Goal: Information Seeking & Learning: Check status

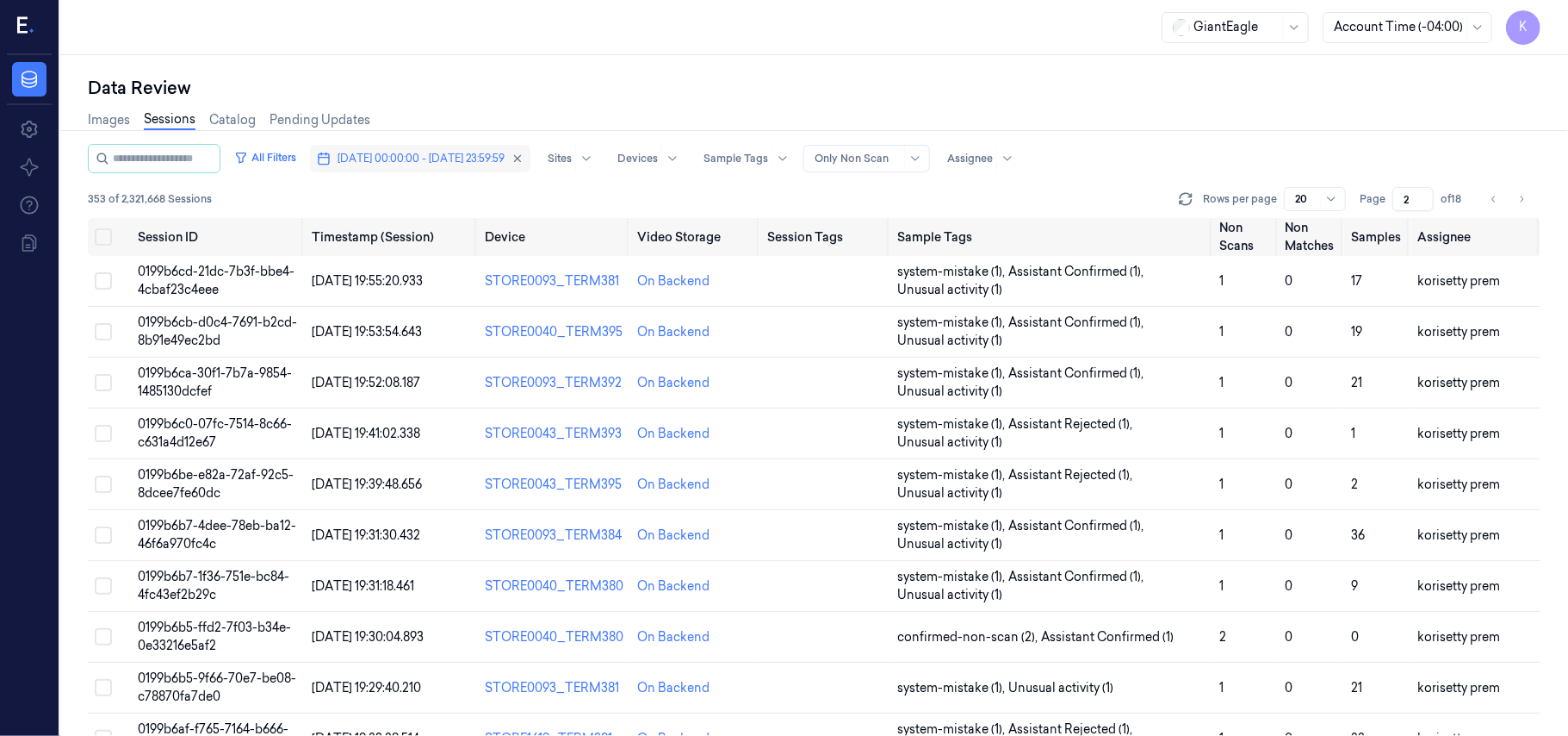
click at [494, 163] on span "[DATE] 00:00:00 - [DATE] 23:59:59" at bounding box center [421, 159] width 167 height 16
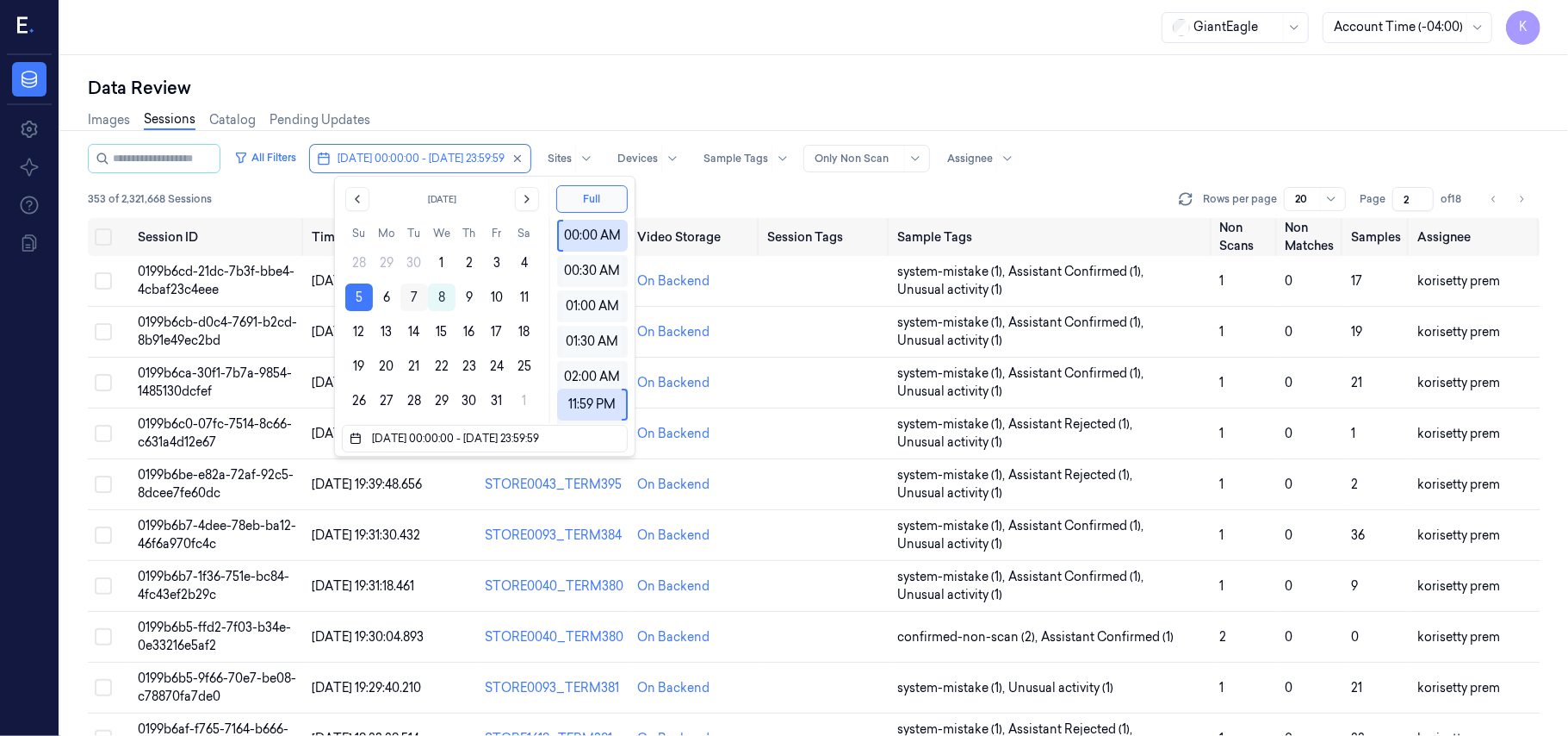
click at [418, 294] on button "7" at bounding box center [414, 297] width 28 height 28
click at [417, 293] on button "7" at bounding box center [414, 297] width 28 height 28
type input "[DATE] 00:00:00 - [DATE] 23:59:59"
click at [831, 67] on div "Data Review Images Sessions Catalog Pending Updates All Filters [DATE] 00:00:00…" at bounding box center [814, 395] width 1508 height 681
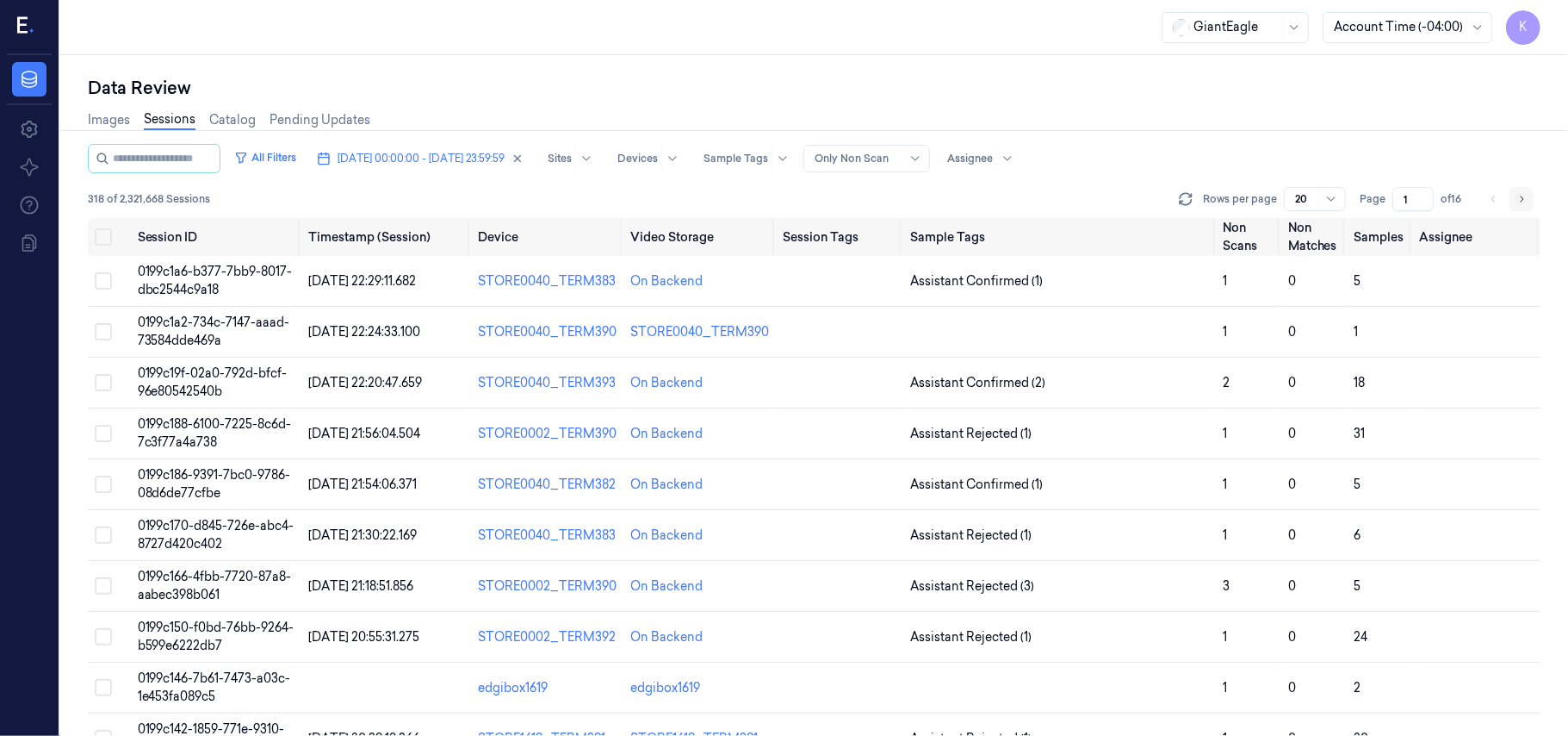
click at [1520, 198] on icon "Go to next page" at bounding box center [1521, 199] width 10 height 14
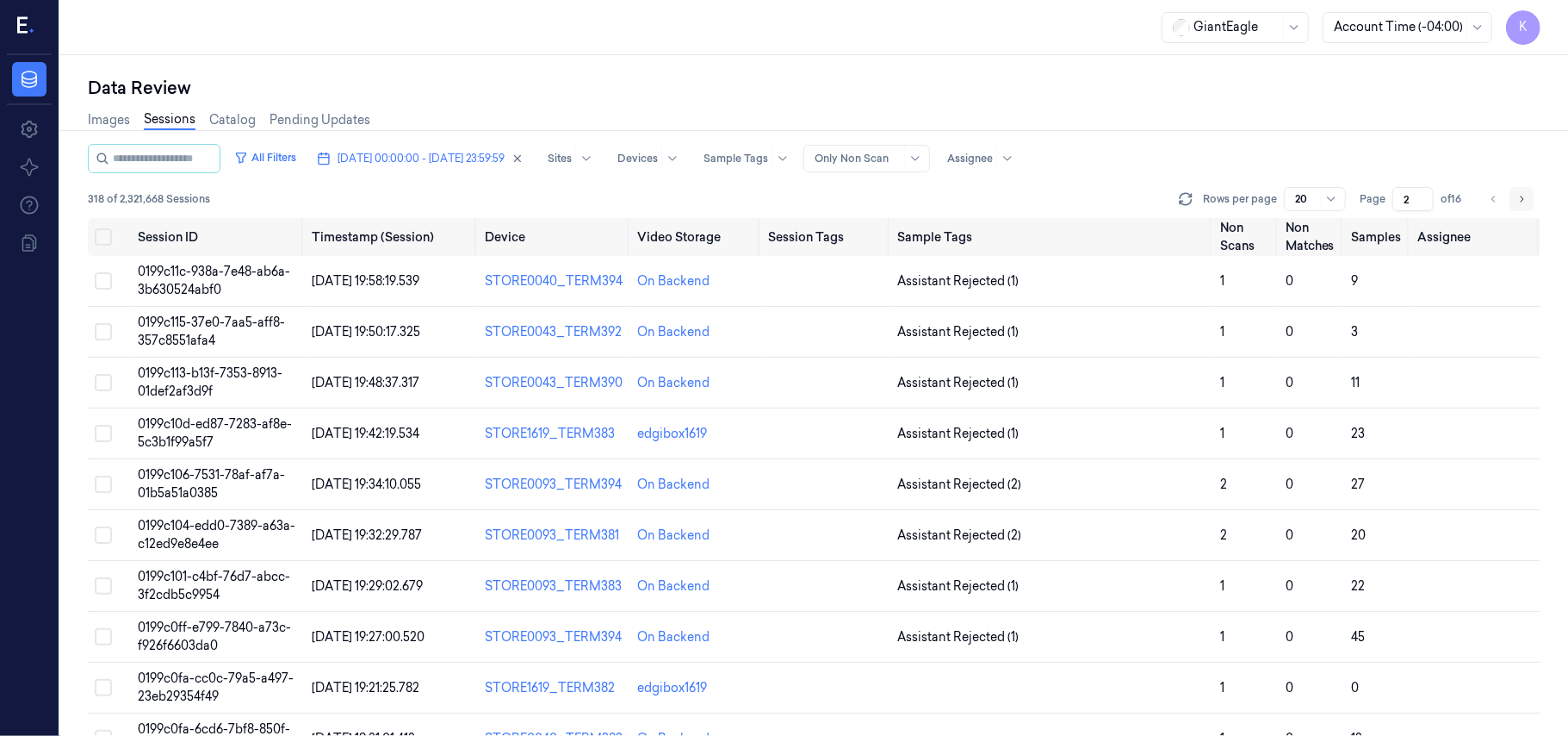
click at [1516, 198] on icon "Go to next page" at bounding box center [1521, 199] width 10 height 14
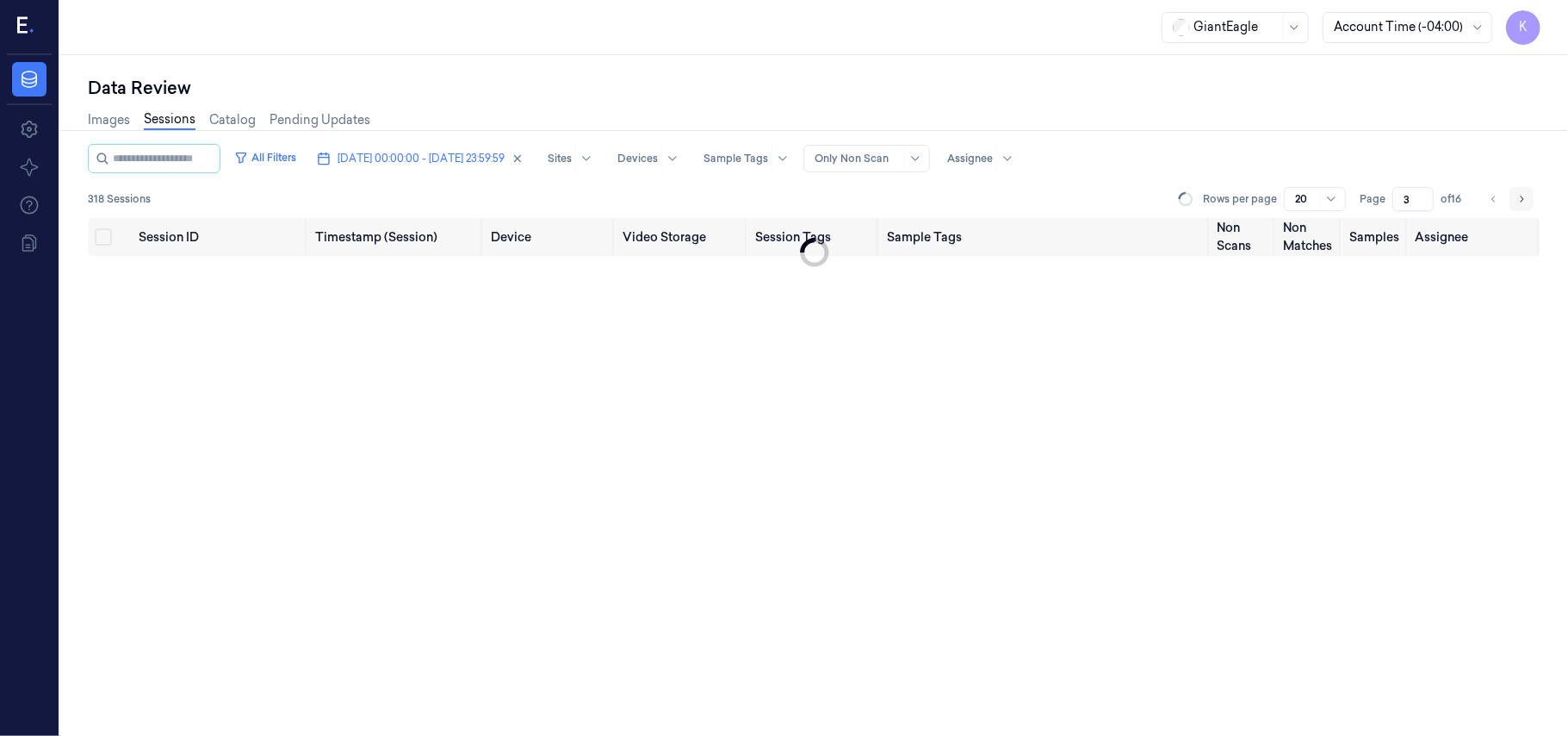
click at [1516, 198] on icon "Go to next page" at bounding box center [1521, 199] width 10 height 14
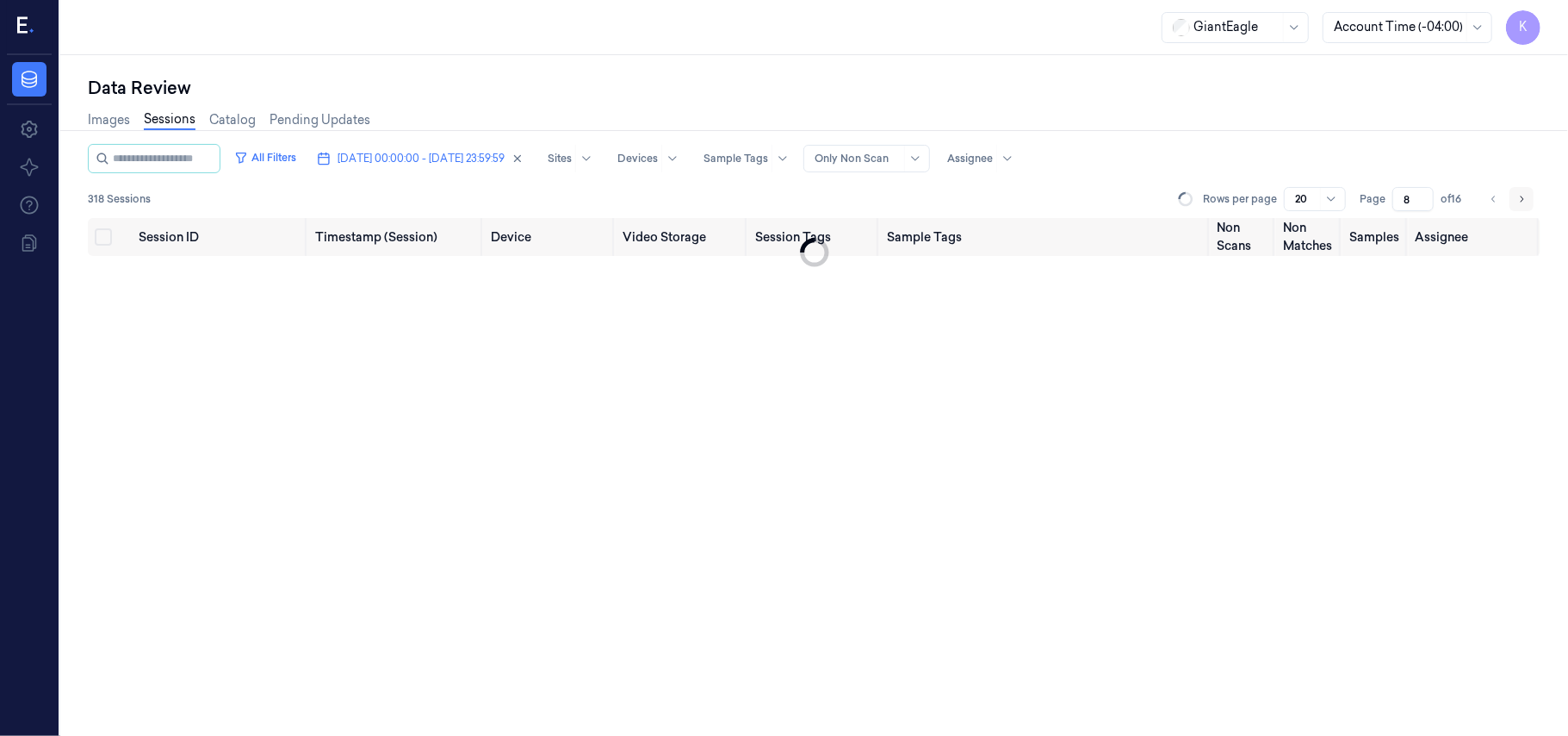
click at [1516, 198] on icon "Go to next page" at bounding box center [1521, 199] width 10 height 14
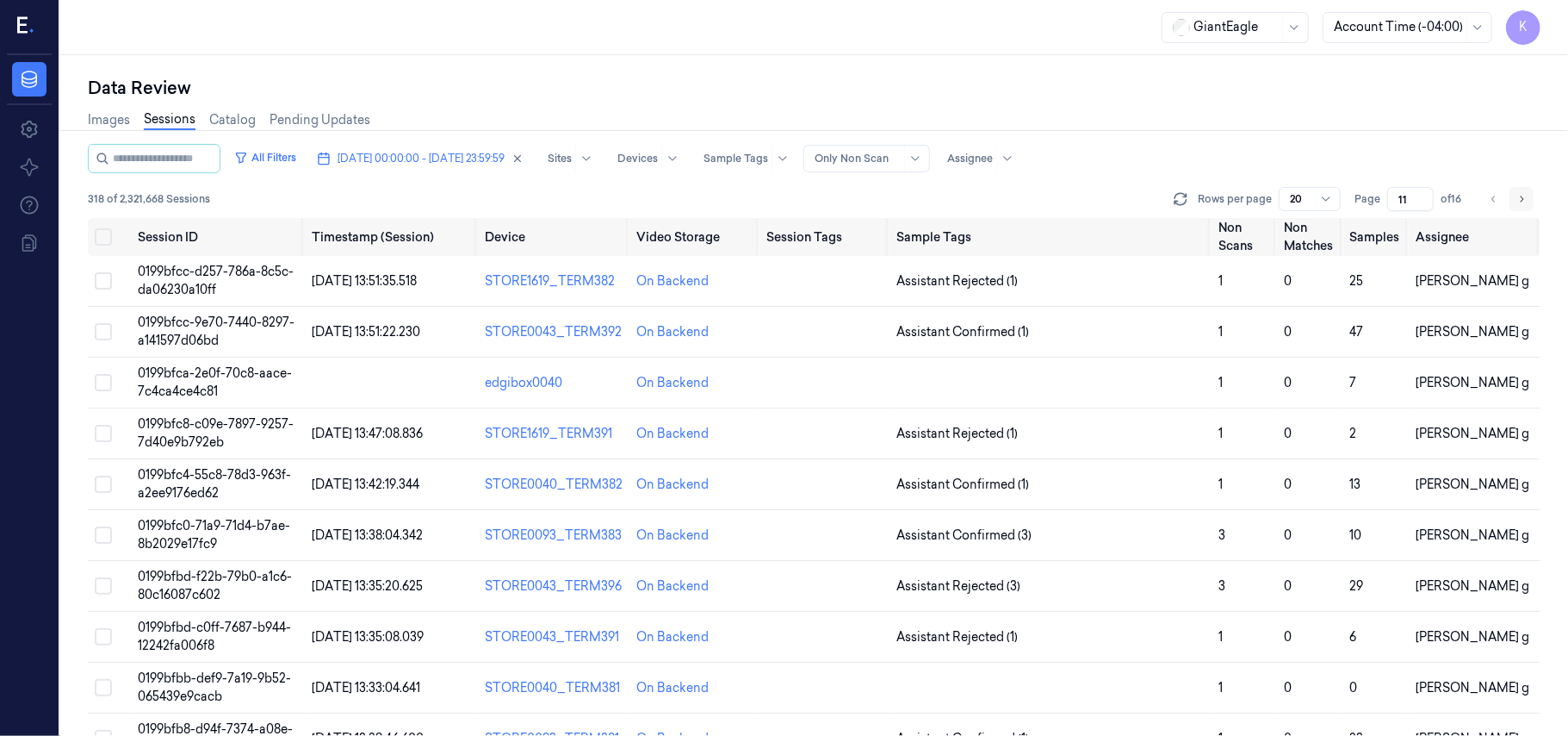
click at [1516, 198] on icon "Go to next page" at bounding box center [1521, 199] width 10 height 14
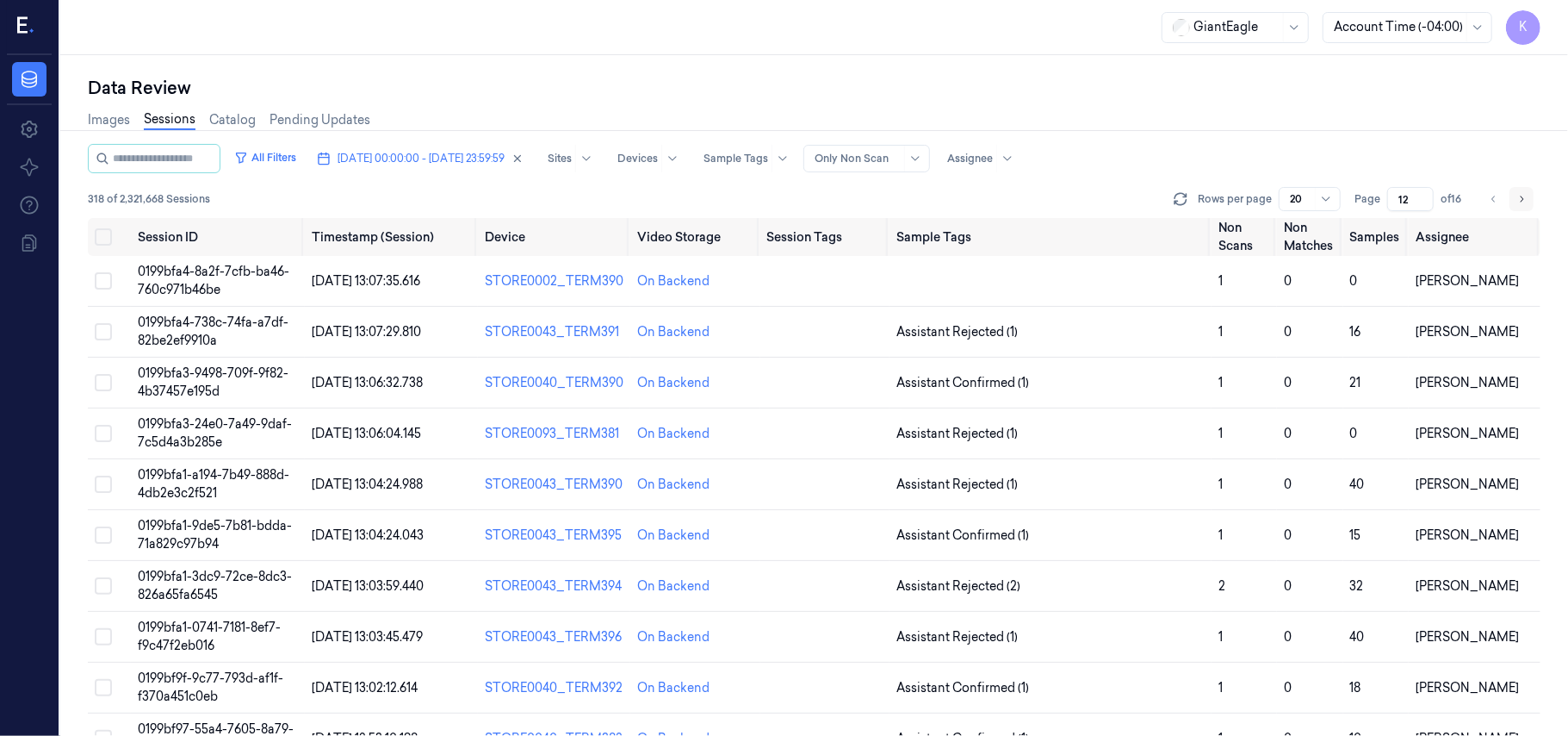
click at [1516, 198] on icon "Go to next page" at bounding box center [1521, 199] width 10 height 14
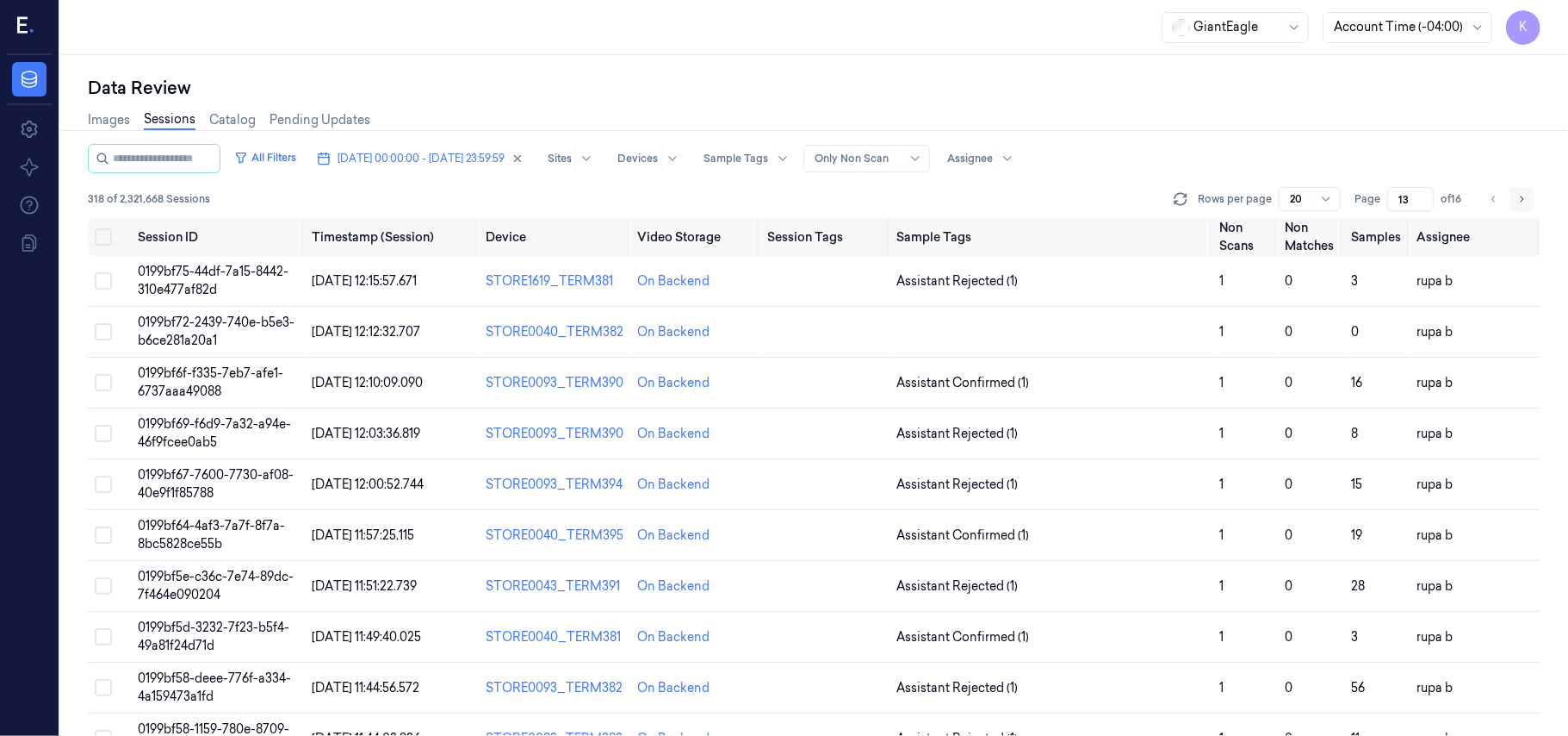
click at [1516, 198] on icon "Go to next page" at bounding box center [1521, 199] width 10 height 14
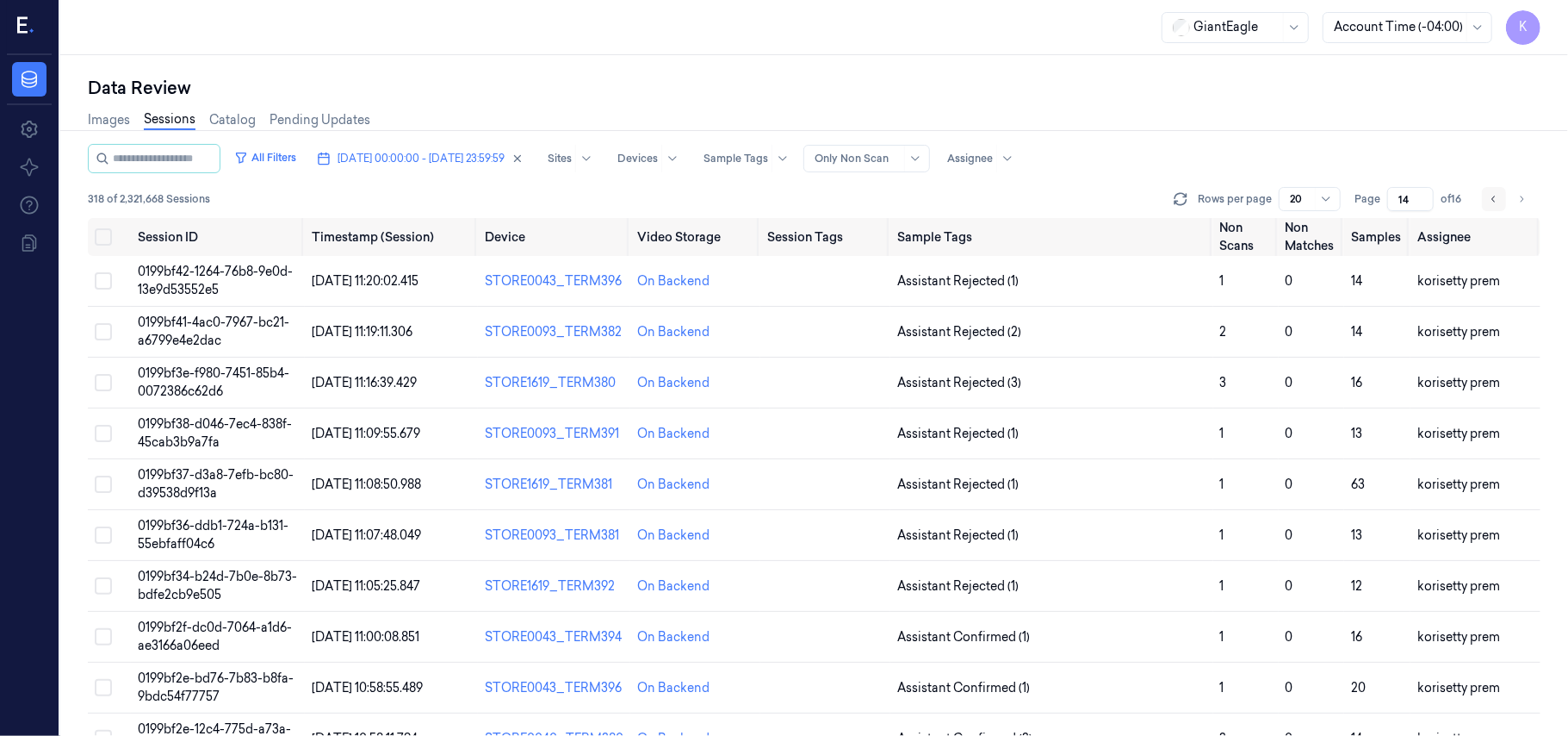
click at [1496, 200] on icon "Go to previous page" at bounding box center [1494, 199] width 10 height 14
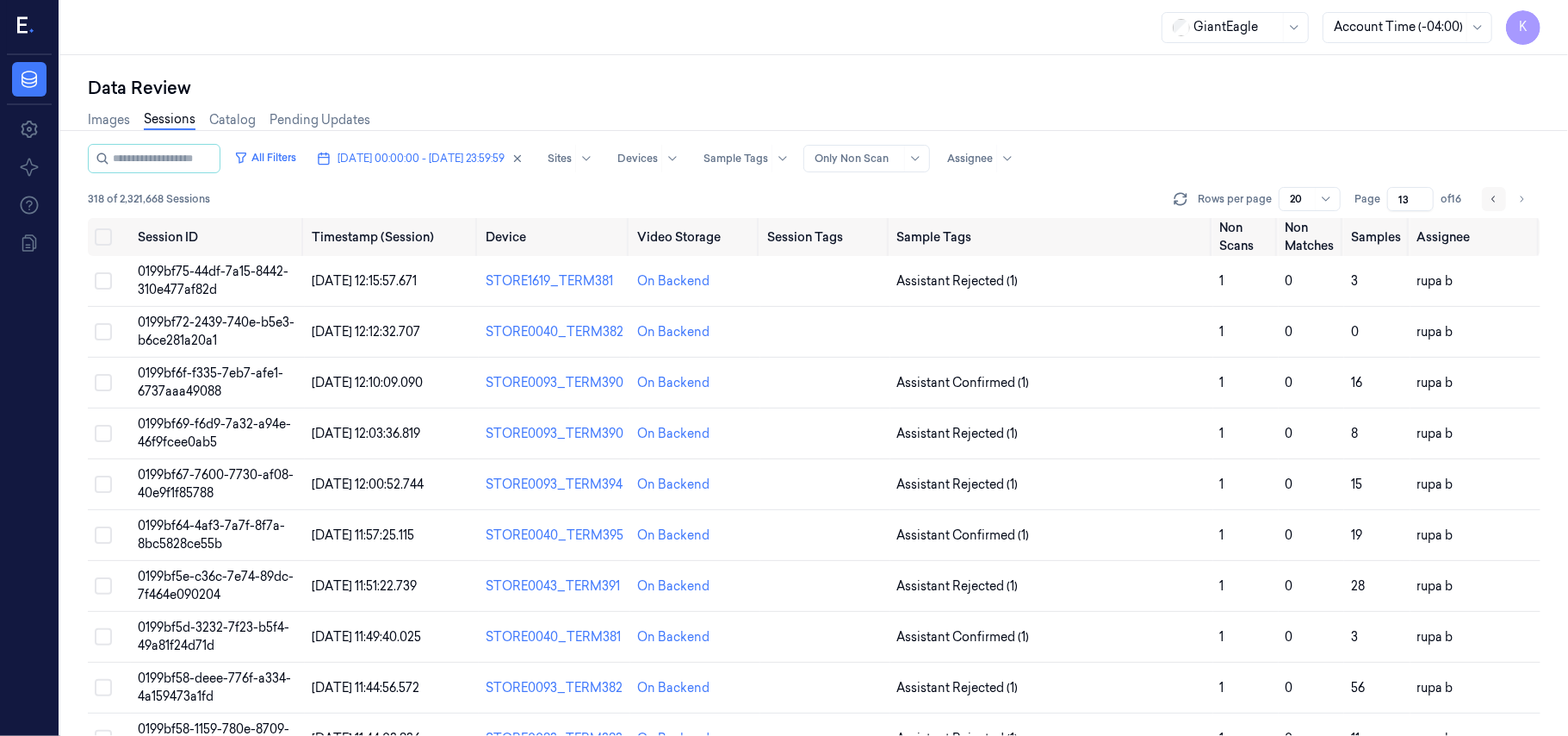
click at [1496, 200] on icon "Go to previous page" at bounding box center [1494, 199] width 10 height 14
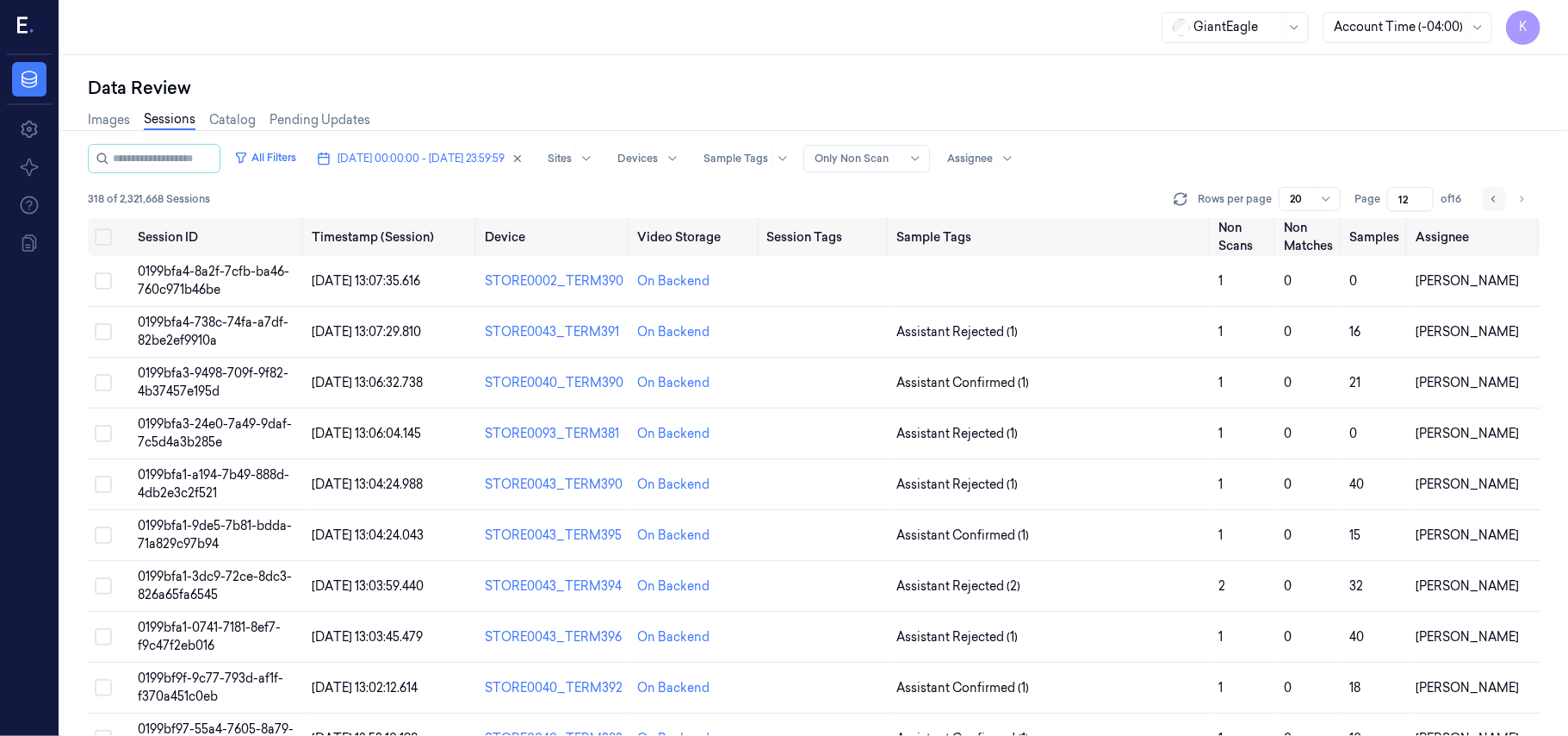
click at [1496, 200] on icon "Go to previous page" at bounding box center [1494, 199] width 10 height 14
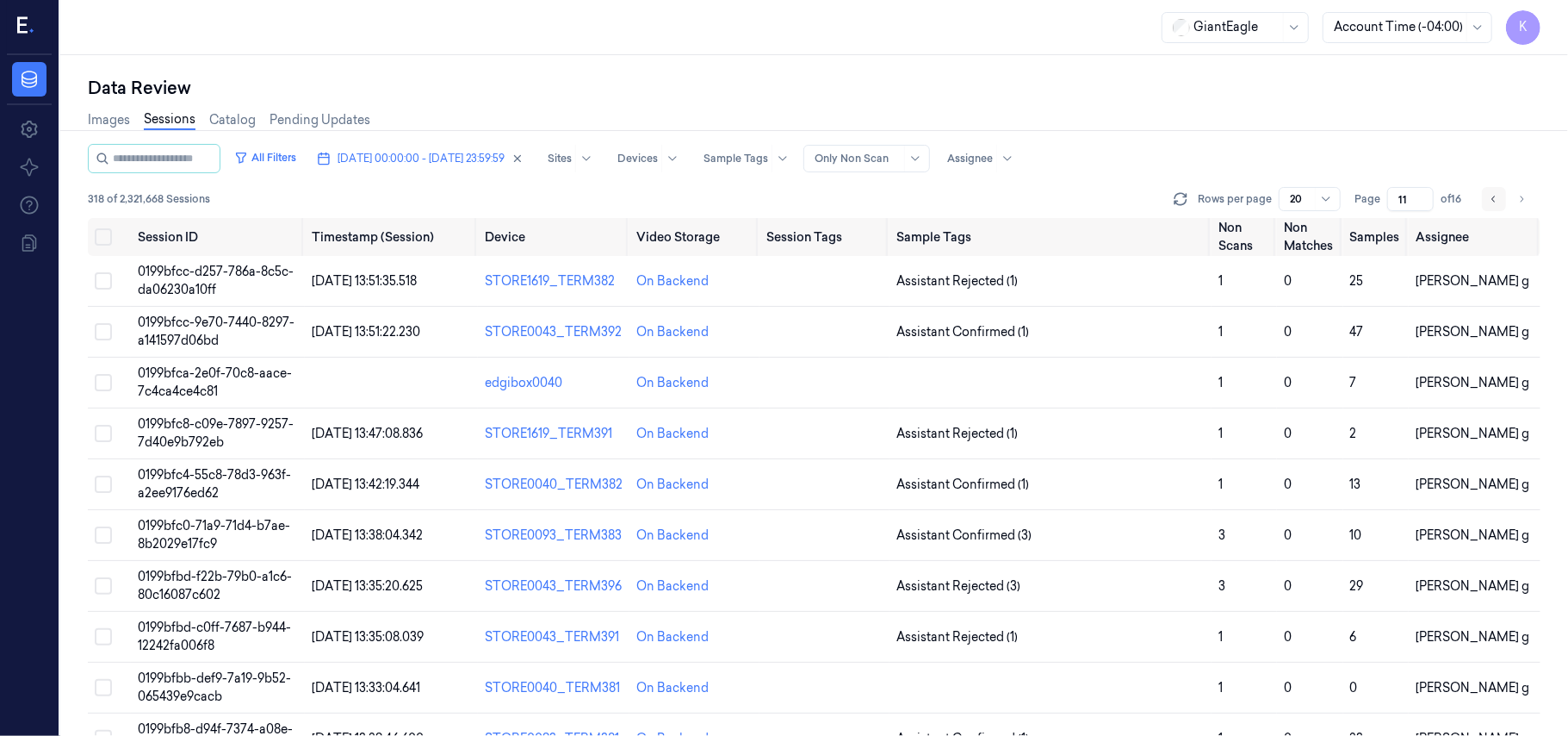
click at [1496, 200] on icon "Go to previous page" at bounding box center [1494, 199] width 10 height 14
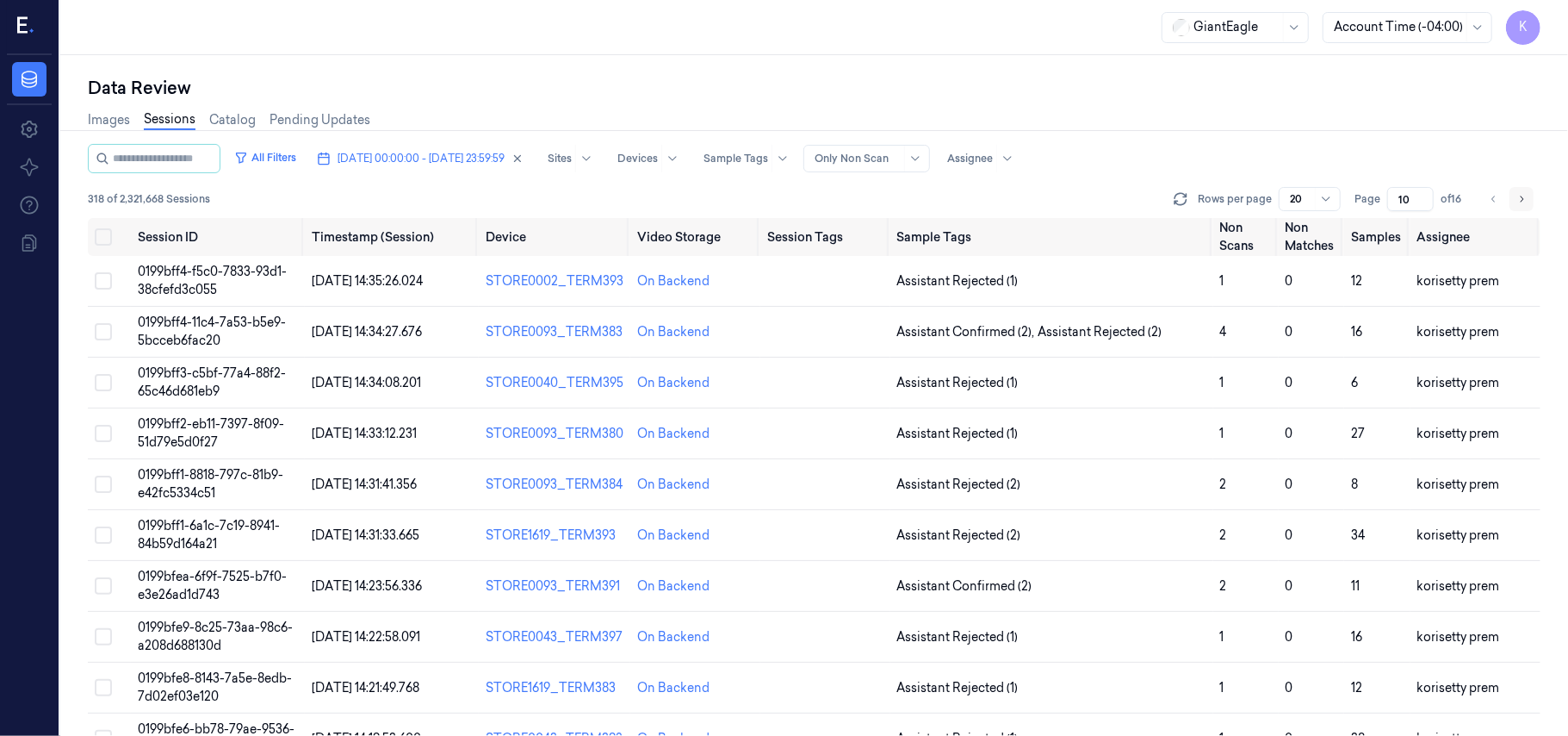
click at [1524, 198] on icon "Go to next page" at bounding box center [1521, 199] width 10 height 14
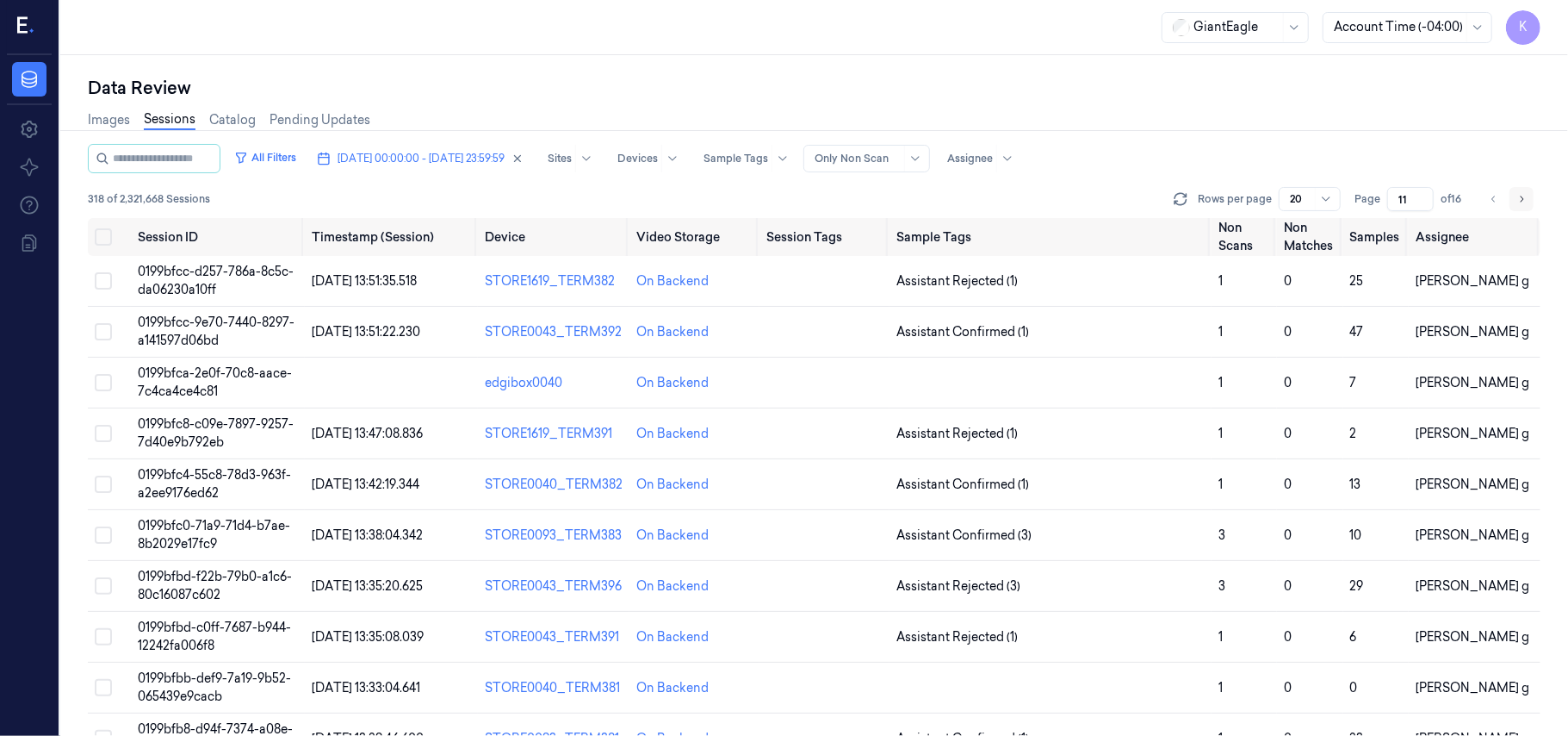
click at [1524, 198] on icon "Go to next page" at bounding box center [1521, 199] width 10 height 14
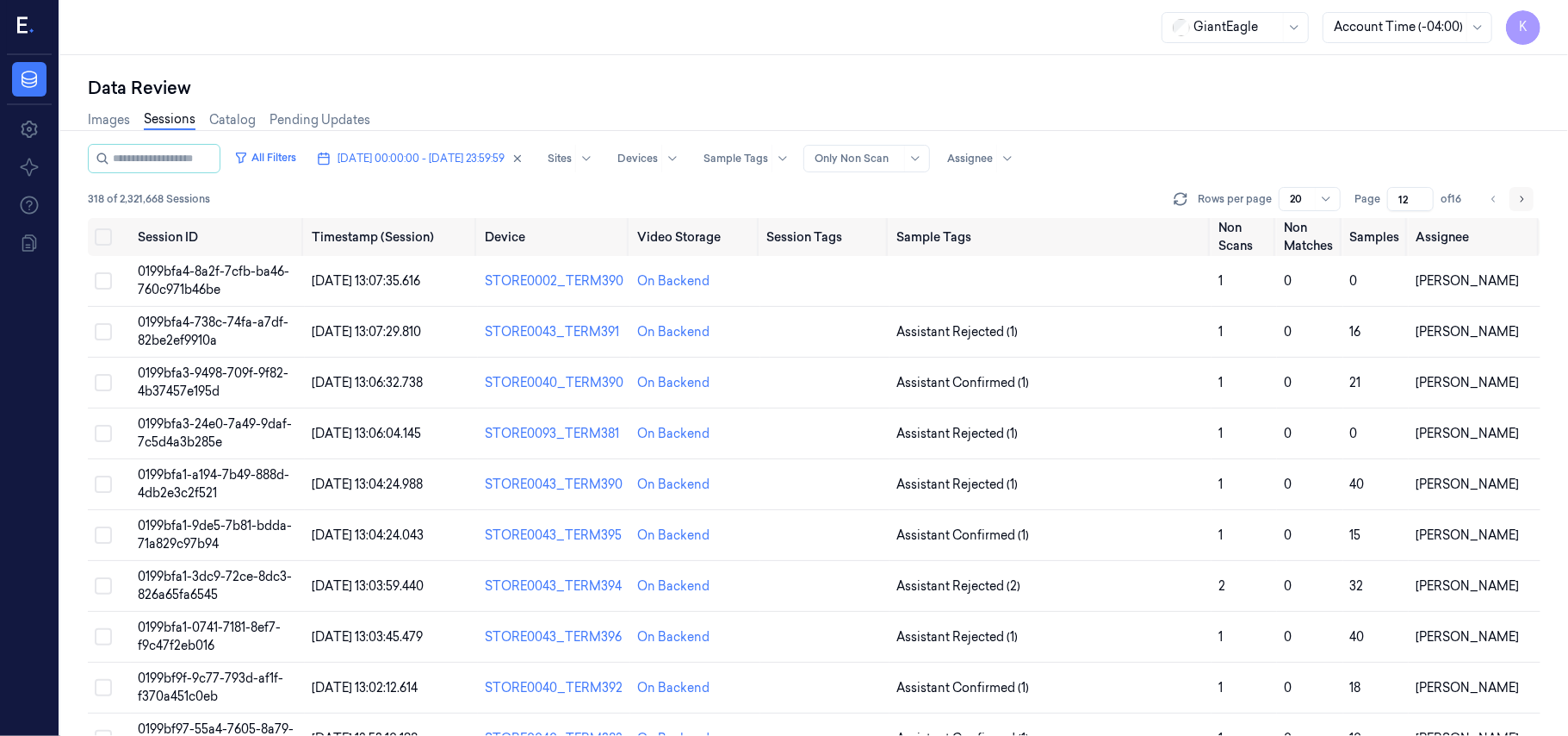
click at [1524, 198] on icon "Go to next page" at bounding box center [1521, 199] width 10 height 14
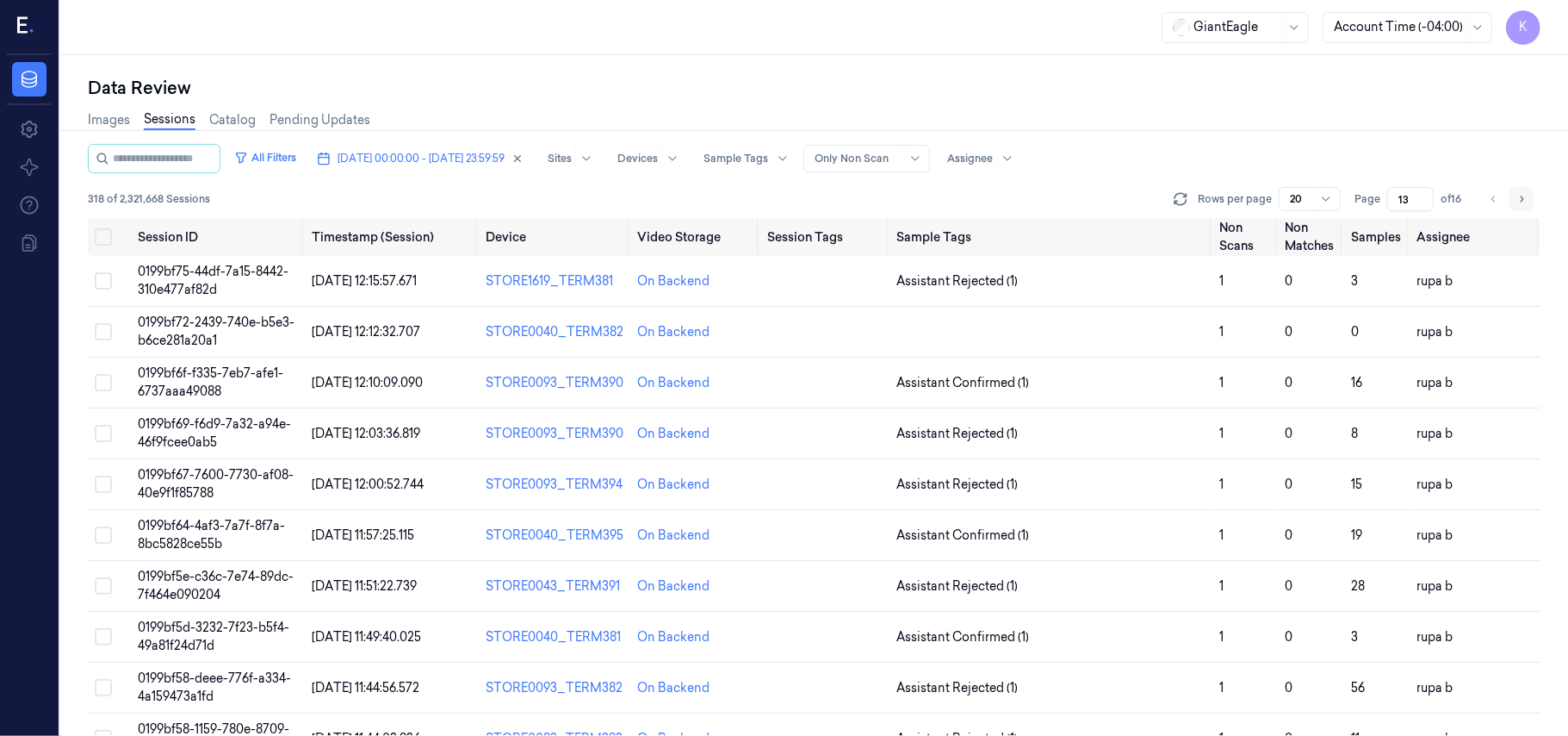
click at [1524, 198] on icon "Go to next page" at bounding box center [1521, 199] width 10 height 14
type input "14"
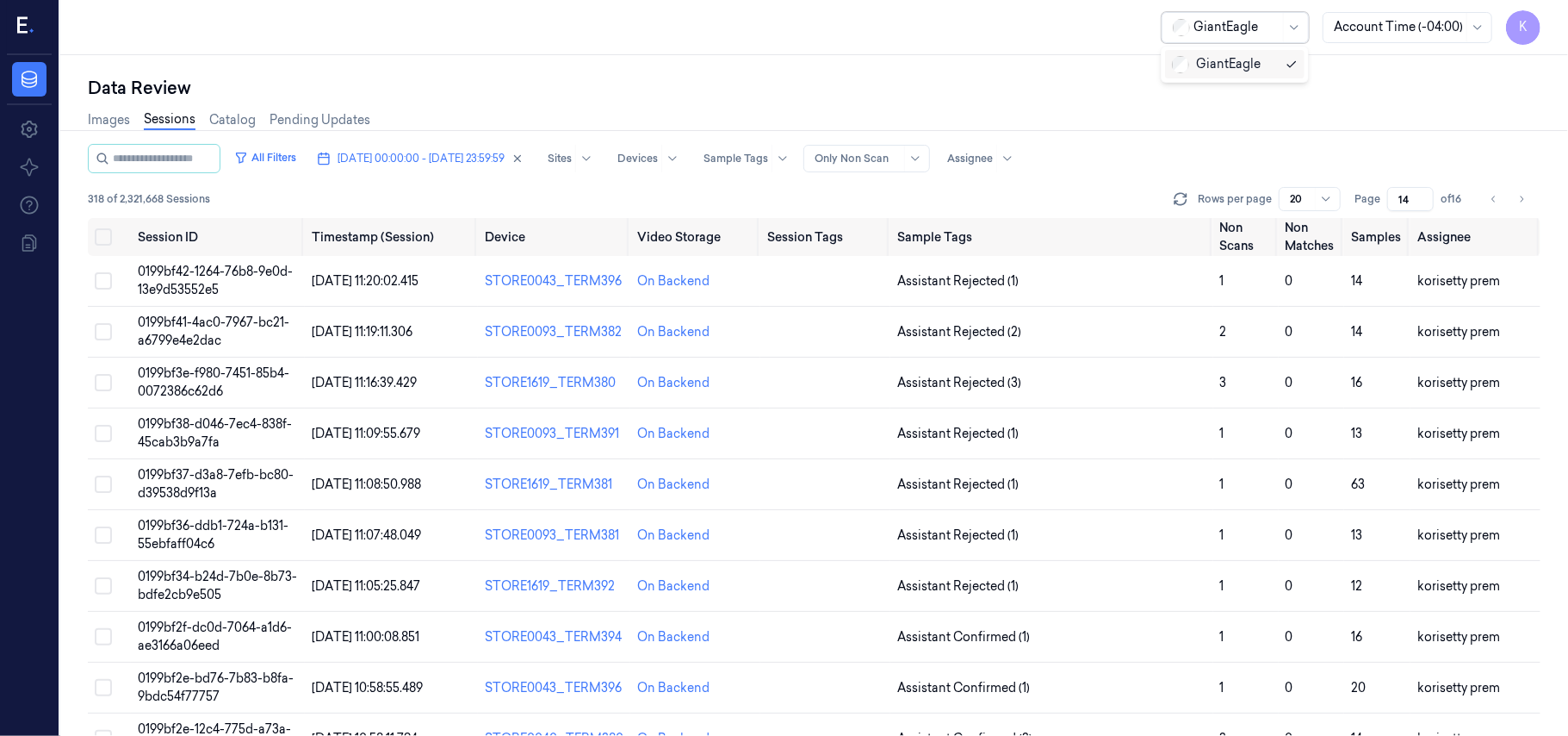
drag, startPoint x: 1262, startPoint y: 29, endPoint x: 1213, endPoint y: 60, distance: 58.0
click at [1223, 52] on body "K Data Settings About Support Documentation 1 result available. Use Up and Down…" at bounding box center [784, 368] width 1568 height 736
drag, startPoint x: 1145, startPoint y: 18, endPoint x: 1232, endPoint y: 28, distance: 87.6
click at [1232, 28] on div "GiantEagle Account Time (-04:00) K" at bounding box center [814, 28] width 1508 height 55
copy div "GiantEagle"
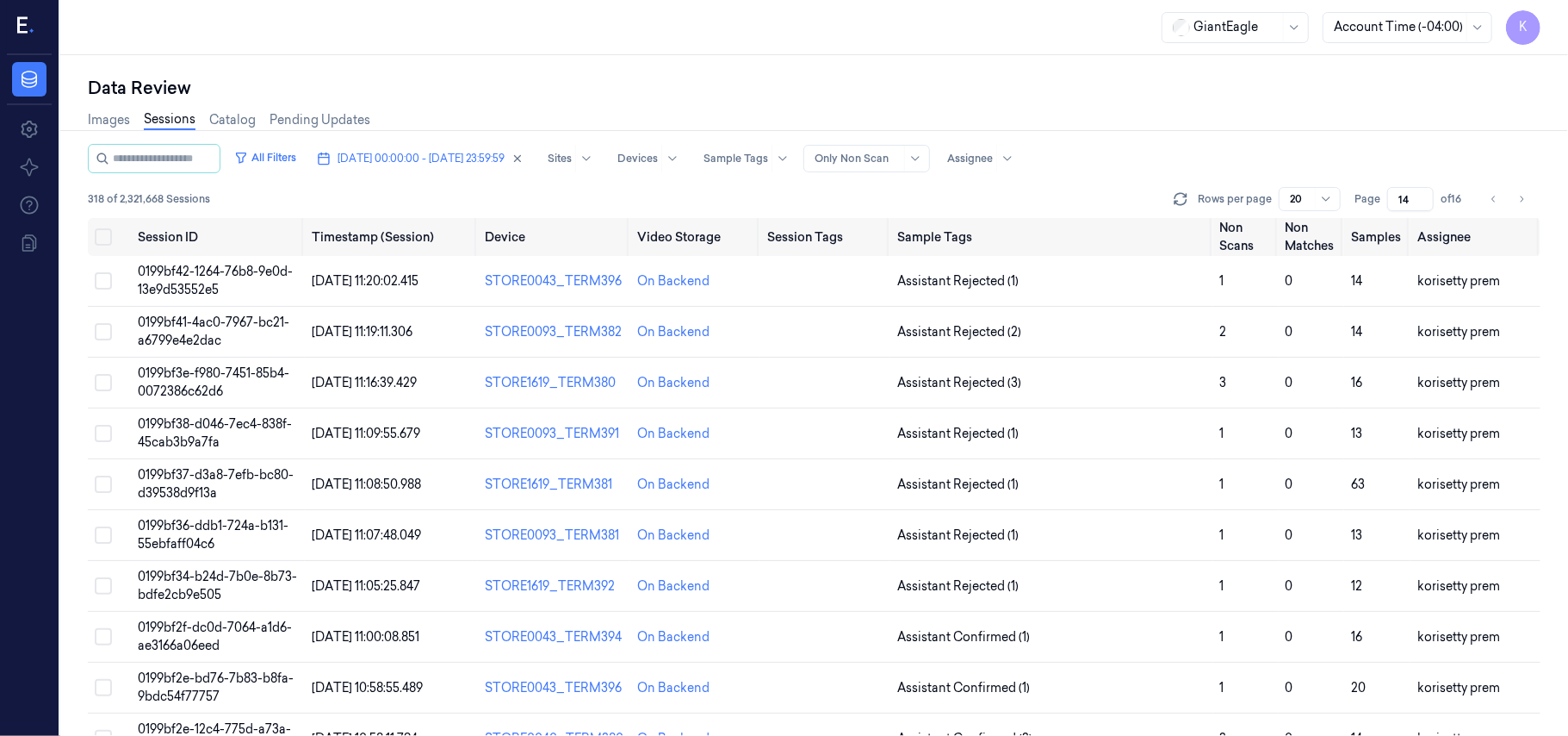
click at [779, 57] on div "Data Review Images Sessions Catalog Pending Updates All Filters [DATE] 00:00:00…" at bounding box center [814, 395] width 1508 height 681
click at [214, 274] on span "0199bf42-1264-76b8-9e0d-13e9d53552e5" at bounding box center [216, 280] width 155 height 34
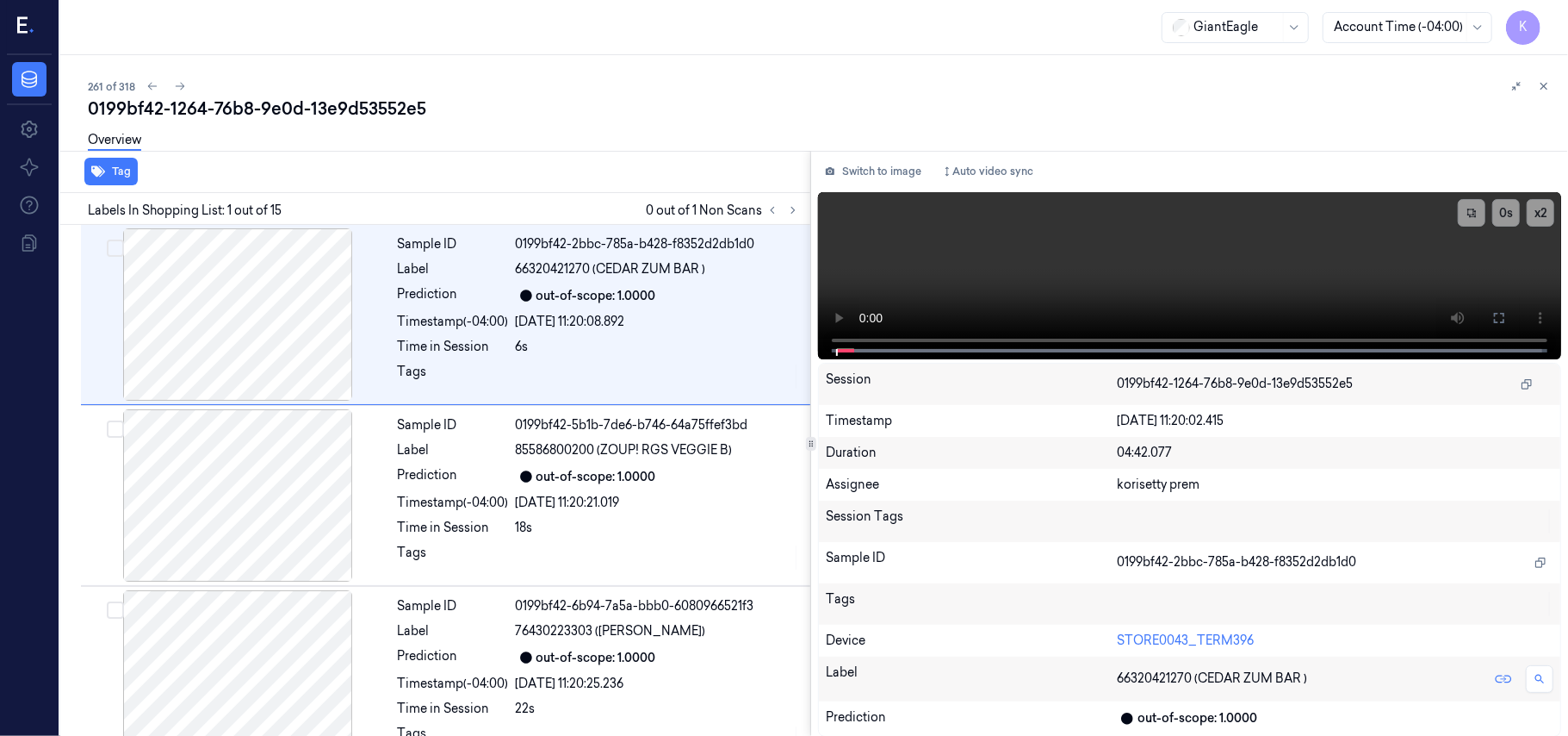
click at [656, 104] on div "0199bf42-1264-76b8-9e0d-13e9d53552e5" at bounding box center [821, 109] width 1466 height 24
click at [793, 211] on icon at bounding box center [793, 211] width 3 height 6
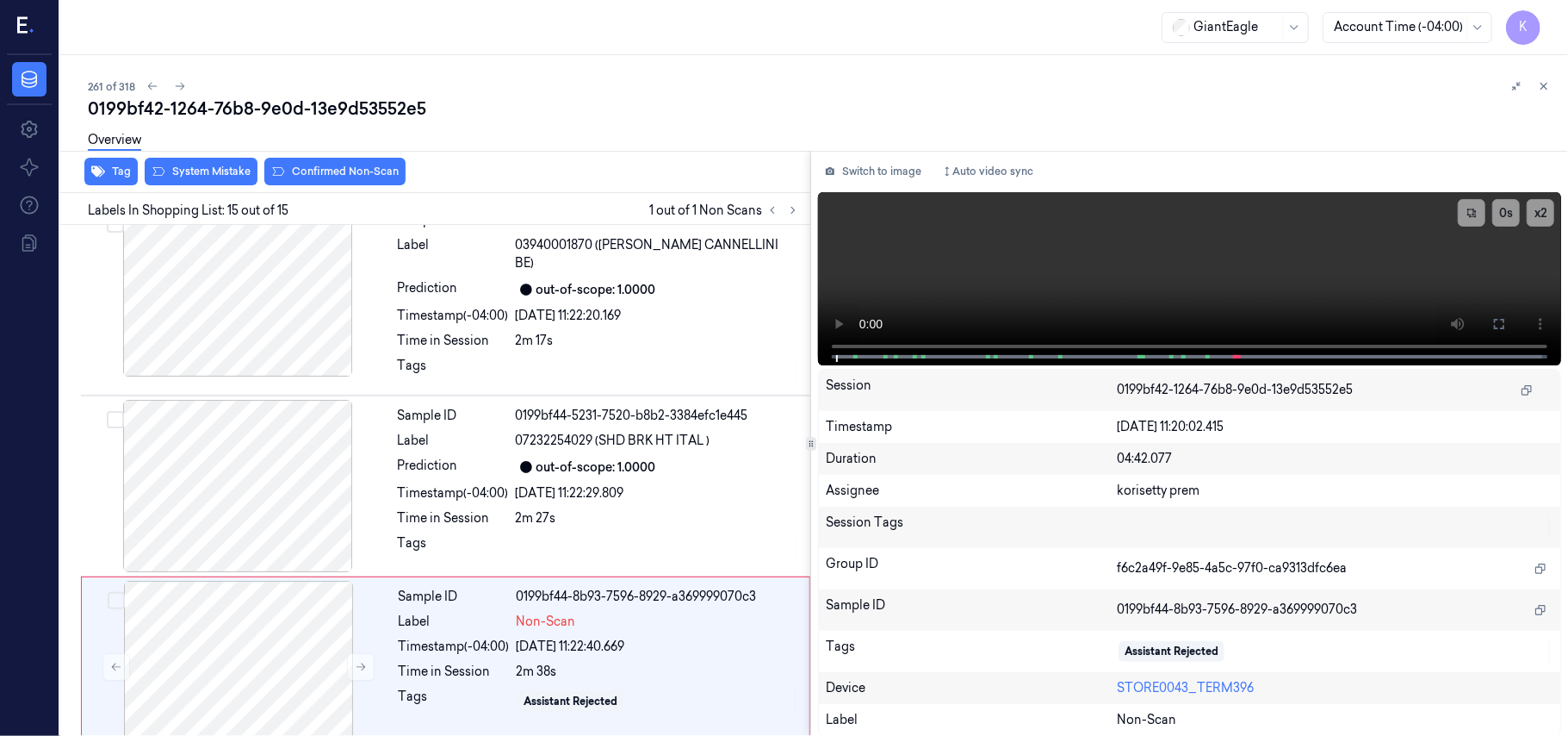
scroll to position [2216, 0]
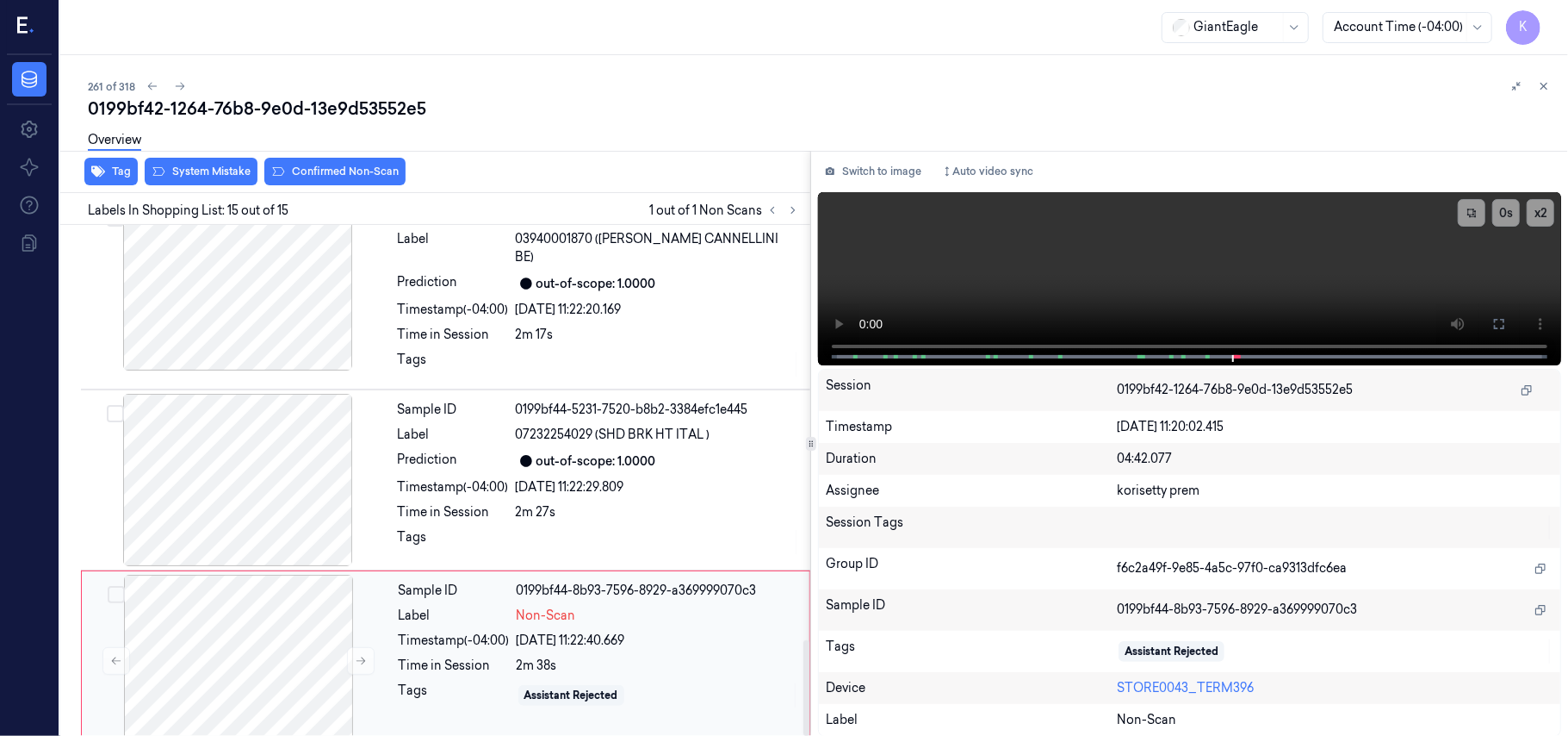
click at [511, 607] on div "Label Non-Scan" at bounding box center [599, 615] width 400 height 18
click at [352, 647] on button at bounding box center [361, 661] width 28 height 28
click at [620, 452] on div "out-of-scope: 1.0000" at bounding box center [596, 461] width 120 height 18
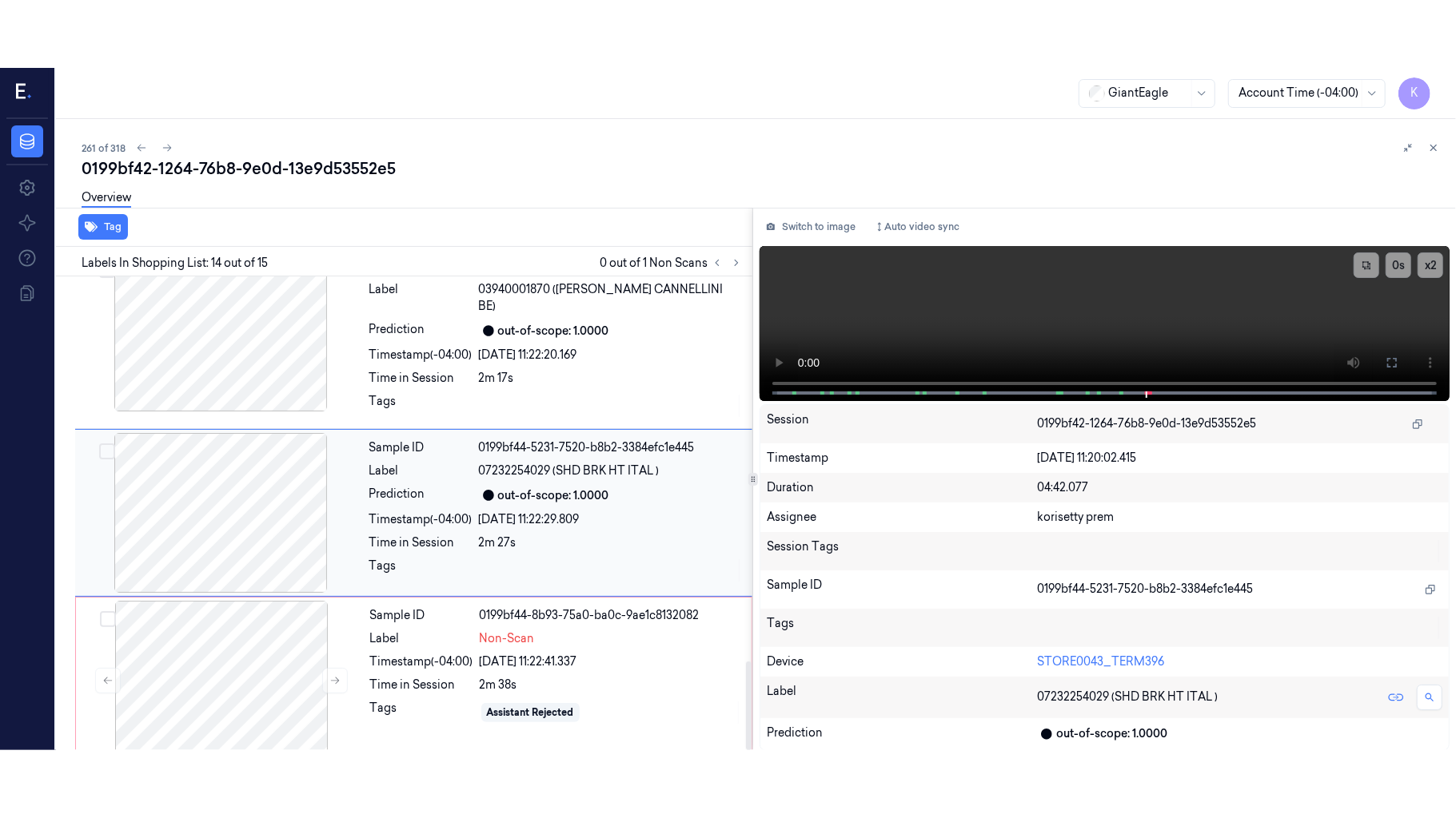
scroll to position [2034, 0]
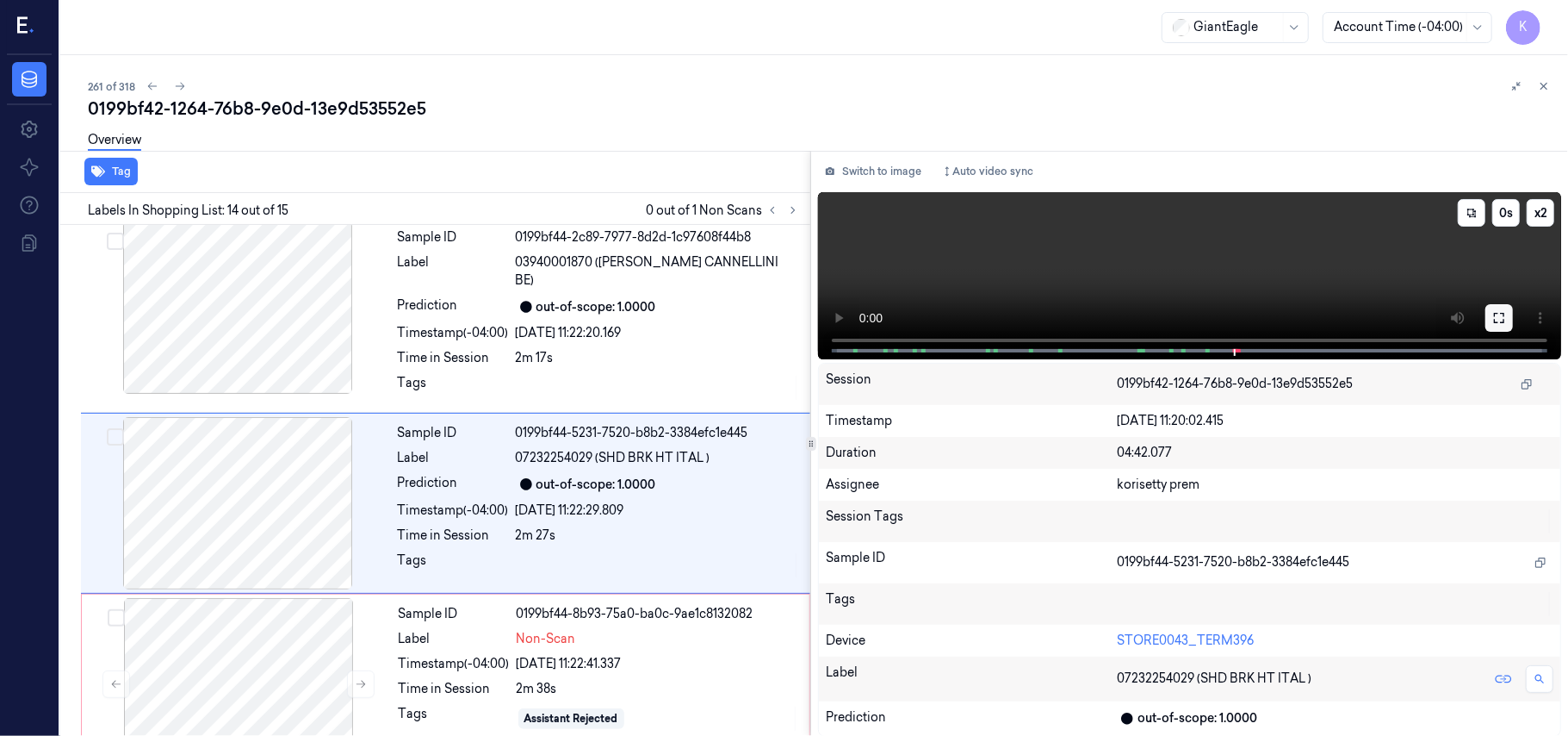
click at [1508, 321] on button at bounding box center [1499, 318] width 28 height 28
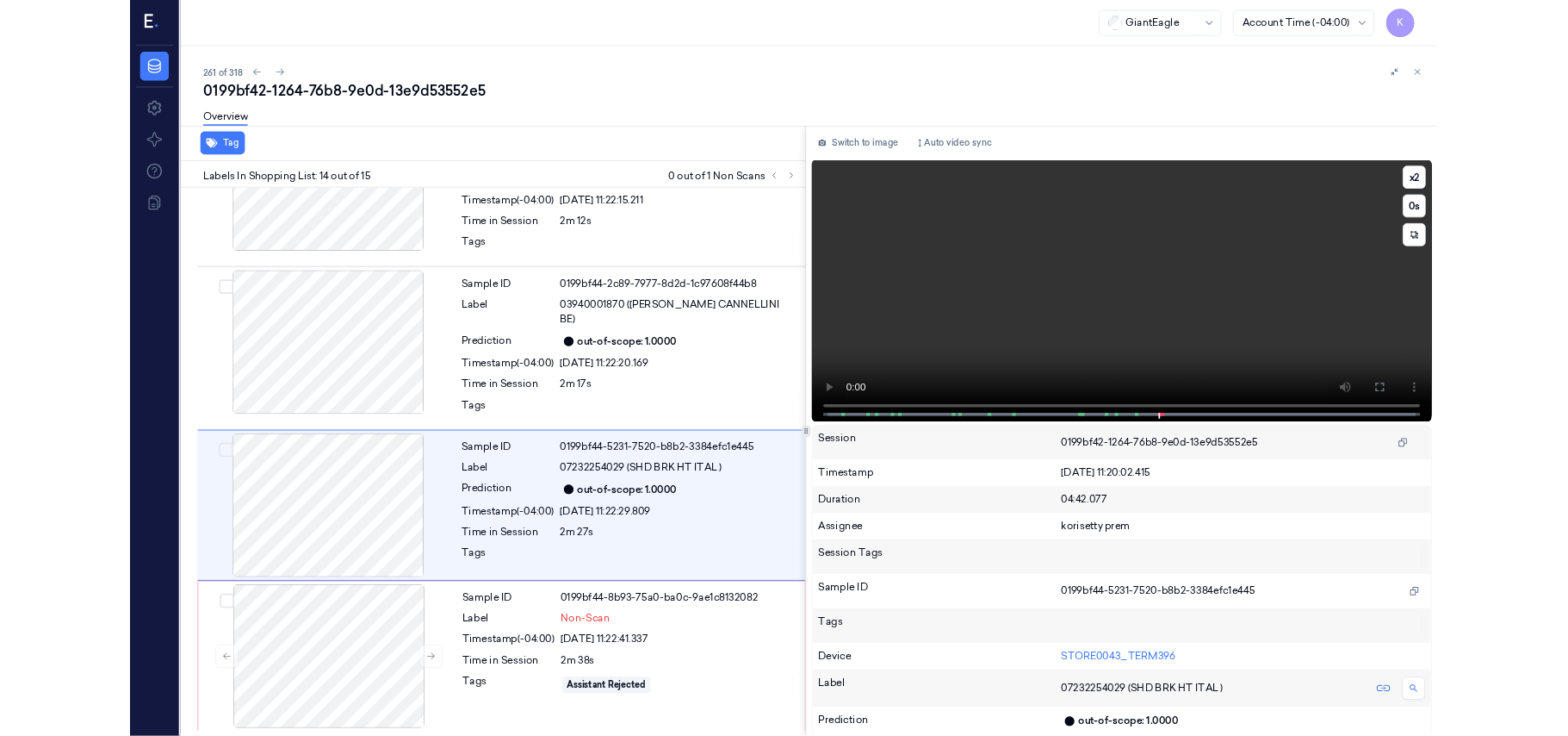
scroll to position [2069, 0]
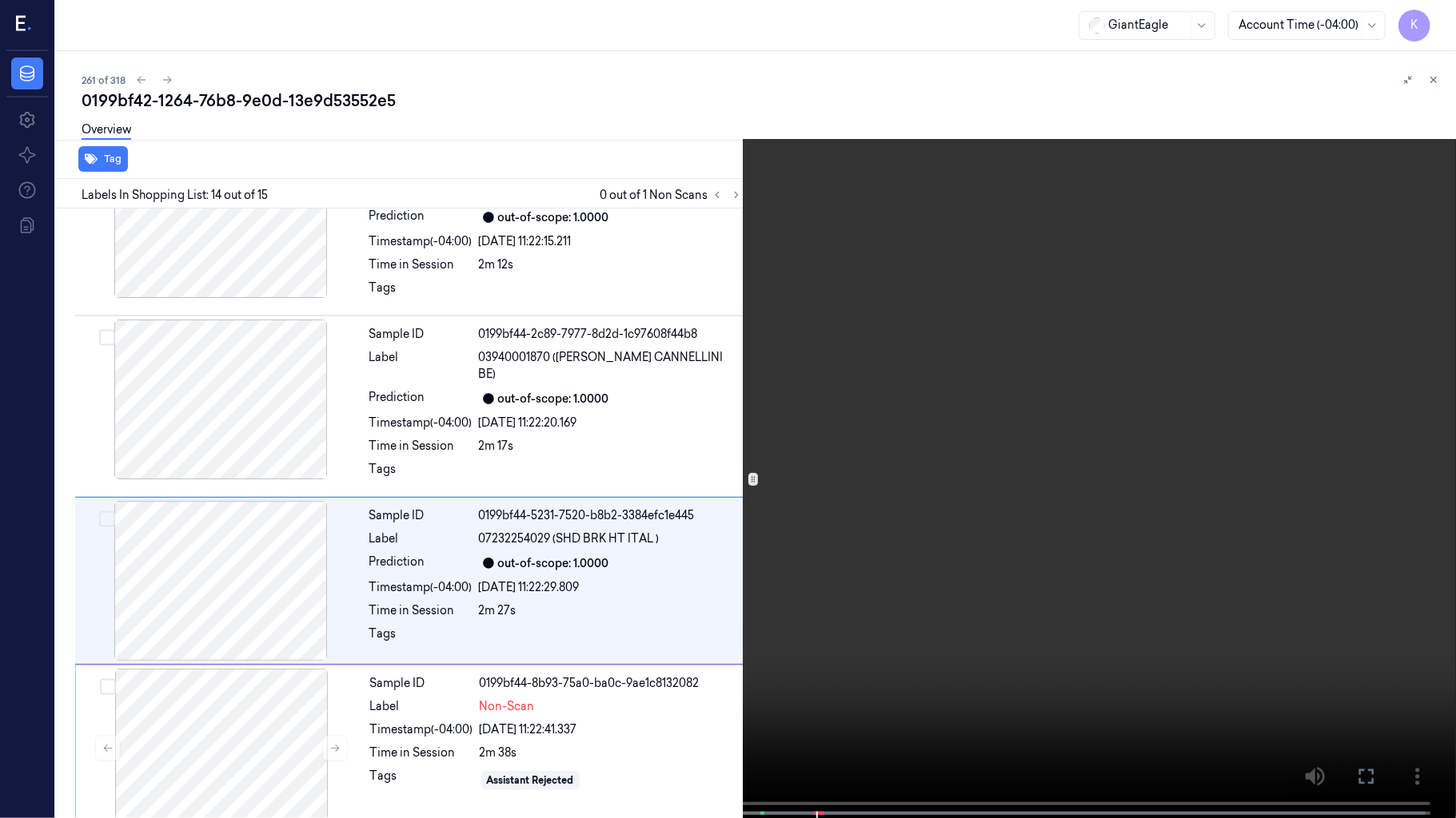
click at [727, 628] on video at bounding box center [728, 411] width 1456 height 821
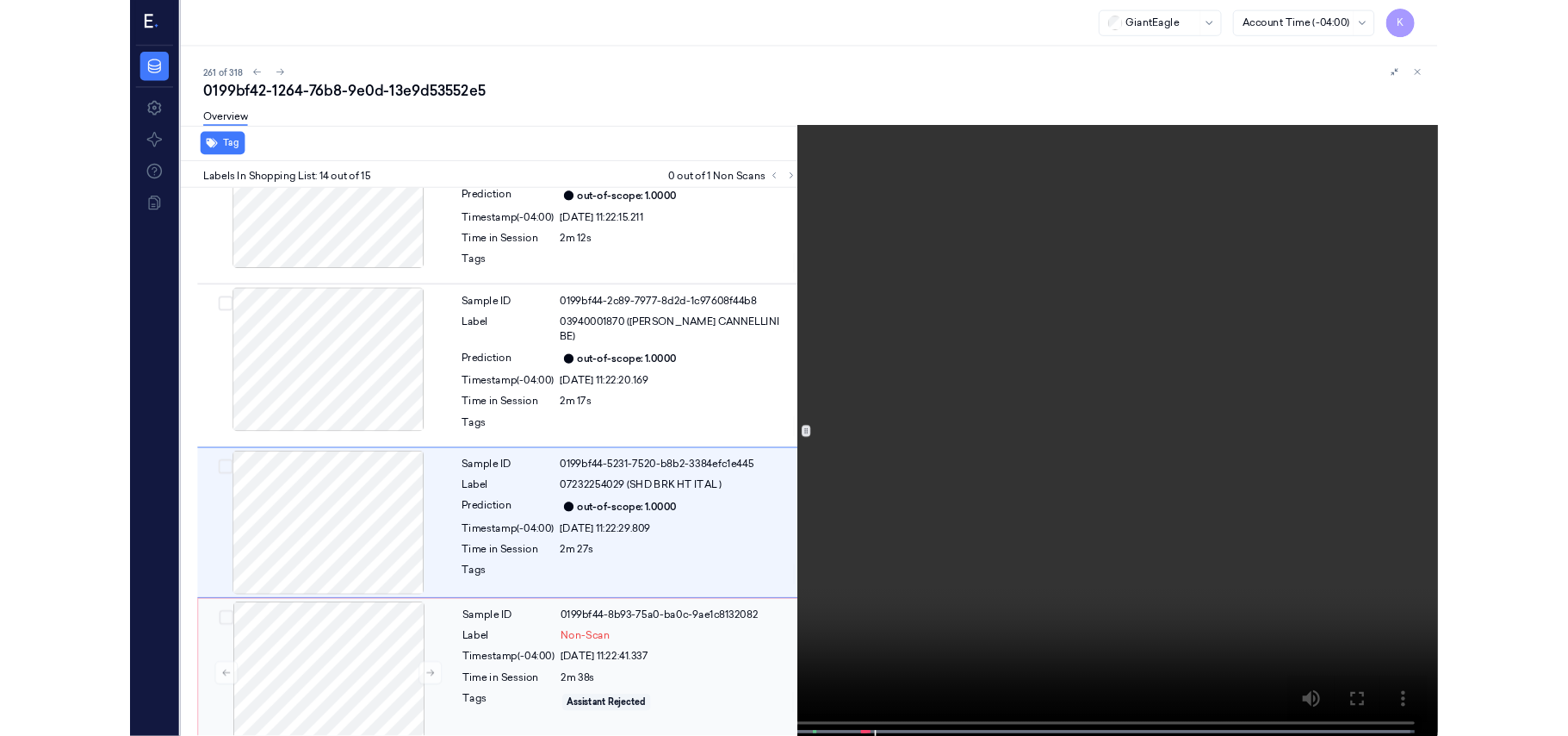
scroll to position [2192, 0]
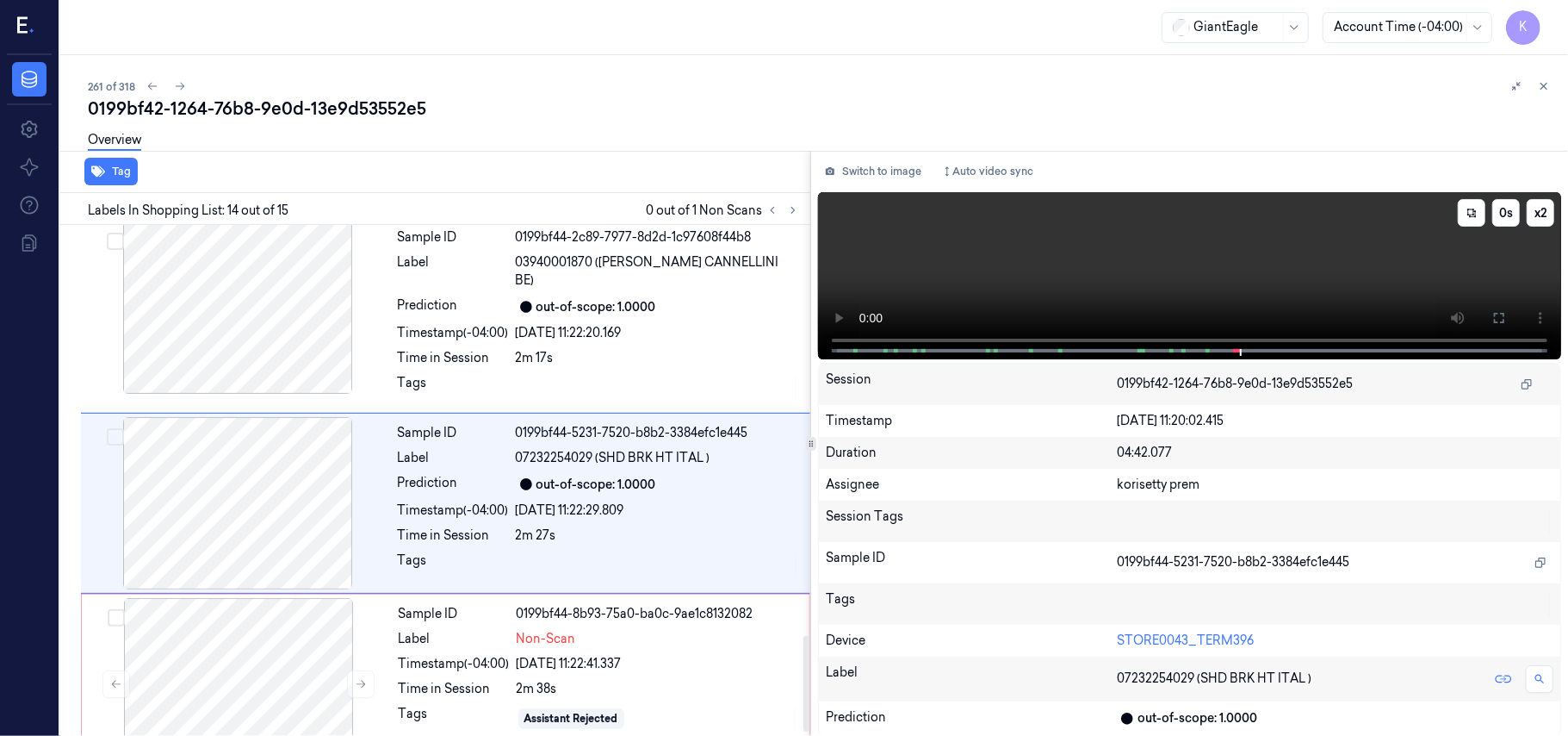
click at [938, 246] on video at bounding box center [1189, 276] width 743 height 167
click at [637, 598] on div "Sample ID 0199bf44-8b93-75a0-ba0c-9ae1c8132082 Label Non-Scan Timestamp (-04:00…" at bounding box center [599, 684] width 414 height 173
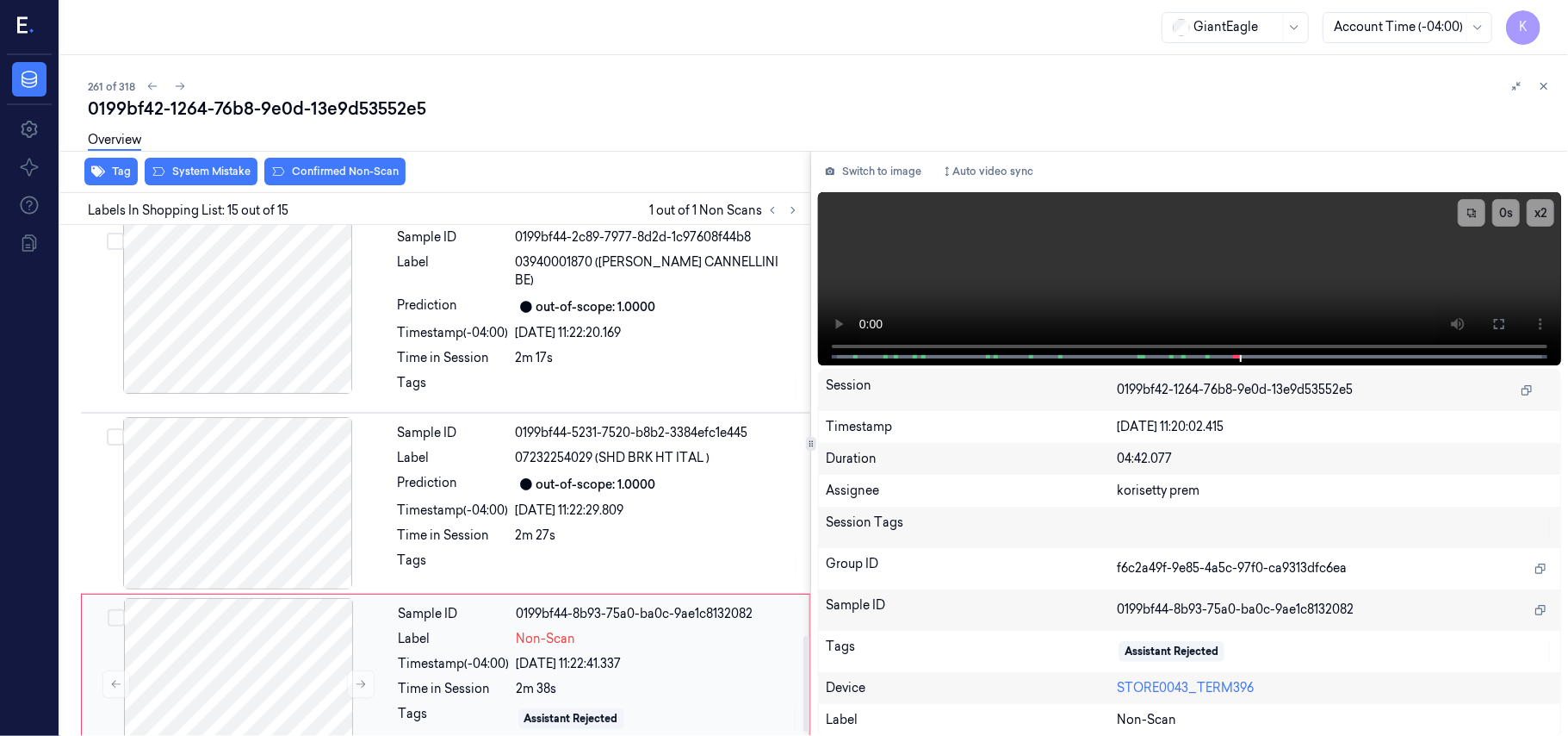
scroll to position [2216, 0]
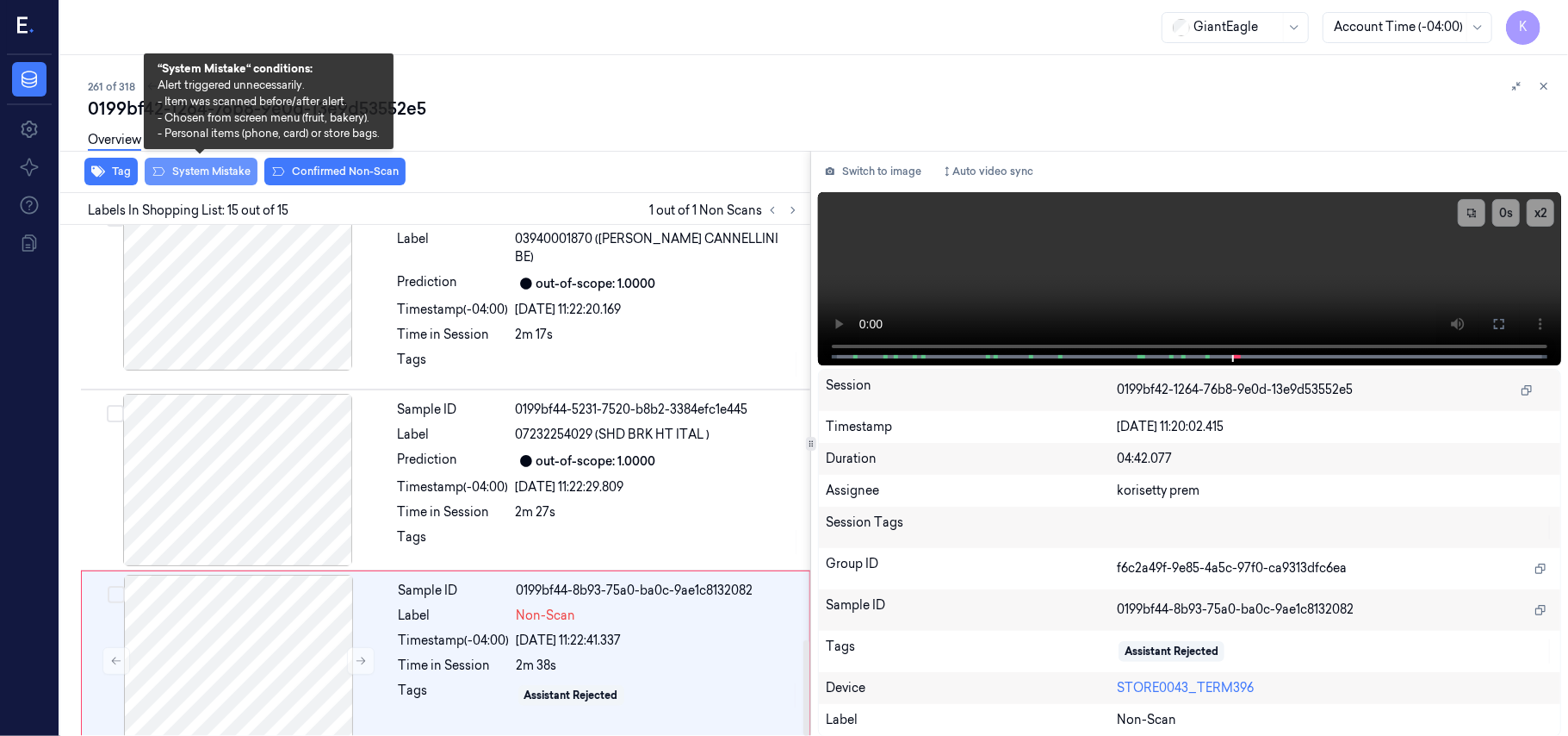
click at [221, 173] on button "System Mistake" at bounding box center [201, 172] width 113 height 28
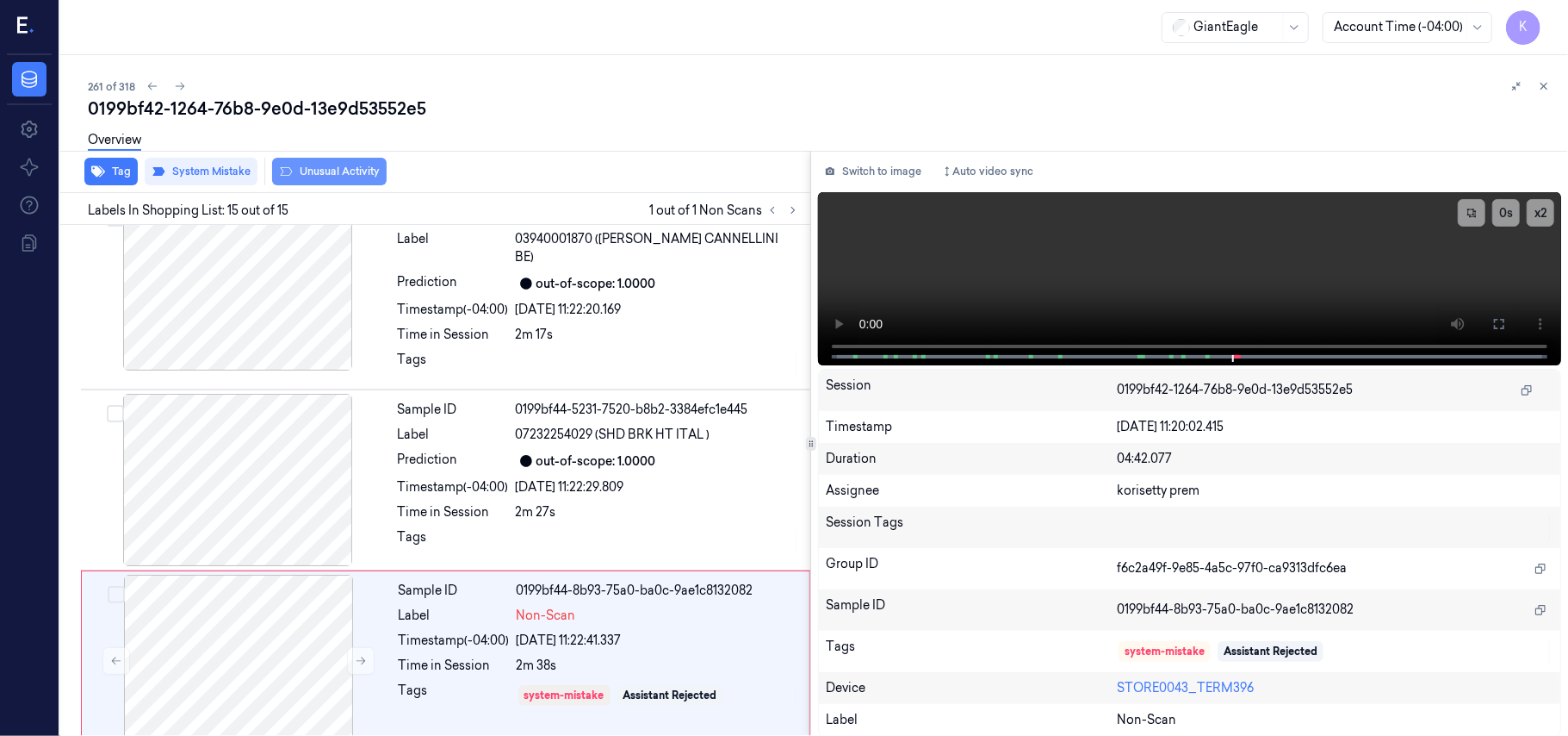
click at [314, 169] on button "Unusual Activity" at bounding box center [329, 172] width 115 height 28
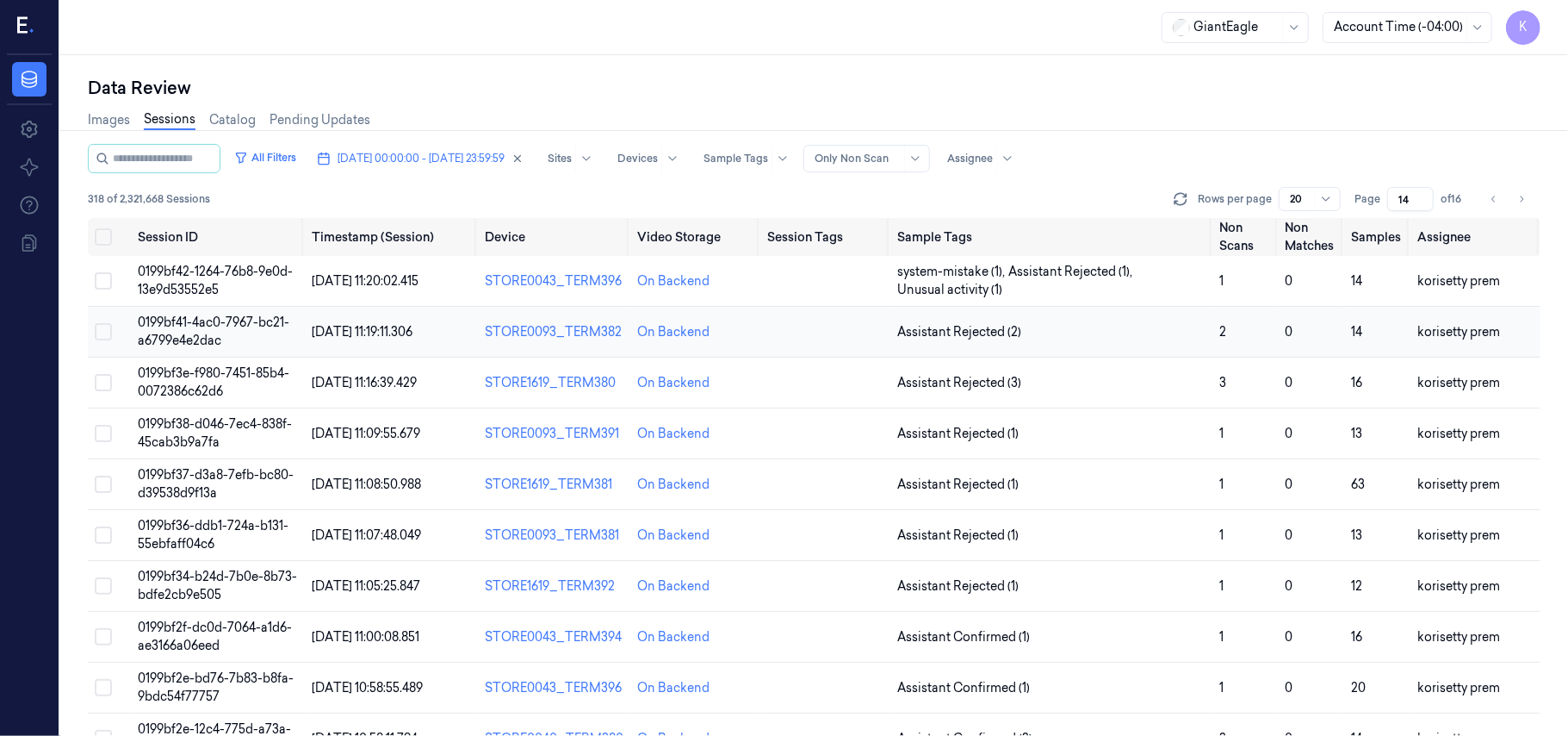
click at [1035, 313] on td "Assistant Rejected (2)" at bounding box center [1051, 331] width 323 height 51
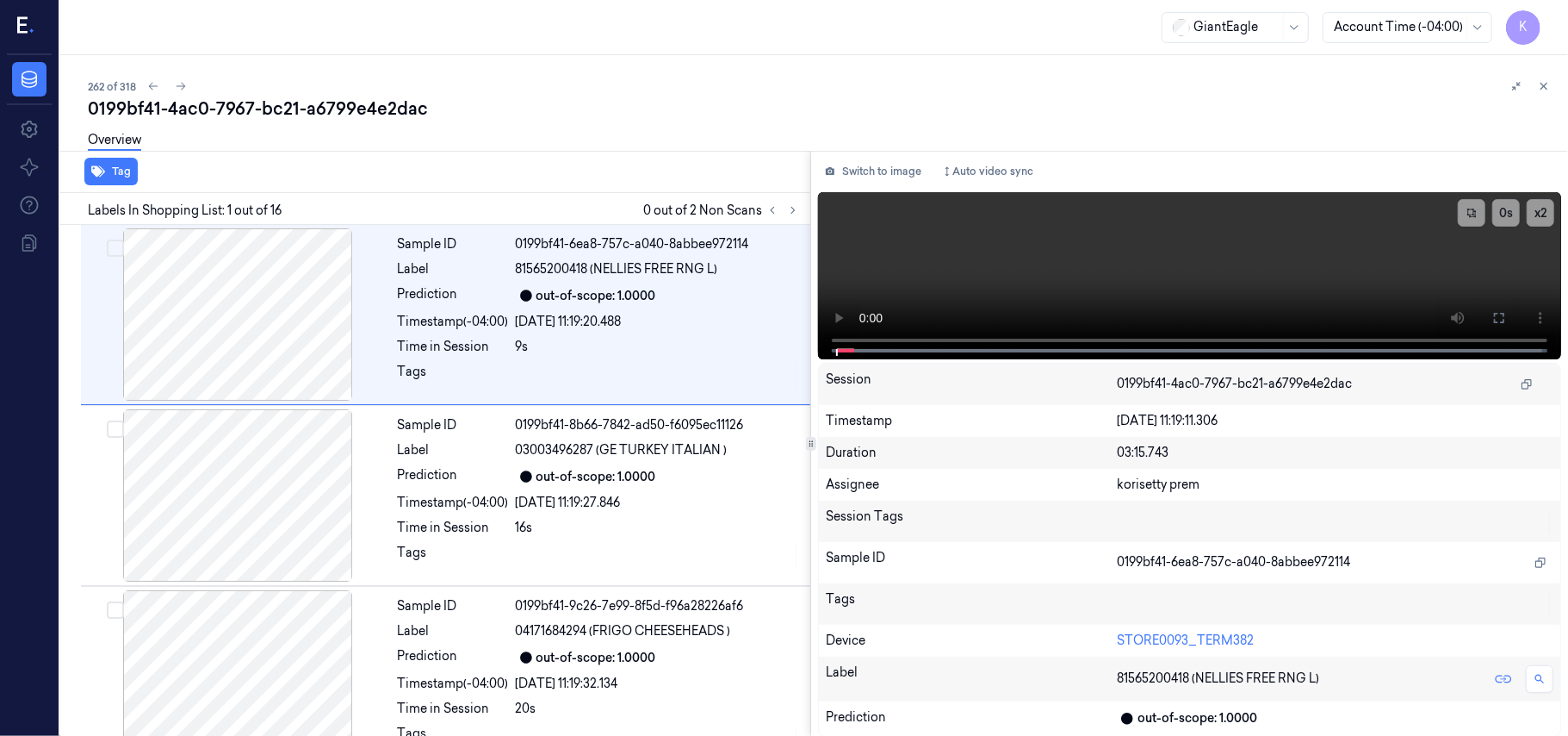
click at [545, 112] on div "0199bf41-4ac0-7967-bc21-a6799e4e2dac" at bounding box center [821, 109] width 1466 height 24
click at [796, 209] on icon at bounding box center [793, 211] width 12 height 12
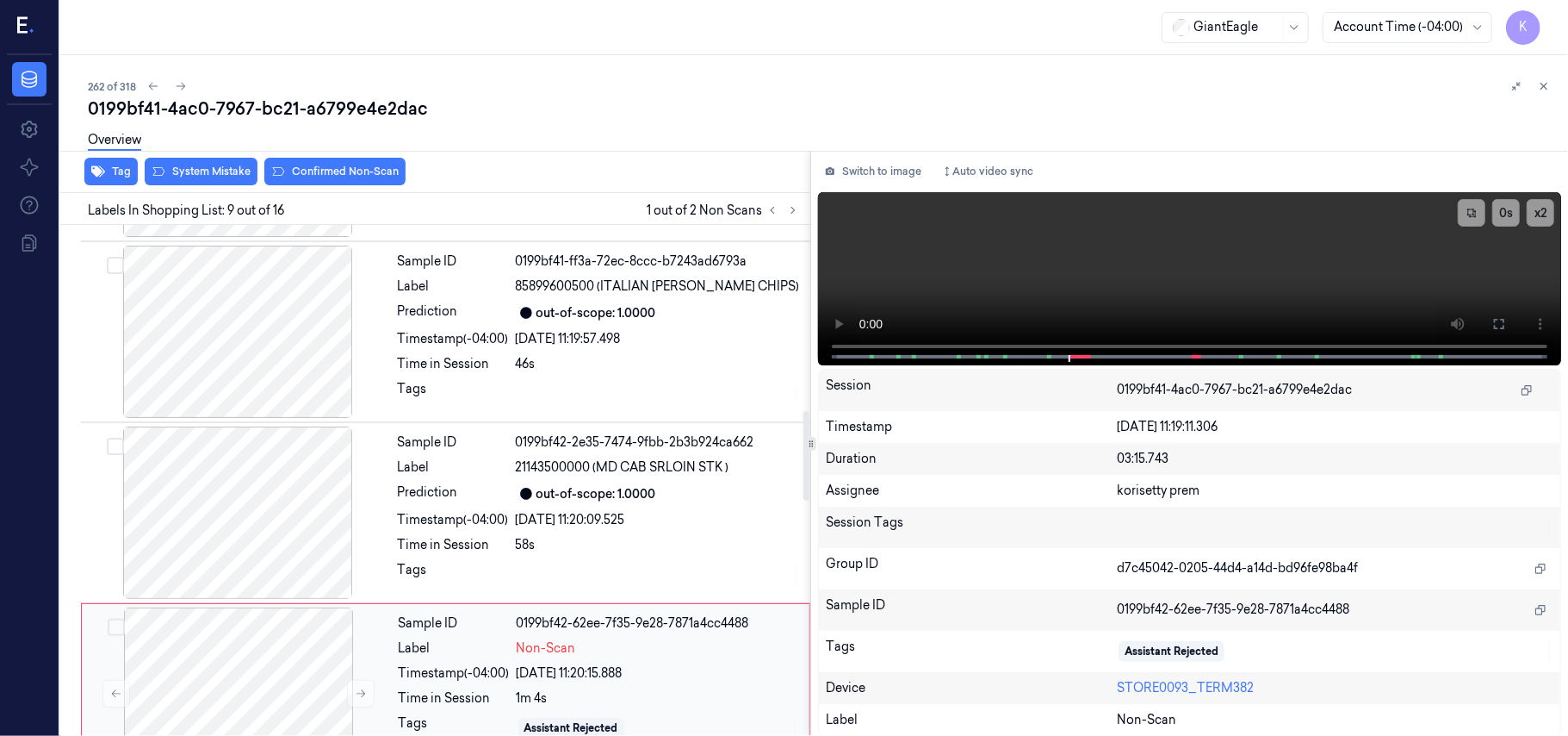
scroll to position [1055, 0]
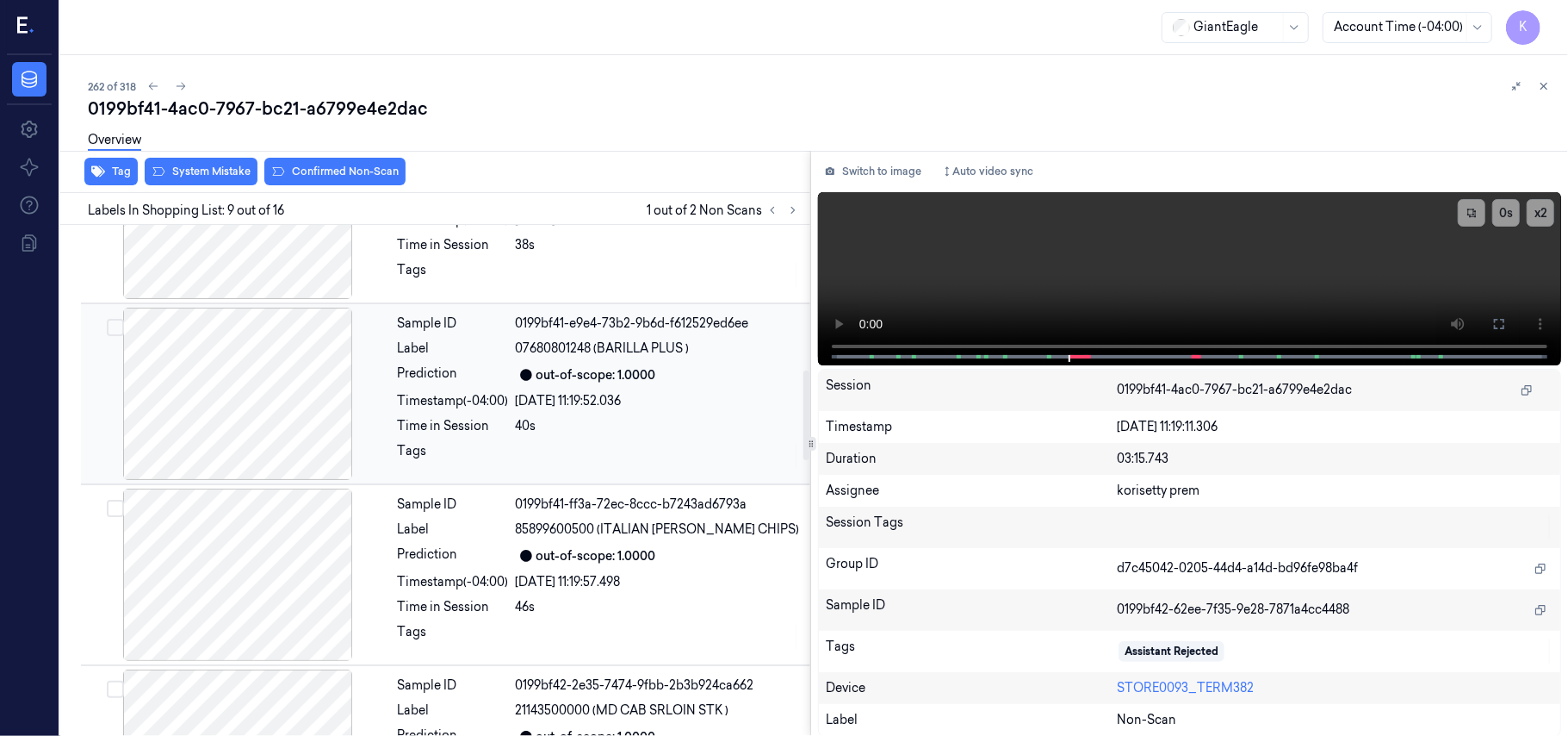
click at [646, 393] on div "Sample ID 0199bf41-e9e4-73b2-9b6d-f612529ed6ee Label 07680801248 (BARILLA PLUS …" at bounding box center [599, 393] width 416 height 173
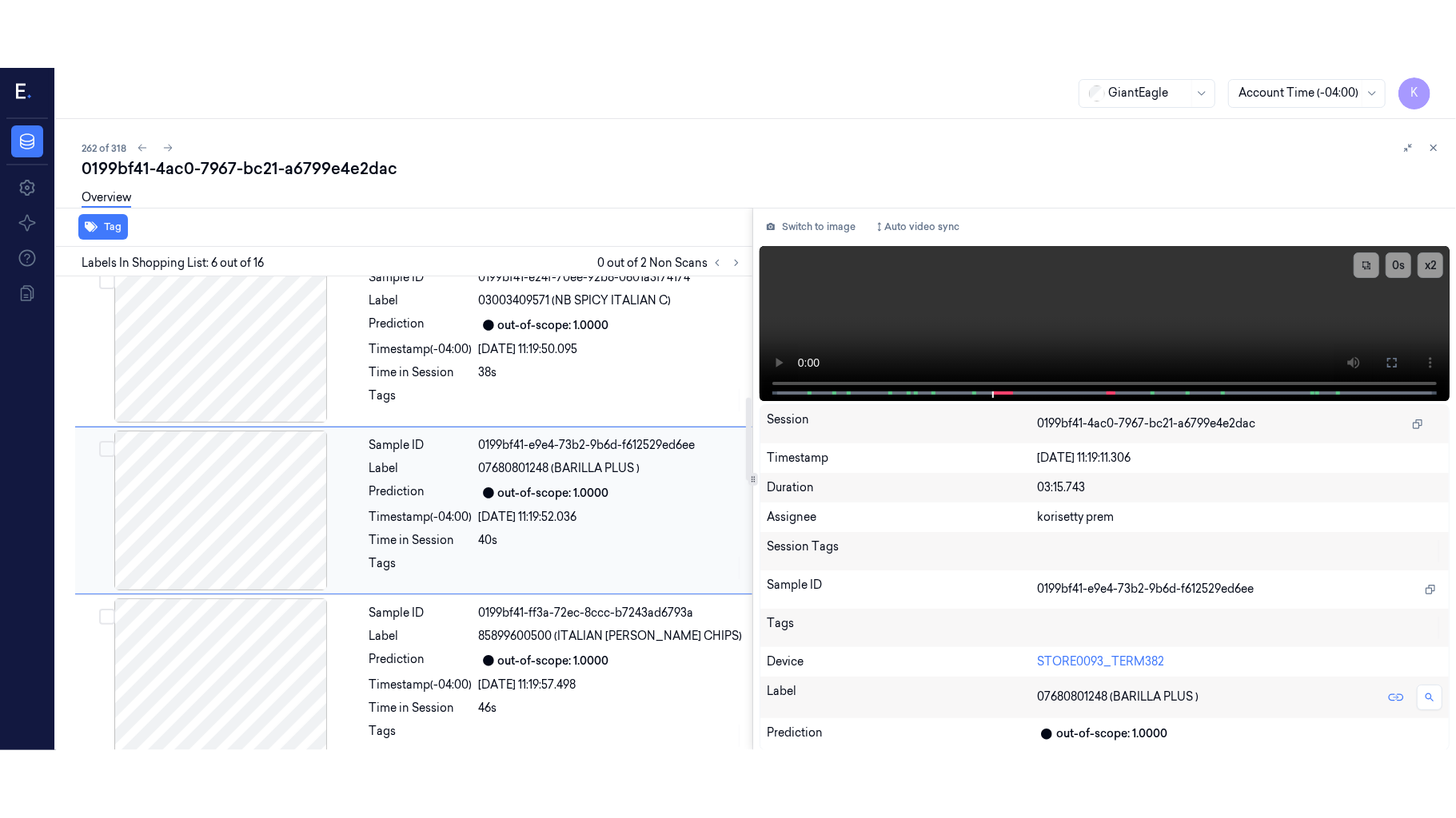
scroll to position [688, 0]
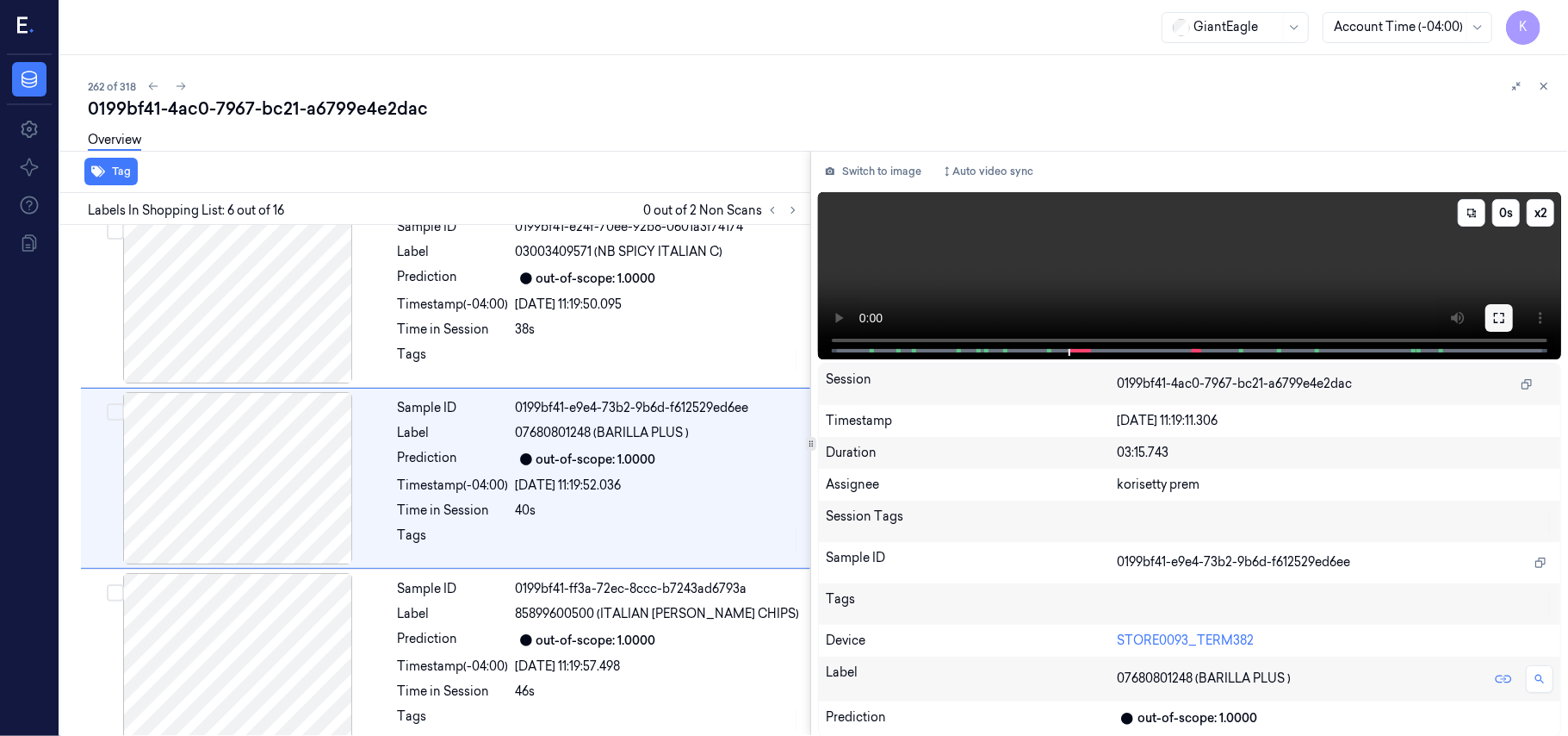
click at [1491, 321] on button at bounding box center [1499, 318] width 28 height 28
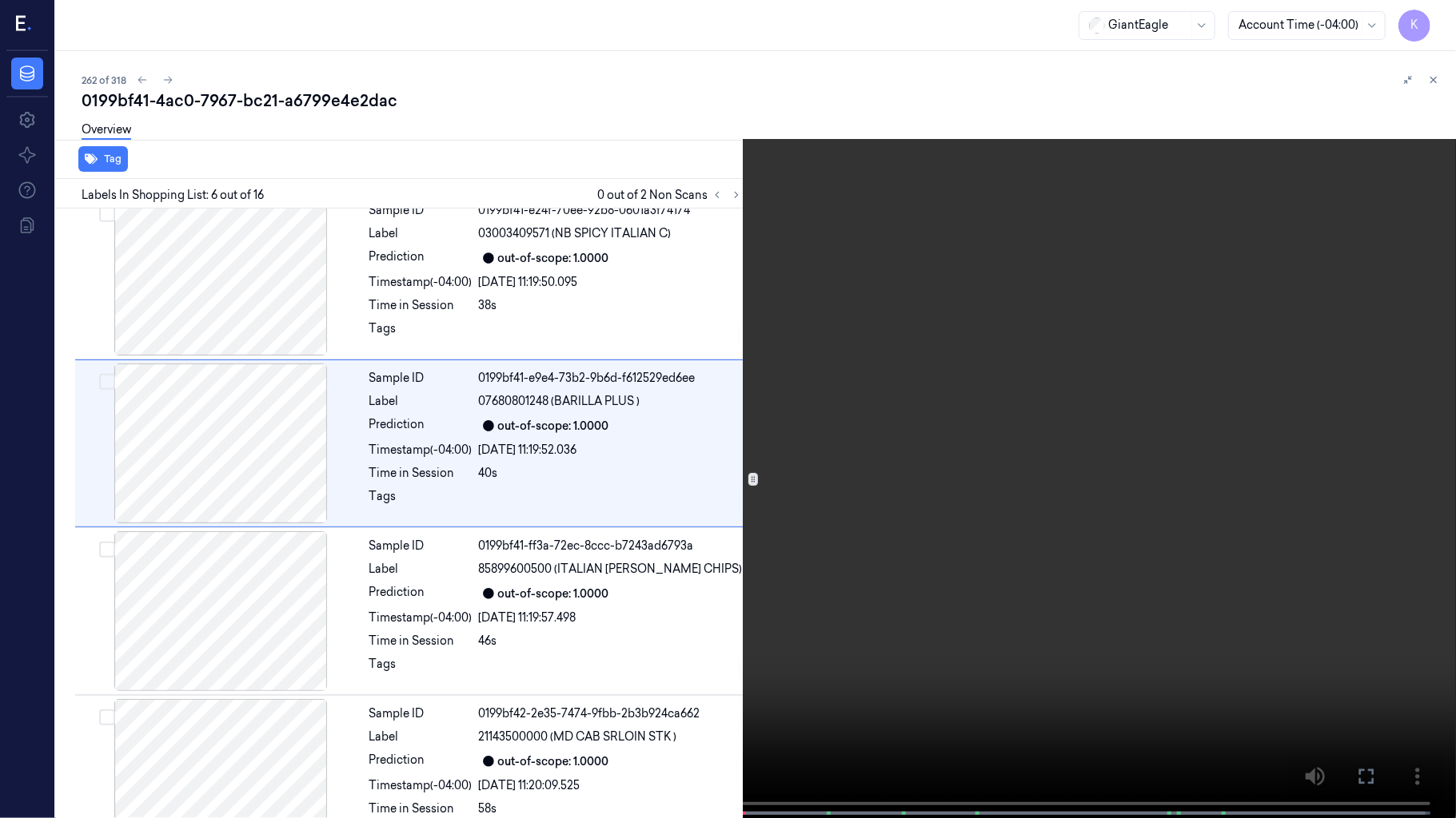
click at [764, 464] on video at bounding box center [728, 411] width 1456 height 821
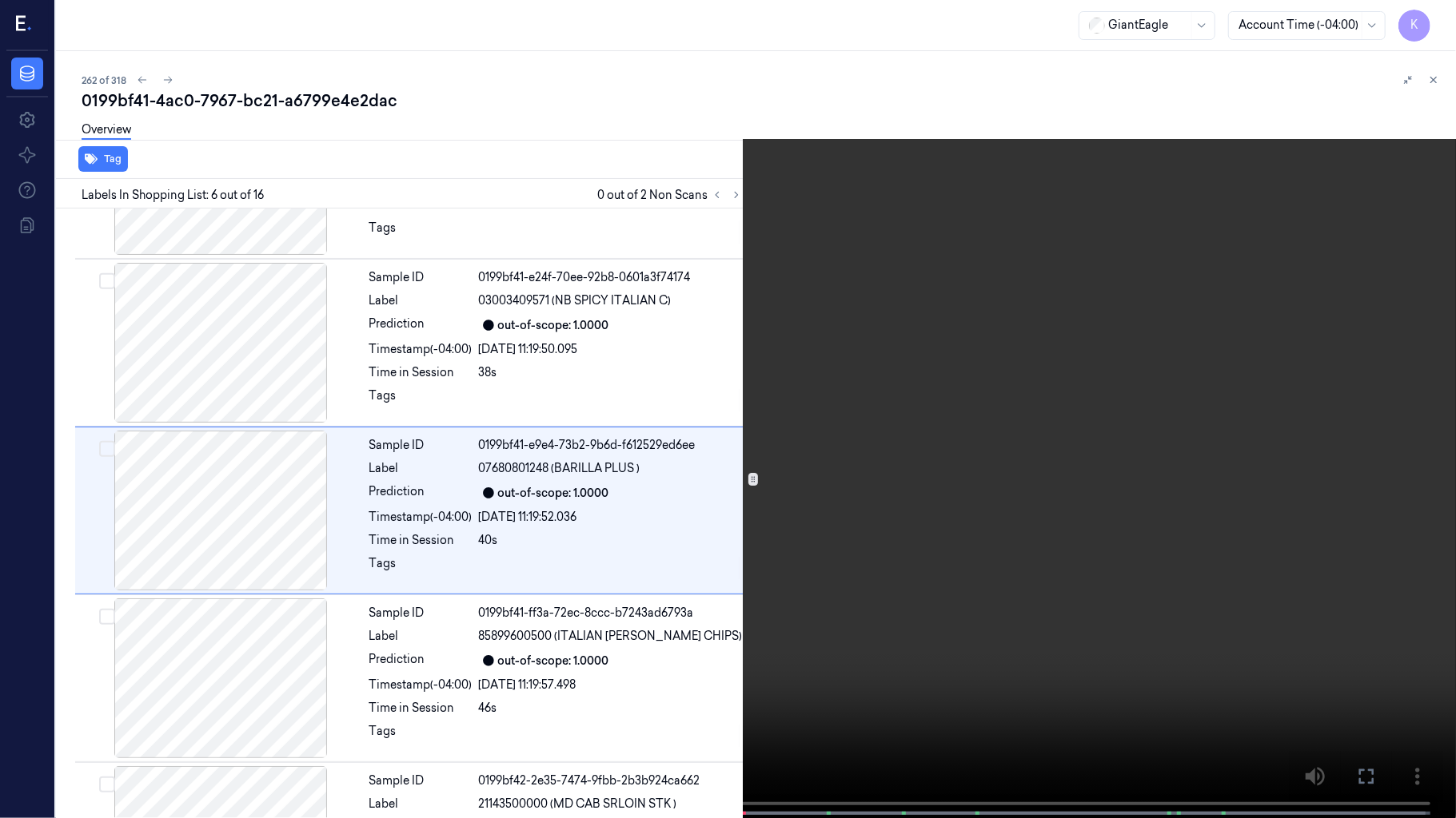
click at [307, 682] on span at bounding box center [308, 813] width 2 height 8
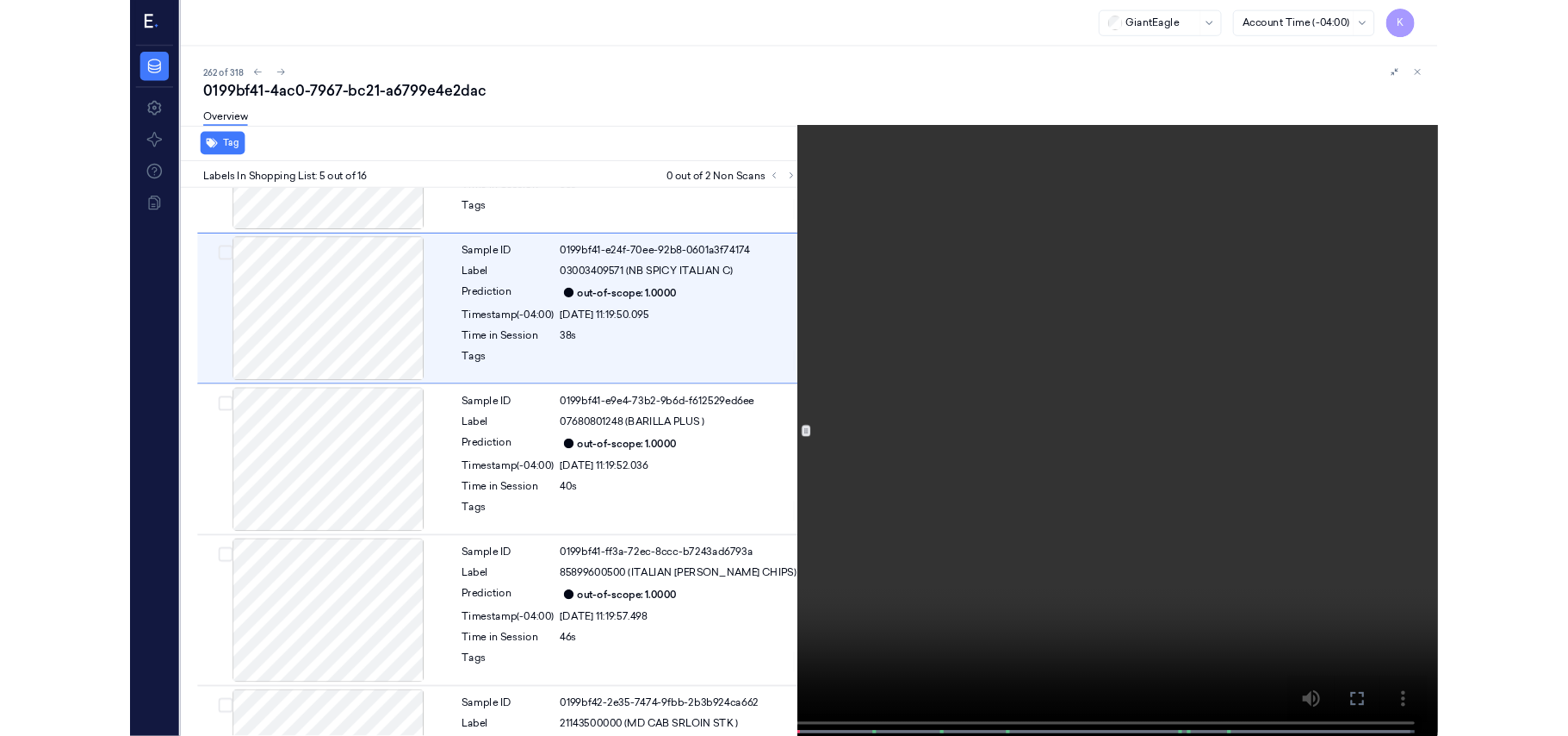
scroll to position [487, 0]
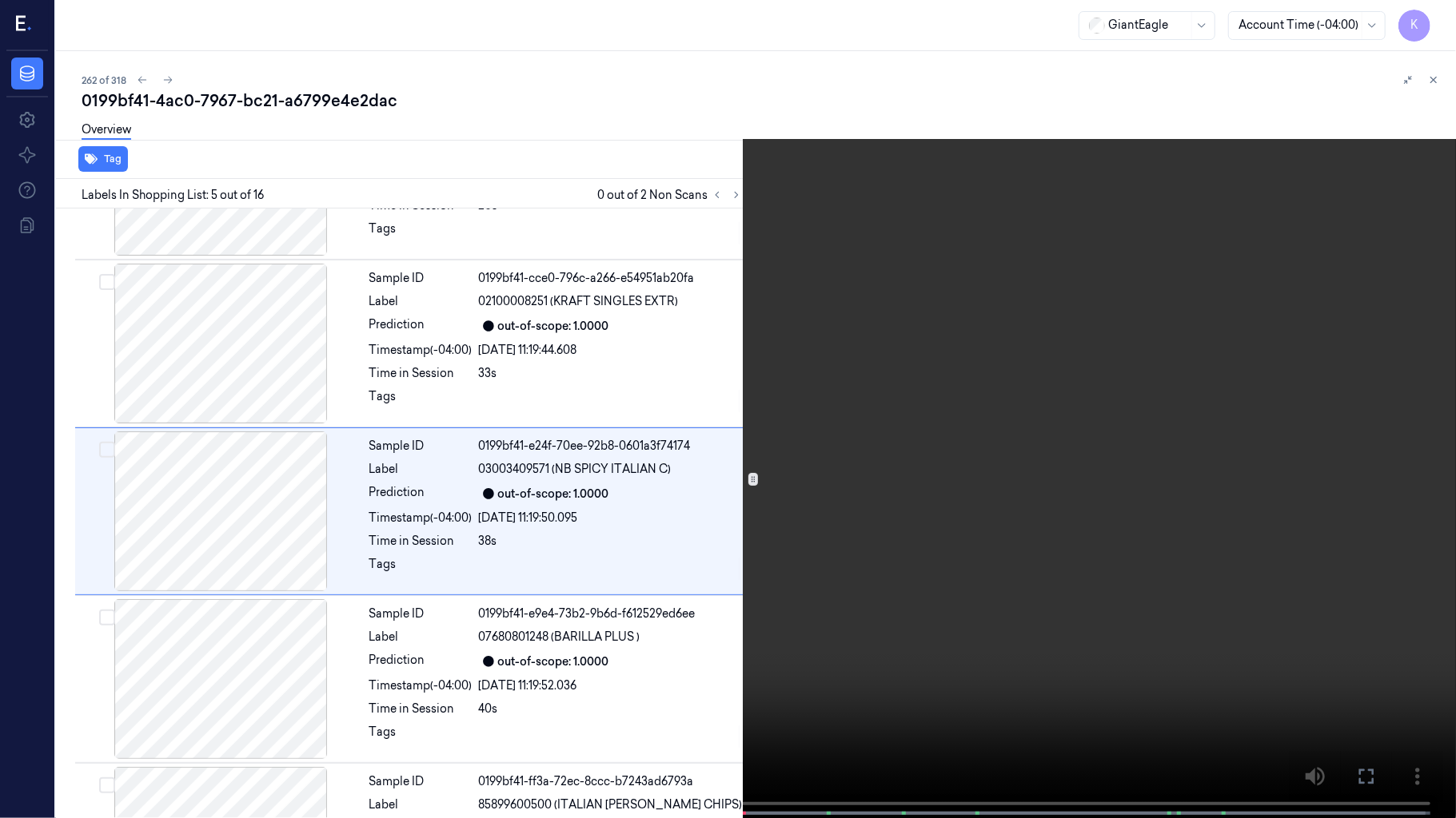
click at [886, 413] on video at bounding box center [728, 411] width 1456 height 821
click at [813, 679] on video at bounding box center [728, 411] width 1456 height 821
click at [972, 527] on video at bounding box center [728, 411] width 1456 height 821
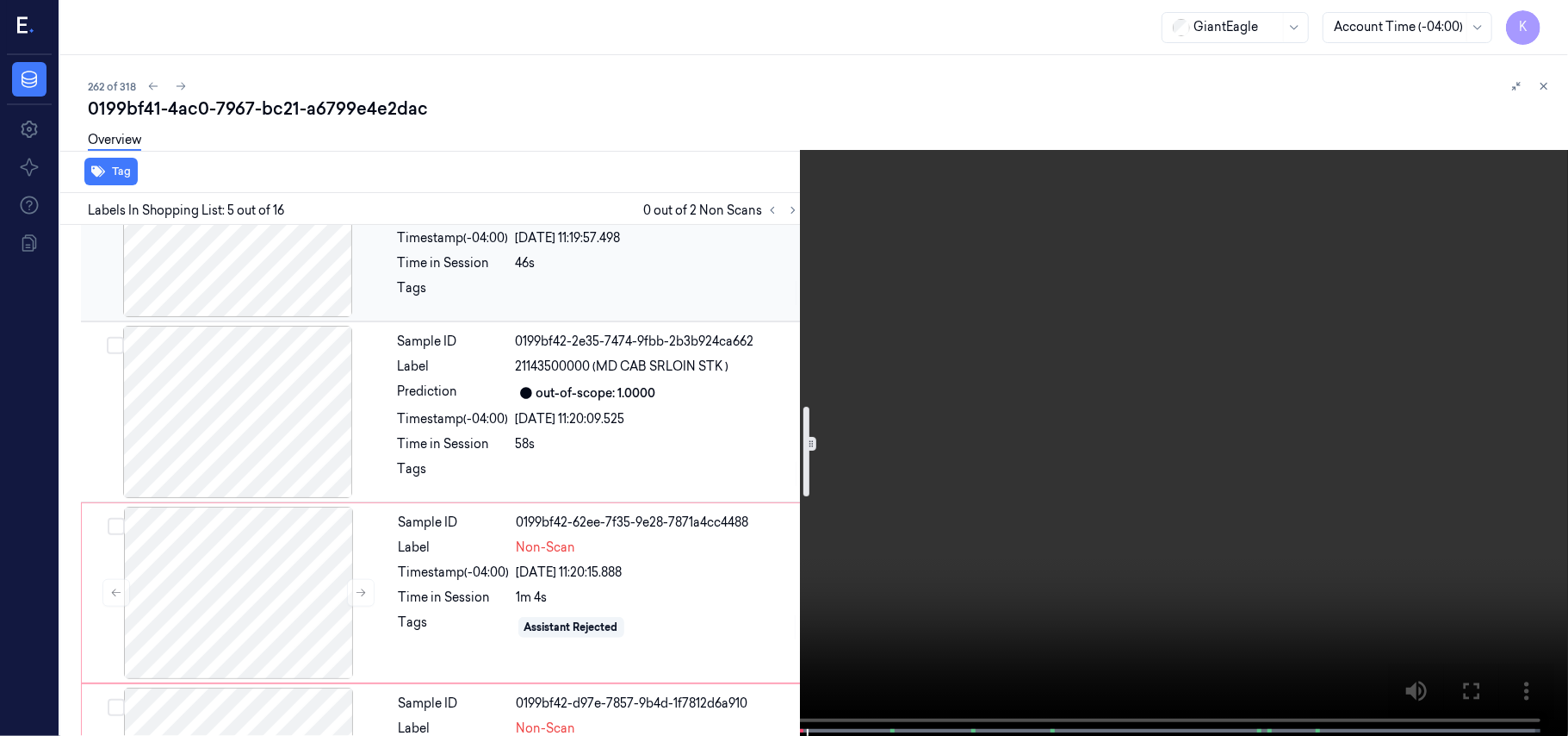
scroll to position [1176, 0]
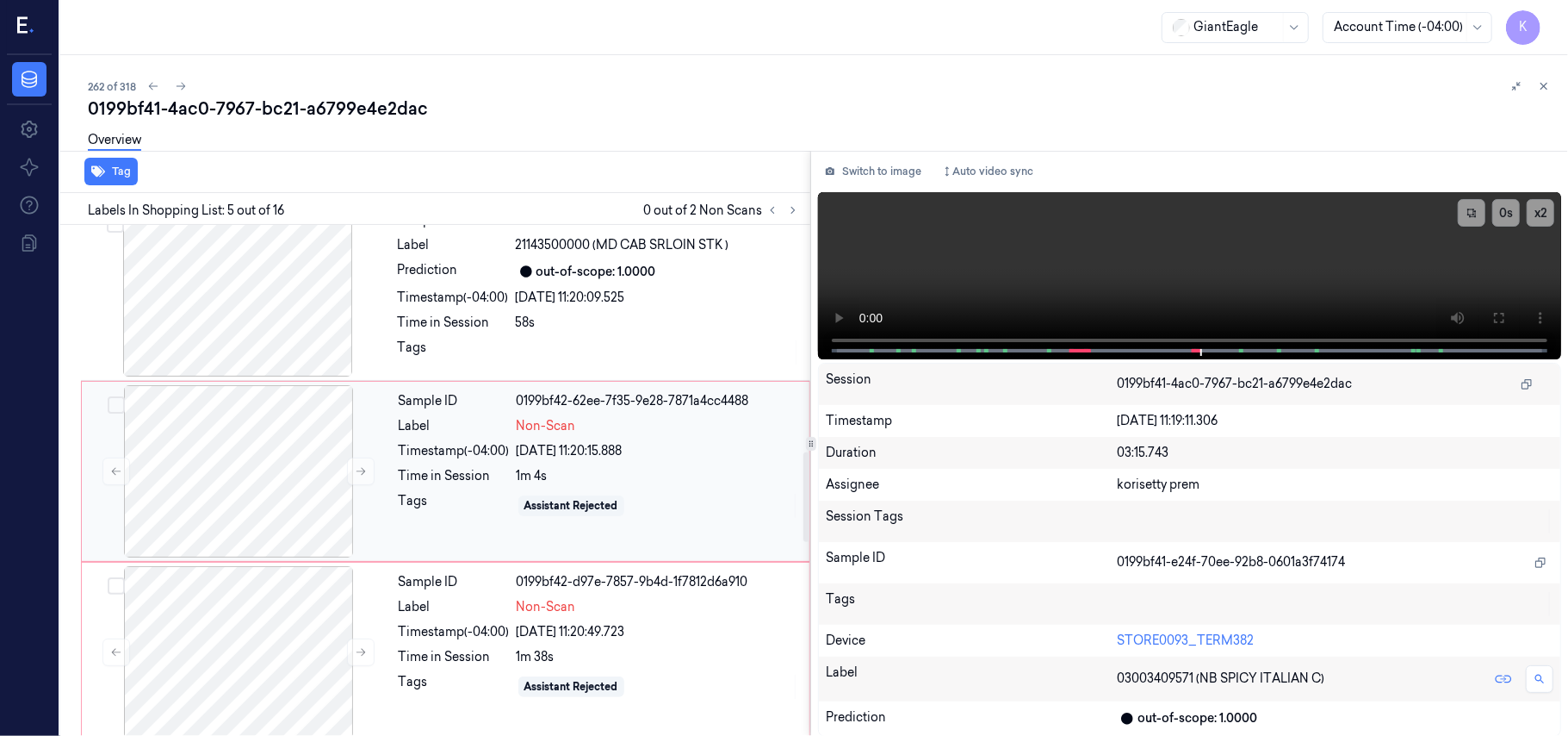
click at [539, 455] on div "[DATE] 11:20:15.888" at bounding box center [657, 450] width 282 height 18
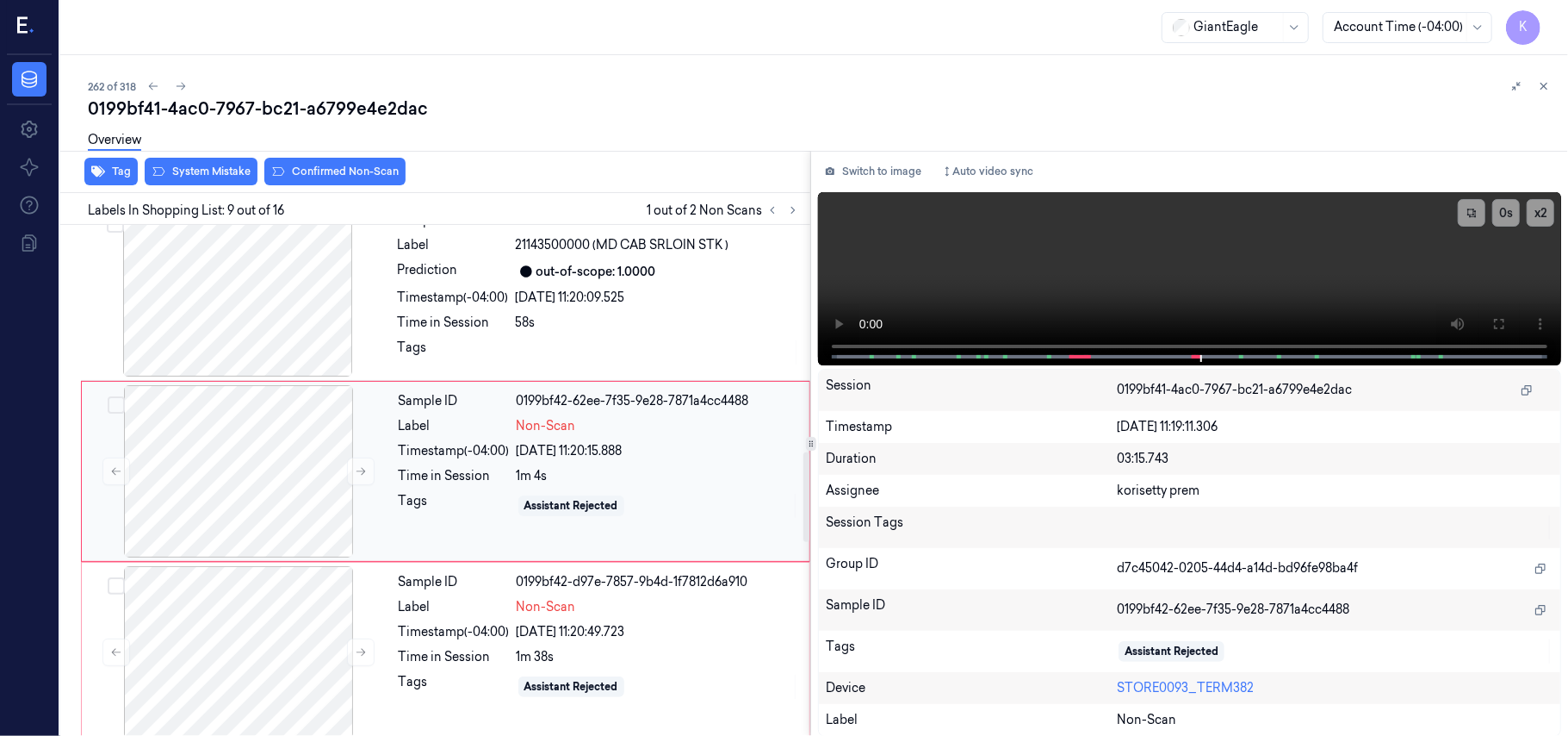
scroll to position [1286, 0]
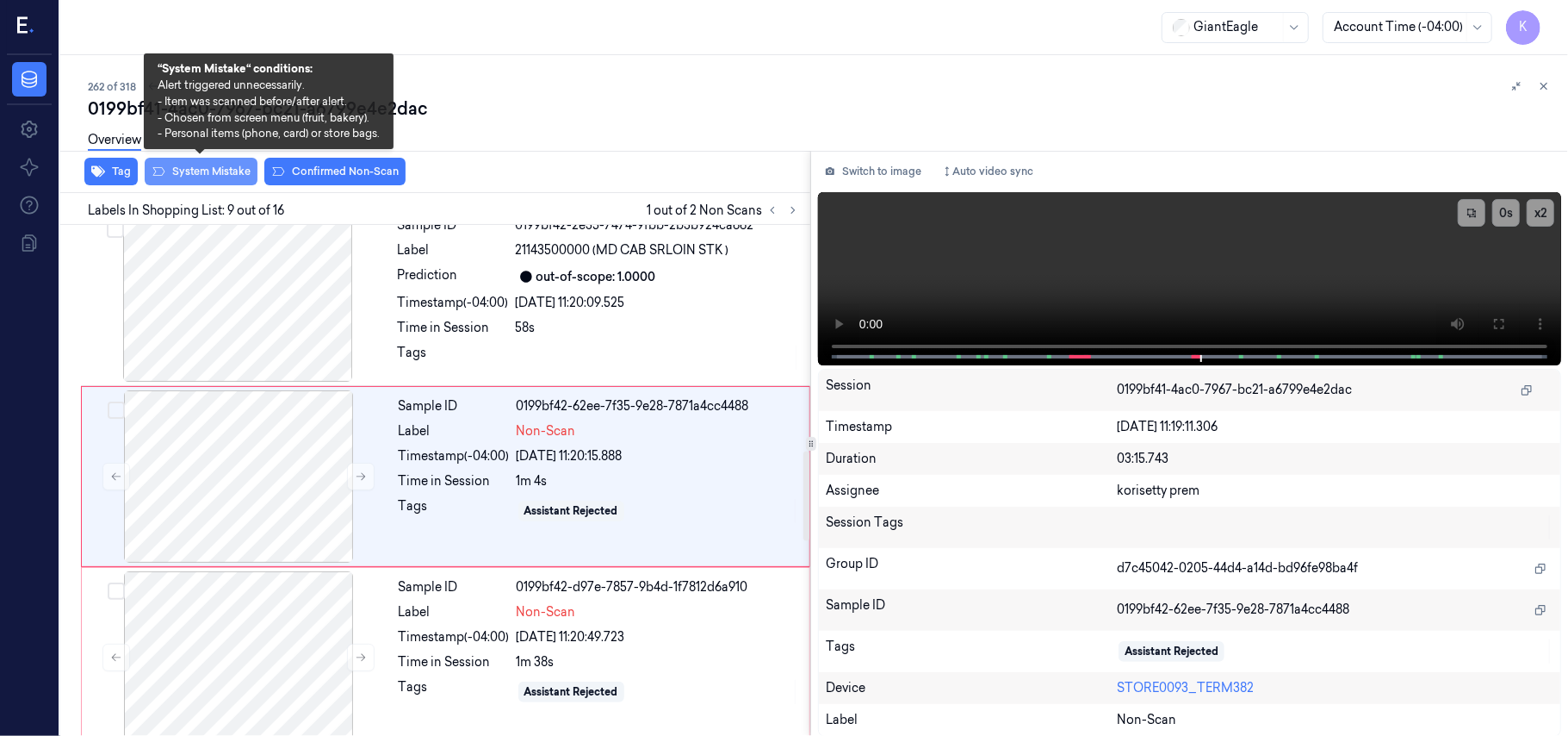
click at [204, 170] on button "System Mistake" at bounding box center [201, 172] width 113 height 28
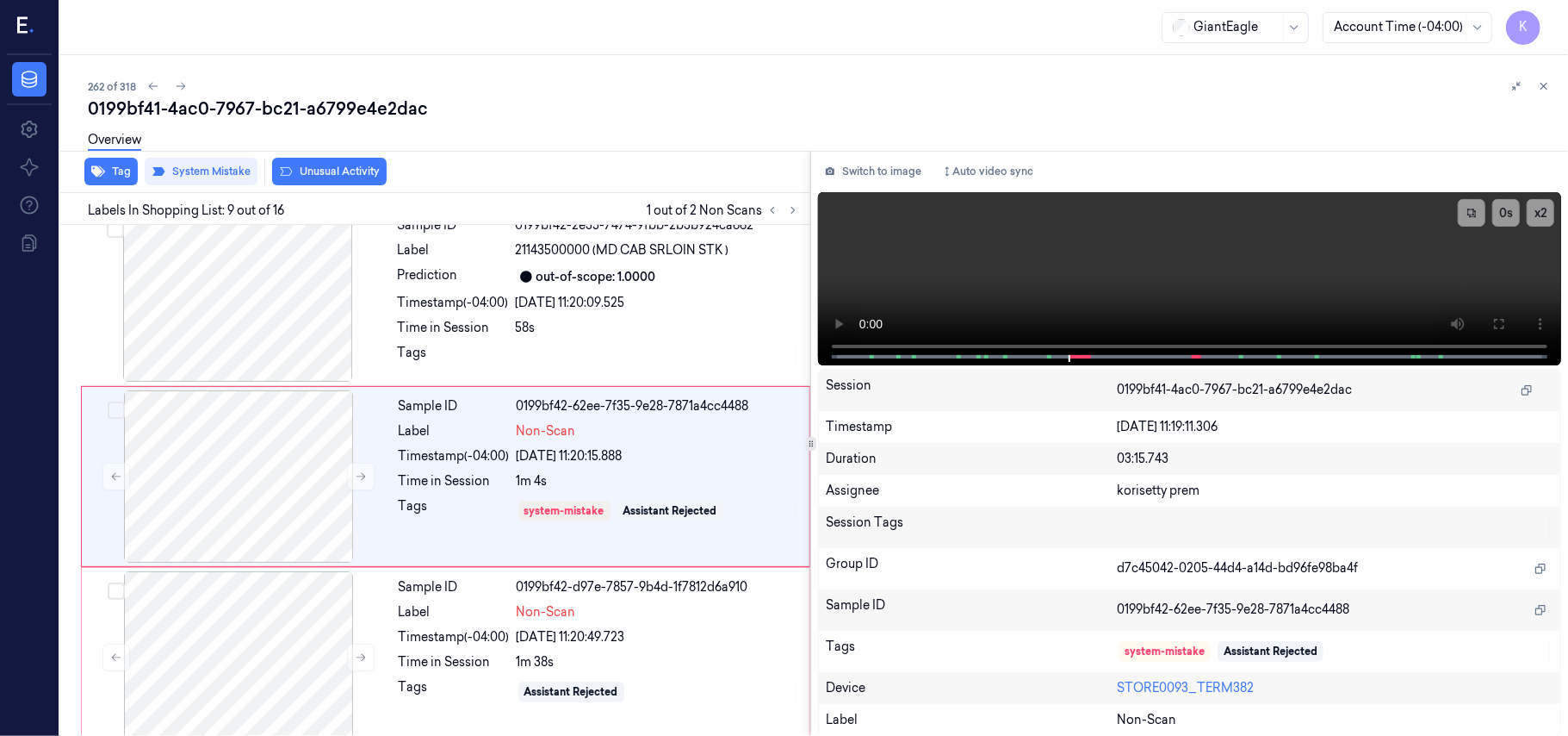
click at [310, 170] on button "Unusual Activity" at bounding box center [329, 172] width 115 height 28
click at [553, 700] on div "Assistant Rejected" at bounding box center [571, 692] width 94 height 16
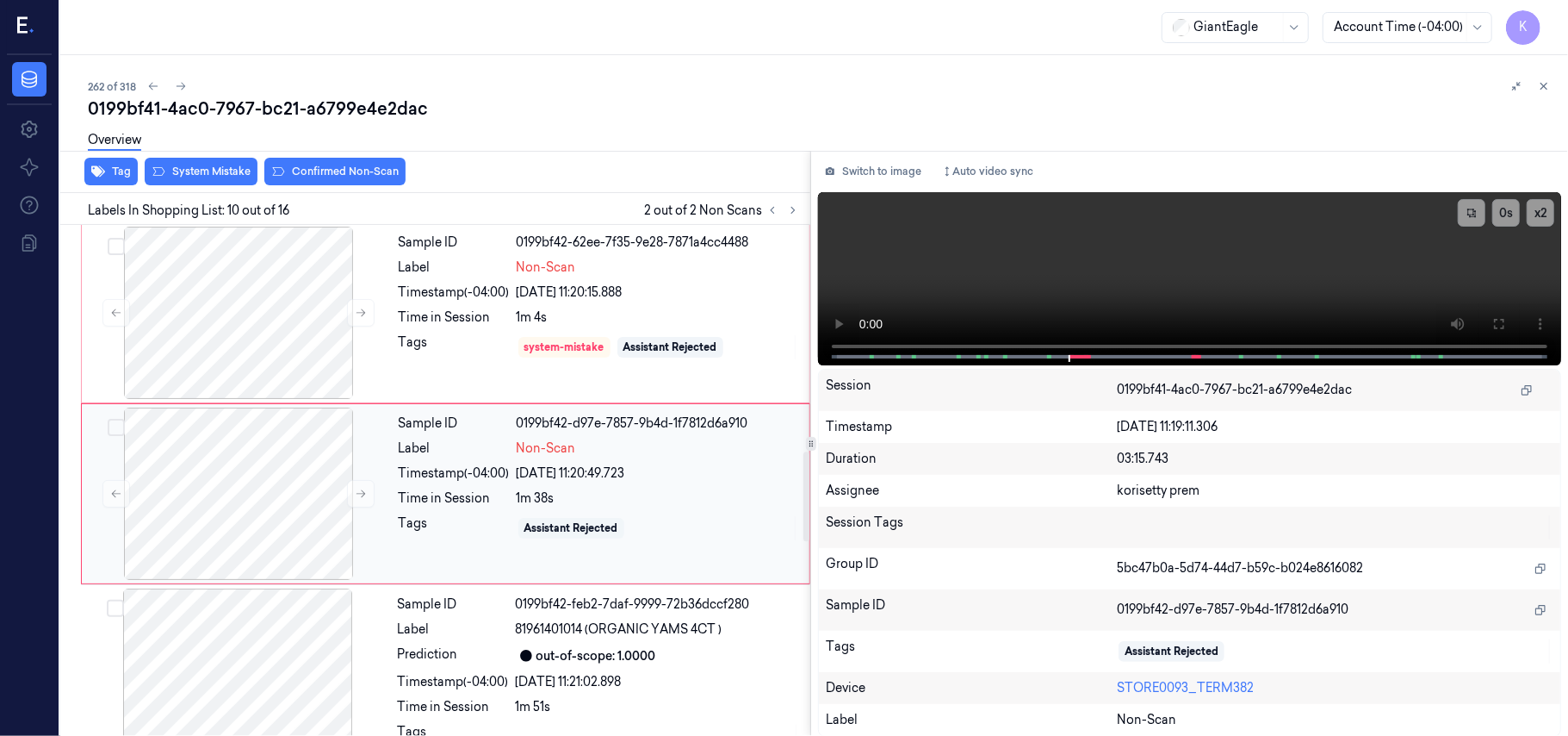
scroll to position [1466, 0]
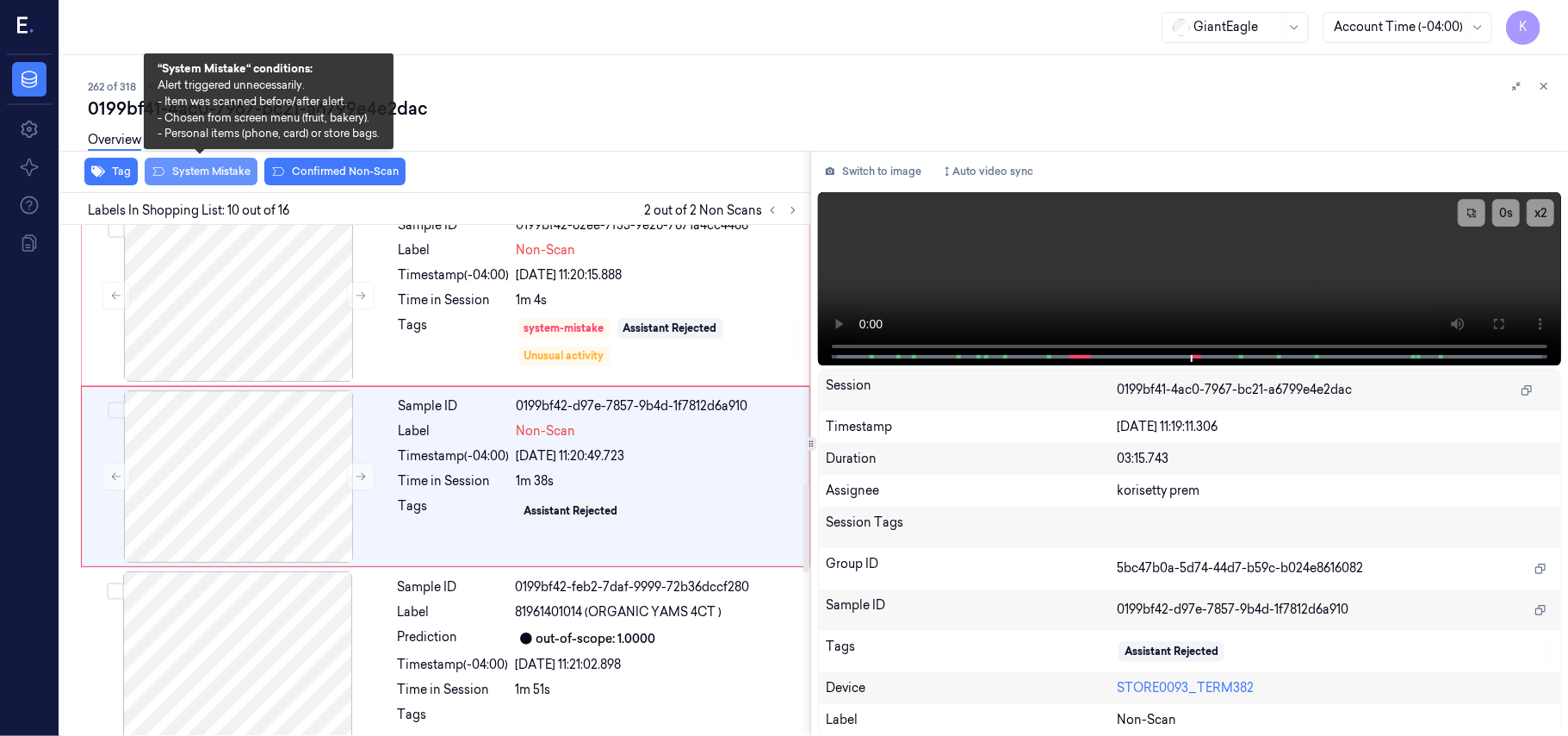
click at [222, 174] on button "System Mistake" at bounding box center [201, 172] width 113 height 28
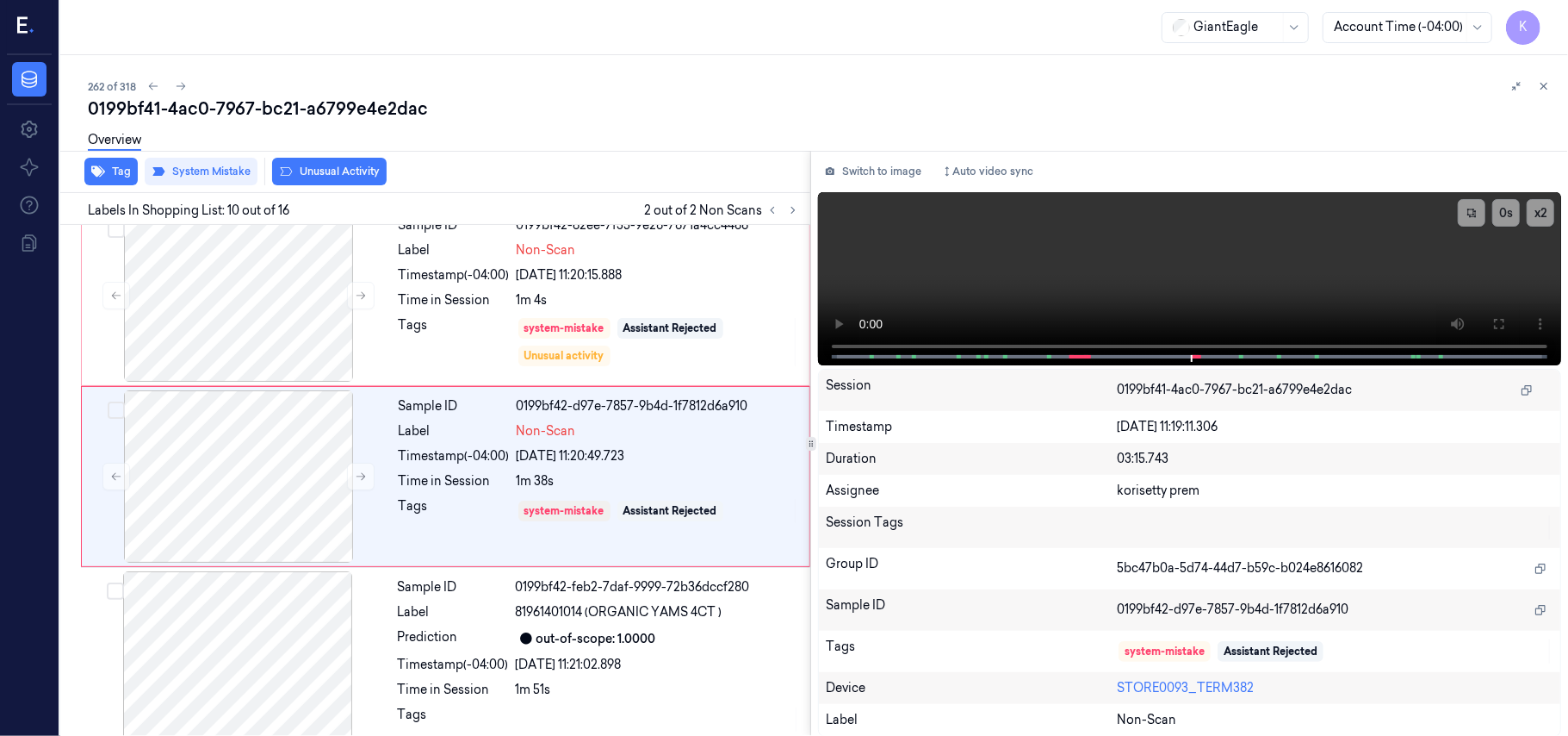
click at [297, 160] on div "Overview" at bounding box center [821, 142] width 1466 height 44
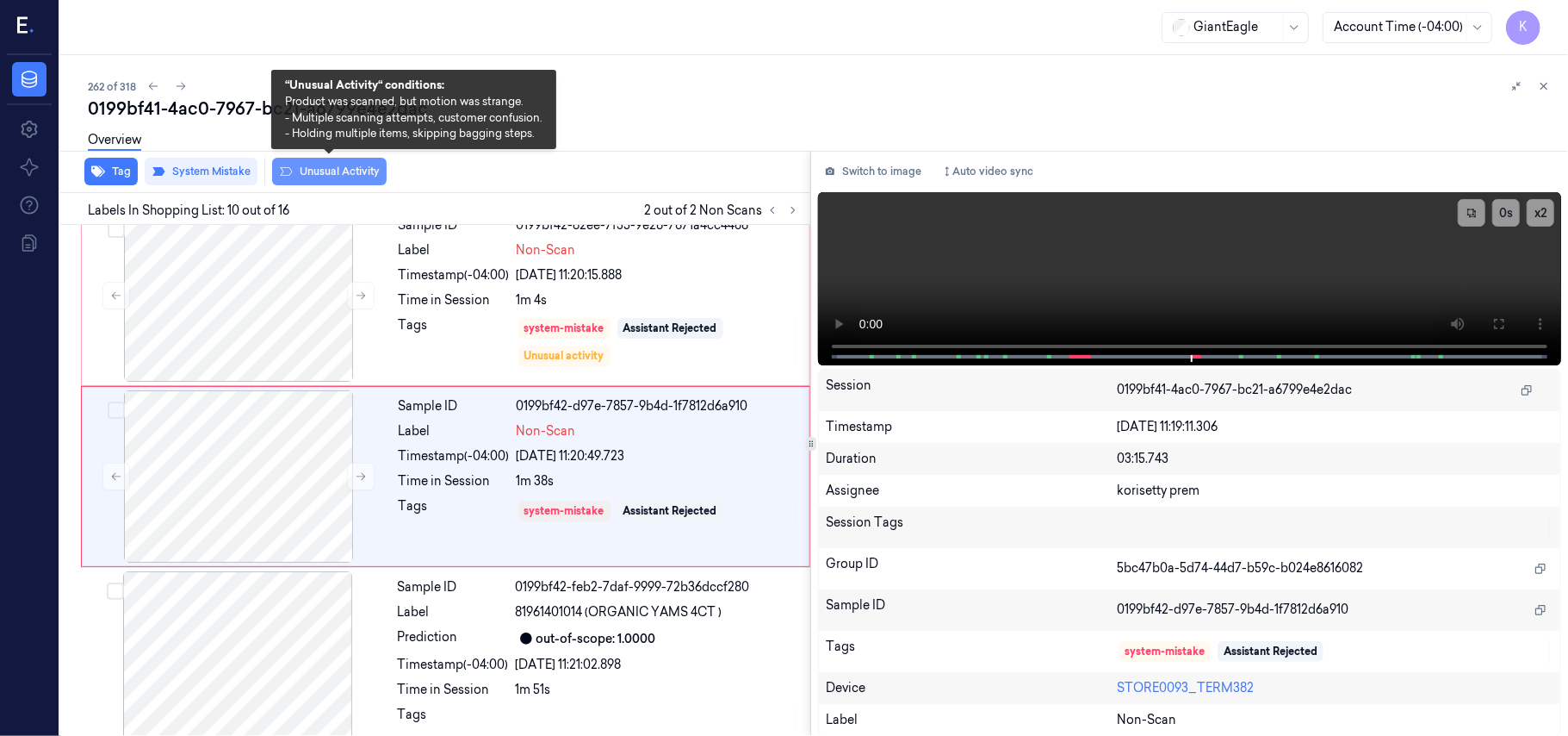
click at [304, 170] on button "Unusual Activity" at bounding box center [329, 172] width 115 height 28
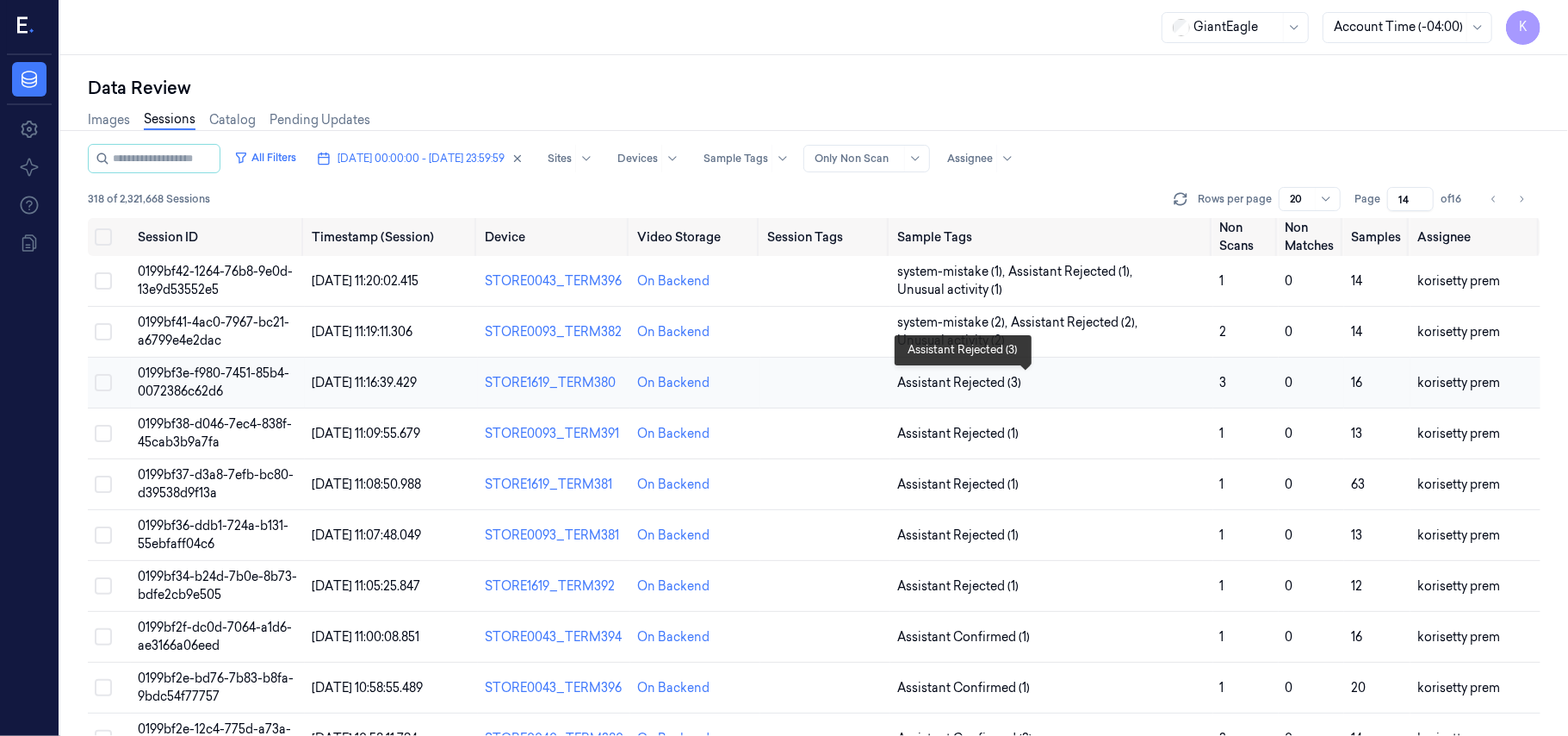
click at [1063, 387] on span "Assistant Rejected (3)" at bounding box center [1051, 382] width 309 height 18
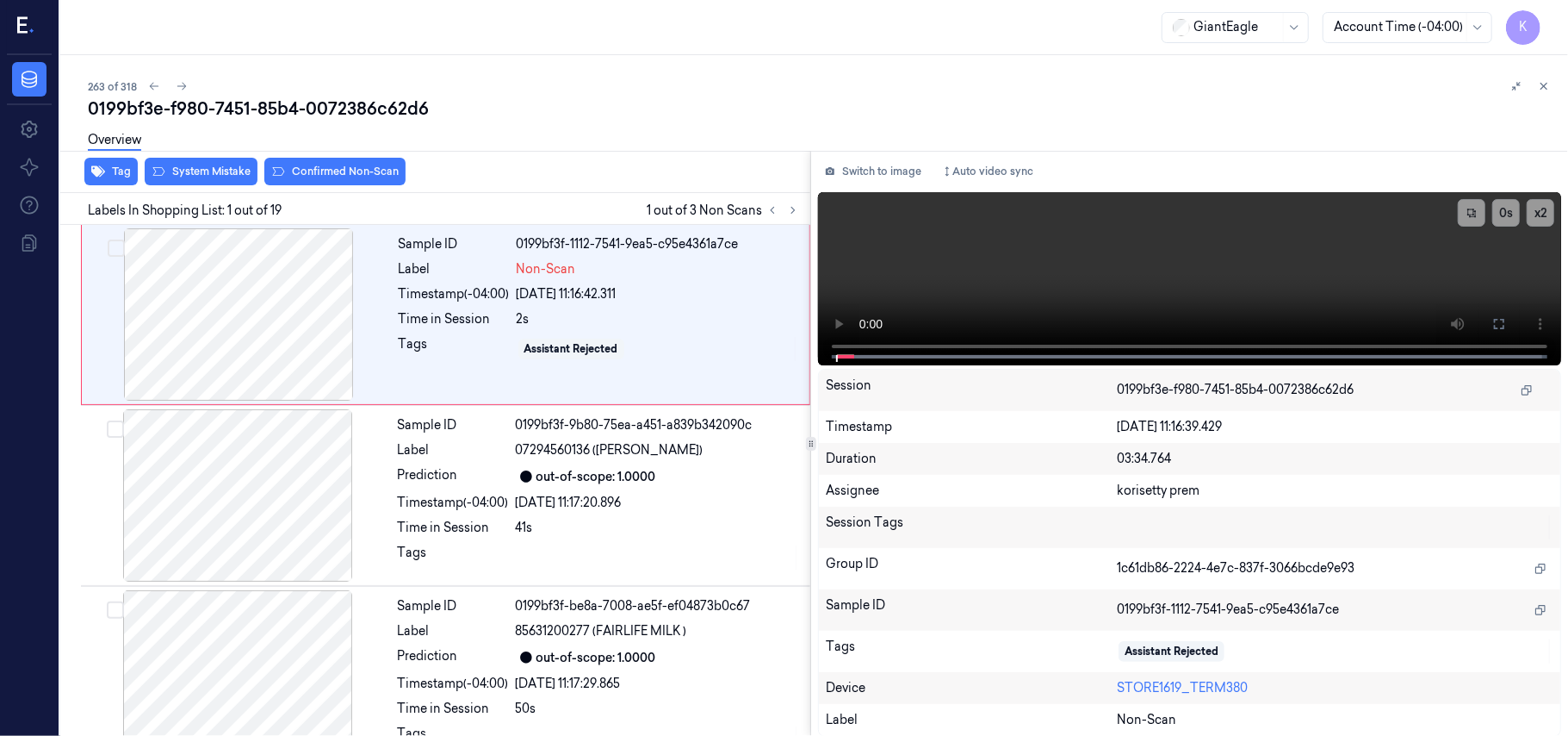
click at [524, 101] on div "0199bf3e-f980-7451-85b4-0072386c62d6" at bounding box center [821, 109] width 1466 height 24
click at [1541, 211] on button "x 2" at bounding box center [1540, 213] width 28 height 28
click at [1541, 211] on button "x 4" at bounding box center [1540, 213] width 28 height 28
click at [1505, 324] on icon at bounding box center [1499, 324] width 14 height 14
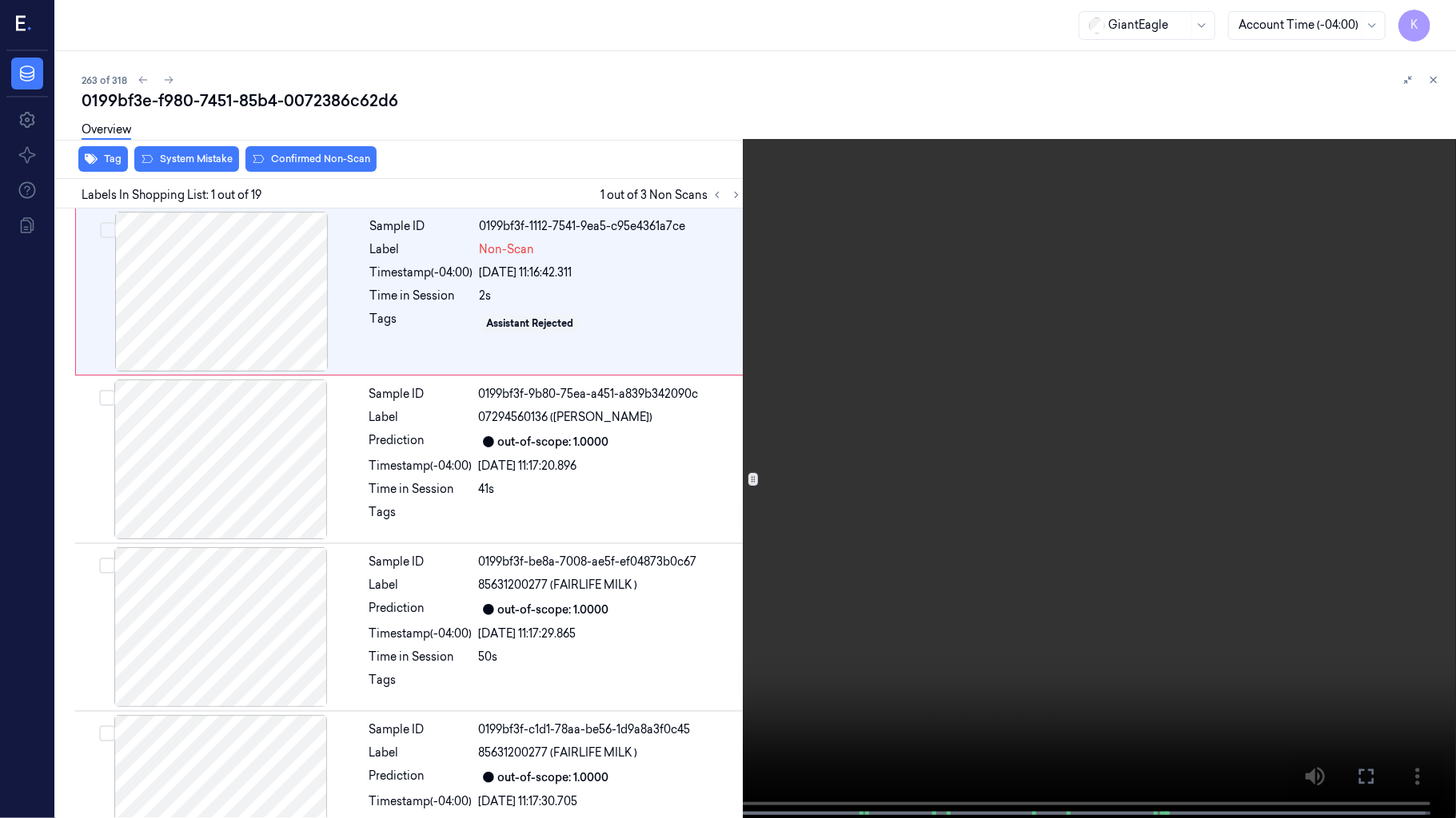
click at [762, 483] on video at bounding box center [728, 411] width 1456 height 821
click at [855, 477] on video at bounding box center [728, 411] width 1456 height 821
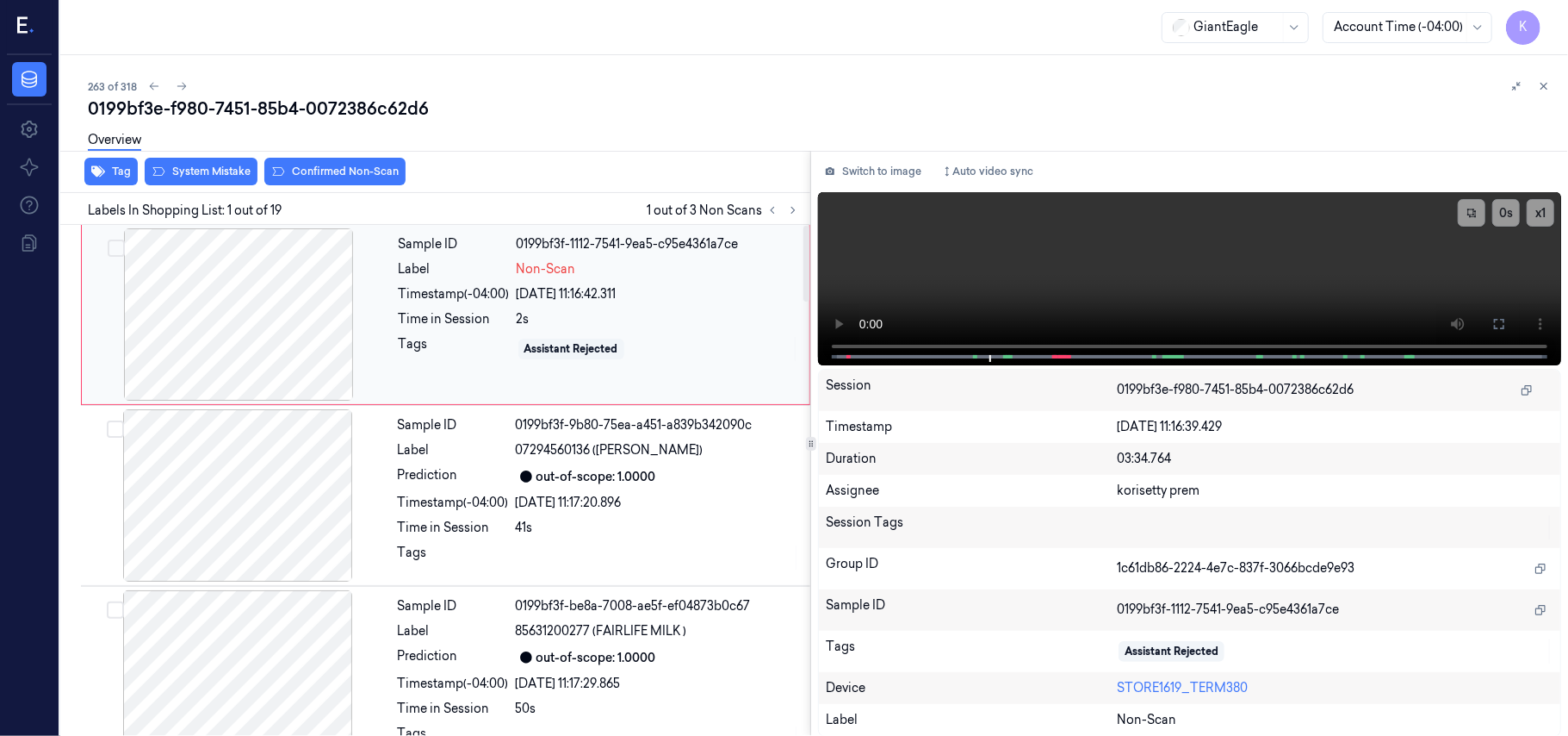
click at [407, 314] on div "Time in Session" at bounding box center [454, 318] width 111 height 18
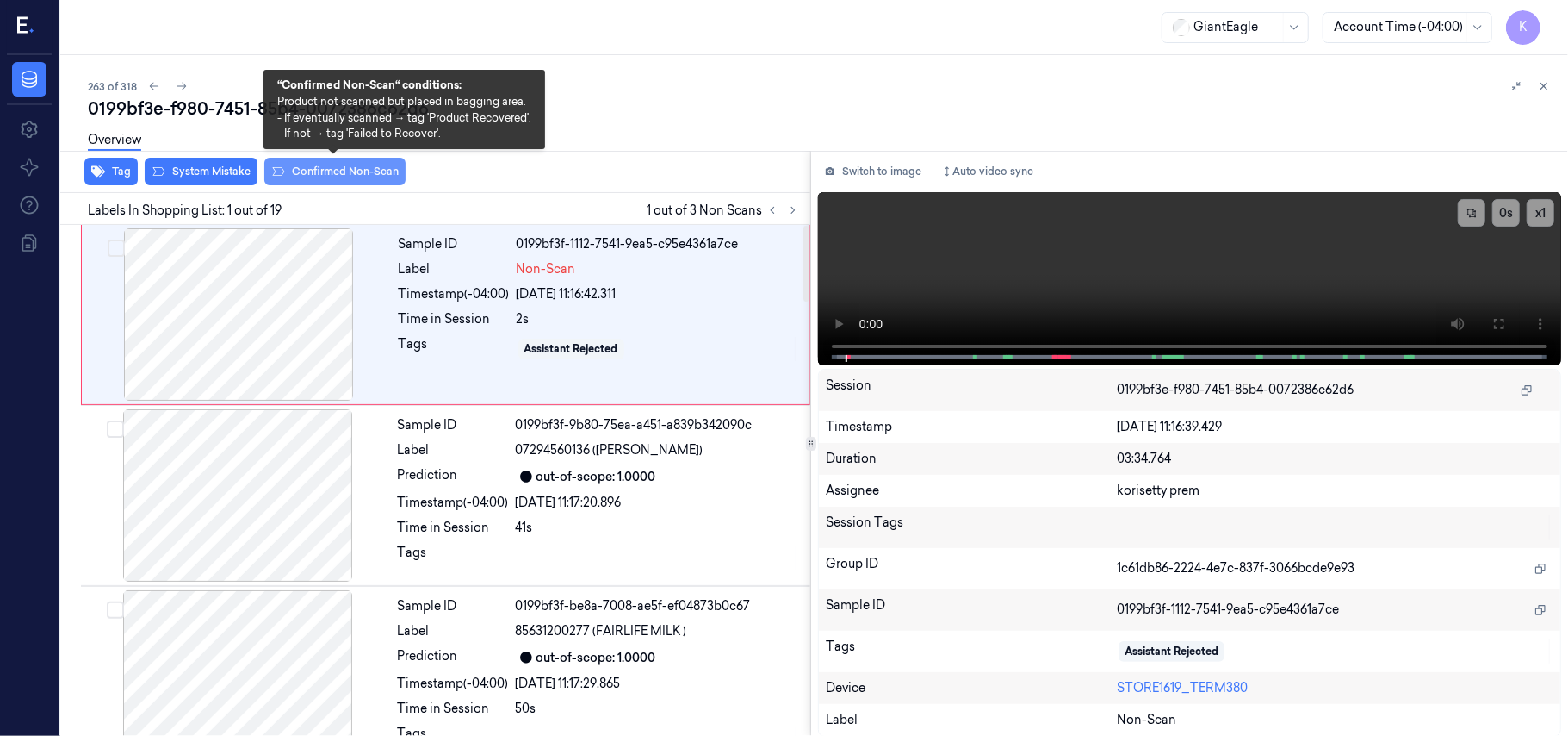
click at [339, 167] on button "Confirmed Non-Scan" at bounding box center [336, 172] width 141 height 28
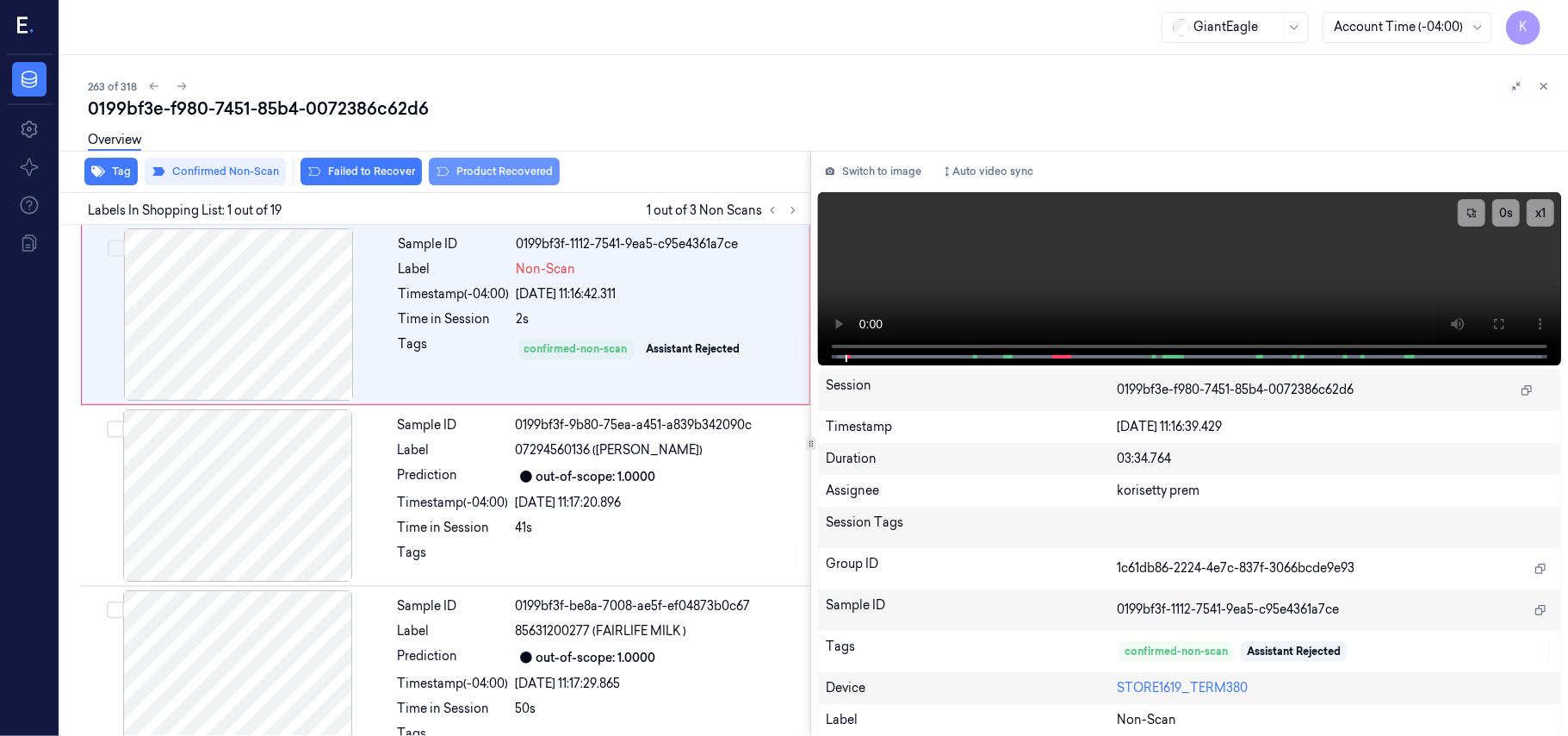
click at [496, 170] on button "Product Recovered" at bounding box center [494, 172] width 131 height 28
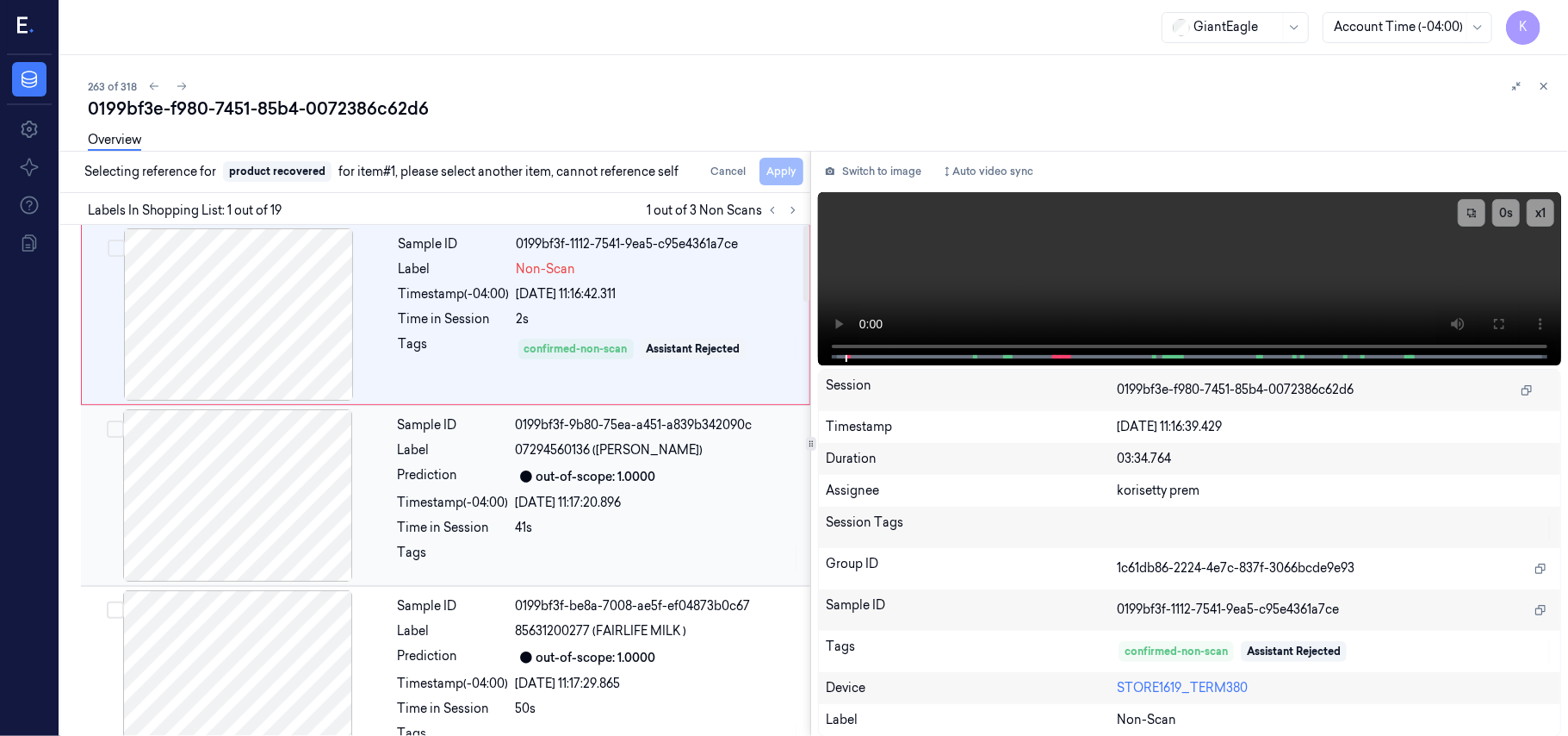
click at [555, 418] on div "0199bf3f-9b80-75ea-a451-a839b342090c" at bounding box center [657, 425] width 284 height 18
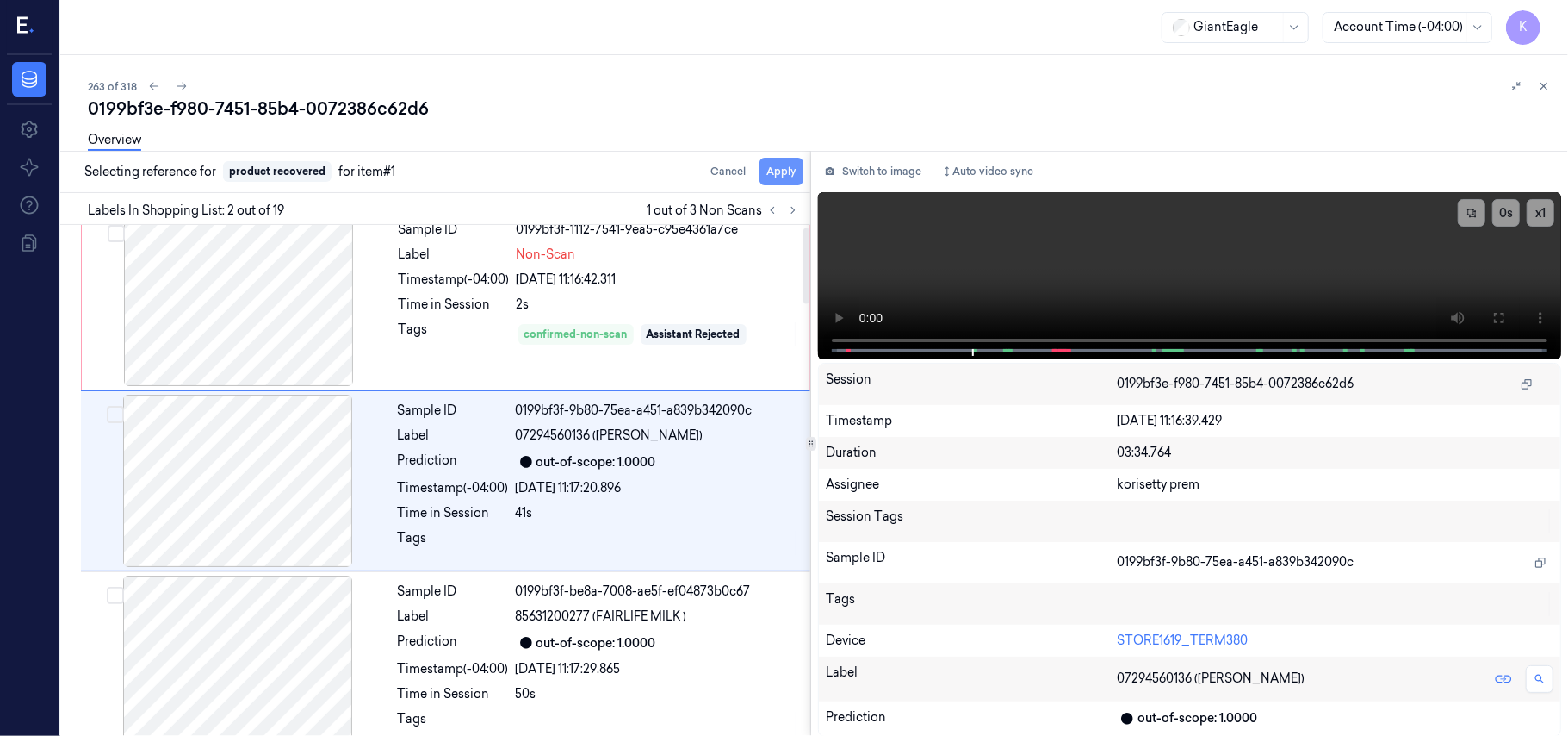
click at [793, 170] on button "Apply" at bounding box center [781, 172] width 44 height 28
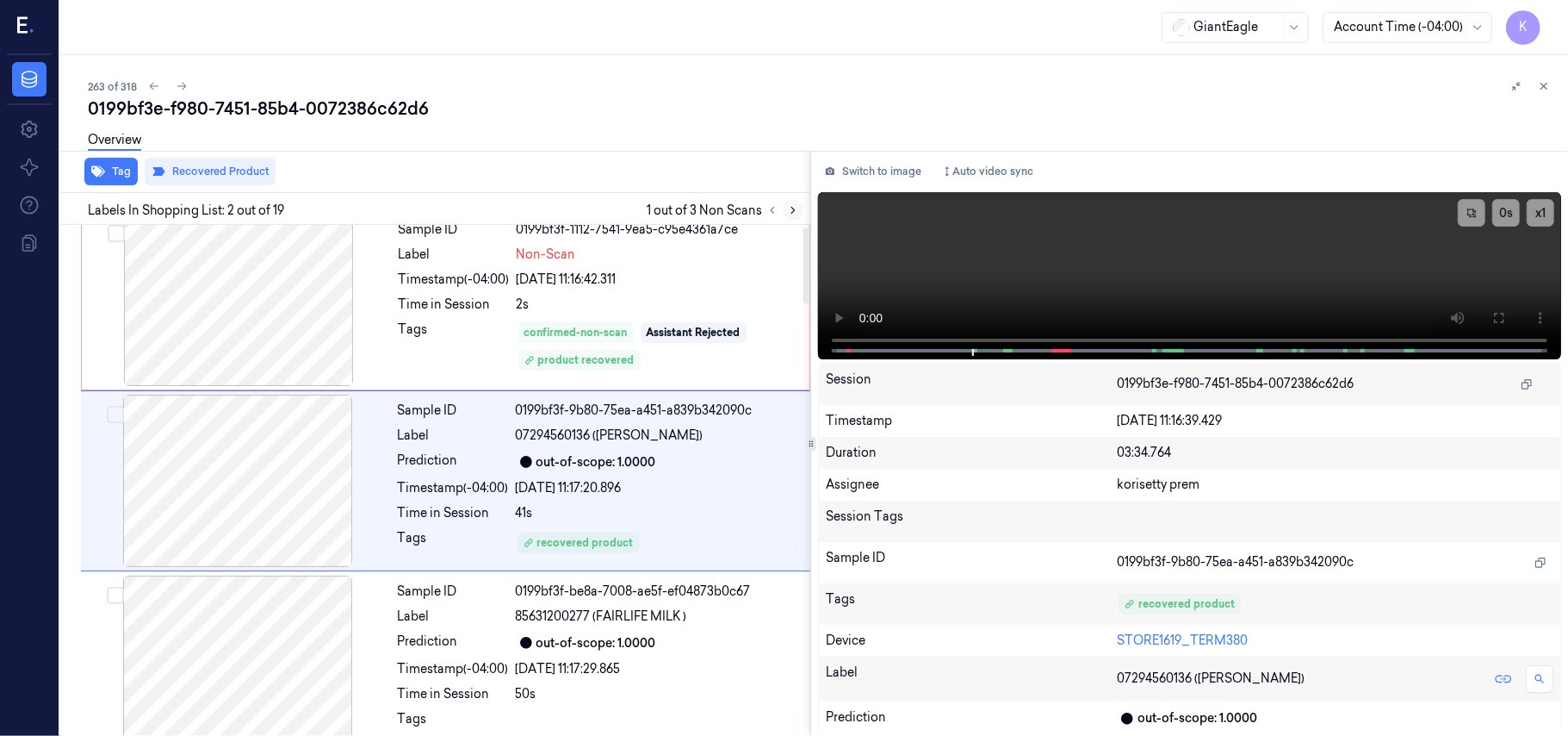
click at [793, 208] on icon at bounding box center [793, 211] width 3 height 6
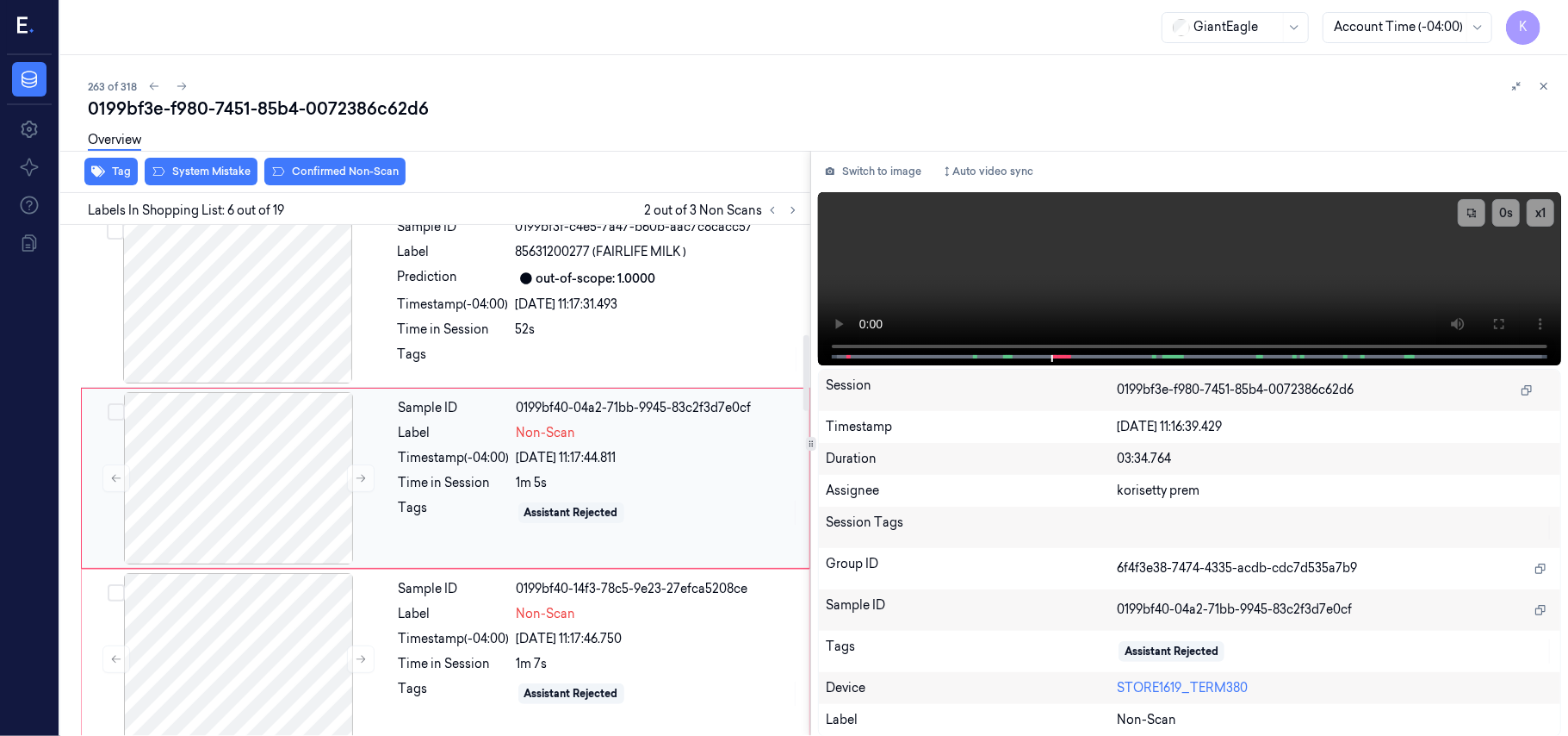
scroll to position [626, 0]
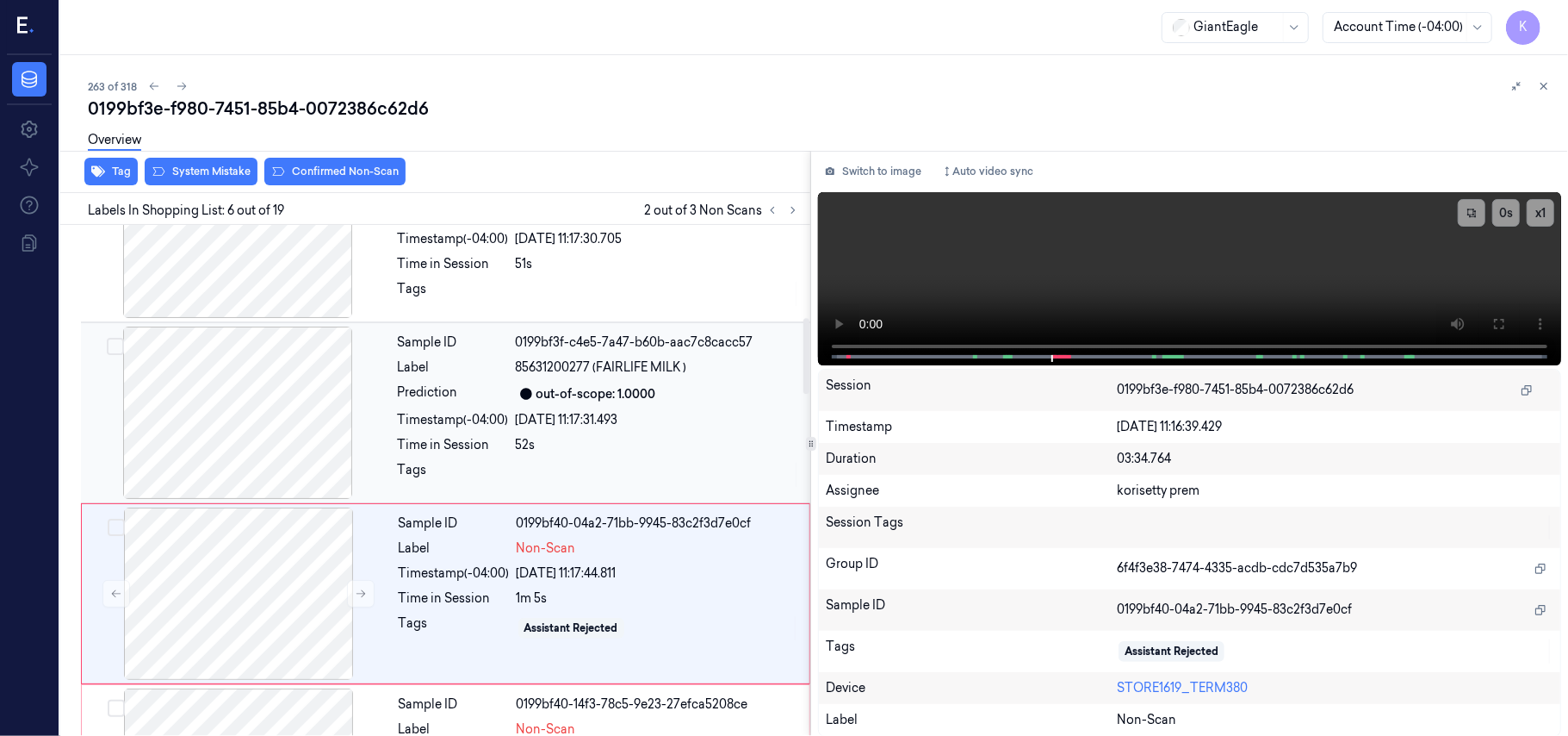
click at [648, 375] on span "85631200277 (FAIRLIFE MILK )" at bounding box center [601, 367] width 172 height 18
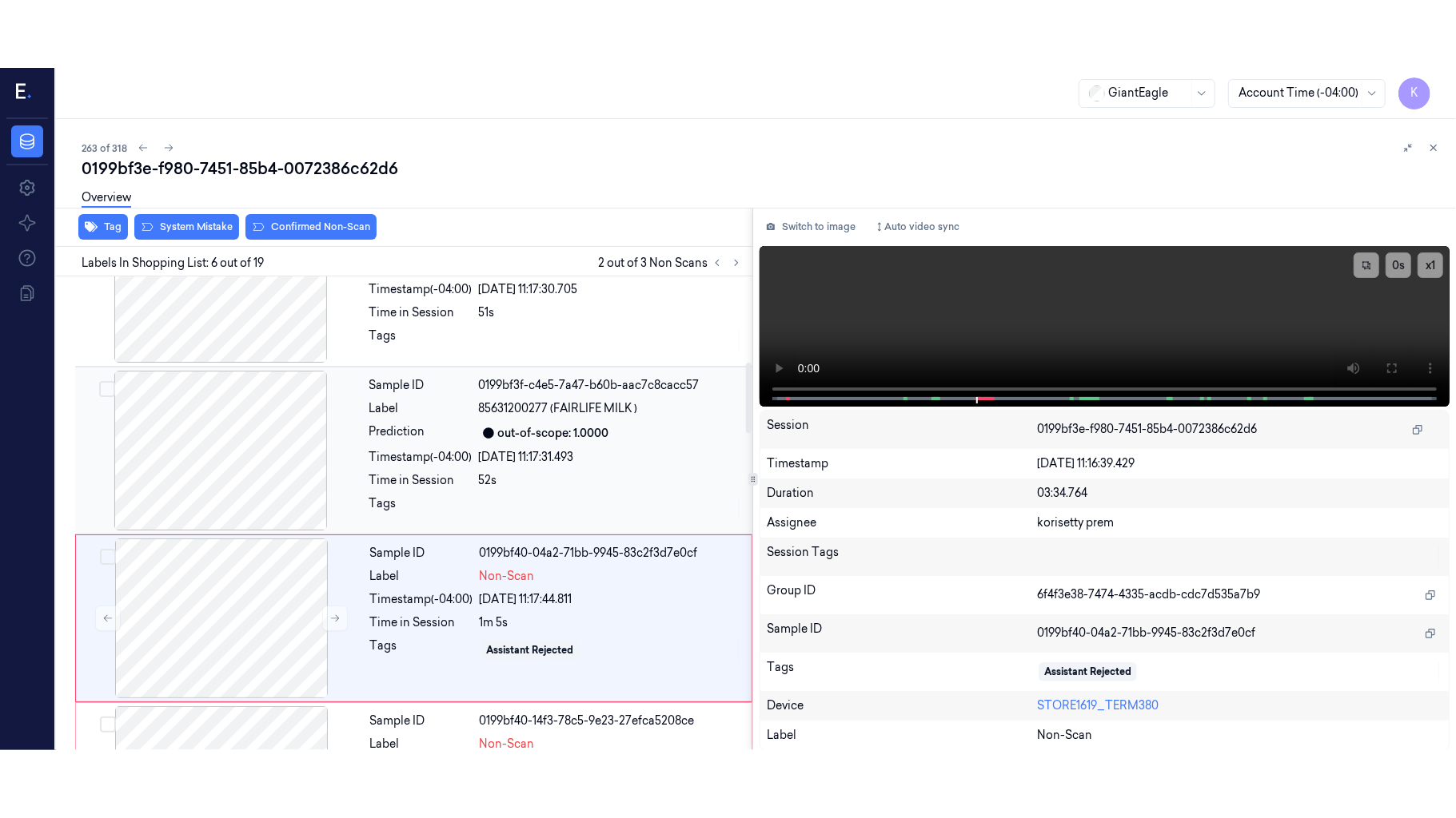
scroll to position [519, 0]
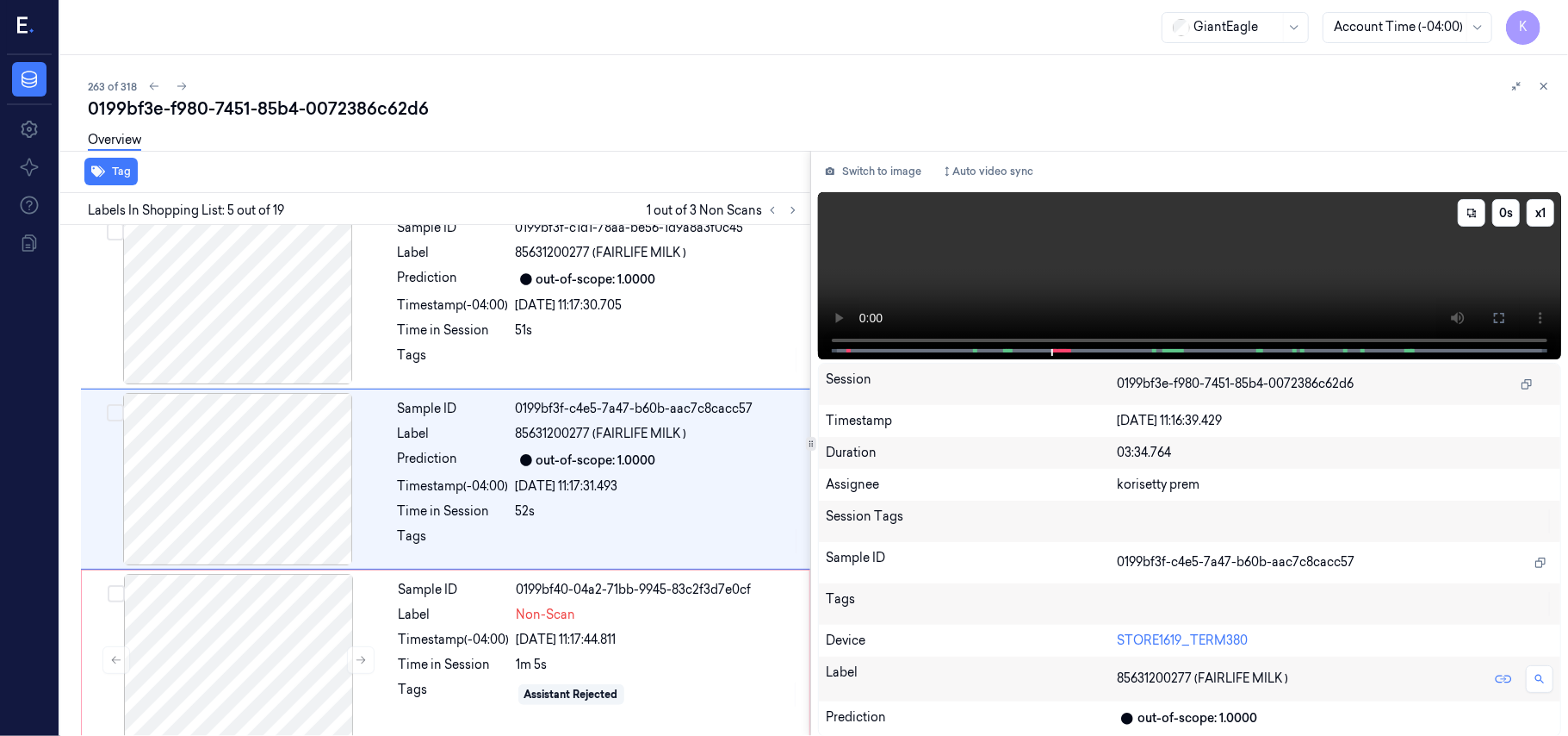
drag, startPoint x: 1496, startPoint y: 315, endPoint x: 1496, endPoint y: 414, distance: 99.0
click at [1496, 314] on icon at bounding box center [1499, 318] width 14 height 14
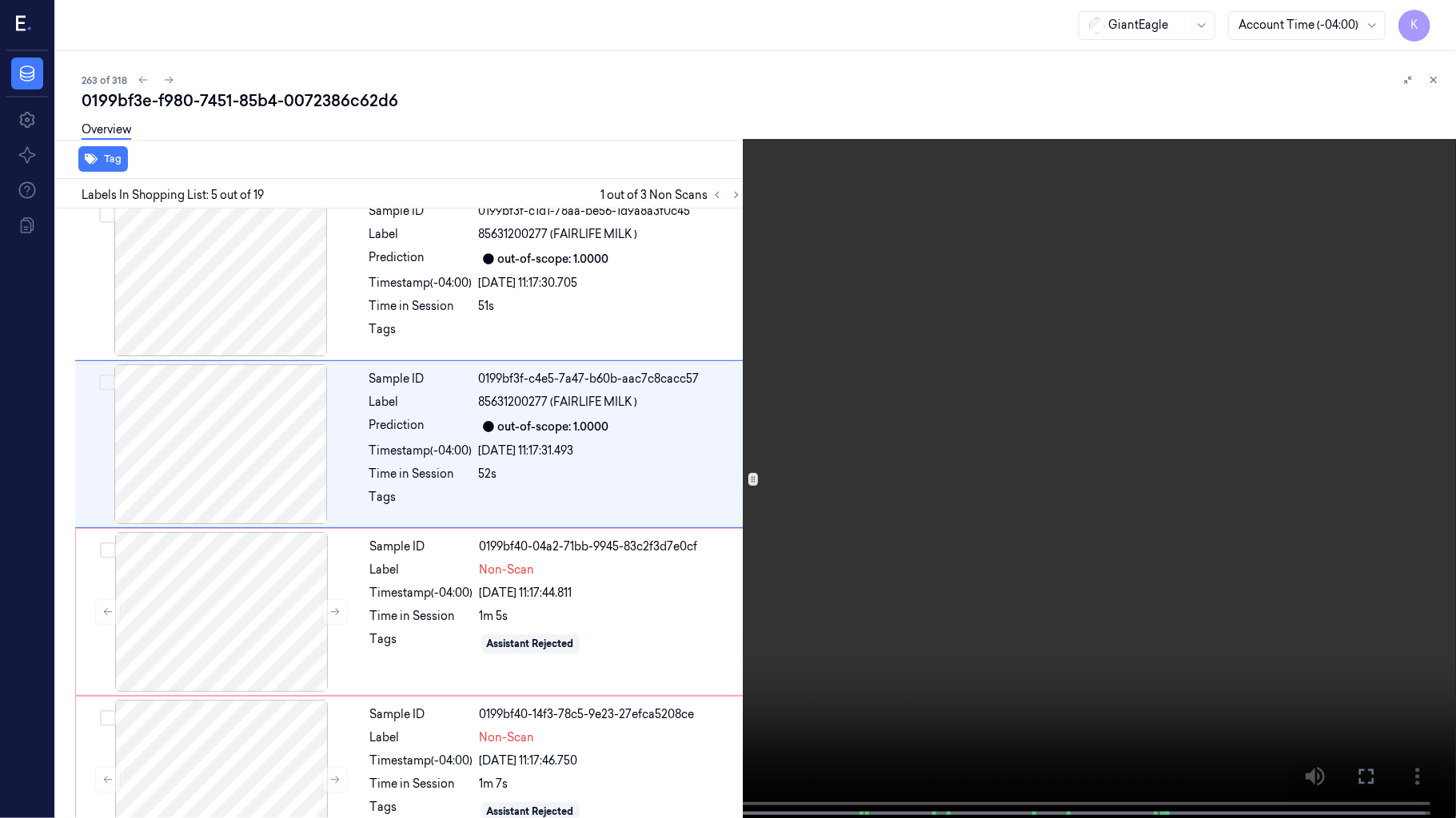
click at [934, 531] on video at bounding box center [728, 411] width 1456 height 821
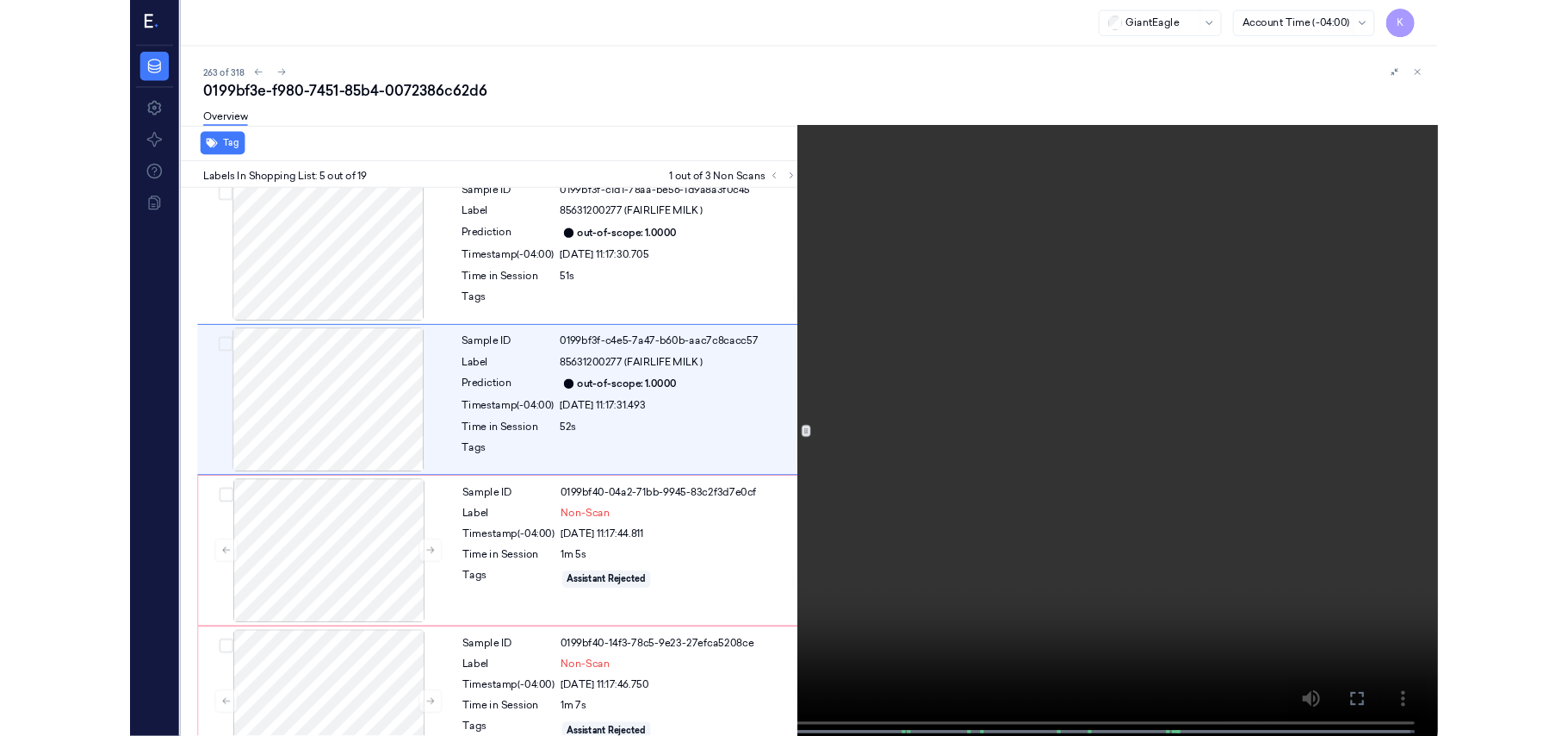
scroll to position [487, 0]
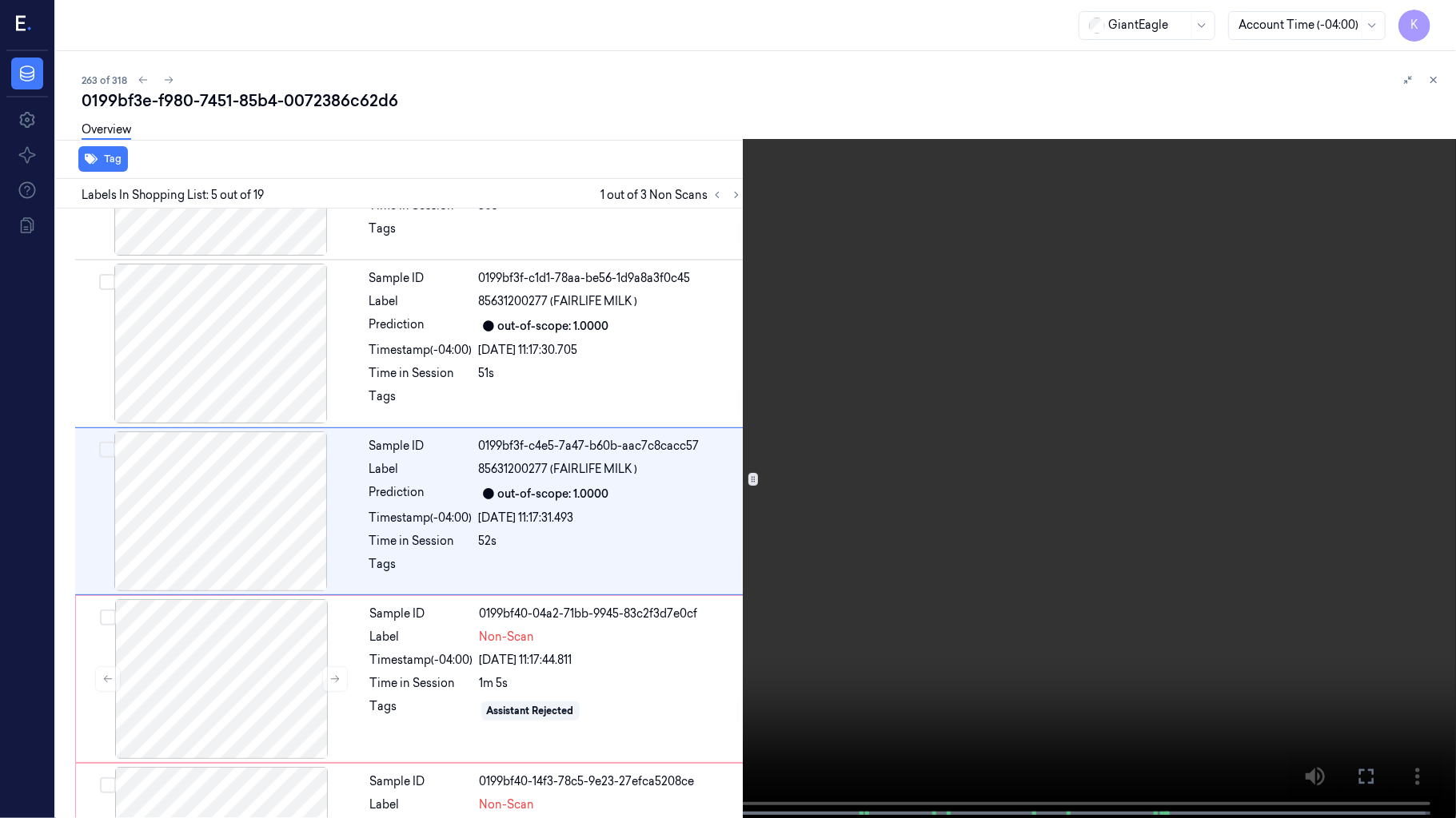
click at [871, 275] on video at bounding box center [728, 411] width 1456 height 821
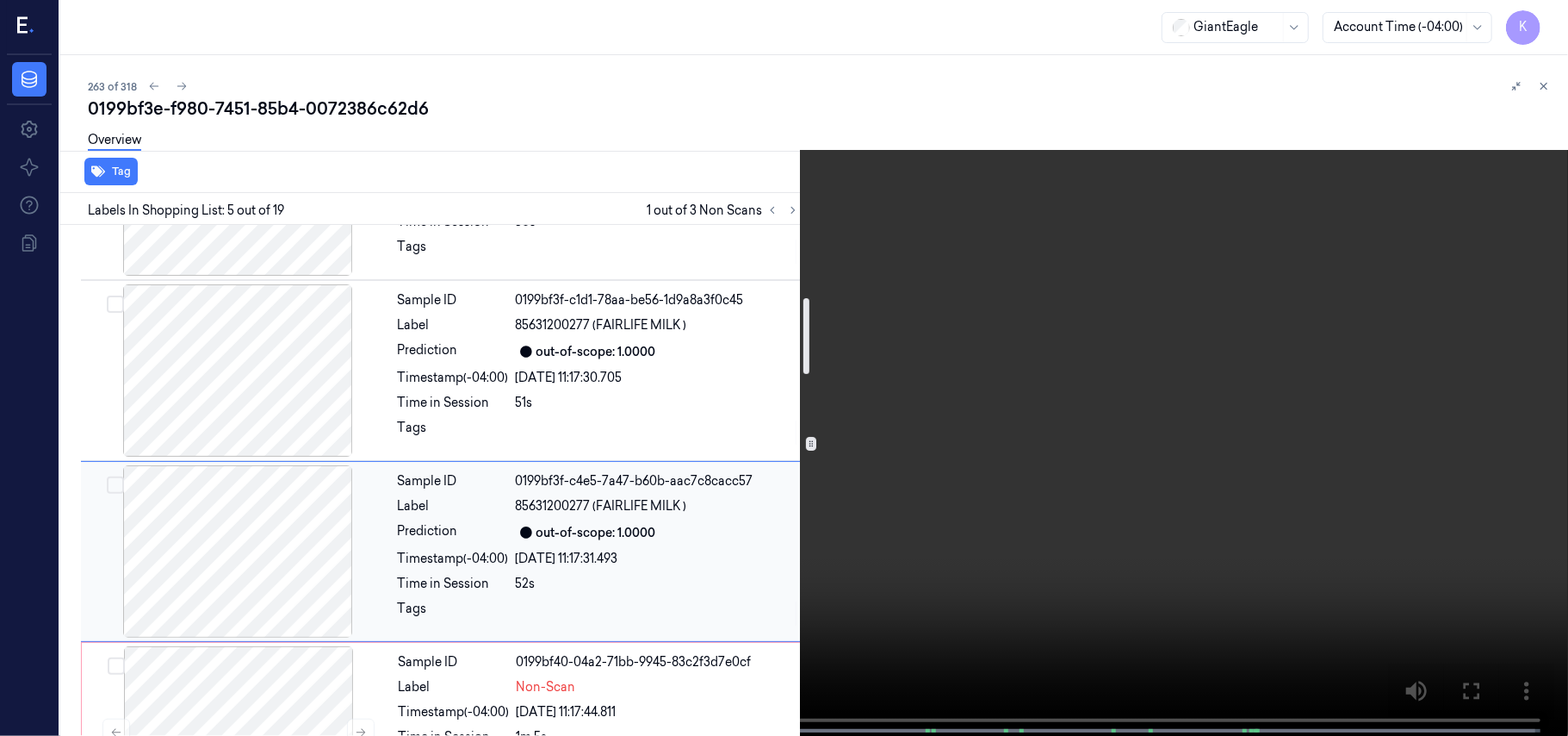
scroll to position [717, 0]
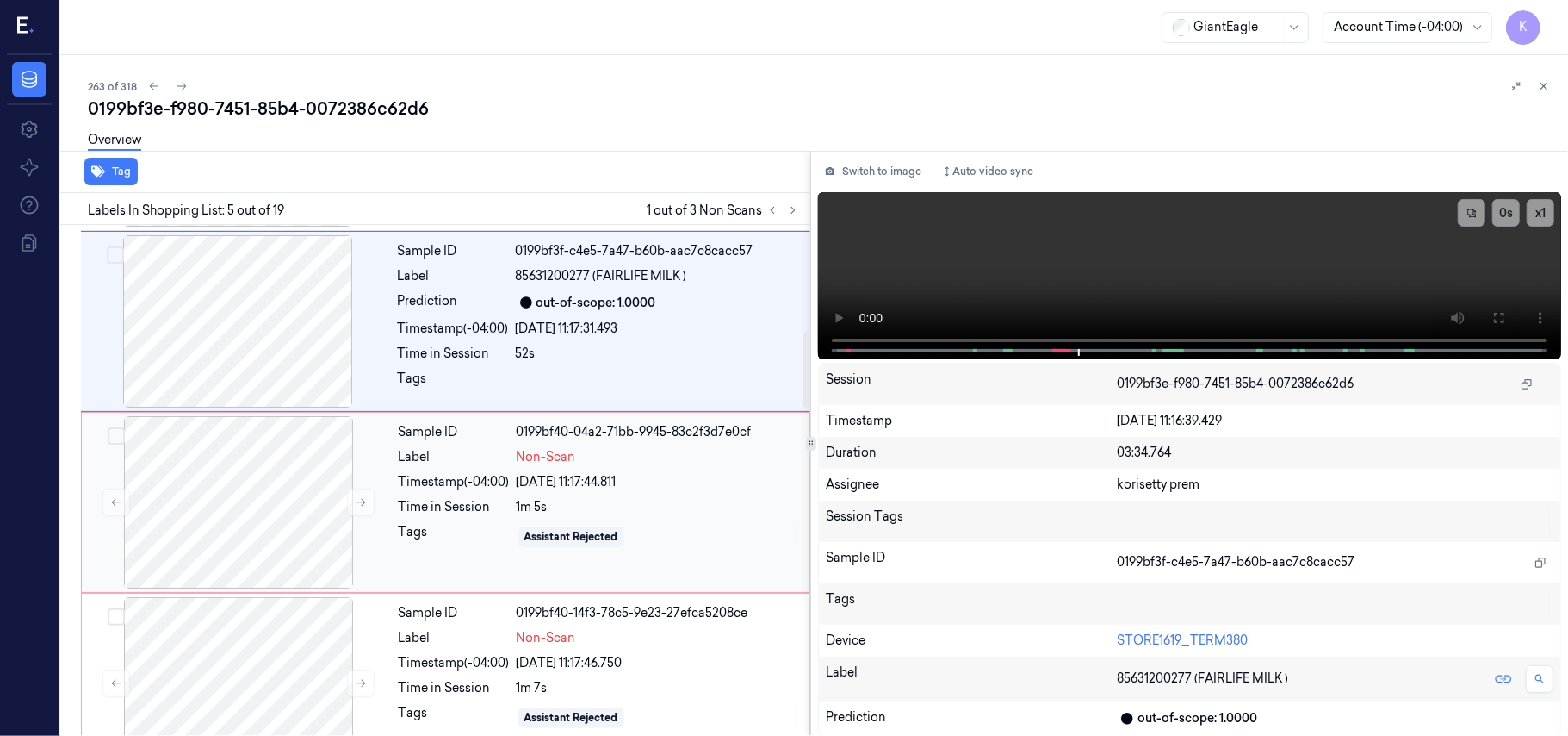
click at [568, 482] on div "[DATE] 11:17:44.811" at bounding box center [657, 481] width 282 height 18
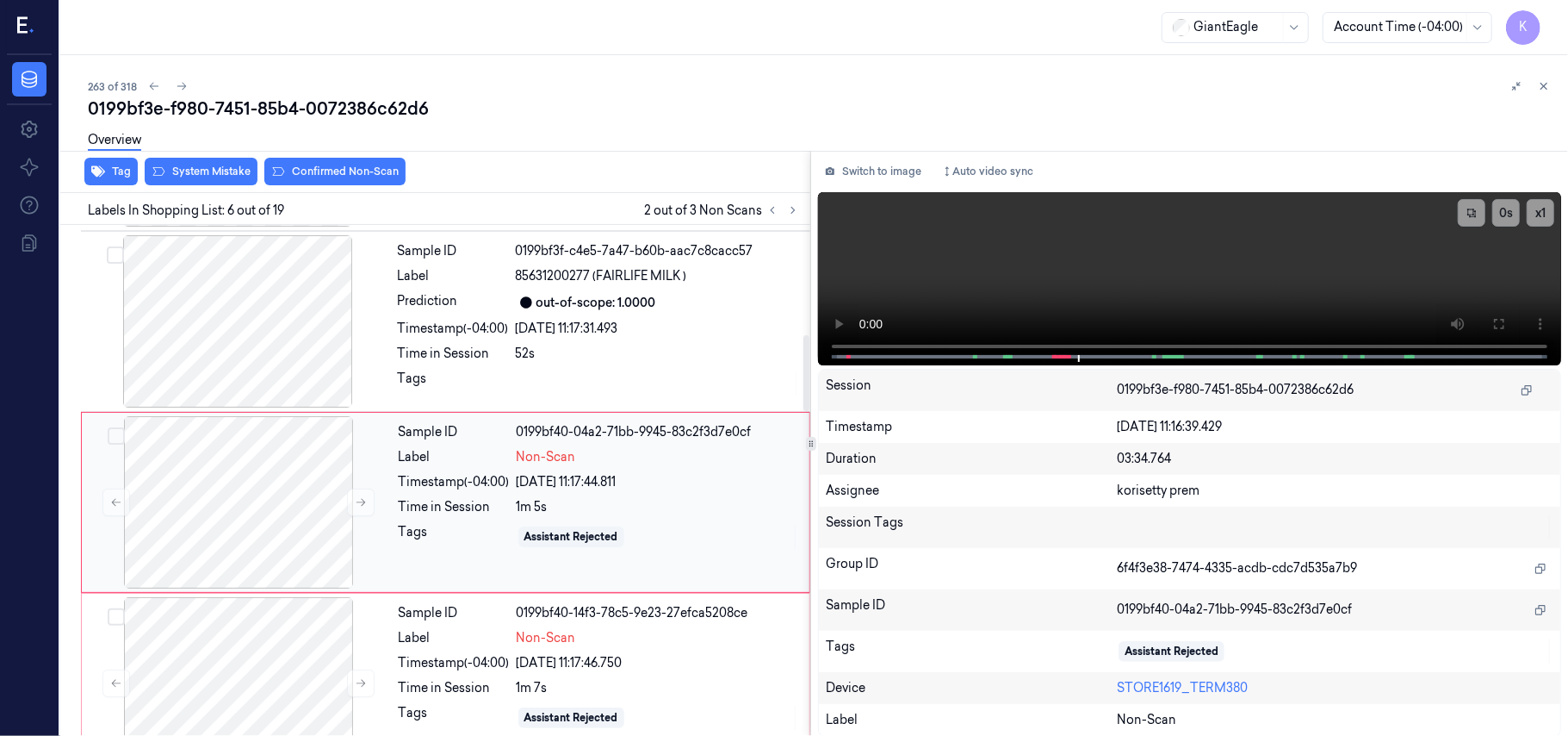
scroll to position [741, 0]
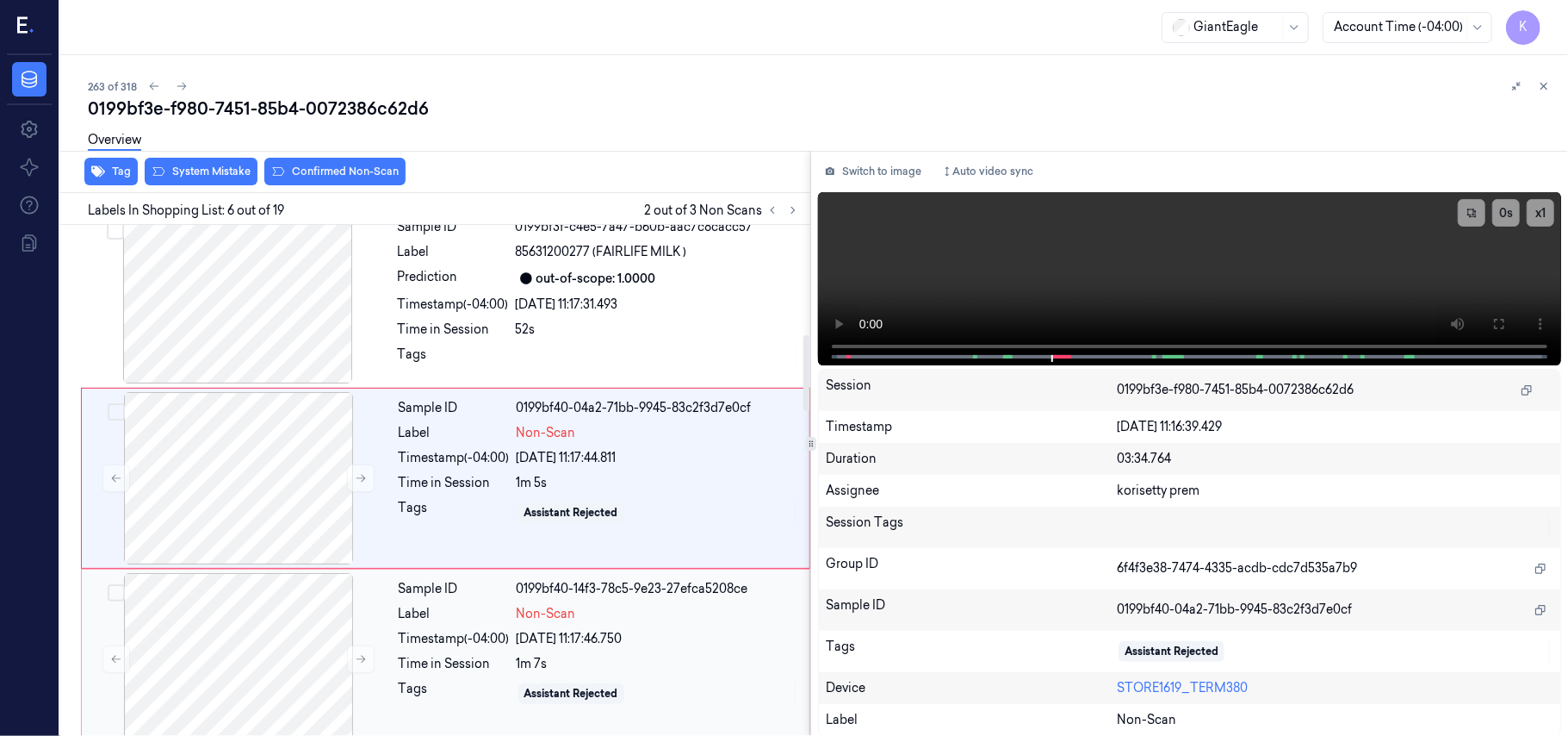
click at [617, 611] on div "Non-Scan" at bounding box center [657, 613] width 282 height 18
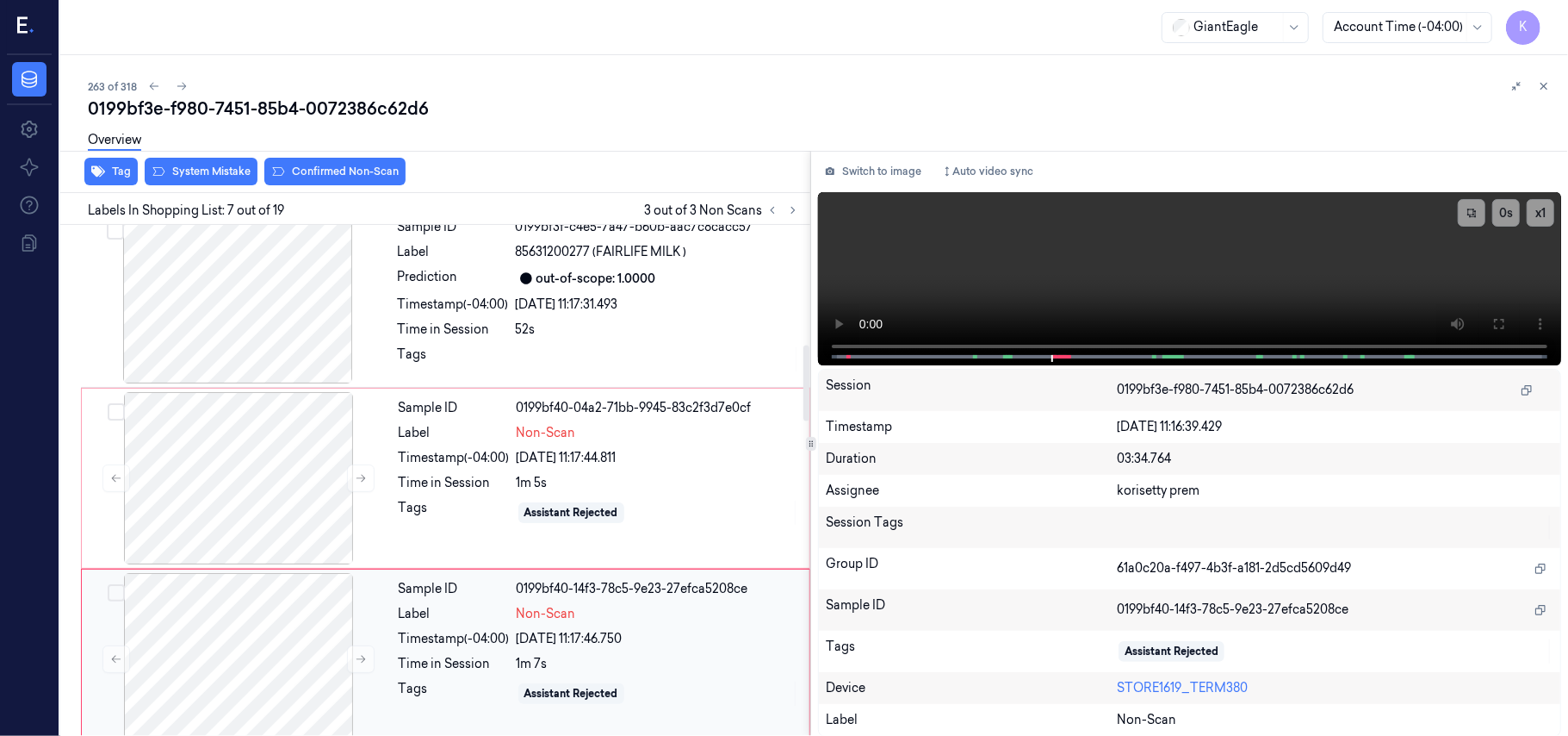
scroll to position [922, 0]
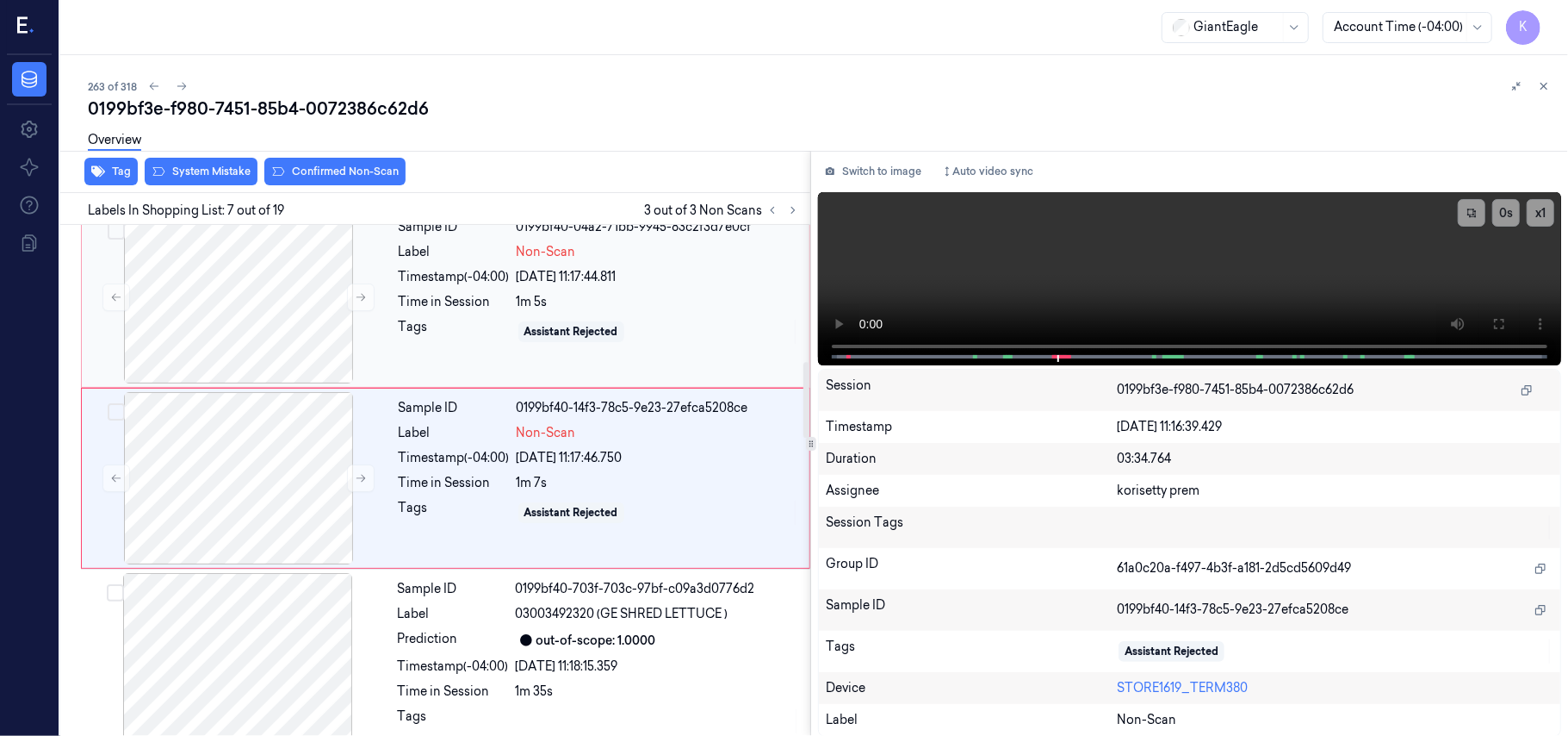
click at [586, 280] on div "[DATE] 11:17:44.811" at bounding box center [657, 276] width 282 height 18
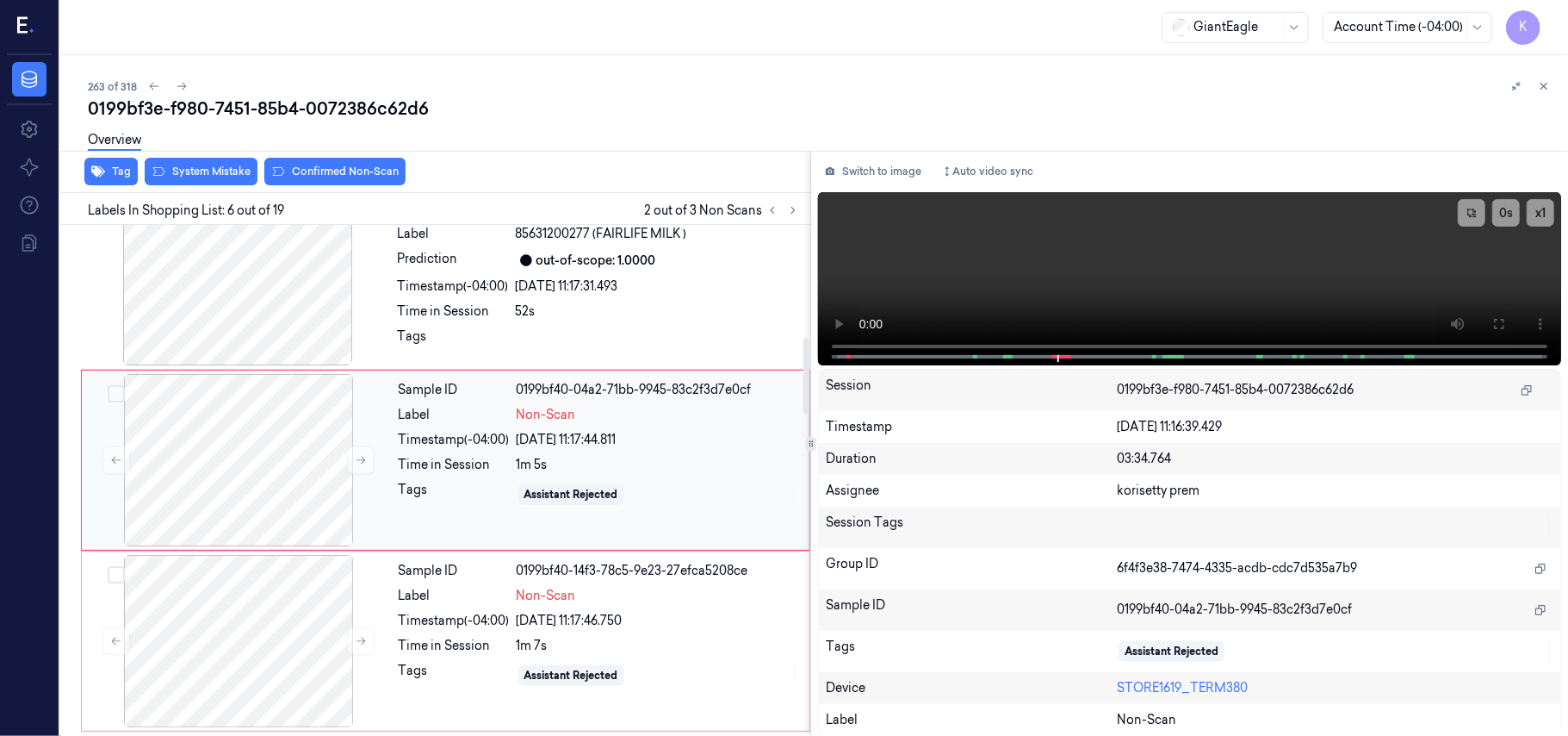
scroll to position [741, 0]
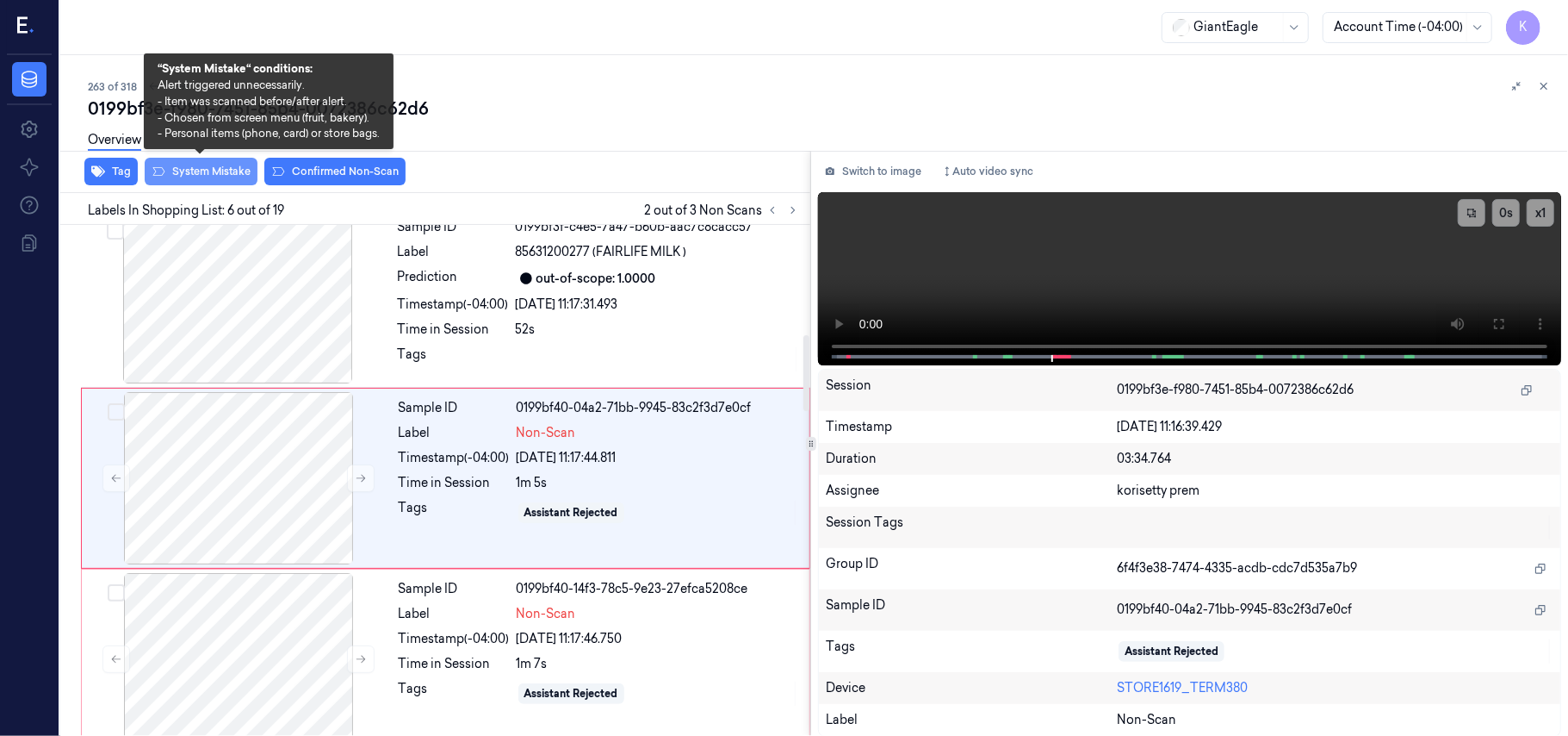
click at [223, 173] on button "System Mistake" at bounding box center [201, 172] width 113 height 28
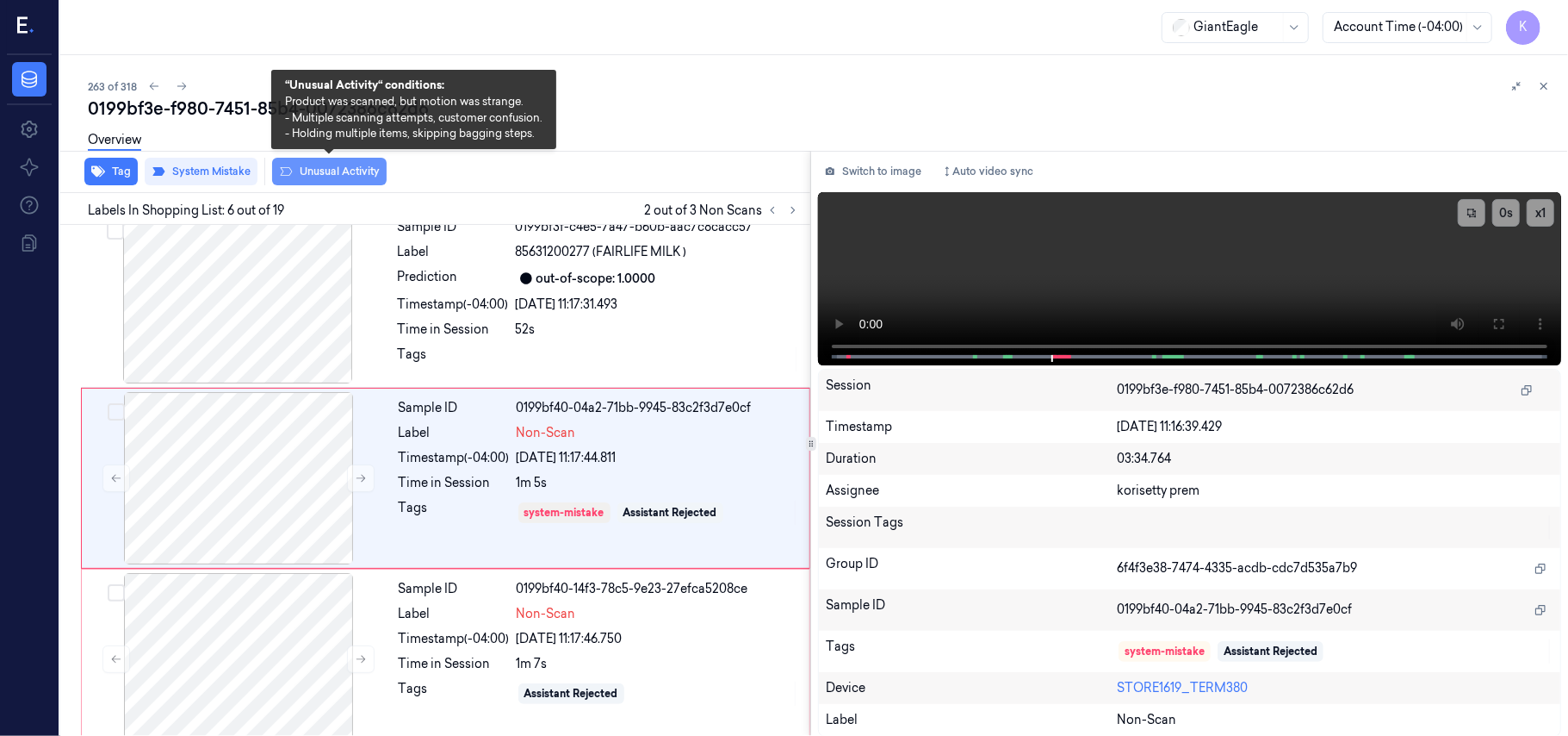
click at [299, 171] on button "Unusual Activity" at bounding box center [329, 172] width 115 height 28
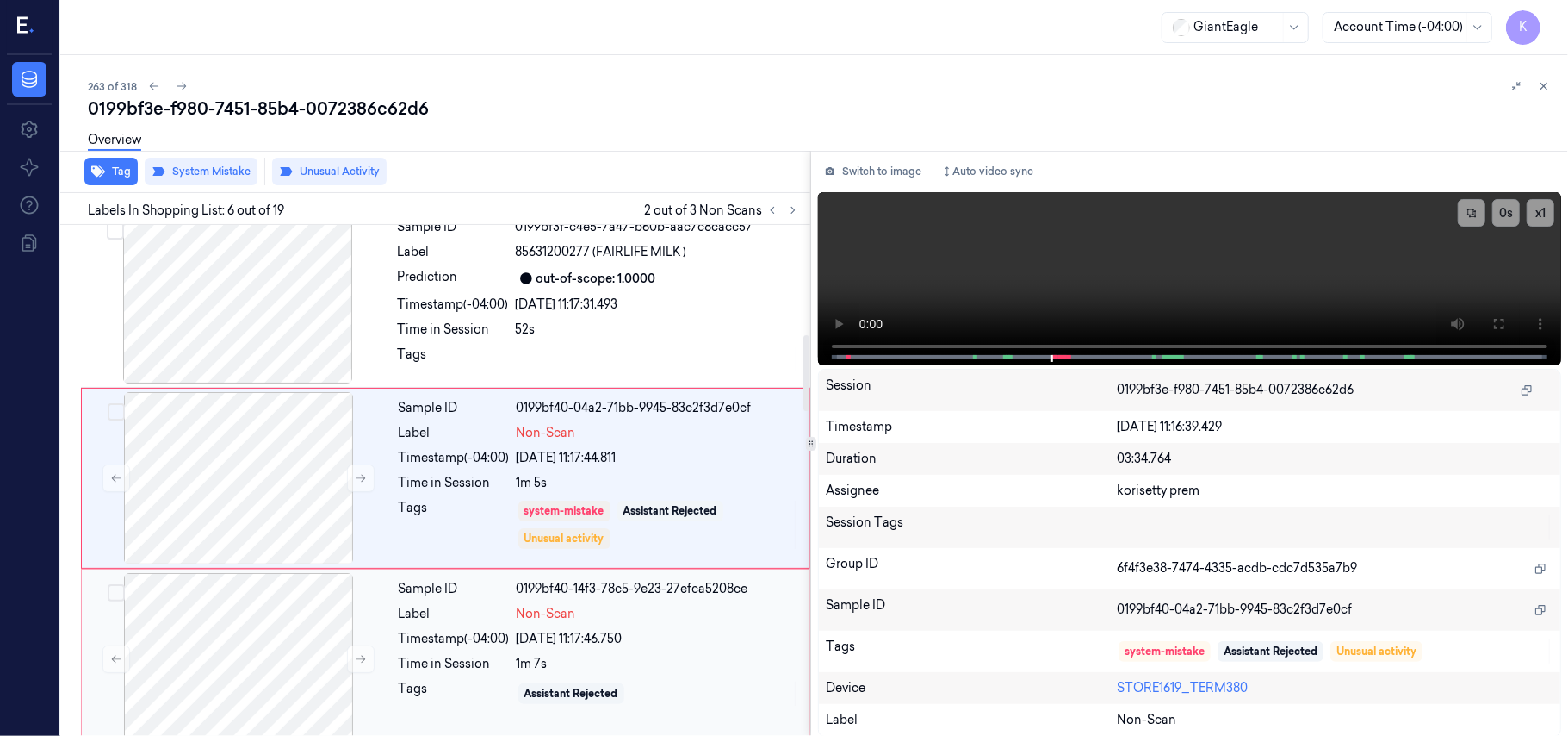
click at [465, 623] on div "Label" at bounding box center [454, 613] width 111 height 18
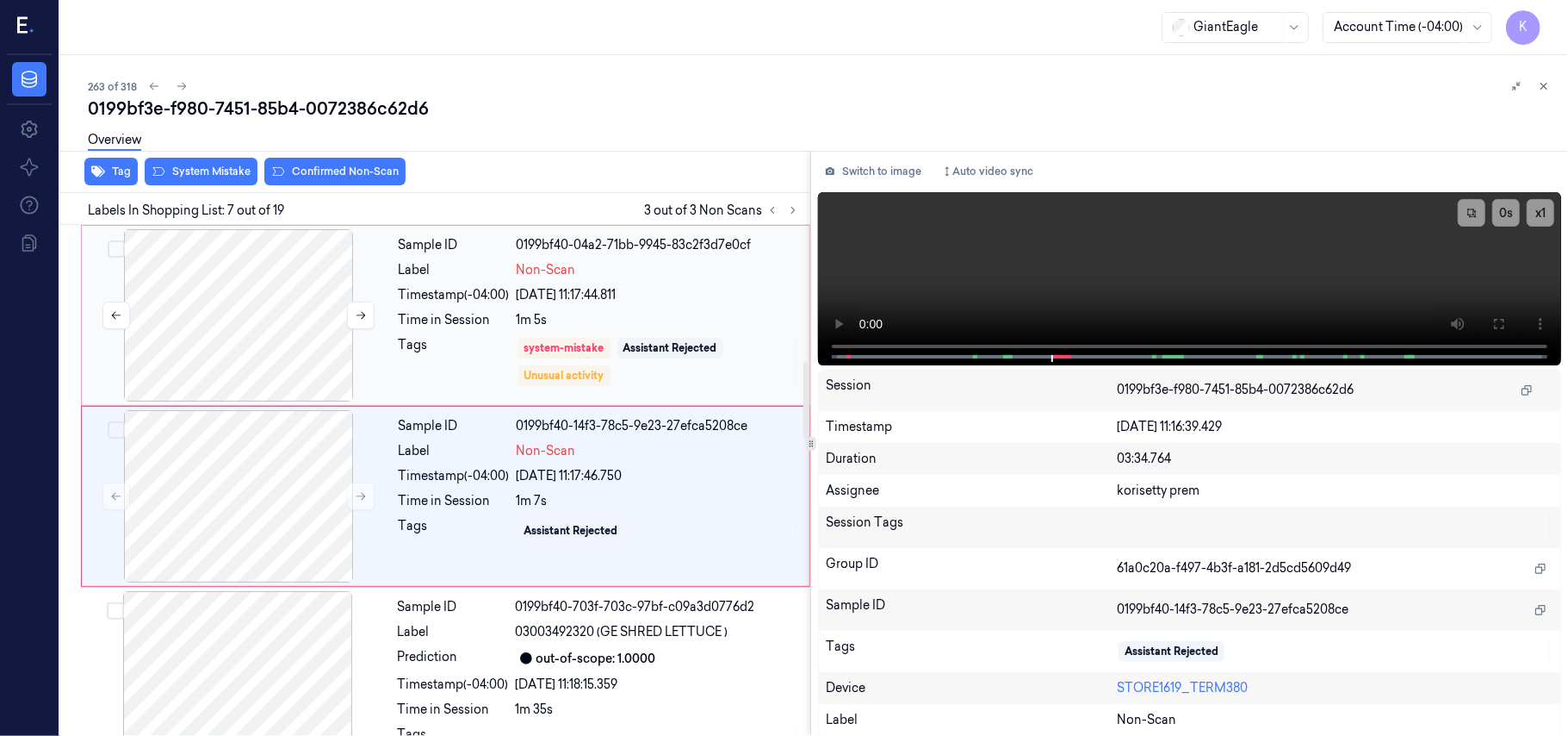
scroll to position [922, 0]
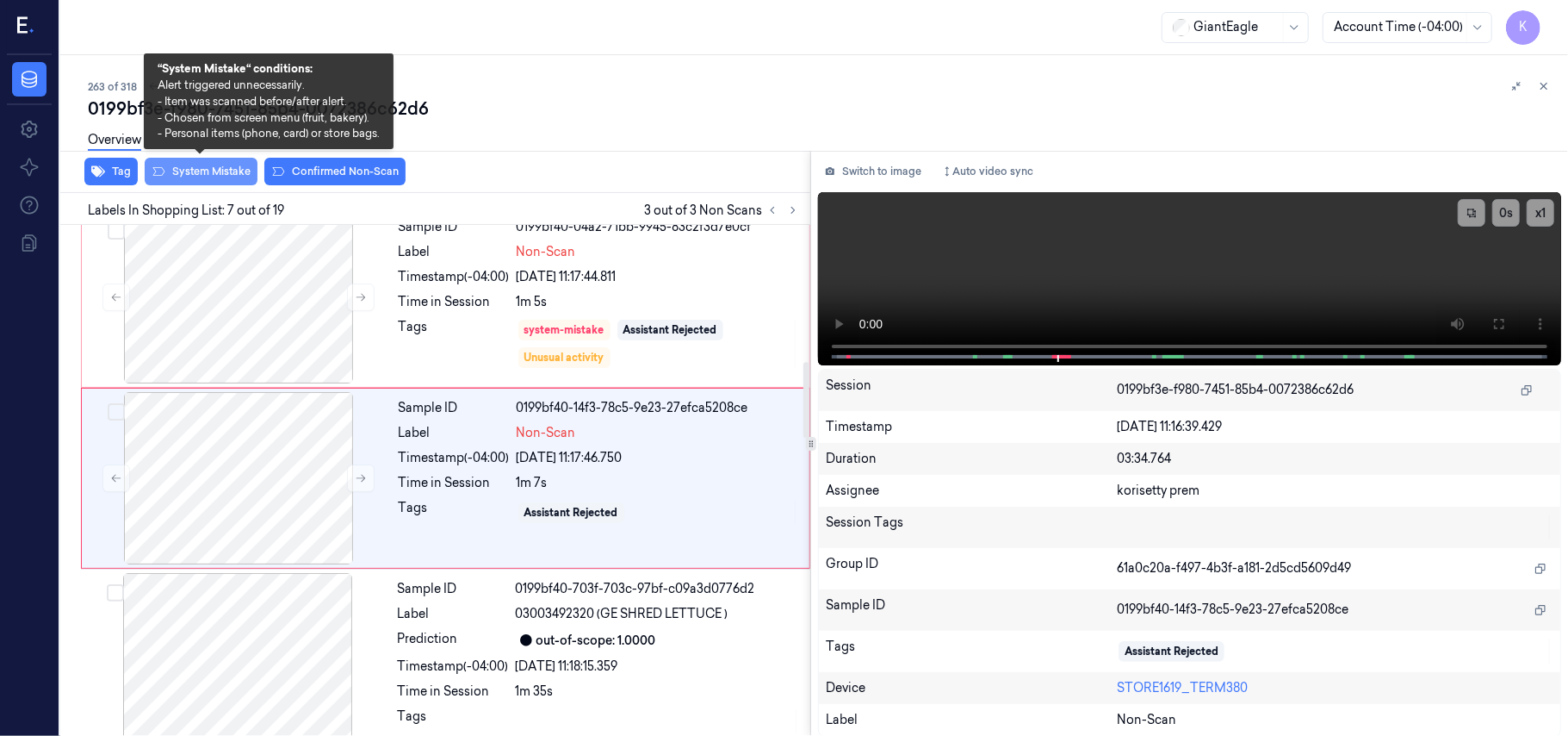
click at [197, 169] on button "System Mistake" at bounding box center [201, 172] width 113 height 28
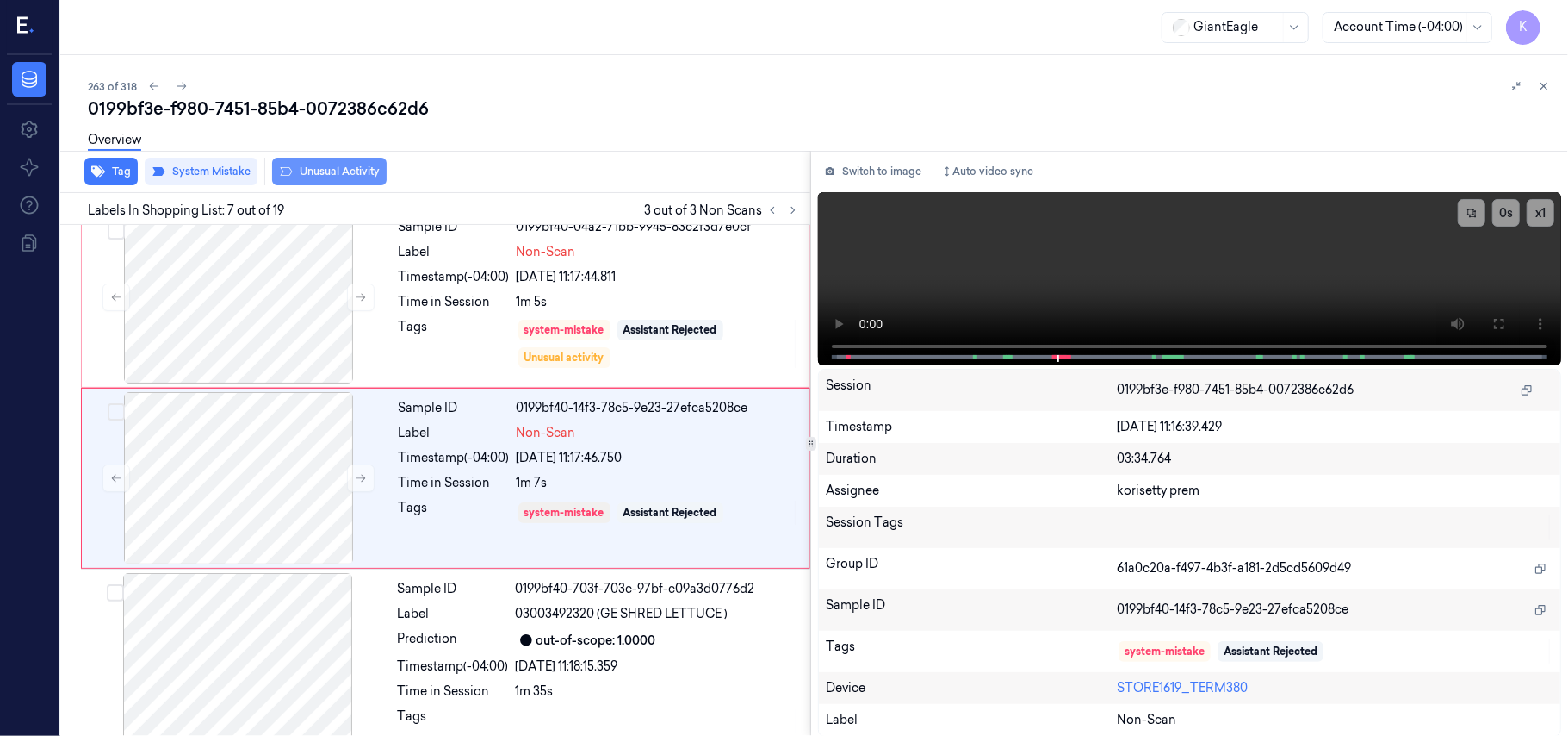
click at [337, 166] on button "Unusual Activity" at bounding box center [329, 172] width 115 height 28
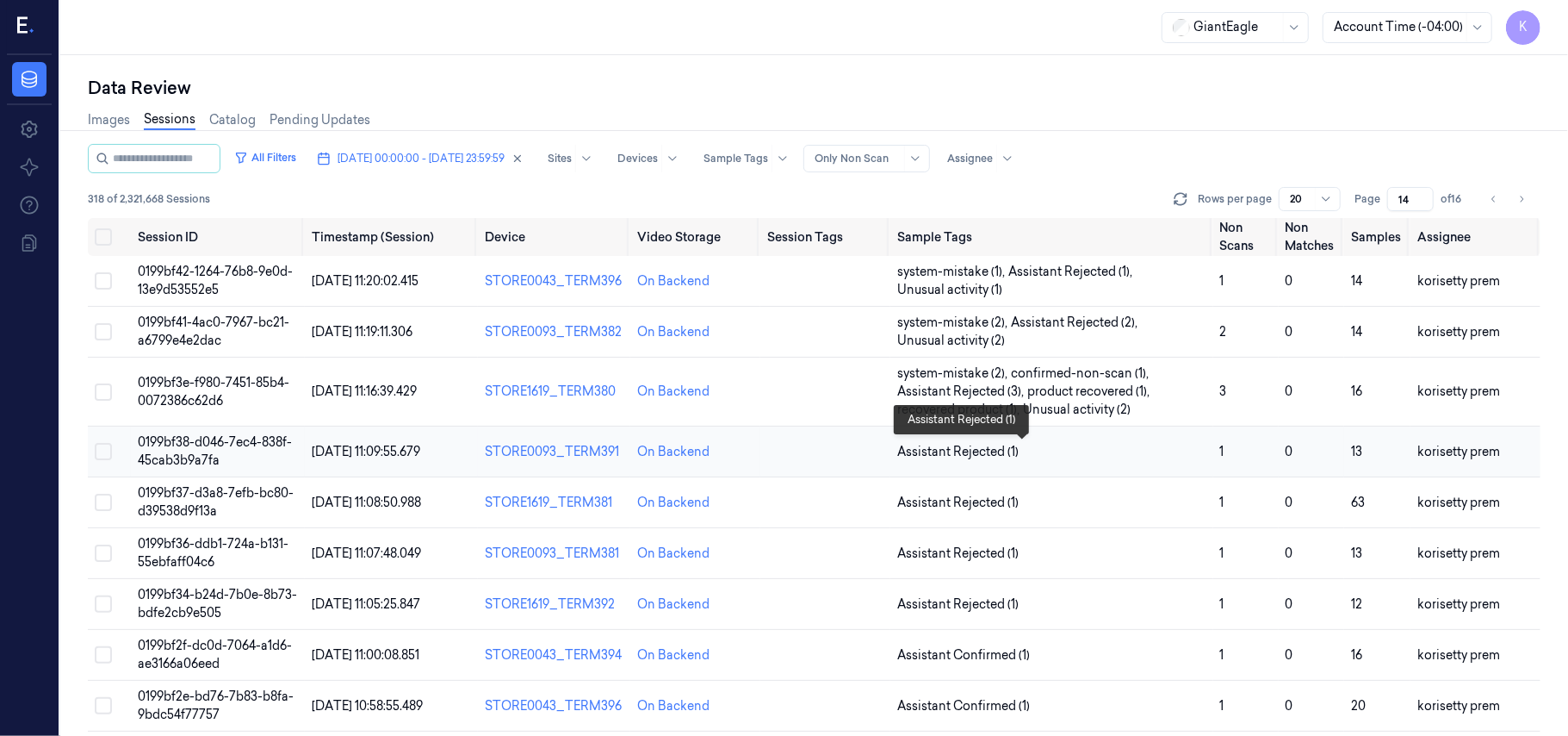
click at [1093, 458] on span "Assistant Rejected (1)" at bounding box center [1051, 451] width 309 height 18
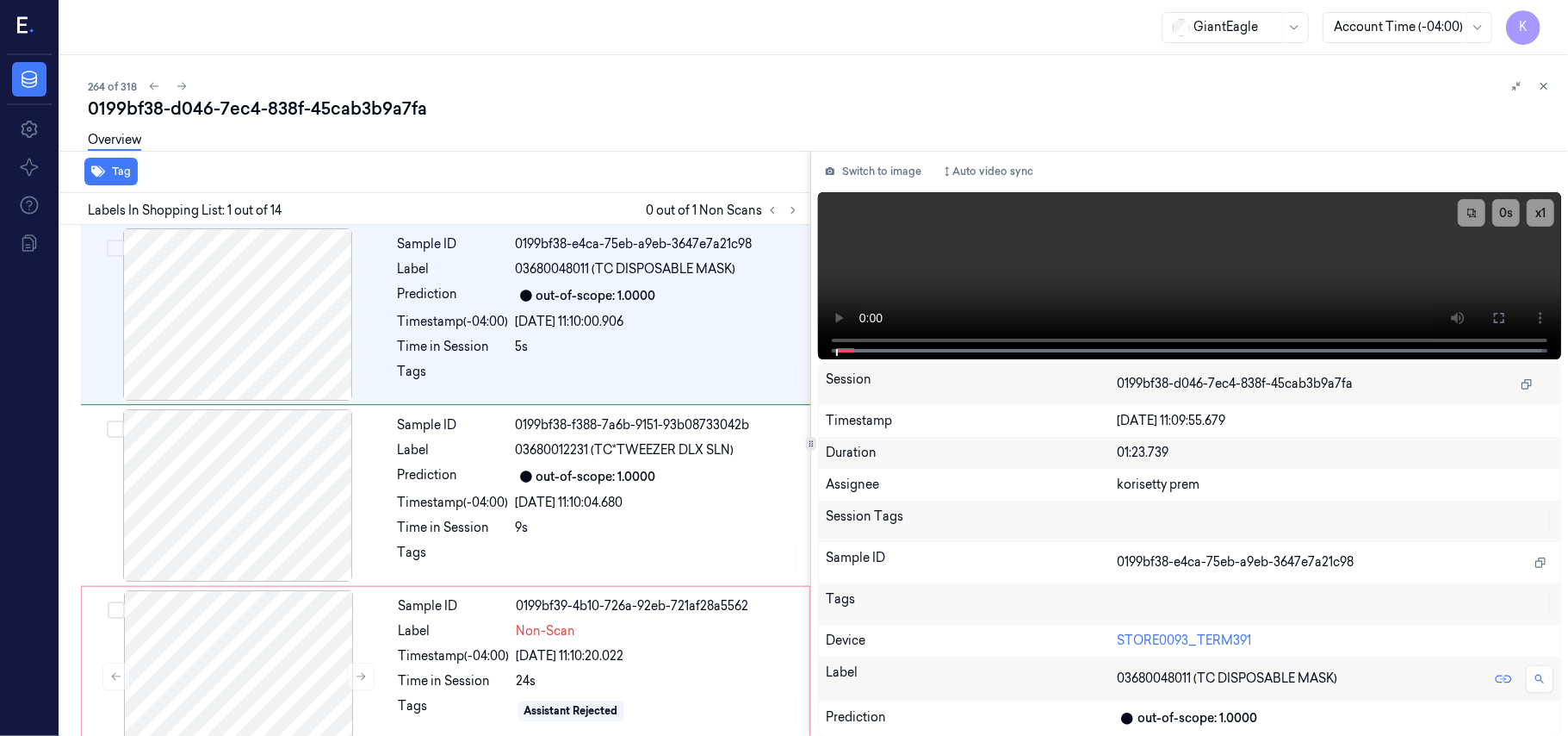
click at [711, 143] on div "Overview" at bounding box center [821, 142] width 1466 height 44
click at [996, 280] on video at bounding box center [1189, 276] width 743 height 167
click at [1486, 324] on button at bounding box center [1499, 318] width 28 height 28
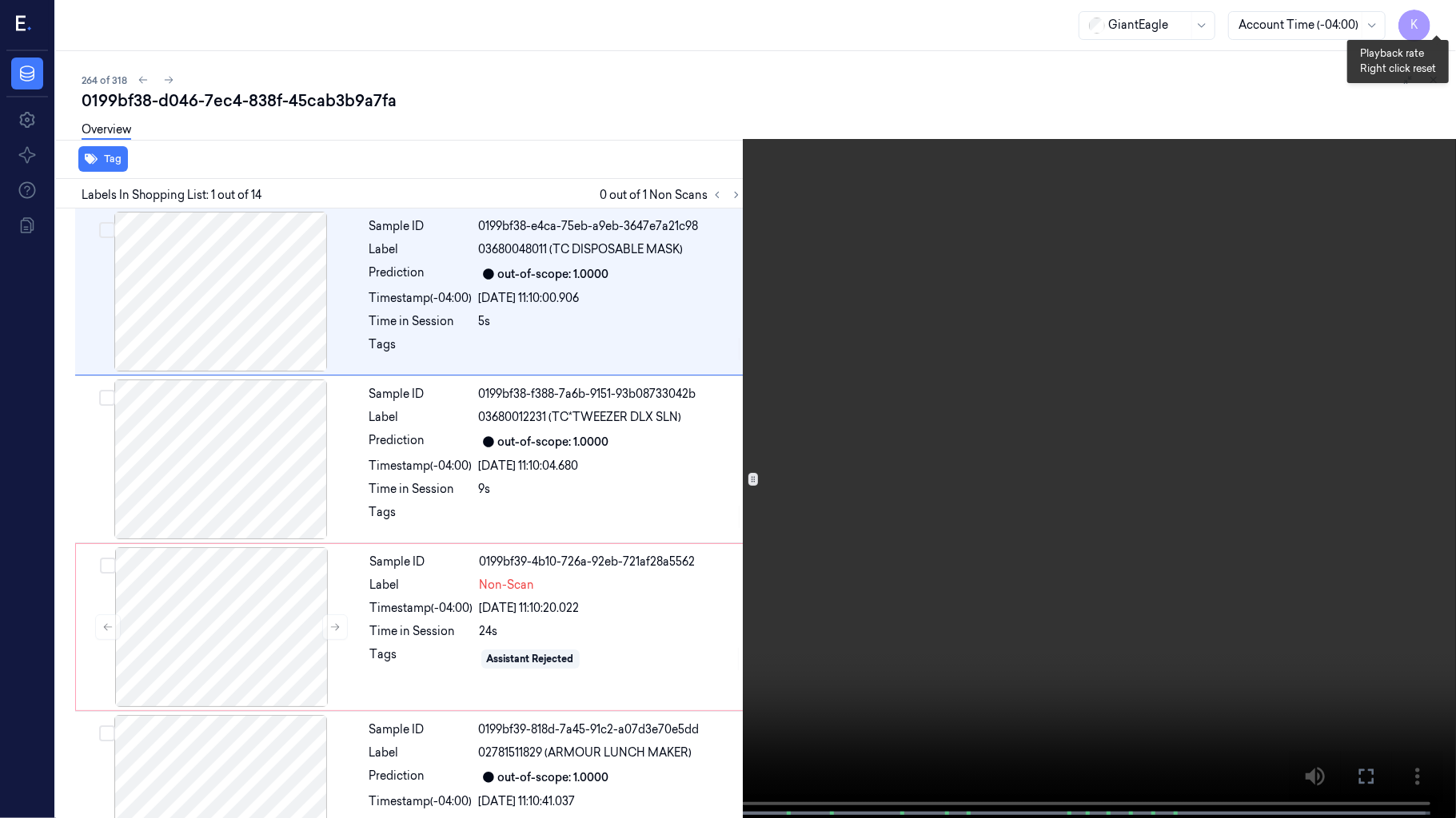
click at [1437, 24] on button "x 1" at bounding box center [1437, 19] width 26 height 26
click at [739, 628] on video at bounding box center [728, 411] width 1456 height 821
click at [539, 682] on video at bounding box center [728, 411] width 1456 height 821
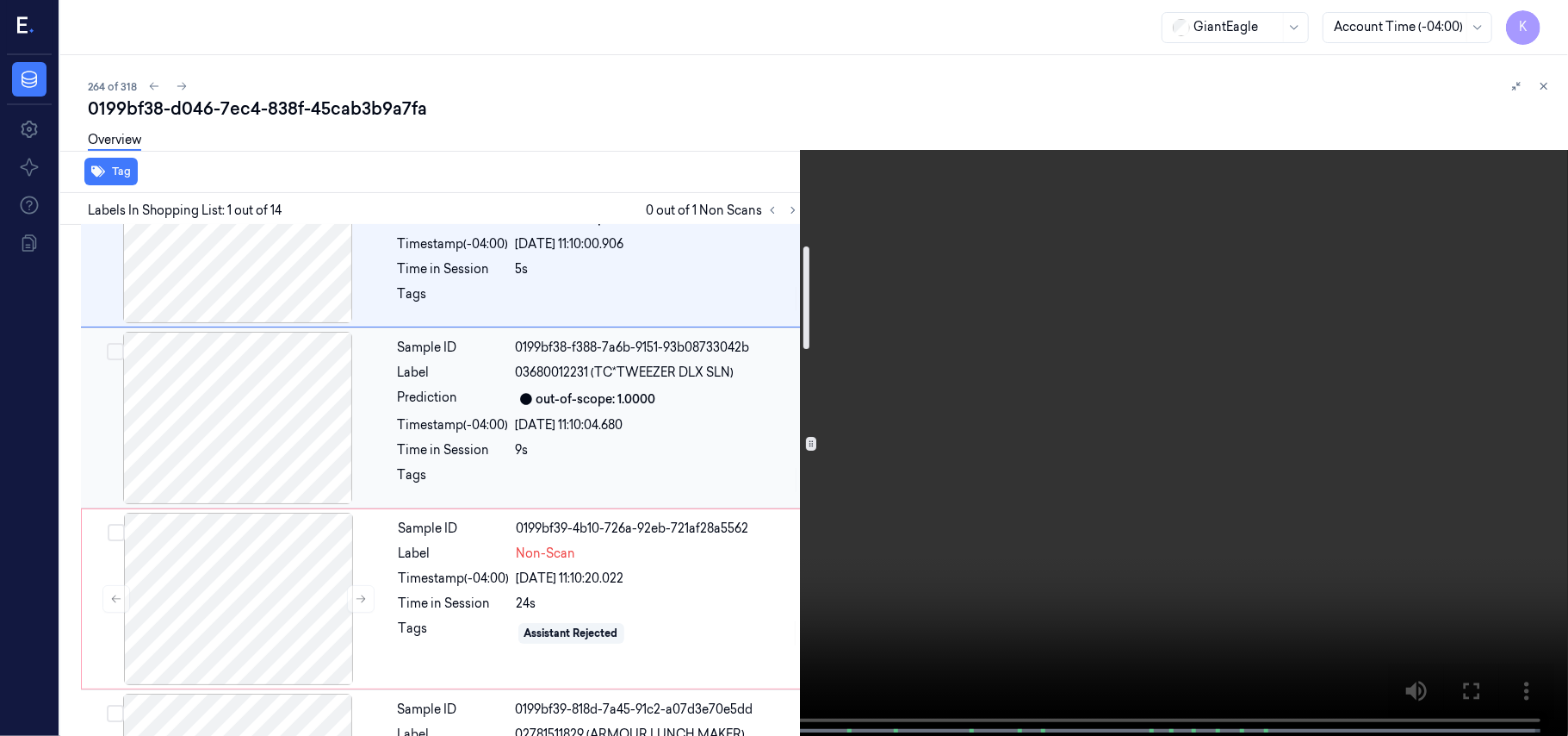
scroll to position [115, 0]
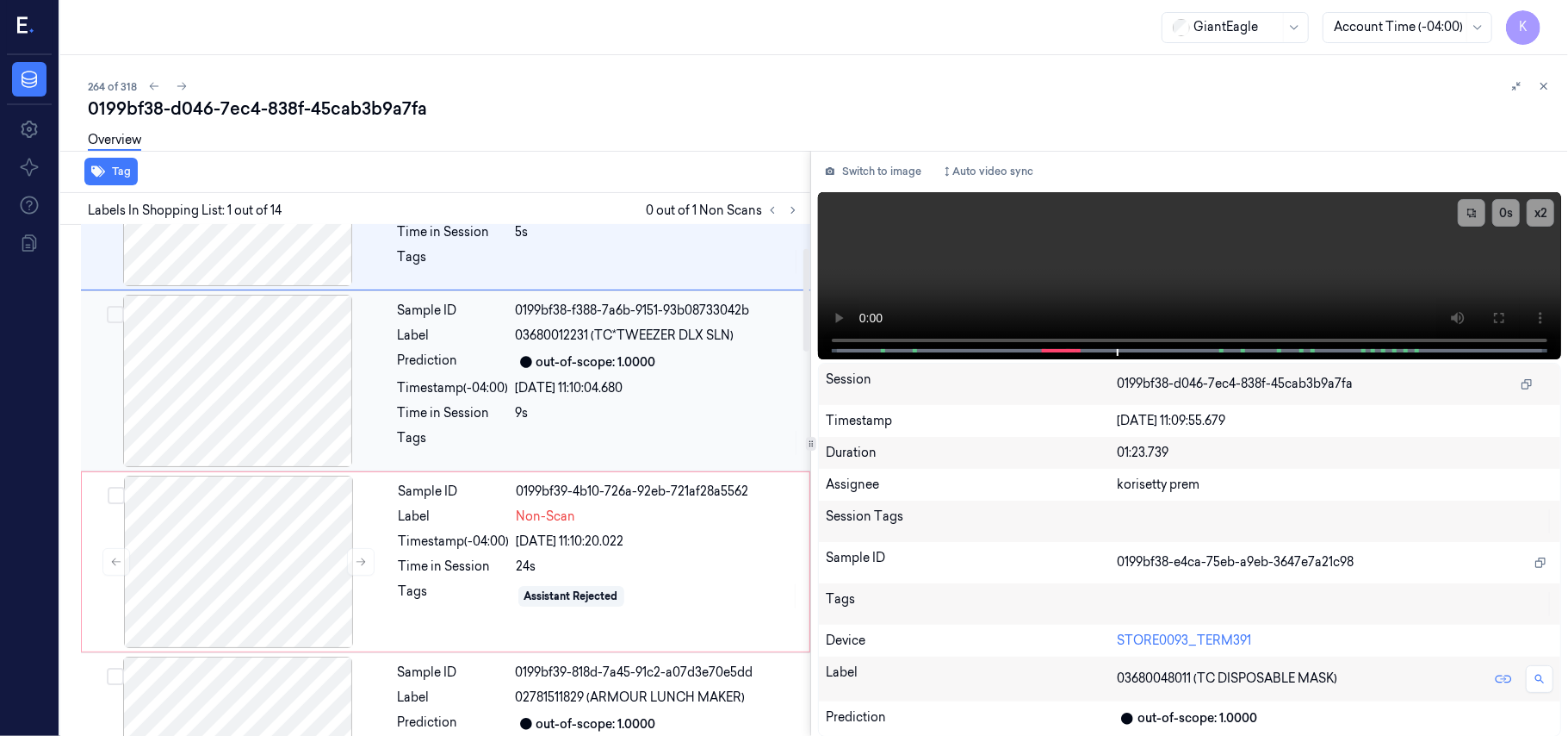
click at [601, 336] on span "03680012231 (TC*TWEEZER DLX SLN)" at bounding box center [625, 335] width 219 height 18
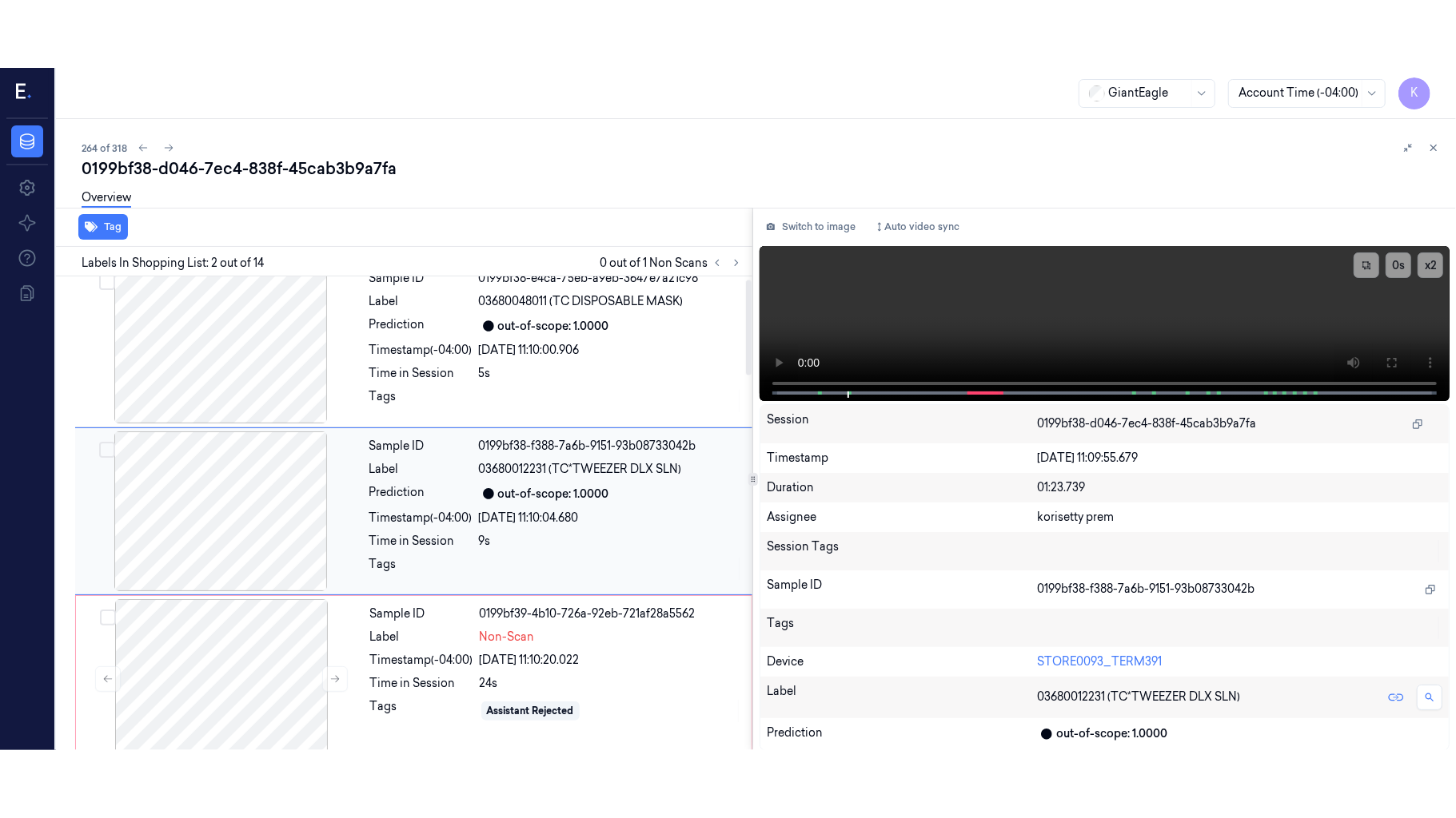
scroll to position [14, 0]
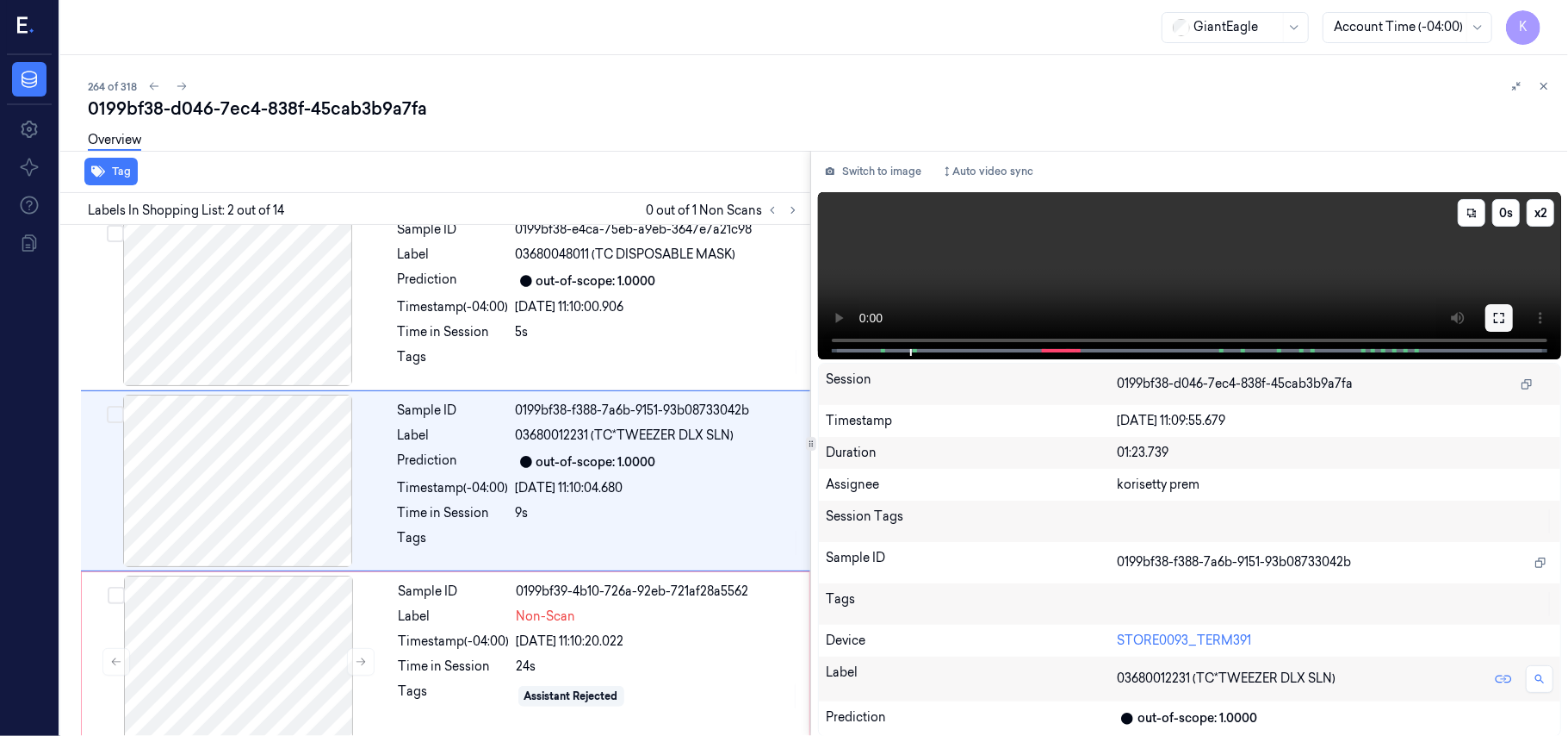
click at [1491, 317] on button at bounding box center [1499, 318] width 28 height 28
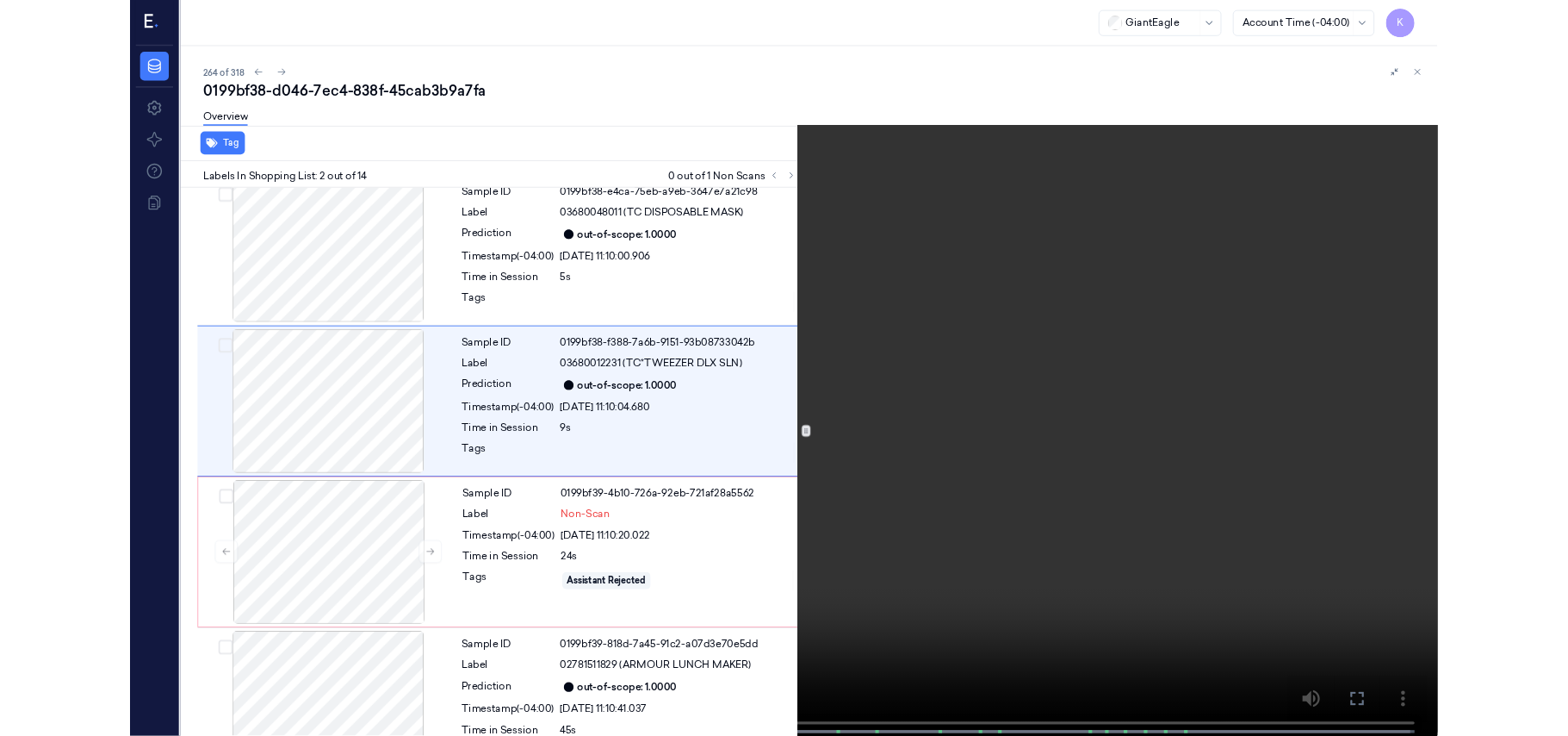
scroll to position [0, 0]
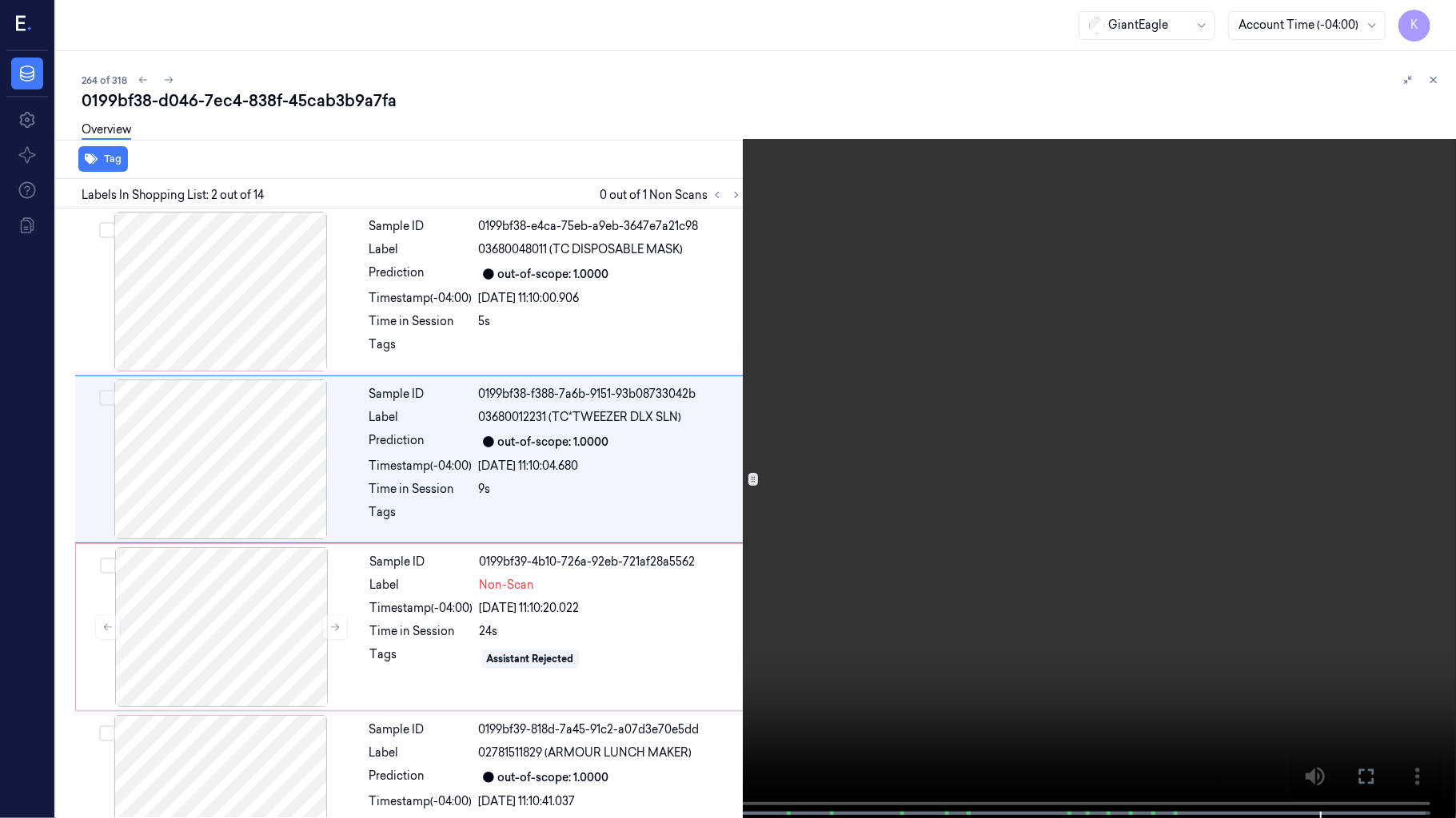
click at [972, 583] on video at bounding box center [728, 411] width 1456 height 821
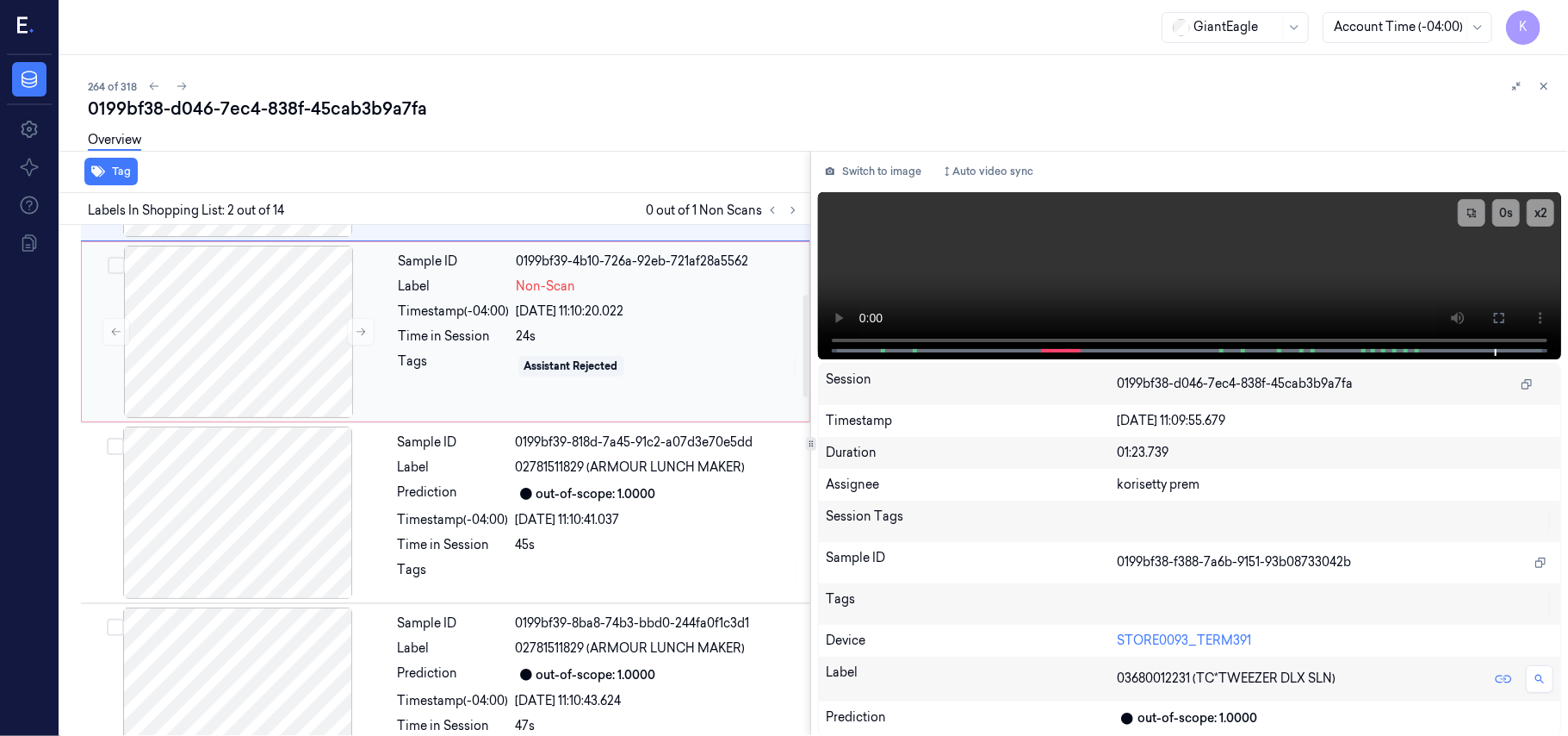
click at [686, 283] on div "Non-Scan" at bounding box center [657, 286] width 282 height 18
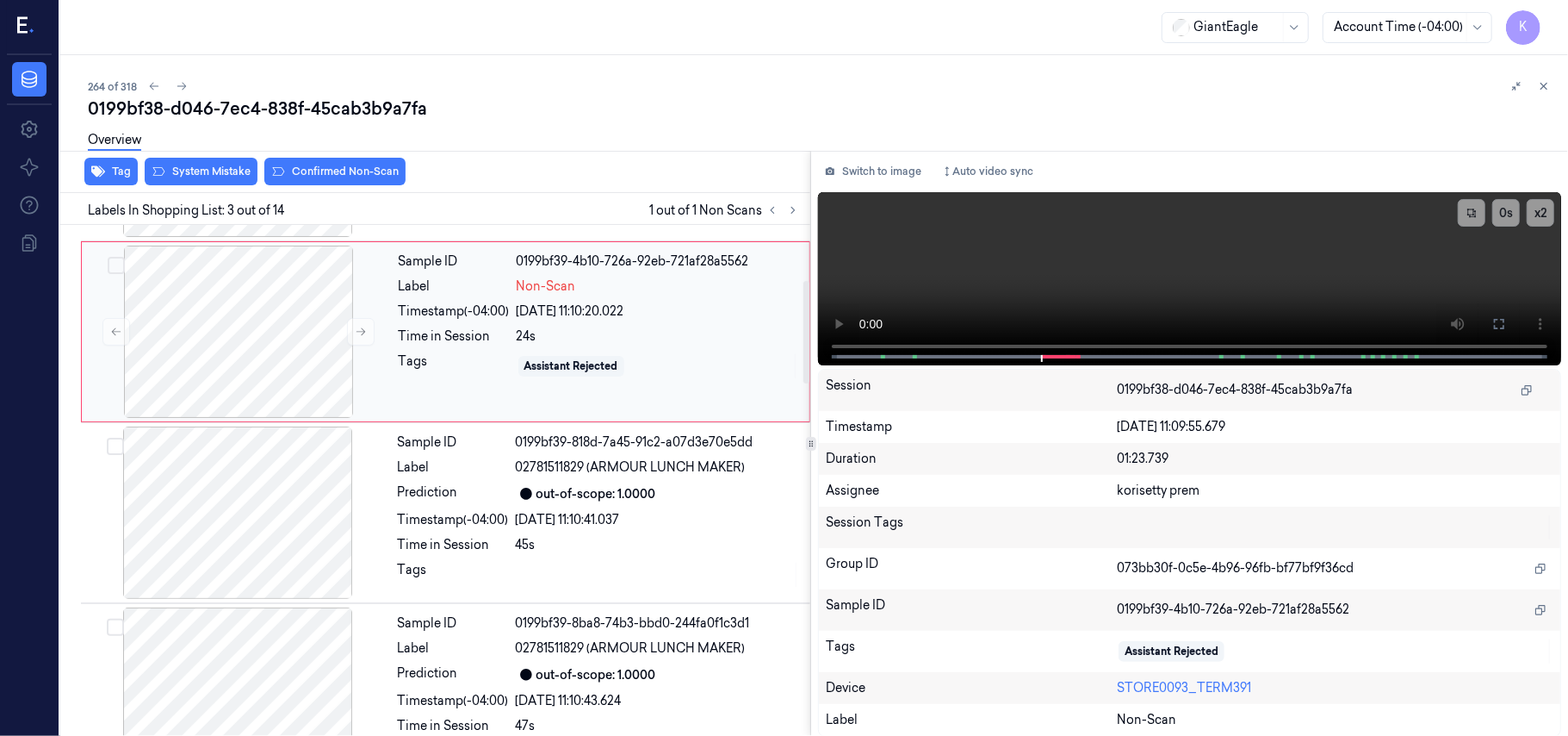
scroll to position [197, 0]
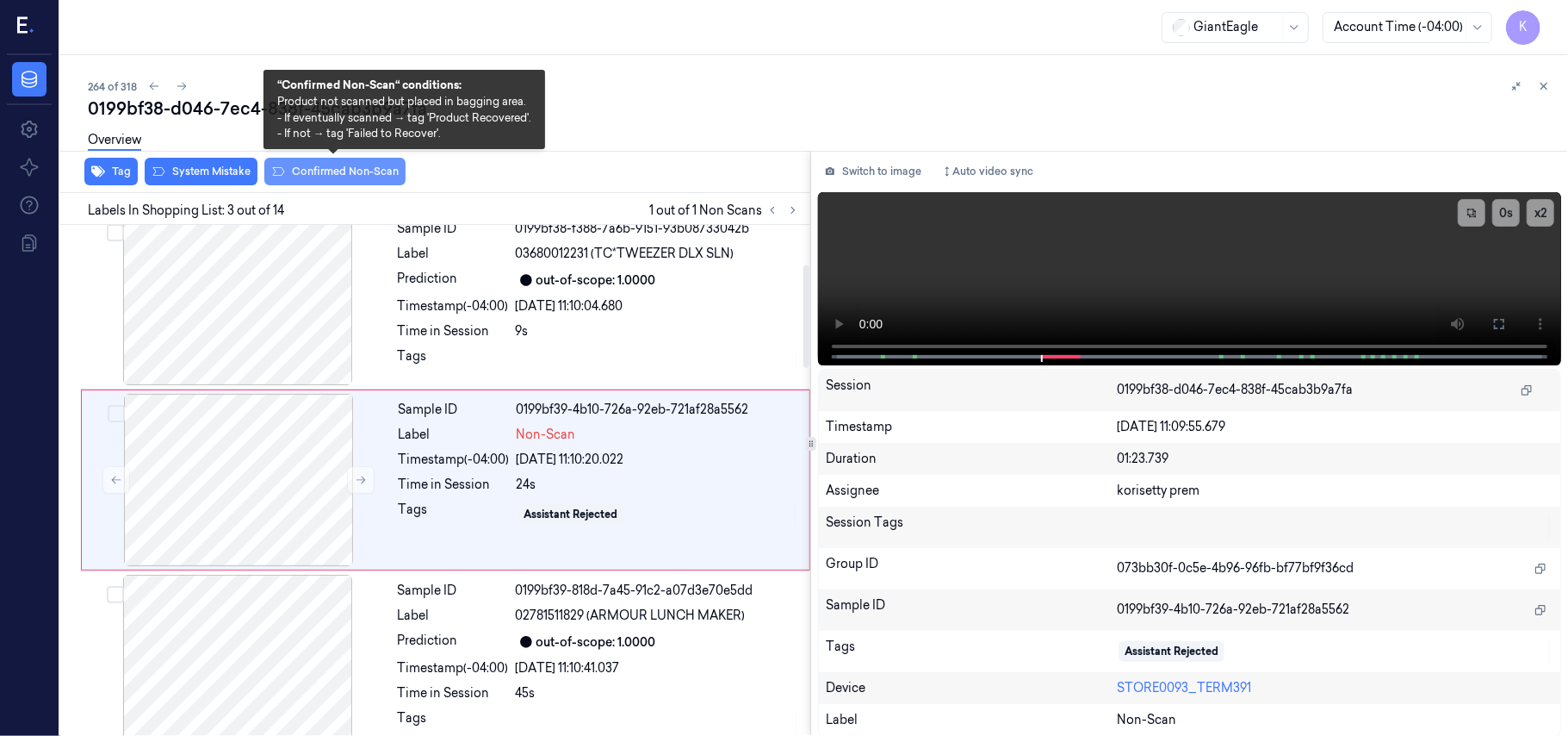
click at [296, 171] on button "Confirmed Non-Scan" at bounding box center [336, 172] width 141 height 28
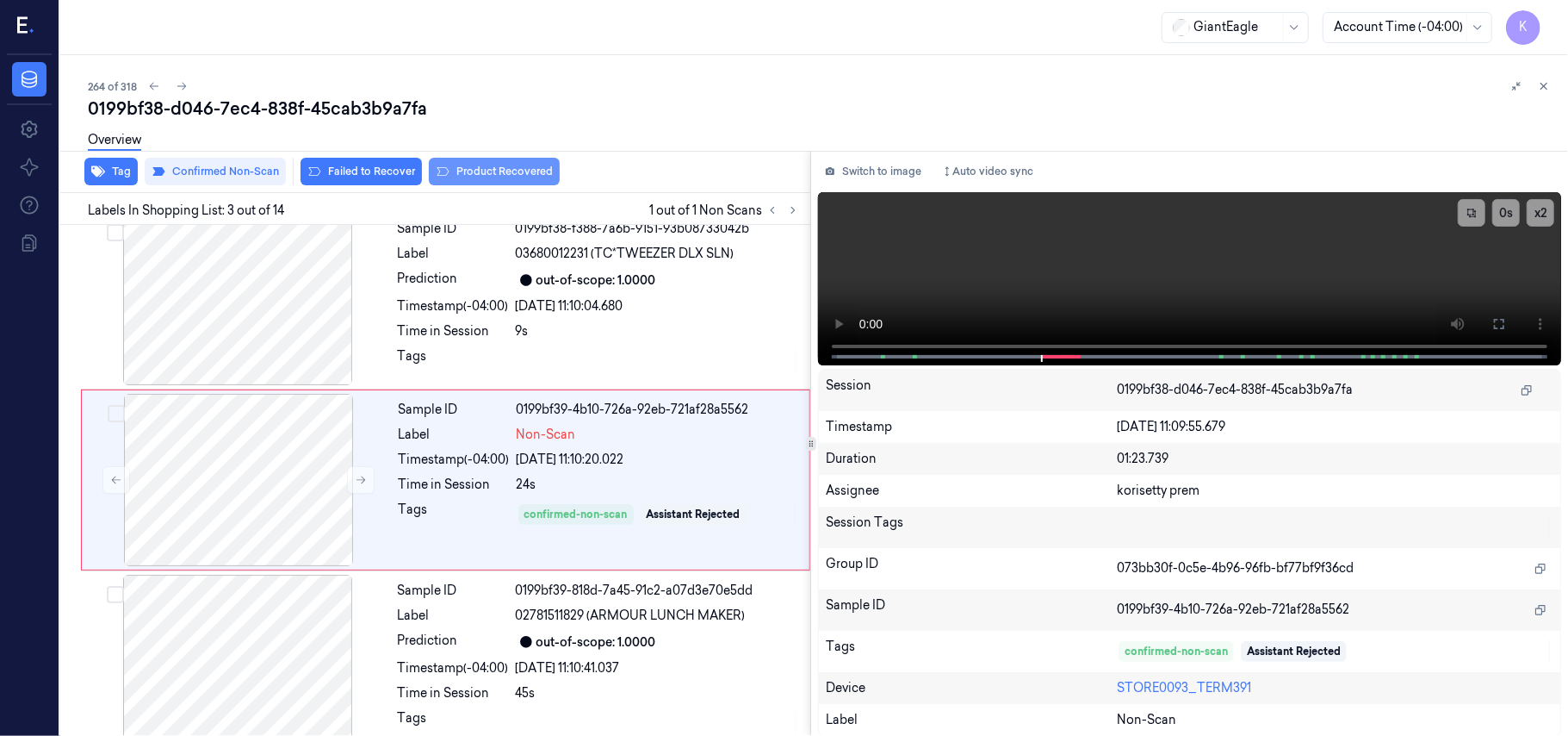
click at [474, 179] on button "Product Recovered" at bounding box center [494, 172] width 131 height 28
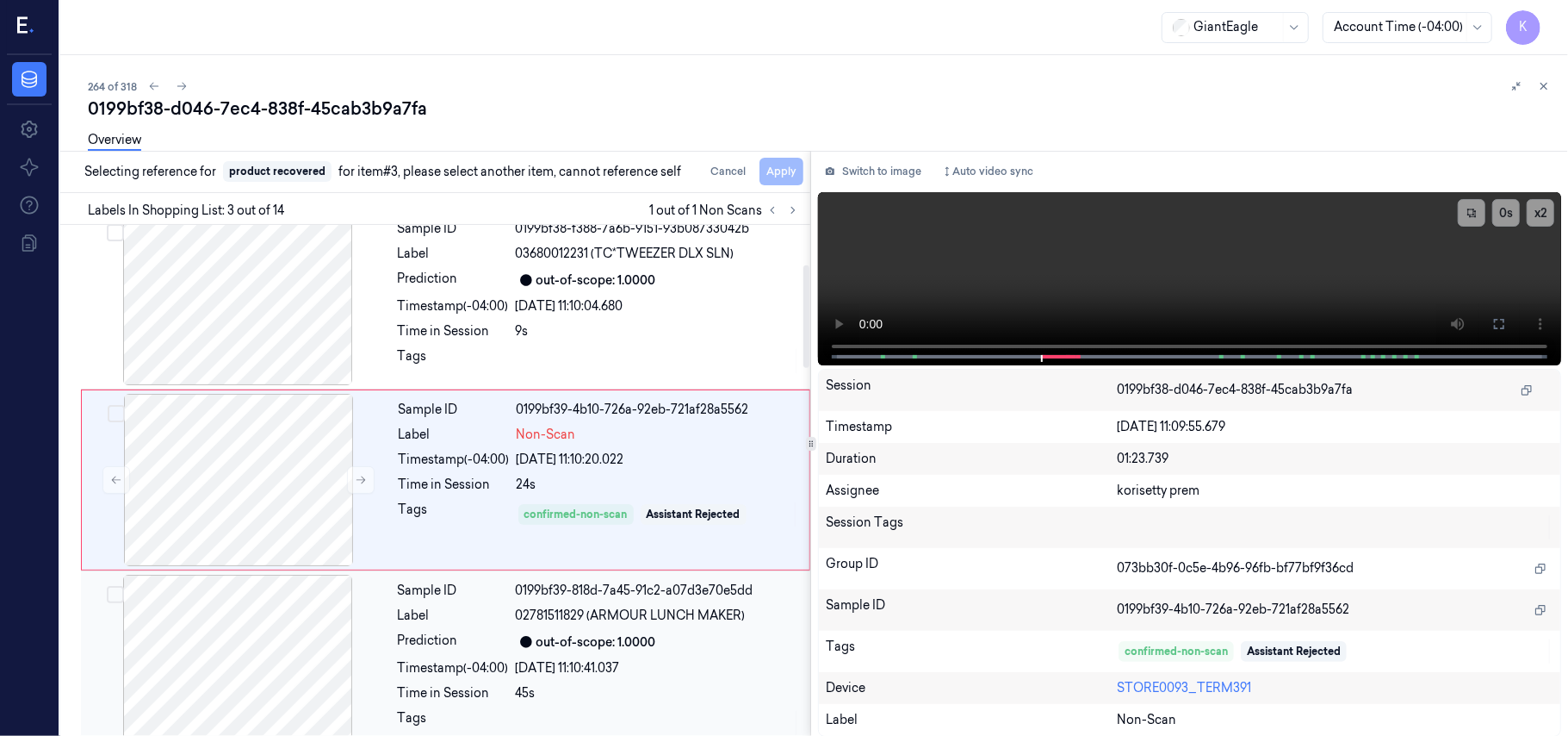
click at [613, 605] on div "Sample ID 0199bf39-818d-7a45-91c2-a07d3e70e5dd Label 02781511829 (ARMOUR LUNCH …" at bounding box center [599, 661] width 416 height 173
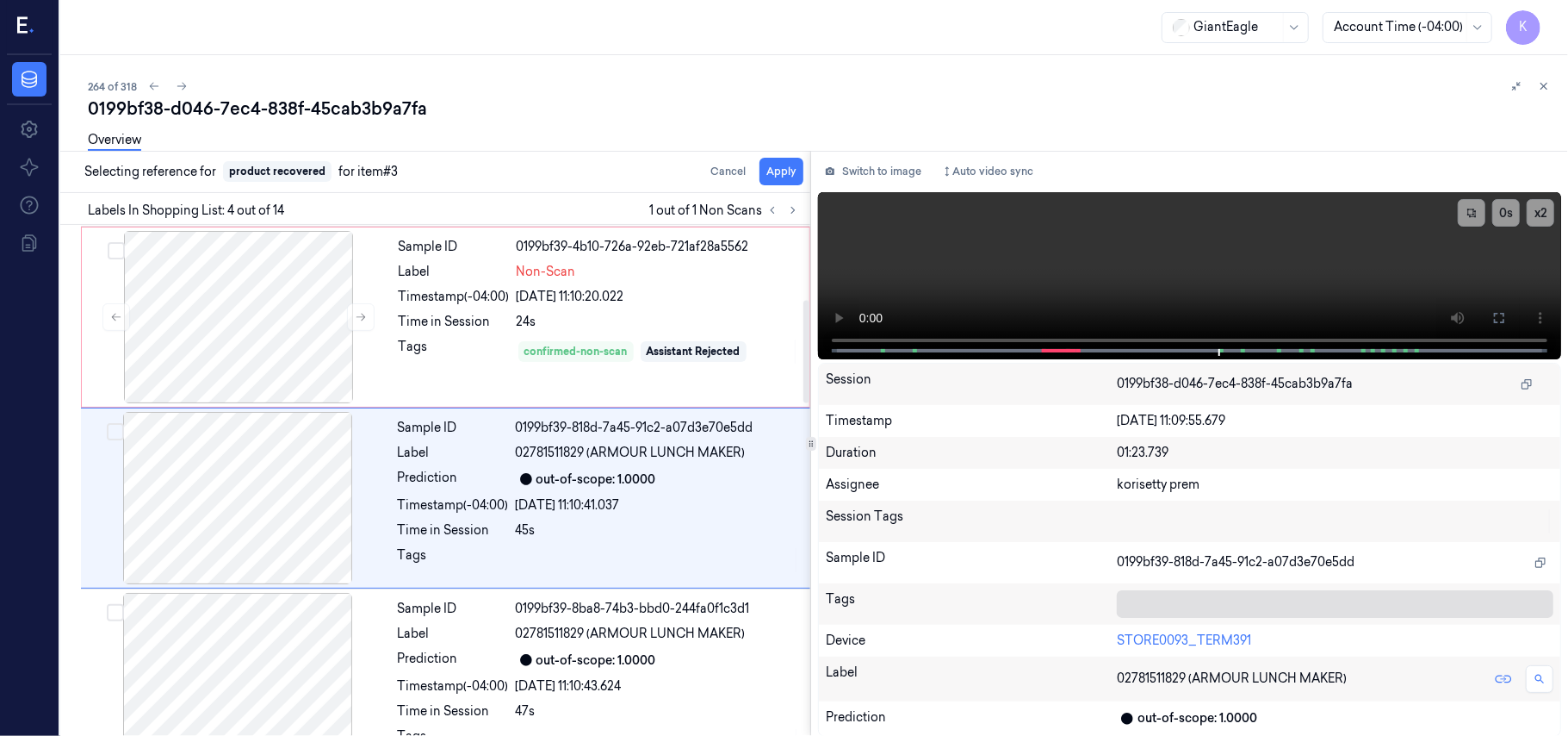
scroll to position [377, 0]
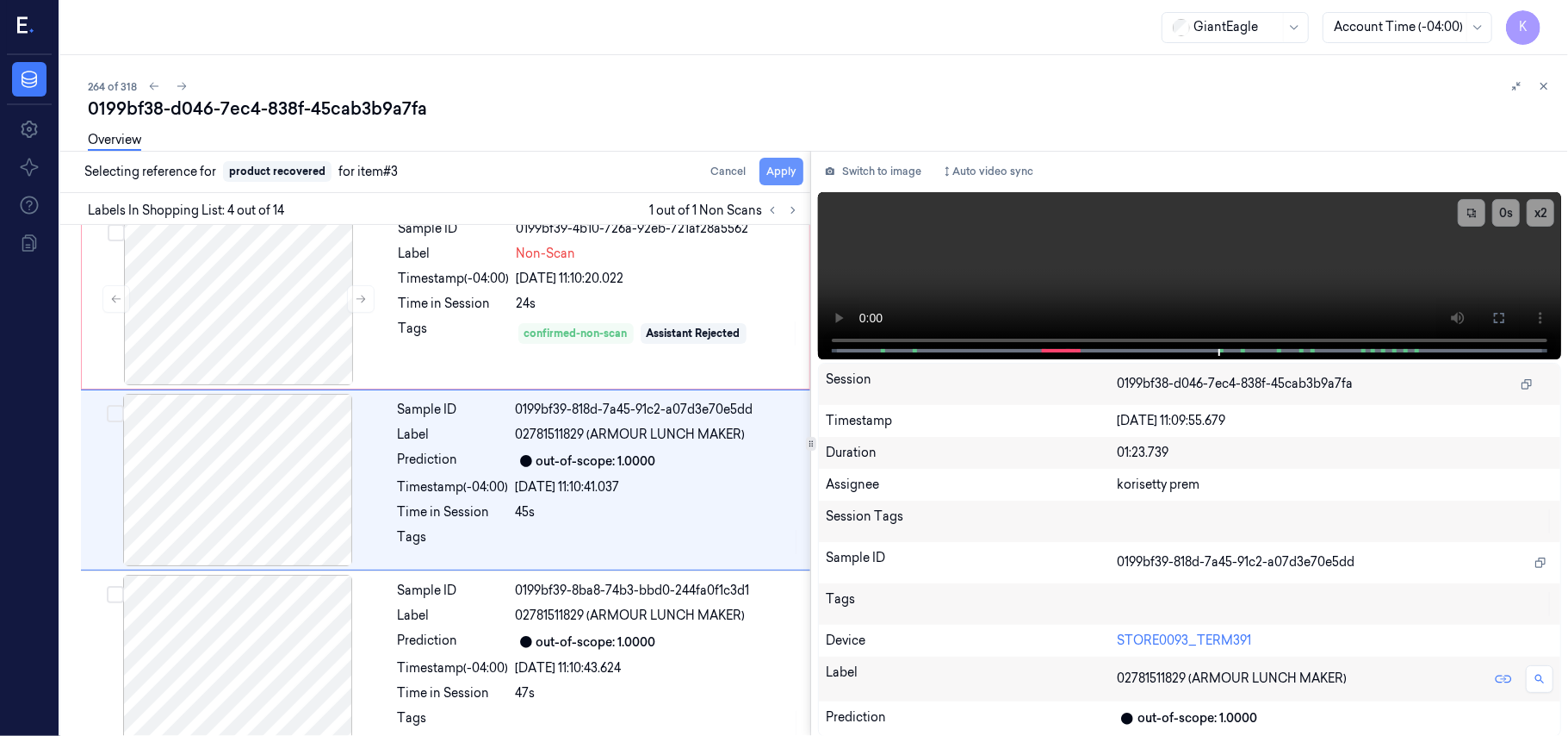
click at [780, 173] on button "Apply" at bounding box center [781, 172] width 44 height 28
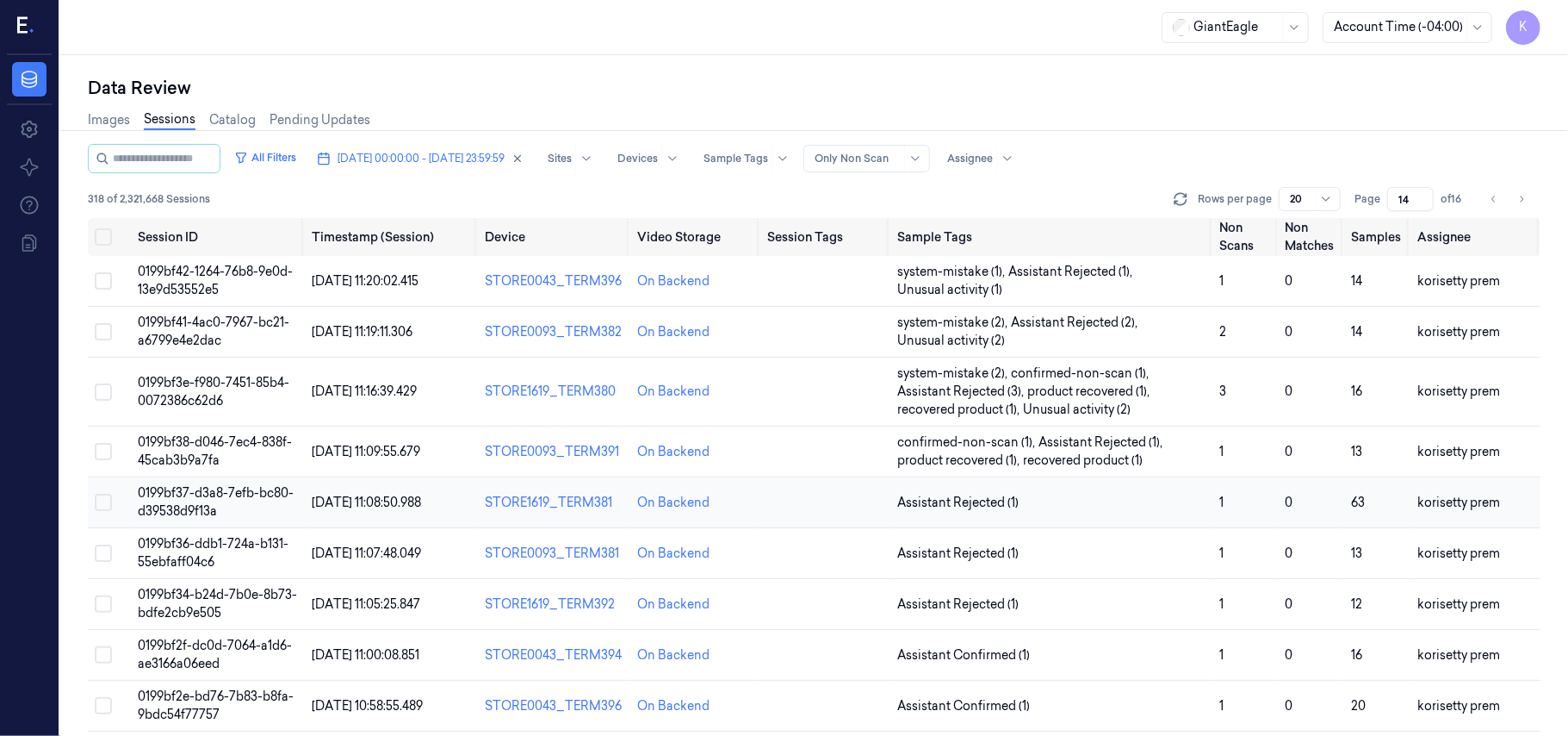
click at [1000, 493] on td "Assistant Rejected (1)" at bounding box center [1051, 502] width 323 height 51
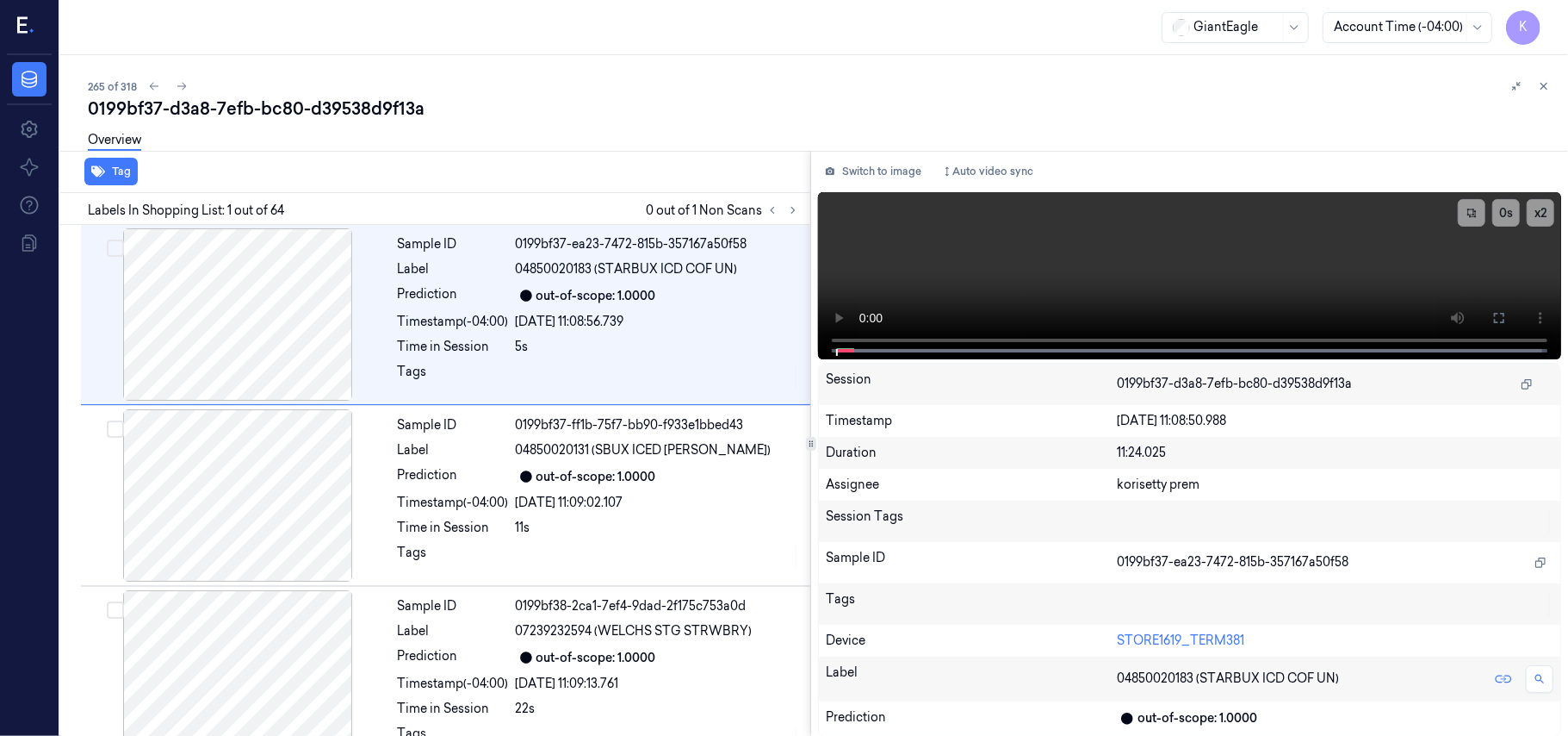
click at [717, 86] on div "265 of 318" at bounding box center [821, 86] width 1466 height 21
click at [677, 115] on div "0199bf37-d3a8-7efb-bc80-d39538d9f13a" at bounding box center [821, 109] width 1466 height 24
click at [793, 211] on icon at bounding box center [793, 211] width 12 height 12
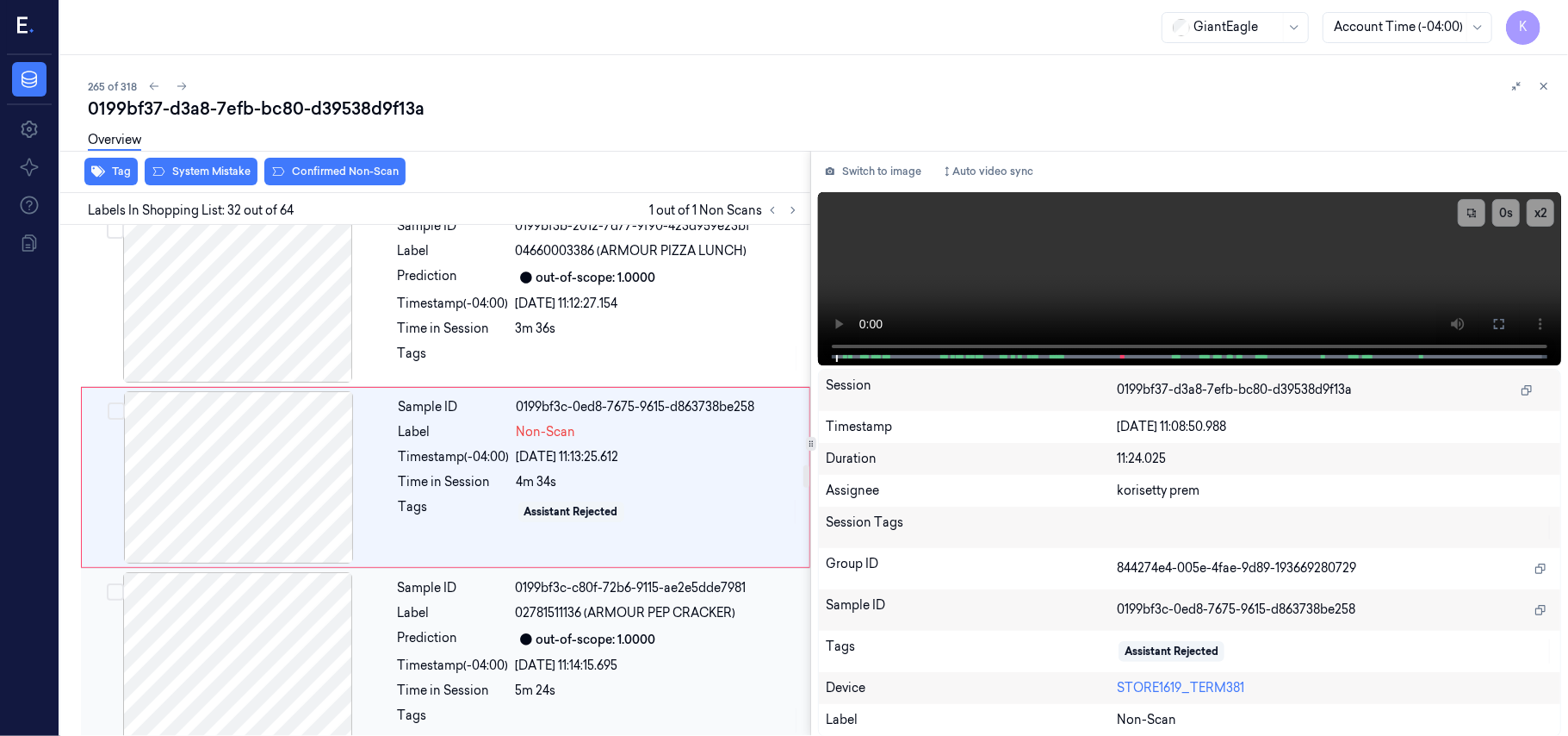
scroll to position [5459, 0]
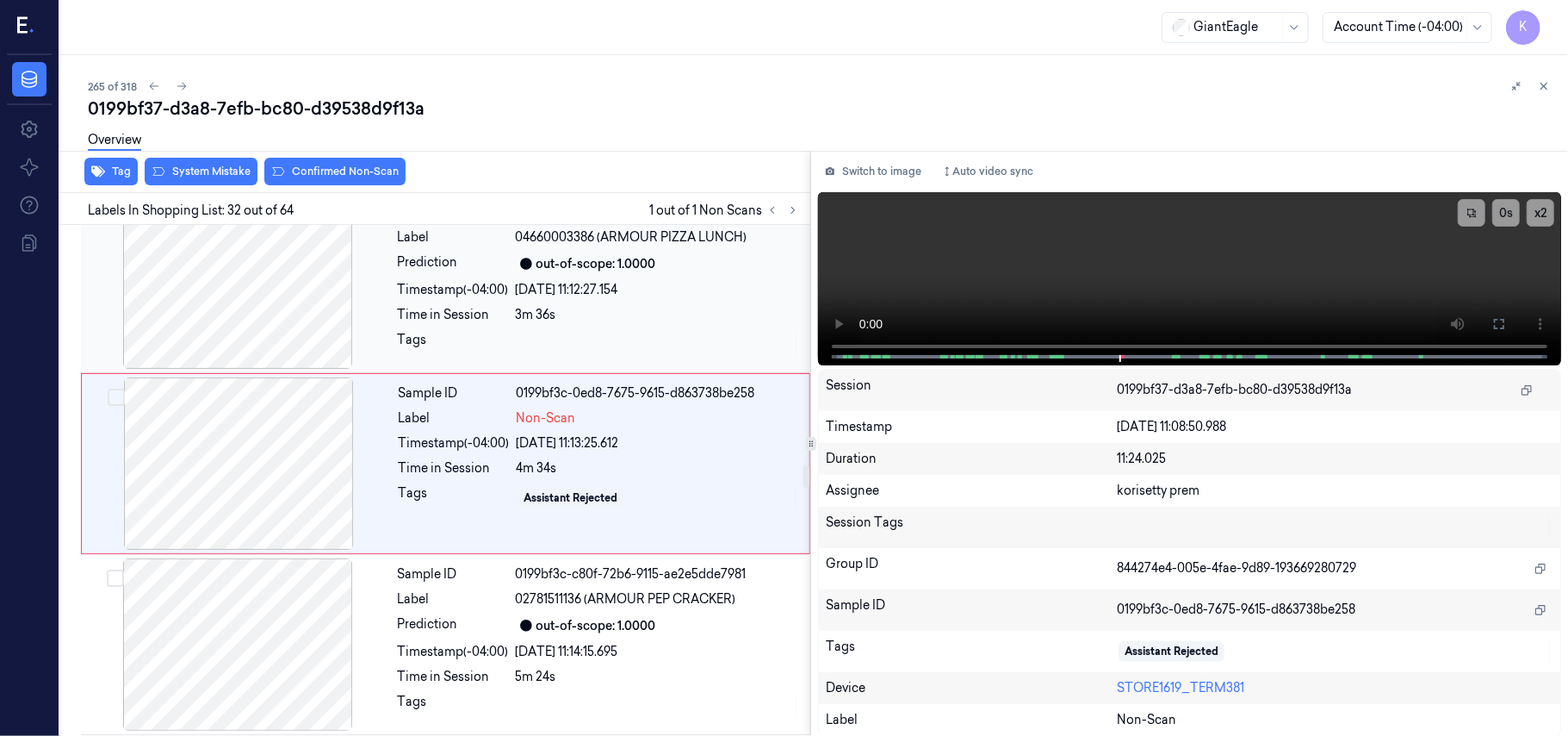
click at [636, 299] on div "[DATE] 11:12:27.154" at bounding box center [657, 289] width 284 height 18
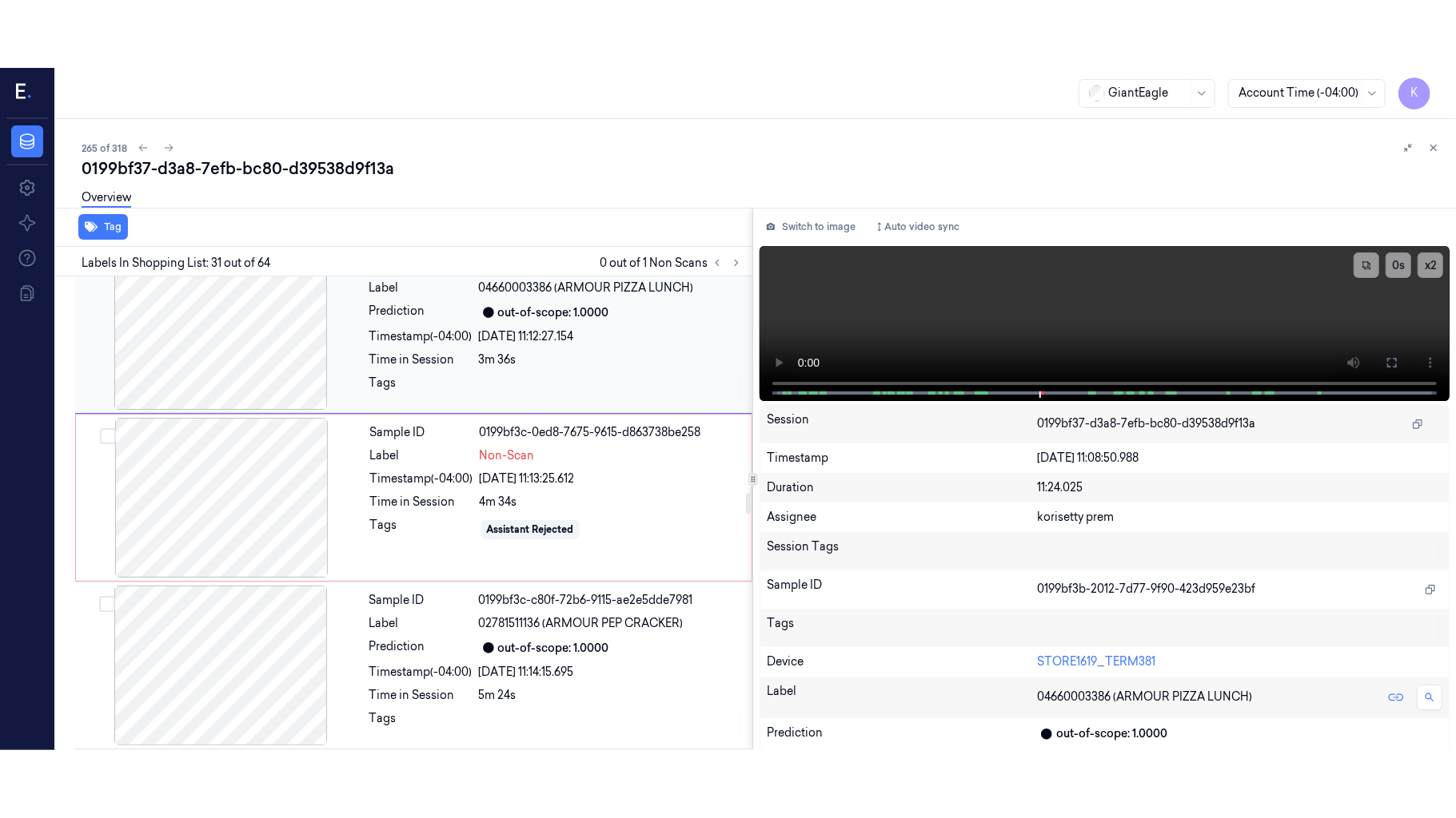
scroll to position [4895, 0]
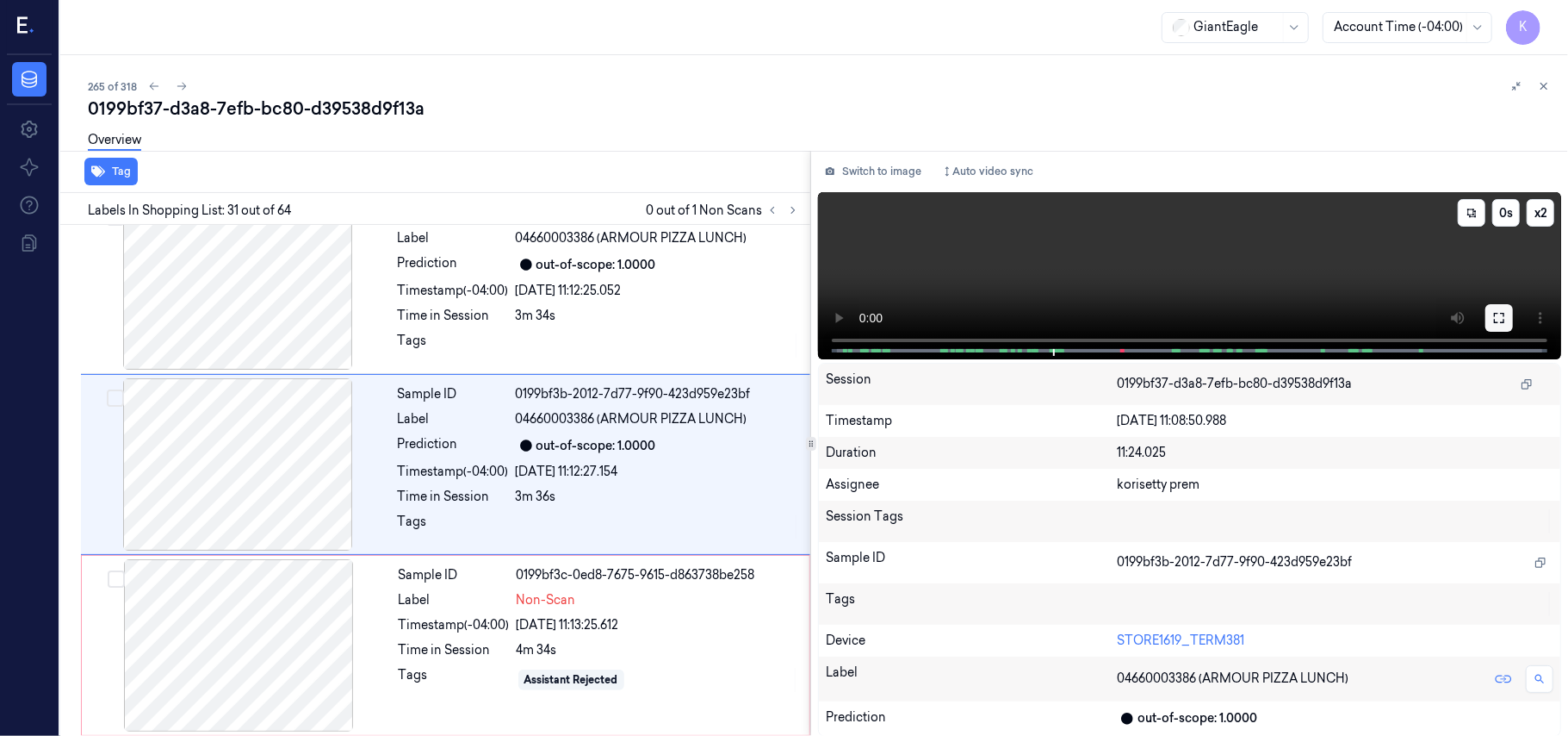
click at [1500, 317] on icon at bounding box center [1499, 318] width 14 height 14
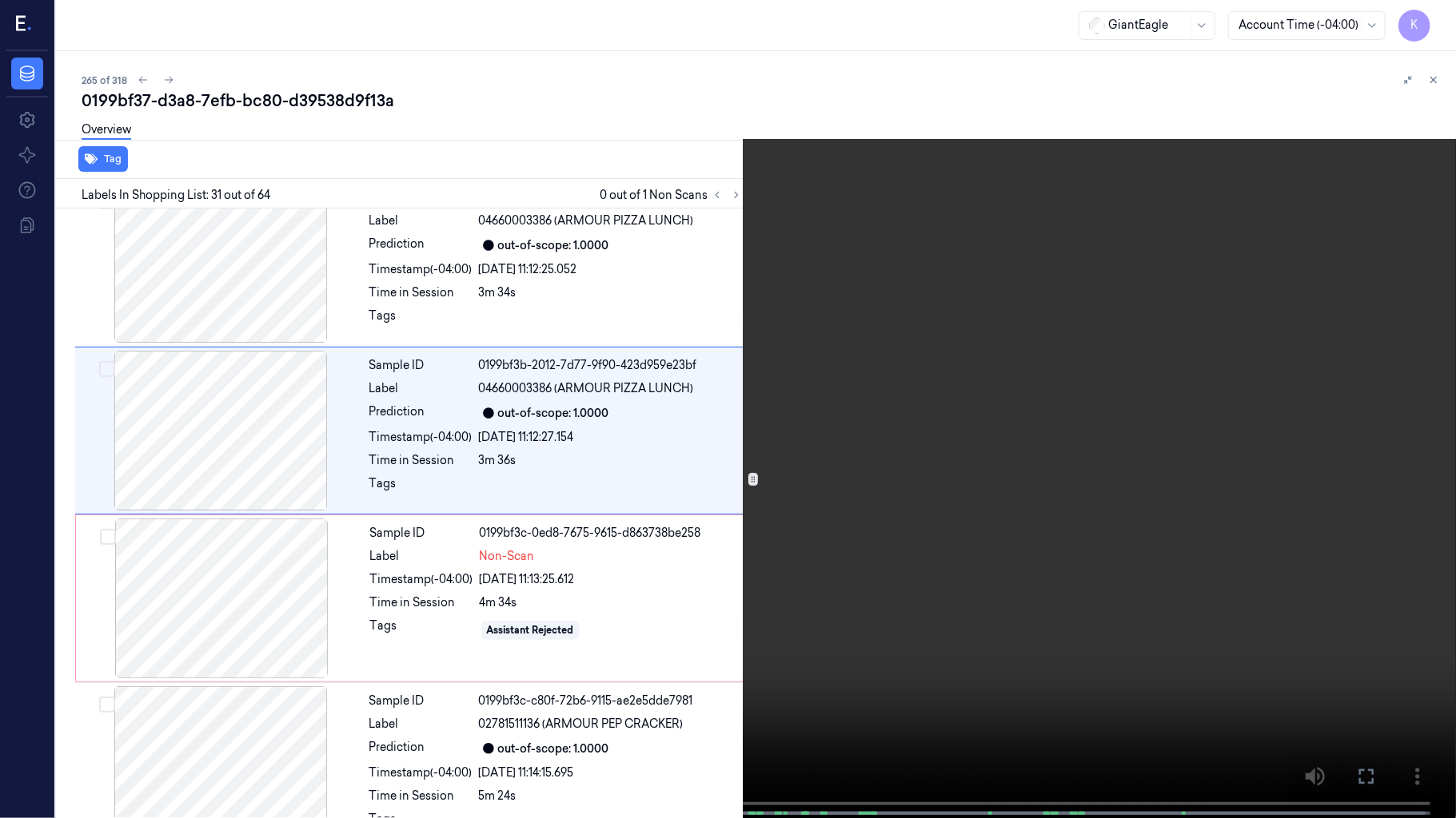
click at [641, 523] on video at bounding box center [728, 411] width 1456 height 821
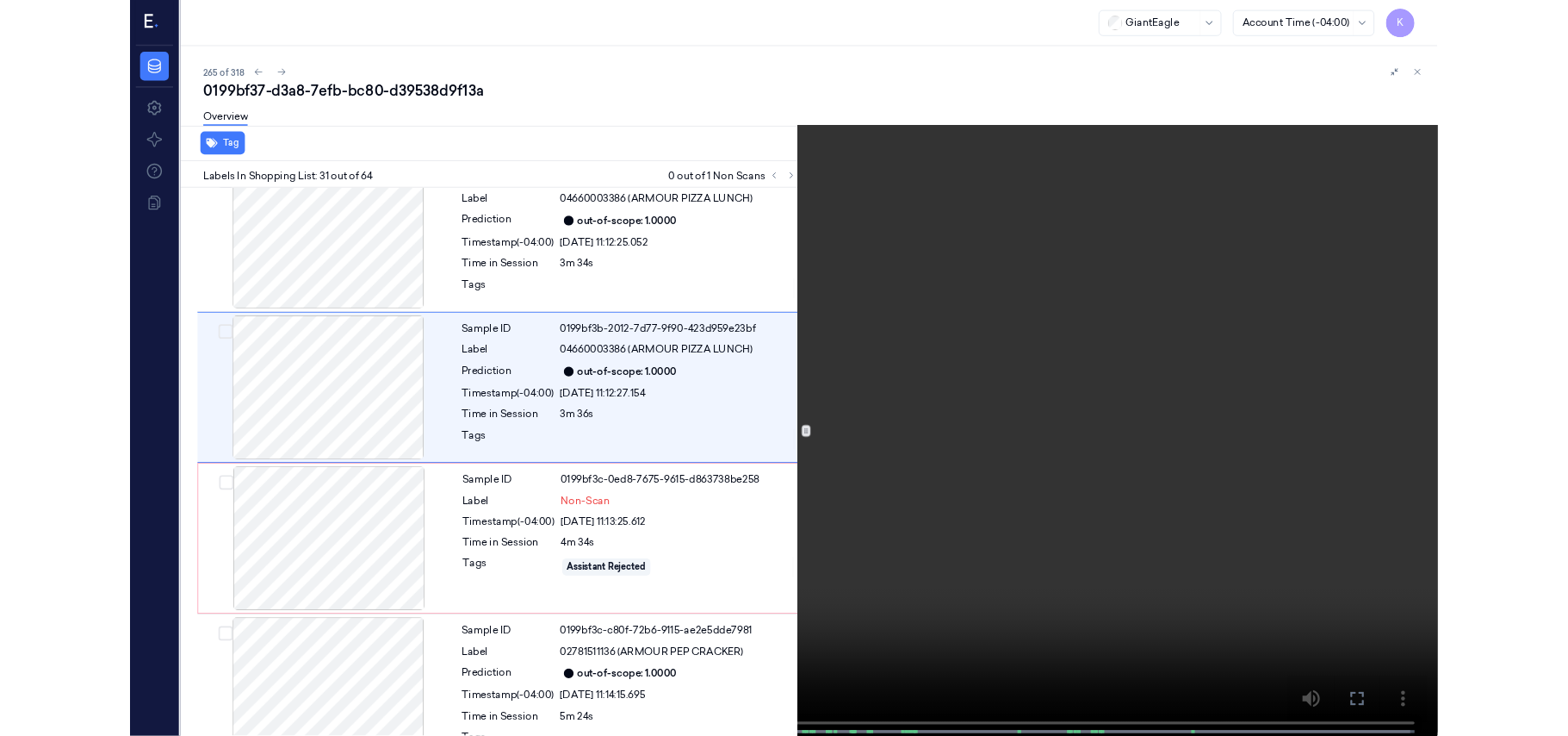
scroll to position [5205, 0]
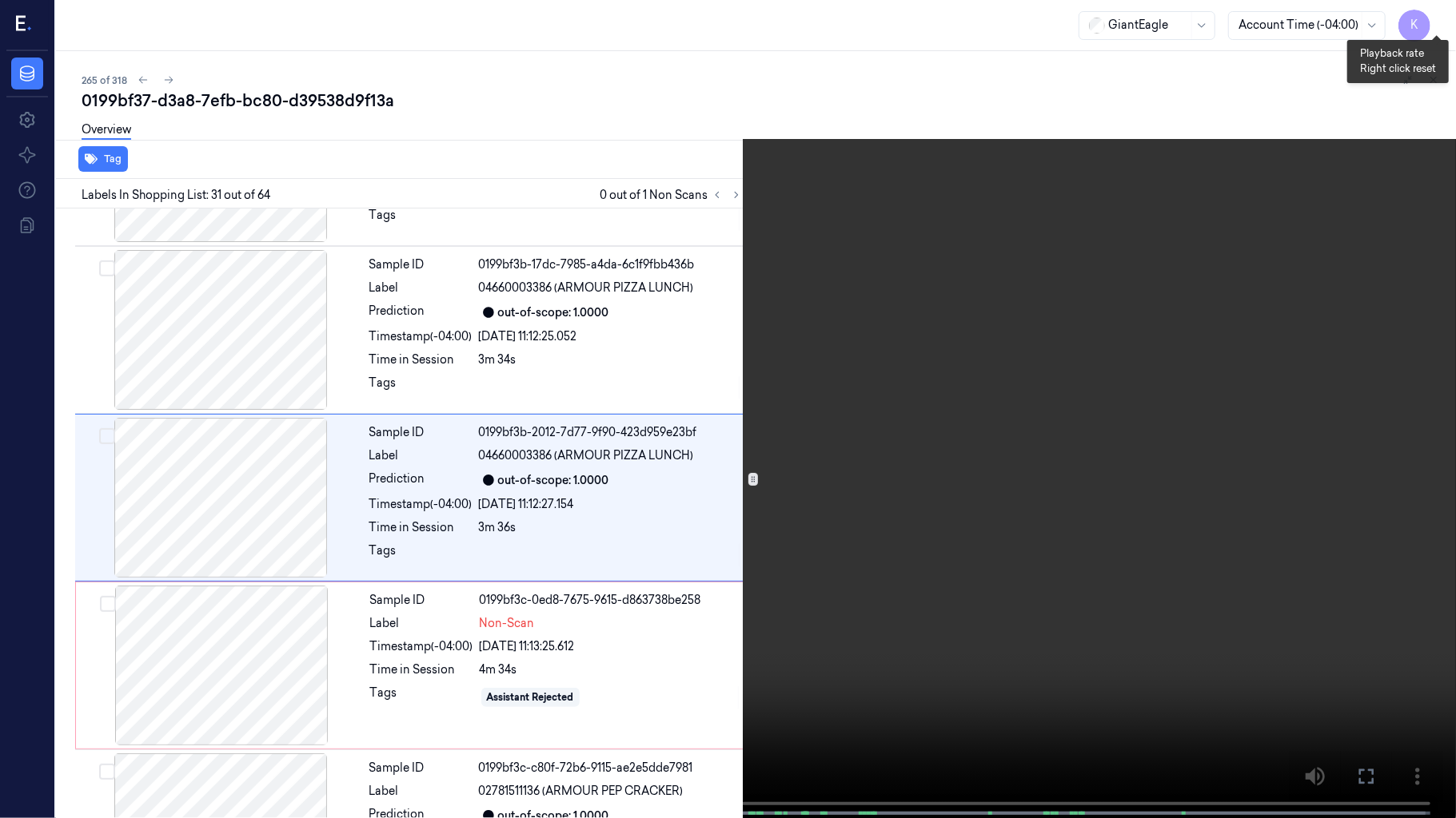
click at [1431, 29] on button "x 2" at bounding box center [1437, 19] width 26 height 26
click at [967, 122] on video at bounding box center [728, 411] width 1456 height 821
click at [1030, 393] on video at bounding box center [728, 411] width 1456 height 821
click at [909, 403] on video at bounding box center [728, 411] width 1456 height 821
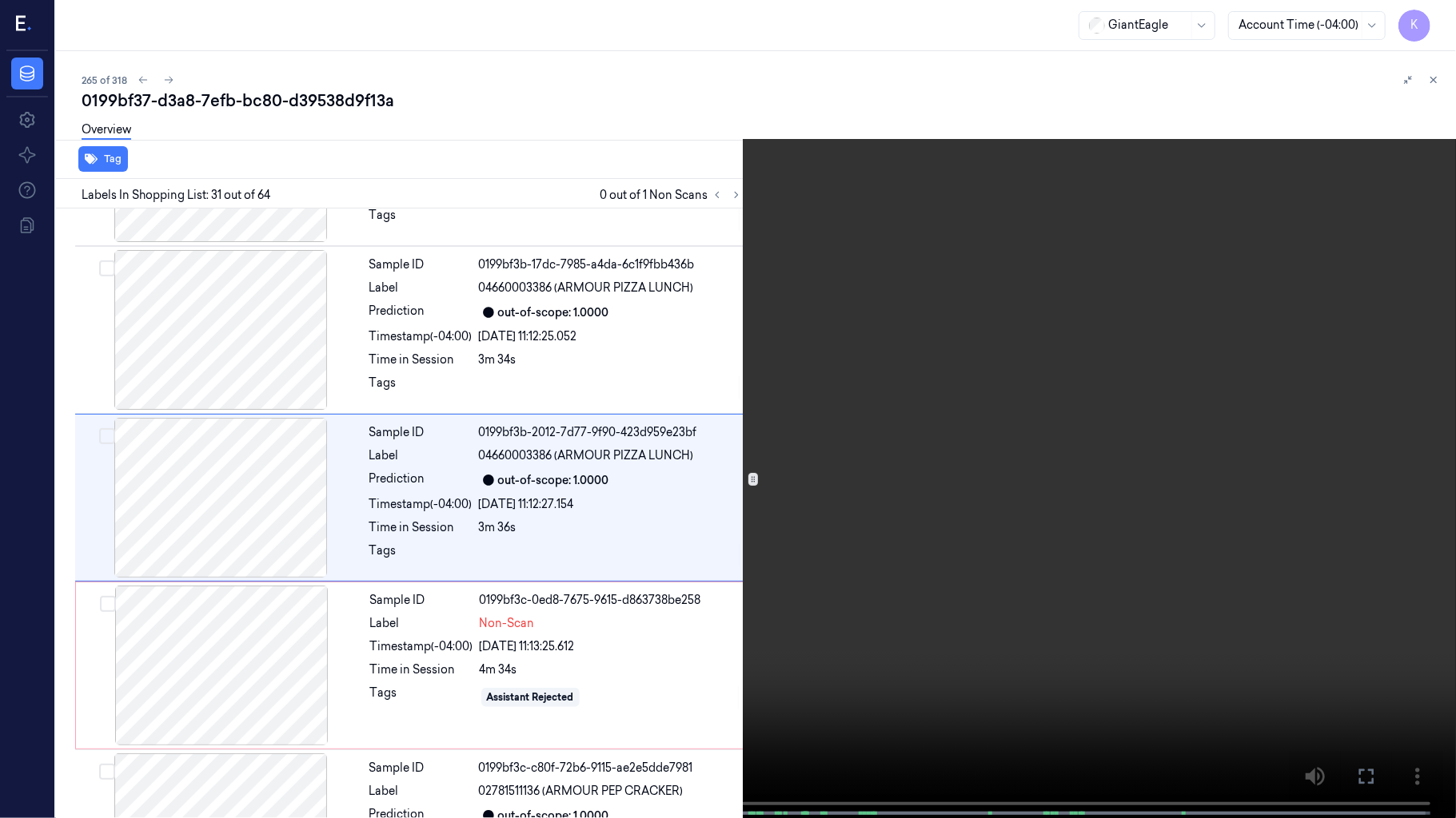
click at [909, 403] on video at bounding box center [728, 411] width 1456 height 821
click at [1444, 18] on button "x 4" at bounding box center [1437, 19] width 26 height 26
click at [1444, 18] on button "x 1" at bounding box center [1437, 19] width 26 height 26
click at [675, 345] on video at bounding box center [728, 411] width 1456 height 821
click at [577, 397] on video at bounding box center [728, 411] width 1456 height 821
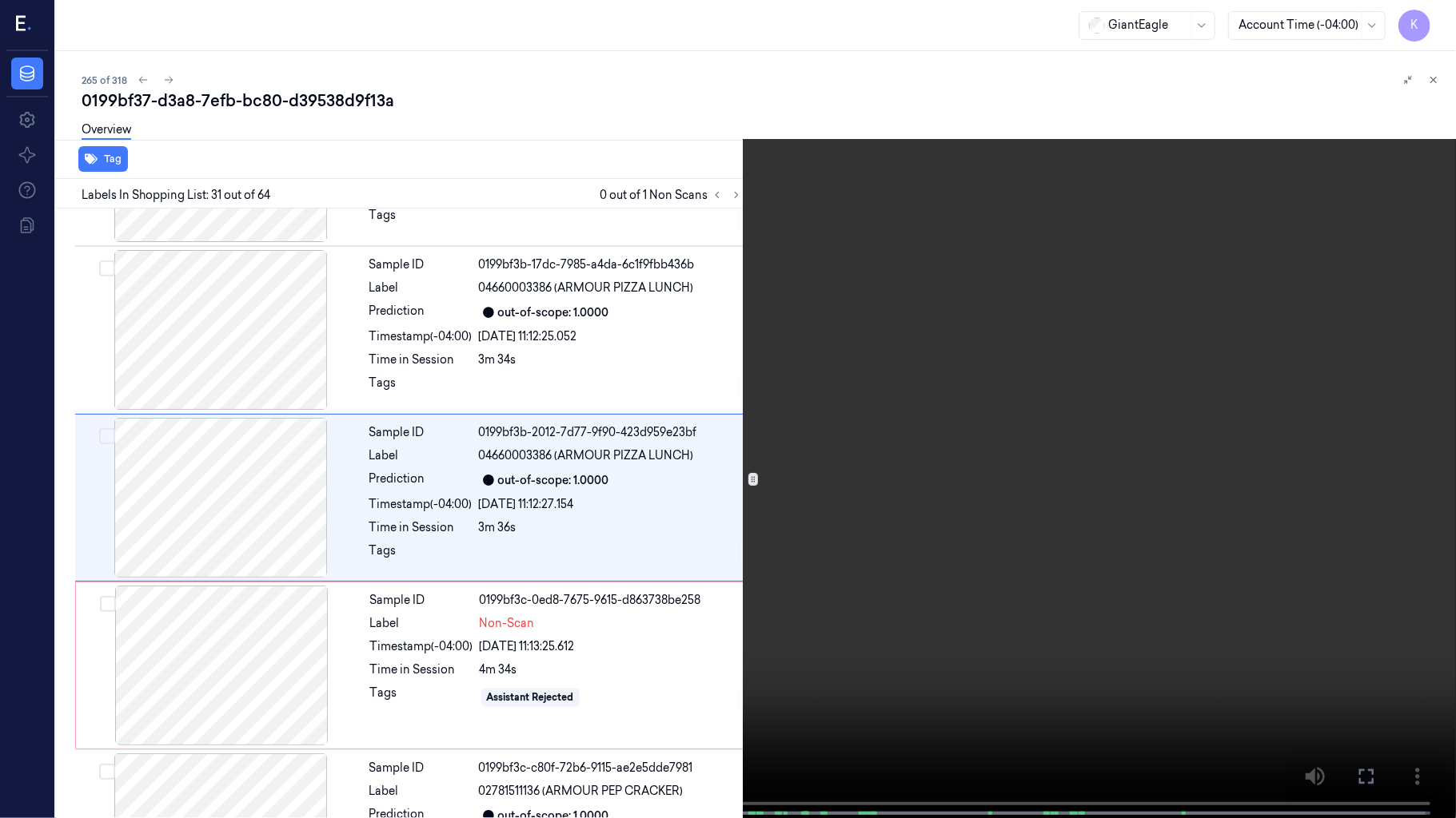
click at [900, 403] on video at bounding box center [728, 411] width 1456 height 821
click at [477, 423] on video at bounding box center [728, 411] width 1456 height 821
click at [704, 507] on video at bounding box center [728, 411] width 1456 height 821
click at [924, 587] on video at bounding box center [728, 411] width 1456 height 821
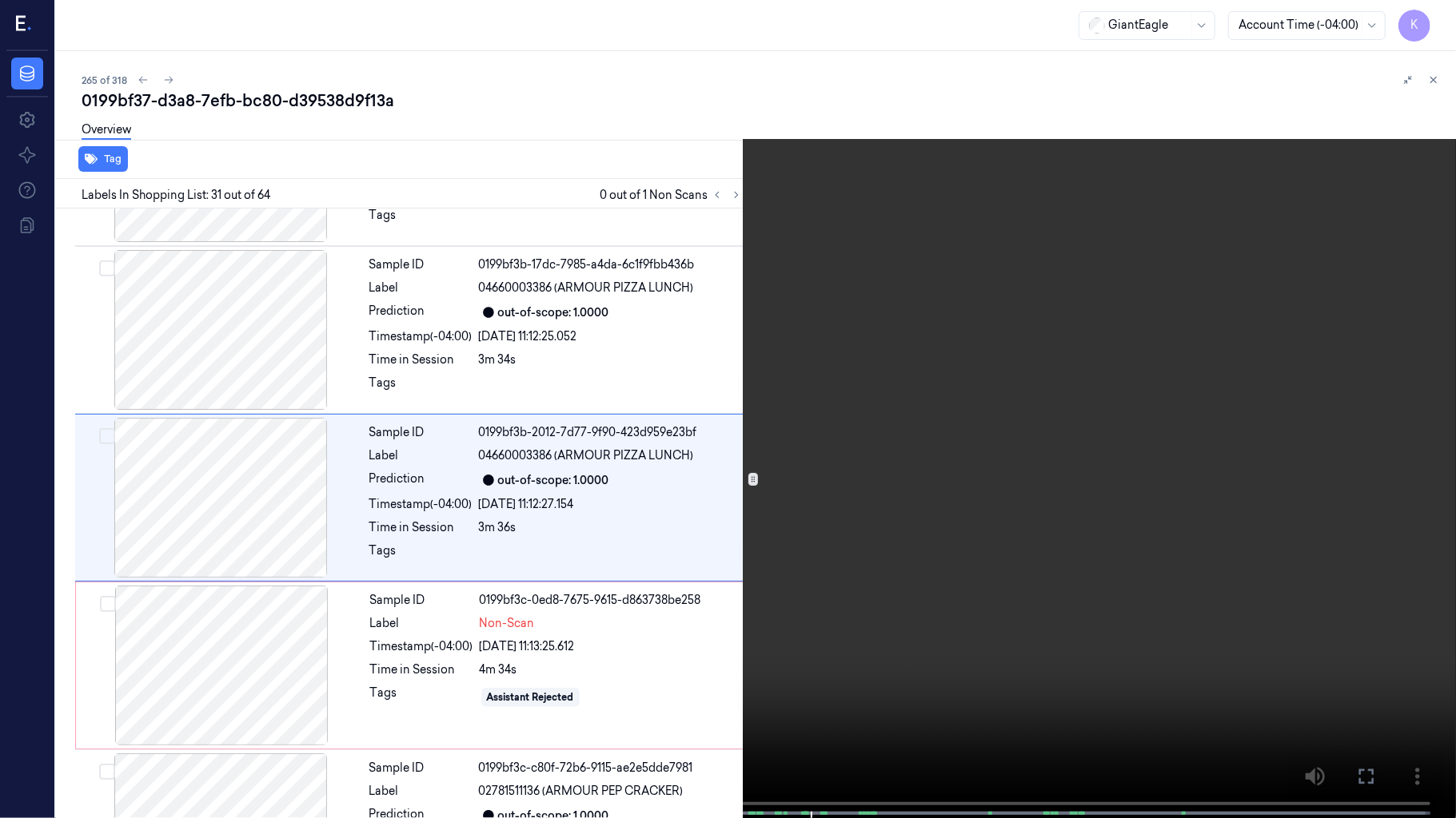
click at [667, 582] on video at bounding box center [728, 411] width 1456 height 821
click at [799, 499] on video at bounding box center [728, 411] width 1456 height 821
click at [340, 505] on video at bounding box center [728, 411] width 1456 height 821
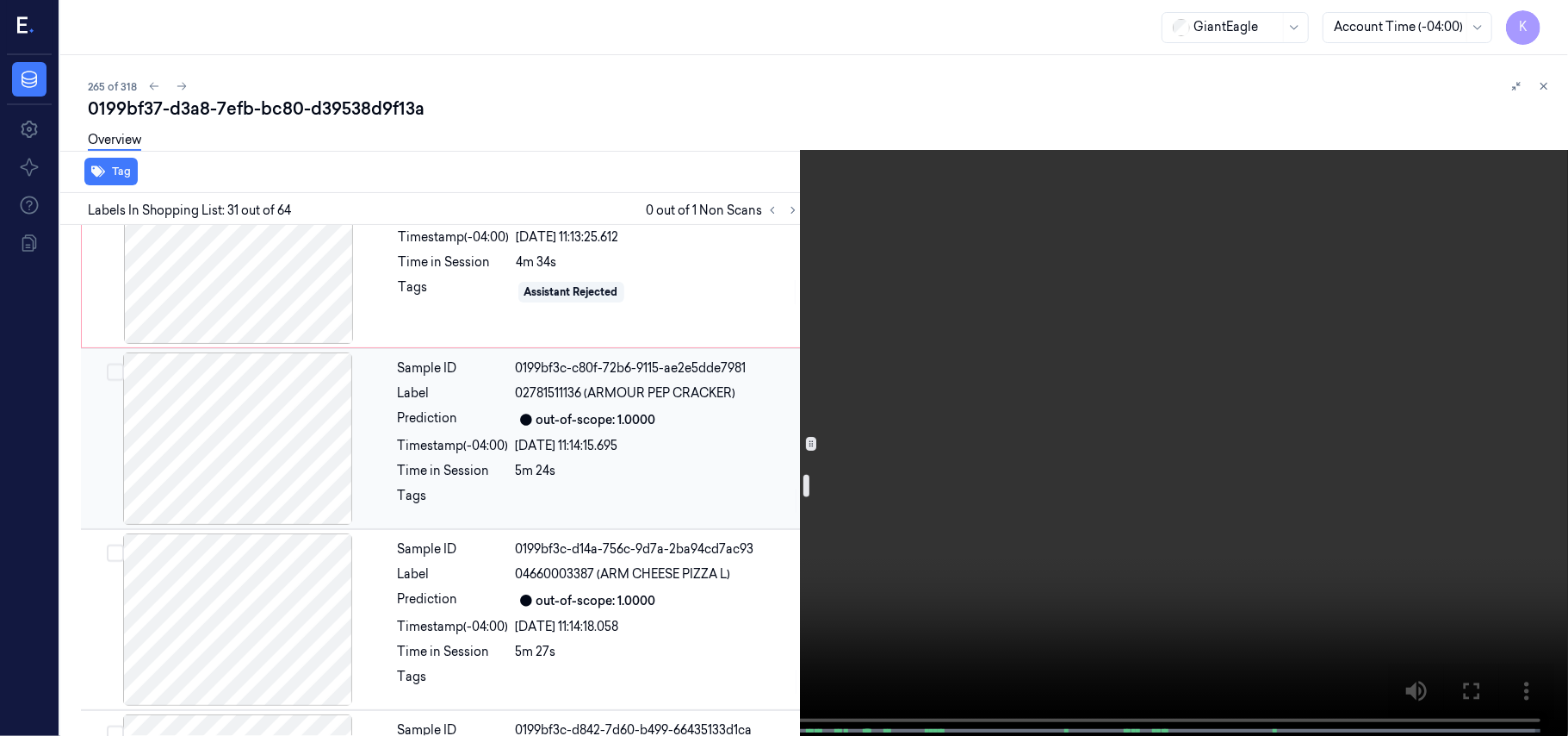
scroll to position [5550, 0]
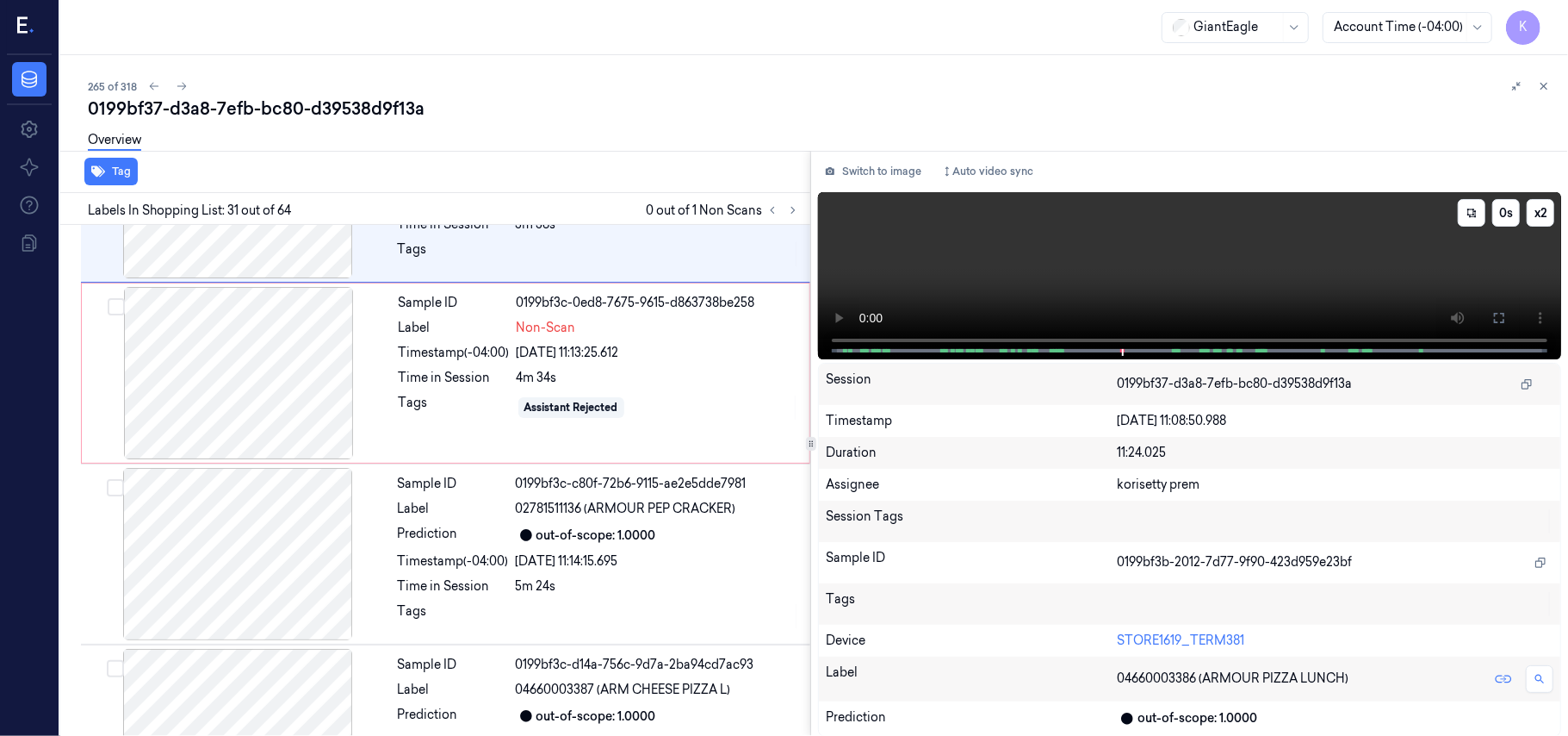
click at [1240, 254] on video at bounding box center [1189, 276] width 743 height 167
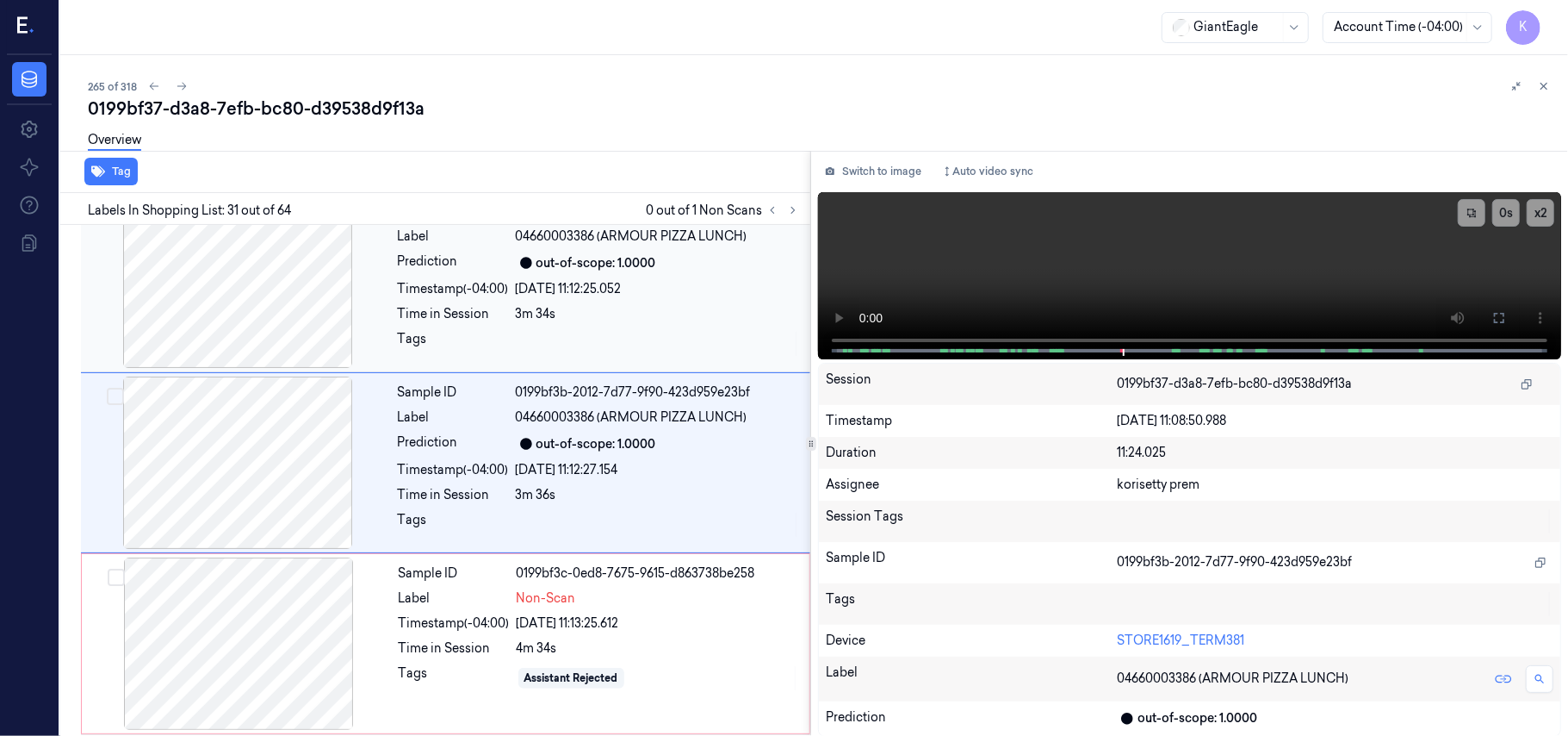
scroll to position [5277, 0]
click at [325, 643] on div at bounding box center [238, 645] width 306 height 173
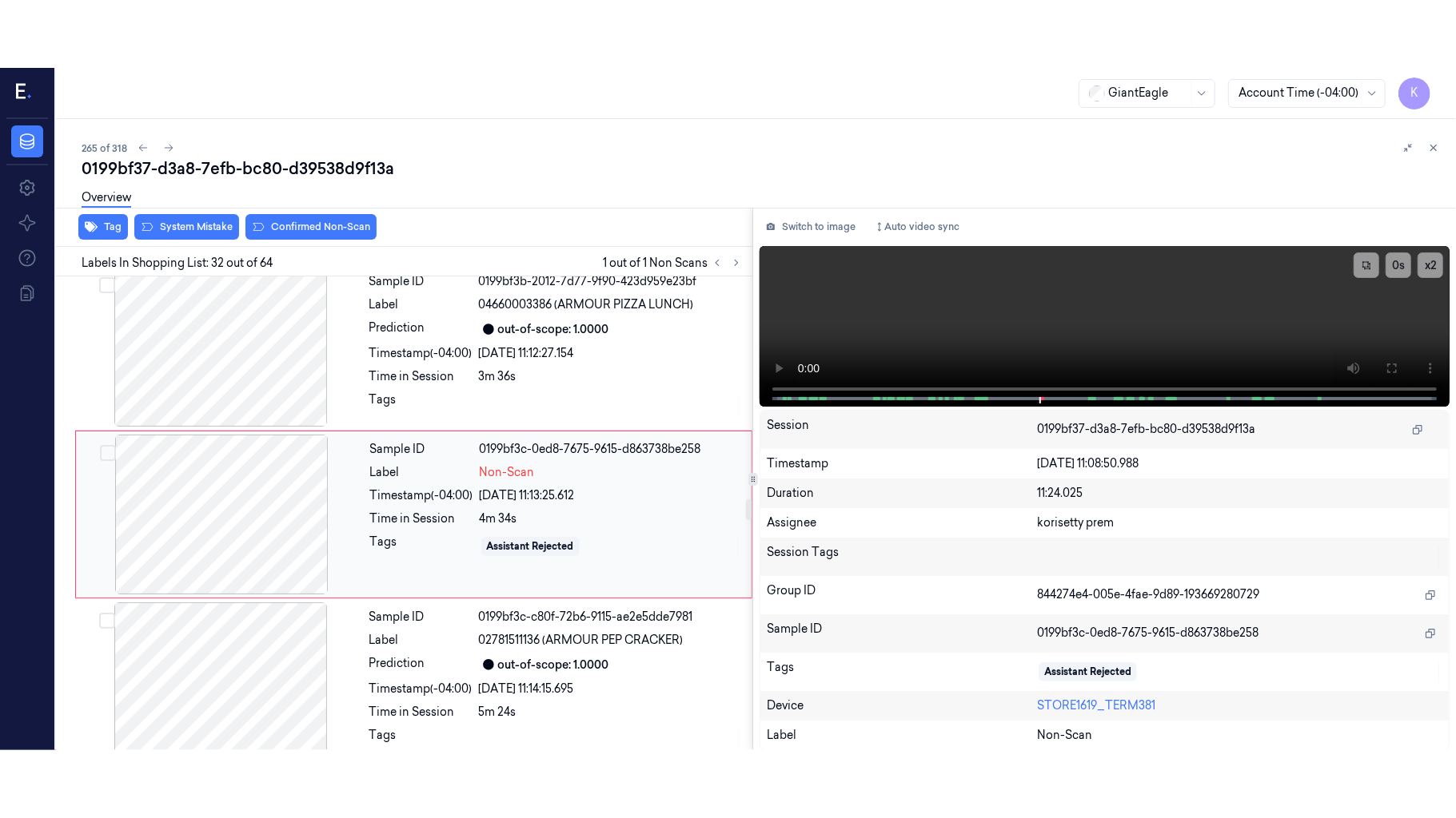
scroll to position [5064, 0]
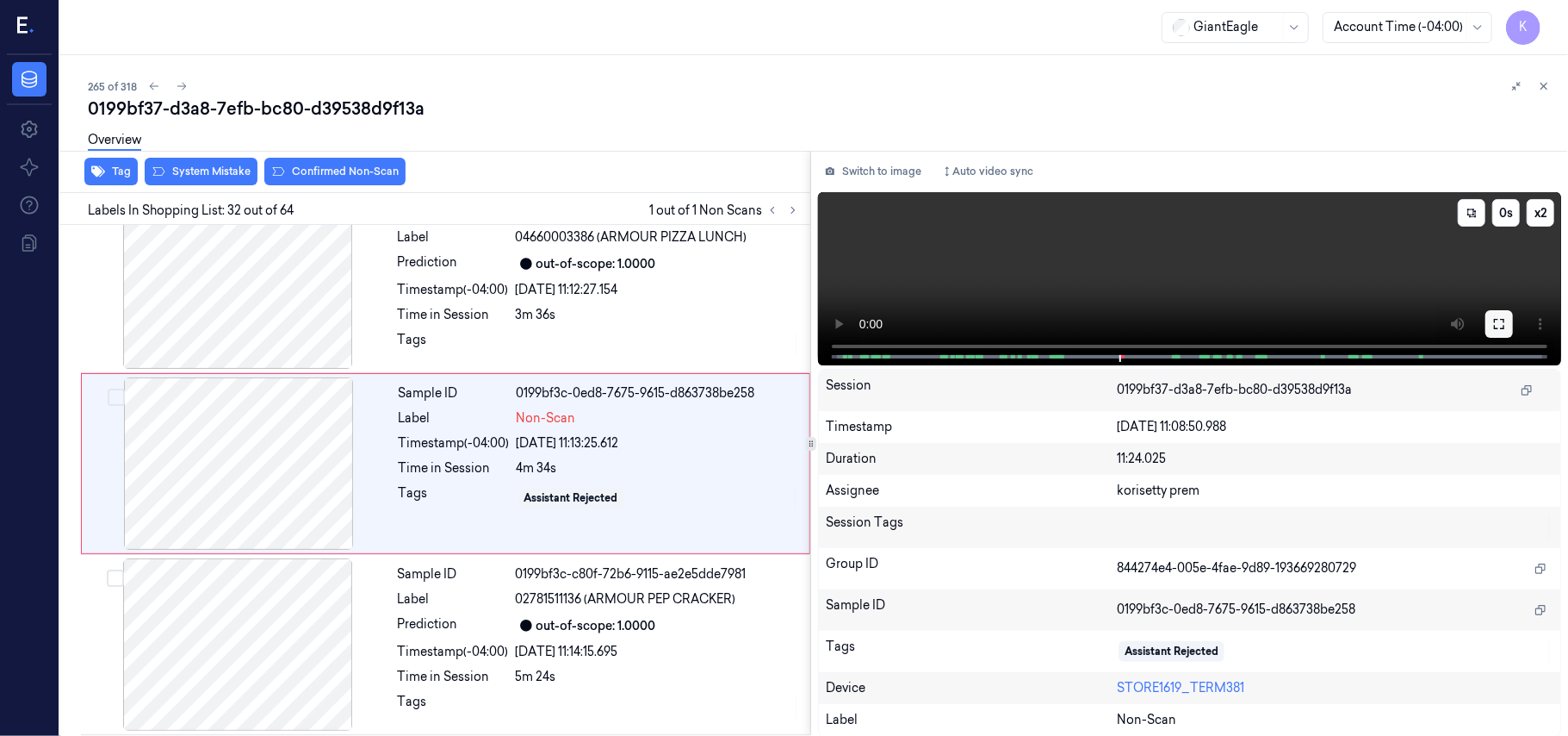
click at [1490, 325] on button at bounding box center [1499, 324] width 28 height 28
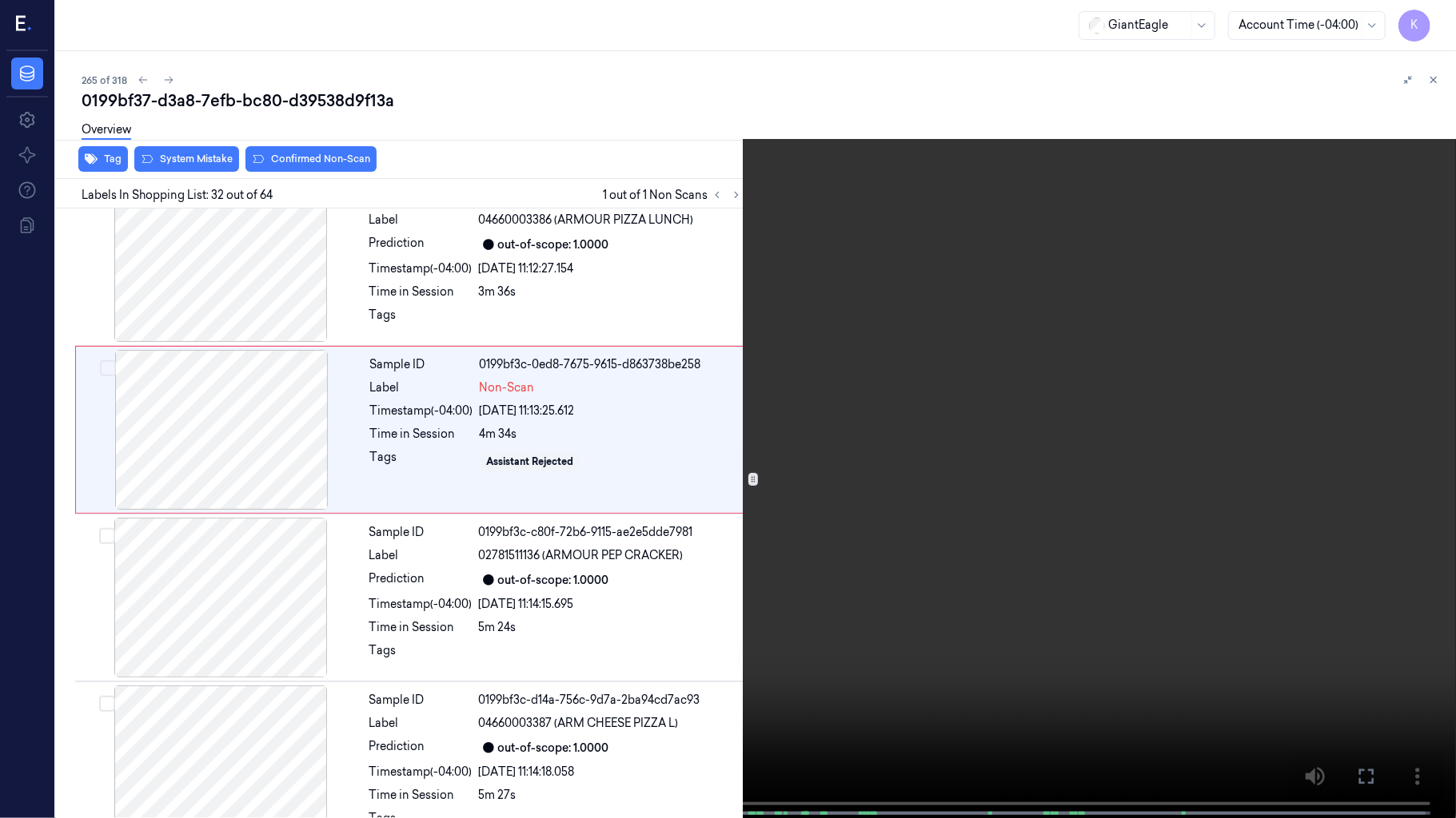
click at [892, 566] on video at bounding box center [728, 411] width 1456 height 821
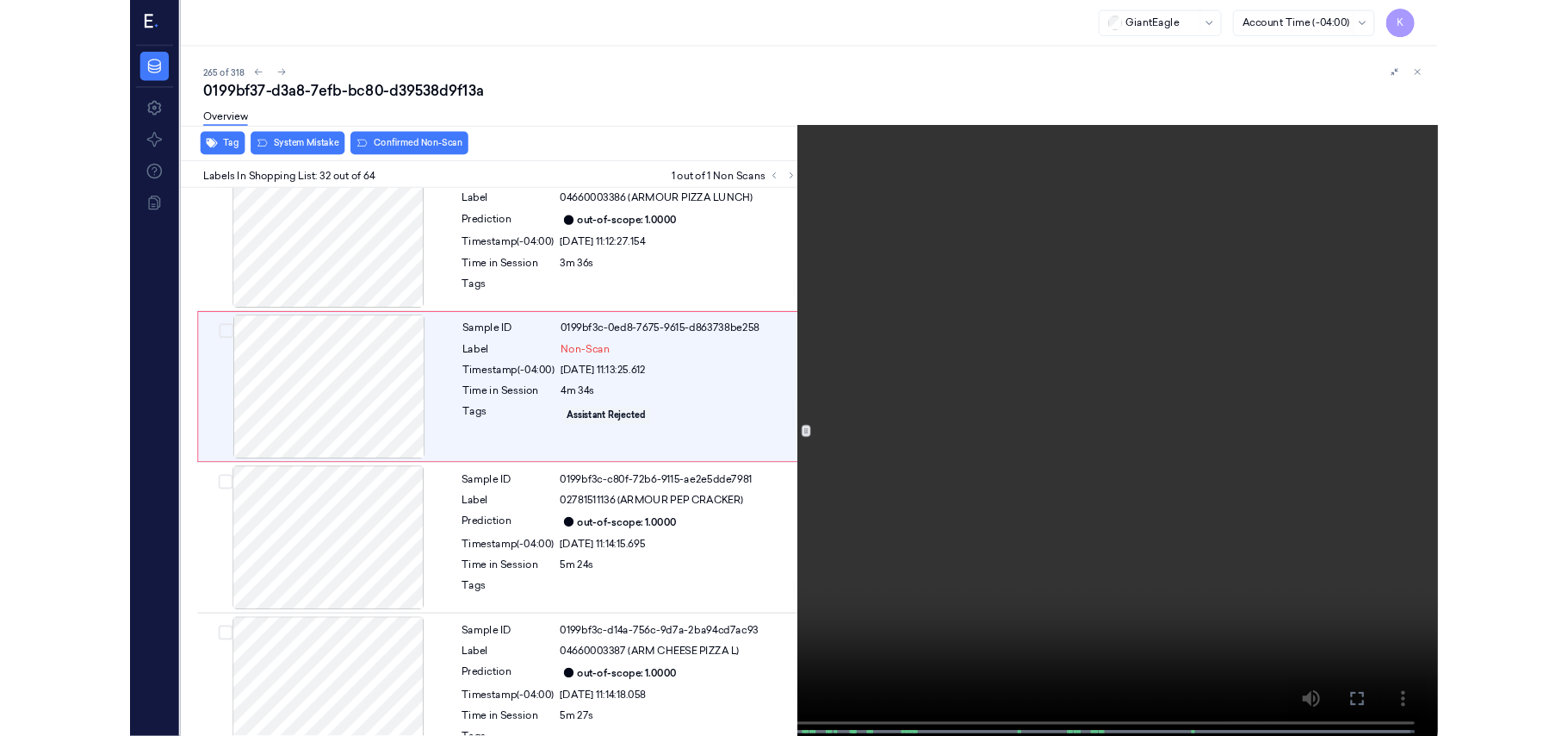
scroll to position [5387, 0]
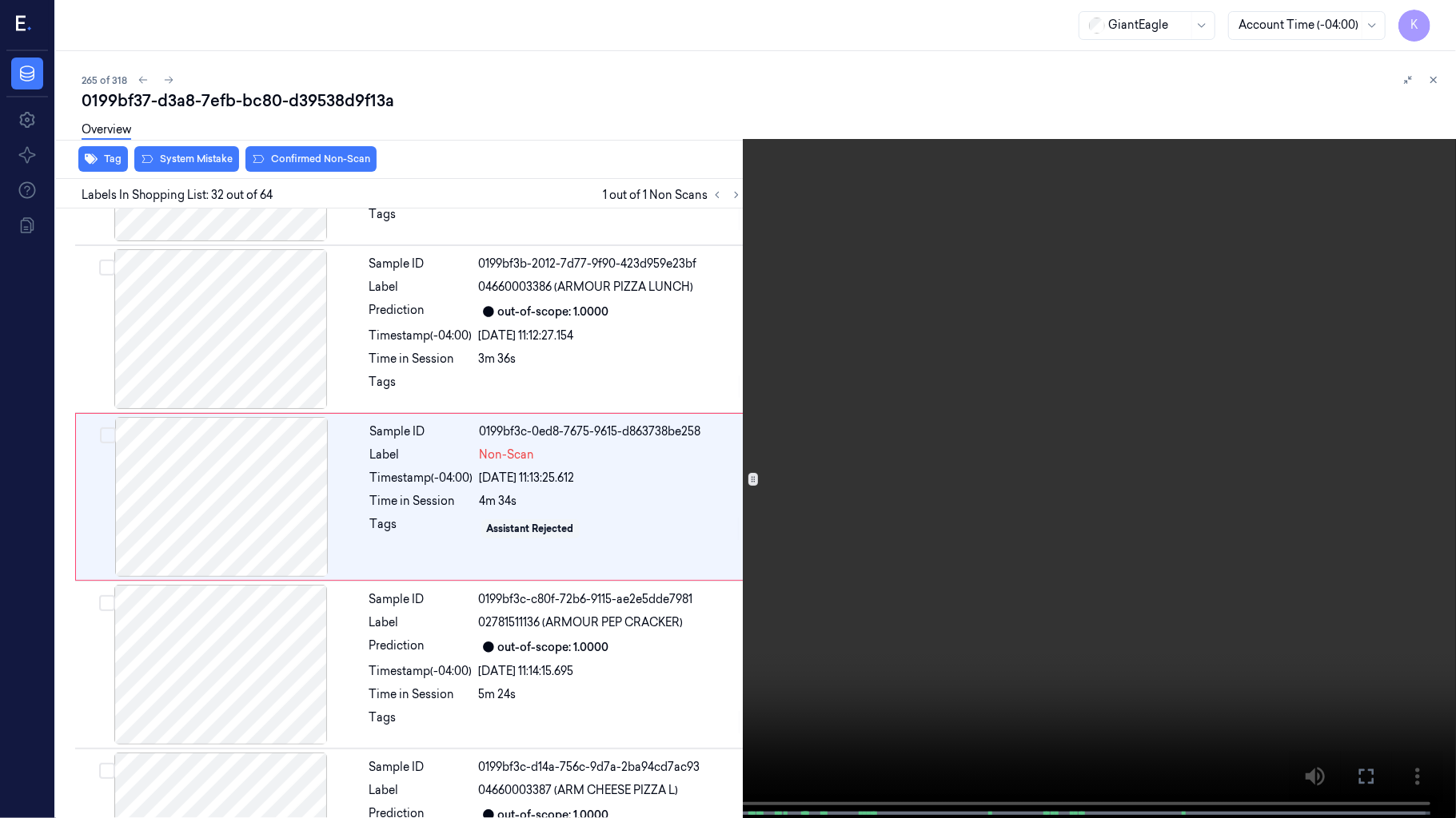
click at [892, 566] on video at bounding box center [728, 411] width 1456 height 821
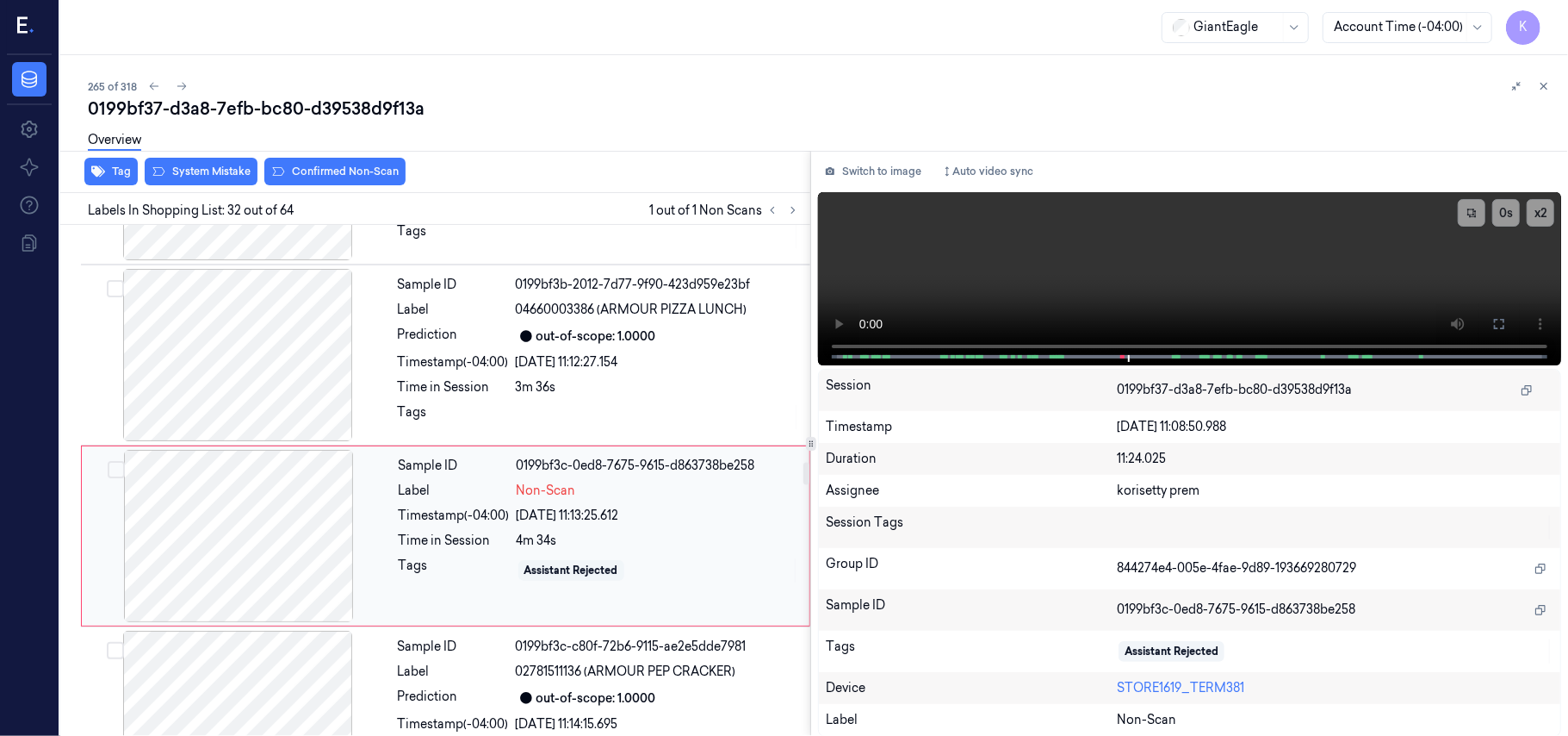
click at [553, 579] on div "Assistant Rejected" at bounding box center [571, 570] width 106 height 21
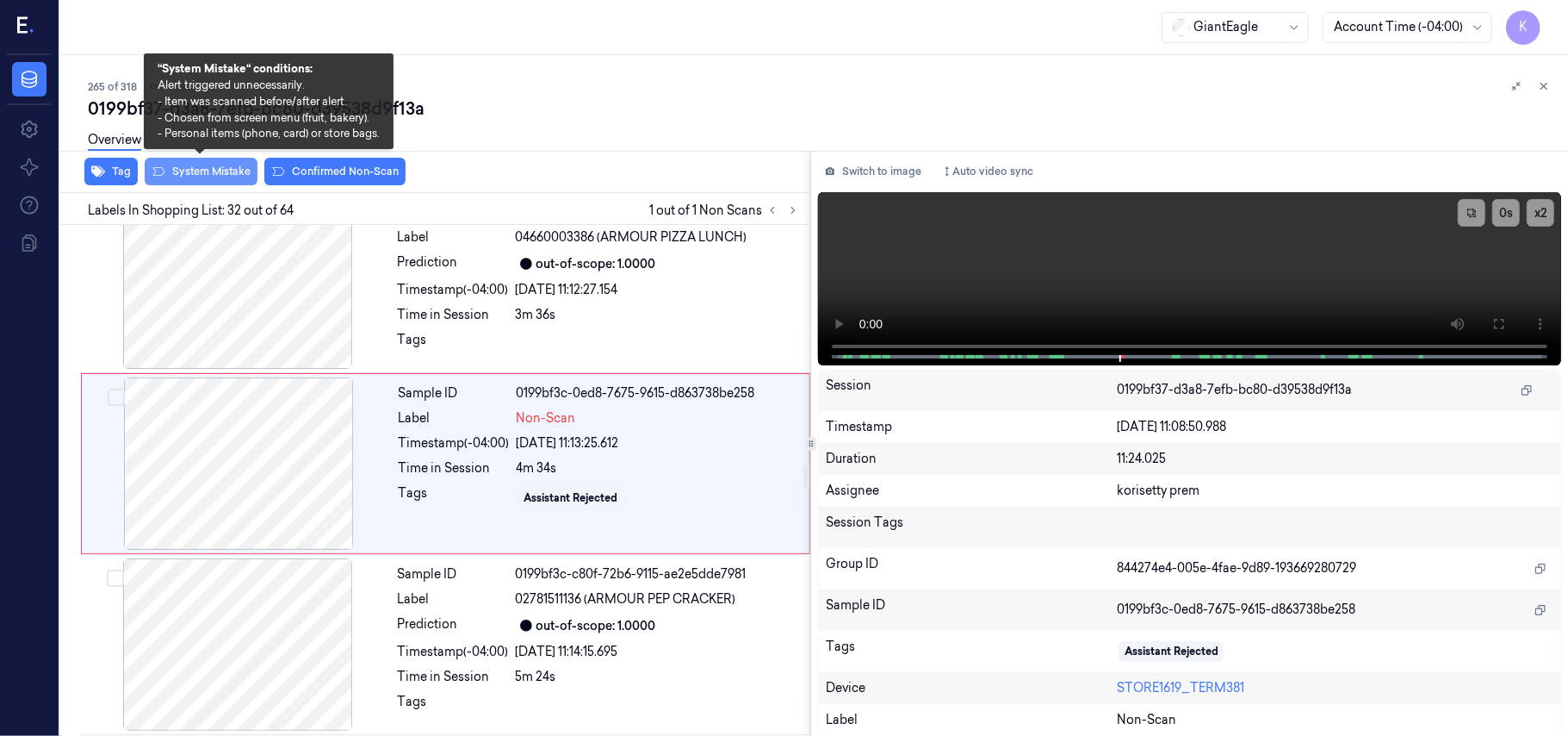
click at [197, 166] on button "System Mistake" at bounding box center [201, 172] width 113 height 28
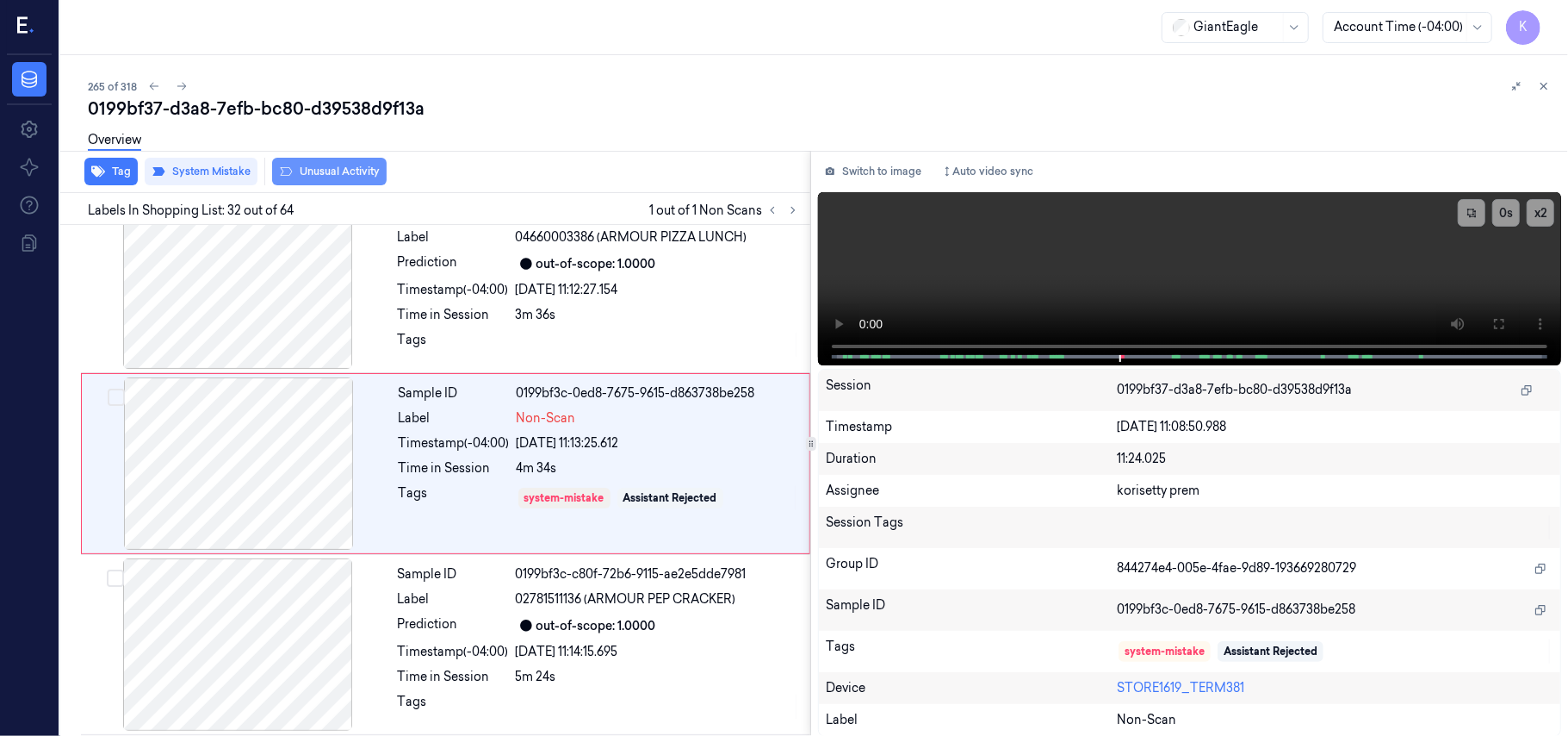
click at [324, 177] on button "Unusual Activity" at bounding box center [329, 172] width 115 height 28
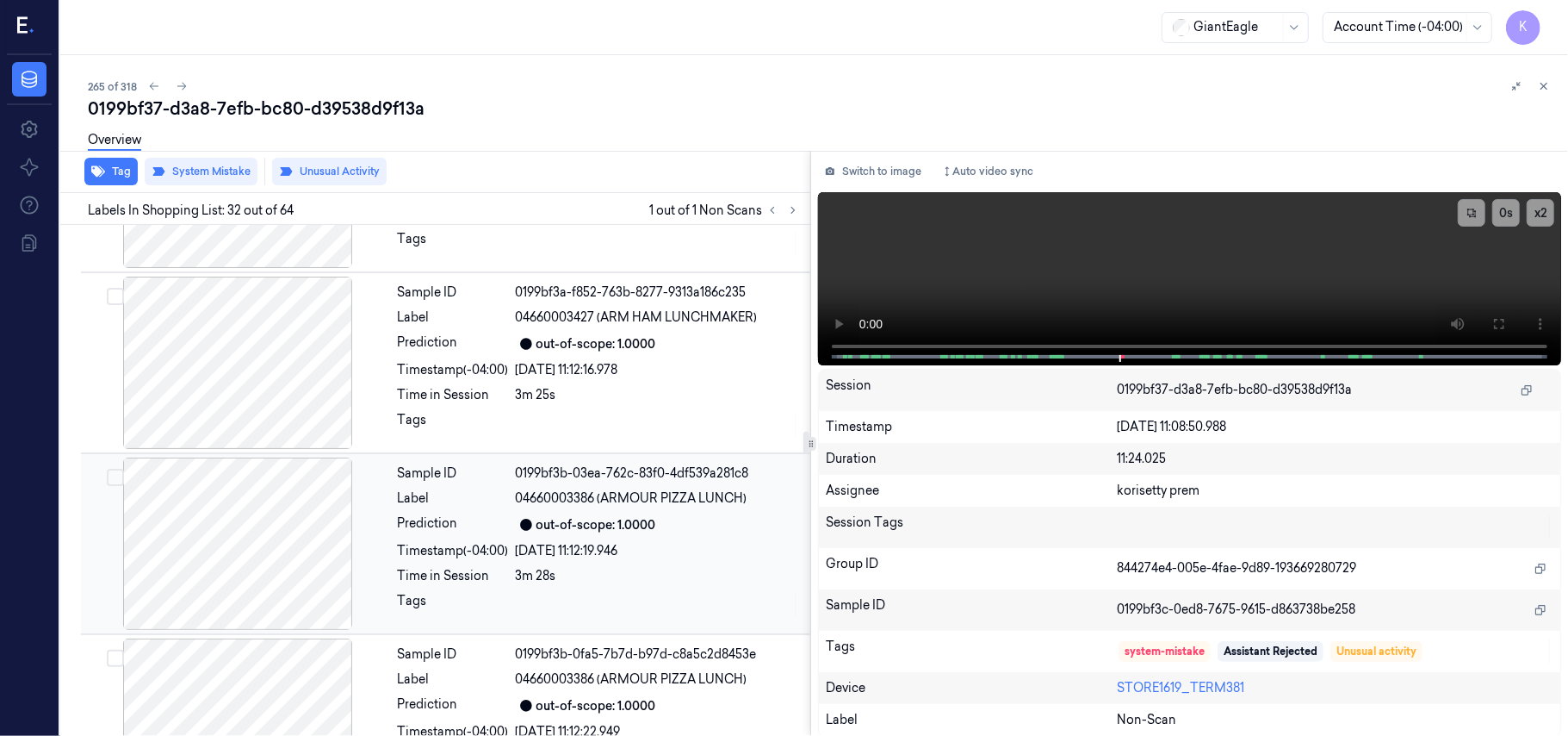
scroll to position [4770, 0]
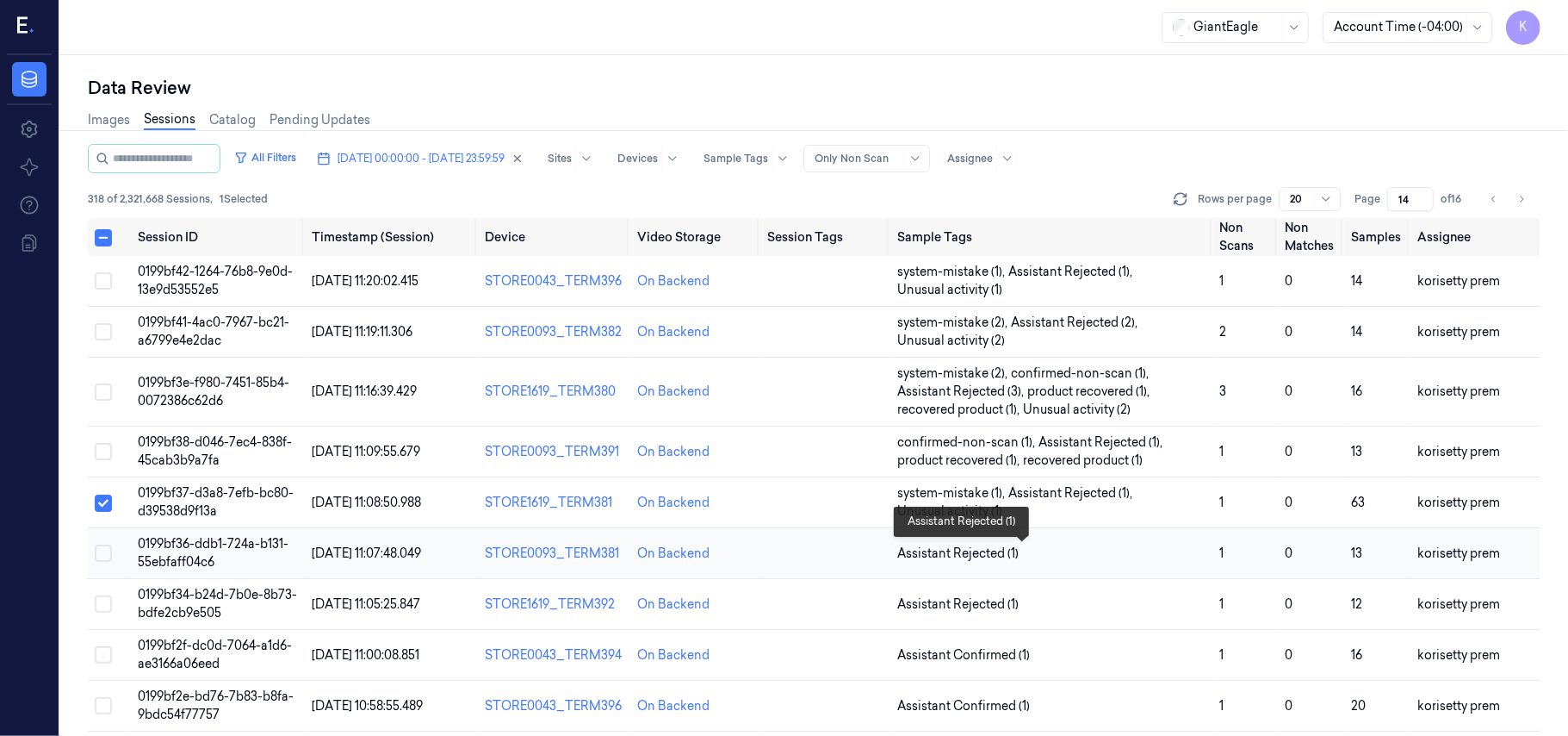
click at [1051, 545] on span "Assistant Rejected (1)" at bounding box center [1051, 553] width 309 height 18
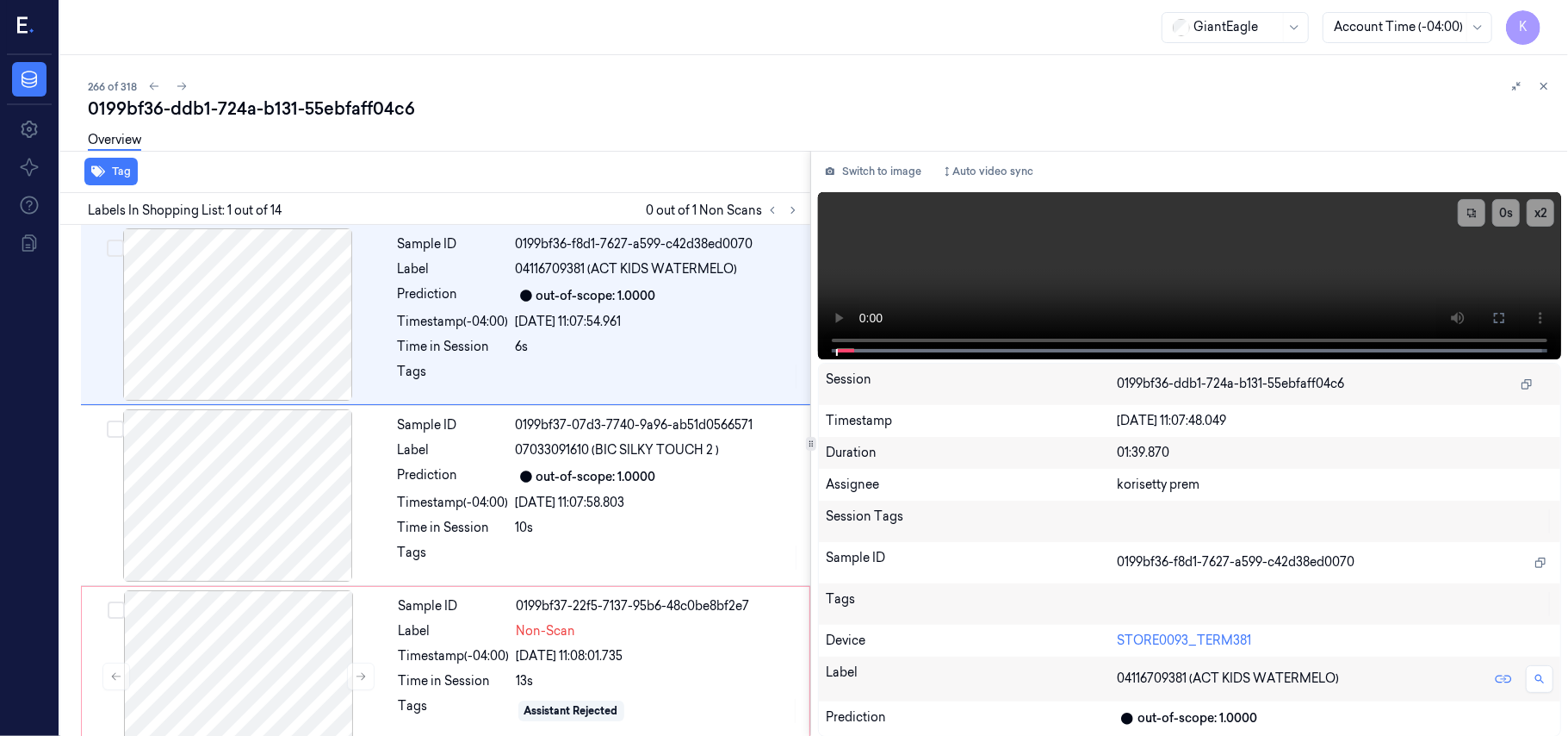
click at [558, 98] on div "0199bf36-ddb1-724a-b131-55ebfaff04c6" at bounding box center [821, 109] width 1466 height 24
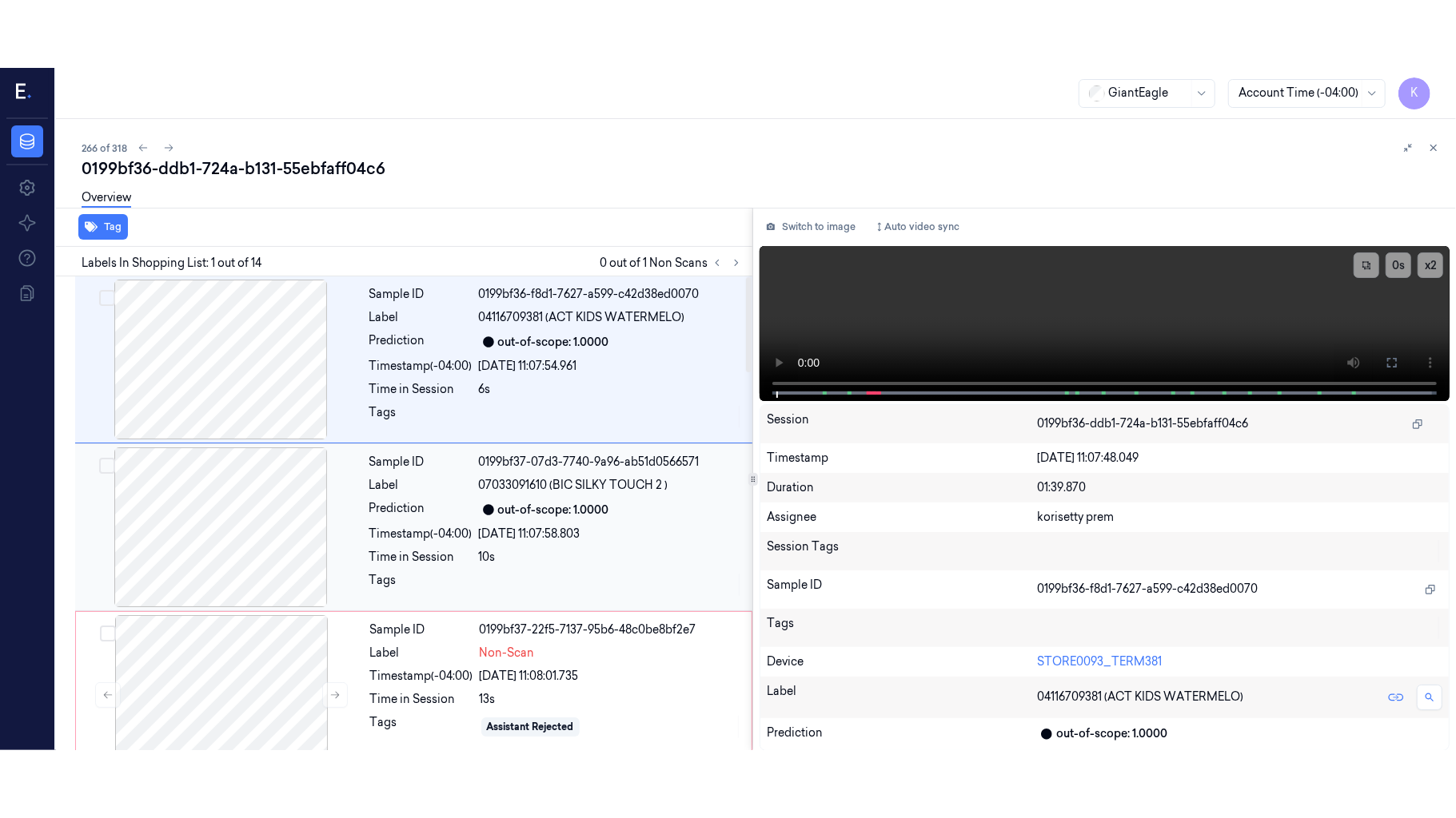
scroll to position [106, 0]
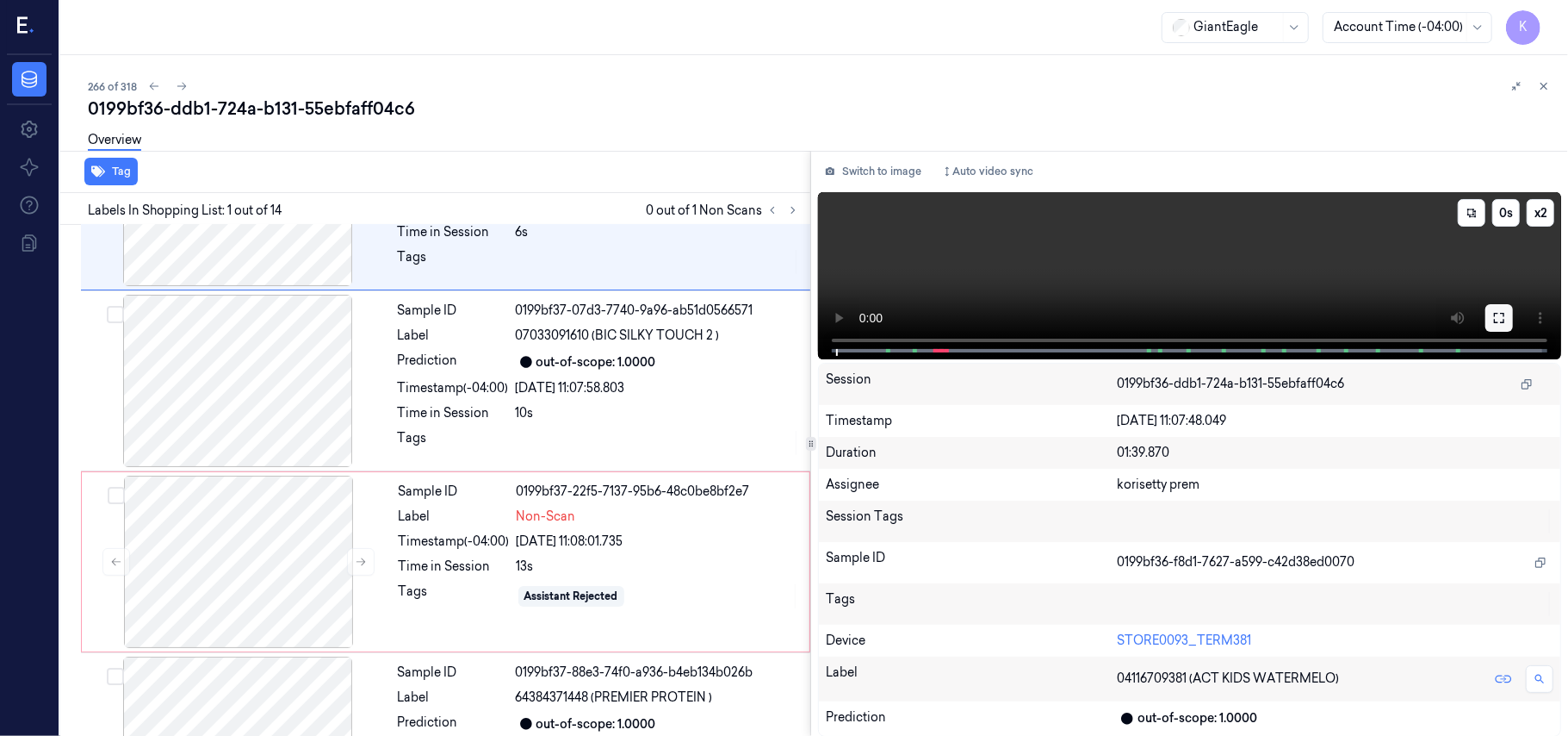
click at [1503, 305] on button at bounding box center [1499, 318] width 28 height 28
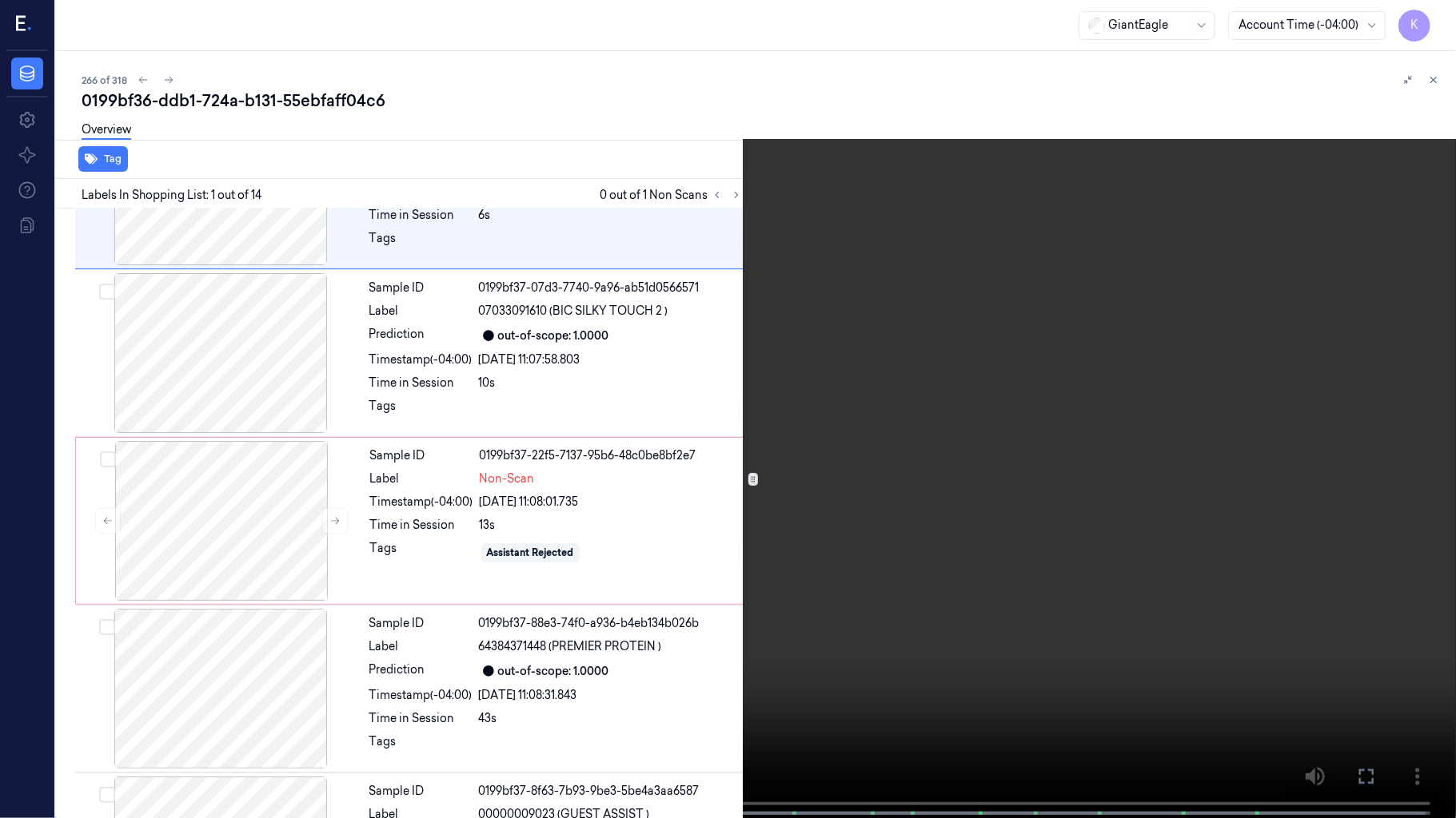
click at [871, 445] on video at bounding box center [728, 411] width 1456 height 821
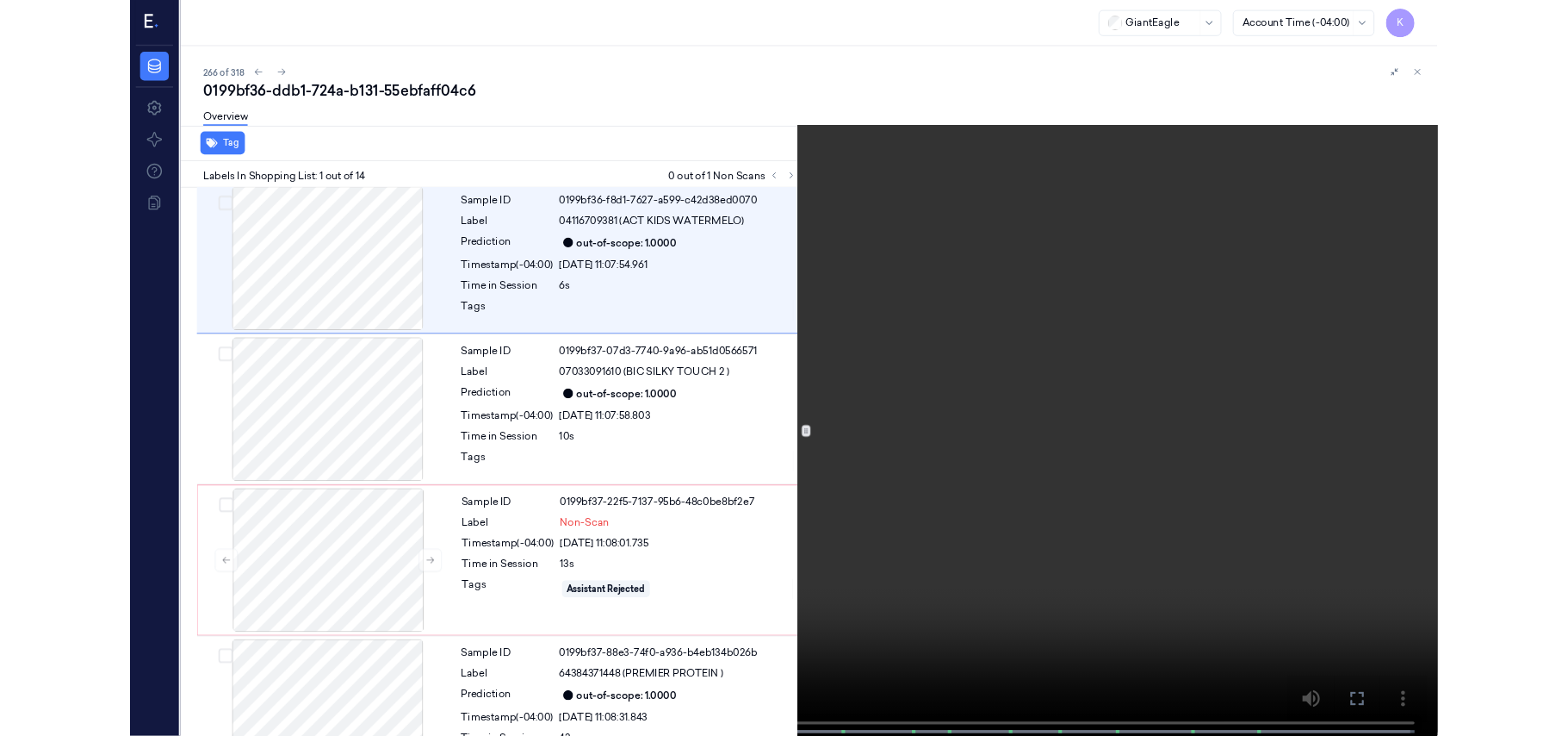
scroll to position [0, 0]
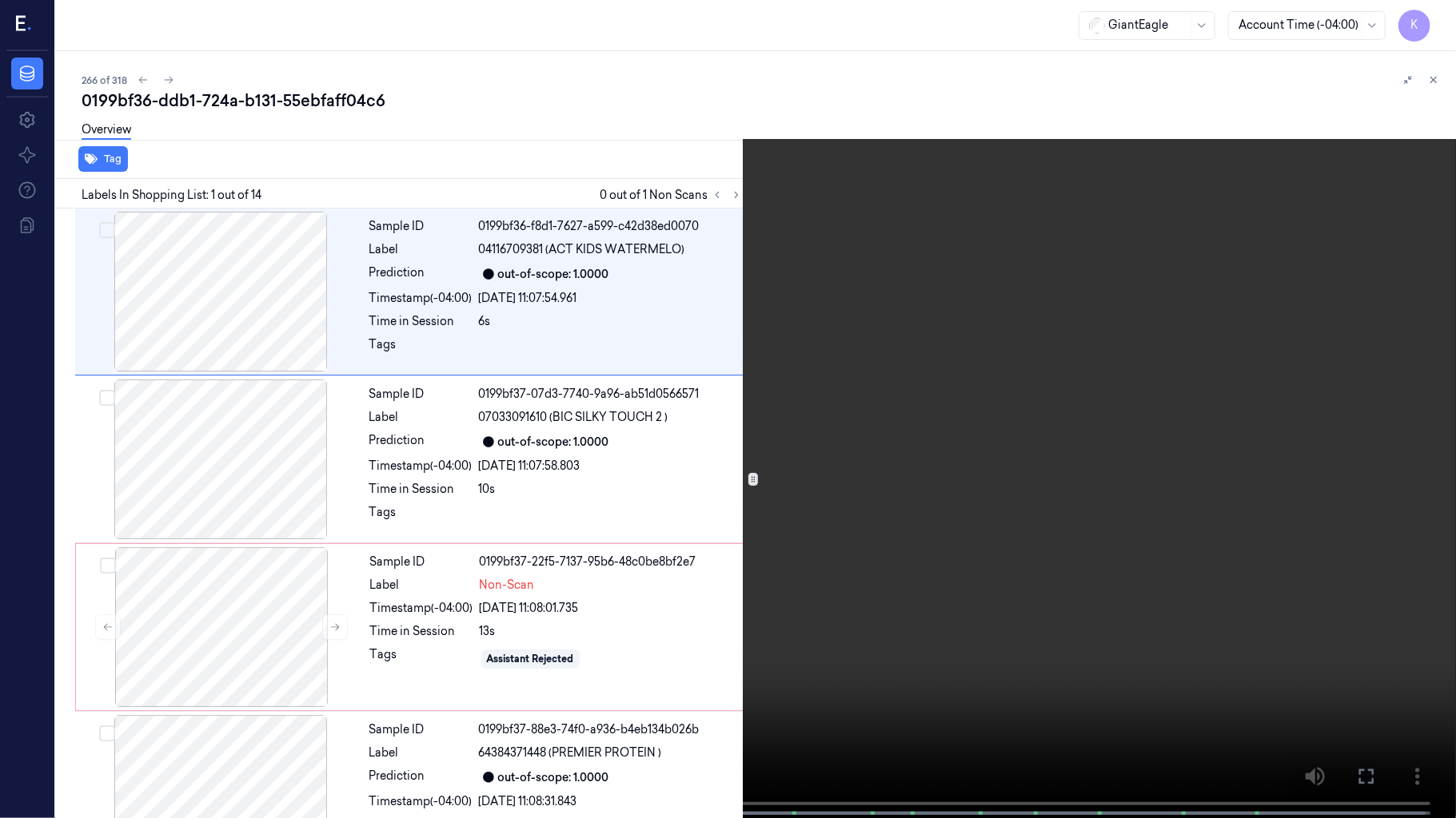
click at [942, 647] on video at bounding box center [728, 411] width 1456 height 821
click at [986, 575] on video at bounding box center [728, 411] width 1456 height 821
click at [916, 551] on video at bounding box center [728, 411] width 1456 height 821
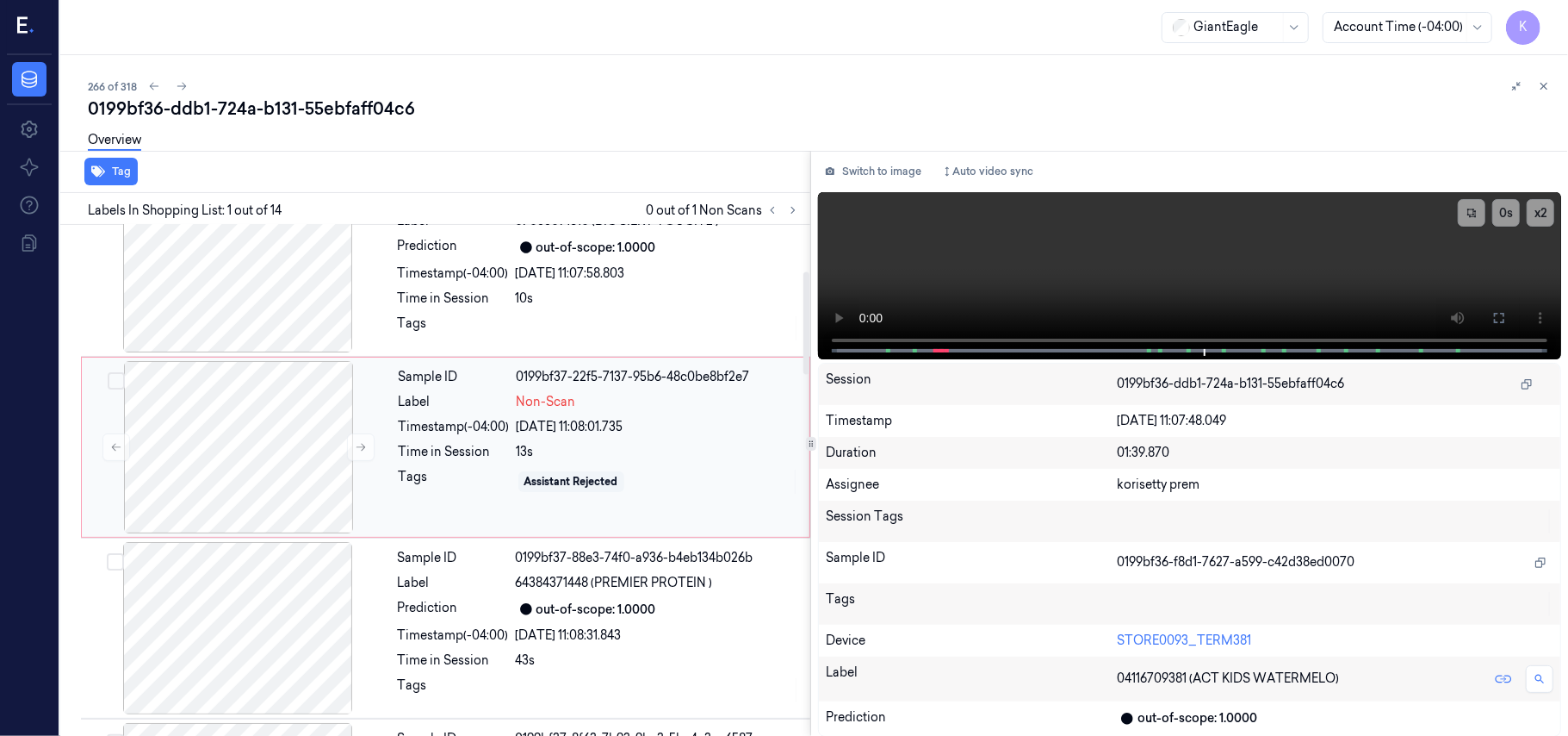
click at [530, 407] on span "Non-Scan" at bounding box center [546, 401] width 60 height 18
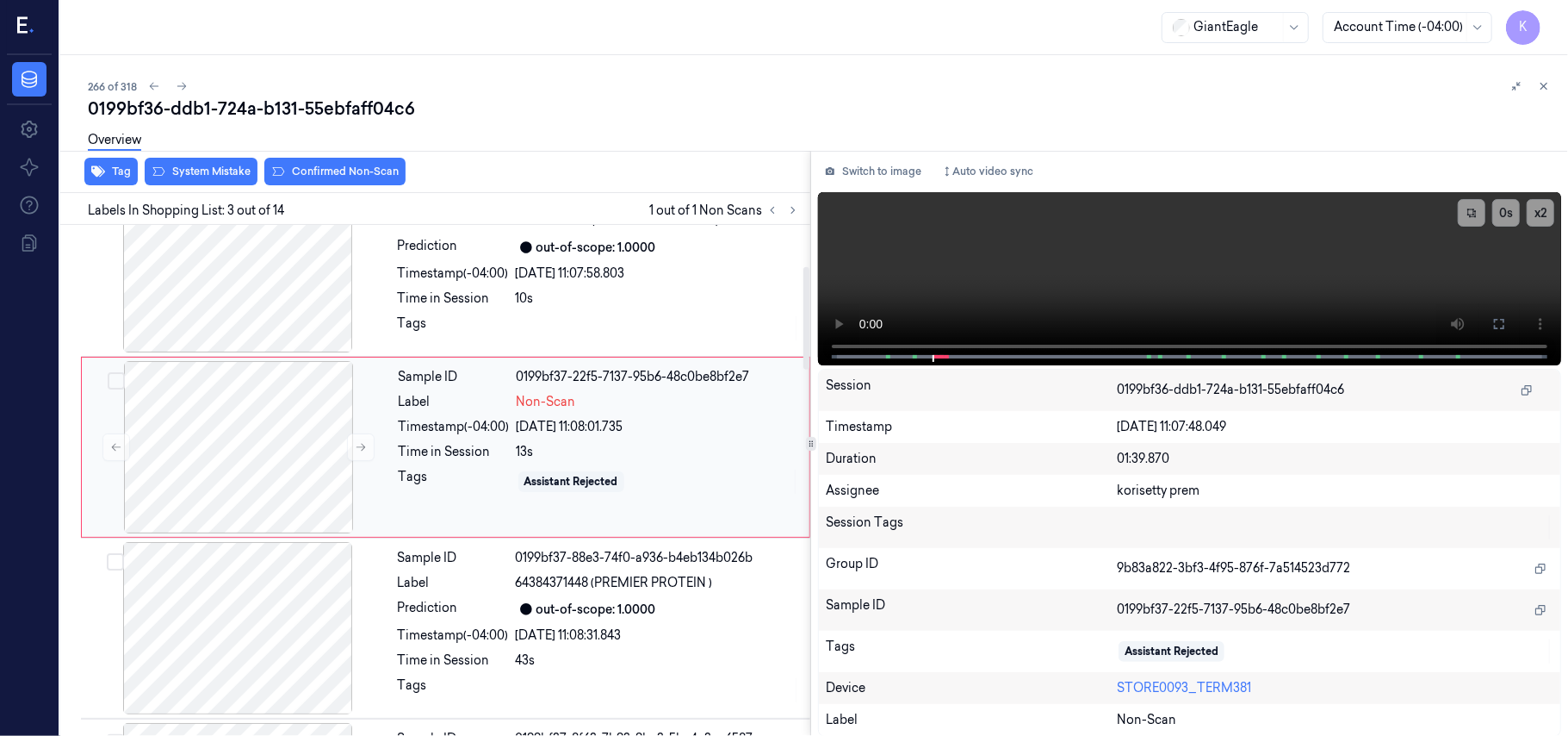
scroll to position [197, 0]
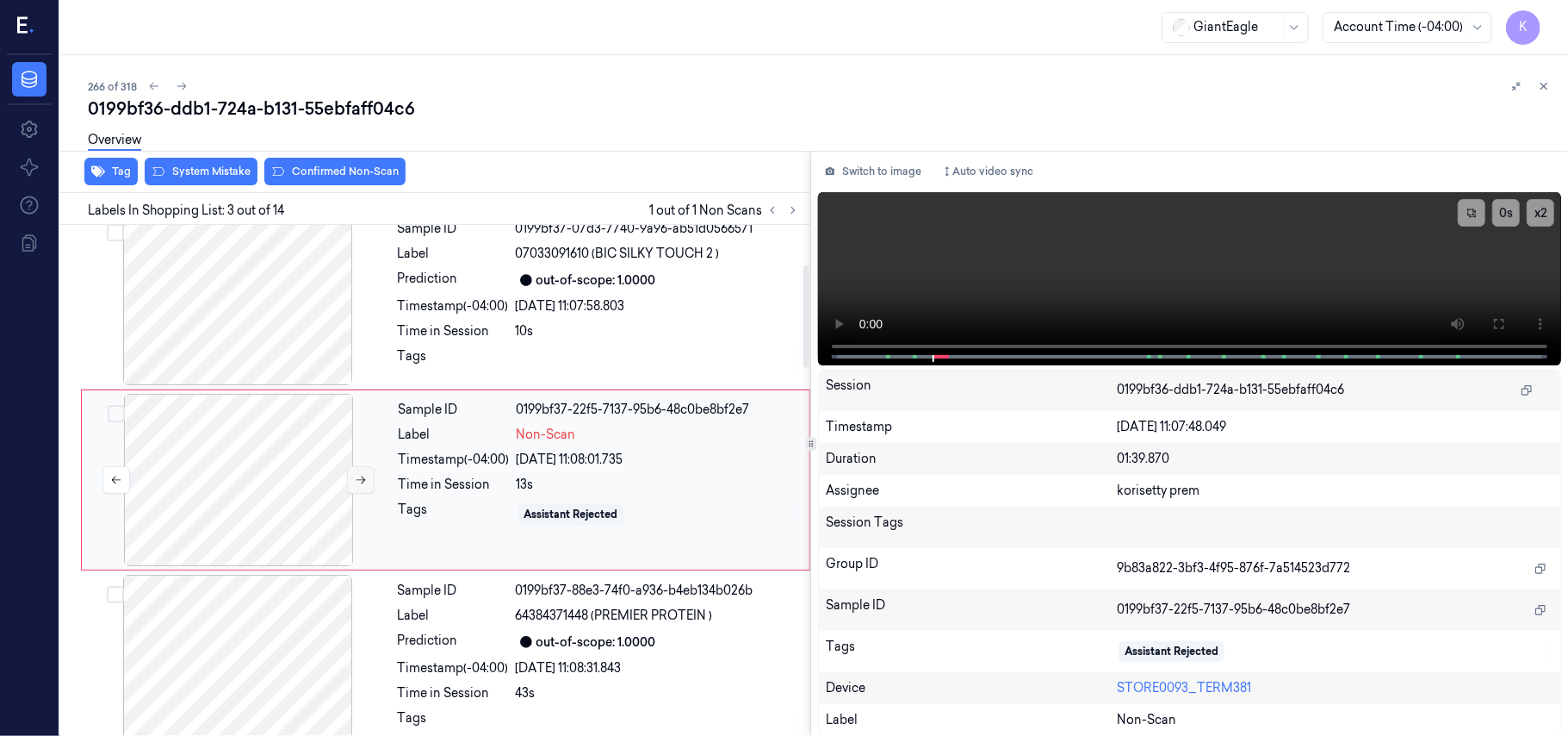
click at [361, 483] on icon at bounding box center [361, 480] width 12 height 12
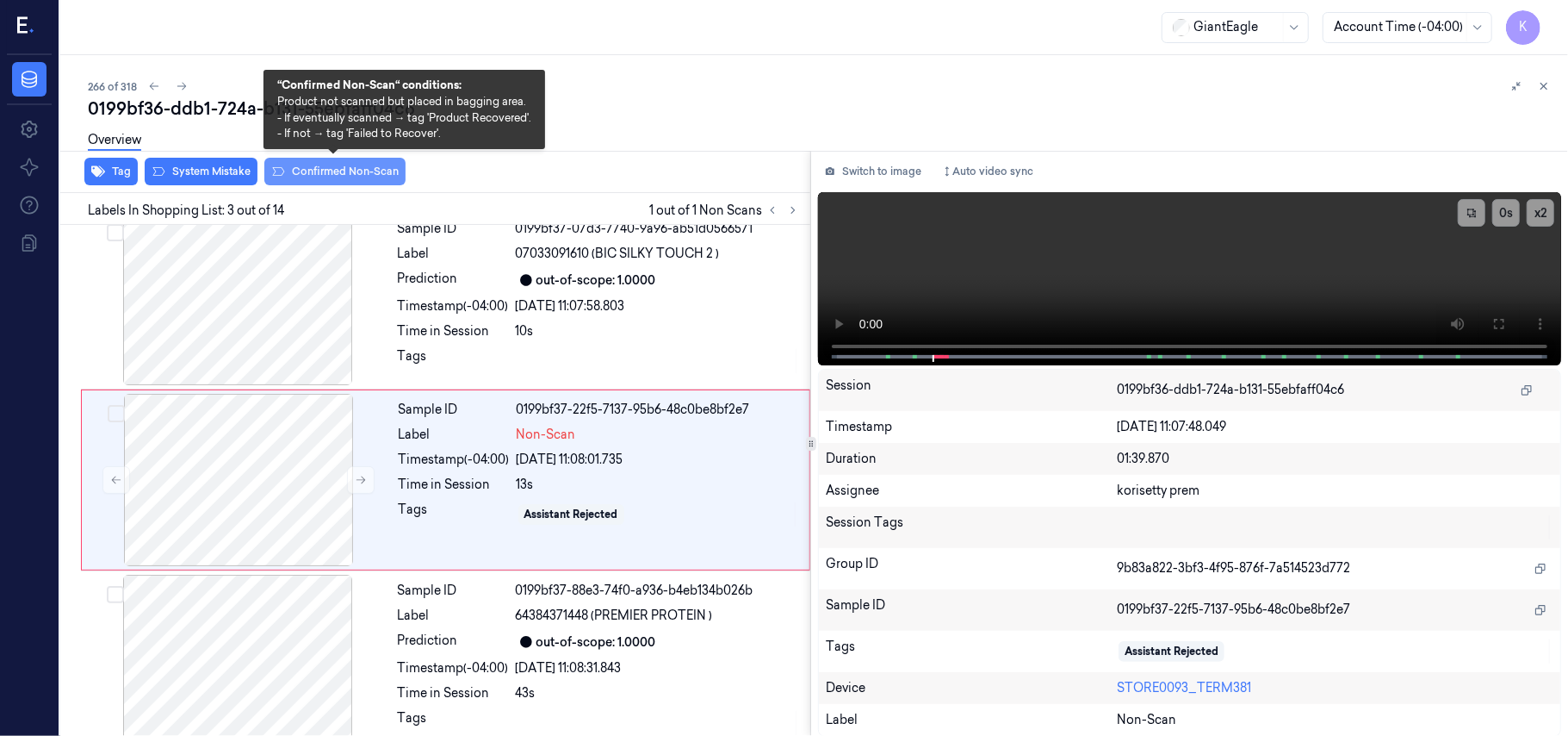
click at [284, 177] on button "Confirmed Non-Scan" at bounding box center [336, 172] width 141 height 28
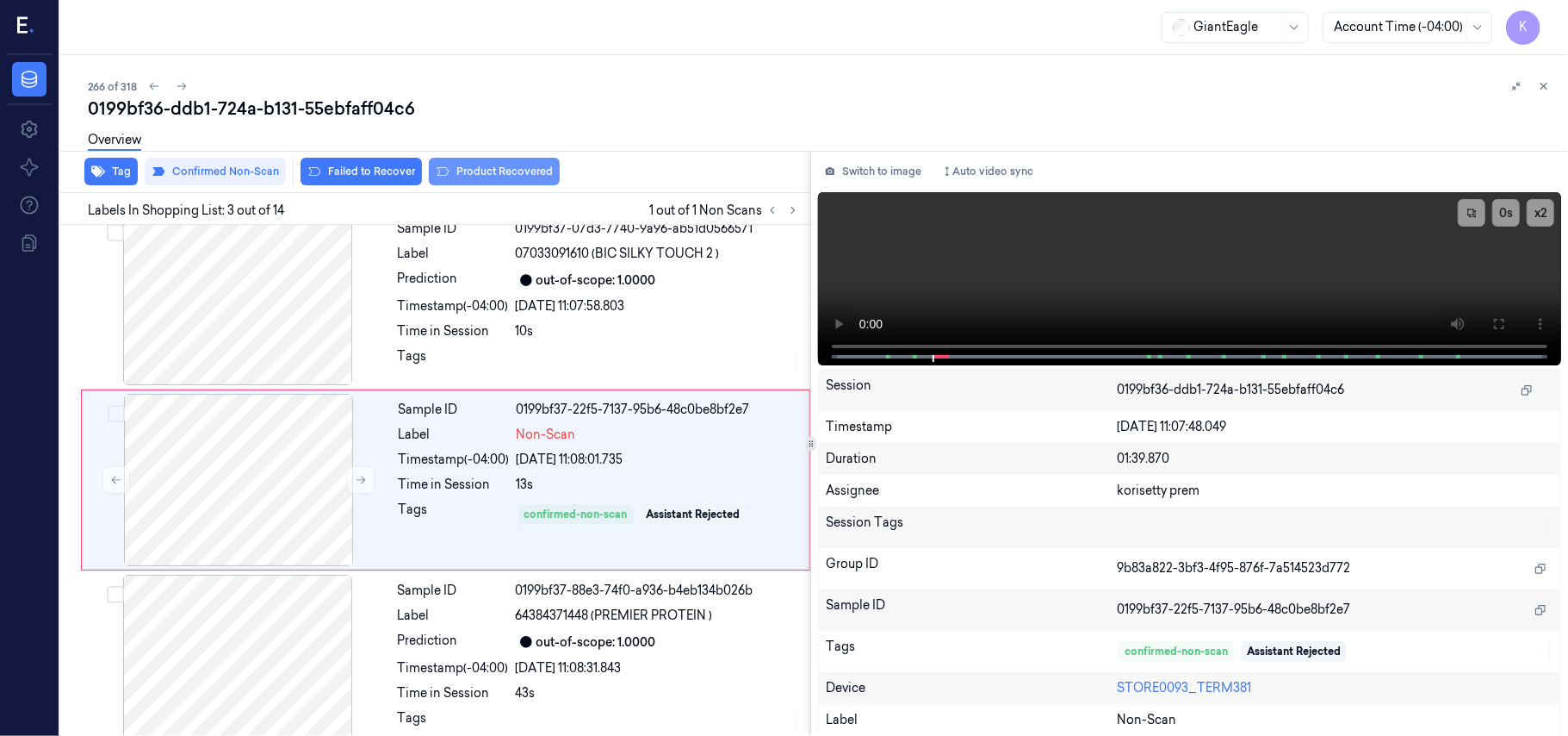
click at [449, 167] on button "Product Recovered" at bounding box center [494, 172] width 131 height 28
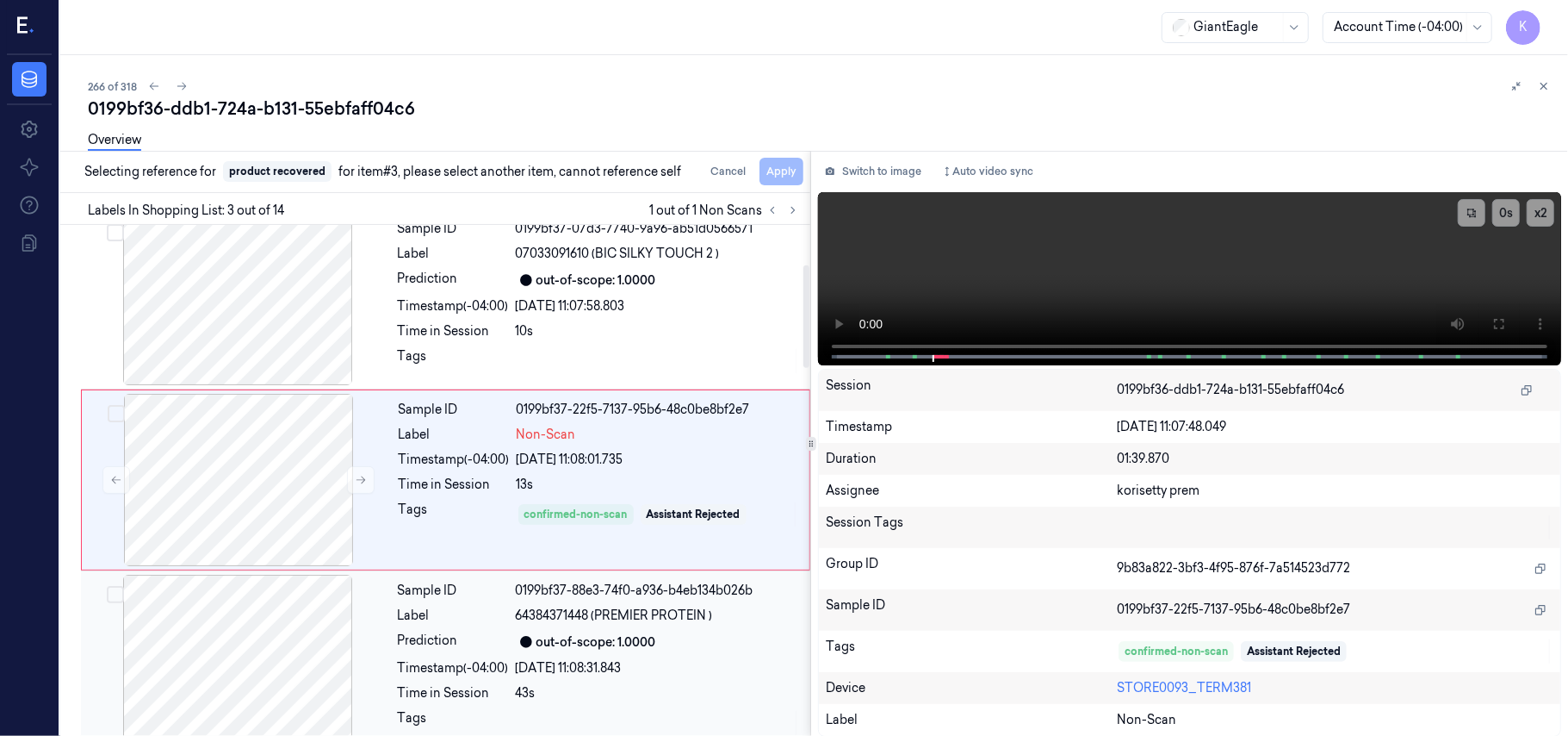
click at [606, 582] on div "0199bf37-88e3-74f0-a936-b4eb134b026b" at bounding box center [657, 590] width 284 height 18
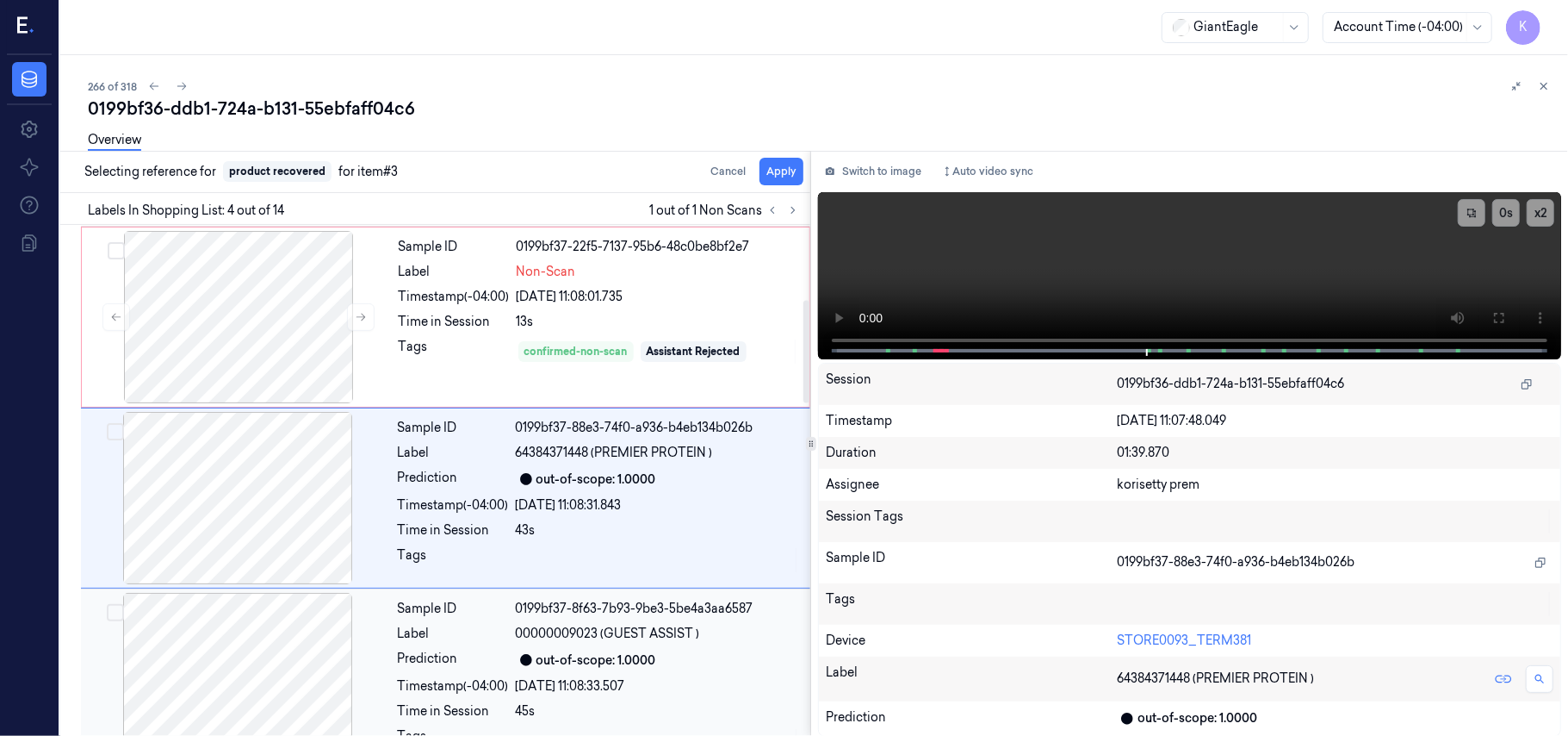
scroll to position [377, 0]
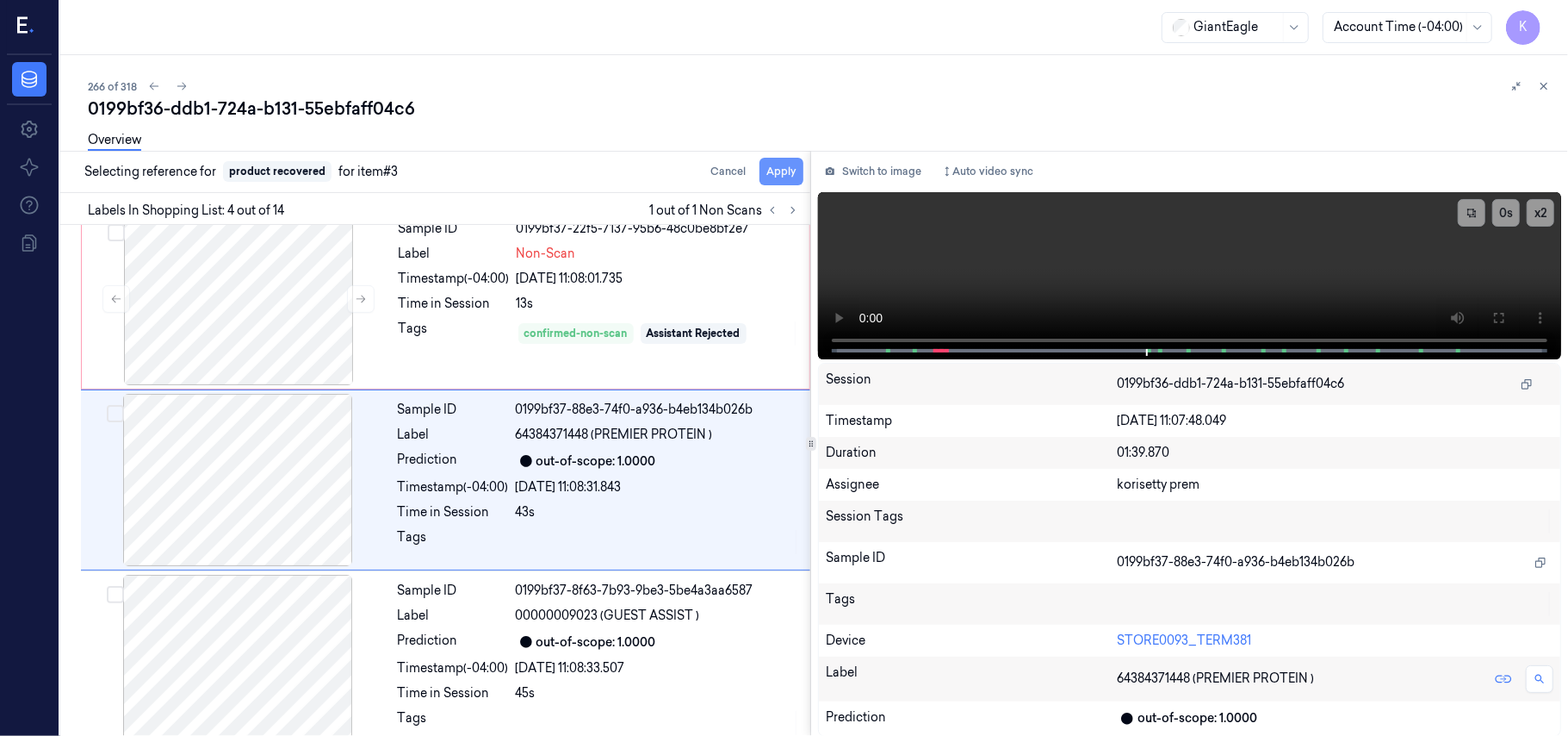
click at [784, 171] on button "Apply" at bounding box center [781, 172] width 44 height 28
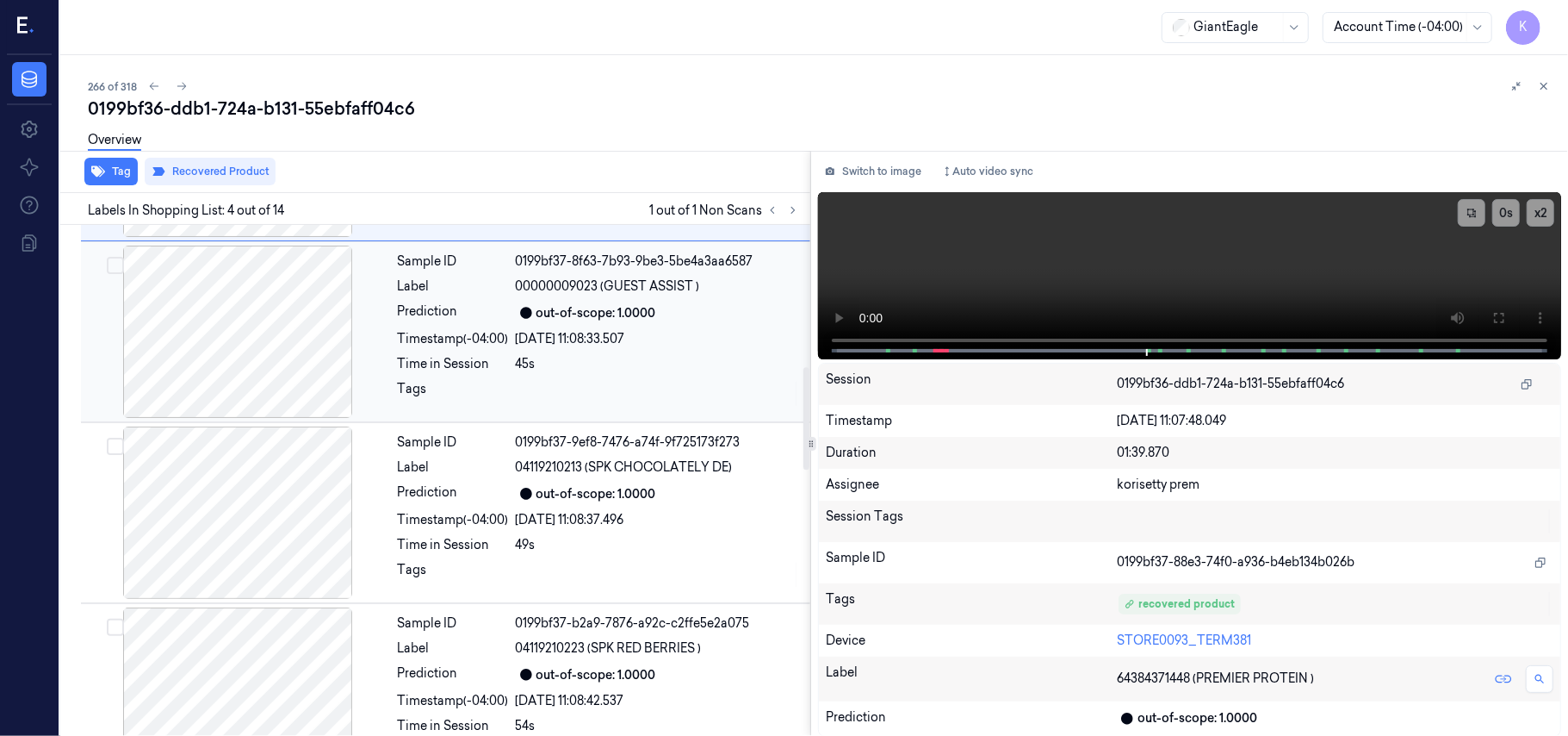
scroll to position [722, 0]
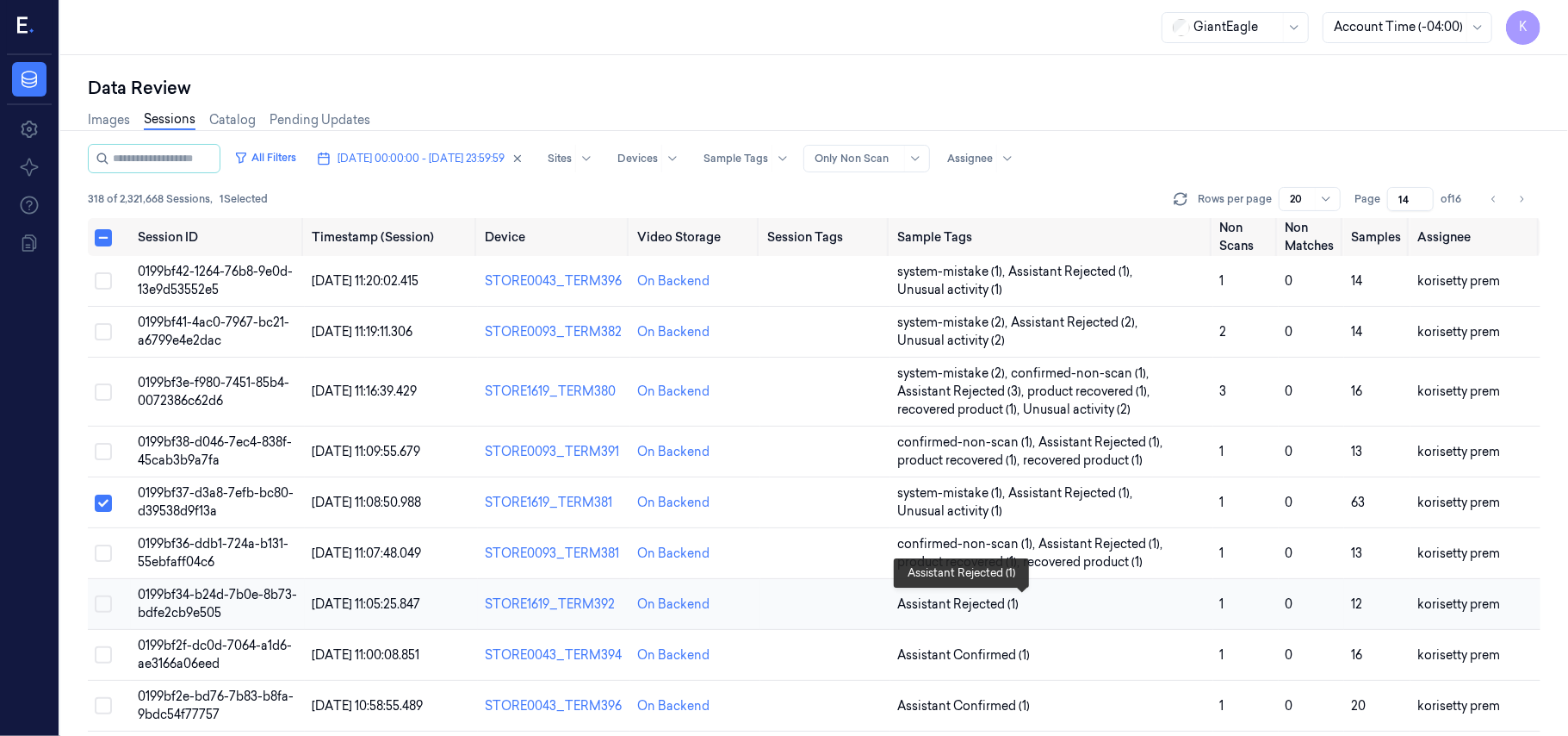
click at [1064, 603] on span "Assistant Rejected (1)" at bounding box center [1051, 604] width 309 height 18
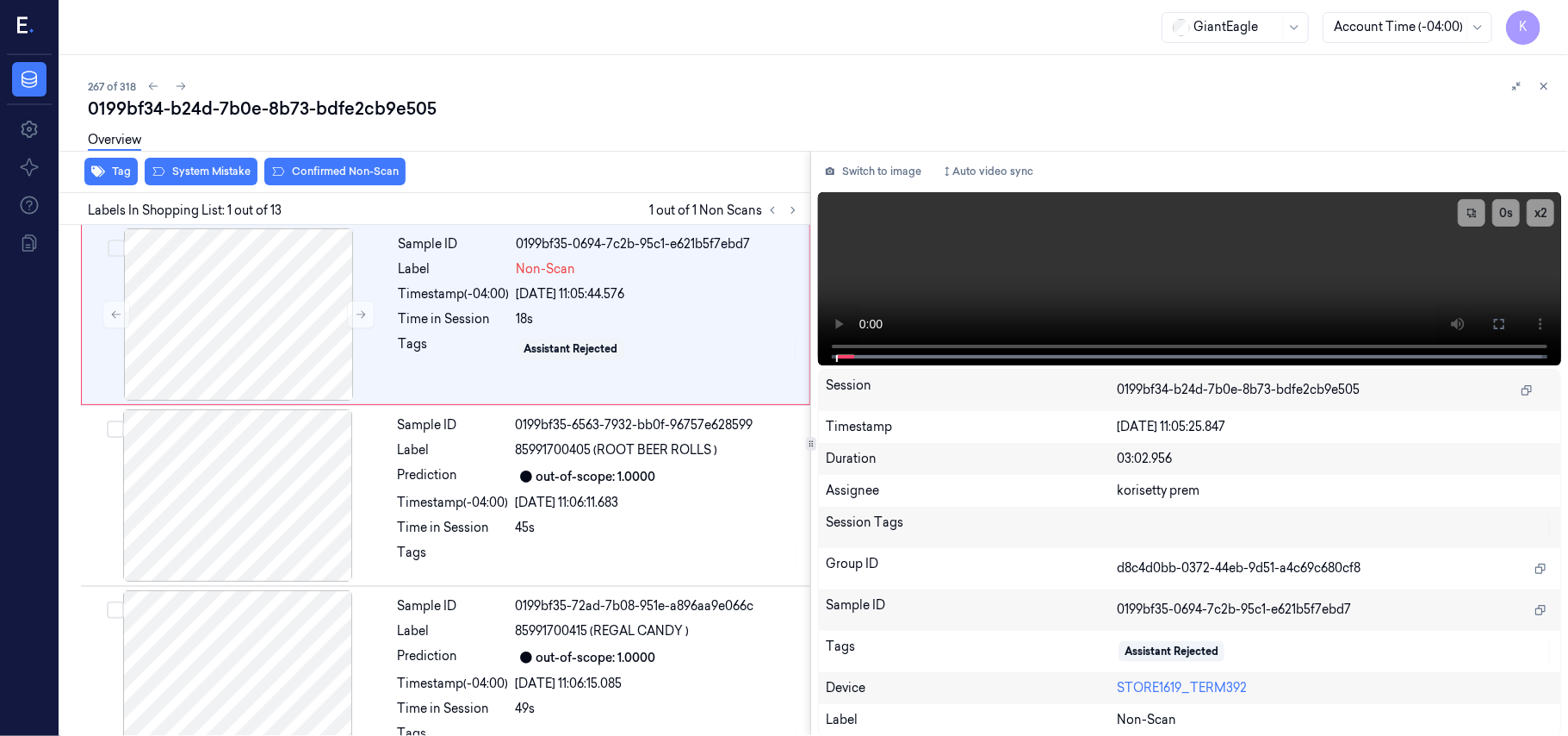
click at [584, 101] on div "0199bf34-b24d-7b0e-8b73-bdfe2cb9e505" at bounding box center [821, 109] width 1466 height 24
click at [1209, 222] on video at bounding box center [1189, 279] width 743 height 173
click at [1496, 325] on icon at bounding box center [1499, 324] width 14 height 14
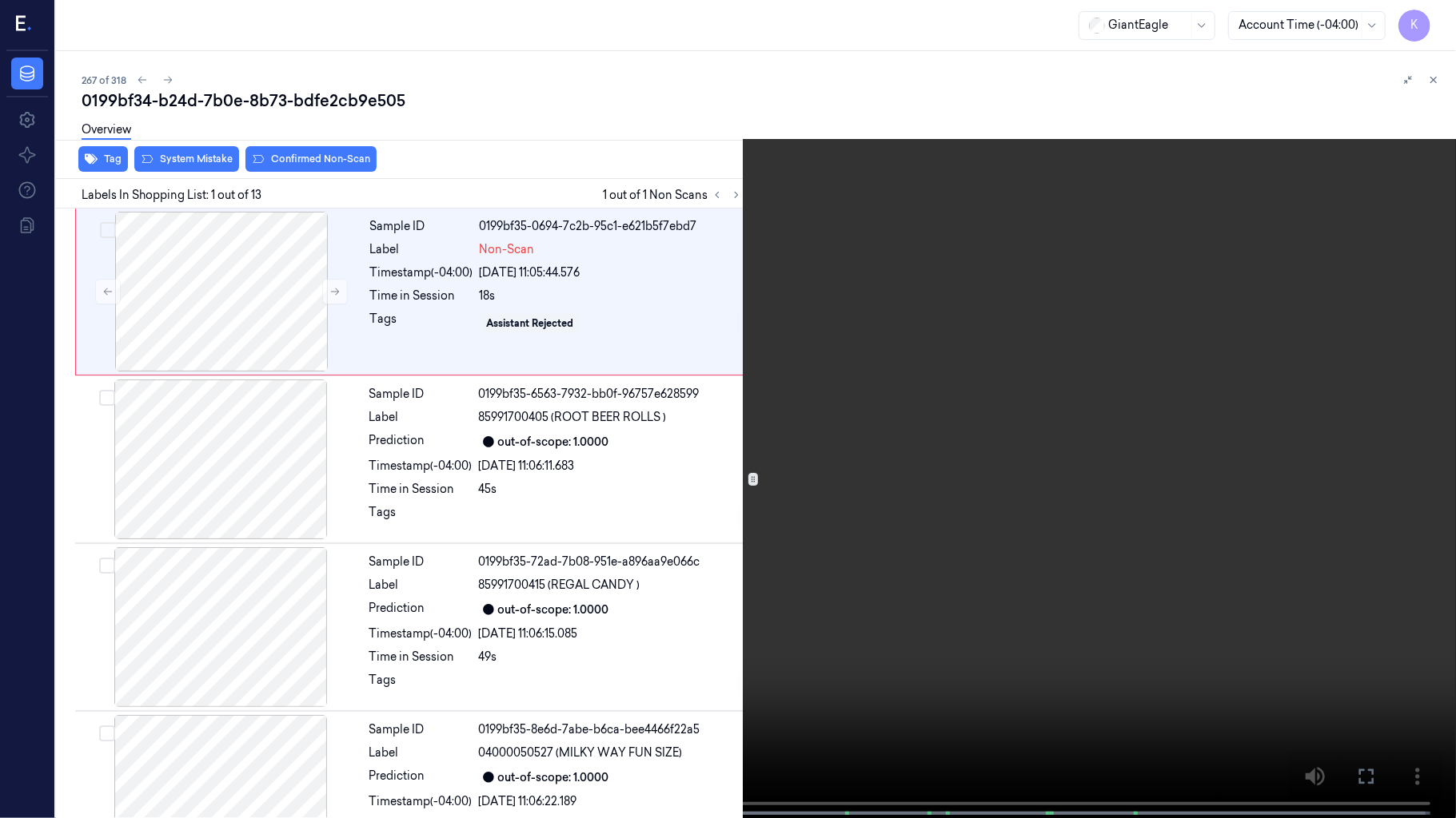
click at [847, 348] on video at bounding box center [728, 411] width 1456 height 821
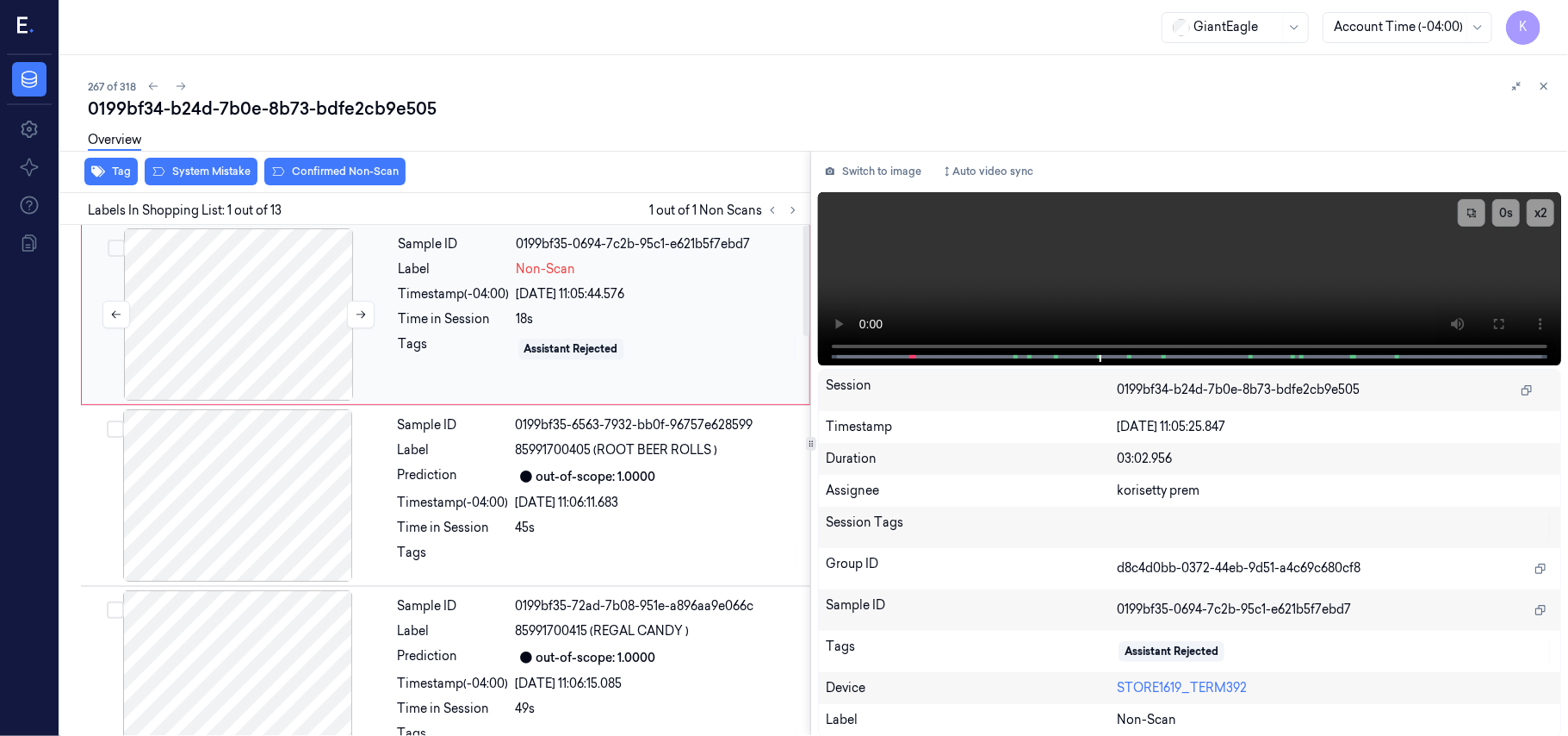
click at [286, 317] on div at bounding box center [238, 315] width 306 height 173
click at [896, 159] on button "Switch to image" at bounding box center [873, 172] width 110 height 28
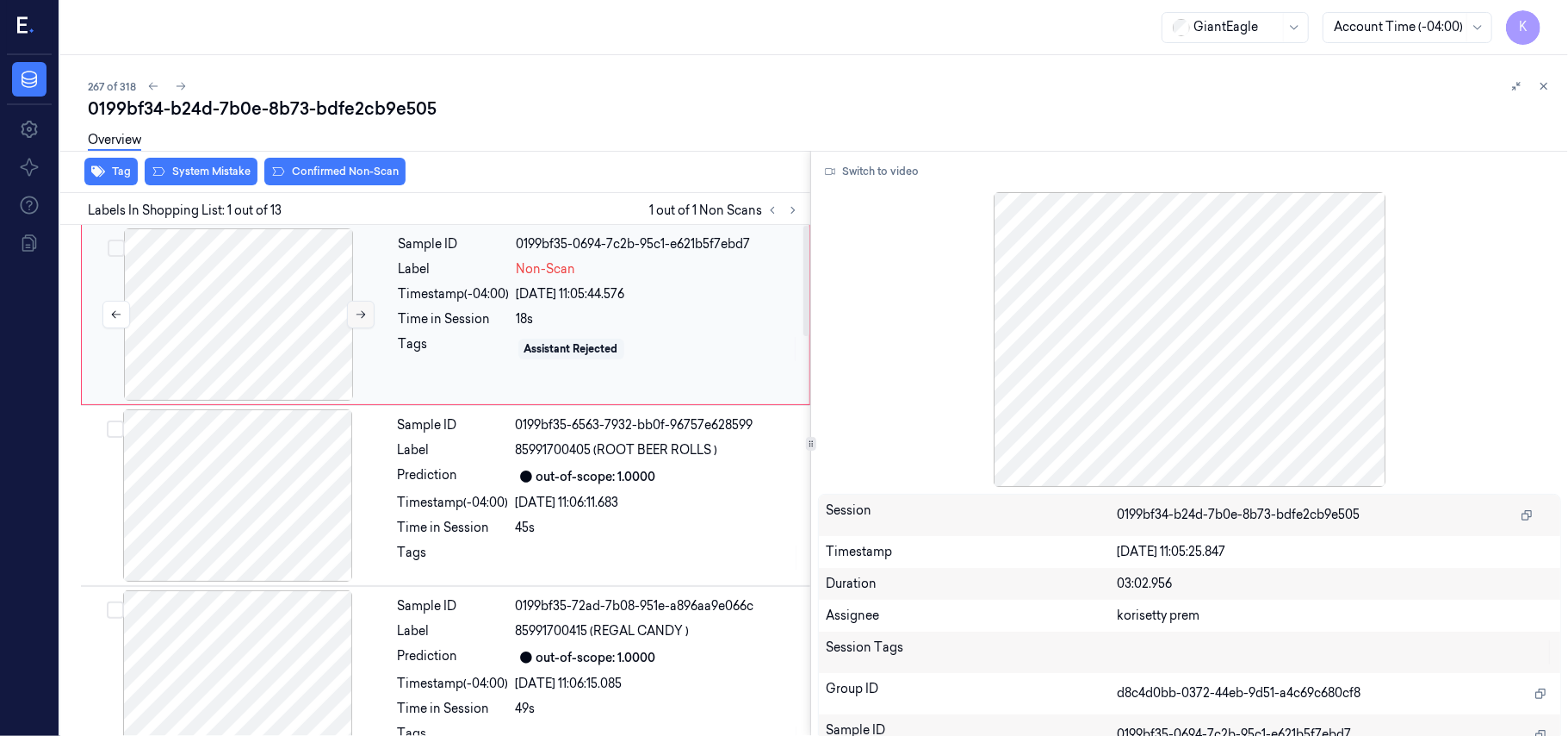
click at [366, 318] on icon at bounding box center [361, 314] width 12 height 12
click at [662, 488] on div "Sample ID 0199bf35-6563-7932-bb0f-96757e628599 Label 85991700405 (ROOT BEER ROL…" at bounding box center [599, 495] width 416 height 173
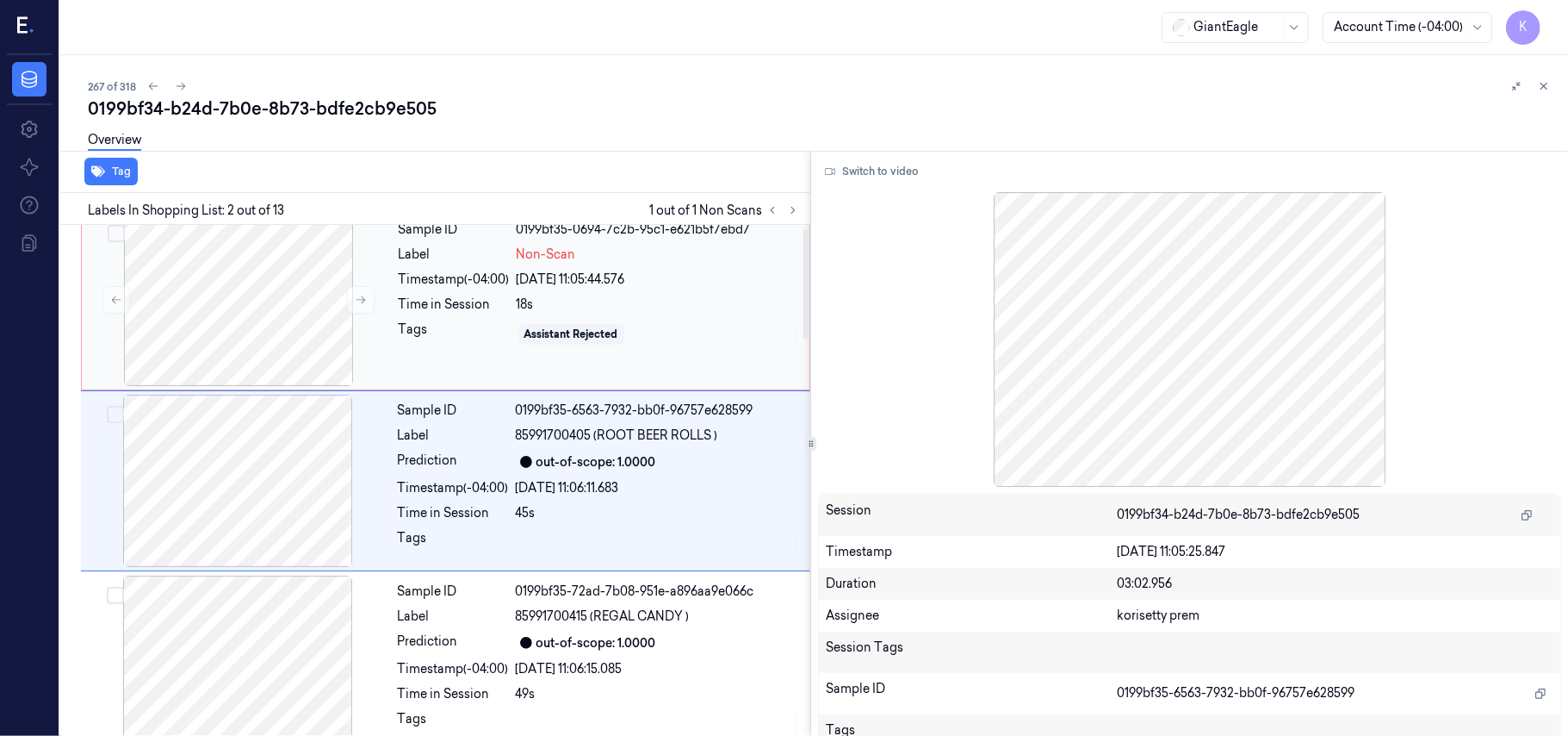
click at [410, 310] on div "Time in Session" at bounding box center [454, 304] width 111 height 18
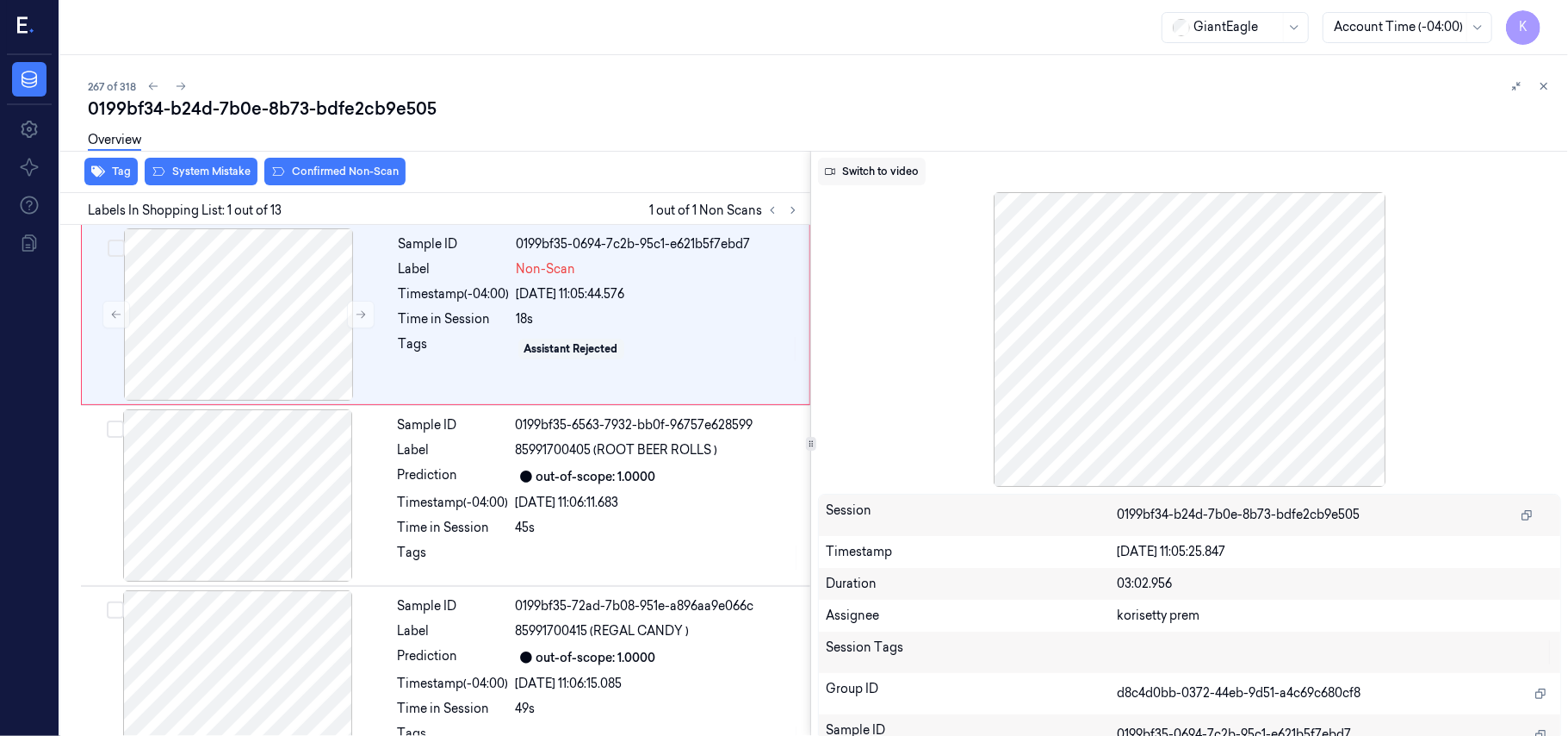
click at [885, 176] on button "Switch to video" at bounding box center [871, 172] width 108 height 28
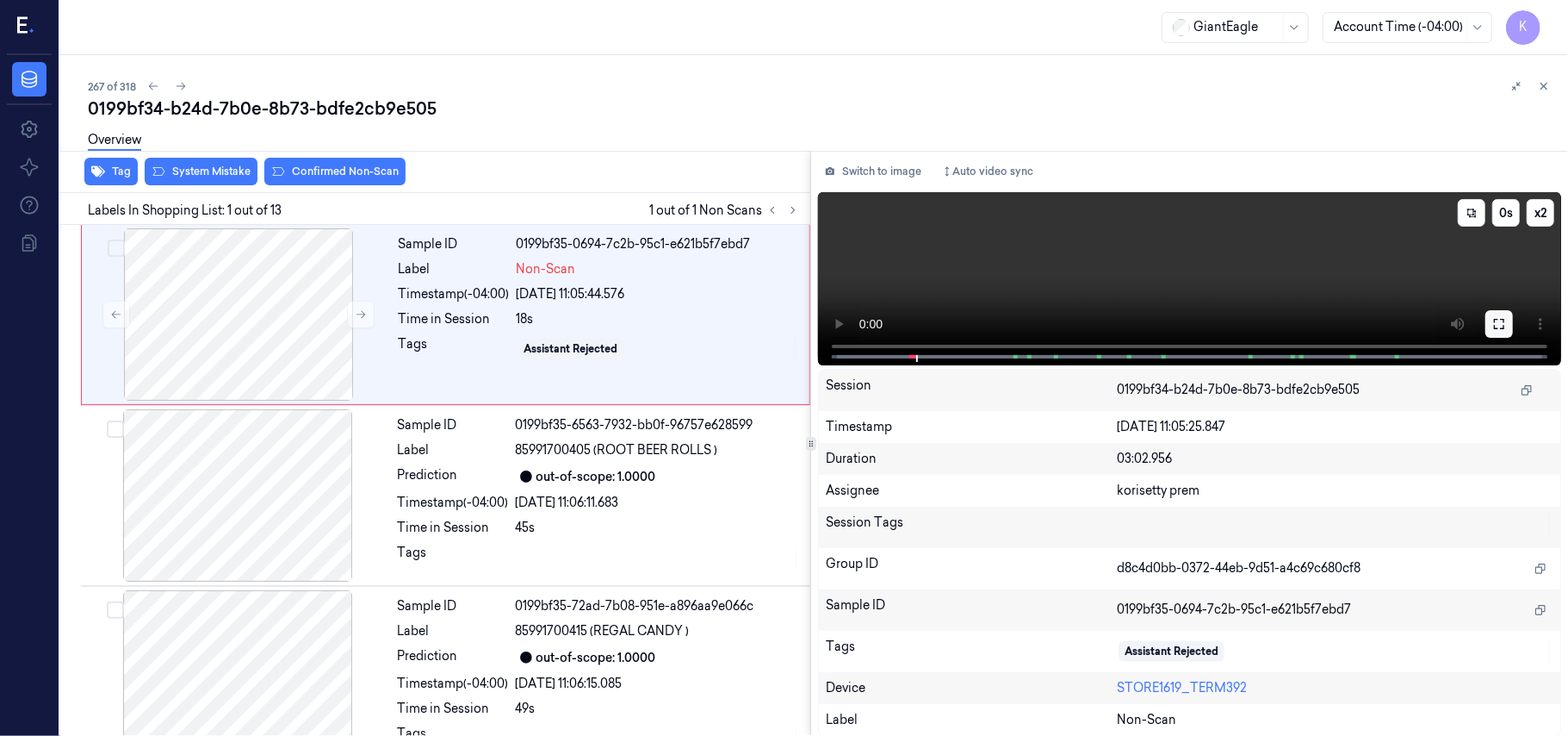
click at [1491, 317] on button at bounding box center [1499, 324] width 28 height 28
click at [1019, 269] on video at bounding box center [1189, 279] width 743 height 173
click at [282, 291] on div at bounding box center [238, 315] width 306 height 173
click at [1505, 320] on icon at bounding box center [1499, 324] width 14 height 14
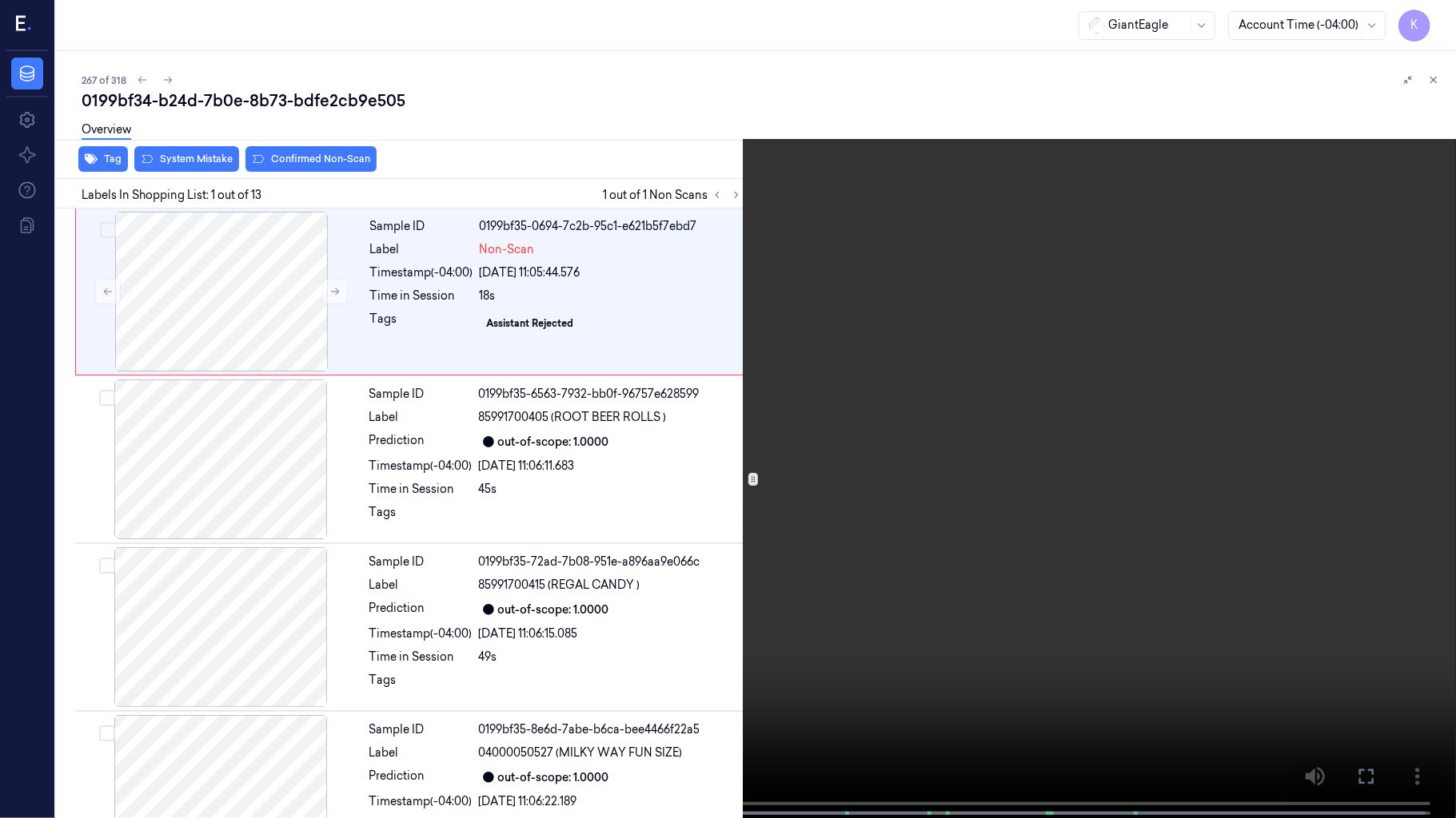
click at [762, 483] on video at bounding box center [728, 411] width 1456 height 821
click at [762, 507] on video at bounding box center [728, 411] width 1456 height 821
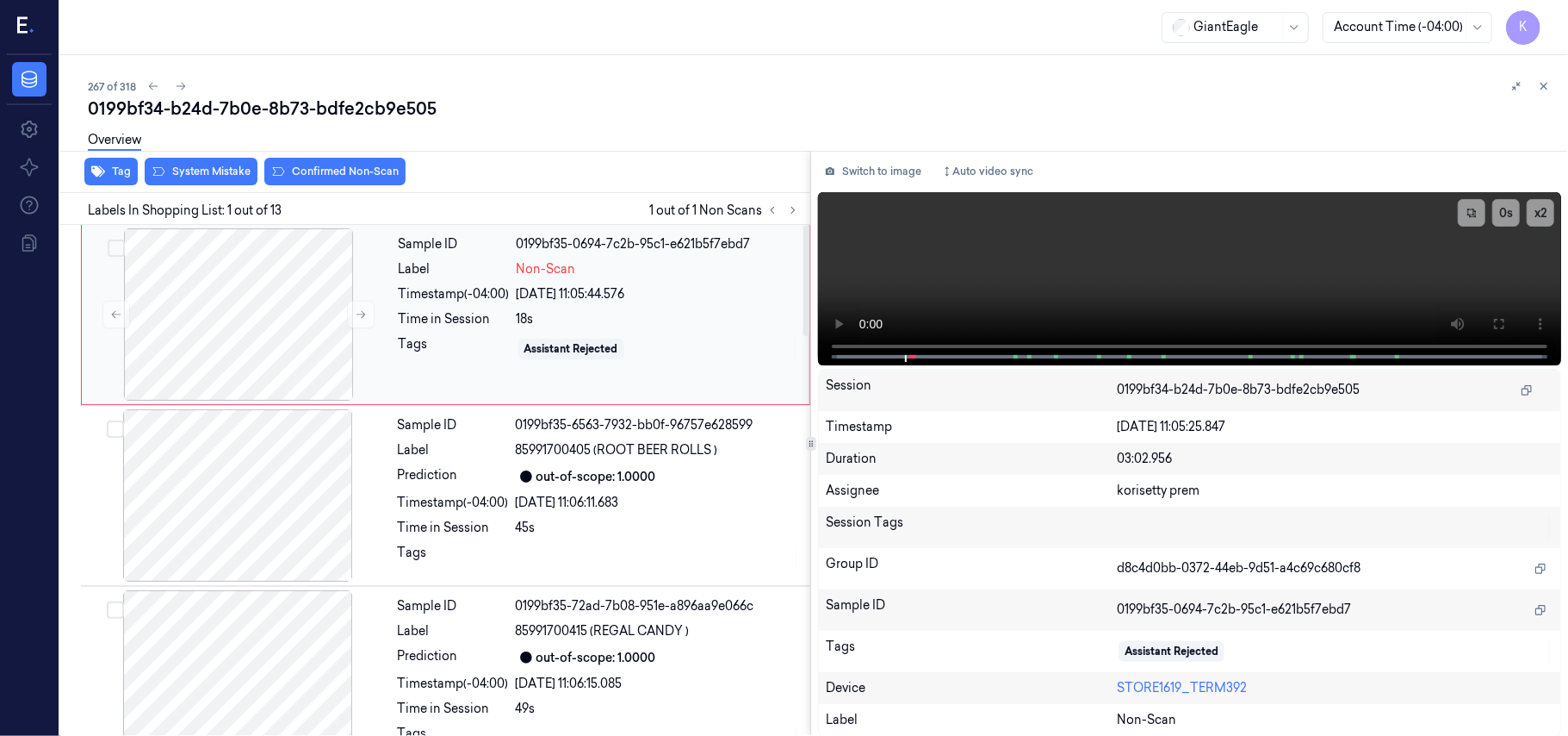
click at [432, 305] on div "Sample ID 0199bf35-0694-7c2b-95c1-e621b5f7ebd7 Label Non-Scan Timestamp (-04:00…" at bounding box center [599, 315] width 414 height 173
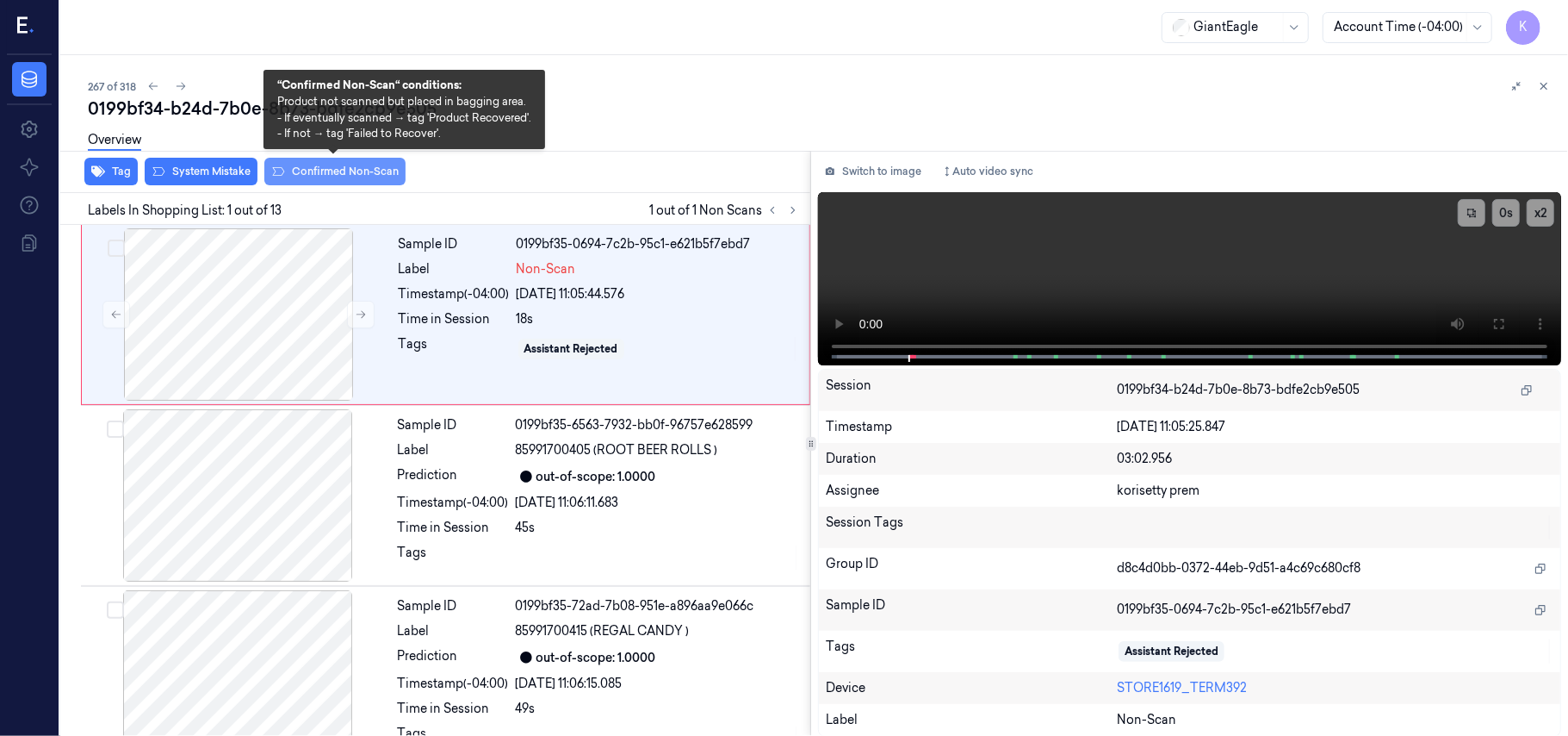
click at [298, 176] on button "Confirmed Non-Scan" at bounding box center [336, 172] width 141 height 28
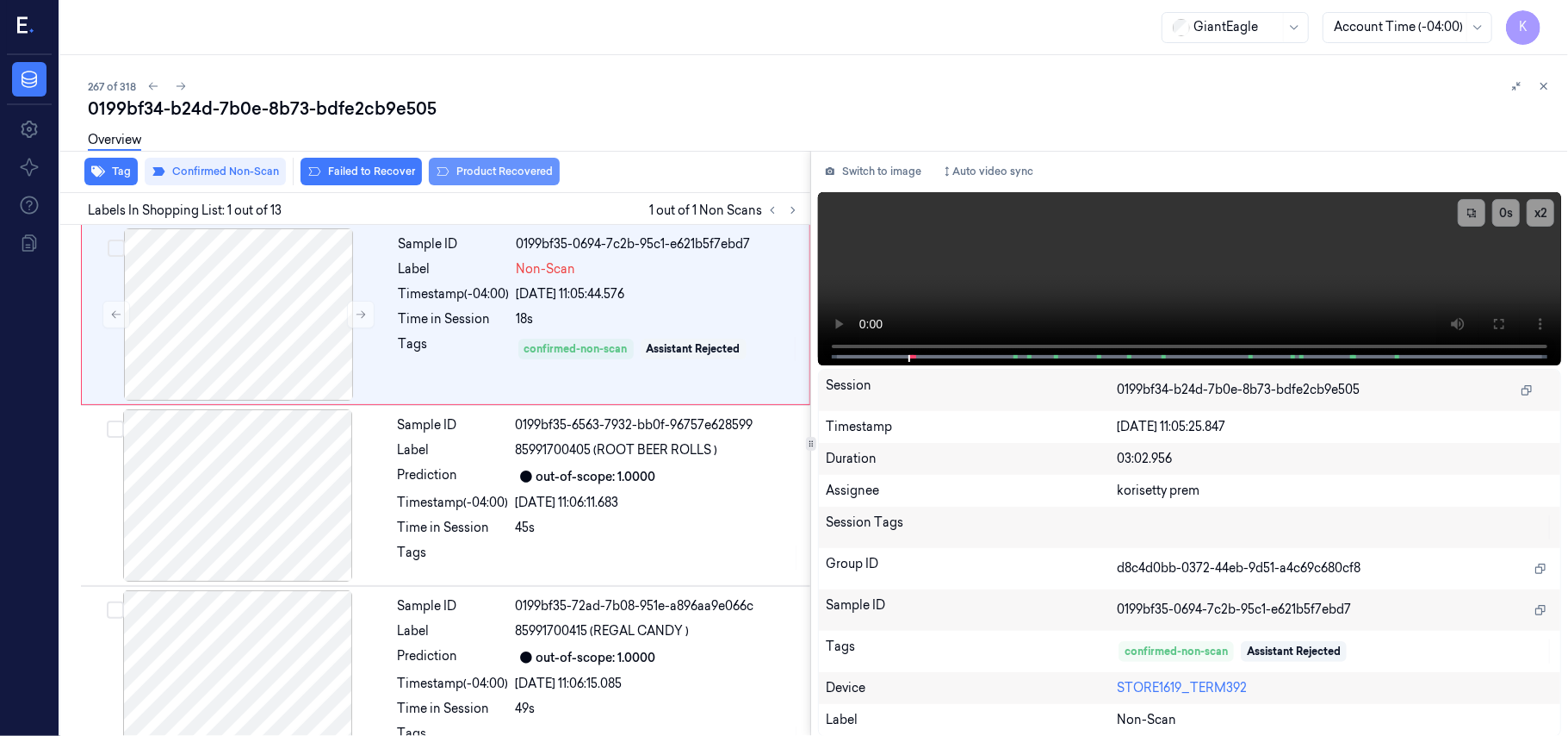
click at [468, 173] on button "Product Recovered" at bounding box center [494, 172] width 131 height 28
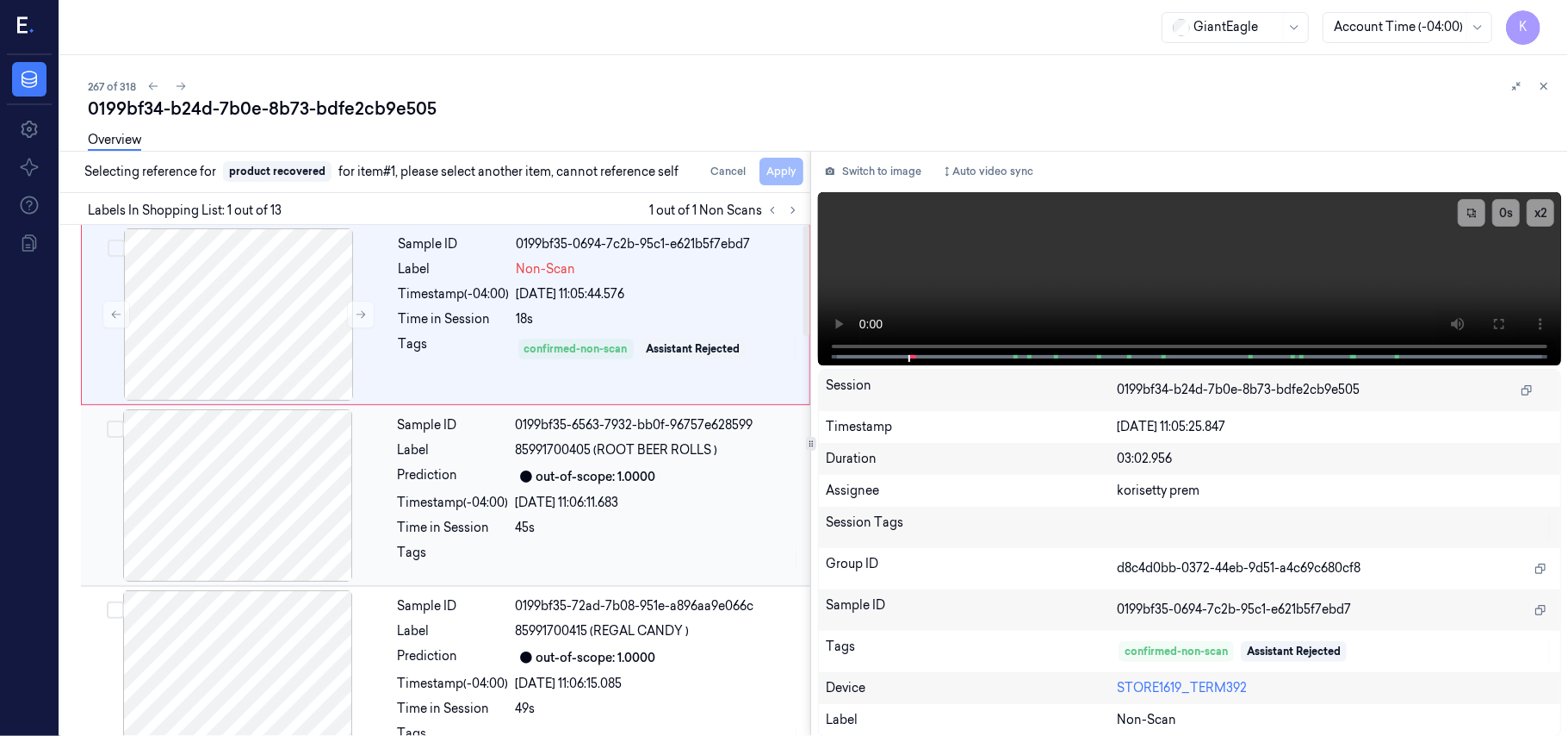
click at [597, 512] on div "Sample ID 0199bf35-6563-7932-bb0f-96757e628599 Label 85991700405 (ROOT BEER ROL…" at bounding box center [599, 495] width 416 height 173
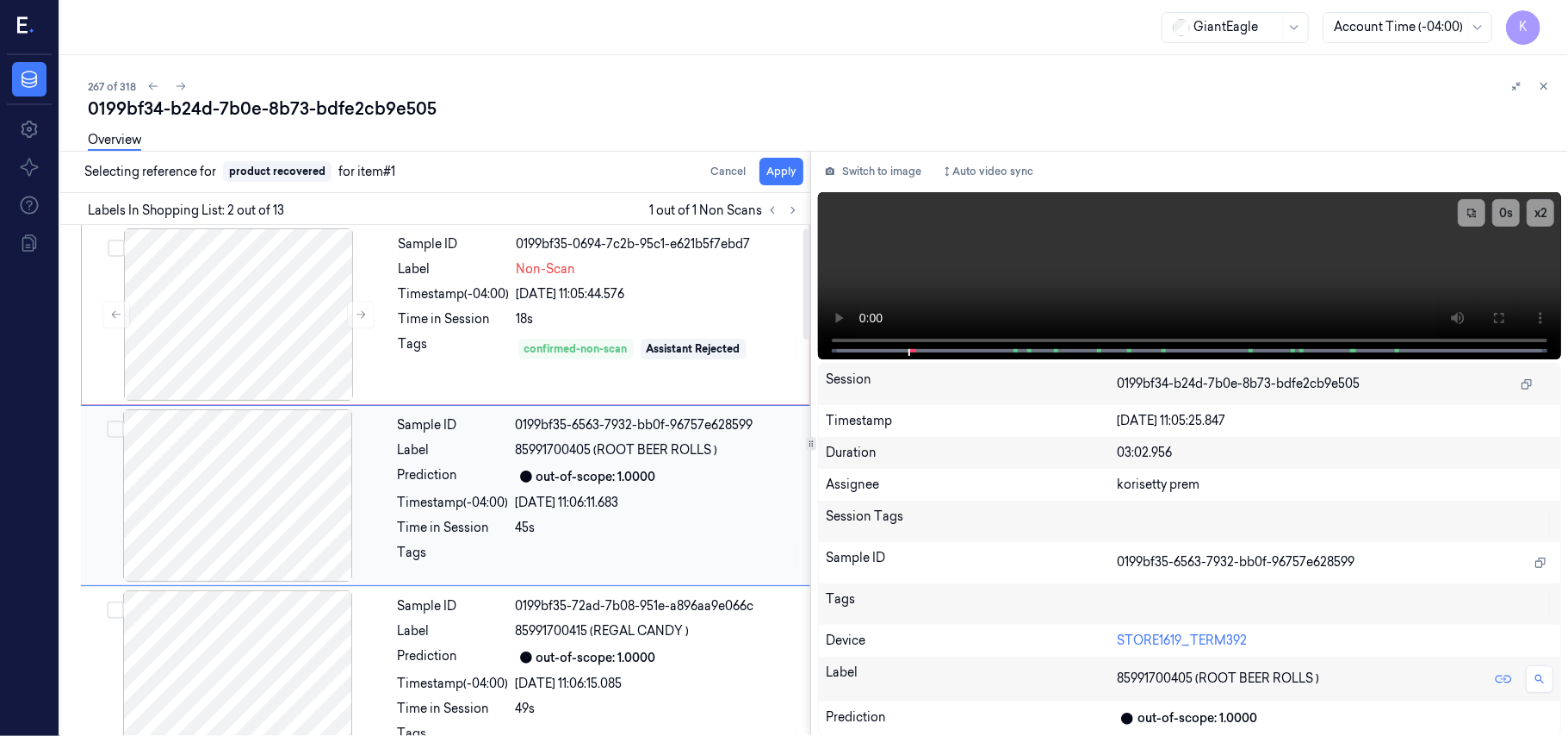
scroll to position [15, 0]
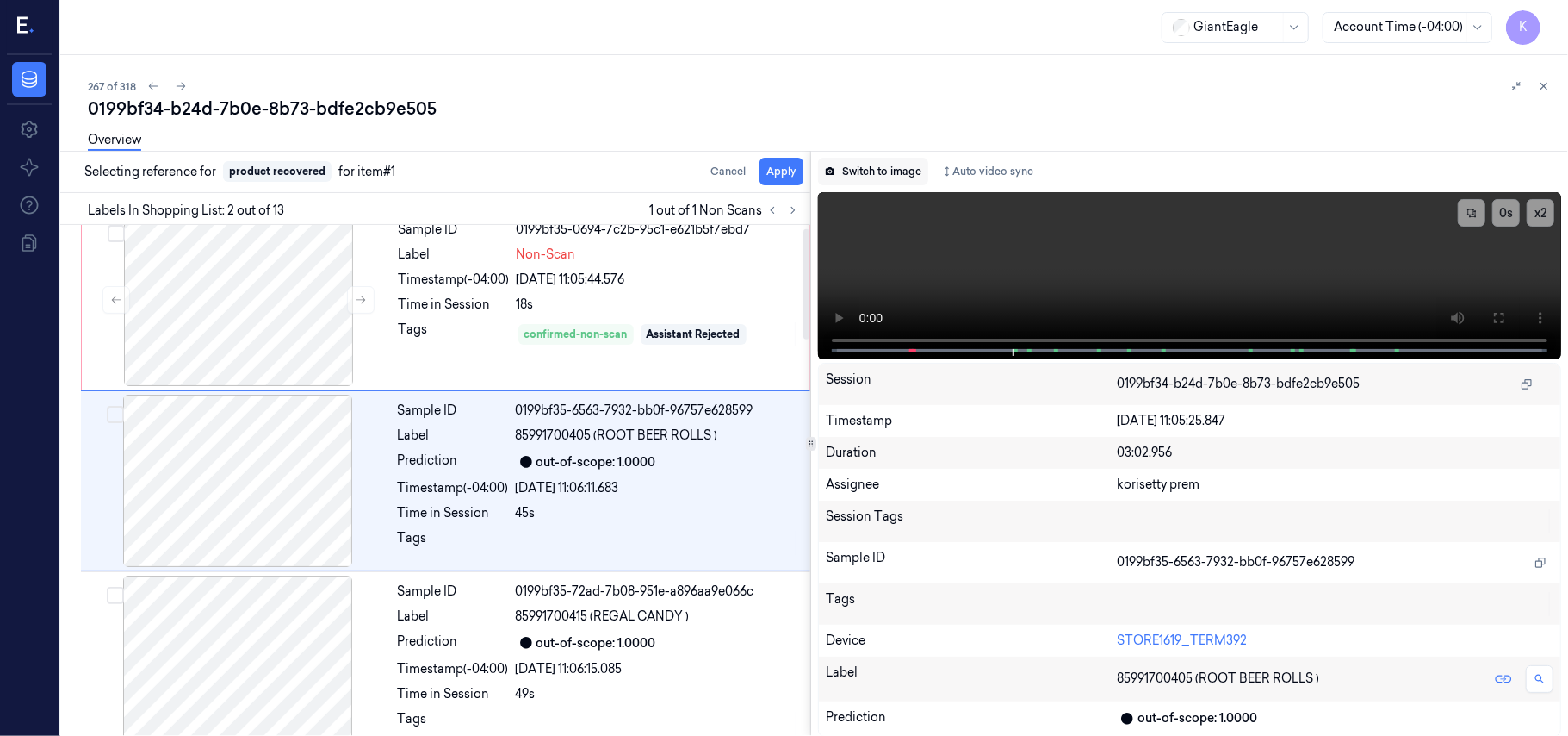
click at [895, 171] on button "Switch to image" at bounding box center [873, 172] width 110 height 28
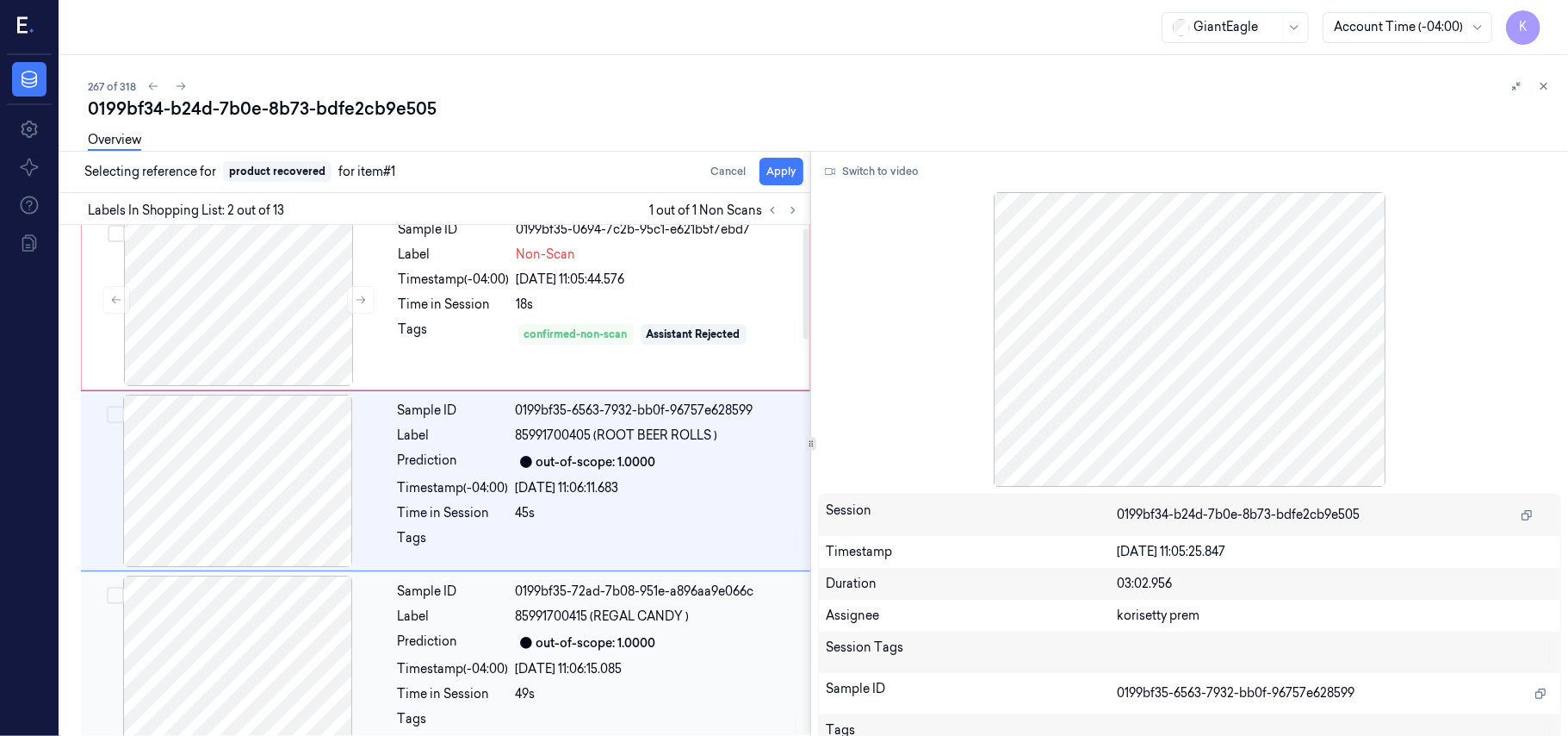
click at [579, 598] on div "0199bf35-72ad-7b08-951e-a896aa9e066c" at bounding box center [657, 591] width 284 height 18
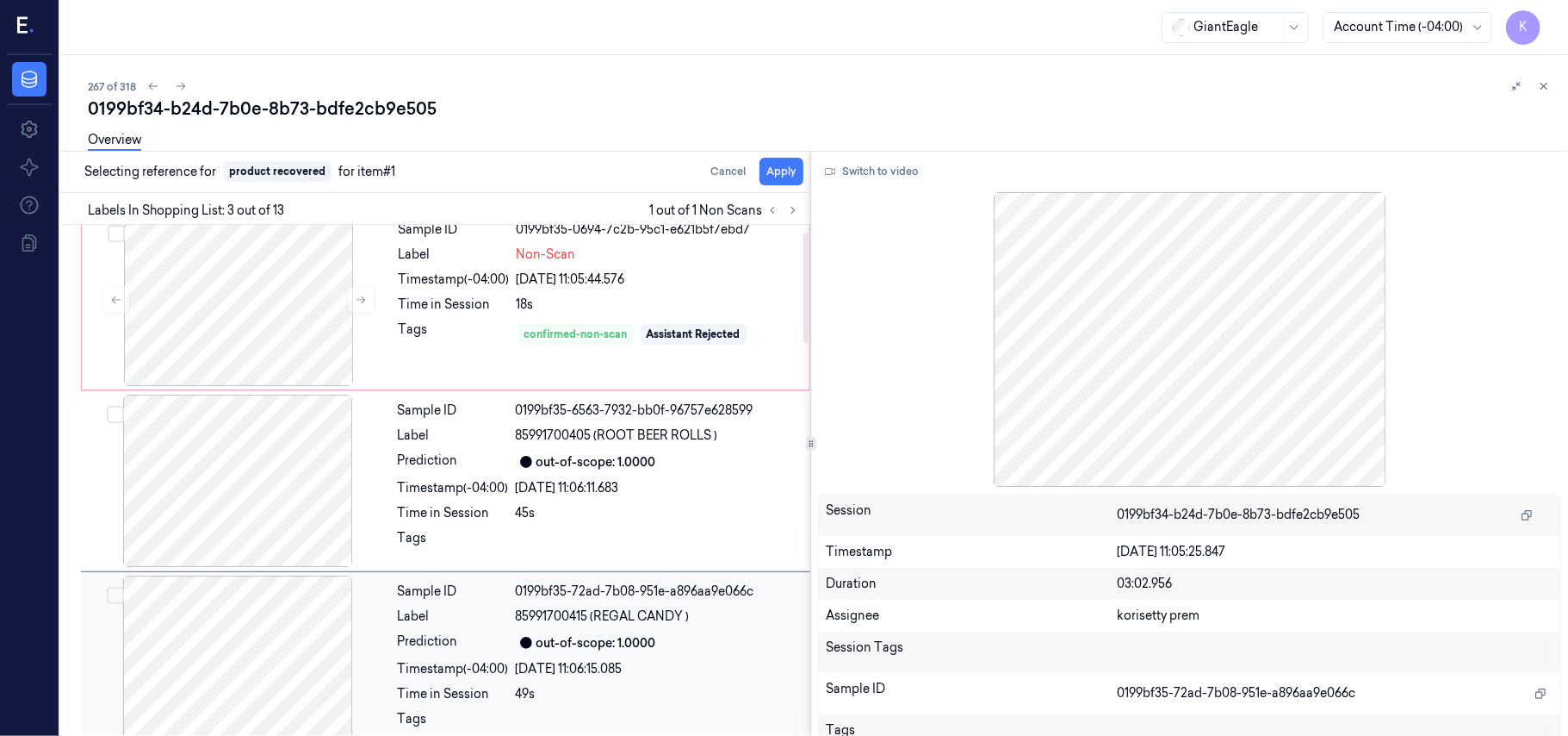
scroll to position [197, 0]
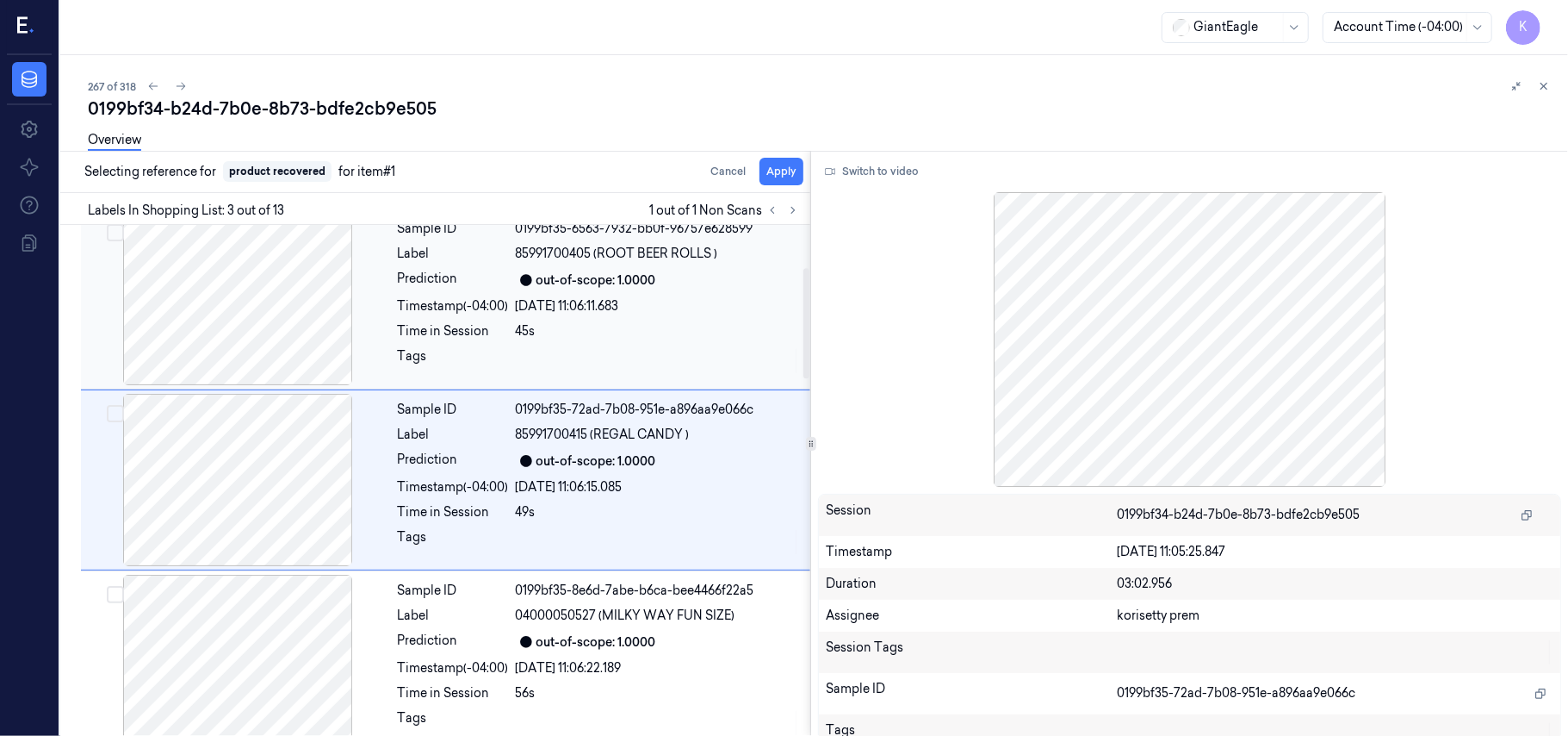
click at [584, 318] on div "Sample ID 0199bf35-6563-7932-bb0f-96757e628599 Label 85991700405 (ROOT BEER ROL…" at bounding box center [599, 299] width 416 height 173
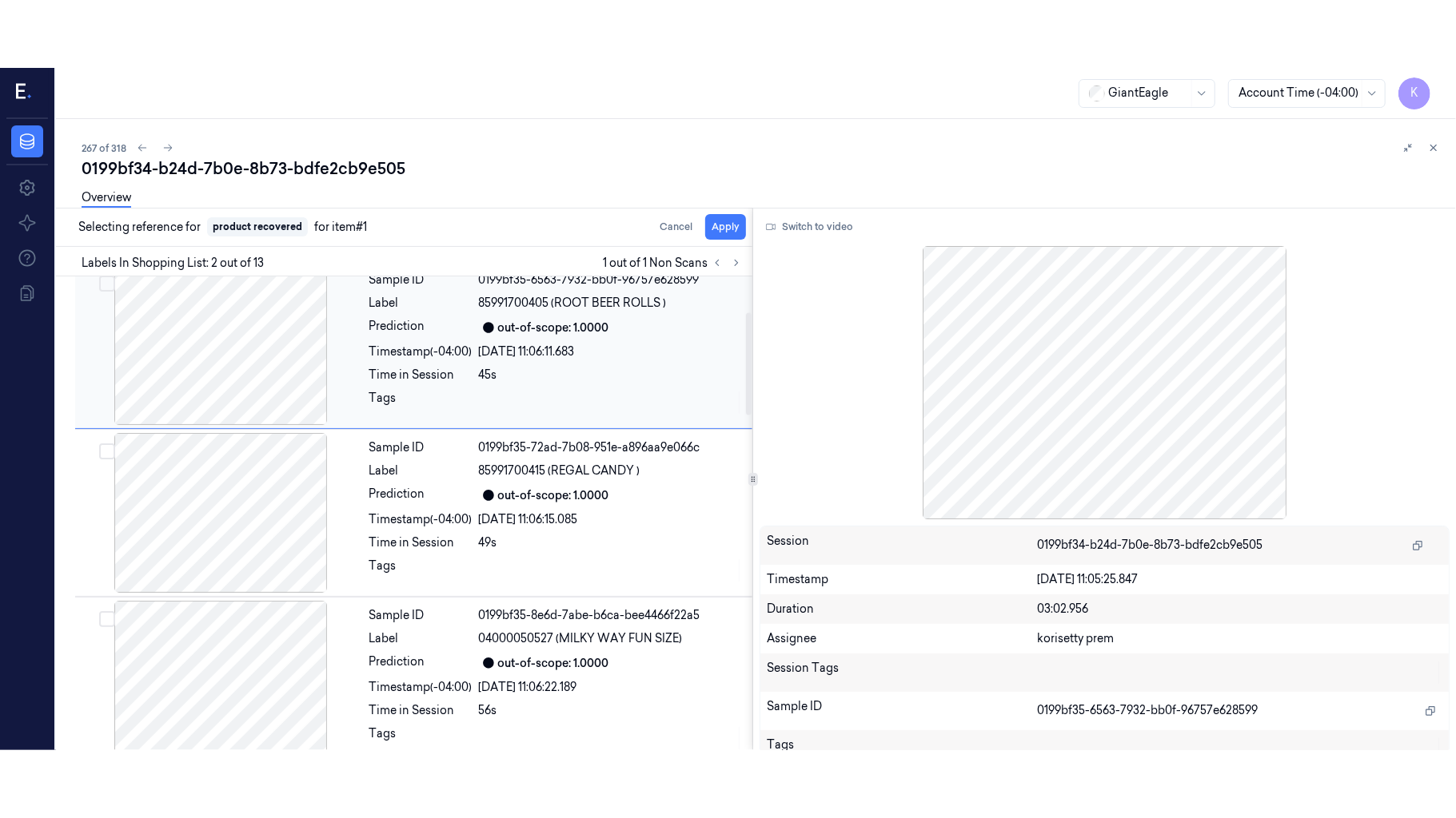
scroll to position [14, 0]
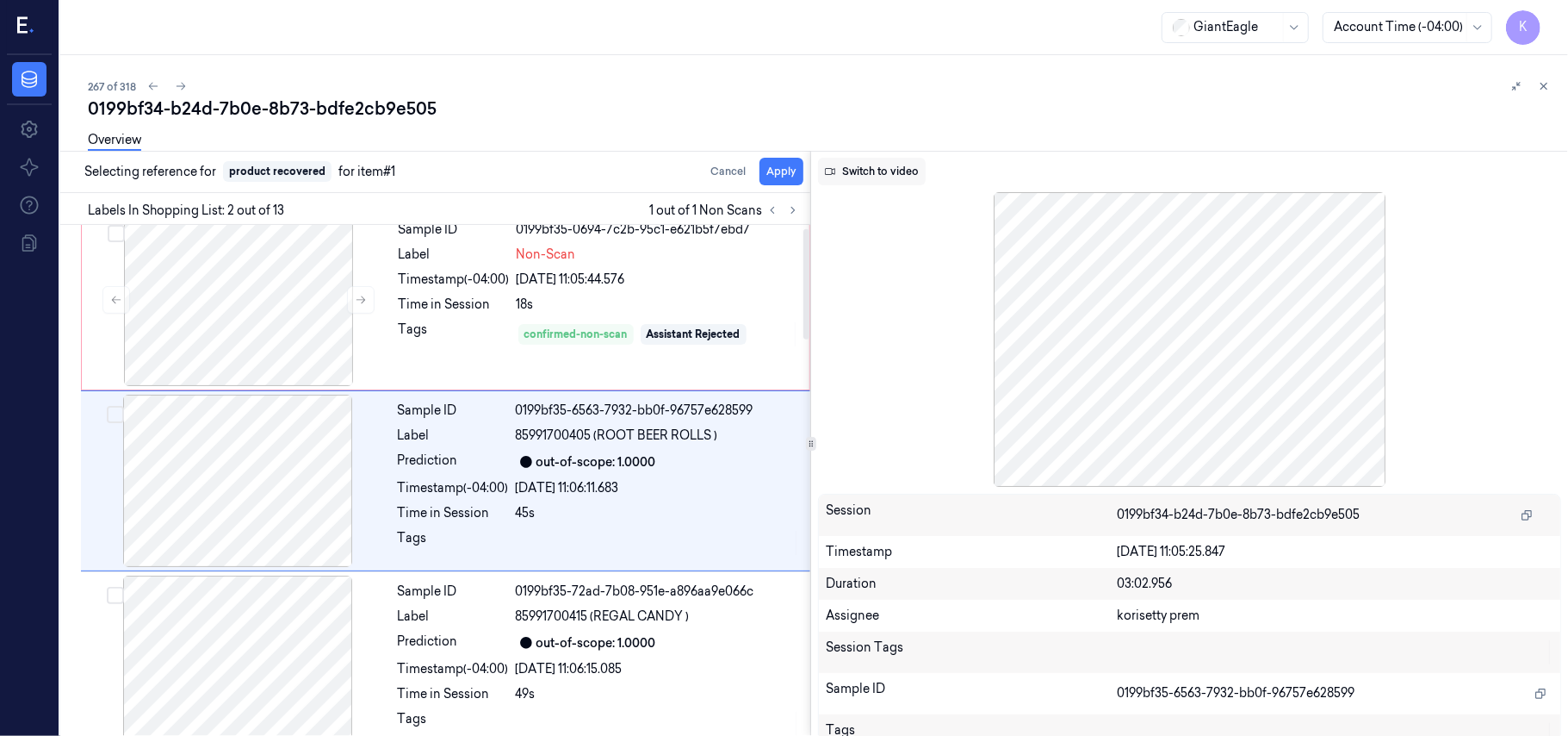
click at [866, 170] on button "Switch to video" at bounding box center [871, 172] width 108 height 28
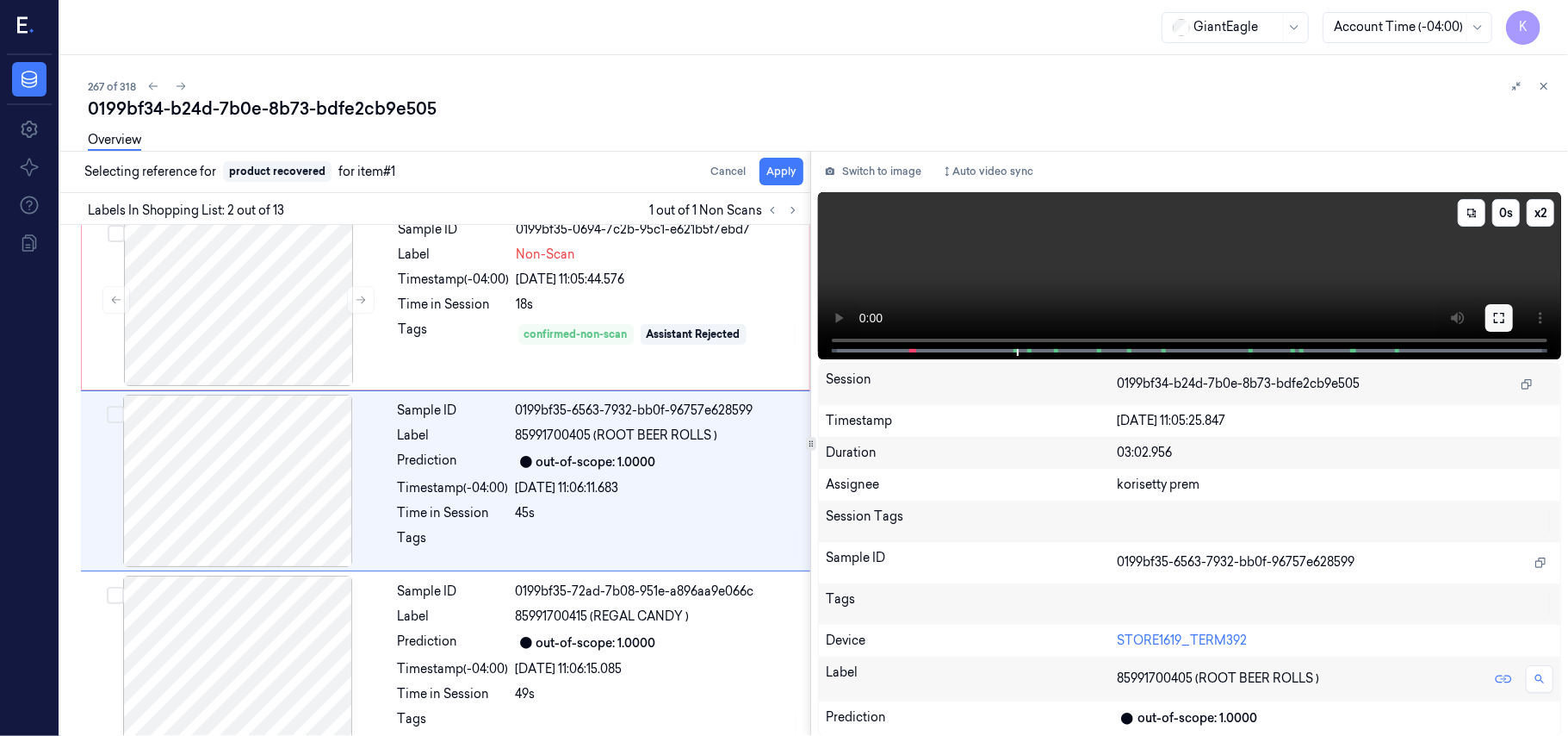
click at [1496, 315] on icon at bounding box center [1499, 318] width 14 height 14
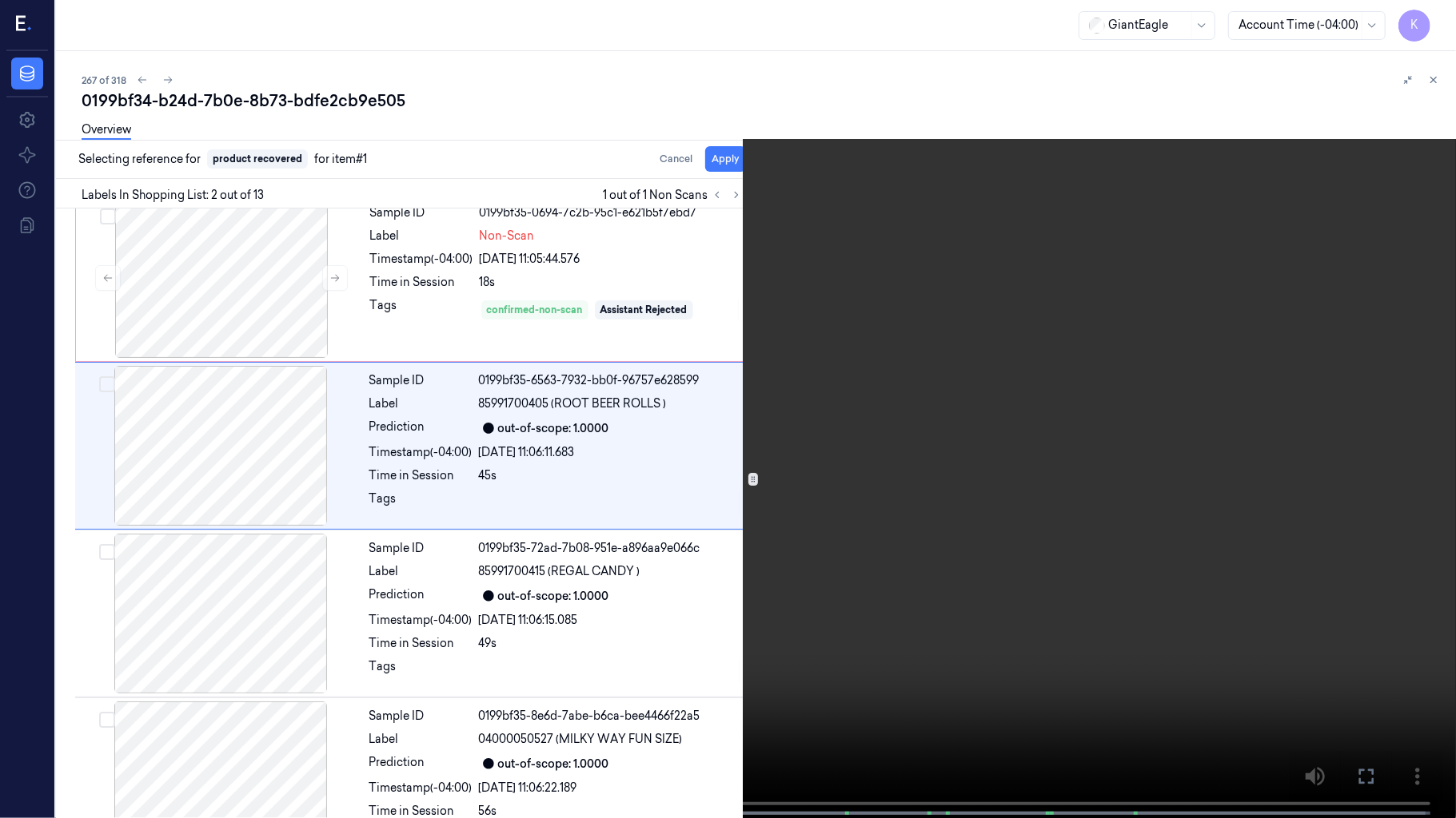
click at [1069, 471] on video at bounding box center [728, 411] width 1456 height 821
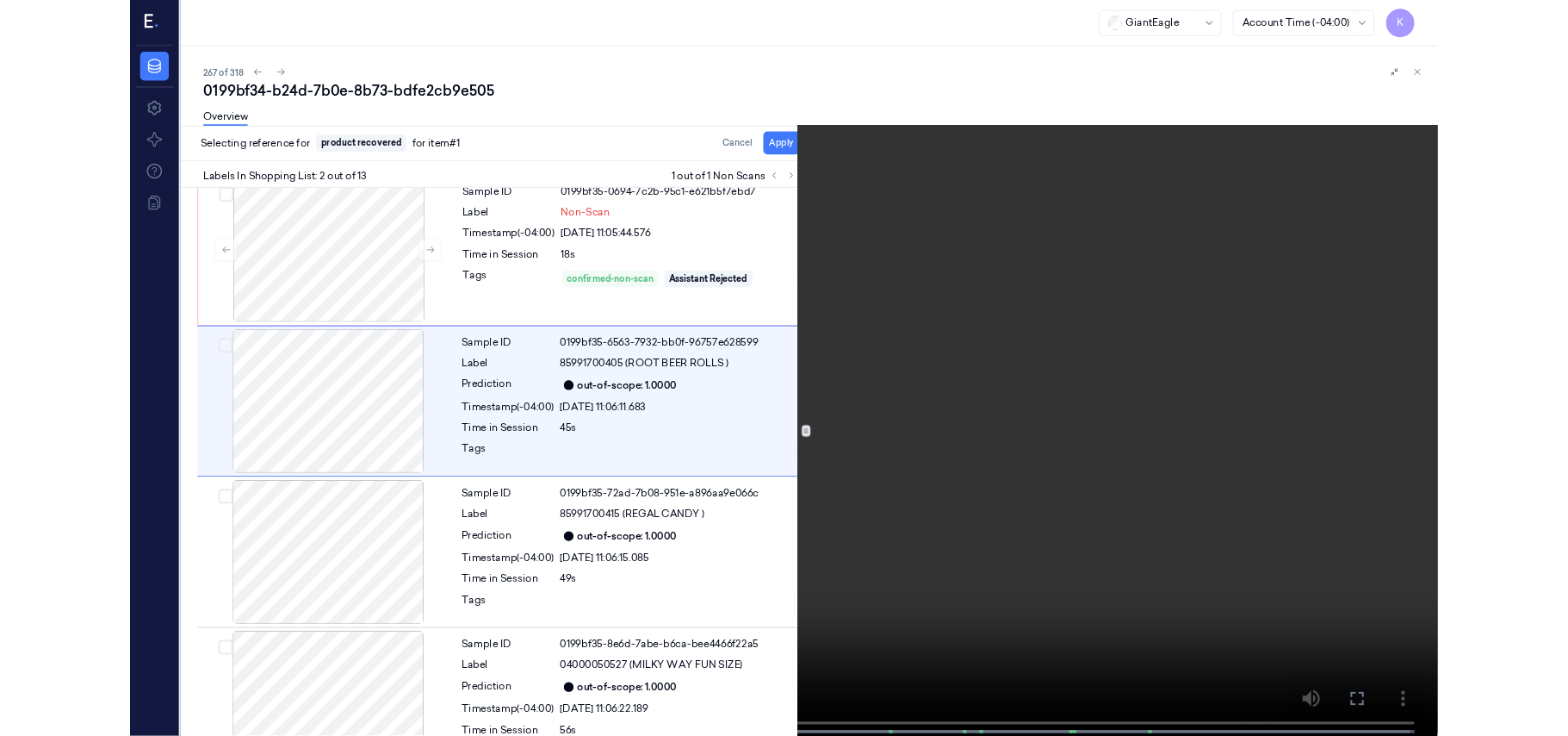
scroll to position [0, 0]
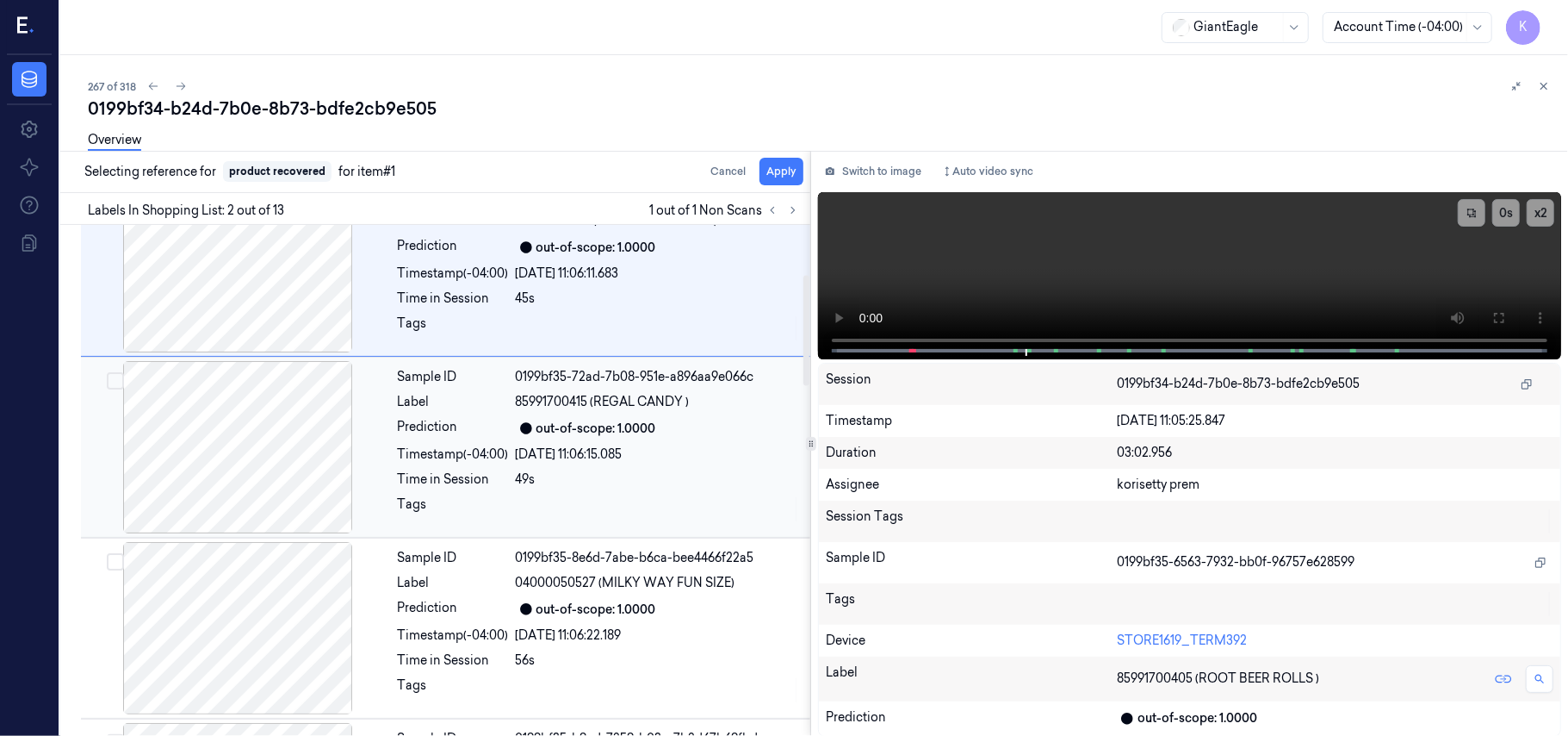
click at [601, 460] on div "[DATE] 11:06:15.085" at bounding box center [657, 454] width 284 height 18
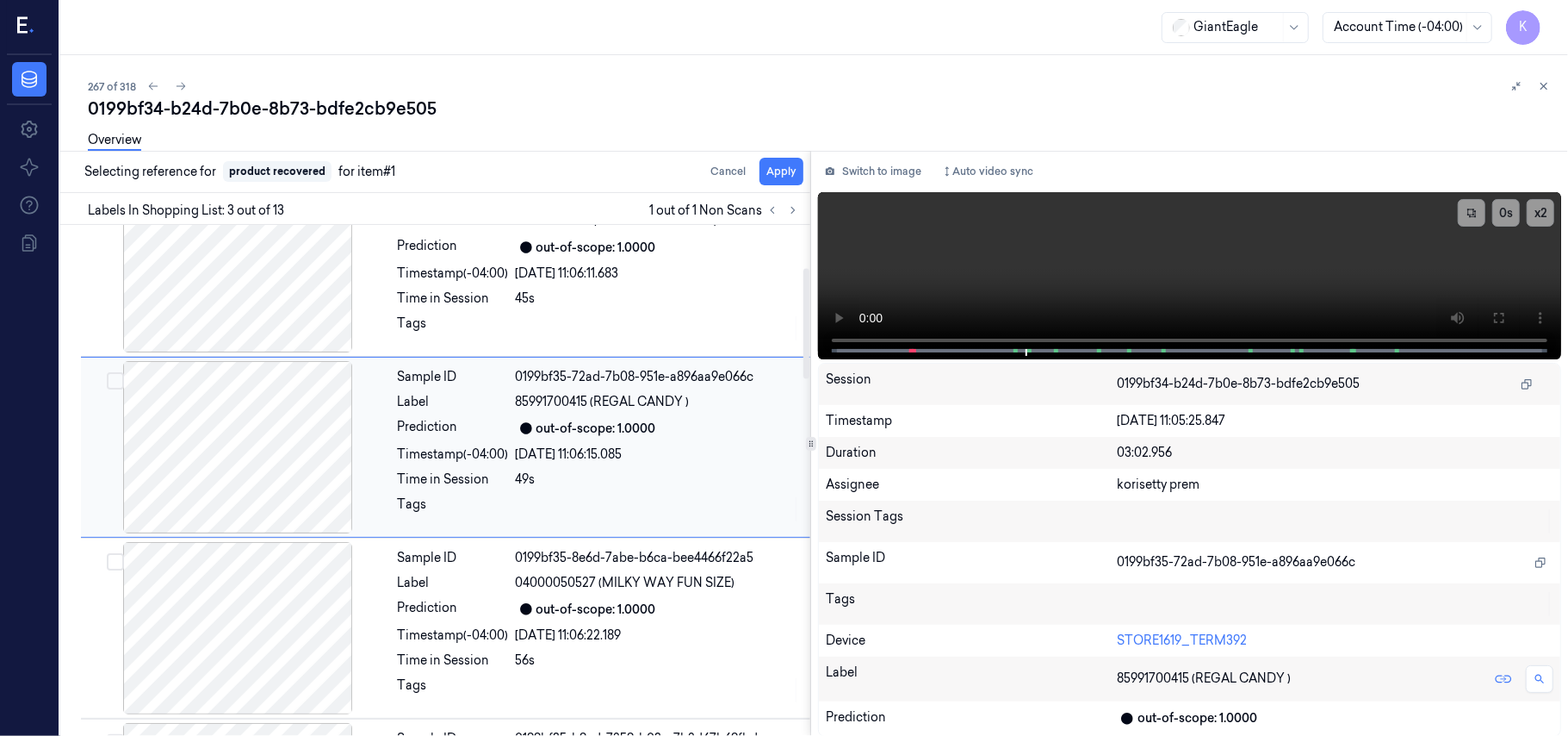
scroll to position [197, 0]
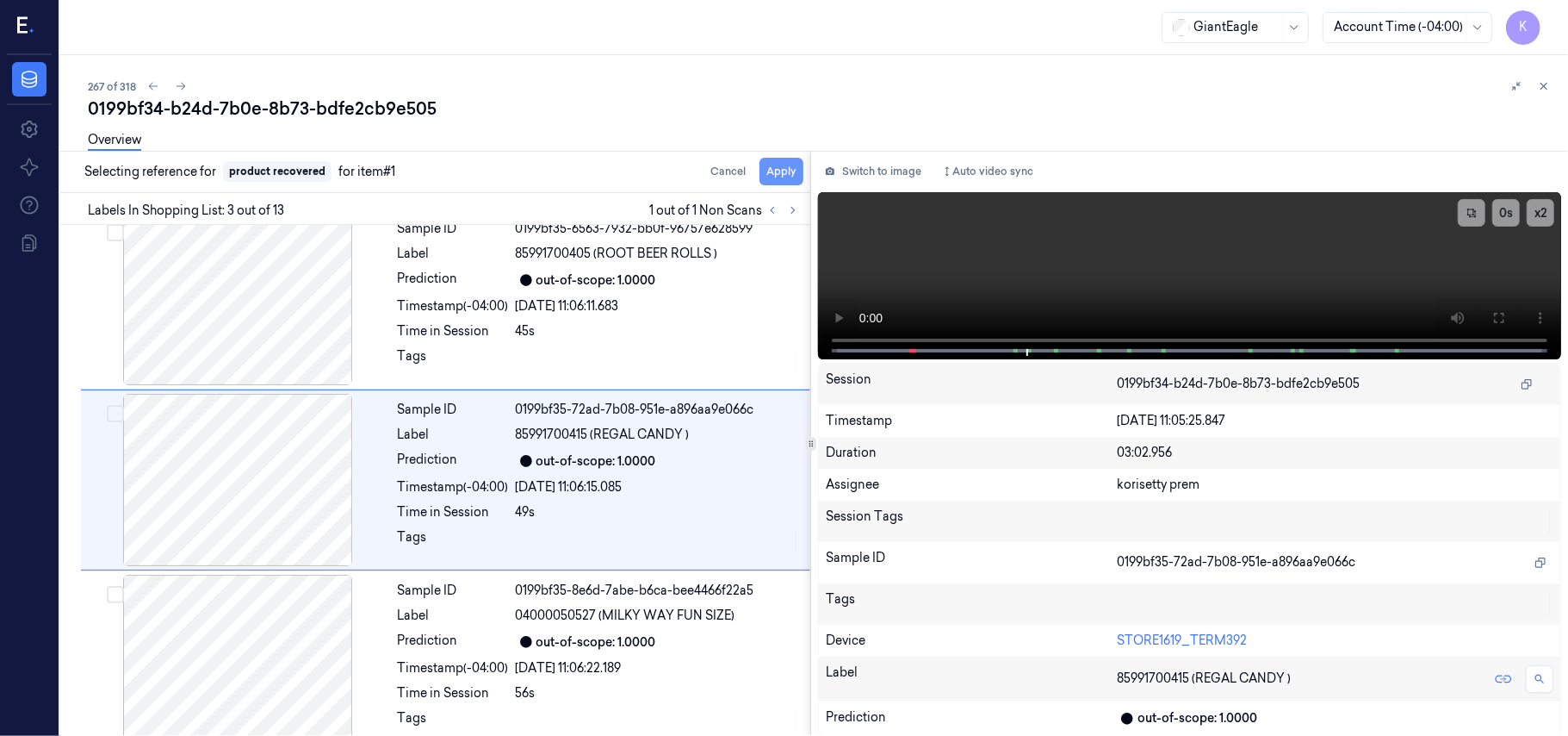
click at [780, 169] on button "Apply" at bounding box center [781, 172] width 44 height 28
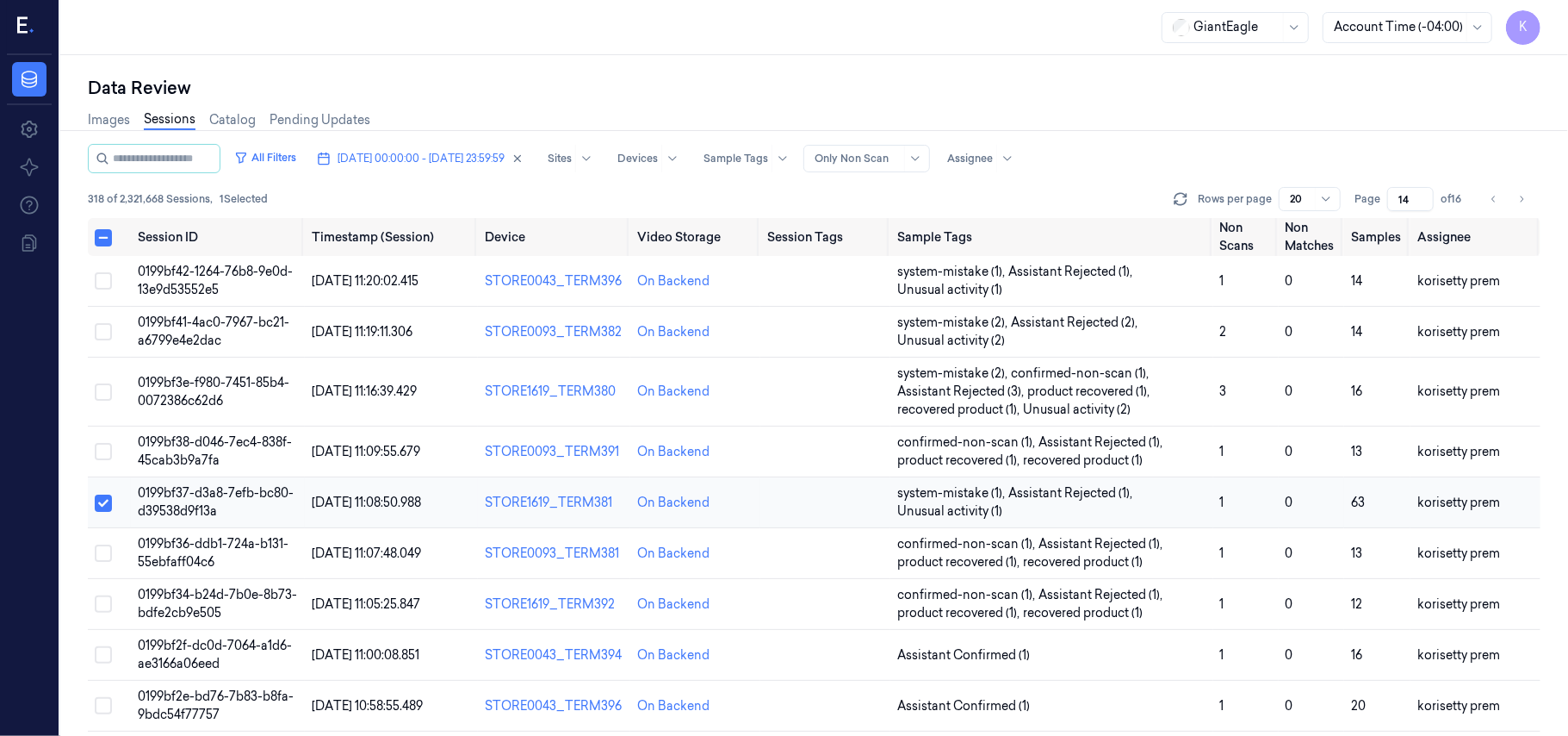
click at [101, 496] on button "Select row" at bounding box center [103, 503] width 17 height 17
click at [971, 664] on span "Assistant Confirmed (1)" at bounding box center [963, 655] width 133 height 18
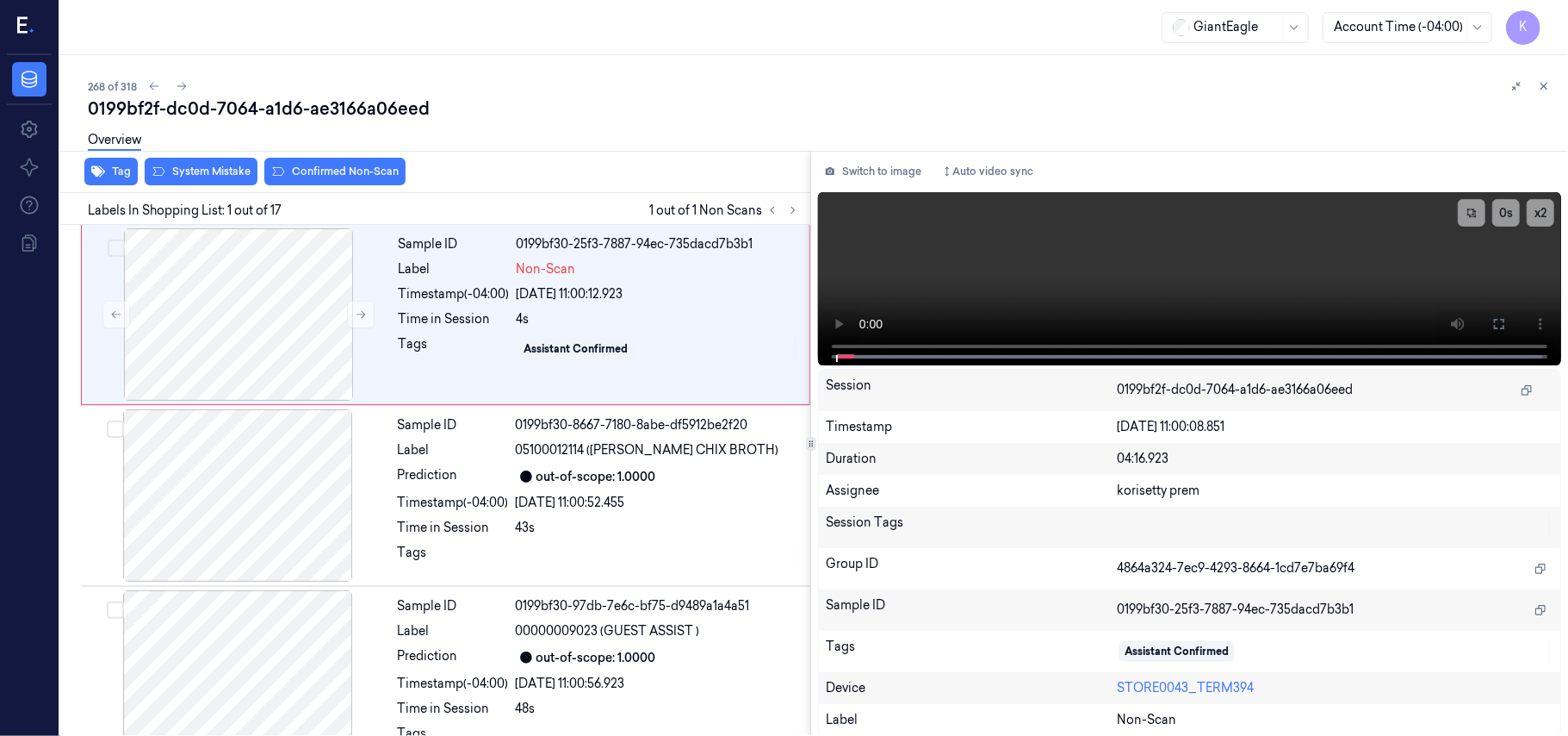
click at [600, 97] on div "0199bf2f-dc0d-7064-a1d6-ae3166a06eed" at bounding box center [821, 109] width 1466 height 24
click at [1013, 257] on video at bounding box center [1189, 279] width 743 height 173
click at [1509, 328] on button at bounding box center [1499, 324] width 28 height 28
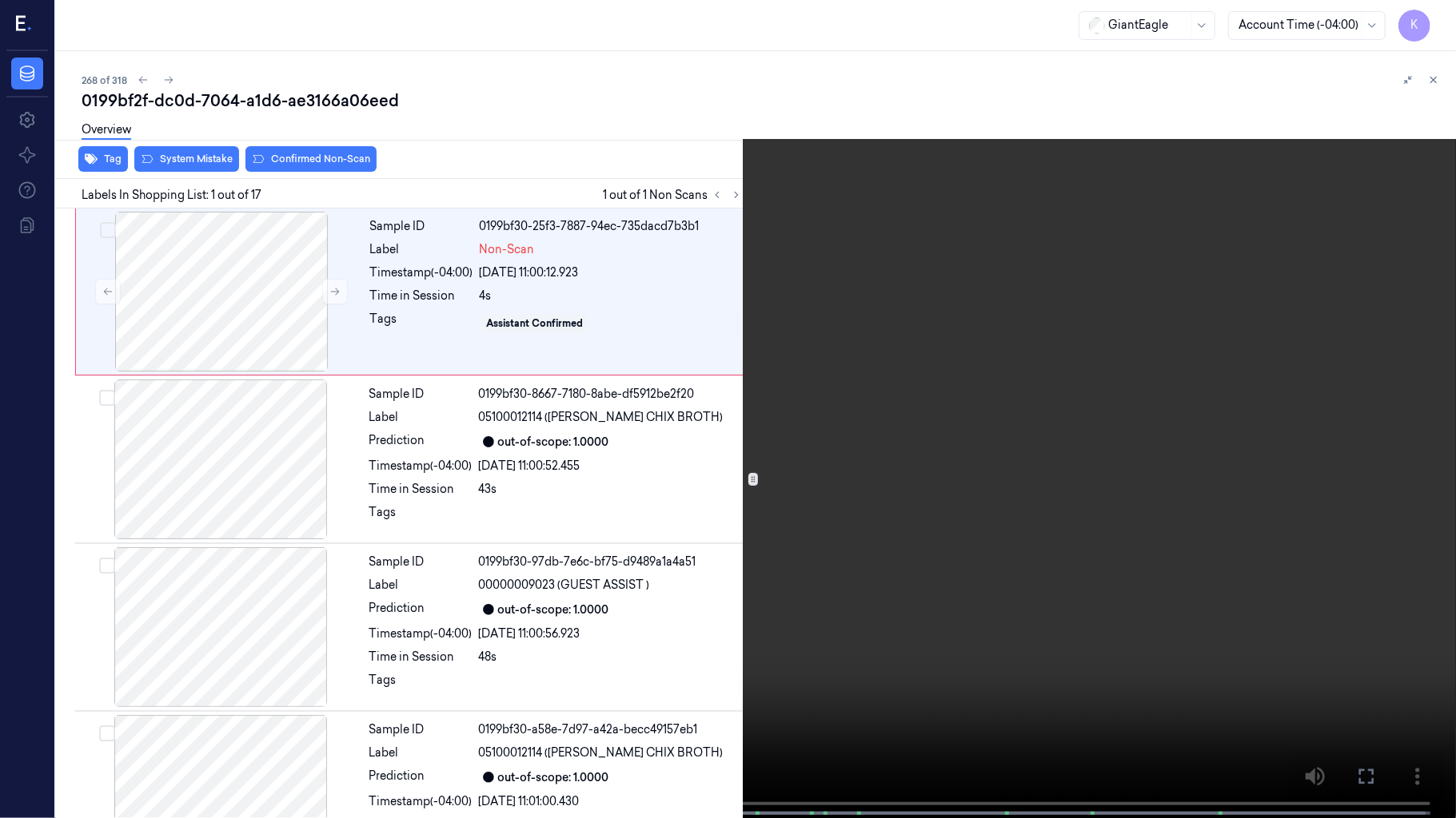
click at [392, 531] on video at bounding box center [728, 411] width 1456 height 821
click at [635, 480] on video at bounding box center [728, 411] width 1456 height 821
click at [880, 557] on video at bounding box center [728, 411] width 1456 height 821
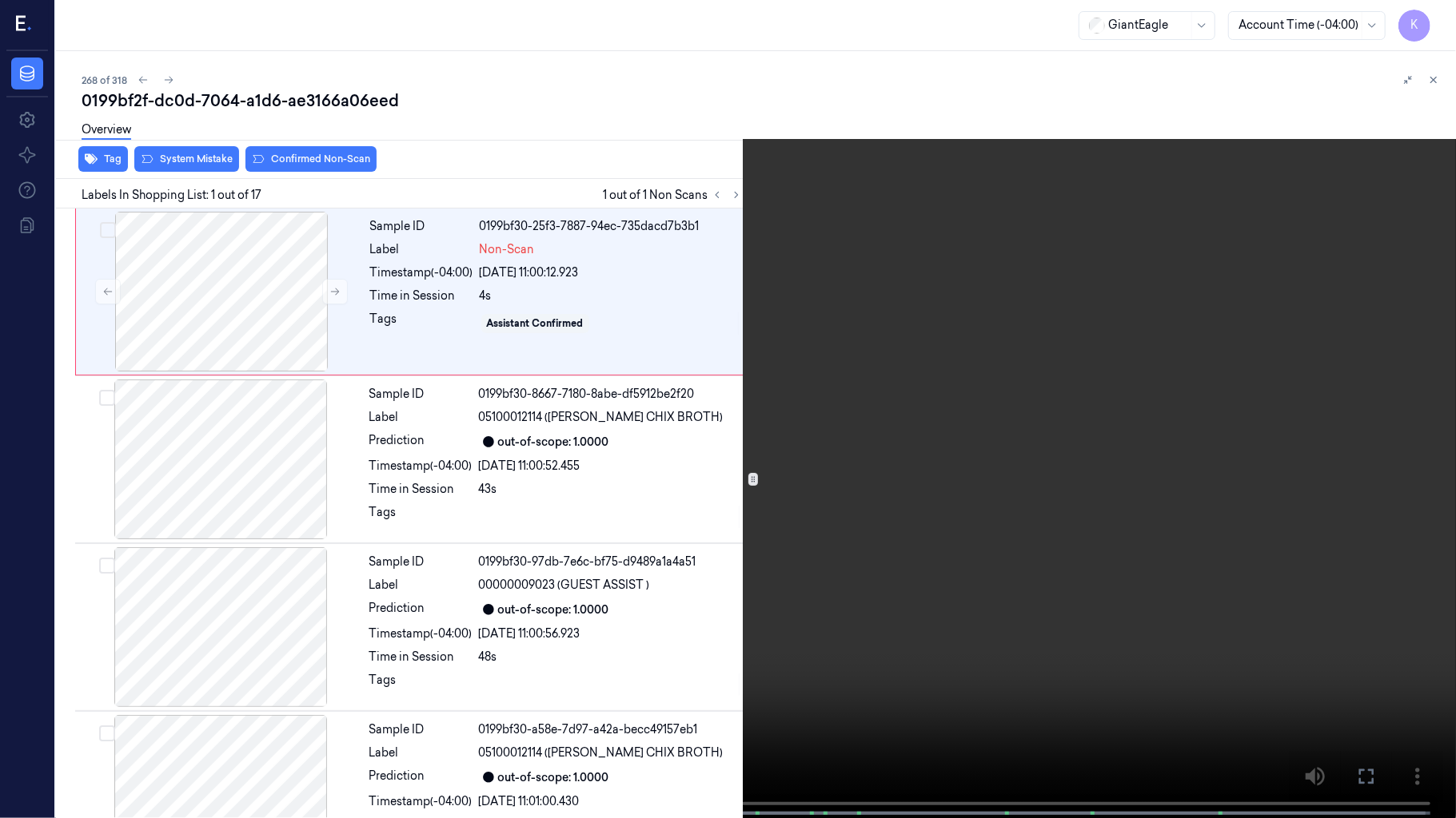
click at [907, 470] on video at bounding box center [728, 411] width 1456 height 821
click at [710, 455] on video at bounding box center [728, 411] width 1456 height 821
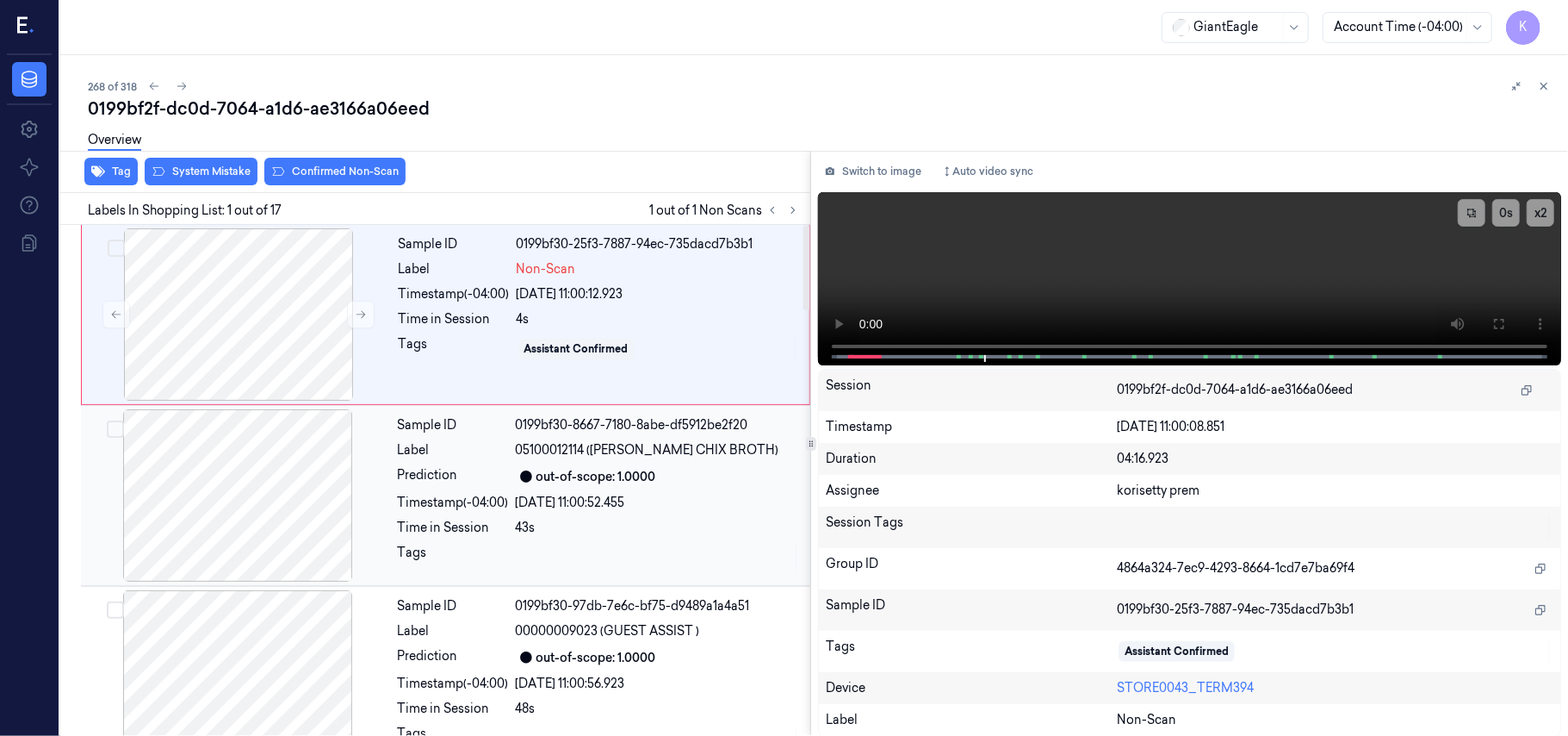
click at [631, 468] on div "out-of-scope: 1.0000" at bounding box center [596, 476] width 120 height 18
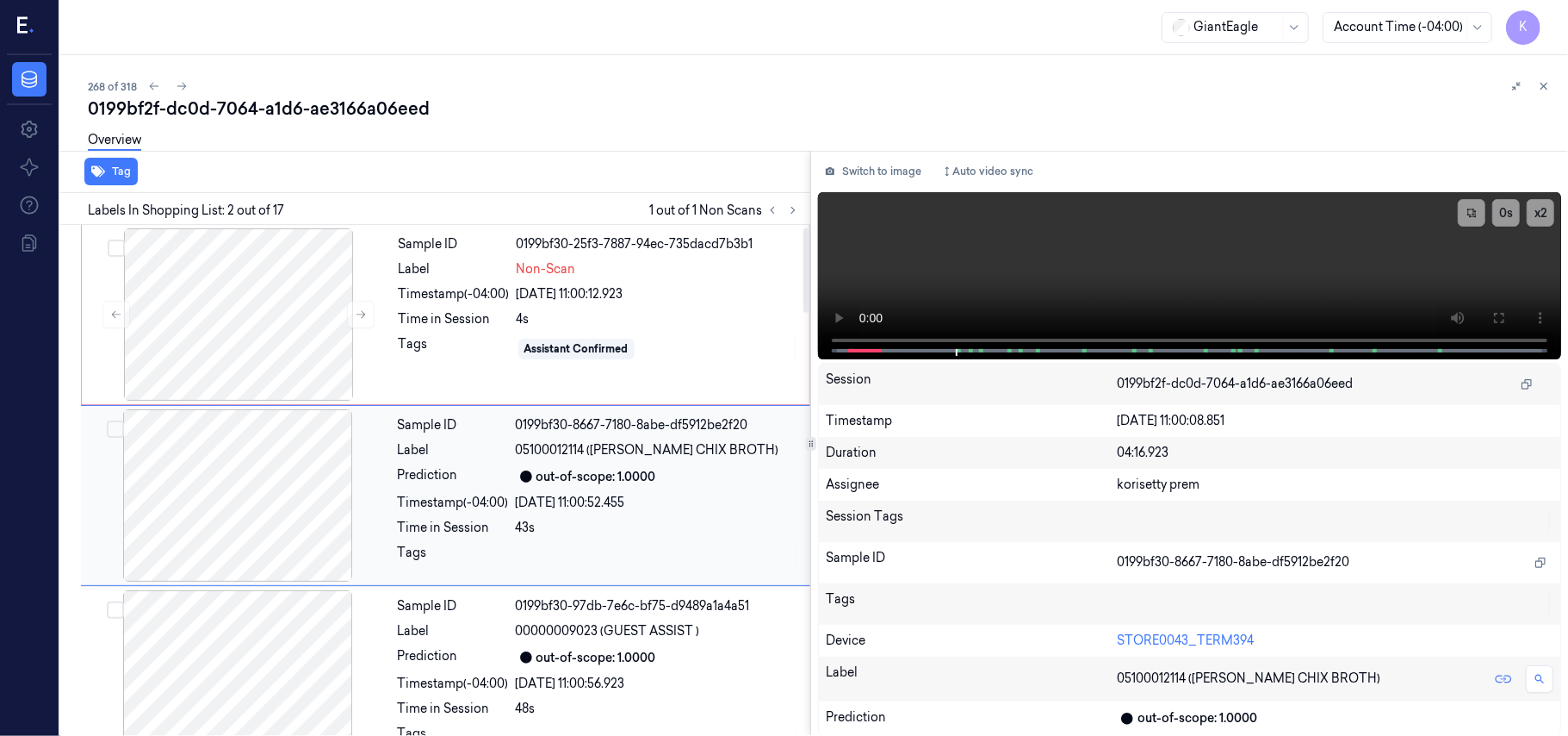
scroll to position [15, 0]
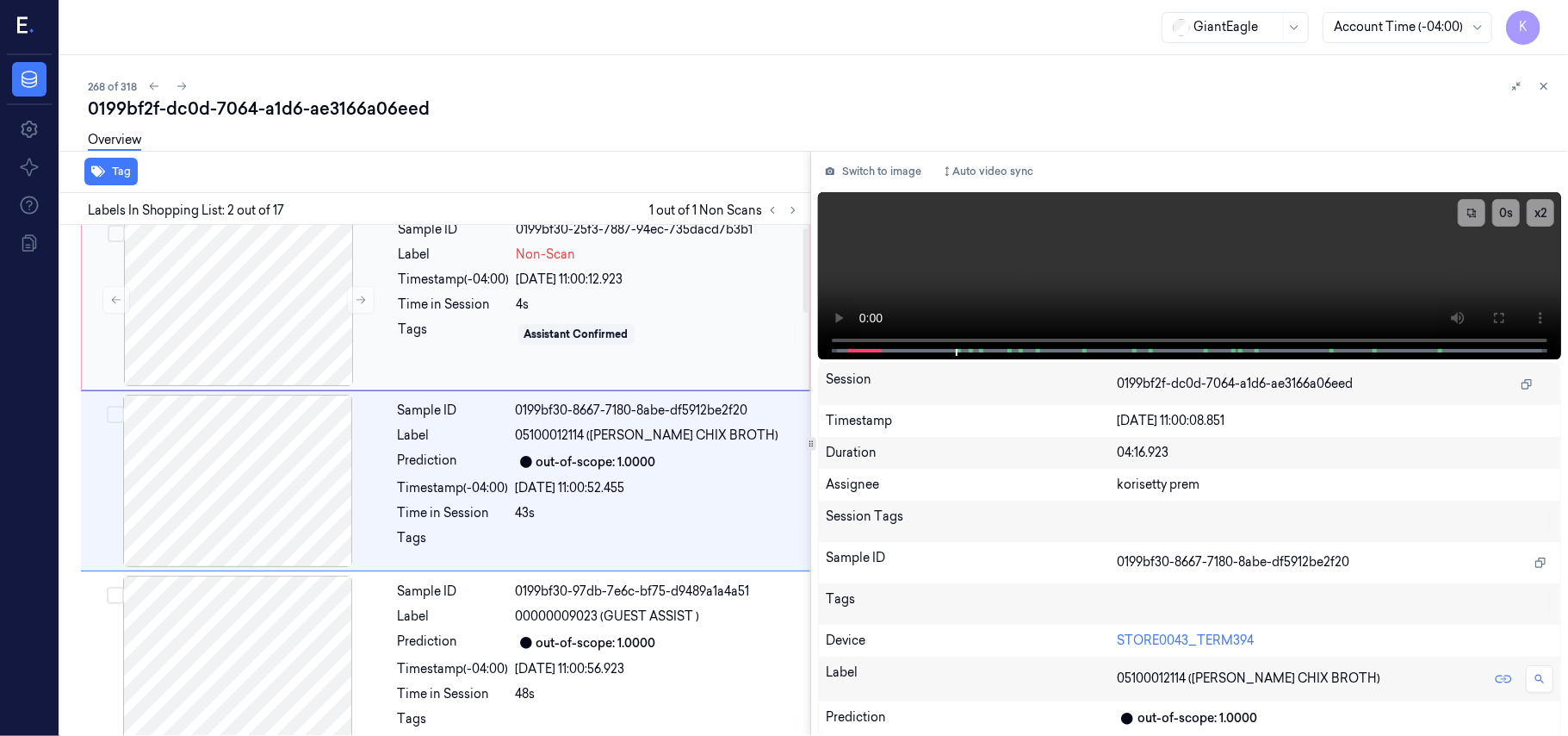
click at [521, 273] on div "[DATE] 11:00:12.923" at bounding box center [657, 279] width 282 height 18
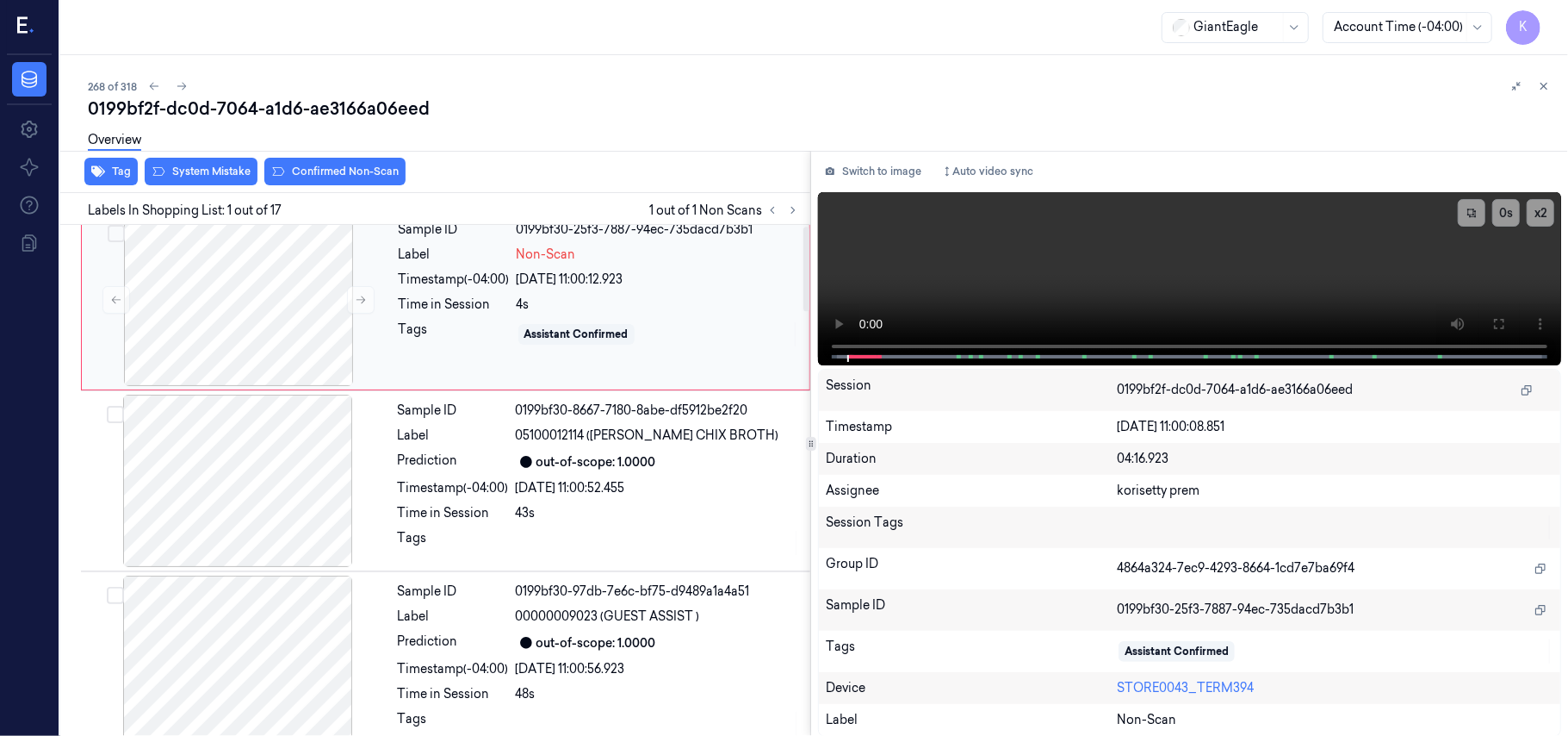
scroll to position [0, 0]
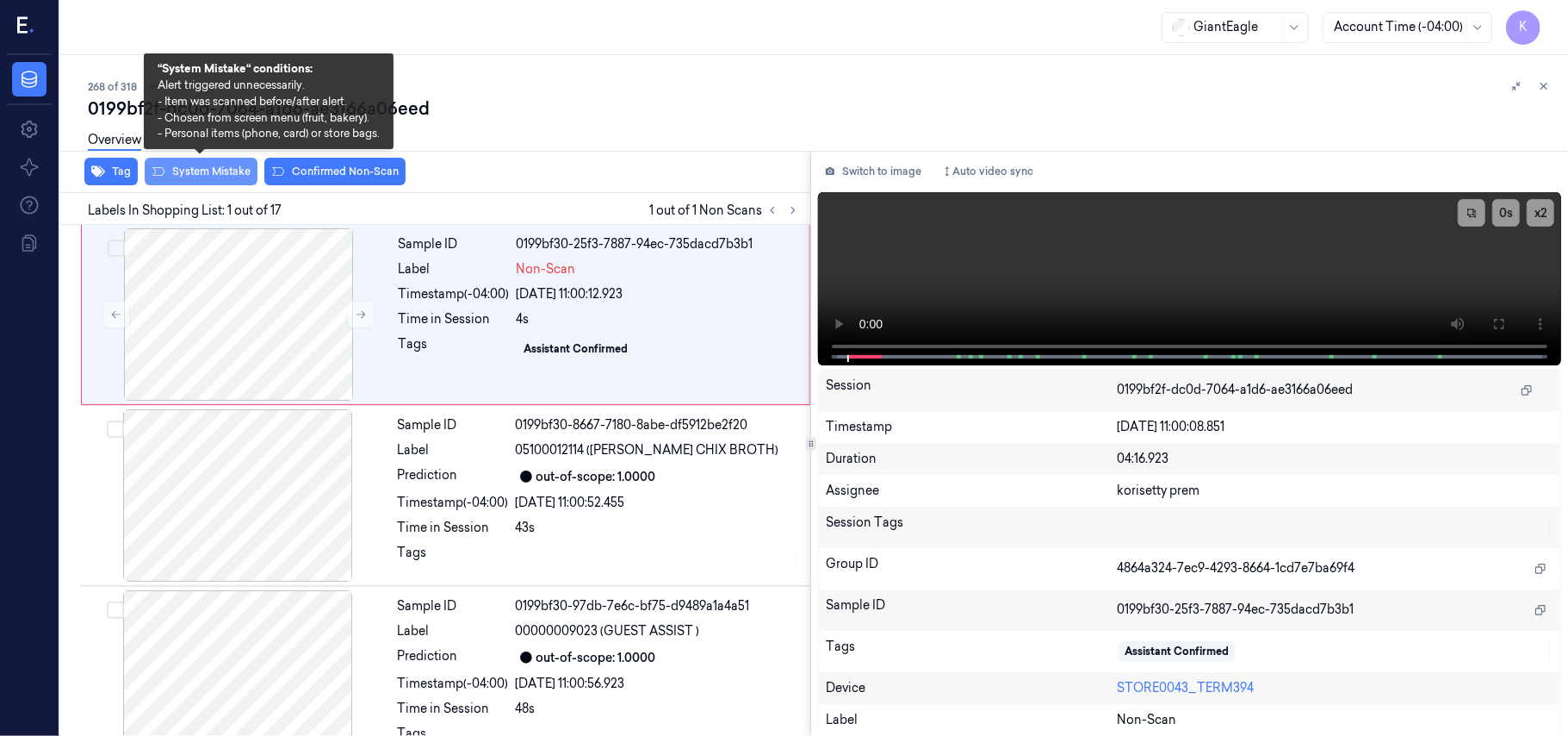
click at [197, 179] on button "System Mistake" at bounding box center [201, 172] width 113 height 28
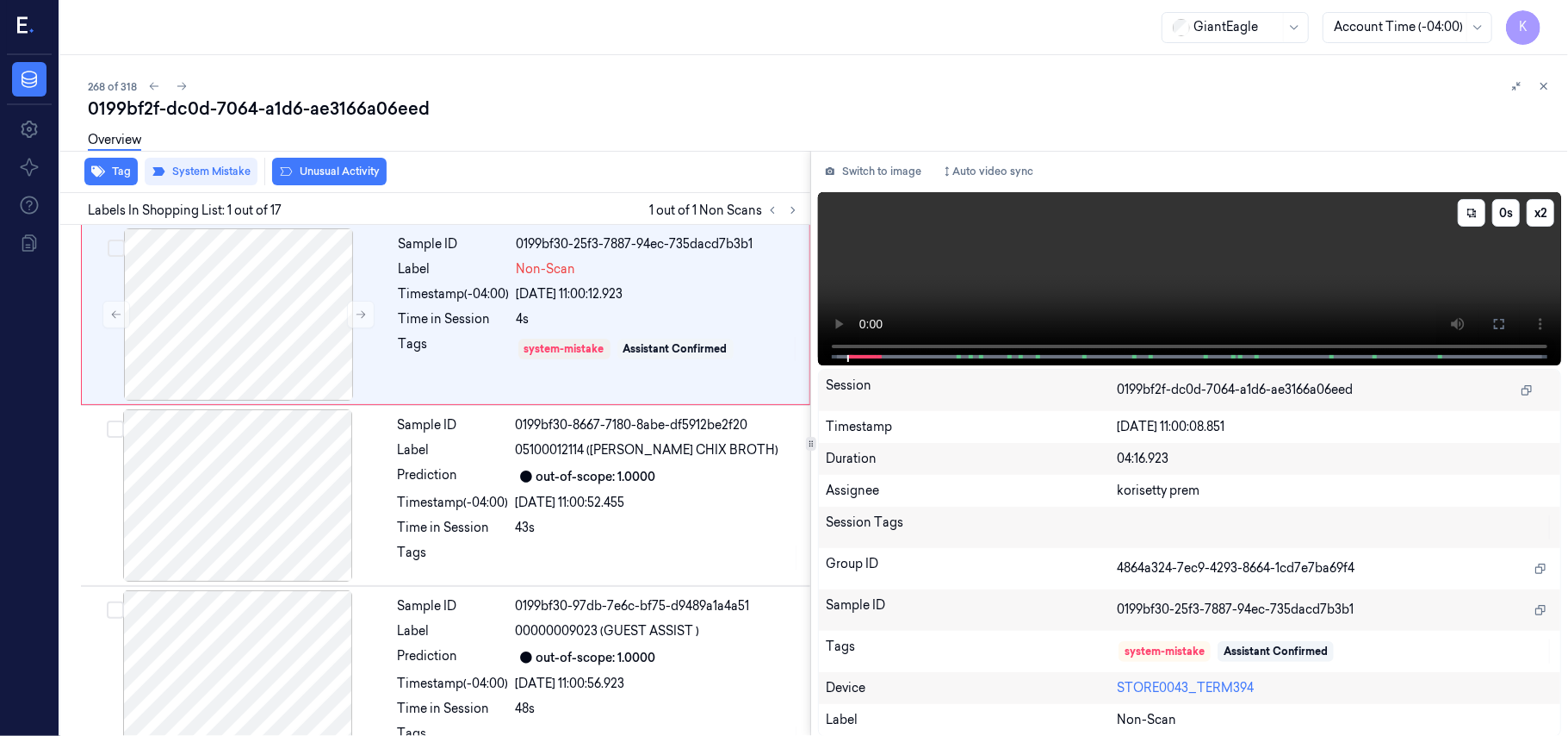
click at [1132, 293] on video at bounding box center [1189, 279] width 743 height 173
click at [1492, 318] on icon at bounding box center [1499, 324] width 14 height 14
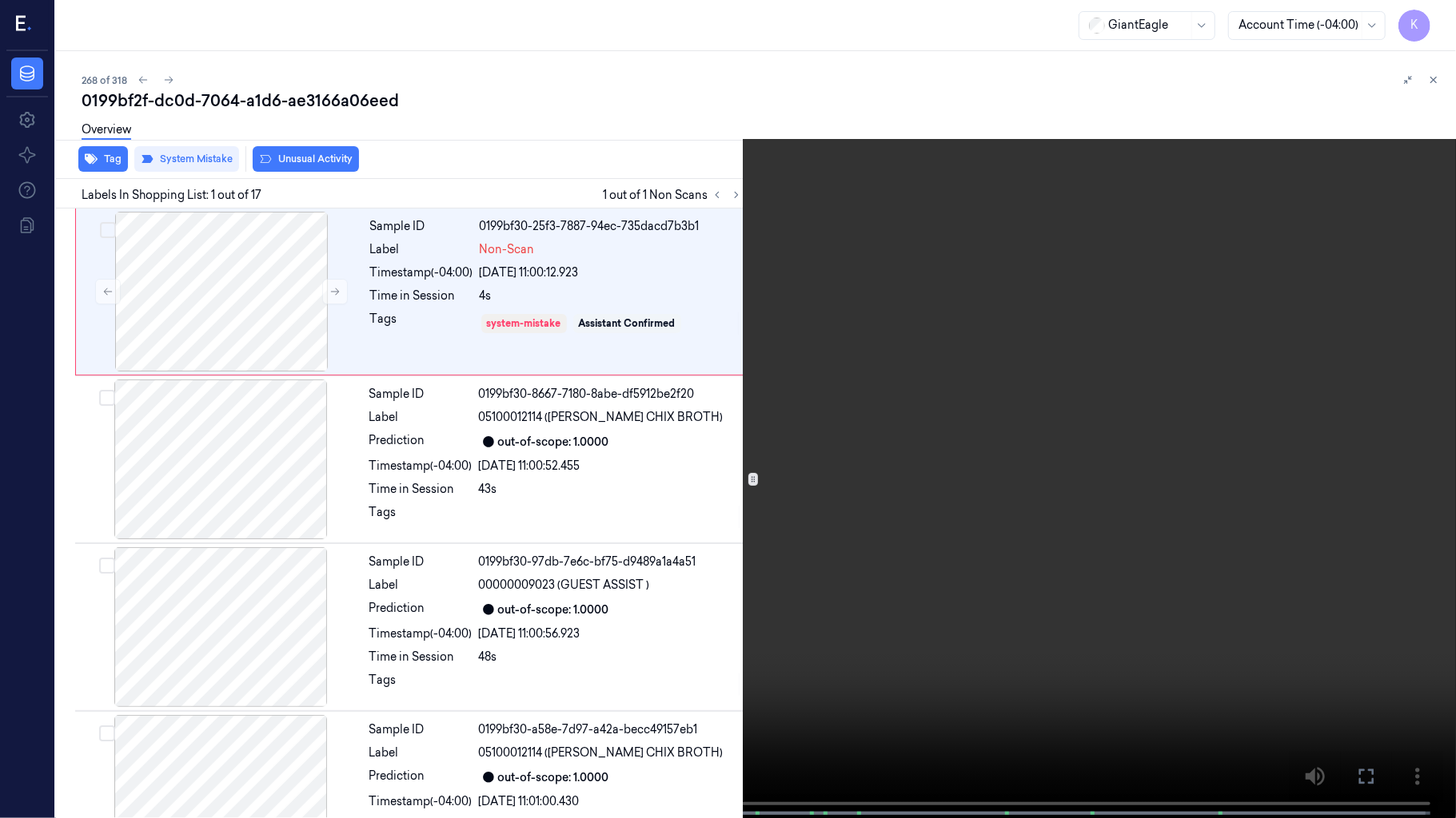
click at [761, 580] on video at bounding box center [728, 411] width 1456 height 821
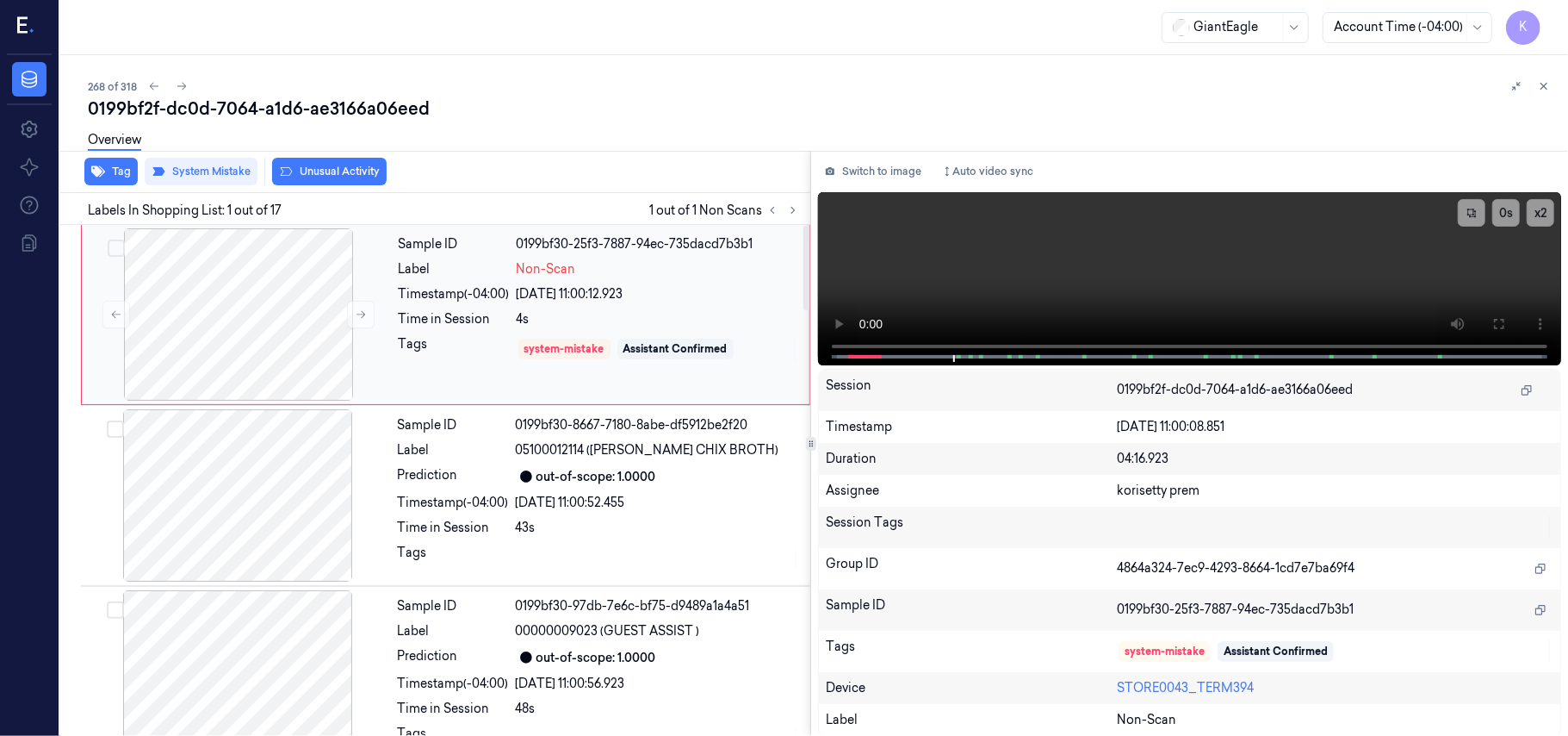
click at [648, 360] on div "system-mistake Assistant Confirmed" at bounding box center [657, 349] width 282 height 28
click at [850, 164] on button "Switch to image" at bounding box center [873, 172] width 110 height 28
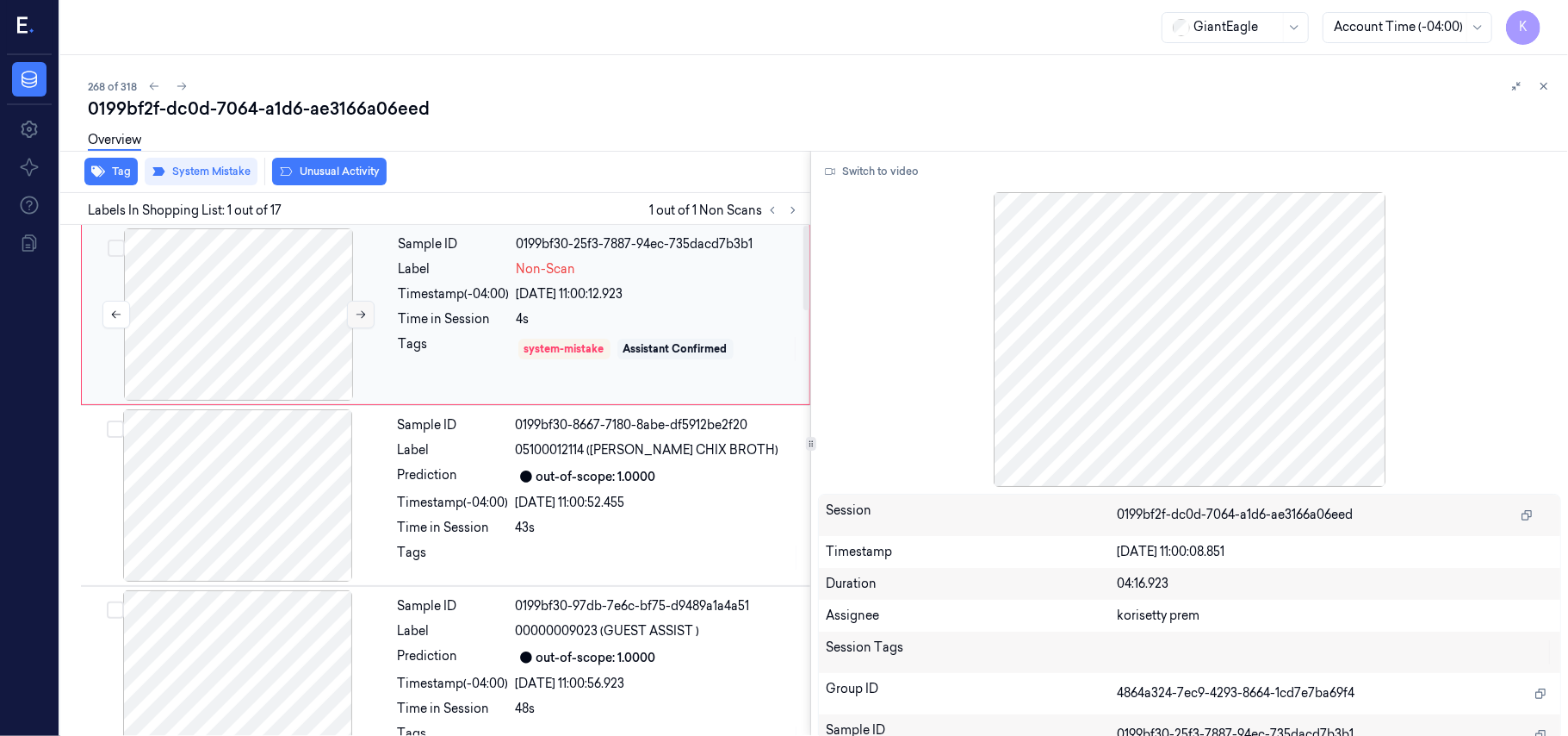
click at [362, 318] on icon at bounding box center [361, 314] width 12 height 12
click at [269, 322] on div at bounding box center [238, 315] width 306 height 173
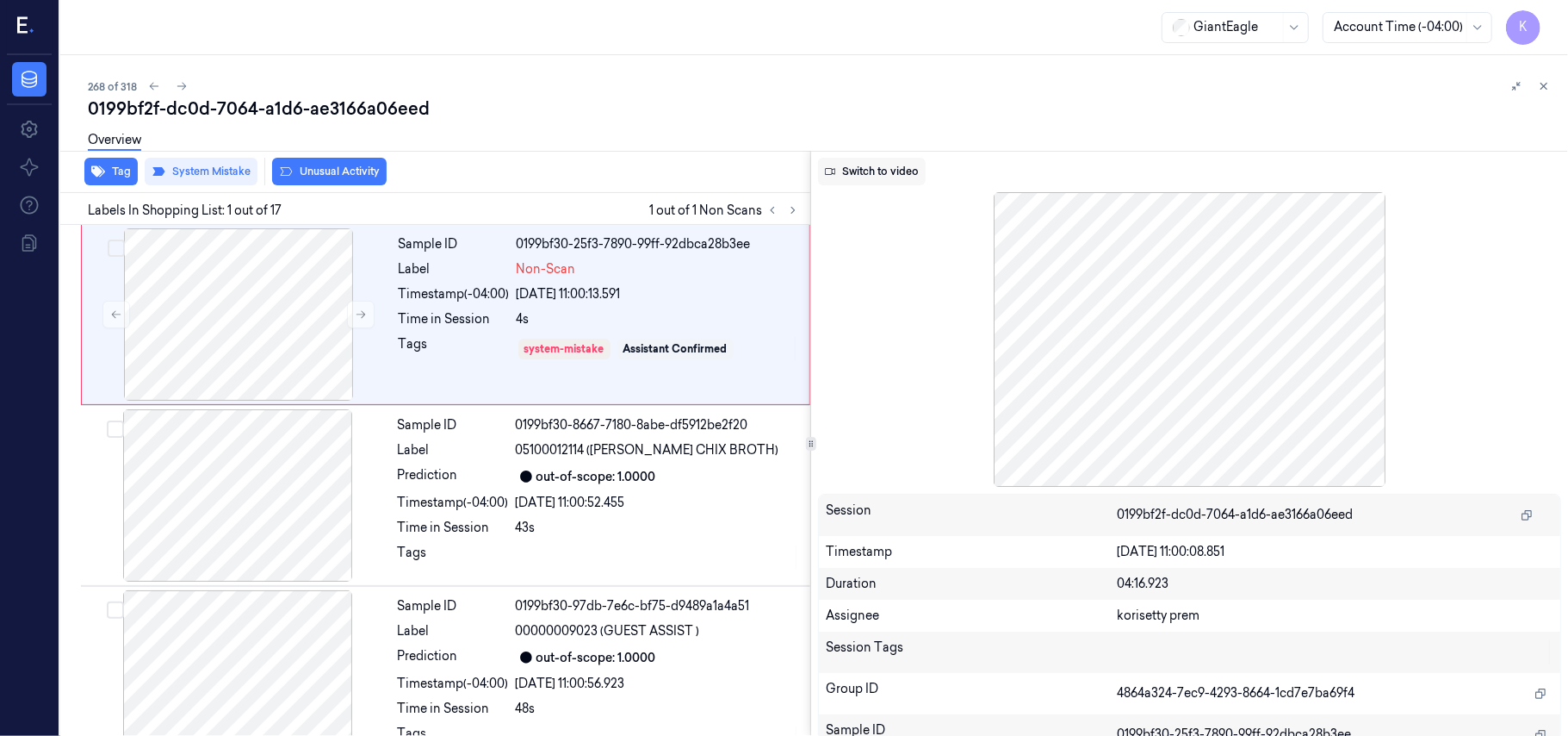
click at [897, 180] on button "Switch to video" at bounding box center [871, 172] width 108 height 28
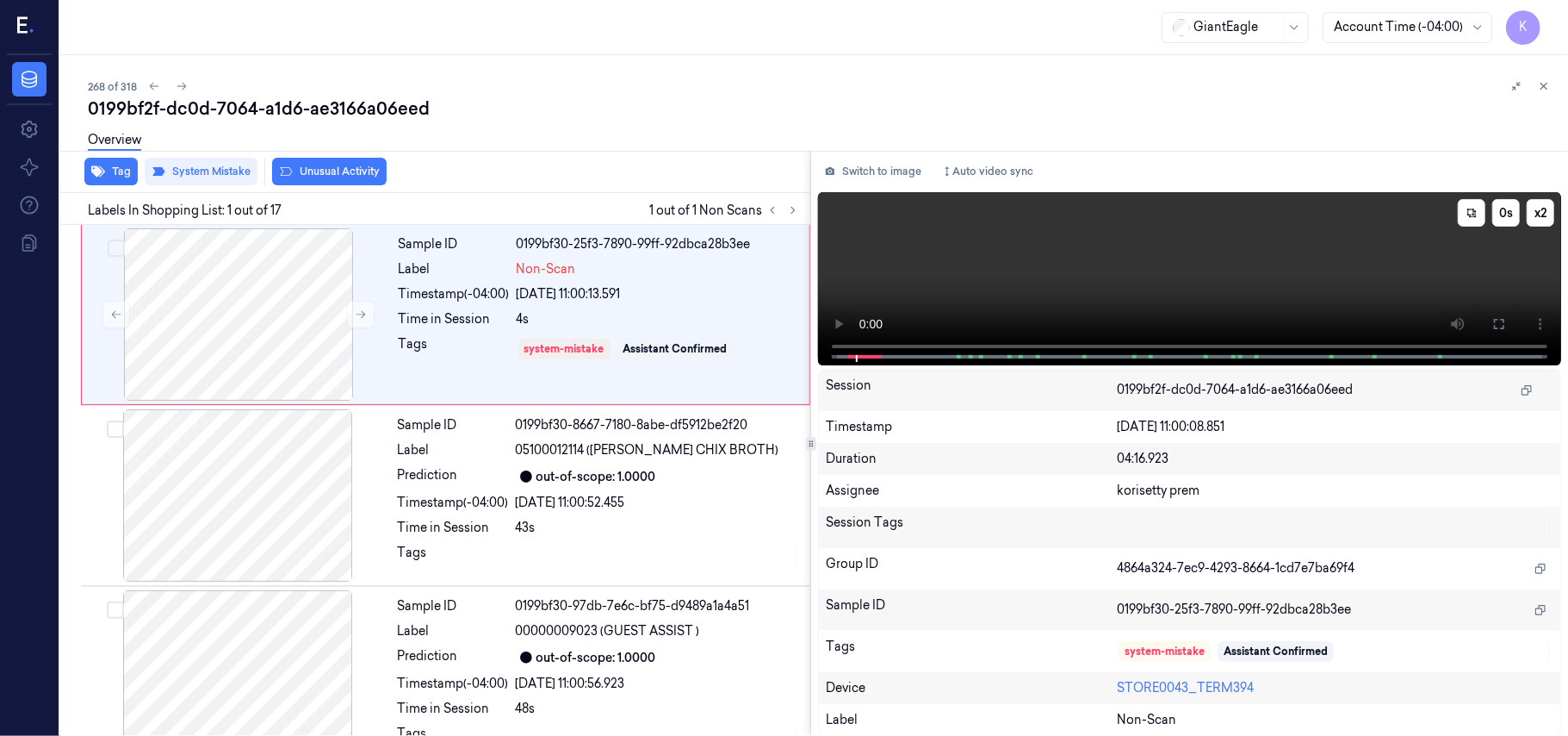
drag, startPoint x: 1505, startPoint y: 322, endPoint x: 1502, endPoint y: 421, distance: 99.0
click at [1502, 321] on icon at bounding box center [1499, 324] width 14 height 14
click at [1020, 296] on video at bounding box center [1189, 279] width 743 height 173
click at [483, 331] on div "Sample ID 0199bf30-25f3-7890-99ff-92dbca28b3ee Label Non-Scan Timestamp (-04:00…" at bounding box center [599, 315] width 414 height 173
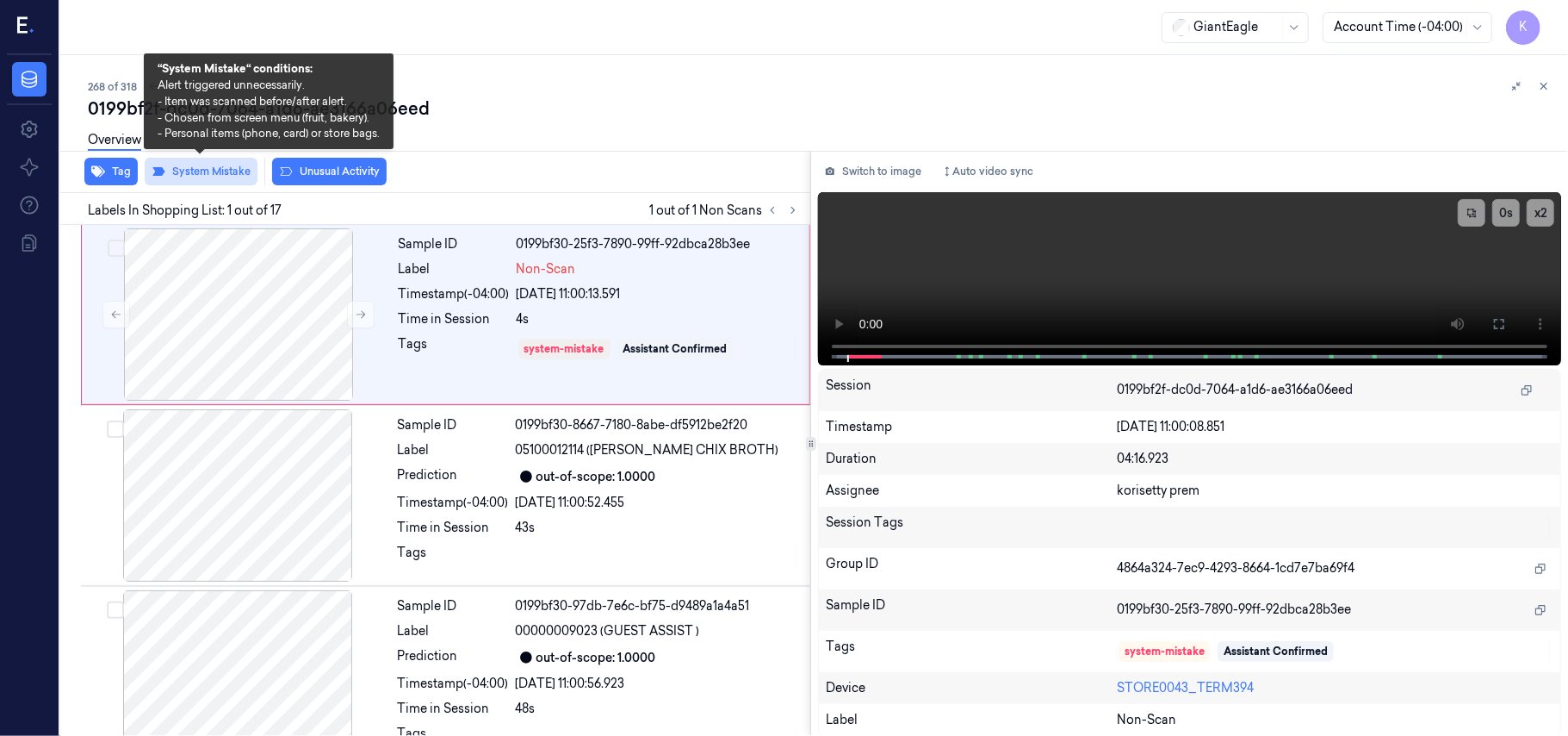
click at [233, 183] on button "System Mistake" at bounding box center [201, 172] width 113 height 28
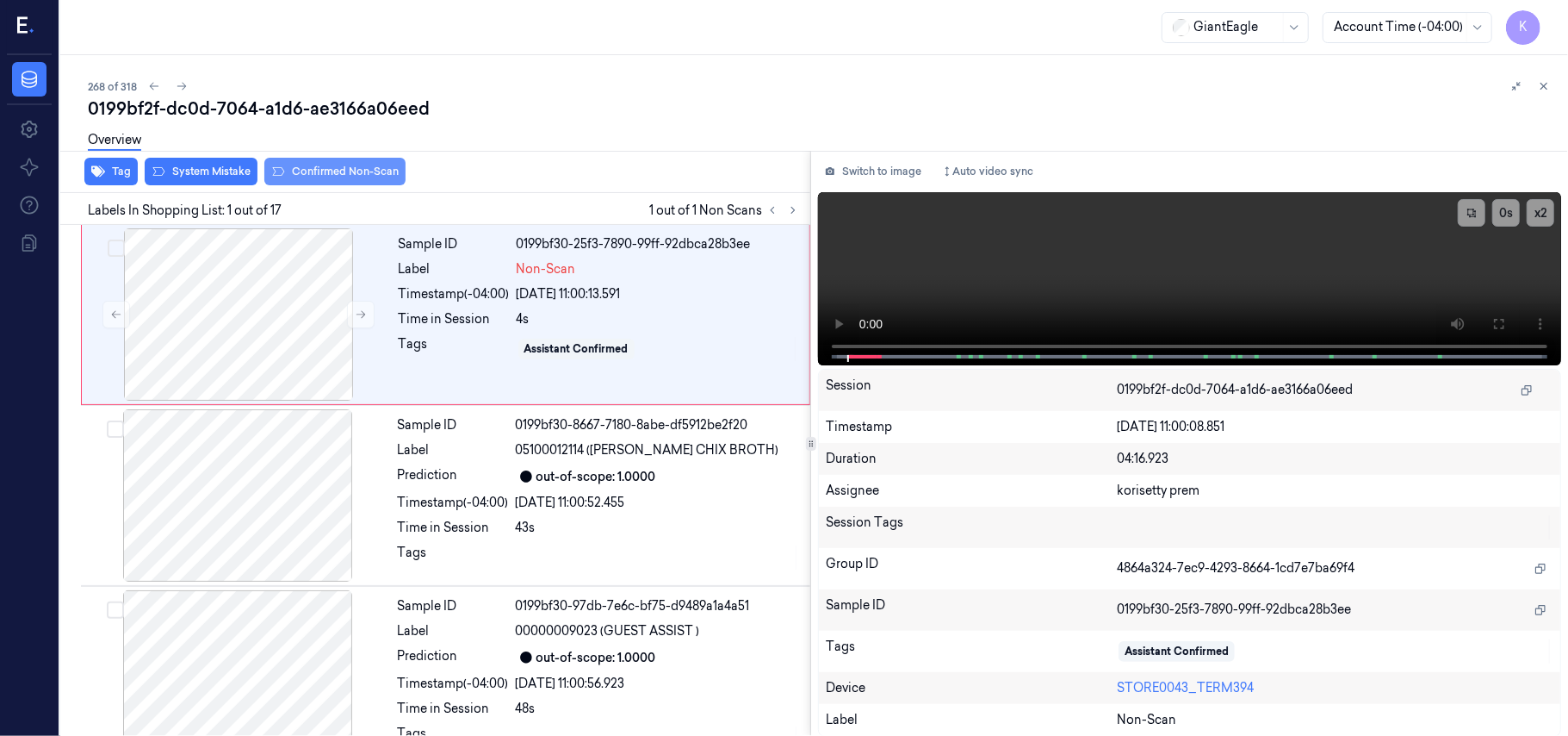
click at [317, 176] on button "Confirmed Non-Scan" at bounding box center [336, 172] width 141 height 28
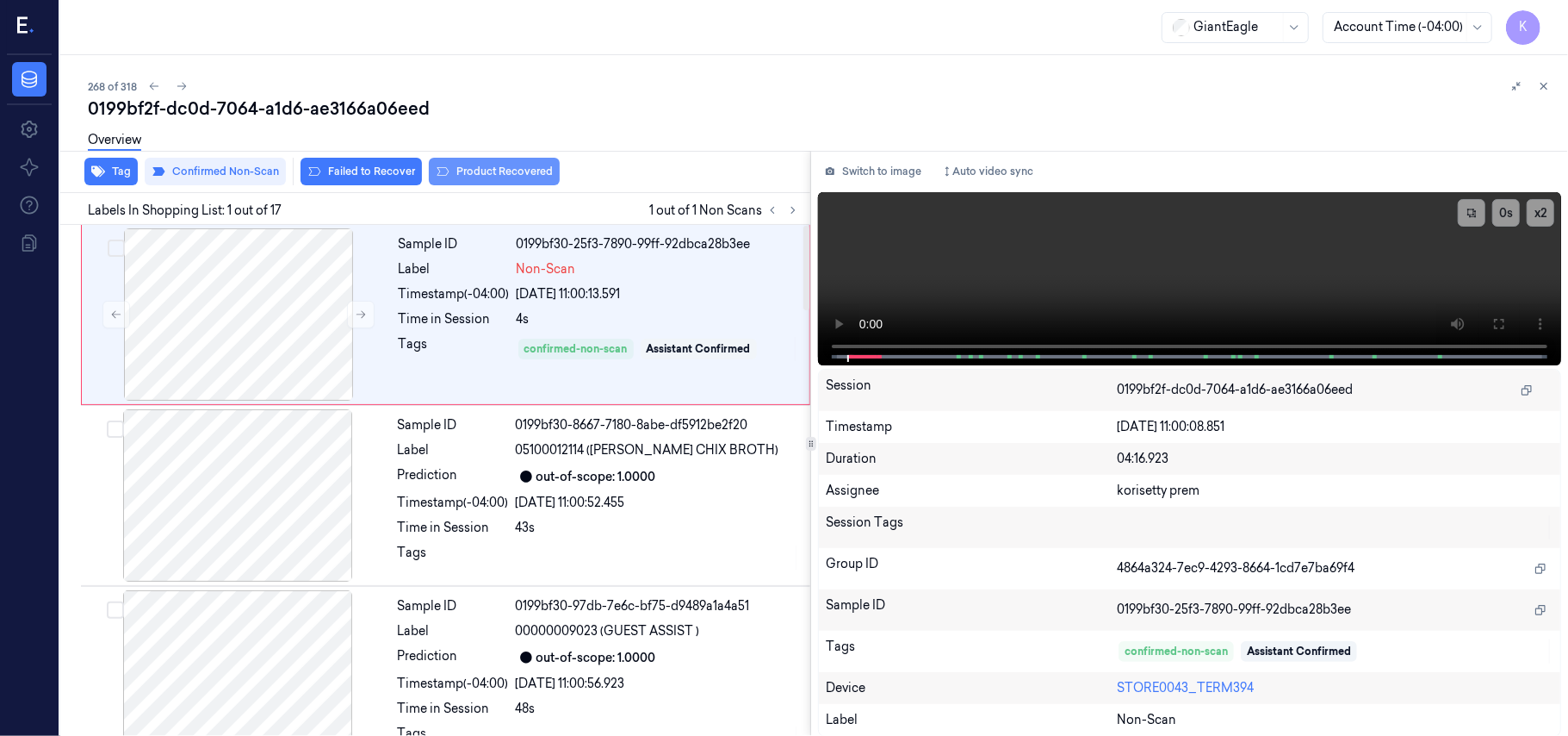
click at [493, 169] on button "Product Recovered" at bounding box center [494, 172] width 131 height 28
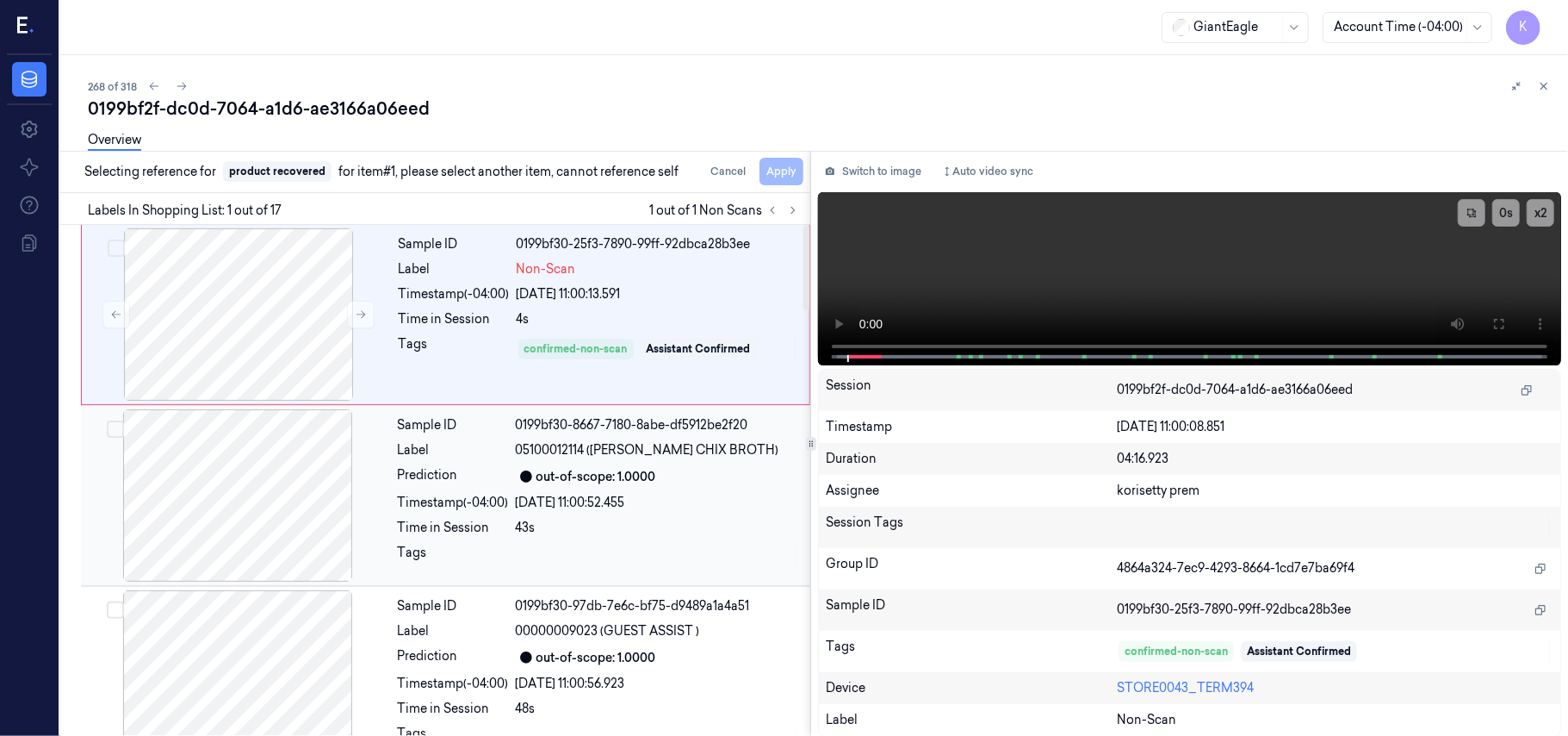
click at [590, 510] on div "[DATE] 11:00:52.455" at bounding box center [657, 502] width 284 height 18
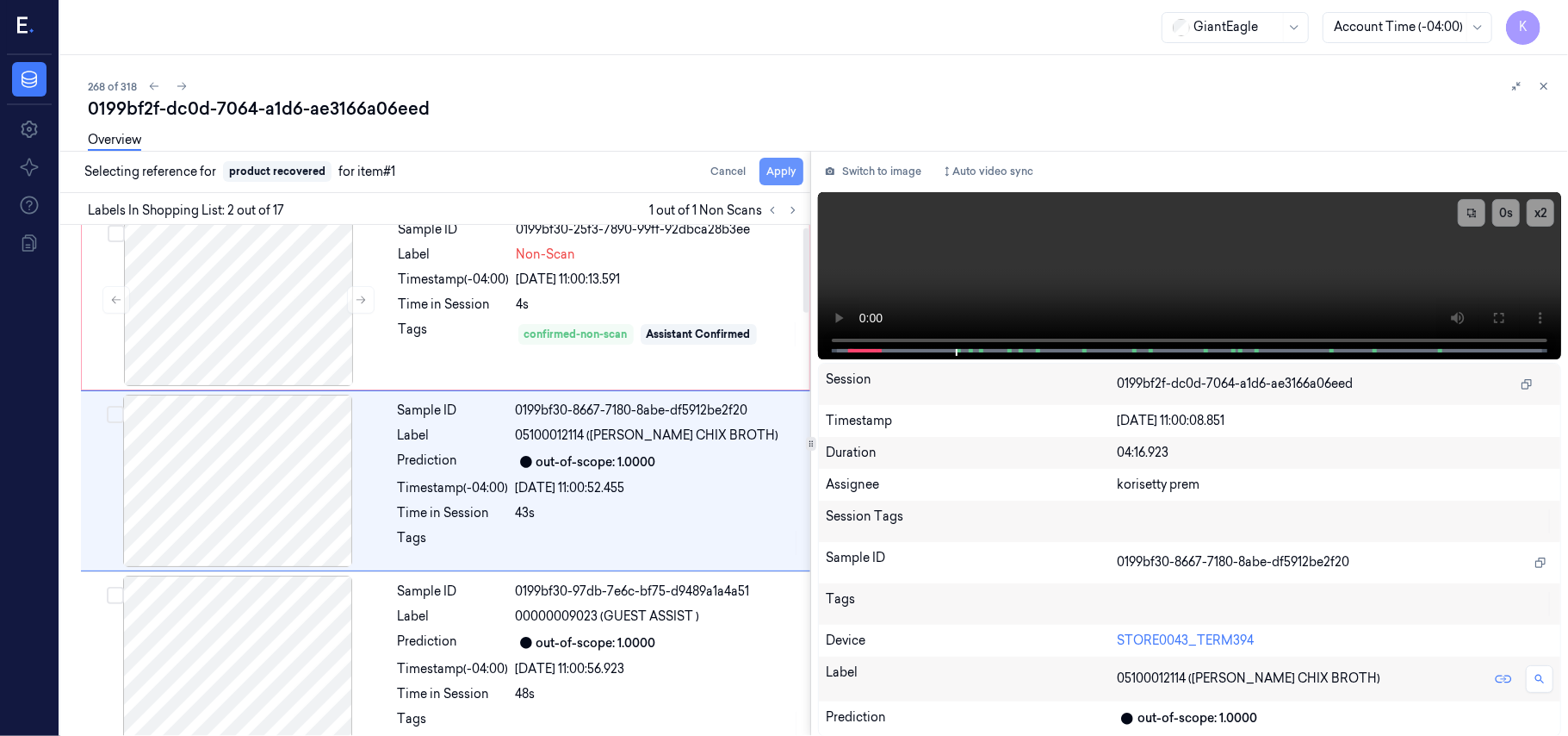
click at [773, 173] on button "Apply" at bounding box center [781, 172] width 44 height 28
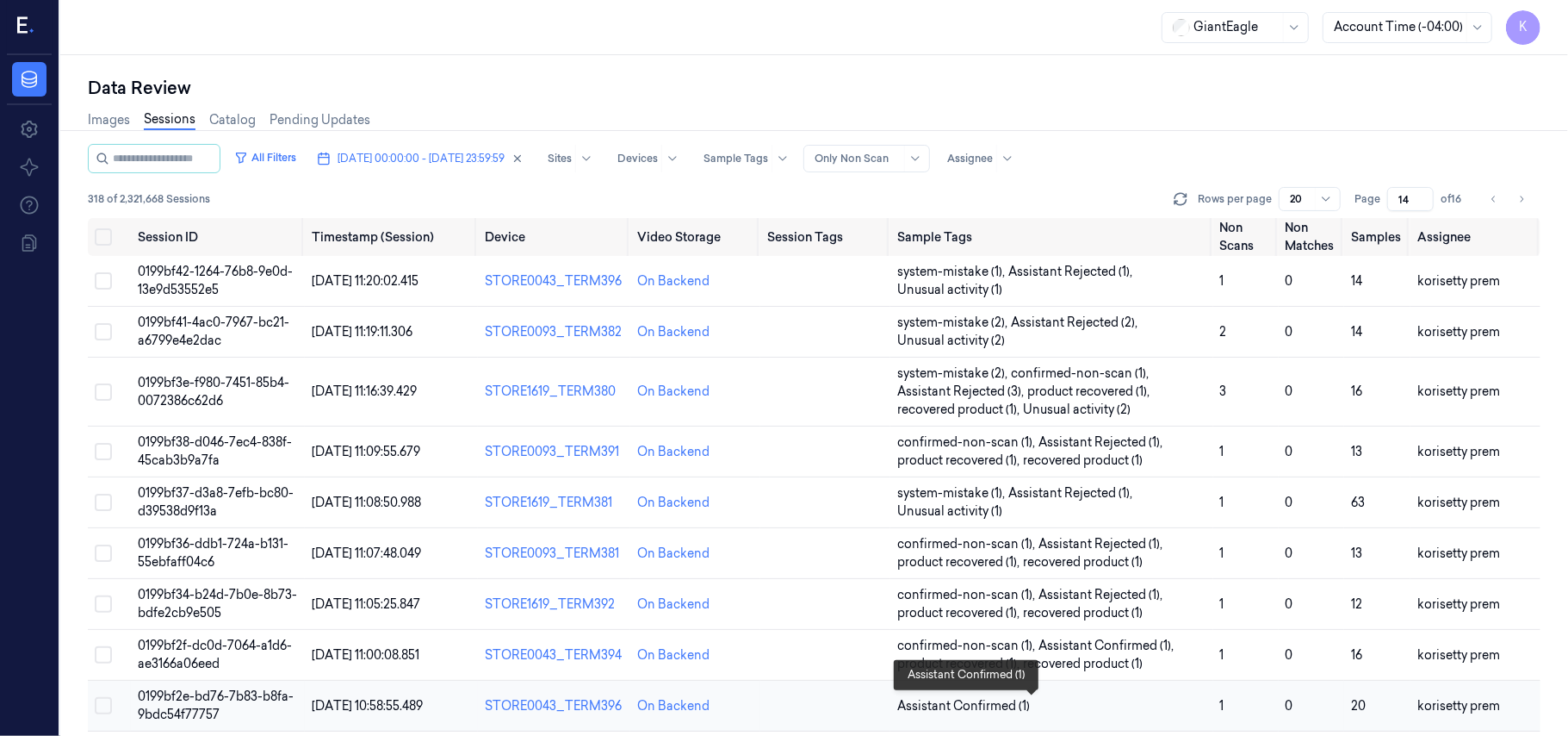
click at [1120, 701] on span "Assistant Confirmed (1)" at bounding box center [1051, 706] width 309 height 18
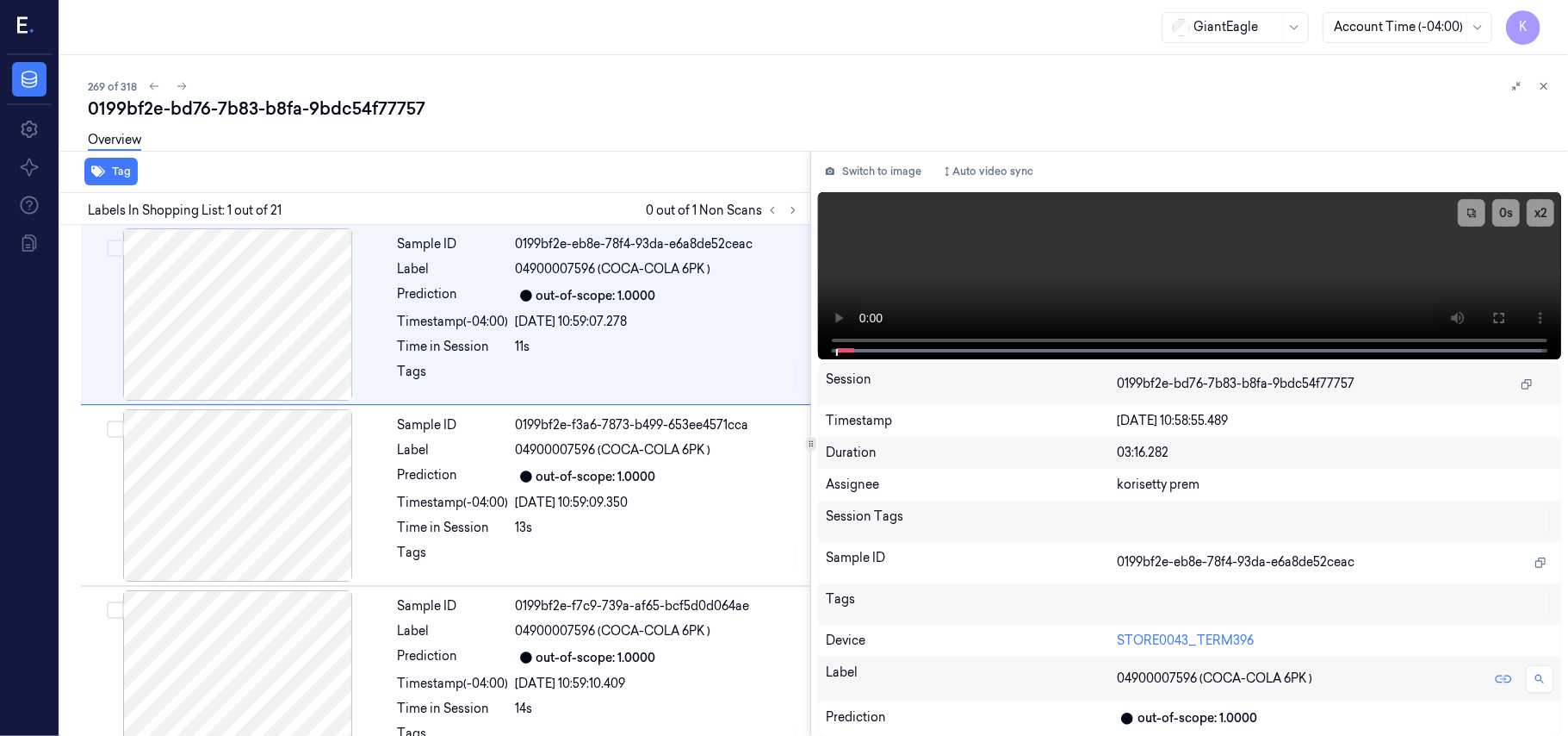
click at [669, 69] on div "269 of 318 0199bf2e-bd76-7b83-b8fa-9bdc54f77757 Overview Tag Labels In Shopping…" at bounding box center [814, 395] width 1508 height 681
click at [793, 208] on icon at bounding box center [793, 211] width 12 height 12
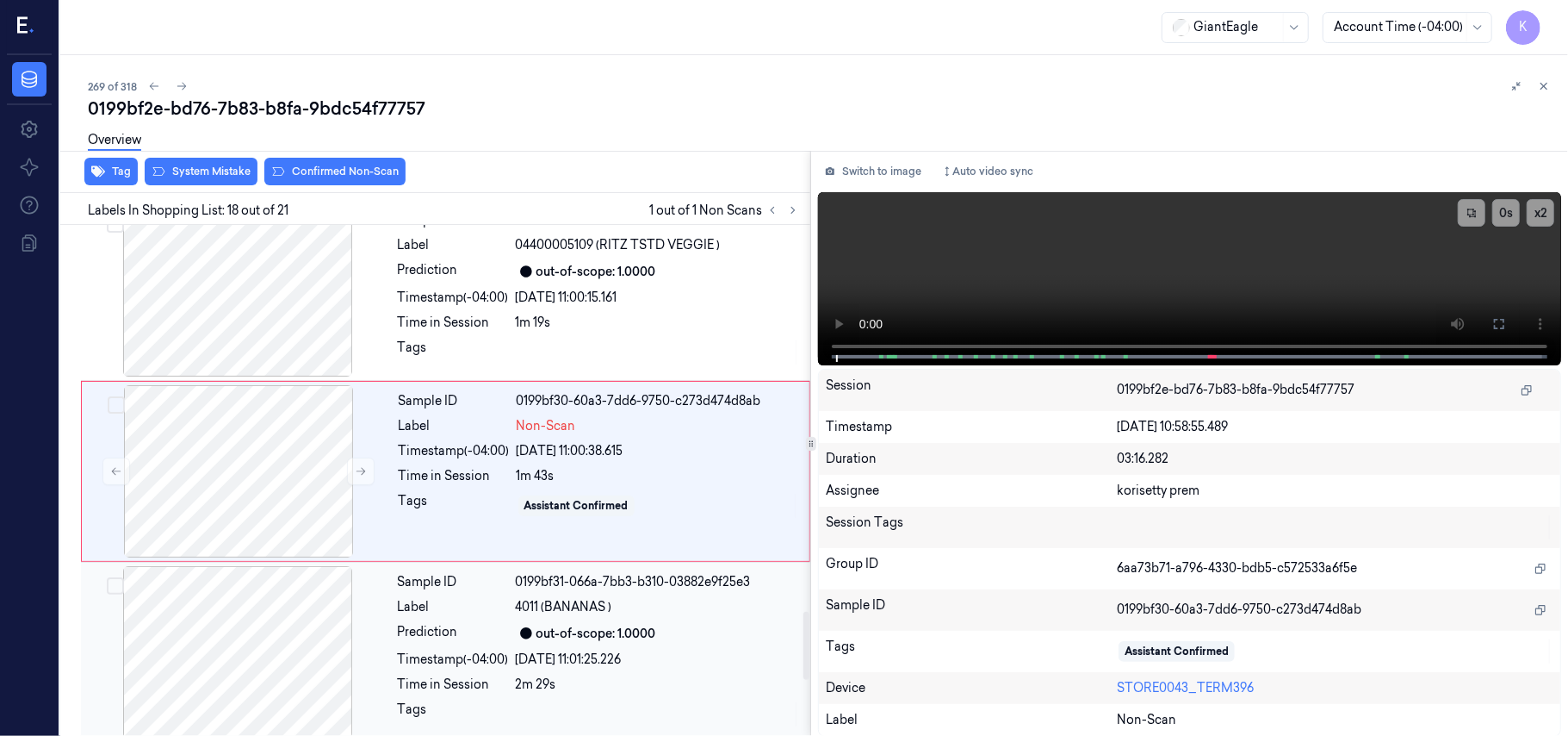
scroll to position [2803, 0]
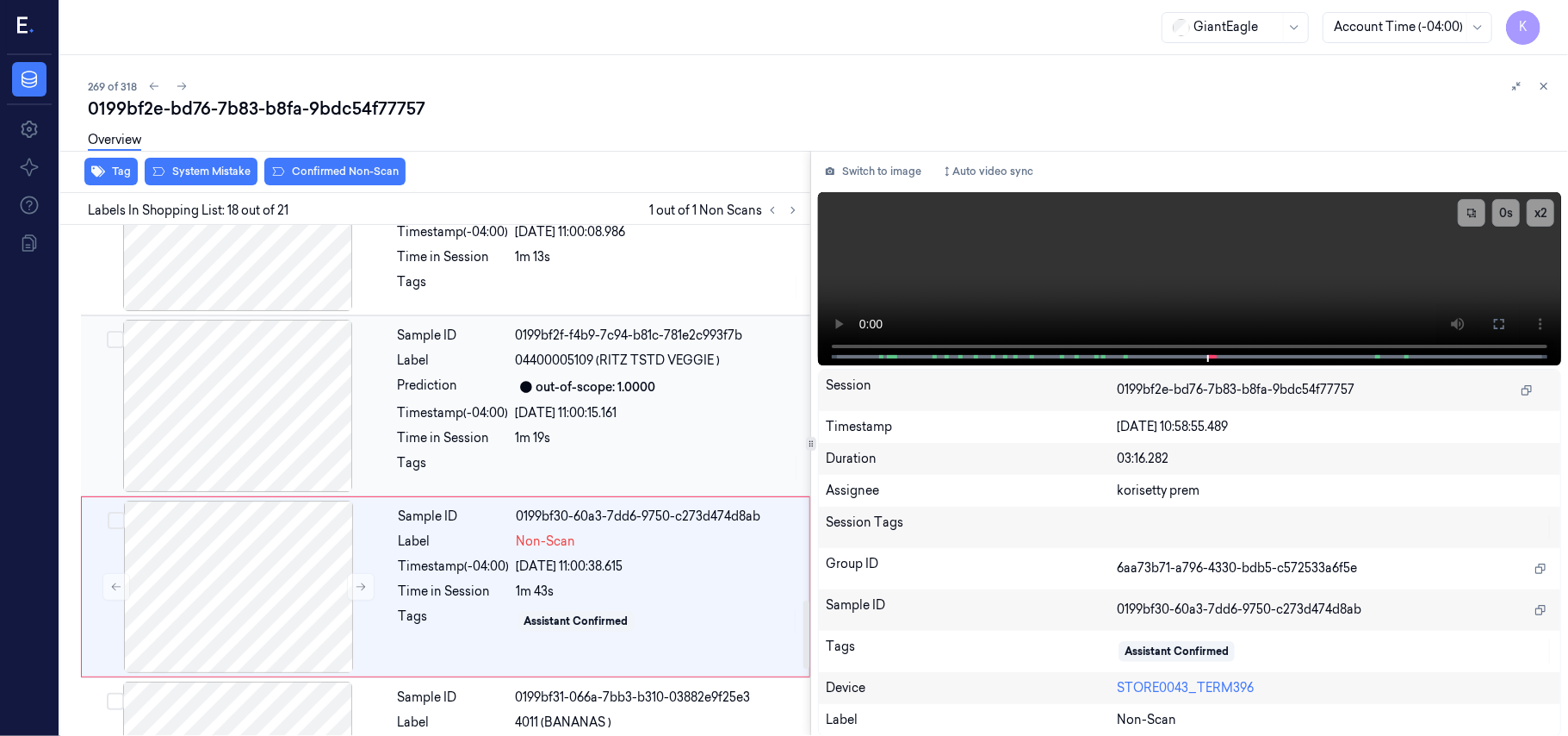
click at [591, 397] on div "out-of-scope: 1.0000" at bounding box center [657, 387] width 284 height 21
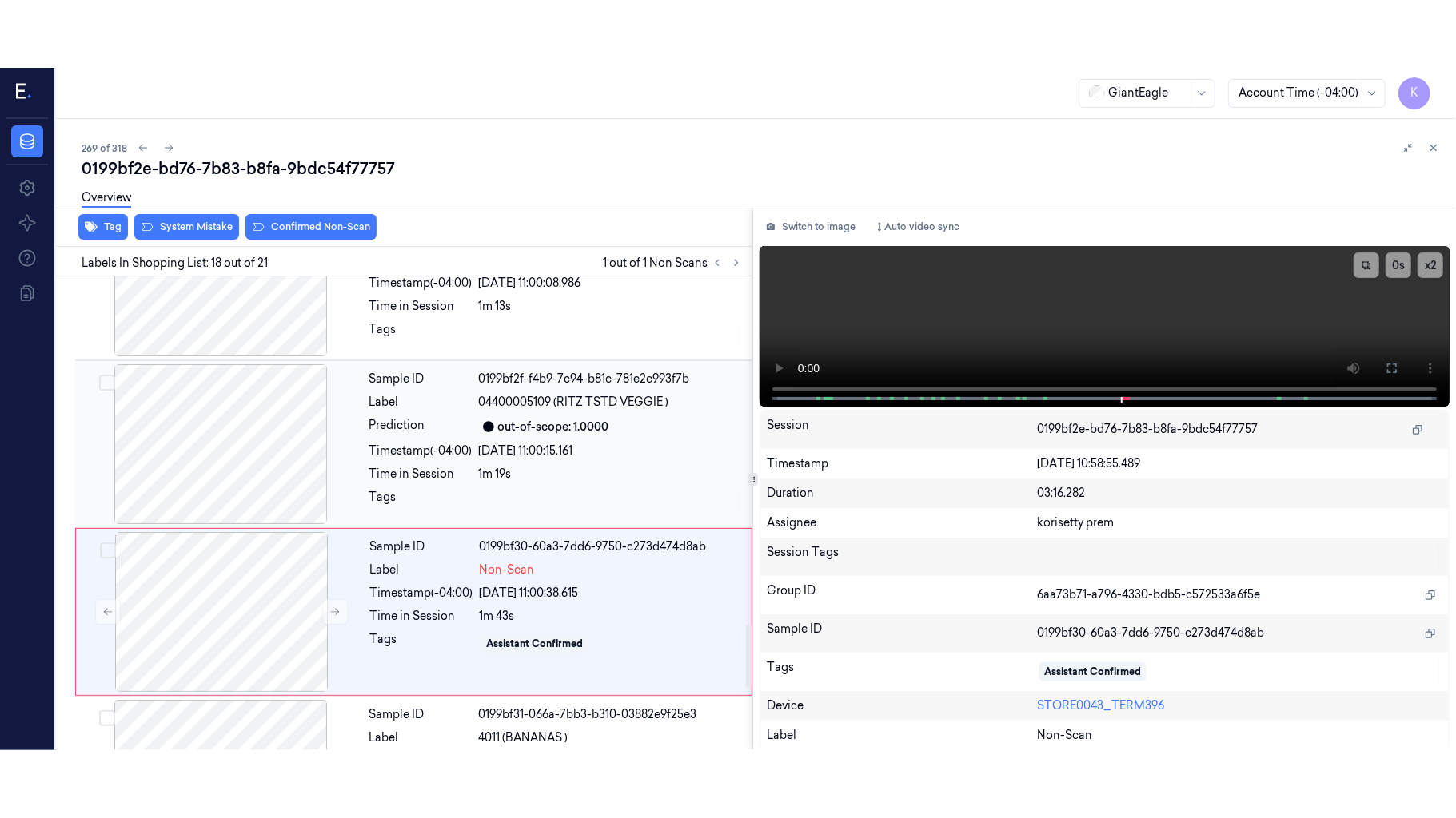
scroll to position [2539, 0]
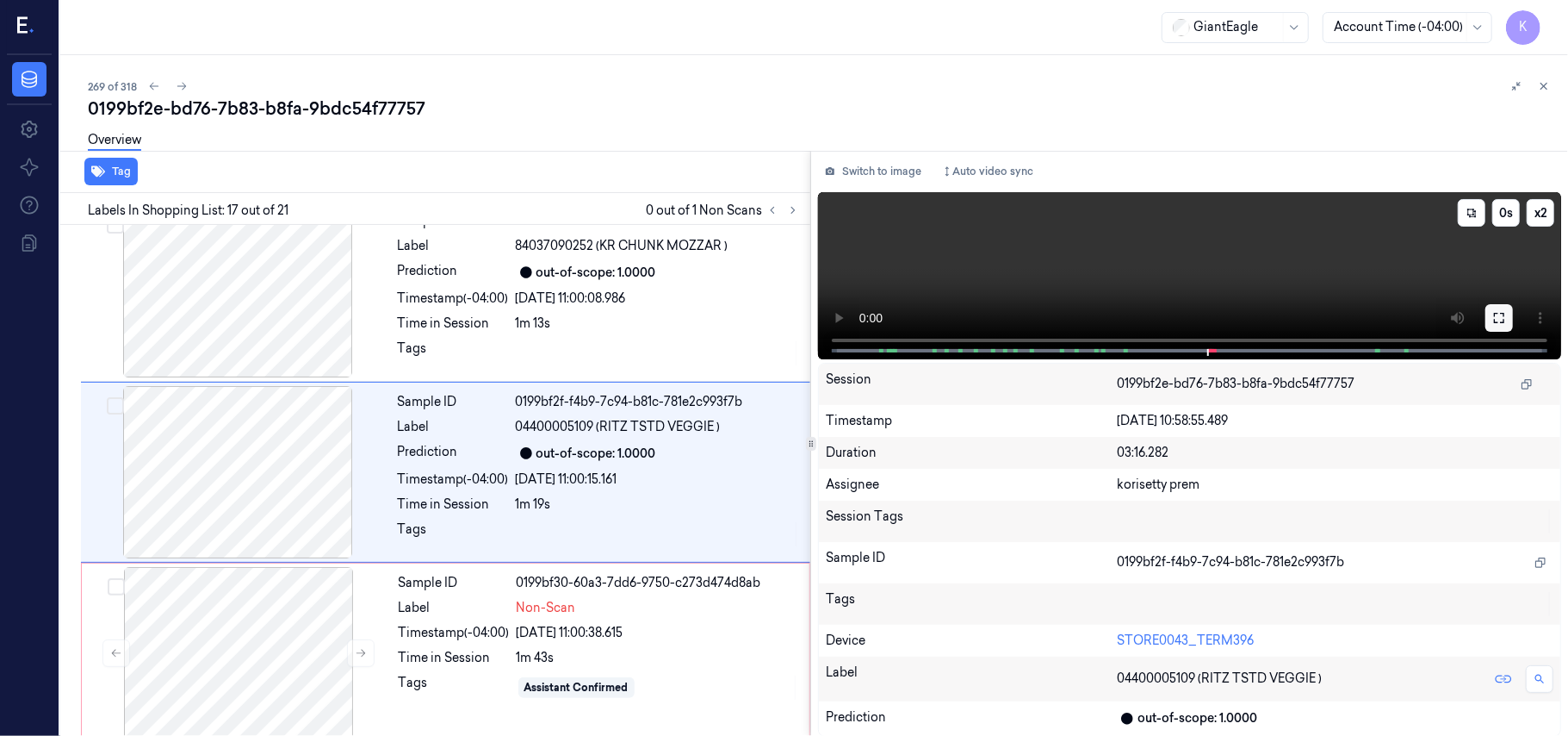
click at [1507, 321] on button at bounding box center [1499, 318] width 28 height 28
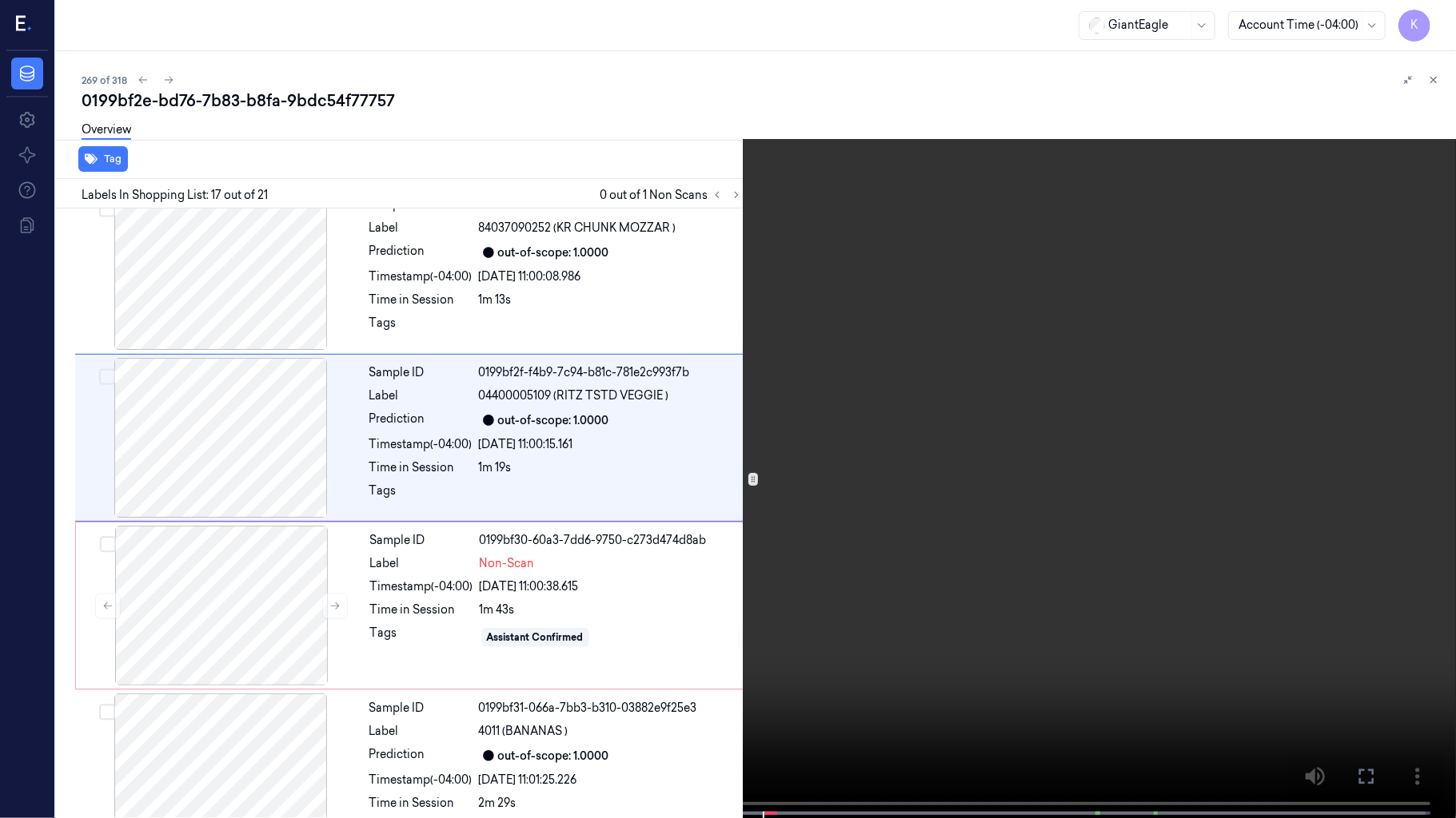
click at [706, 589] on video at bounding box center [728, 411] width 1456 height 821
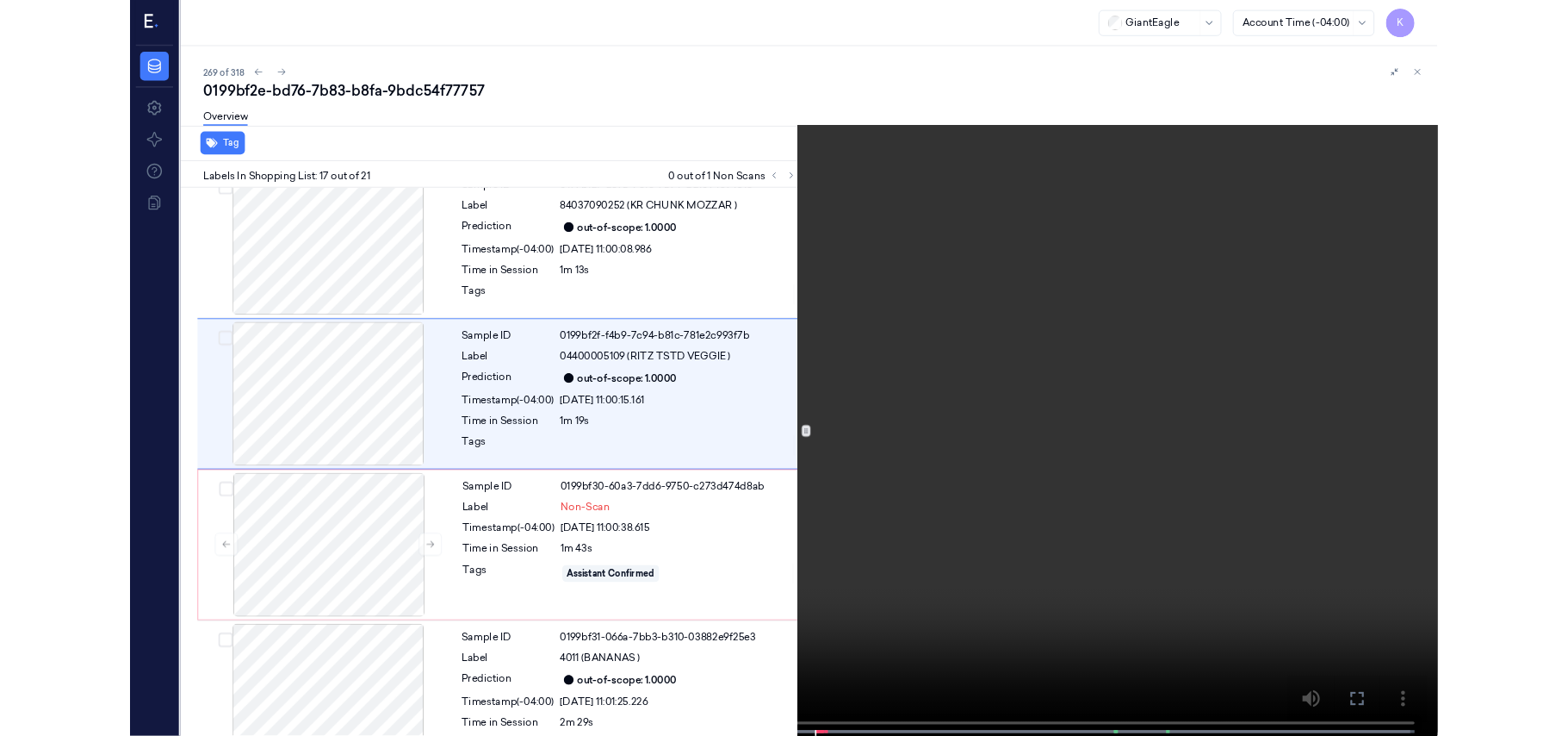
scroll to position [2664, 0]
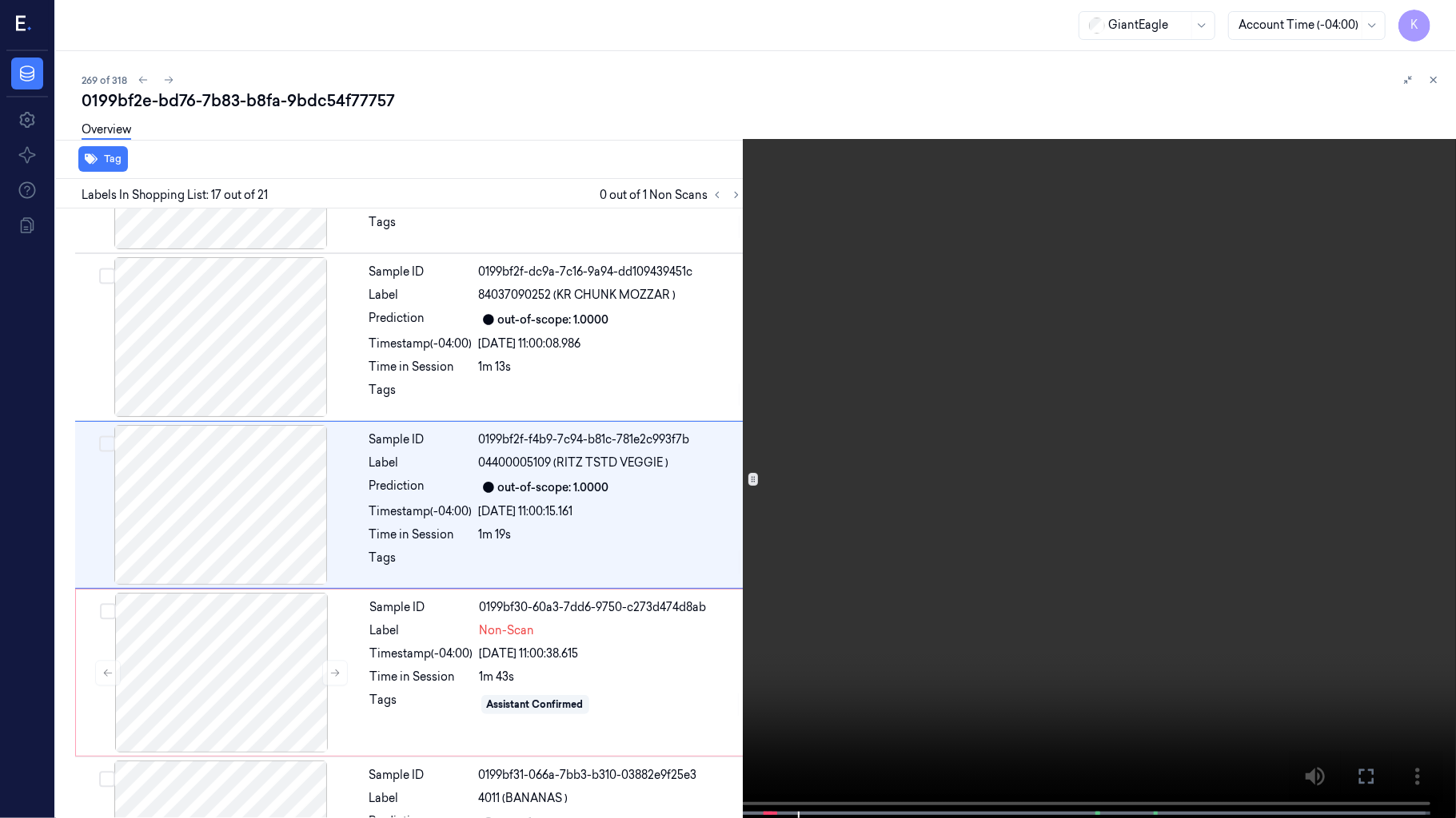
click at [1128, 548] on video at bounding box center [728, 411] width 1456 height 821
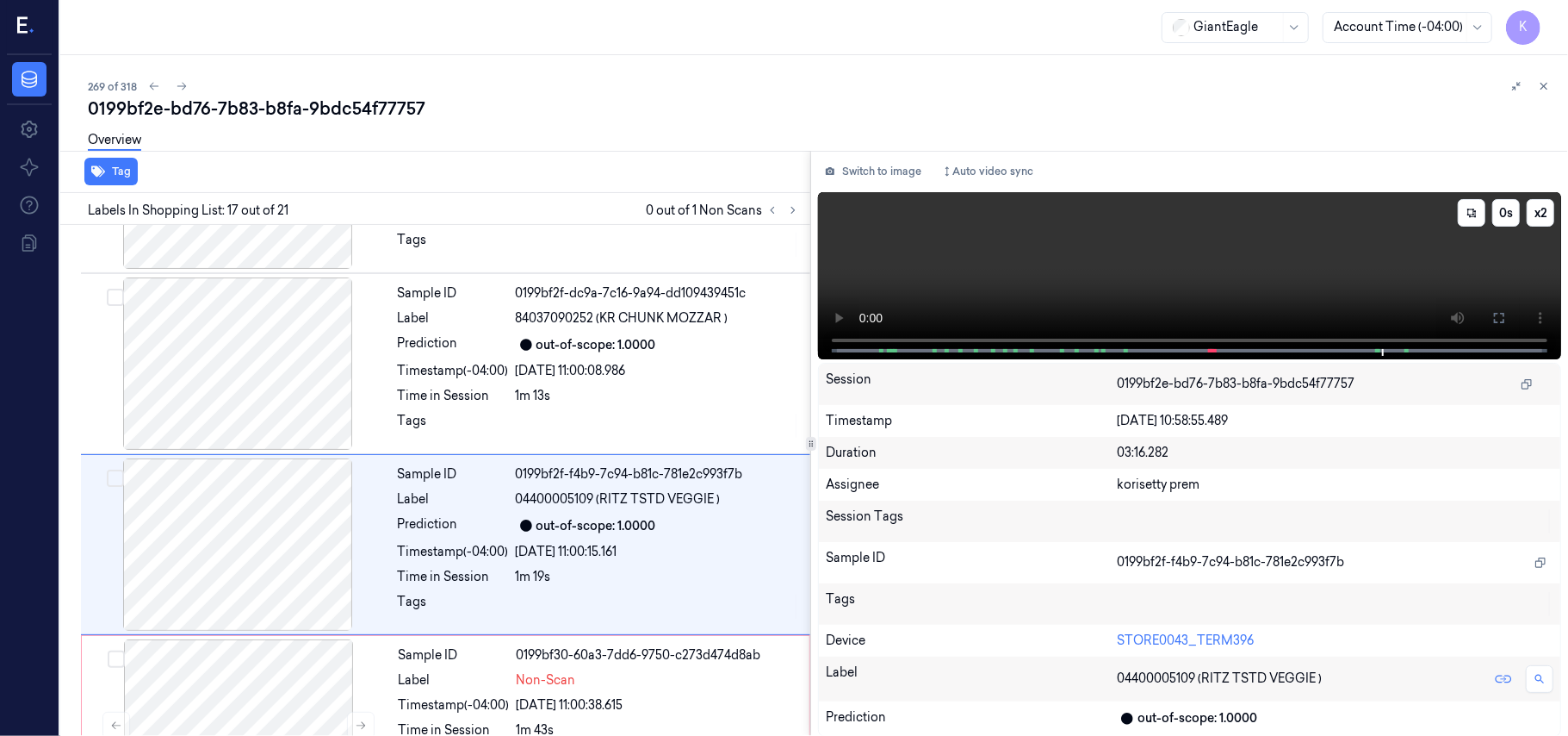
click at [990, 214] on video at bounding box center [1189, 276] width 743 height 167
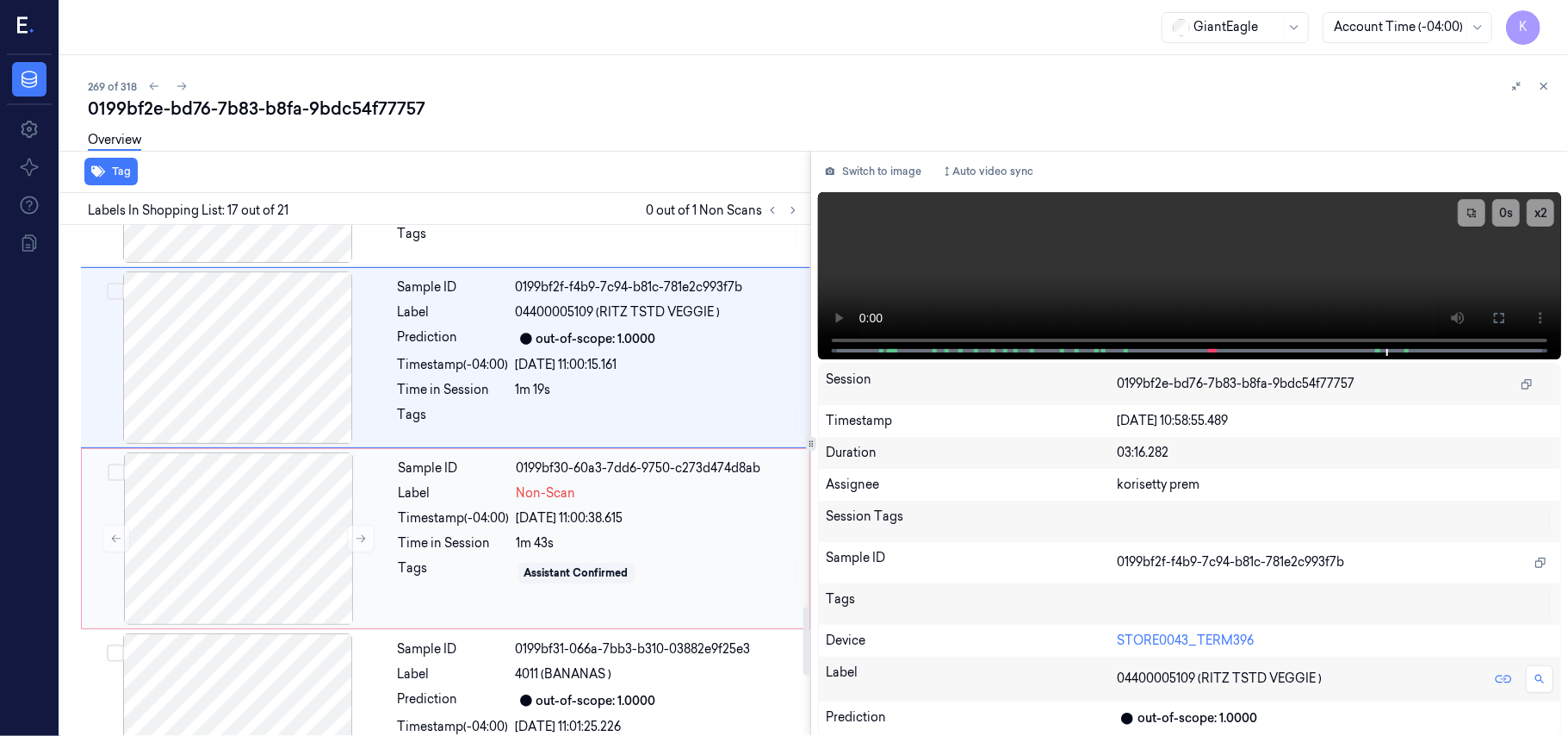
click at [584, 539] on div "Sample ID 0199bf30-60a3-7dd6-9750-c273d474d8ab Label Non-Scan Timestamp (-04:00…" at bounding box center [599, 538] width 414 height 173
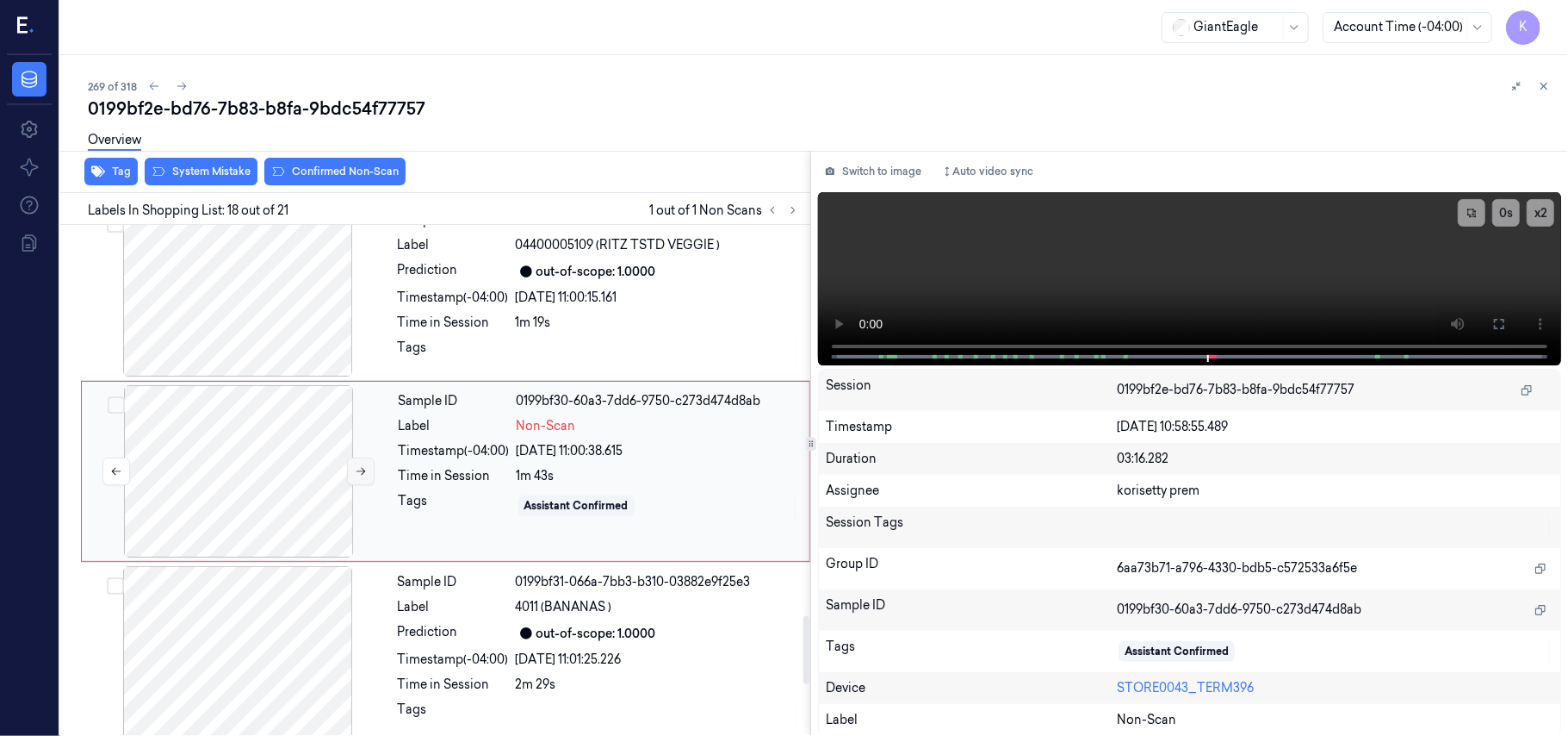
click at [356, 485] on button at bounding box center [361, 471] width 28 height 28
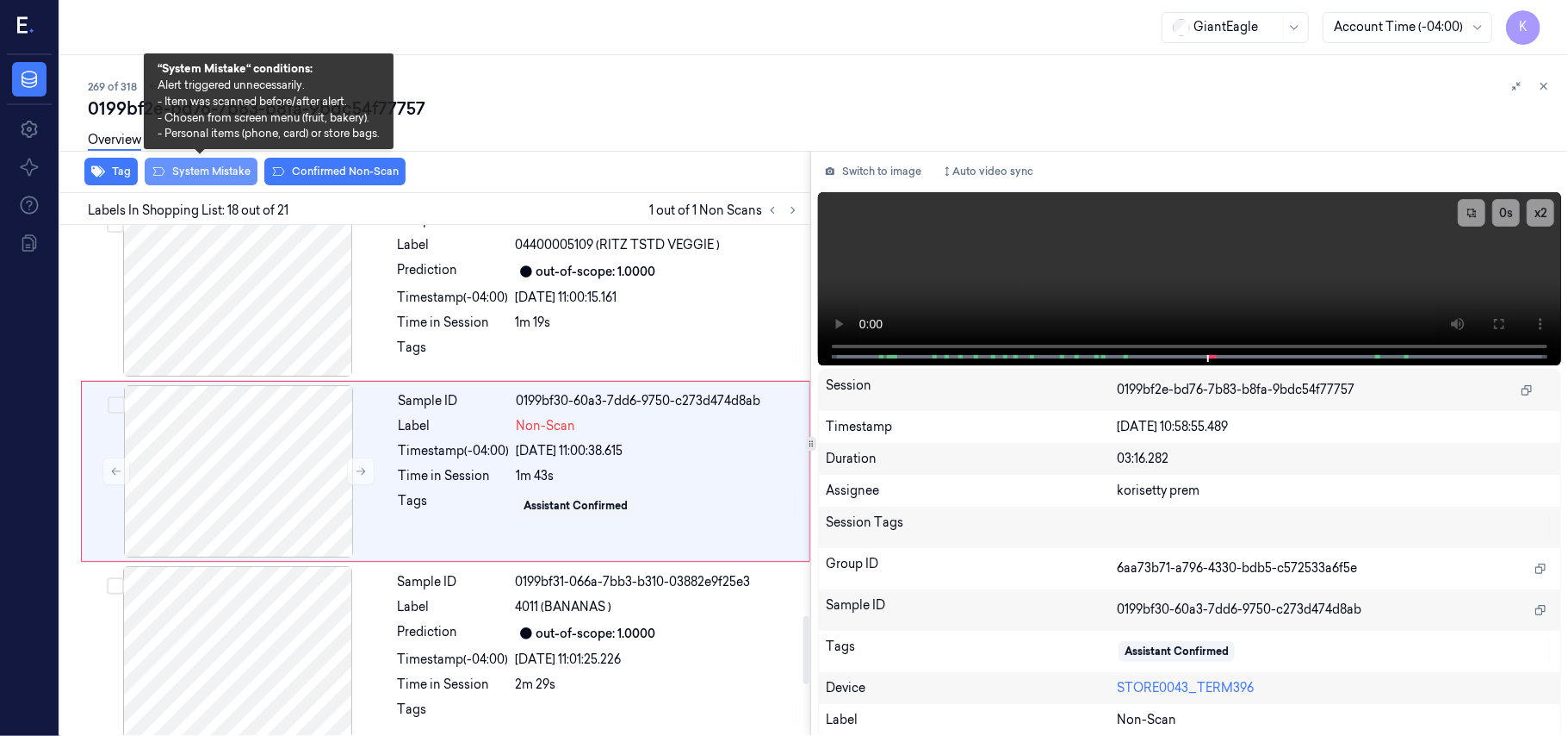
click at [191, 181] on button "System Mistake" at bounding box center [201, 172] width 113 height 28
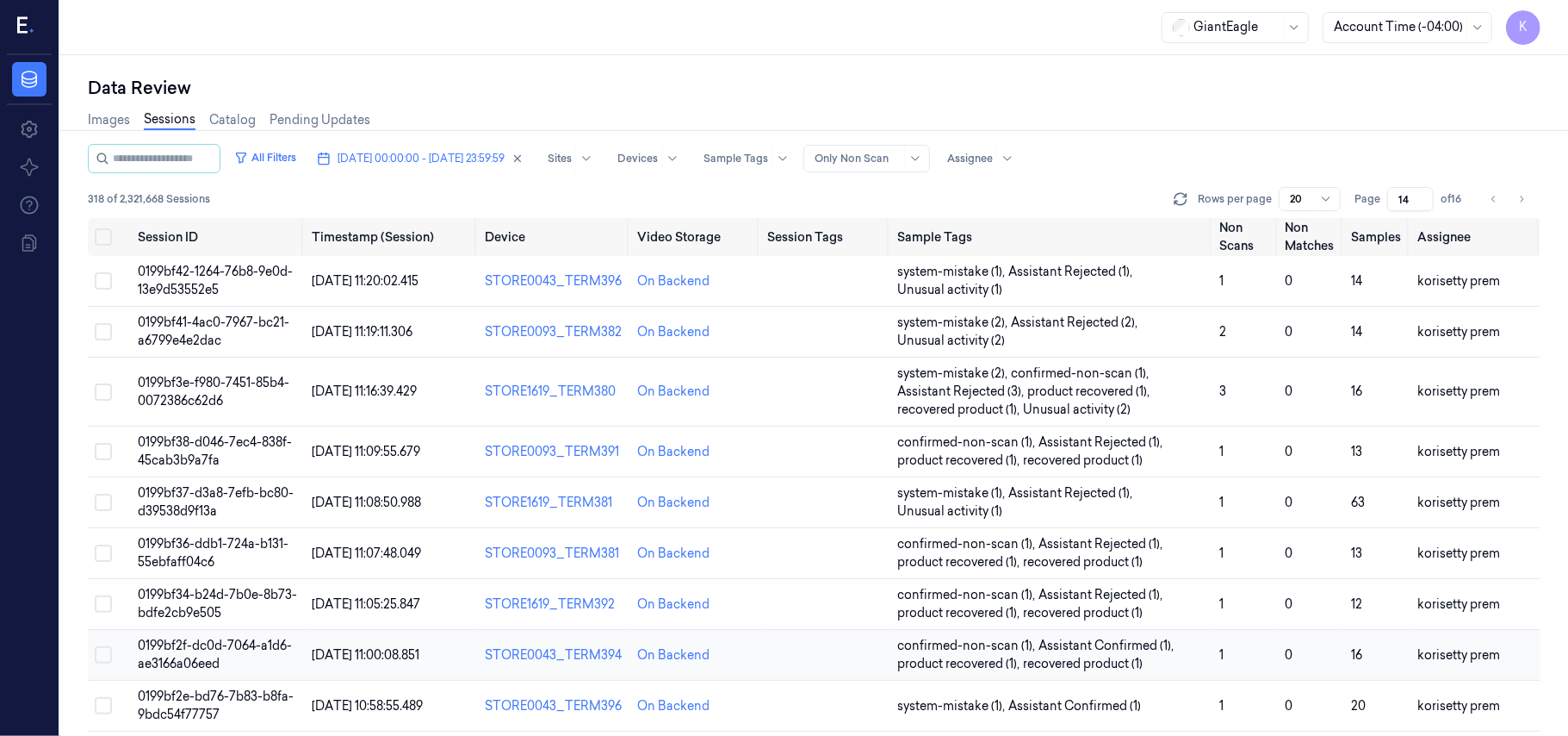
scroll to position [230, 0]
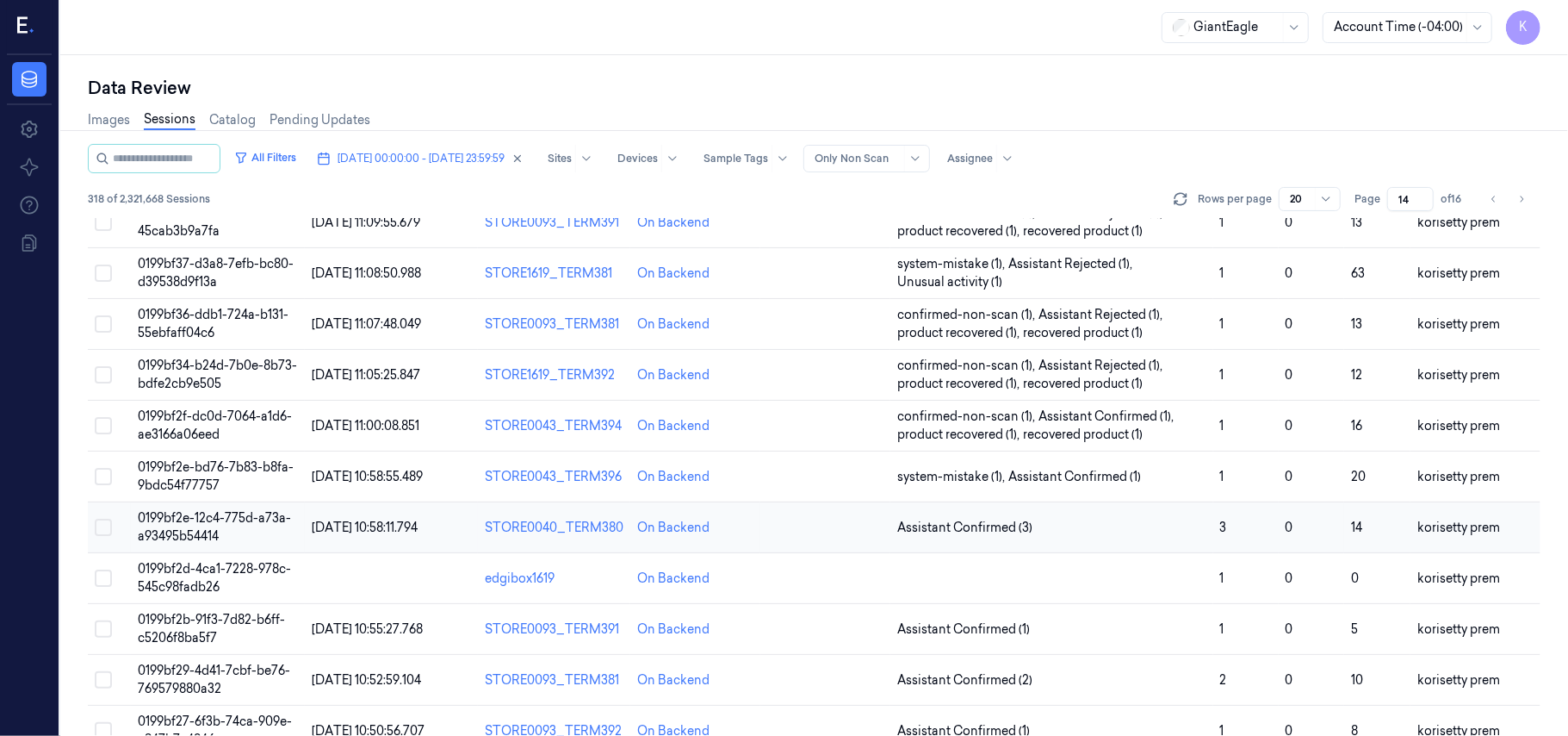
click at [1044, 538] on td "Assistant Confirmed (3)" at bounding box center [1051, 527] width 323 height 51
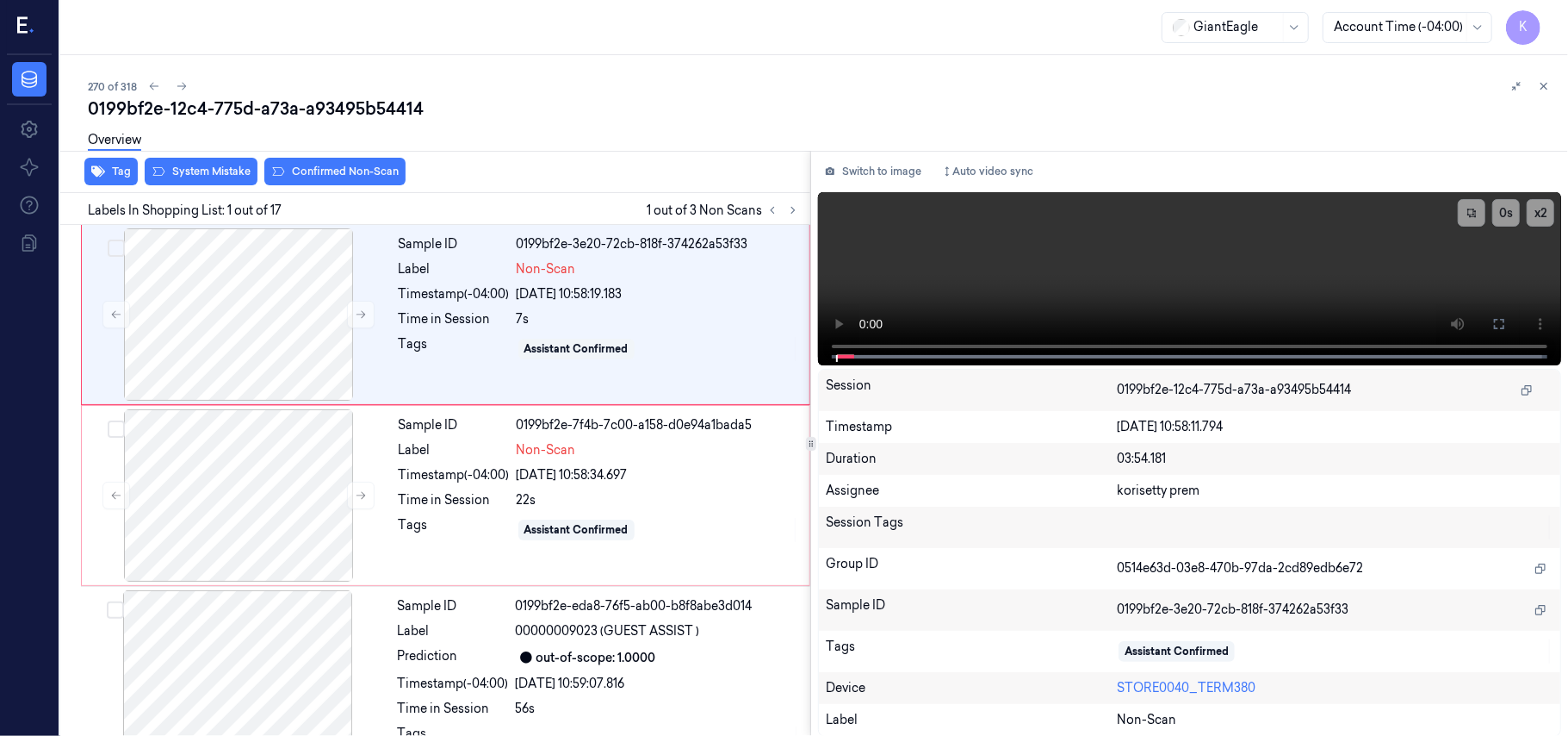
click at [705, 86] on div "270 of 318" at bounding box center [821, 86] width 1466 height 21
click at [1498, 324] on icon at bounding box center [1499, 324] width 14 height 14
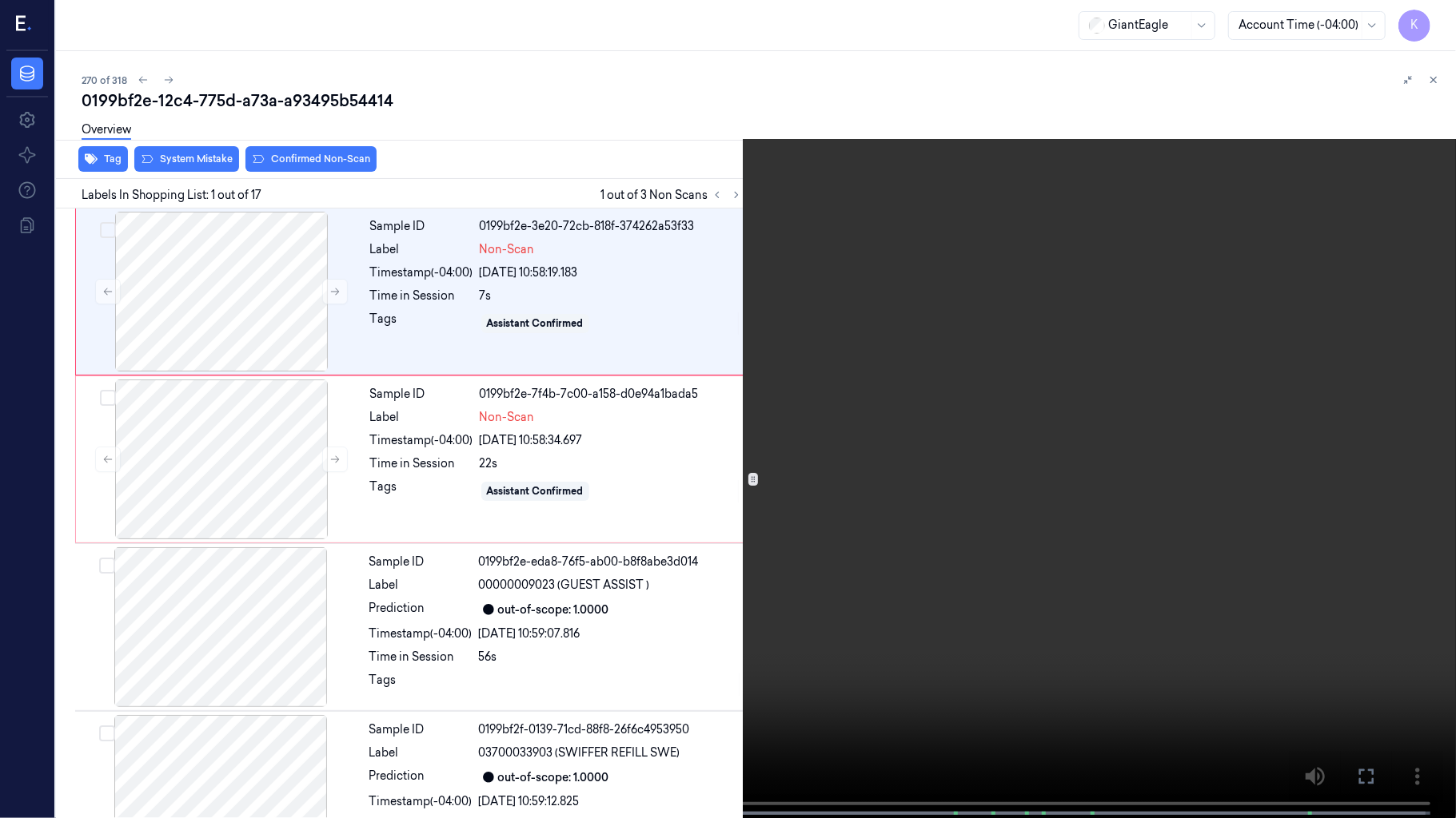
click at [445, 538] on video at bounding box center [728, 411] width 1456 height 821
click at [677, 524] on video at bounding box center [728, 411] width 1456 height 821
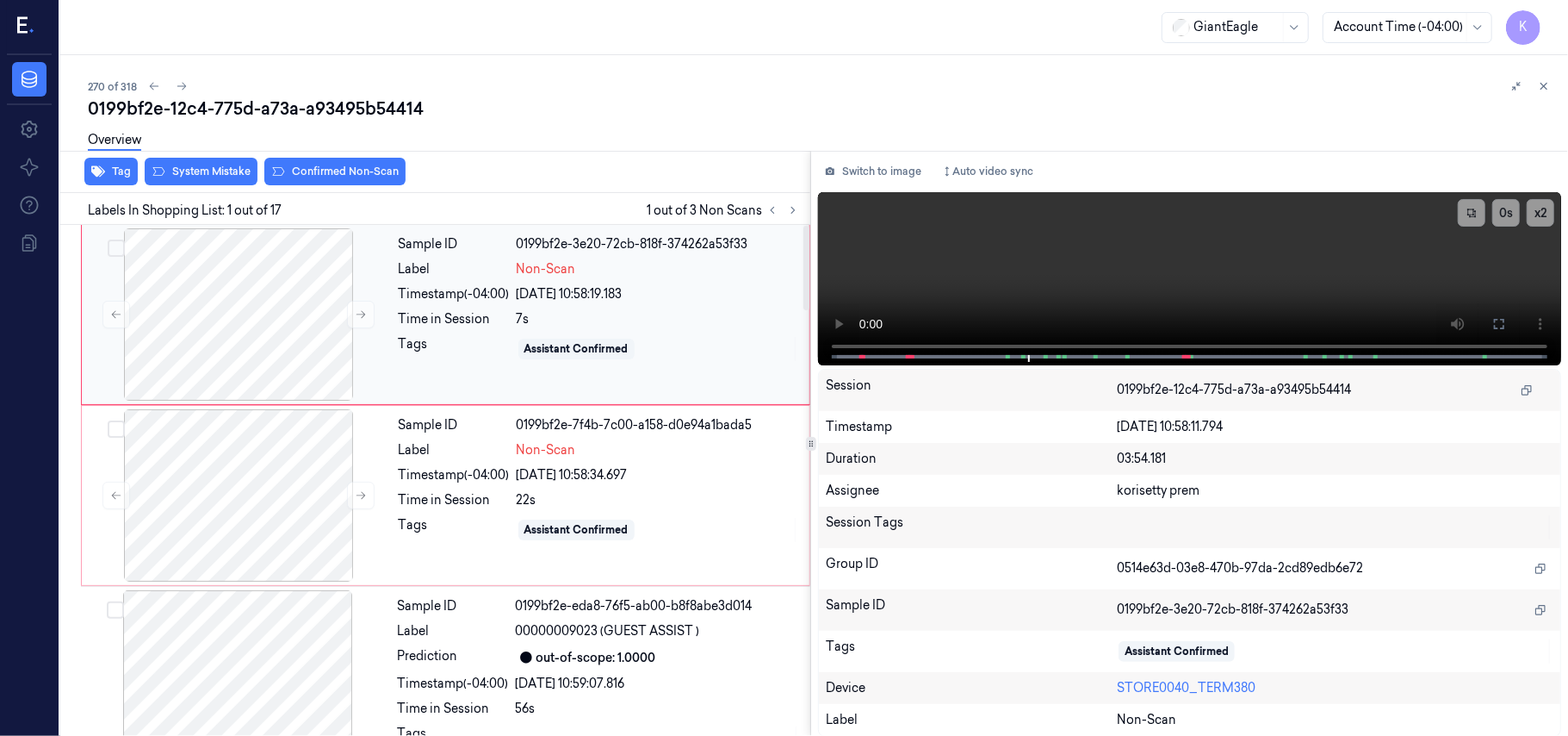
click at [518, 321] on div "7s" at bounding box center [657, 318] width 282 height 18
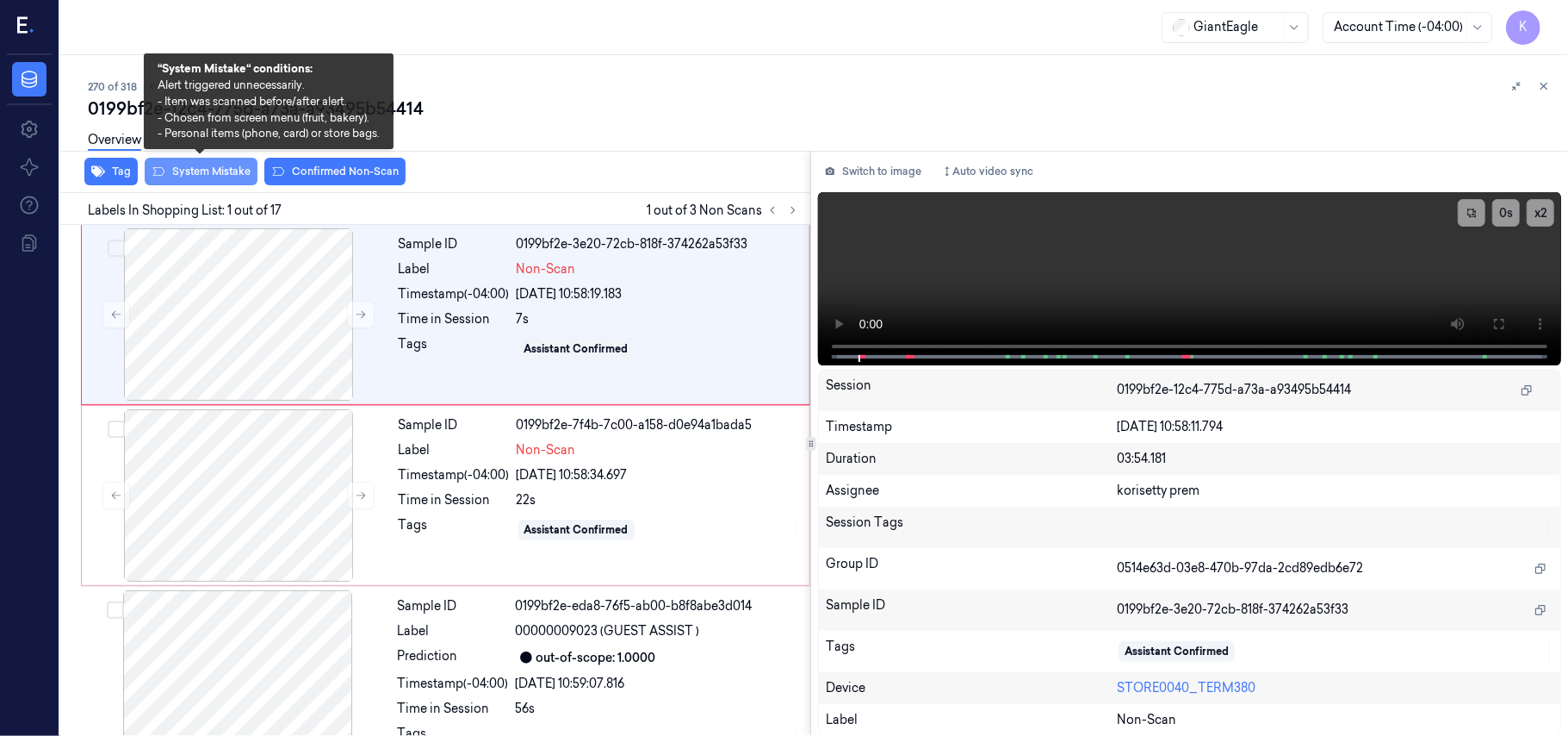
click at [160, 177] on icon at bounding box center [159, 172] width 14 height 14
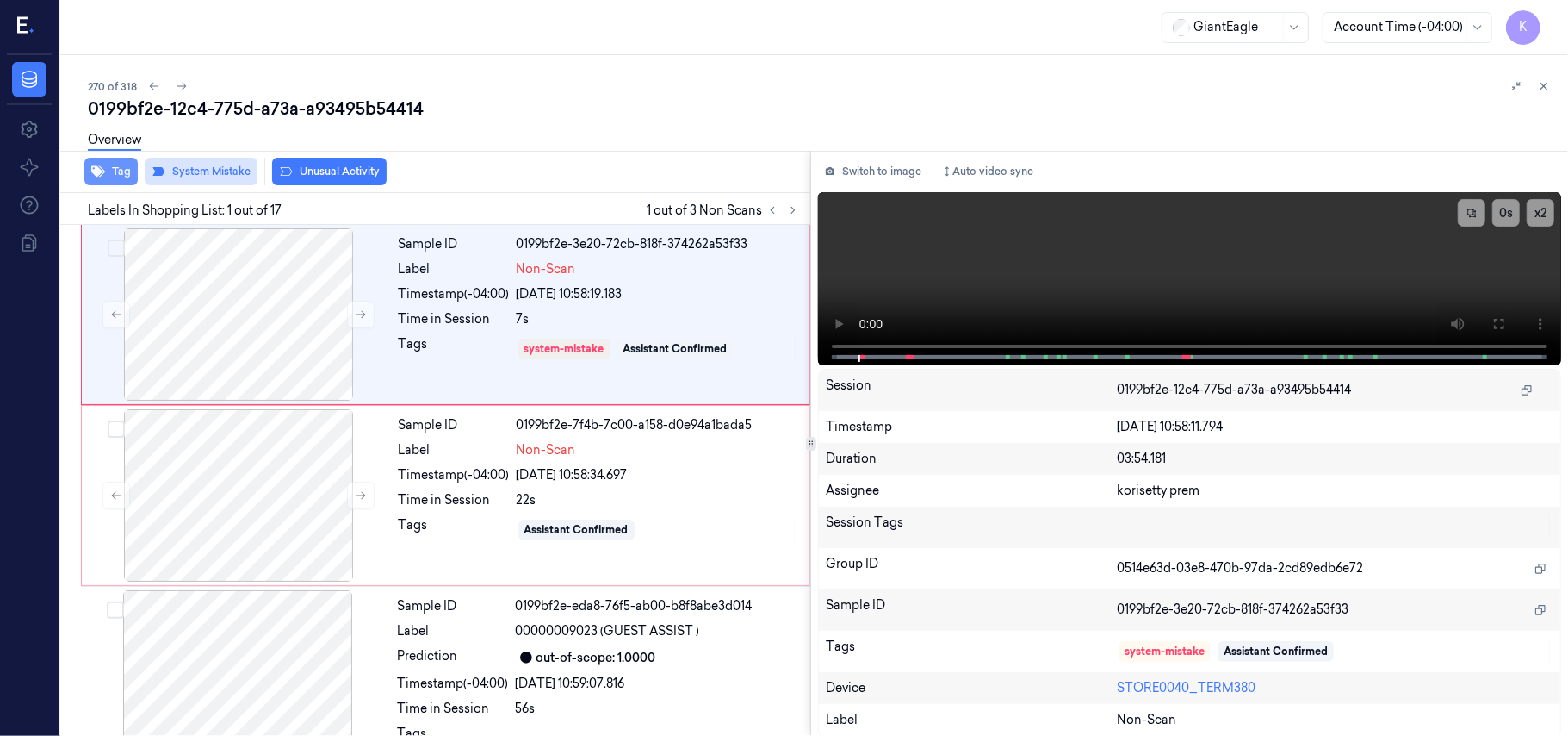
click at [115, 173] on button "Tag" at bounding box center [111, 172] width 53 height 28
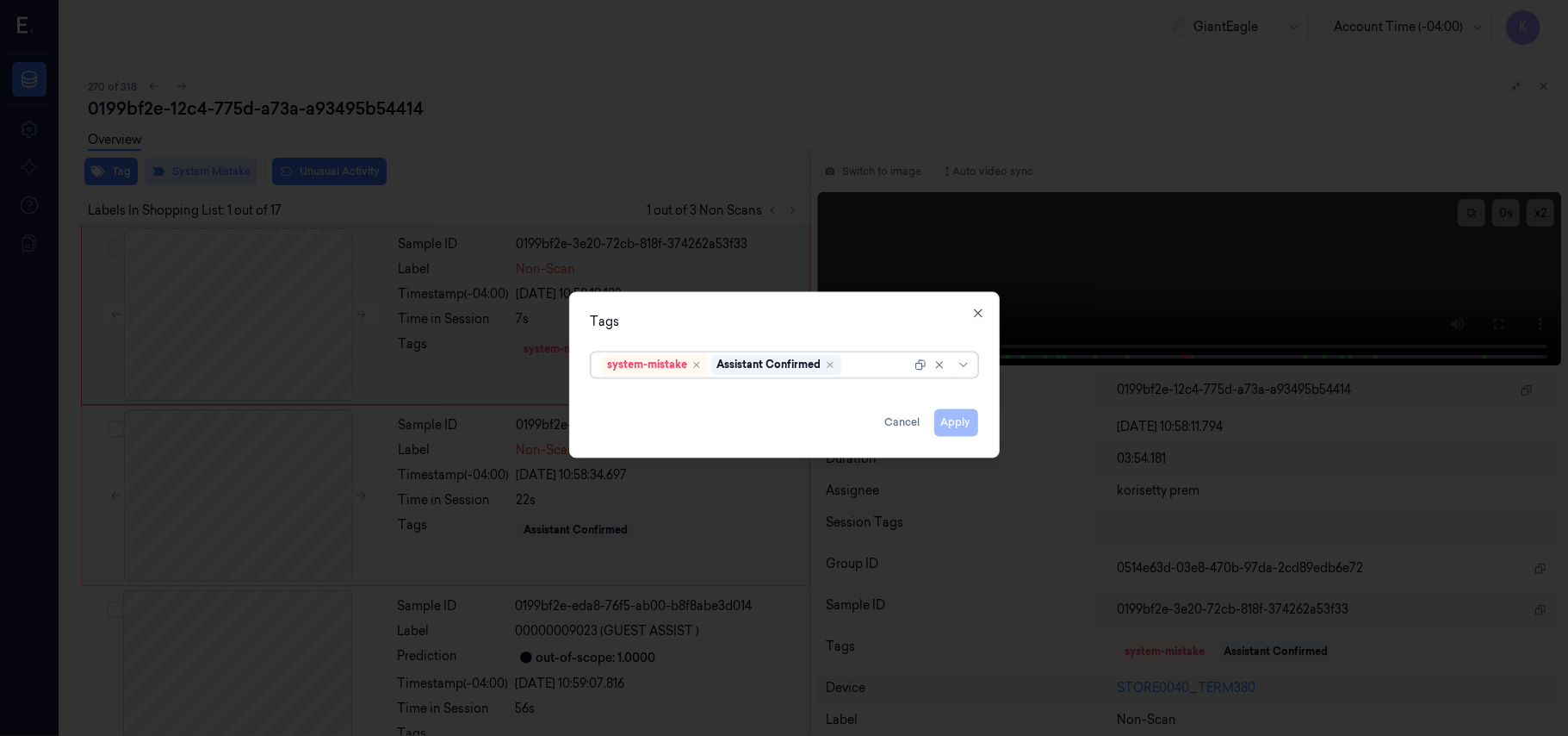
click at [855, 382] on div "Tags options system-mistake,Assistant Confirmed, selected. Select is focused ,t…" at bounding box center [784, 374] width 430 height 167
click at [883, 358] on div at bounding box center [886, 364] width 84 height 18
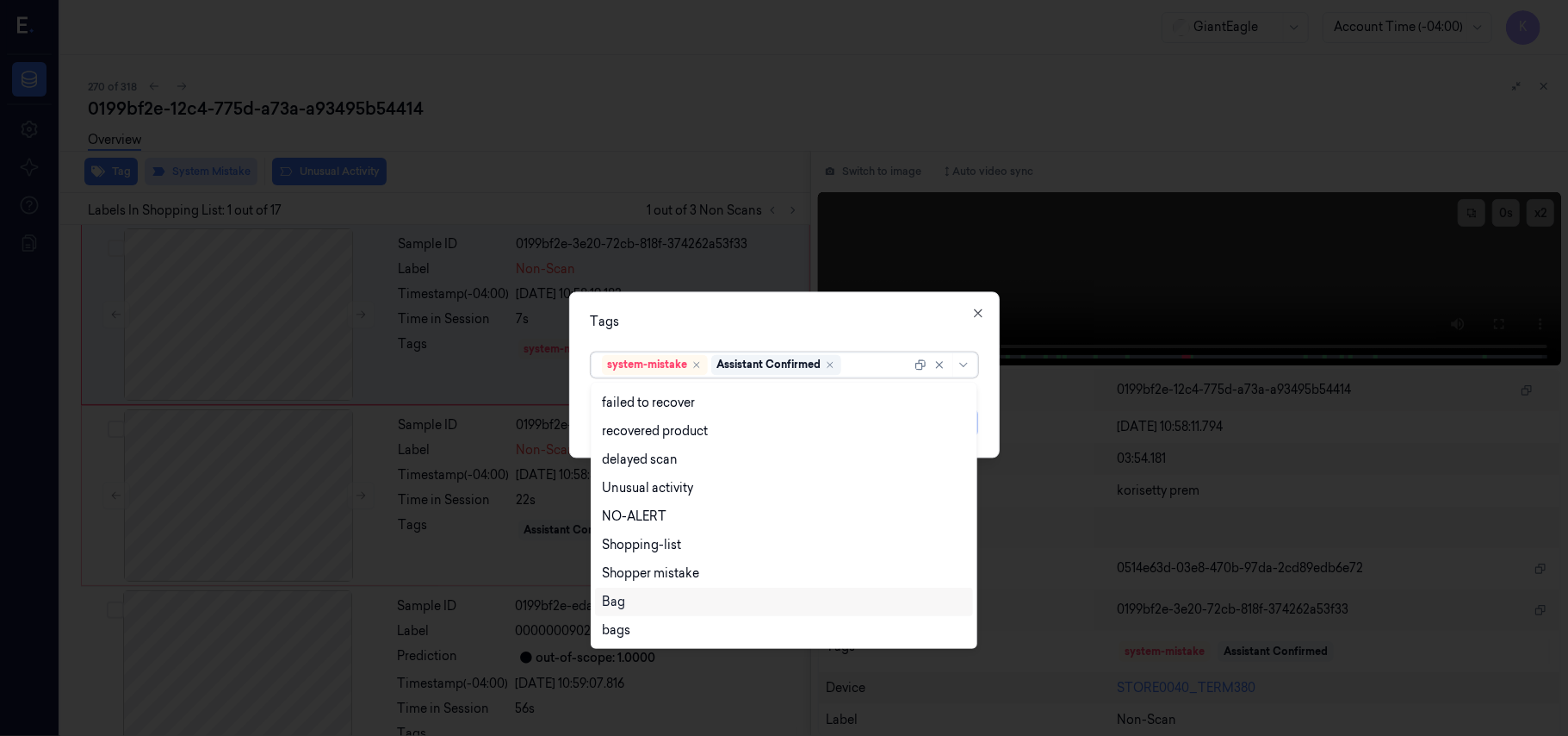
click at [643, 601] on div "Bag" at bounding box center [784, 601] width 364 height 18
click at [868, 293] on div "Tags option Bag, selected. 13 results available. Use Up and Down to choose opti…" at bounding box center [784, 374] width 430 height 167
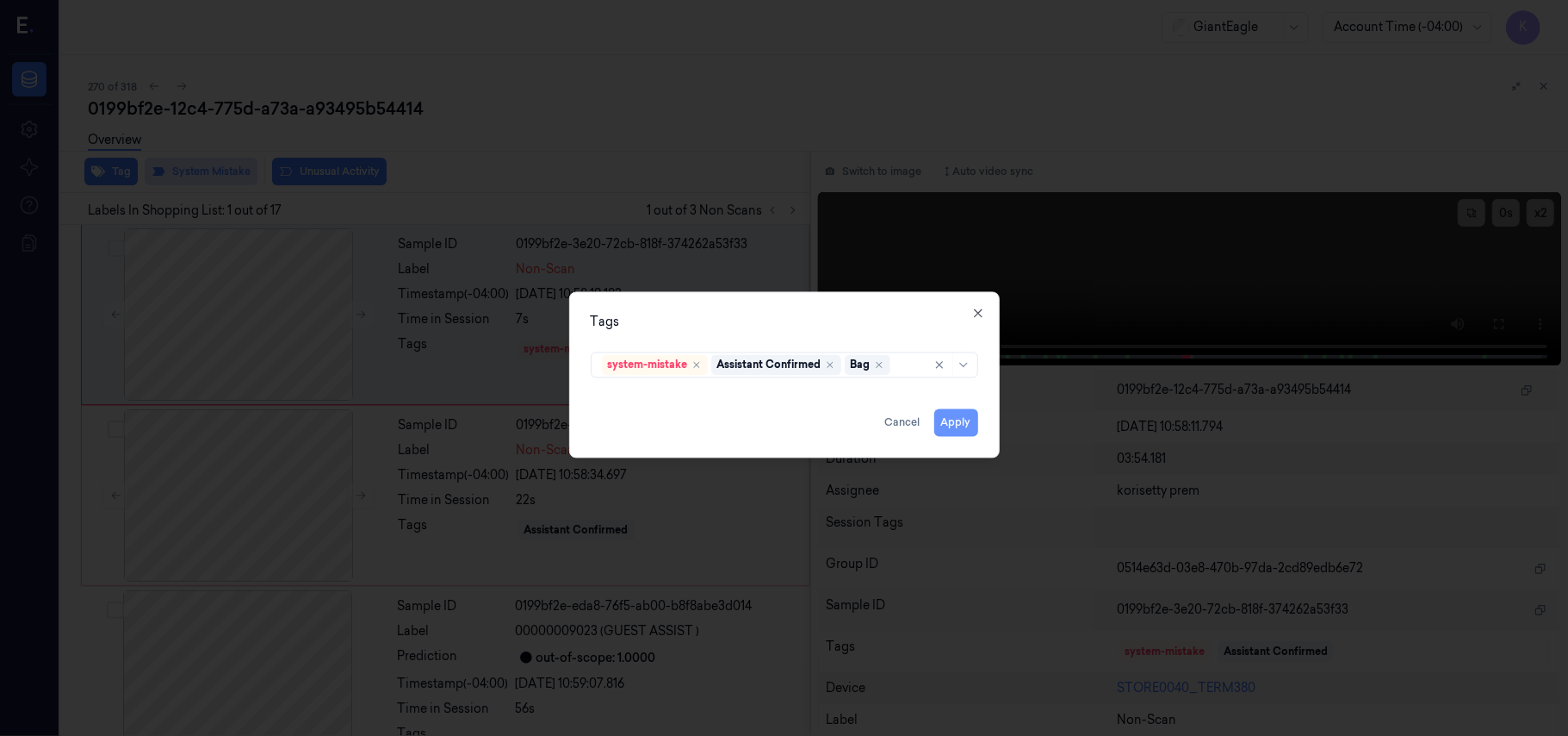
click at [954, 431] on button "Apply" at bounding box center [956, 423] width 44 height 28
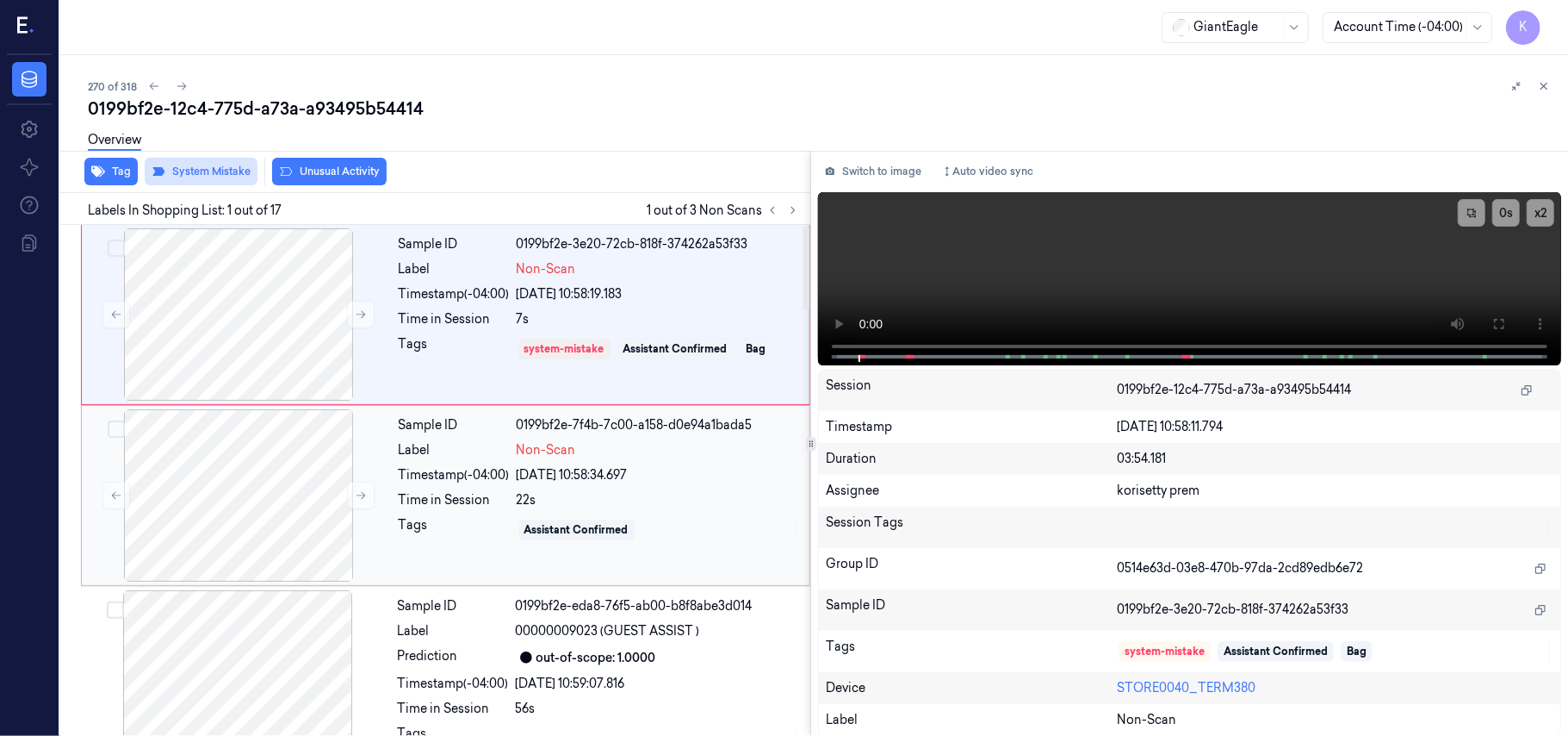
click at [569, 493] on div "22s" at bounding box center [657, 500] width 282 height 18
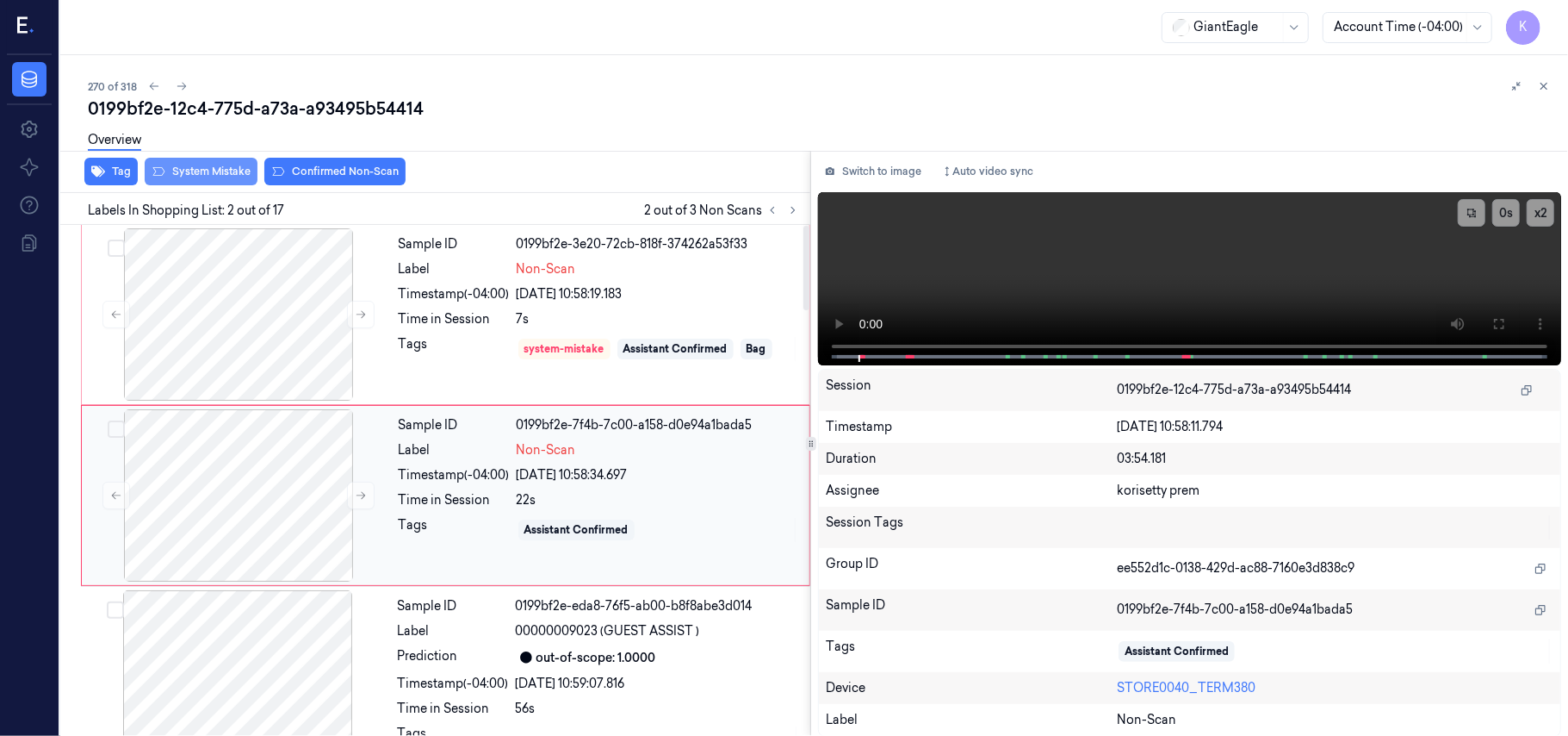
scroll to position [15, 0]
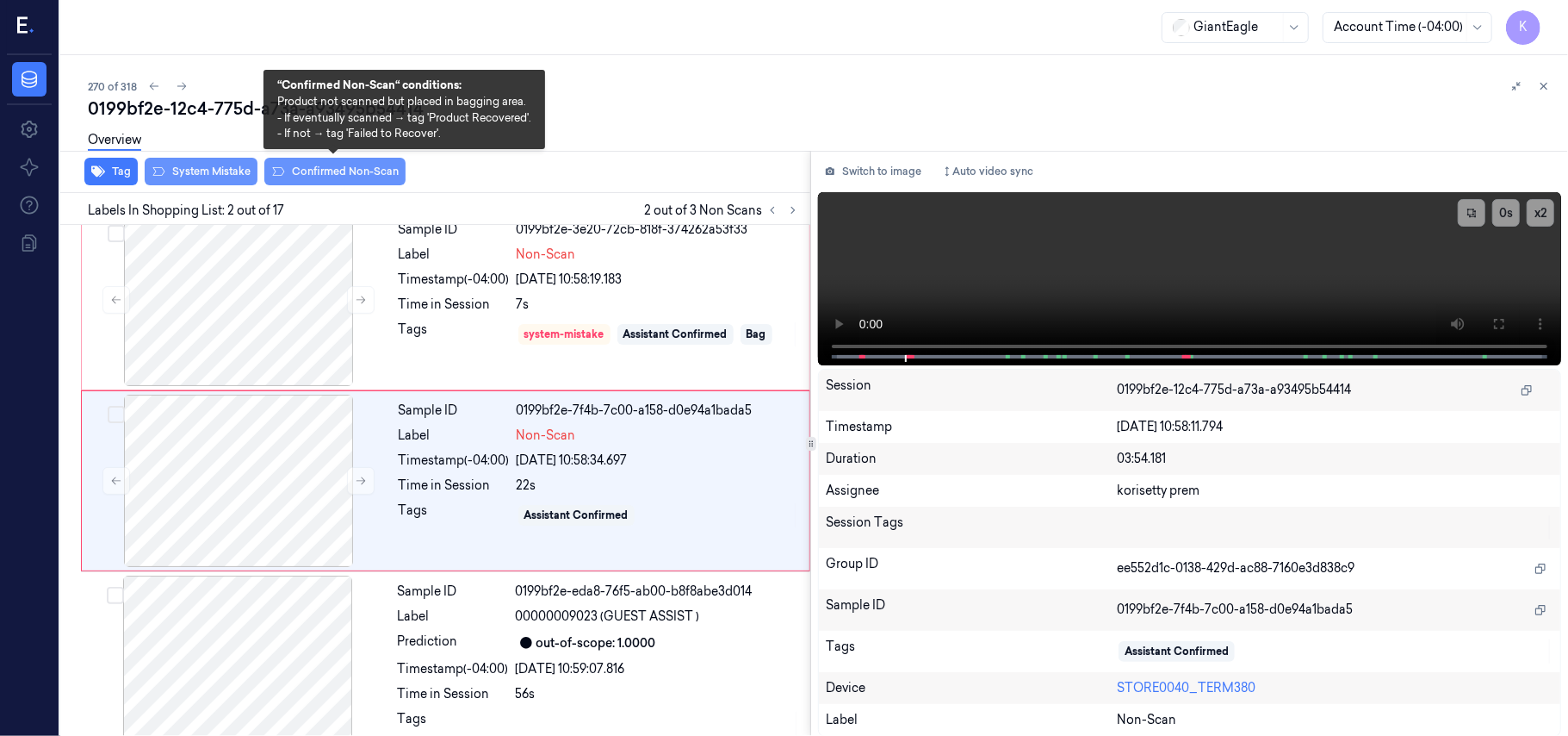
click at [324, 178] on button "Confirmed Non-Scan" at bounding box center [336, 172] width 141 height 28
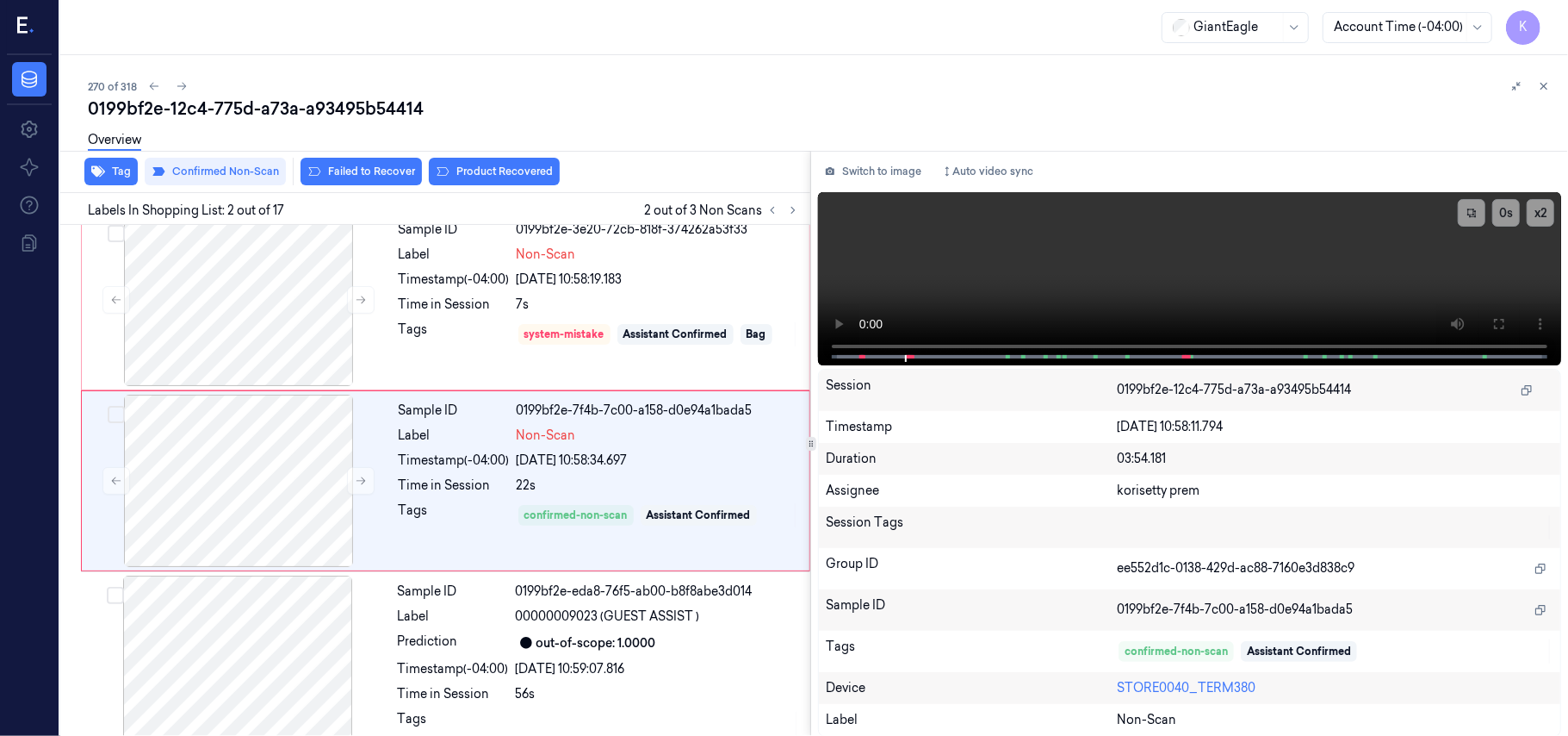
click at [441, 171] on icon at bounding box center [442, 172] width 14 height 14
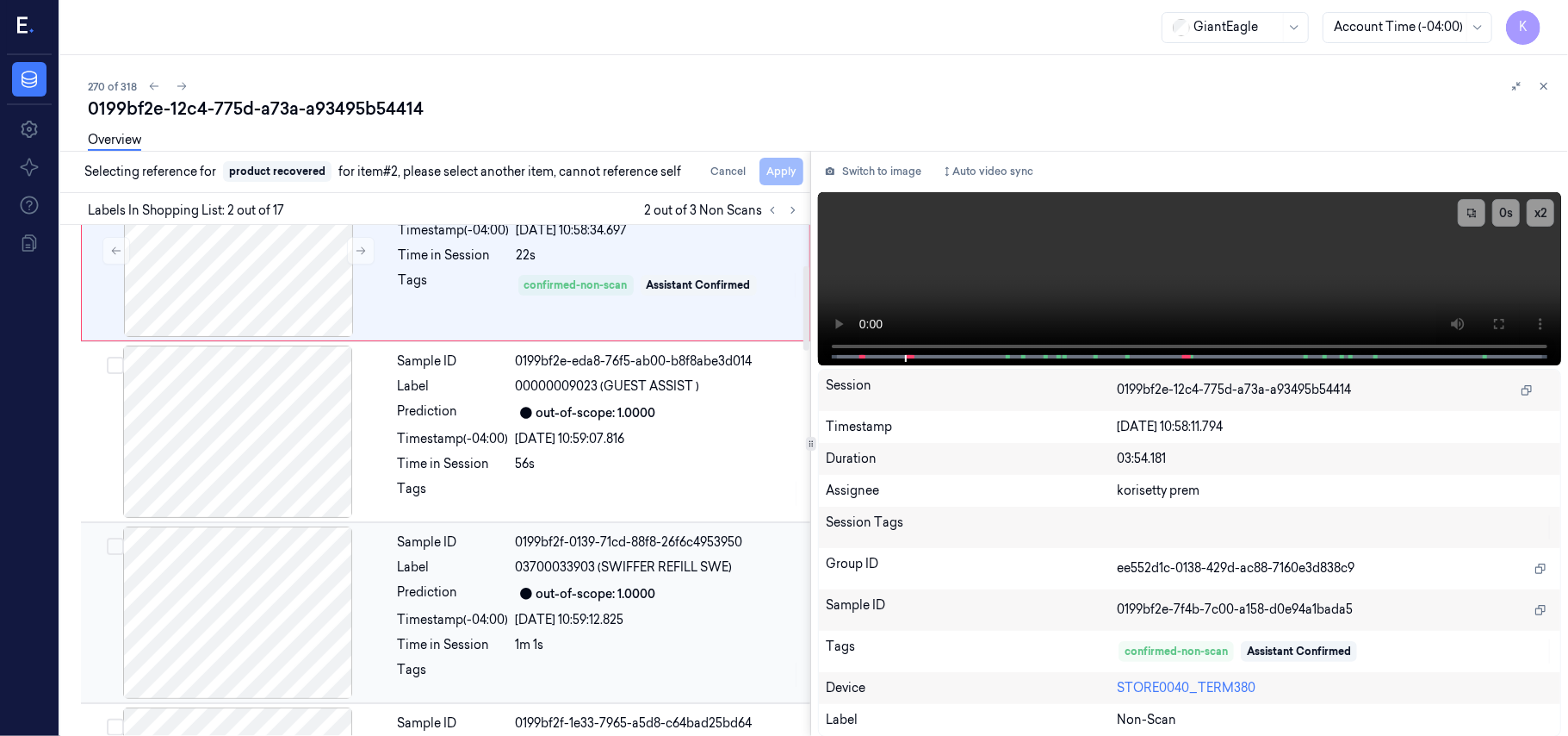
click at [591, 587] on div "out-of-scope: 1.0000" at bounding box center [596, 594] width 120 height 18
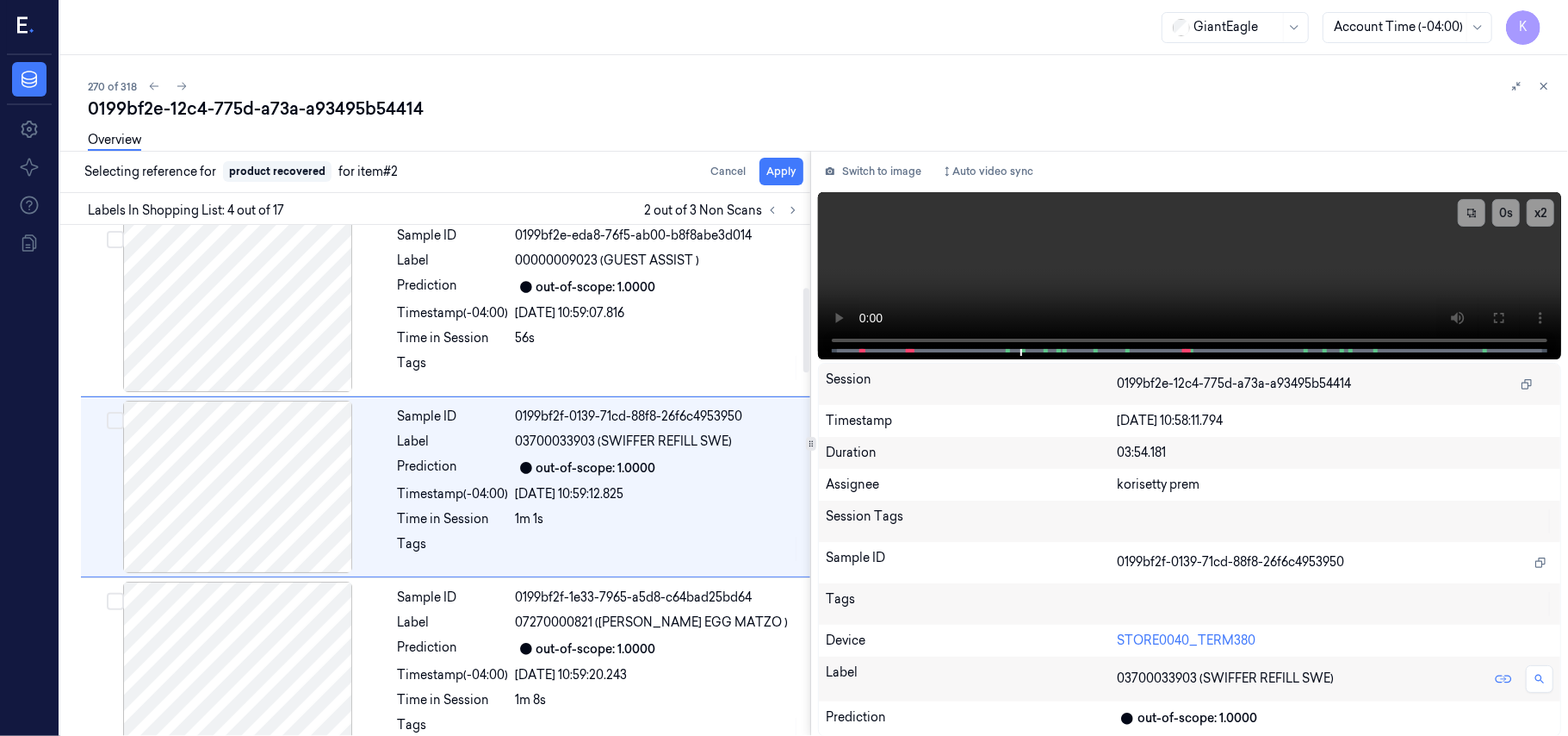
scroll to position [377, 0]
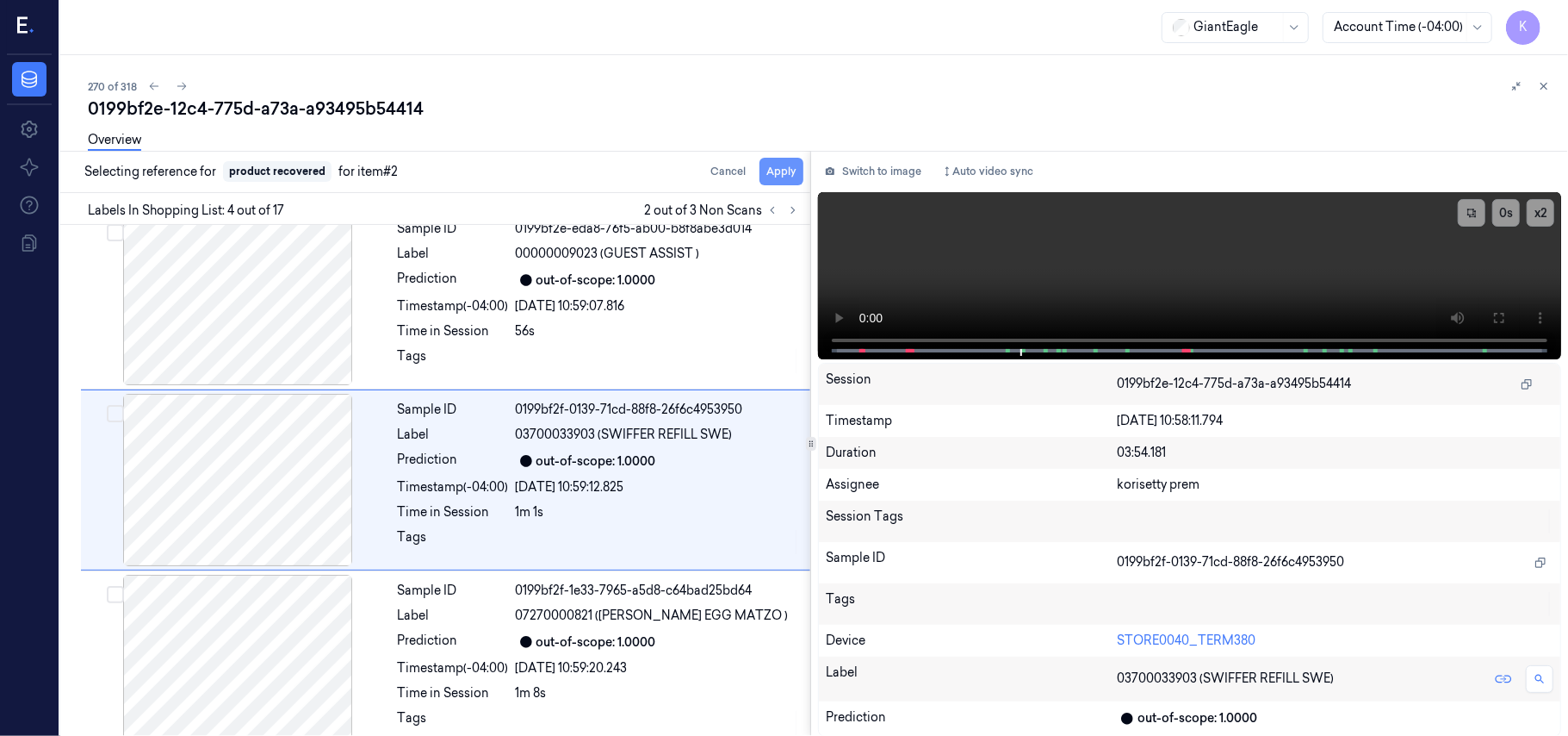
click at [772, 169] on button "Apply" at bounding box center [781, 172] width 44 height 28
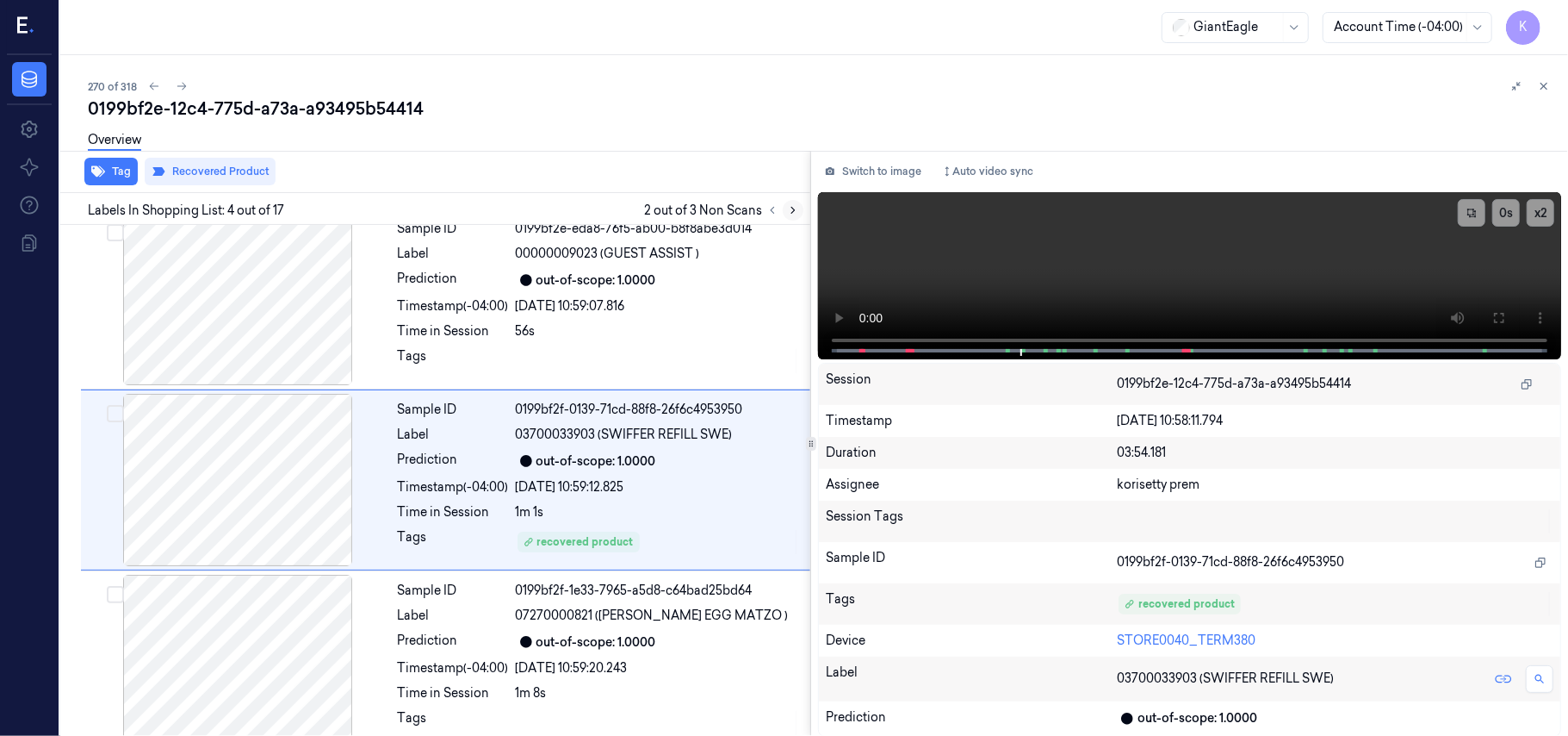
click at [789, 204] on icon at bounding box center [793, 211] width 12 height 12
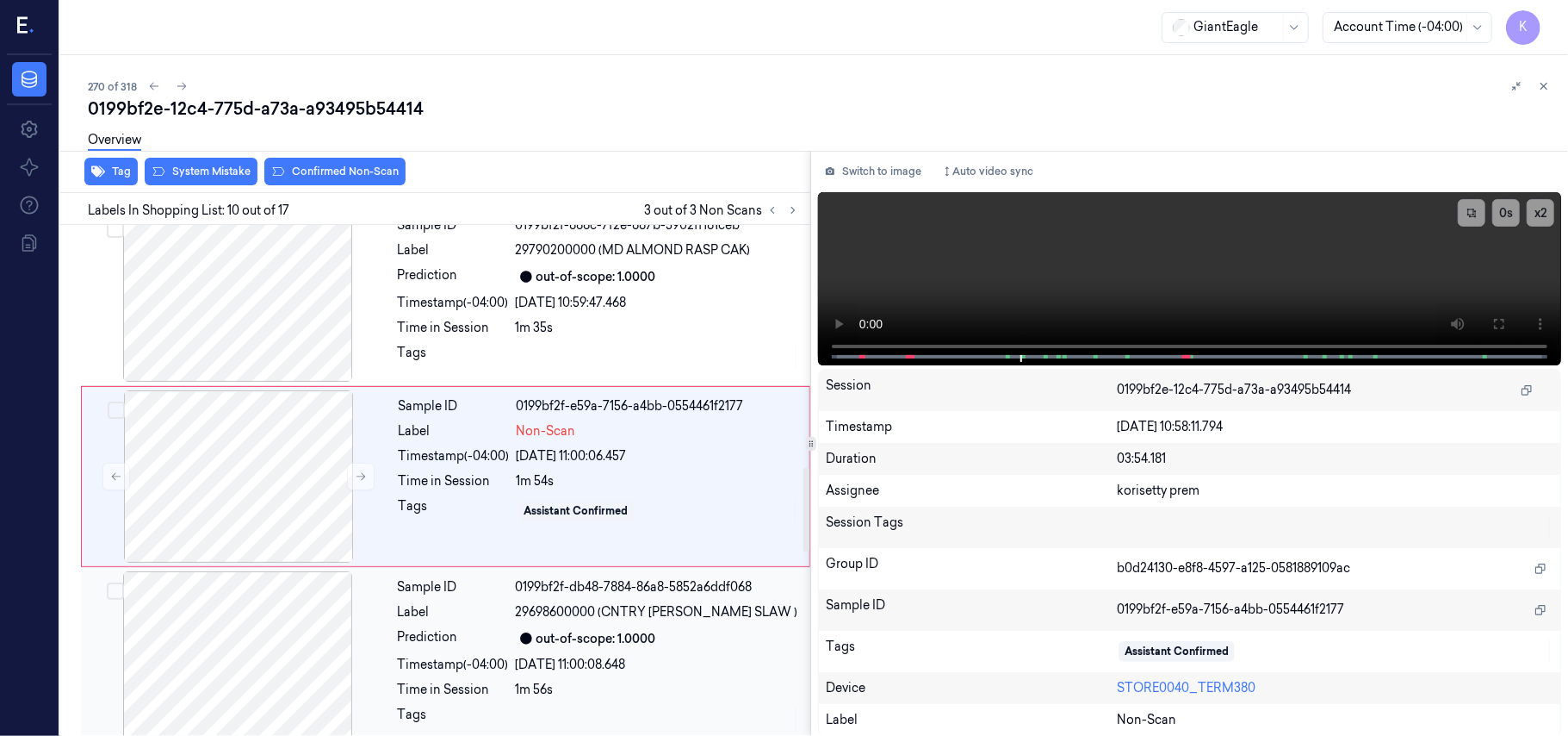
scroll to position [1351, 0]
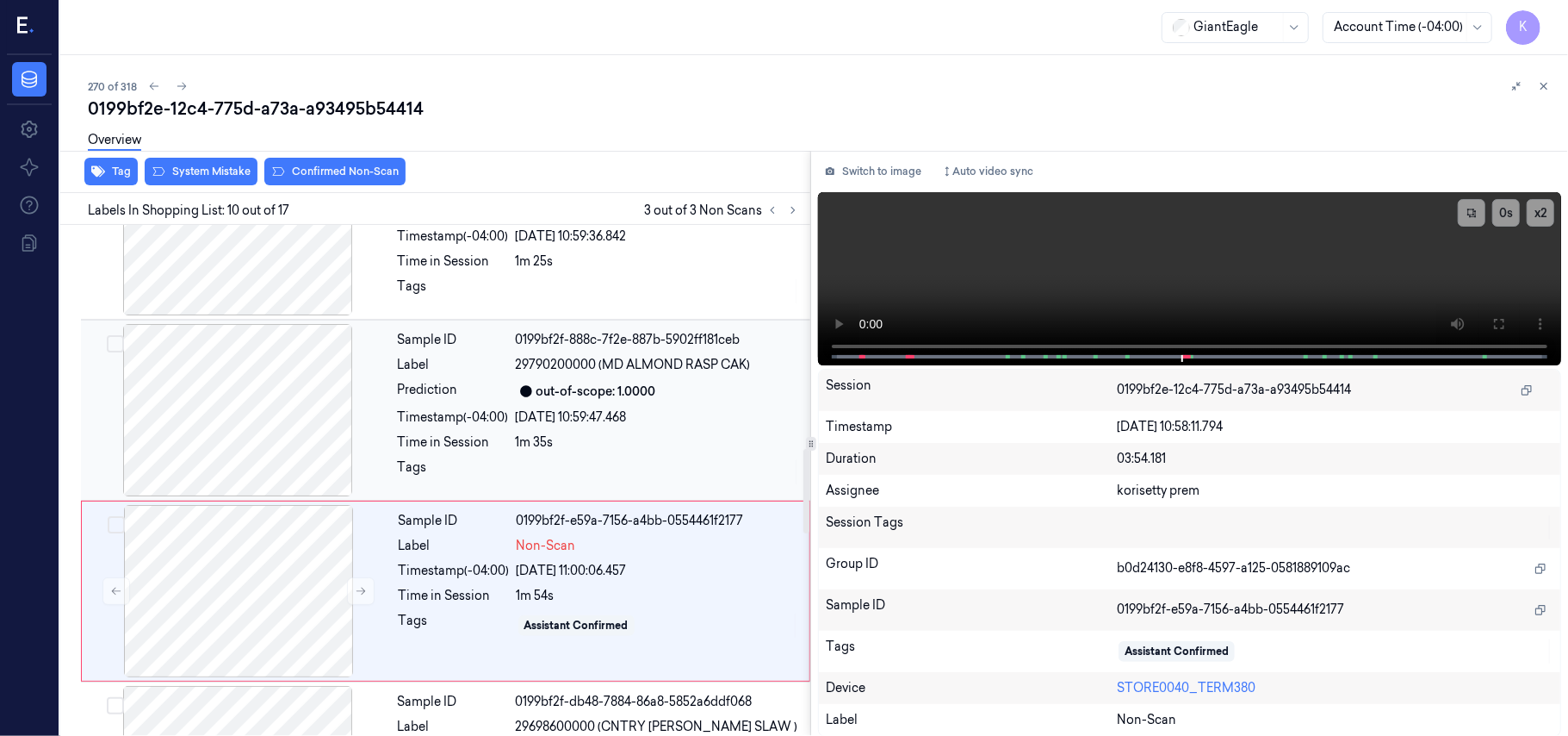
click at [599, 362] on span "29790200000 (MD ALMOND RASP CAK)" at bounding box center [633, 364] width 235 height 18
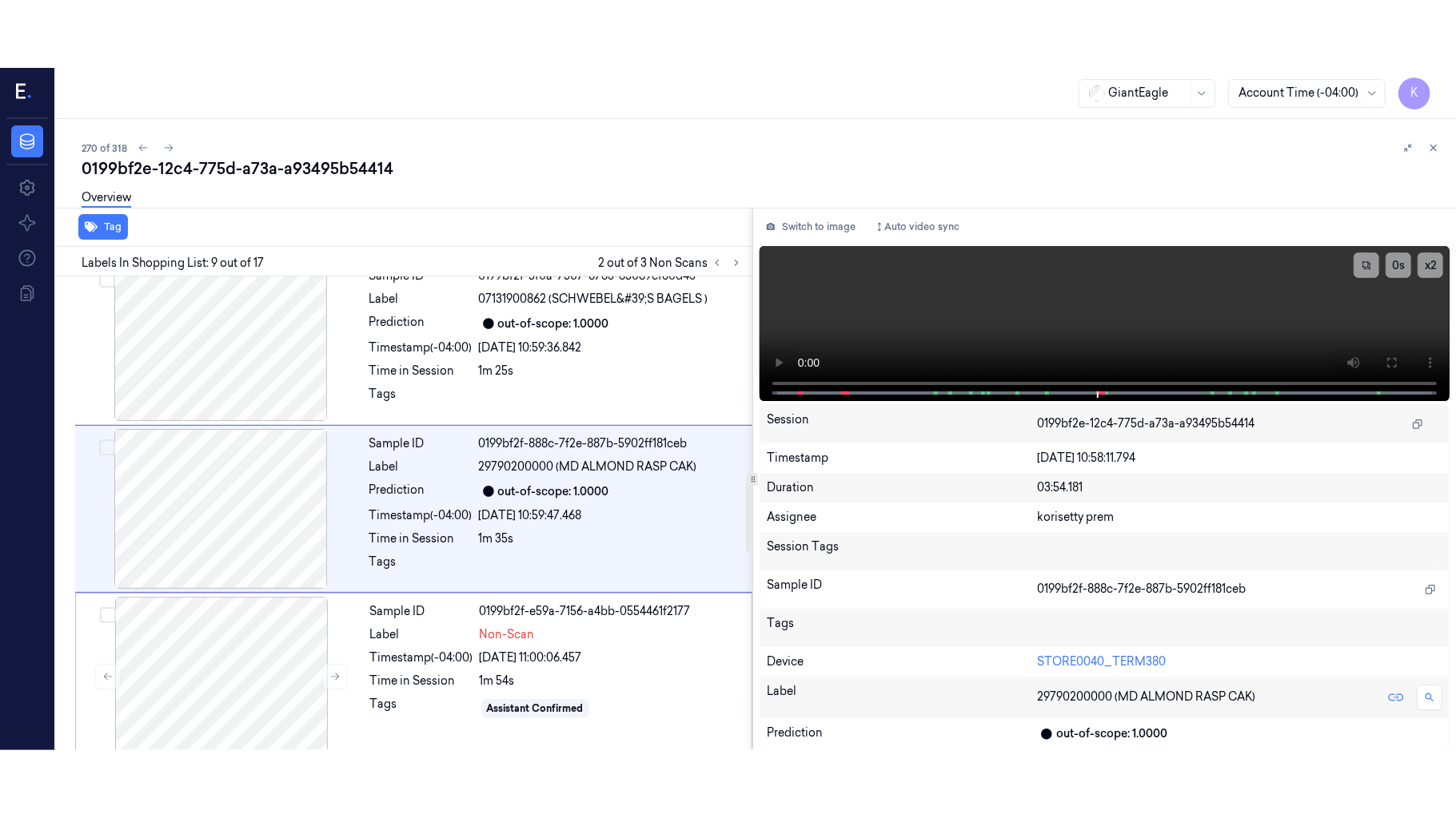
scroll to position [1193, 0]
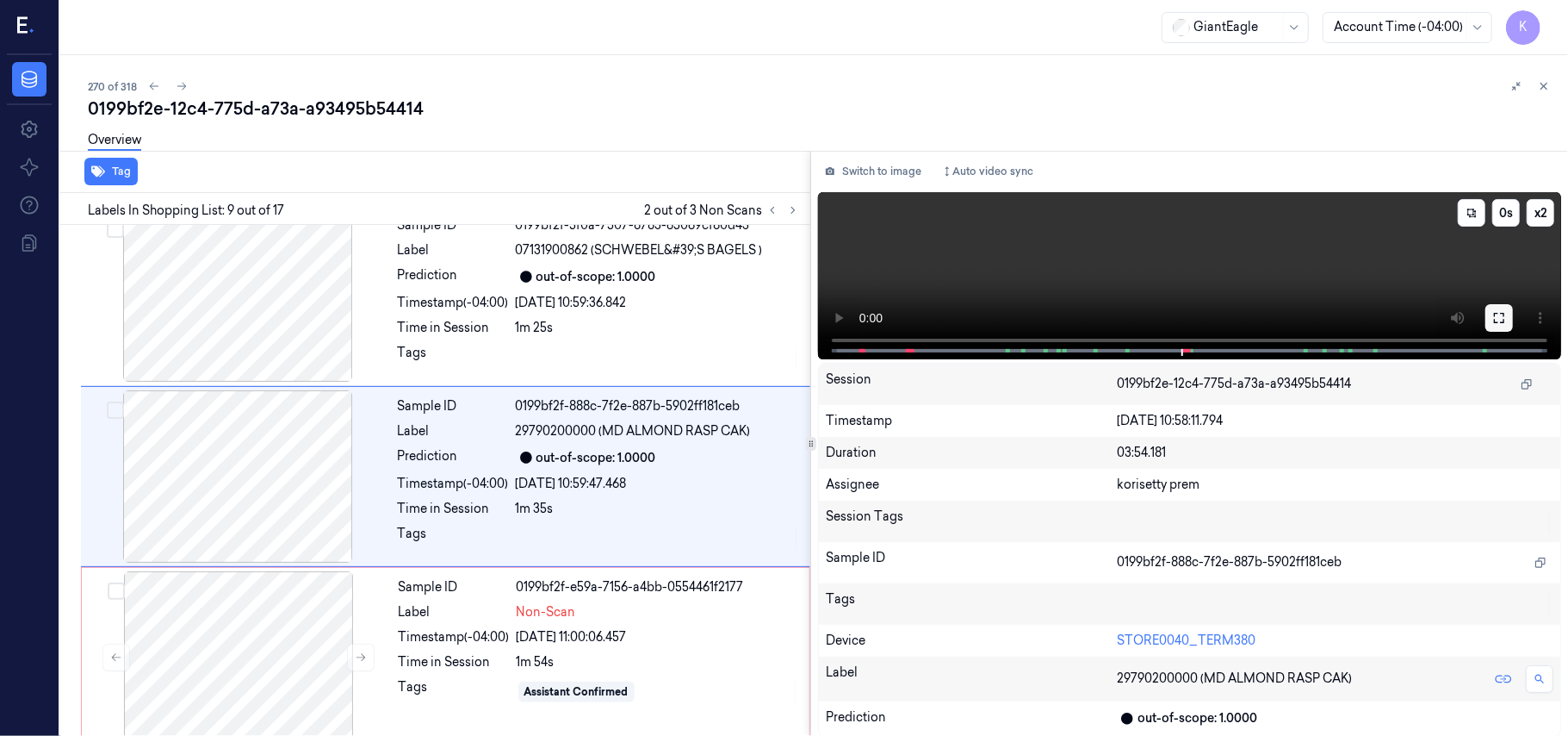
click at [1502, 325] on button at bounding box center [1499, 318] width 28 height 28
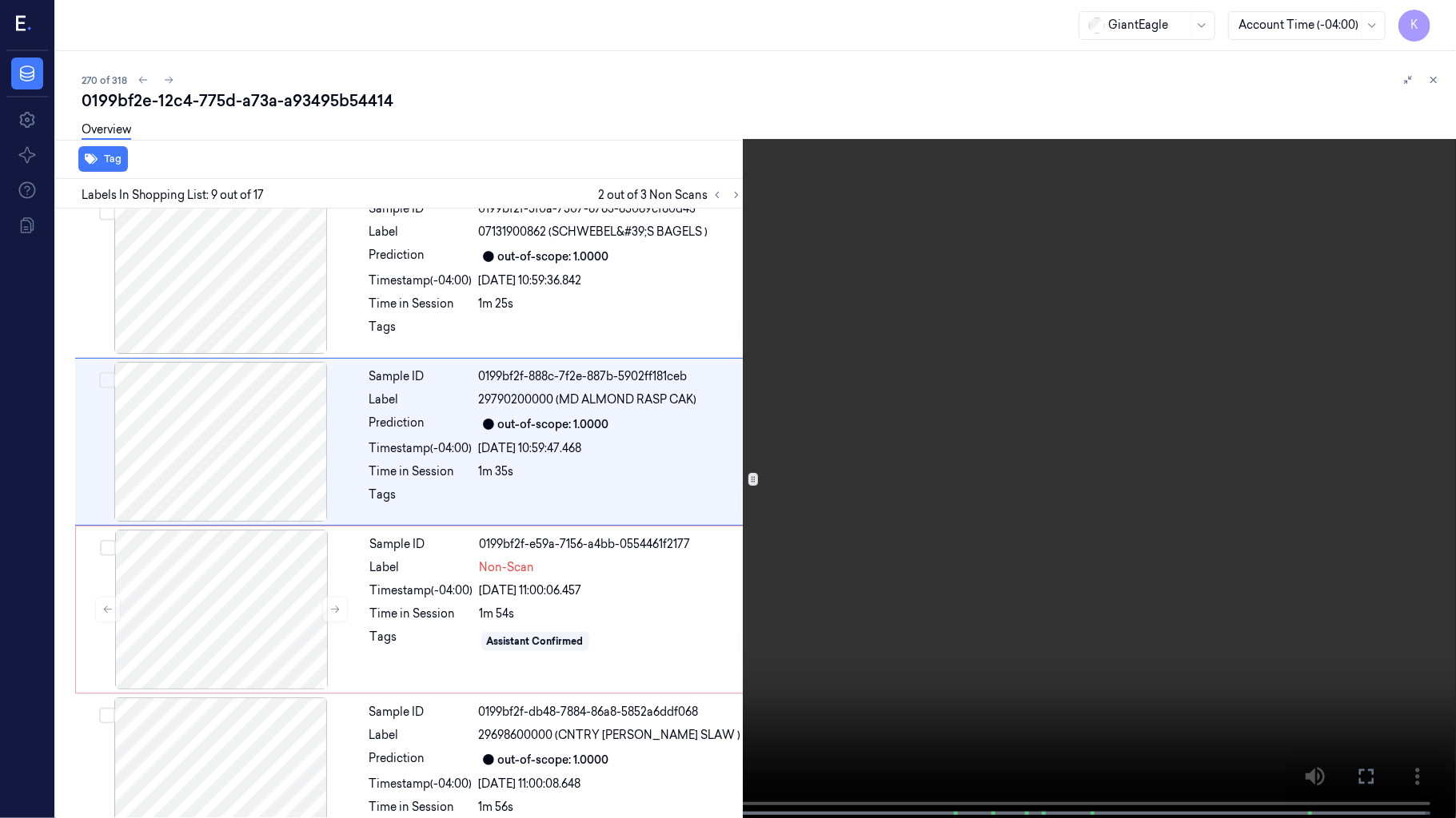
click at [1047, 628] on video at bounding box center [728, 411] width 1456 height 821
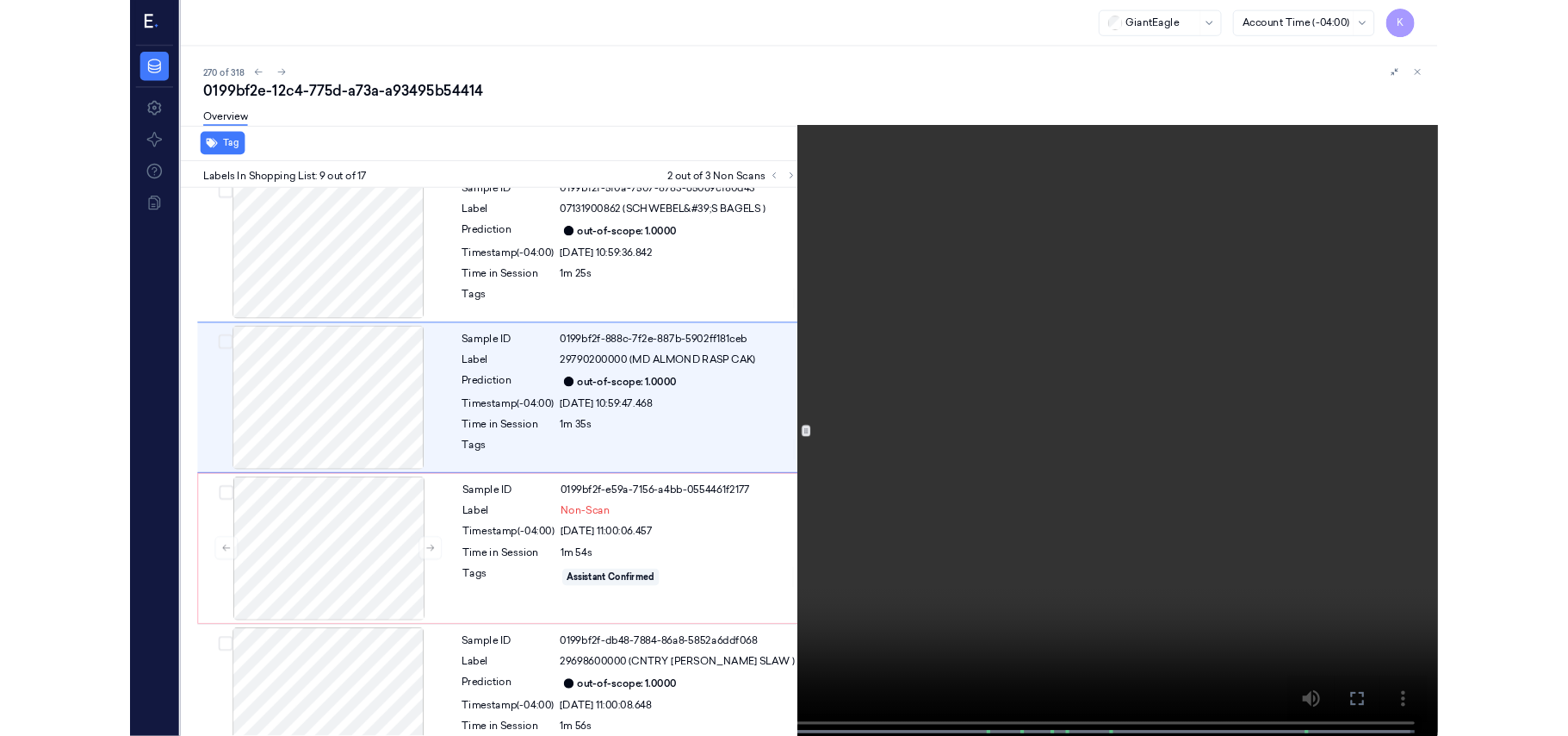
scroll to position [1213, 0]
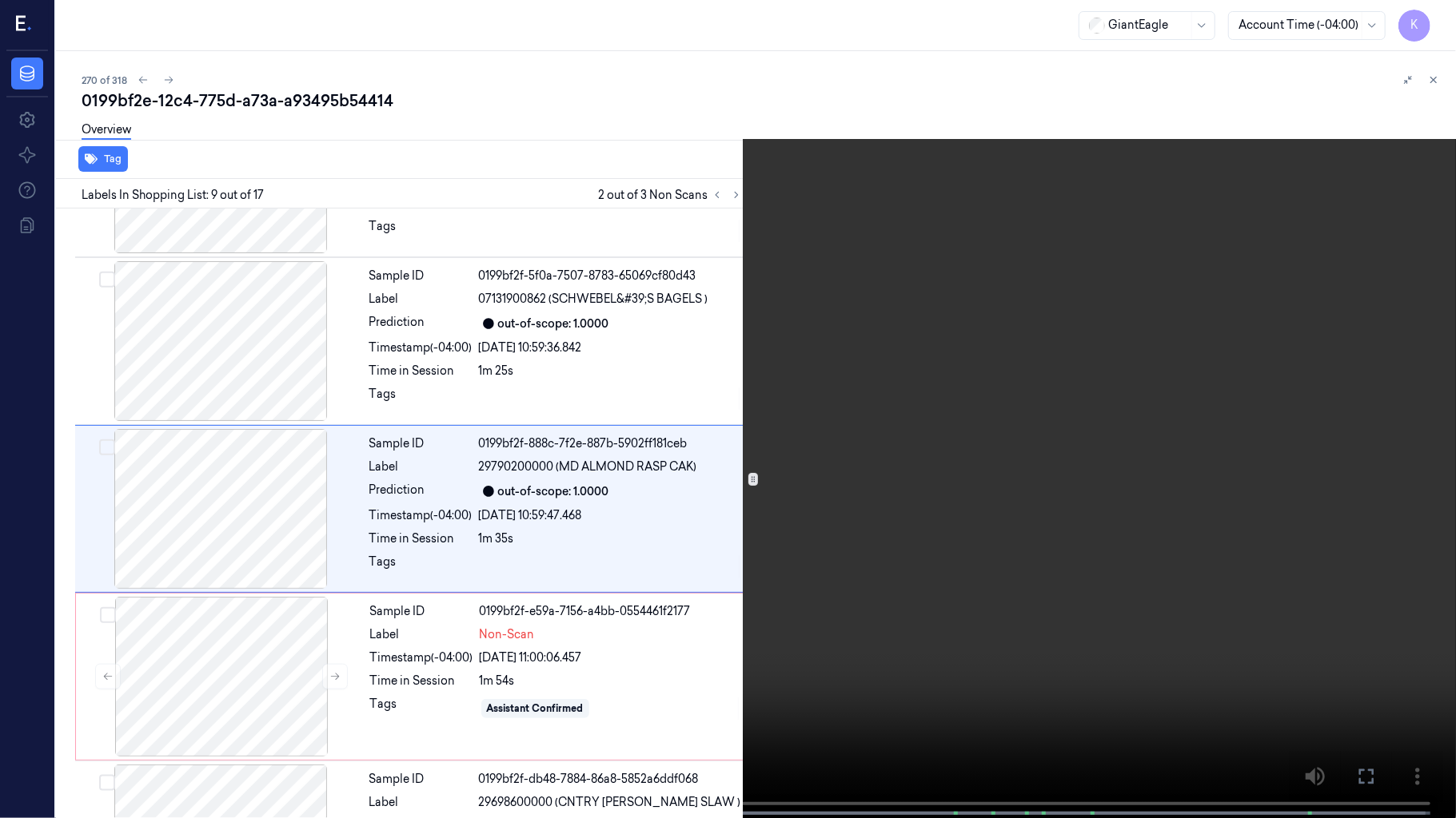
click at [1337, 449] on video at bounding box center [728, 411] width 1456 height 821
click at [980, 384] on video at bounding box center [728, 411] width 1456 height 821
click at [1052, 380] on video at bounding box center [728, 411] width 1456 height 821
click at [1076, 494] on video at bounding box center [728, 411] width 1456 height 821
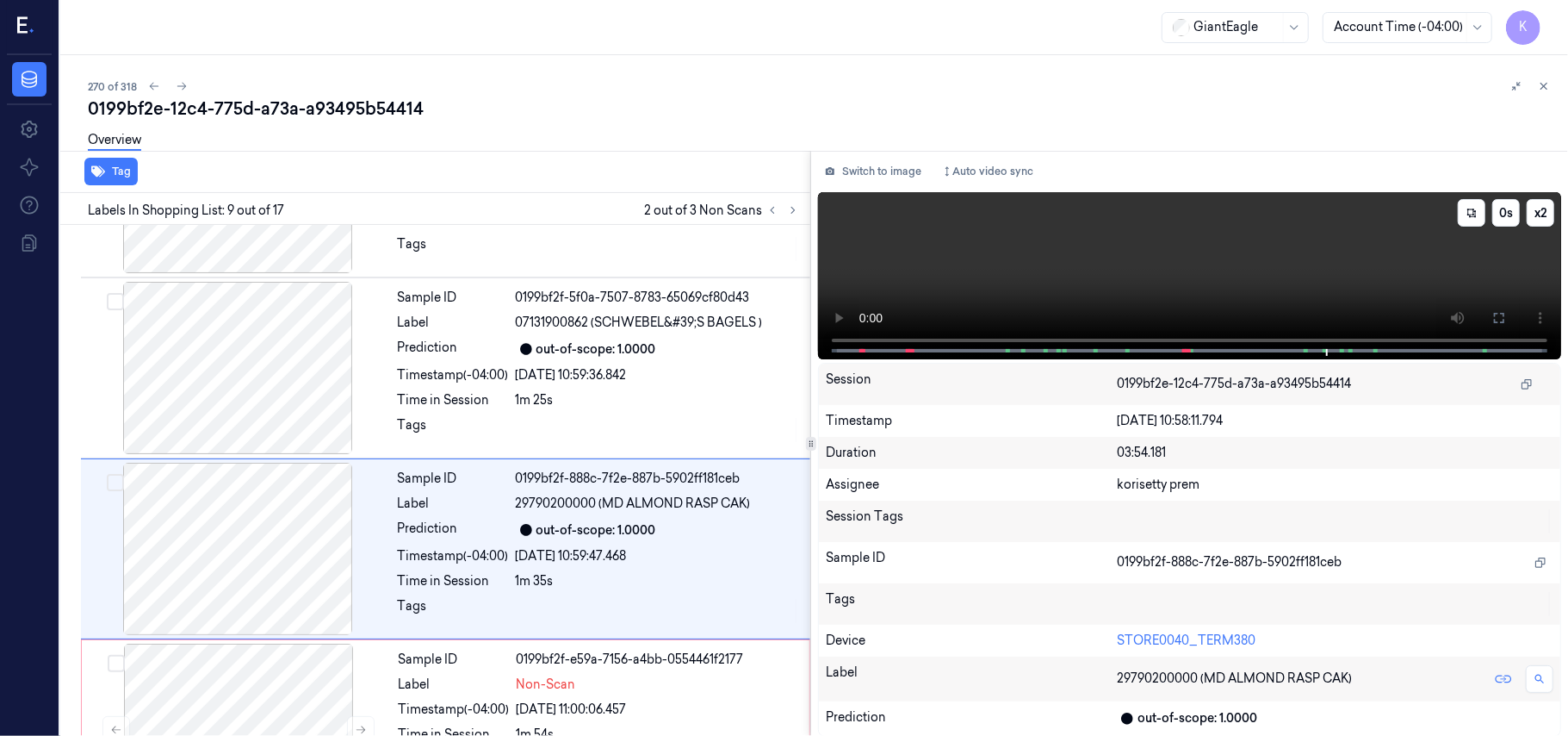
click at [1151, 236] on video at bounding box center [1189, 276] width 743 height 167
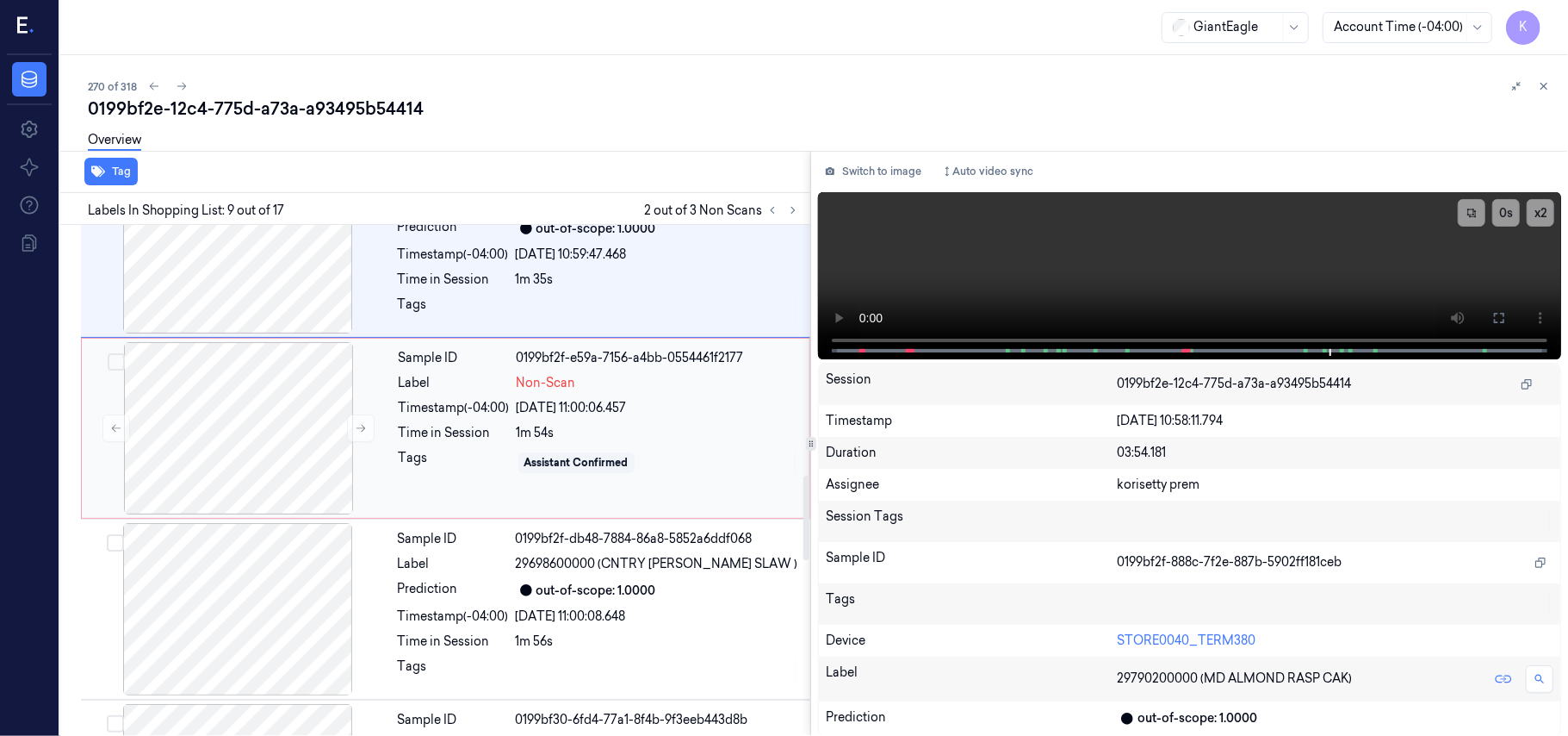
click at [589, 417] on div "[DATE] 11:00:06.457" at bounding box center [657, 407] width 282 height 18
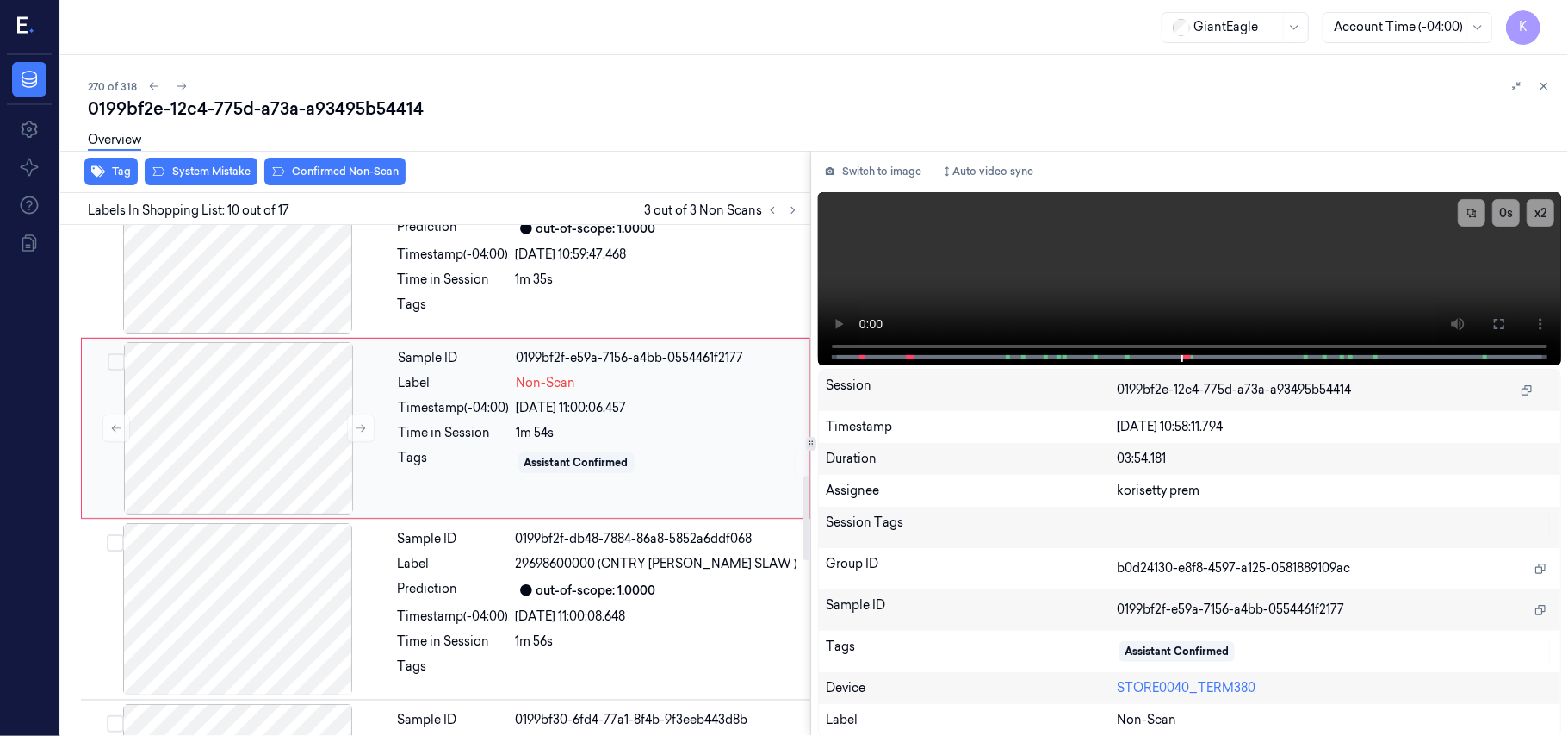
scroll to position [1466, 0]
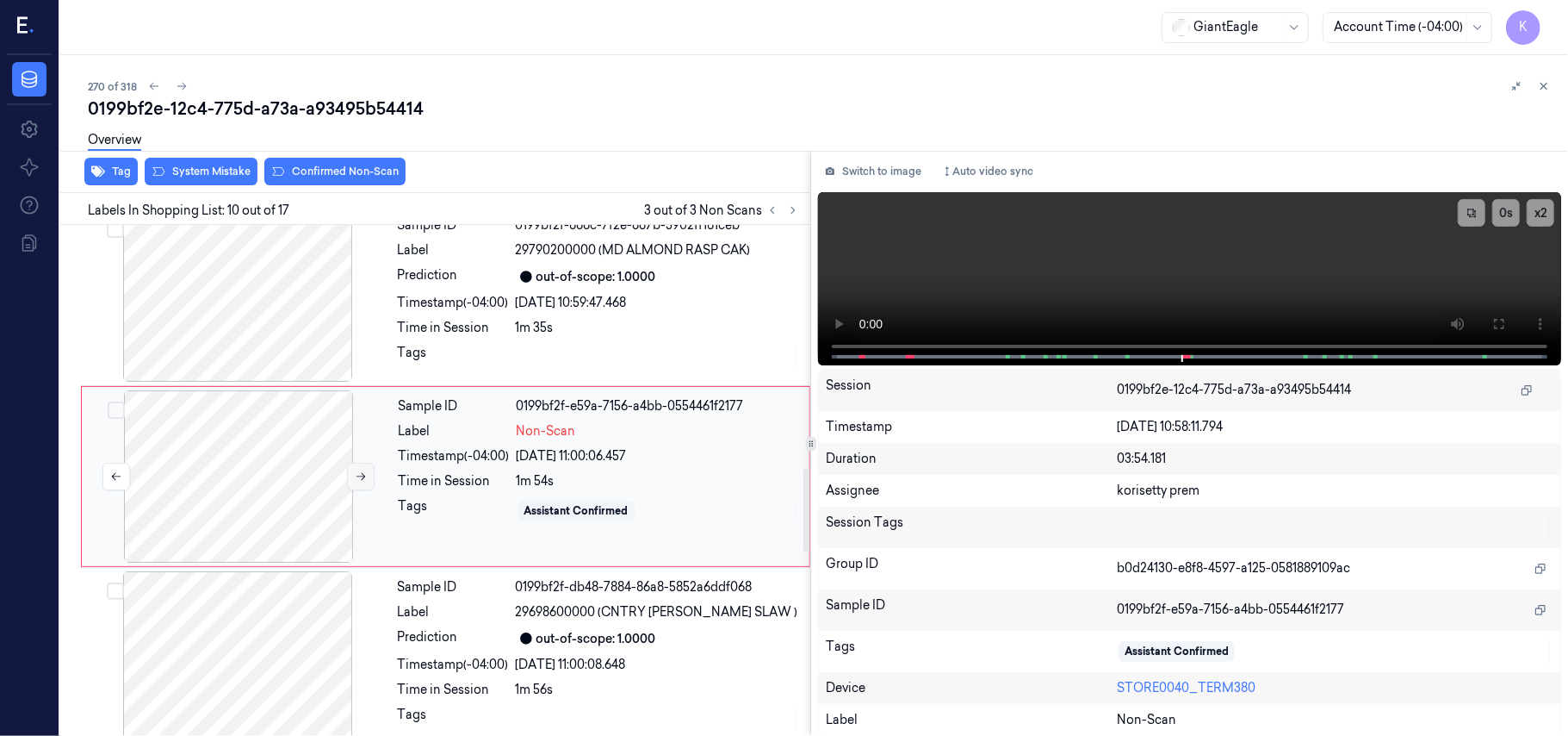
click at [365, 466] on button at bounding box center [361, 476] width 28 height 28
click at [366, 474] on icon at bounding box center [361, 476] width 12 height 12
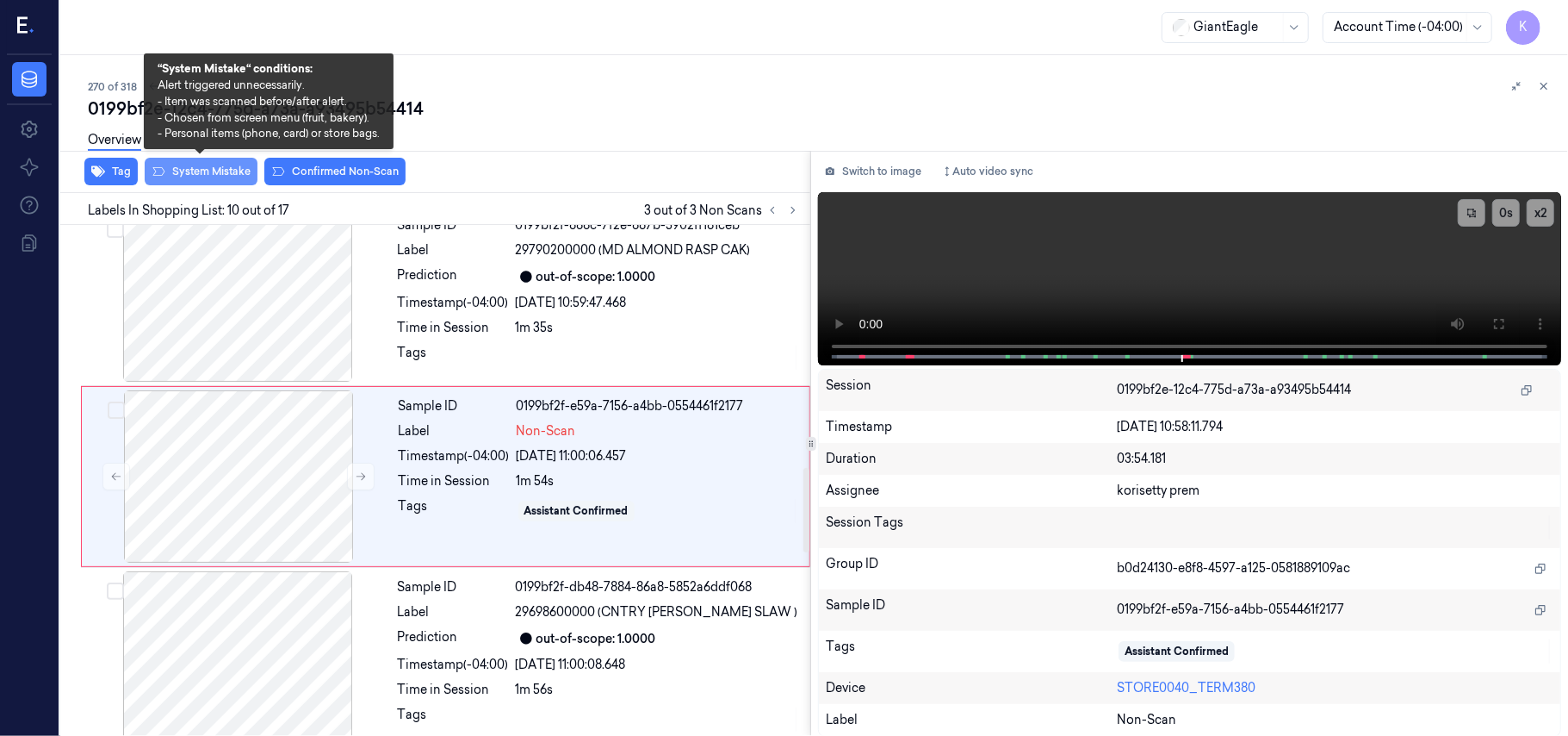
click at [229, 184] on button "System Mistake" at bounding box center [201, 172] width 113 height 28
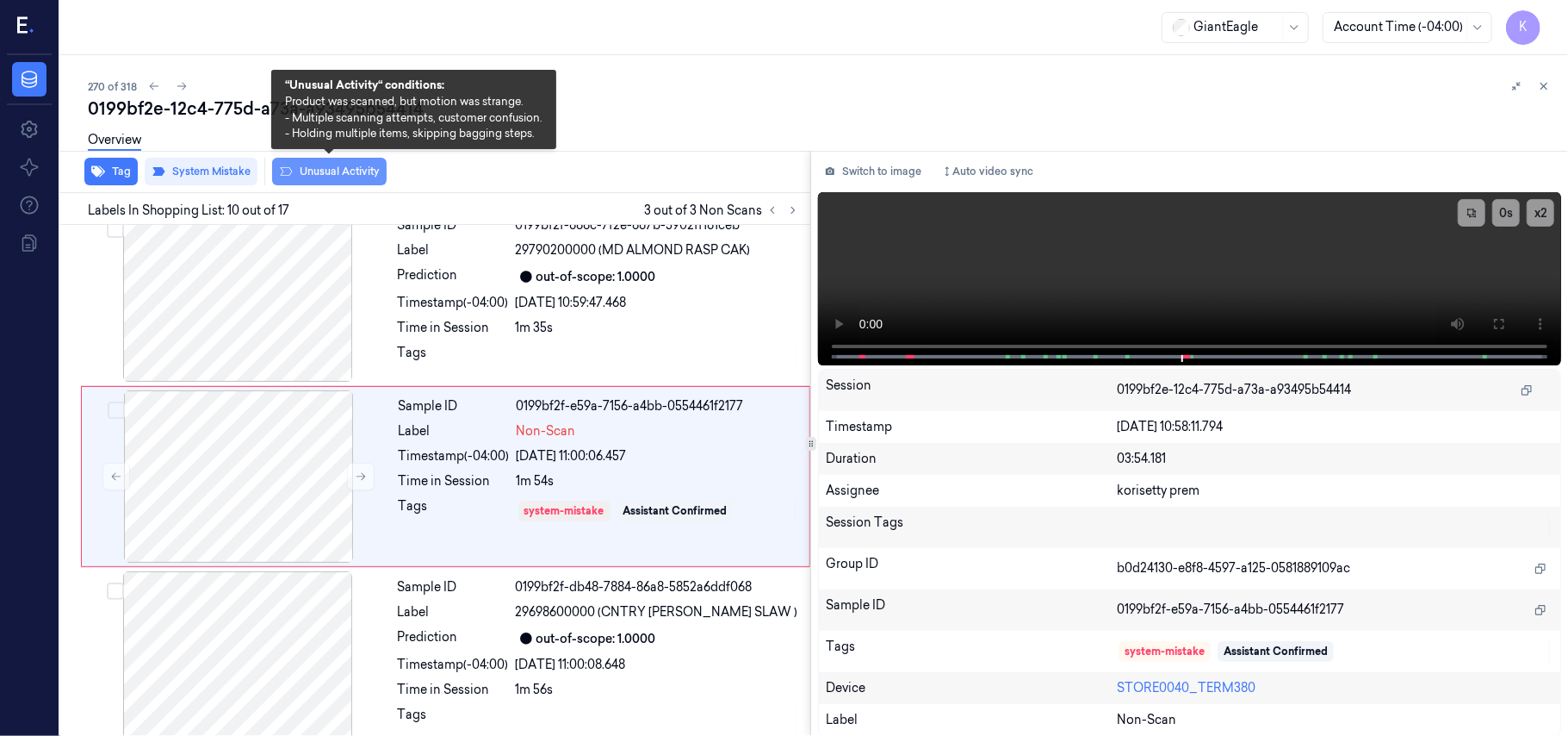
click at [313, 169] on button "Unusual Activity" at bounding box center [329, 172] width 115 height 28
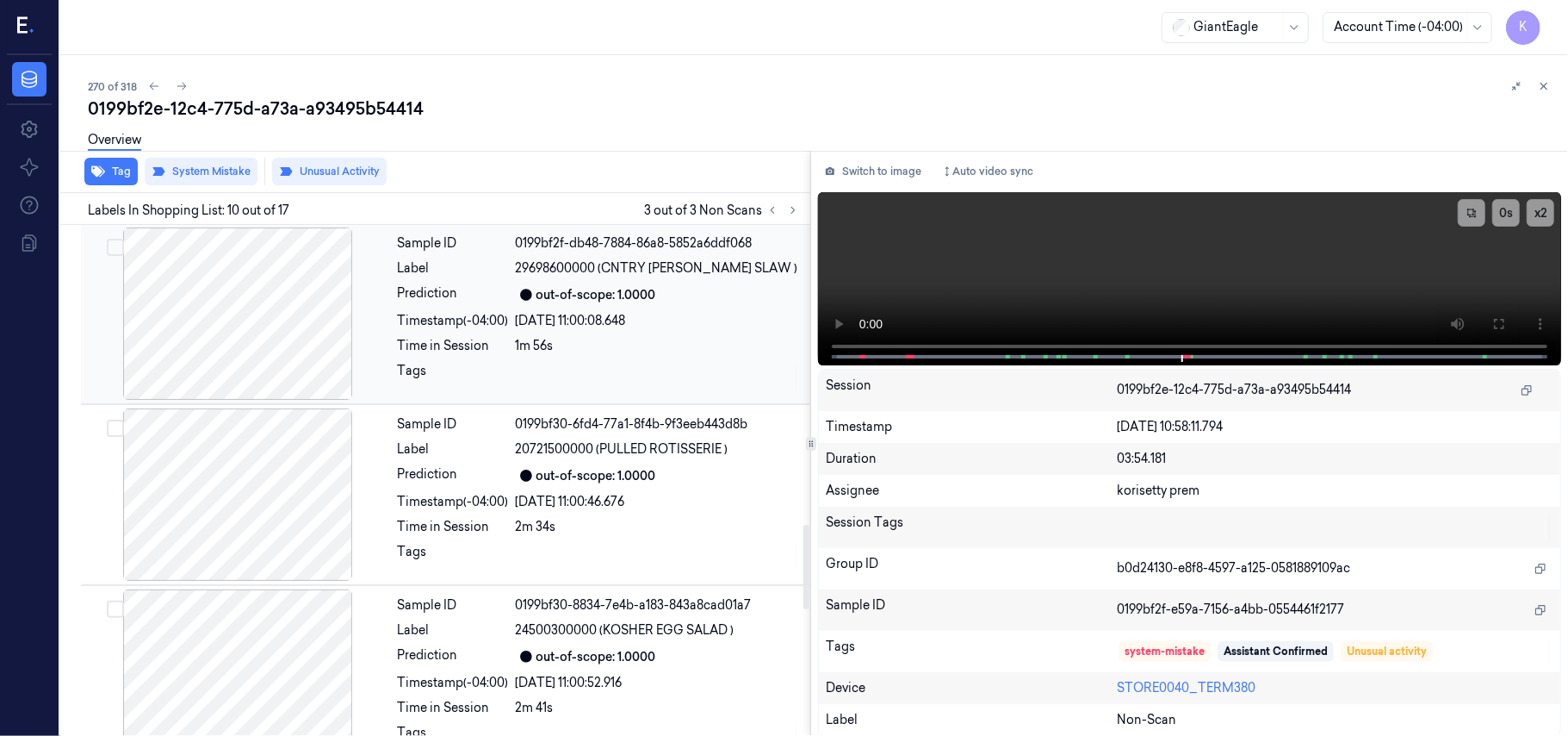
scroll to position [1811, 0]
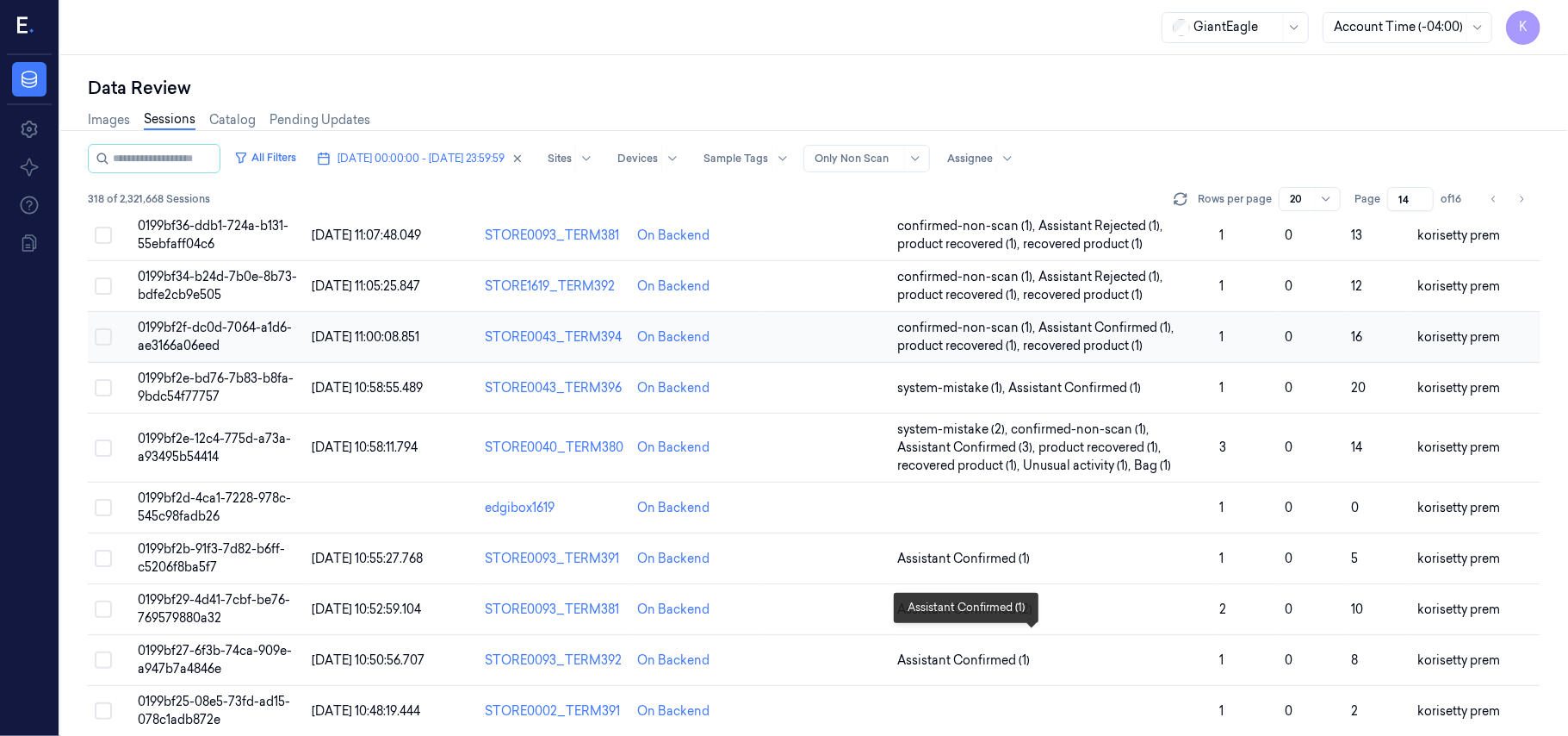
scroll to position [344, 0]
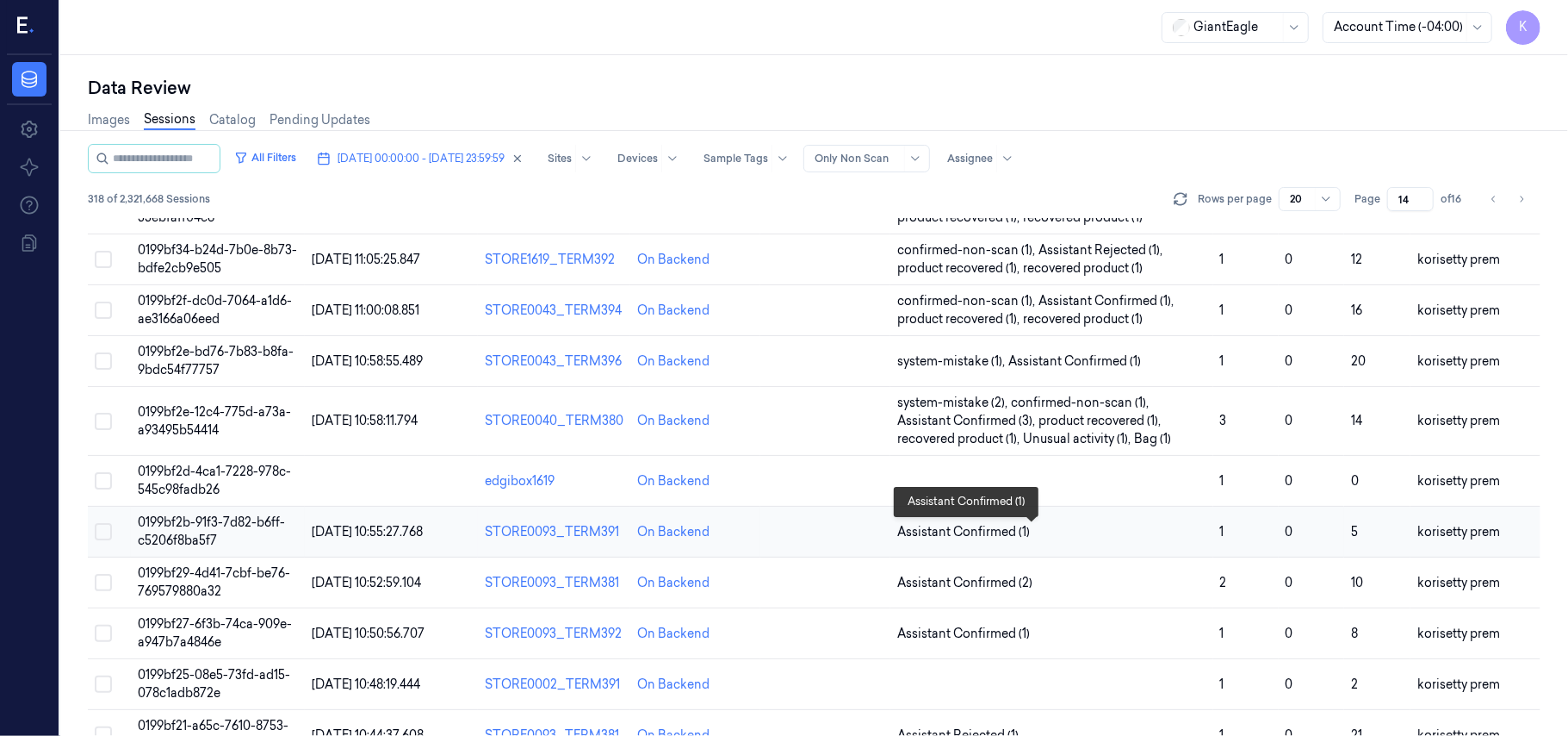
click at [1027, 535] on span "Assistant Confirmed (1)" at bounding box center [1051, 532] width 309 height 18
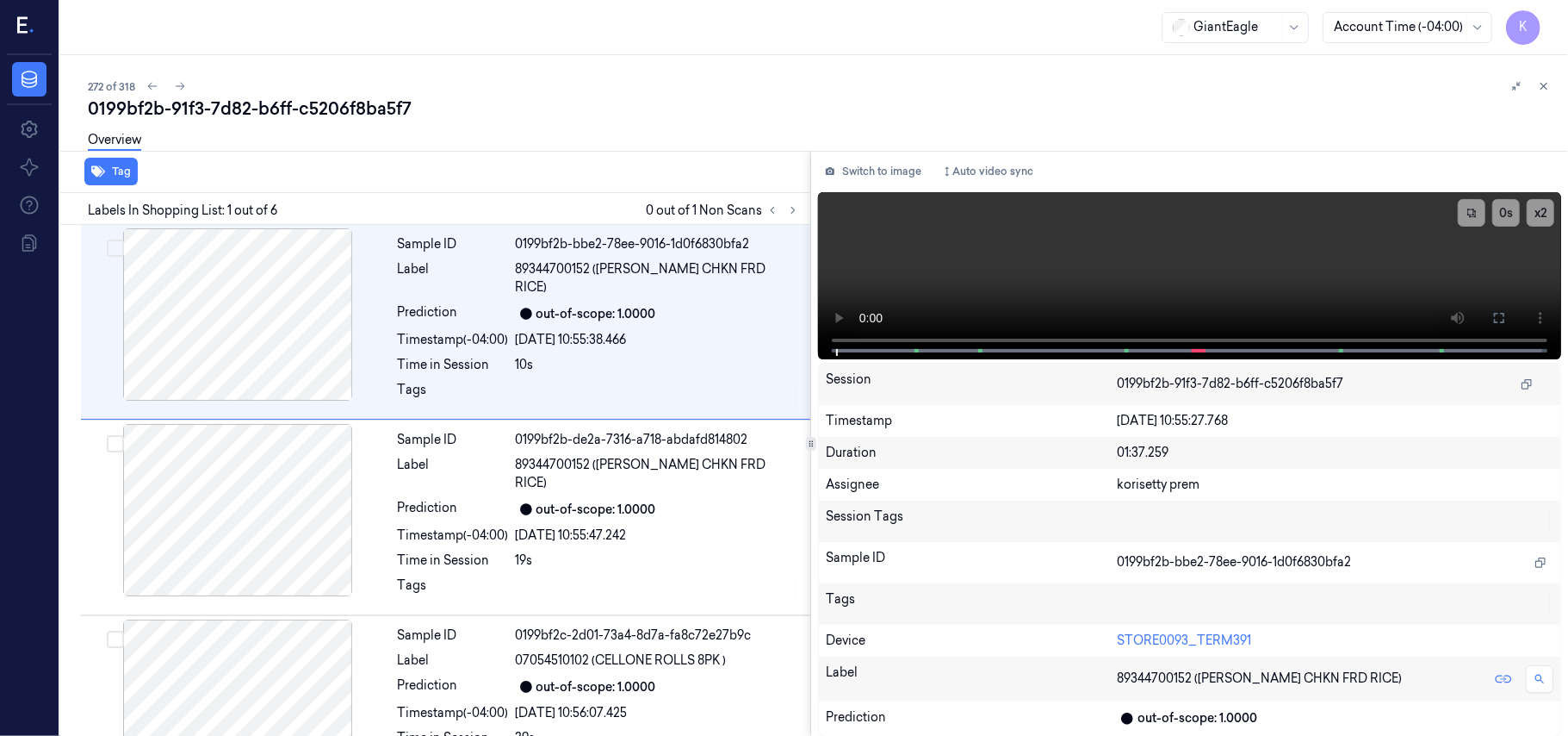
click at [586, 135] on div "Overview" at bounding box center [821, 142] width 1466 height 44
click at [793, 211] on icon at bounding box center [793, 211] width 12 height 12
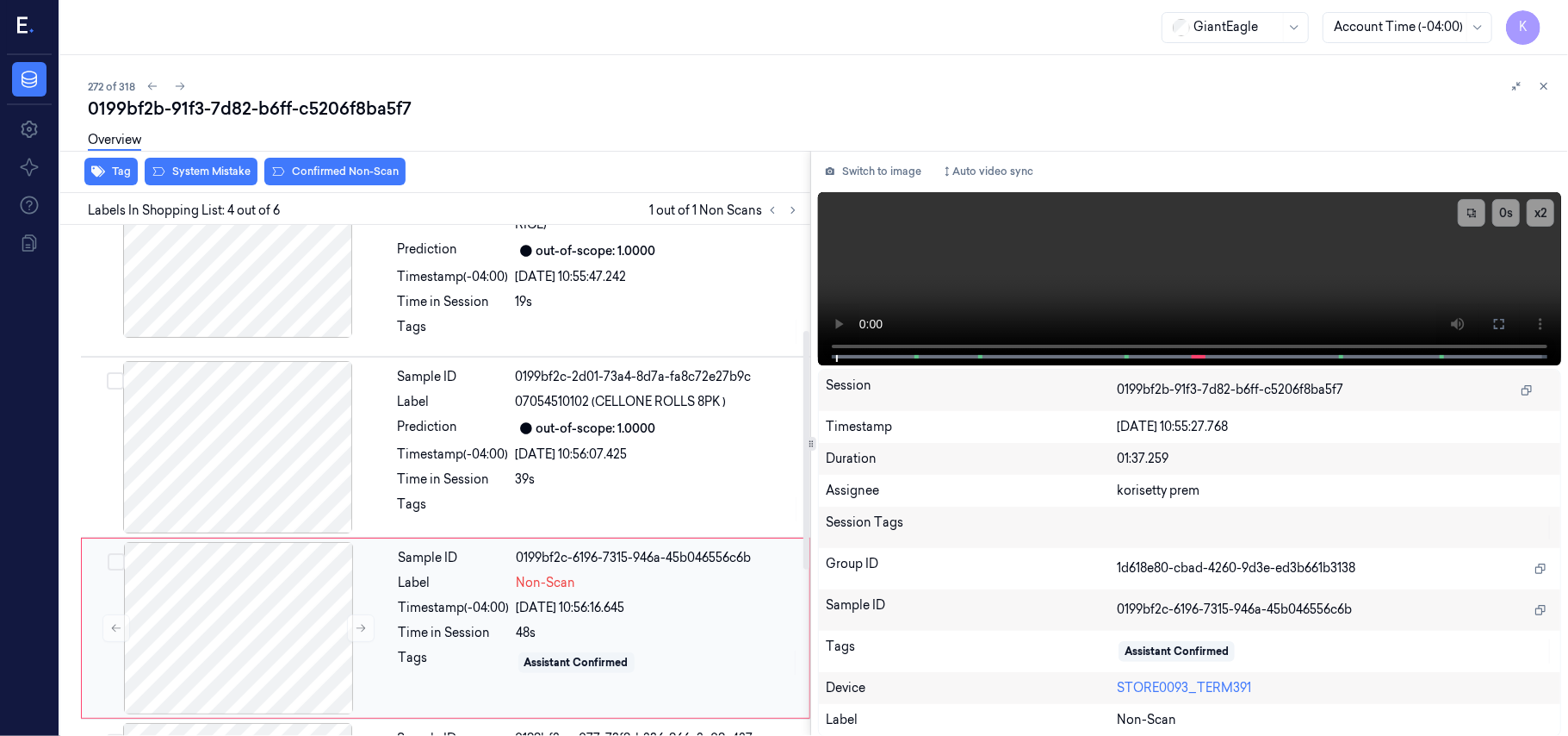
scroll to position [148, 0]
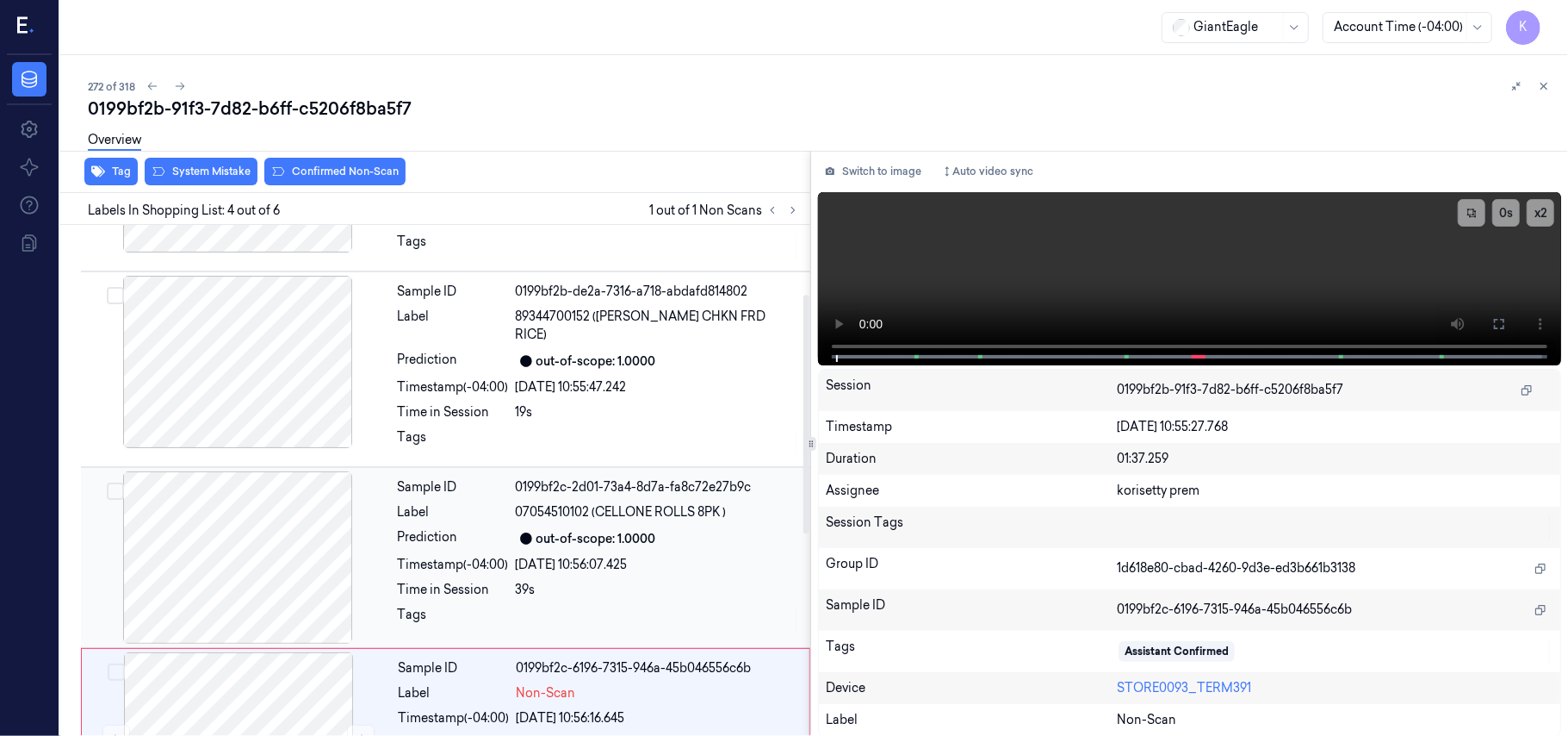
click at [604, 530] on div "out-of-scope: 1.0000" at bounding box center [596, 538] width 120 height 18
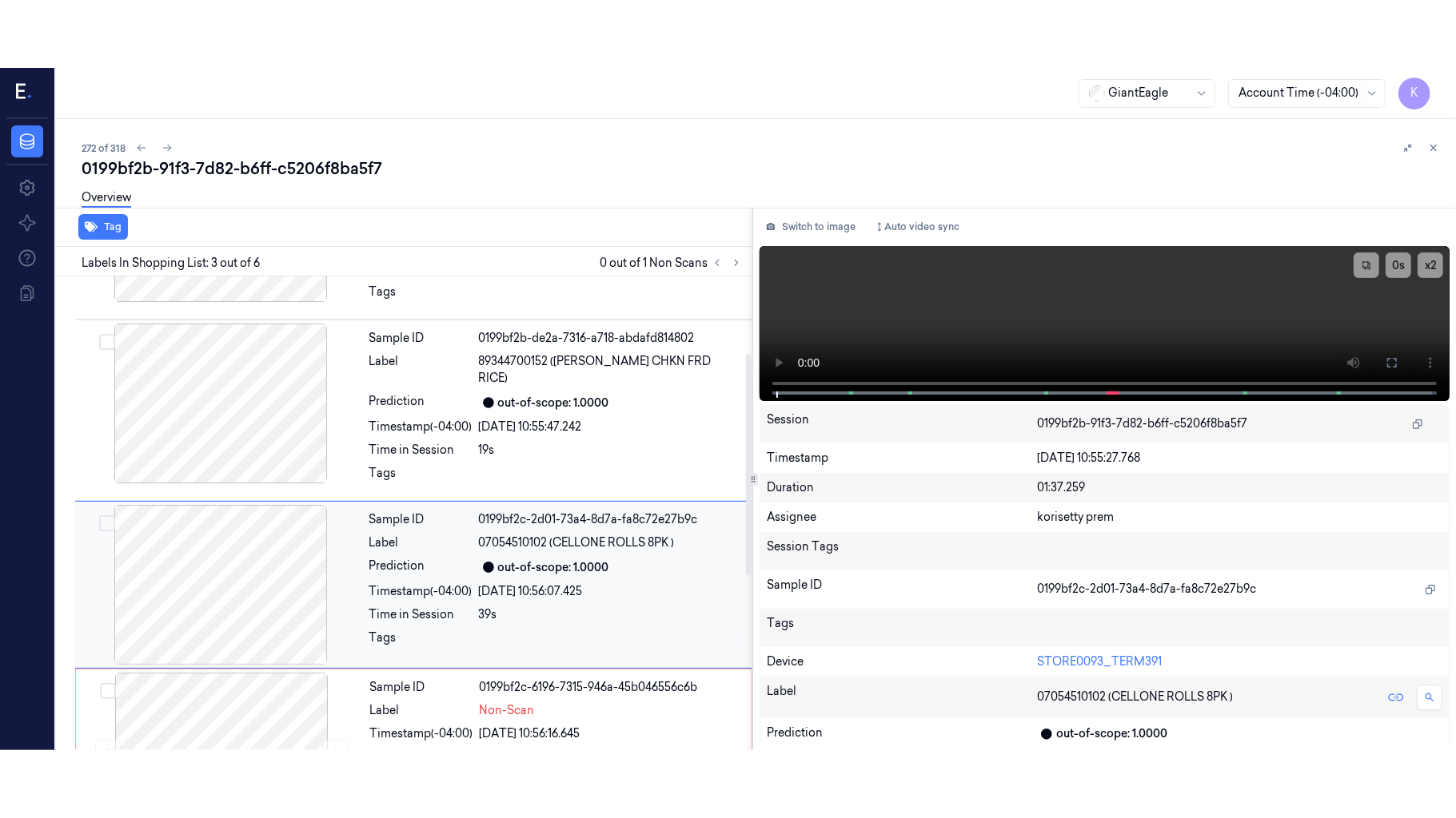
scroll to position [182, 0]
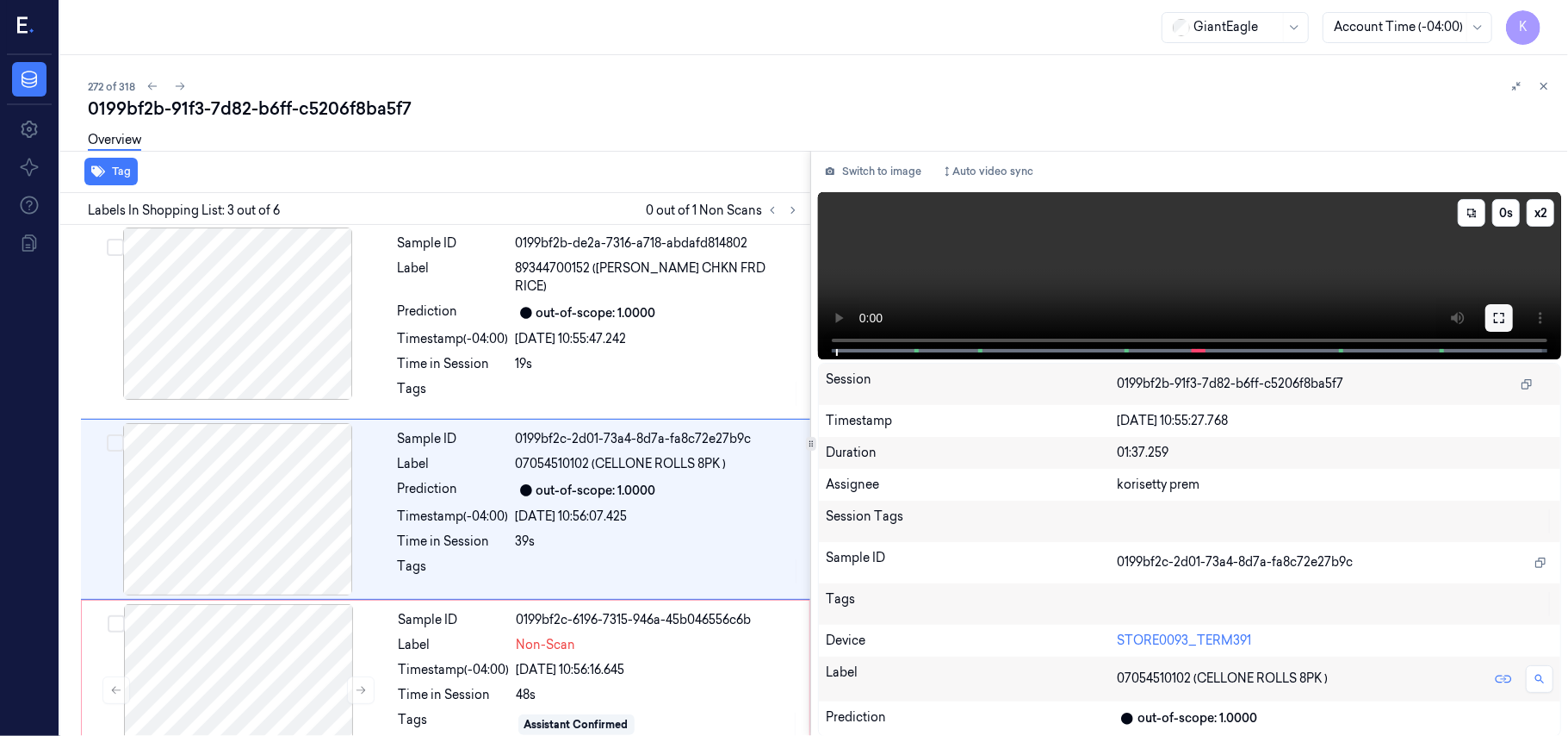
click at [1498, 313] on icon at bounding box center [1499, 318] width 14 height 14
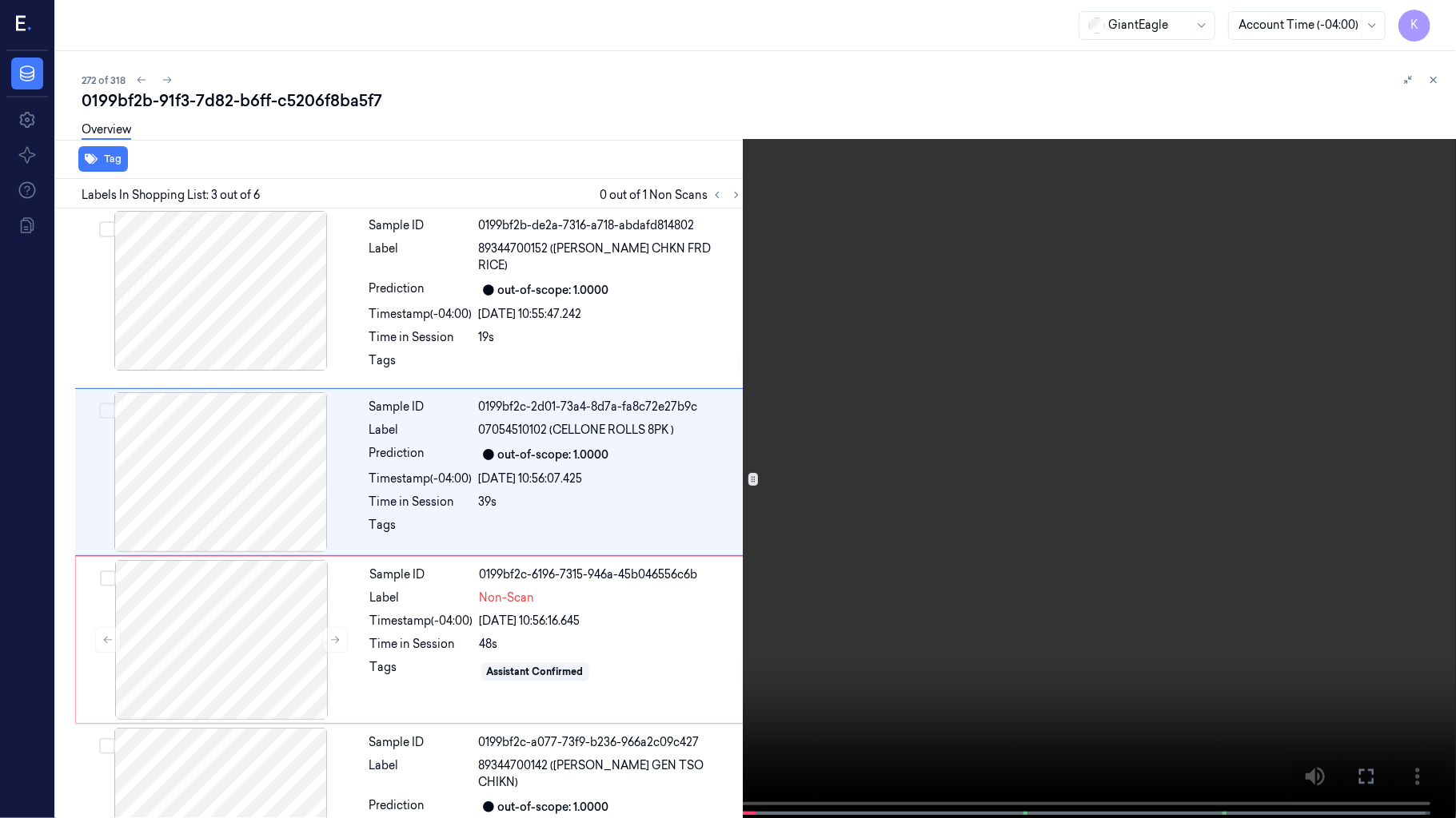
click at [909, 378] on video at bounding box center [728, 411] width 1456 height 821
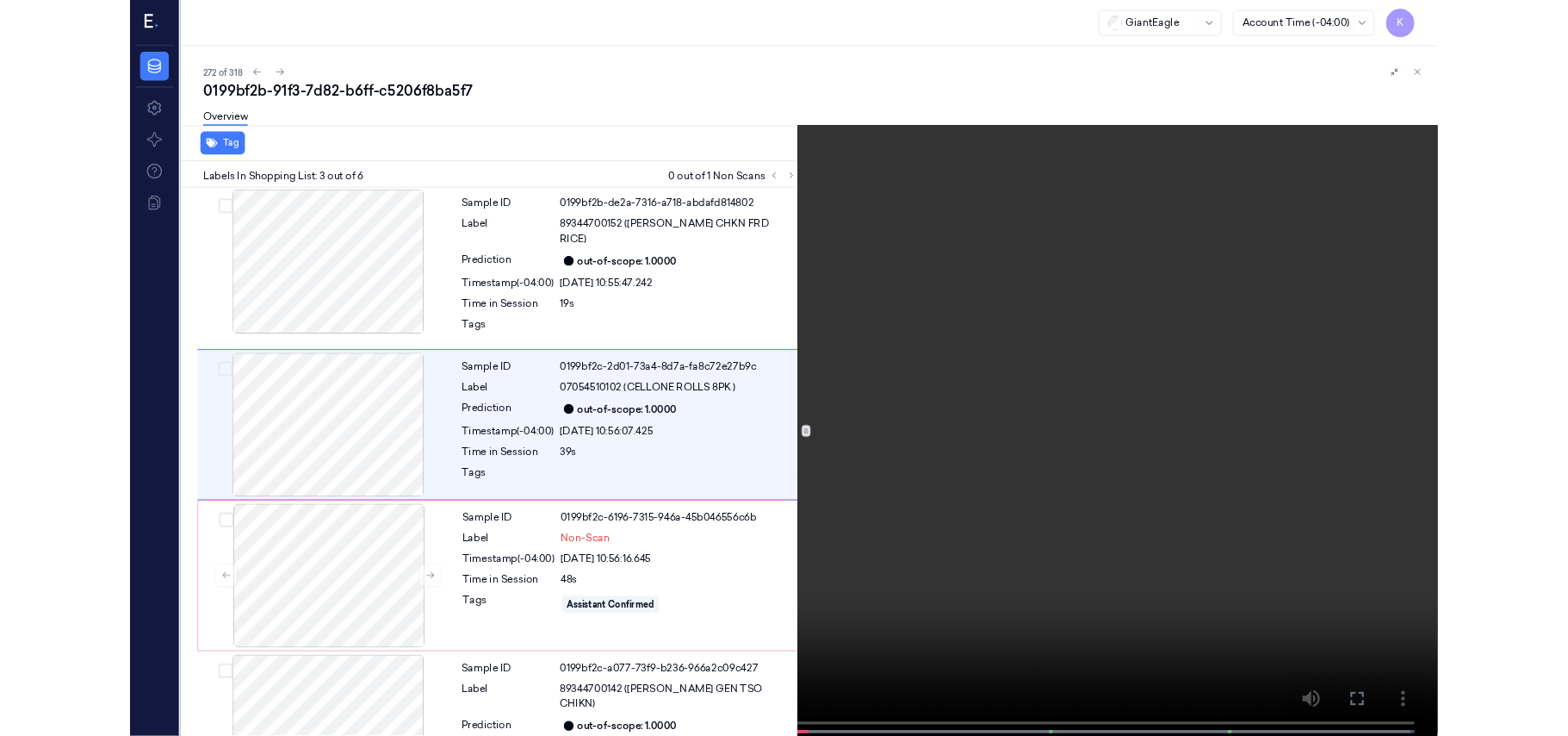
scroll to position [124, 0]
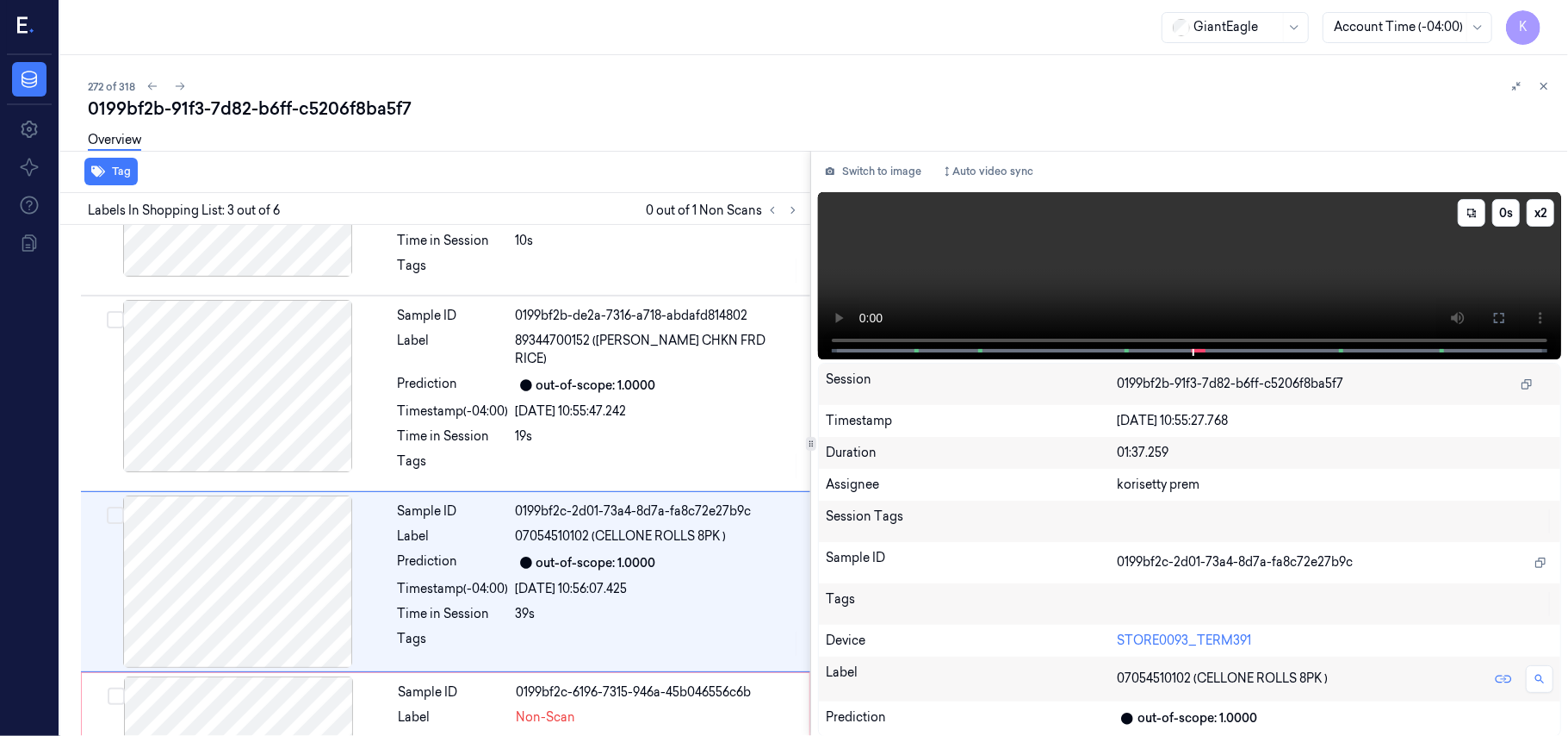
click at [1030, 240] on video at bounding box center [1189, 276] width 743 height 167
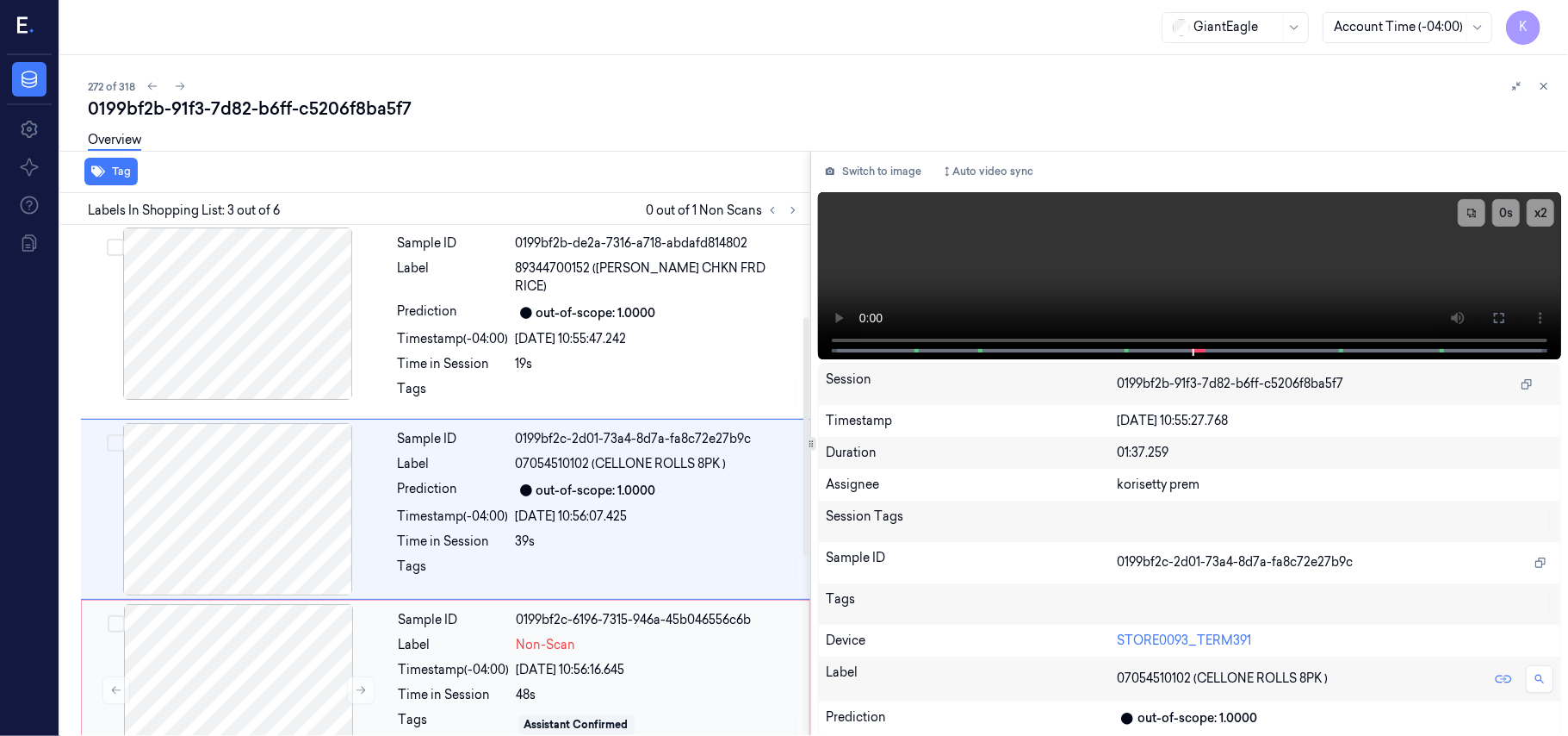
click at [599, 686] on div "48s" at bounding box center [657, 695] width 282 height 18
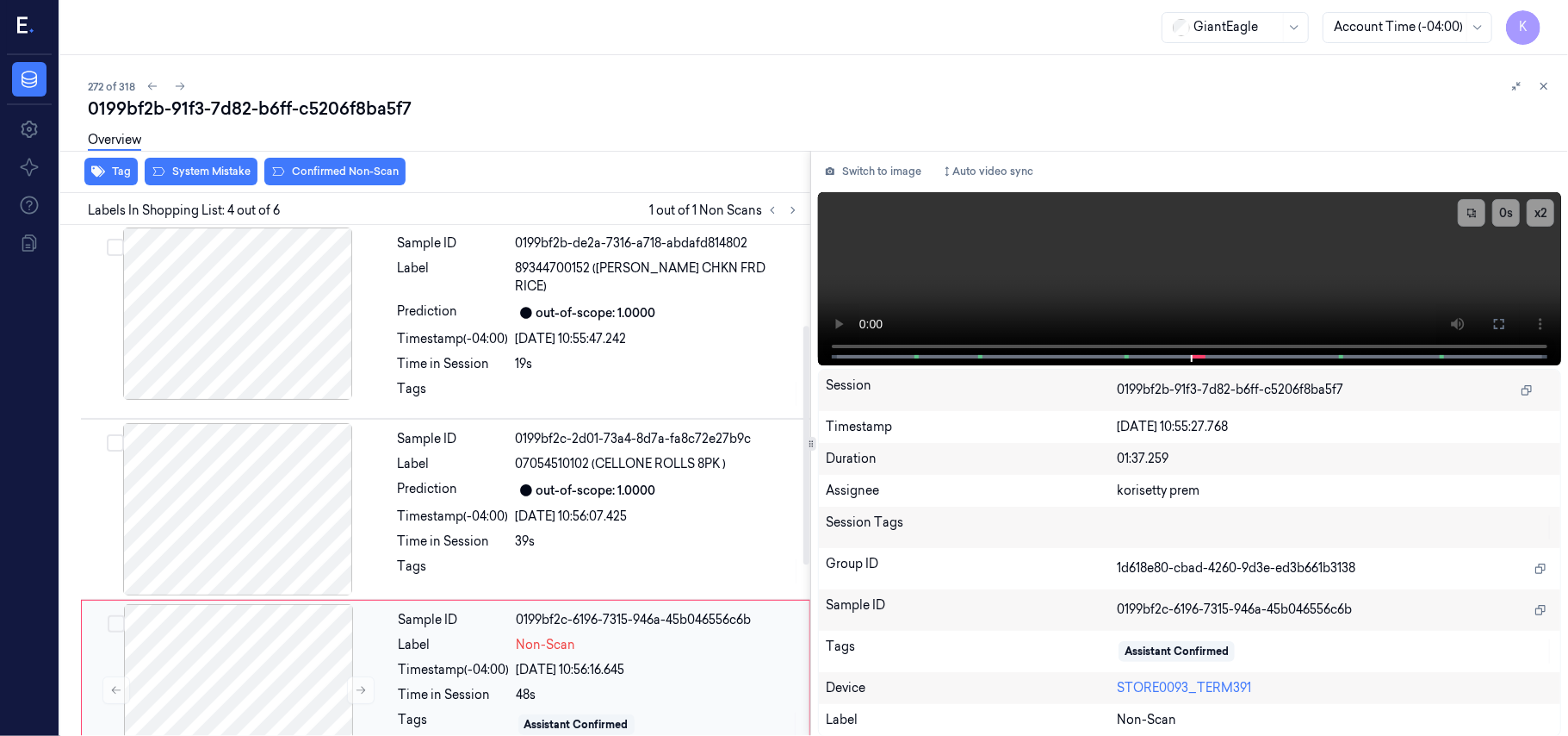
scroll to position [377, 0]
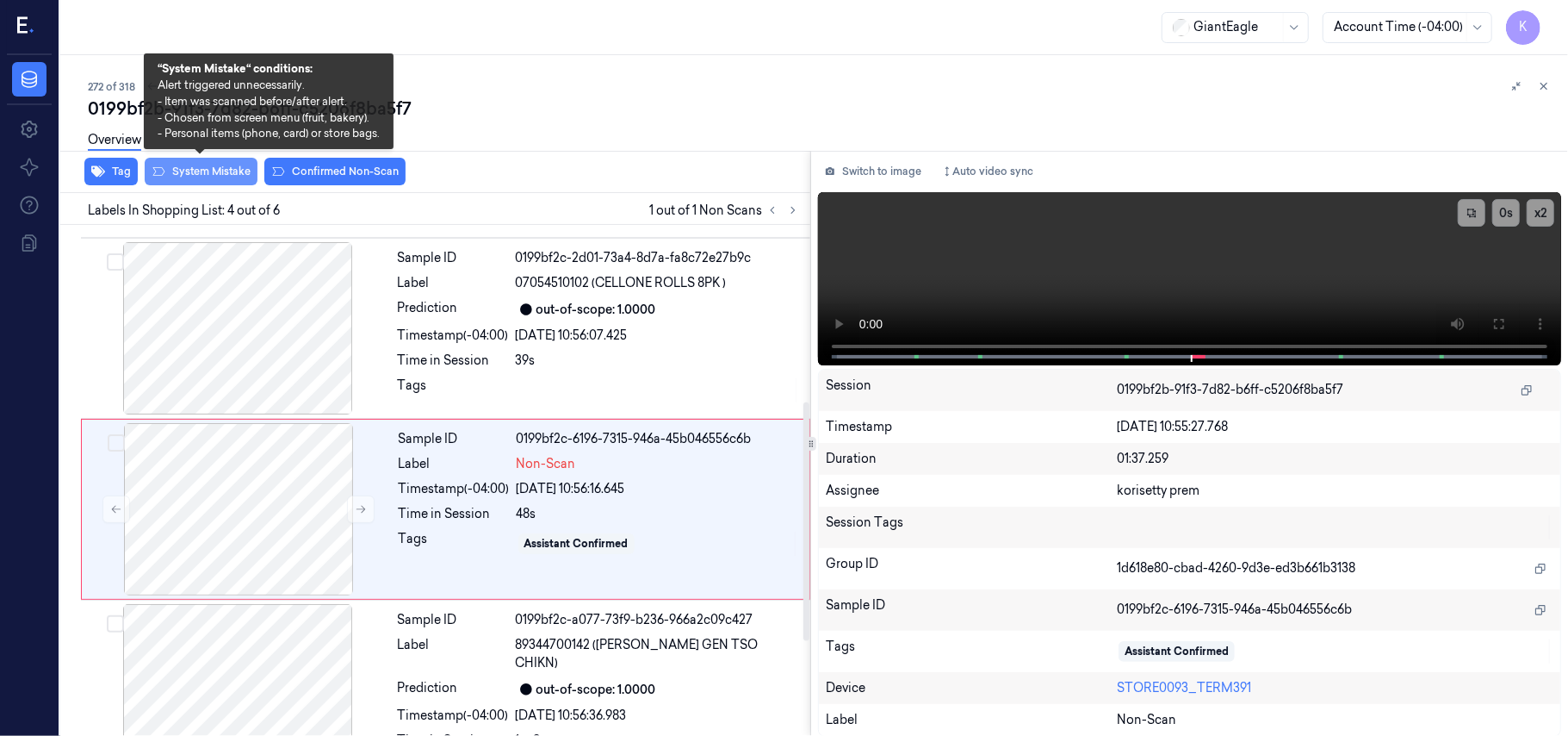
click at [217, 180] on button "System Mistake" at bounding box center [201, 172] width 113 height 28
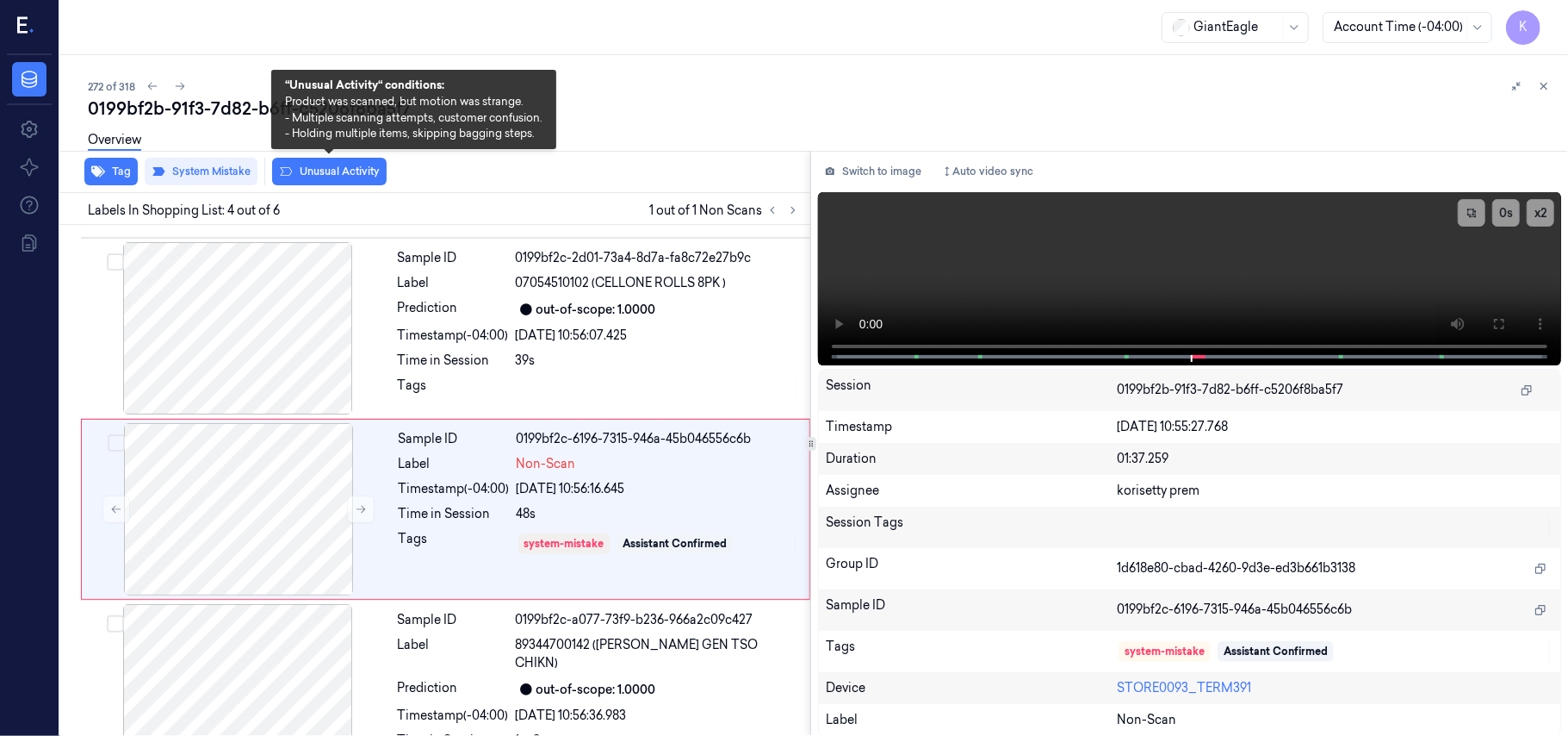
click at [348, 177] on button "Unusual Activity" at bounding box center [329, 172] width 115 height 28
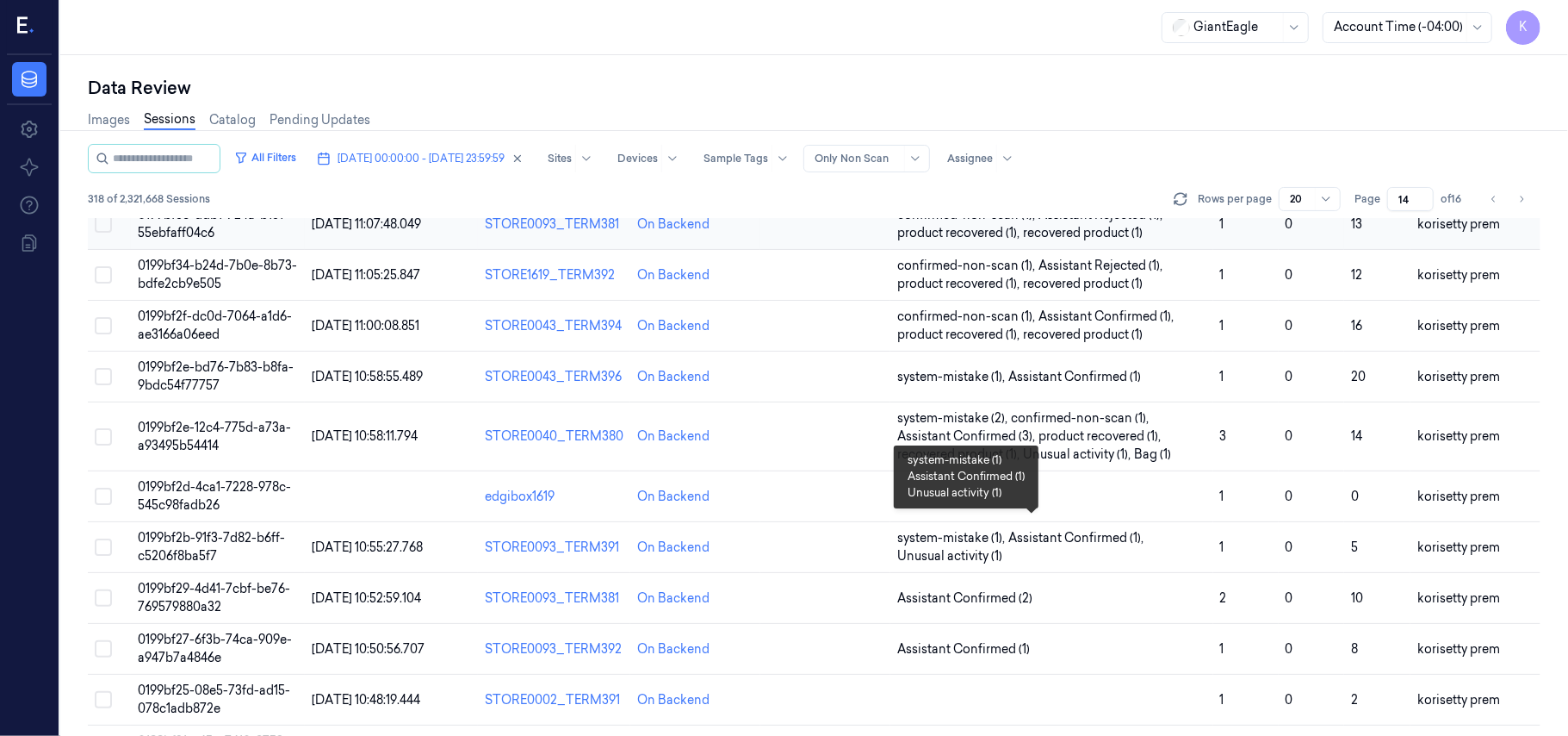
scroll to position [344, 0]
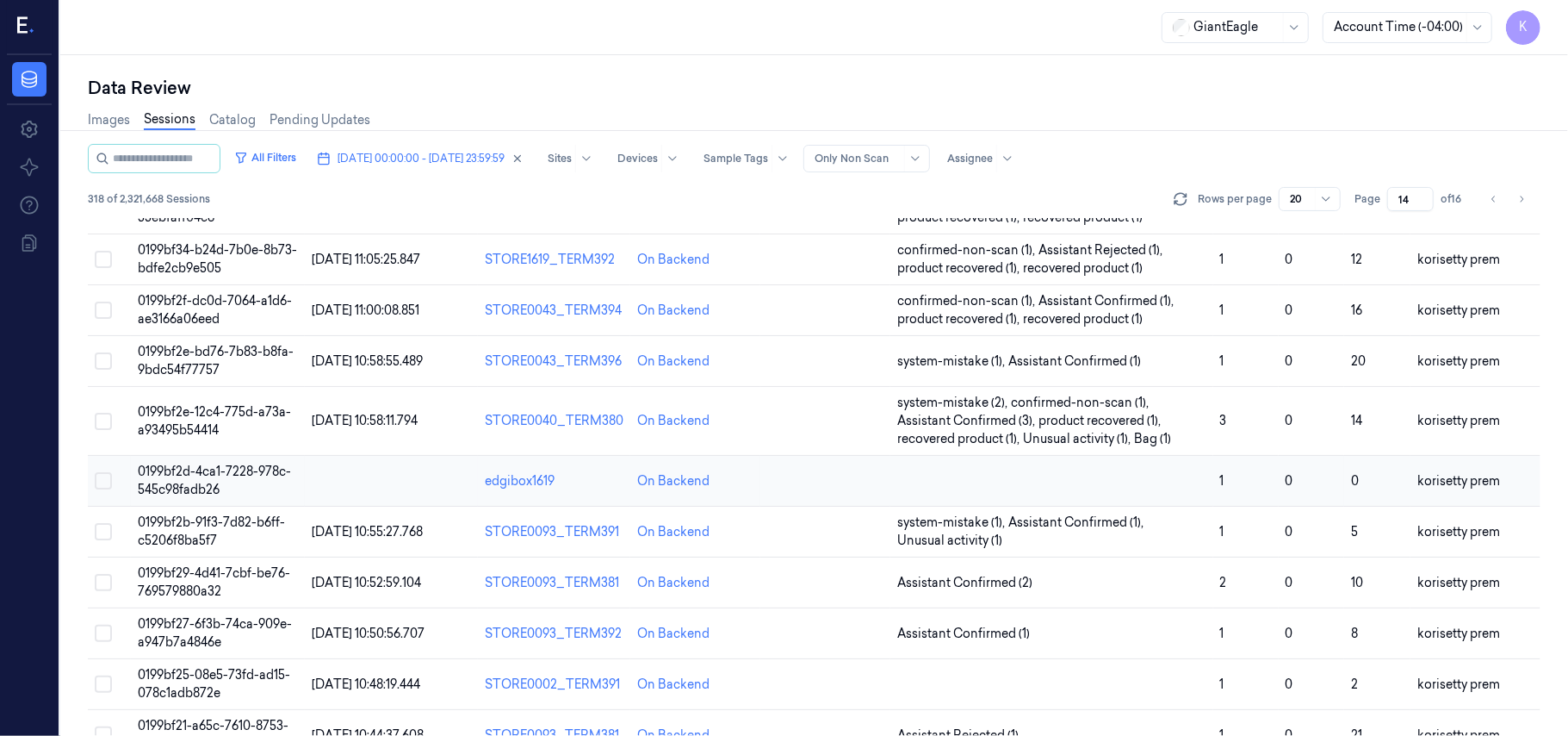
click at [1100, 482] on td at bounding box center [1051, 481] width 323 height 51
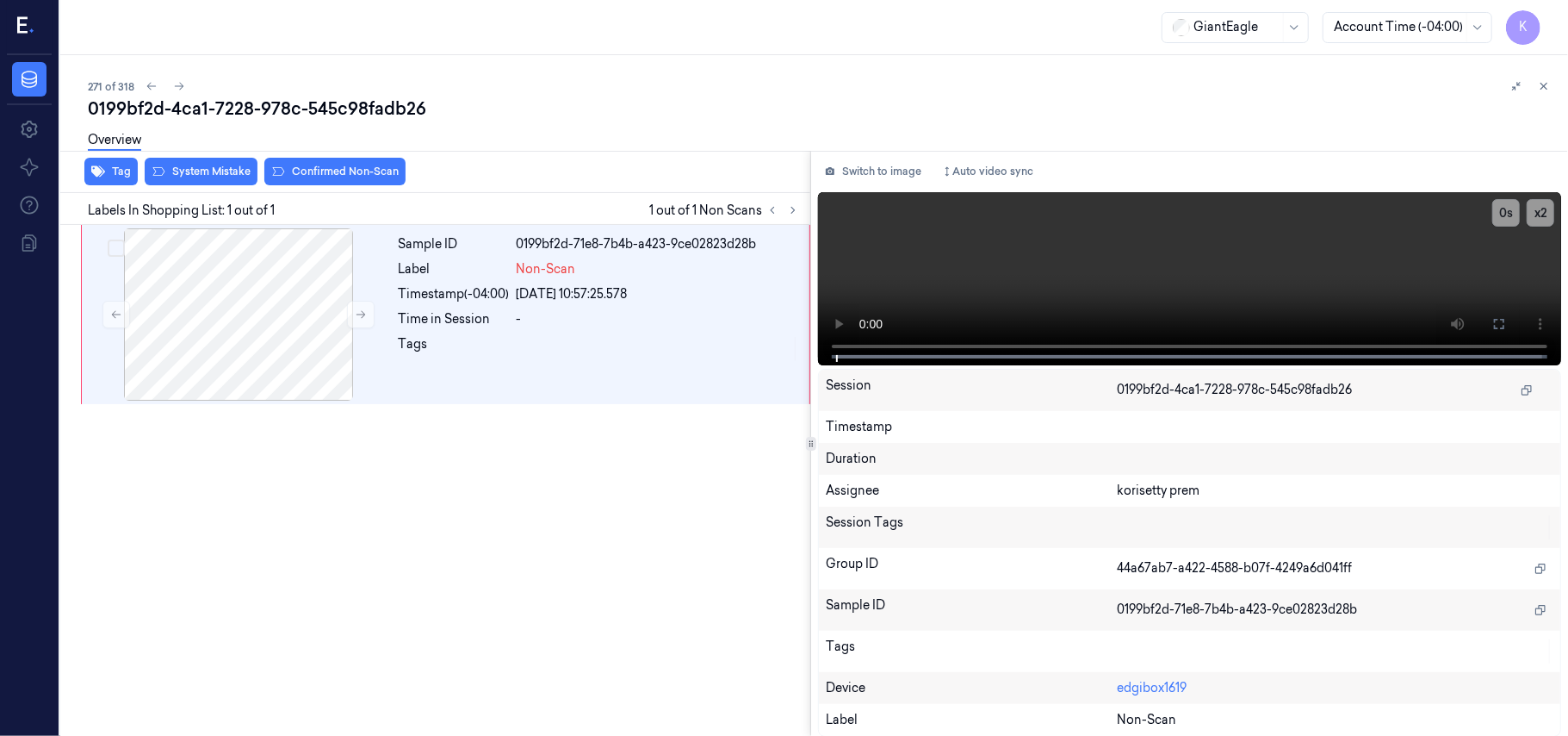
click at [760, 95] on div "271 of 318" at bounding box center [821, 86] width 1466 height 21
click at [358, 265] on div at bounding box center [238, 315] width 306 height 173
click at [358, 315] on icon at bounding box center [361, 314] width 12 height 12
click at [1505, 321] on icon at bounding box center [1499, 324] width 14 height 14
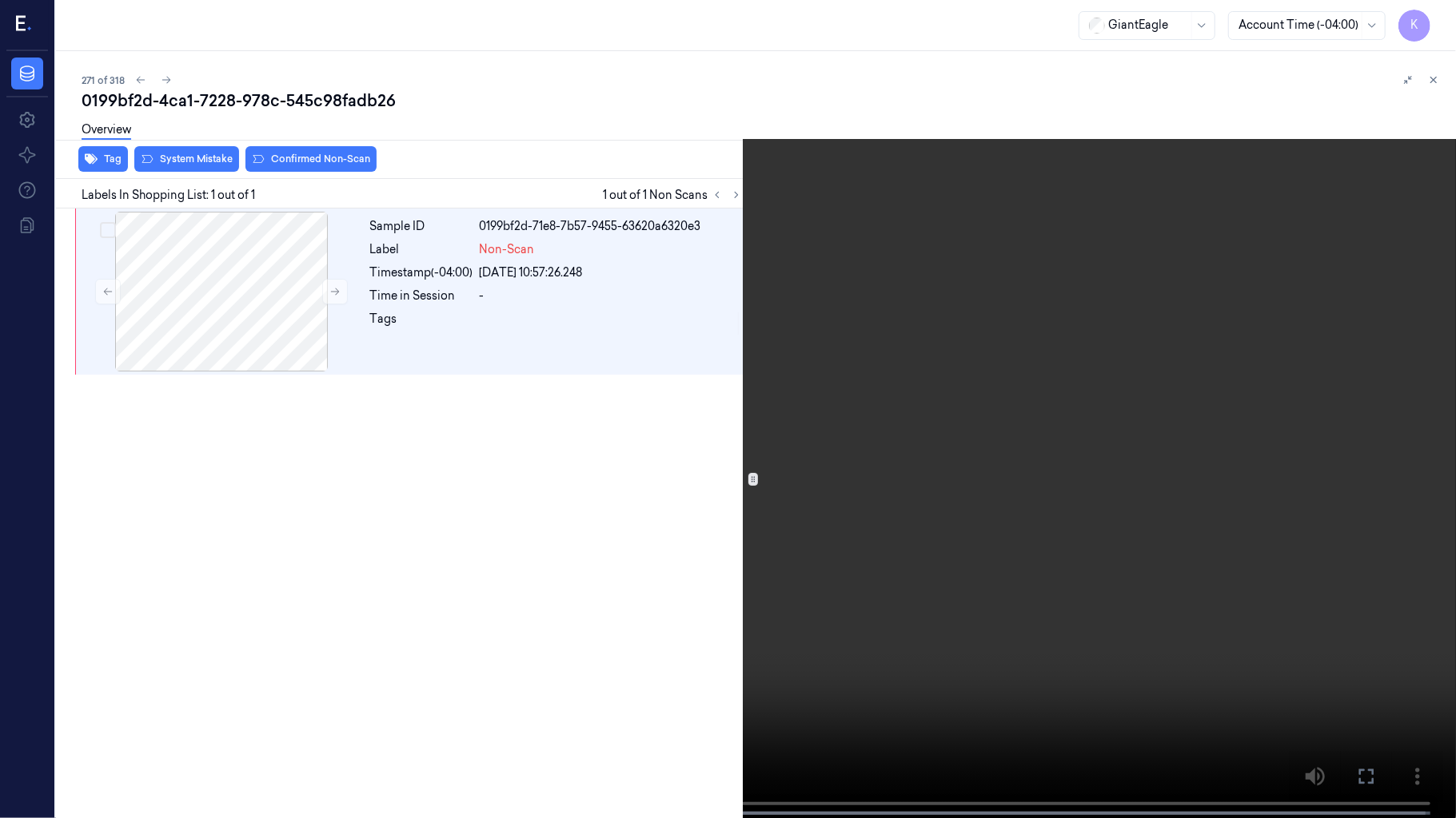
click at [488, 570] on video at bounding box center [728, 411] width 1456 height 821
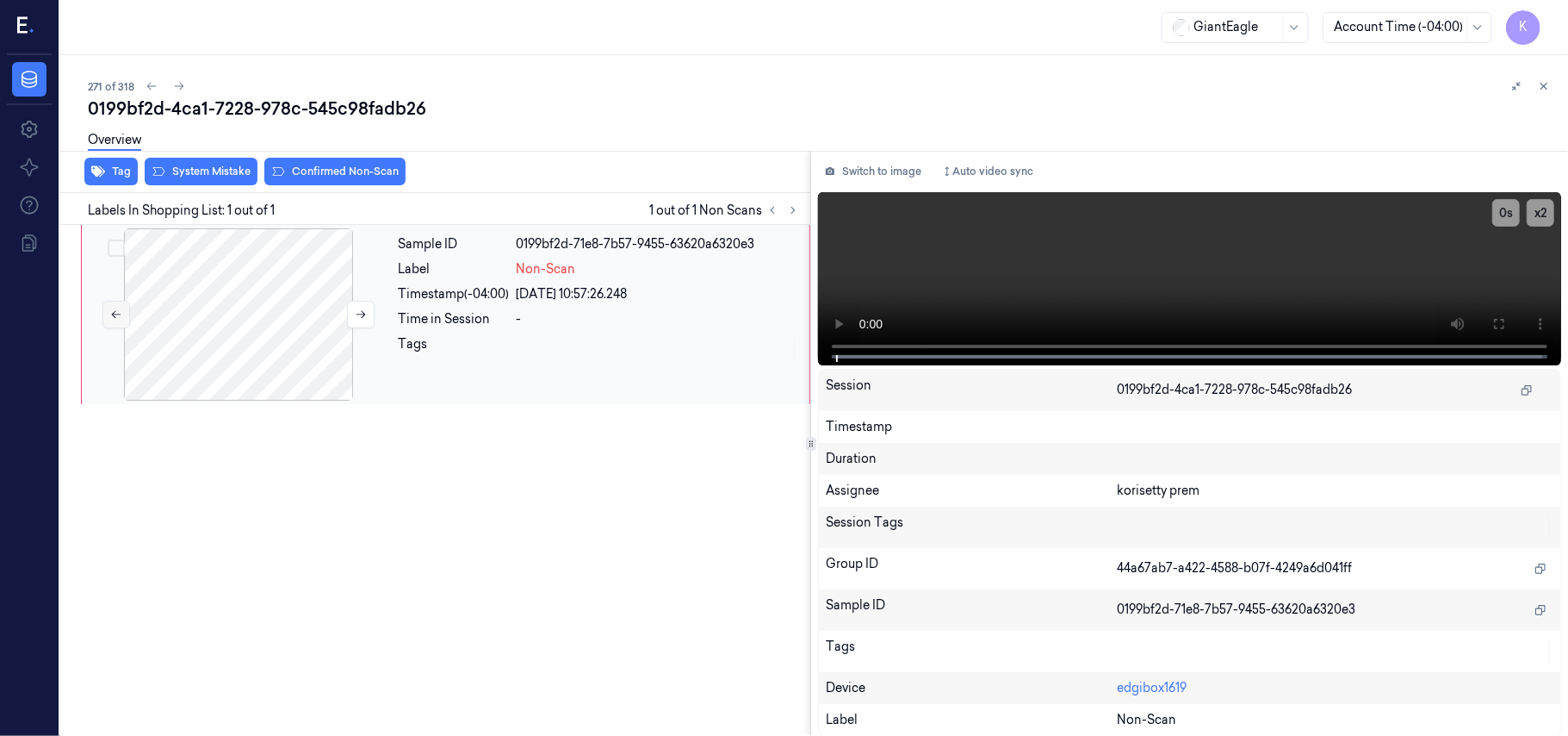
click at [110, 311] on icon at bounding box center [116, 314] width 12 height 12
click at [379, 287] on div at bounding box center [238, 315] width 306 height 173
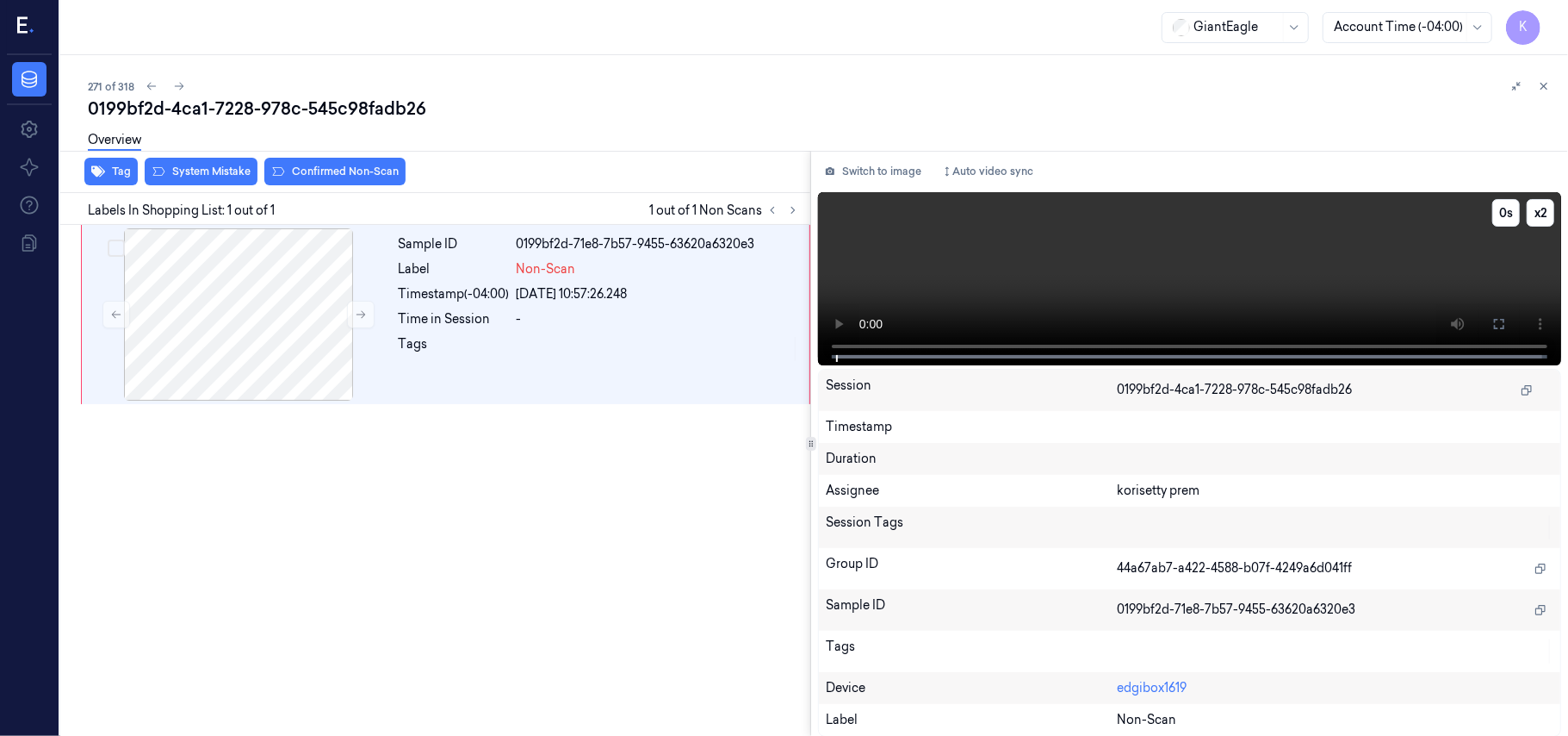
click at [1106, 294] on video at bounding box center [1189, 279] width 743 height 173
click at [1534, 209] on button "x 2" at bounding box center [1540, 213] width 28 height 28
click at [1512, 315] on button at bounding box center [1499, 324] width 28 height 28
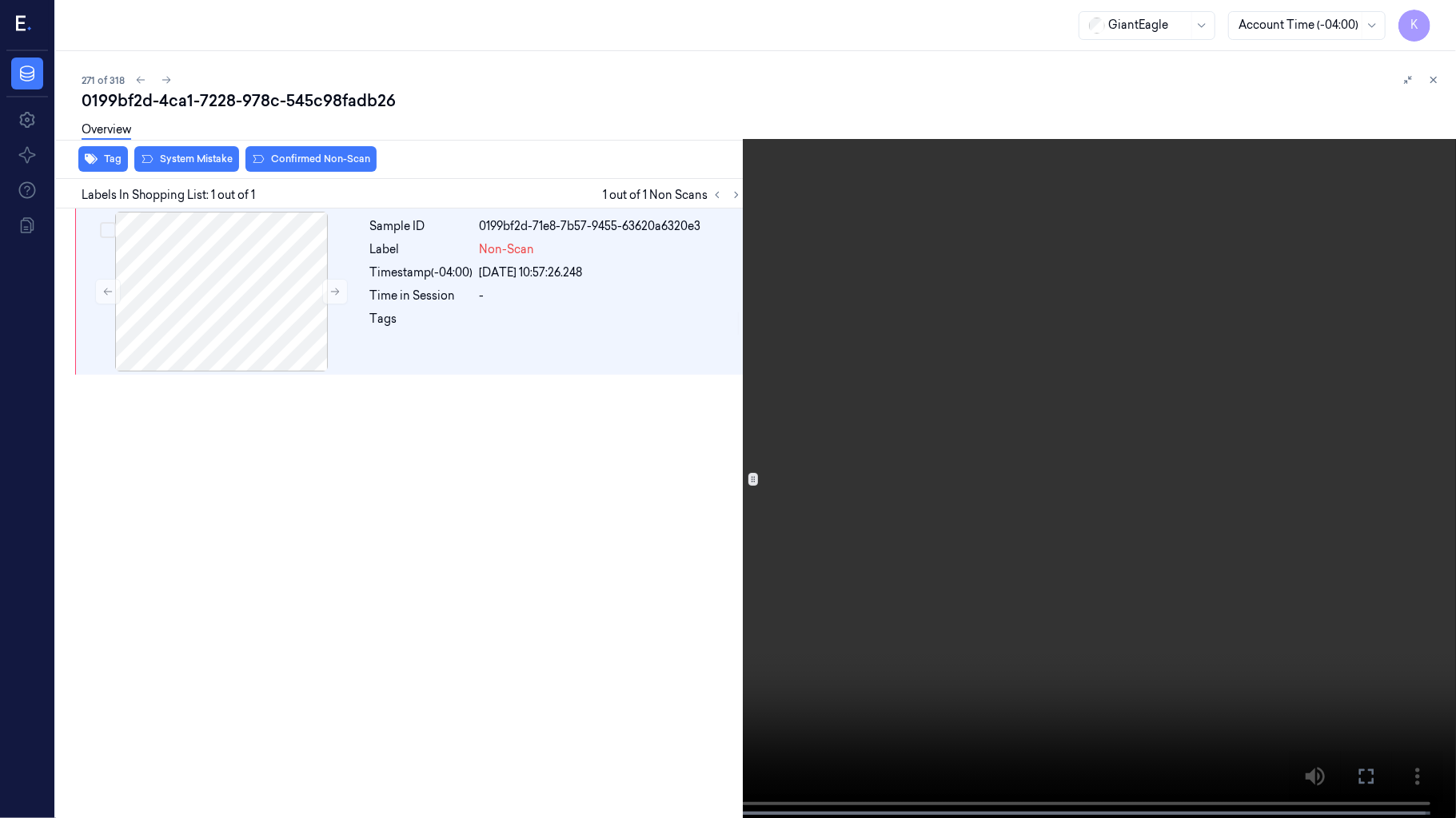
click at [890, 451] on video at bounding box center [728, 411] width 1456 height 821
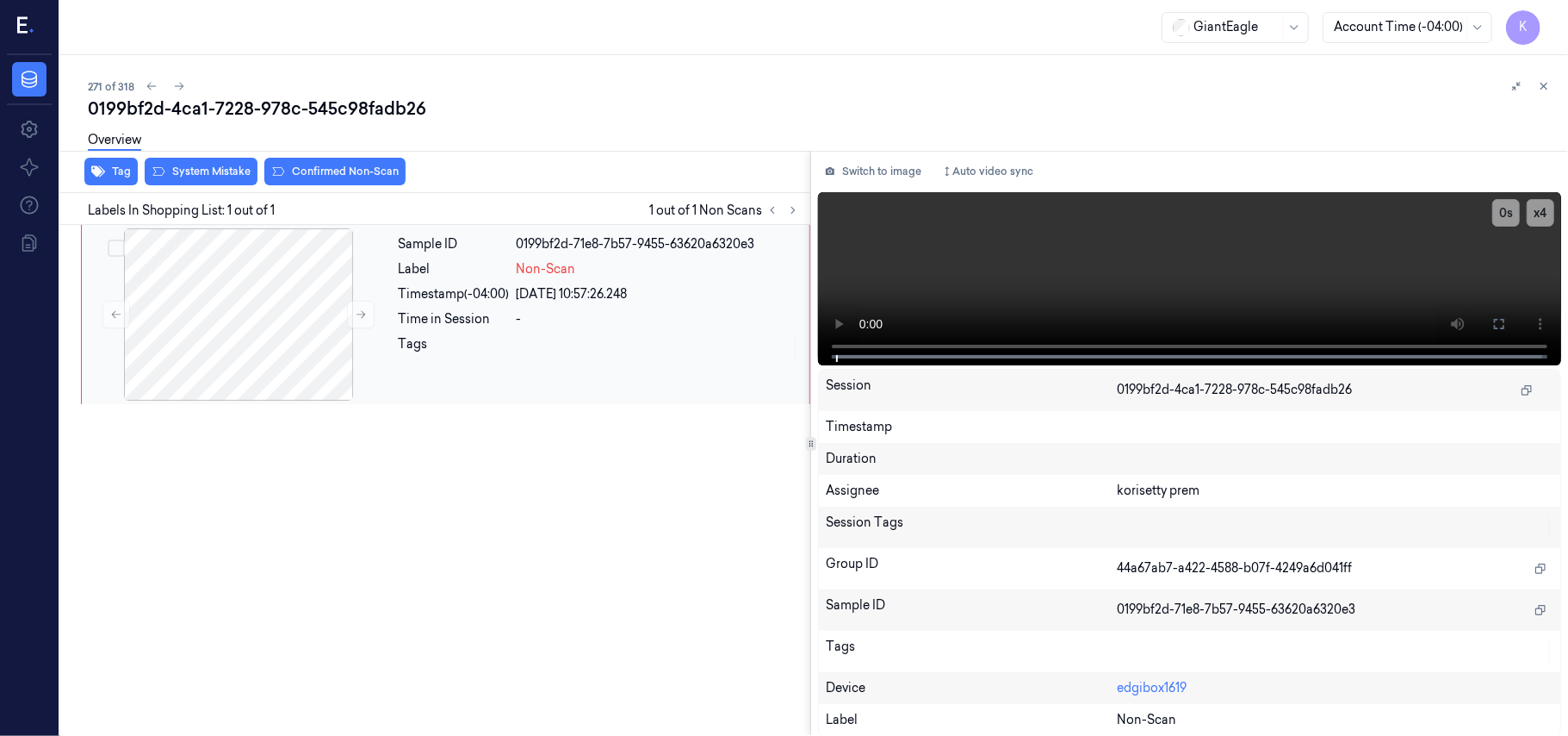
click at [608, 280] on div "Sample ID 0199bf2d-71e8-7b57-9455-63620a6320e3 Label Non-Scan Timestamp (-04:00…" at bounding box center [599, 315] width 414 height 173
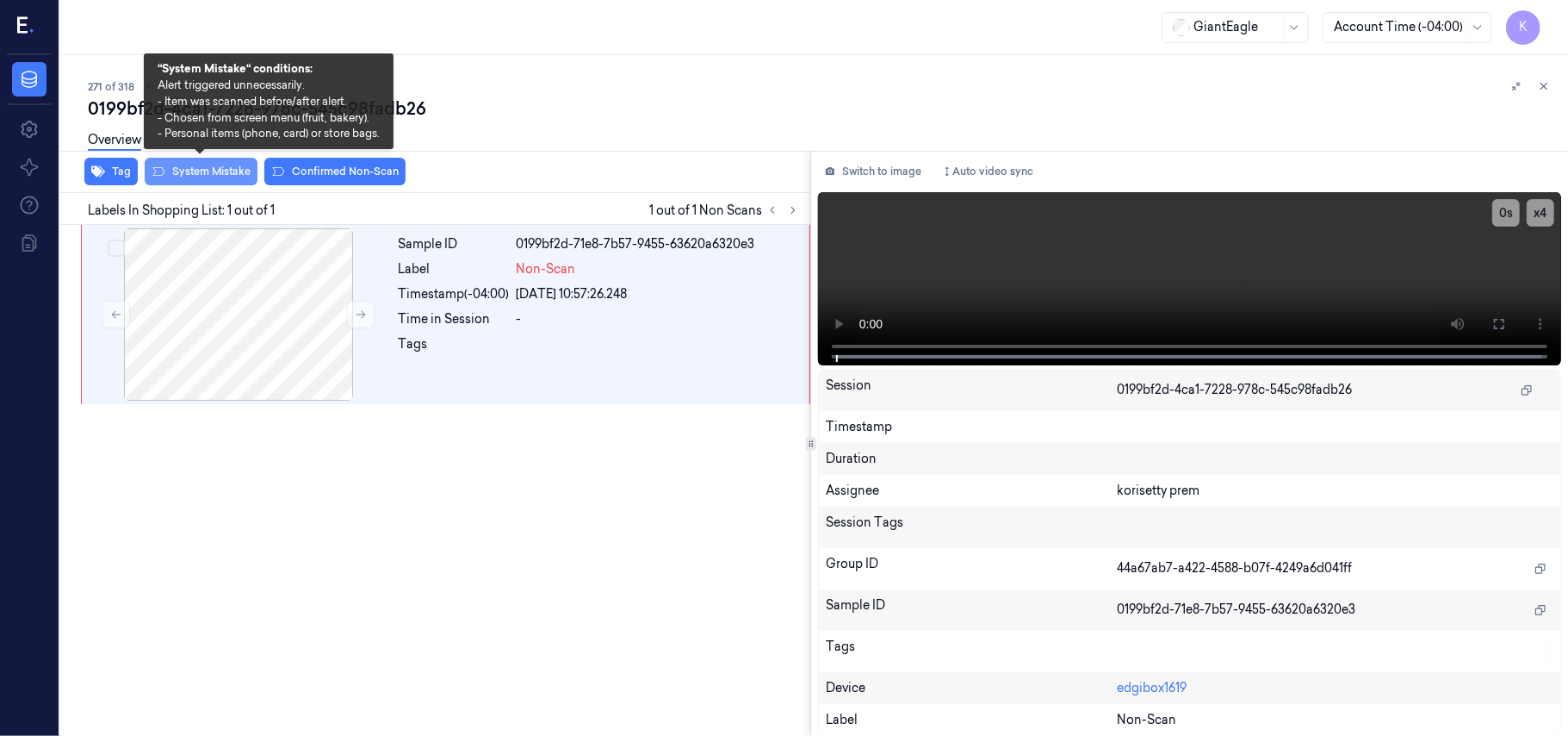
click at [201, 169] on button "System Mistake" at bounding box center [201, 172] width 113 height 28
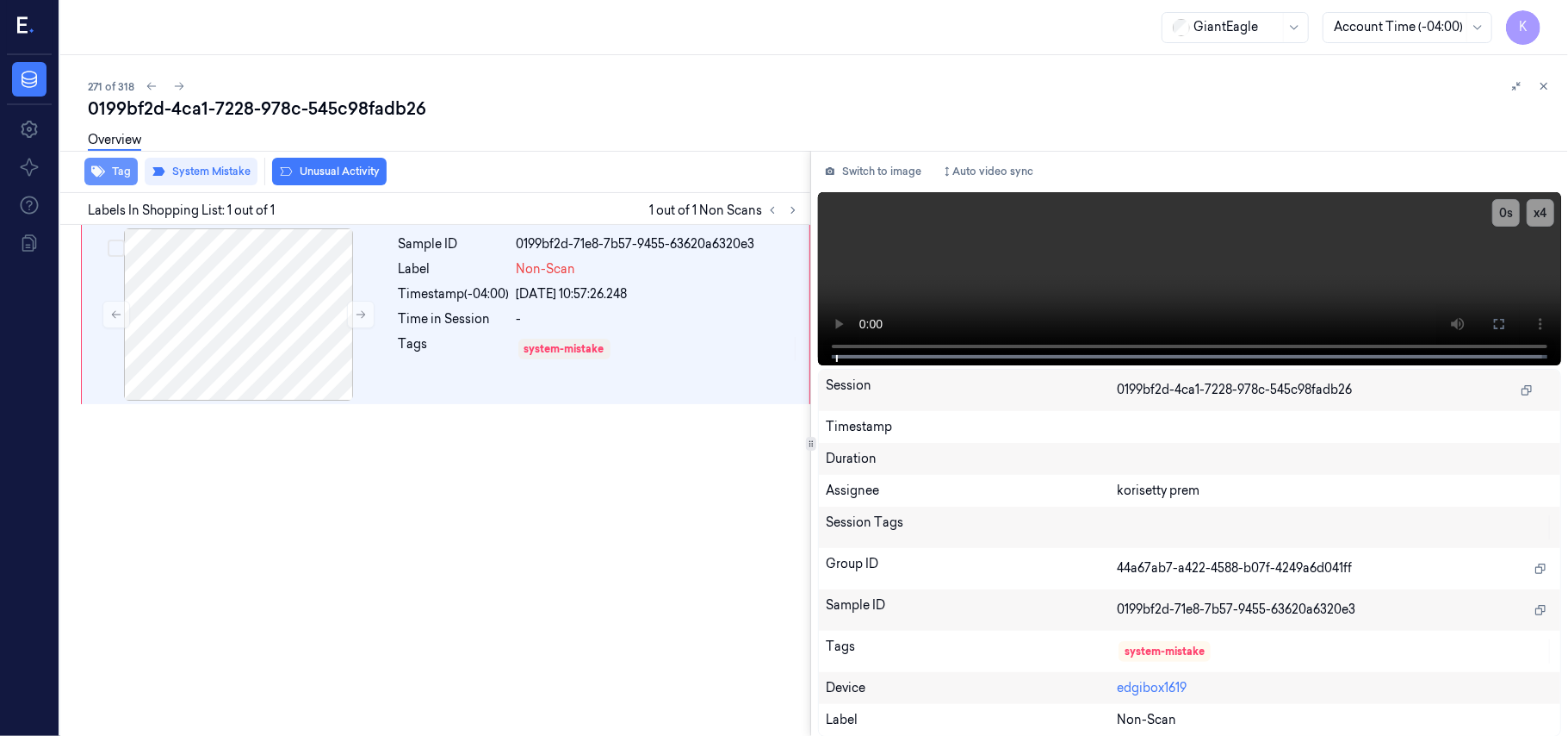
click at [110, 173] on button "Tag" at bounding box center [111, 172] width 53 height 28
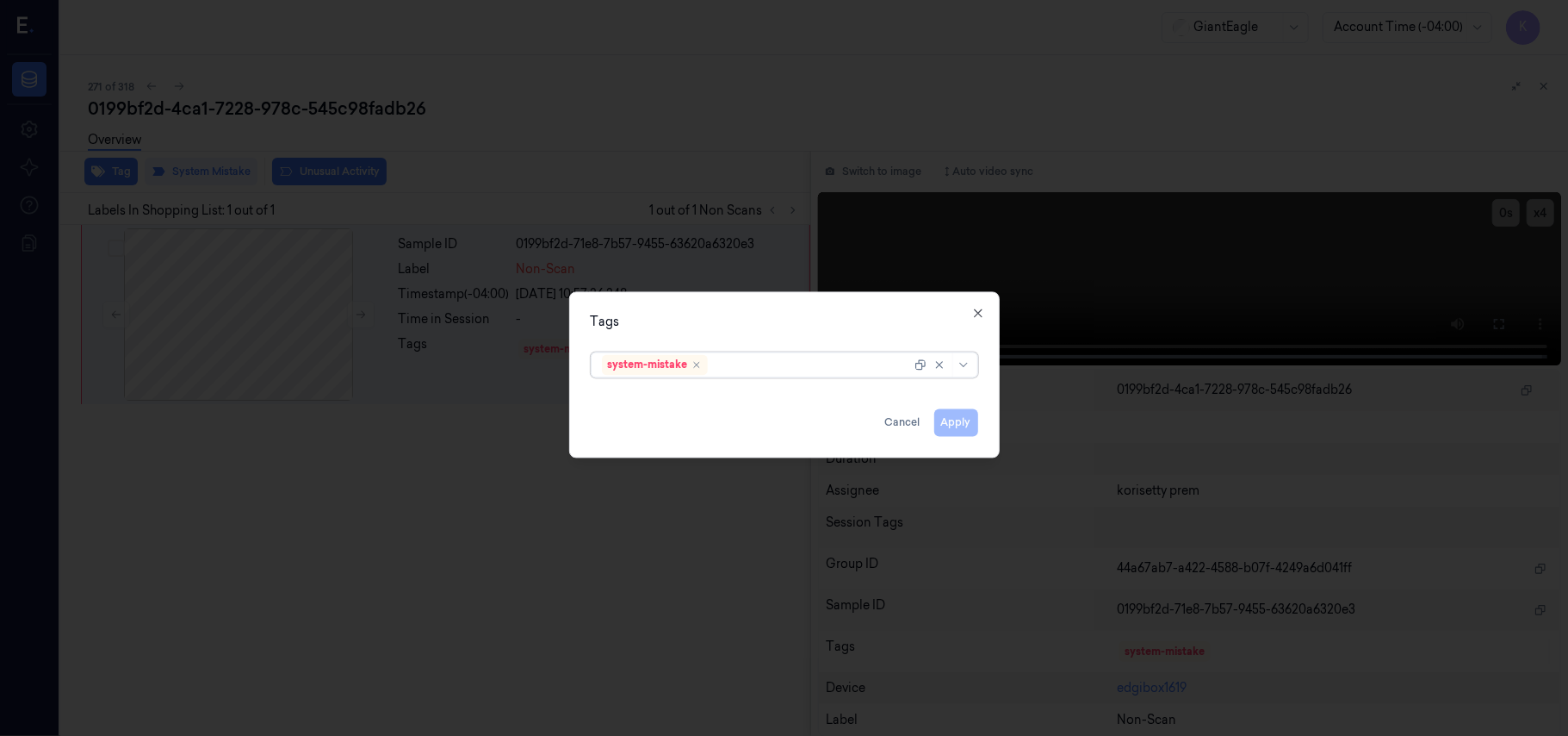
click at [809, 367] on div at bounding box center [812, 364] width 200 height 18
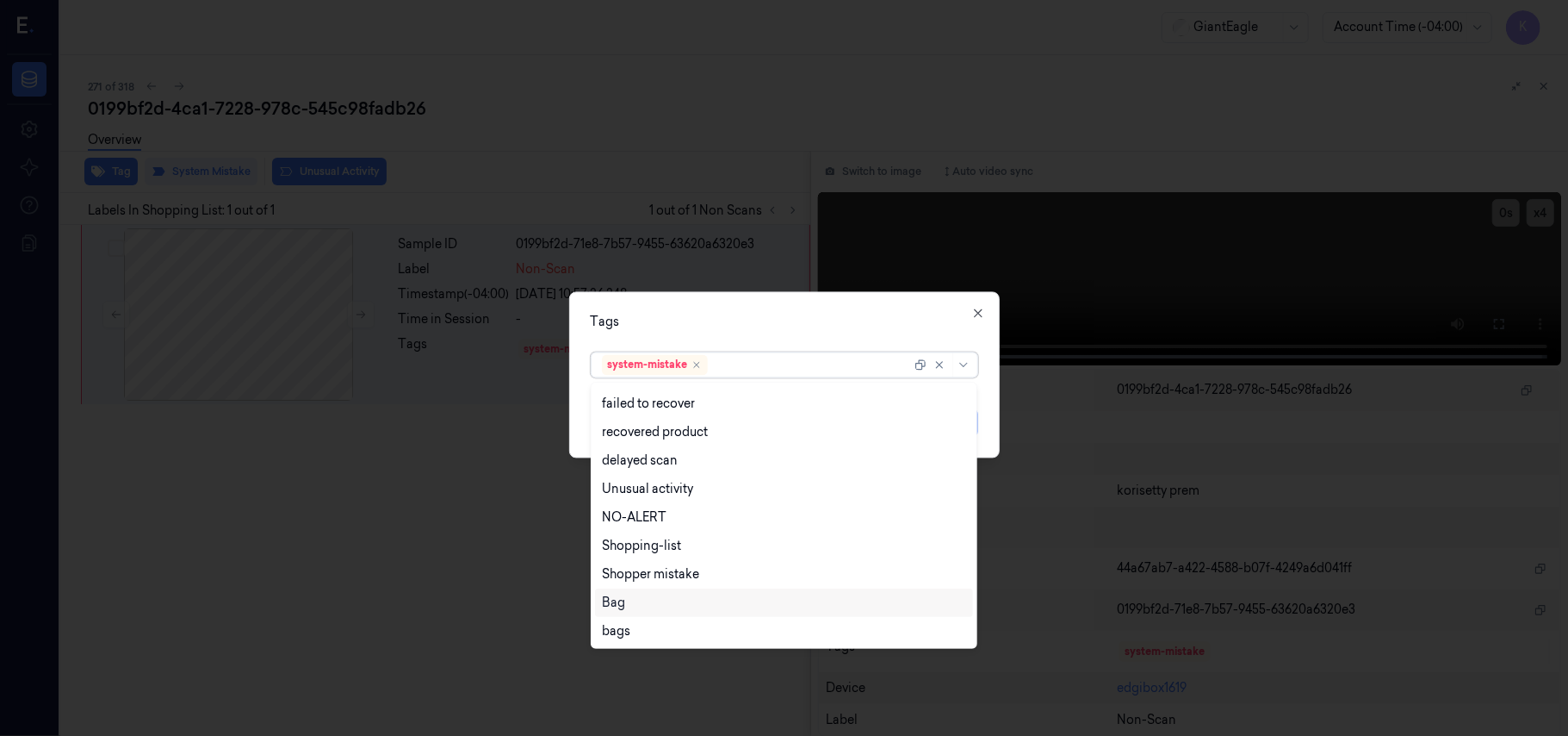
click at [660, 612] on div "Bag" at bounding box center [784, 602] width 378 height 28
click at [833, 318] on div "Tags" at bounding box center [784, 322] width 387 height 18
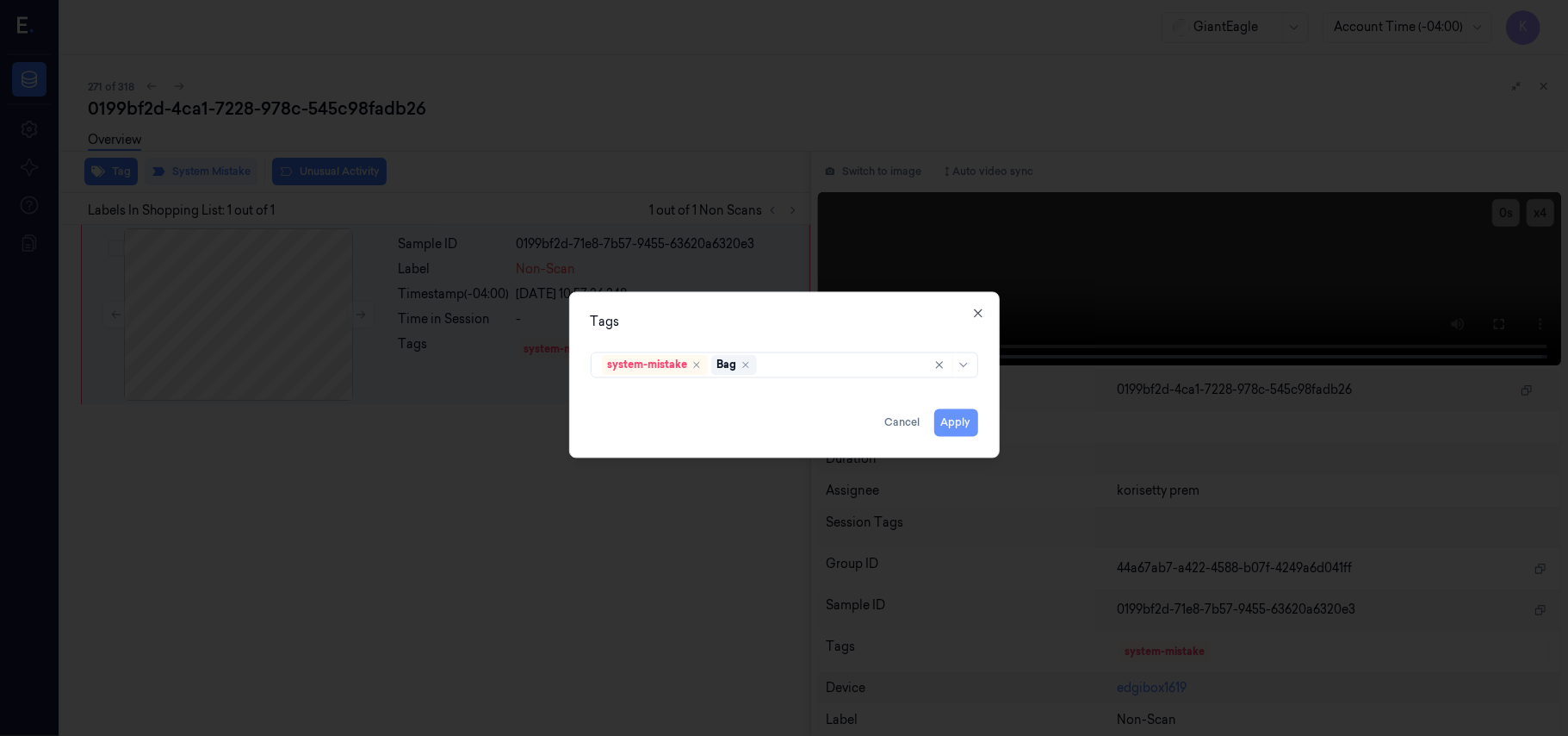
click at [951, 428] on button "Apply" at bounding box center [956, 423] width 44 height 28
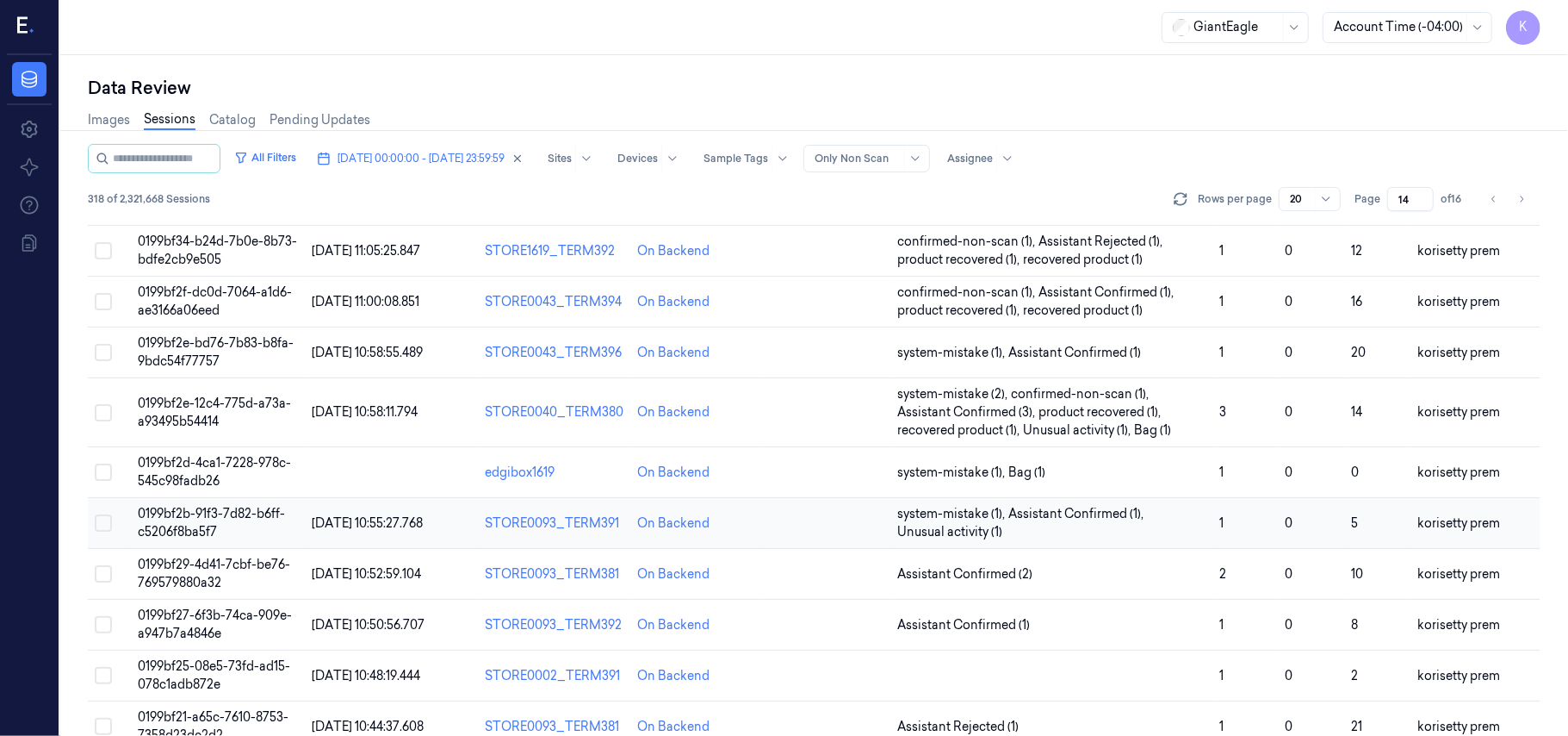
scroll to position [344, 0]
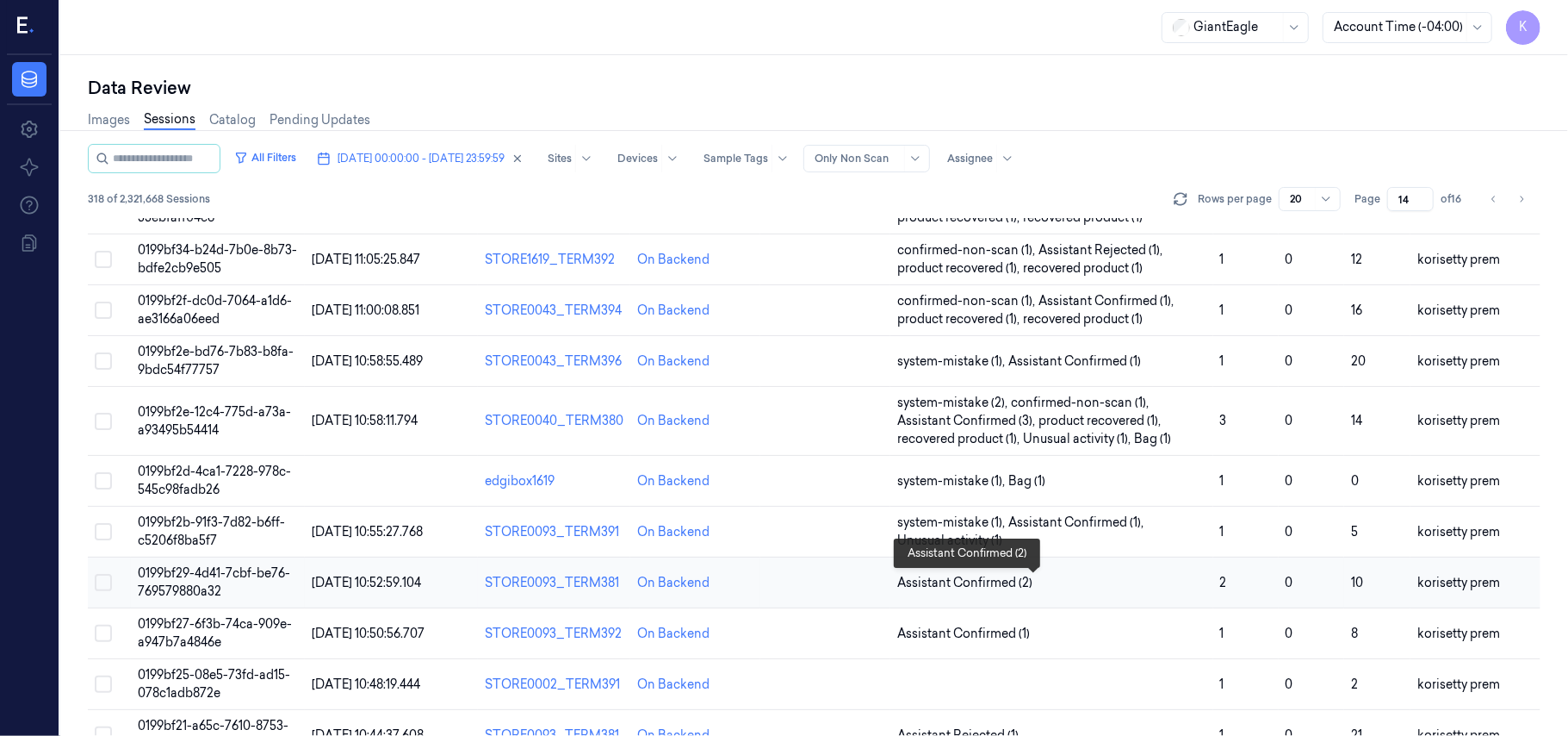
click at [1078, 587] on span "Assistant Confirmed (2)" at bounding box center [1051, 582] width 309 height 18
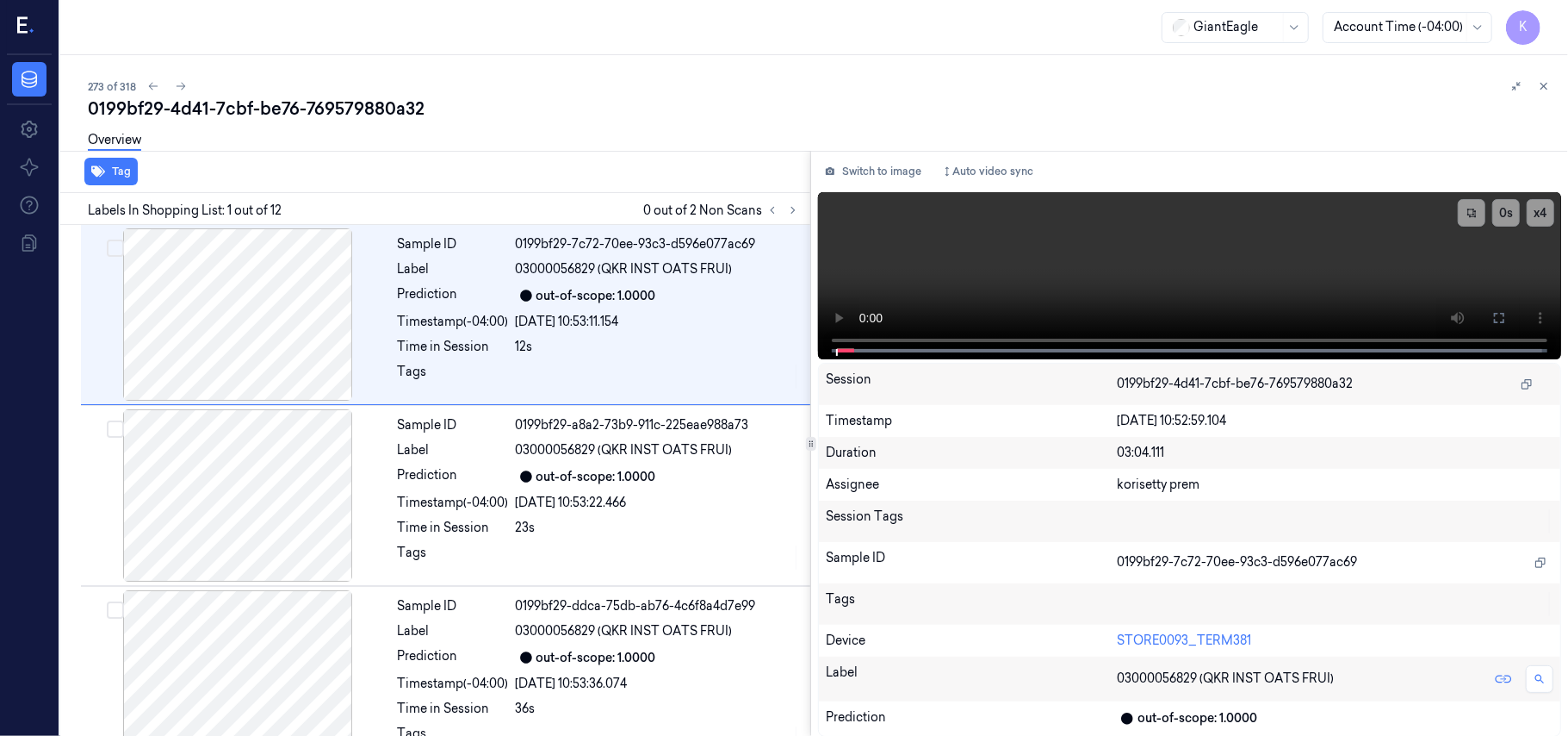
click at [662, 119] on div "0199bf29-4d41-7cbf-be76-769579880a32" at bounding box center [821, 109] width 1466 height 24
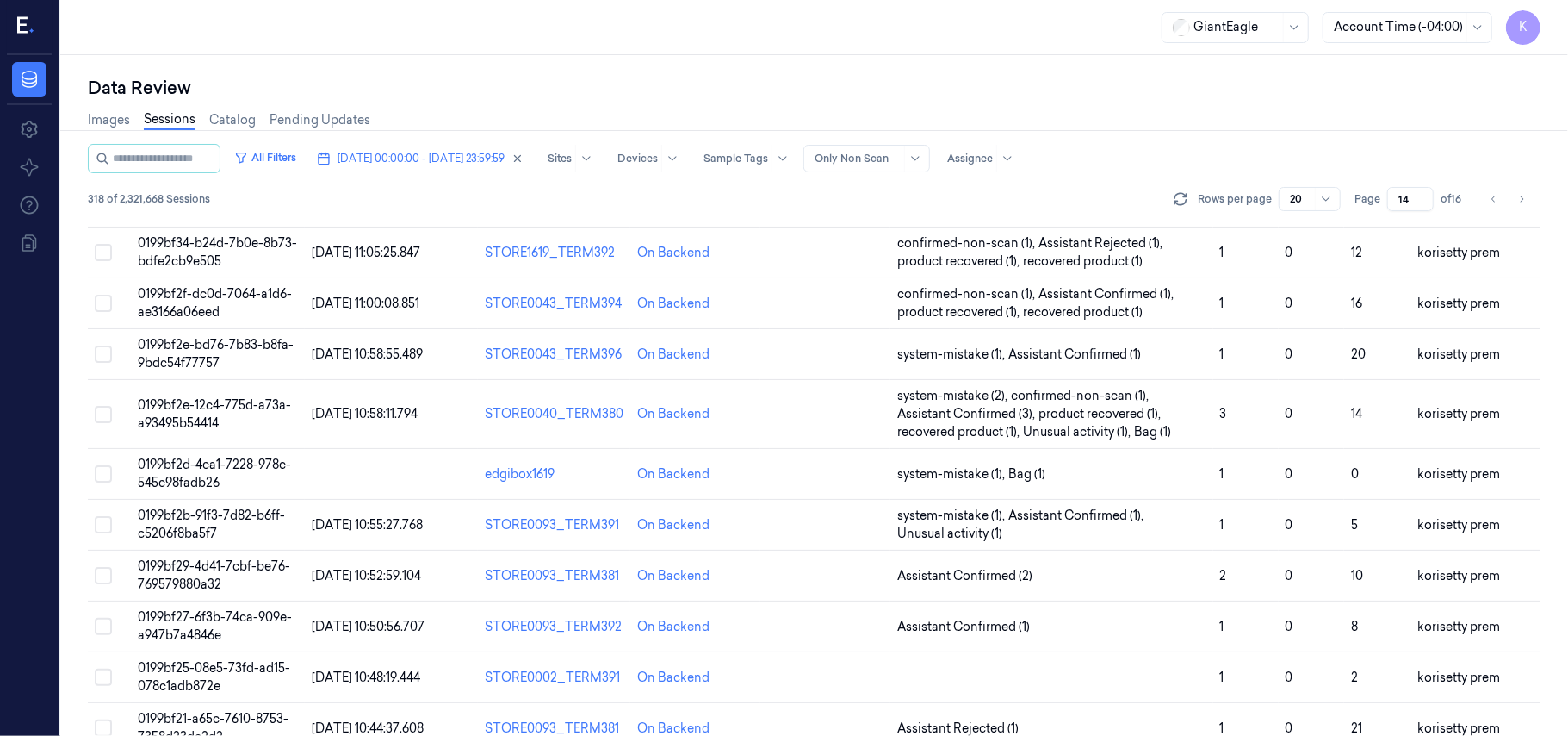
scroll to position [344, 0]
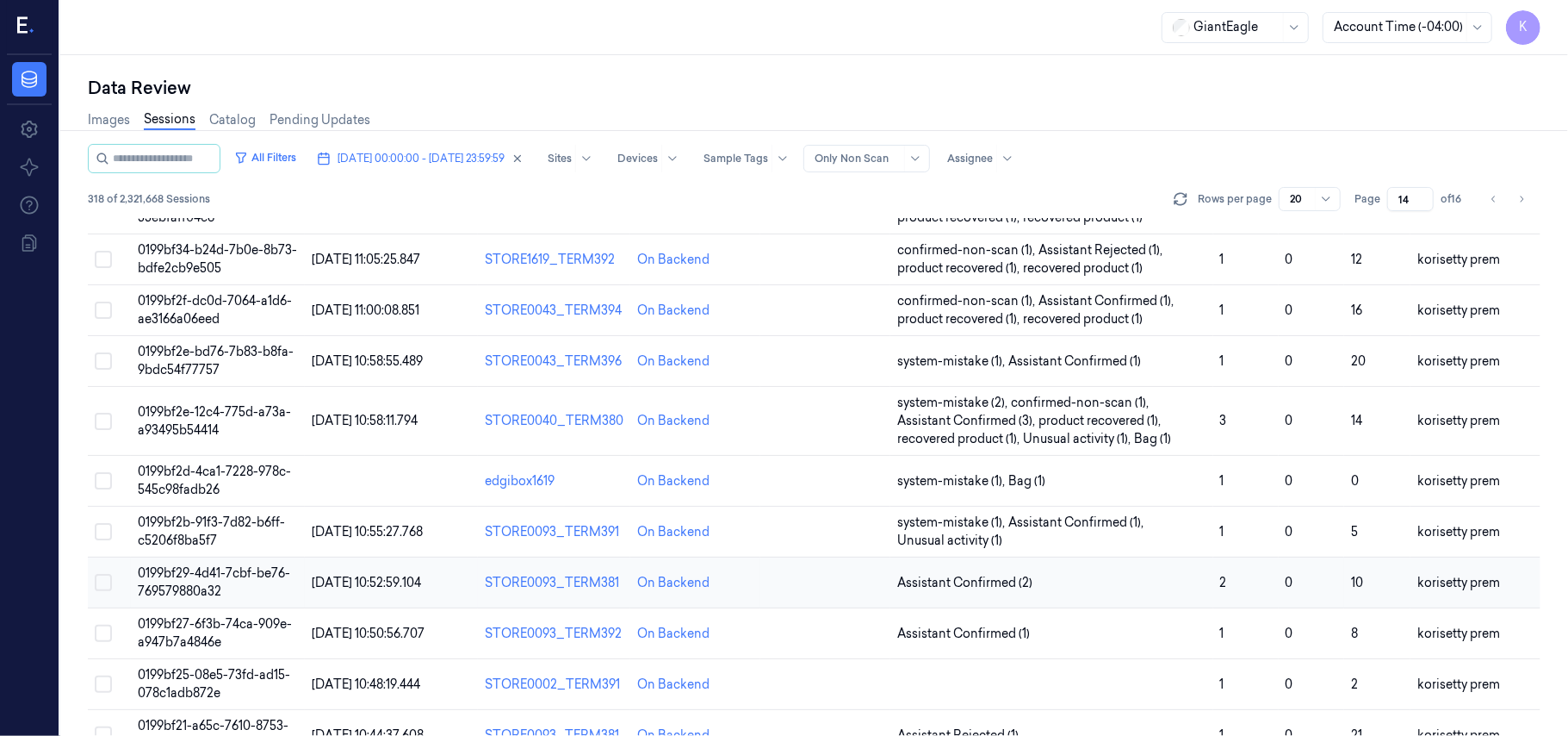
click at [1051, 582] on span "Assistant Confirmed (2)" at bounding box center [1051, 582] width 309 height 18
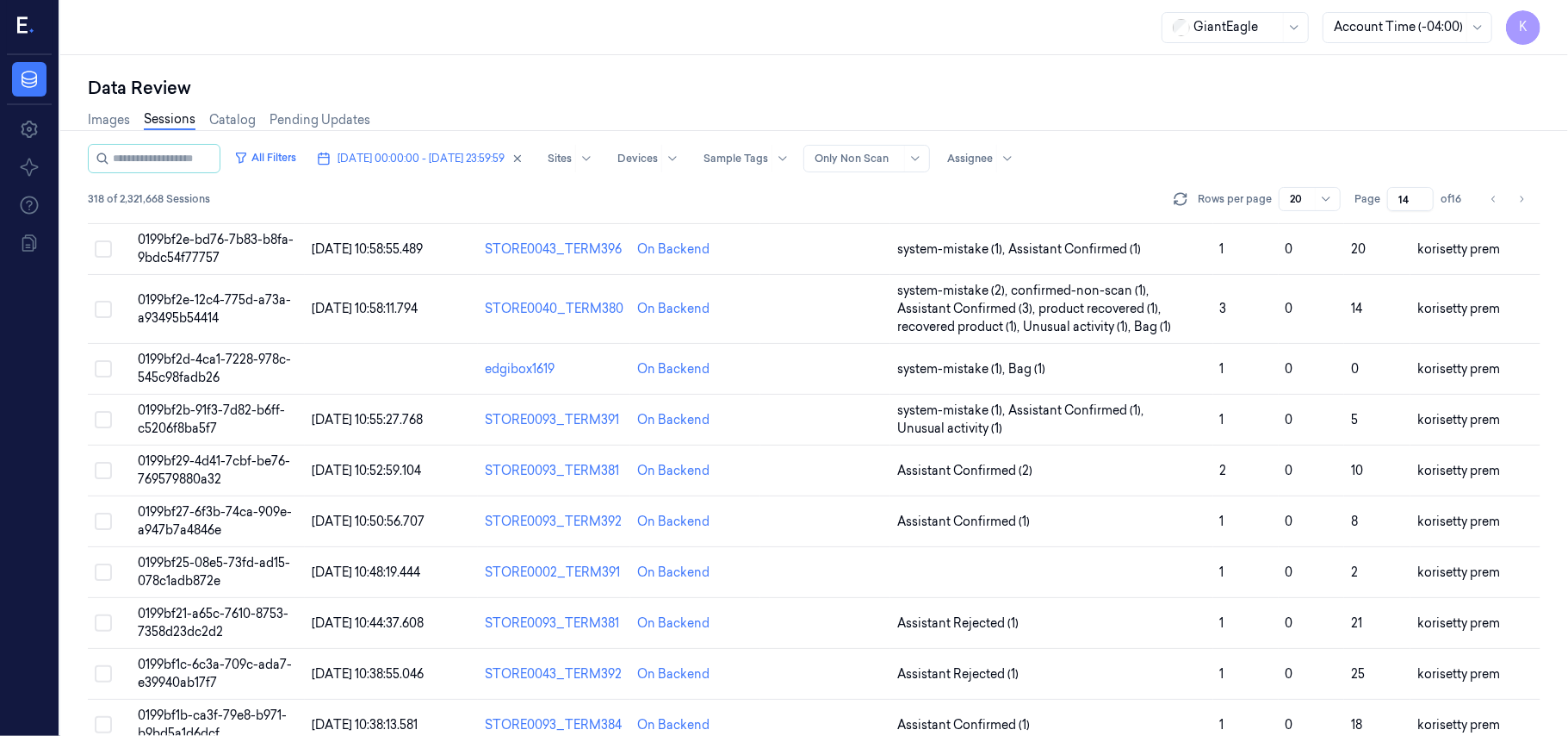
scroll to position [459, 0]
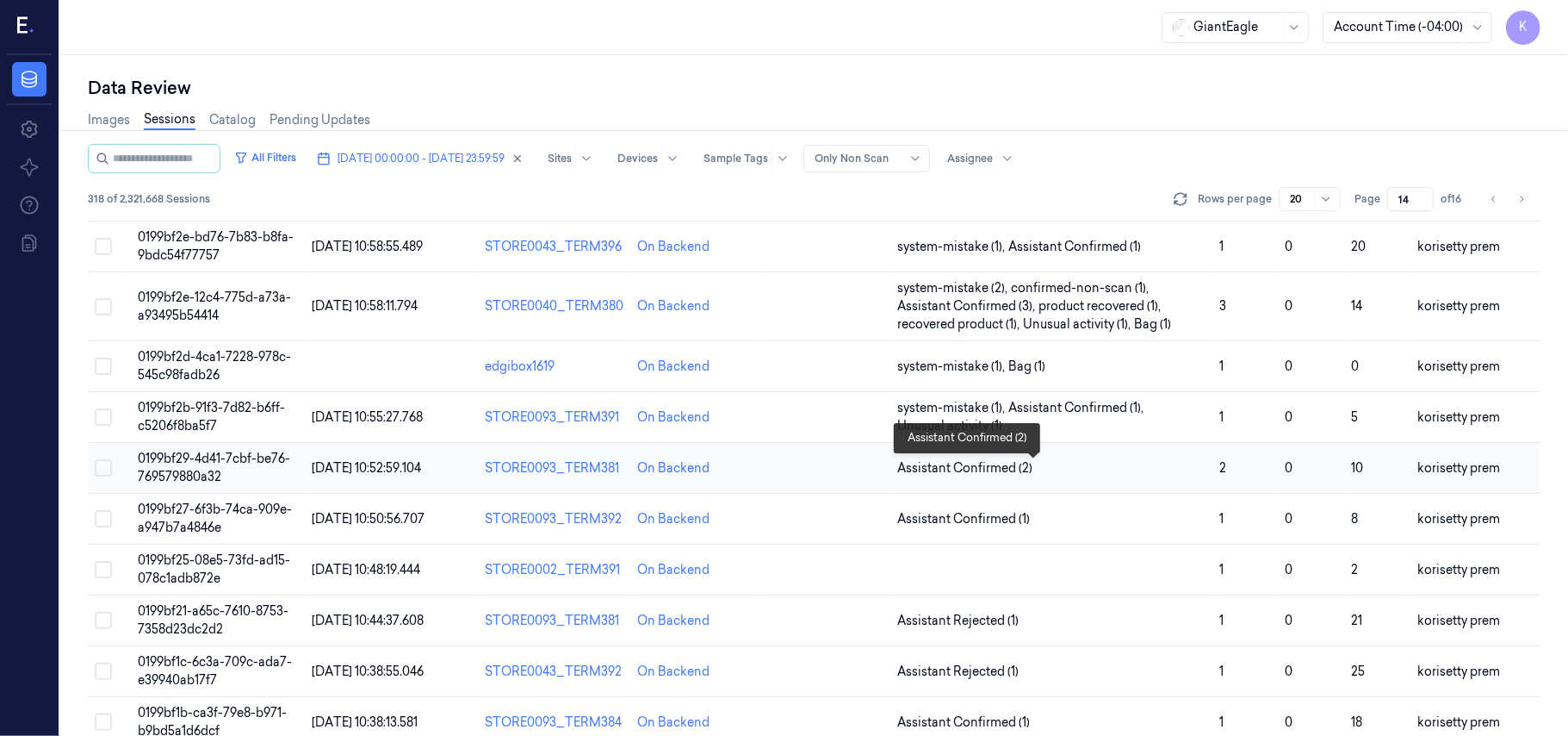
click at [1144, 477] on span "Assistant Confirmed (2)" at bounding box center [1051, 468] width 309 height 18
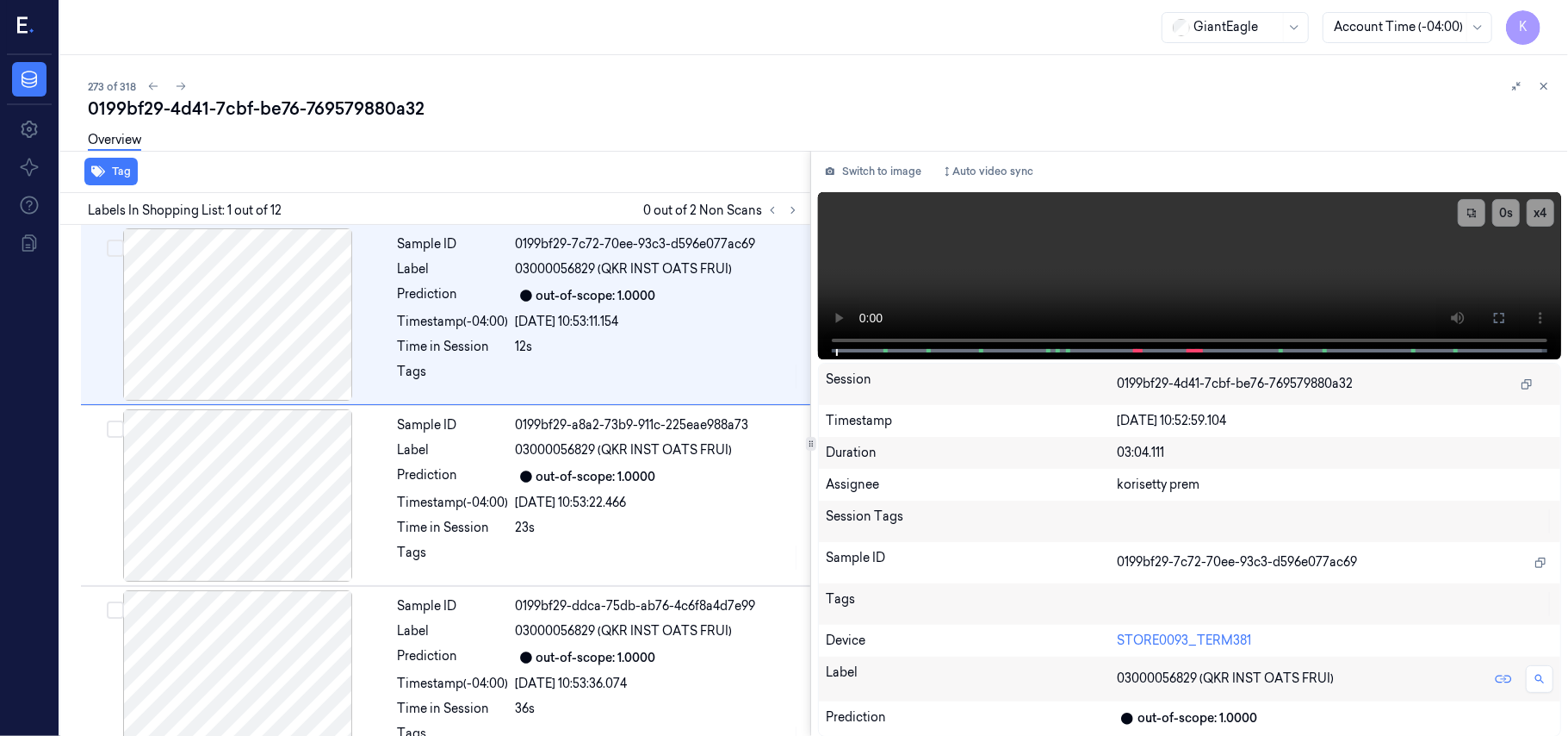
click at [752, 77] on div "273 of 318" at bounding box center [821, 86] width 1466 height 21
click at [793, 211] on icon at bounding box center [793, 211] width 12 height 12
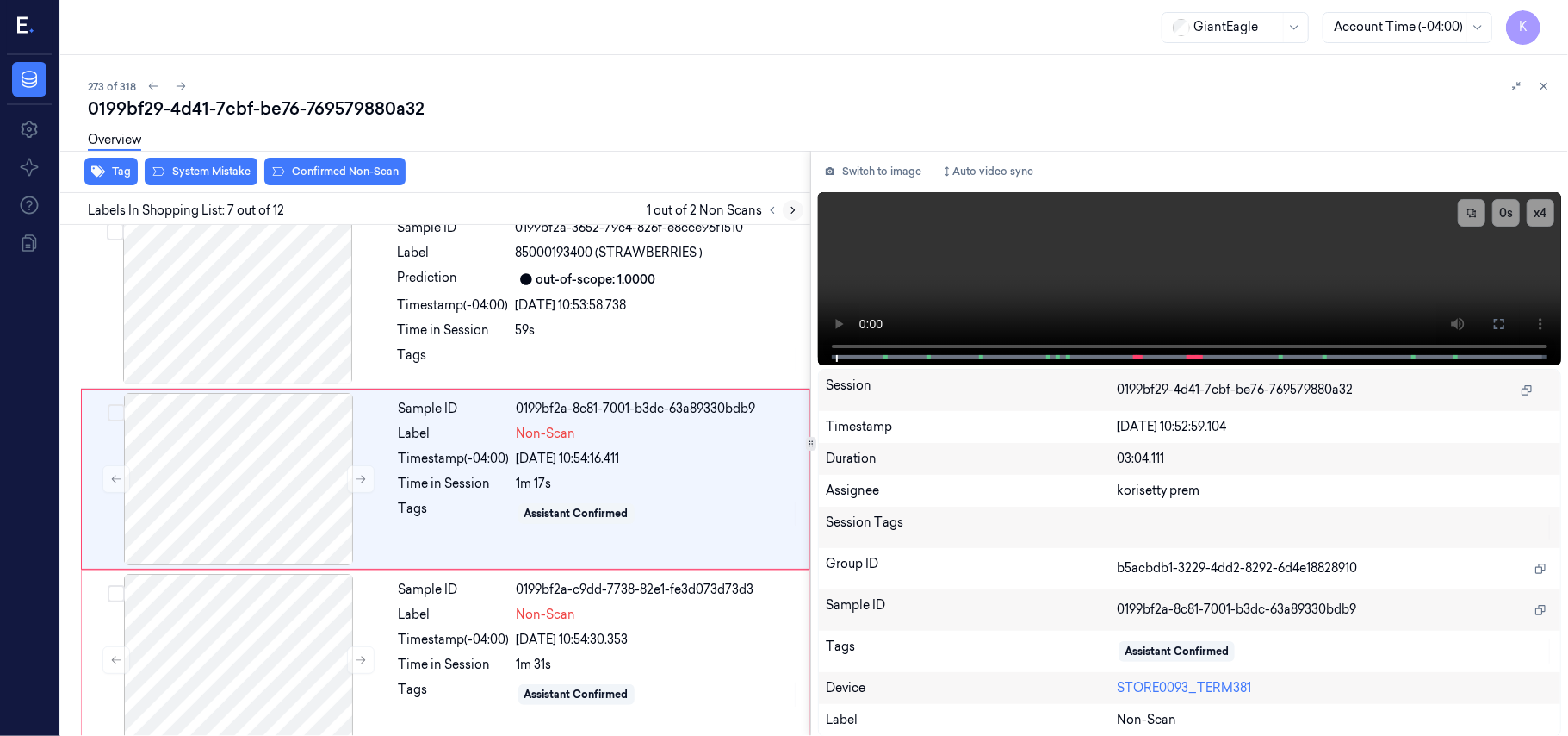
scroll to position [922, 0]
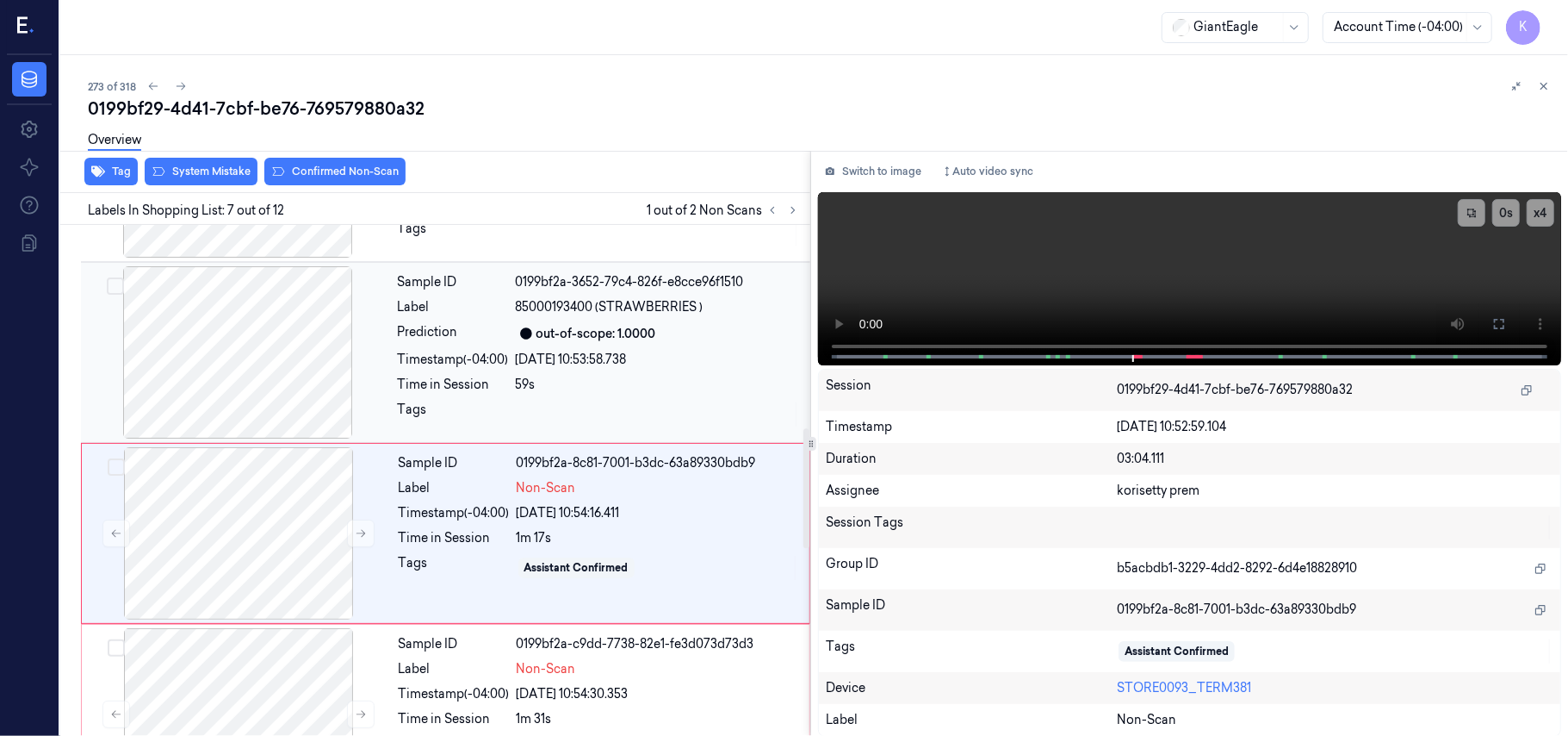
click at [712, 356] on div "[DATE] 10:53:58.738" at bounding box center [657, 359] width 284 height 18
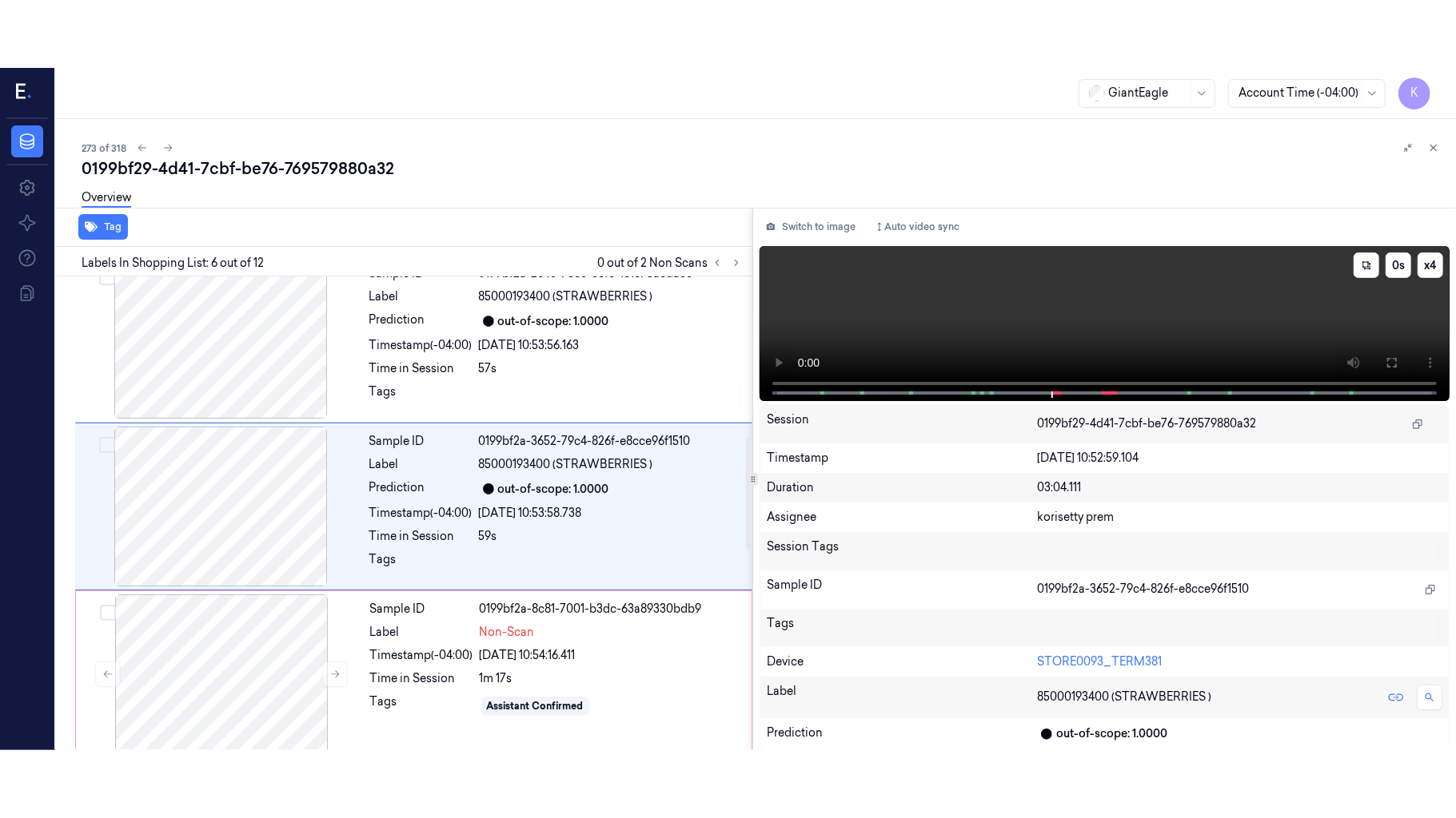
scroll to position [688, 0]
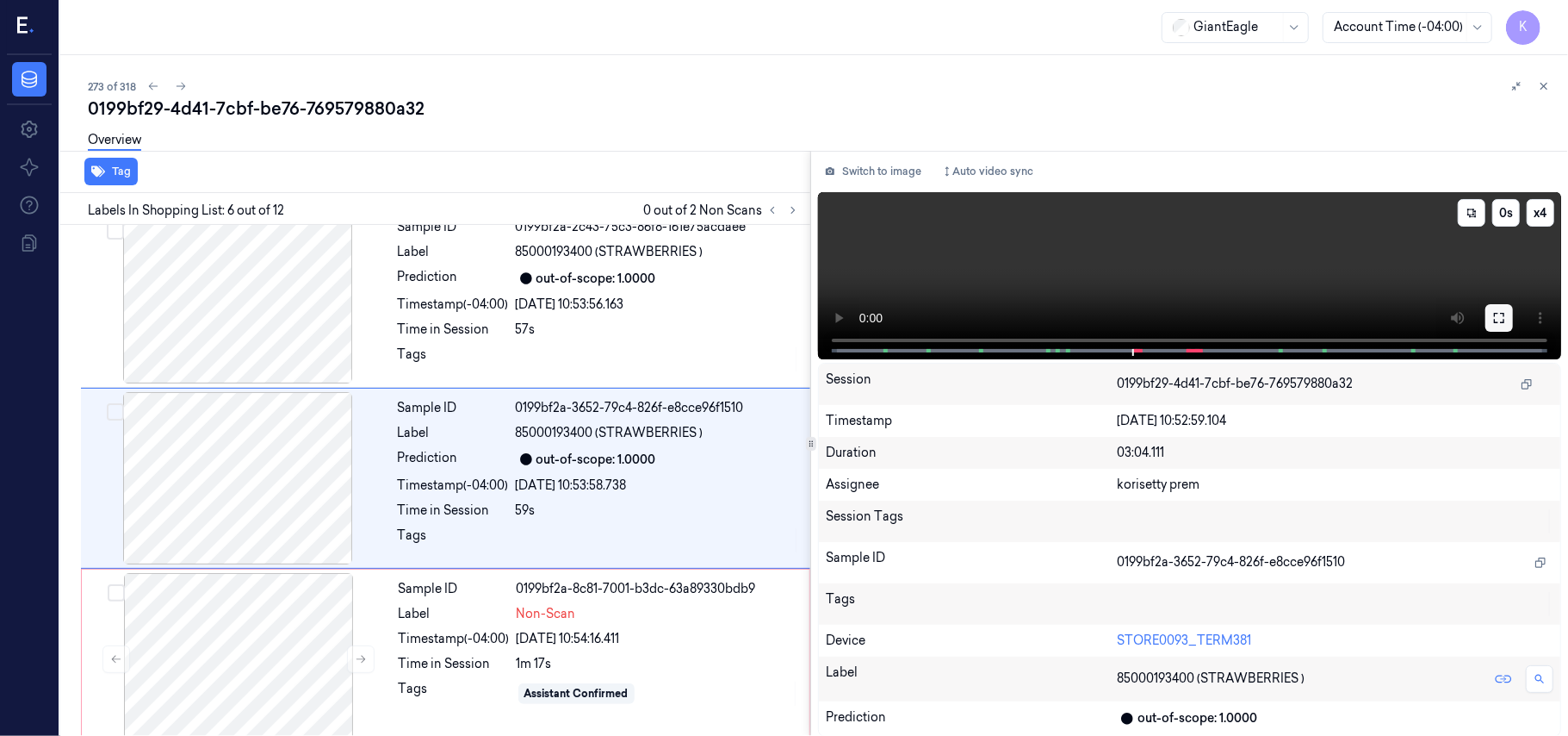
click at [1502, 317] on icon at bounding box center [1499, 318] width 14 height 14
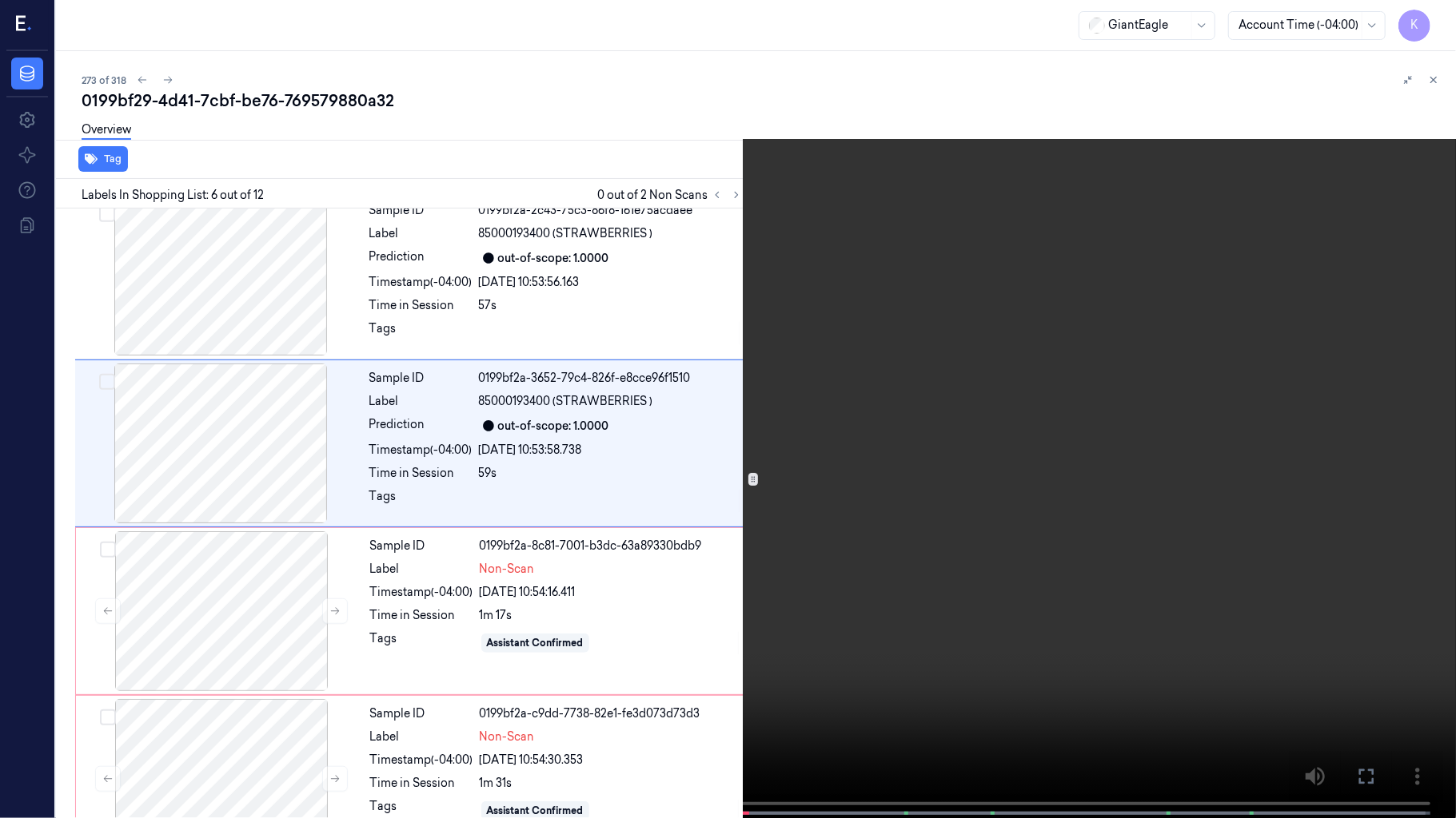
click at [609, 527] on video at bounding box center [728, 411] width 1456 height 821
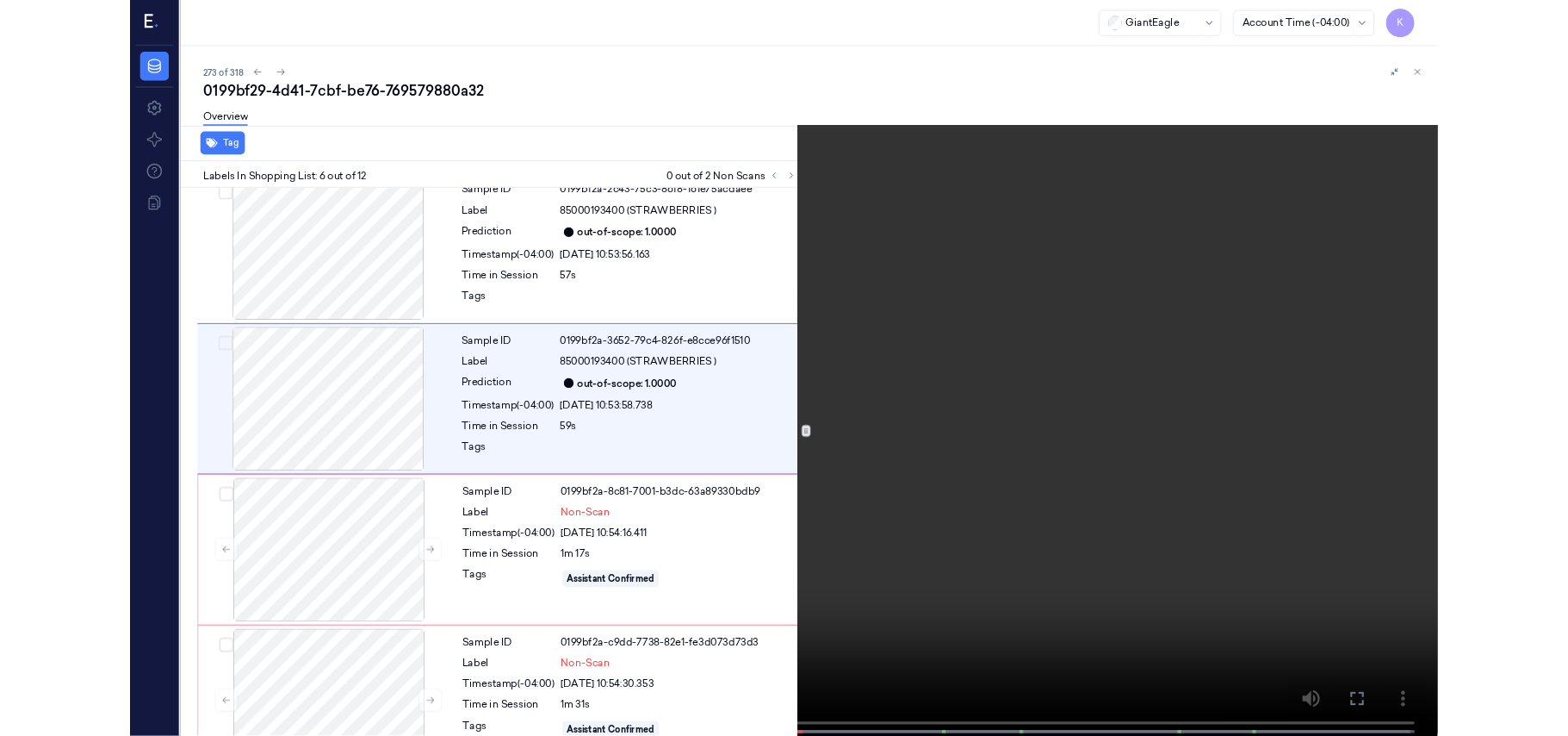
scroll to position [669, 0]
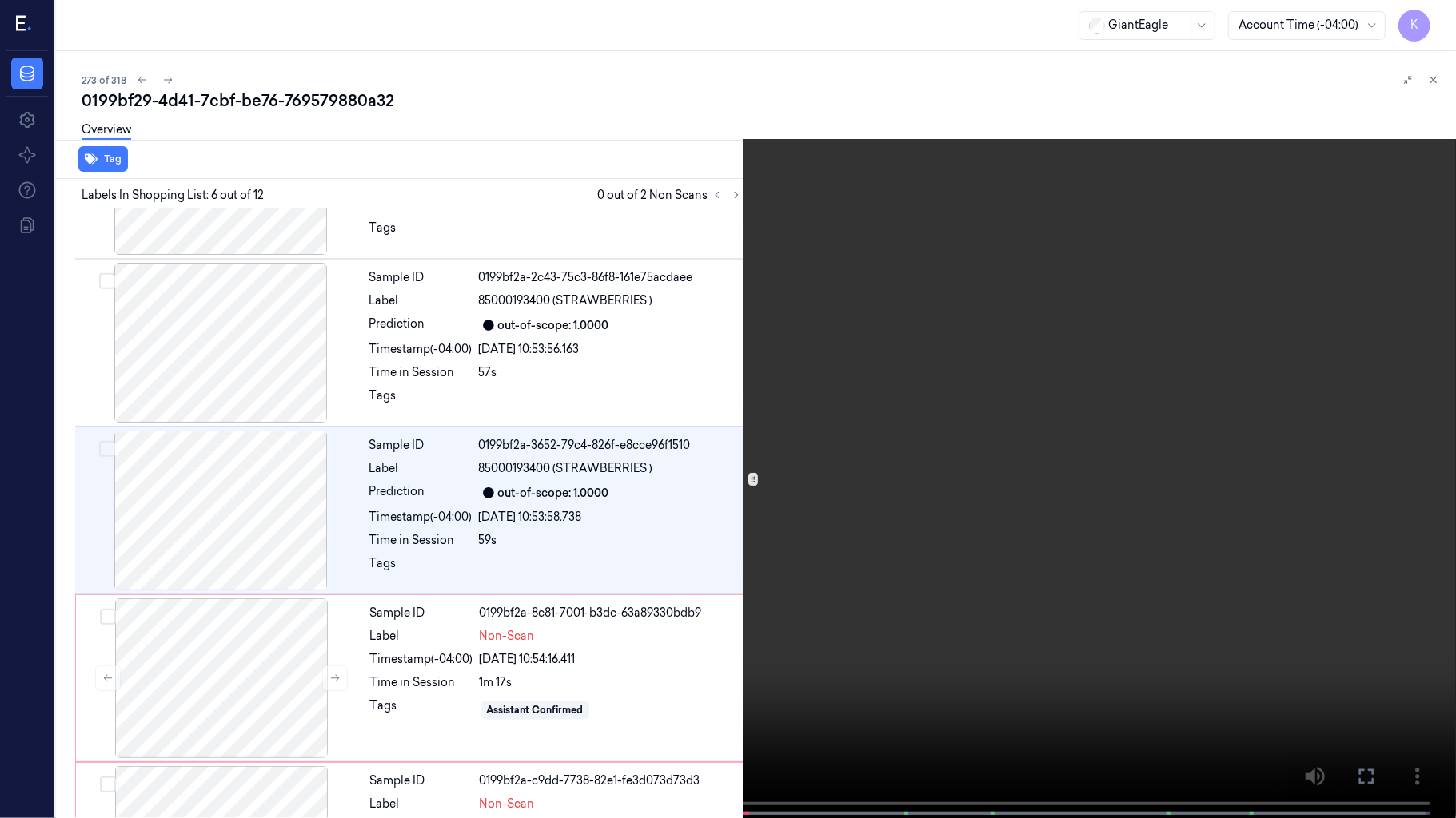
click at [609, 527] on video at bounding box center [728, 411] width 1456 height 821
click at [1439, 13] on button "x 4" at bounding box center [1437, 19] width 26 height 26
click at [851, 503] on video at bounding box center [728, 411] width 1456 height 821
click at [1427, 14] on button "x 1" at bounding box center [1437, 19] width 26 height 26
click at [1193, 391] on video at bounding box center [728, 411] width 1456 height 821
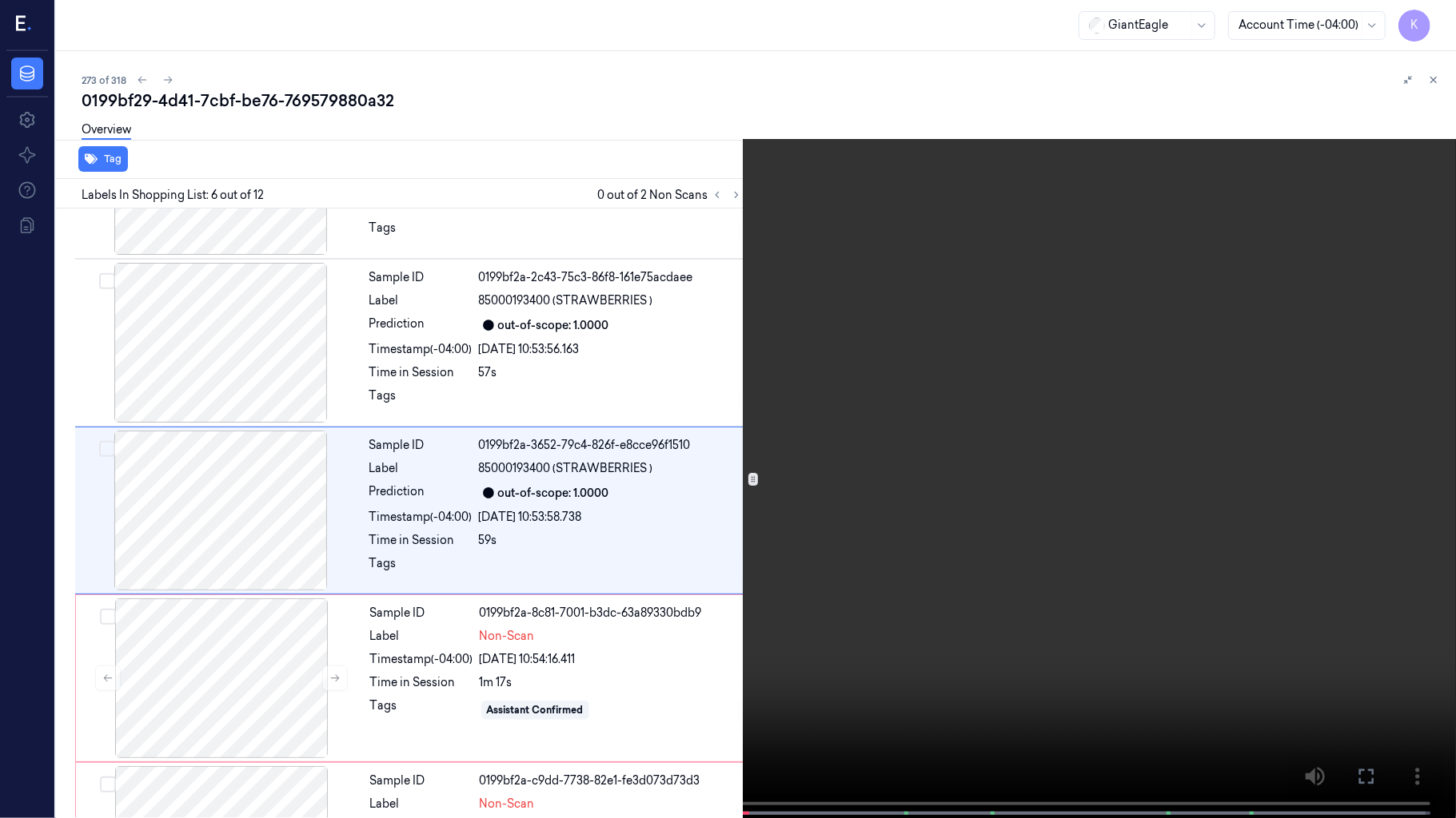
click at [1070, 532] on video at bounding box center [728, 411] width 1456 height 821
click at [1073, 310] on video at bounding box center [728, 411] width 1456 height 821
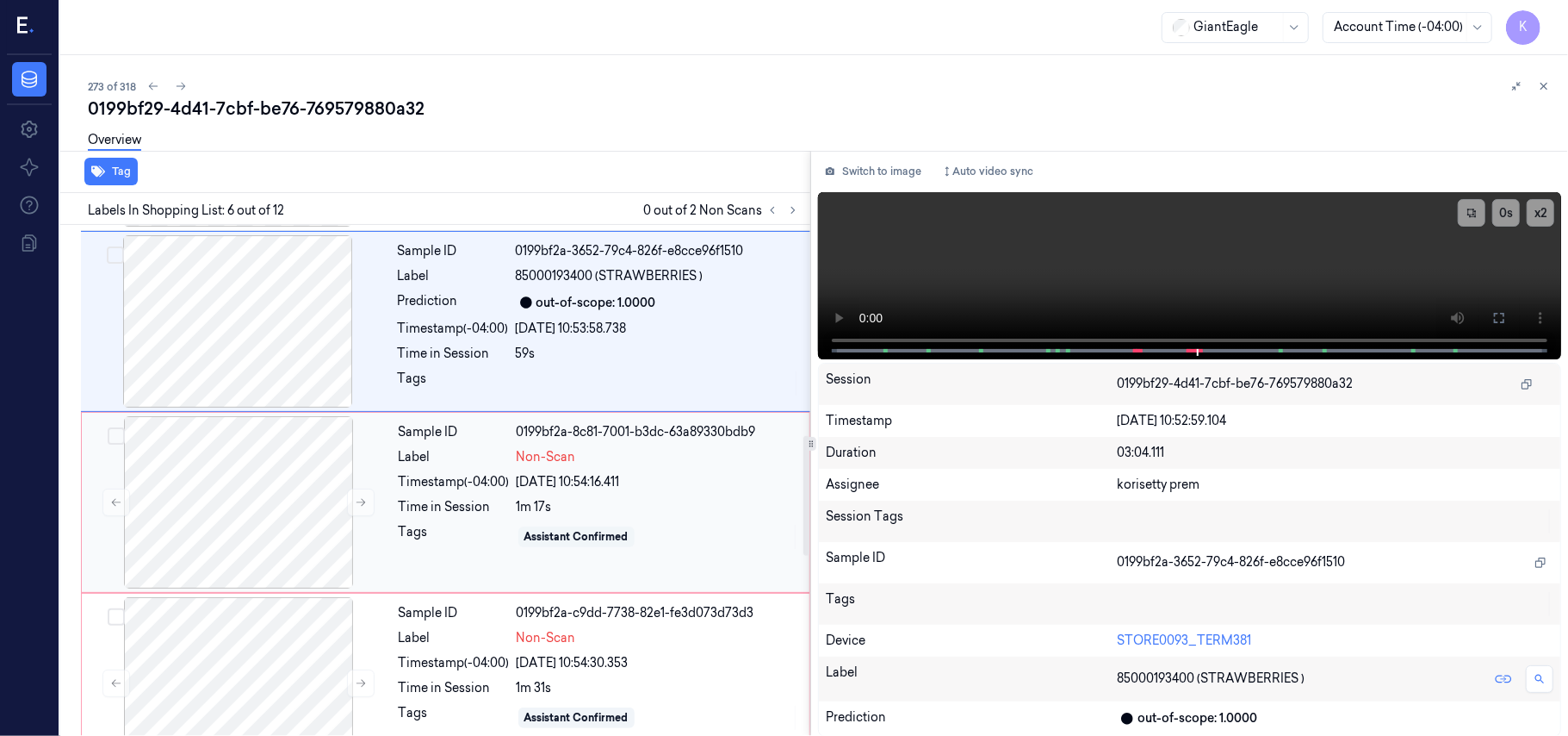
click at [555, 531] on div "Assistant Confirmed" at bounding box center [576, 537] width 116 height 21
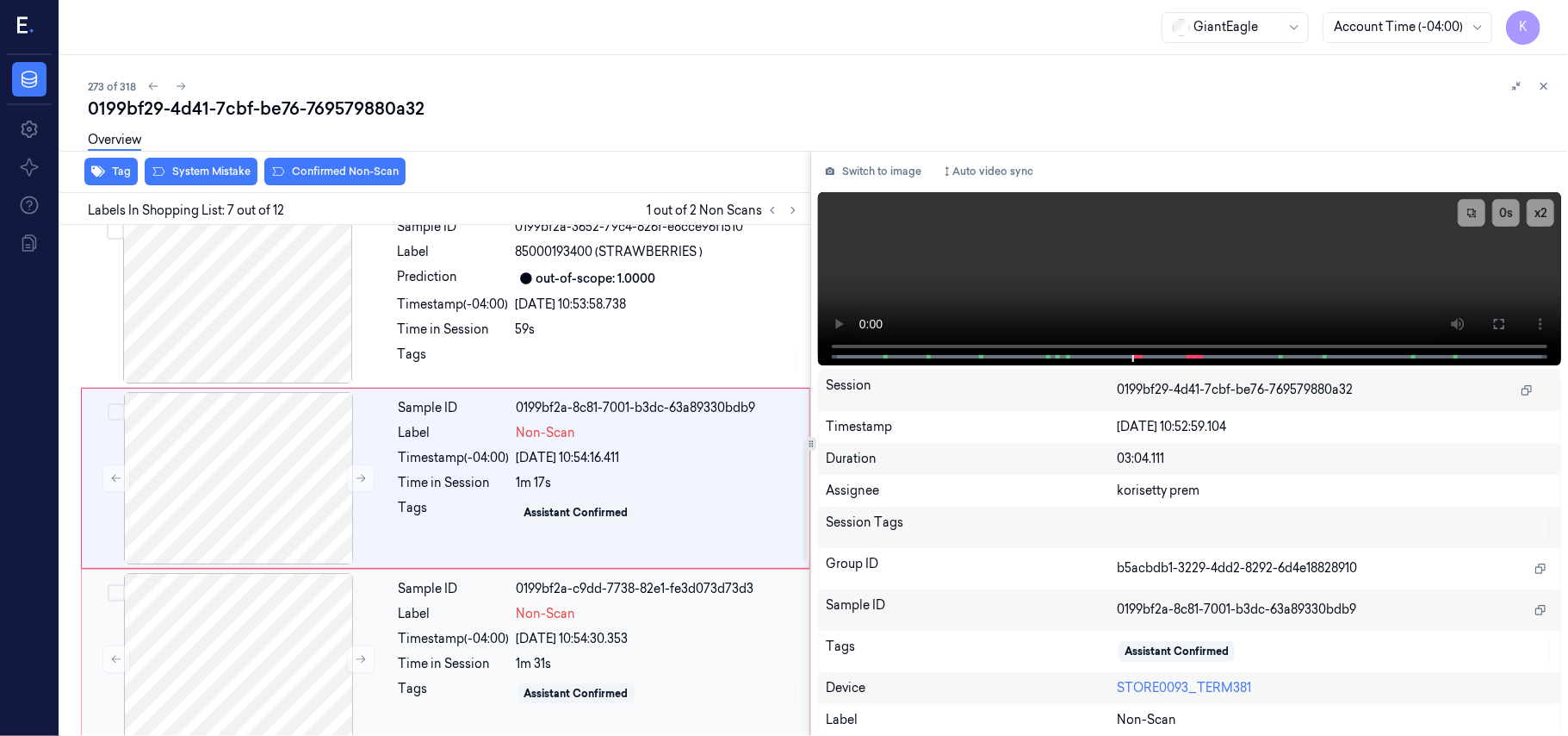
click at [520, 665] on div "1m 31s" at bounding box center [657, 664] width 282 height 18
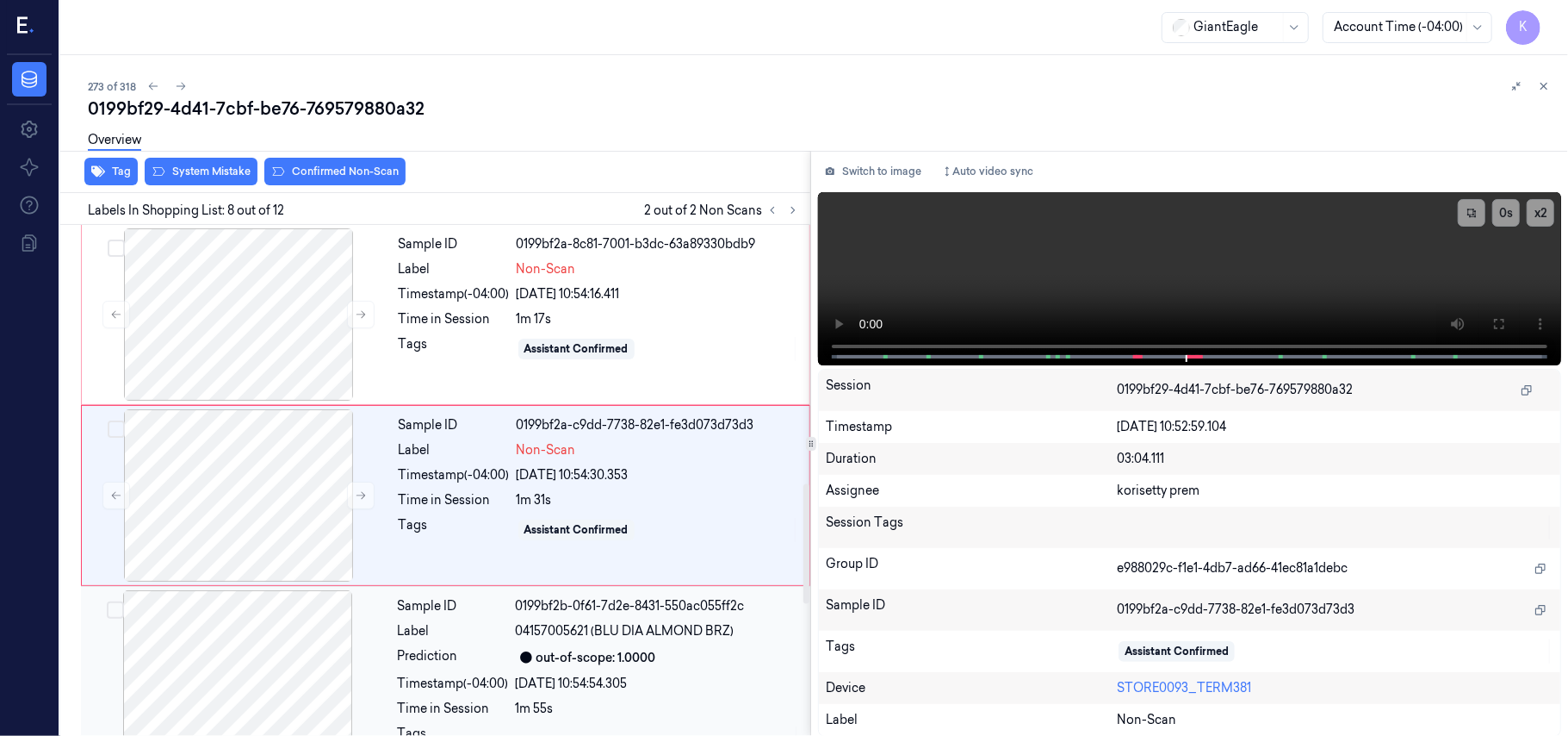
scroll to position [1104, 0]
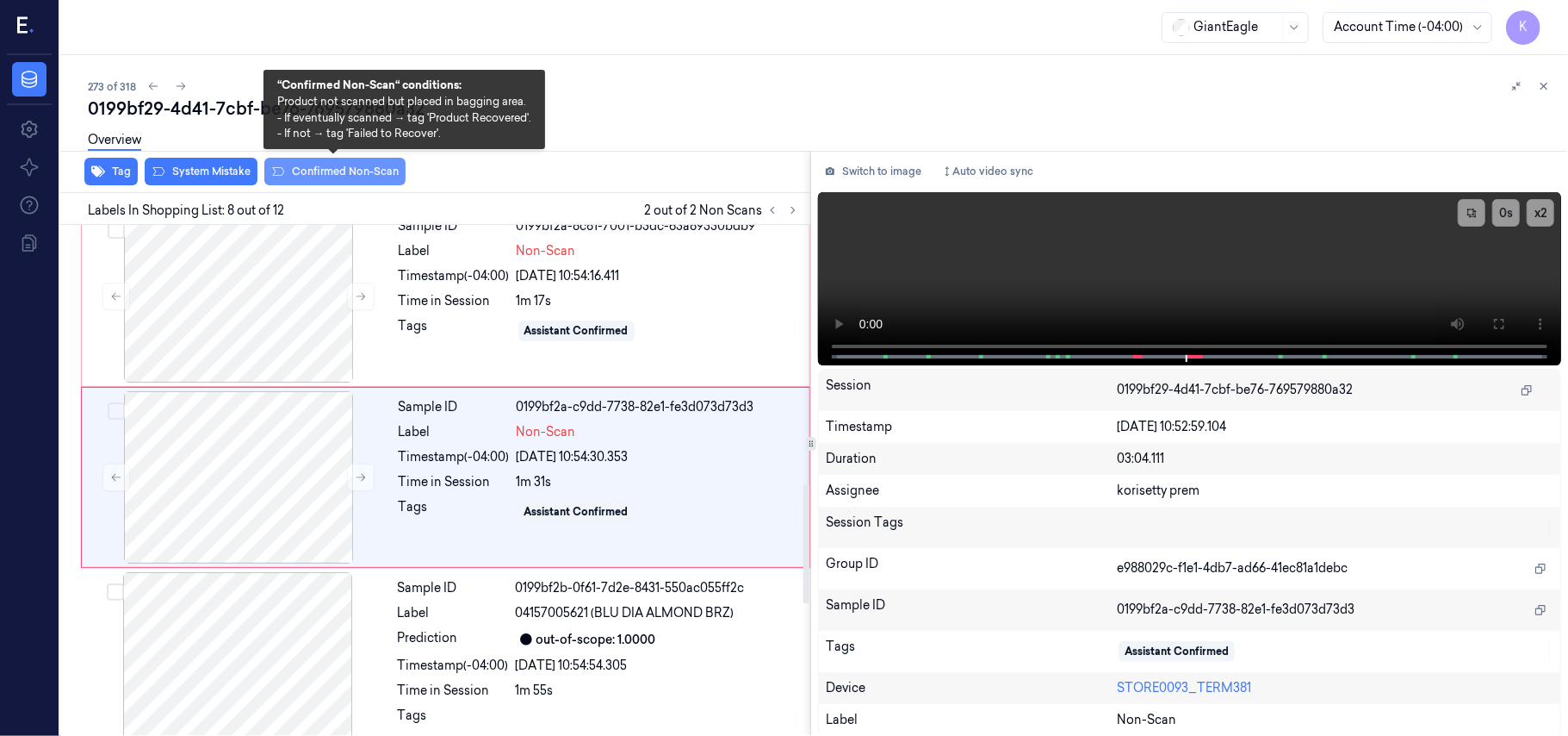
click at [314, 179] on button "Confirmed Non-Scan" at bounding box center [336, 172] width 141 height 28
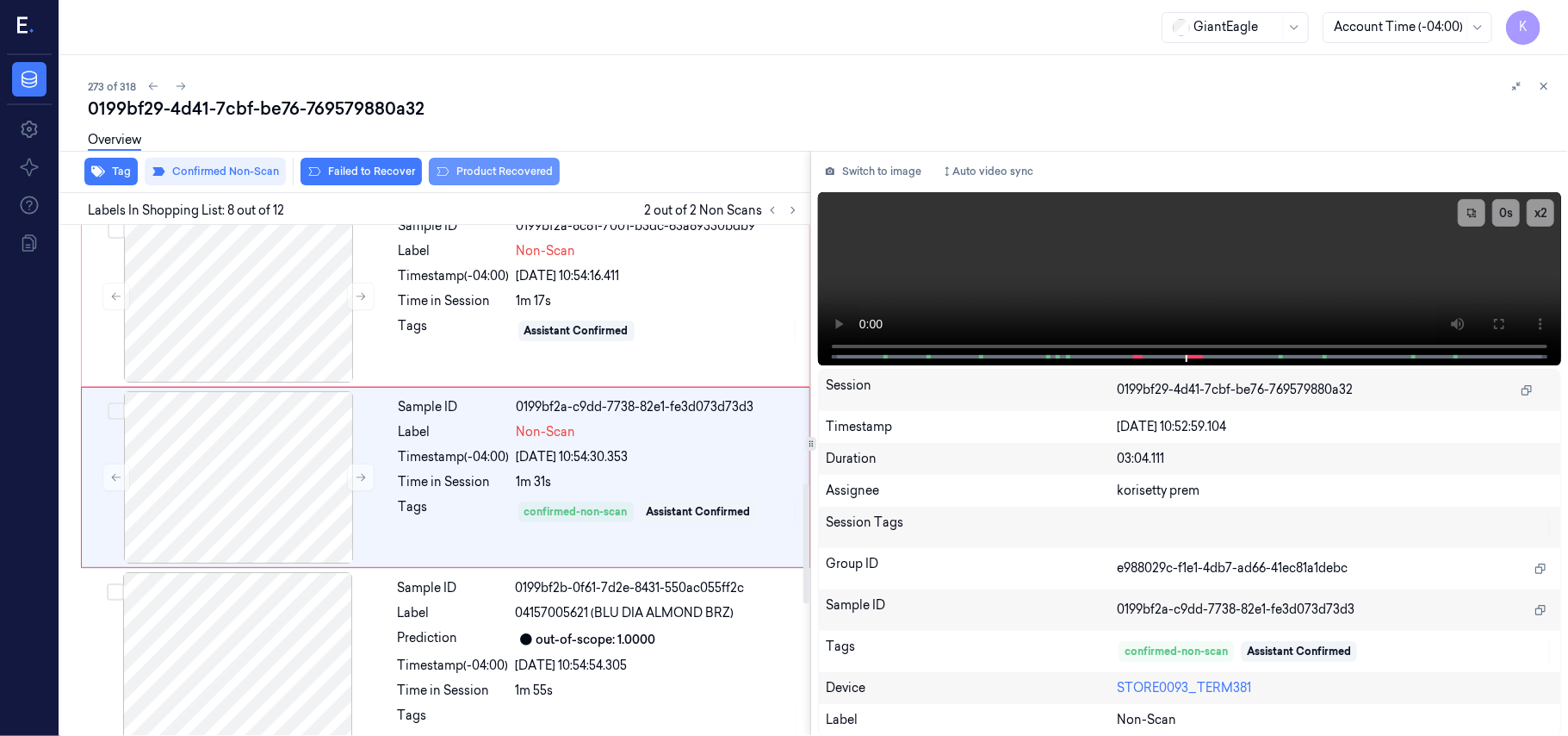
click at [521, 173] on button "Product Recovered" at bounding box center [494, 172] width 131 height 28
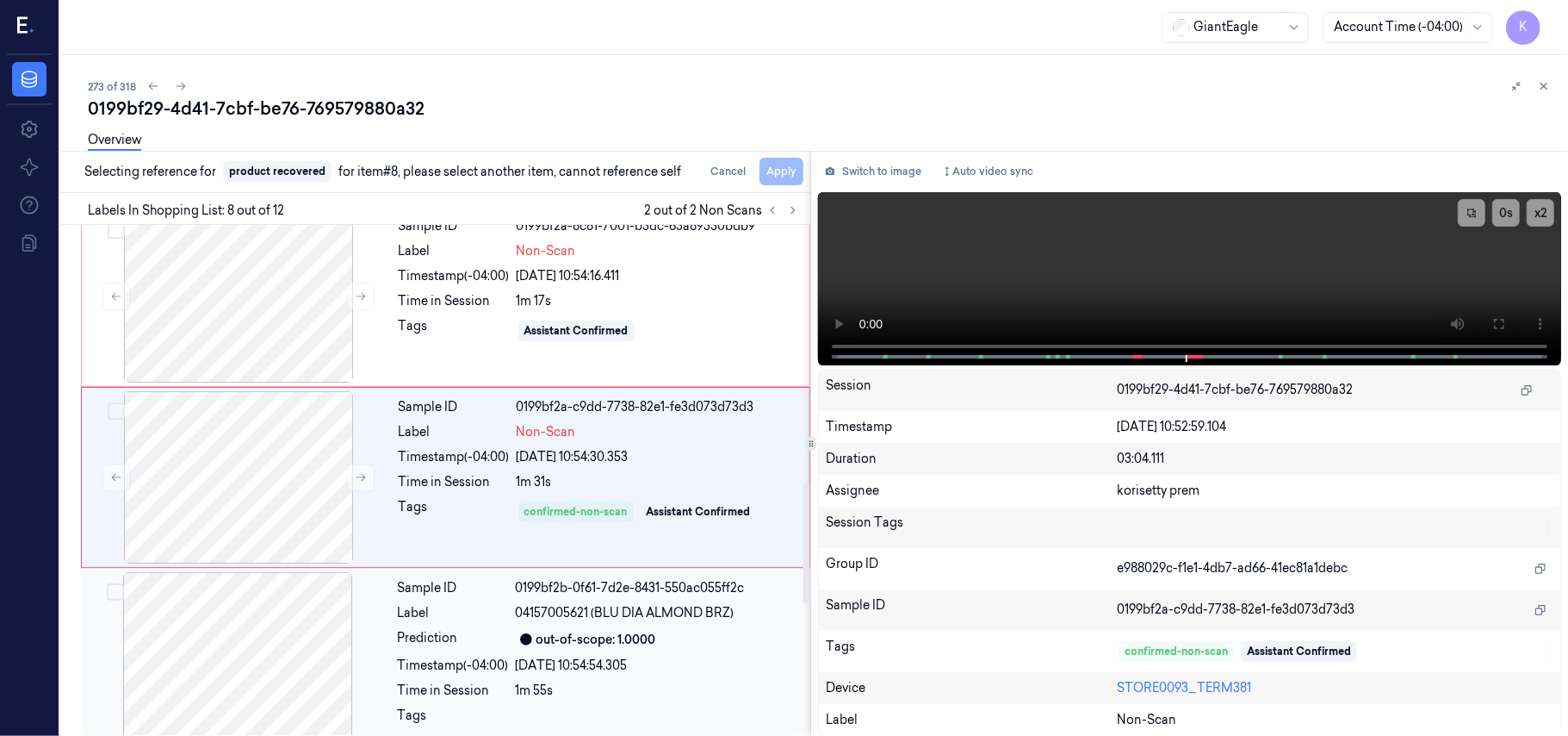
click at [622, 664] on div "[DATE] 10:54:54.305" at bounding box center [657, 665] width 284 height 18
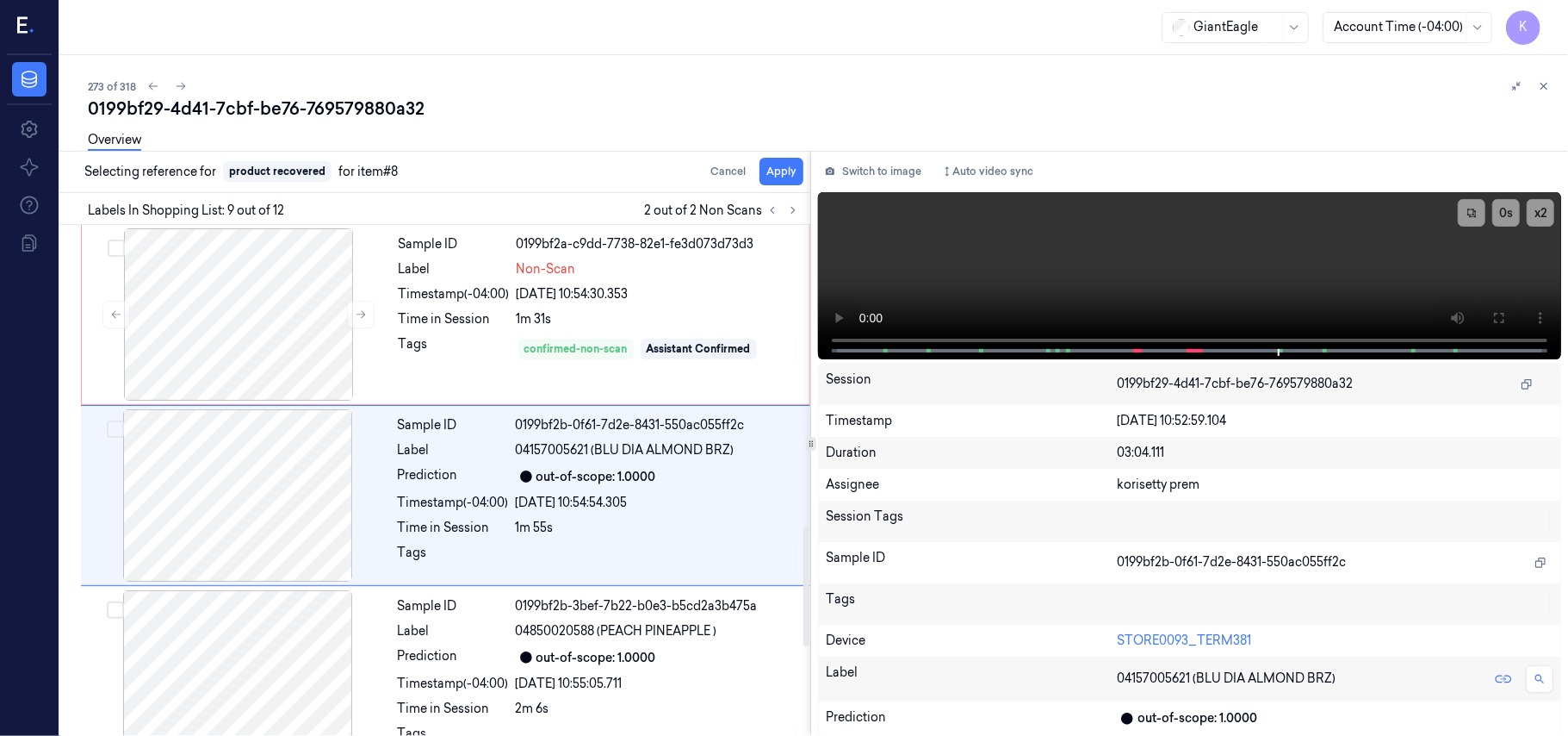
scroll to position [1286, 0]
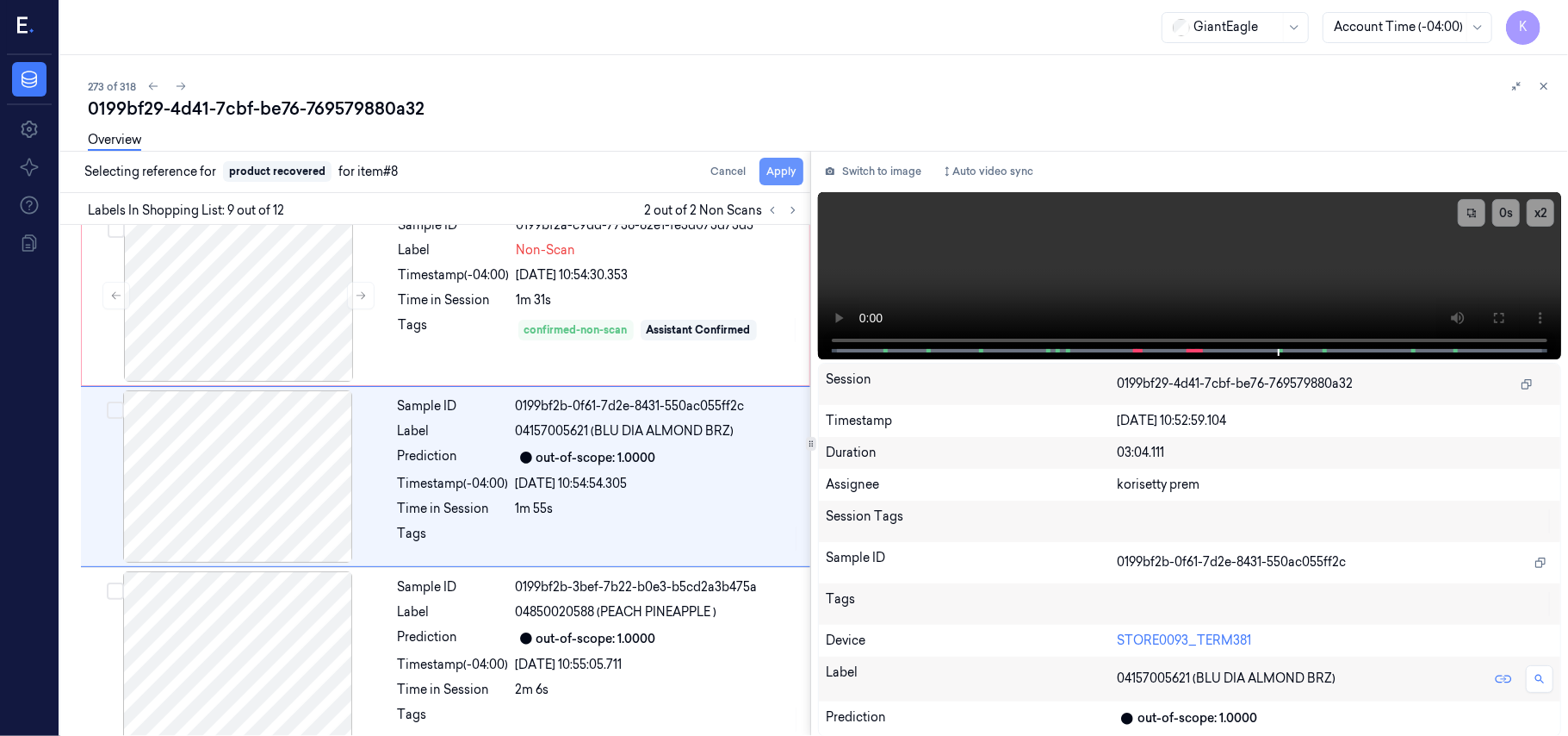
click at [781, 166] on button "Apply" at bounding box center [781, 172] width 44 height 28
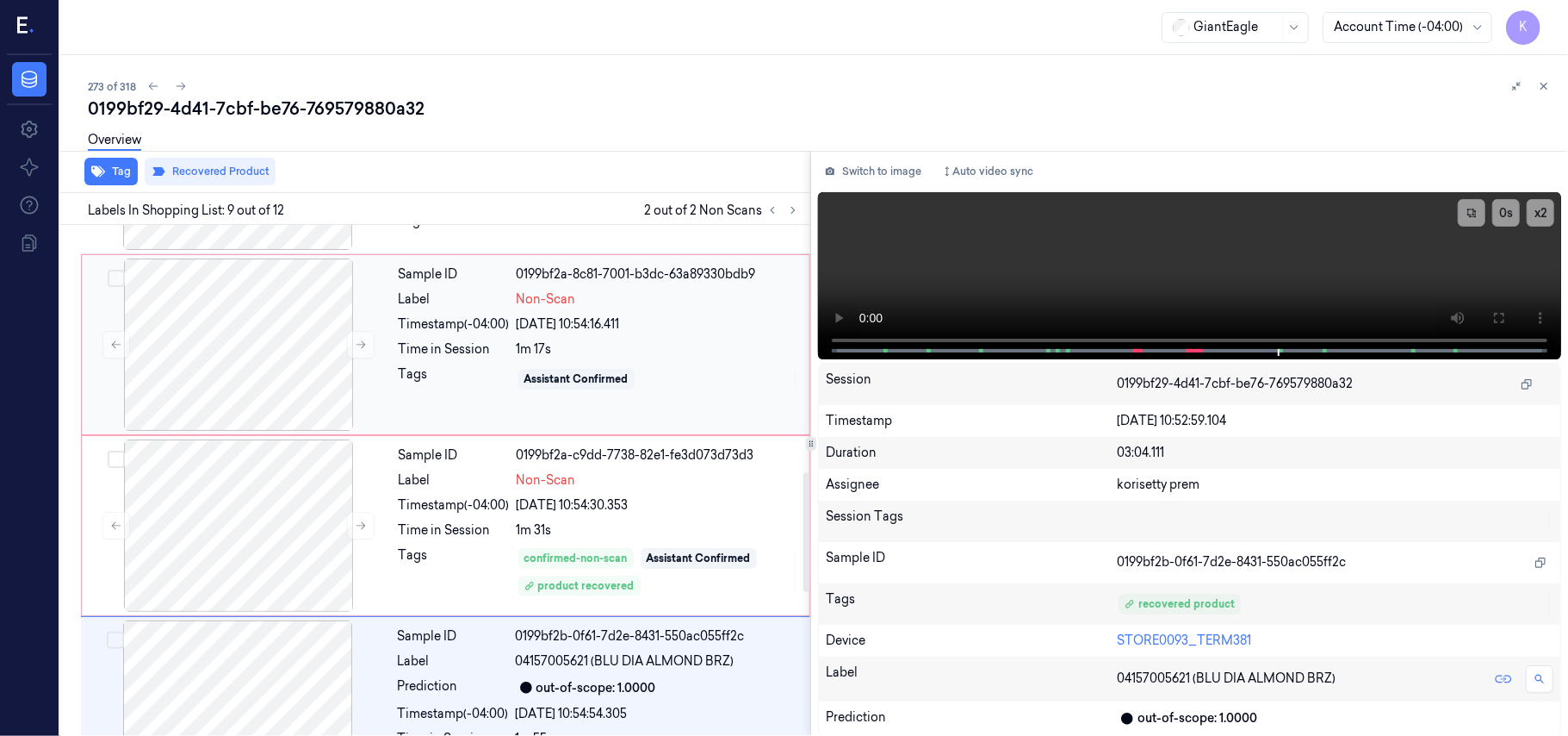
click at [535, 308] on span "Non-Scan" at bounding box center [546, 299] width 60 height 18
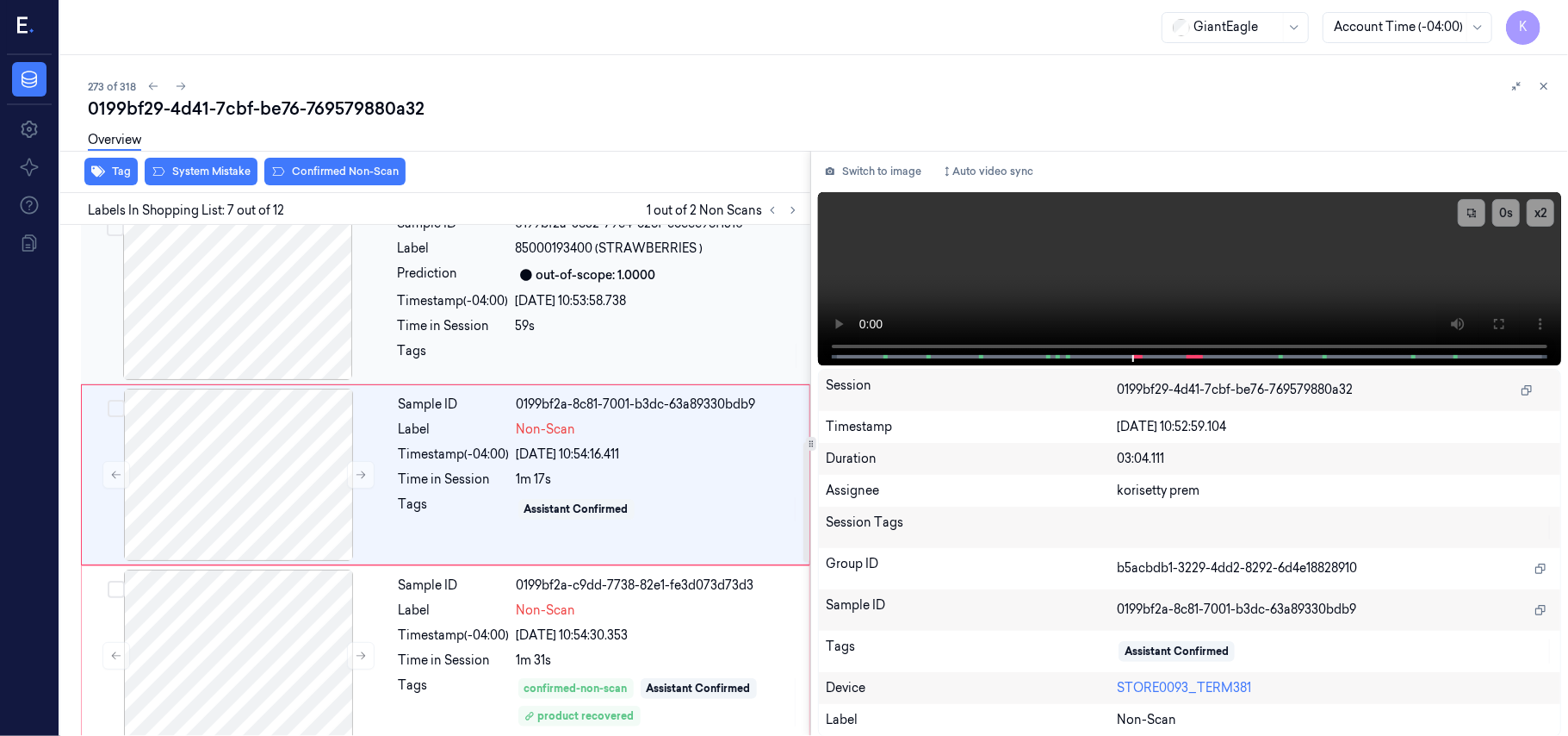
scroll to position [922, 0]
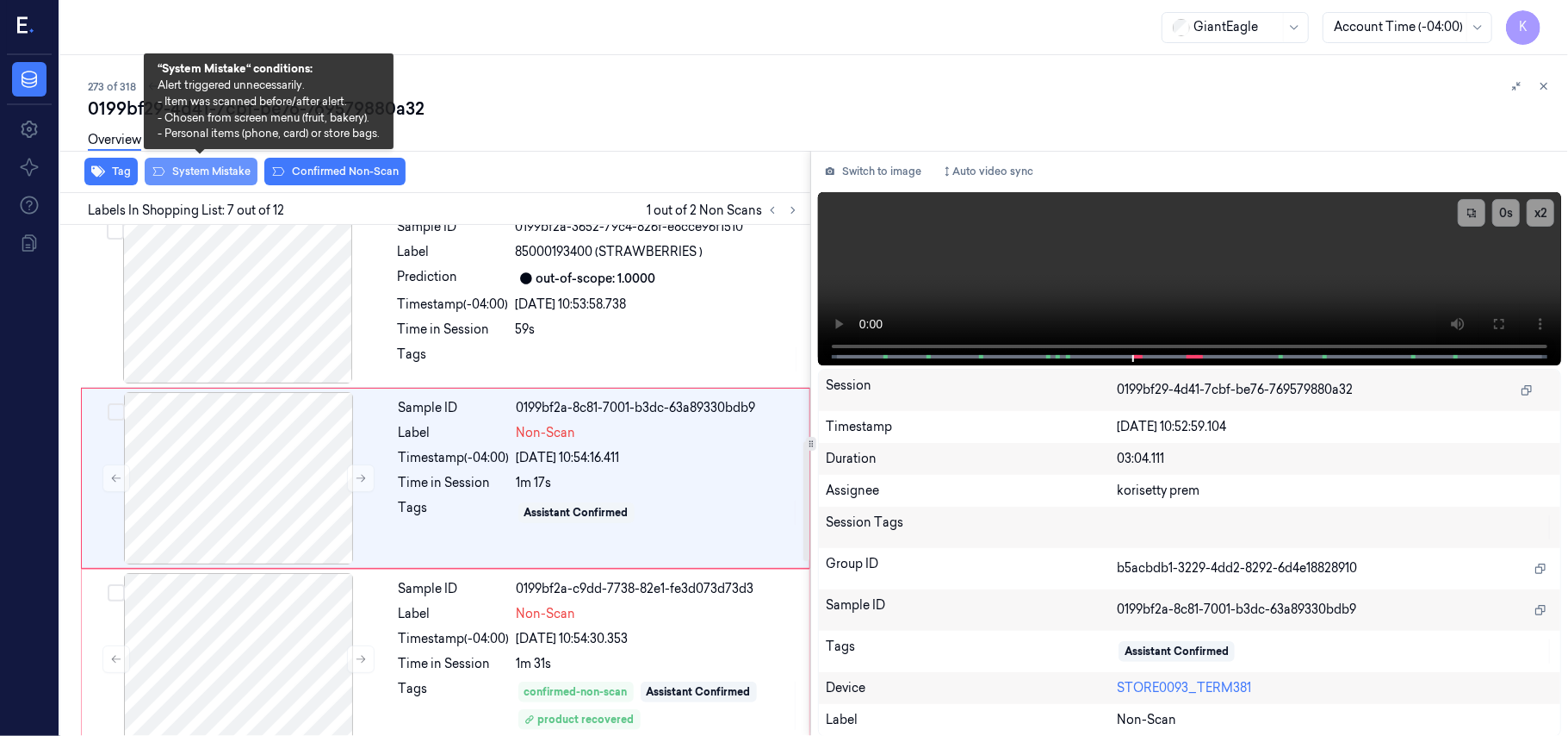
click at [197, 178] on button "System Mistake" at bounding box center [201, 172] width 113 height 28
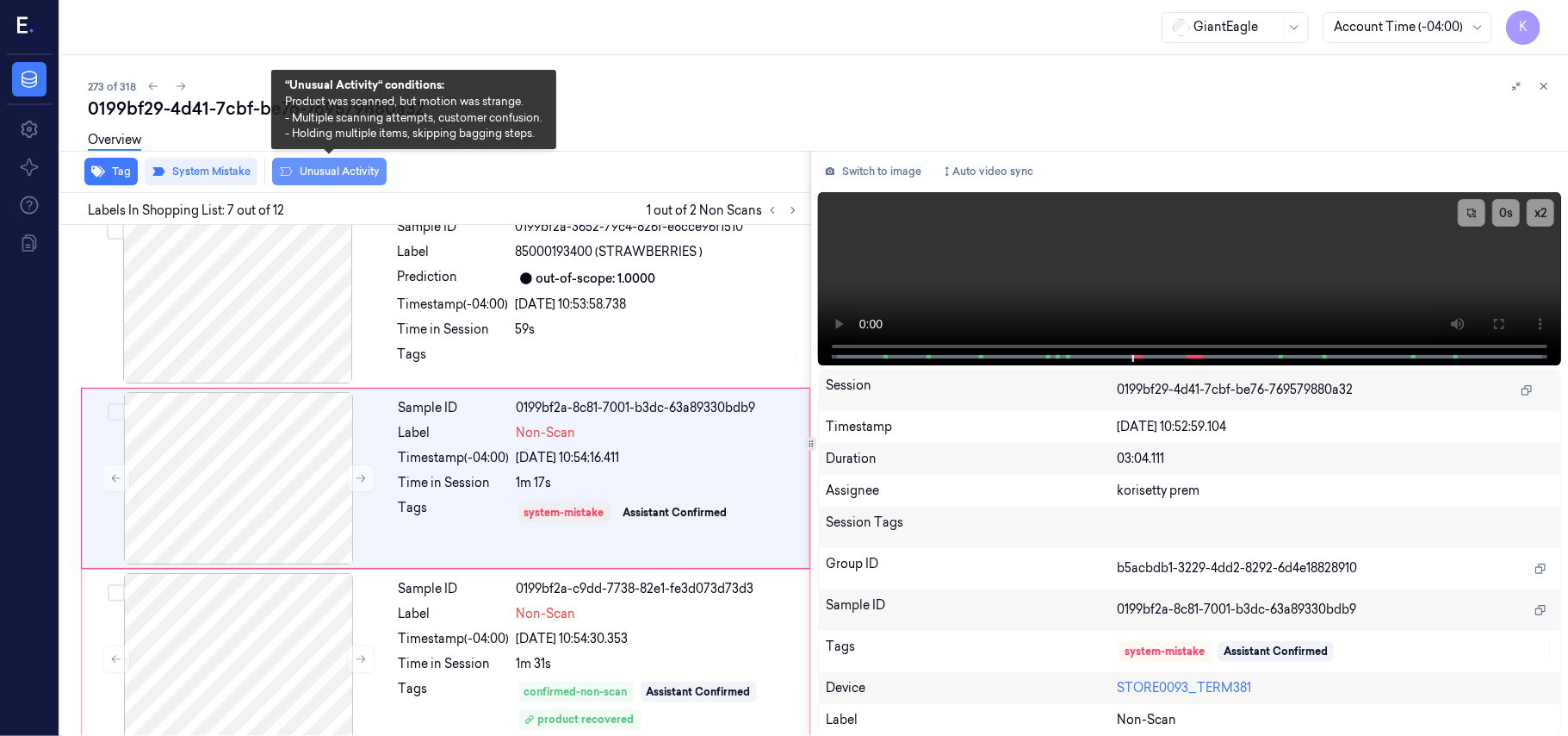
click at [346, 180] on button "Unusual Activity" at bounding box center [329, 172] width 115 height 28
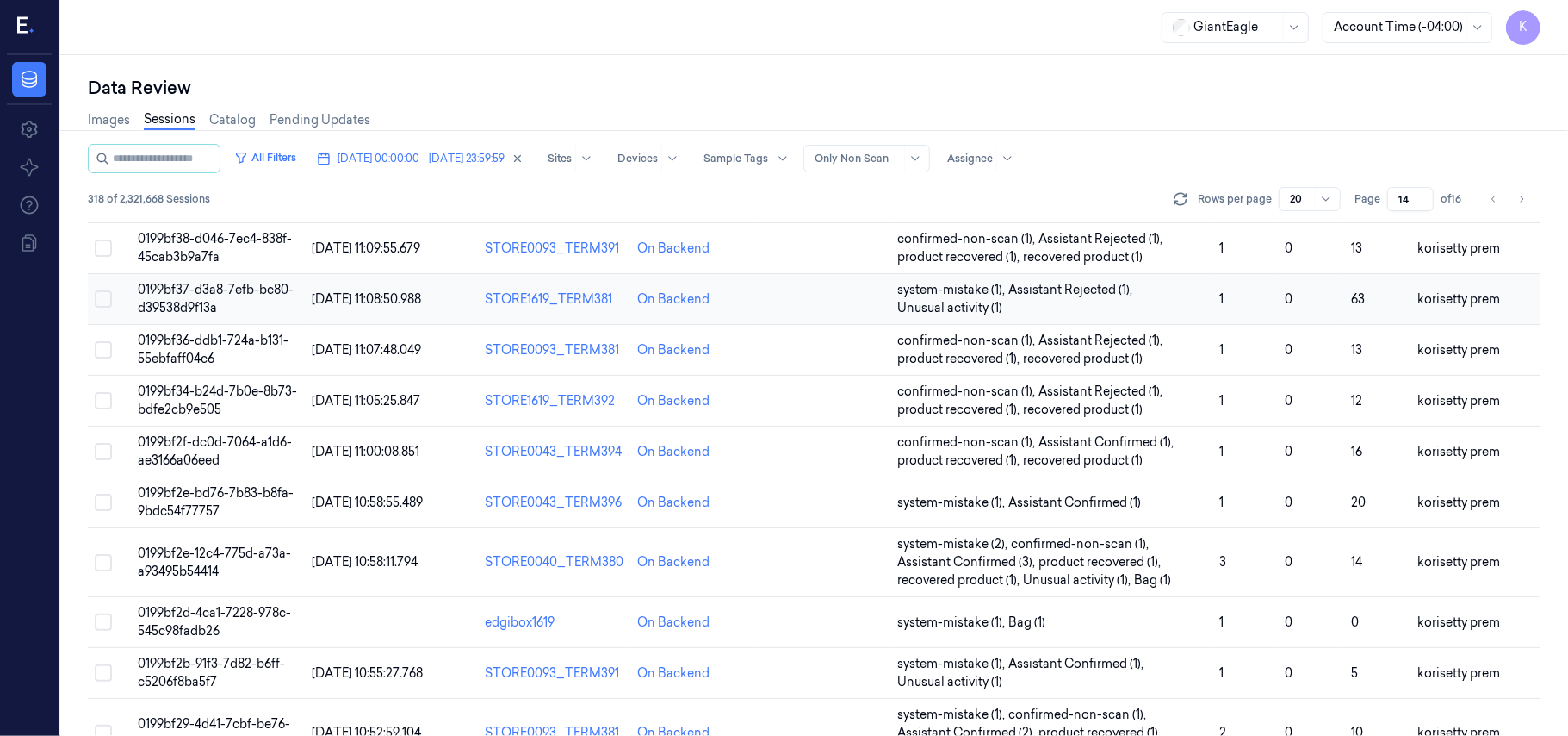
scroll to position [459, 0]
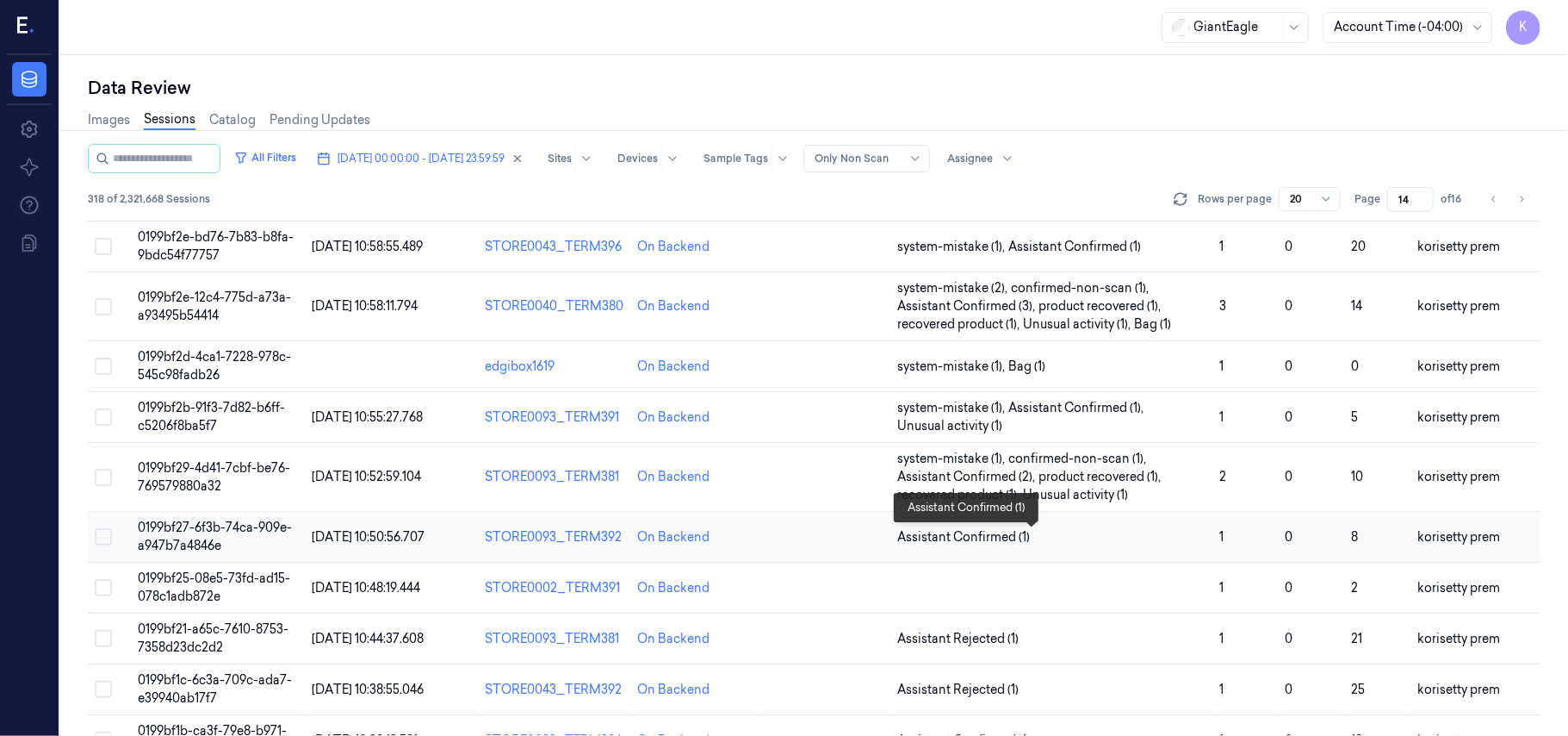
click at [1164, 538] on span "Assistant Confirmed (1)" at bounding box center [1051, 537] width 309 height 18
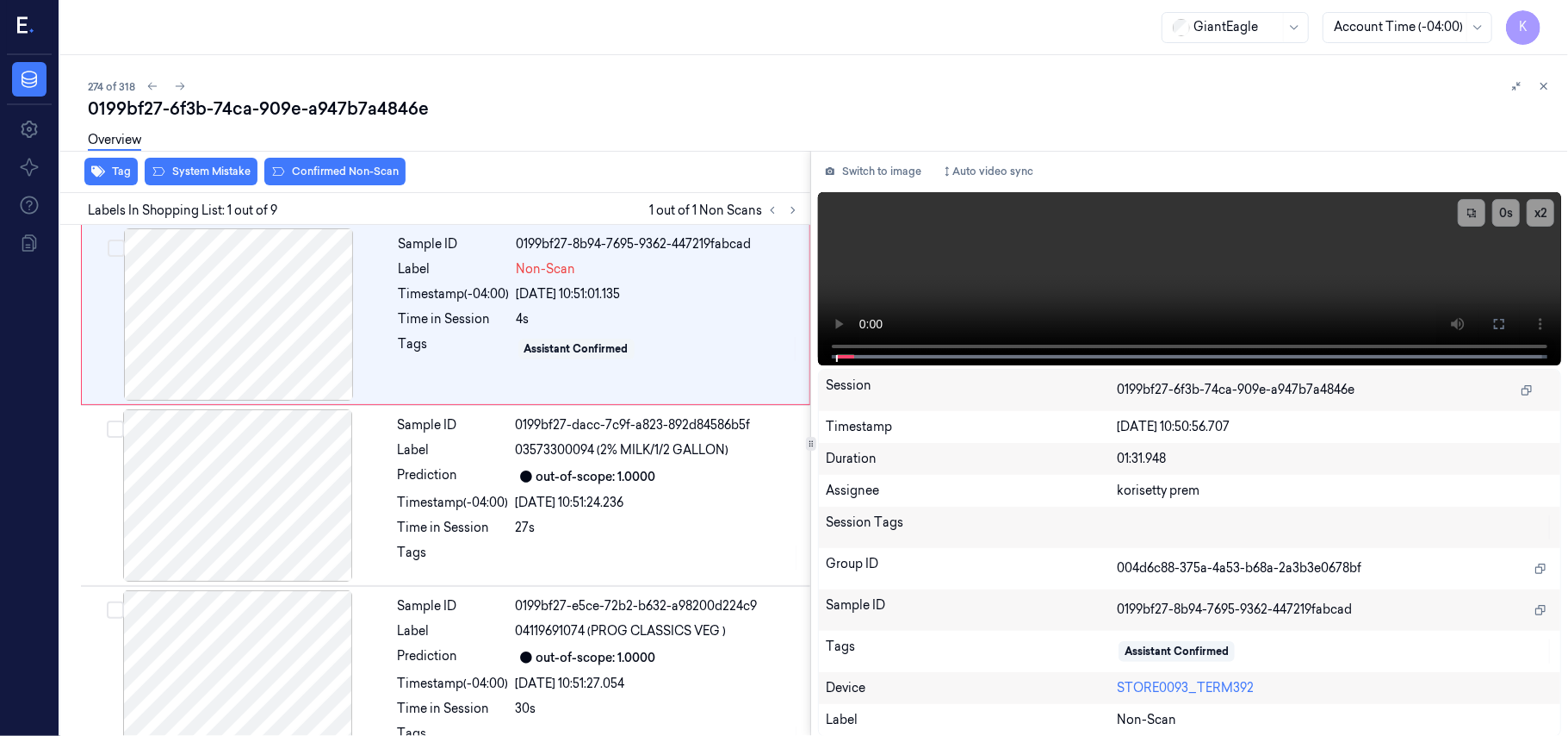
click at [683, 84] on div "274 of 318" at bounding box center [821, 86] width 1466 height 21
click at [1024, 279] on video at bounding box center [1189, 279] width 743 height 173
click at [444, 320] on div "Time in Session" at bounding box center [454, 318] width 111 height 18
click at [277, 296] on div at bounding box center [238, 315] width 306 height 173
click at [1509, 328] on button at bounding box center [1499, 324] width 28 height 28
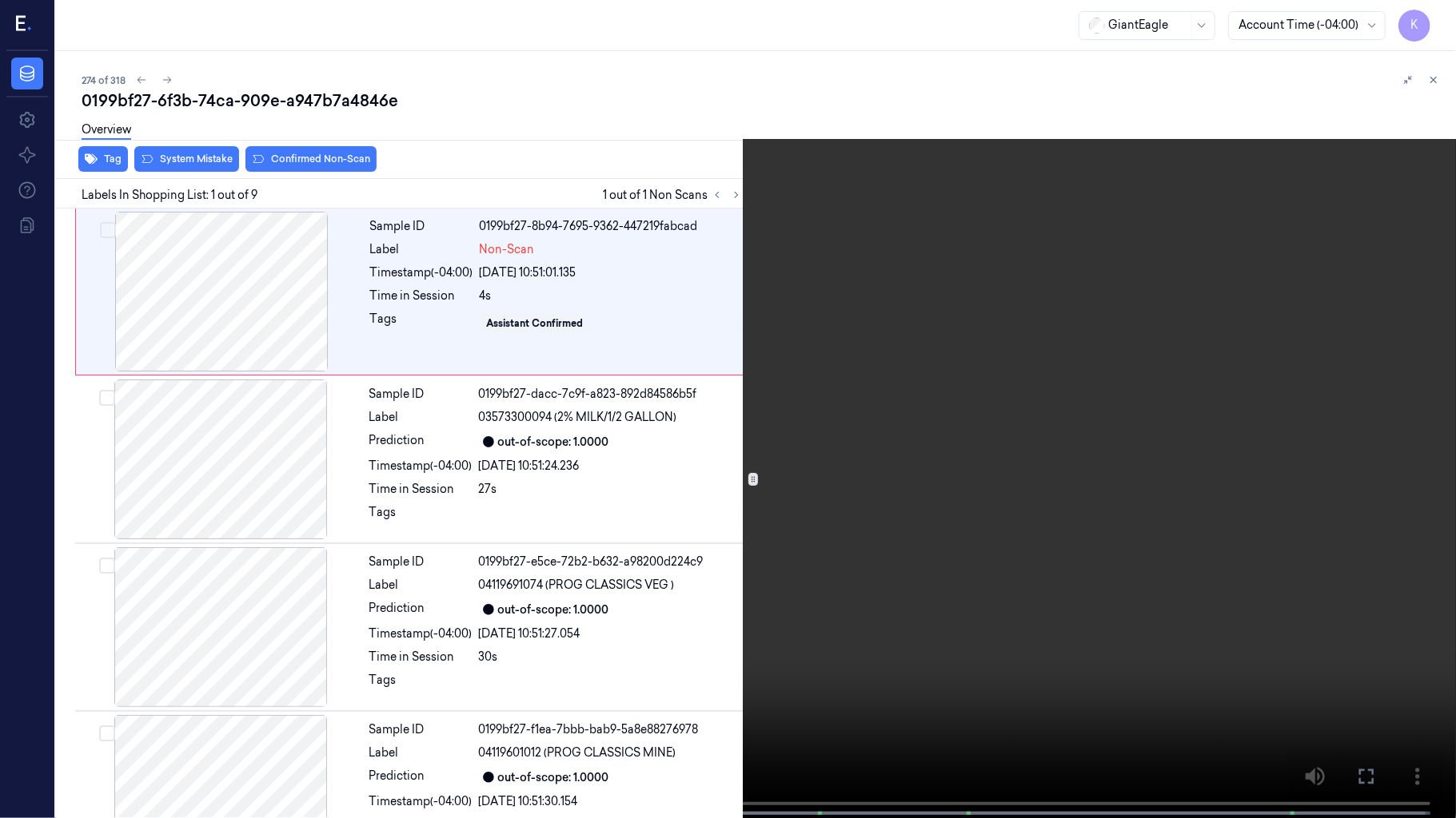
click at [985, 618] on video at bounding box center [728, 411] width 1456 height 821
click at [1124, 404] on video at bounding box center [728, 411] width 1456 height 821
click at [961, 435] on video at bounding box center [728, 411] width 1456 height 821
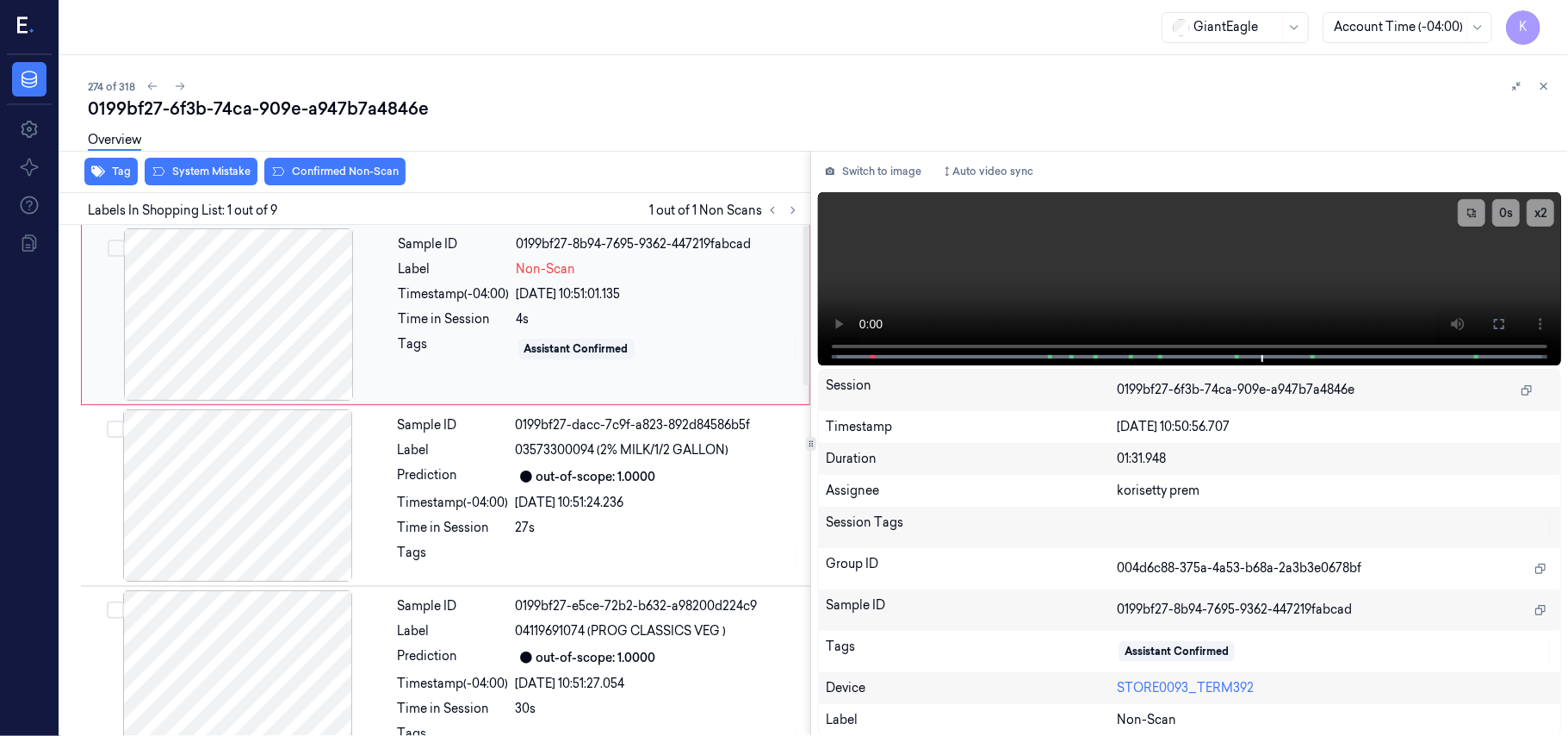
click at [221, 318] on div at bounding box center [238, 315] width 306 height 173
click at [854, 179] on button "Switch to image" at bounding box center [873, 172] width 110 height 28
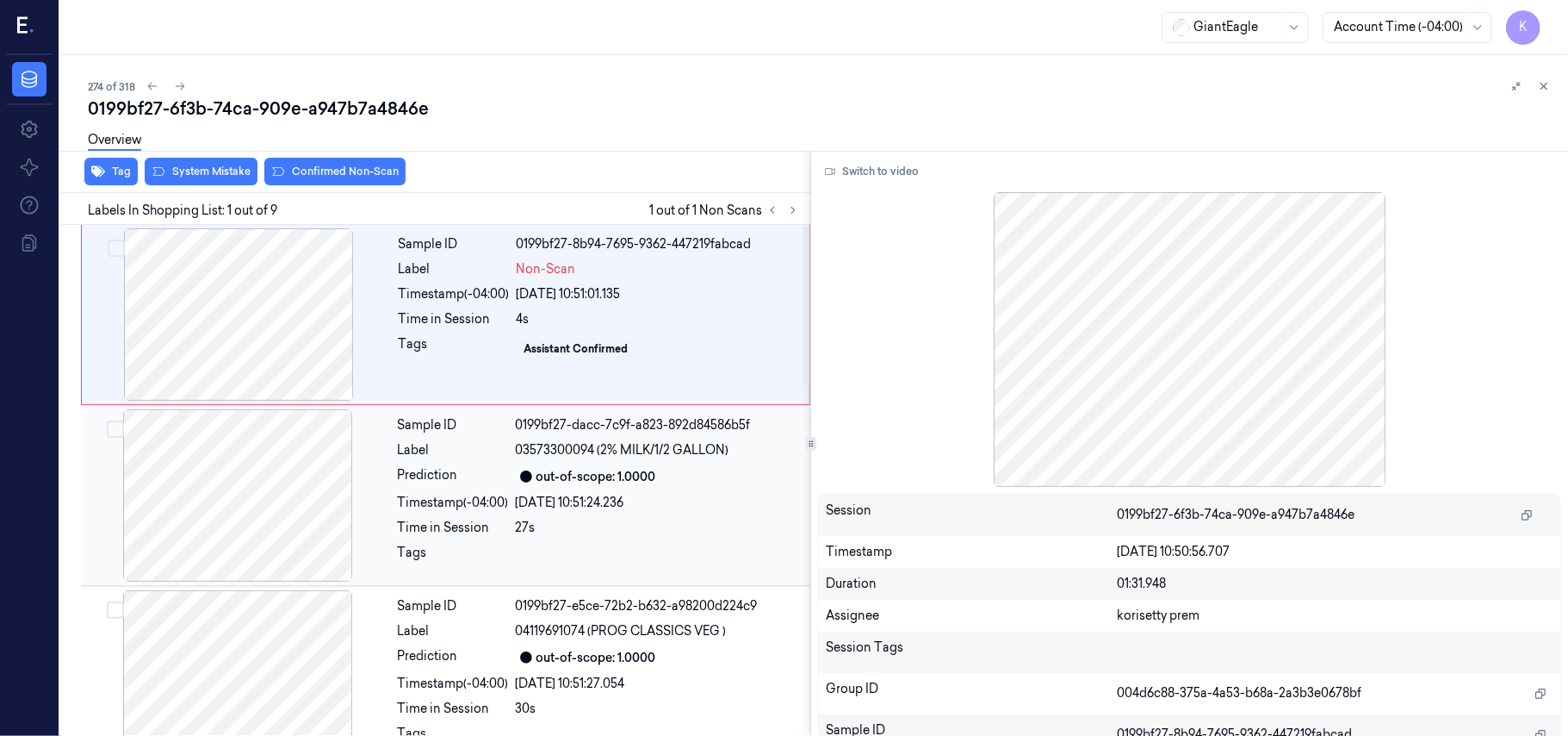
click at [641, 462] on div "Sample ID 0199bf27-dacc-7c9f-a823-892d84586b5f Label 03573300094 (2% MILK/1/2 G…" at bounding box center [599, 495] width 416 height 173
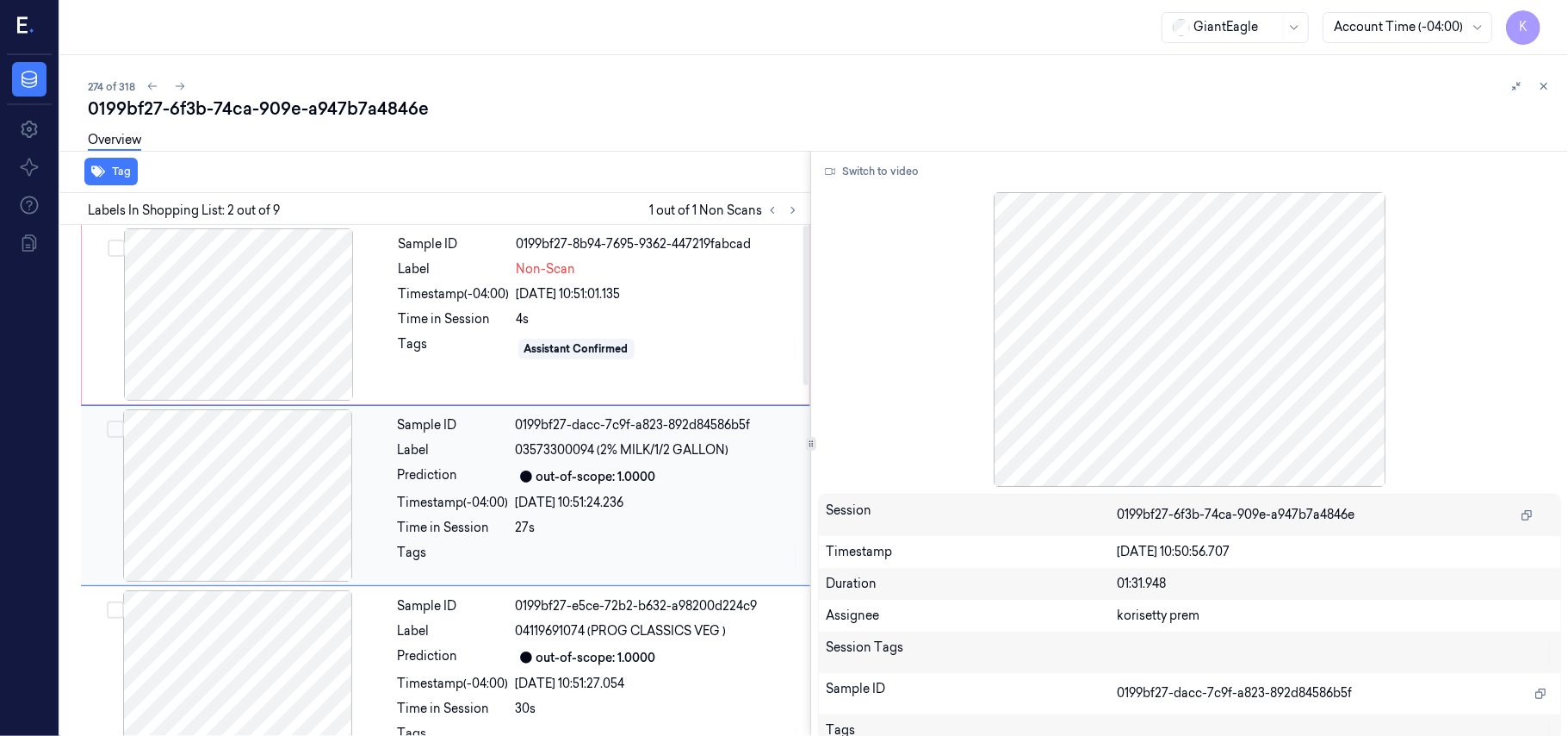
scroll to position [15, 0]
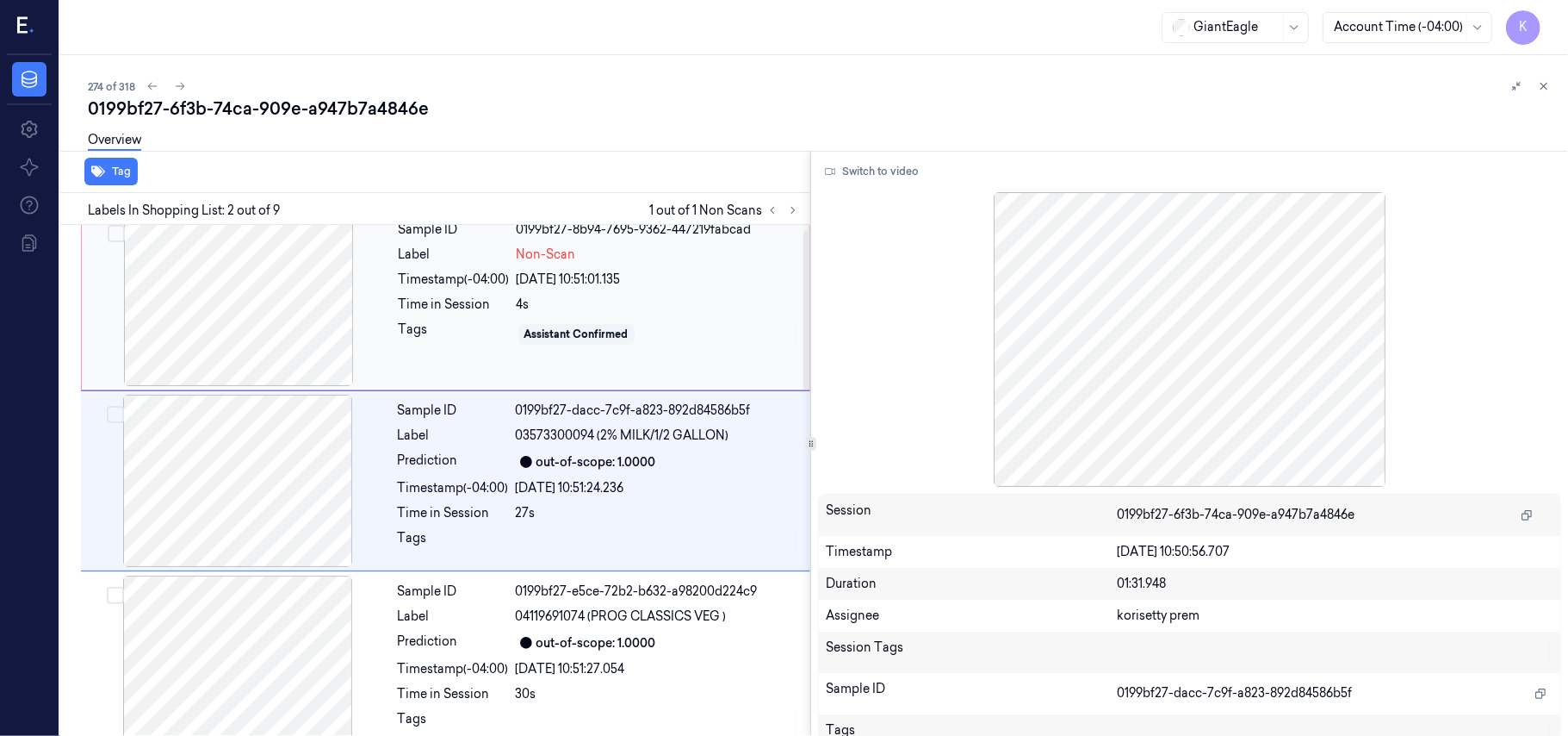
click at [344, 254] on div at bounding box center [238, 300] width 306 height 173
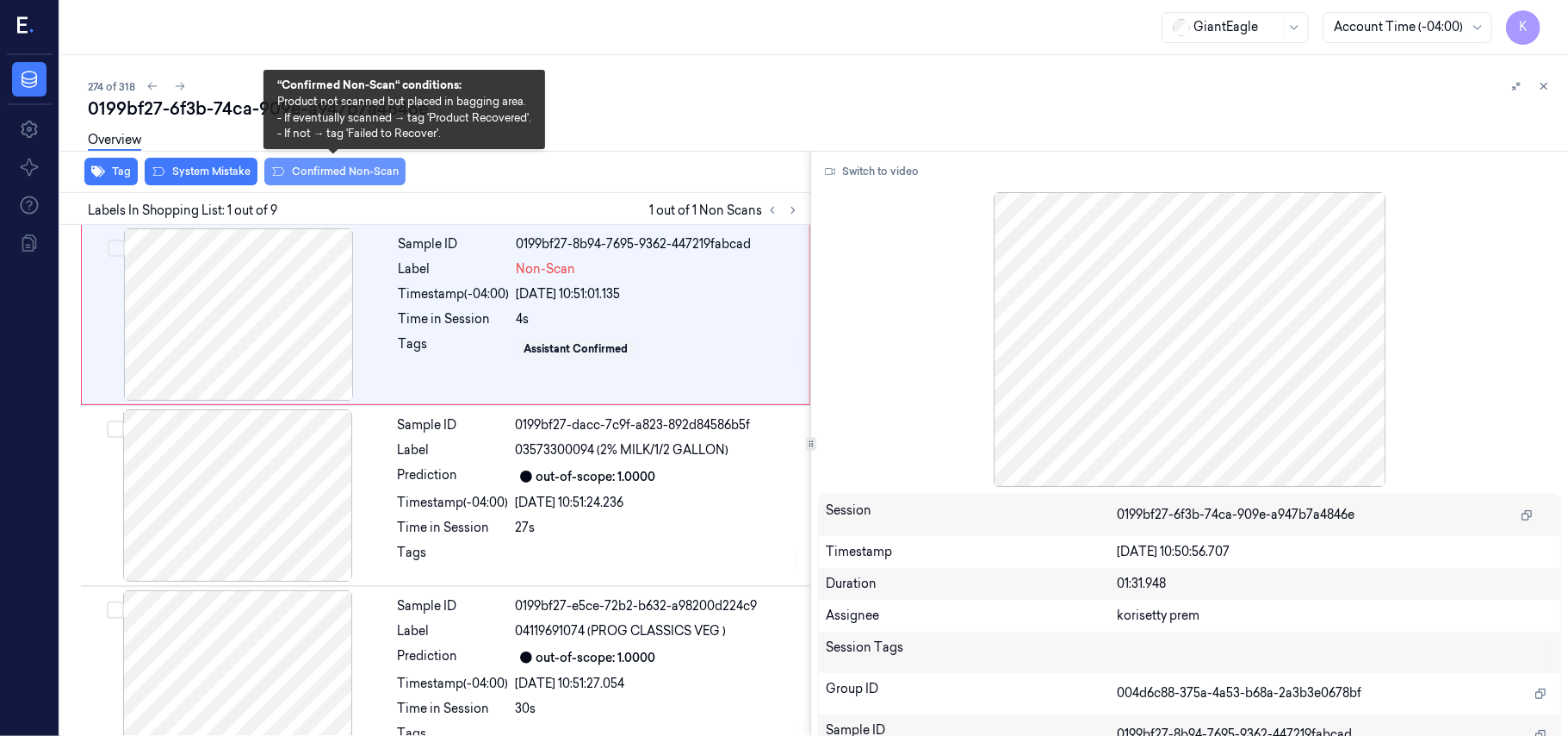
click at [322, 174] on button "Confirmed Non-Scan" at bounding box center [336, 172] width 141 height 28
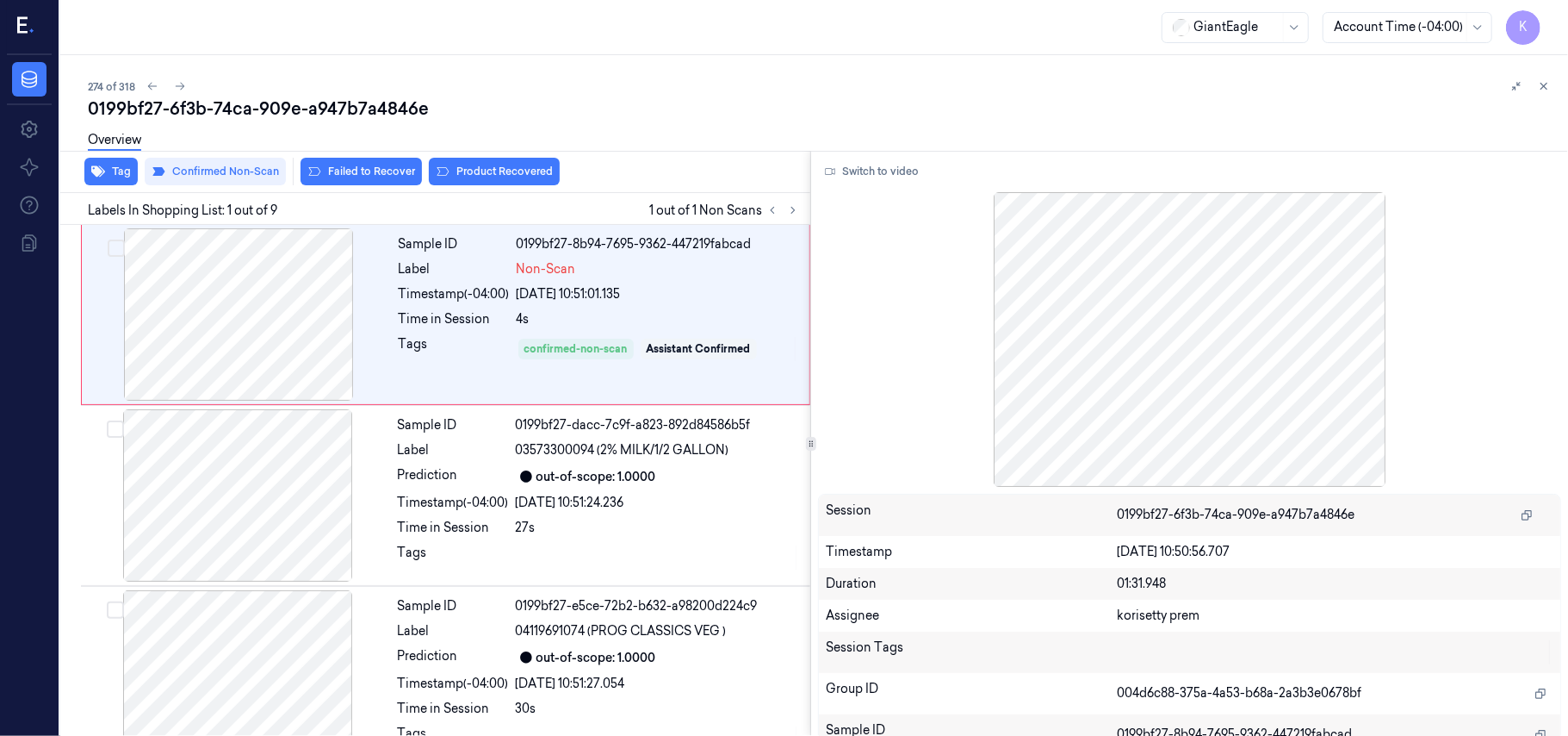
click at [472, 157] on div "Overview" at bounding box center [821, 142] width 1466 height 44
click at [506, 178] on button "Product Recovered" at bounding box center [494, 172] width 131 height 28
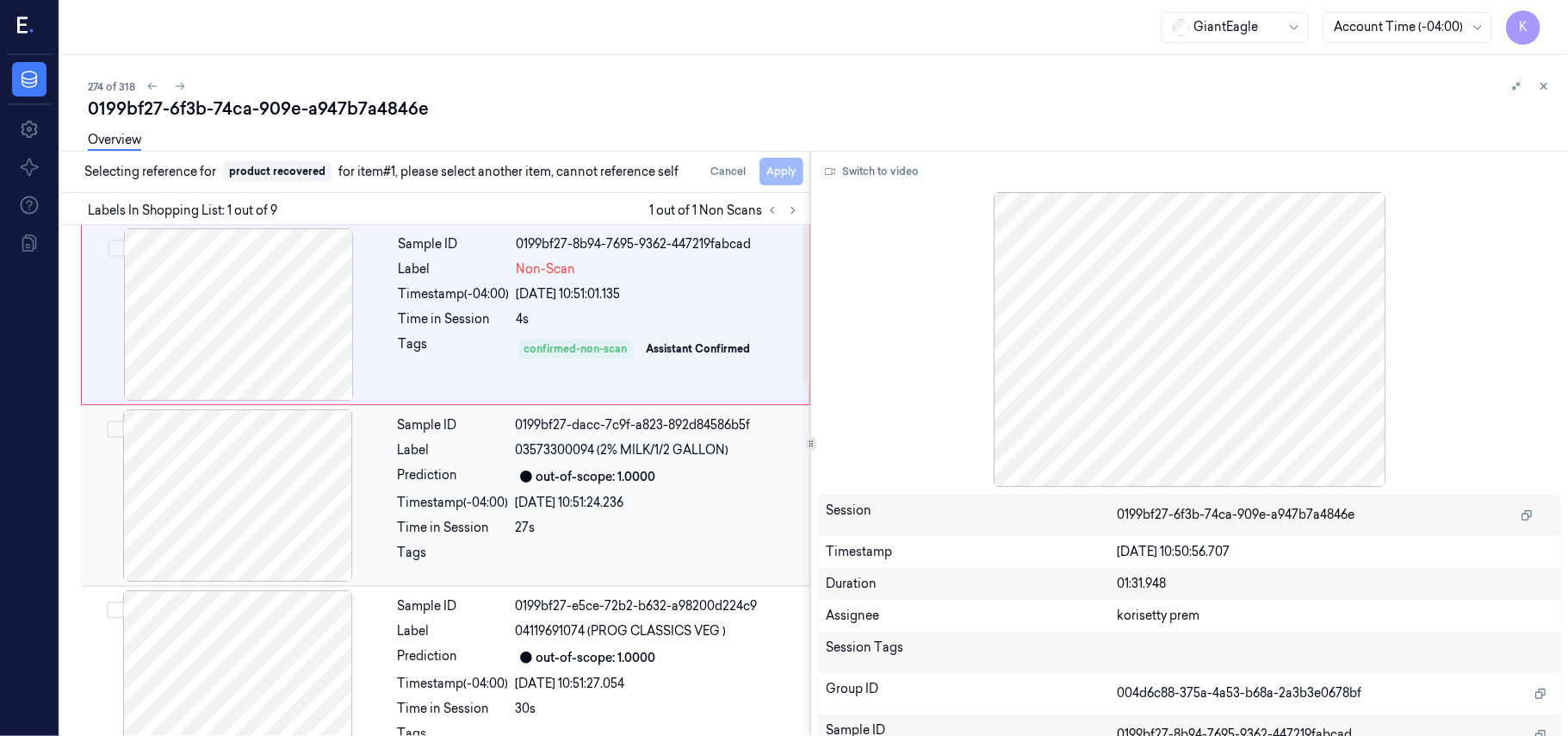
click at [546, 515] on div "Sample ID 0199bf27-dacc-7c9f-a823-892d84586b5f Label 03573300094 (2% MILK/1/2 G…" at bounding box center [599, 495] width 416 height 173
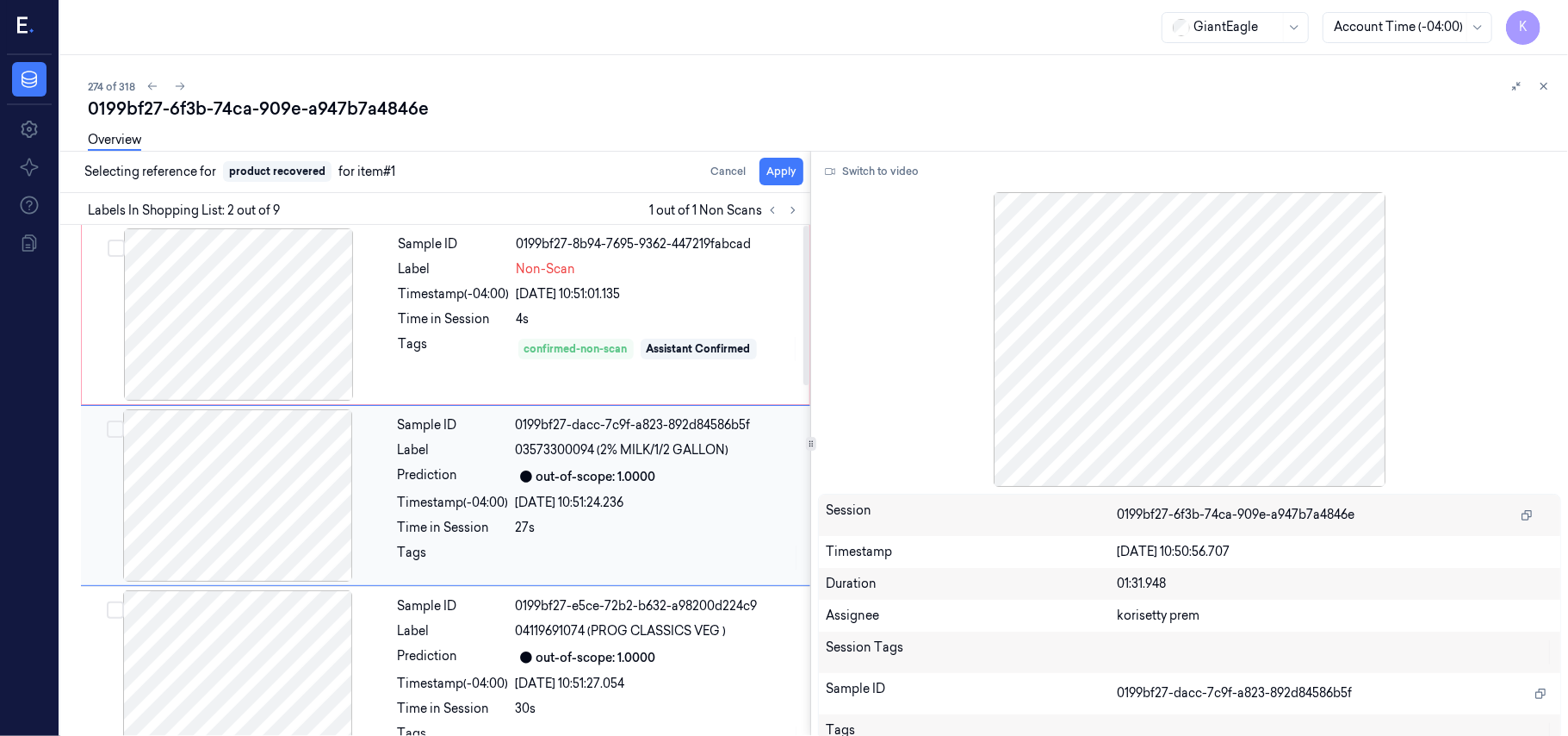
scroll to position [15, 0]
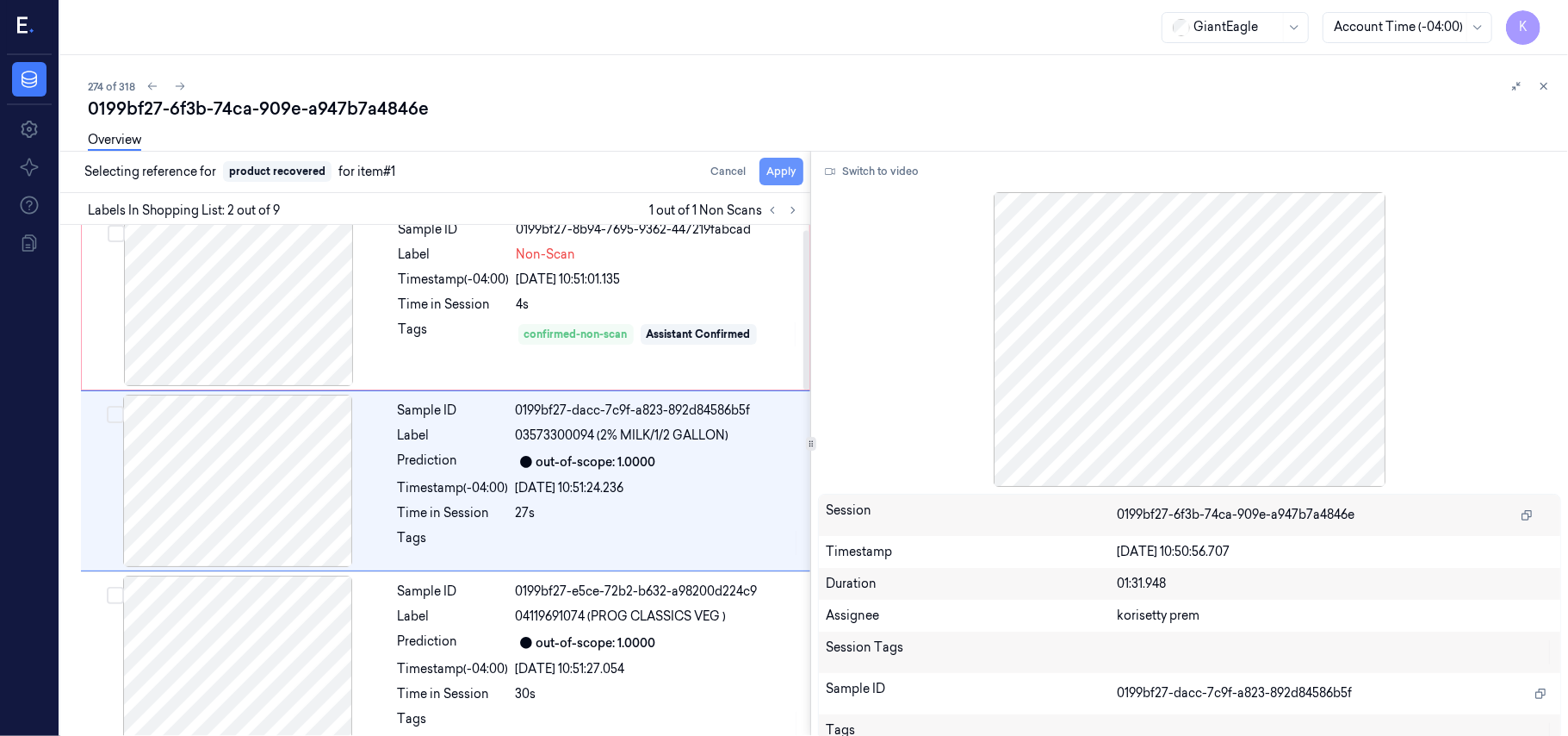
click at [787, 173] on button "Apply" at bounding box center [781, 172] width 44 height 28
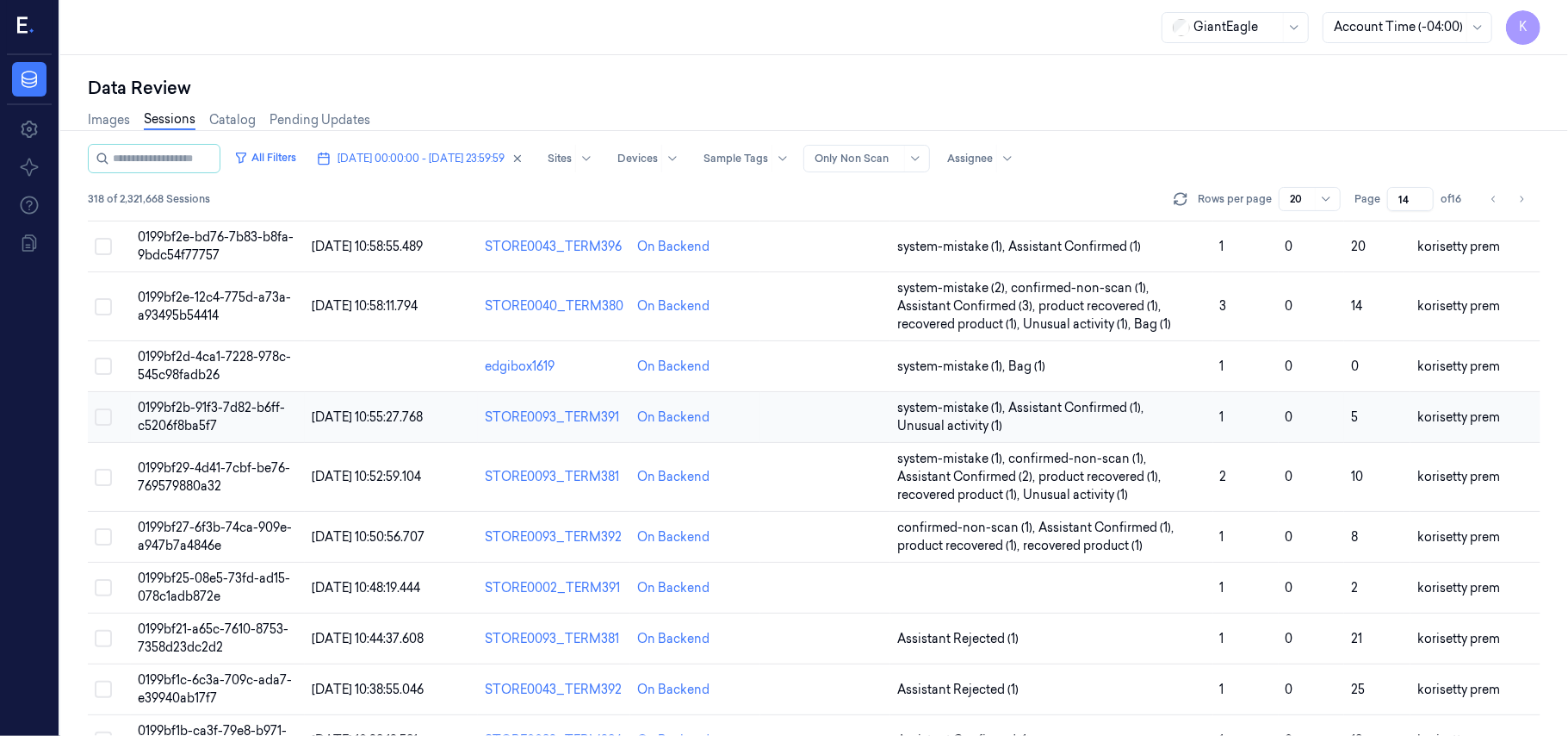
scroll to position [608, 0]
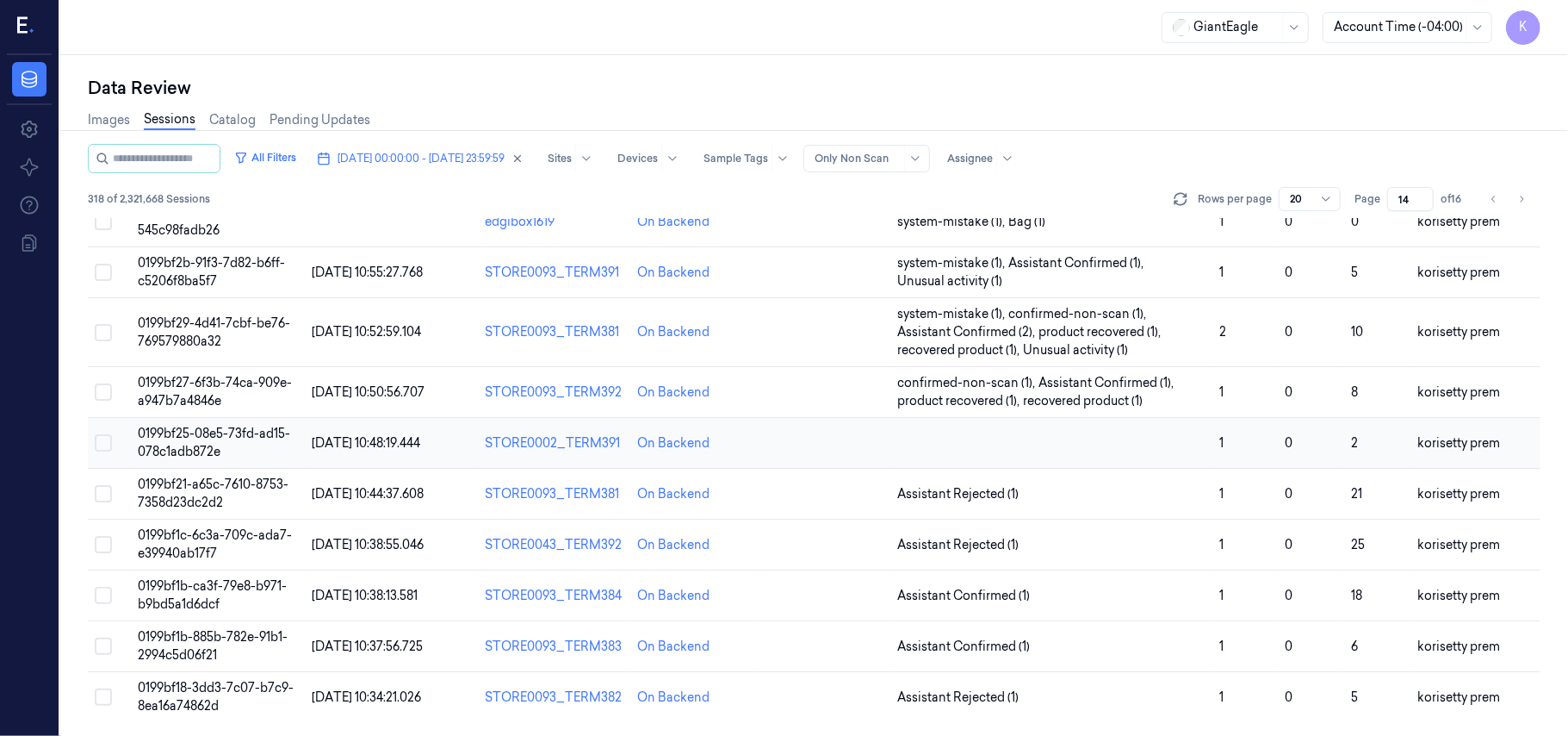
click at [1088, 441] on td at bounding box center [1051, 443] width 323 height 51
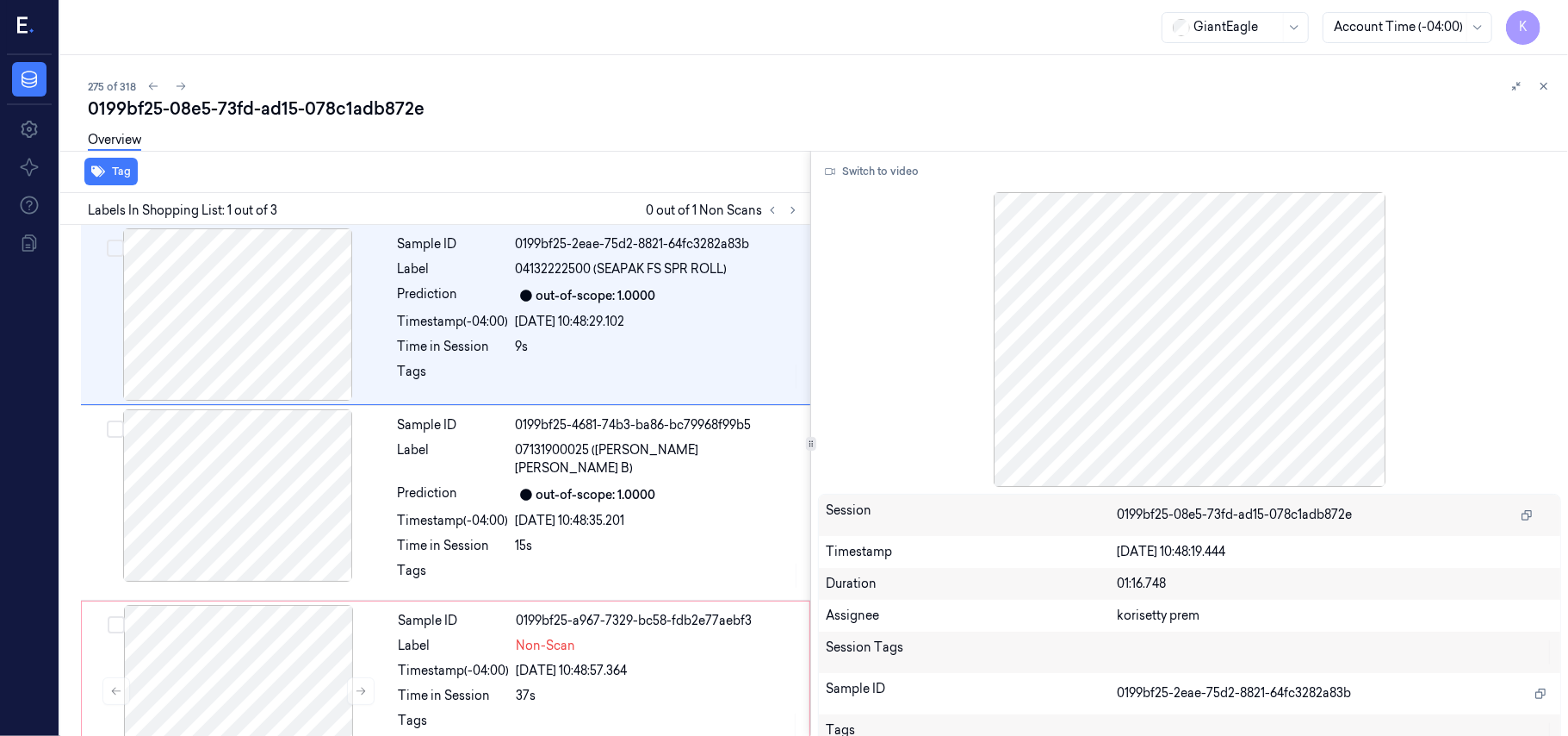
click at [614, 119] on div "0199bf25-08e5-73fd-ad15-078c1adb872e" at bounding box center [821, 109] width 1466 height 24
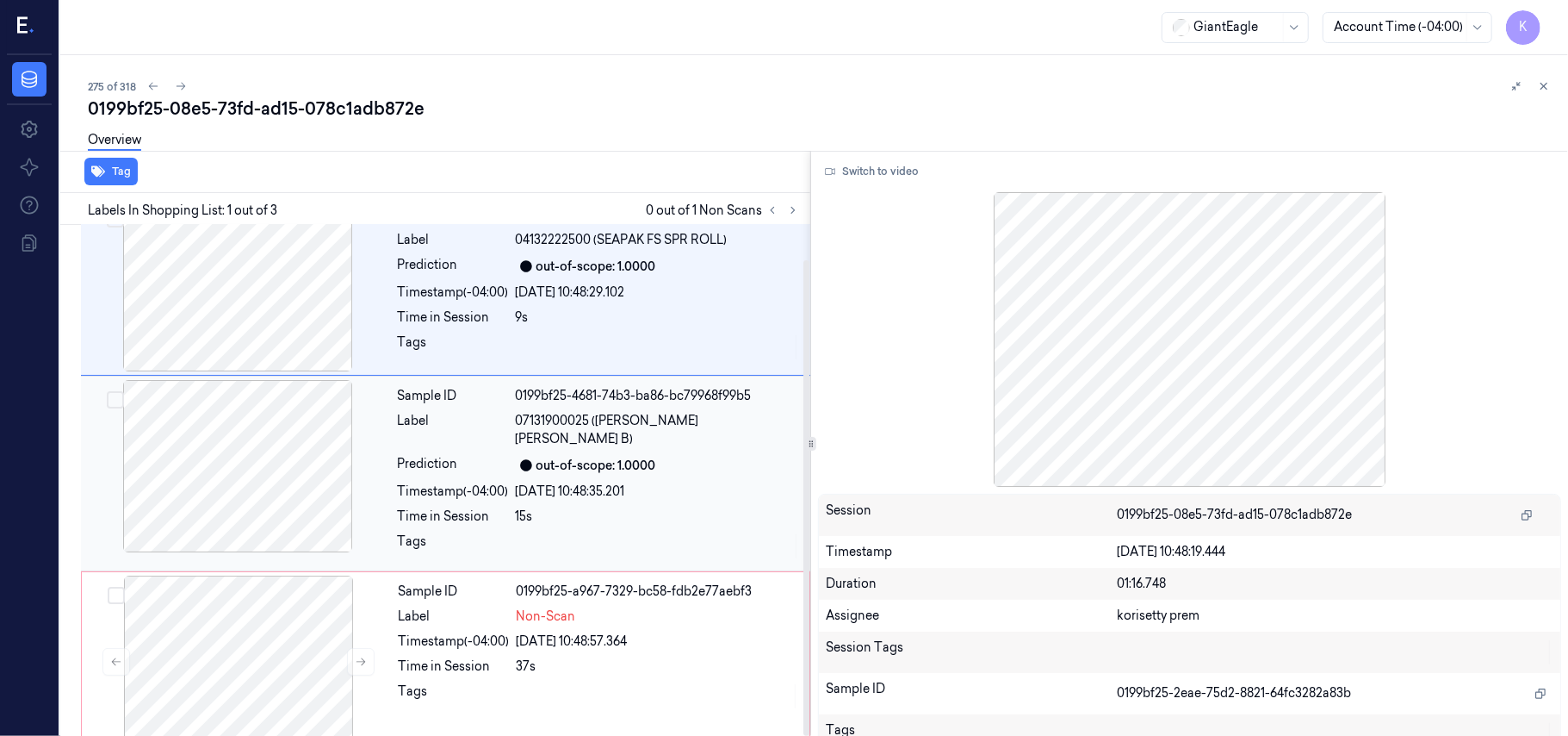
scroll to position [38, 0]
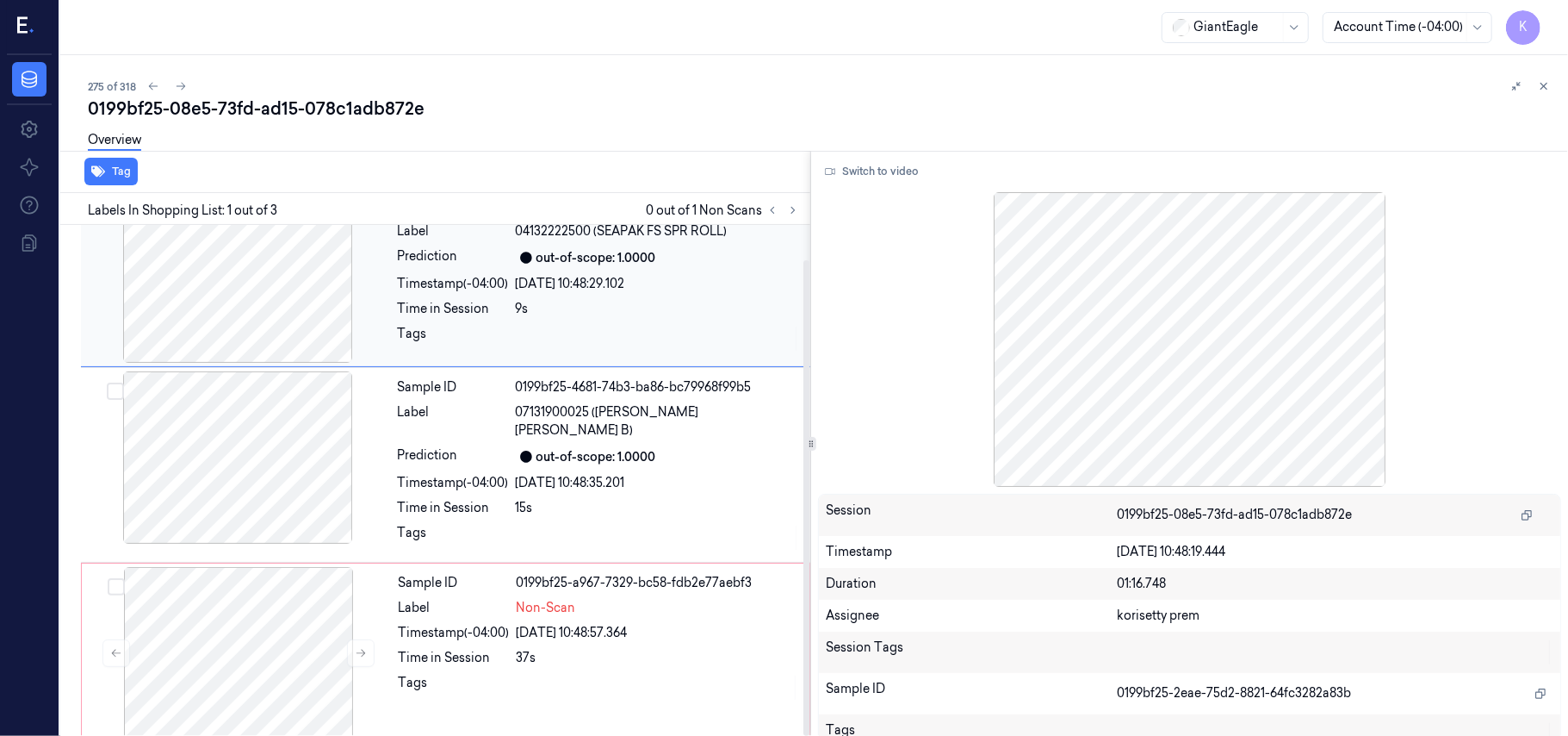
click at [591, 249] on div "out-of-scope: 1.0000" at bounding box center [596, 258] width 120 height 18
click at [555, 632] on div "Sample ID 0199bf25-a967-7329-bc58-fdb2e77aebf3 Label Non-Scan Timestamp (-04:00…" at bounding box center [599, 653] width 414 height 173
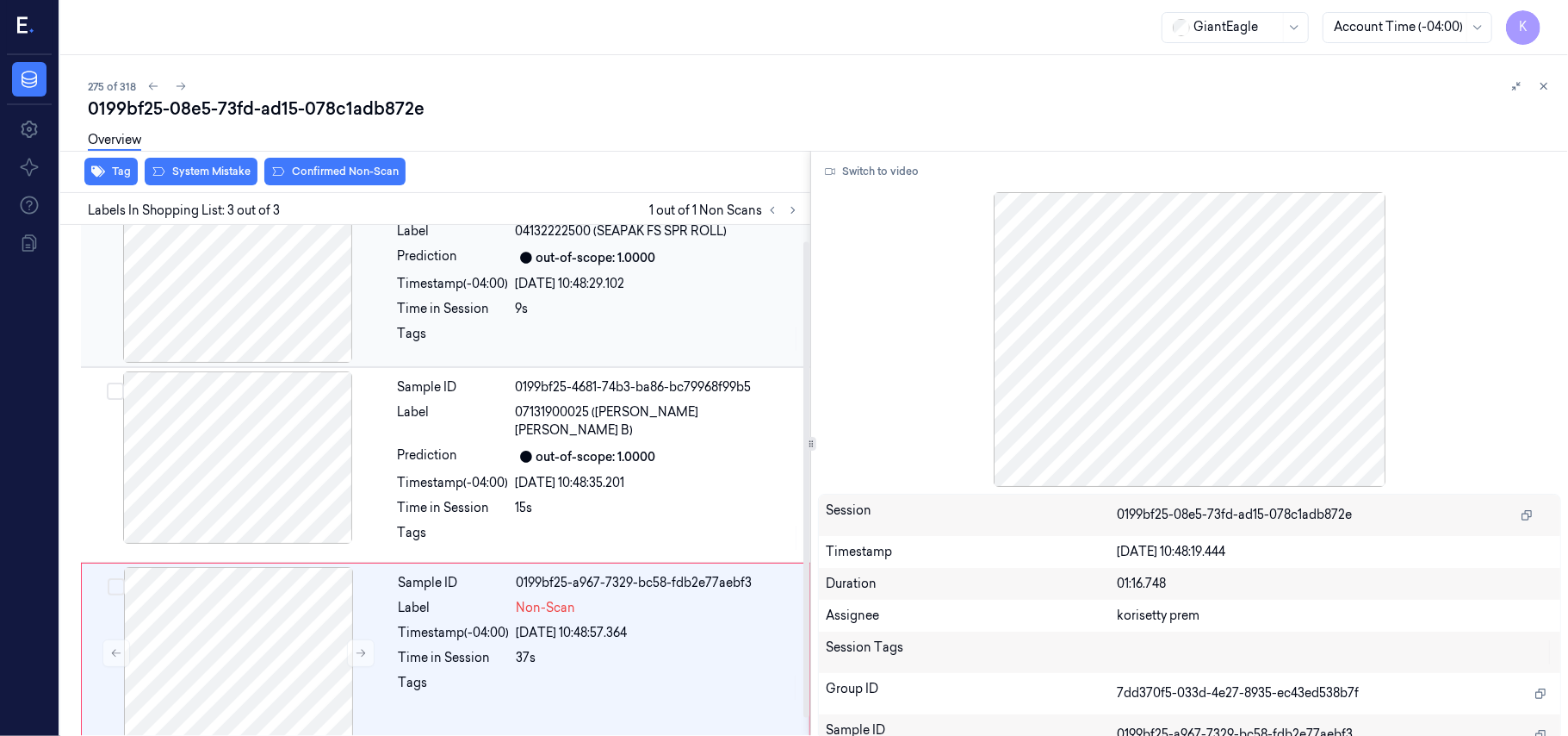
scroll to position [0, 0]
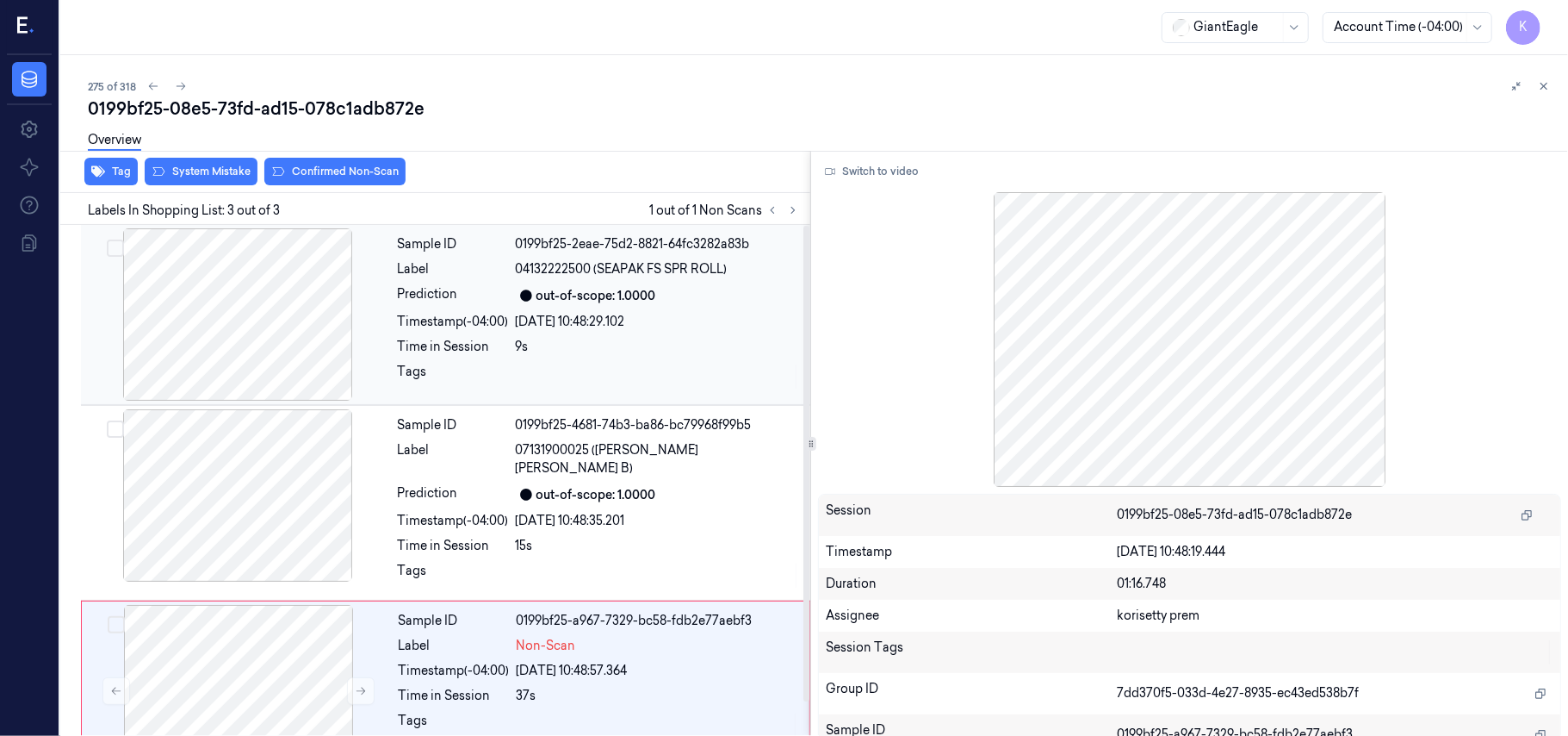
click at [575, 324] on div "[DATE] 10:48:29.102" at bounding box center [657, 321] width 284 height 18
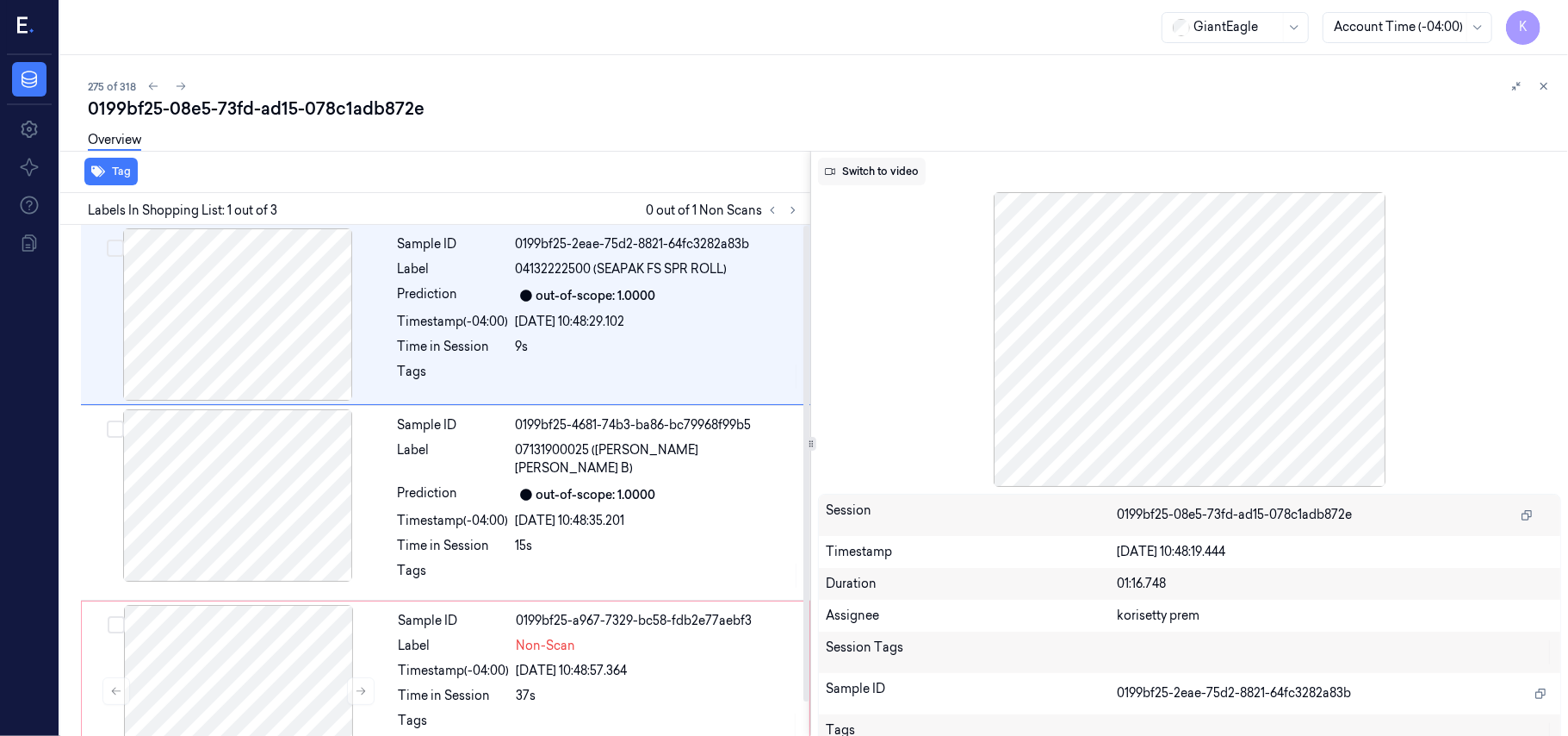
click at [875, 158] on button "Switch to video" at bounding box center [871, 172] width 108 height 28
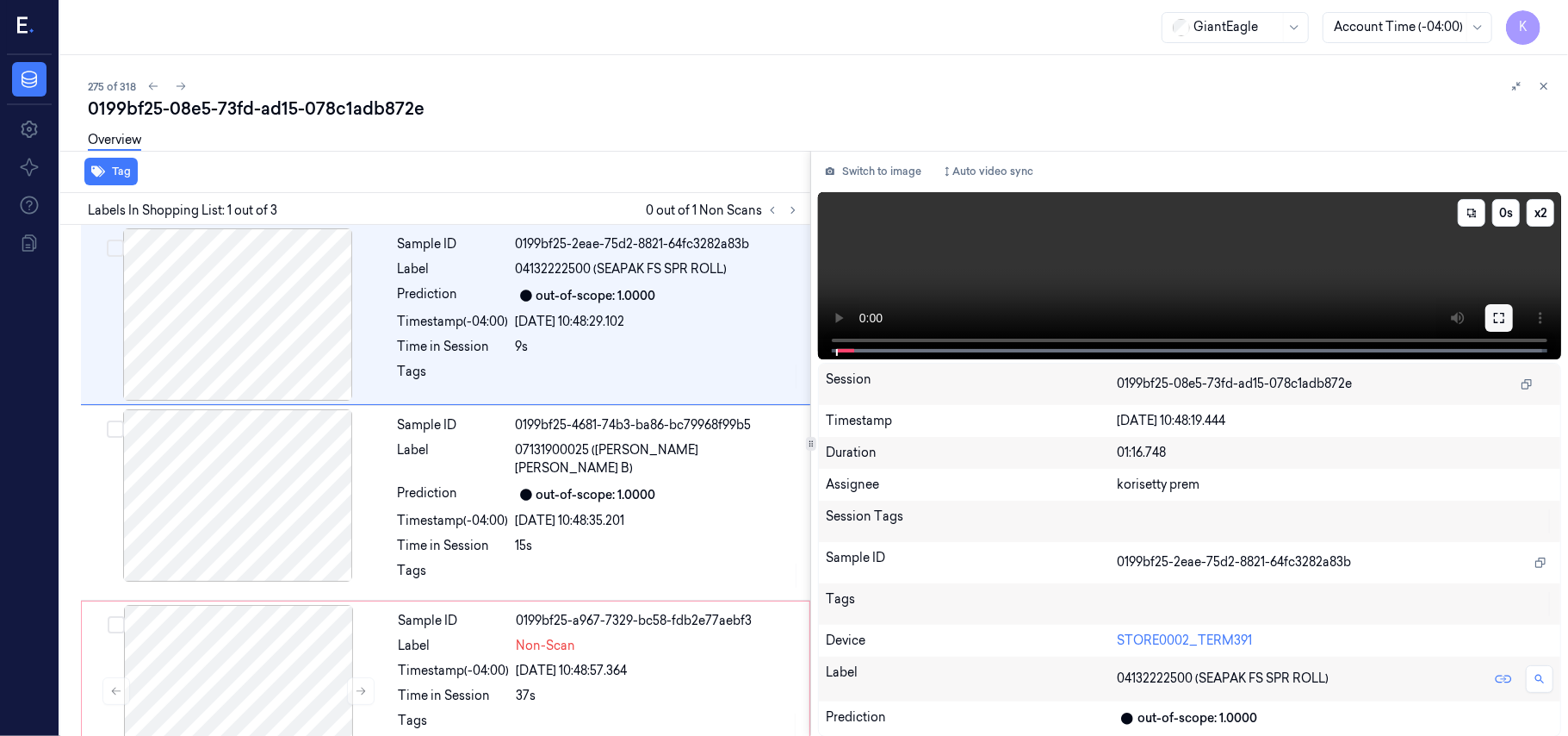
click at [1496, 313] on icon at bounding box center [1499, 318] width 14 height 14
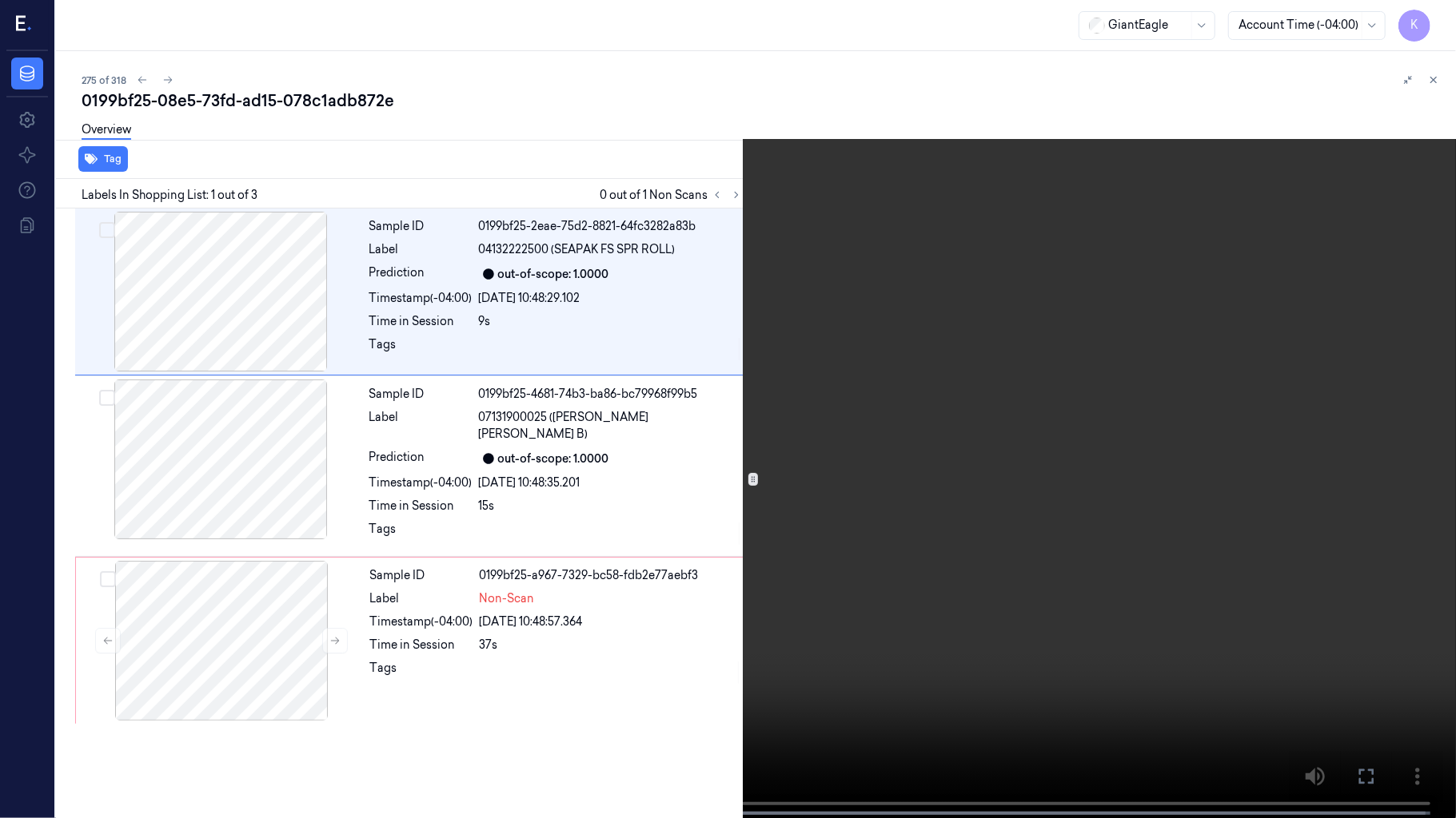
click at [343, 579] on video at bounding box center [728, 411] width 1456 height 821
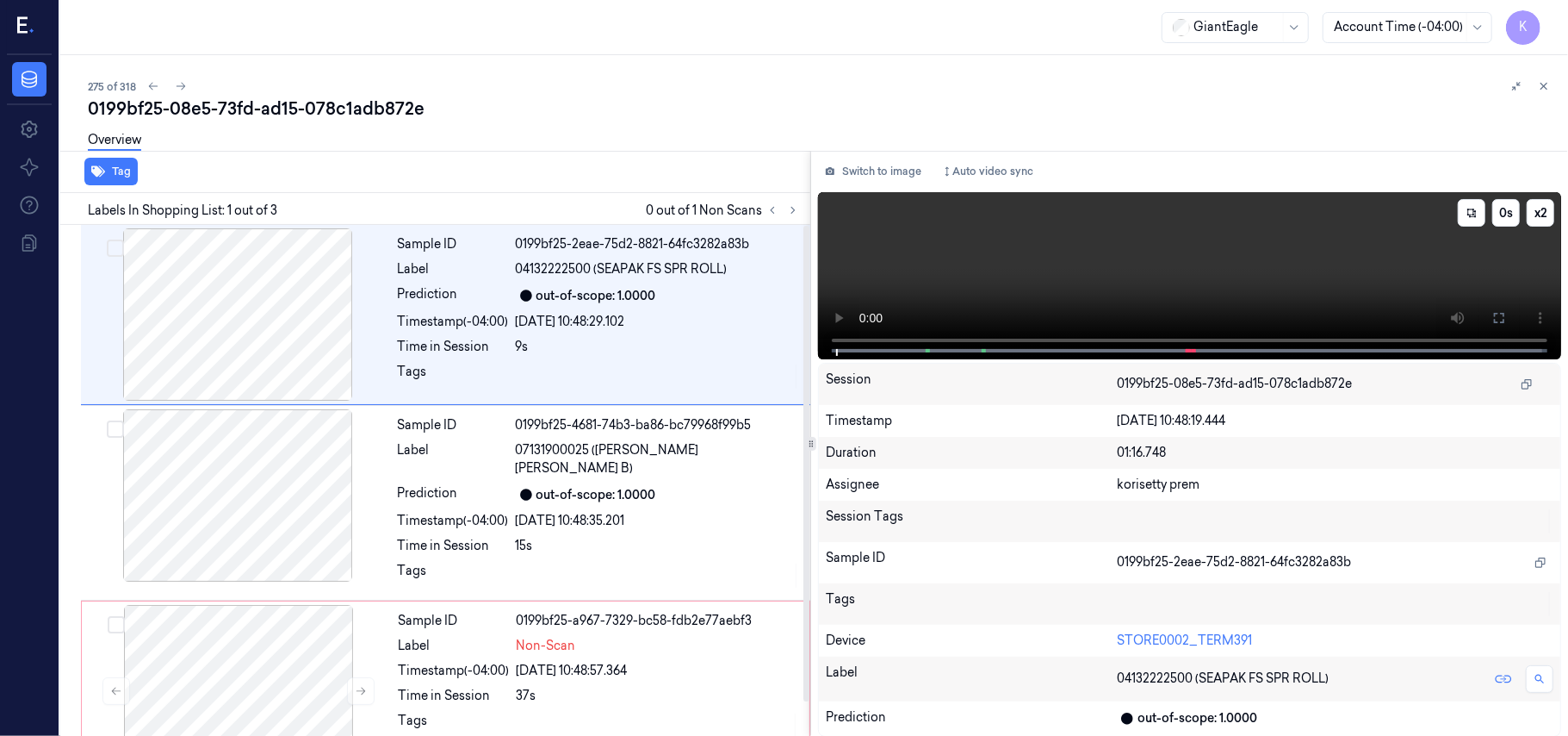
click at [1034, 286] on video at bounding box center [1189, 276] width 743 height 167
click at [1496, 321] on icon at bounding box center [1499, 318] width 10 height 10
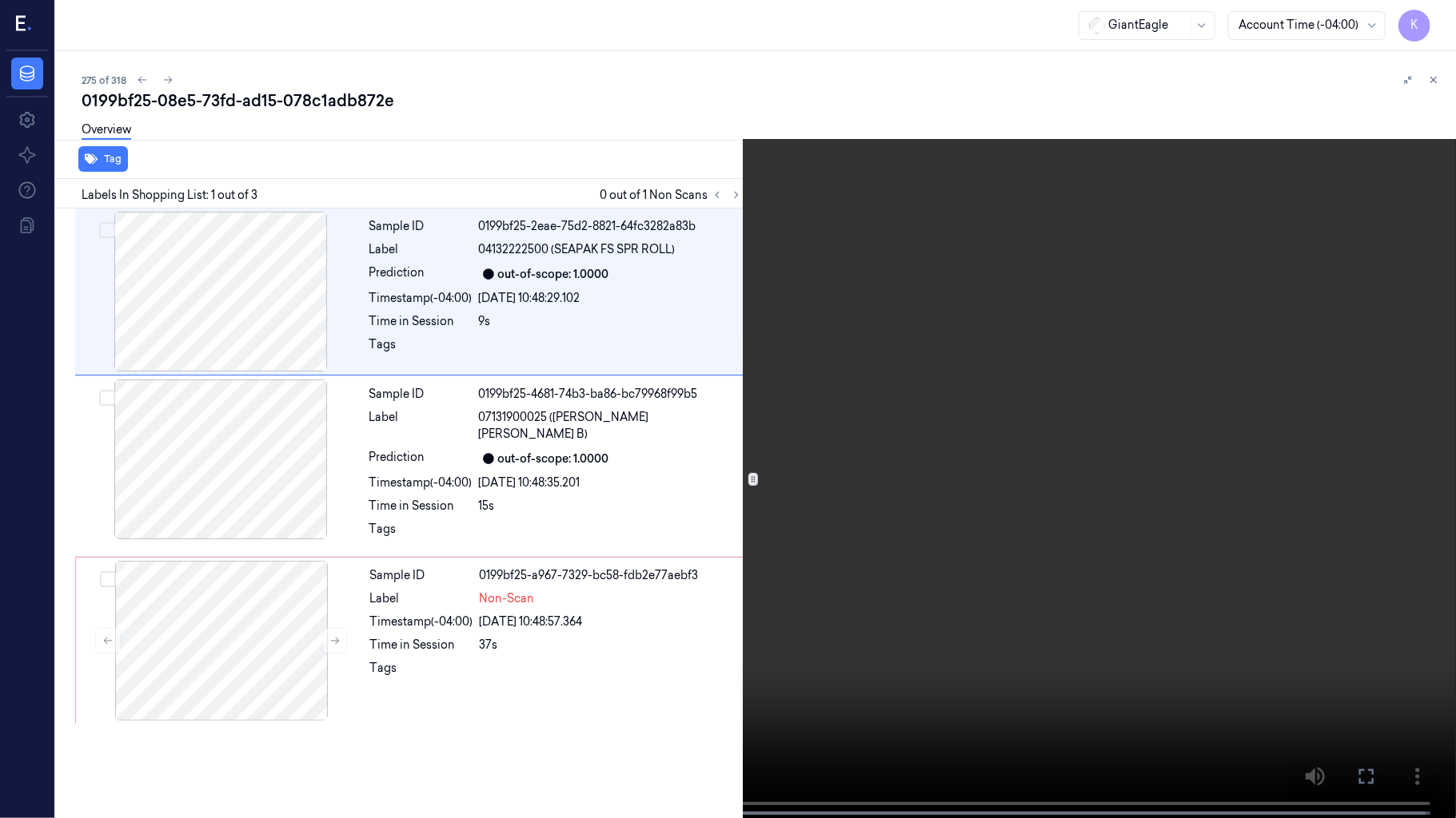
click at [674, 510] on video at bounding box center [728, 411] width 1456 height 821
click at [1006, 266] on video at bounding box center [728, 411] width 1456 height 821
click at [717, 603] on video at bounding box center [728, 411] width 1456 height 821
click at [645, 553] on video at bounding box center [728, 411] width 1456 height 821
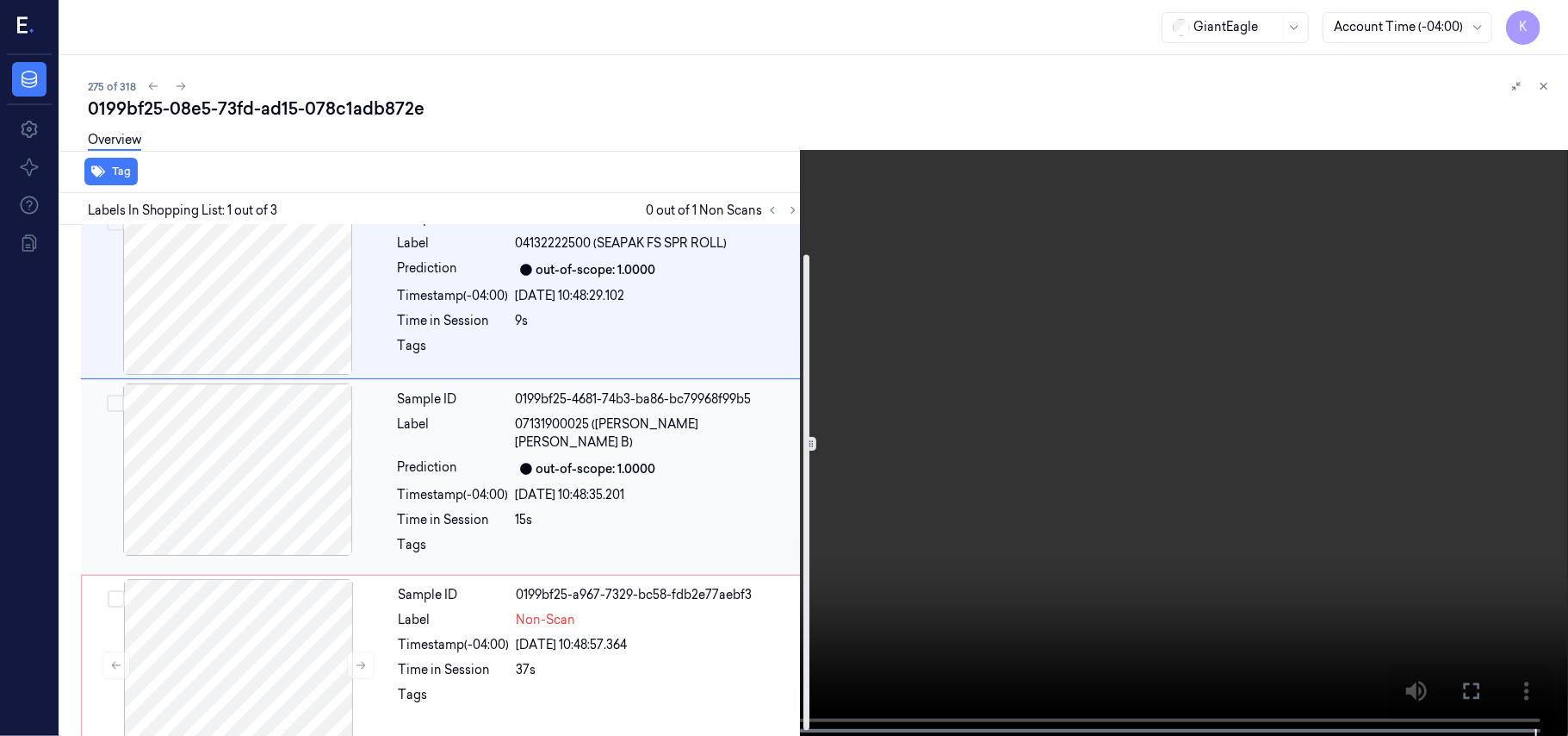
scroll to position [38, 0]
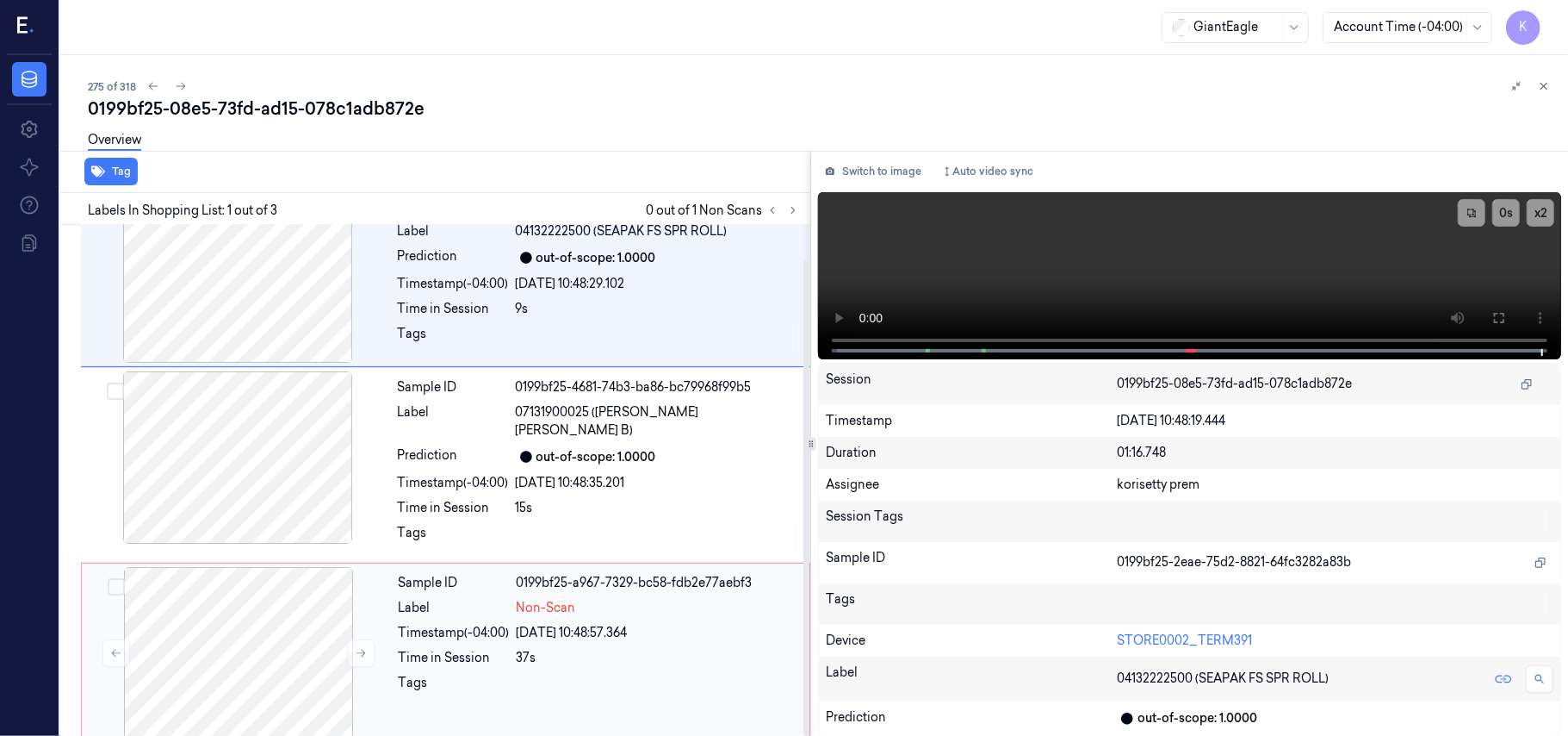
click at [476, 624] on div "Timestamp (-04:00)" at bounding box center [454, 632] width 111 height 18
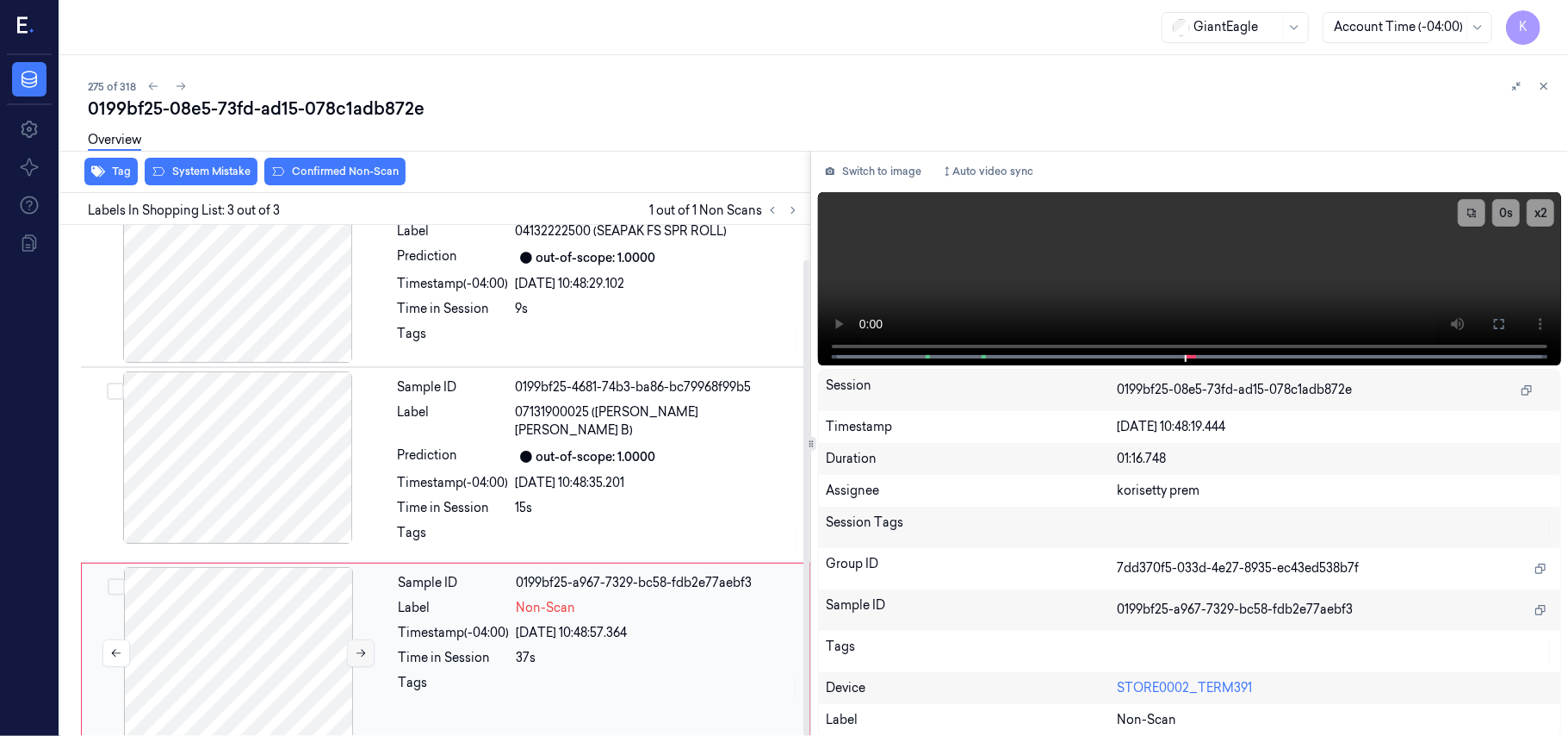
click at [353, 639] on button at bounding box center [361, 653] width 28 height 28
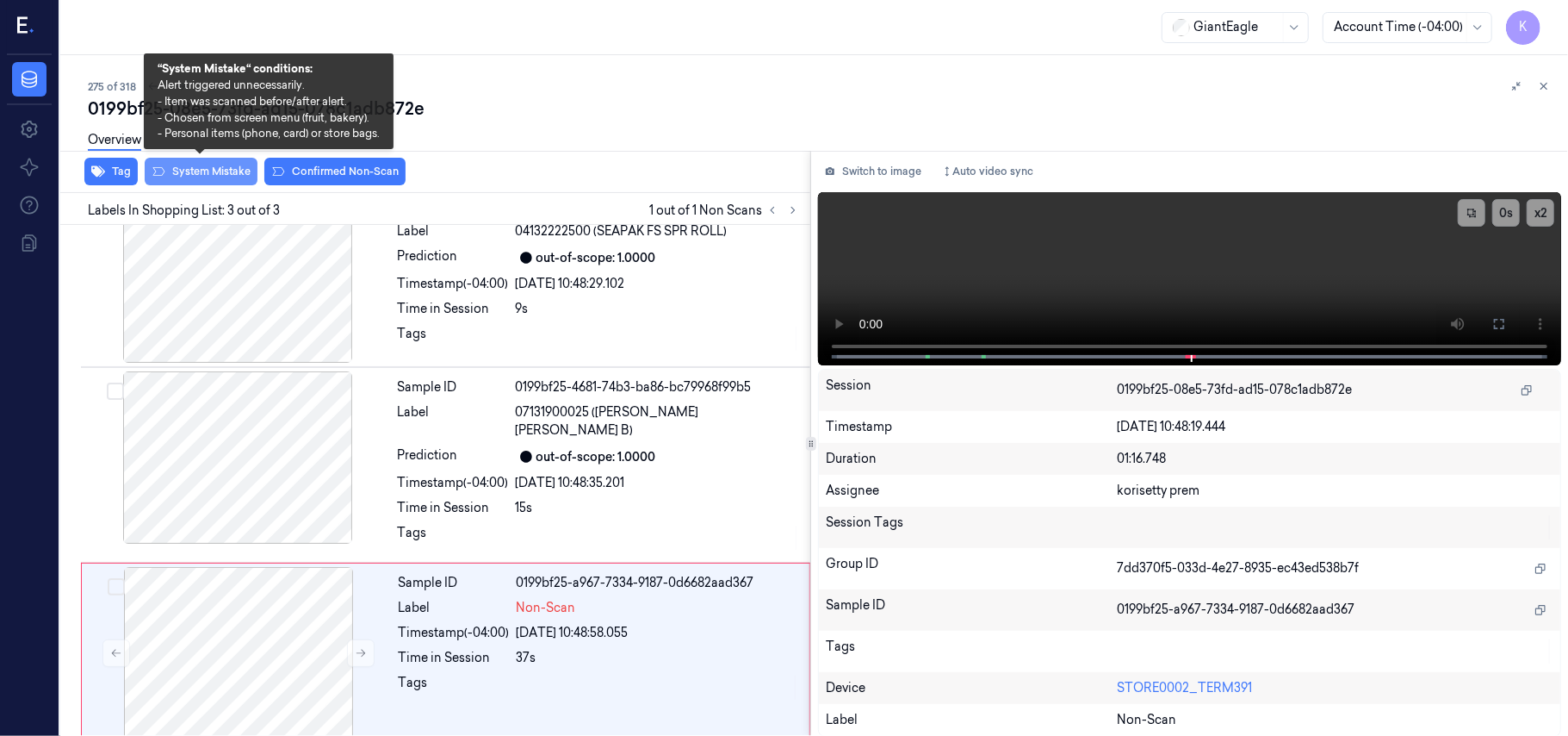
click at [201, 167] on button "System Mistake" at bounding box center [201, 172] width 113 height 28
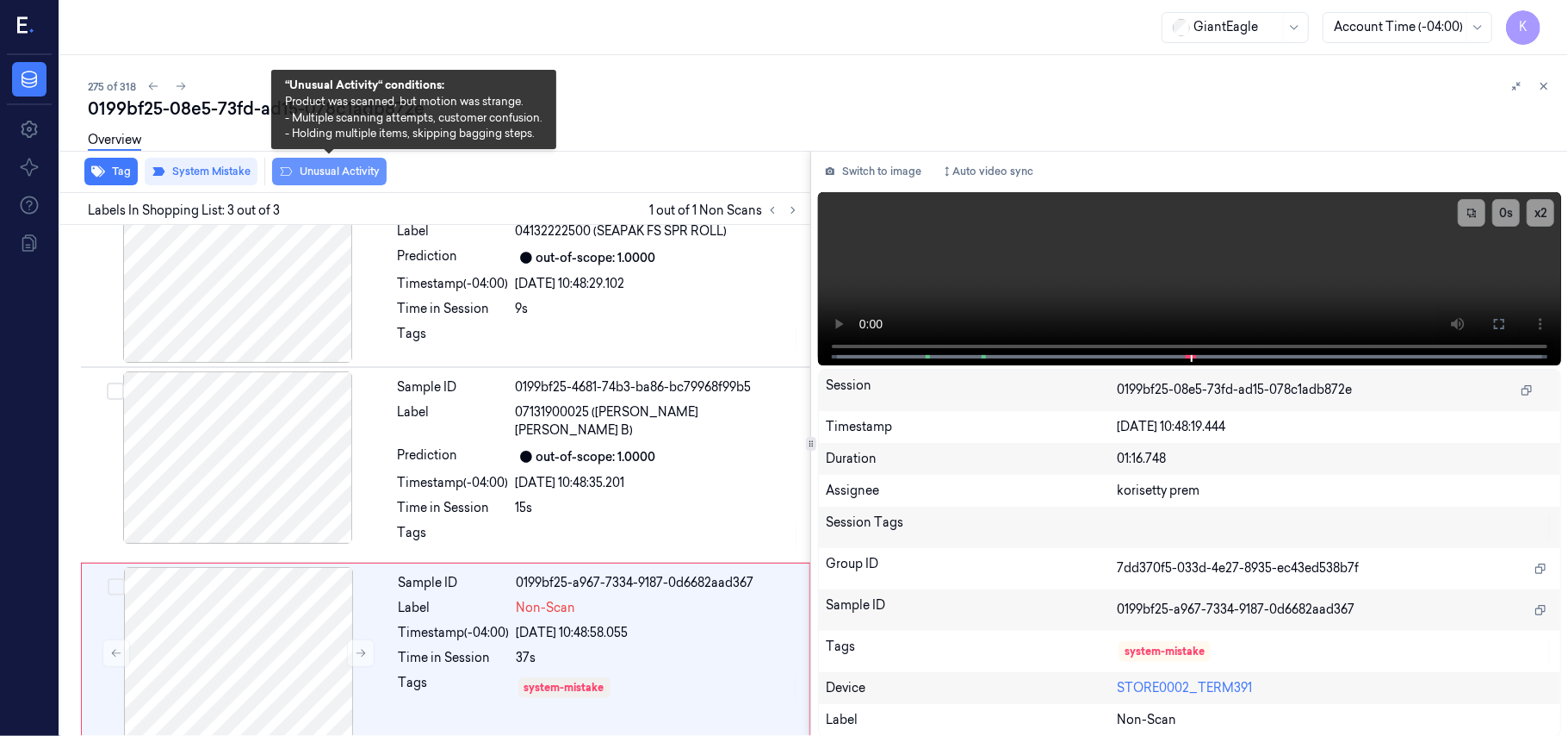
click at [308, 167] on button "Unusual Activity" at bounding box center [329, 172] width 115 height 28
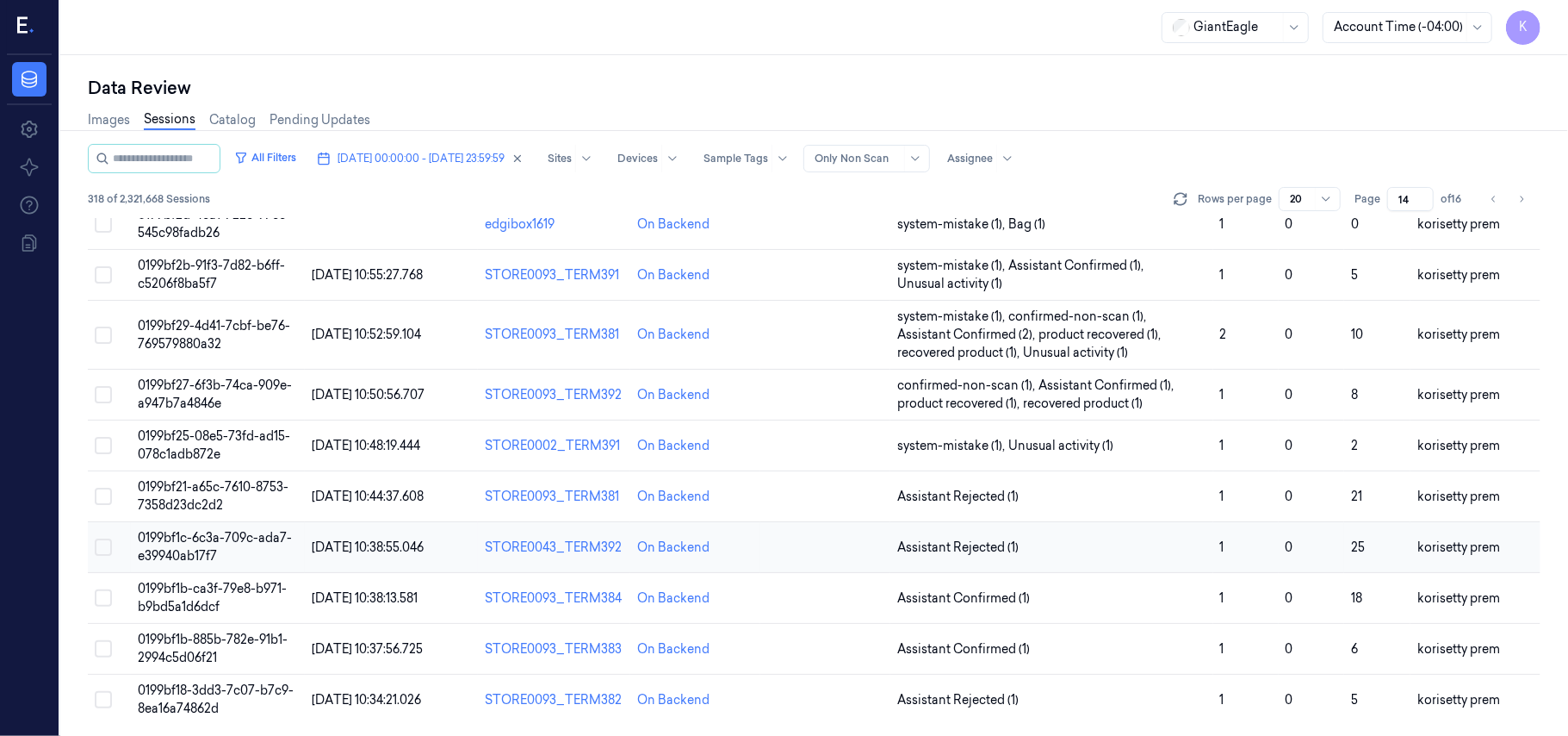
scroll to position [608, 0]
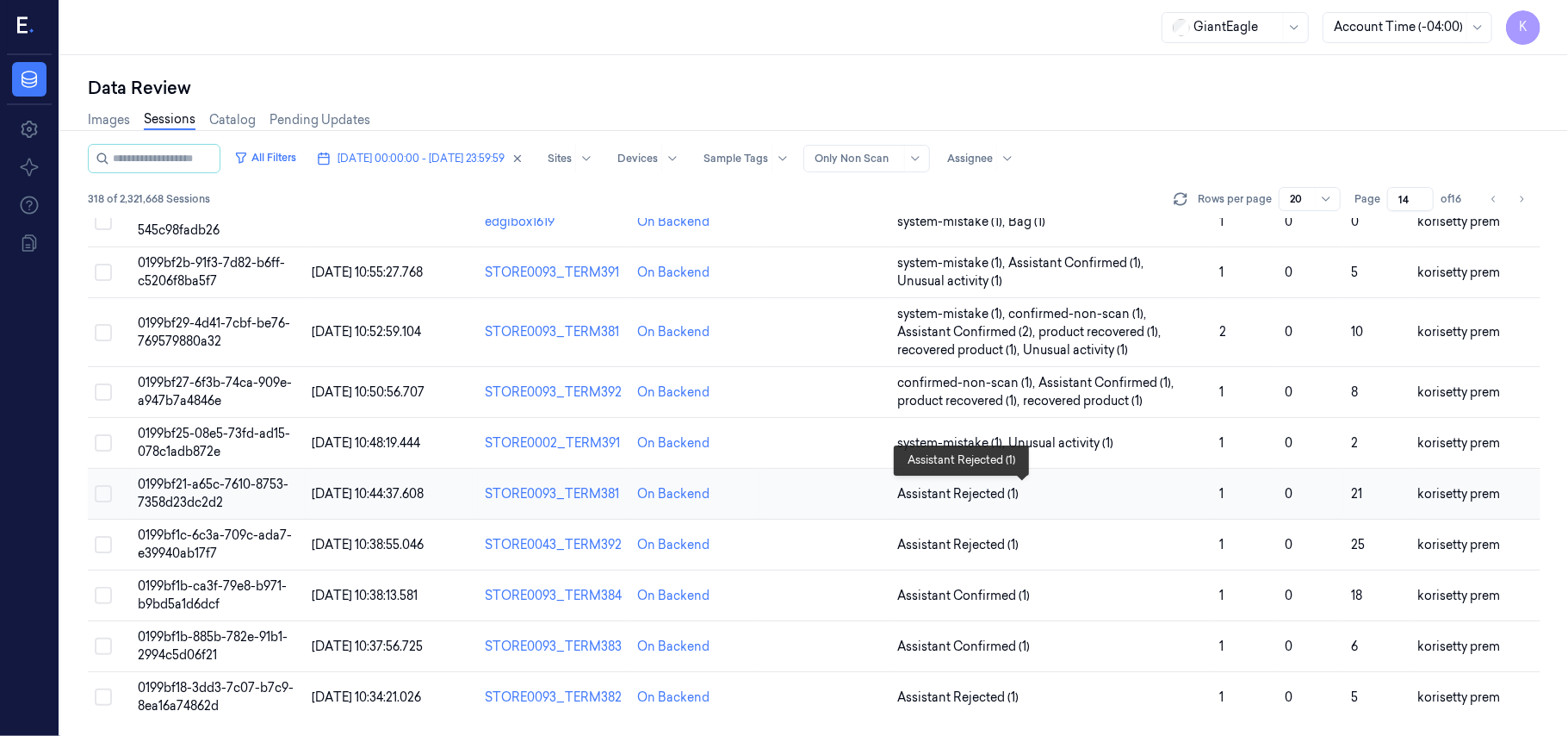
click at [1071, 485] on span "Assistant Rejected (1)" at bounding box center [1051, 494] width 309 height 18
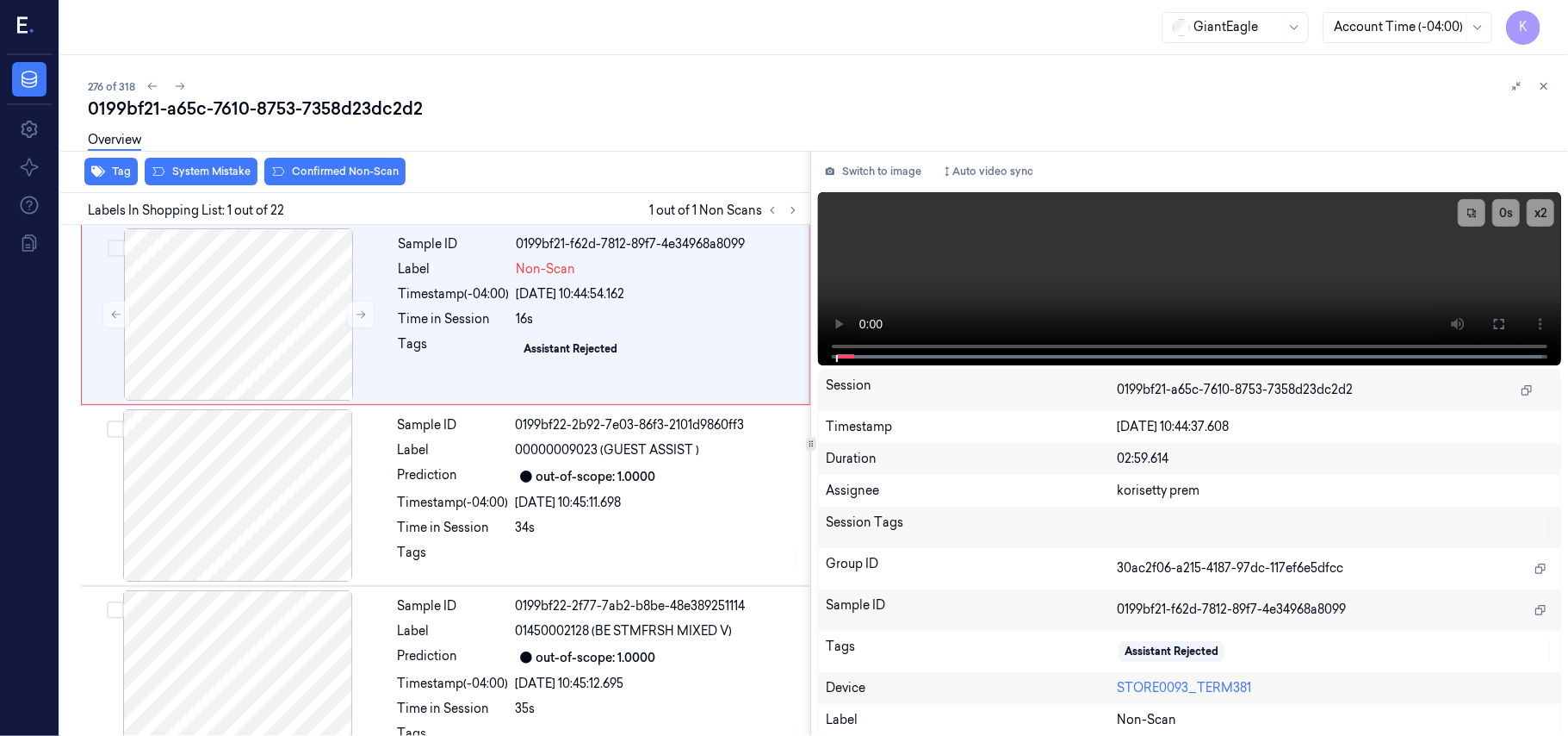
click at [598, 70] on div "276 of 318 0199bf21-a65c-7610-8753-7358d23dc2d2 Overview Tag System Mistake Con…" at bounding box center [814, 395] width 1508 height 681
click at [1204, 262] on video at bounding box center [1189, 279] width 743 height 173
click at [1489, 320] on button at bounding box center [1499, 324] width 28 height 28
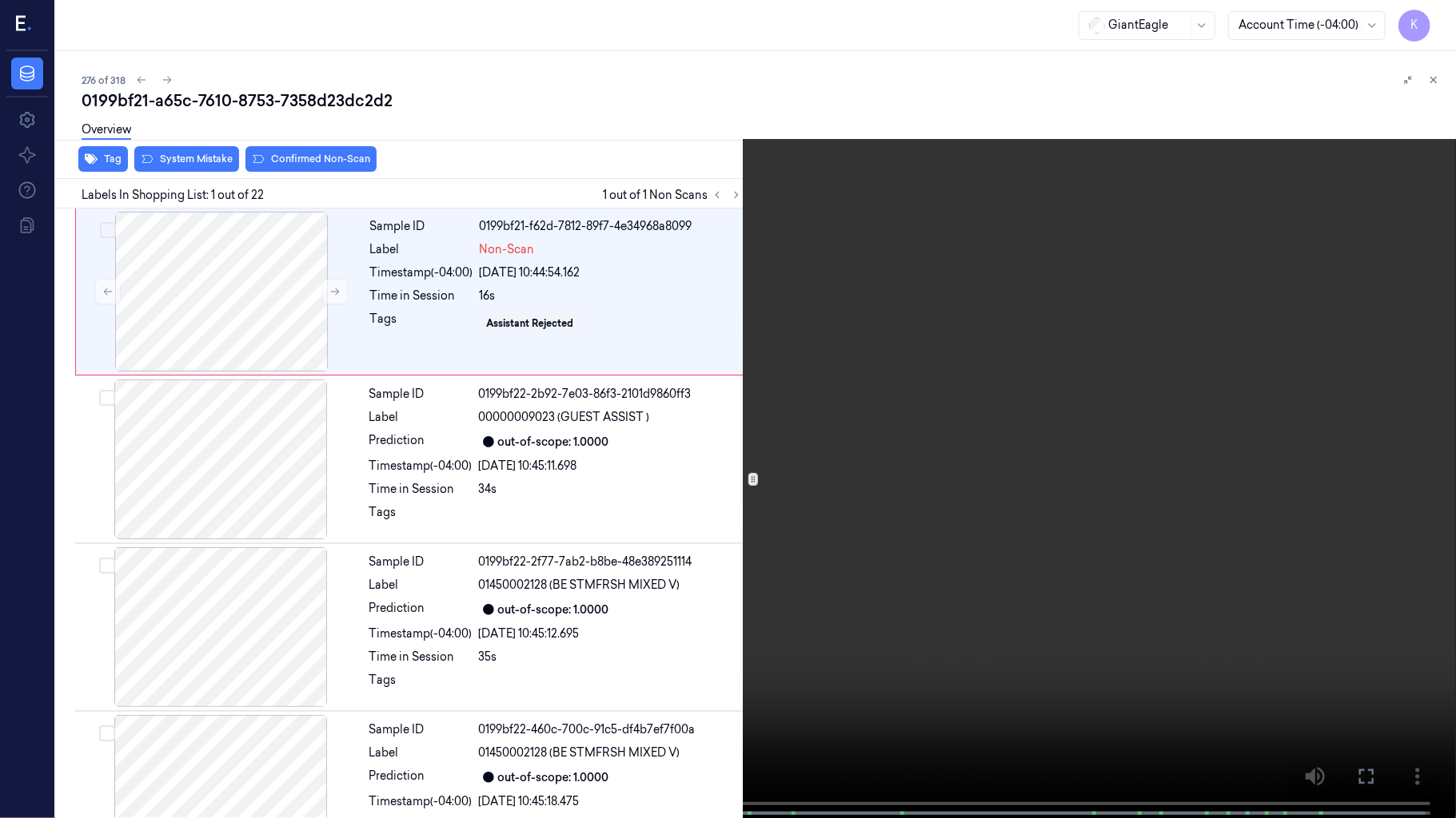
click at [509, 206] on video at bounding box center [728, 411] width 1456 height 821
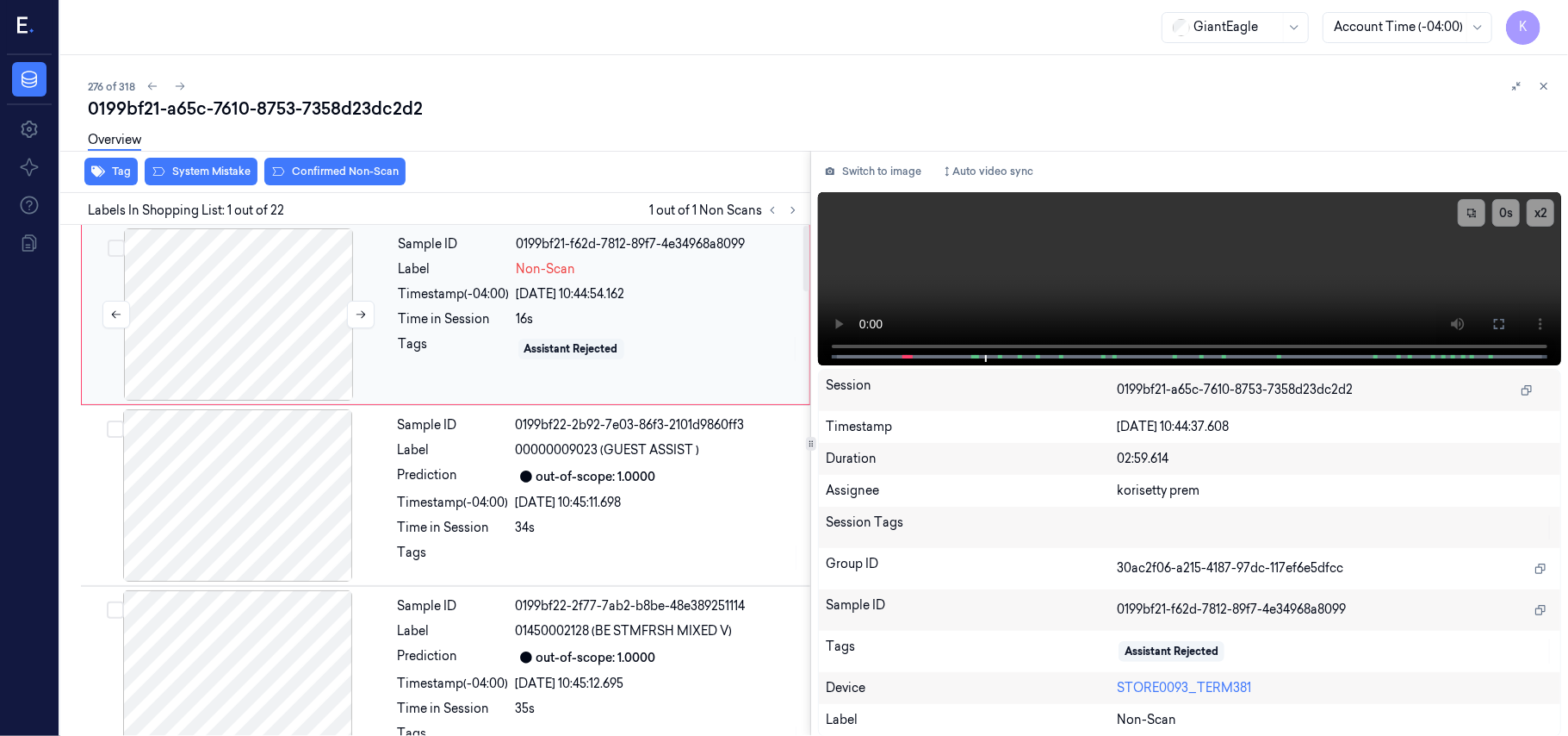
click at [310, 307] on div at bounding box center [238, 315] width 306 height 173
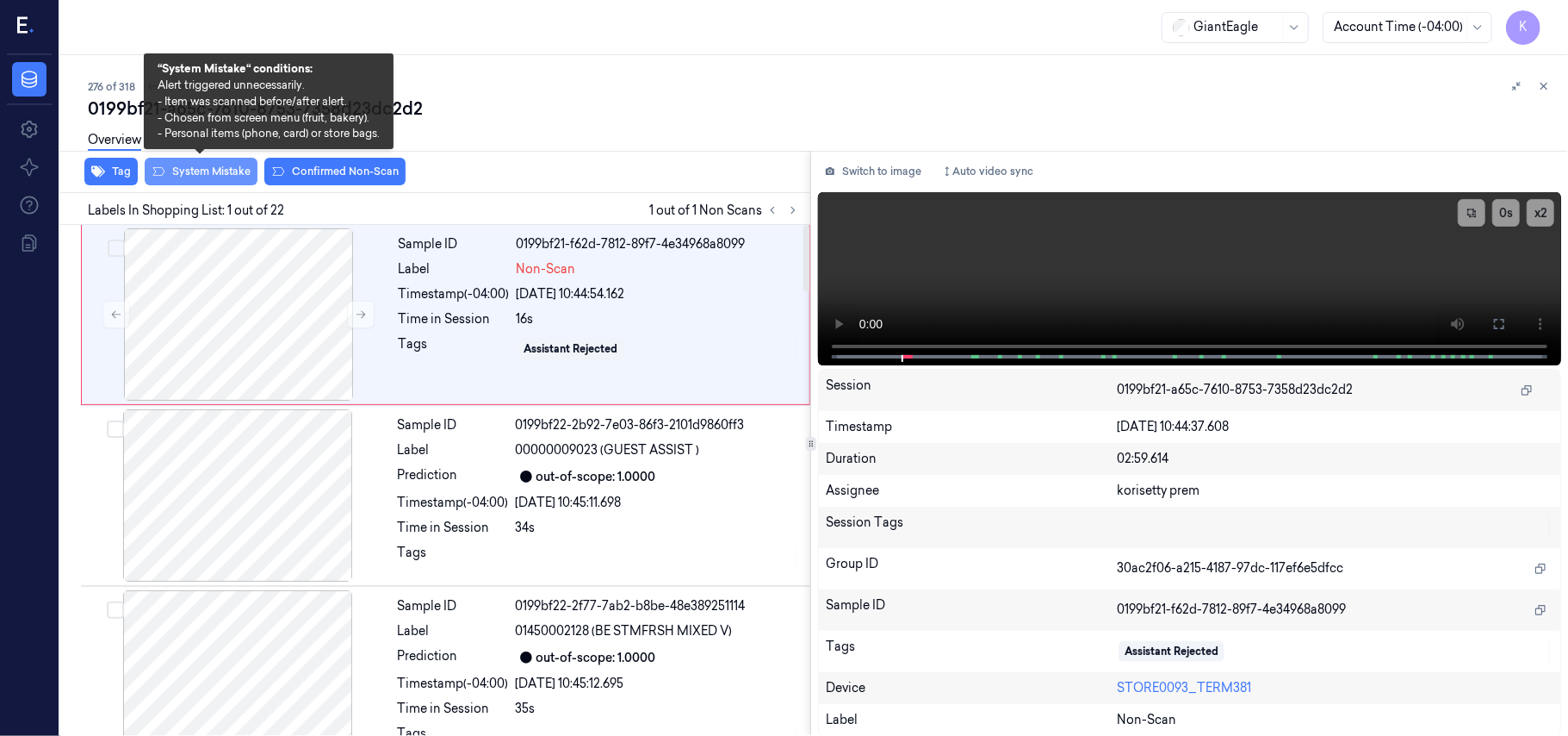
click at [236, 171] on button "System Mistake" at bounding box center [201, 172] width 113 height 28
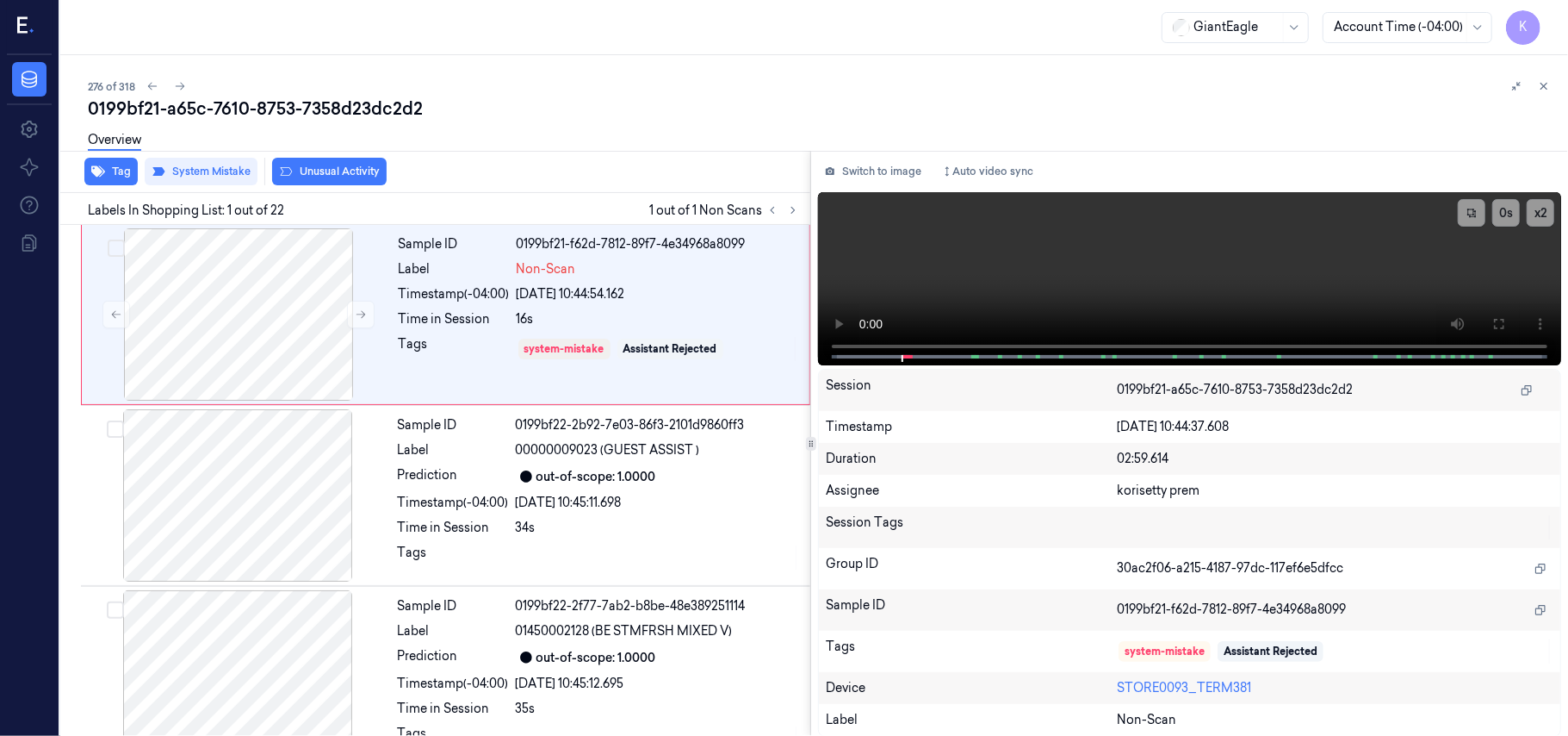
click at [317, 170] on button "Unusual Activity" at bounding box center [329, 172] width 115 height 28
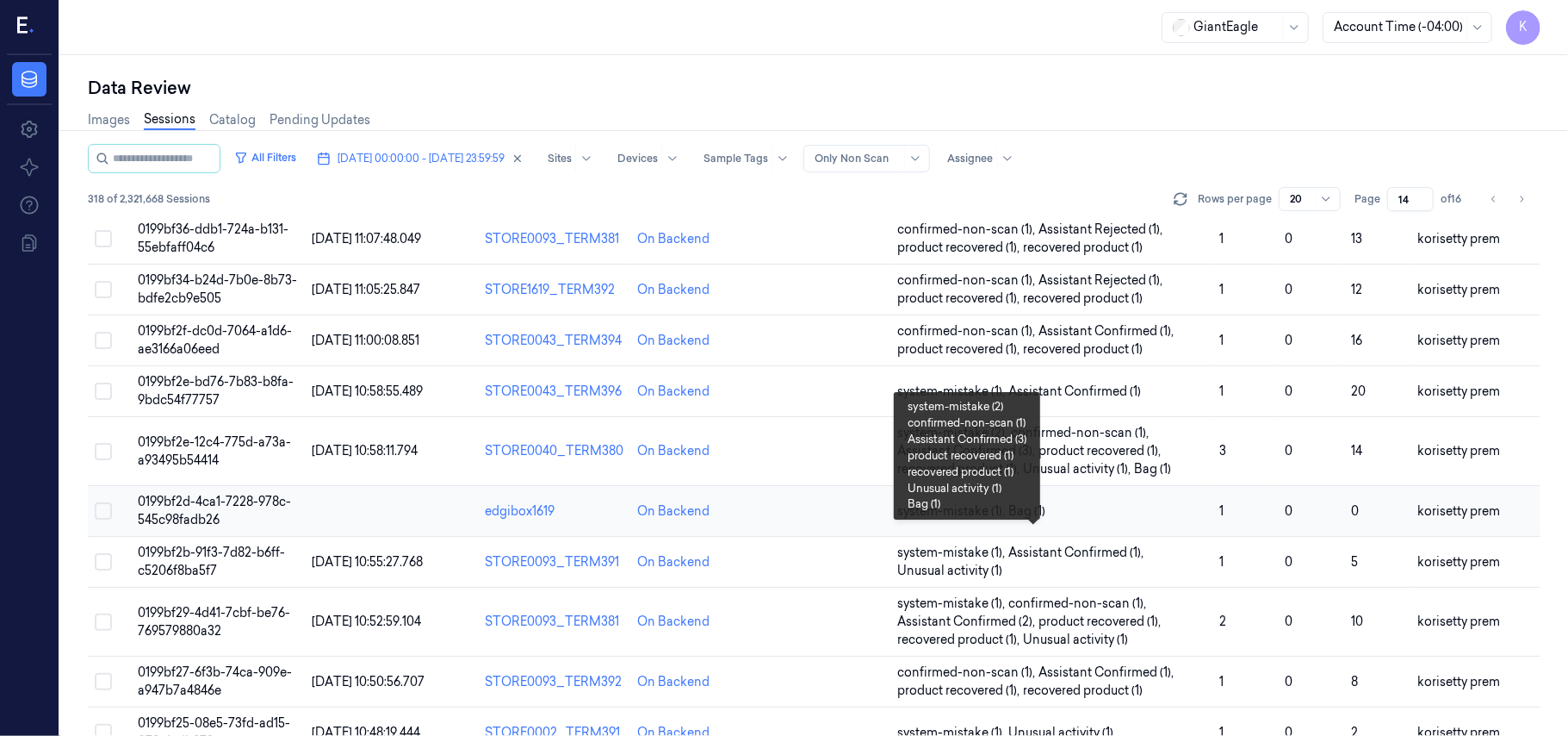
scroll to position [608, 0]
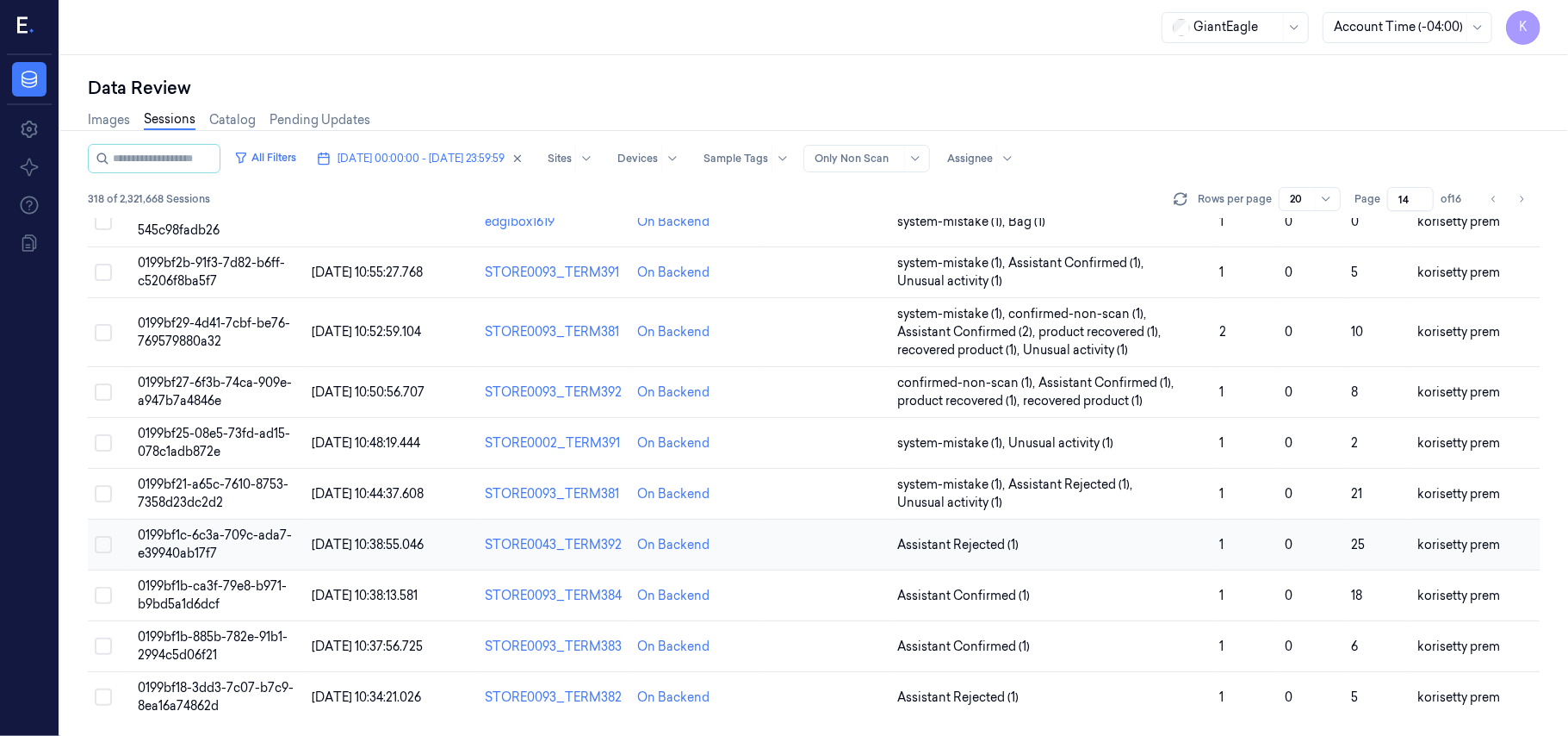
click at [1069, 550] on span "Assistant Rejected (1)" at bounding box center [1051, 544] width 309 height 18
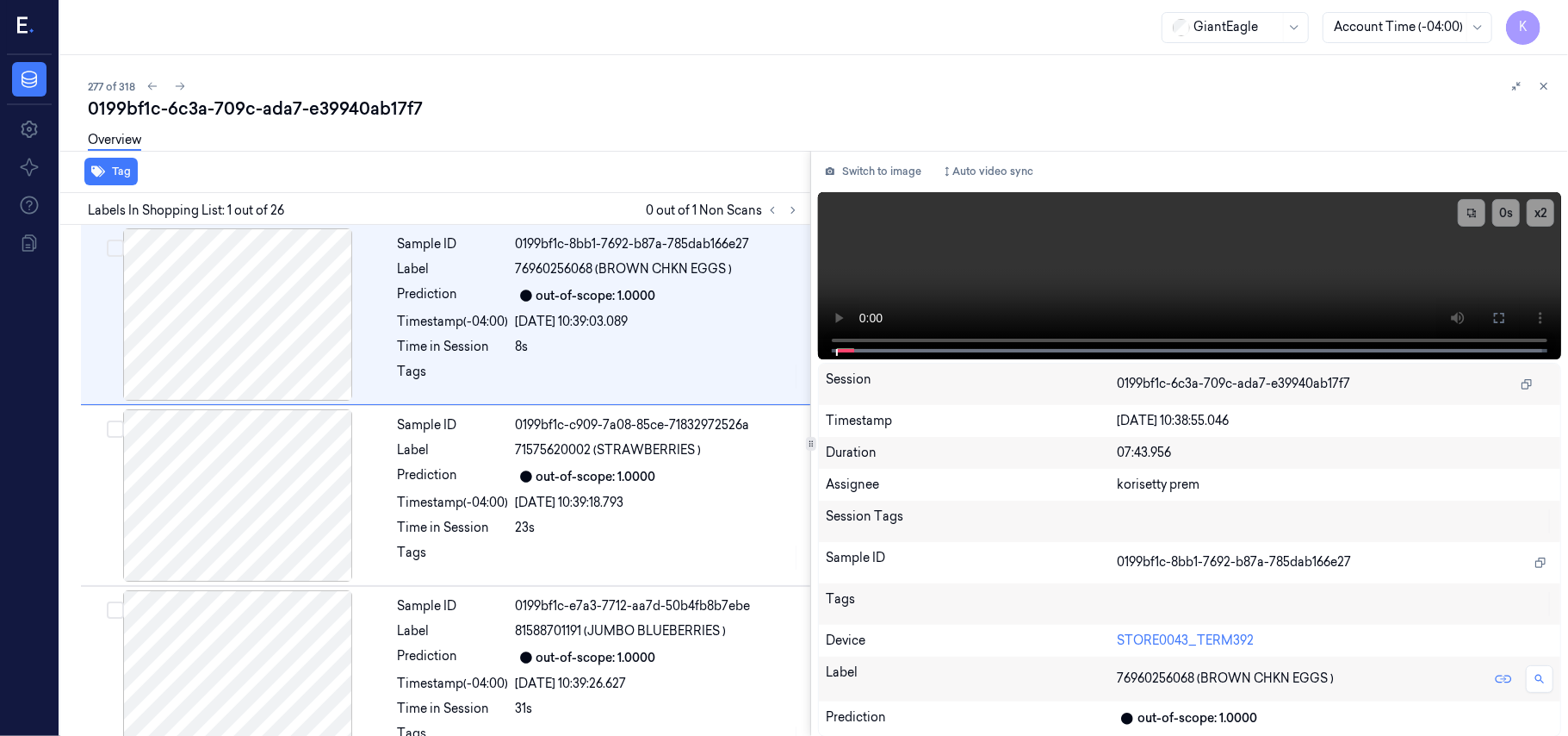
click at [743, 73] on div "277 of 318 0199bf1c-6c3a-709c-ada7-e39940ab17f7 Overview Tag Labels In Shopping…" at bounding box center [814, 395] width 1508 height 681
click at [787, 204] on icon at bounding box center [793, 211] width 12 height 12
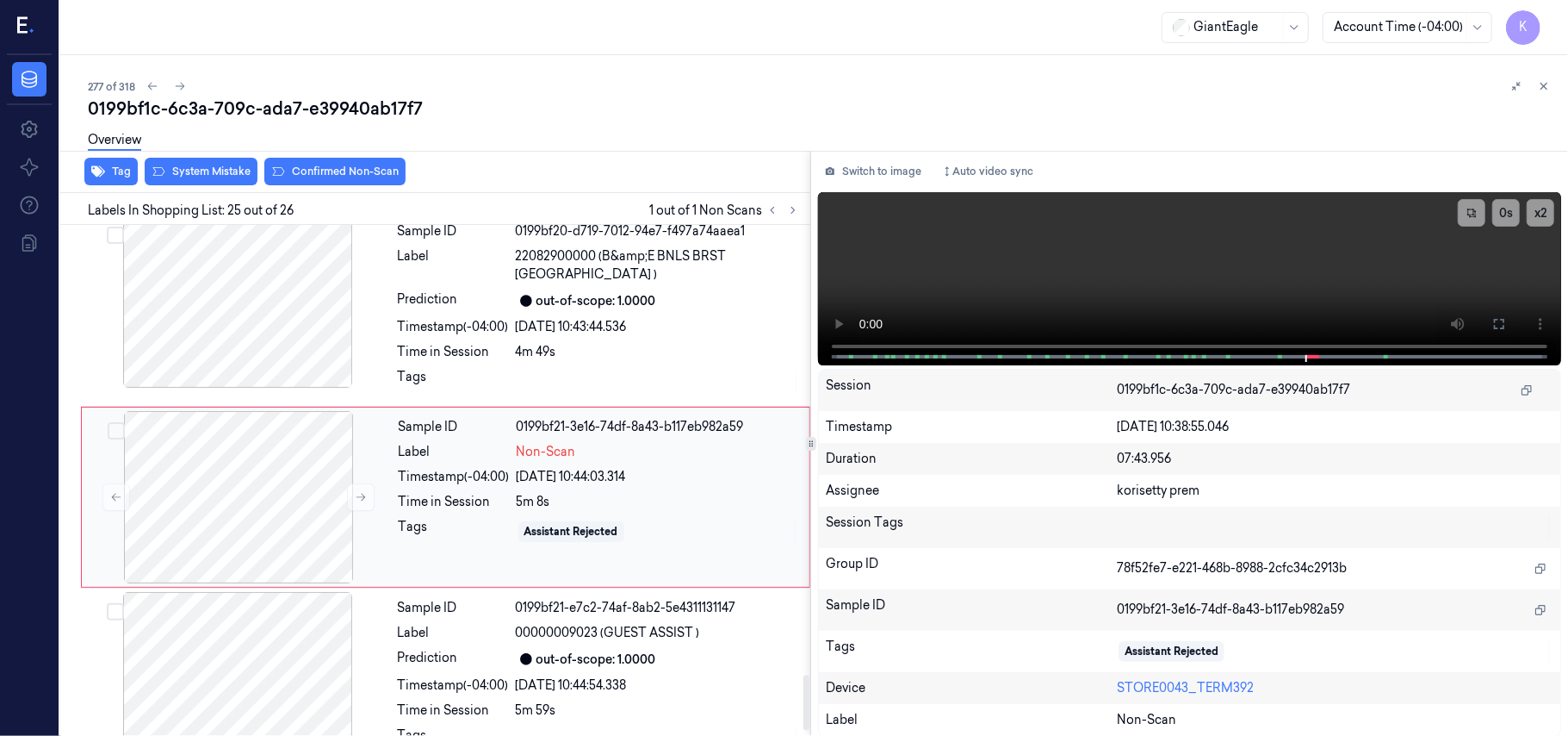
scroll to position [4073, 0]
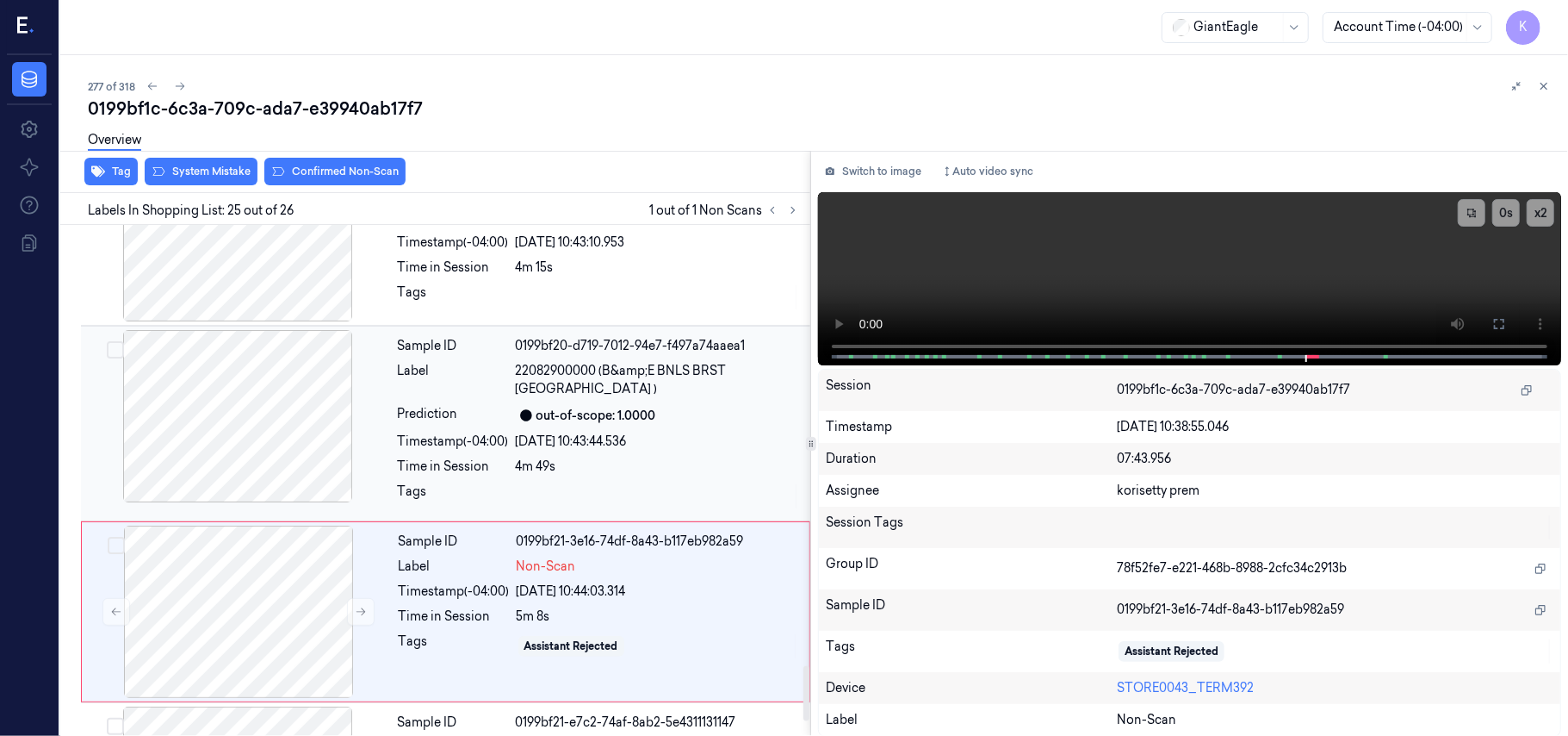
click at [561, 374] on span "22082900000 (B&amp;E BNLS BRST [GEOGRAPHIC_DATA] )" at bounding box center [657, 380] width 284 height 36
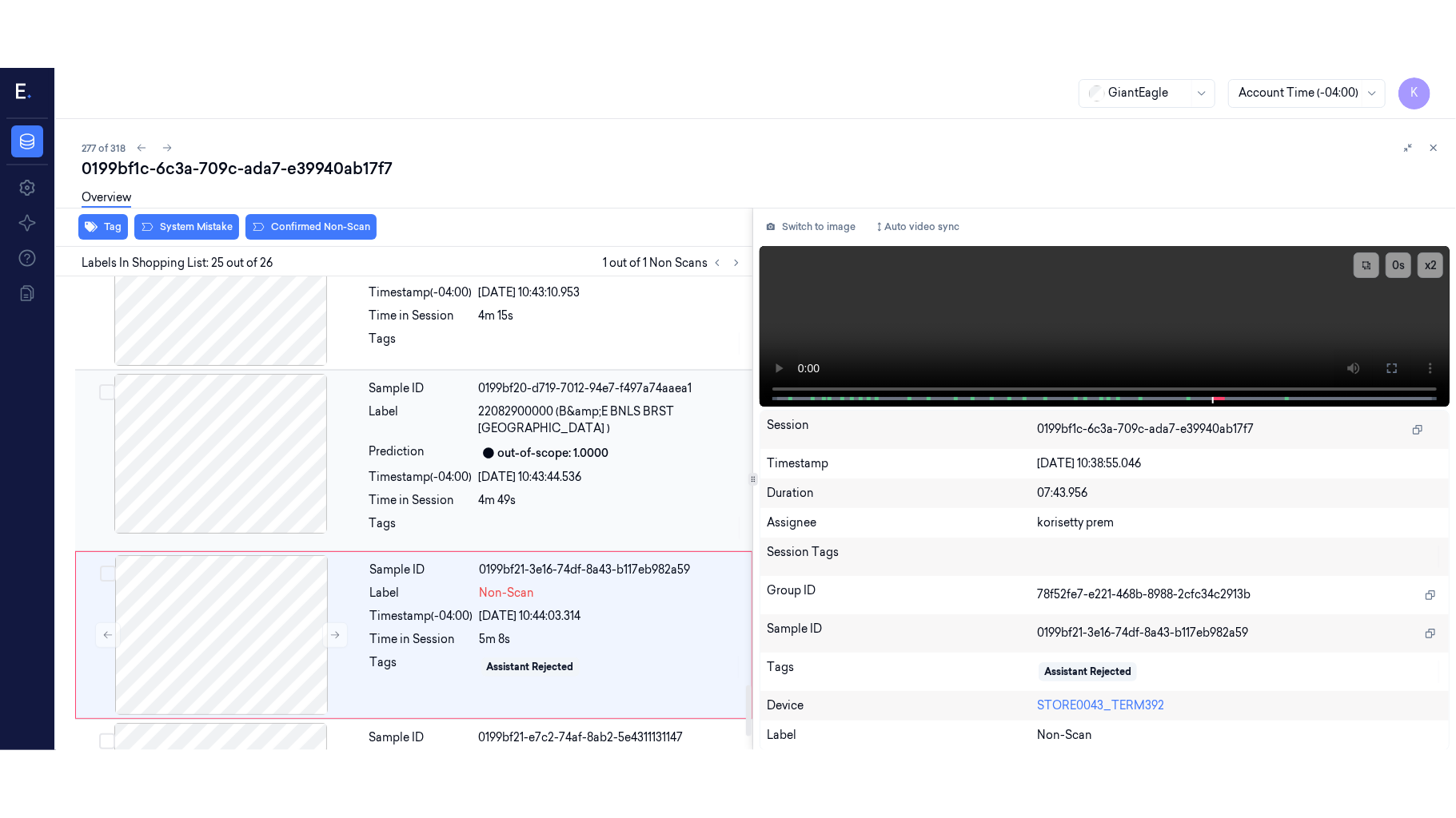
scroll to position [3717, 0]
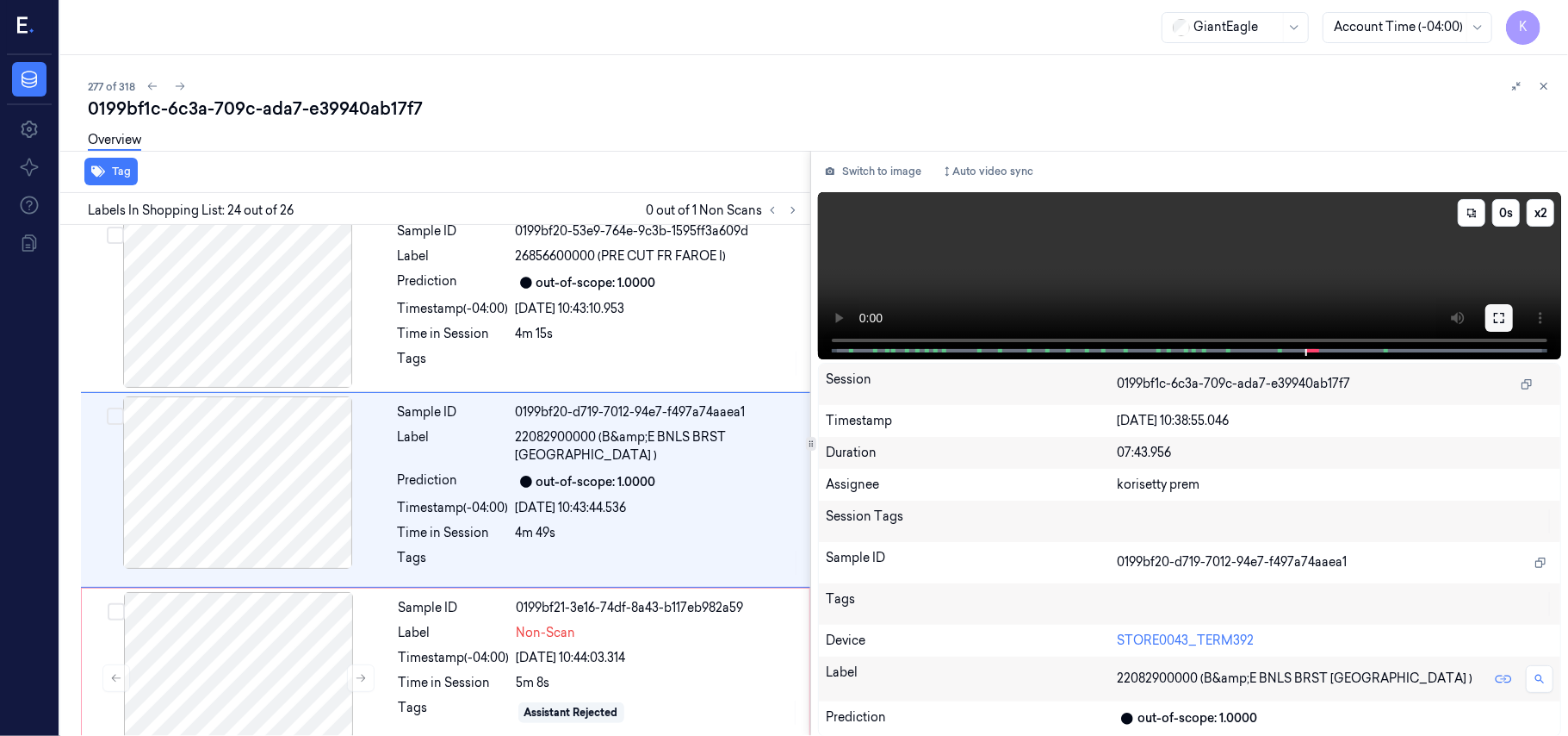
click at [1496, 317] on icon at bounding box center [1499, 318] width 14 height 14
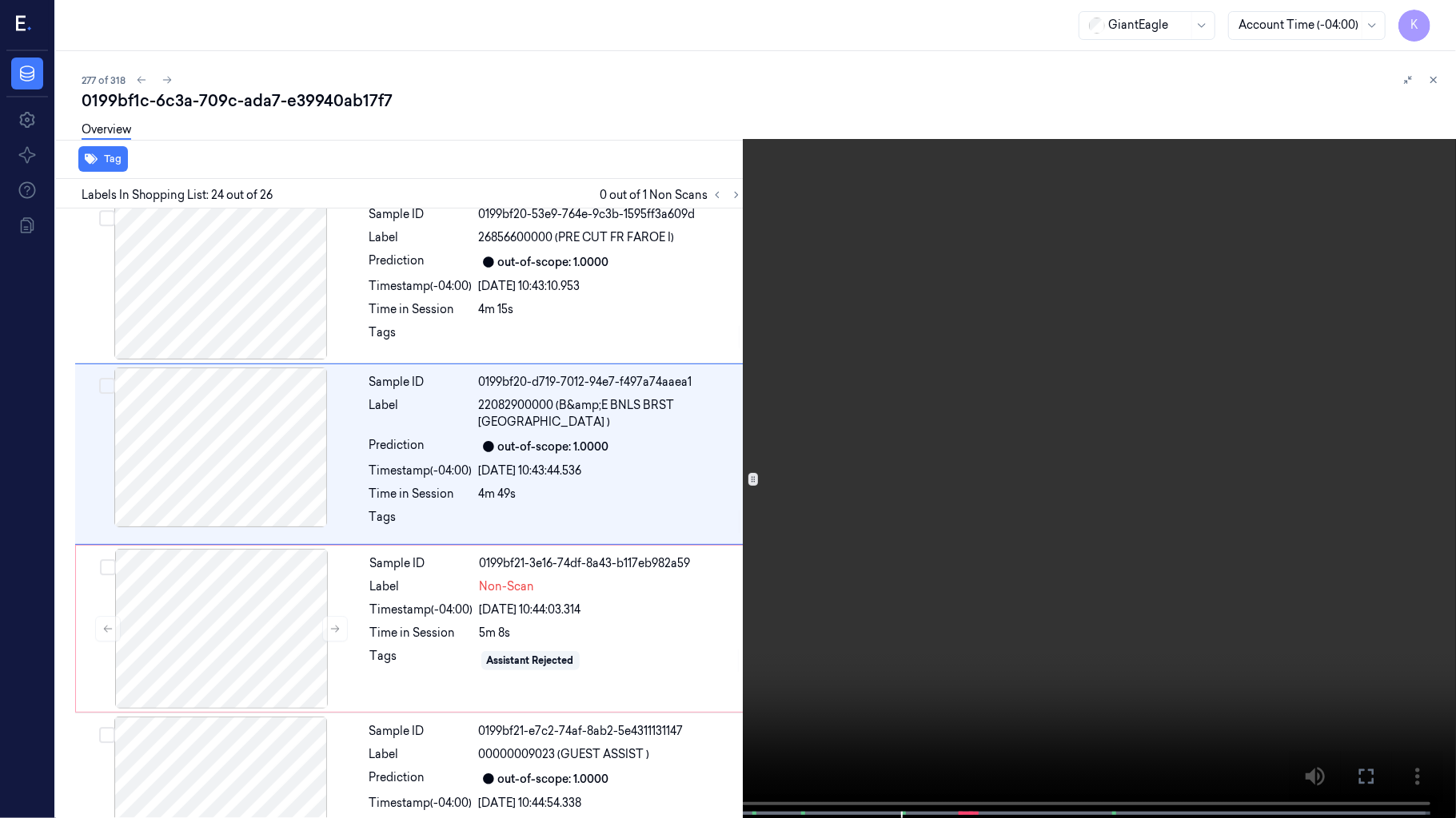
click at [863, 563] on video at bounding box center [728, 411] width 1456 height 821
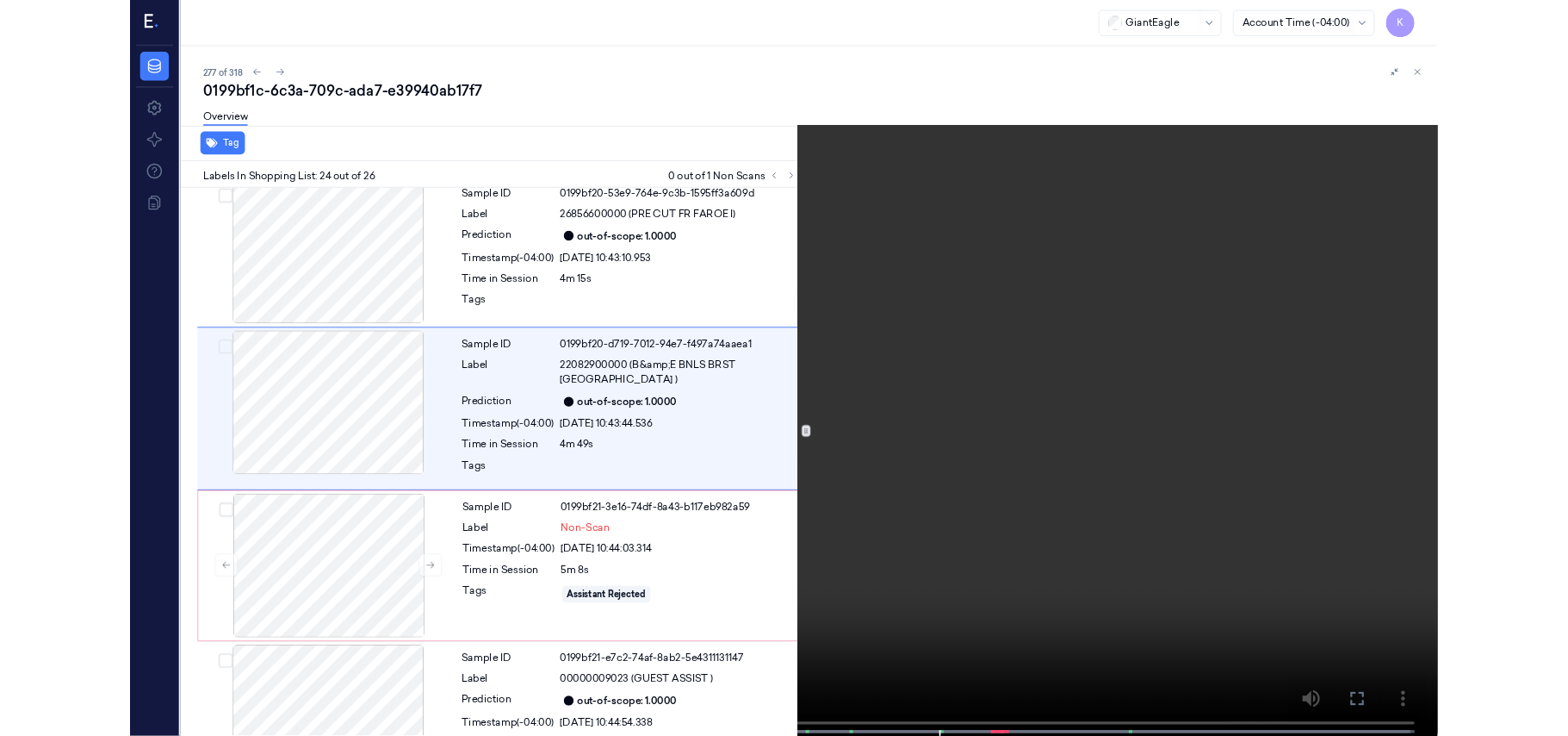
scroll to position [3935, 0]
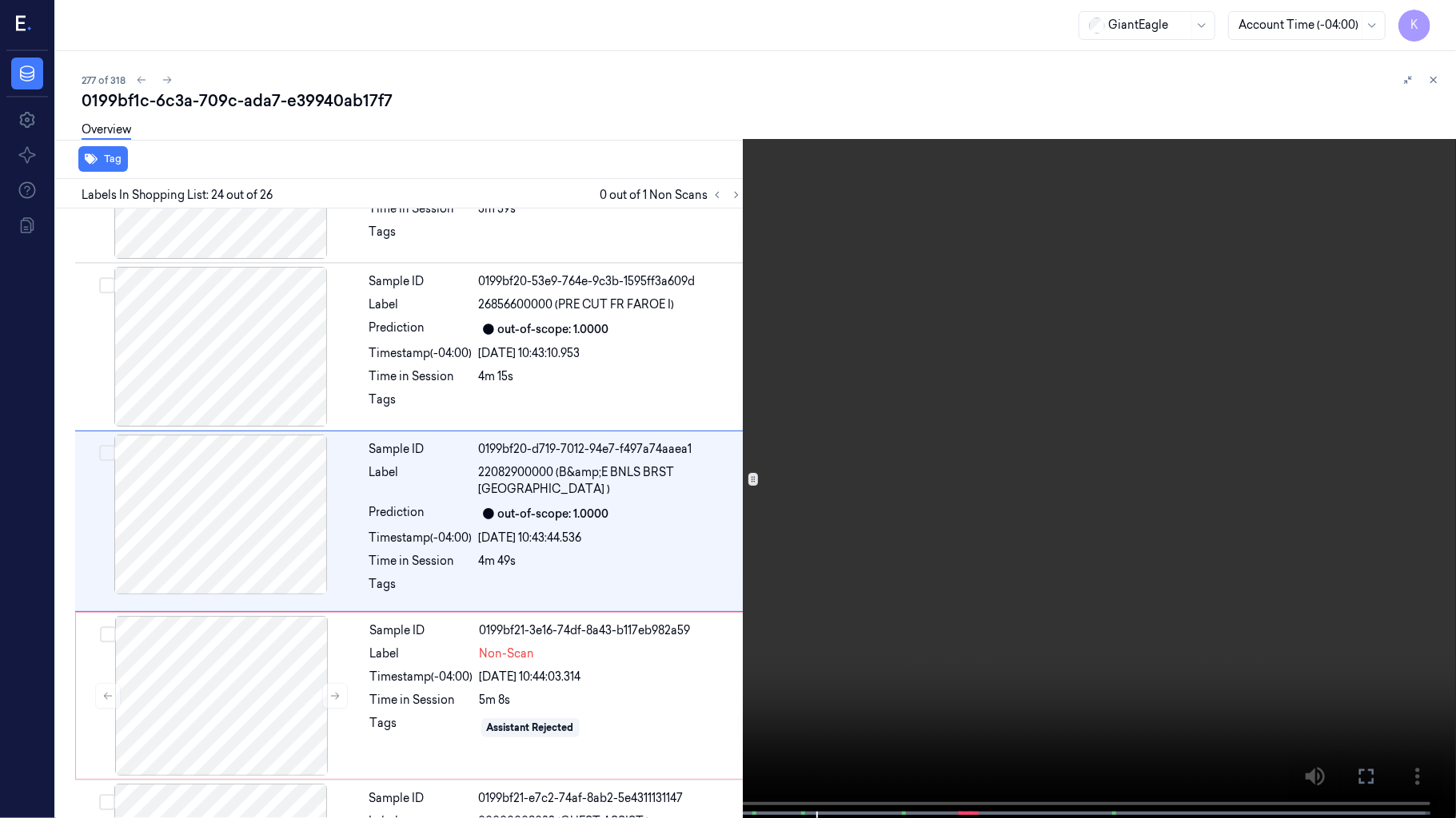
click at [892, 443] on video at bounding box center [728, 411] width 1456 height 821
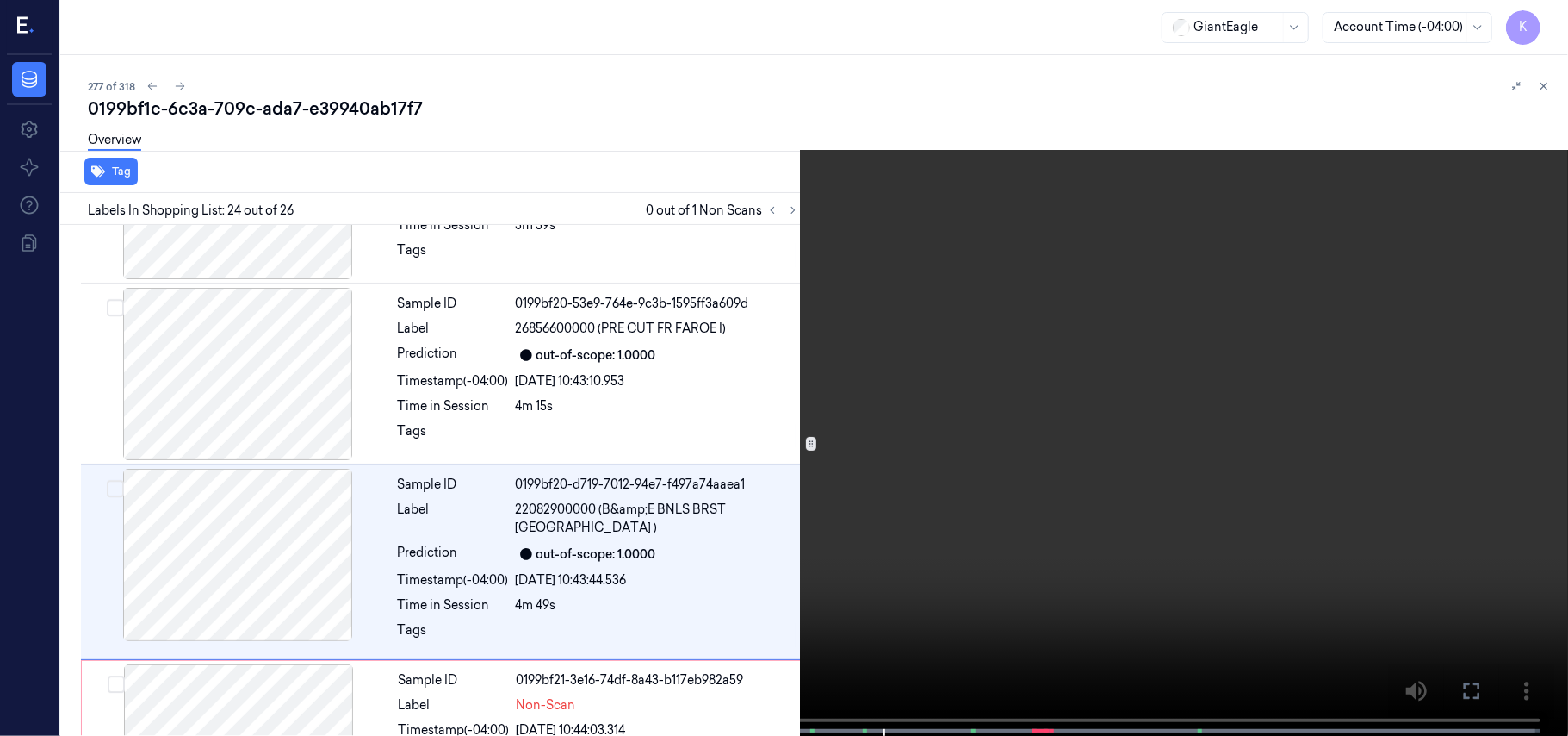
scroll to position [4007, 0]
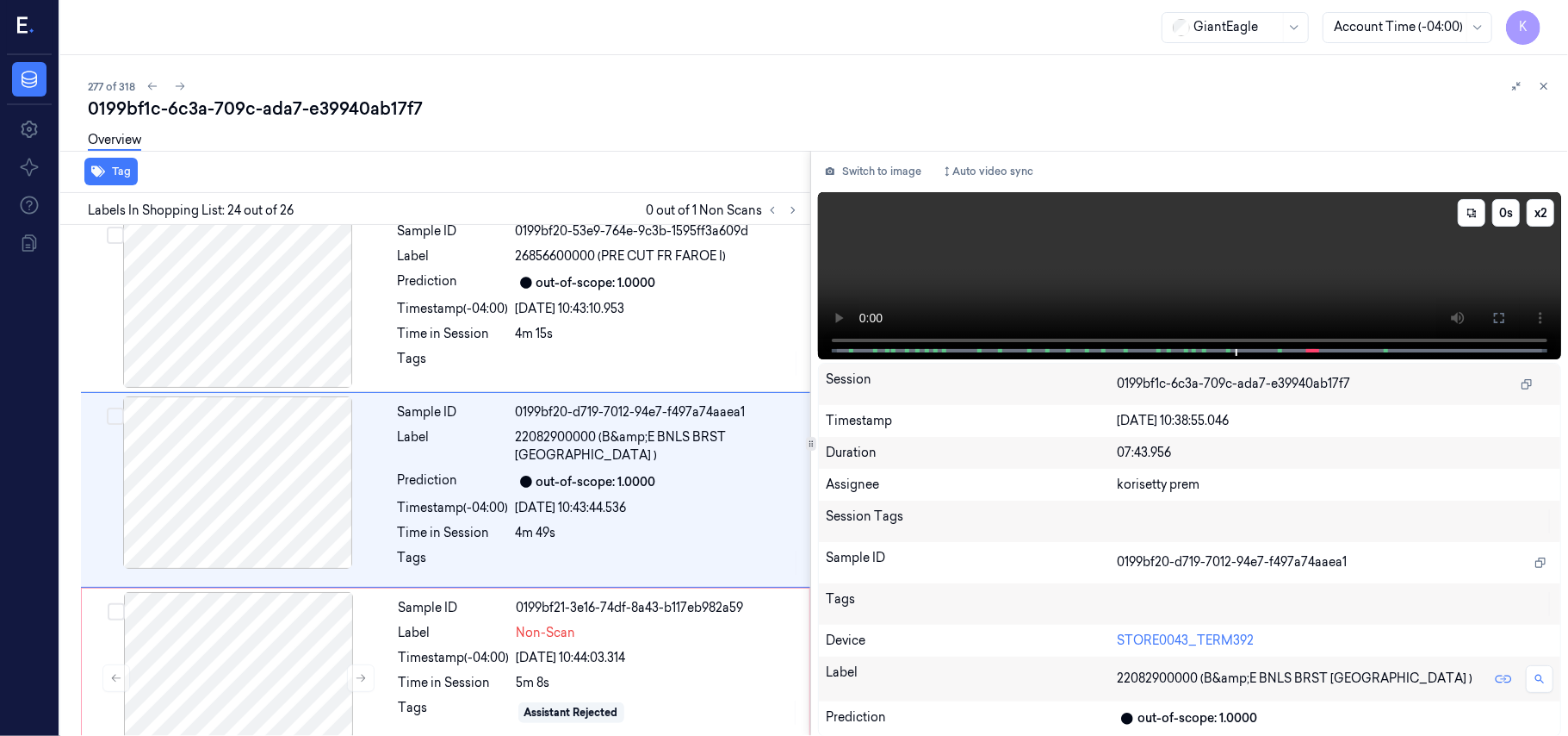
click at [1079, 283] on video at bounding box center [1189, 276] width 743 height 167
click at [584, 649] on div "[DATE] 10:44:03.314" at bounding box center [657, 657] width 282 height 18
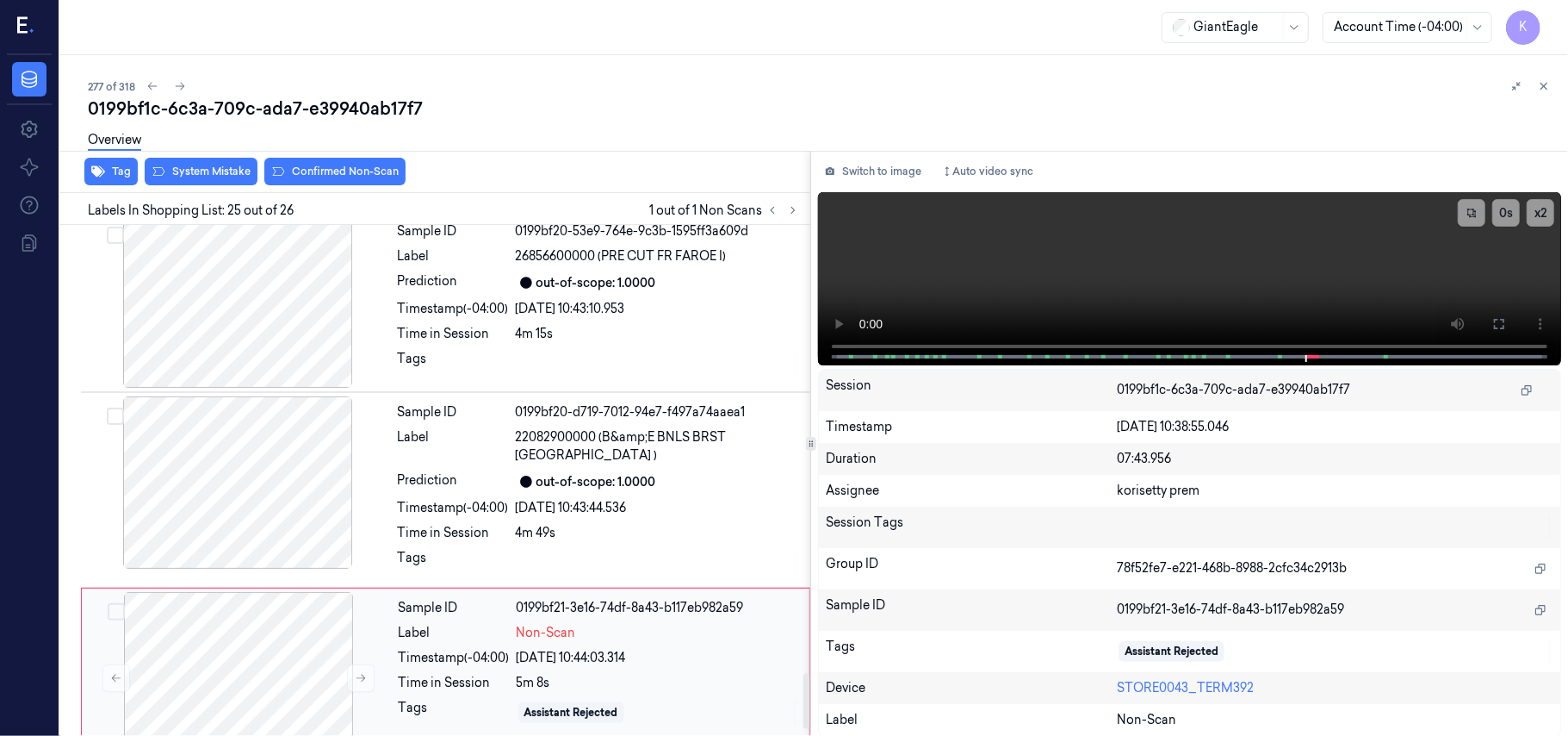
scroll to position [4188, 0]
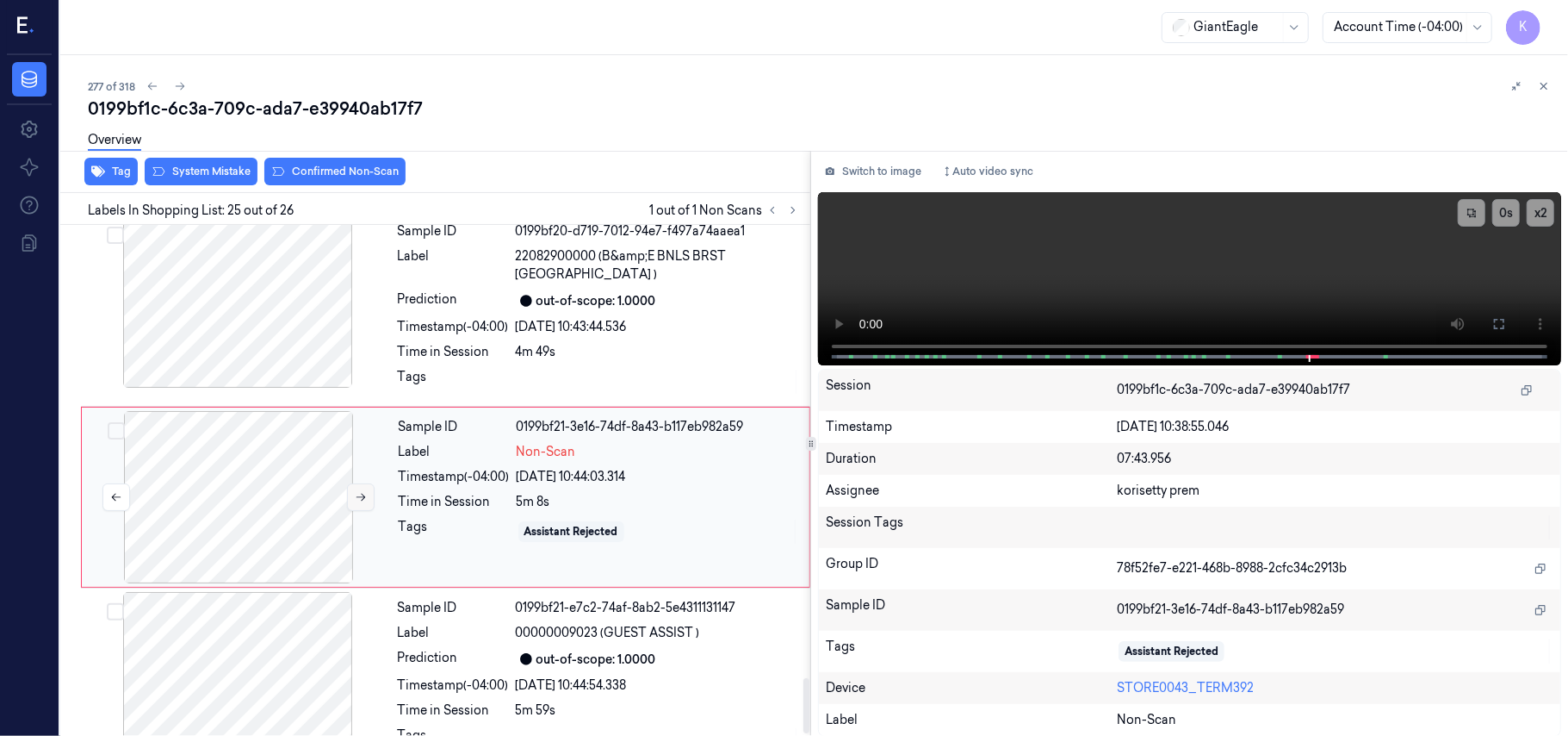
click at [358, 494] on icon at bounding box center [361, 497] width 9 height 8
click at [205, 162] on div "Overview" at bounding box center [821, 142] width 1466 height 44
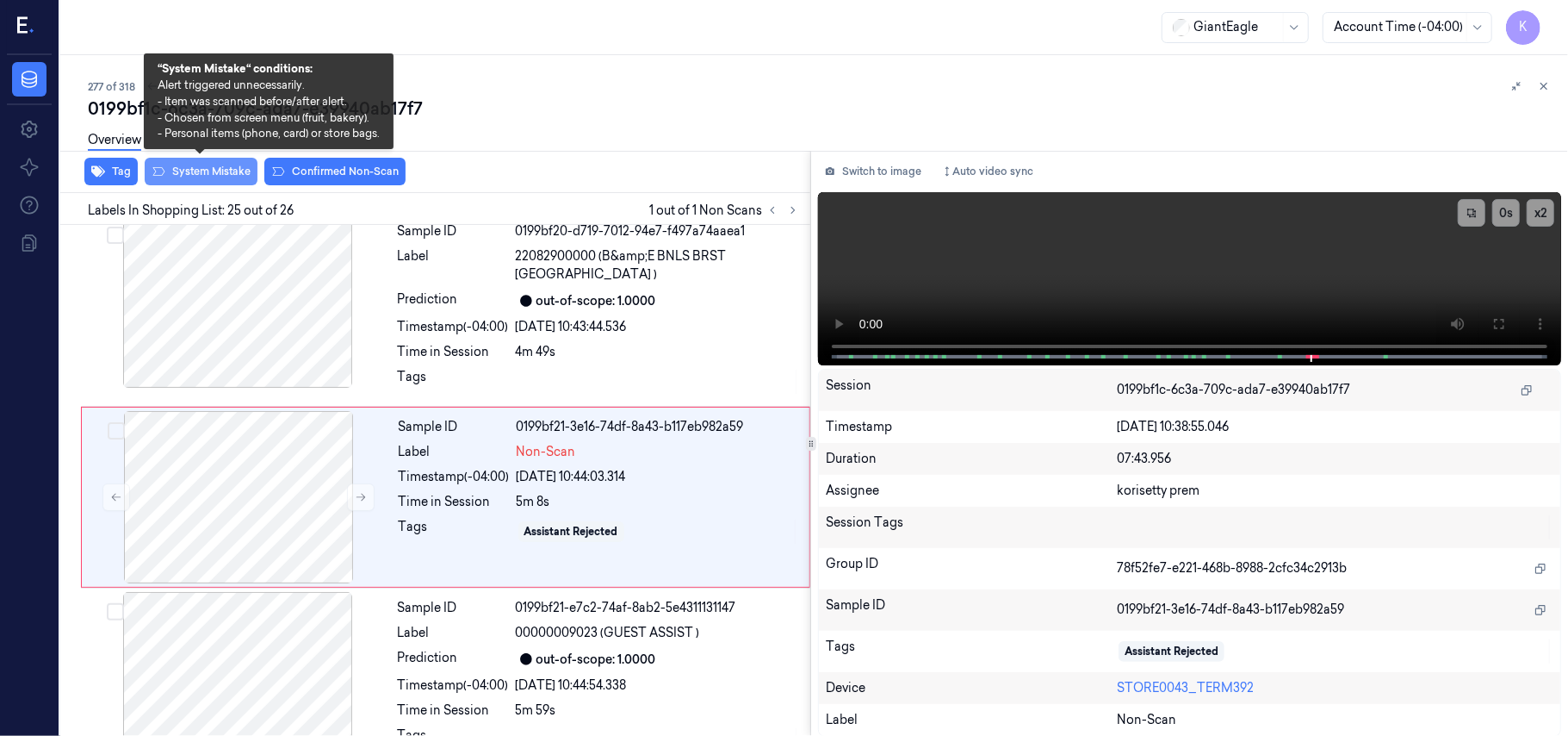
click at [208, 173] on button "System Mistake" at bounding box center [201, 172] width 113 height 28
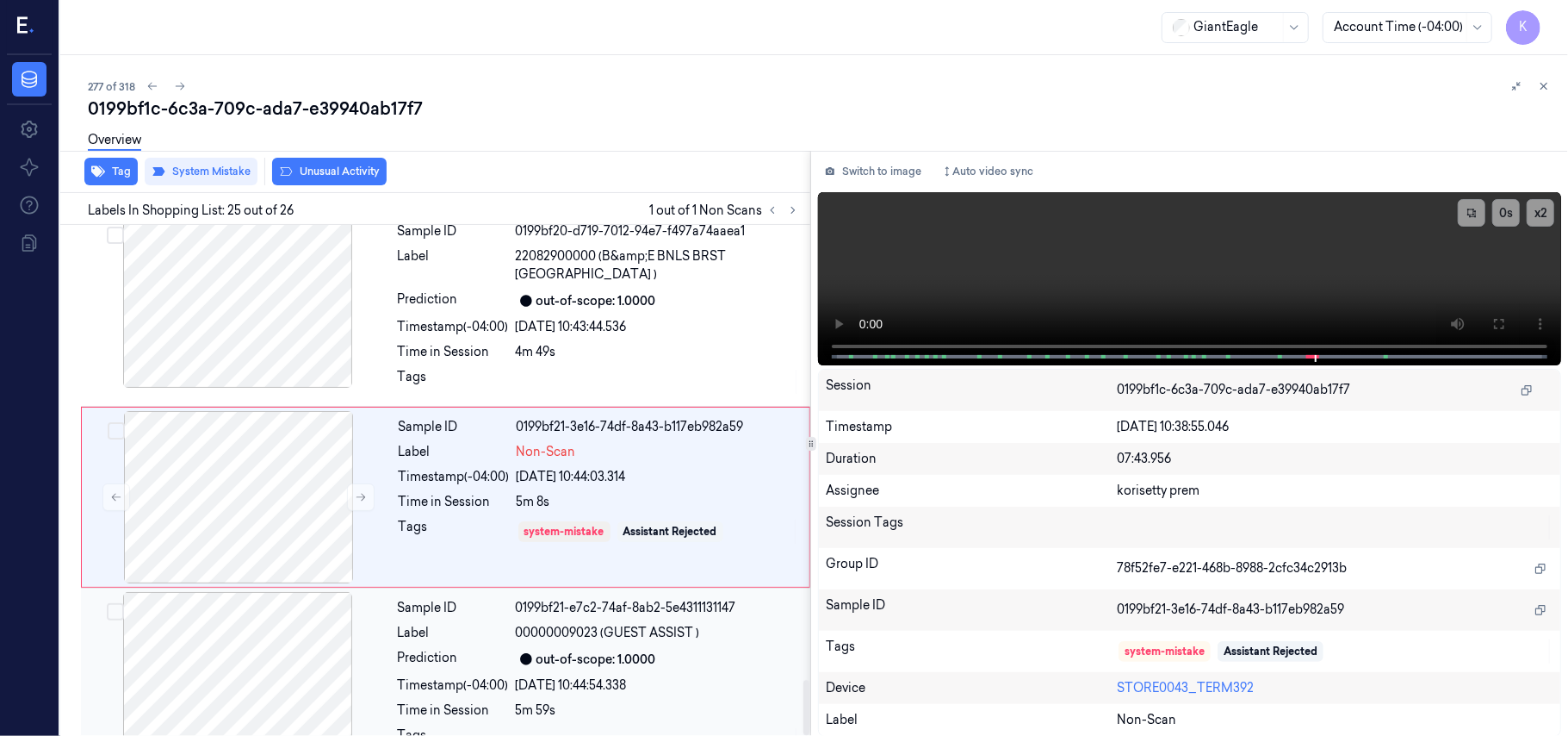
scroll to position [4212, 0]
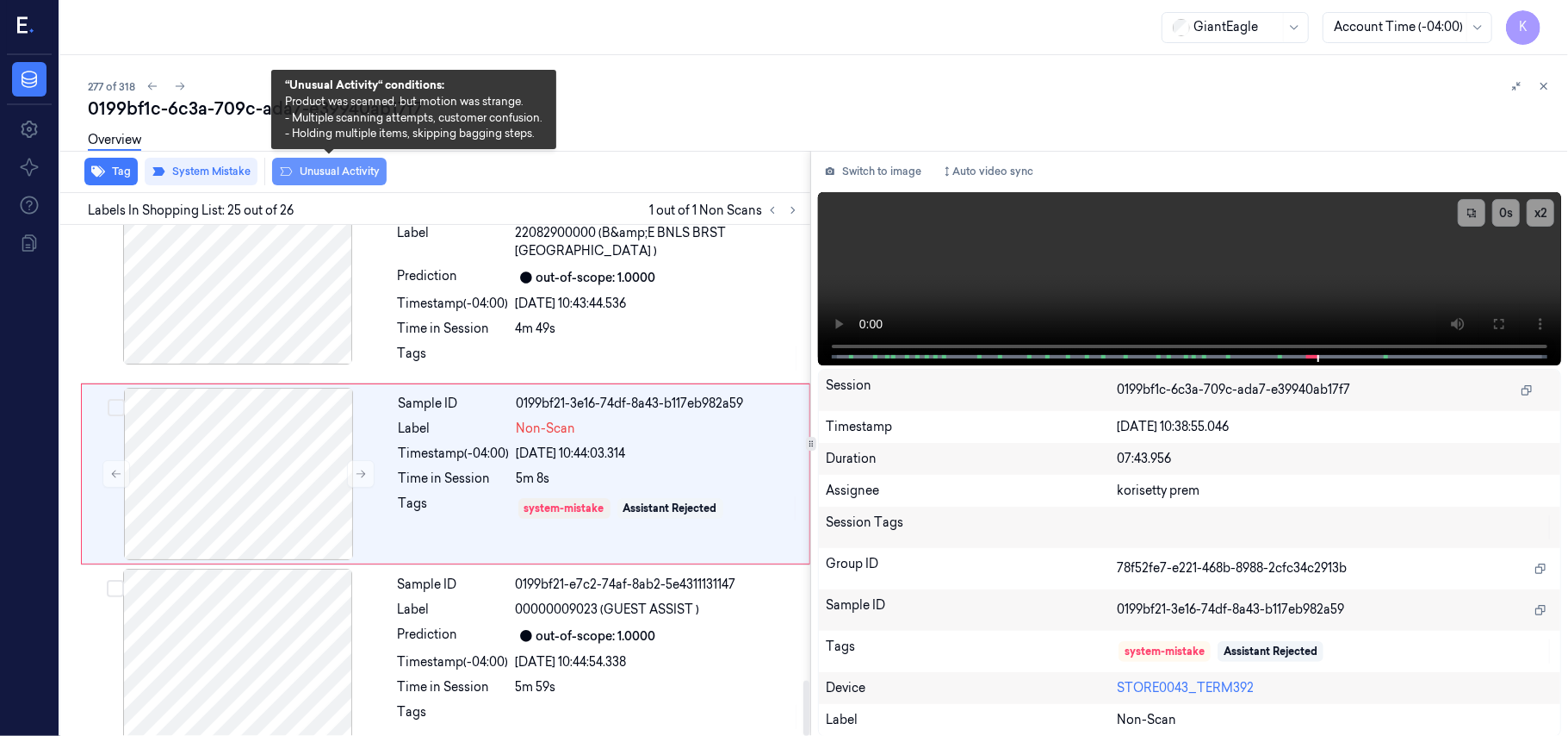
click at [344, 180] on button "Unusual Activity" at bounding box center [329, 172] width 115 height 28
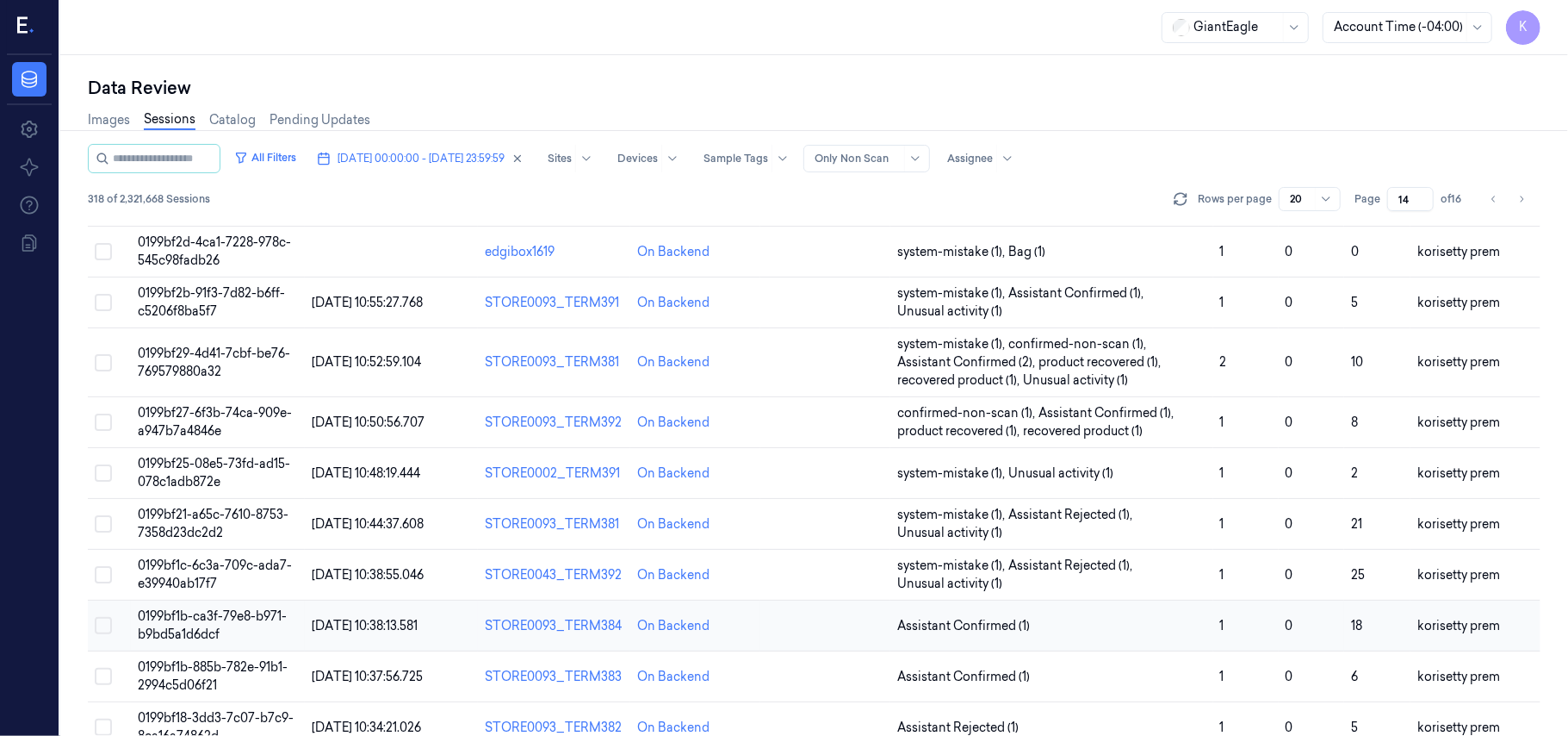
scroll to position [608, 0]
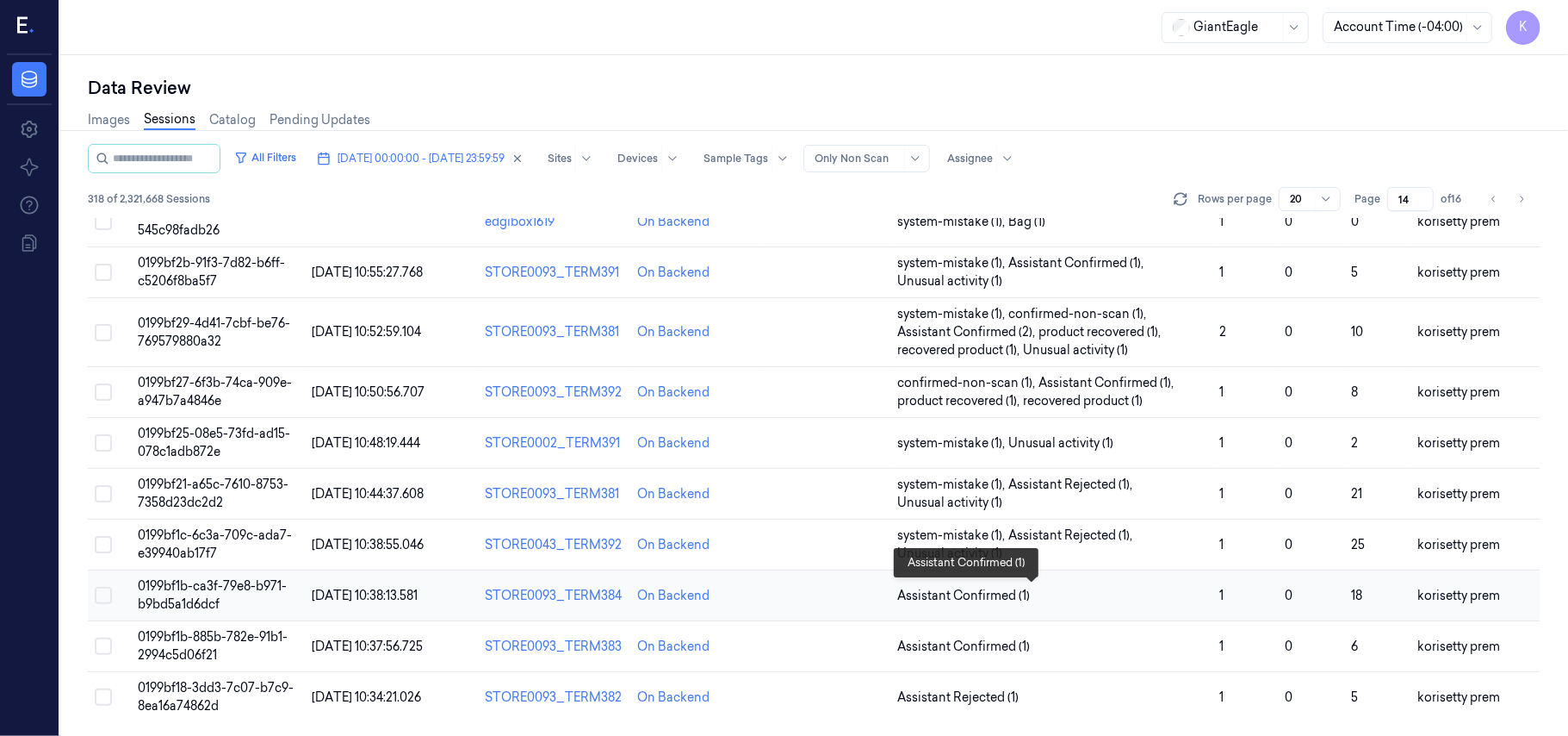
click at [1106, 589] on span "Assistant Confirmed (1)" at bounding box center [1051, 595] width 309 height 18
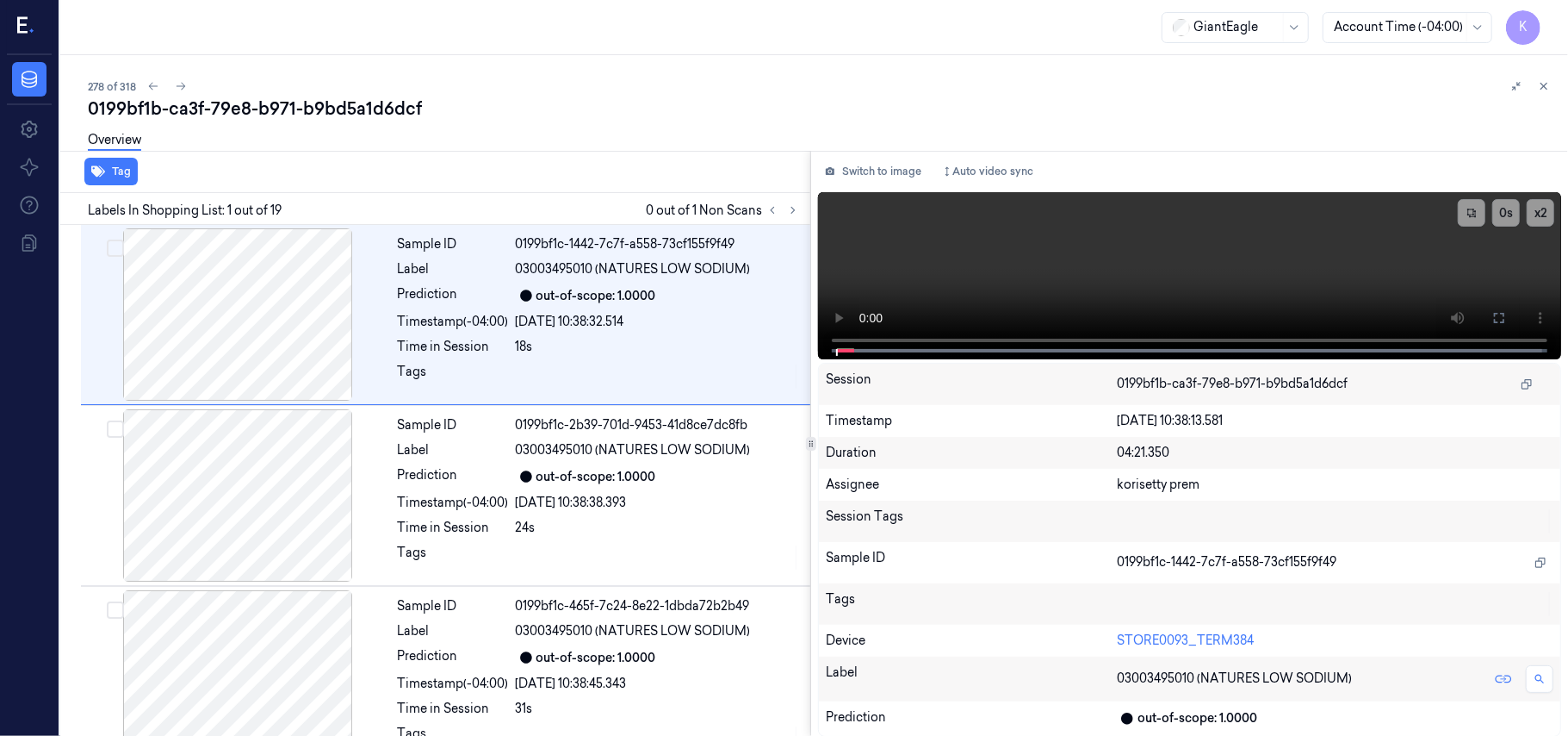
click at [842, 74] on div "278 of 318 0199bf1b-ca3f-79e8-b971-b9bd5a1d6dcf Overview Tag Labels In Shopping…" at bounding box center [814, 395] width 1508 height 681
click at [797, 209] on icon at bounding box center [793, 211] width 12 height 12
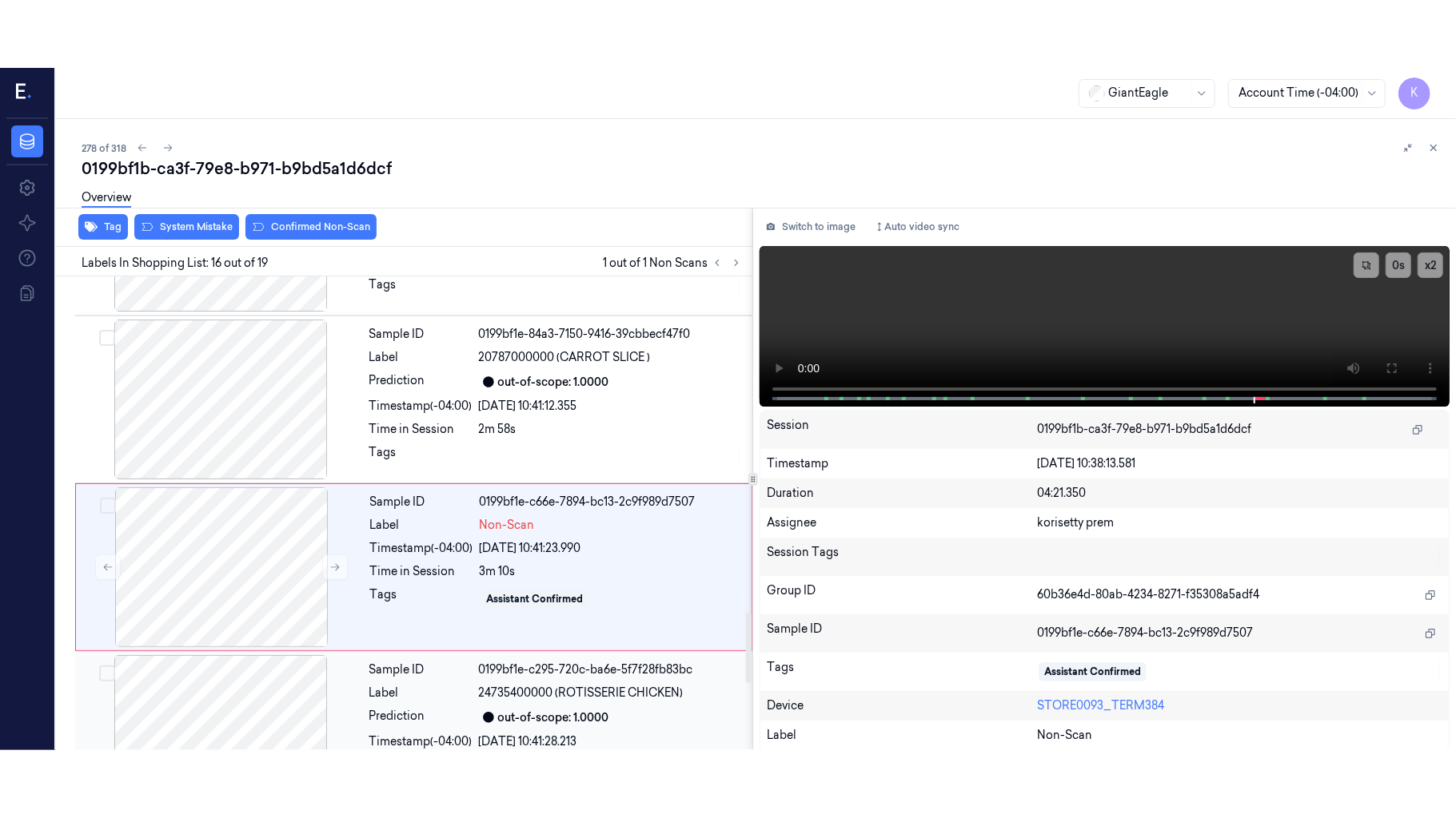
scroll to position [2264, 0]
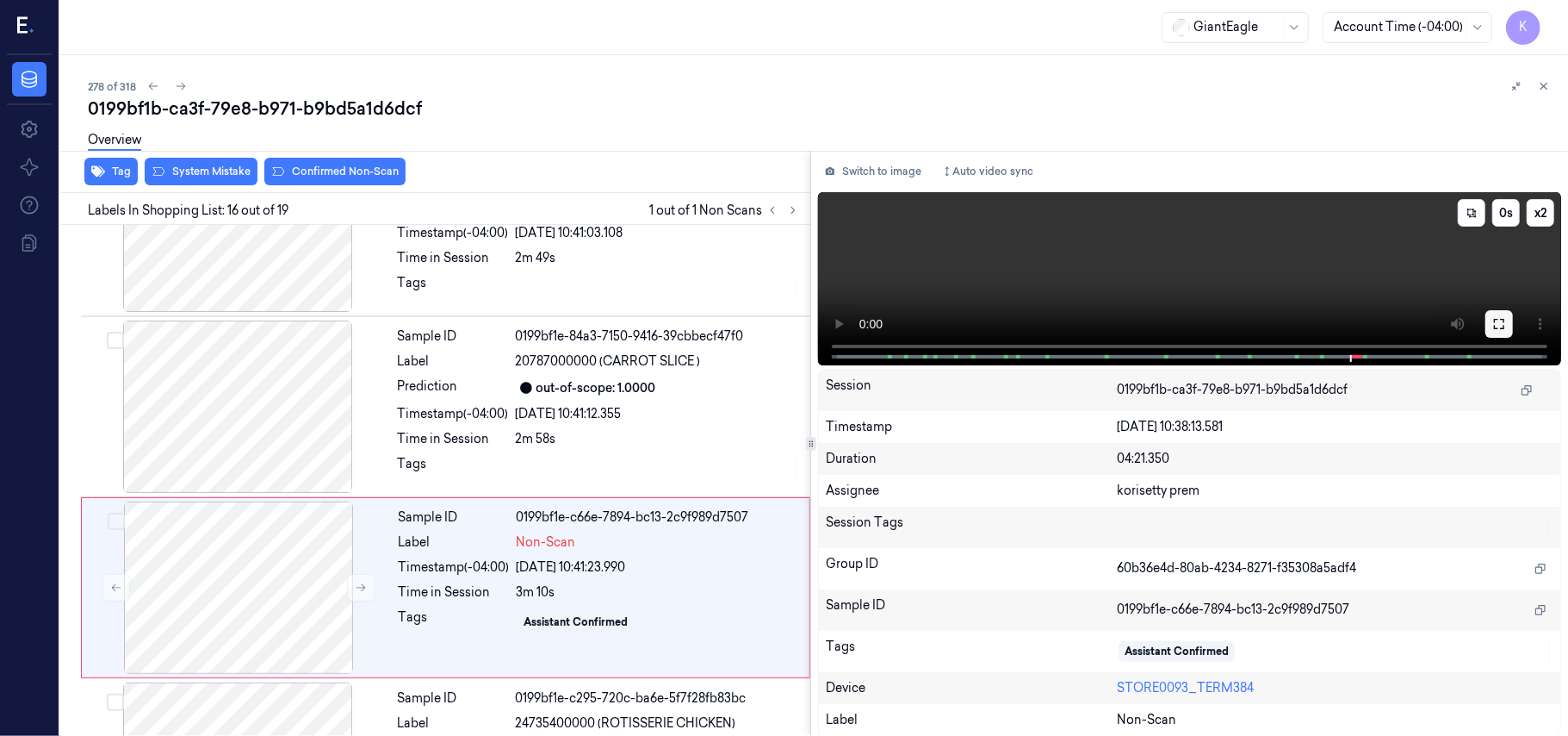
click at [1505, 318] on icon at bounding box center [1499, 324] width 14 height 14
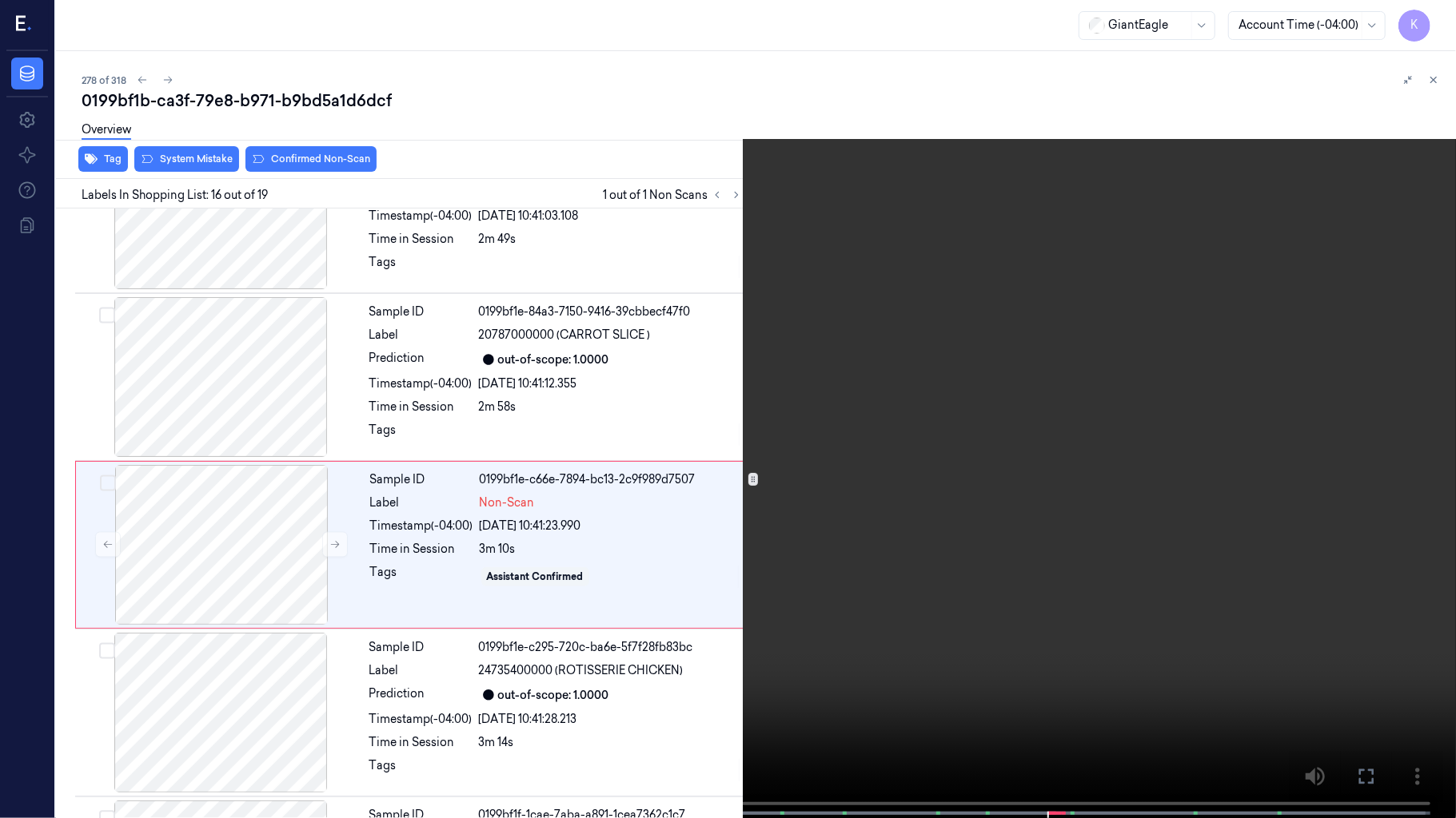
click at [810, 553] on video at bounding box center [728, 411] width 1456 height 821
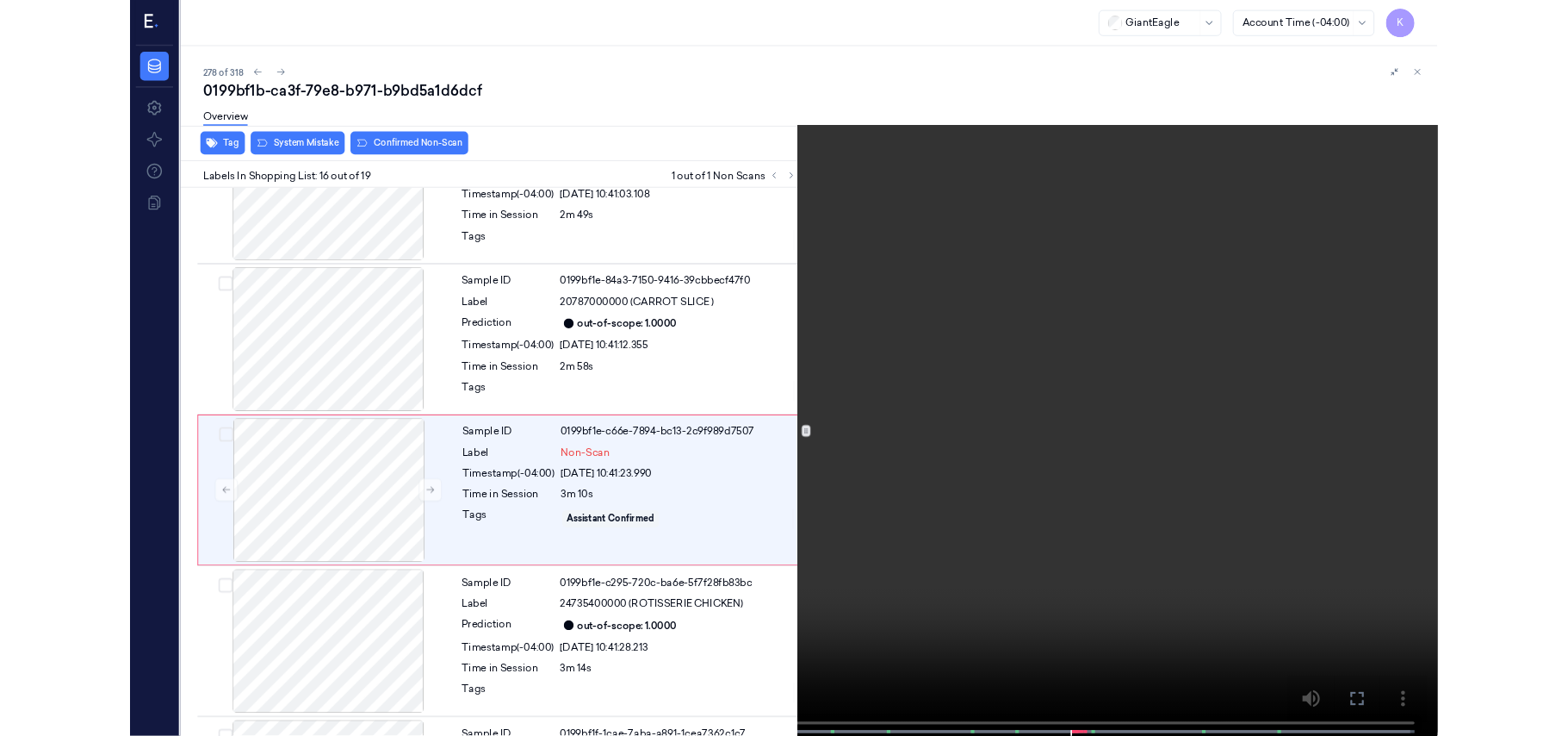
scroll to position [2482, 0]
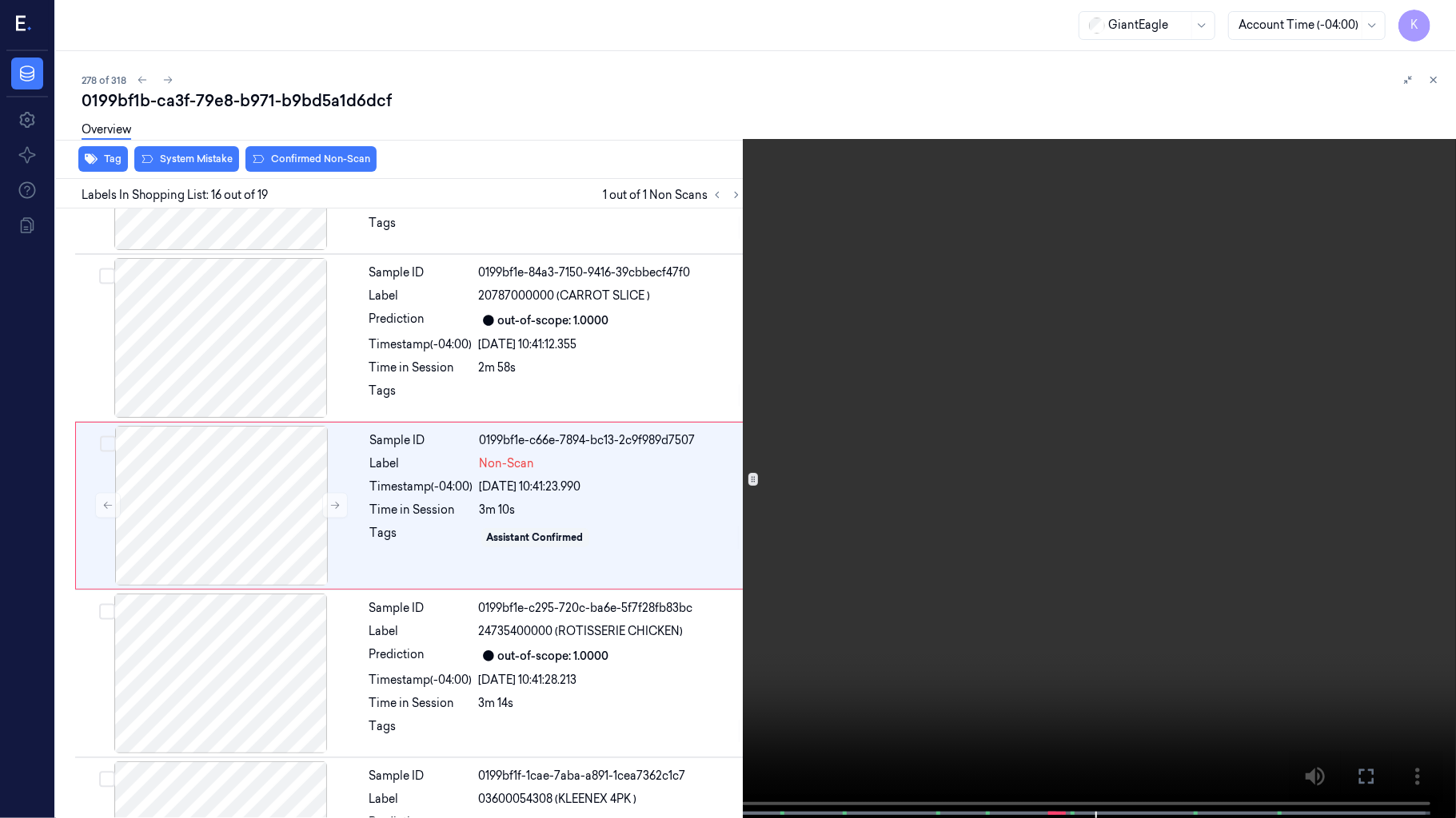
click at [1003, 288] on video at bounding box center [728, 411] width 1456 height 821
click at [0, 0] on icon at bounding box center [0, 0] width 0 height 0
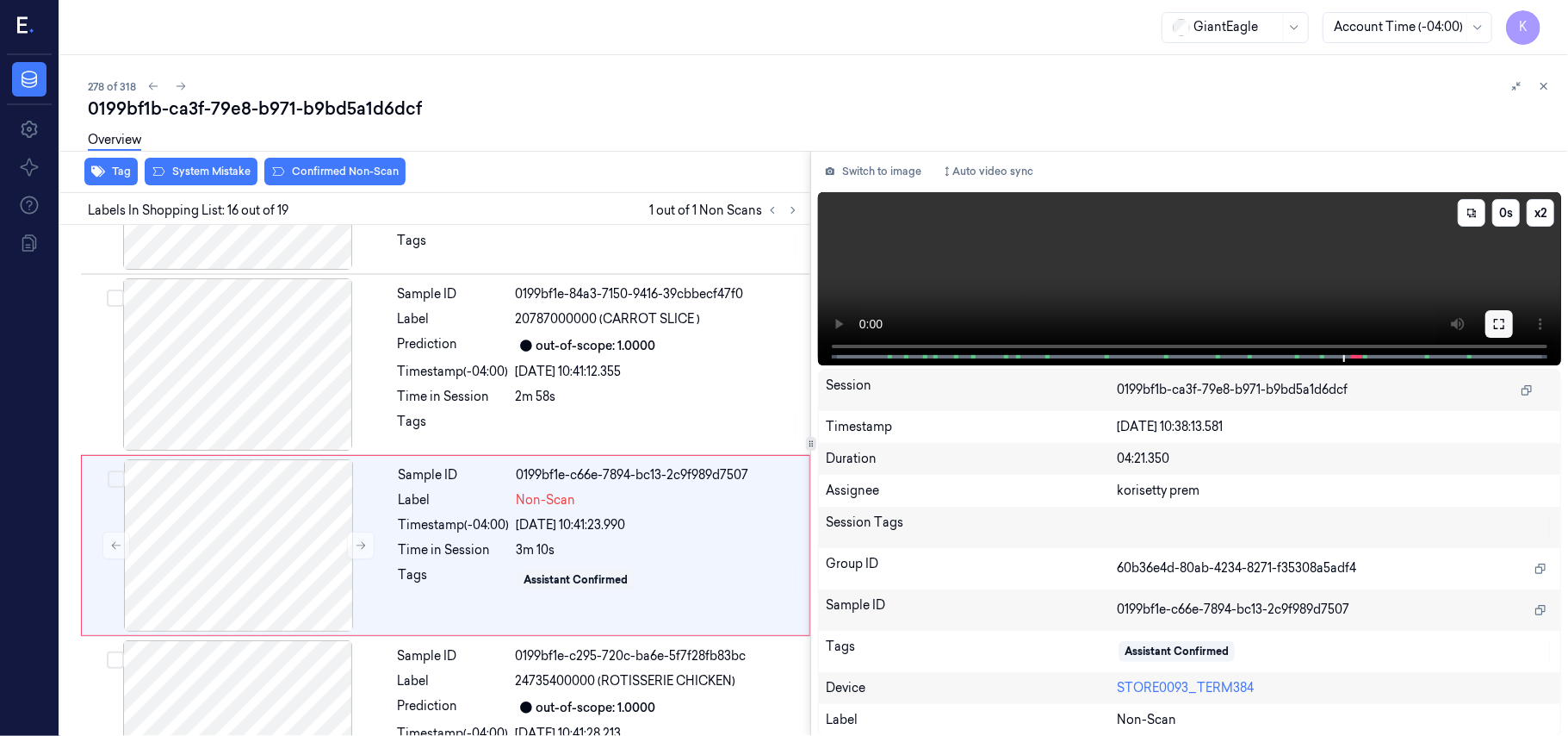
click at [1509, 317] on button at bounding box center [1499, 324] width 28 height 28
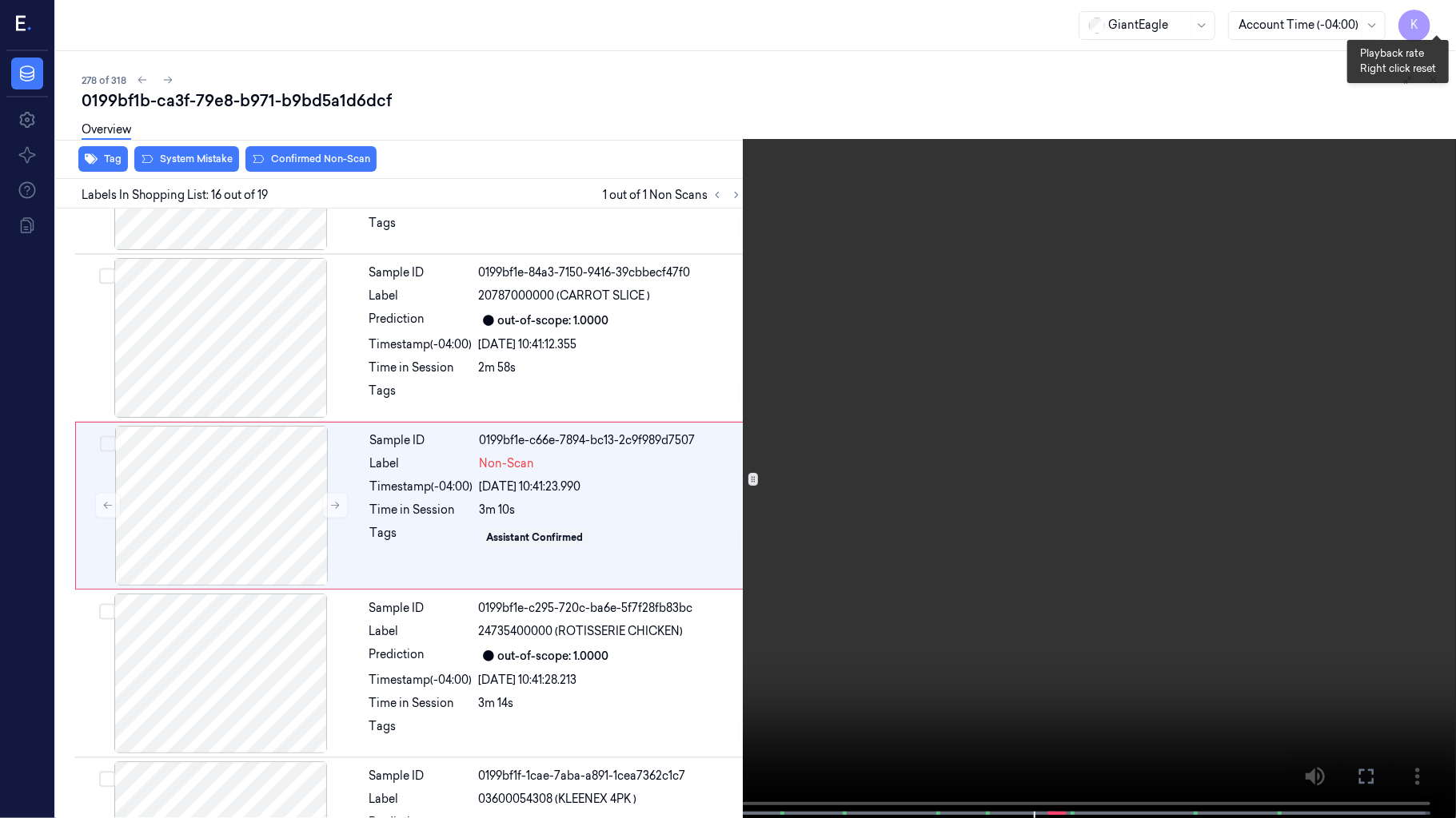
click at [1436, 6] on button "x 2" at bounding box center [1437, 19] width 26 height 26
click at [1436, 6] on button "x 4" at bounding box center [1437, 19] width 26 height 26
click at [1041, 359] on video at bounding box center [728, 411] width 1456 height 821
click at [971, 398] on video at bounding box center [728, 411] width 1456 height 821
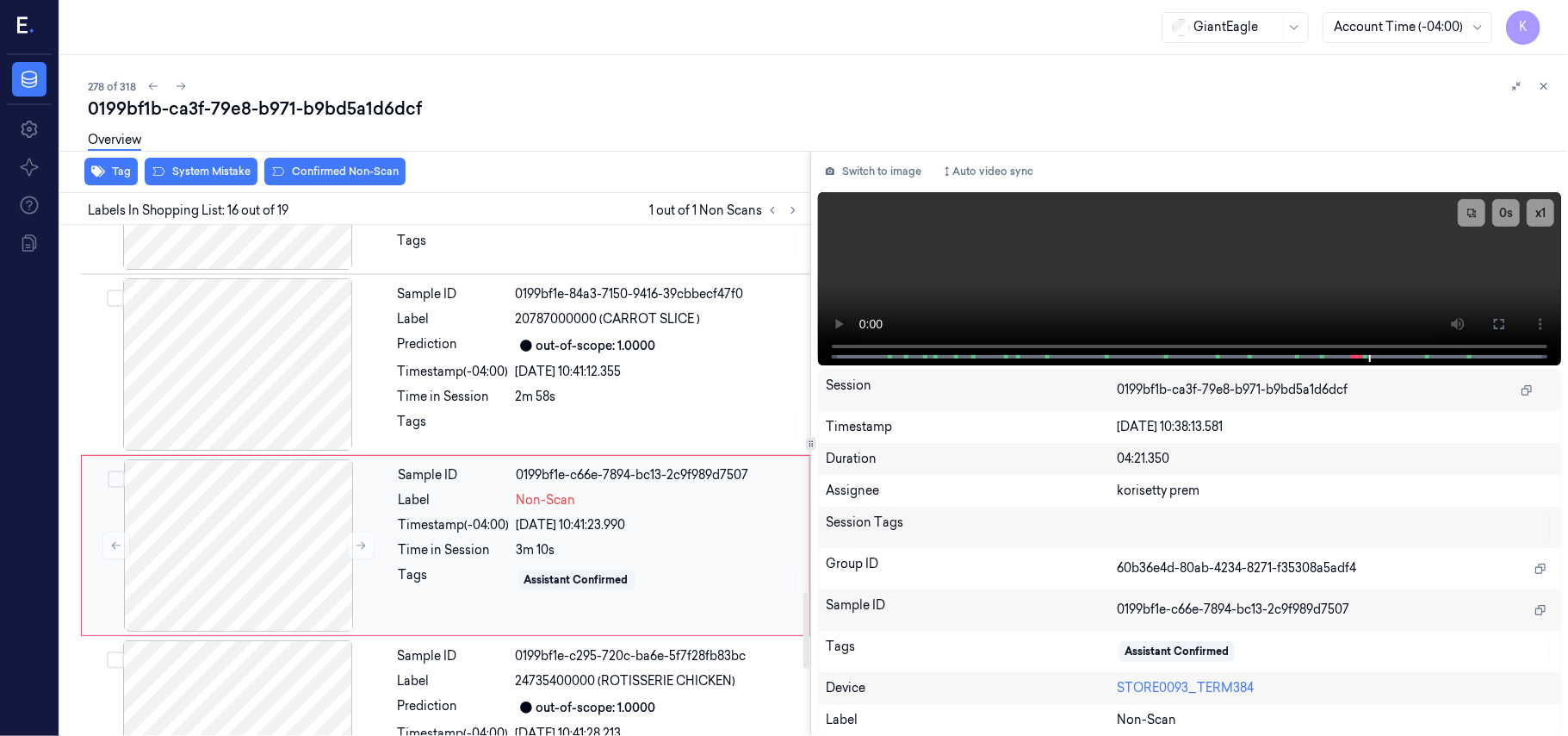
click at [538, 570] on div "Sample ID 0199bf1e-c66e-7894-bc13-2c9f989d7507 Label Non-Scan Timestamp (-04:00…" at bounding box center [599, 545] width 414 height 173
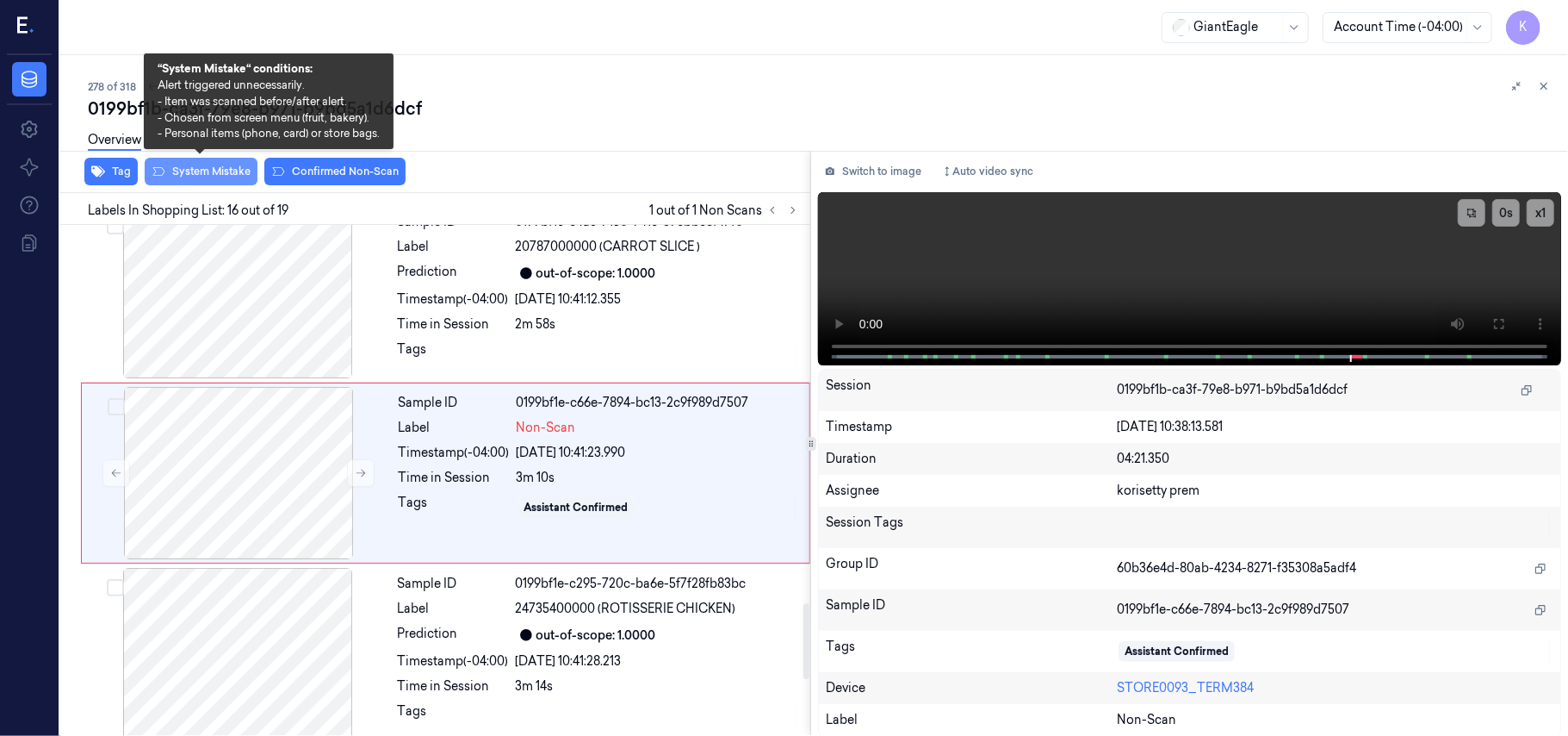
click at [200, 174] on button "System Mistake" at bounding box center [201, 172] width 113 height 28
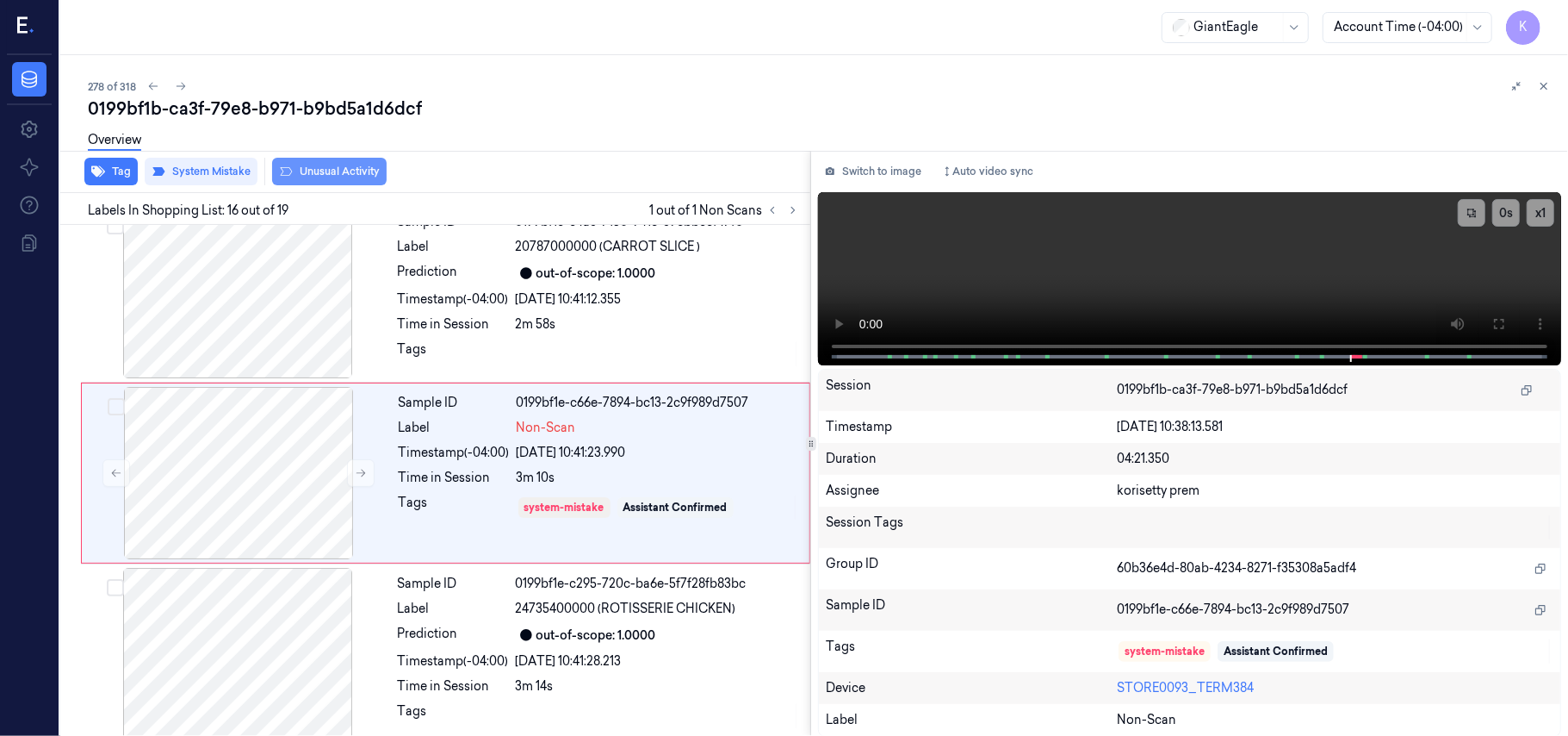
click at [338, 173] on button "Unusual Activity" at bounding box center [329, 172] width 115 height 28
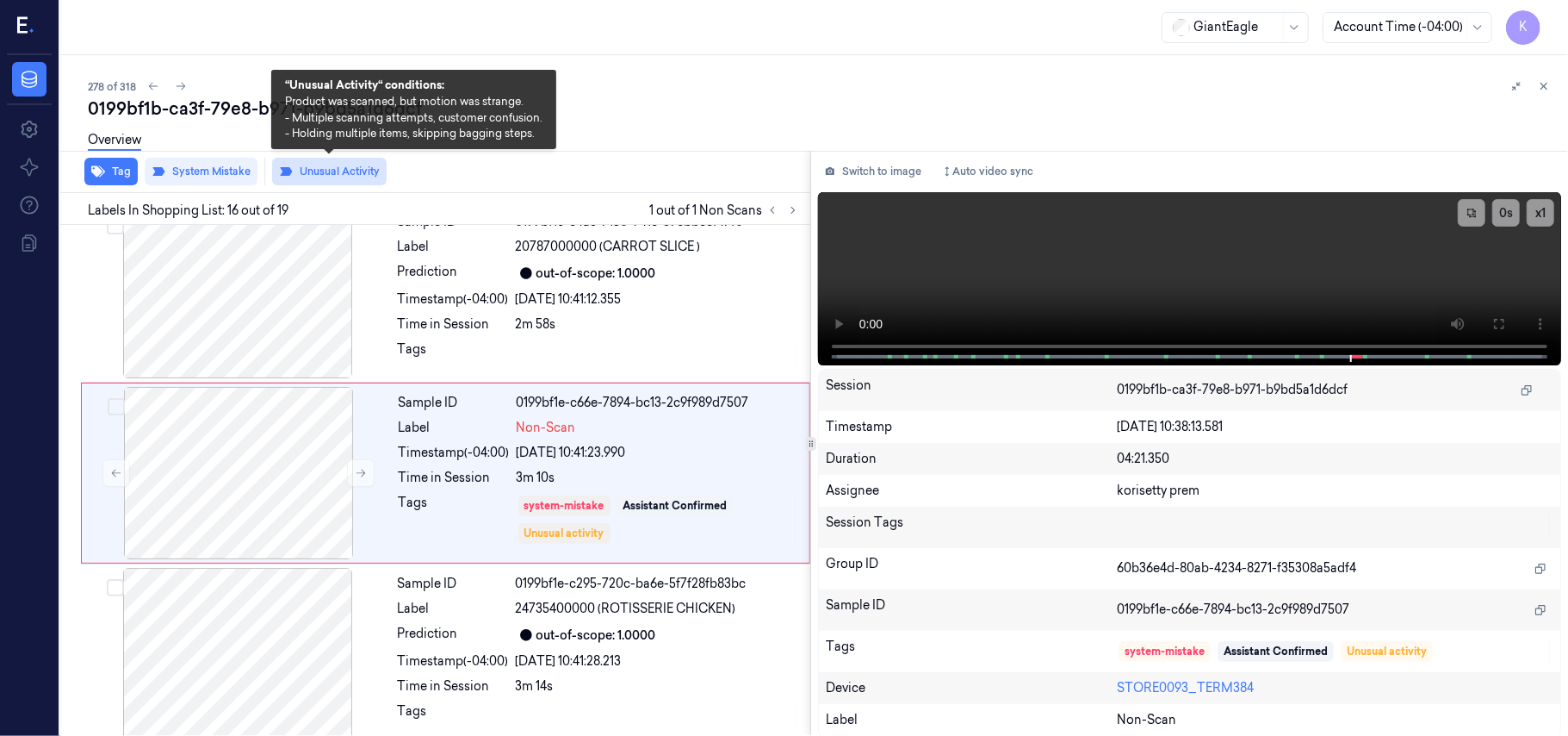
click at [306, 171] on button "Unusual Activity" at bounding box center [329, 172] width 115 height 28
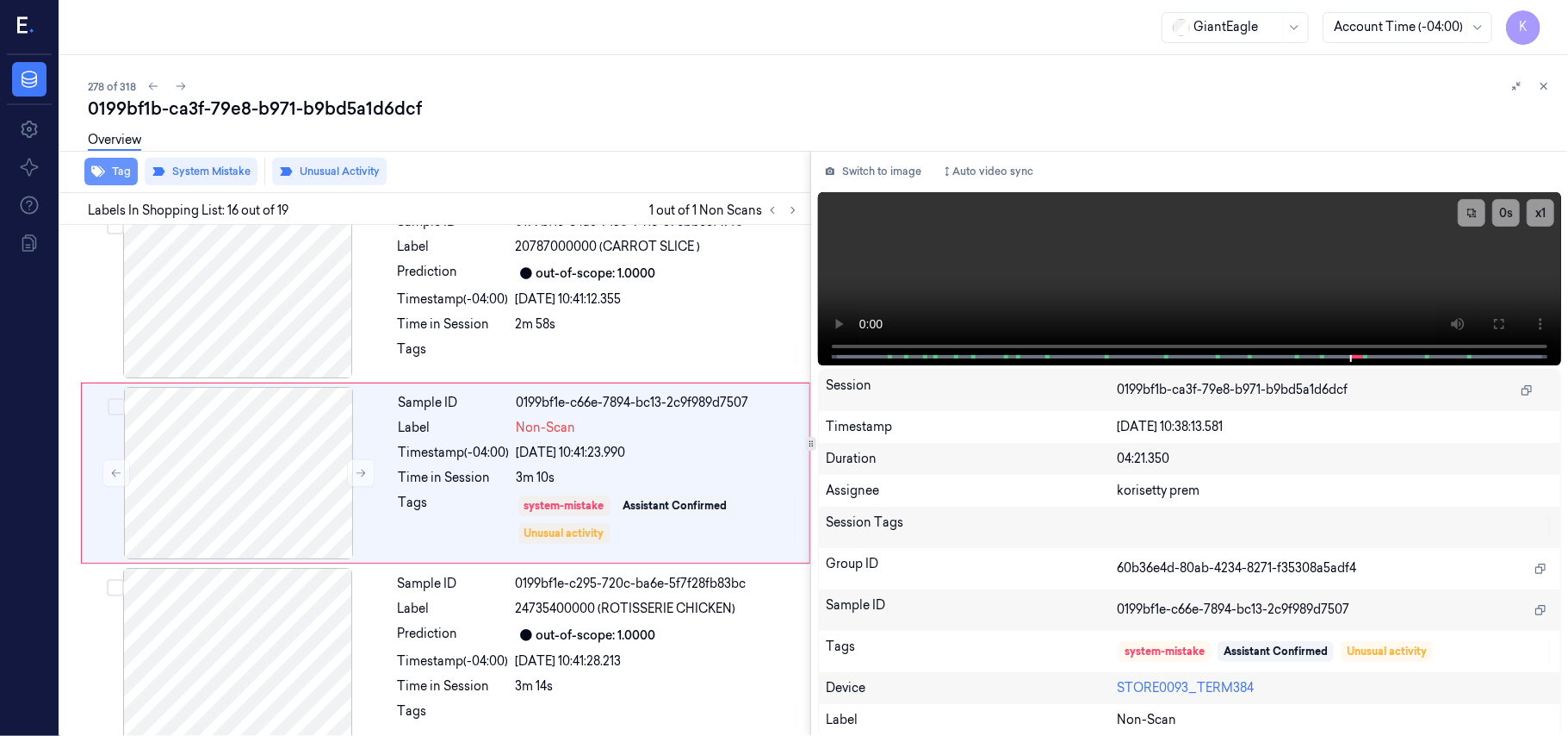
click at [111, 177] on button "Tag" at bounding box center [111, 172] width 53 height 28
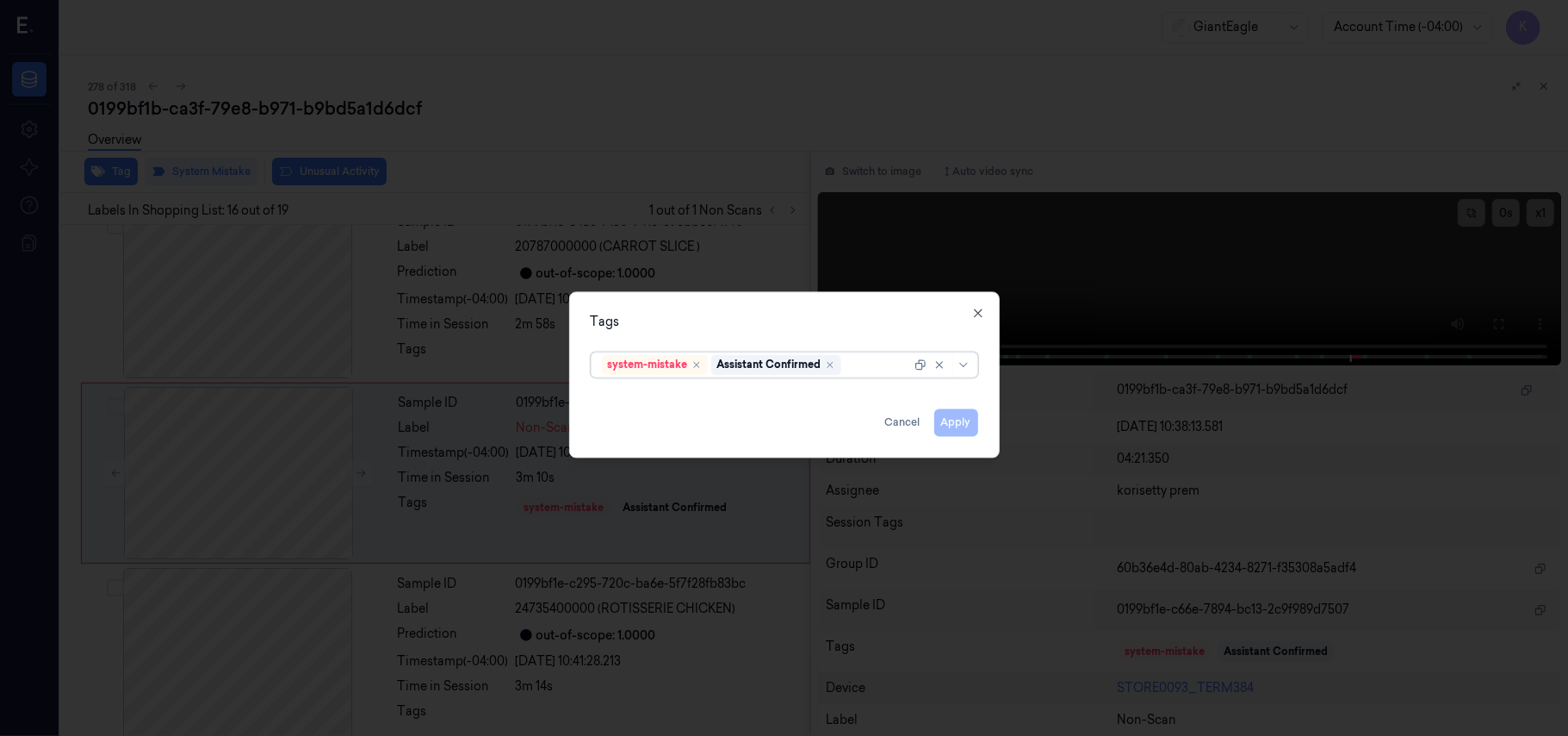
click at [866, 366] on div at bounding box center [877, 364] width 66 height 18
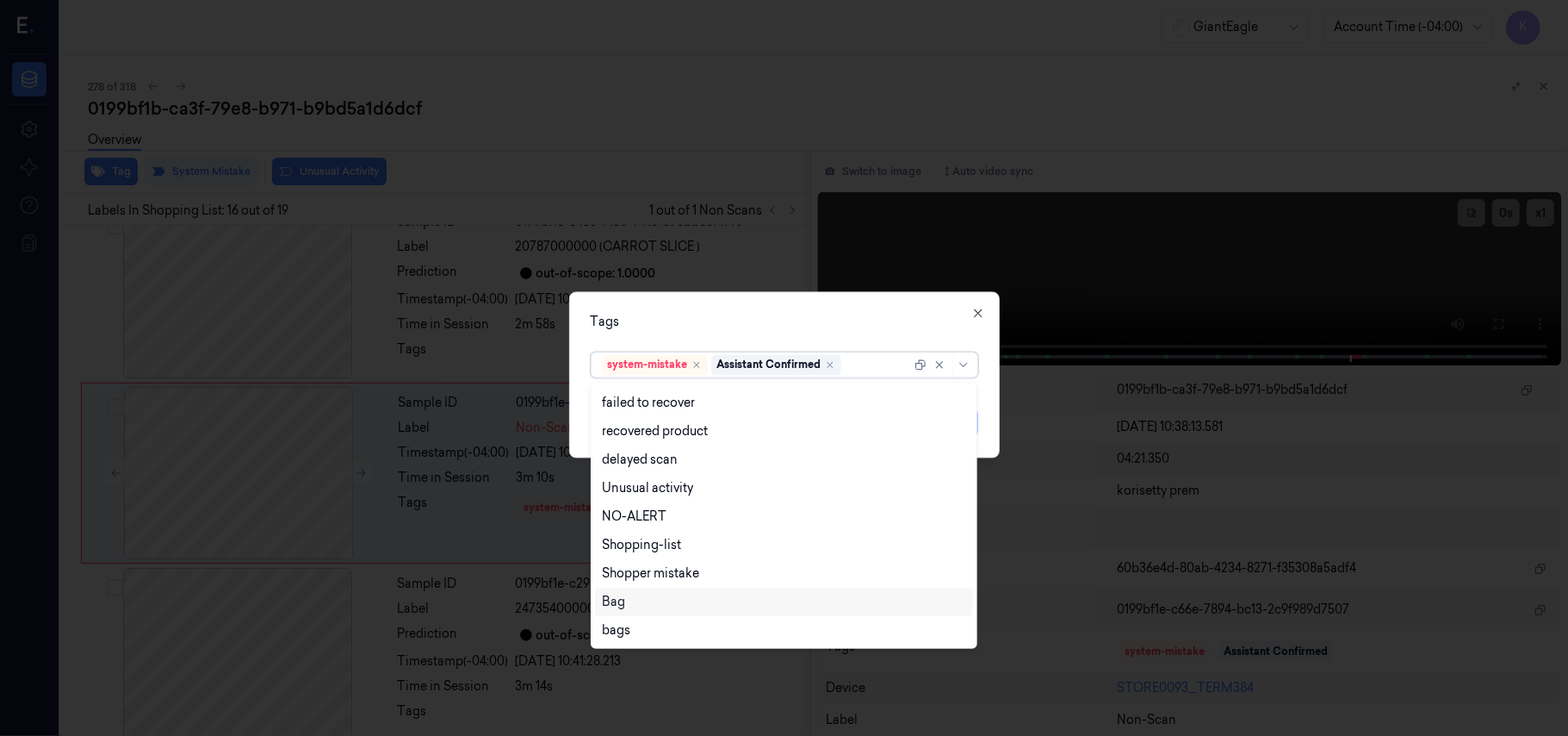
click at [634, 593] on div "Bag" at bounding box center [784, 601] width 364 height 18
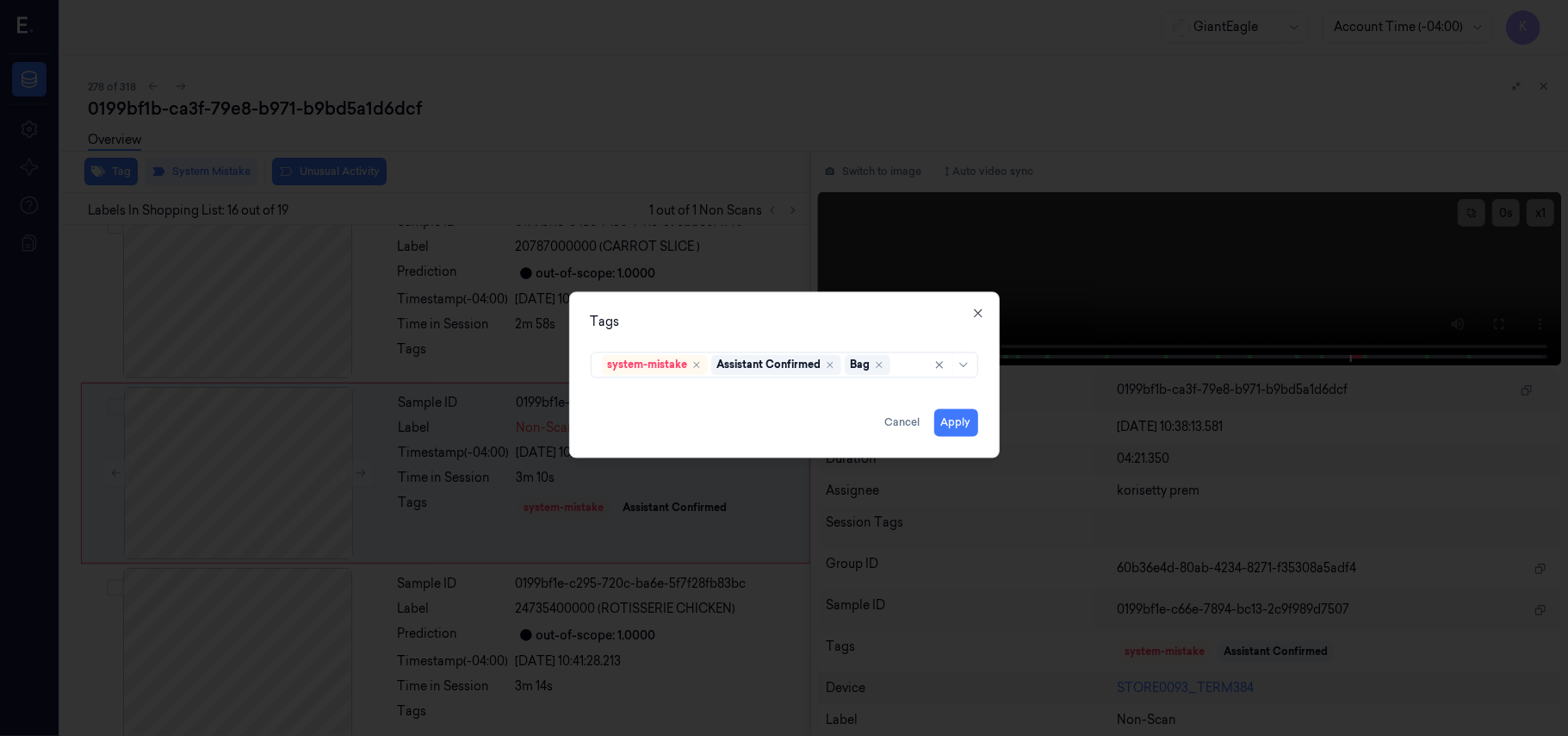
click at [842, 334] on div "Tags system-mistake Assistant Confirmed Bag Apply Cancel Close" at bounding box center [784, 374] width 430 height 167
click at [945, 427] on button "Apply" at bounding box center [956, 423] width 44 height 28
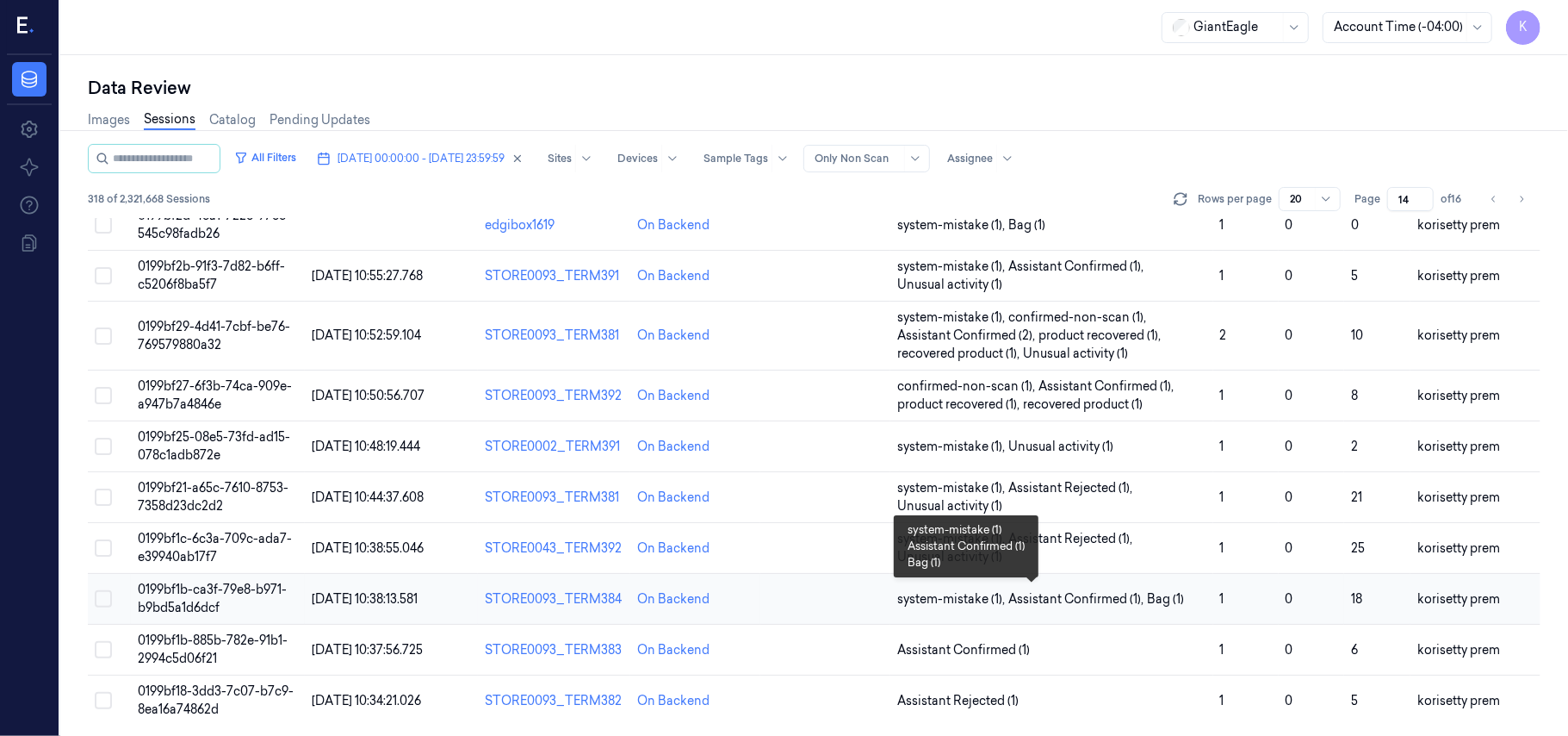
scroll to position [608, 0]
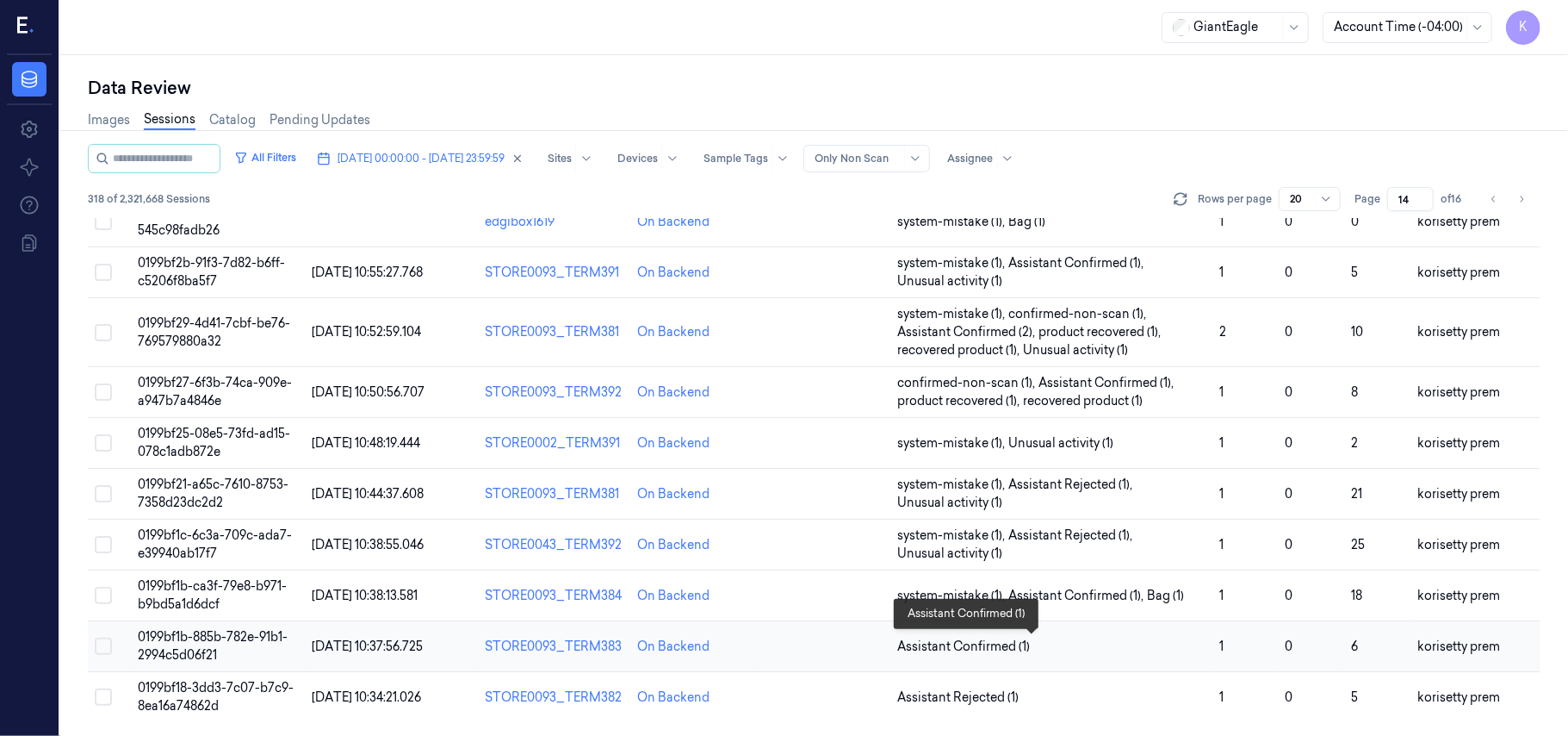
click at [1059, 638] on span "Assistant Confirmed (1)" at bounding box center [1051, 646] width 309 height 18
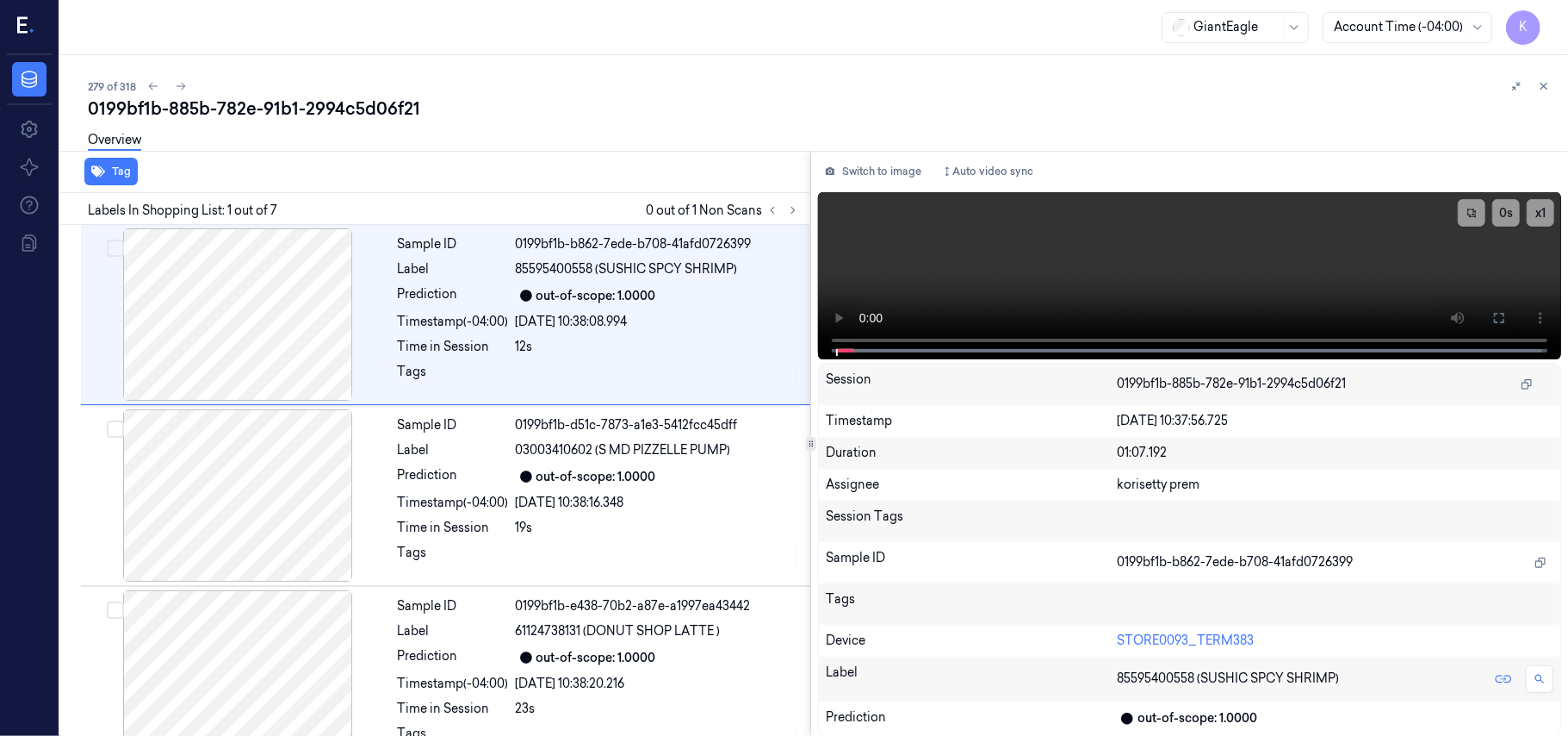
drag, startPoint x: 641, startPoint y: 150, endPoint x: 642, endPoint y: 4, distance: 146.0
click at [641, 147] on div "Overview" at bounding box center [821, 142] width 1466 height 44
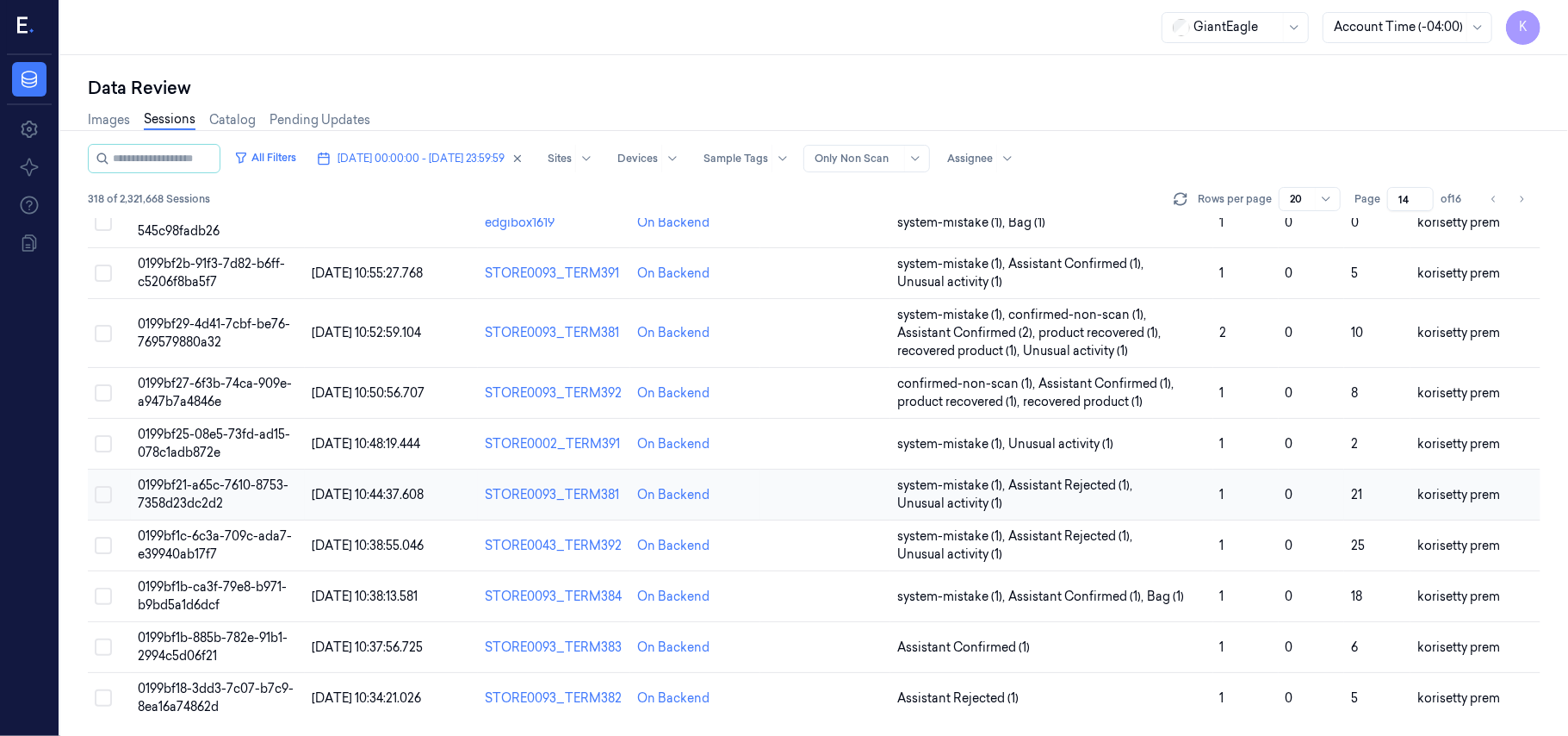
scroll to position [608, 0]
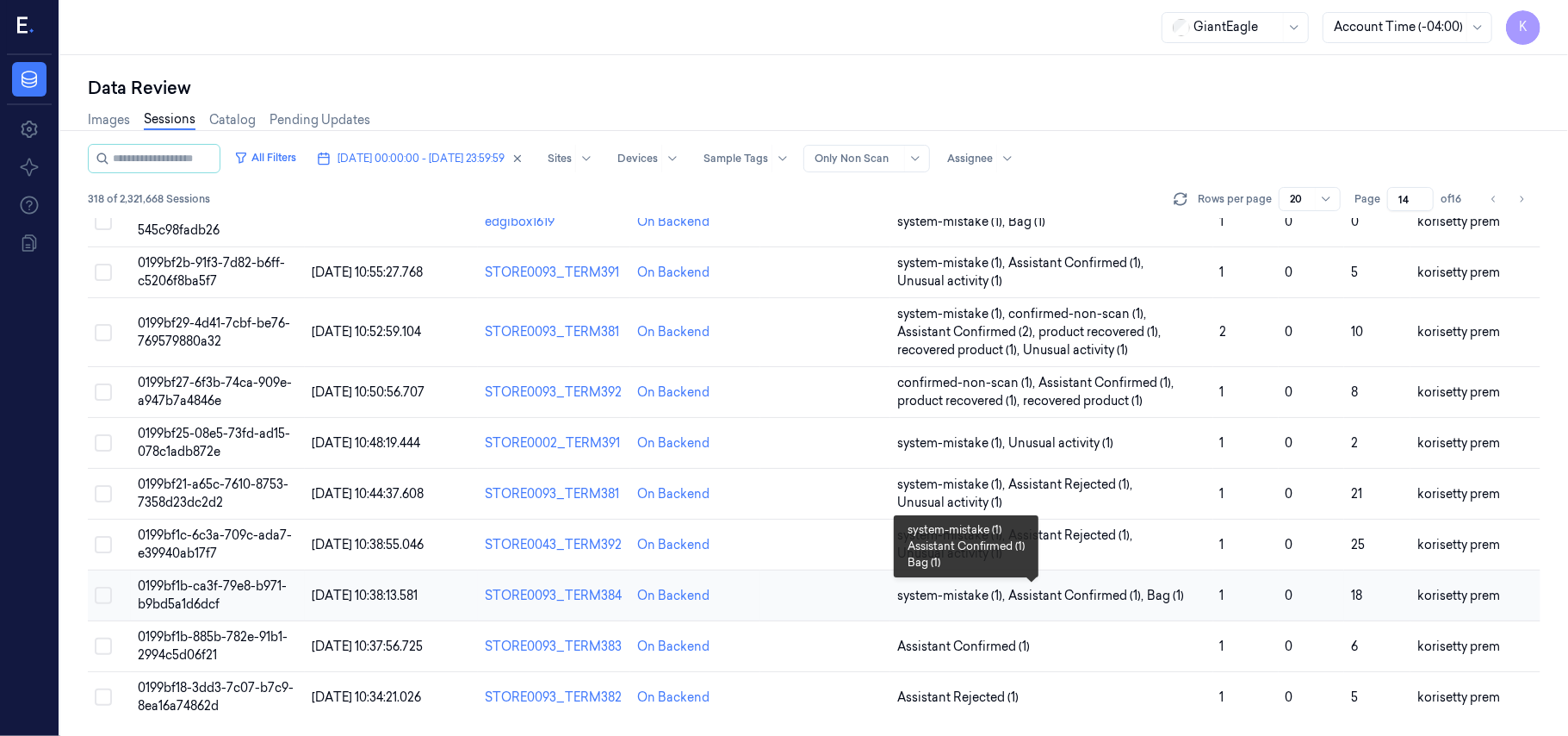
click at [982, 603] on span "system-mistake (1) ," at bounding box center [952, 595] width 111 height 18
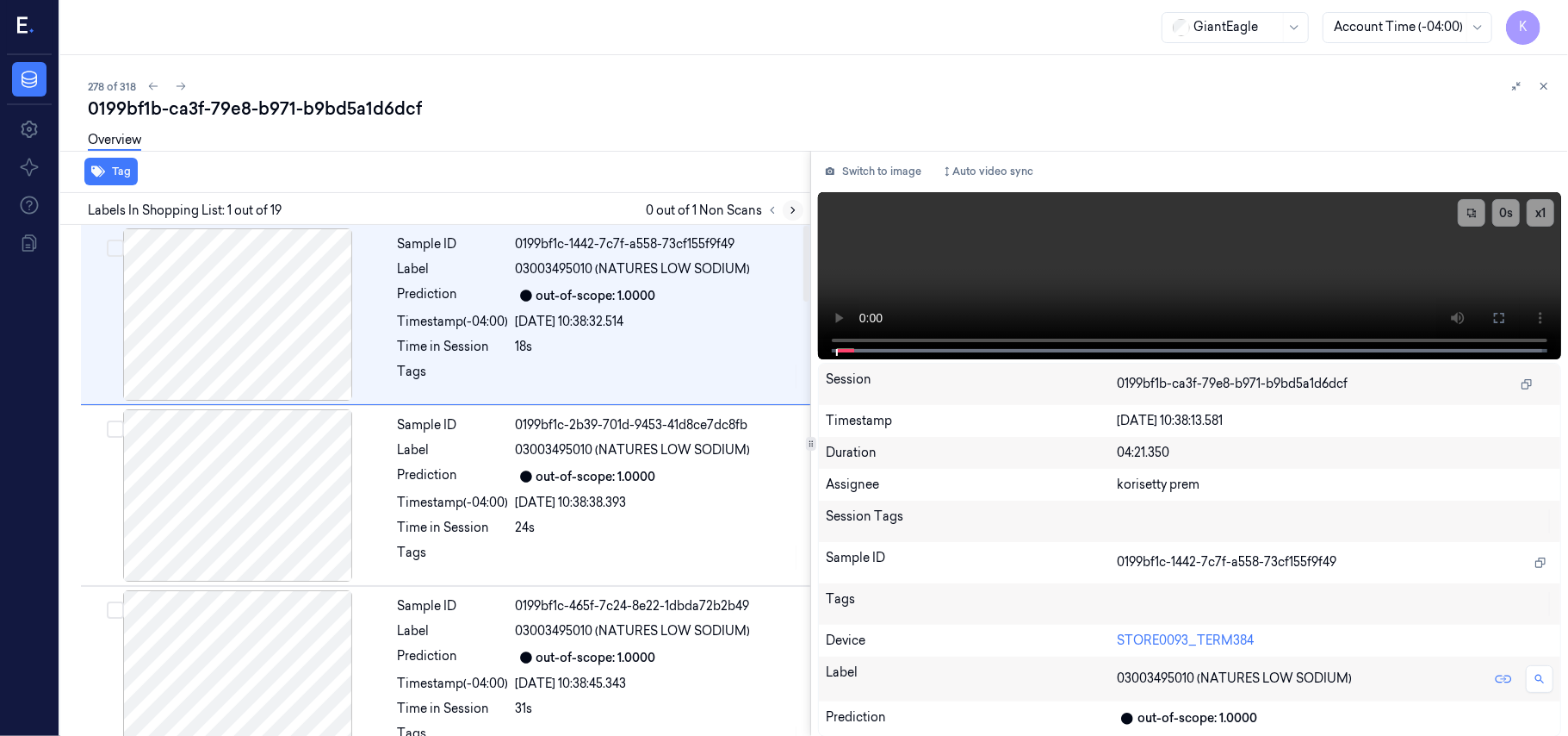
click at [793, 217] on button at bounding box center [793, 211] width 21 height 21
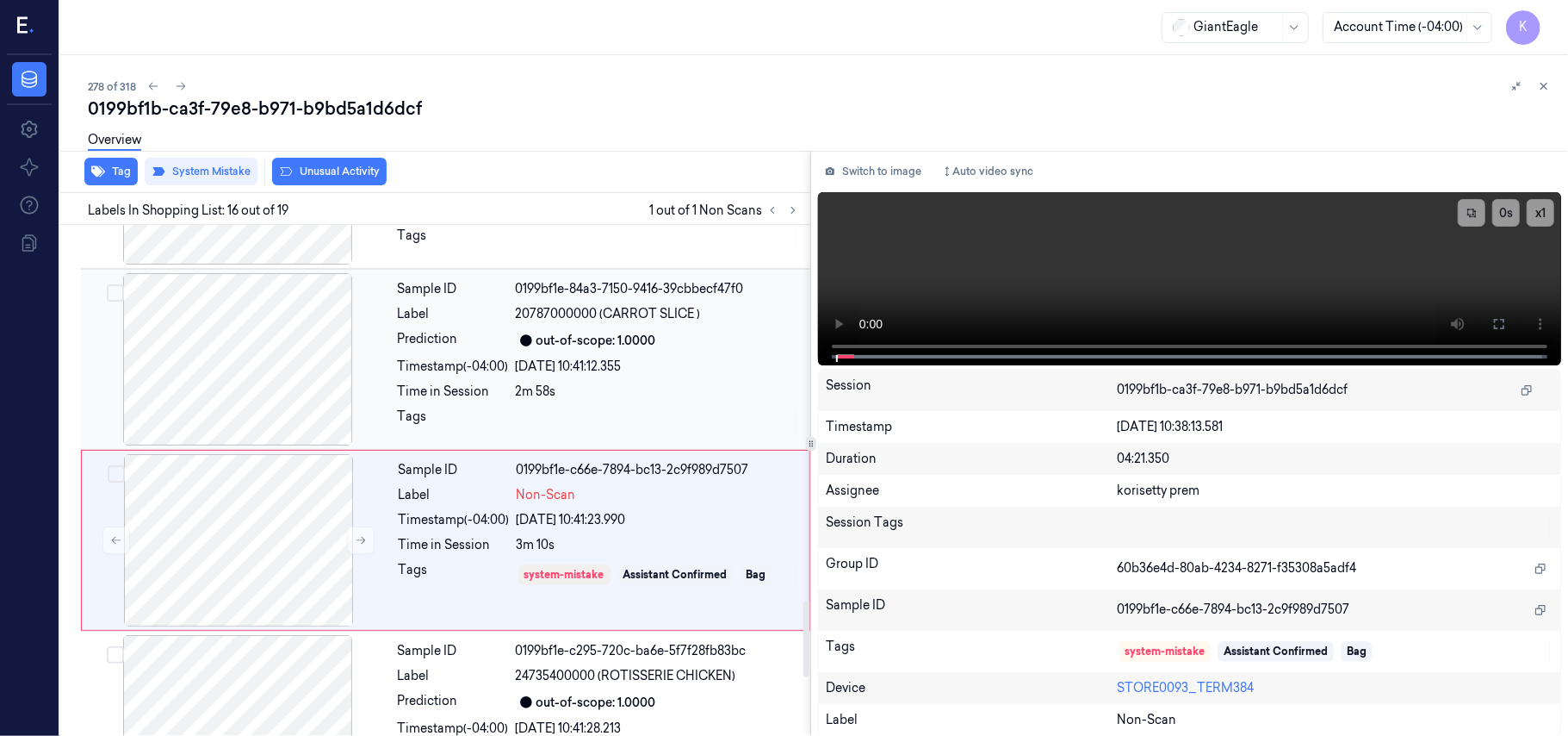
scroll to position [2555, 0]
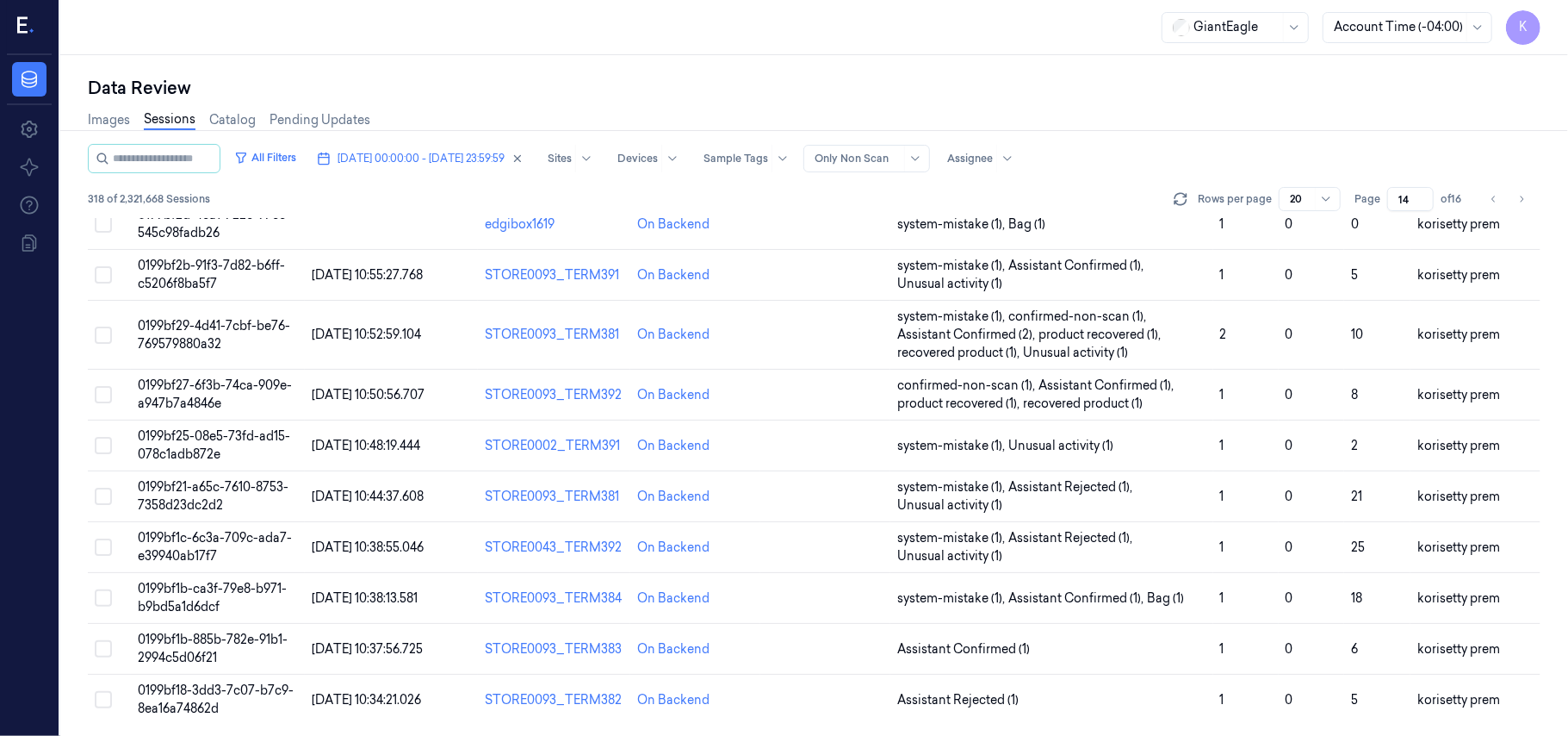
scroll to position [608, 0]
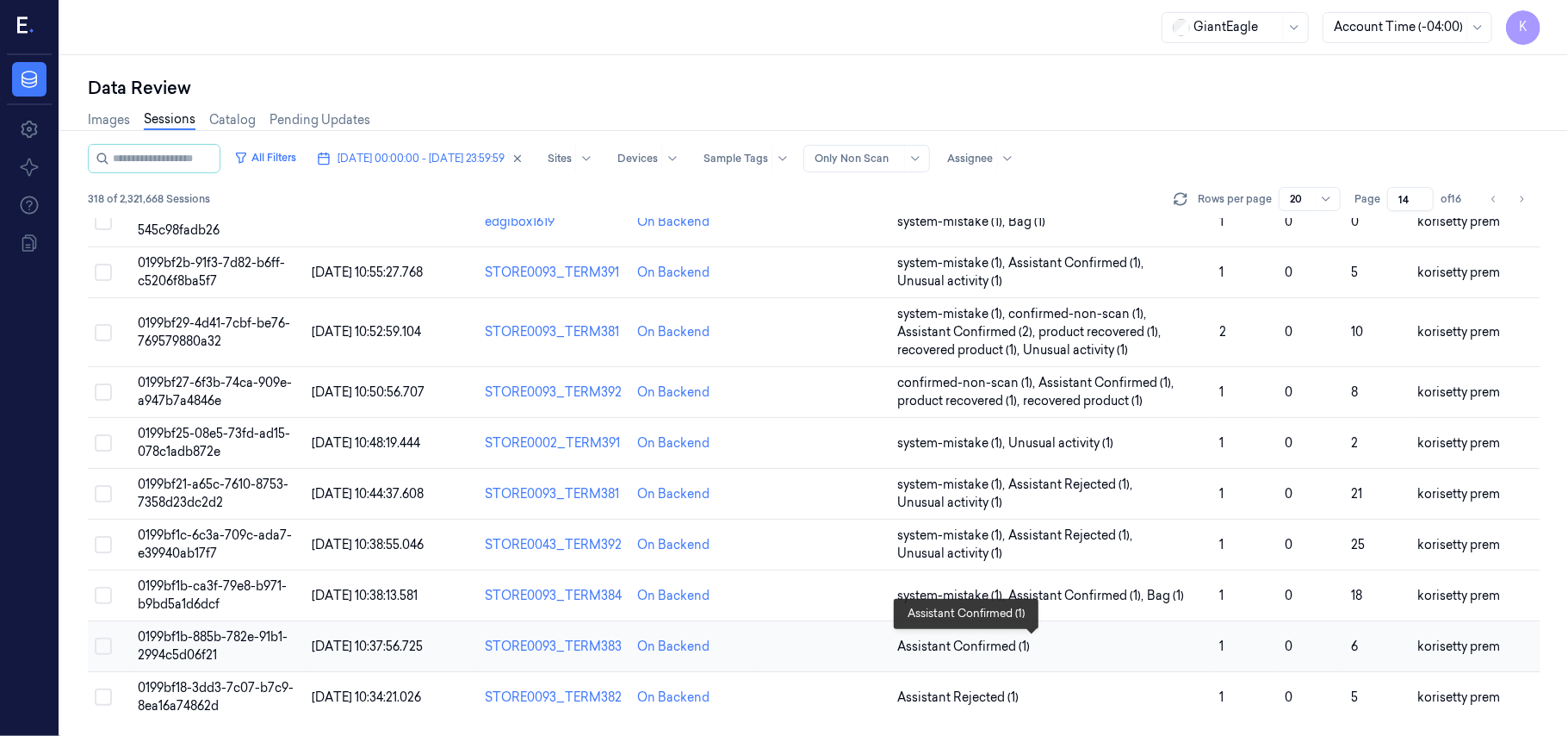
click at [1089, 645] on span "Assistant Confirmed (1)" at bounding box center [1051, 646] width 309 height 18
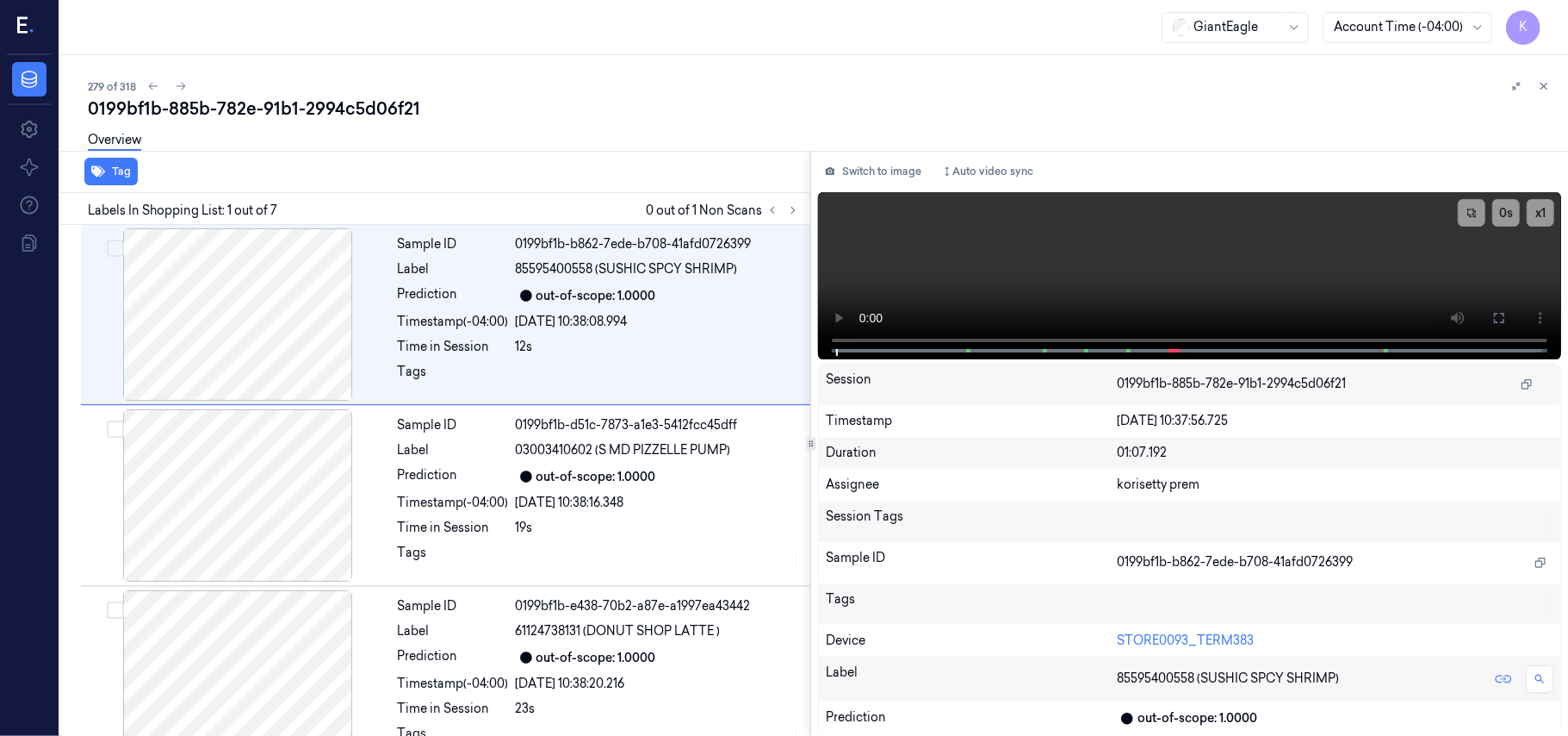
click at [618, 81] on div "279 of 318" at bounding box center [821, 86] width 1466 height 21
click at [793, 211] on icon at bounding box center [793, 211] width 3 height 6
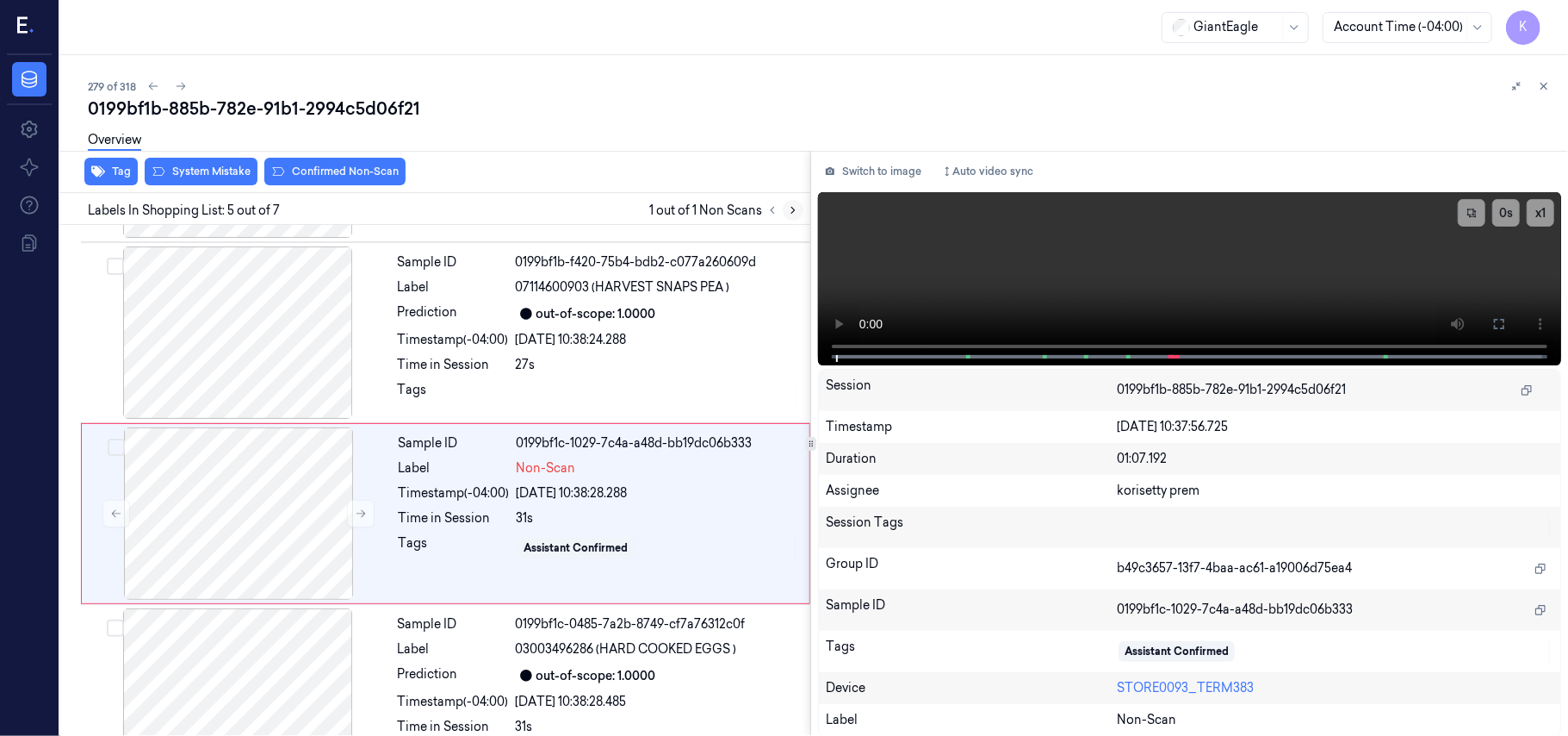
scroll to position [559, 0]
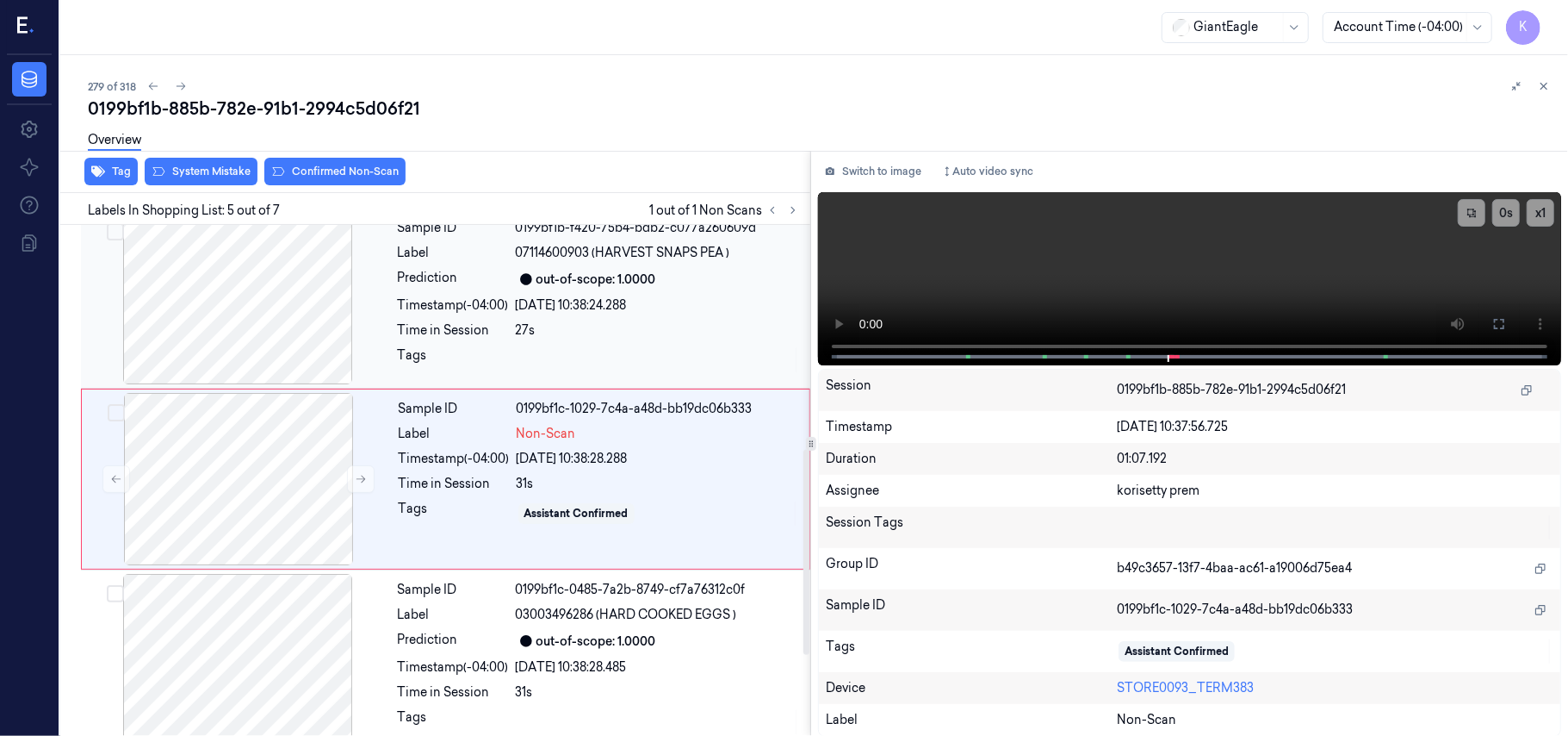
click at [638, 275] on div "out-of-scope: 1.0000" at bounding box center [596, 279] width 120 height 18
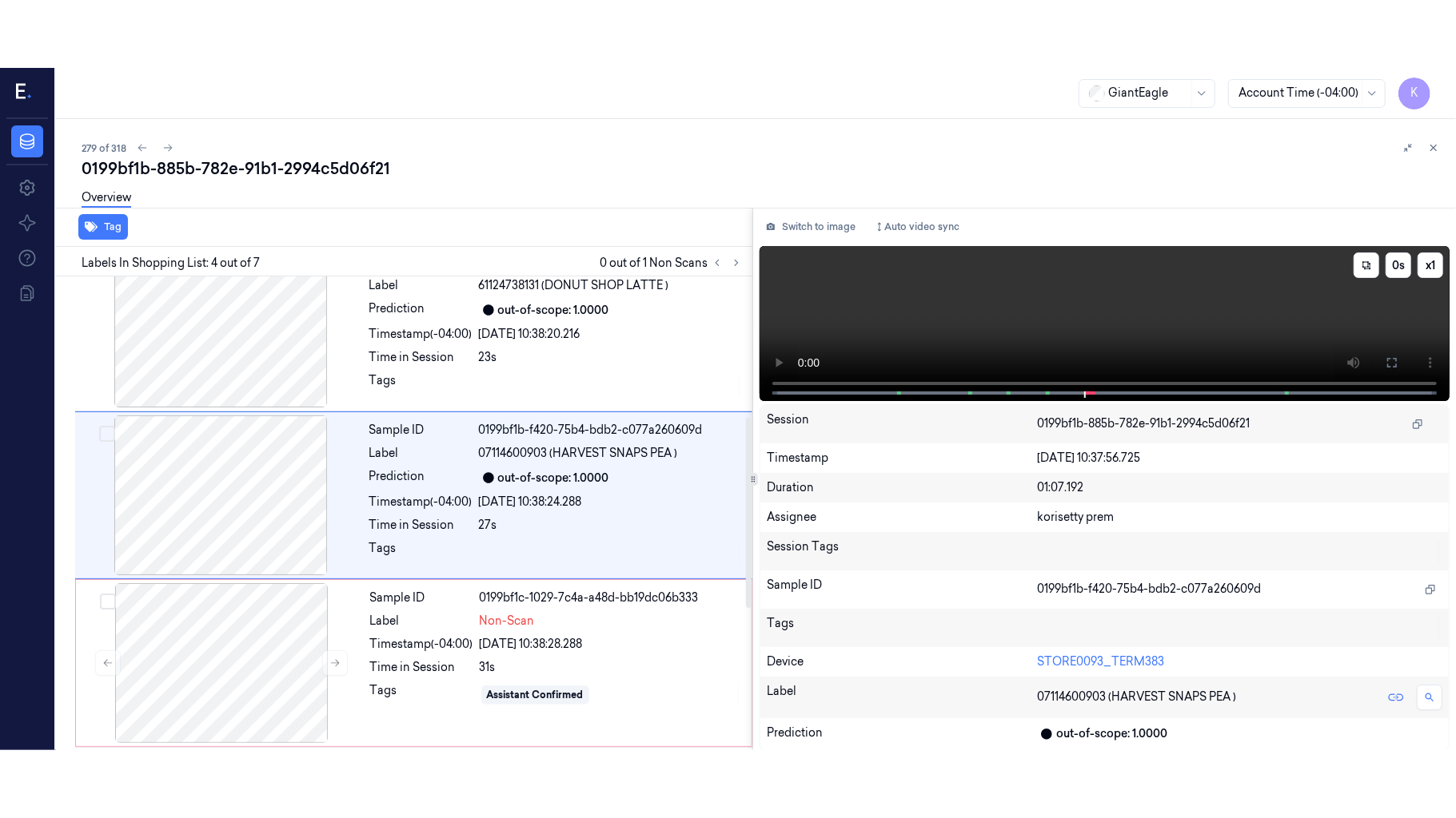
scroll to position [350, 0]
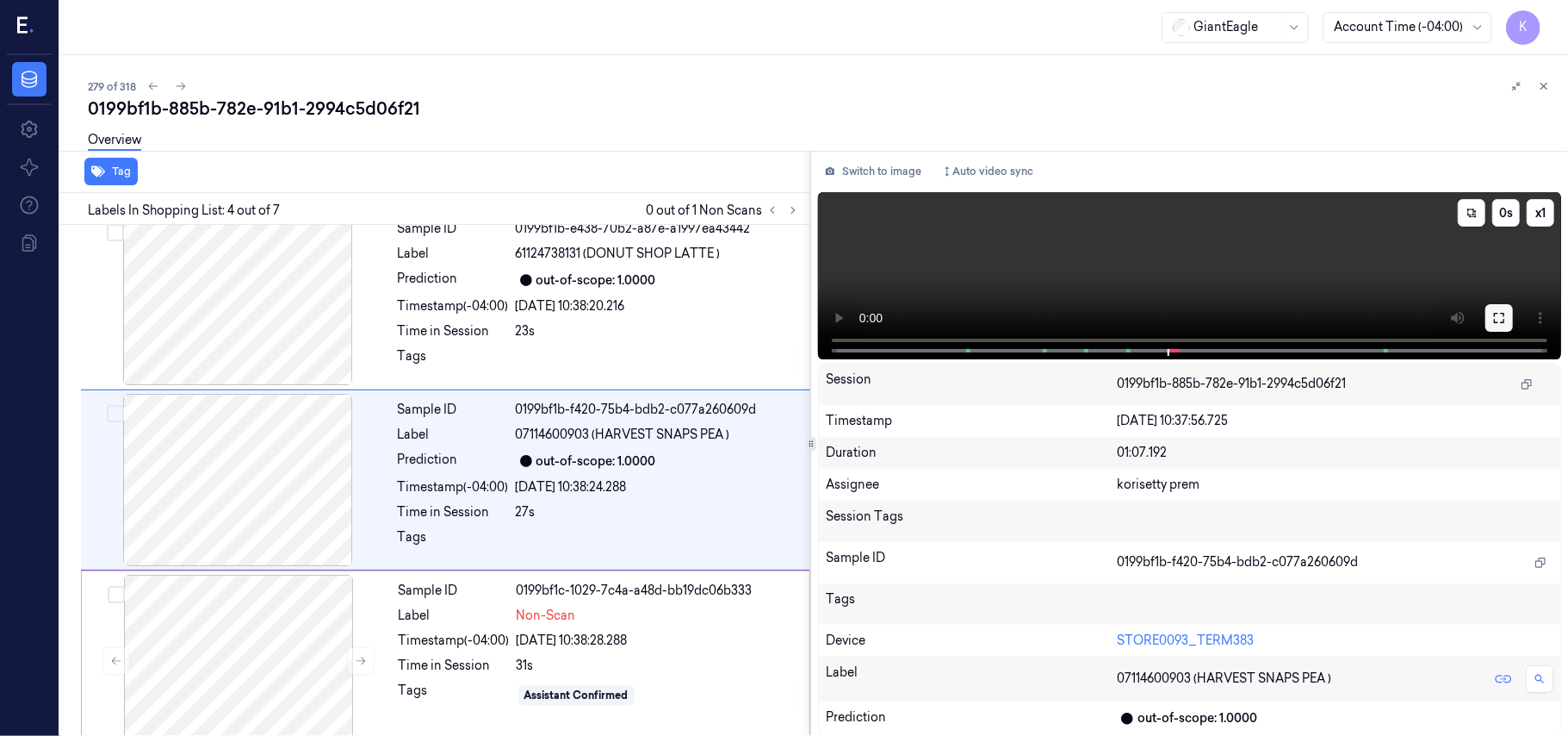
click at [1502, 318] on icon at bounding box center [1499, 318] width 14 height 14
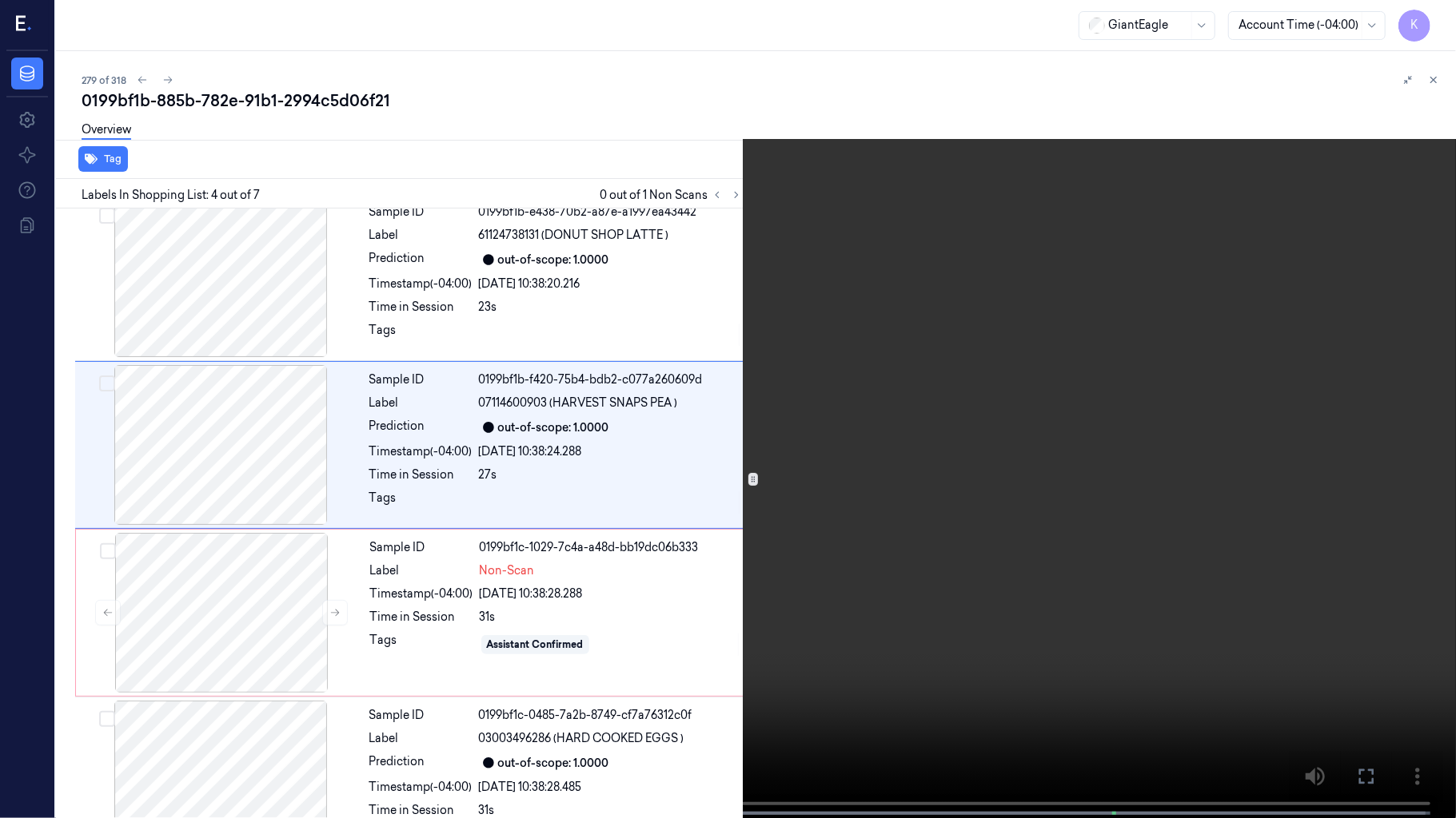
click at [1273, 471] on video at bounding box center [728, 411] width 1456 height 821
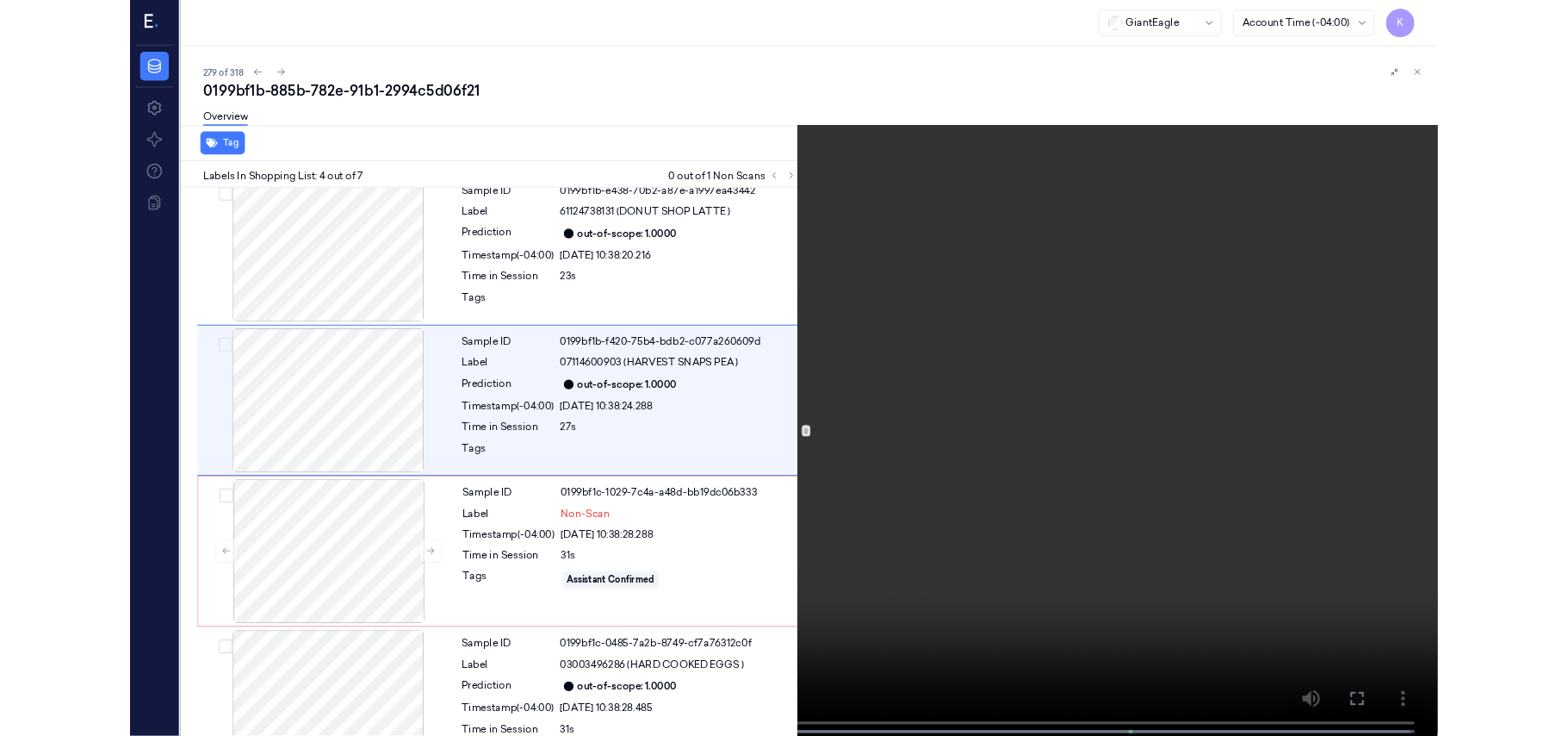
scroll to position [305, 0]
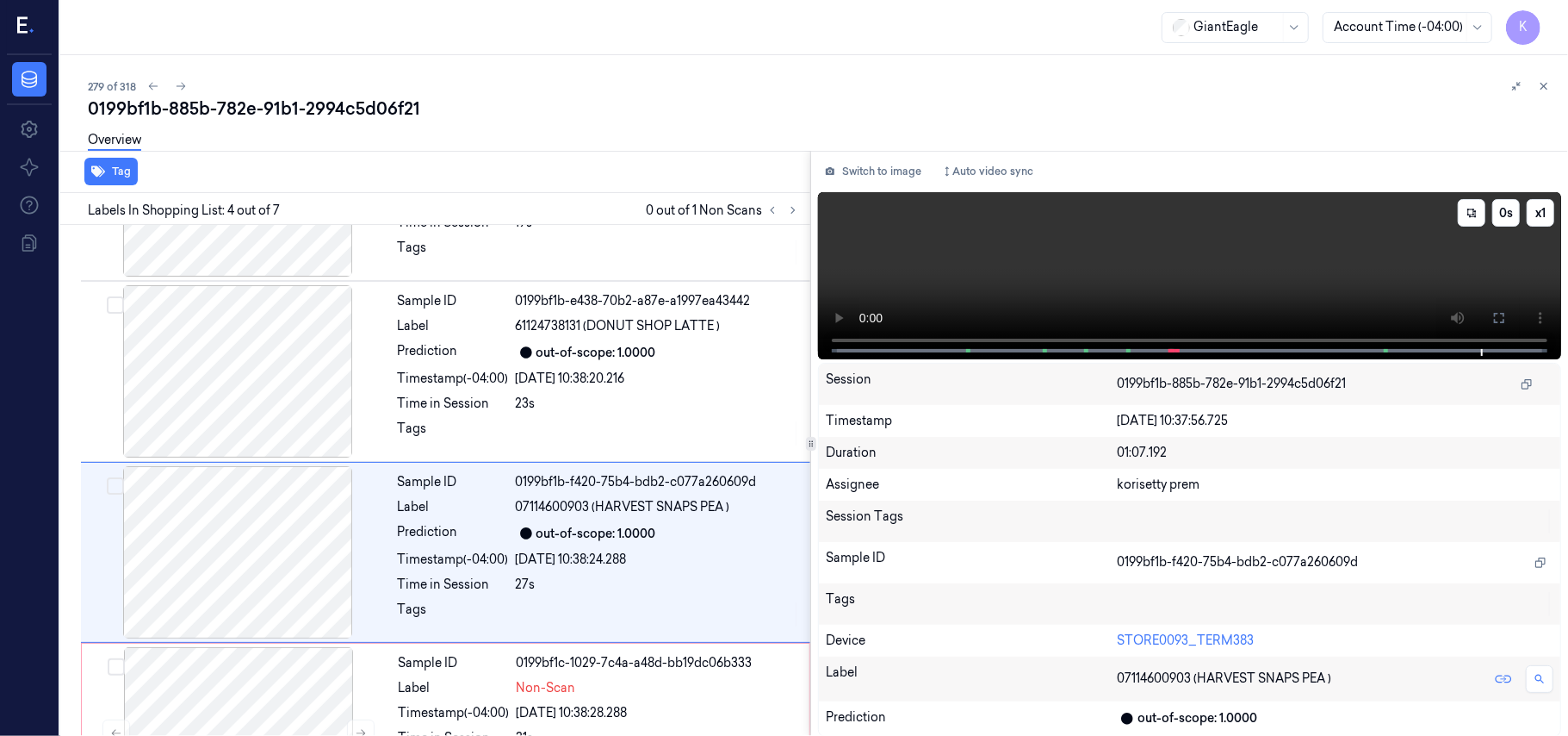
click at [1187, 293] on video at bounding box center [1189, 276] width 743 height 167
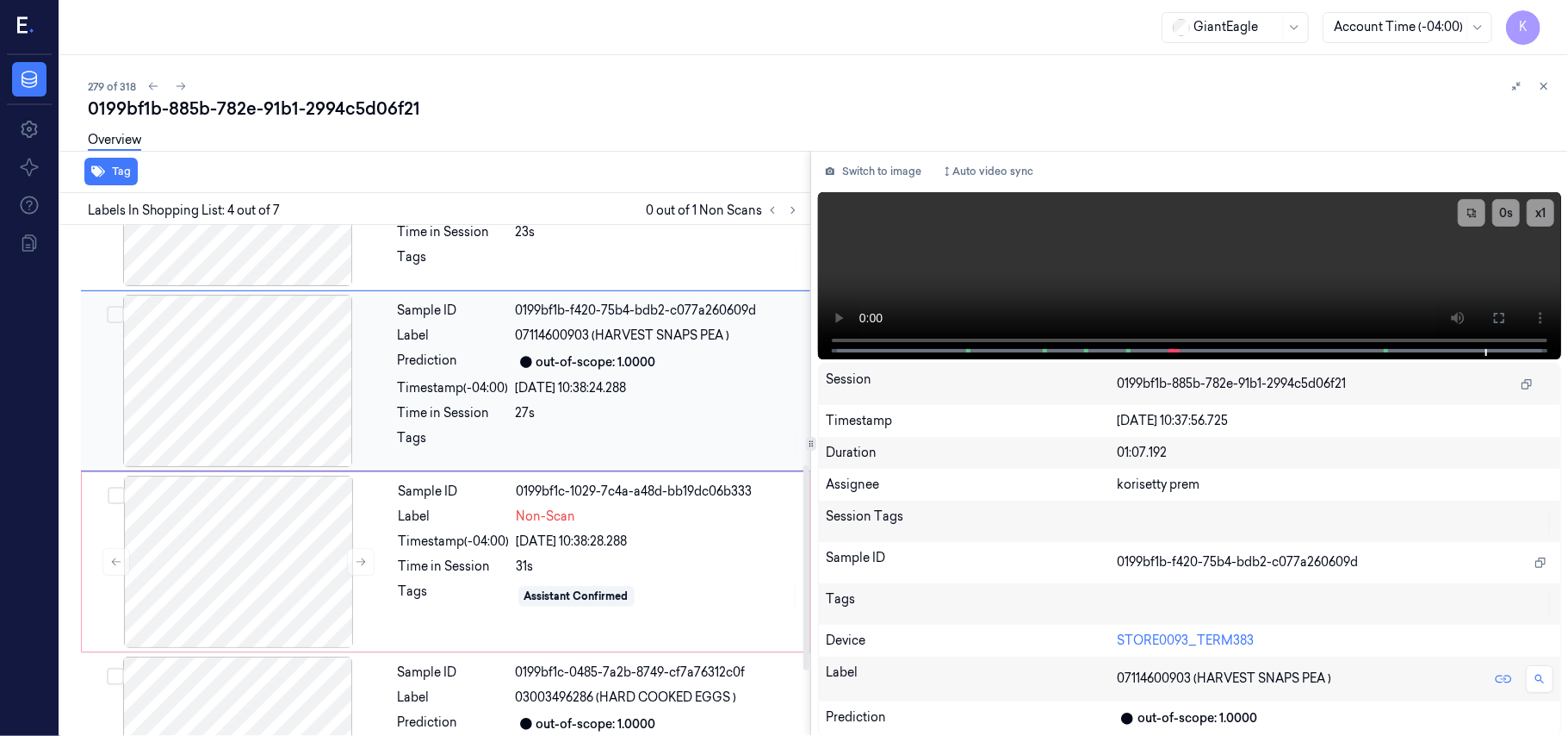
scroll to position [607, 0]
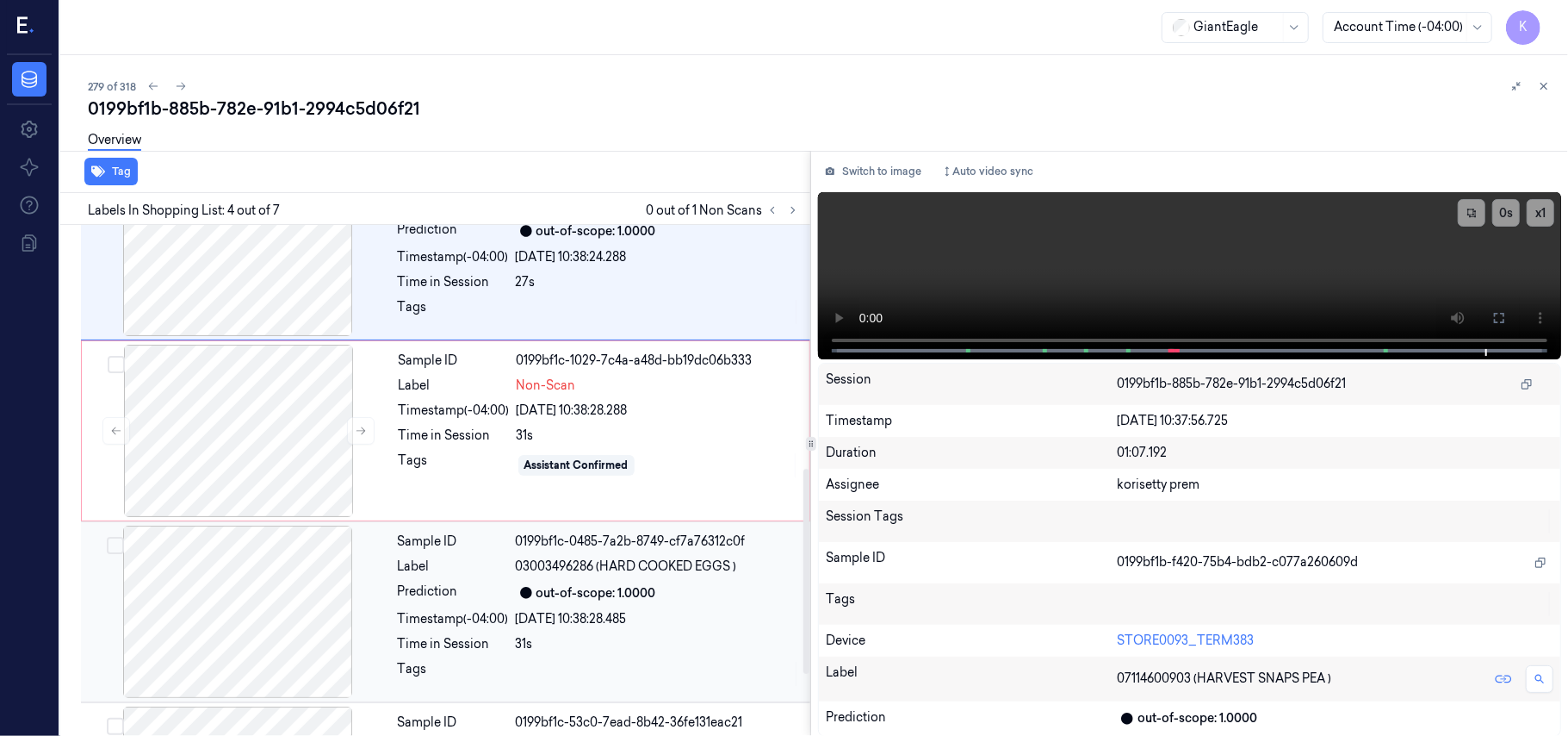
click at [596, 622] on div "[DATE] 10:38:28.485" at bounding box center [657, 619] width 284 height 18
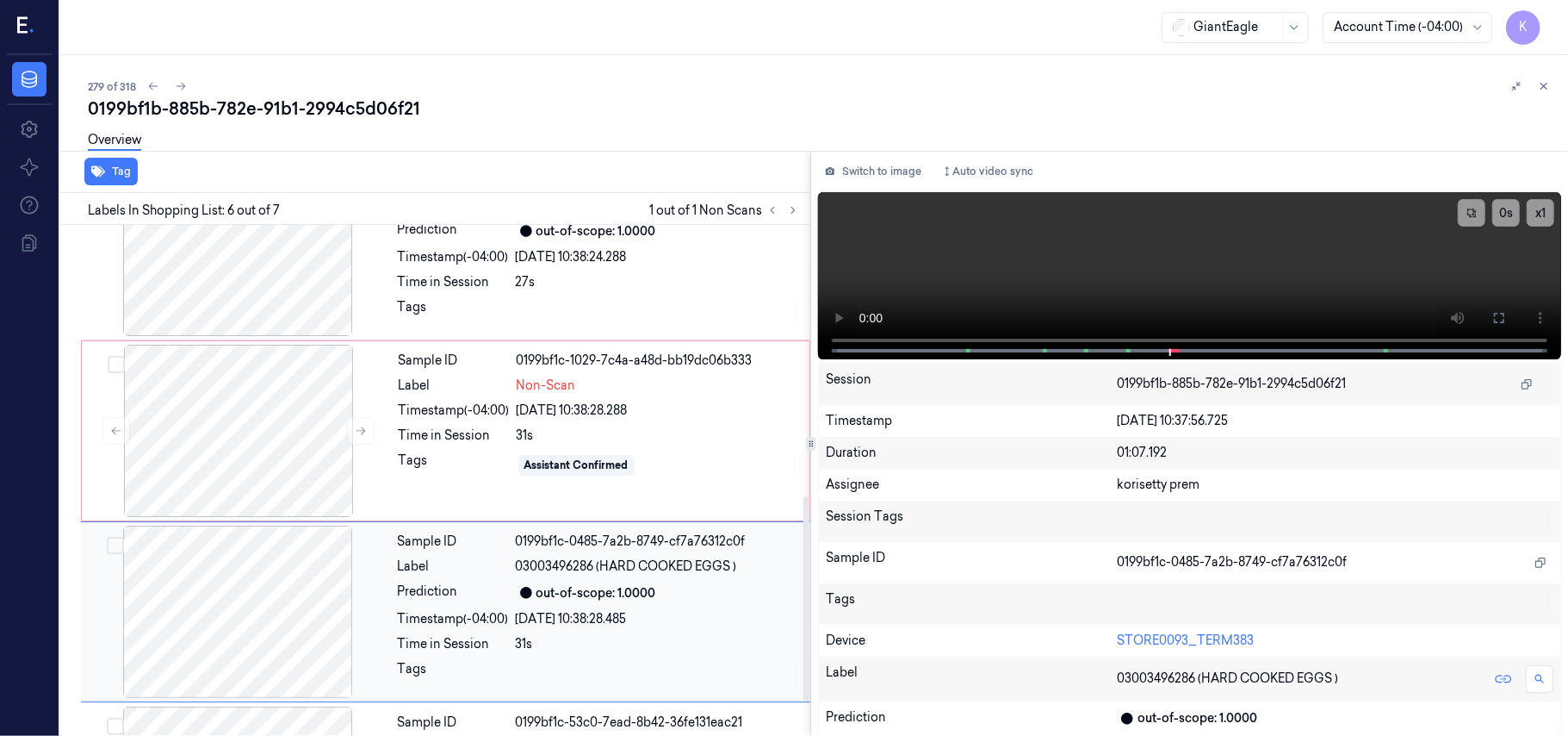
scroll to position [741, 0]
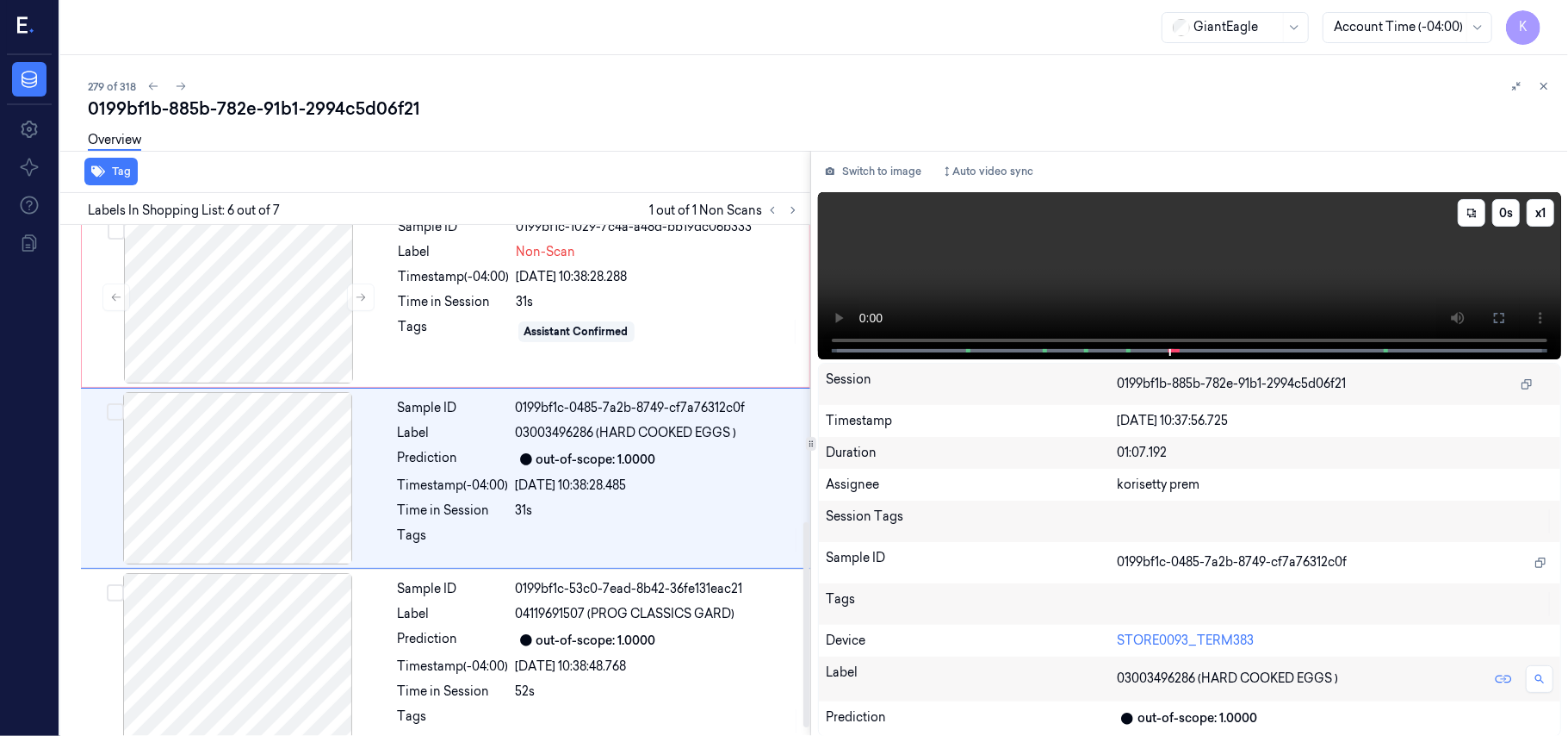
click at [1245, 246] on video at bounding box center [1189, 276] width 743 height 167
click at [1231, 250] on video at bounding box center [1189, 276] width 743 height 167
click at [593, 314] on div "Sample ID 0199bf1c-1029-7c4a-a48d-bb19dc06b333 Label Non-Scan Timestamp (-04:00…" at bounding box center [599, 298] width 414 height 173
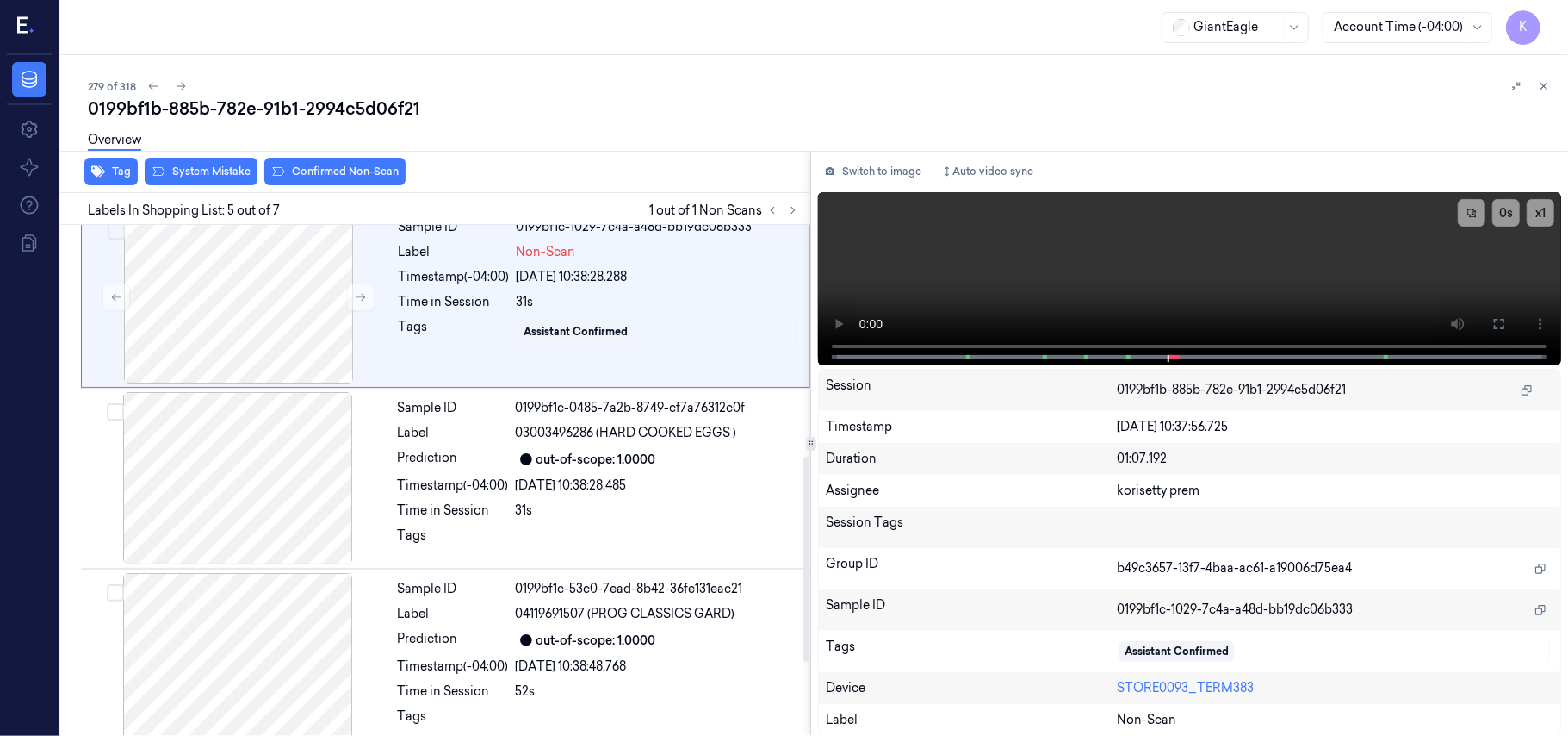
scroll to position [559, 0]
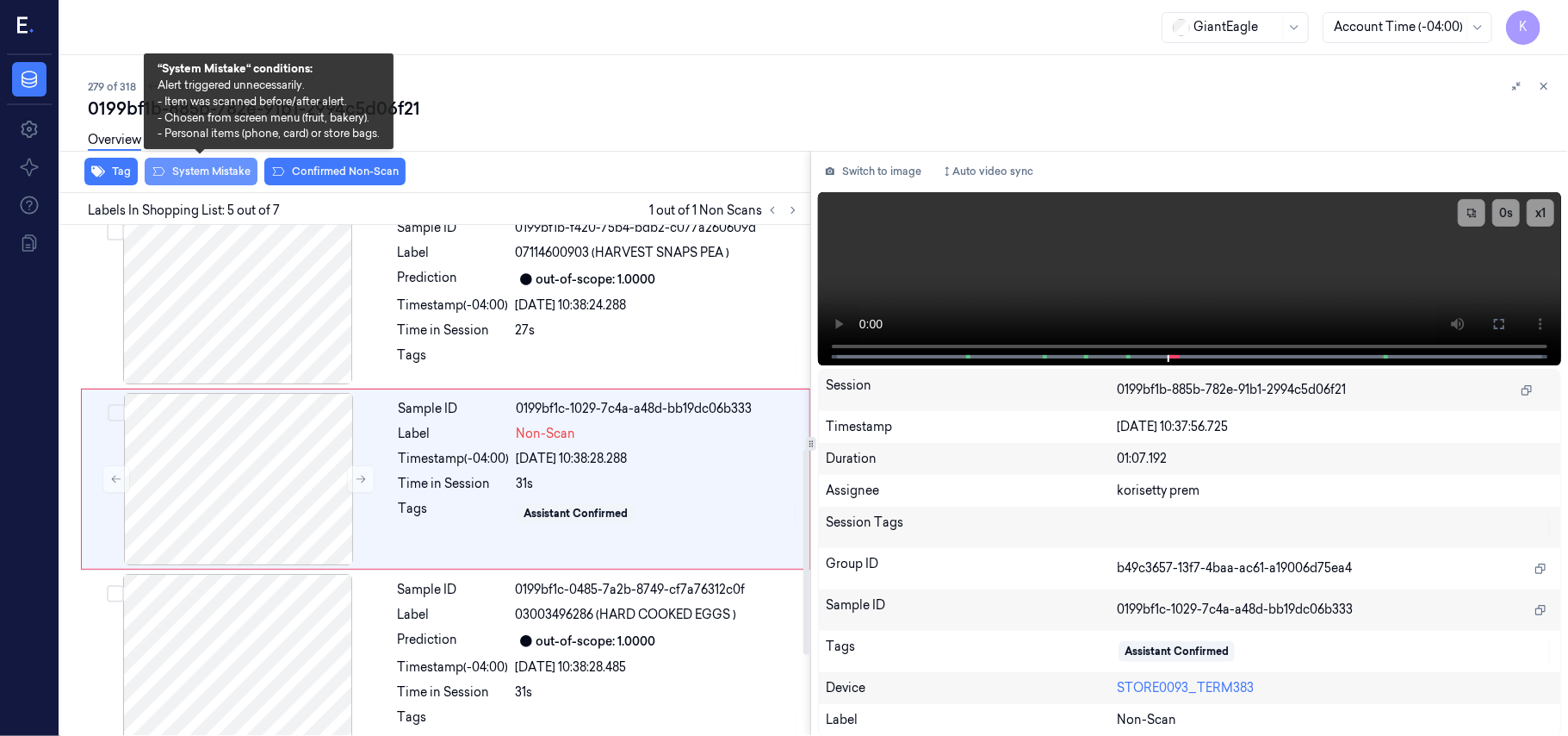
click at [216, 169] on button "System Mistake" at bounding box center [201, 172] width 113 height 28
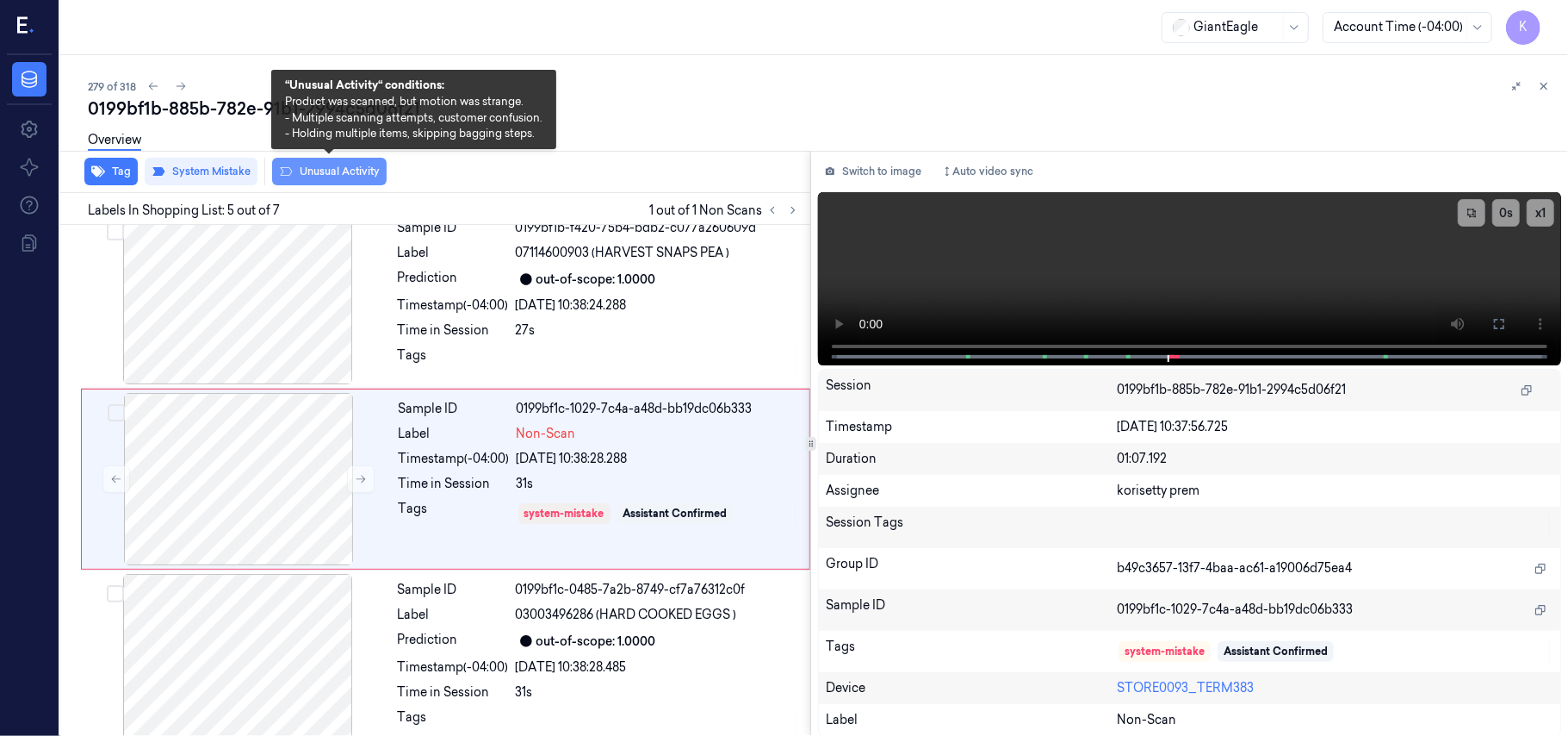
click at [321, 169] on button "Unusual Activity" at bounding box center [329, 172] width 115 height 28
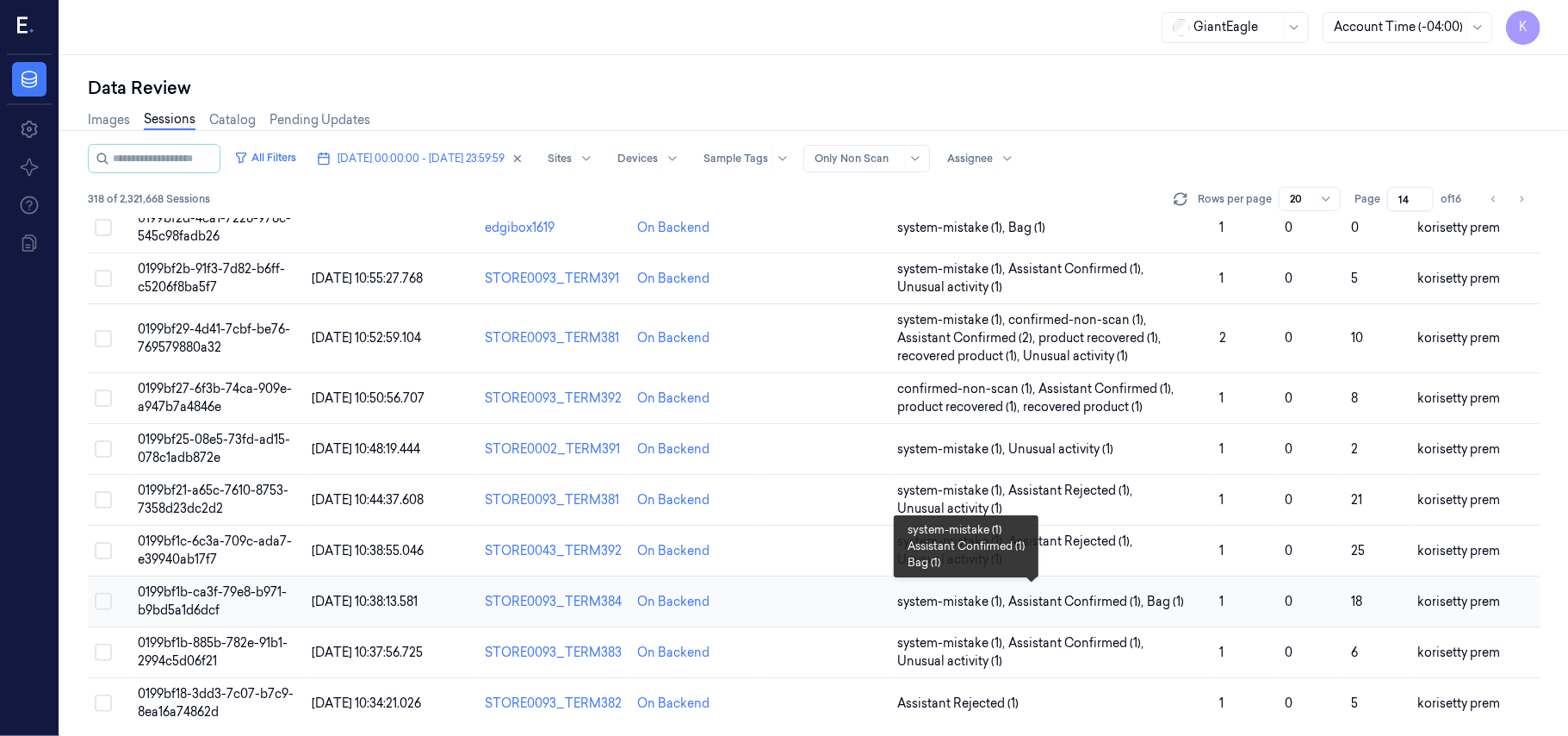
scroll to position [608, 0]
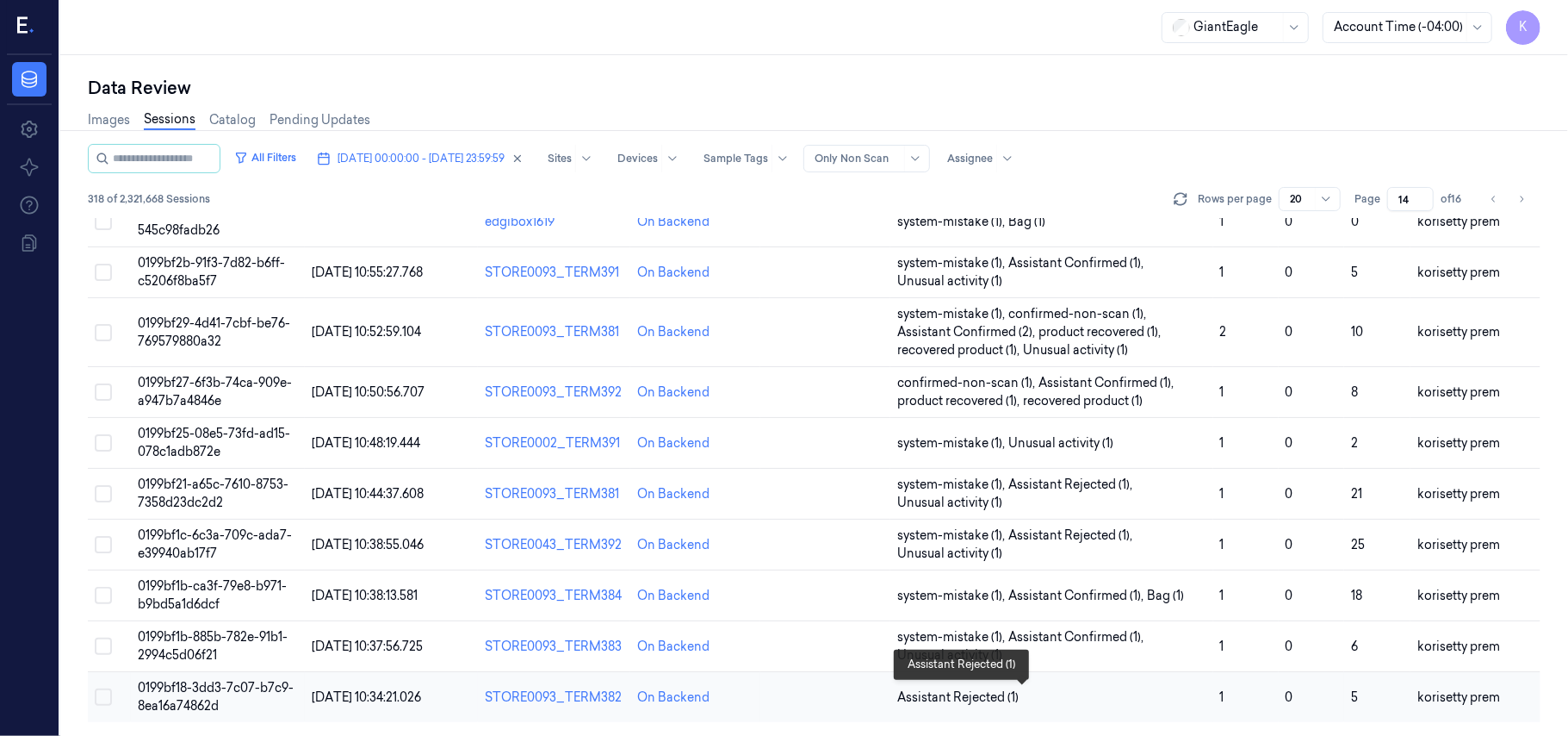
click at [1024, 694] on span "Assistant Rejected (1)" at bounding box center [1051, 697] width 309 height 18
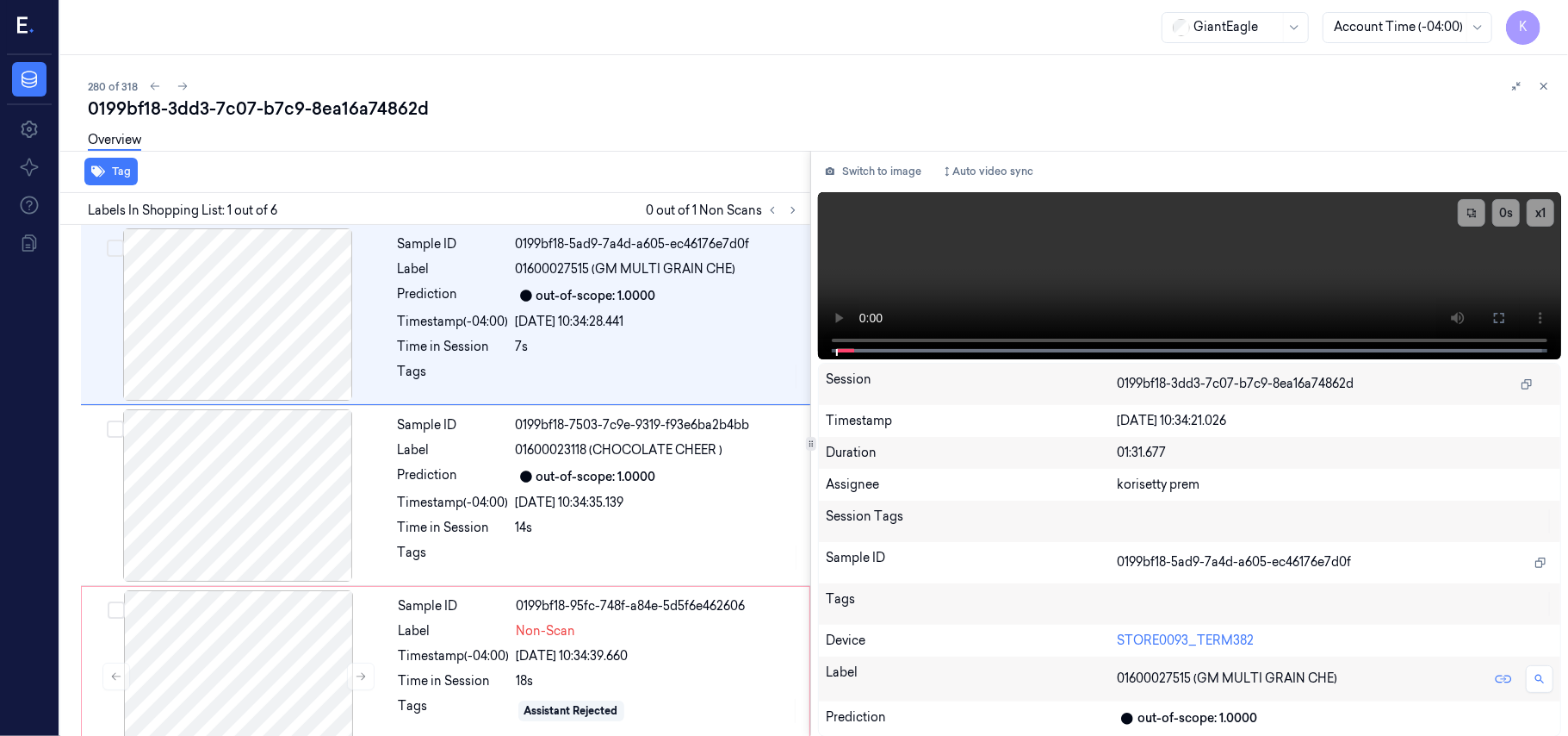
click at [570, 146] on div "Overview" at bounding box center [821, 142] width 1466 height 44
click at [584, 472] on div "out-of-scope: 1.0000" at bounding box center [596, 476] width 120 height 18
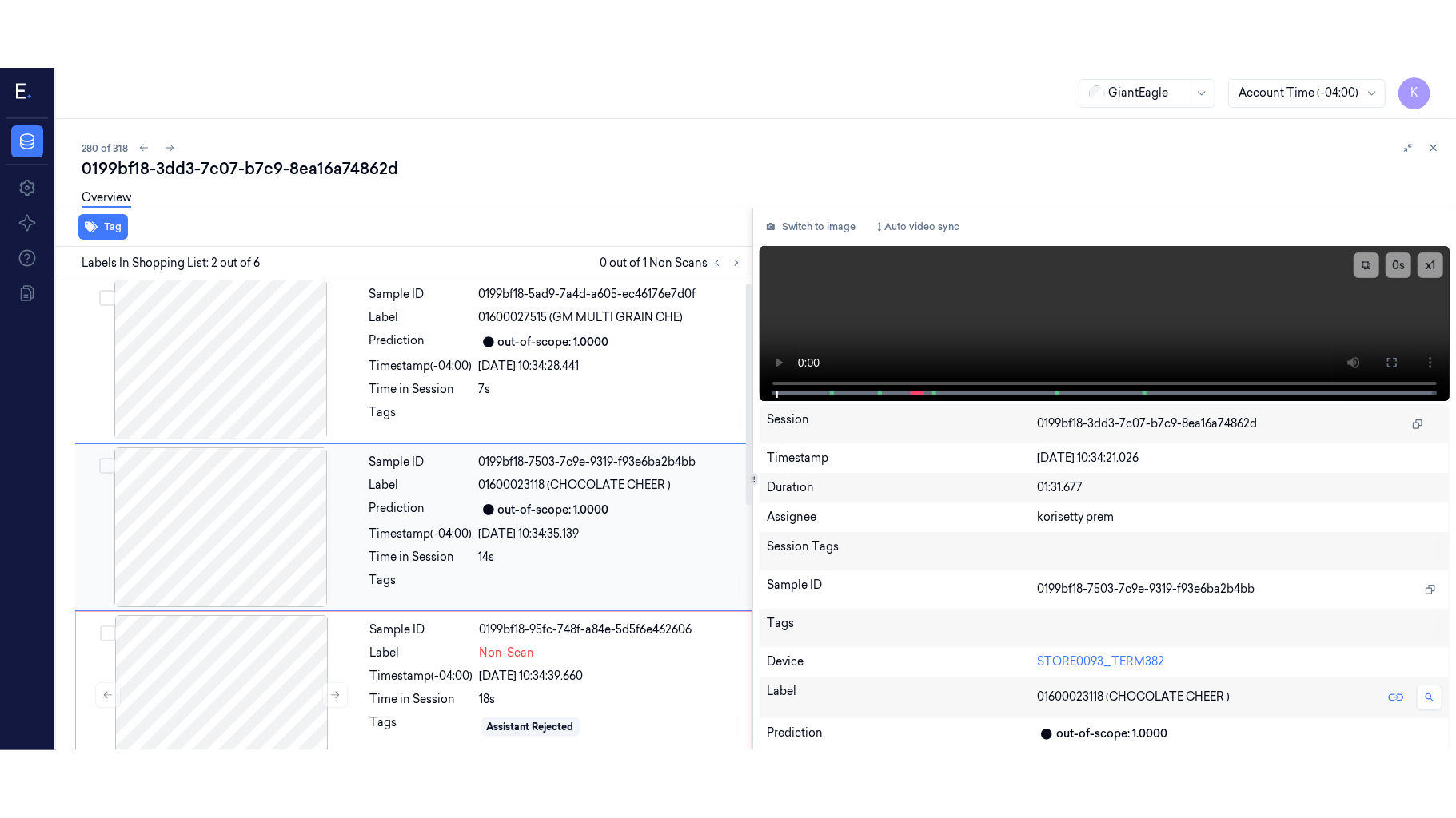
scroll to position [14, 0]
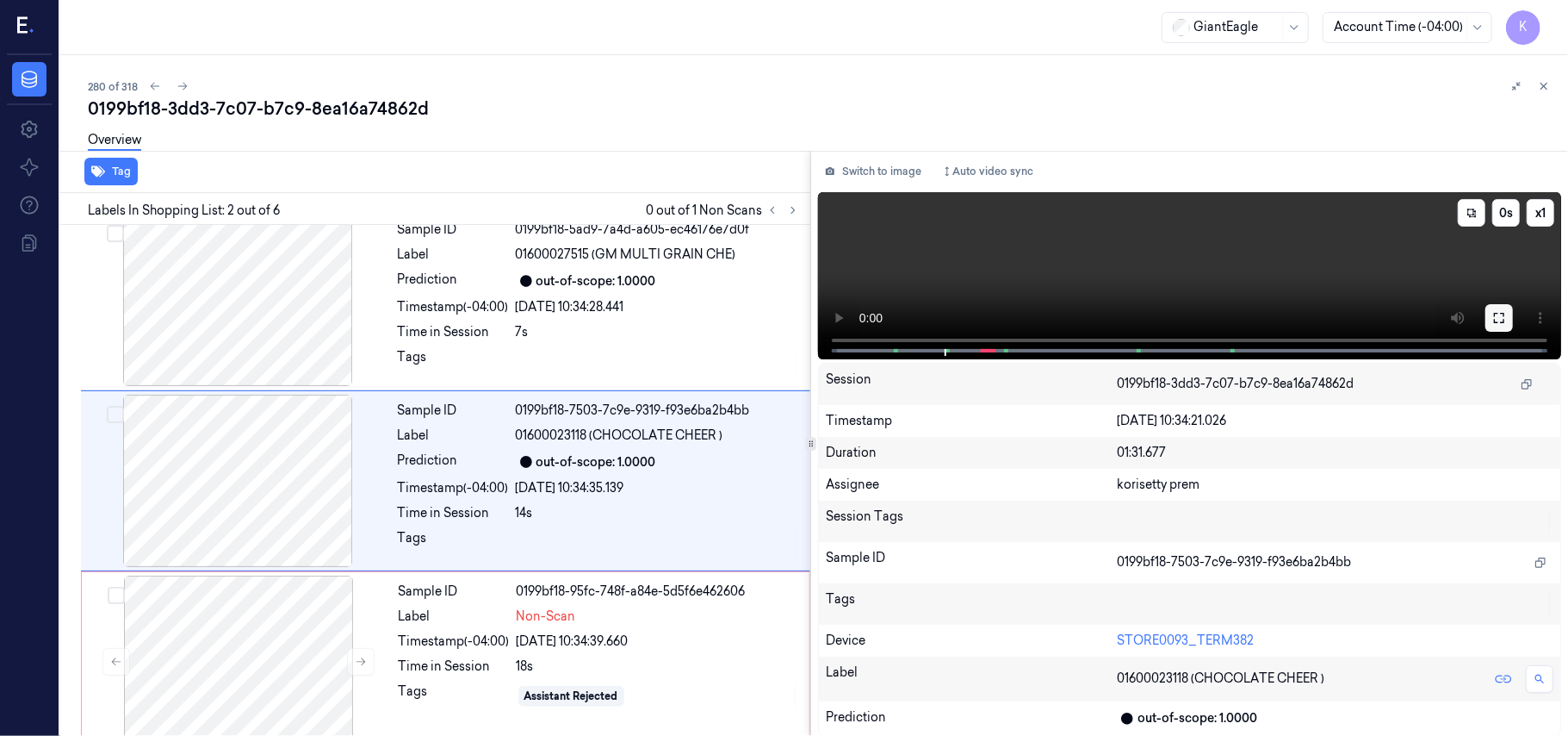
click at [1502, 317] on icon at bounding box center [1499, 318] width 14 height 14
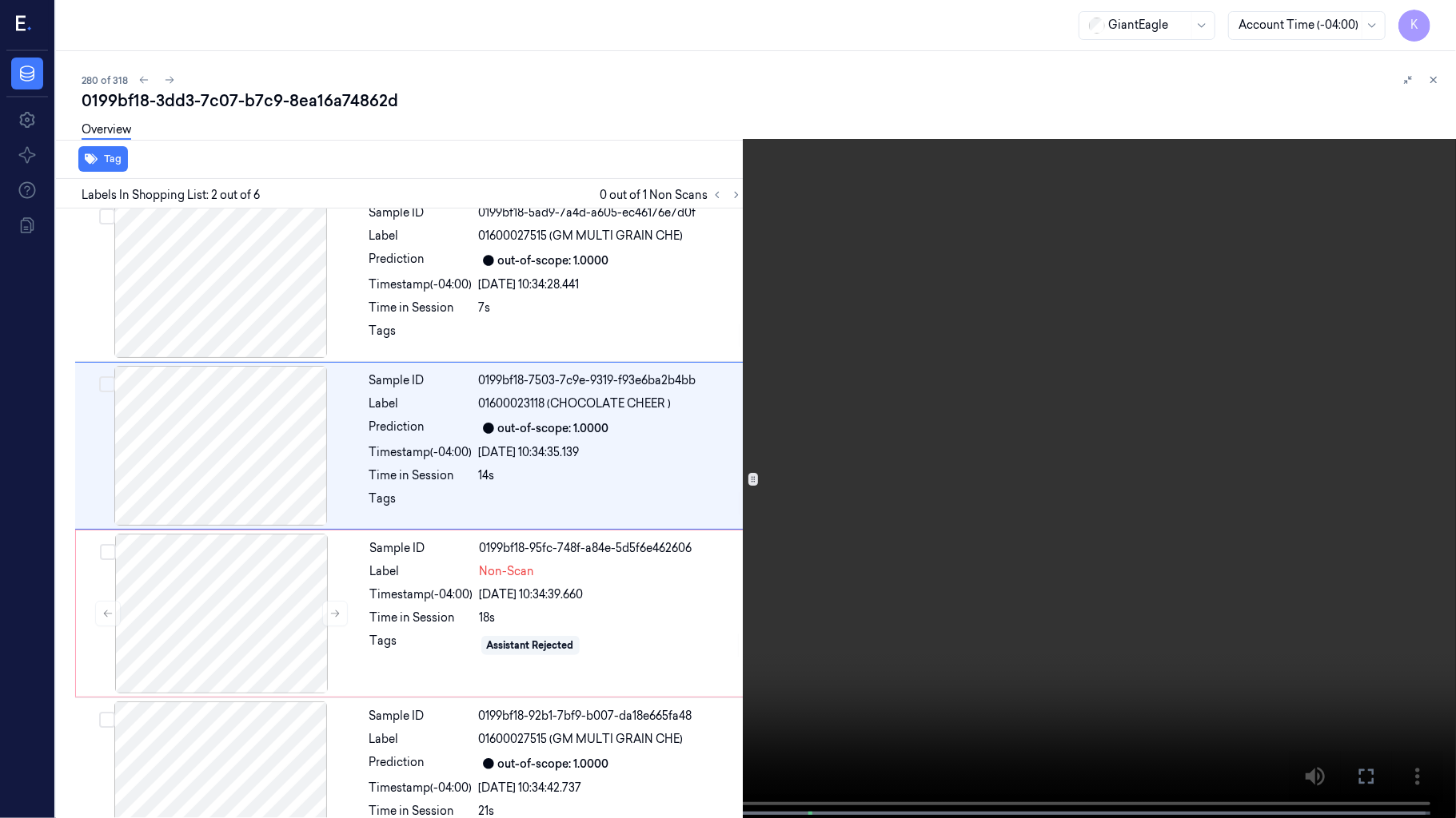
click at [534, 595] on video at bounding box center [728, 411] width 1456 height 821
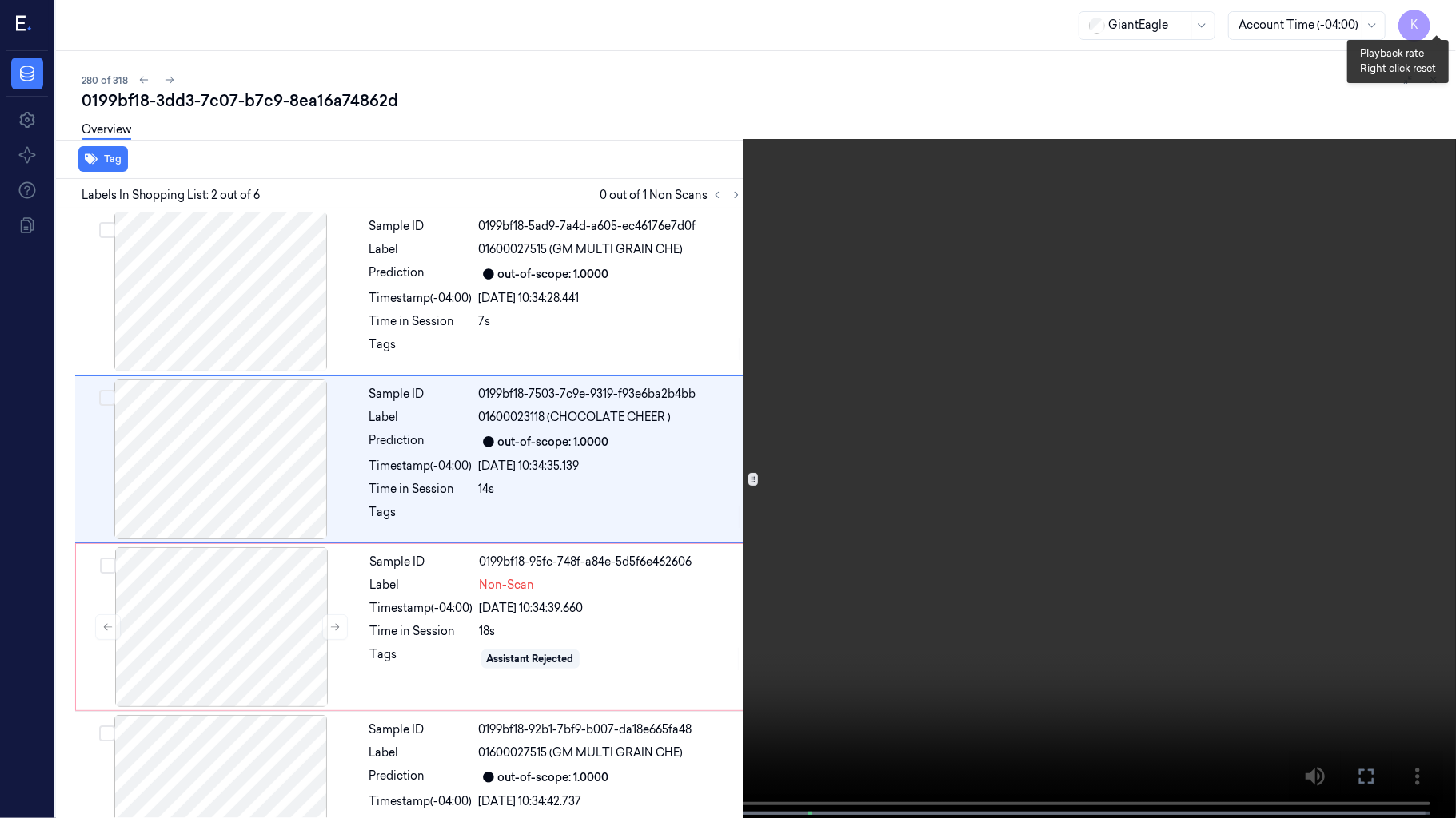
click at [1433, 17] on button "x 1" at bounding box center [1437, 19] width 26 height 26
click at [324, 682] on span at bounding box center [325, 813] width 2 height 8
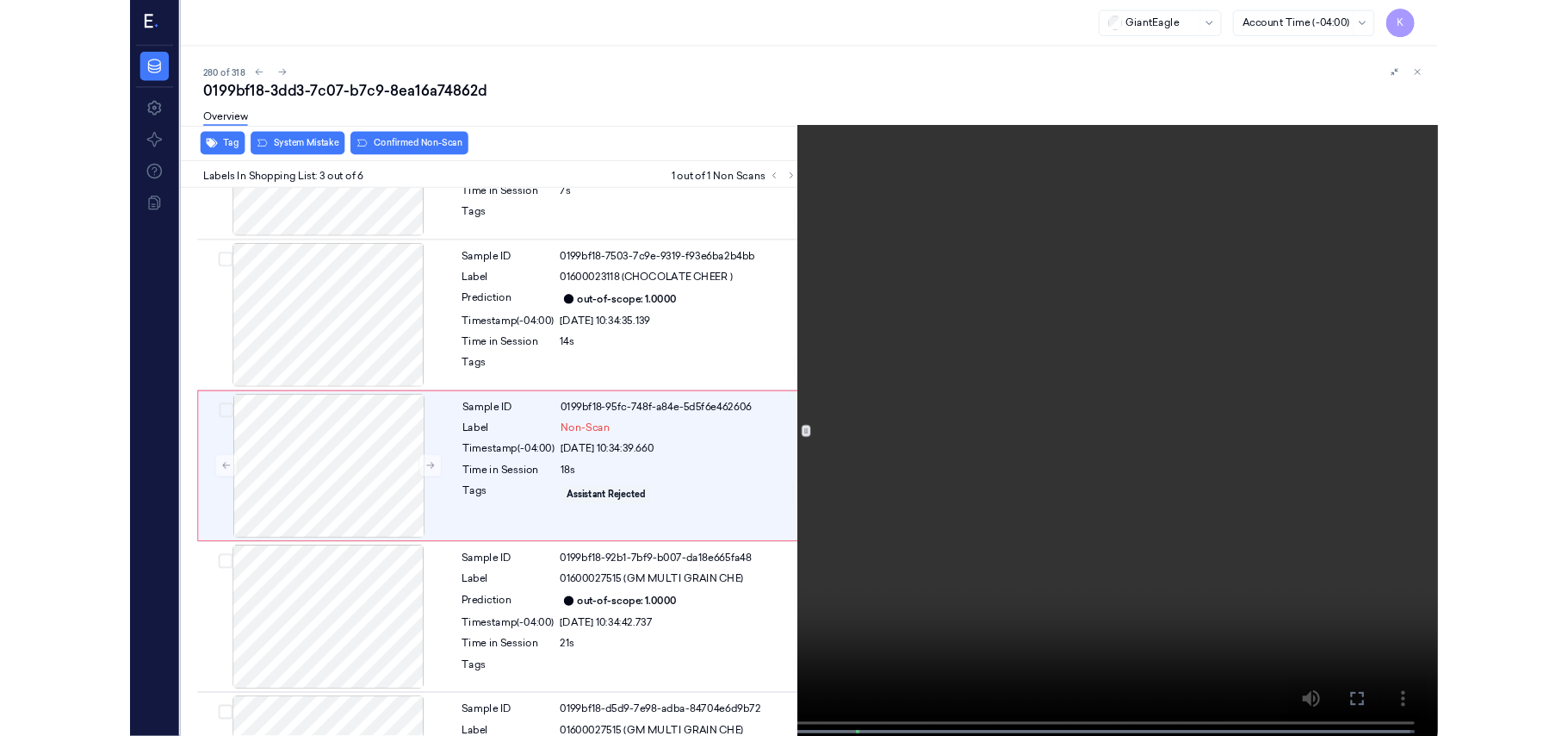
scroll to position [124, 0]
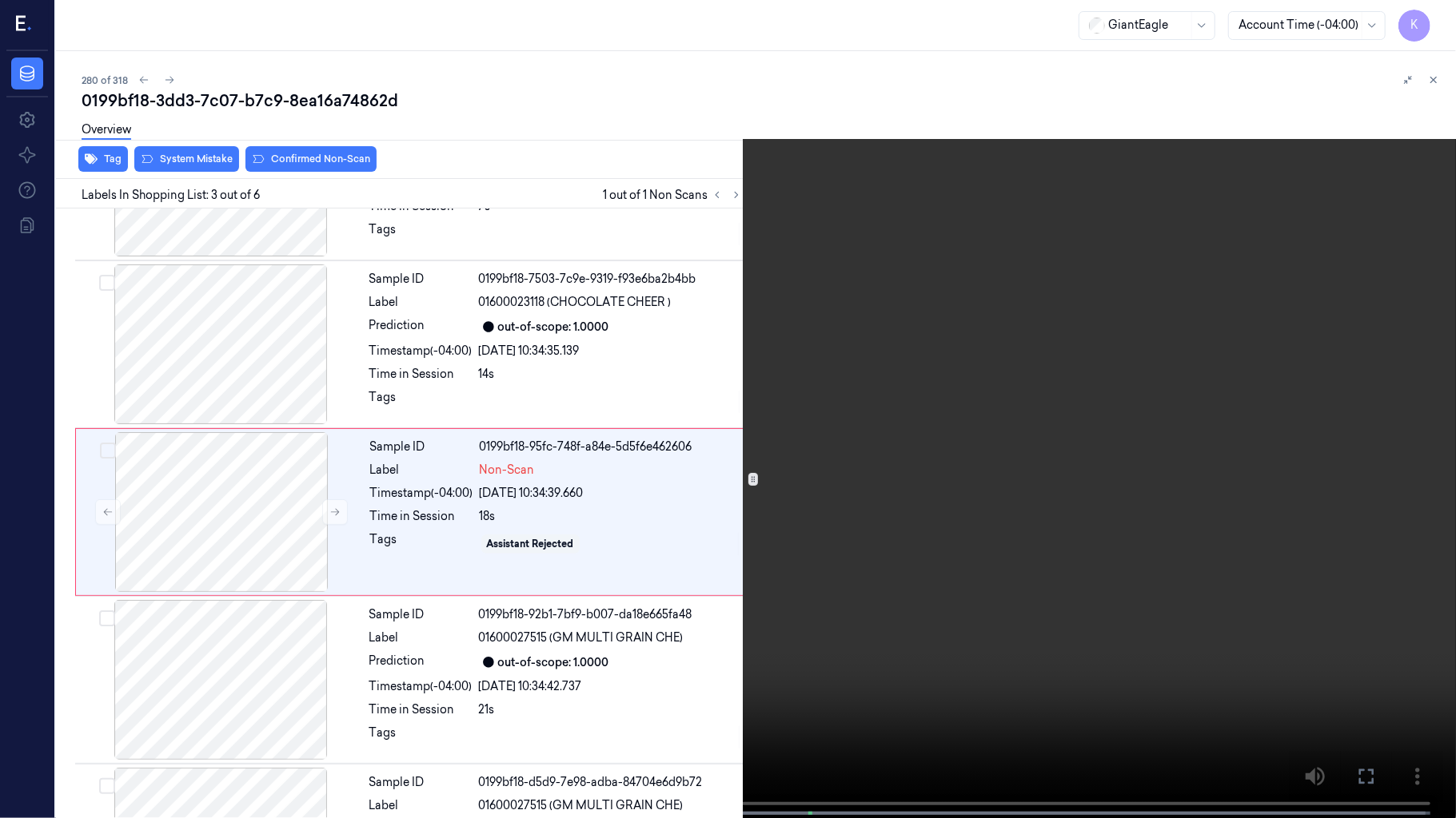
click at [940, 443] on video at bounding box center [728, 411] width 1456 height 821
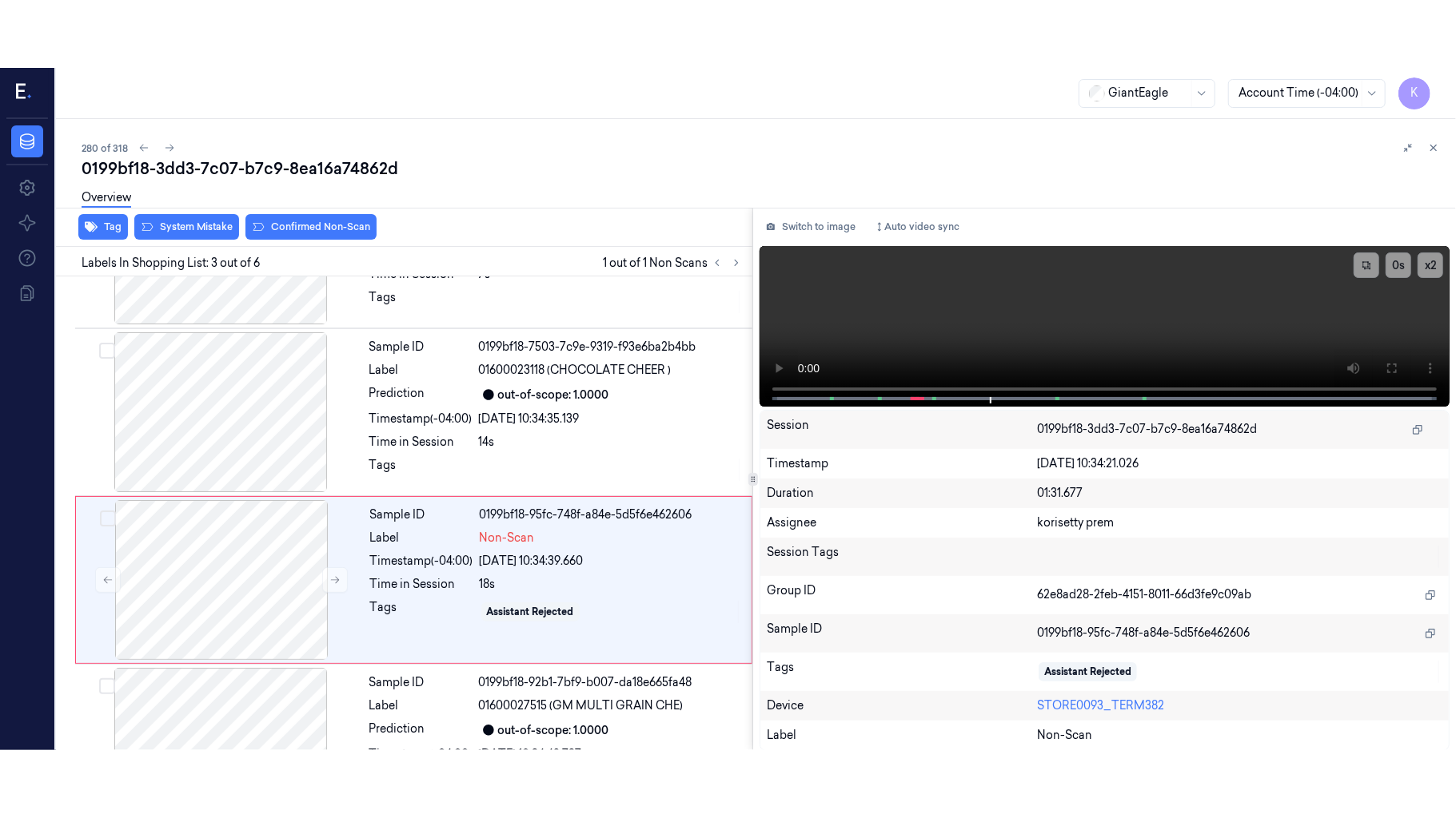
scroll to position [182, 0]
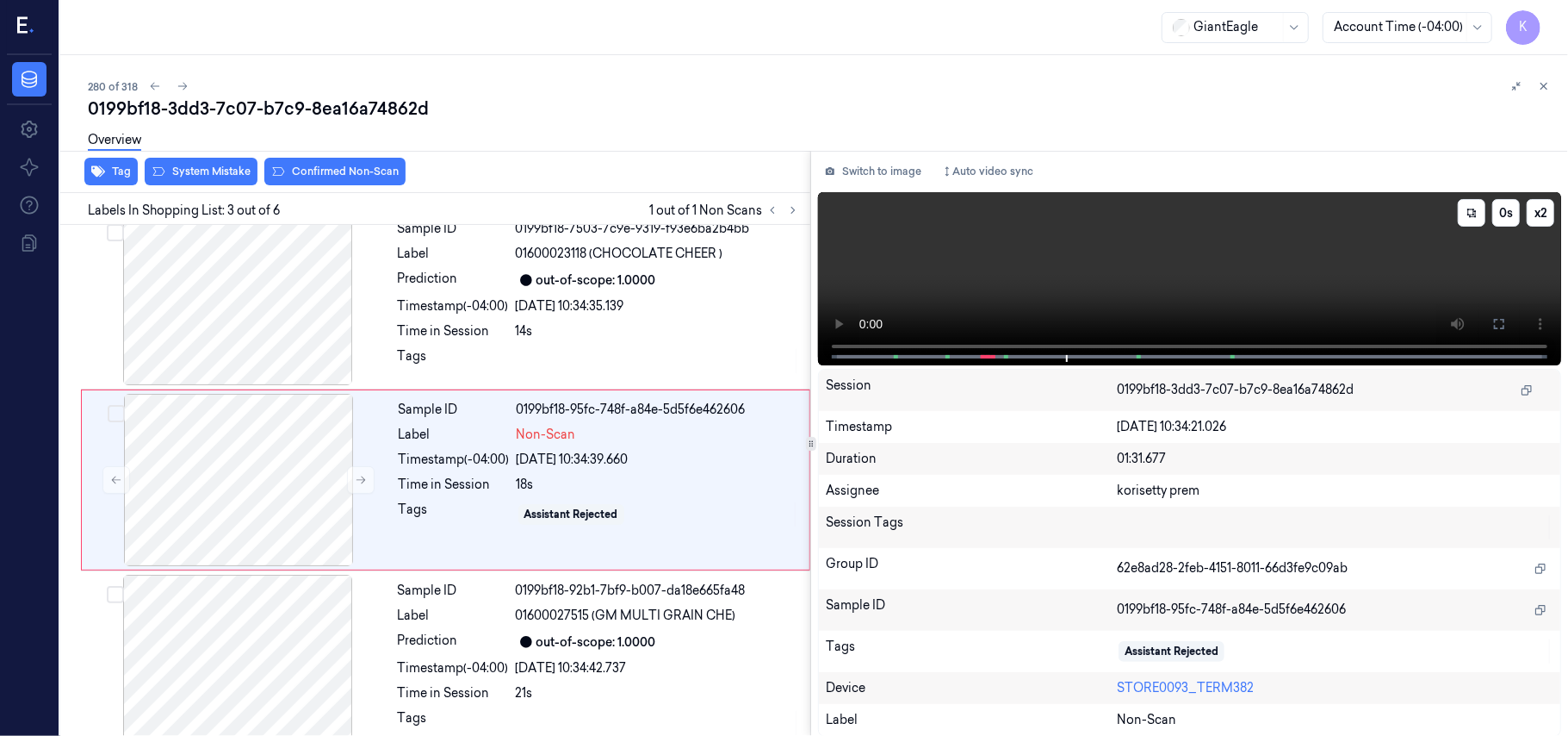
click at [1051, 267] on video at bounding box center [1189, 279] width 743 height 173
click at [1493, 318] on icon at bounding box center [1499, 324] width 14 height 14
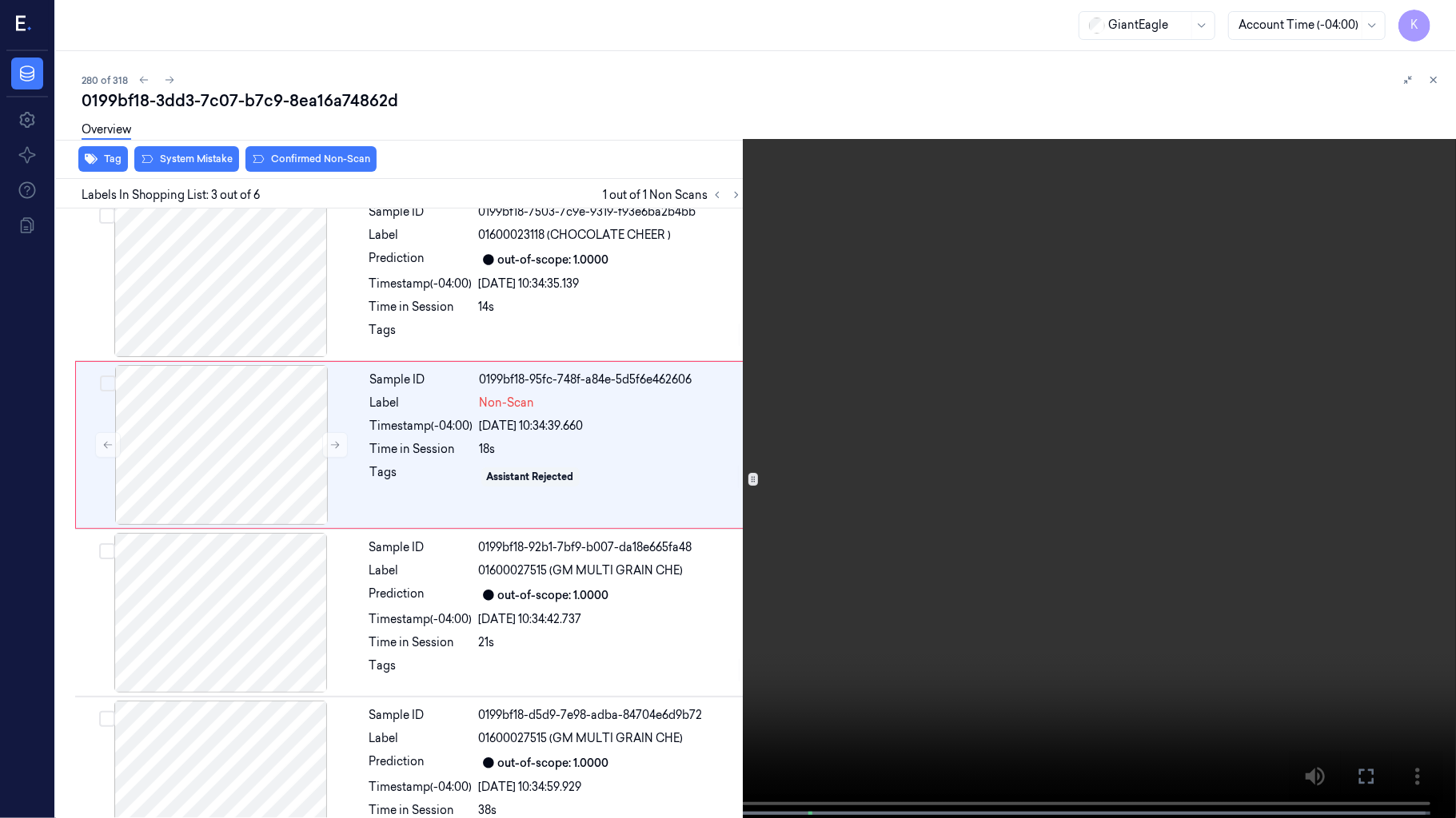
click at [843, 254] on video at bounding box center [728, 411] width 1456 height 821
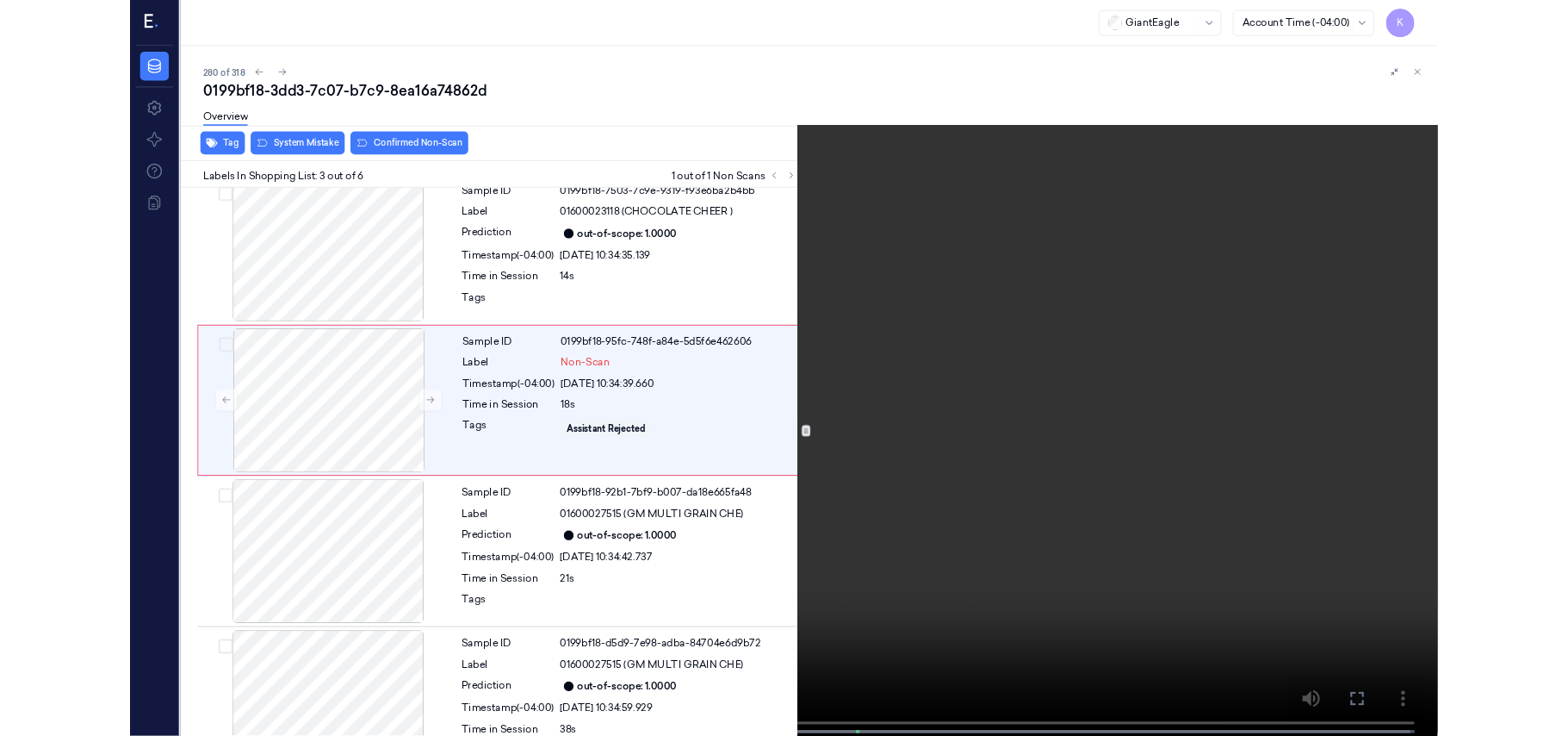
scroll to position [124, 0]
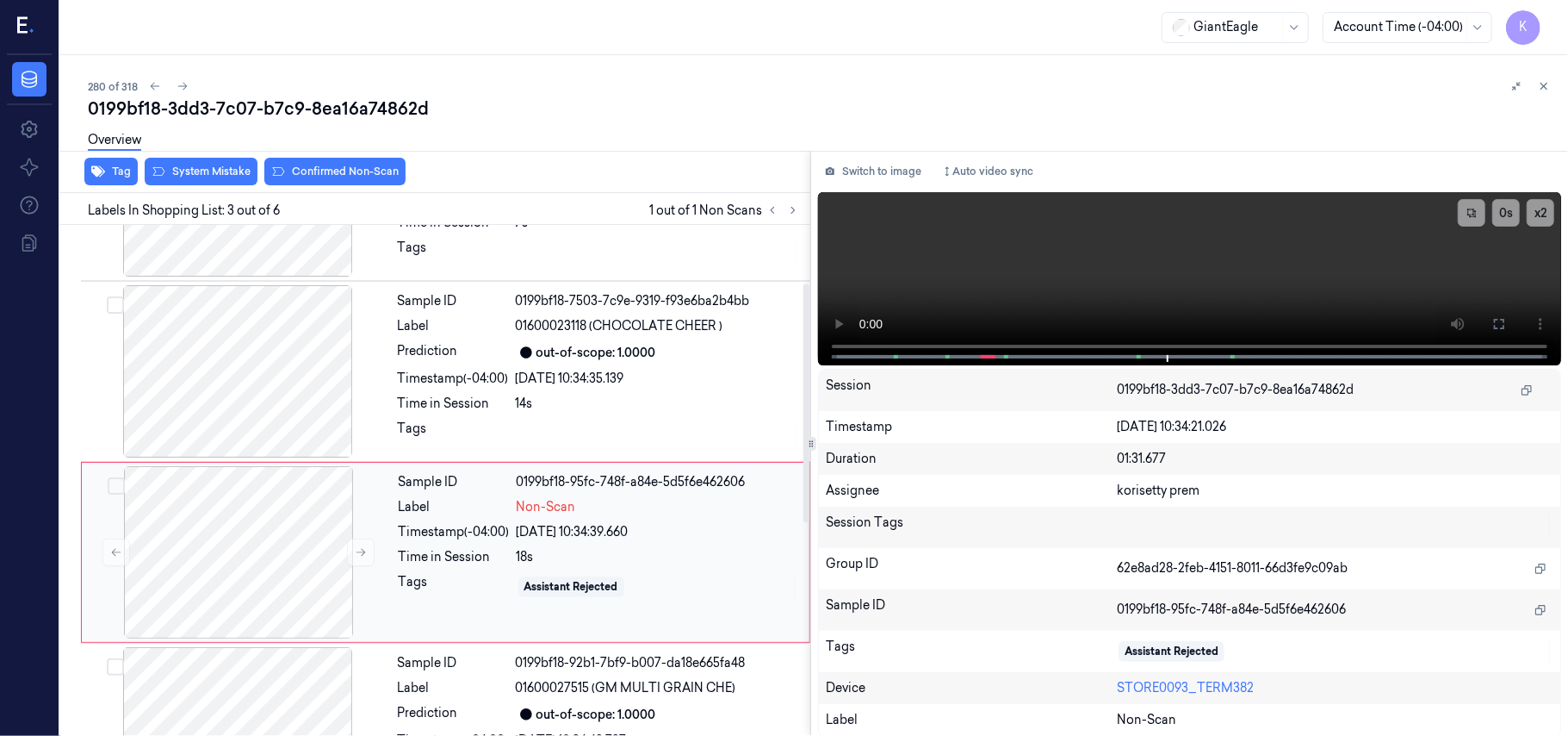
click at [521, 486] on div "0199bf18-95fc-748f-a84e-5d5f6e462606" at bounding box center [657, 481] width 282 height 18
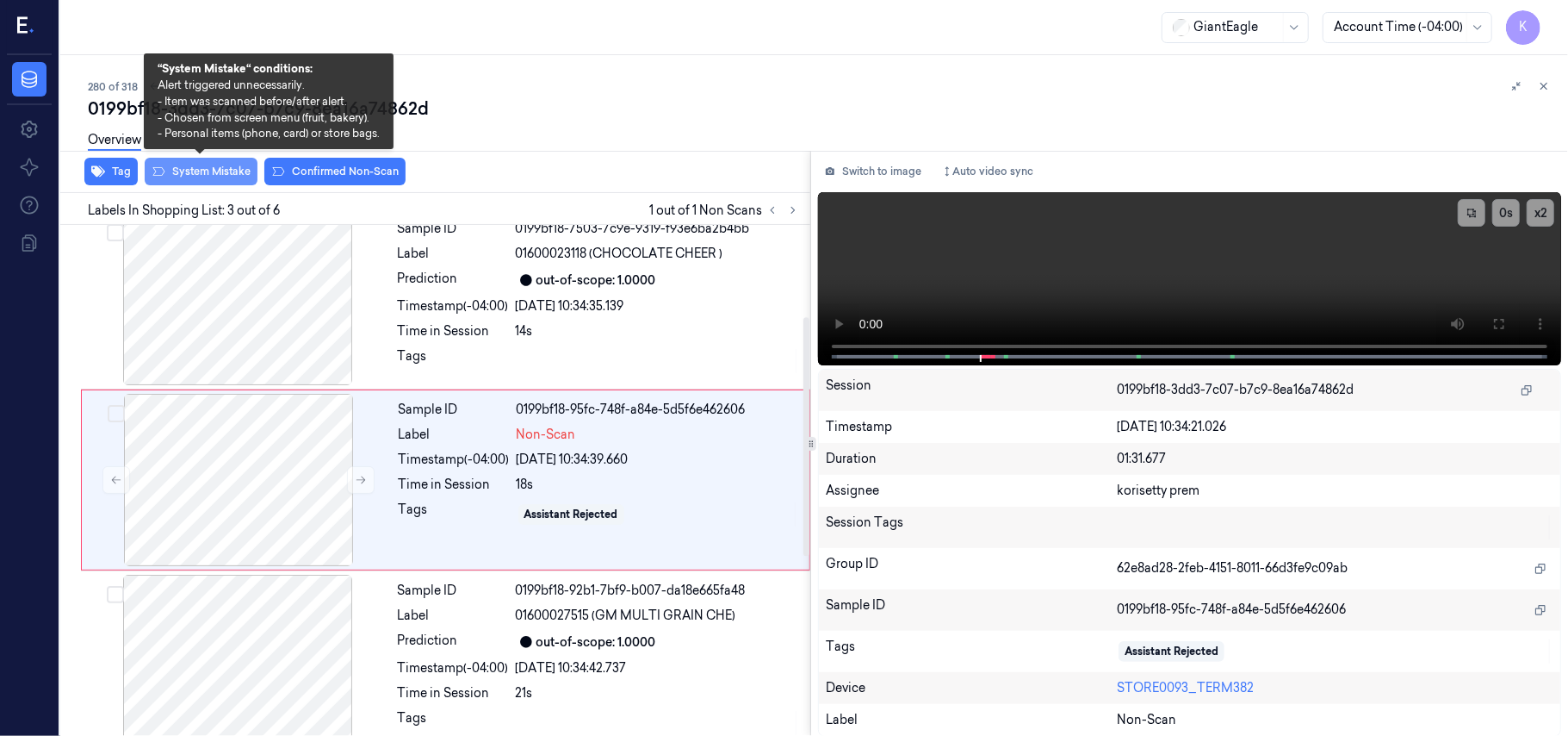
click at [221, 178] on button "System Mistake" at bounding box center [201, 172] width 113 height 28
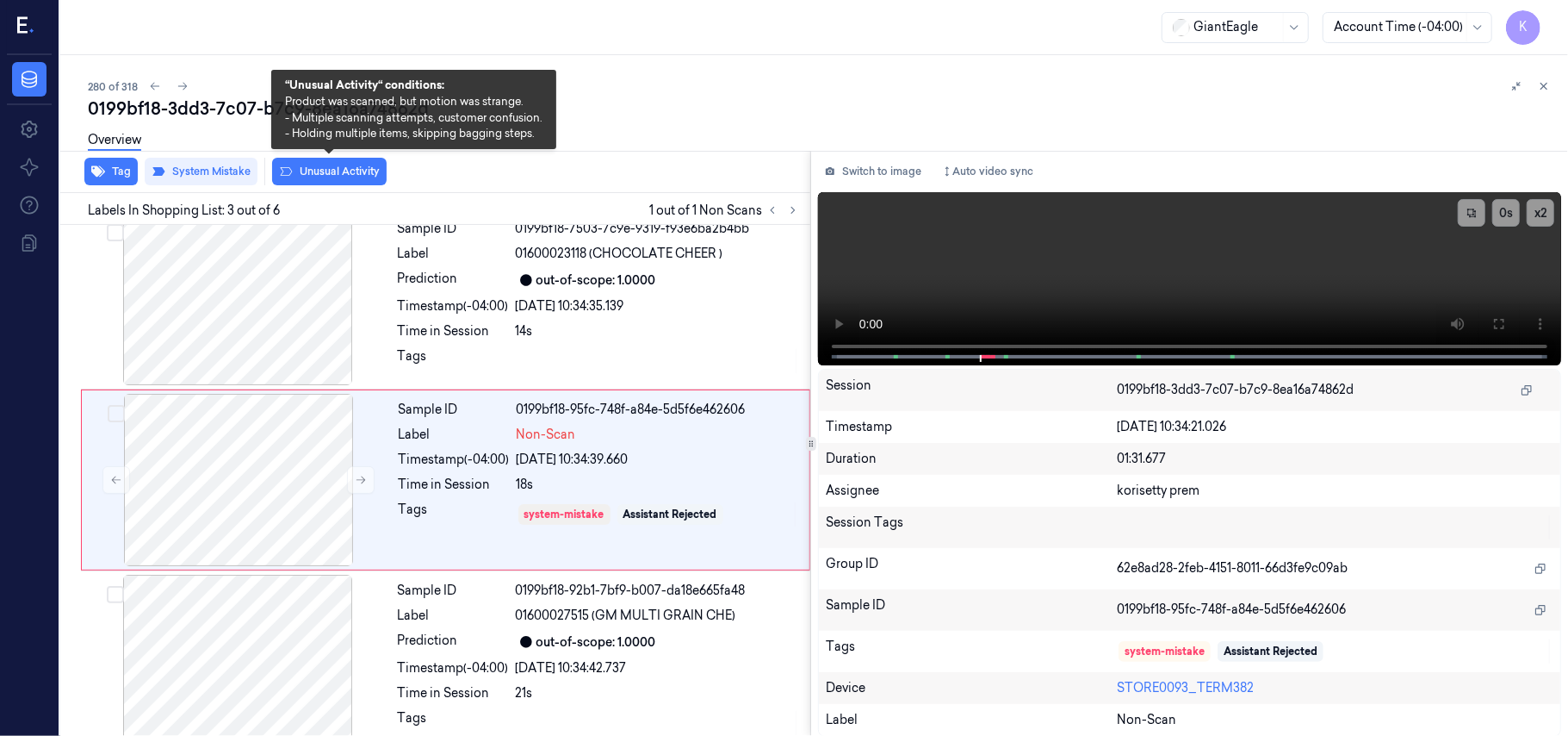
click at [327, 178] on button "Unusual Activity" at bounding box center [329, 172] width 115 height 28
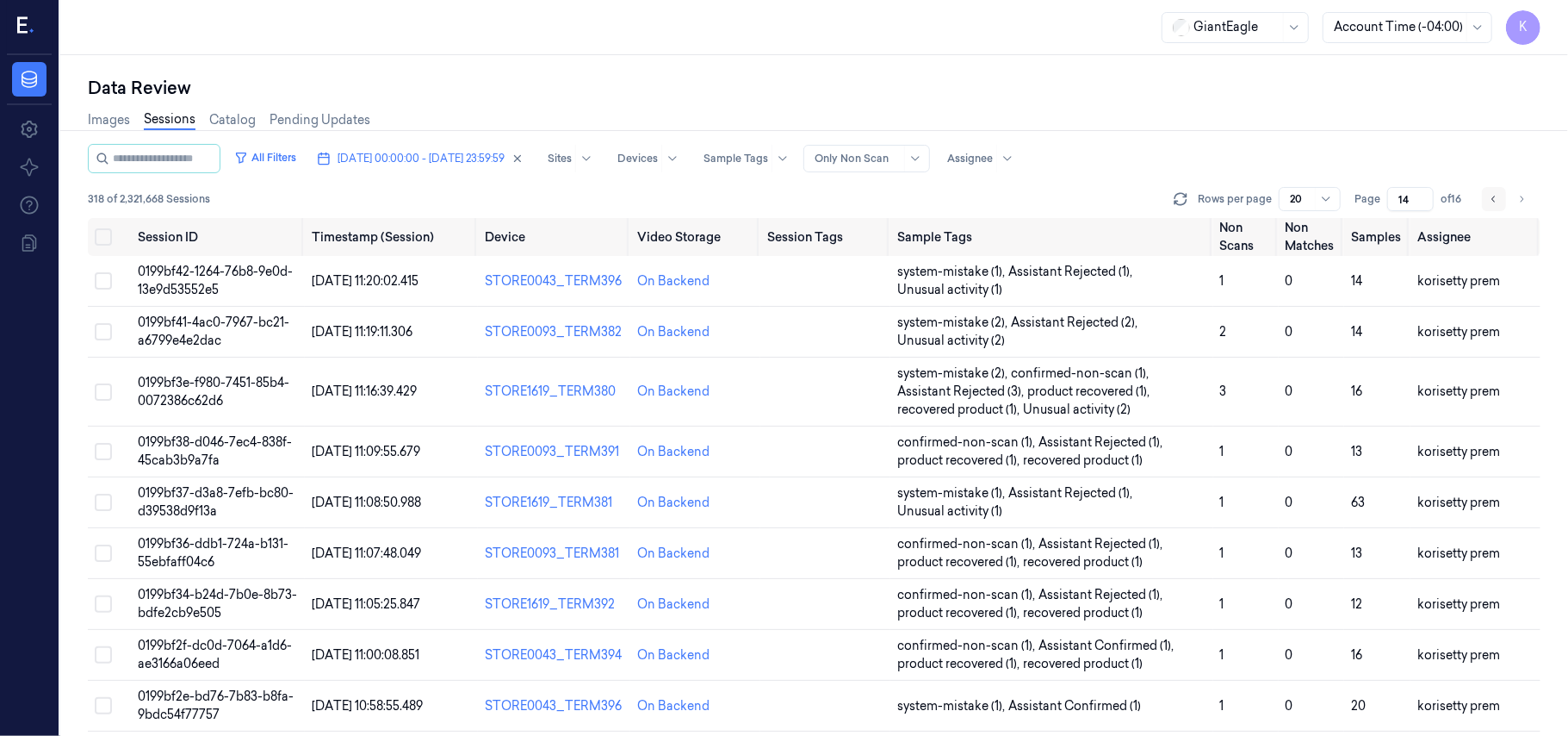
click at [1485, 194] on button "Go to previous page" at bounding box center [1494, 199] width 24 height 24
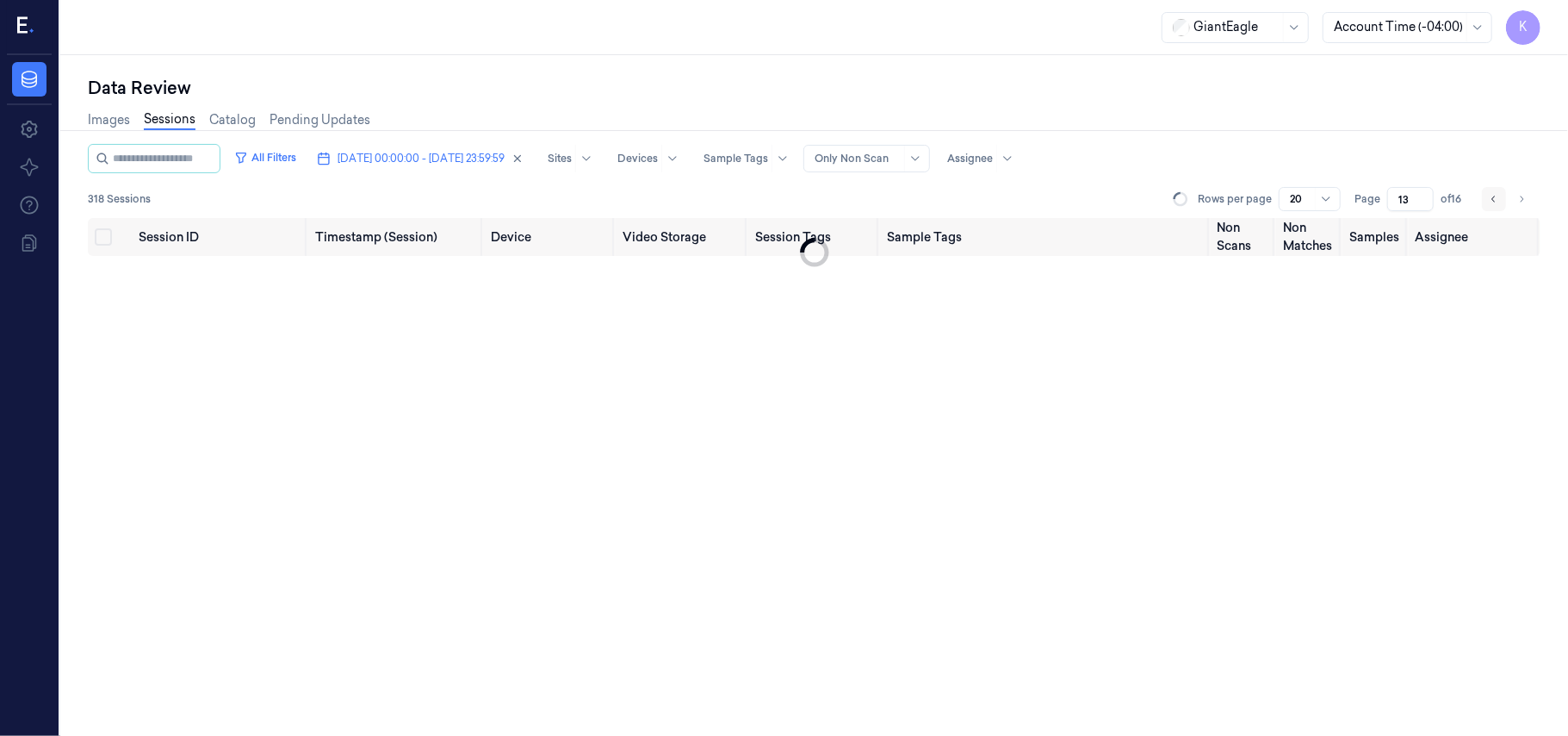
click at [1485, 197] on button "Go to previous page" at bounding box center [1494, 199] width 24 height 24
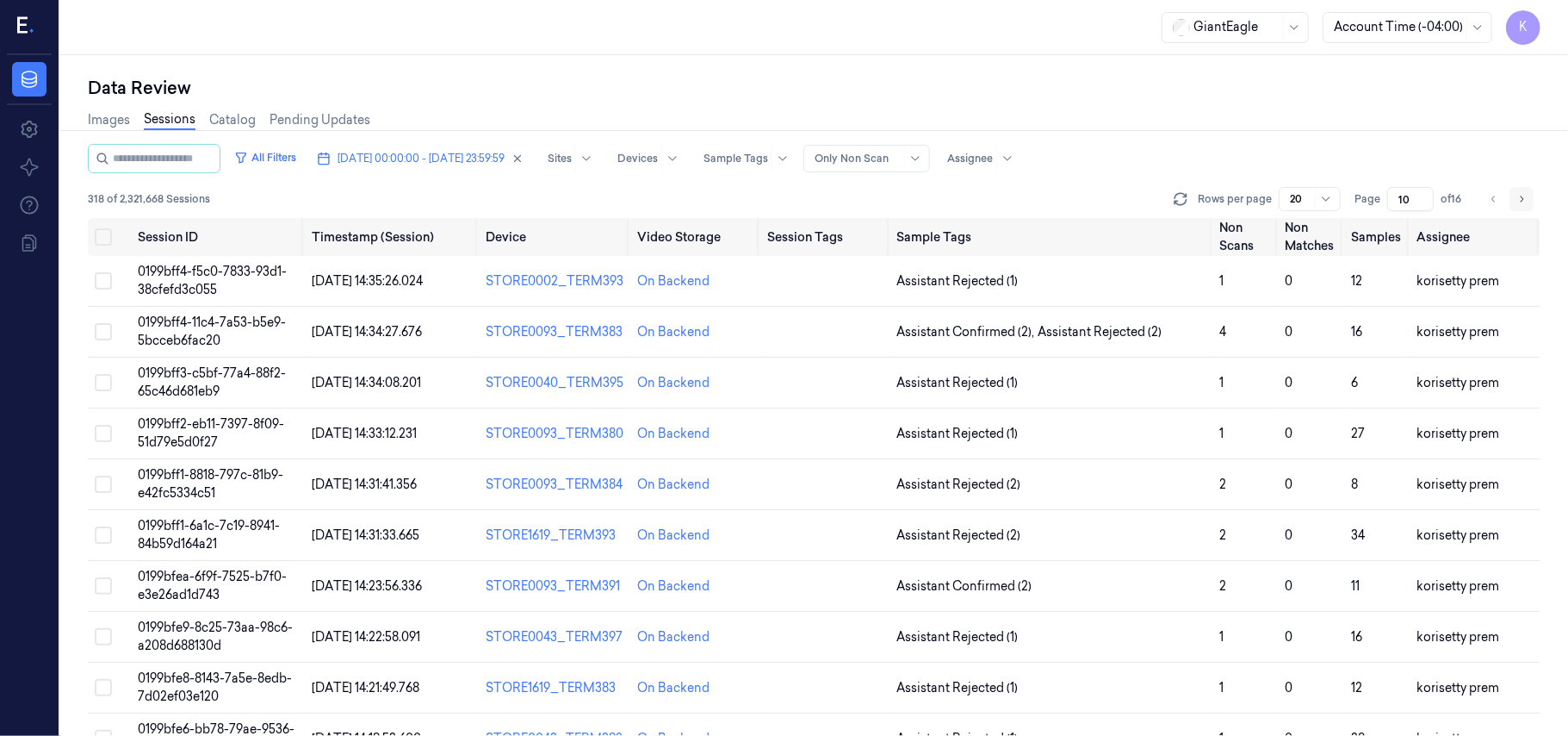
click at [1523, 198] on icon "Go to next page" at bounding box center [1522, 198] width 3 height 6
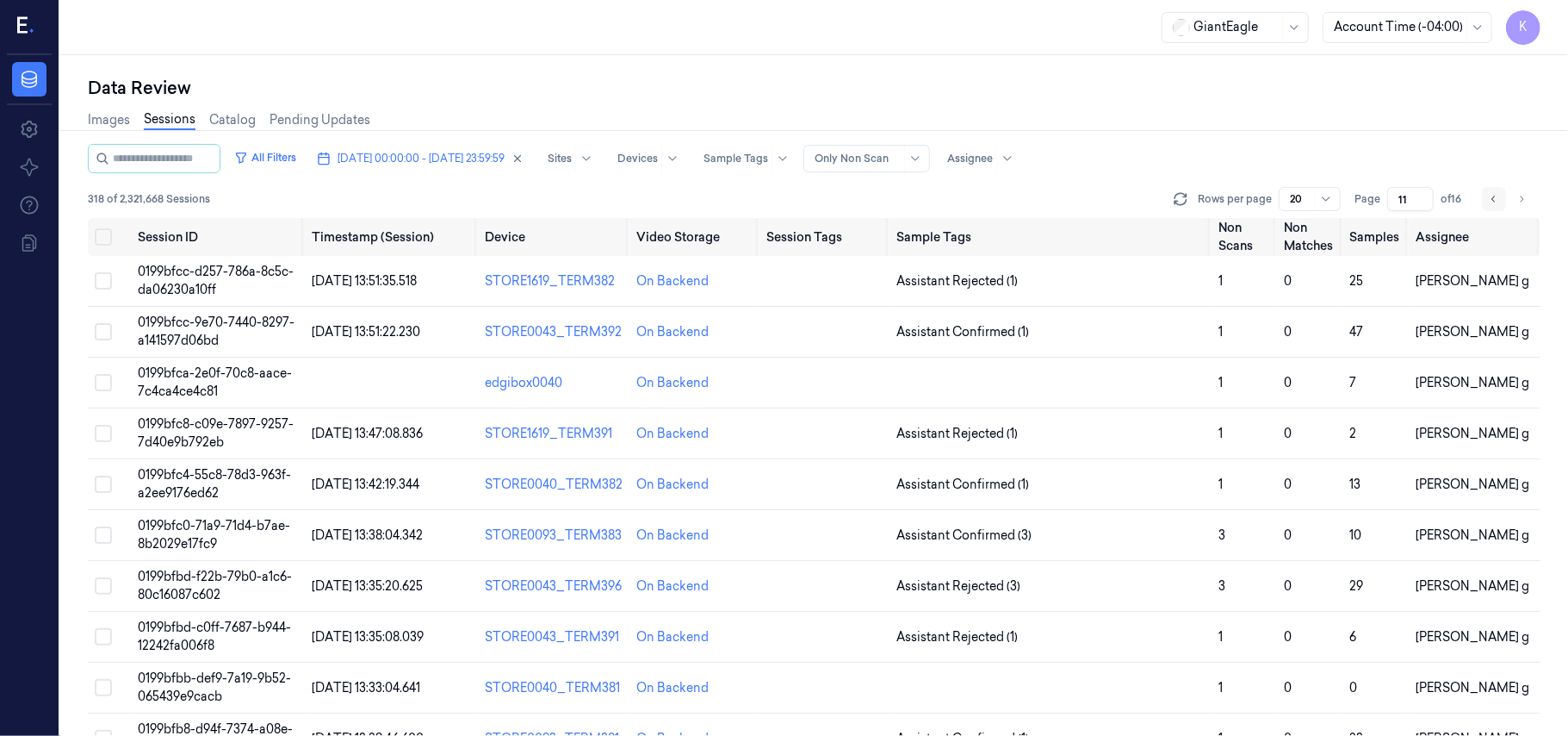
click at [1496, 201] on icon "Go to previous page" at bounding box center [1494, 199] width 10 height 14
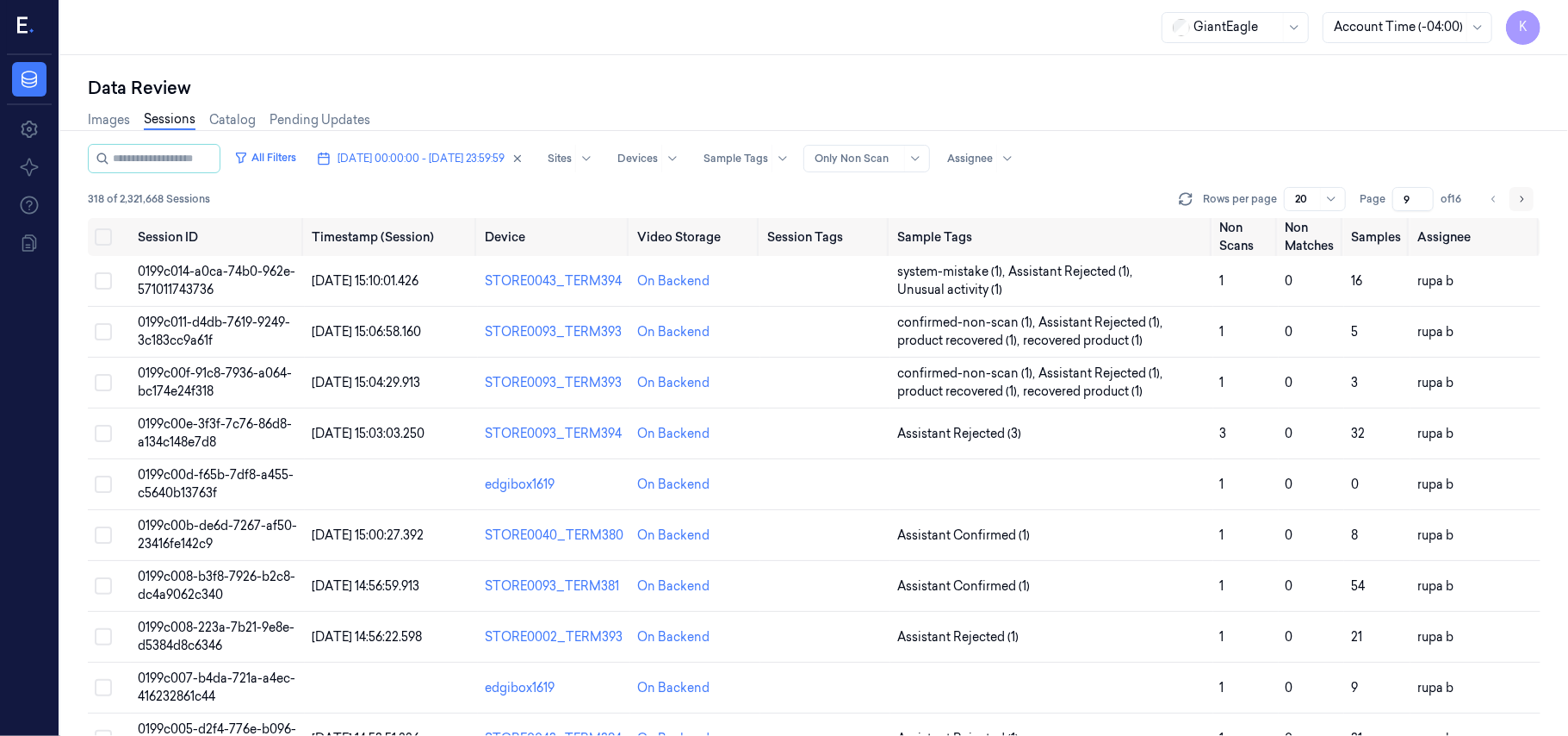
click at [1523, 201] on icon "Go to next page" at bounding box center [1521, 199] width 10 height 14
type input "10"
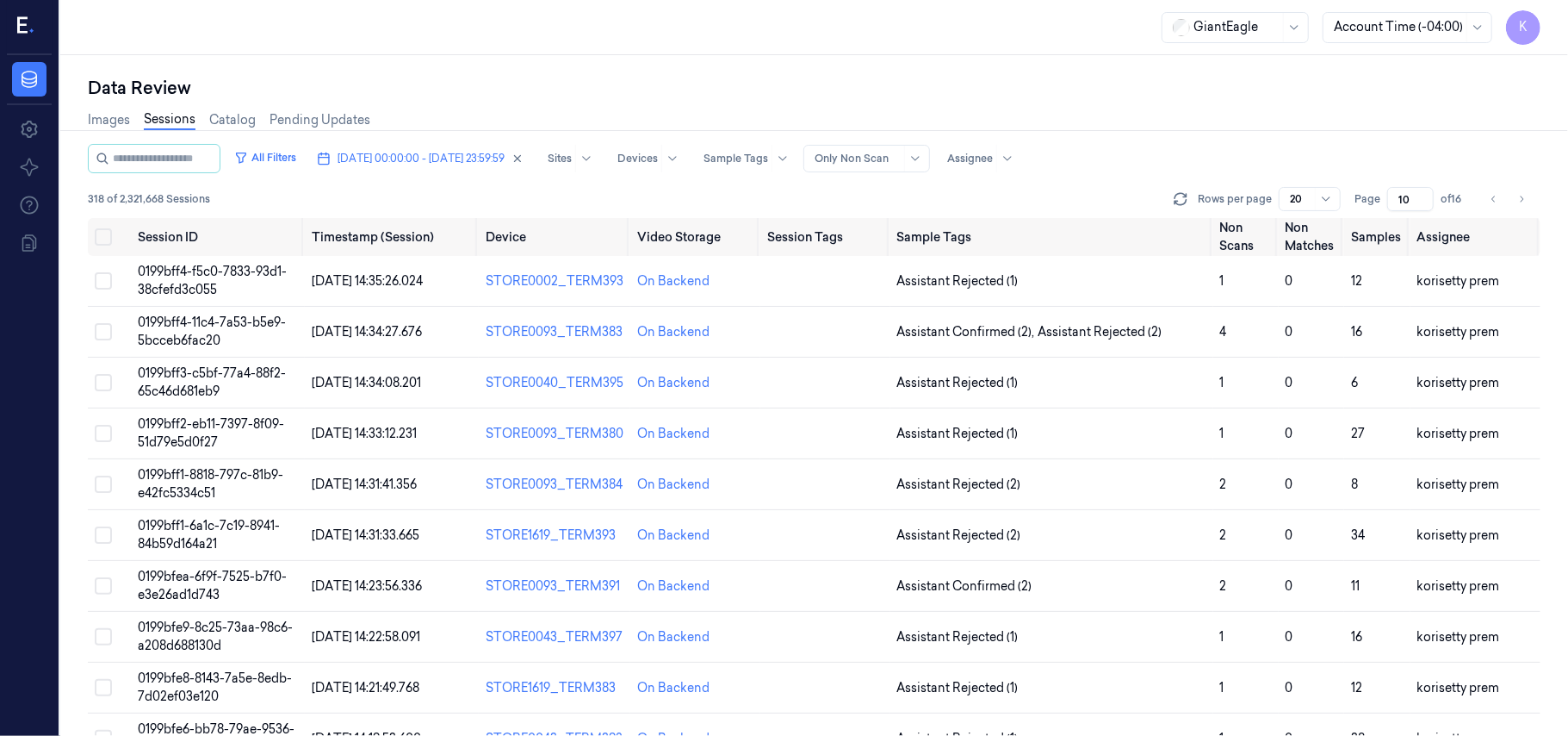
click at [1221, 90] on div "Data Review" at bounding box center [814, 88] width 1452 height 24
click at [172, 277] on span "0199bff4-f5c0-7833-93d1-38cfefd3c055" at bounding box center [212, 280] width 149 height 34
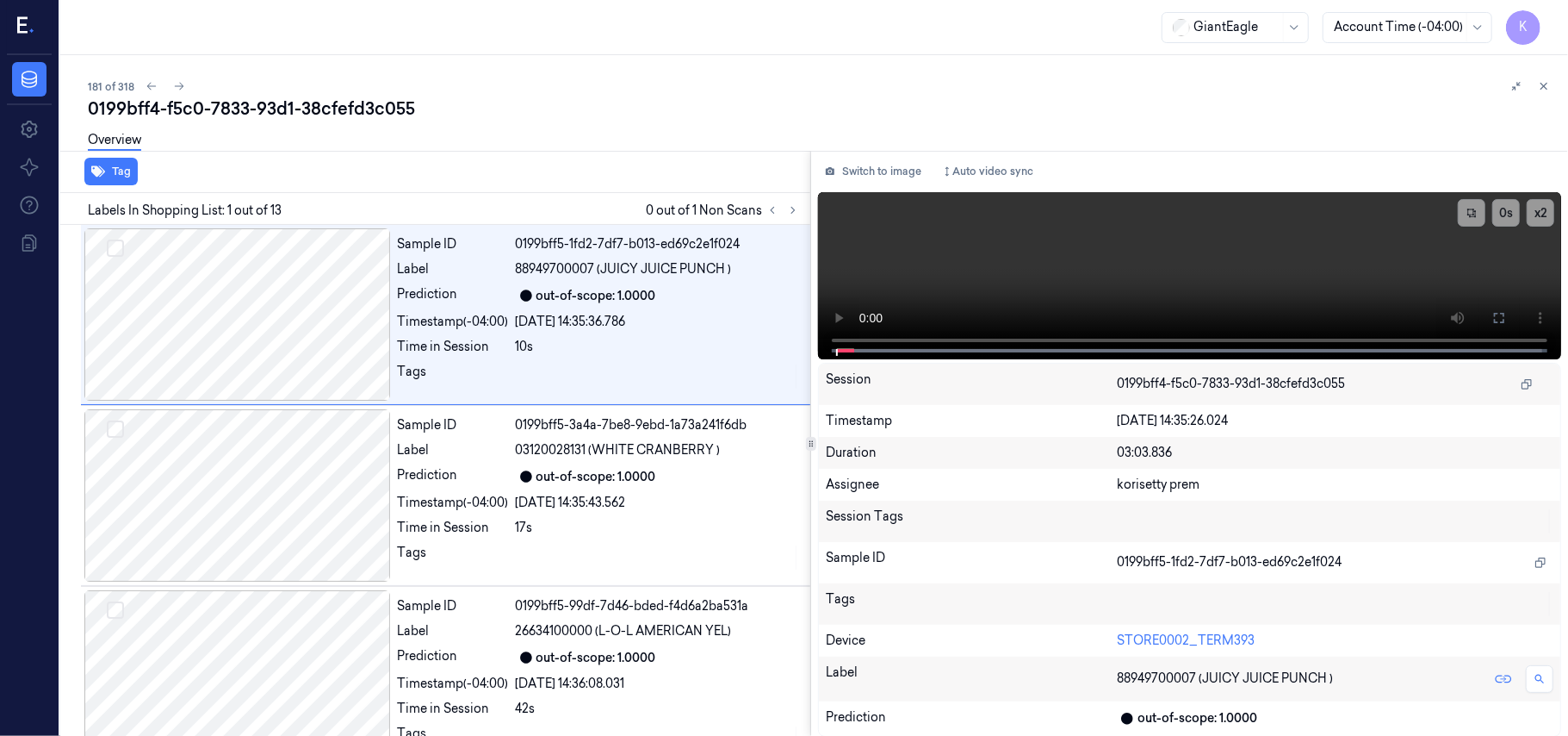
click at [681, 116] on div "0199bff4-f5c0-7833-93d1-38cfefd3c055" at bounding box center [821, 109] width 1466 height 24
click at [797, 211] on icon at bounding box center [793, 211] width 12 height 12
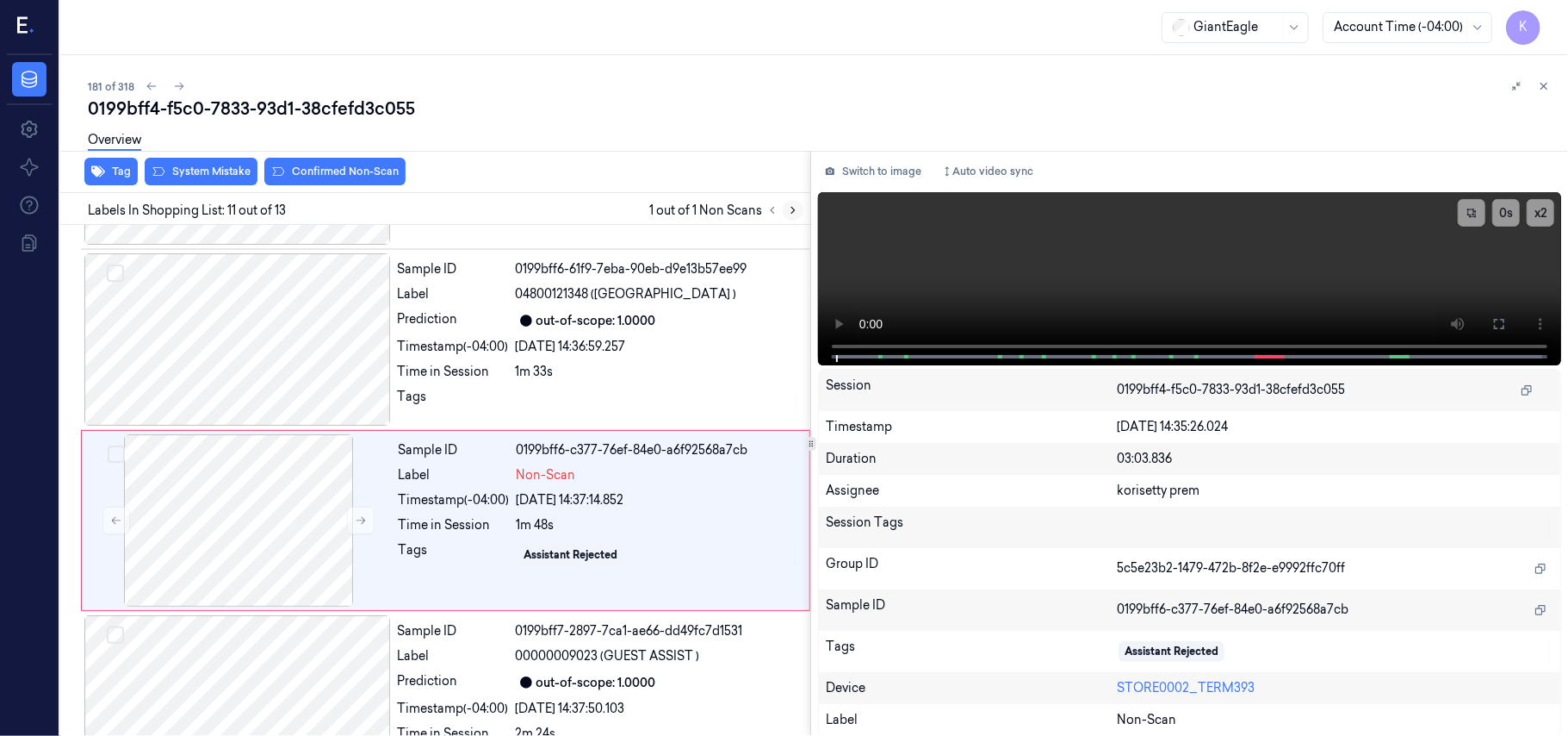
scroll to position [1648, 0]
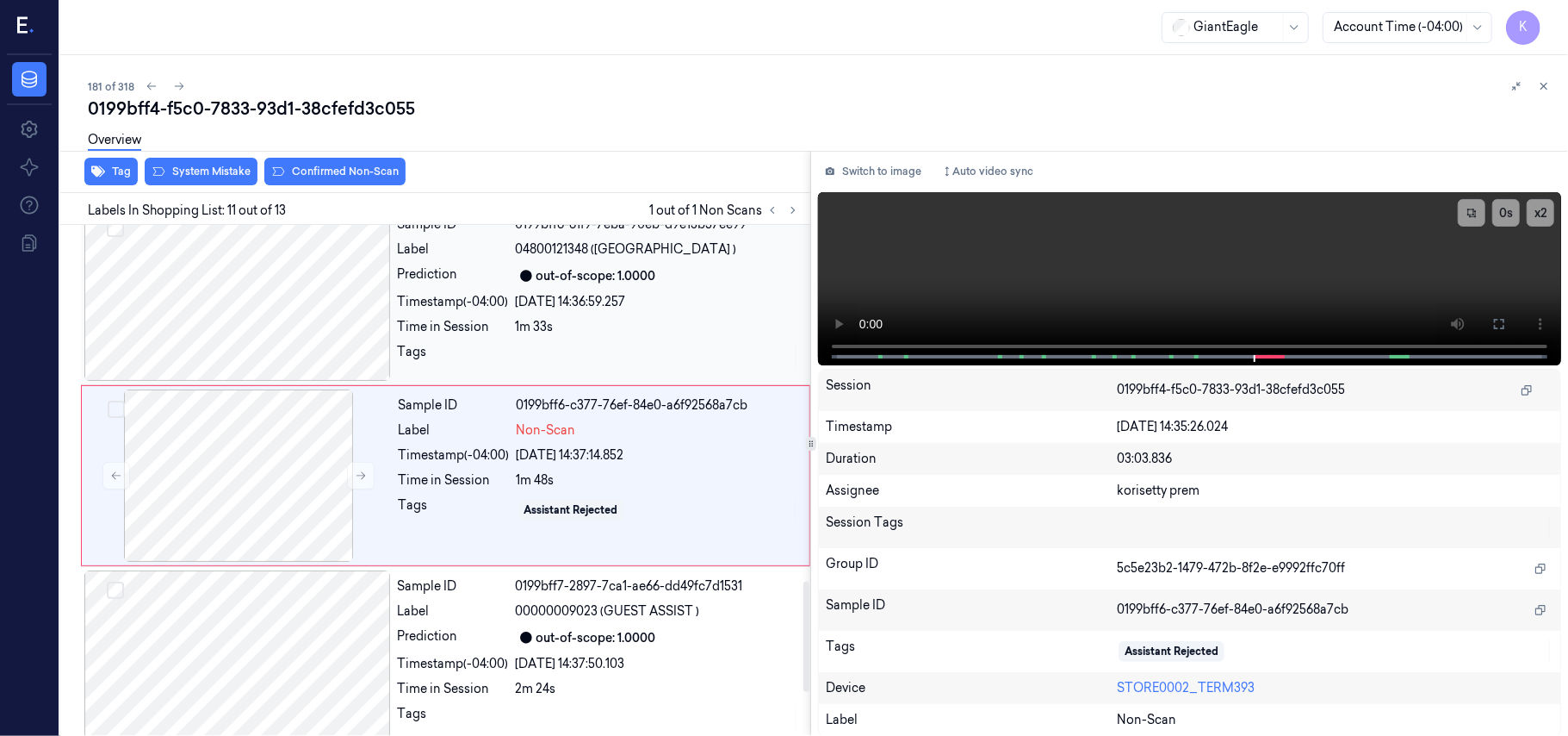
click at [660, 334] on div "1m 33s" at bounding box center [657, 326] width 284 height 18
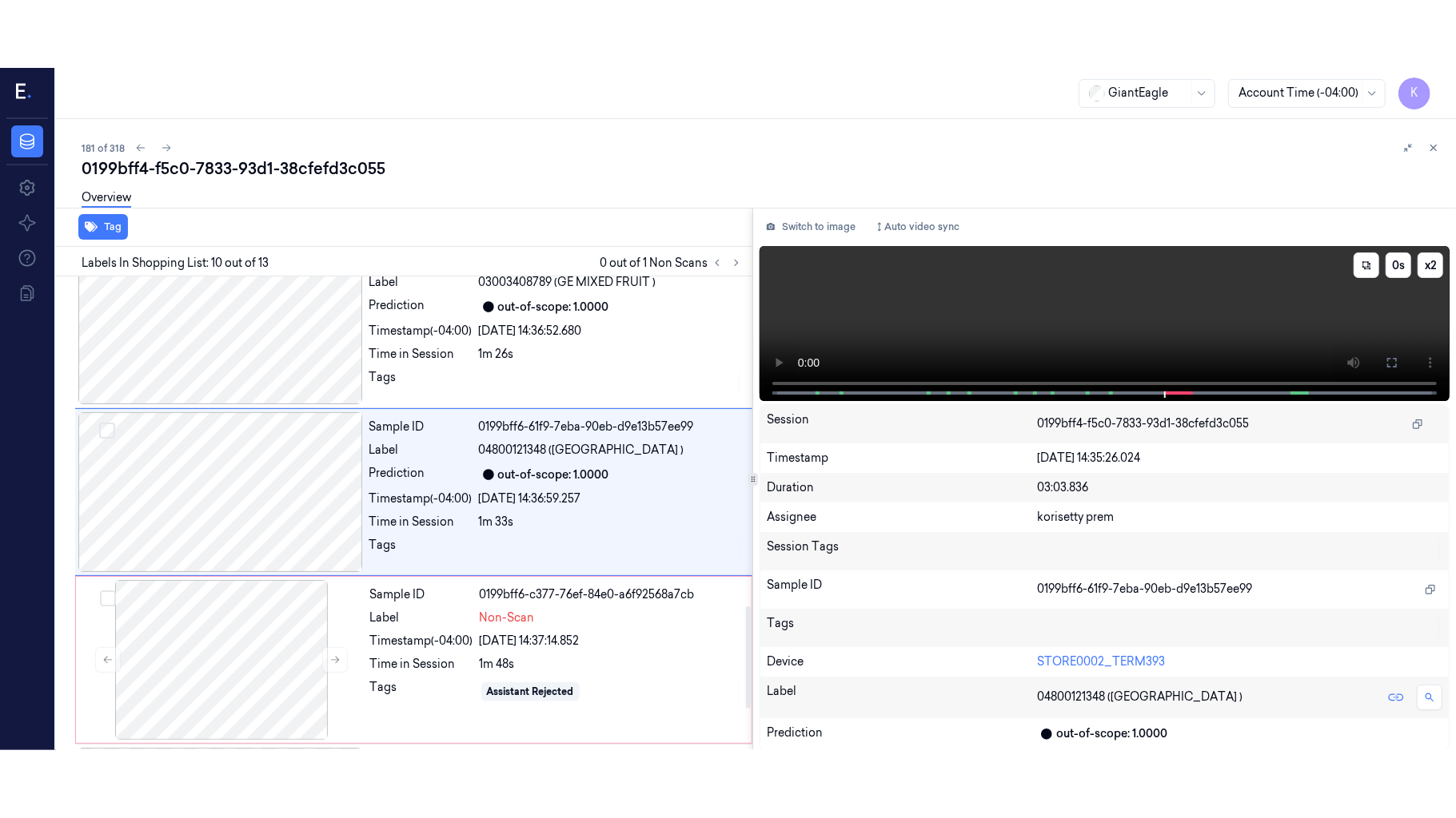
scroll to position [1360, 0]
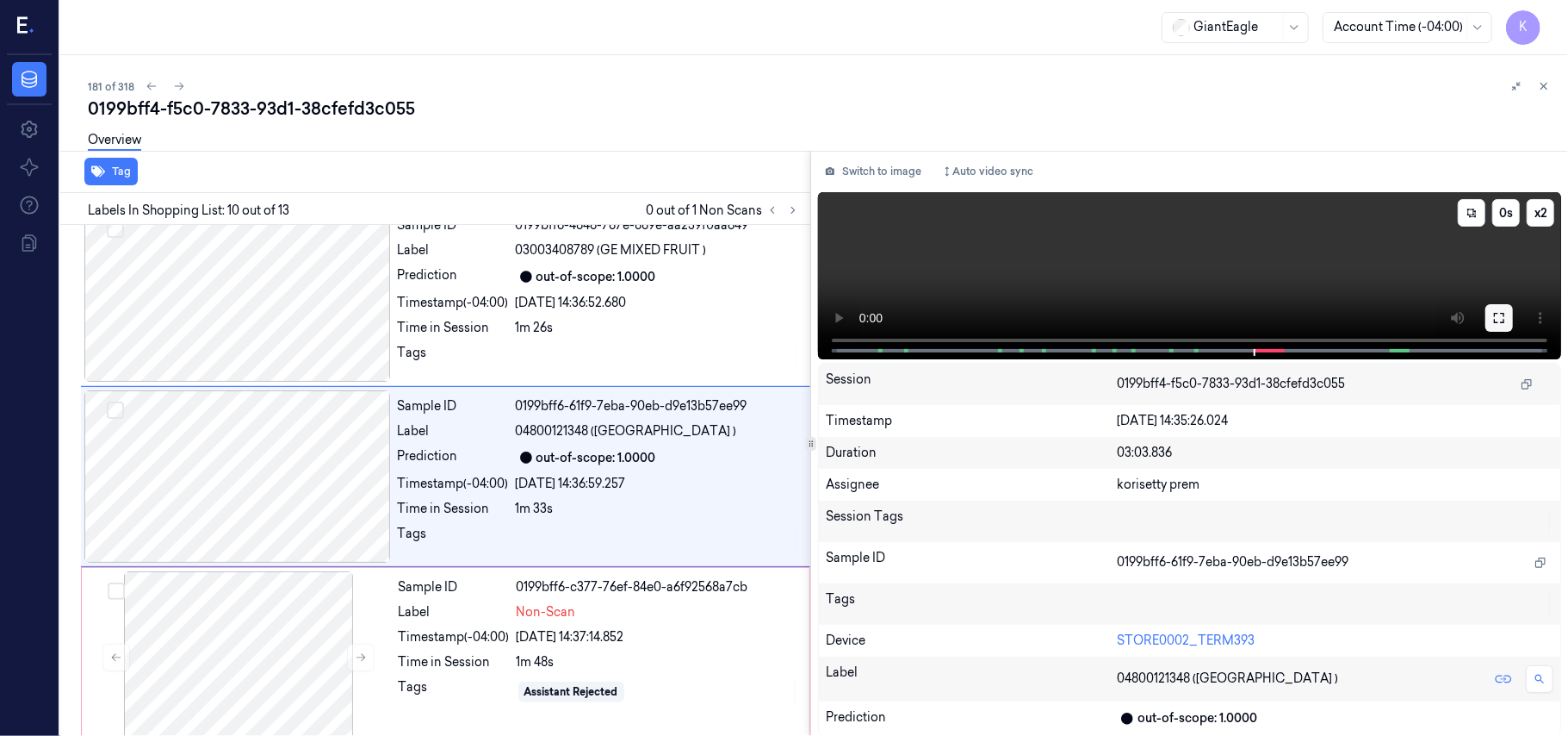
click at [1502, 315] on icon at bounding box center [1499, 318] width 14 height 14
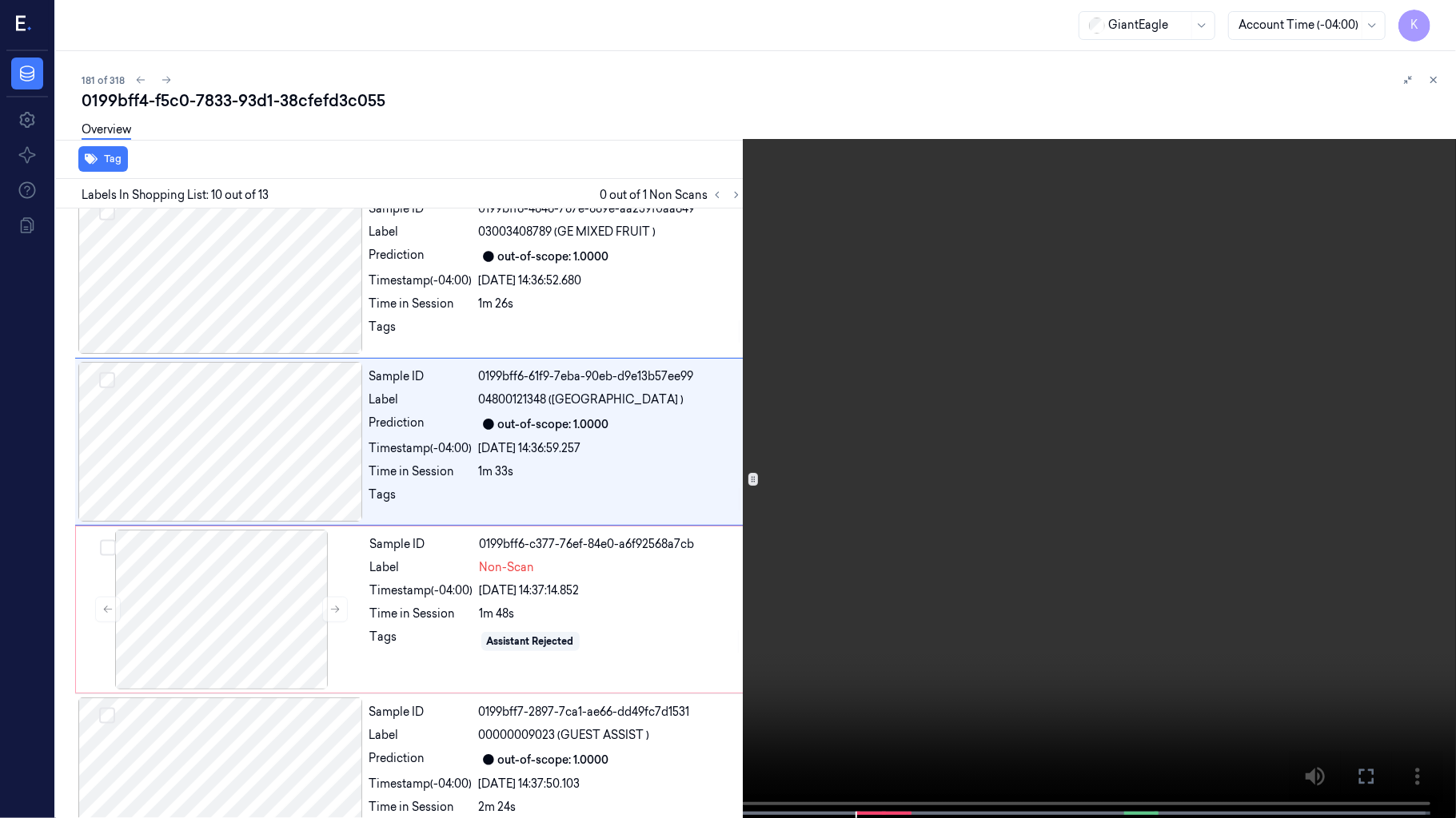
click at [833, 592] on video at bounding box center [728, 411] width 1456 height 821
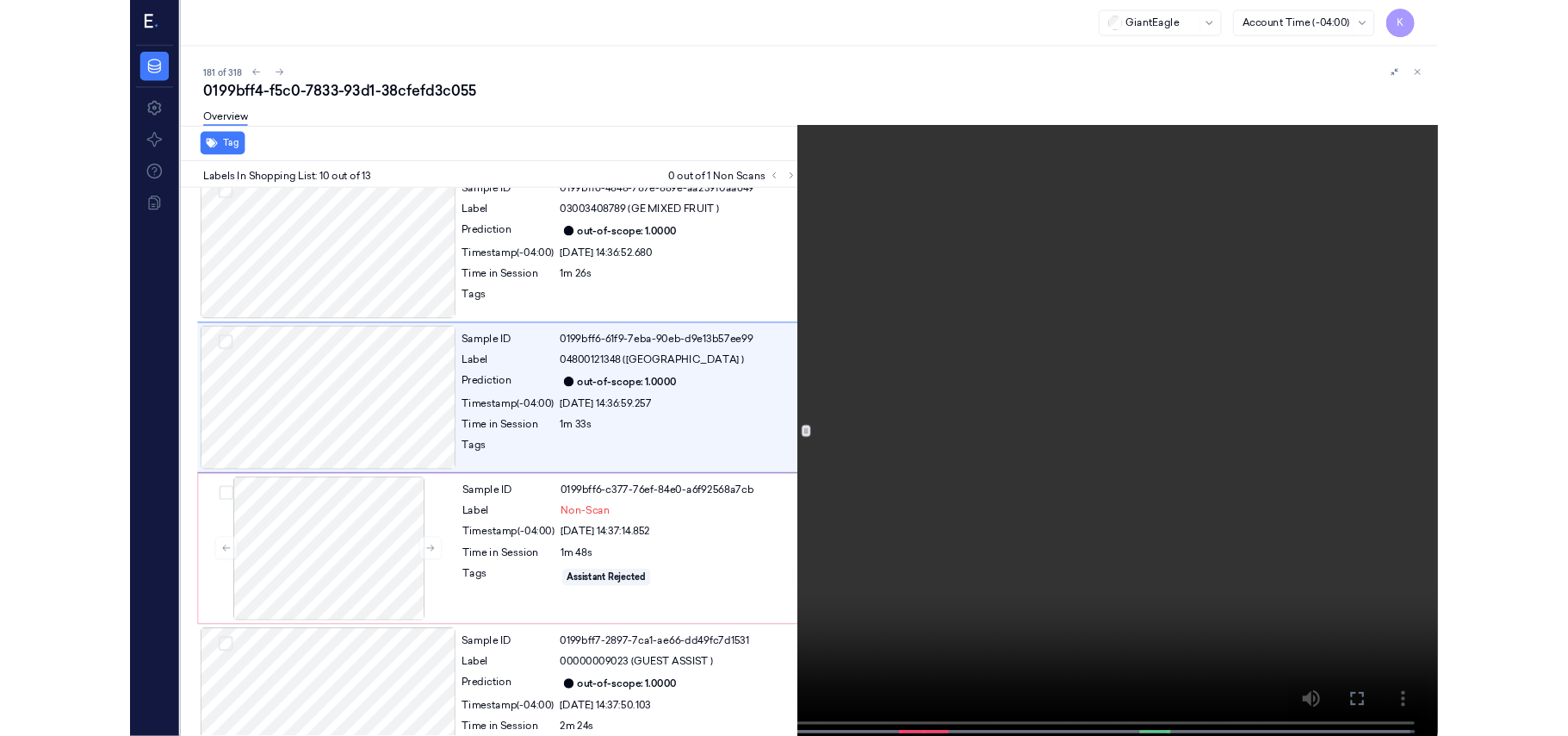
scroll to position [1393, 0]
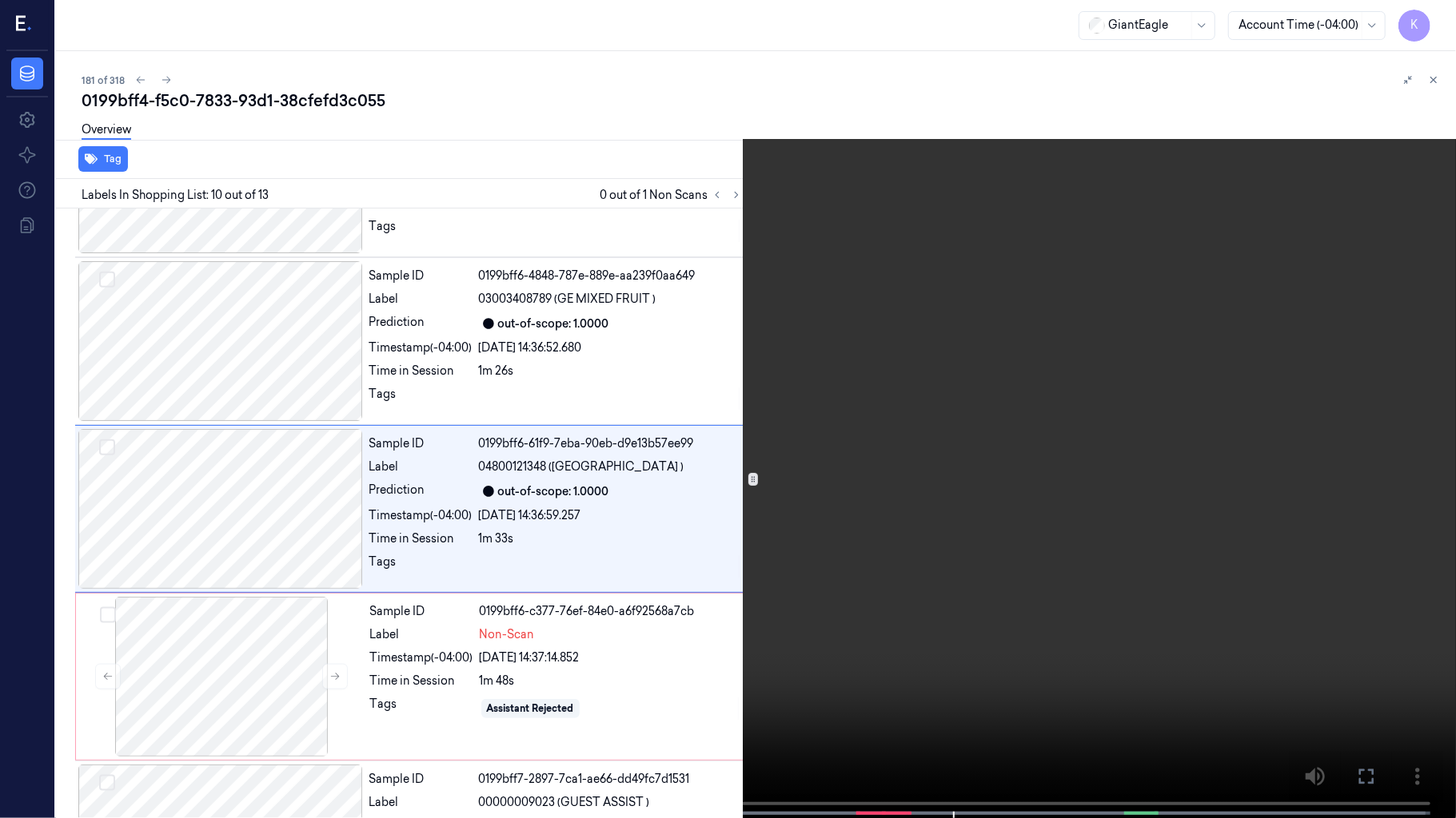
click at [1022, 263] on video at bounding box center [728, 411] width 1456 height 821
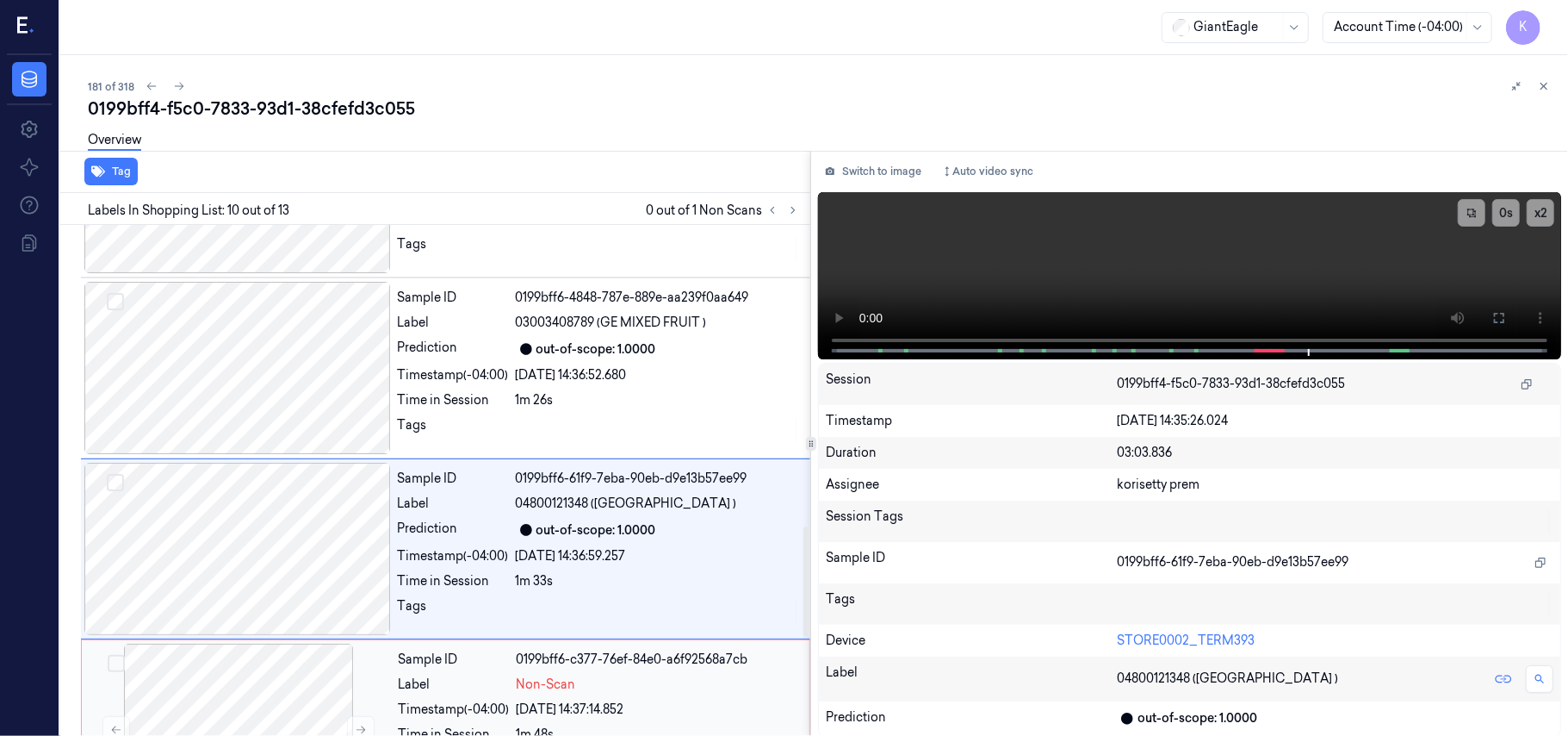
click at [527, 677] on div "Sample ID 0199bff6-c377-76ef-84e0-a6f92568a7cb Label Non-Scan Timestamp (-04:00…" at bounding box center [599, 730] width 414 height 173
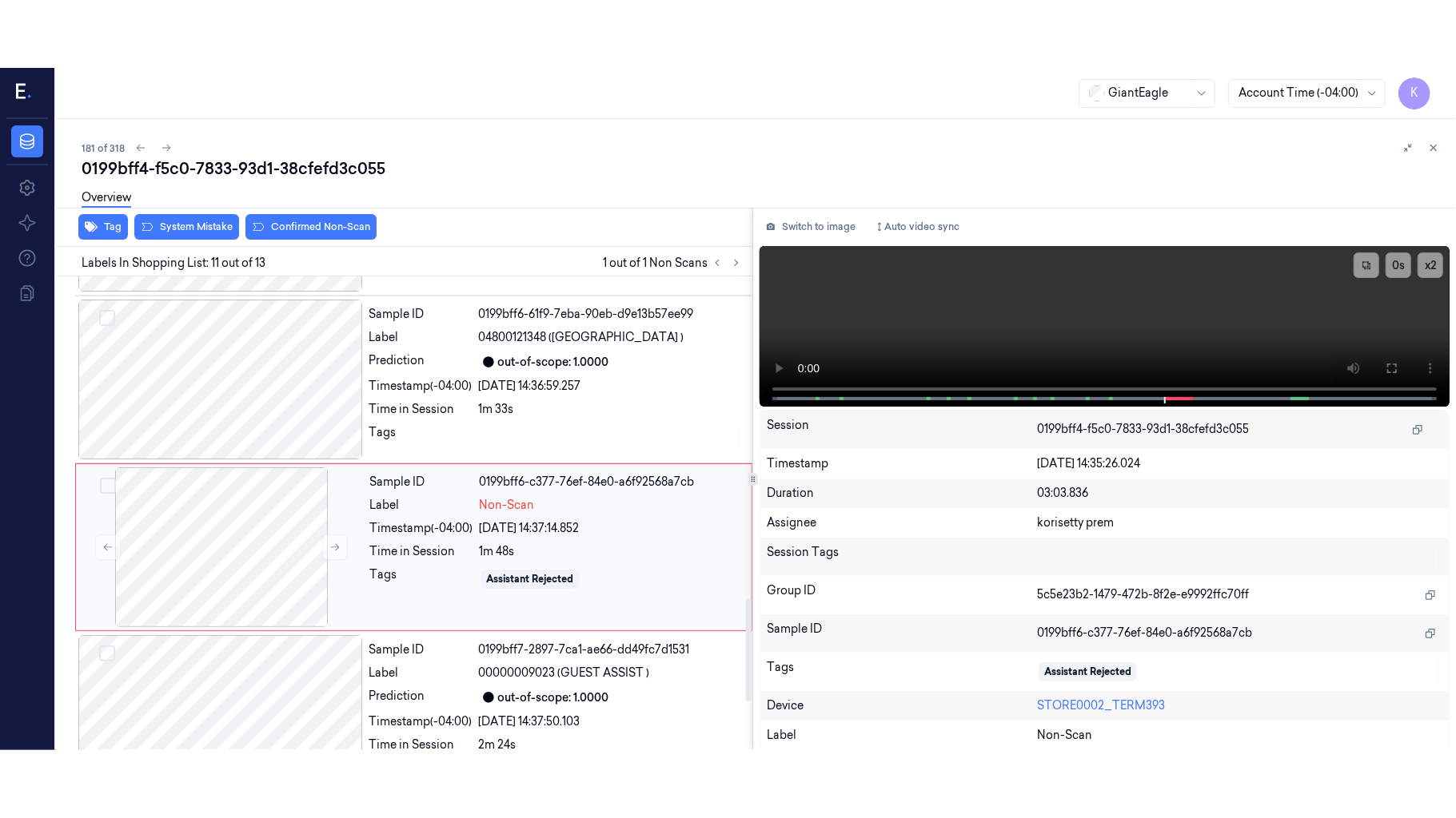
scroll to position [1529, 0]
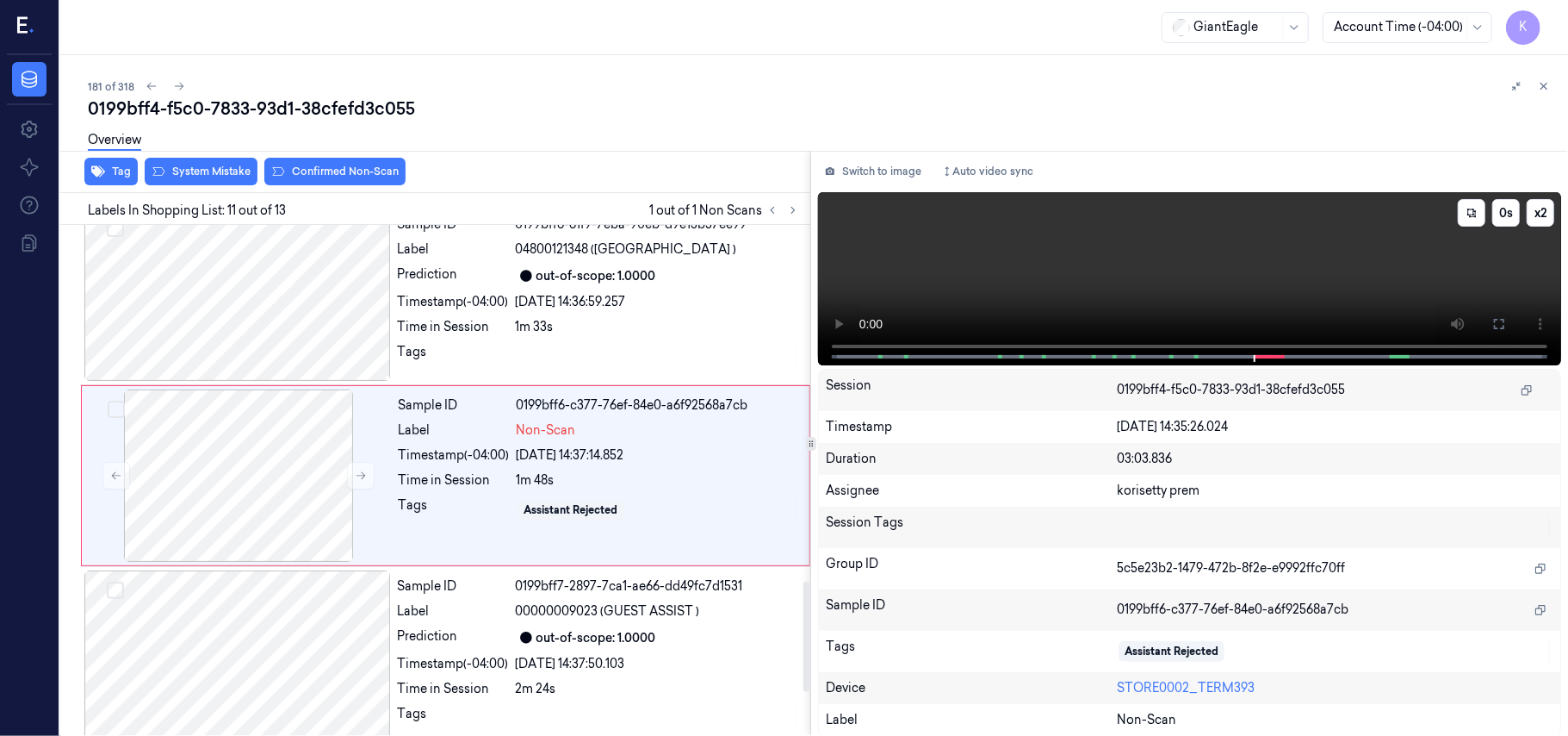
click at [1102, 232] on video at bounding box center [1189, 279] width 743 height 173
click at [537, 456] on div "[DATE] 14:37:14.852" at bounding box center [657, 455] width 282 height 18
click at [352, 489] on button at bounding box center [361, 475] width 28 height 28
click at [289, 490] on div at bounding box center [238, 475] width 306 height 173
click at [1499, 324] on icon at bounding box center [1499, 324] width 14 height 14
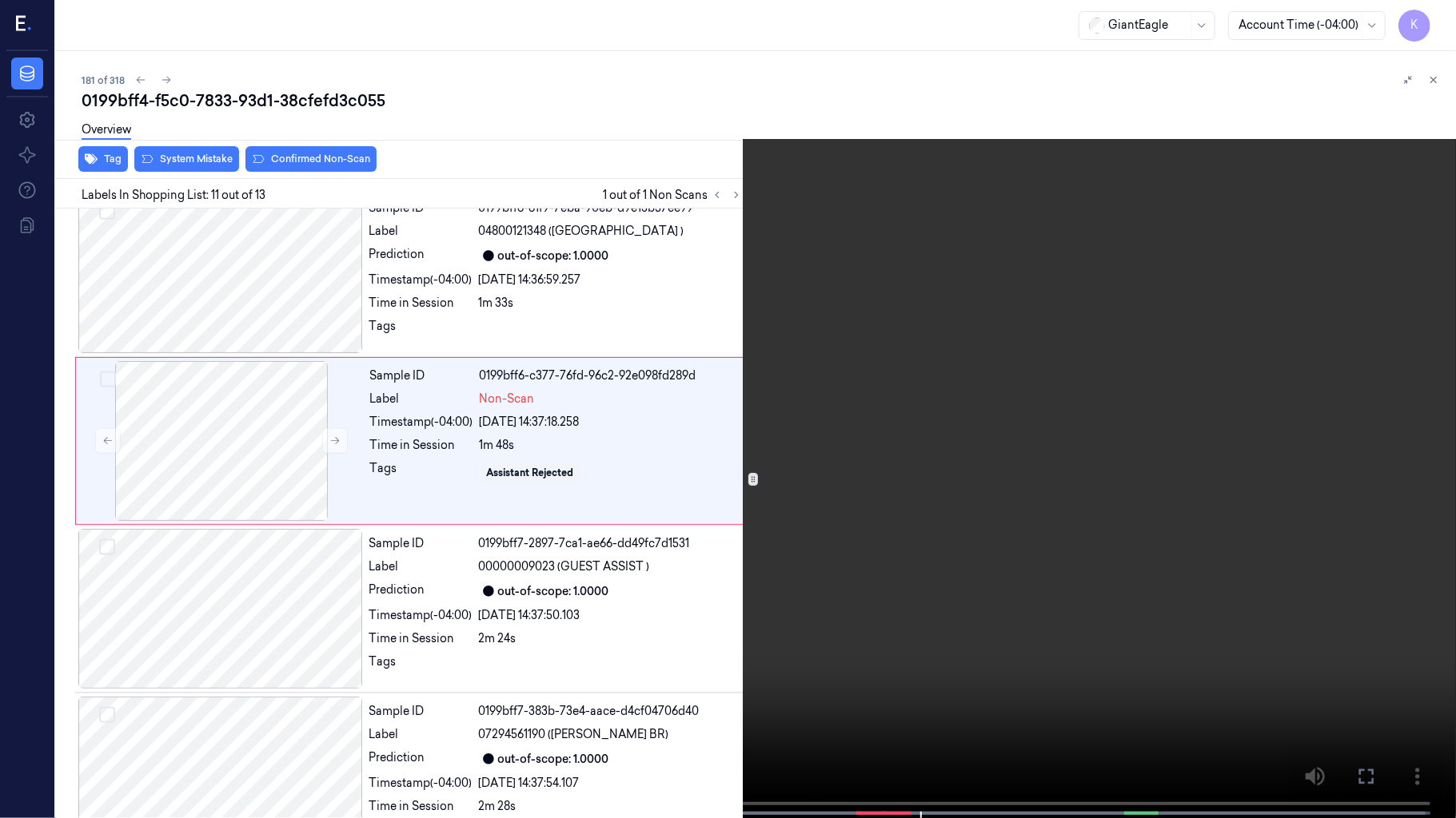
click at [688, 451] on video at bounding box center [728, 411] width 1456 height 821
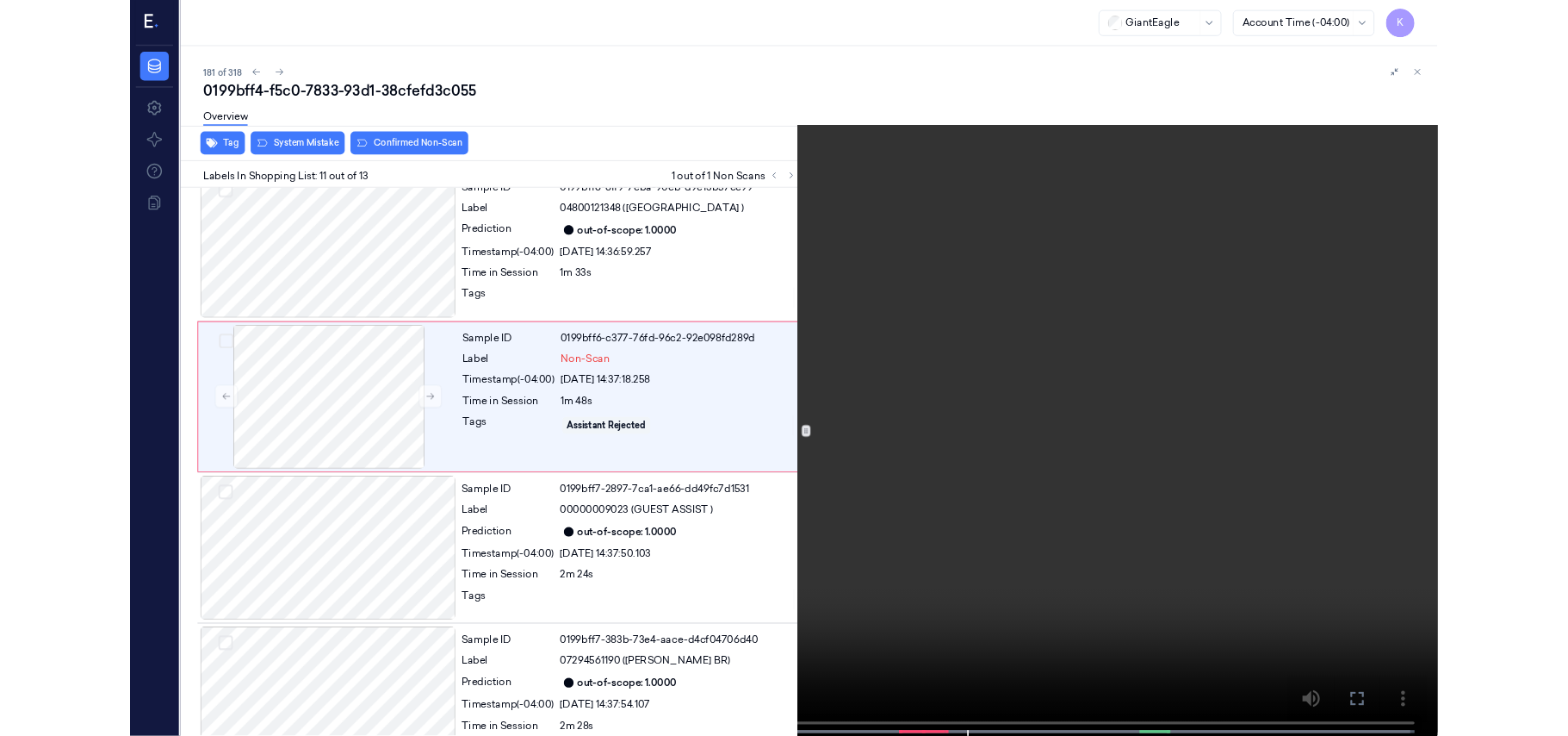
scroll to position [1576, 0]
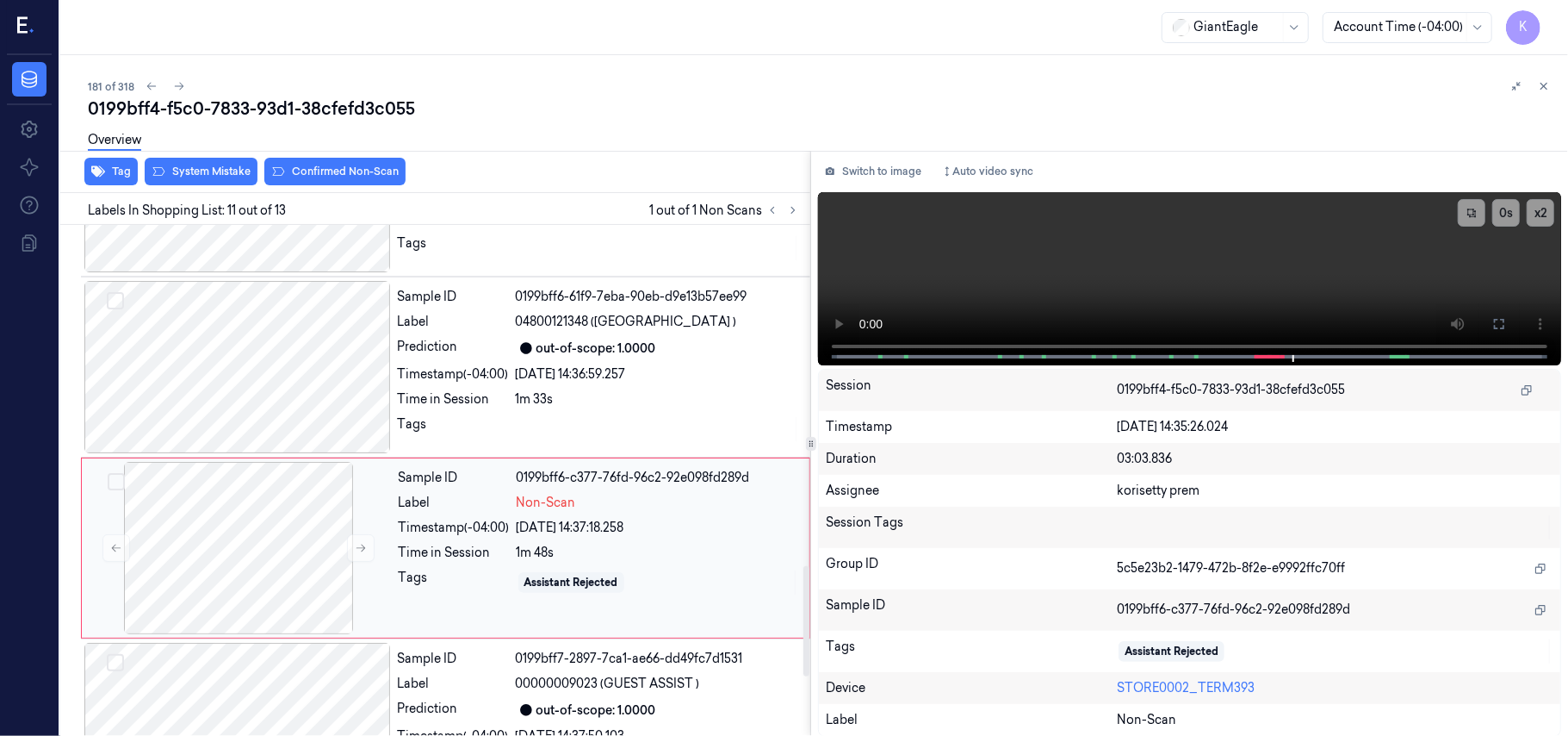
click at [415, 581] on div "Tags" at bounding box center [454, 582] width 111 height 28
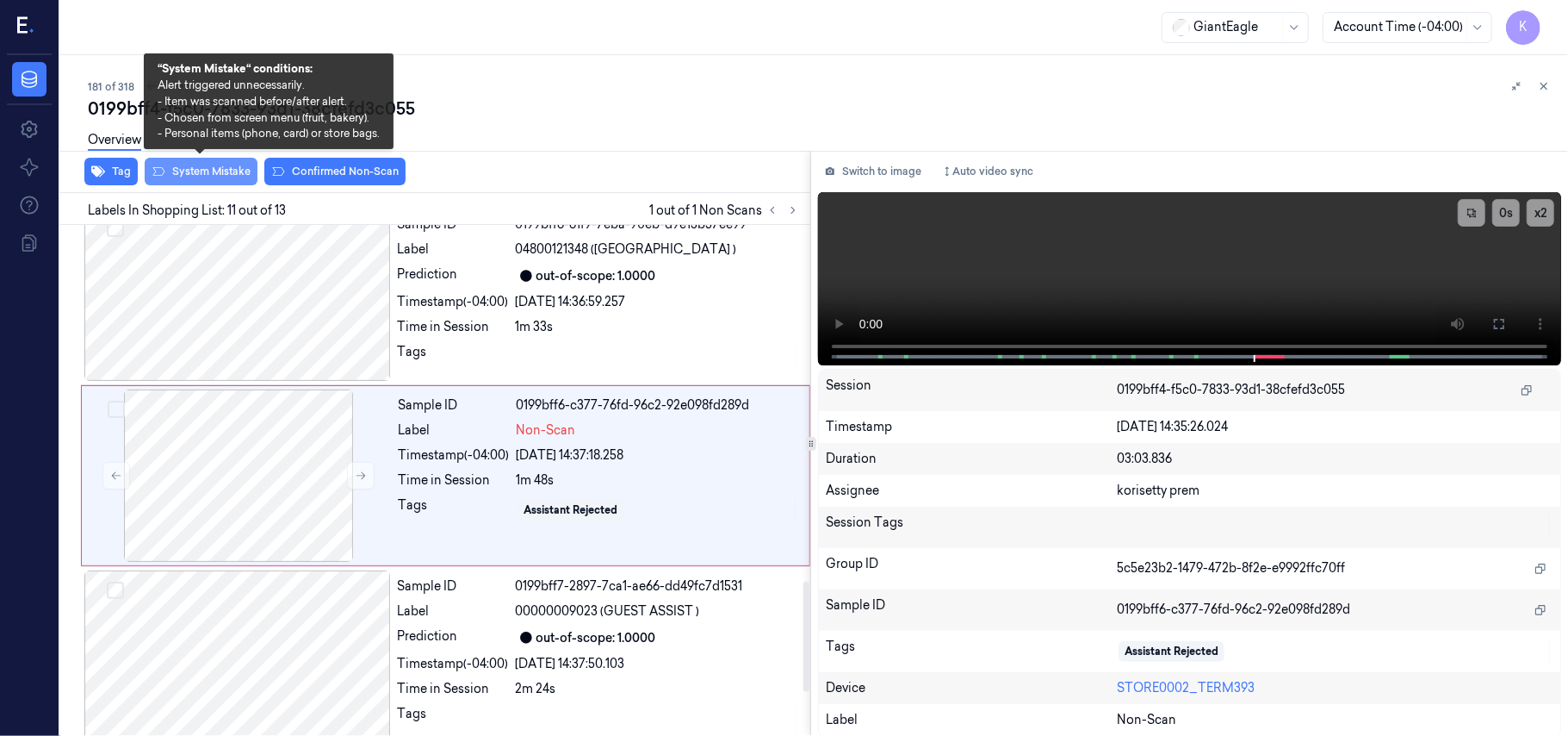
click at [194, 171] on button "System Mistake" at bounding box center [201, 172] width 113 height 28
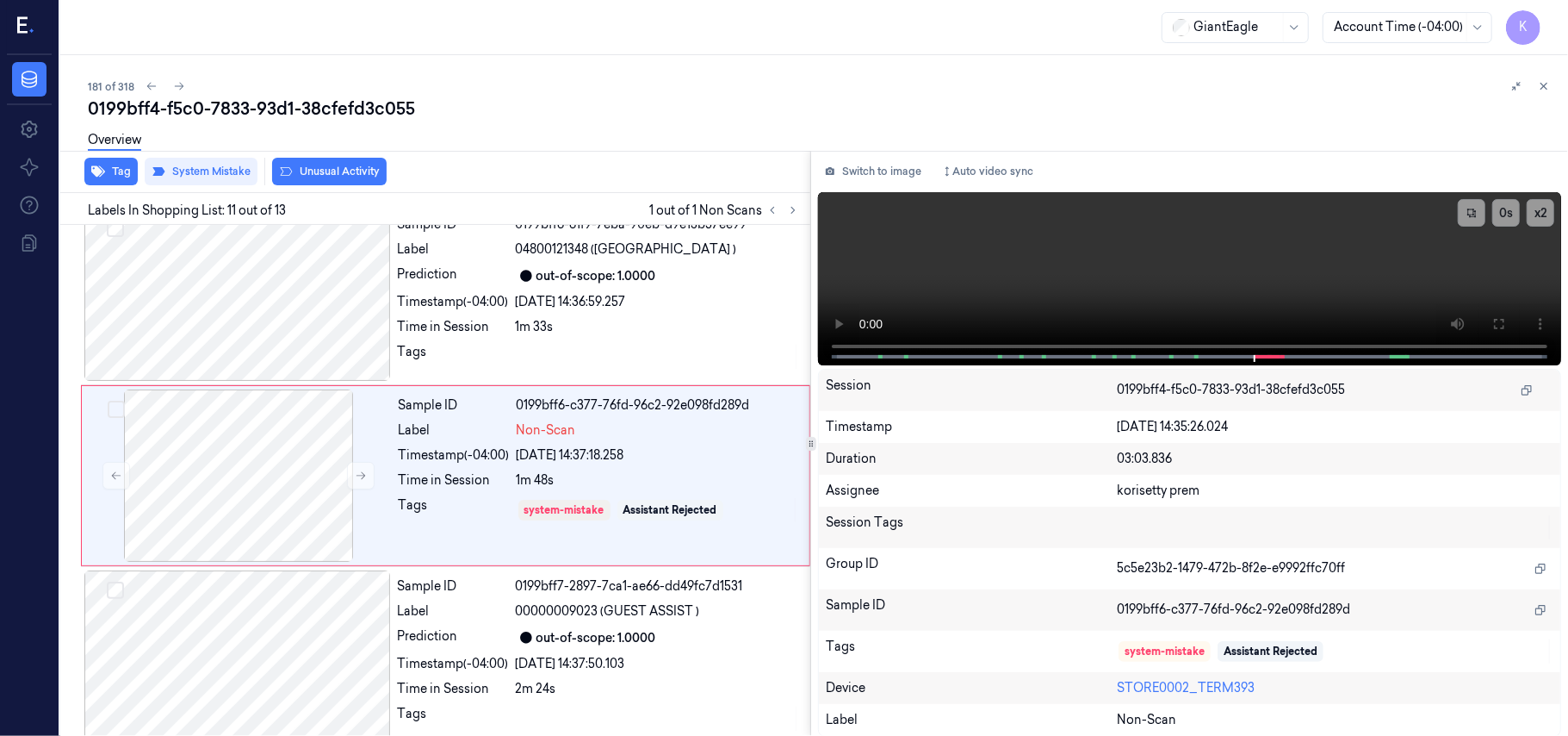
click at [327, 173] on button "Unusual Activity" at bounding box center [329, 172] width 115 height 28
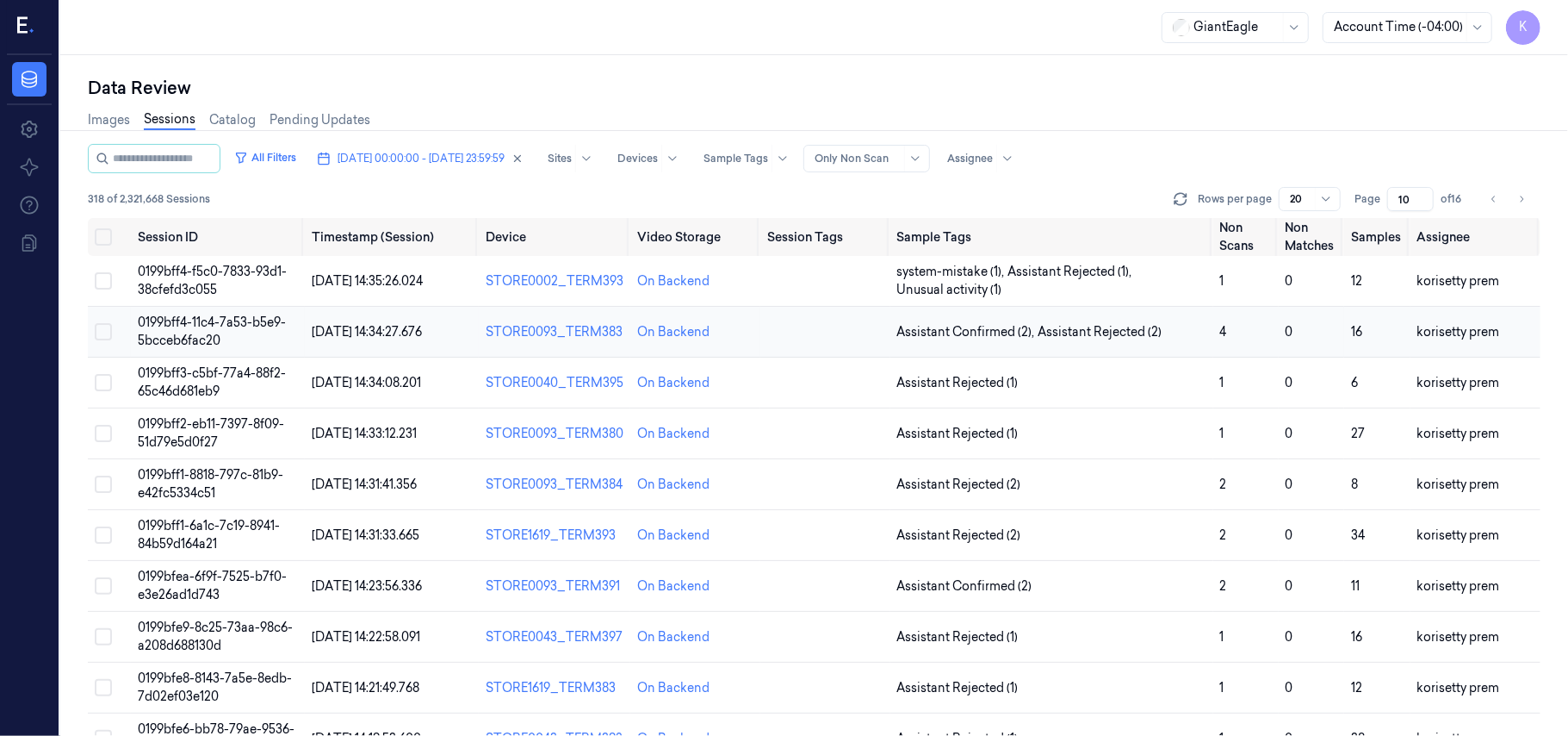
click at [1011, 332] on span "Assistant Confirmed (2) ," at bounding box center [968, 331] width 141 height 18
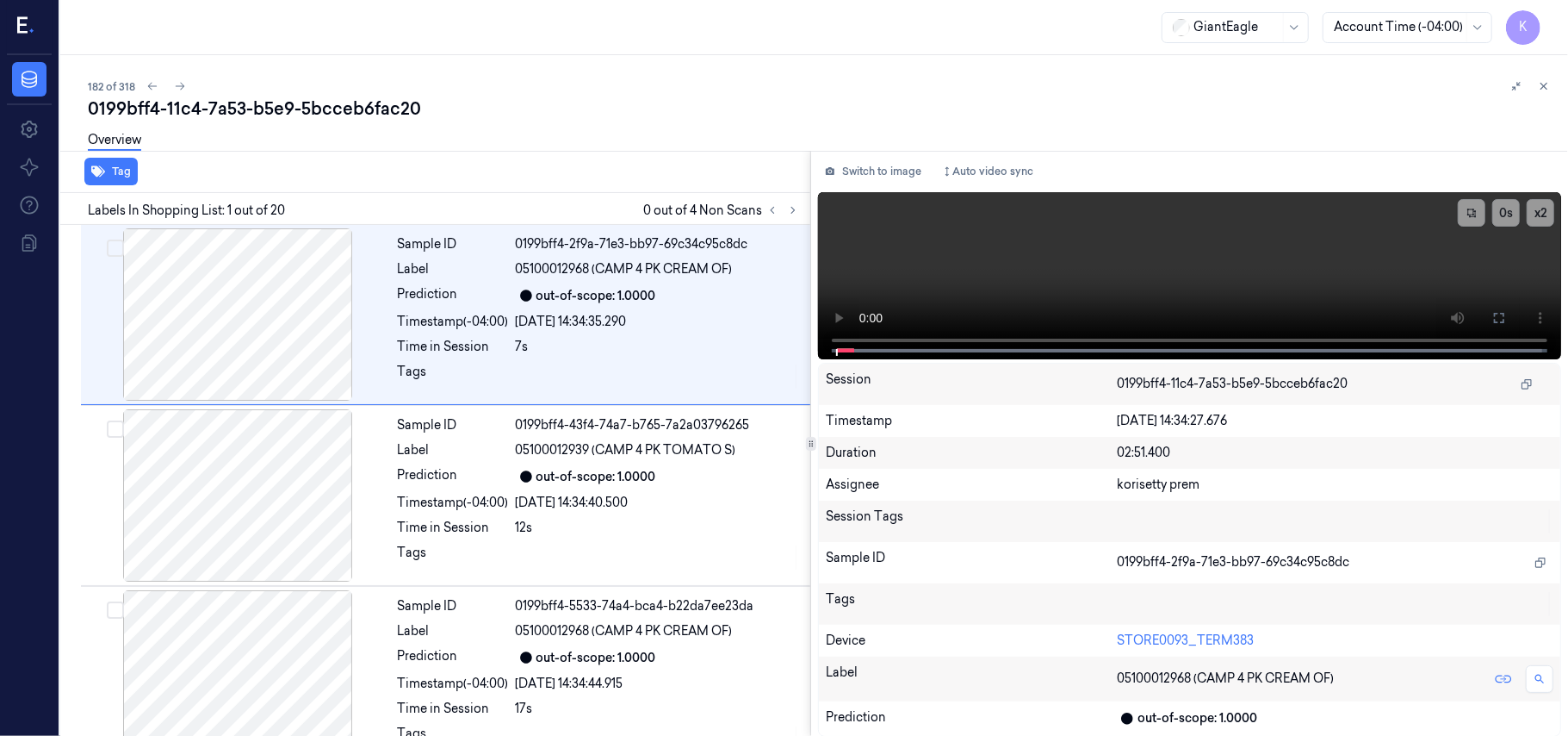
click at [612, 87] on div "182 of 318" at bounding box center [821, 86] width 1466 height 21
click at [786, 211] on button at bounding box center [793, 211] width 21 height 21
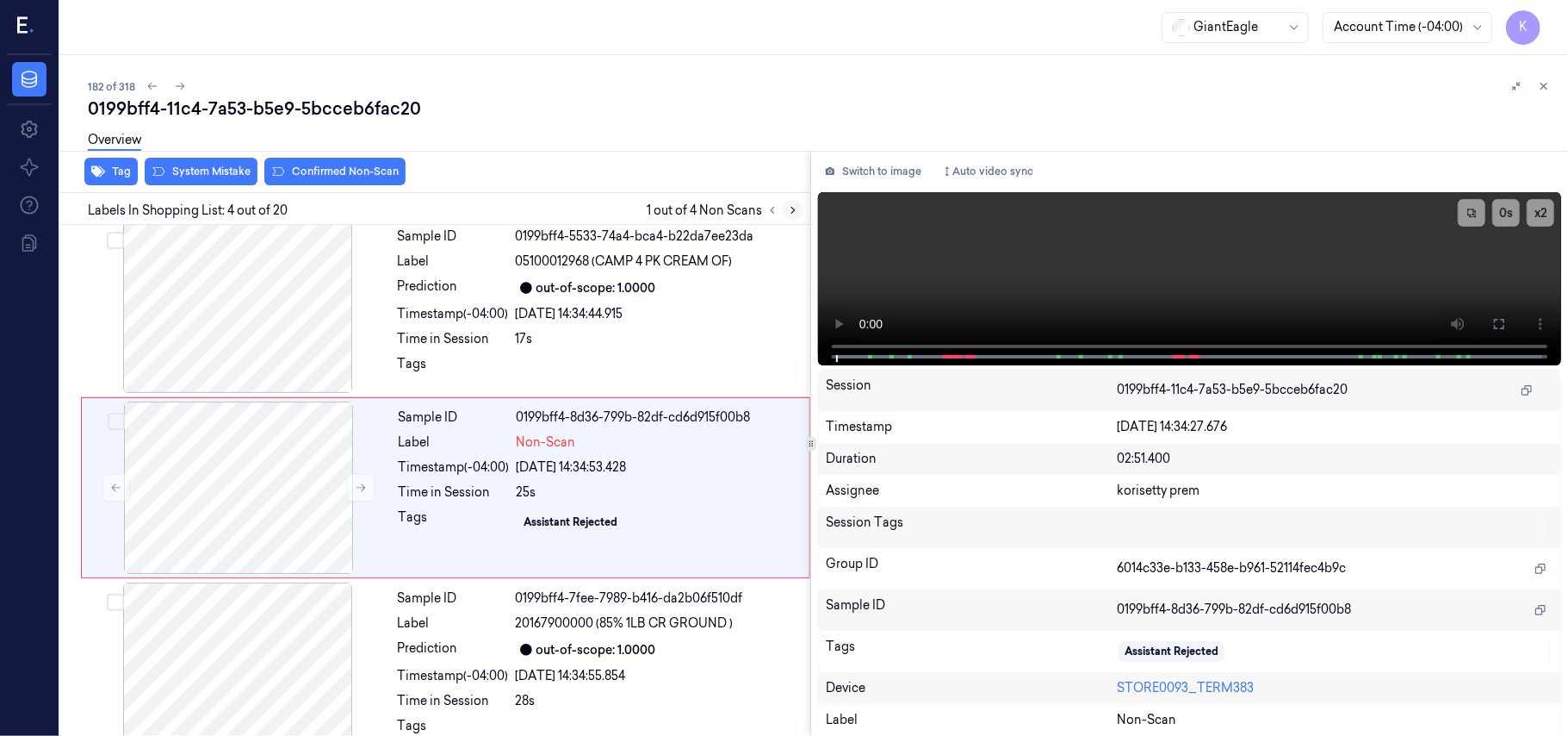
scroll to position [377, 0]
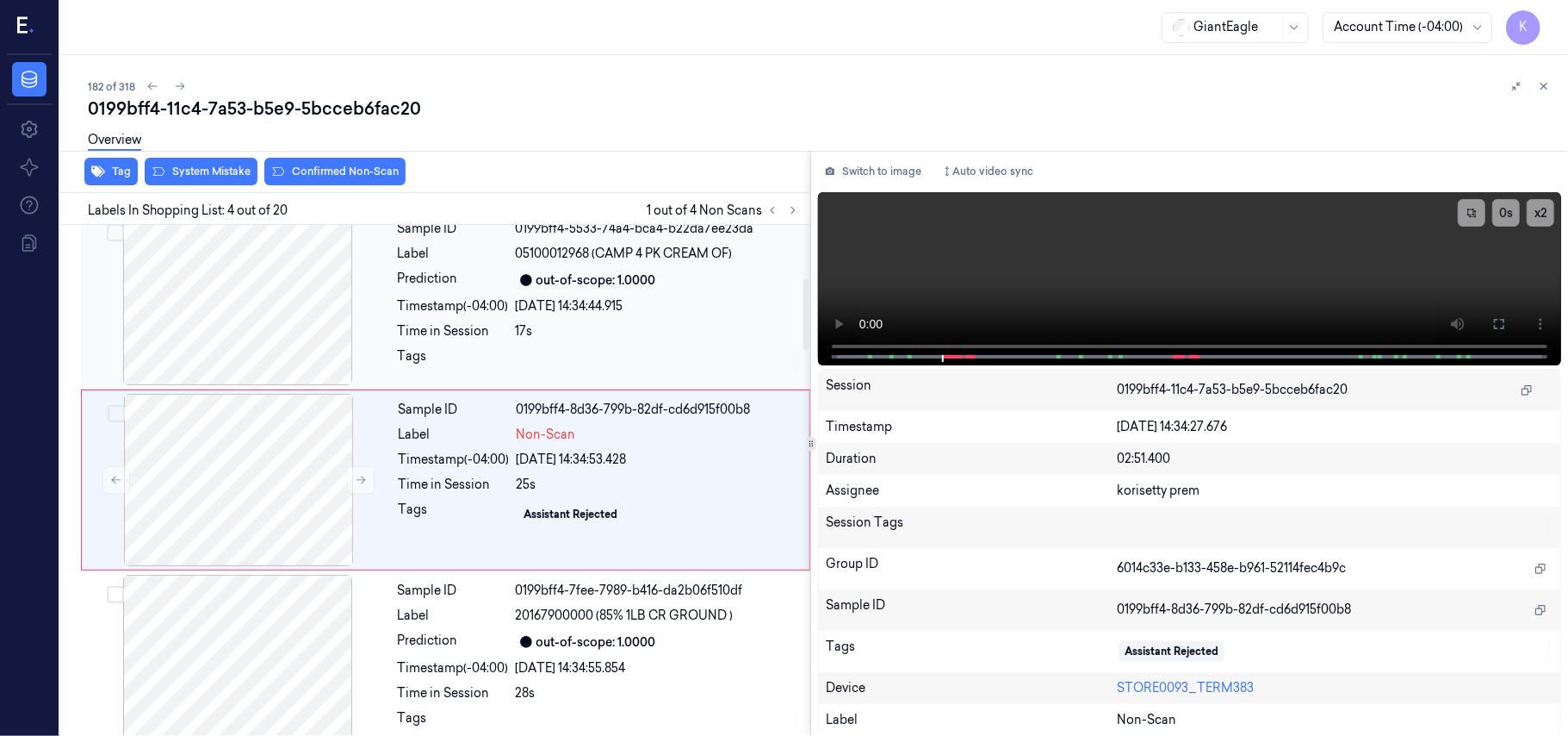
click at [605, 286] on div "out-of-scope: 1.0000" at bounding box center [596, 280] width 120 height 18
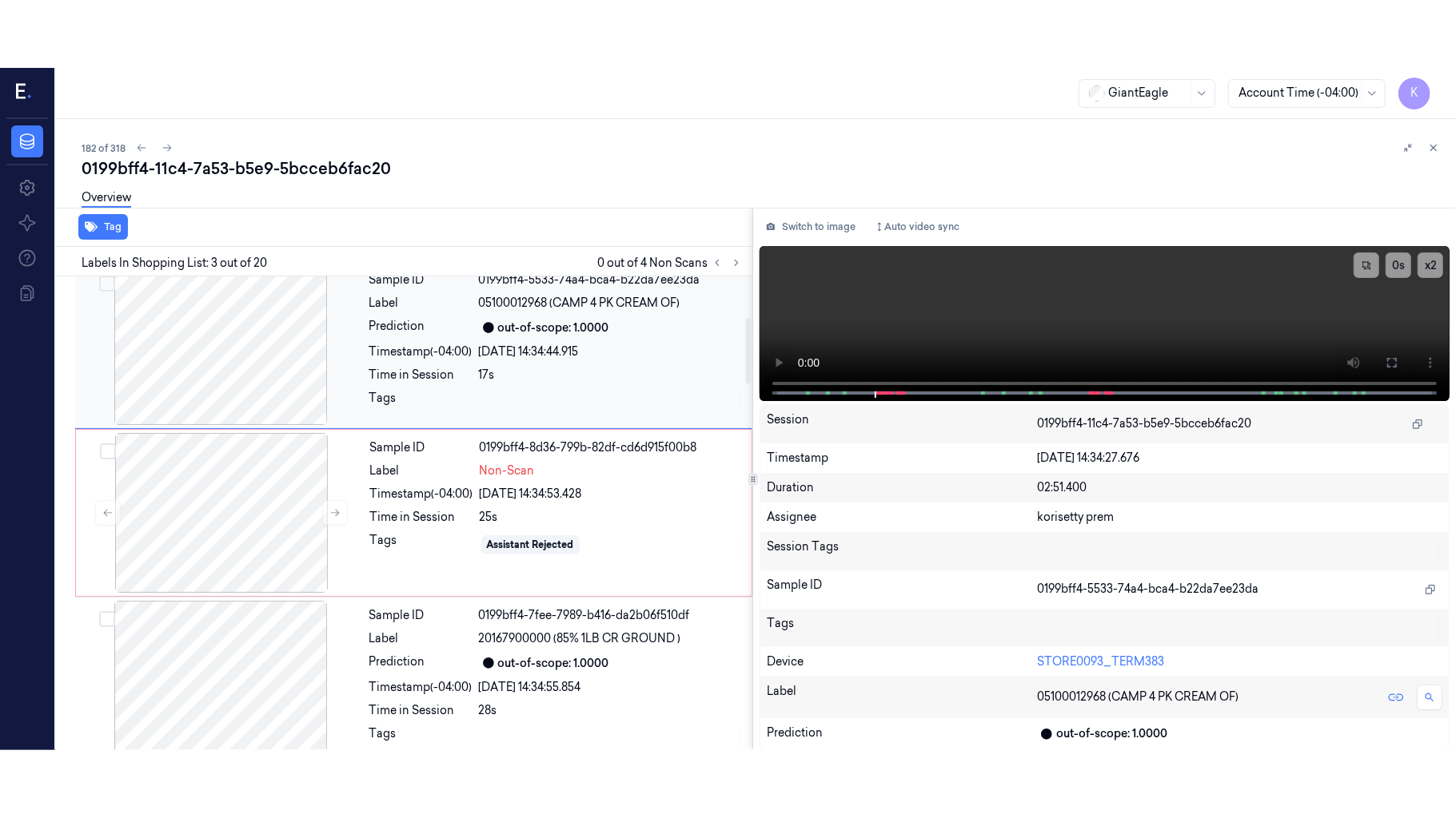
scroll to position [182, 0]
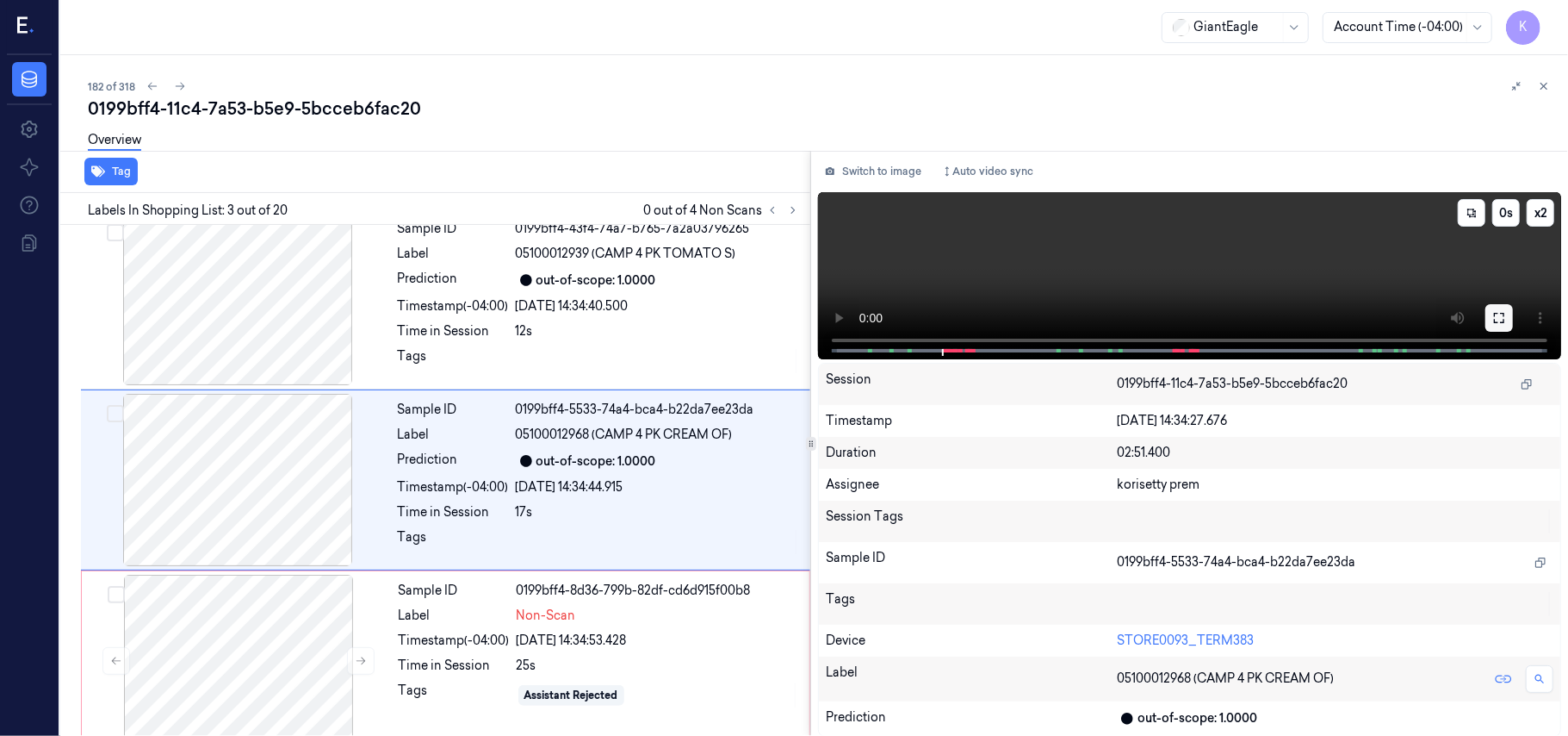
click at [1509, 315] on button at bounding box center [1499, 318] width 28 height 28
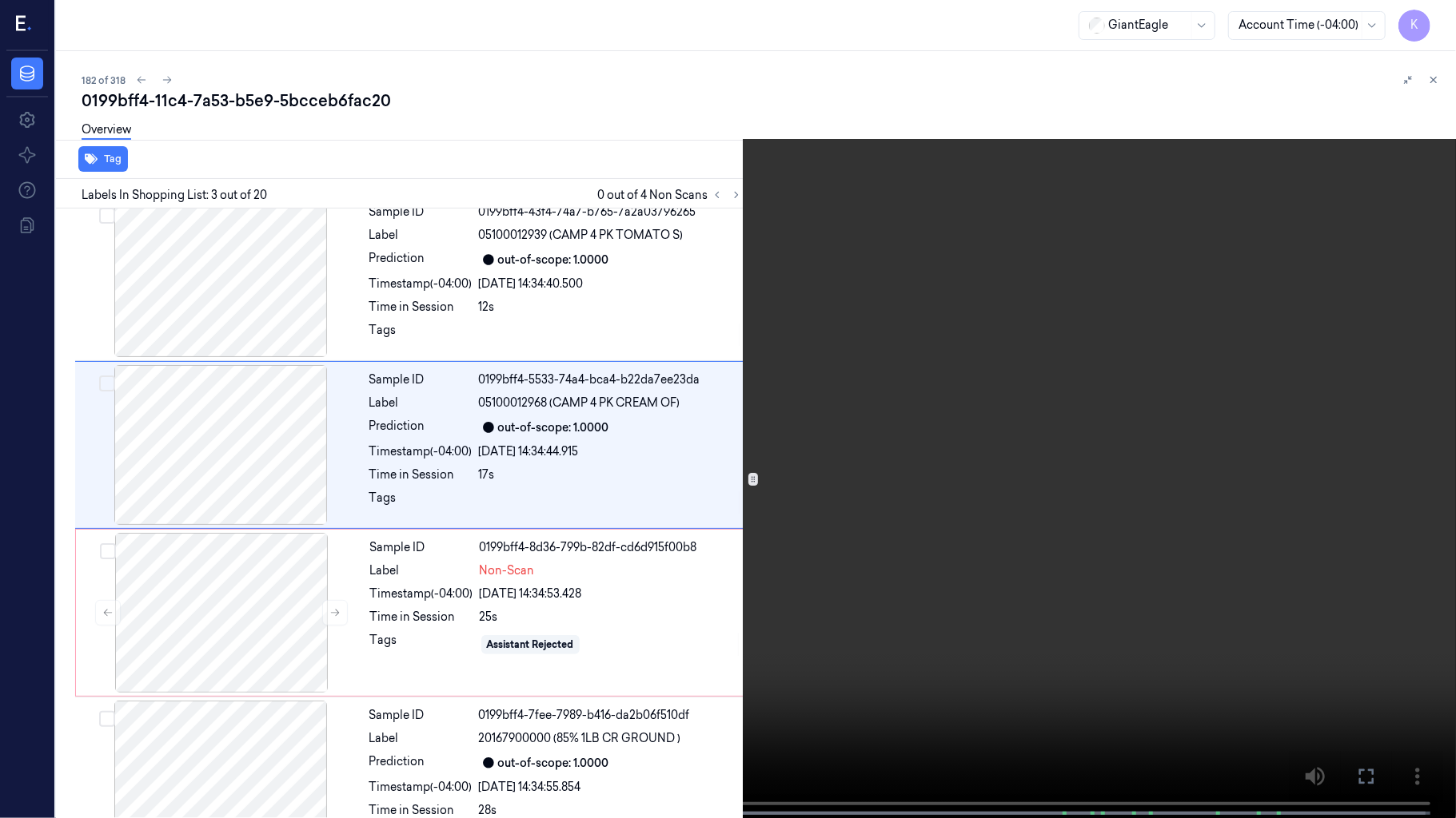
click at [734, 508] on video at bounding box center [728, 411] width 1456 height 821
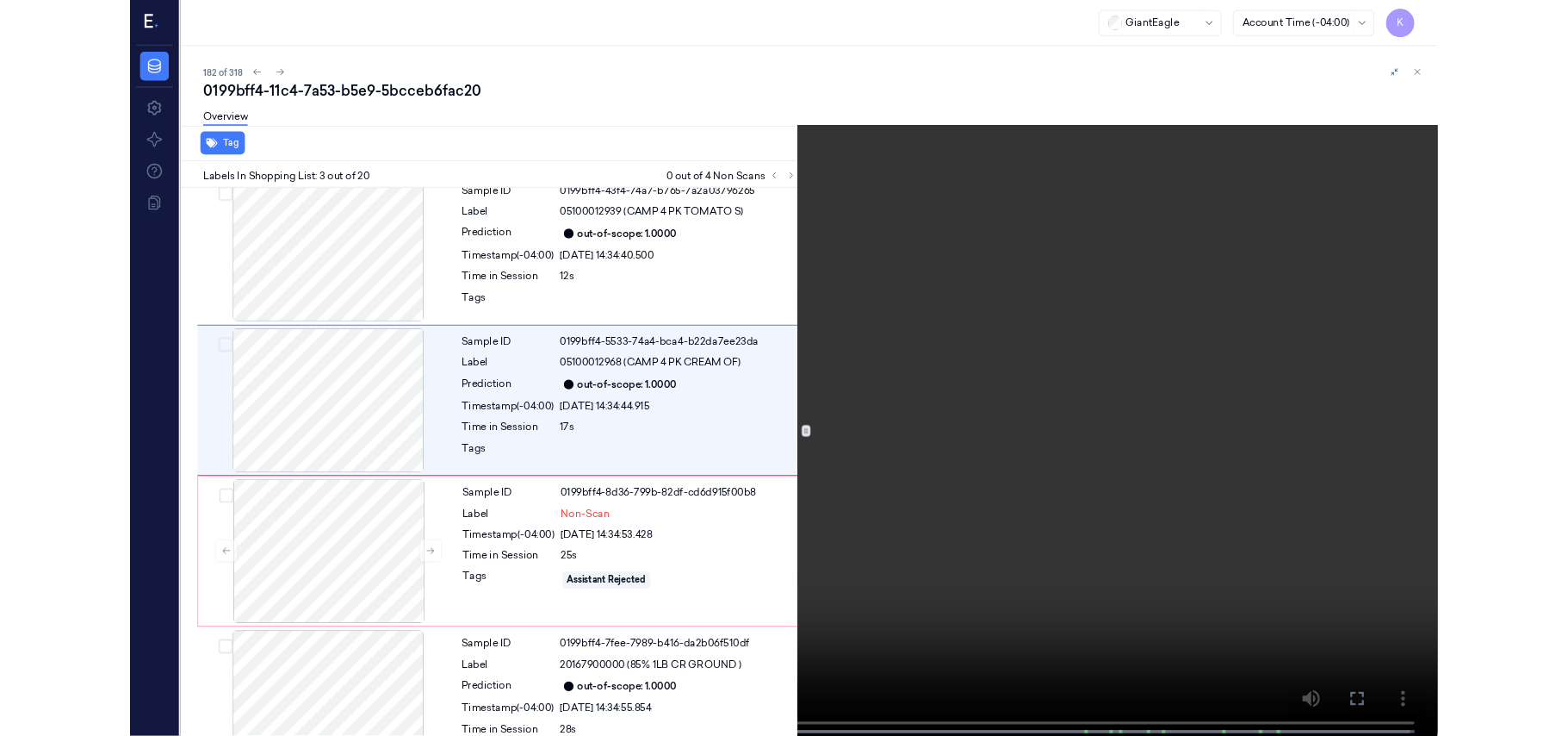
scroll to position [124, 0]
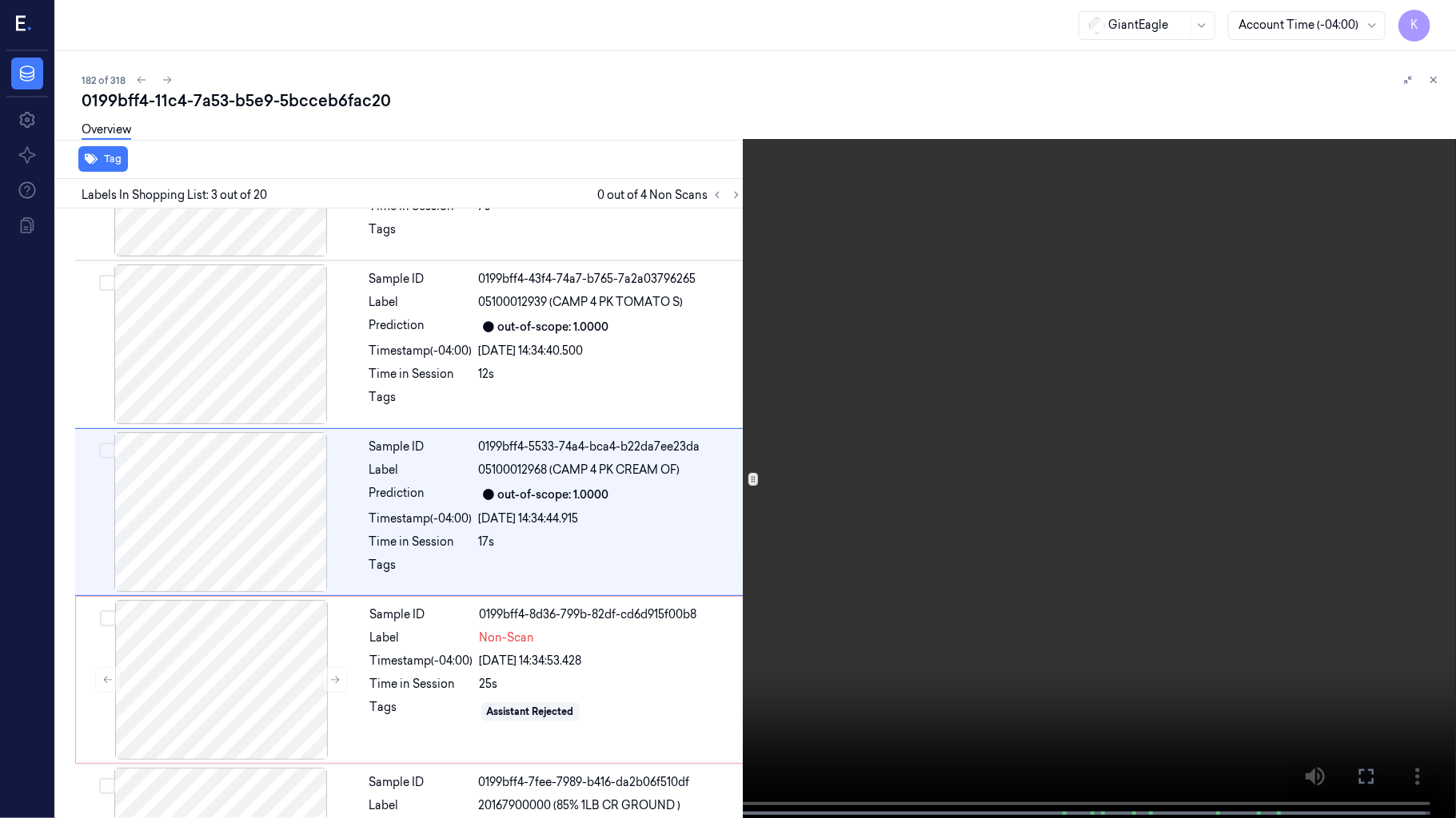
click at [895, 409] on video at bounding box center [728, 411] width 1456 height 821
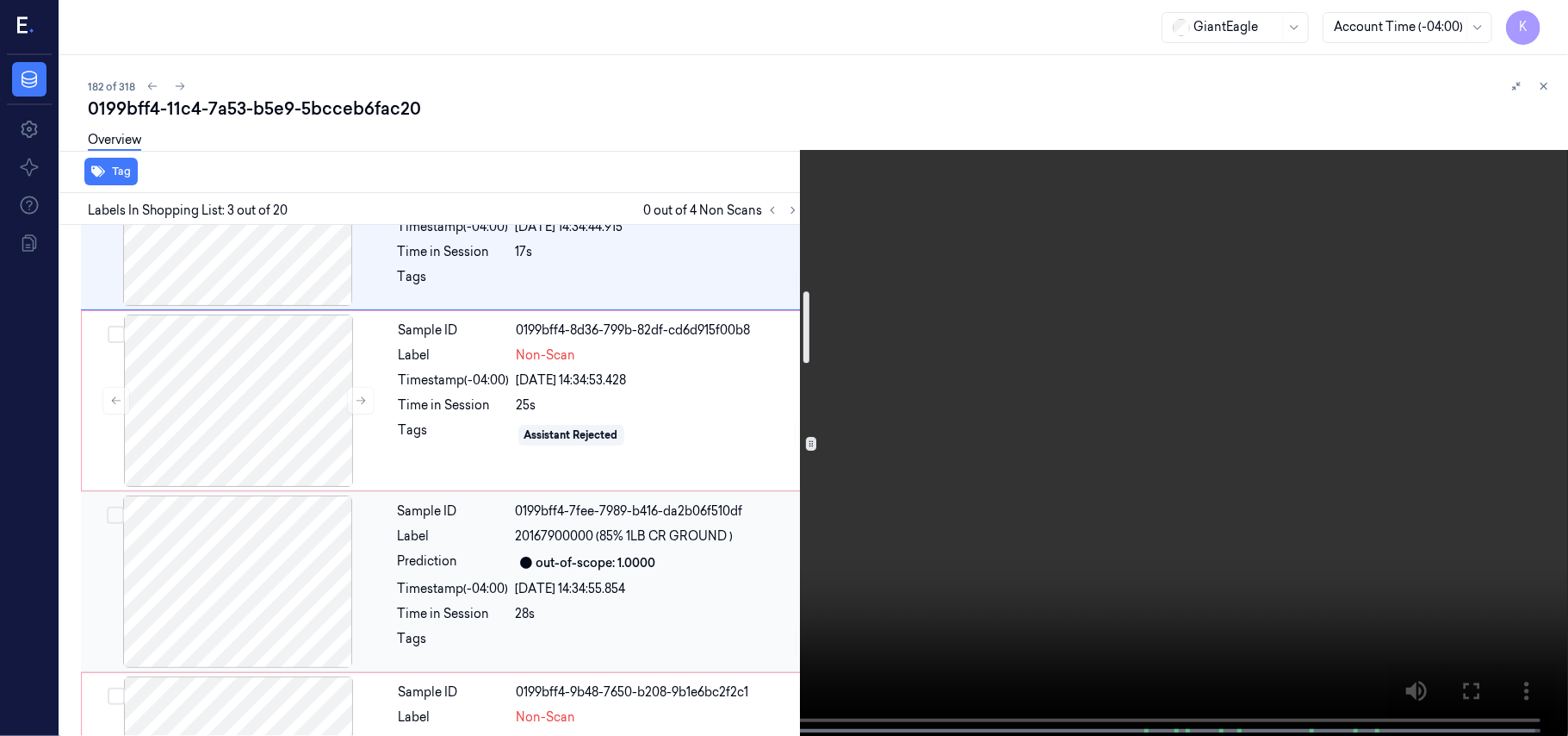
scroll to position [469, 0]
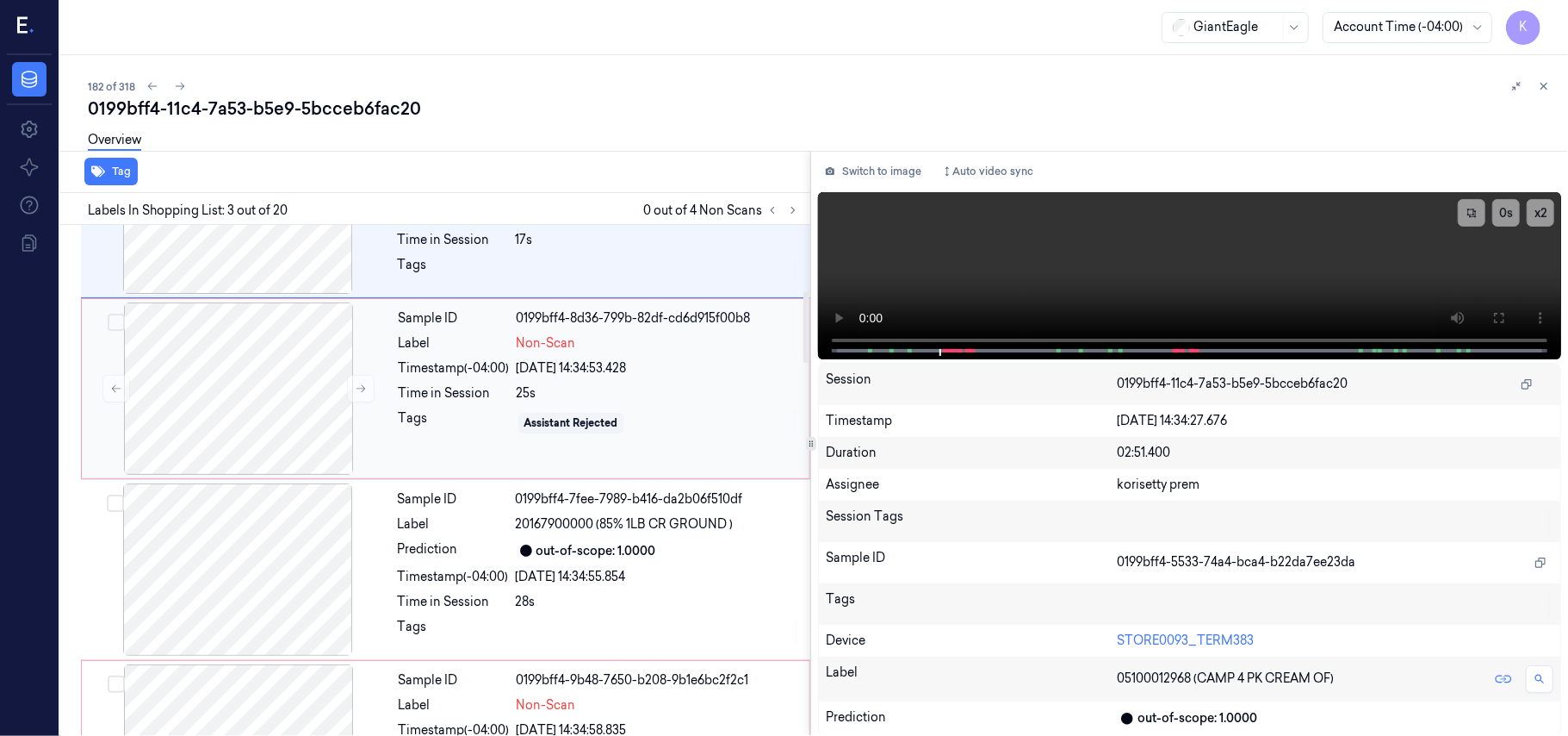
click at [604, 368] on div "[DATE] 14:34:53.428" at bounding box center [657, 368] width 282 height 18
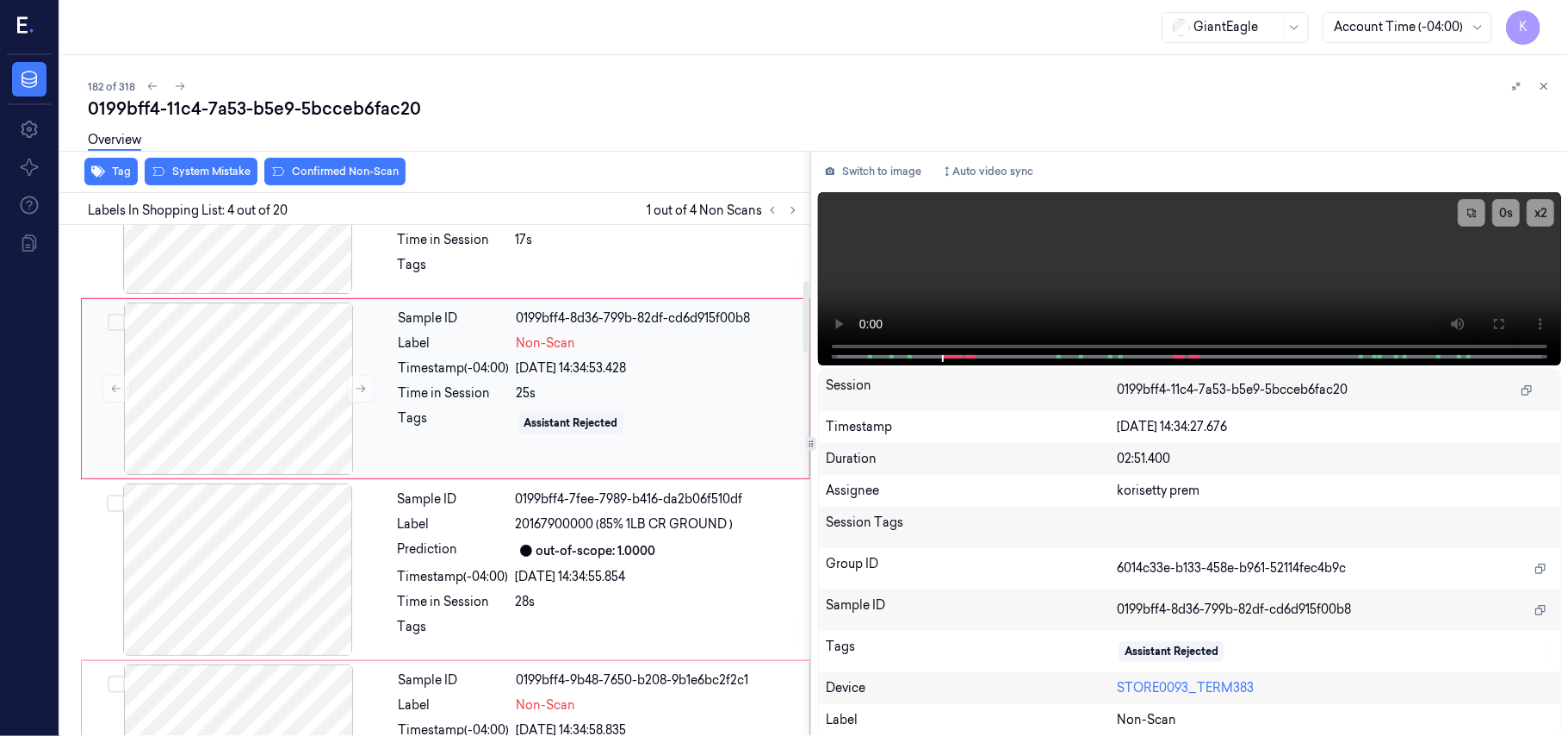
scroll to position [377, 0]
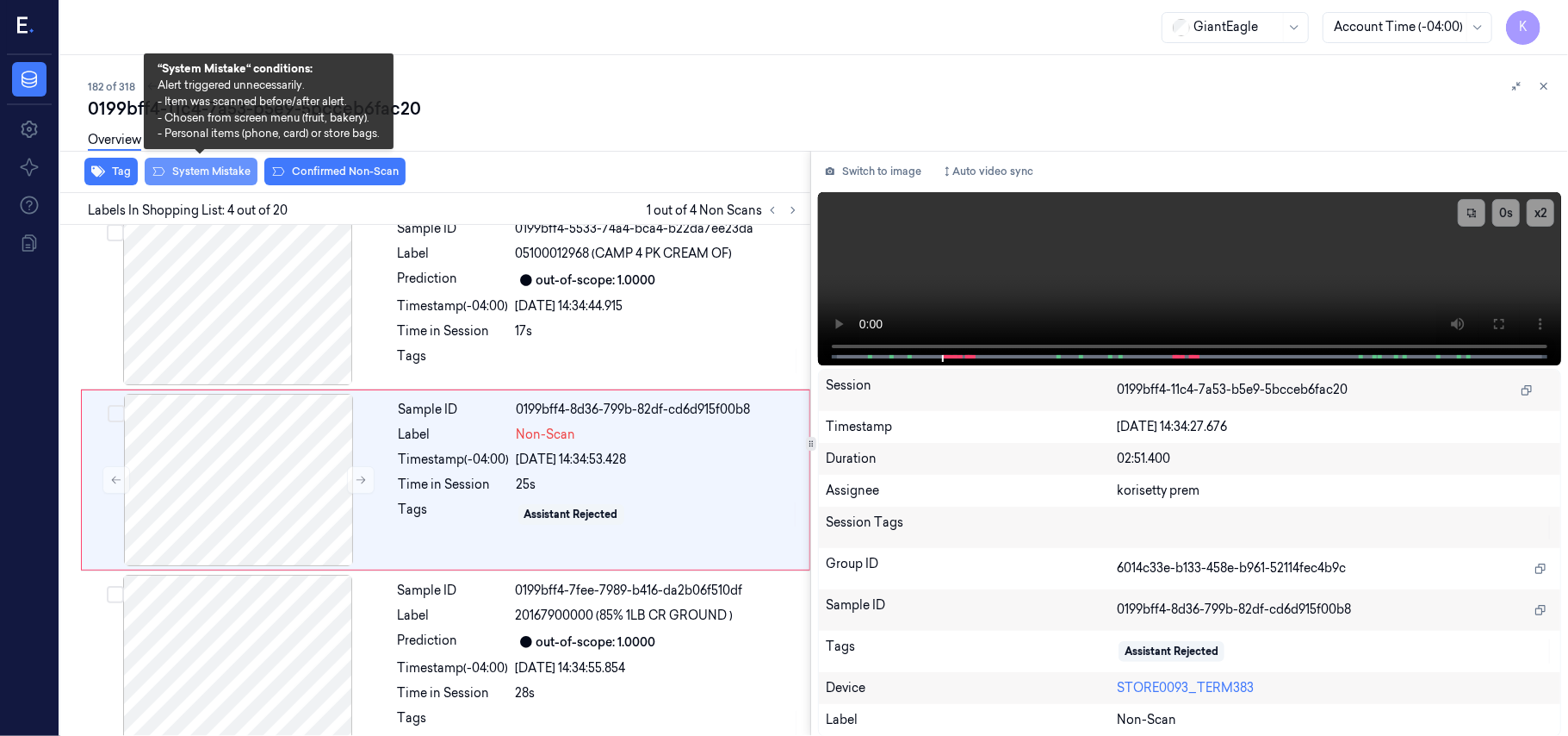
click at [214, 167] on button "System Mistake" at bounding box center [201, 172] width 113 height 28
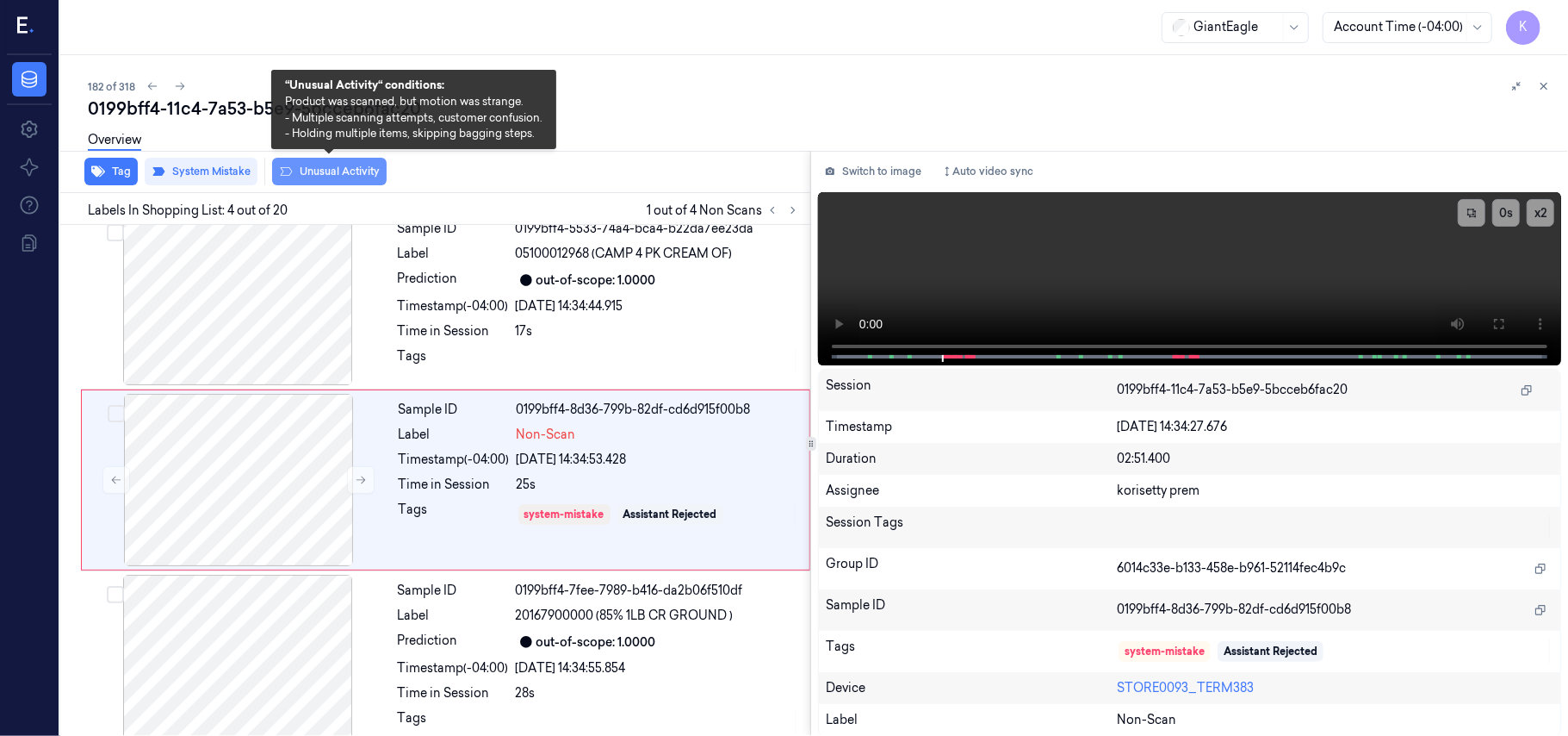
click at [314, 174] on button "Unusual Activity" at bounding box center [329, 172] width 115 height 28
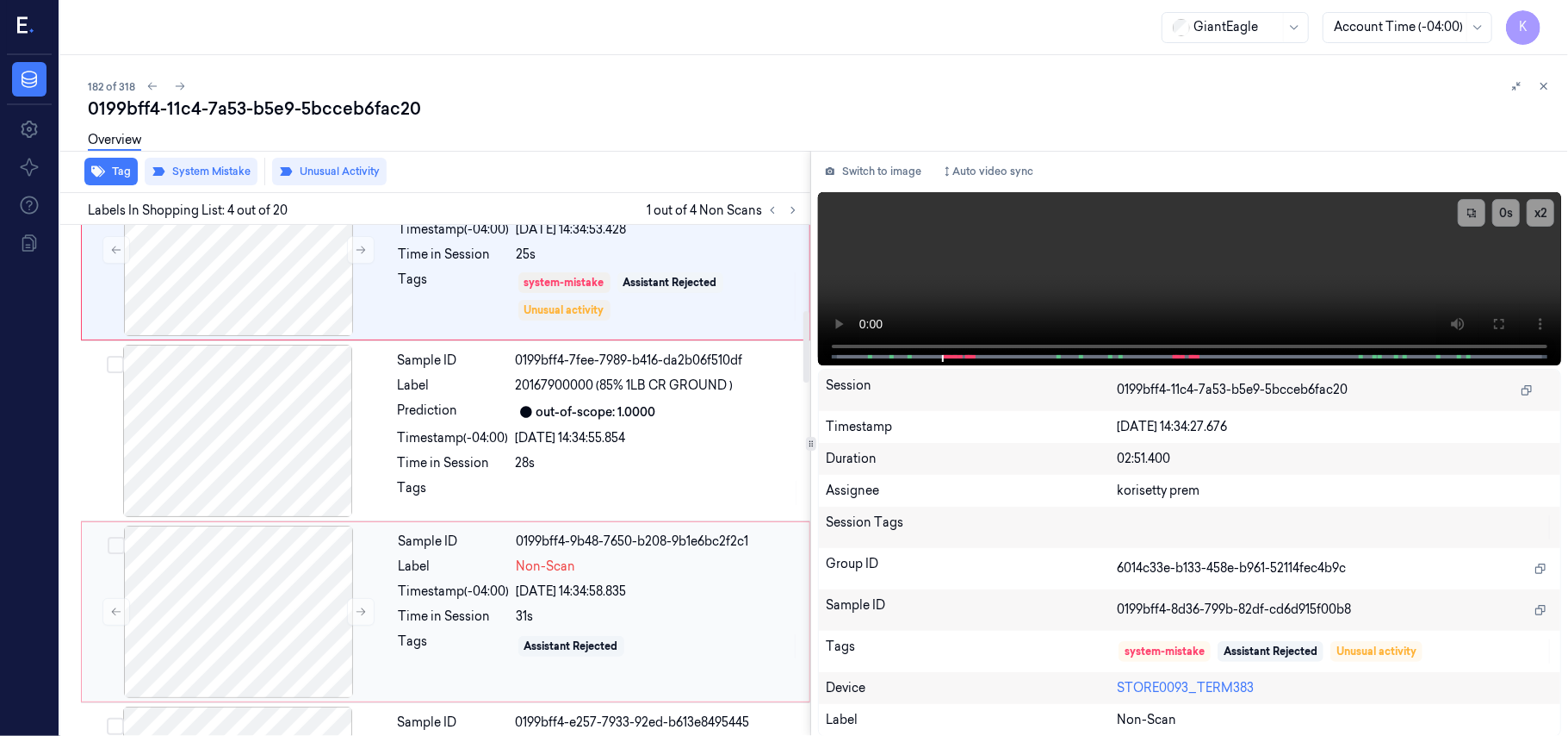
click at [613, 556] on div "Sample ID 0199bff4-9b48-7650-b208-9b1e6bc2f2c1 Label Non-Scan Timestamp (-04:00…" at bounding box center [599, 612] width 414 height 173
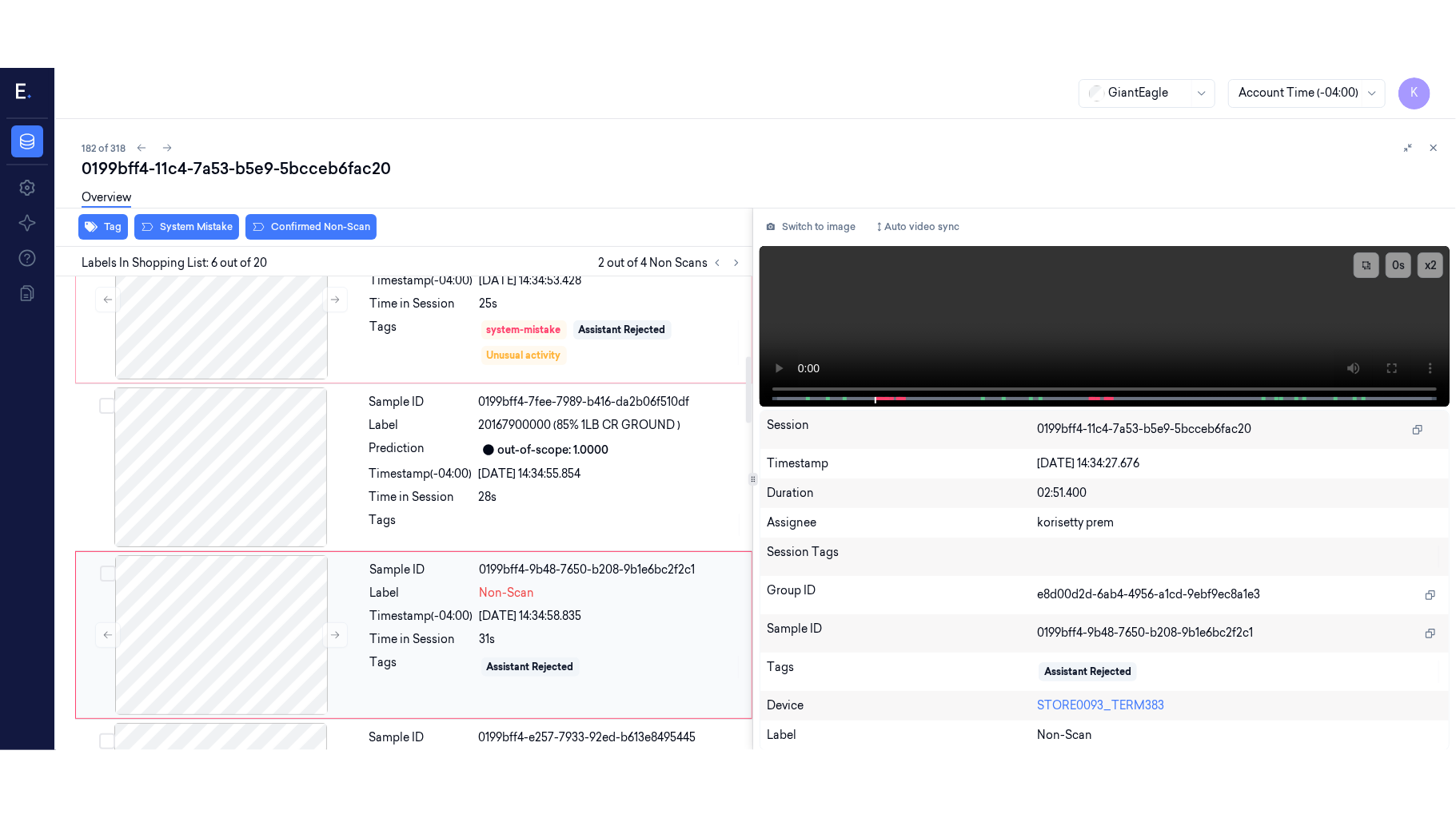
scroll to position [688, 0]
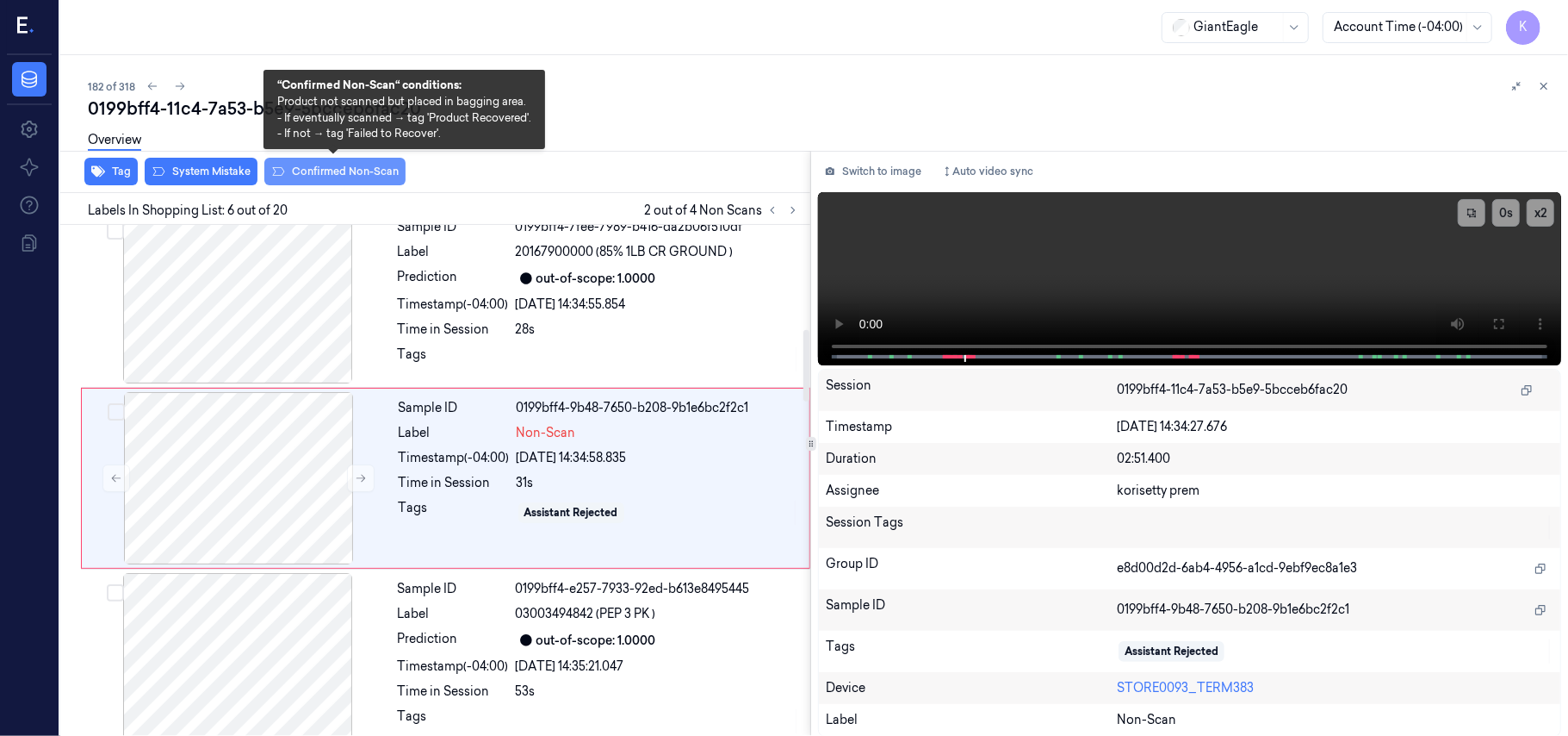
click at [363, 177] on button "Confirmed Non-Scan" at bounding box center [336, 172] width 141 height 28
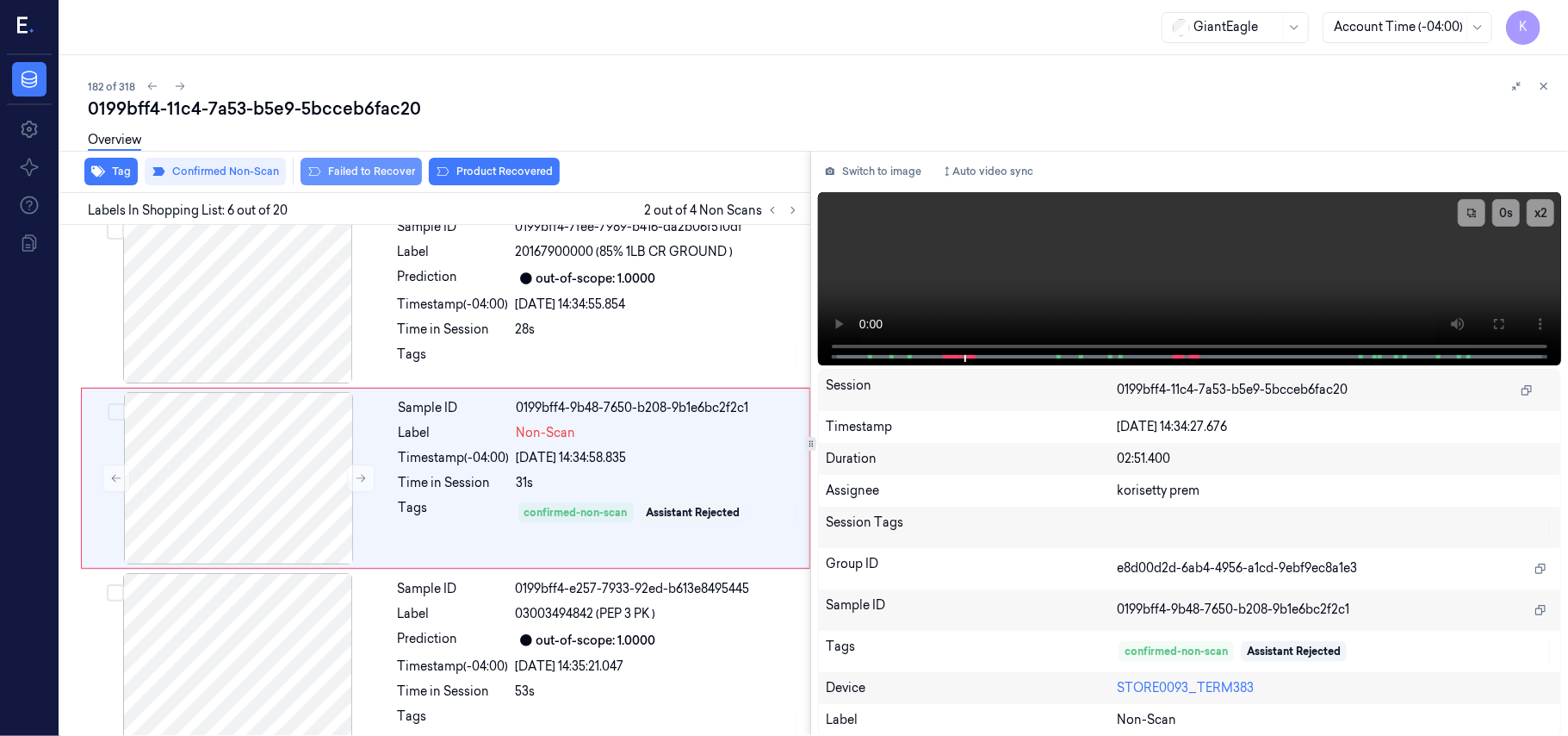
click at [384, 178] on button "Failed to Recover" at bounding box center [361, 172] width 122 height 28
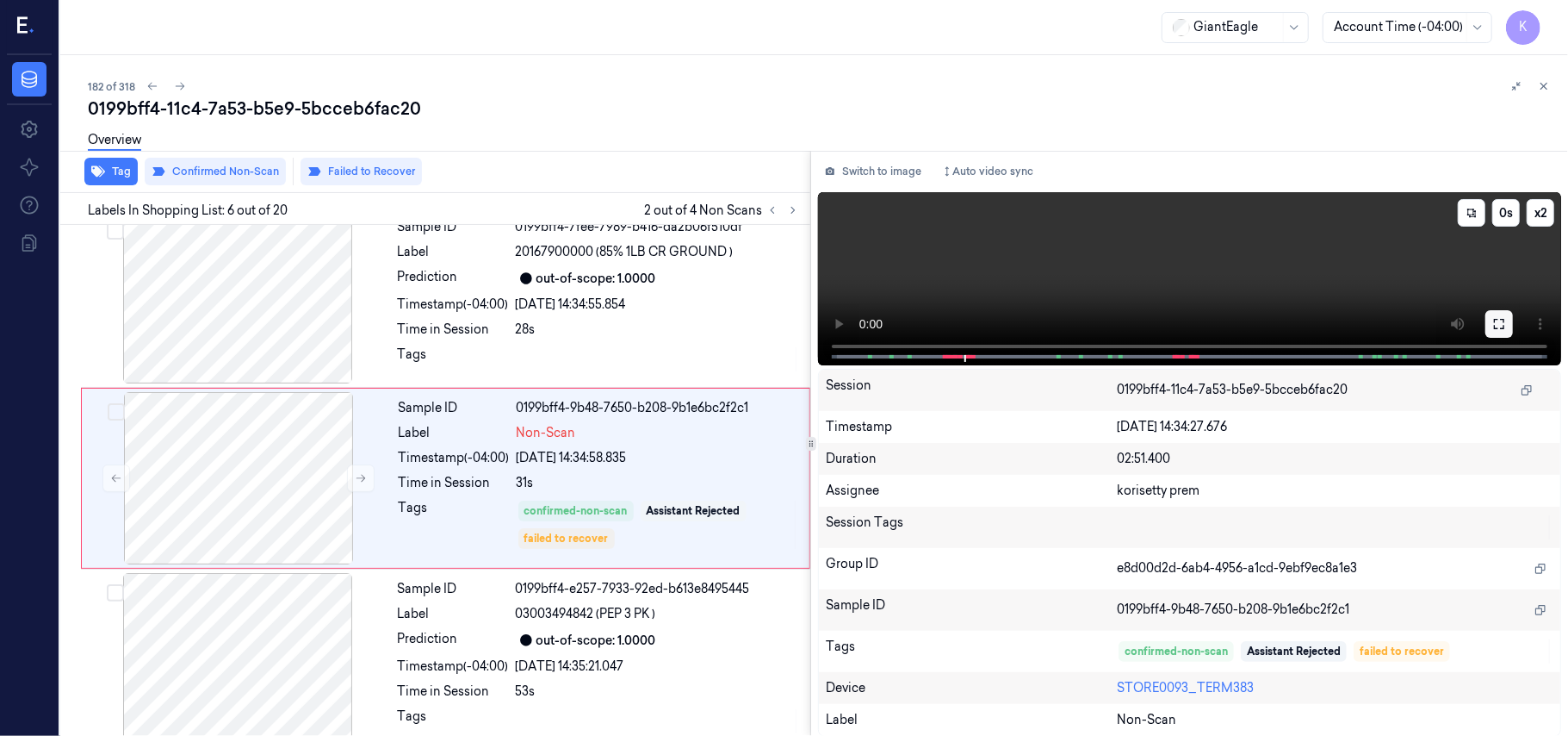
click at [1508, 327] on button at bounding box center [1499, 324] width 28 height 28
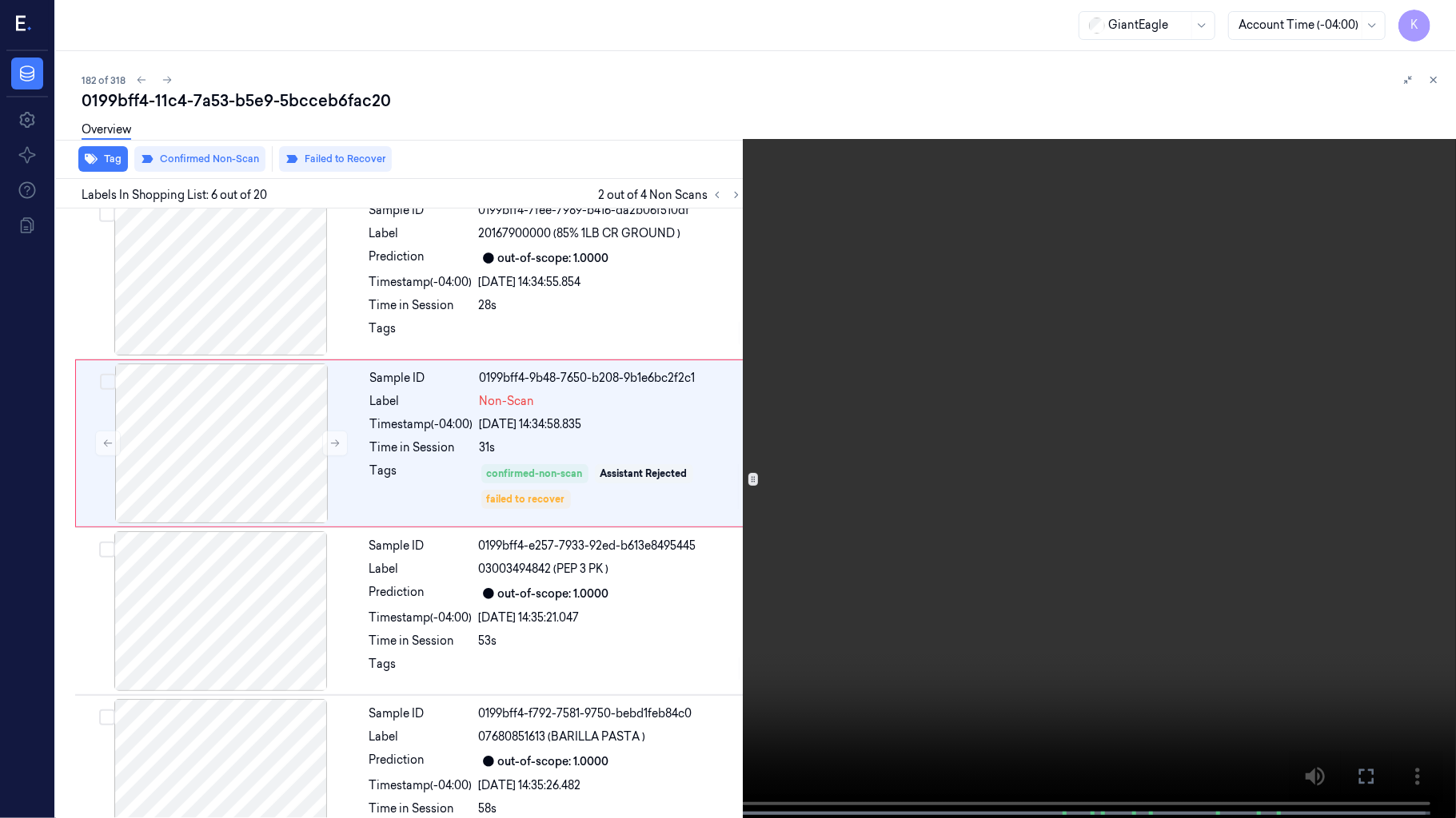
click at [714, 657] on video at bounding box center [728, 411] width 1456 height 821
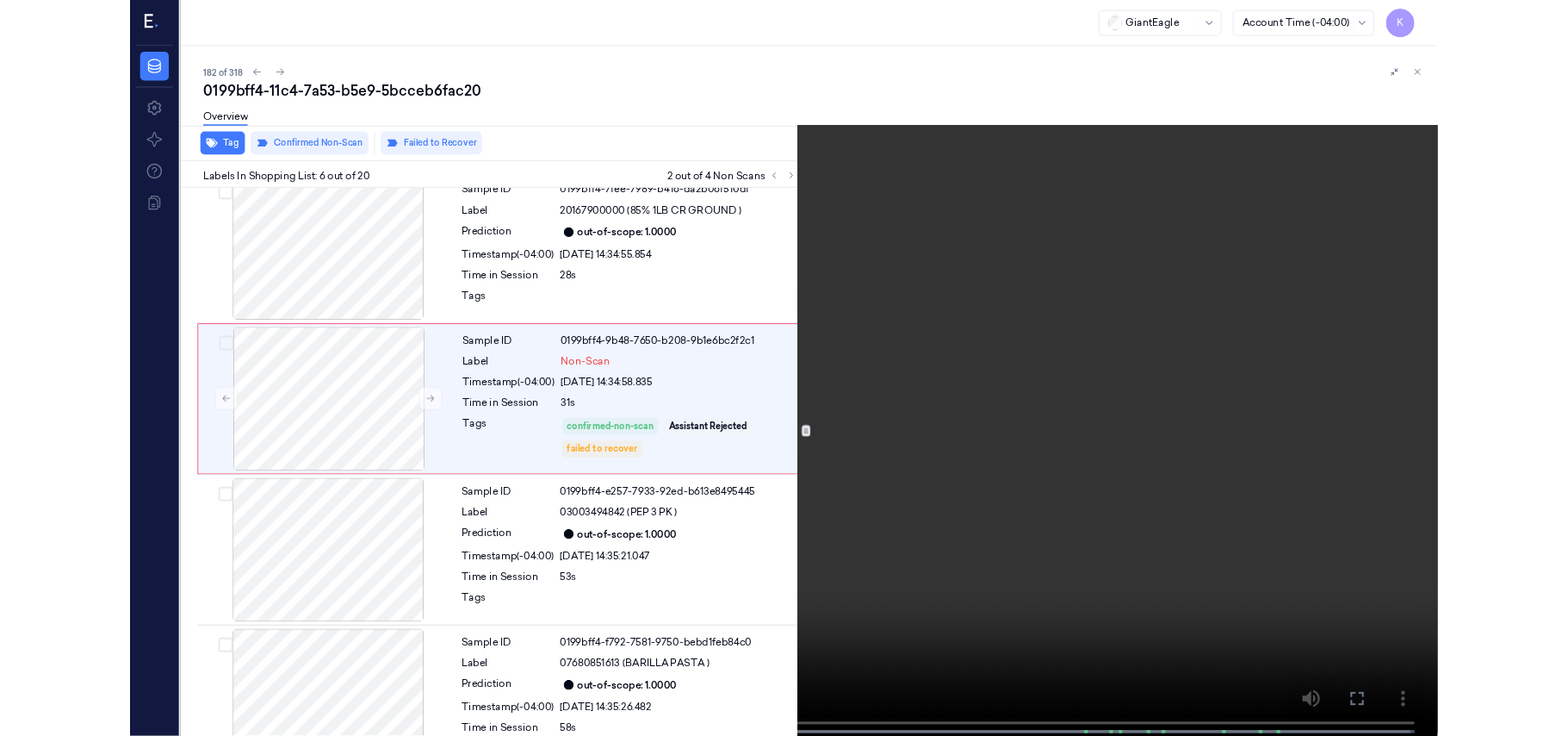
scroll to position [669, 0]
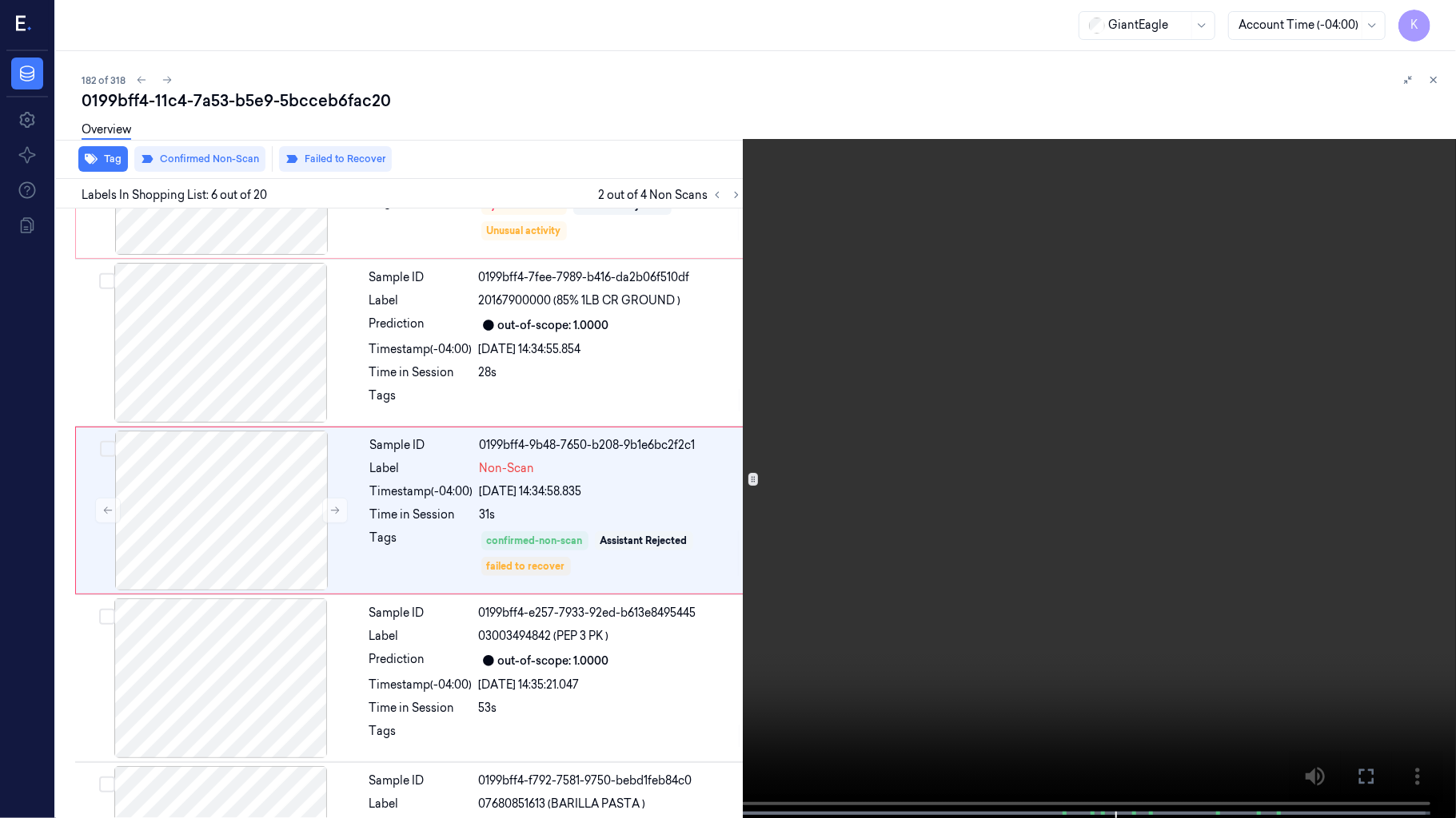
click at [927, 295] on video at bounding box center [728, 411] width 1456 height 821
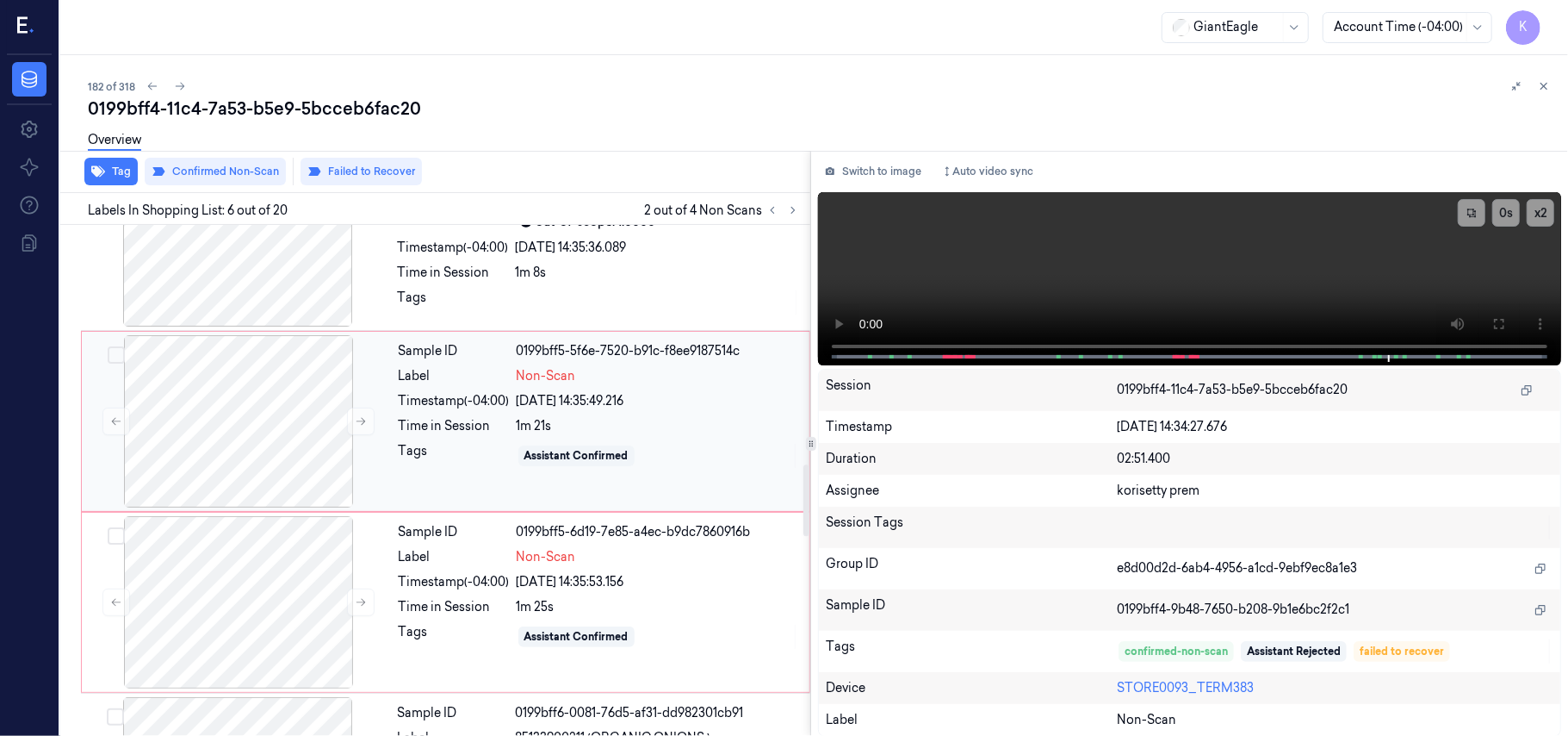
click at [613, 427] on div "1m 21s" at bounding box center [657, 425] width 282 height 18
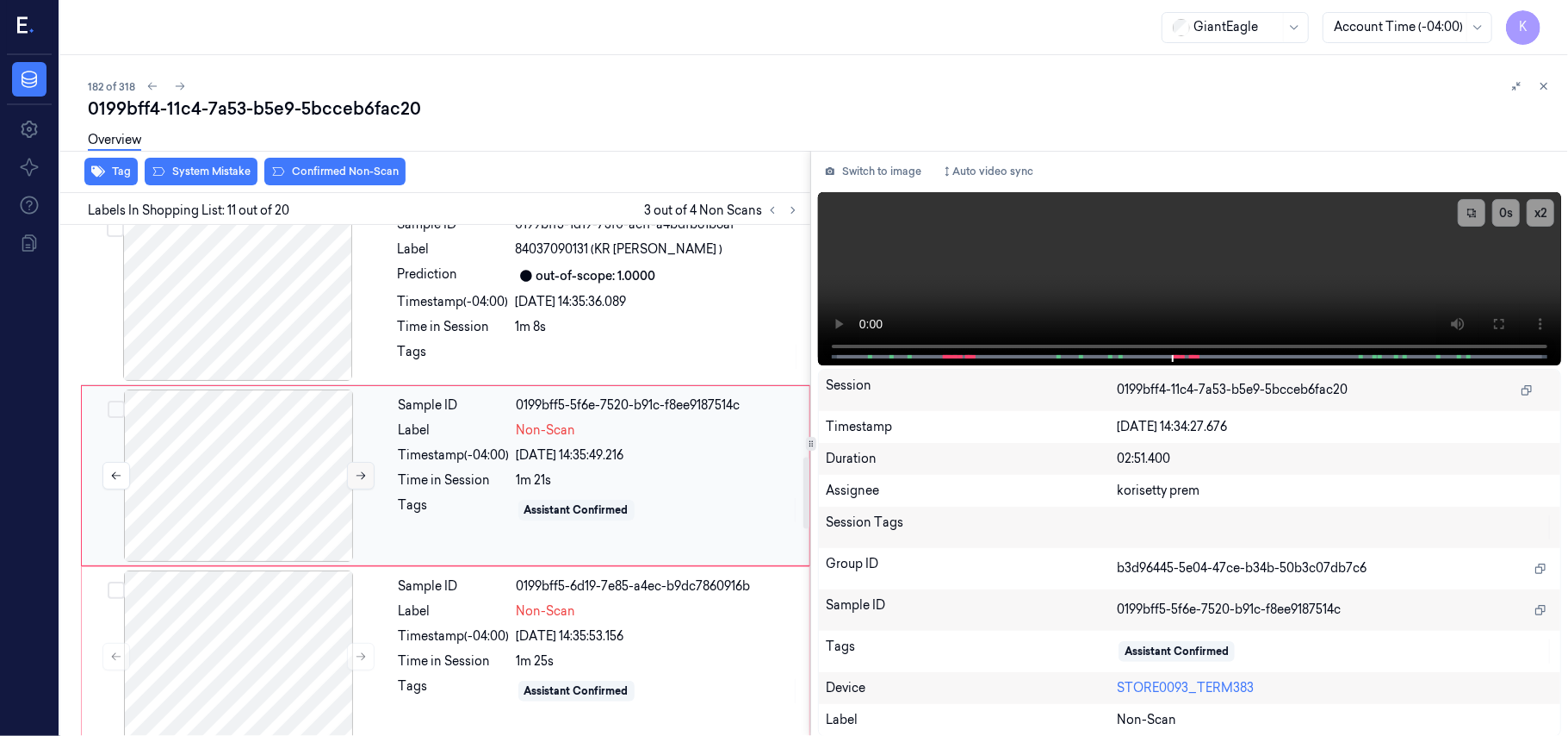
click at [352, 480] on button at bounding box center [361, 475] width 28 height 28
click at [306, 676] on div at bounding box center [238, 657] width 306 height 173
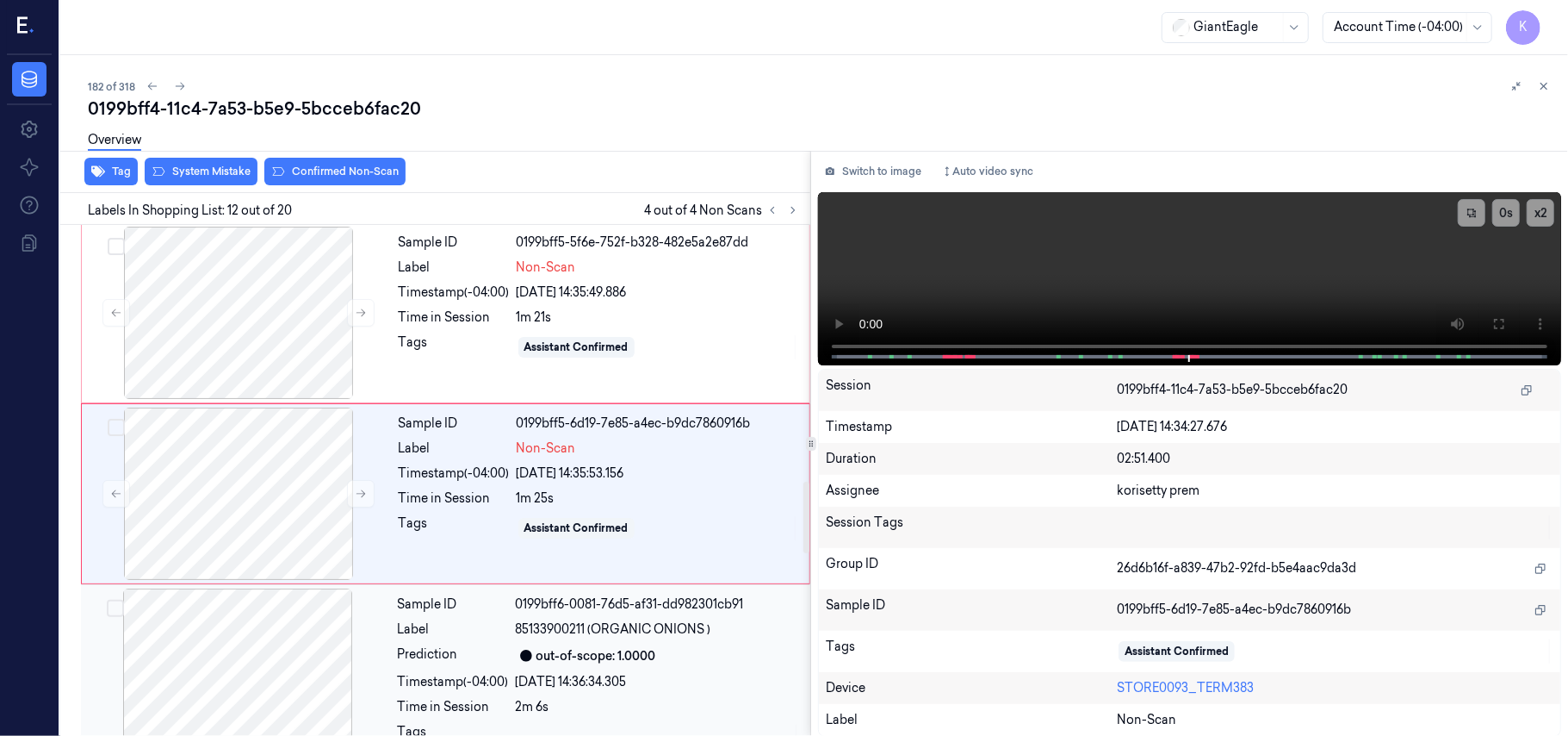
scroll to position [1830, 0]
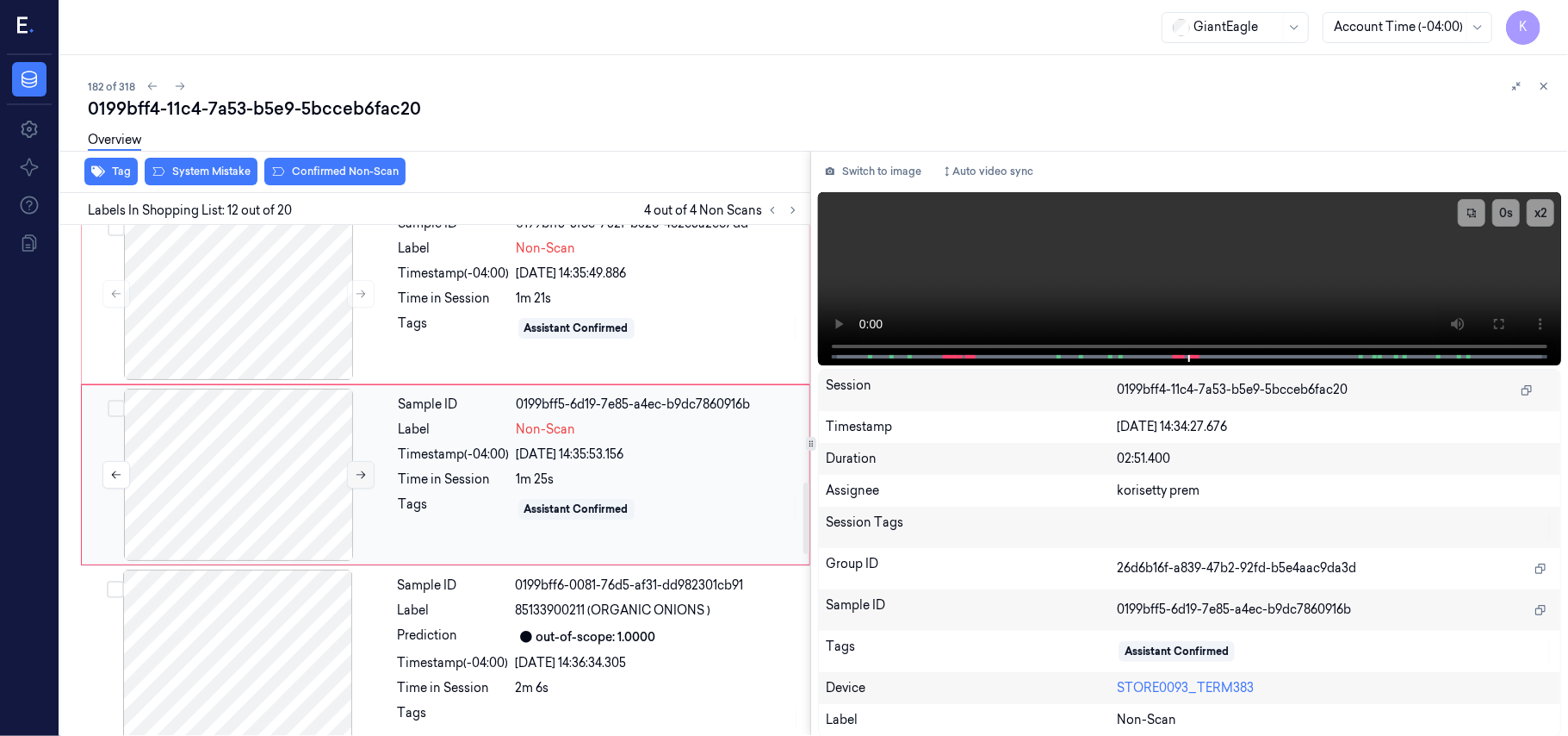
click at [356, 481] on icon at bounding box center [361, 475] width 12 height 12
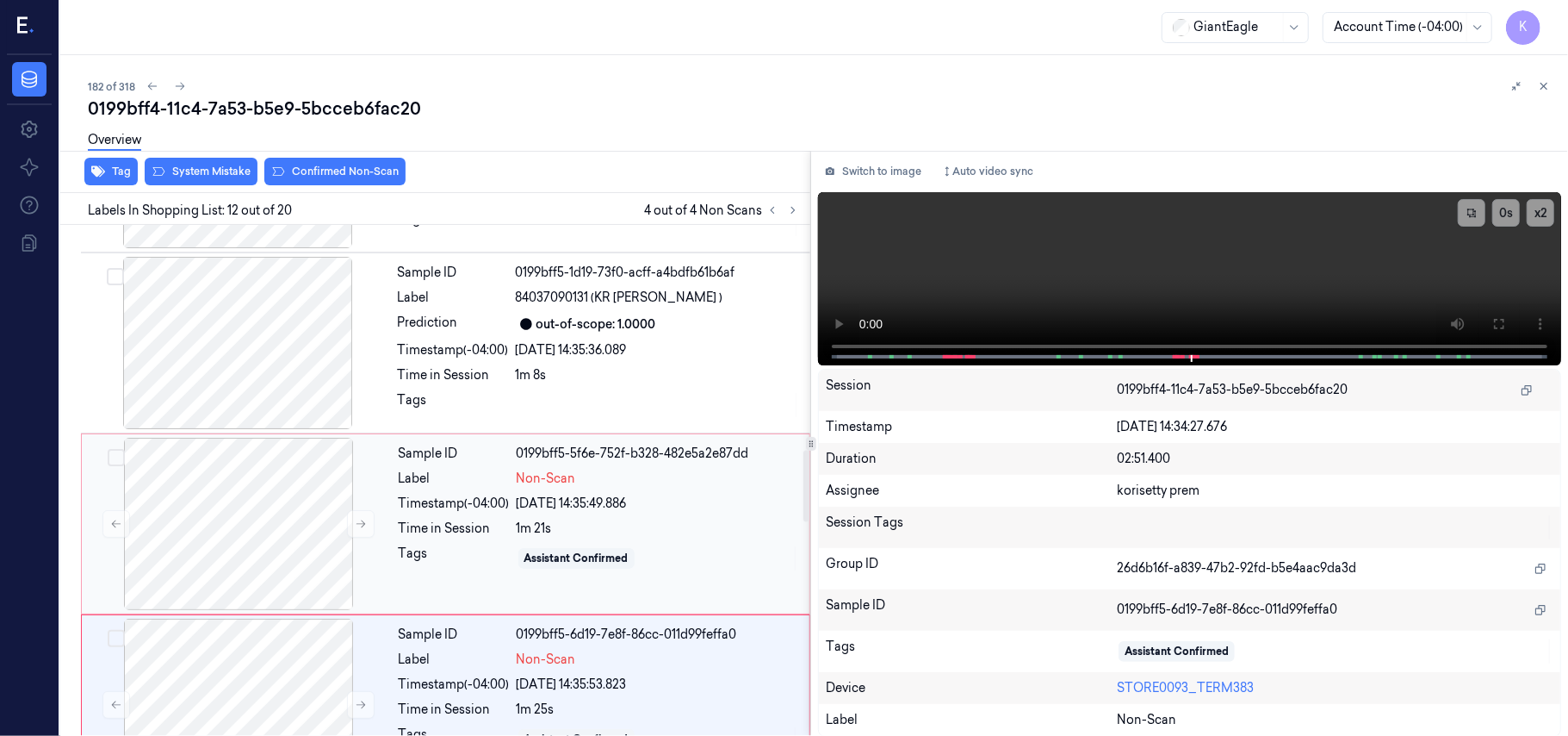
click at [501, 505] on div "Timestamp (-04:00)" at bounding box center [454, 503] width 111 height 18
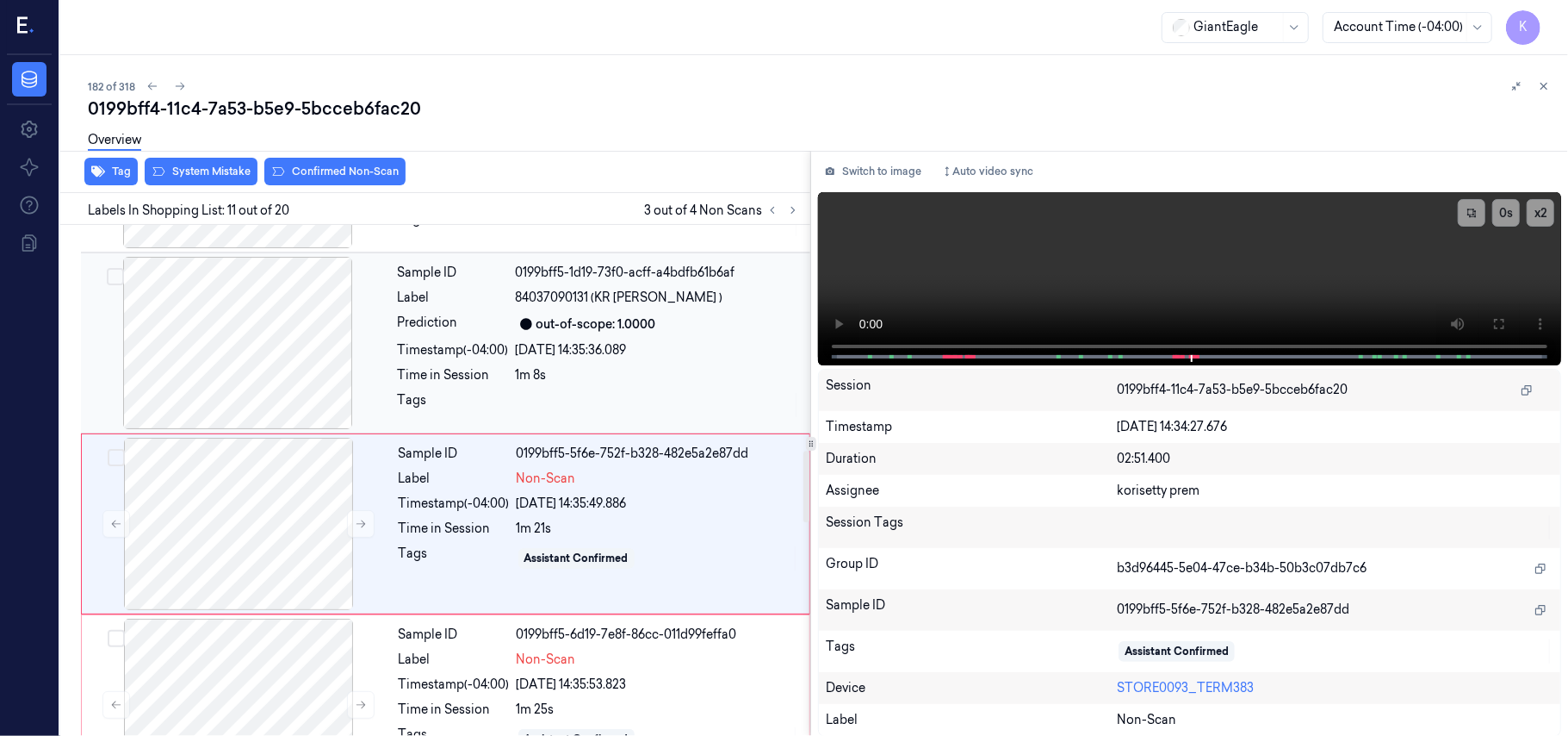
scroll to position [1648, 0]
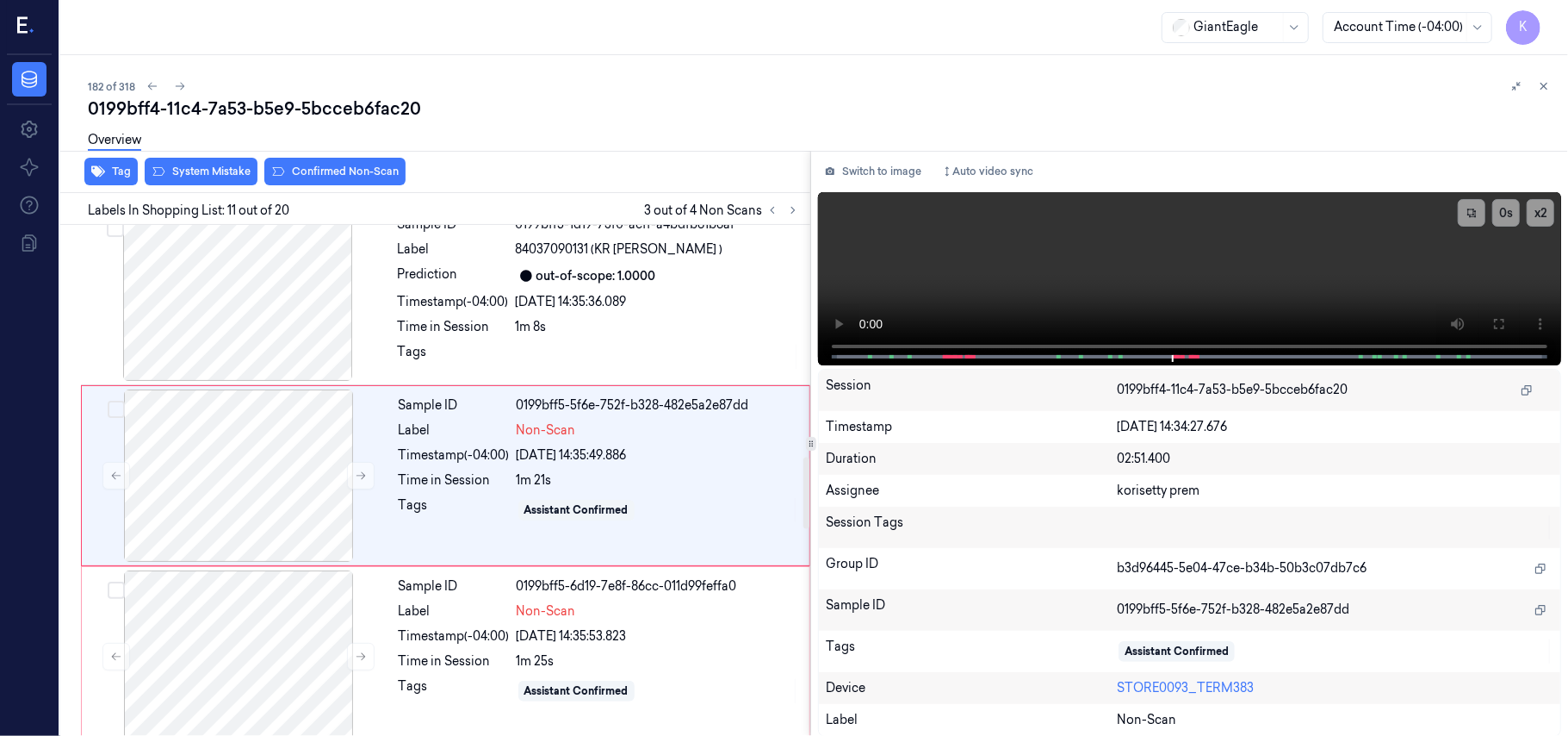
click at [337, 160] on div "Overview" at bounding box center [821, 142] width 1466 height 44
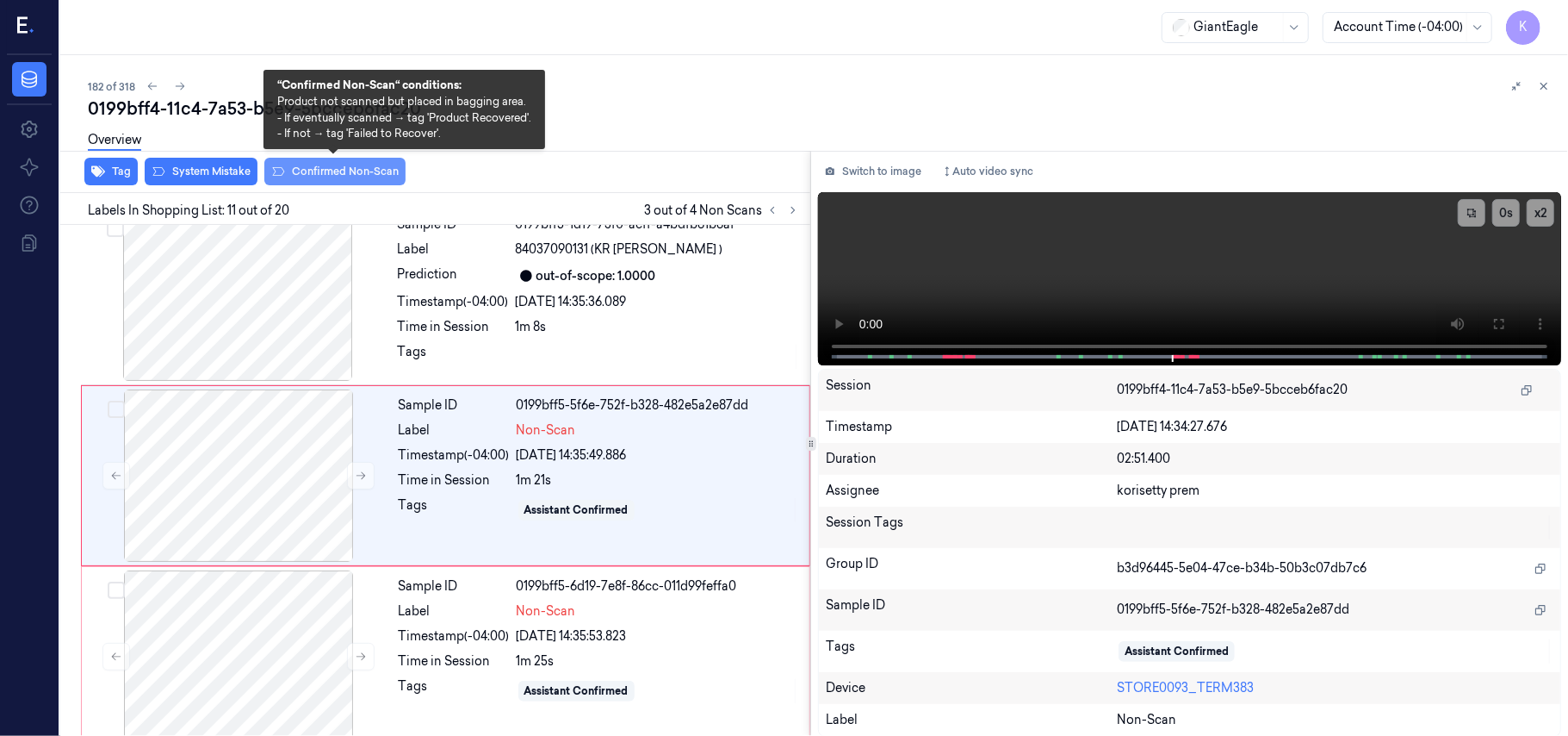
click at [348, 174] on button "Confirmed Non-Scan" at bounding box center [336, 172] width 141 height 28
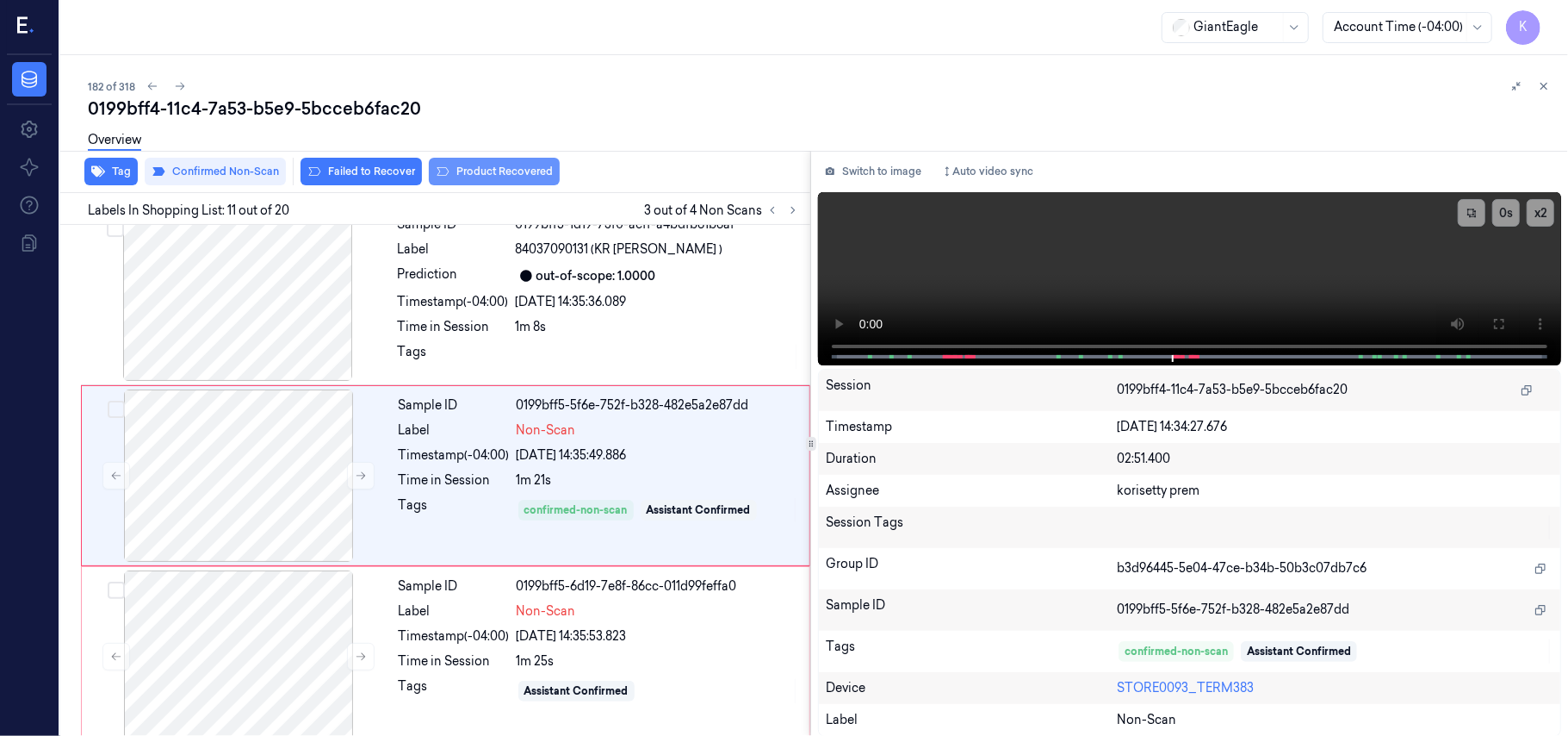
click at [506, 166] on button "Product Recovered" at bounding box center [494, 172] width 131 height 28
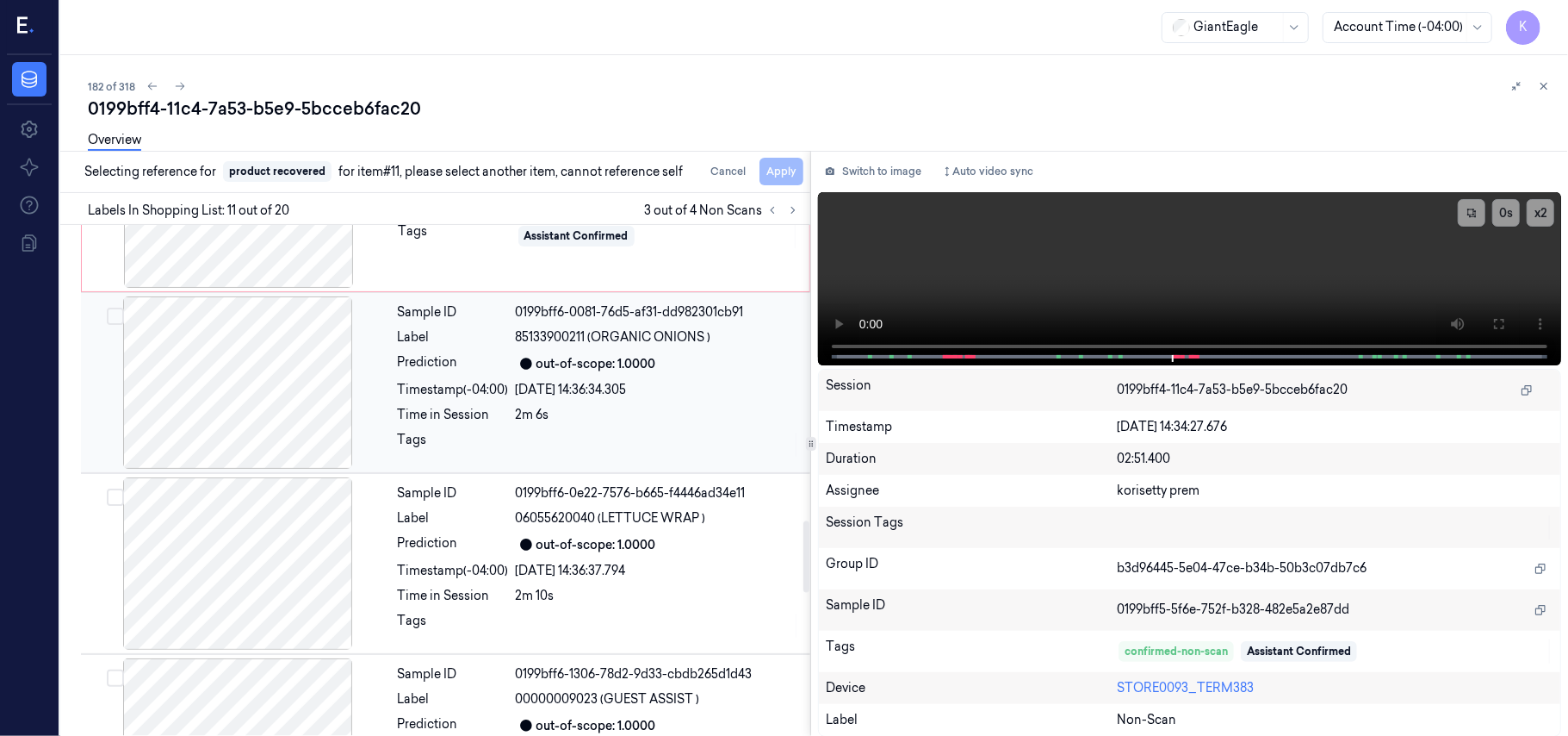
scroll to position [2107, 0]
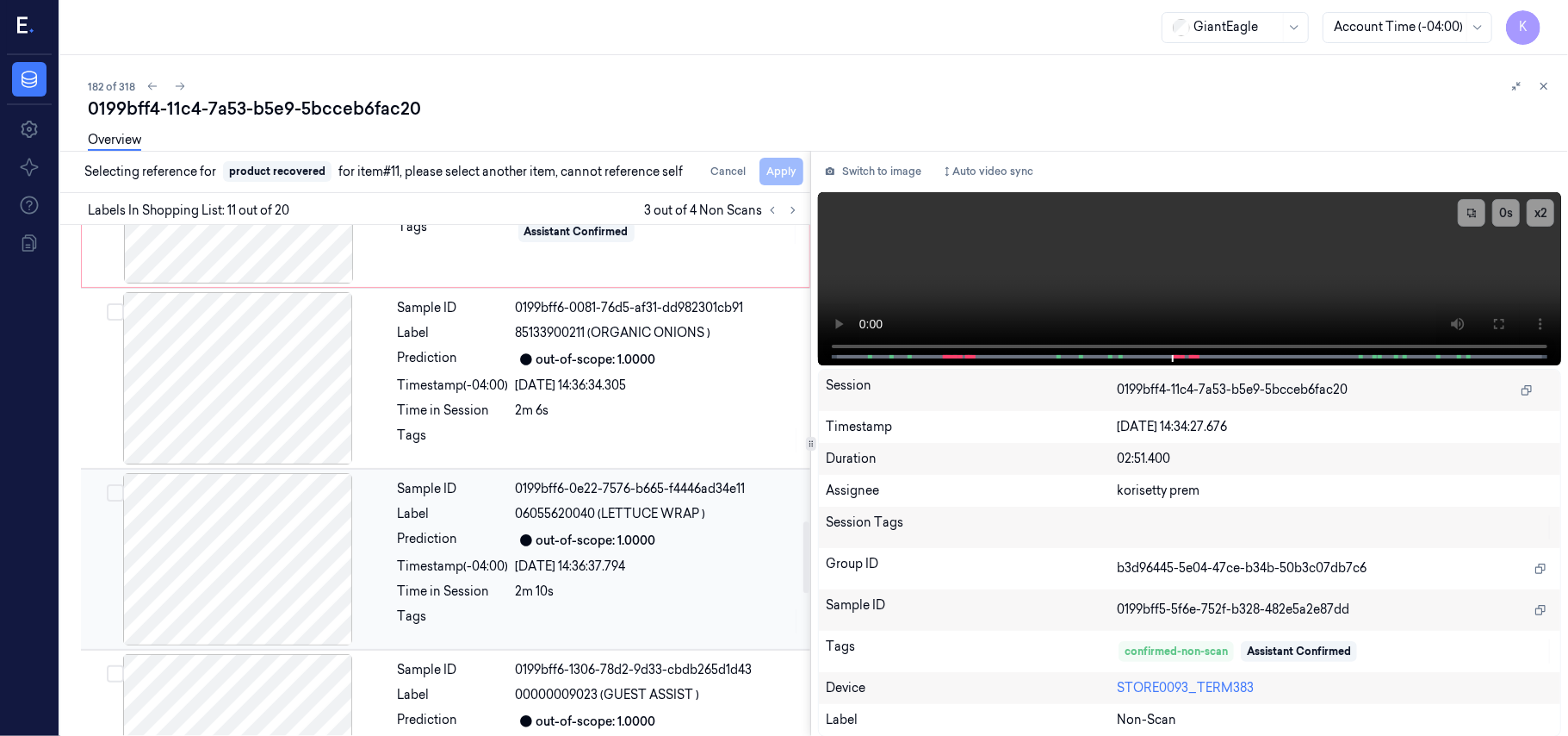
click at [573, 550] on div "out-of-scope: 1.0000" at bounding box center [657, 540] width 284 height 21
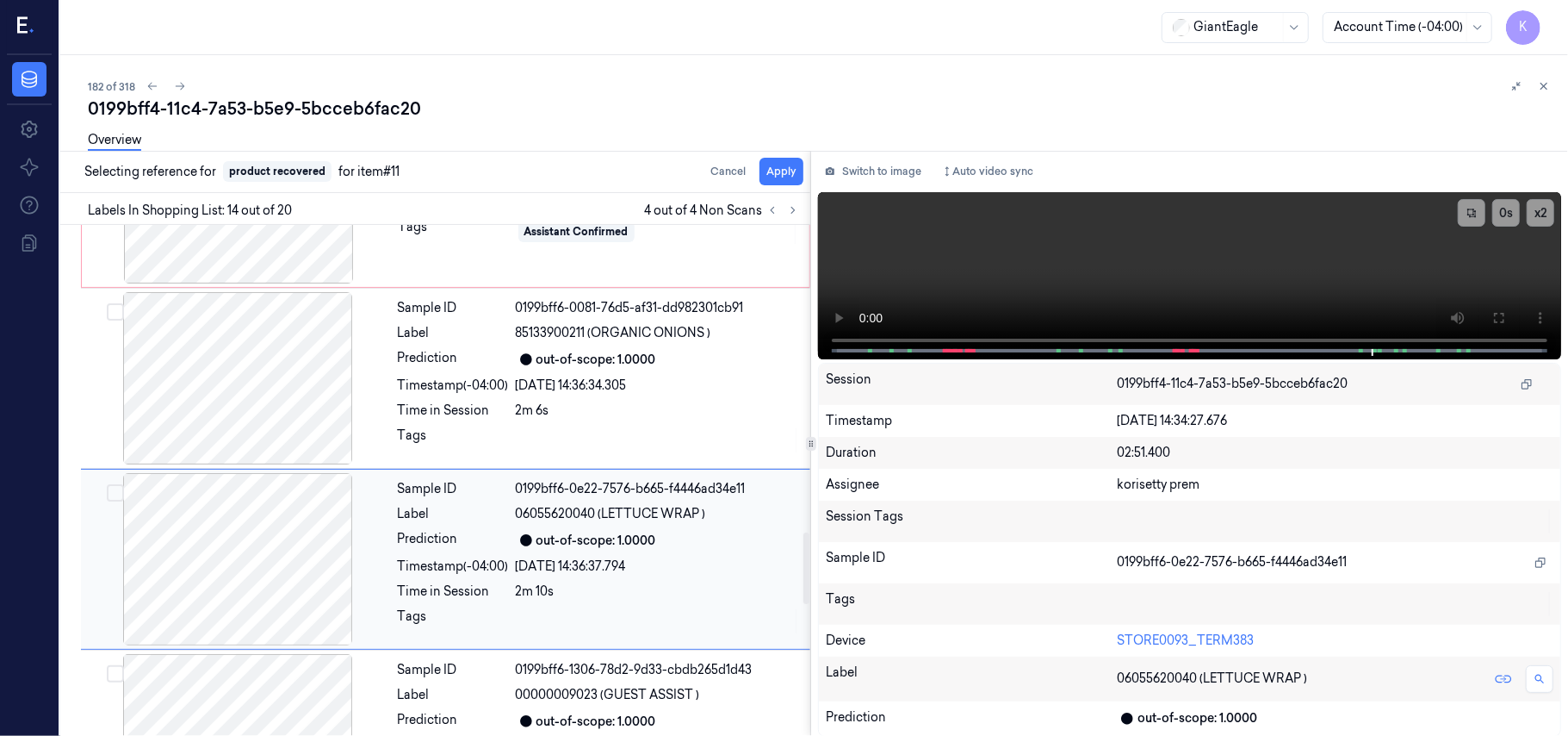
scroll to position [2192, 0]
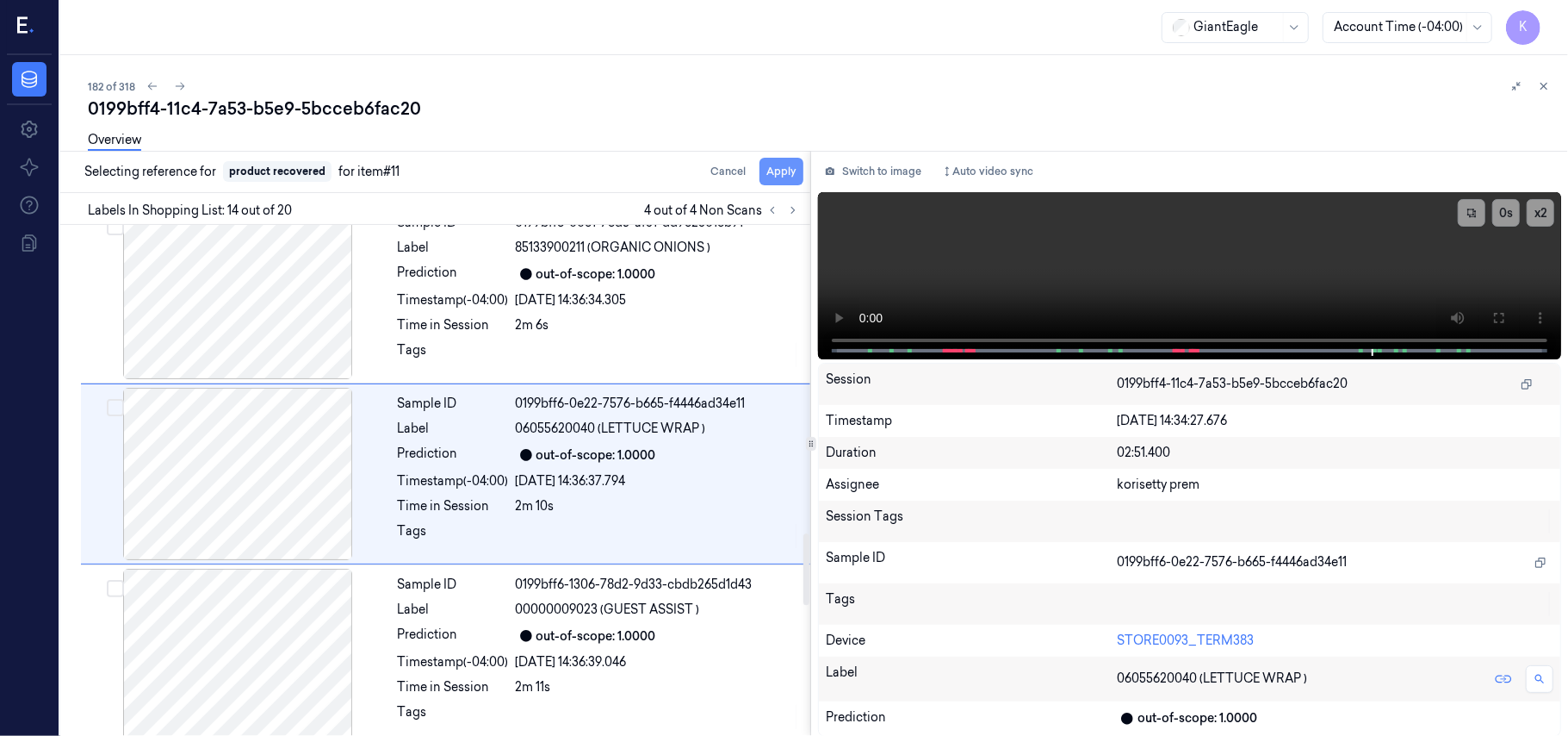
click at [777, 184] on button "Apply" at bounding box center [781, 172] width 44 height 28
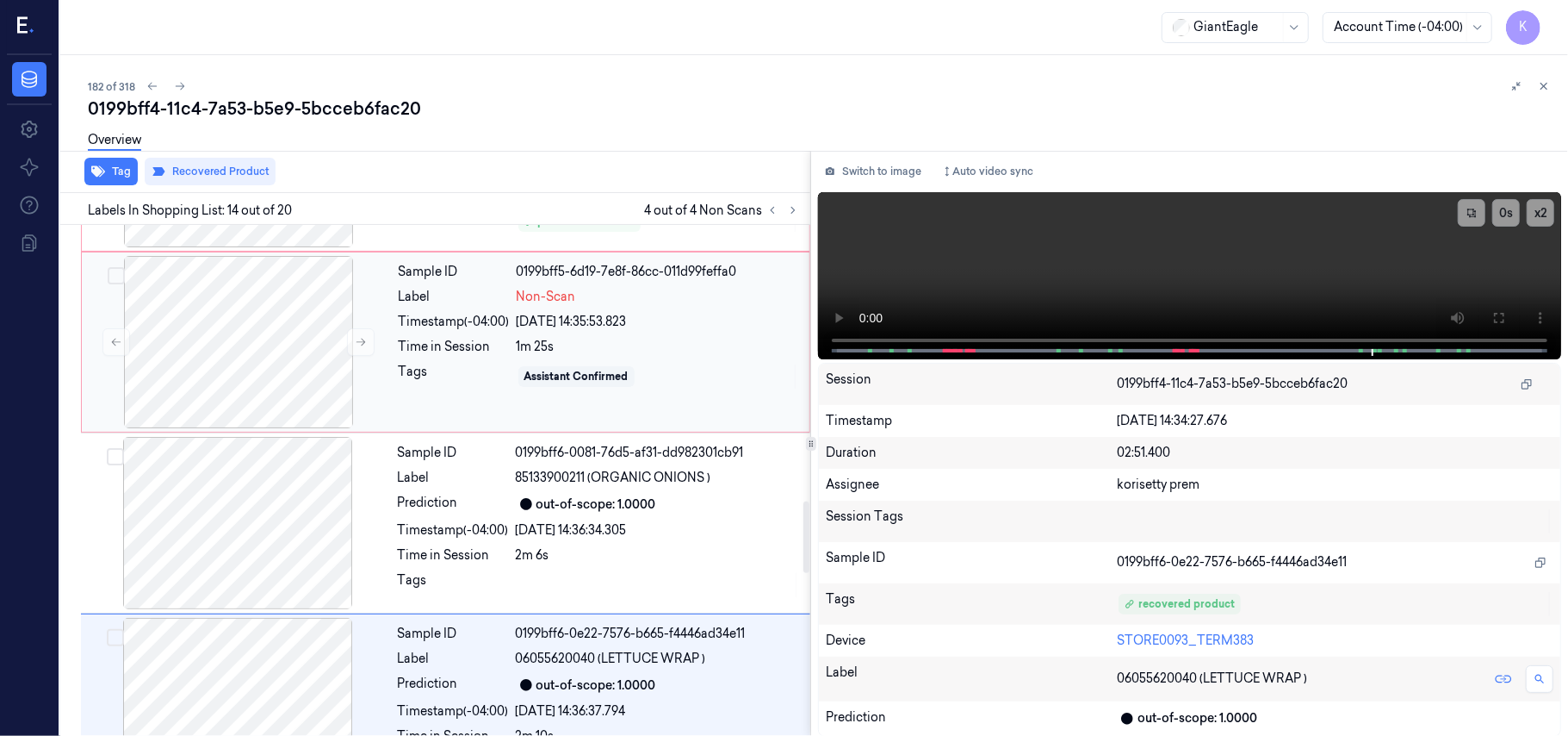
click at [604, 341] on div "Sample ID 0199bff5-6d19-7e8f-86cc-011d99feffa0 Label Non-Scan Timestamp (-04:00…" at bounding box center [599, 343] width 414 height 173
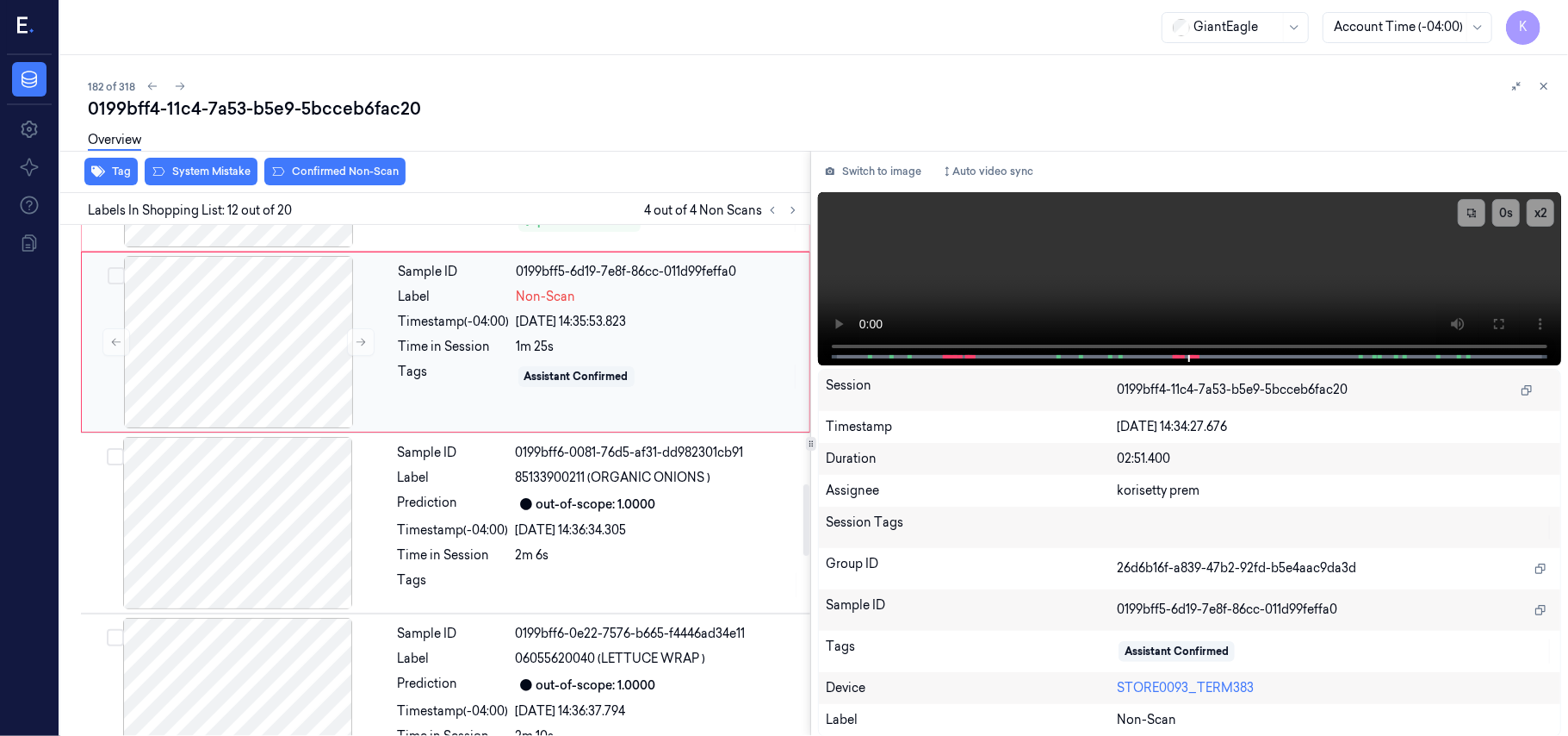
scroll to position [1830, 0]
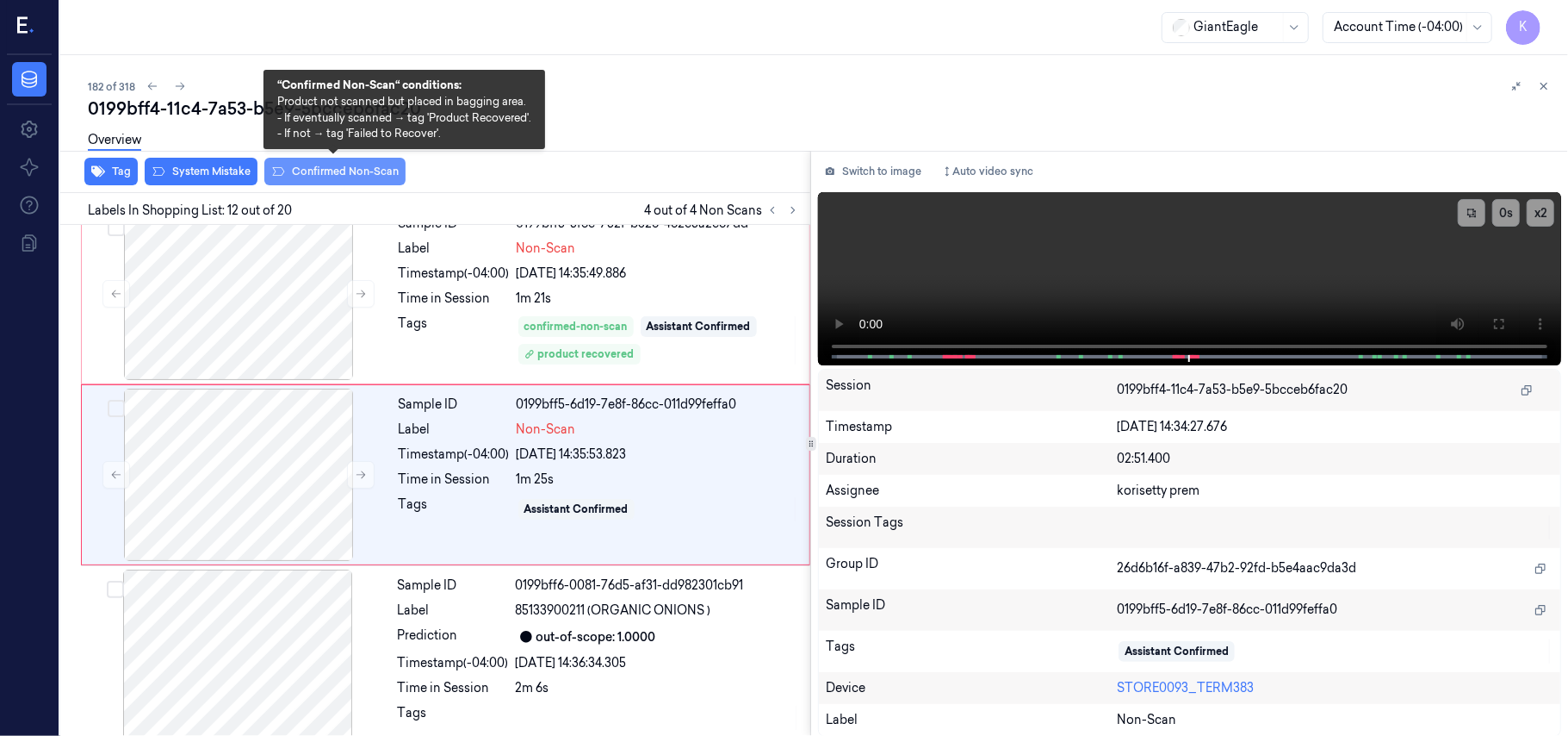
click at [330, 176] on button "Confirmed Non-Scan" at bounding box center [336, 172] width 141 height 28
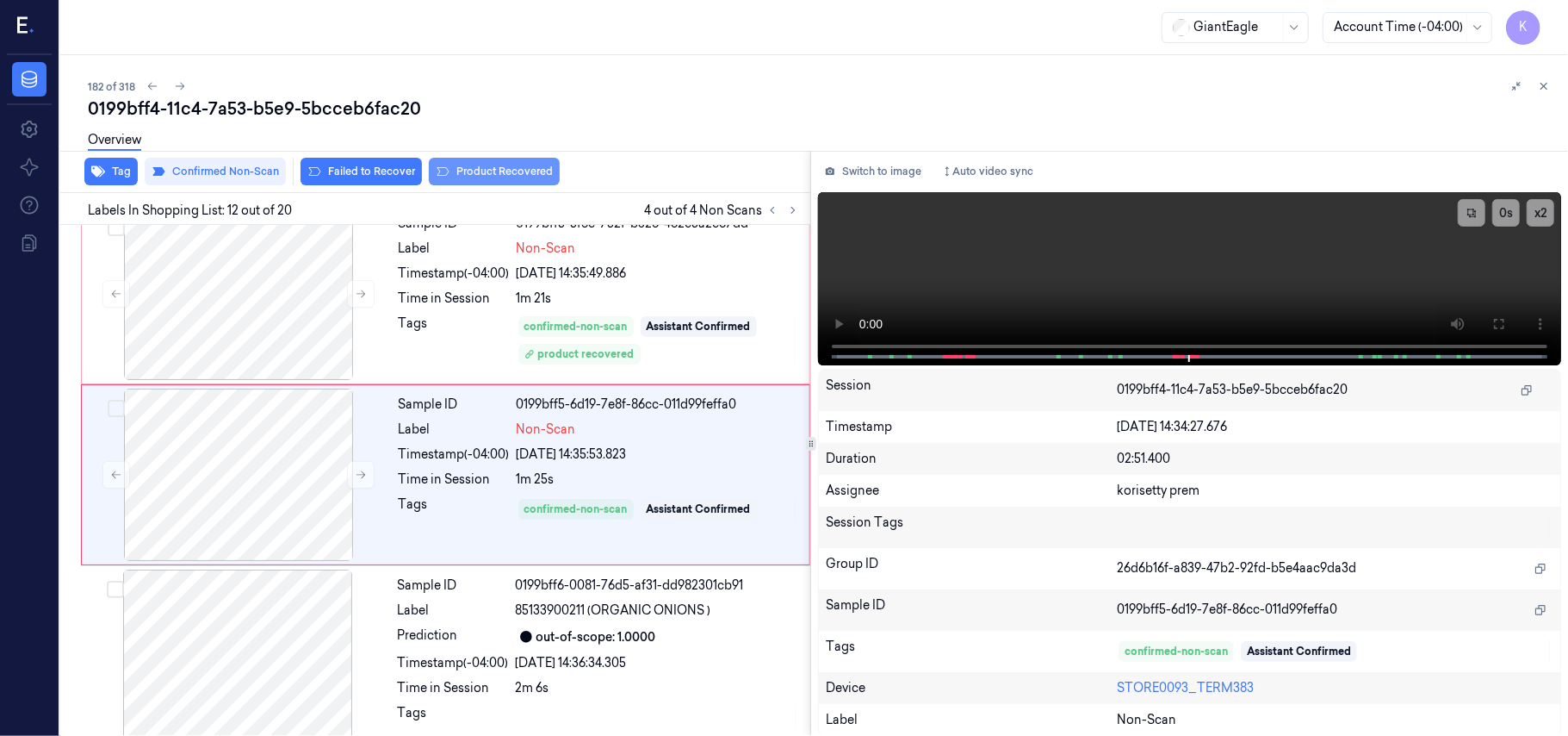
click at [476, 176] on button "Product Recovered" at bounding box center [494, 172] width 131 height 28
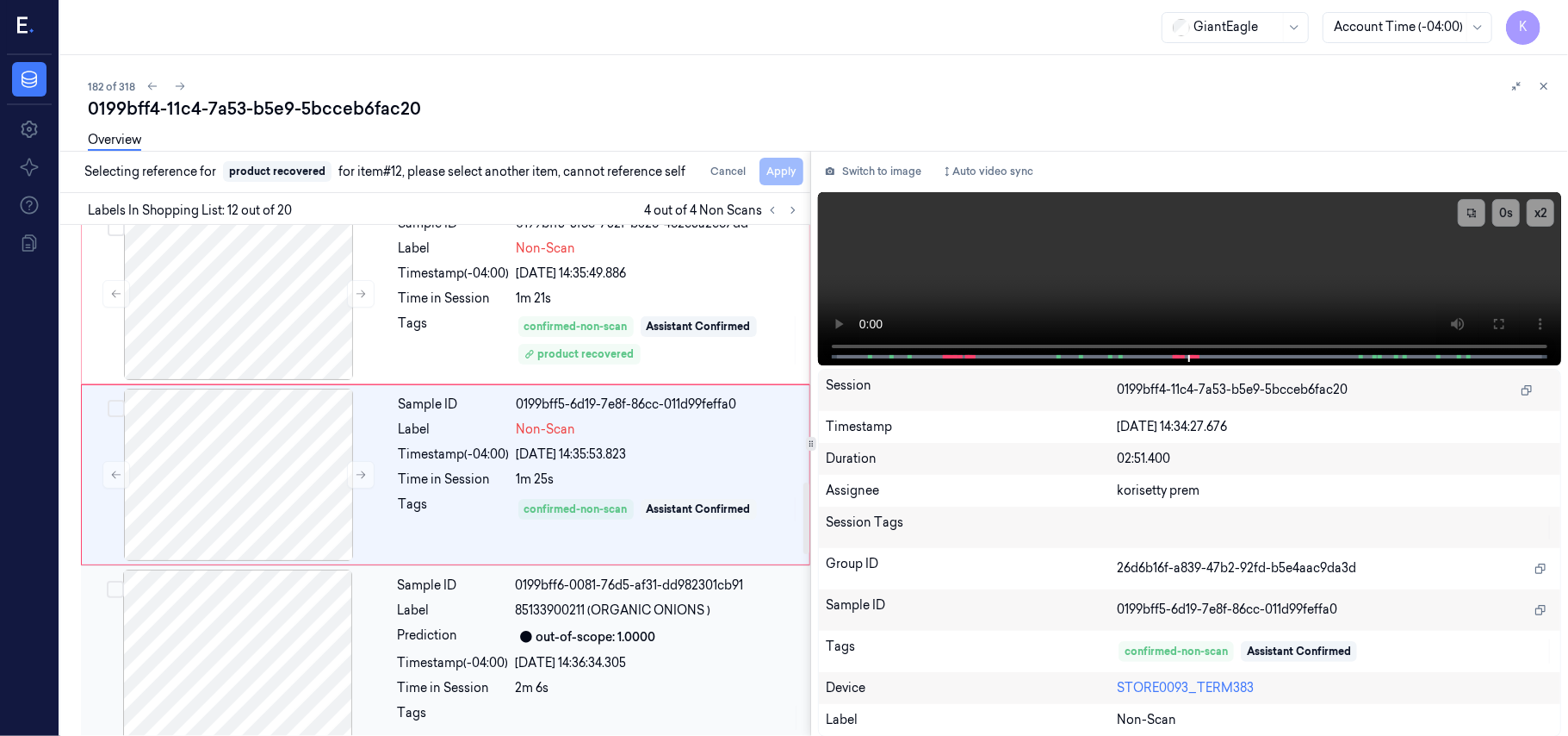
click at [587, 694] on div "2m 6s" at bounding box center [657, 688] width 284 height 18
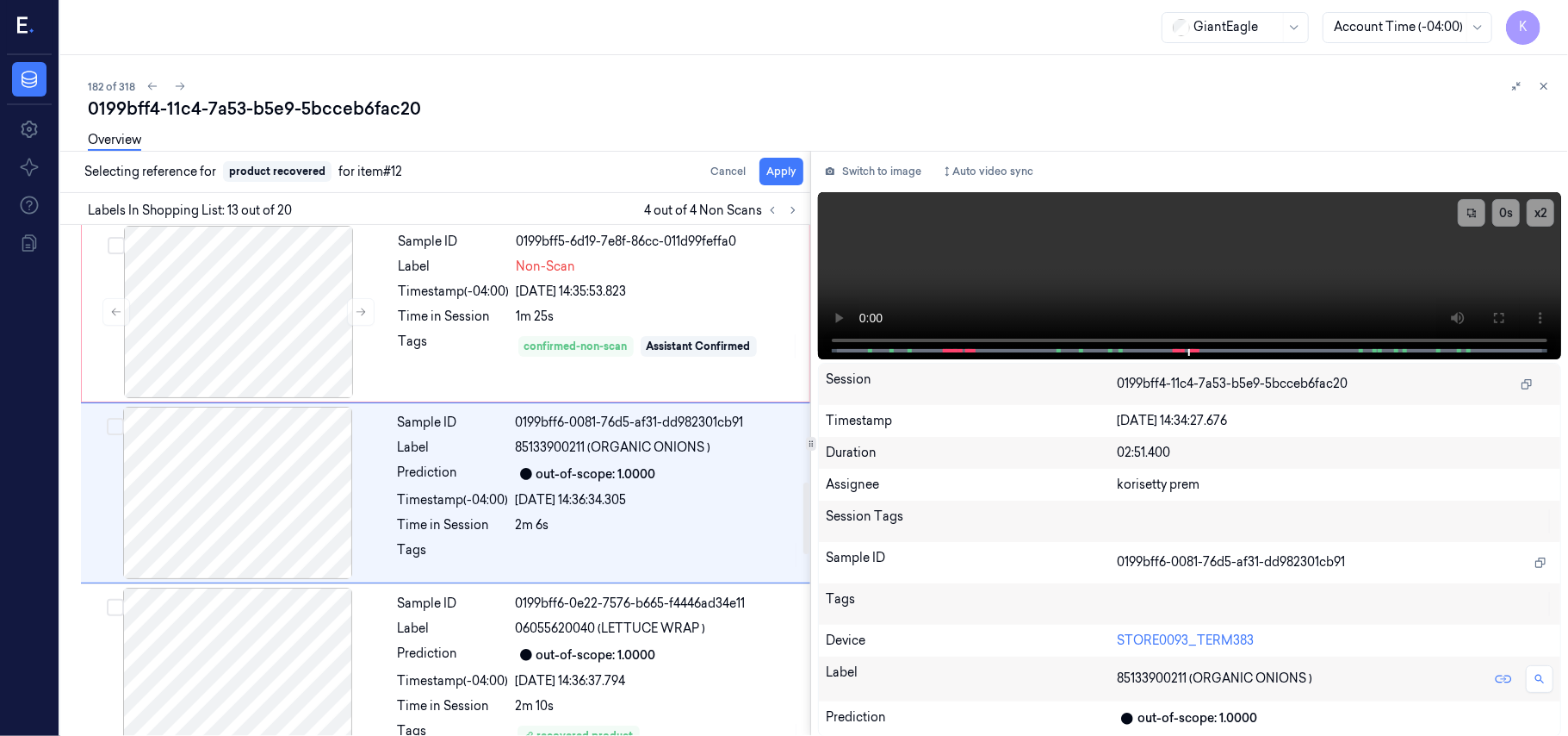
scroll to position [2010, 0]
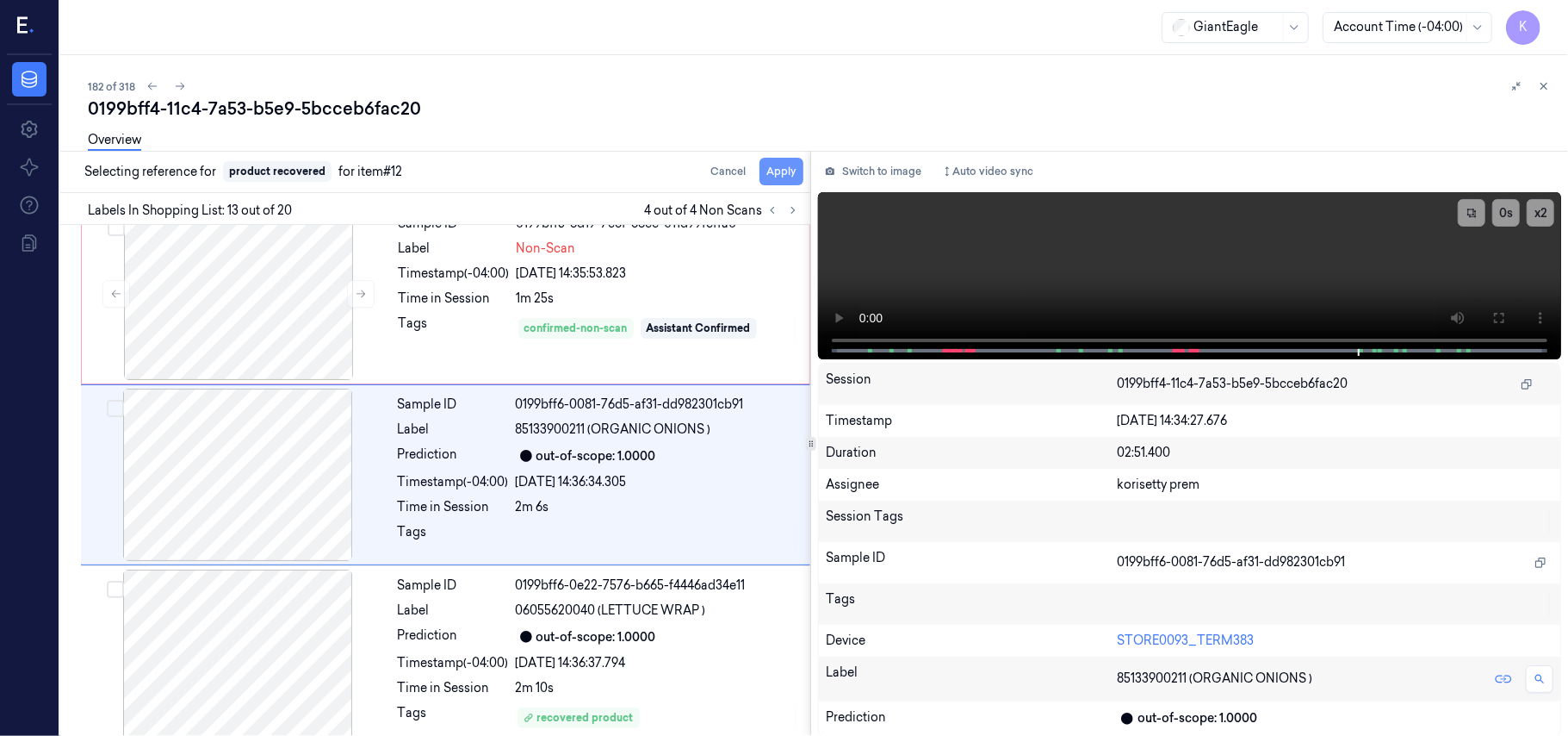
click at [783, 177] on button "Apply" at bounding box center [781, 172] width 44 height 28
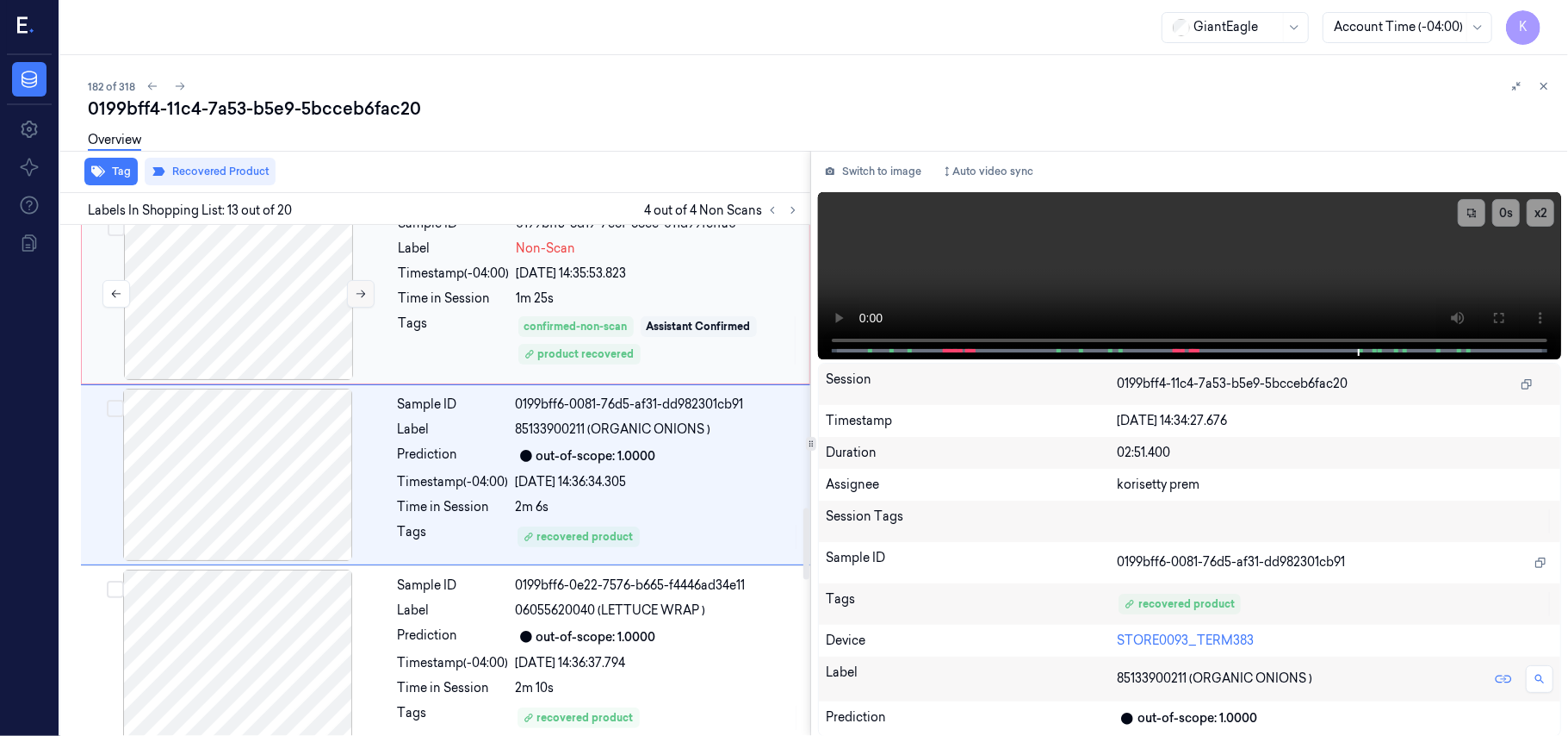
click at [362, 299] on icon at bounding box center [361, 293] width 12 height 12
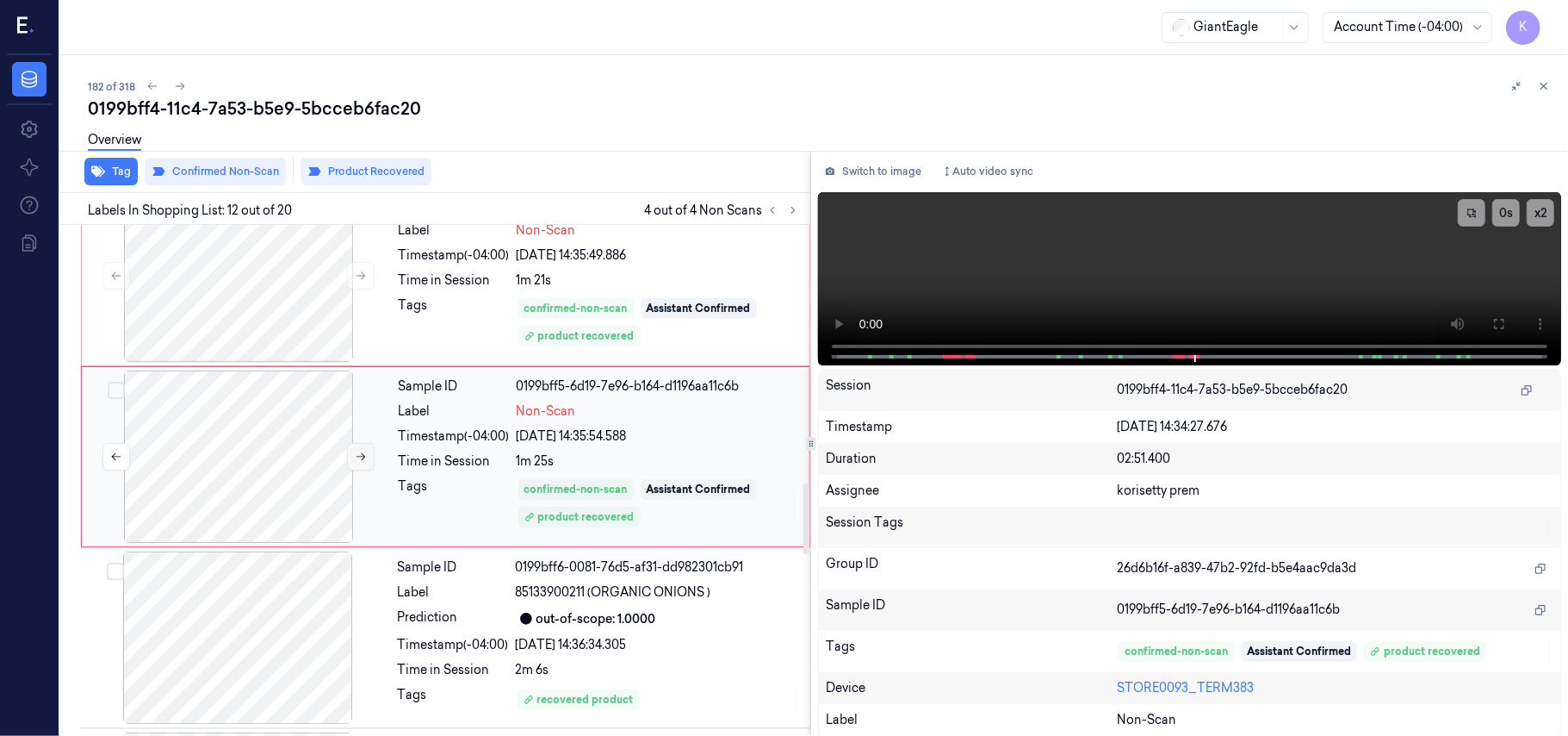
scroll to position [1830, 0]
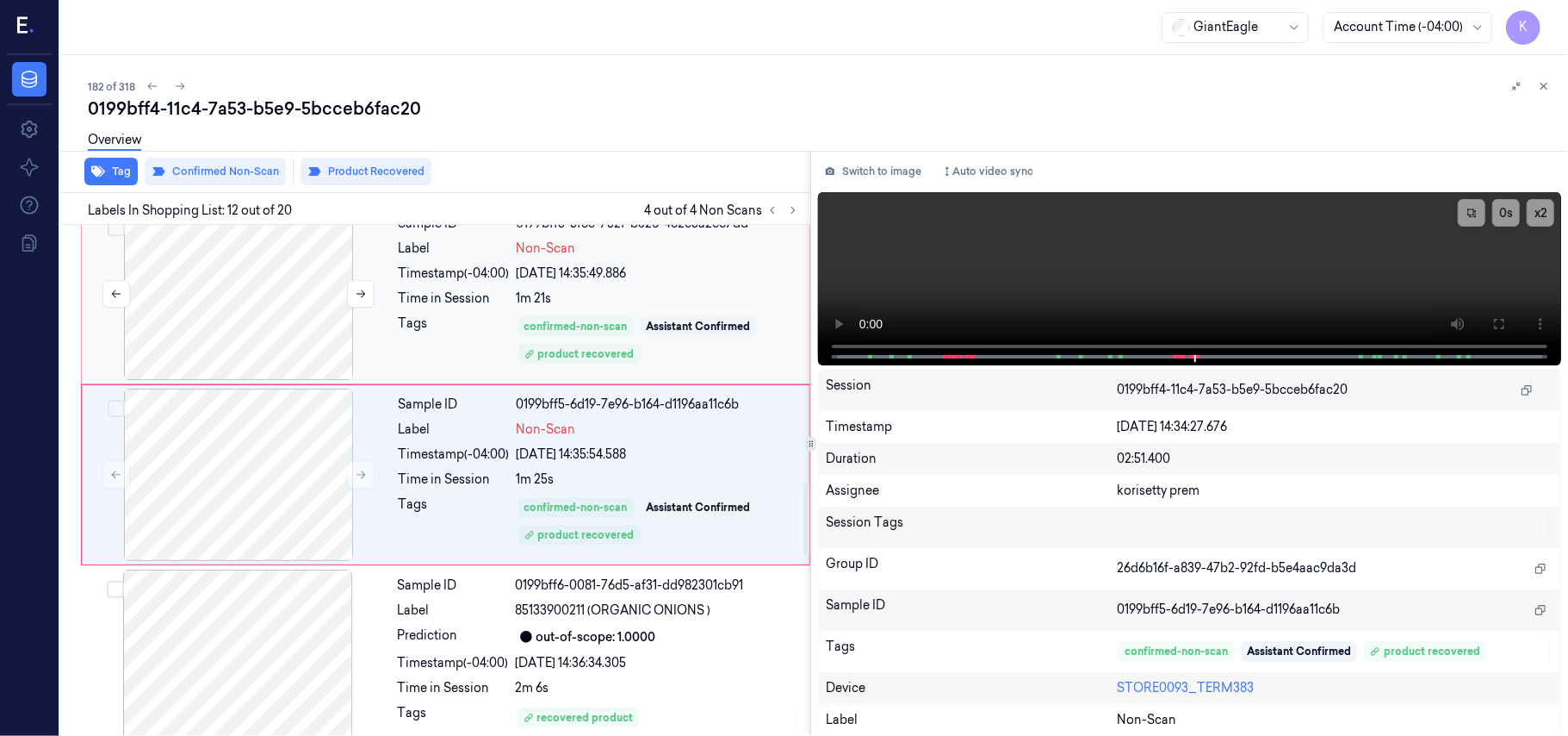
click at [291, 322] on div at bounding box center [238, 294] width 306 height 173
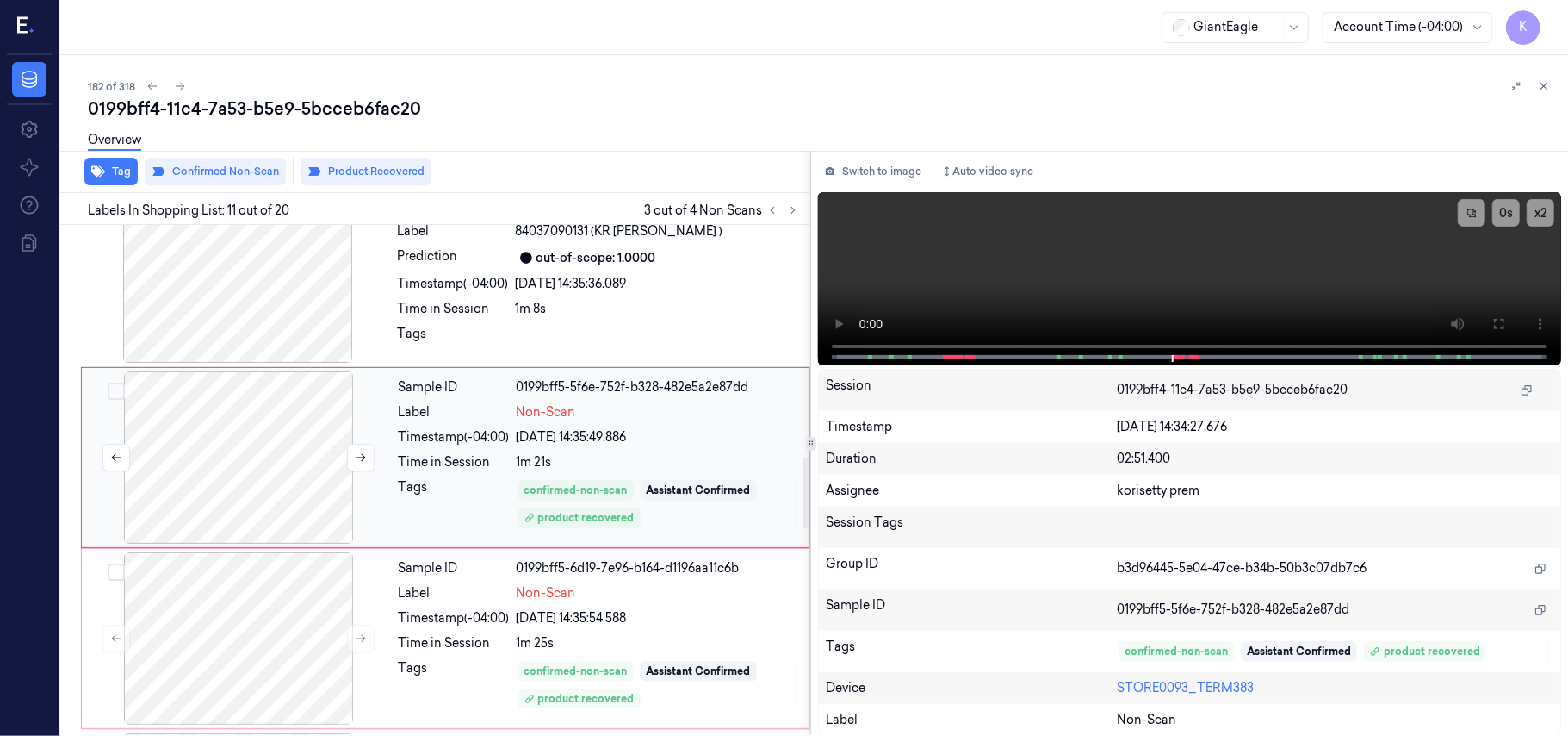
scroll to position [1648, 0]
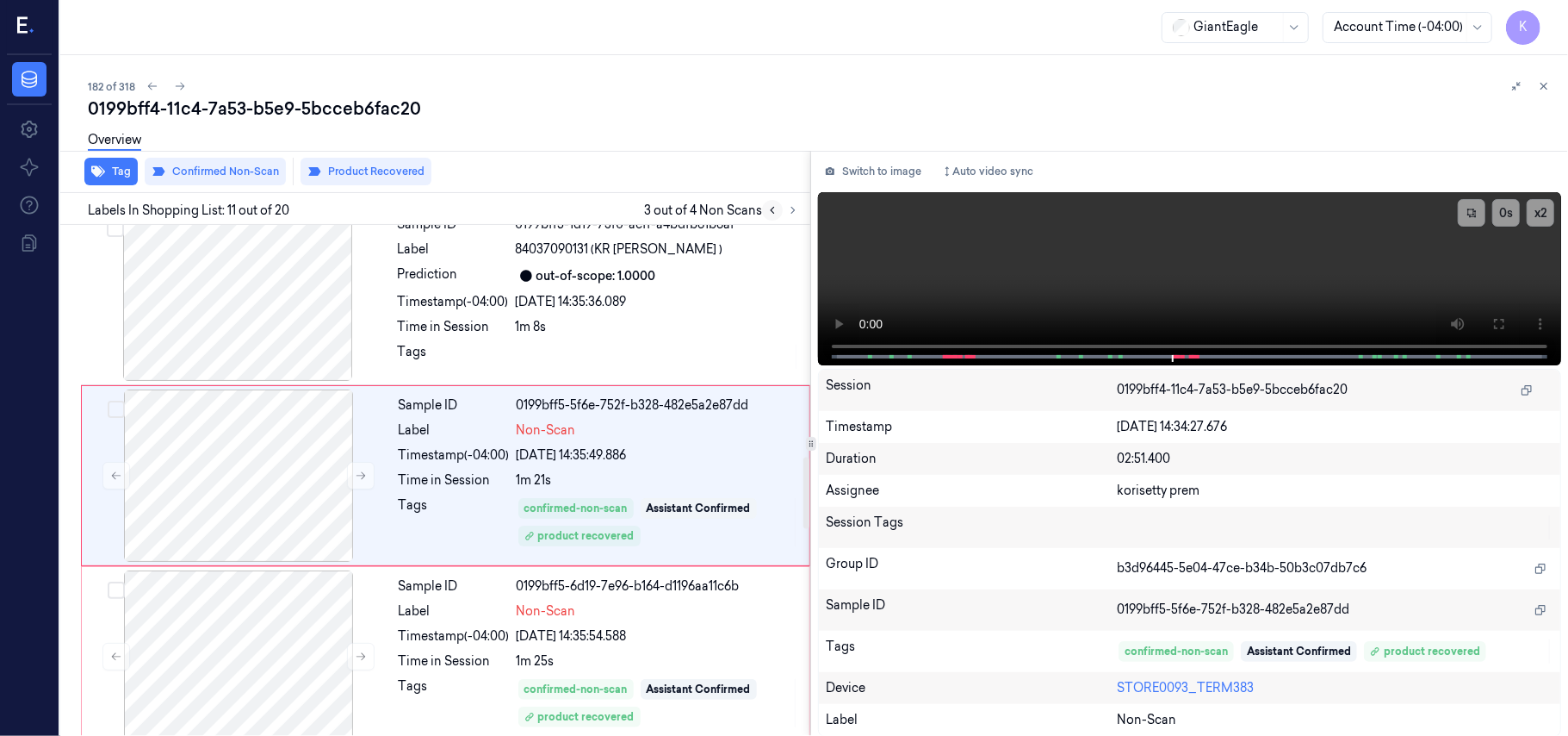
click at [772, 218] on button at bounding box center [773, 211] width 21 height 21
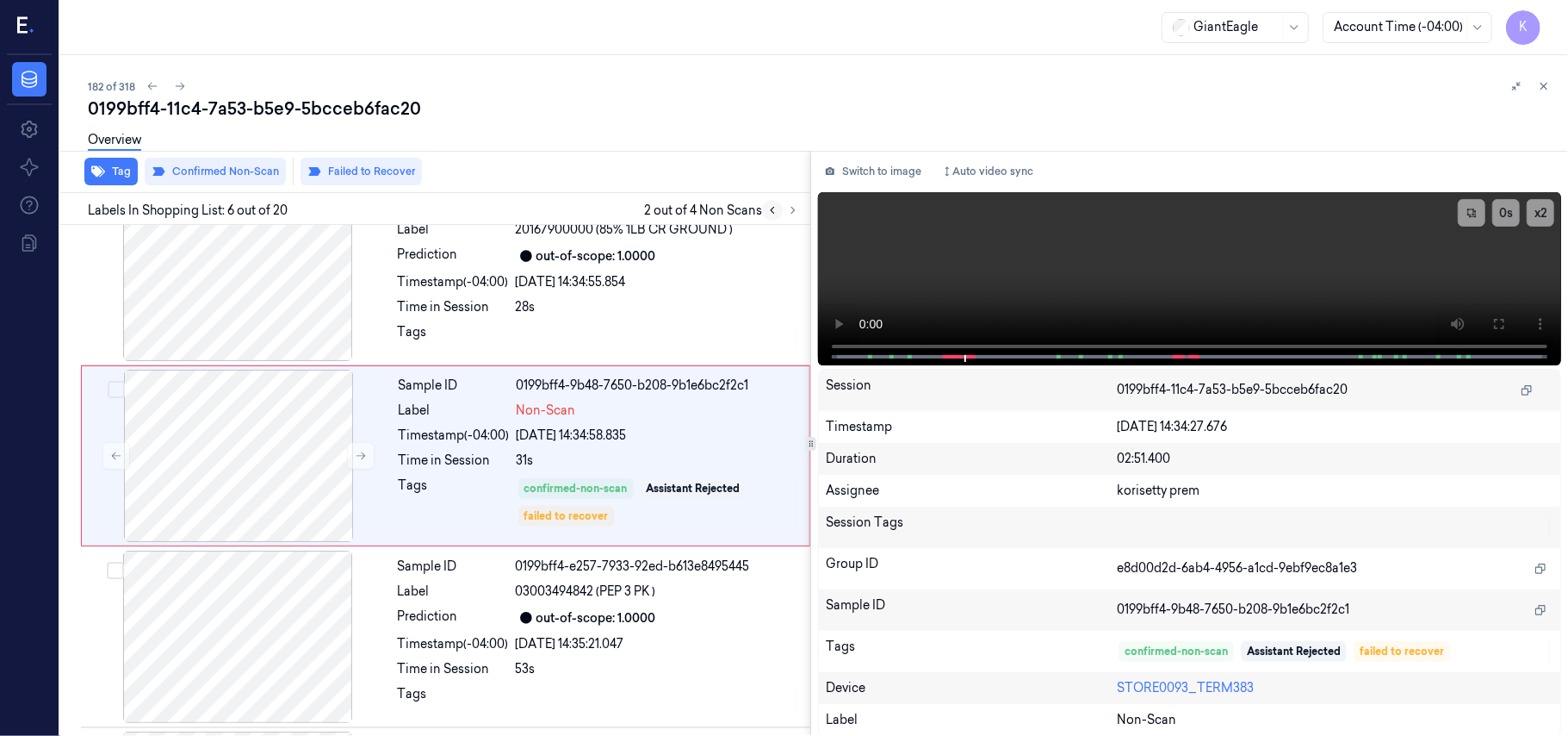
scroll to position [741, 0]
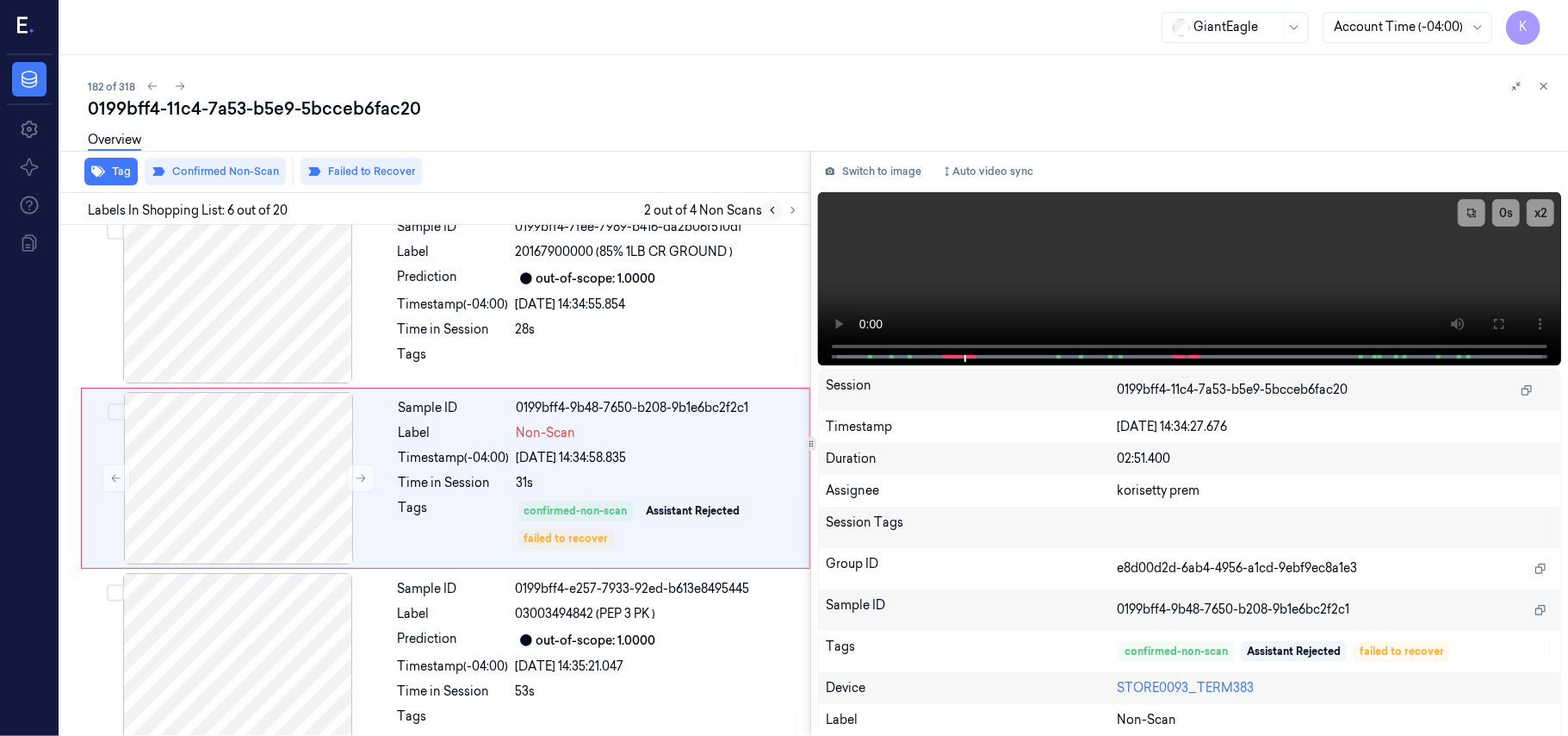
click at [772, 217] on button at bounding box center [773, 211] width 21 height 21
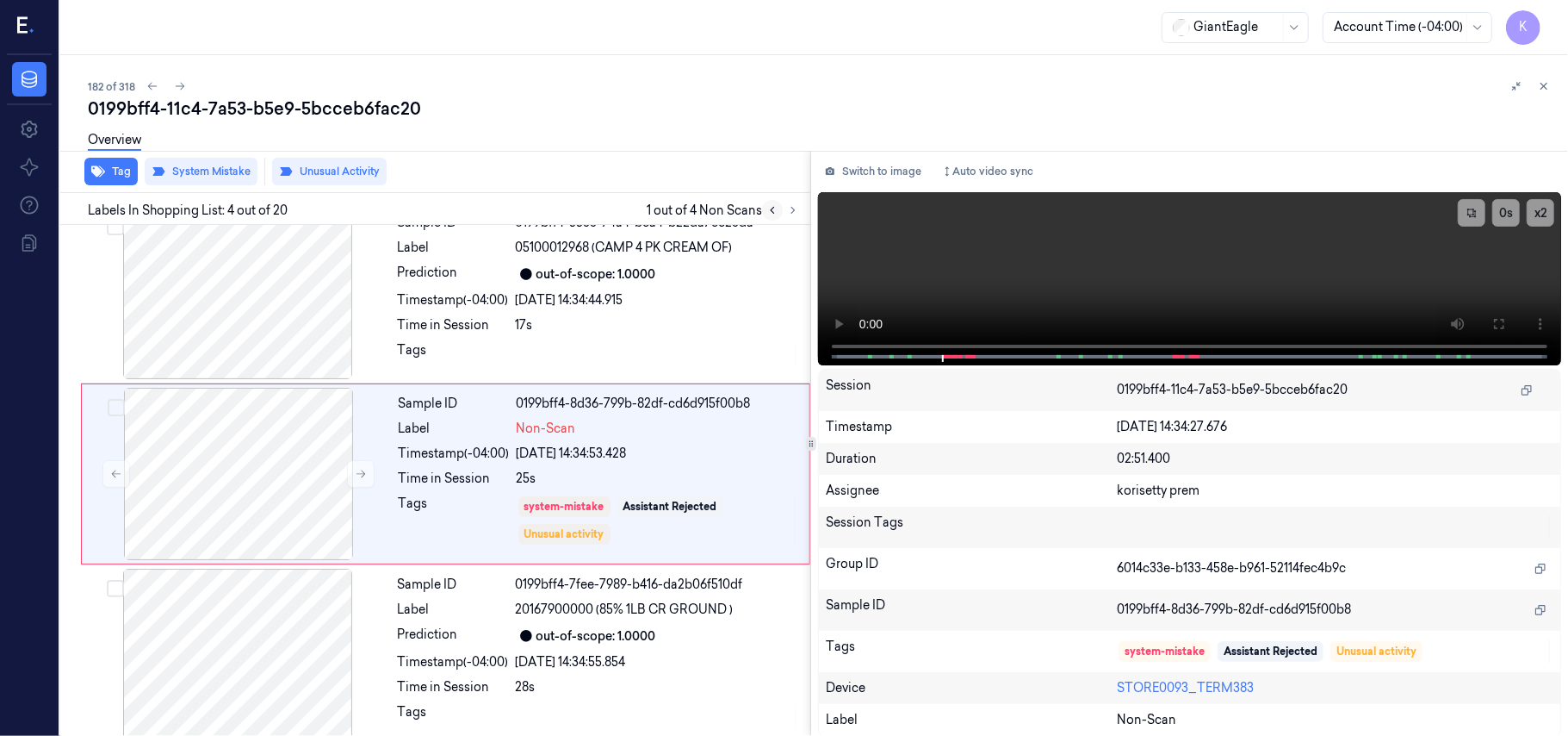
scroll to position [377, 0]
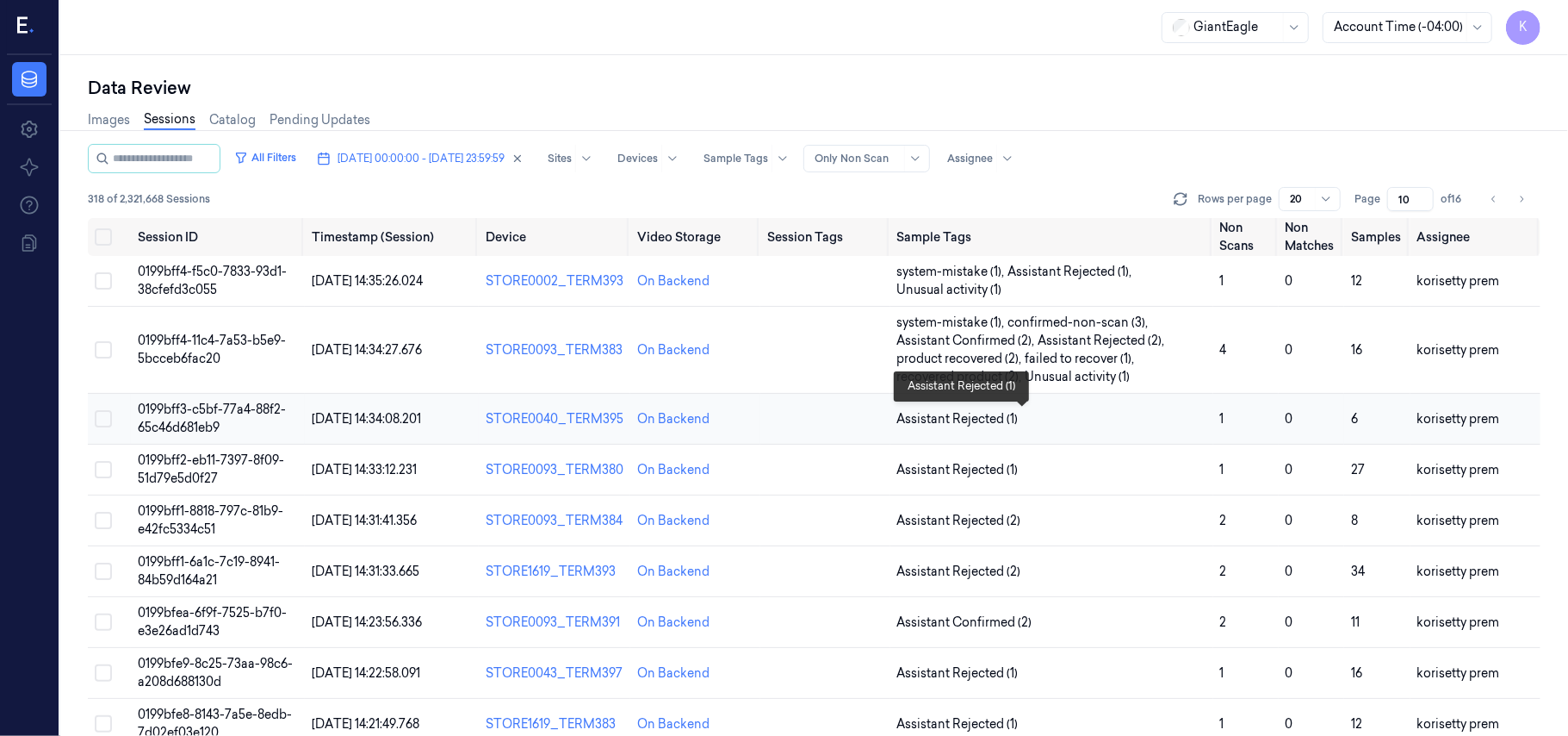
click at [1072, 424] on span "Assistant Rejected (1)" at bounding box center [1051, 418] width 309 height 18
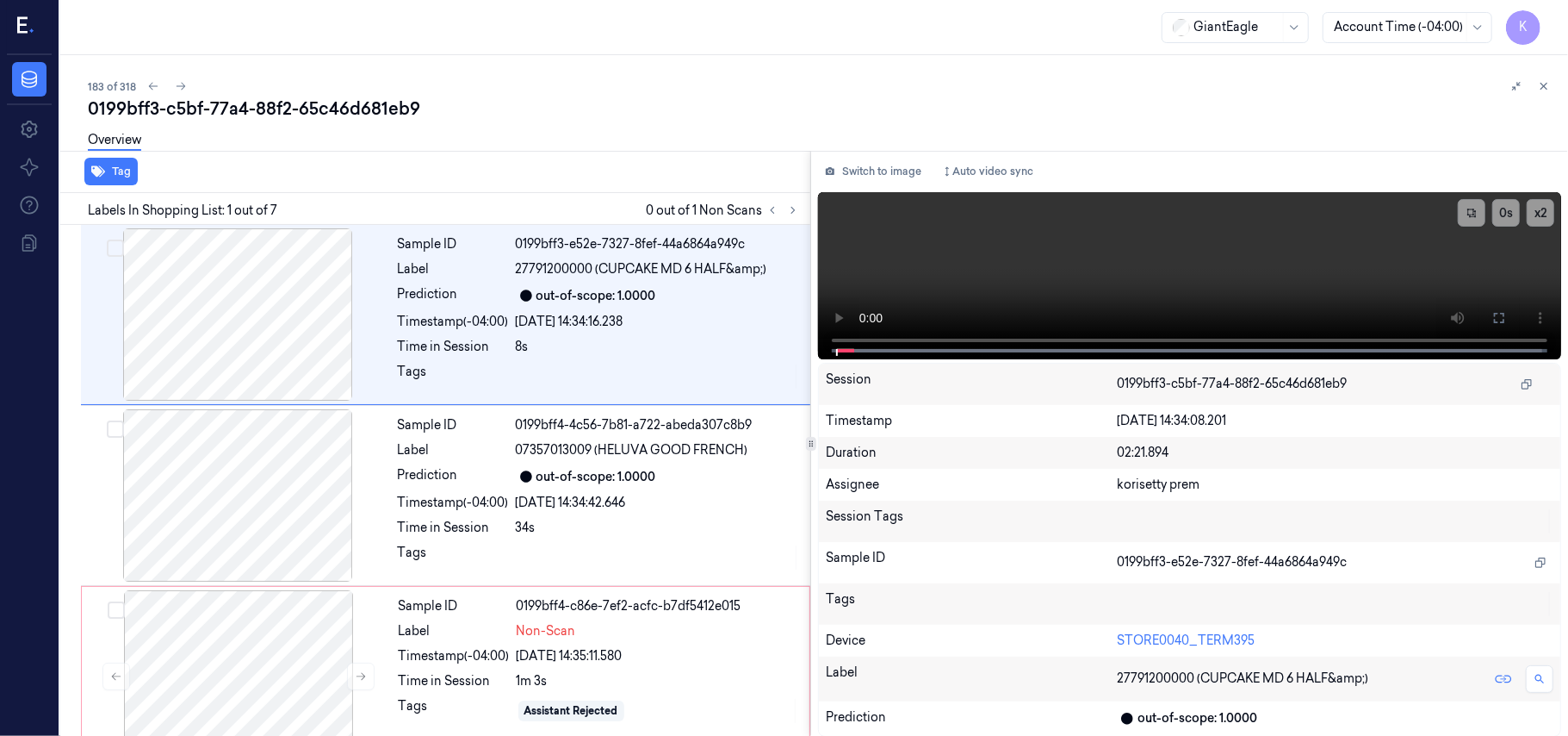
click at [584, 116] on div "0199bff3-c5bf-77a4-88f2-65c46d681eb9" at bounding box center [821, 109] width 1466 height 24
click at [569, 110] on div "0199bff3-c5bf-77a4-88f2-65c46d681eb9" at bounding box center [821, 109] width 1466 height 24
click at [555, 438] on div "Sample ID 0199bff4-4c56-7b81-a722-abeda307c8b9 Label 07357013009 (HELUVA GOOD F…" at bounding box center [599, 495] width 416 height 173
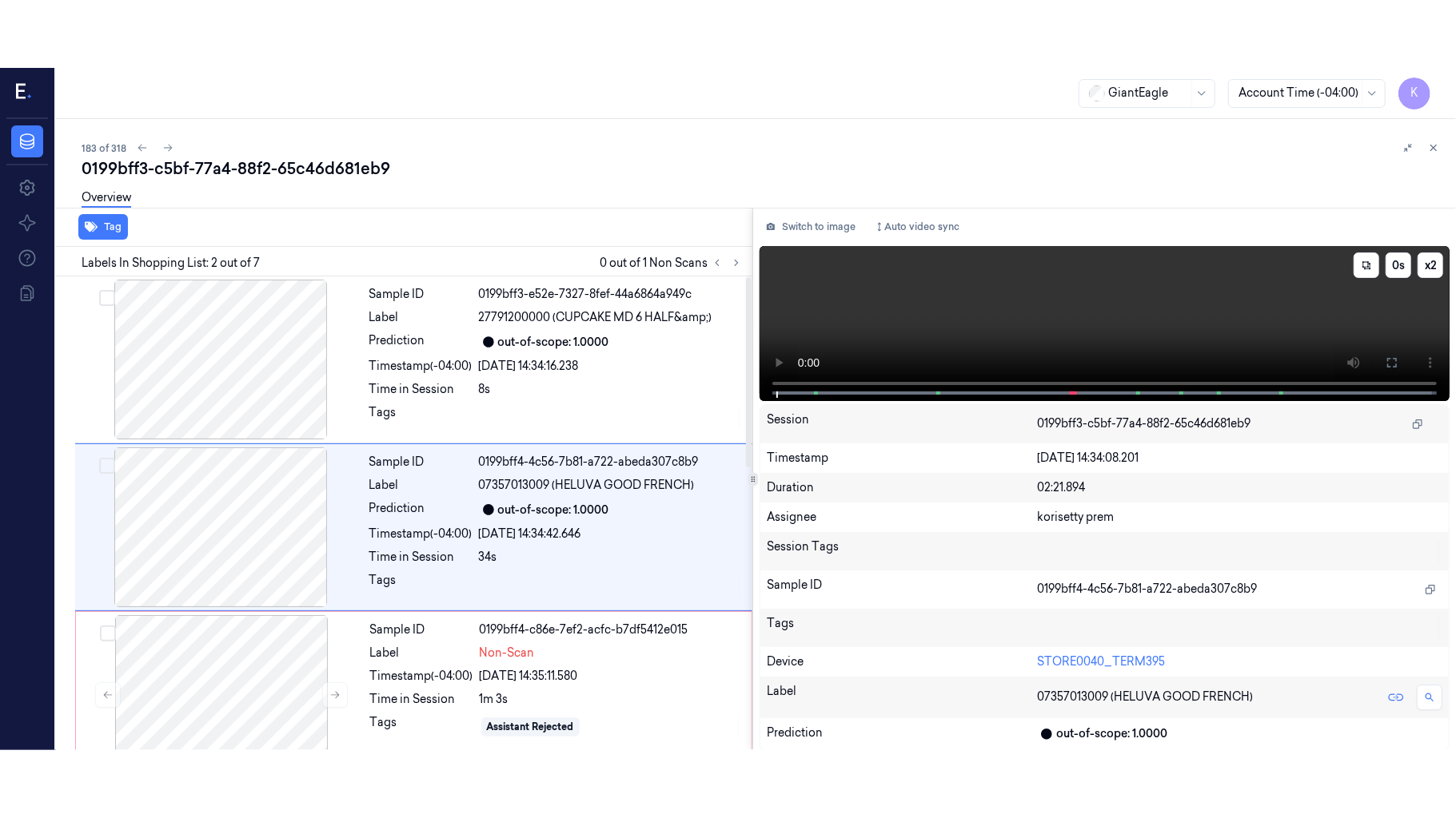
scroll to position [14, 0]
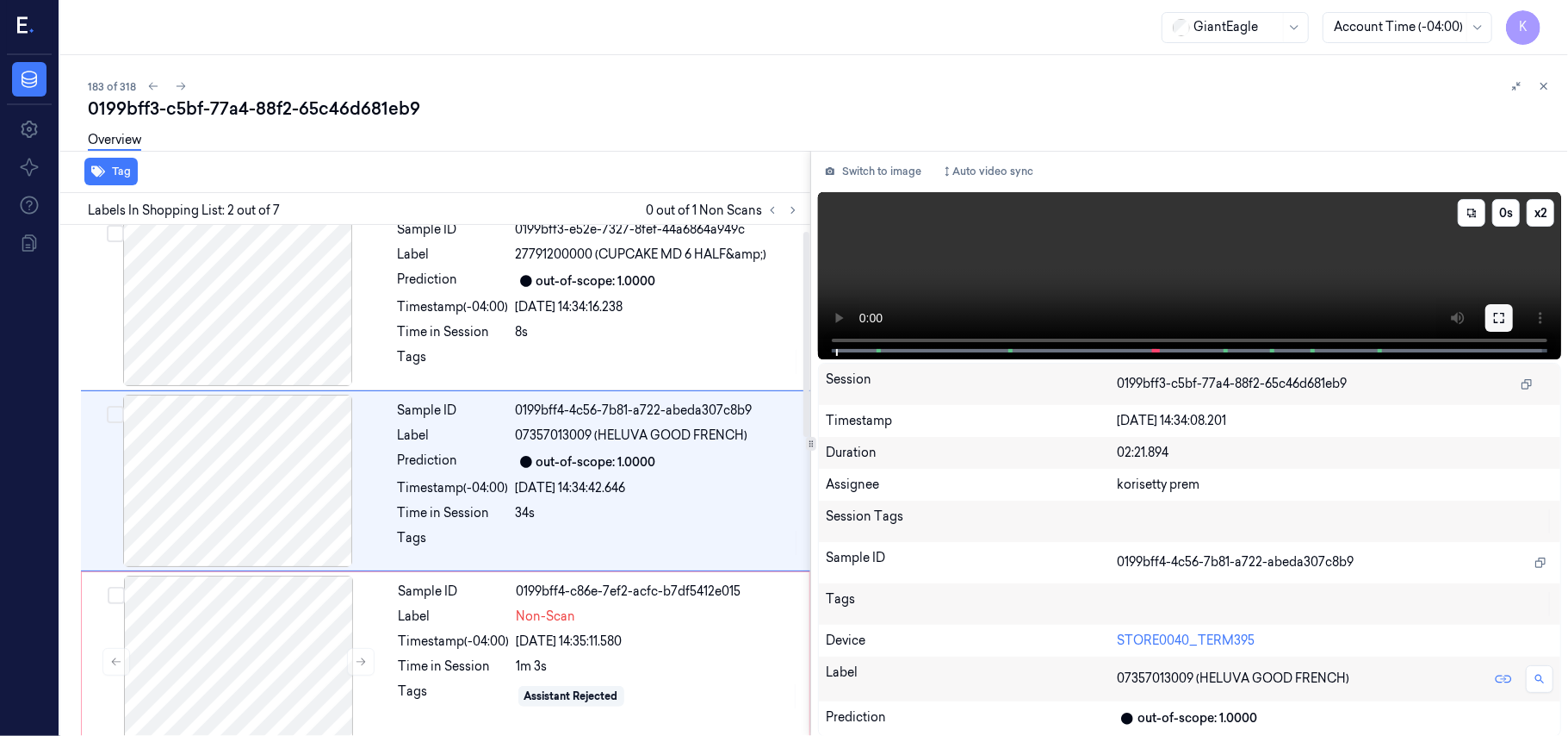
click at [1499, 311] on icon at bounding box center [1499, 318] width 14 height 14
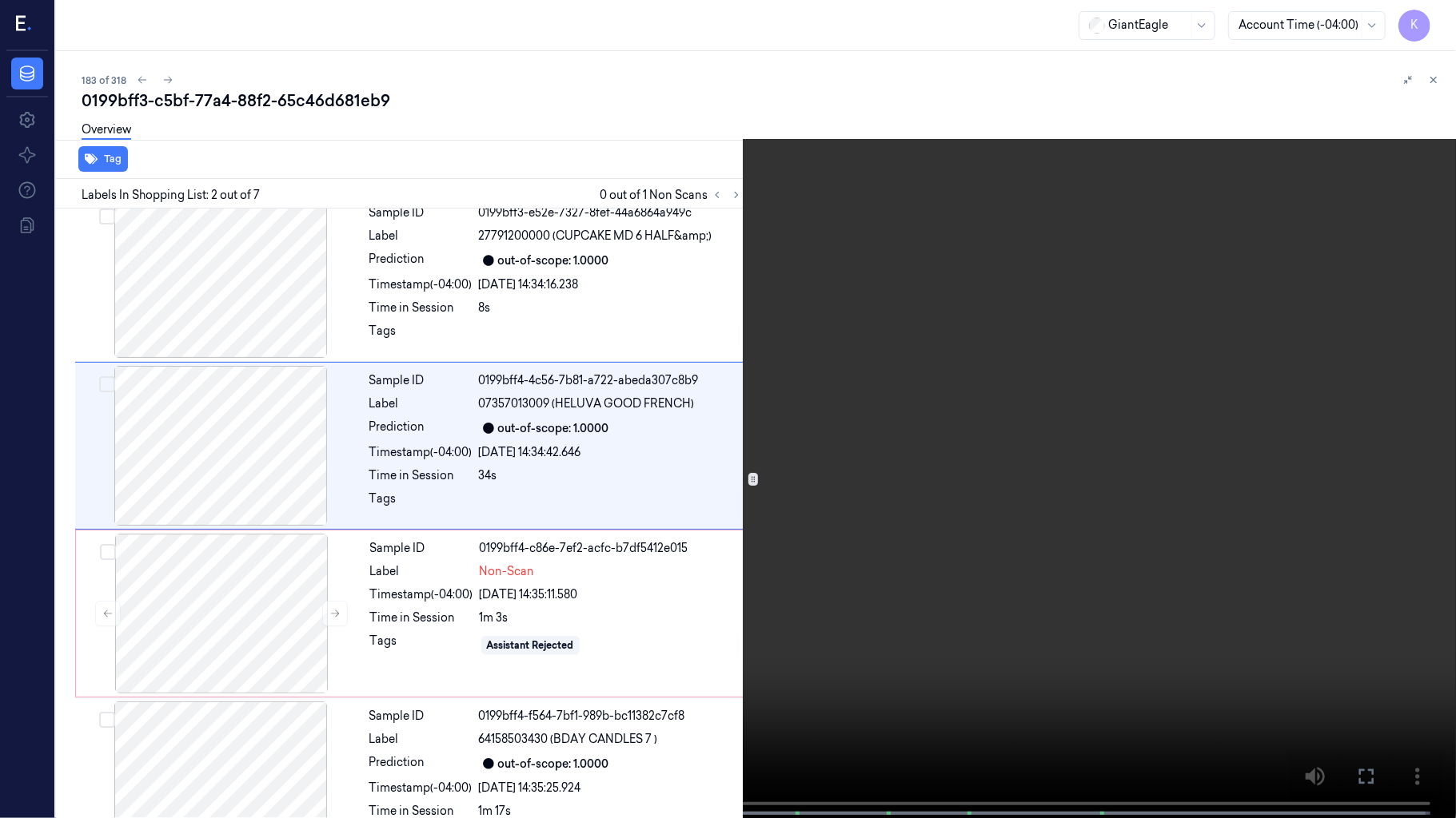
click at [513, 524] on video at bounding box center [728, 411] width 1456 height 821
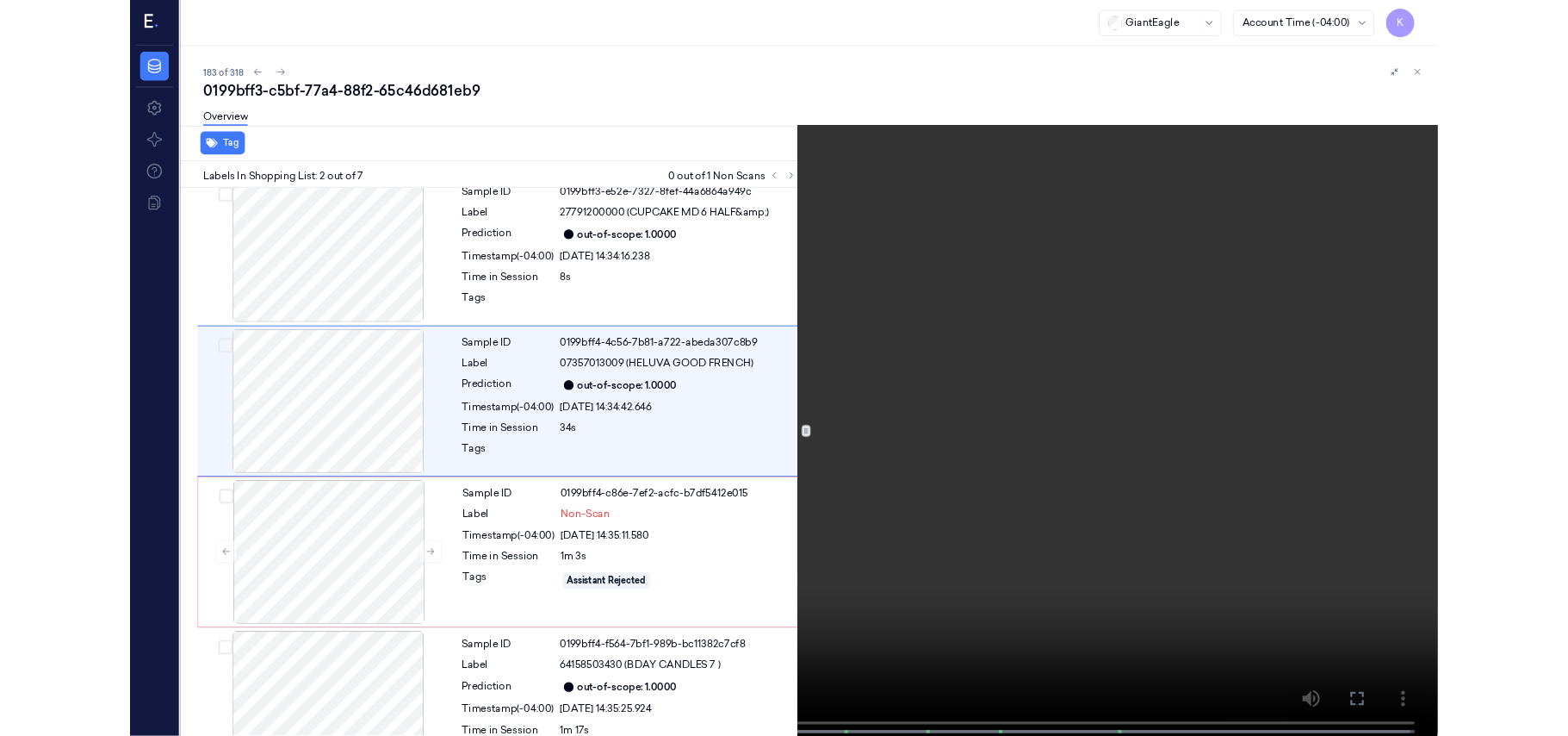
scroll to position [0, 0]
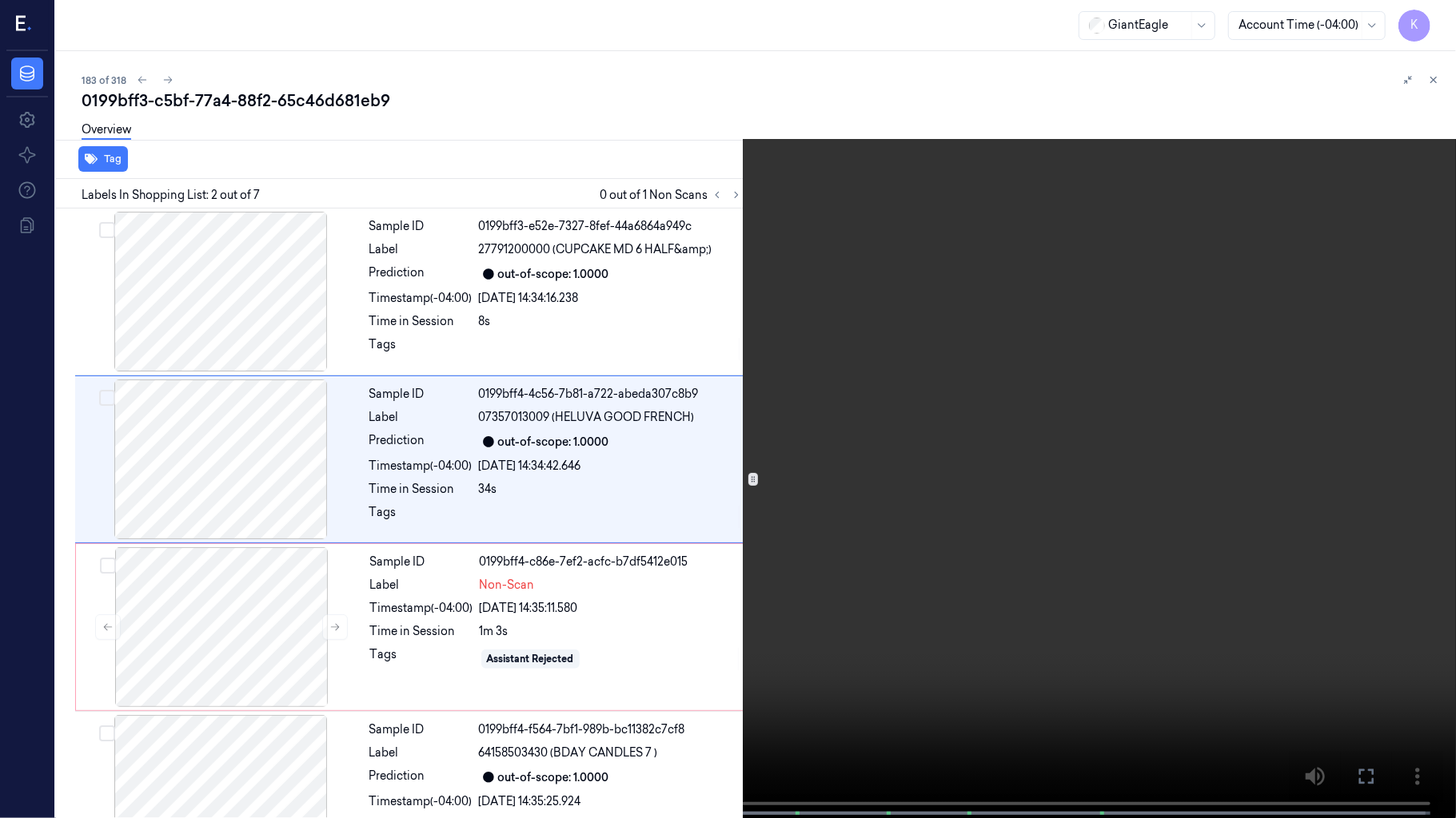
click at [1063, 237] on video at bounding box center [728, 411] width 1456 height 821
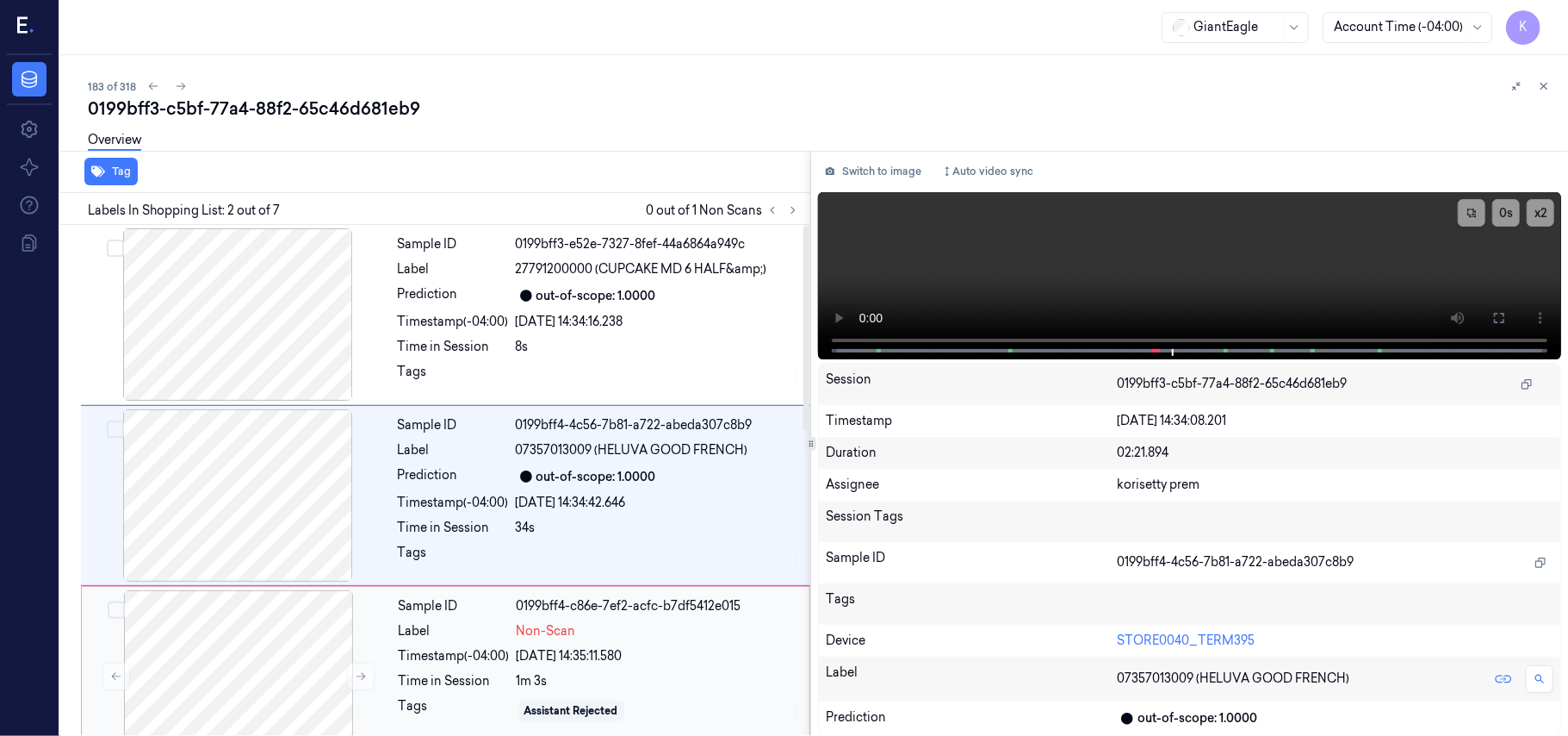
click at [524, 670] on div "Sample ID 0199bff4-c86e-7ef2-acfc-b7df5412e015 Label Non-Scan Timestamp (-04:00…" at bounding box center [599, 676] width 414 height 173
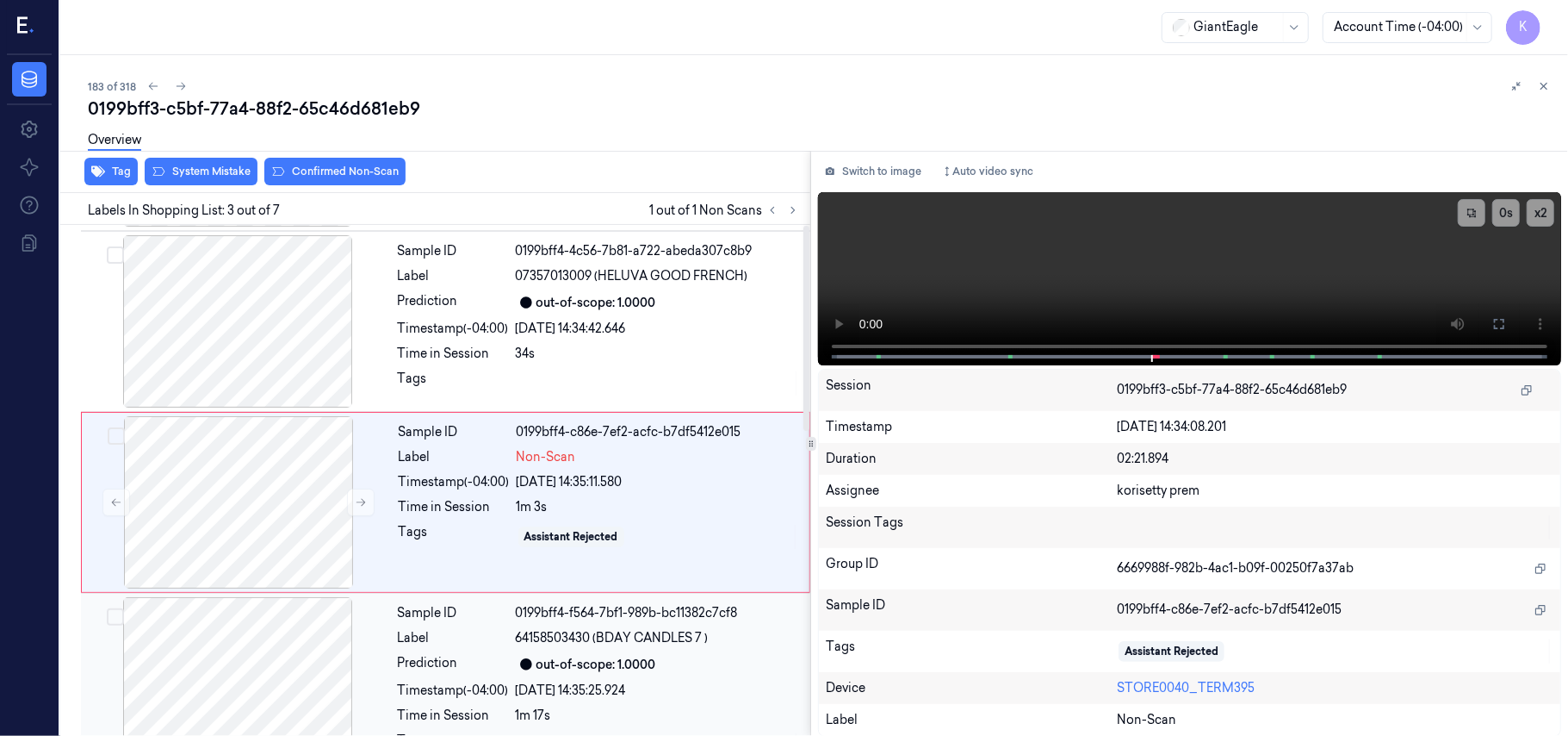
scroll to position [197, 0]
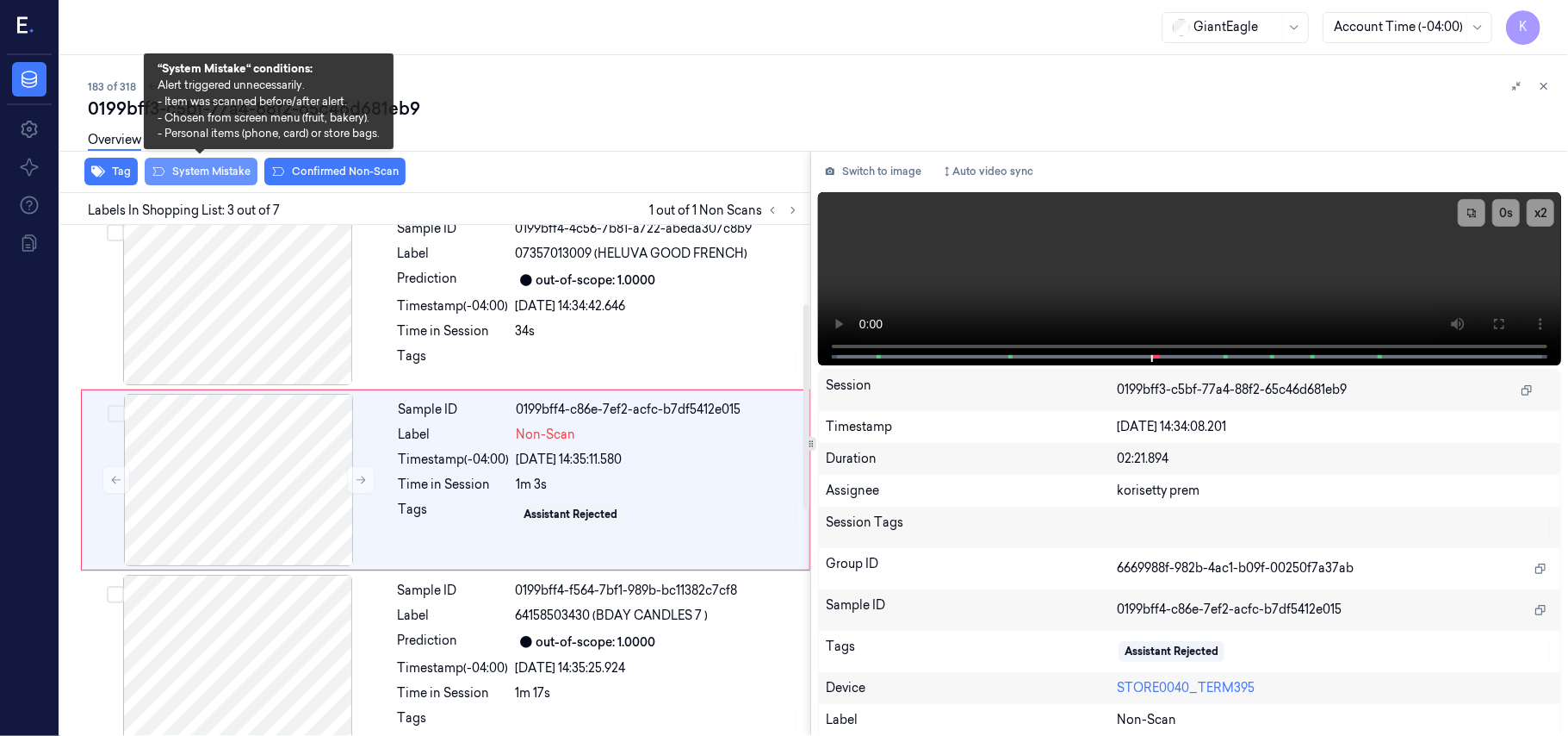
click at [222, 180] on button "System Mistake" at bounding box center [201, 172] width 113 height 28
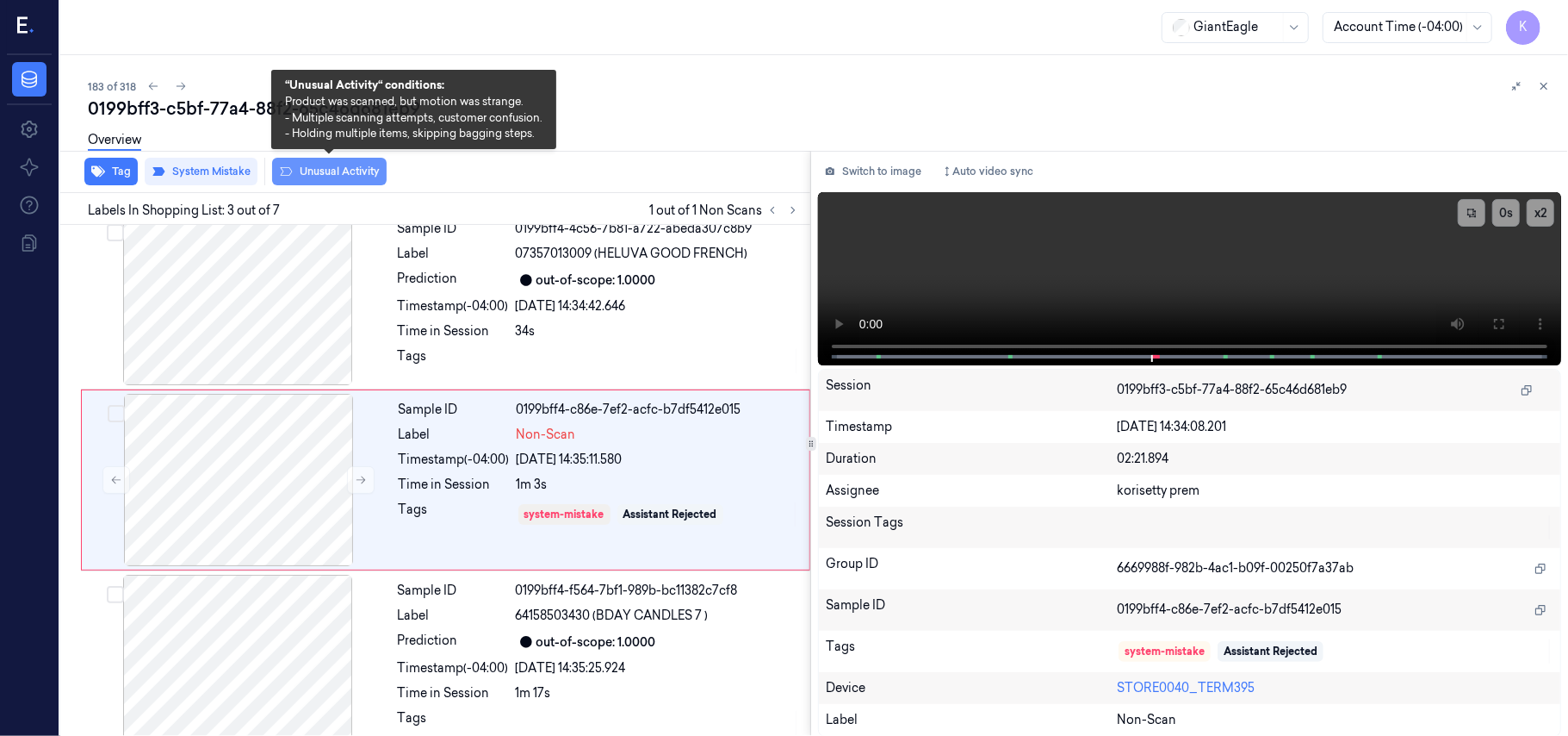
click at [332, 173] on button "Unusual Activity" at bounding box center [329, 172] width 115 height 28
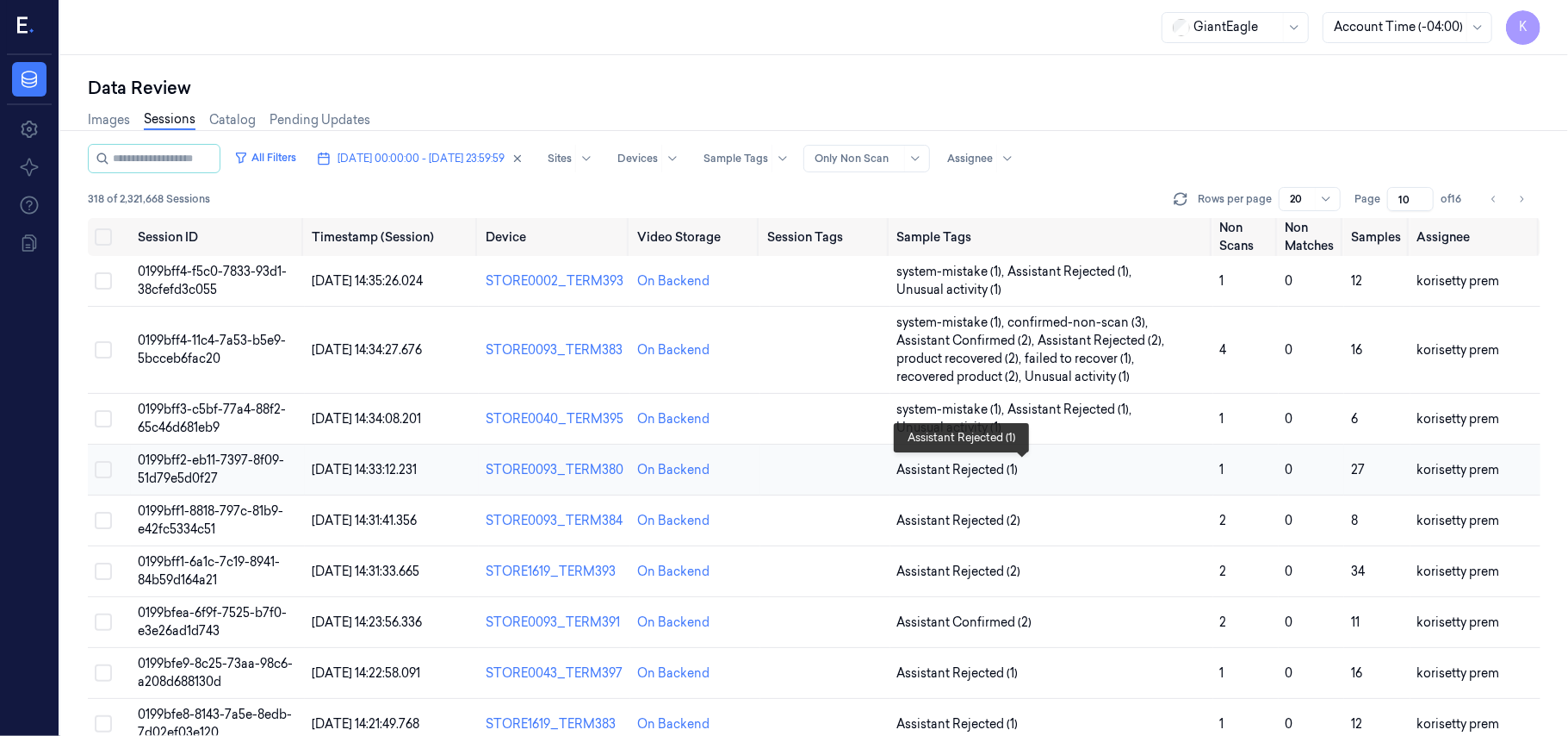
click at [1038, 469] on span "Assistant Rejected (1)" at bounding box center [1051, 469] width 309 height 18
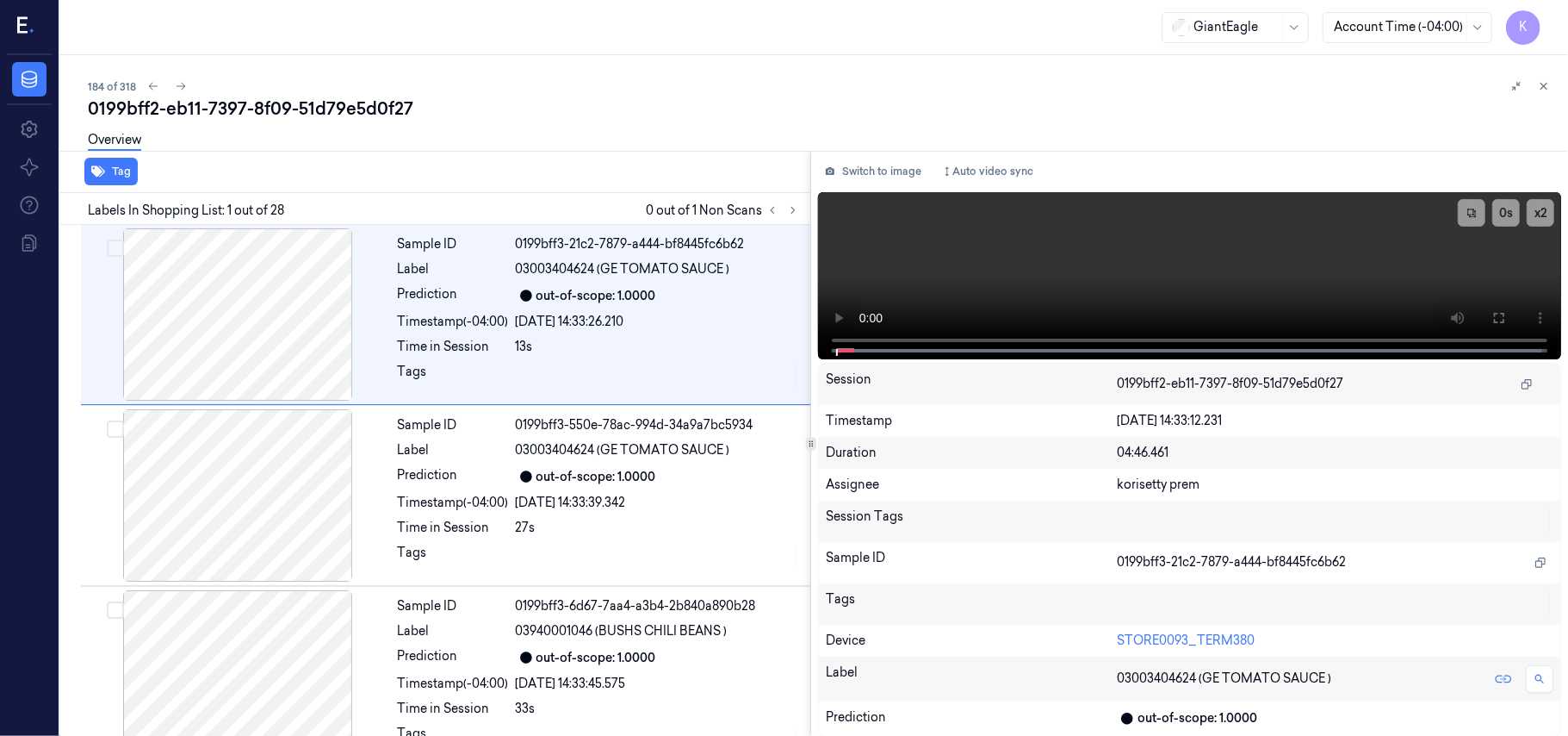
drag, startPoint x: 569, startPoint y: 118, endPoint x: 624, endPoint y: 29, distance: 104.6
click at [574, 108] on div "0199bff2-eb11-7397-8f09-51d79e5d0f27" at bounding box center [821, 109] width 1466 height 24
click at [795, 204] on icon at bounding box center [793, 211] width 12 height 12
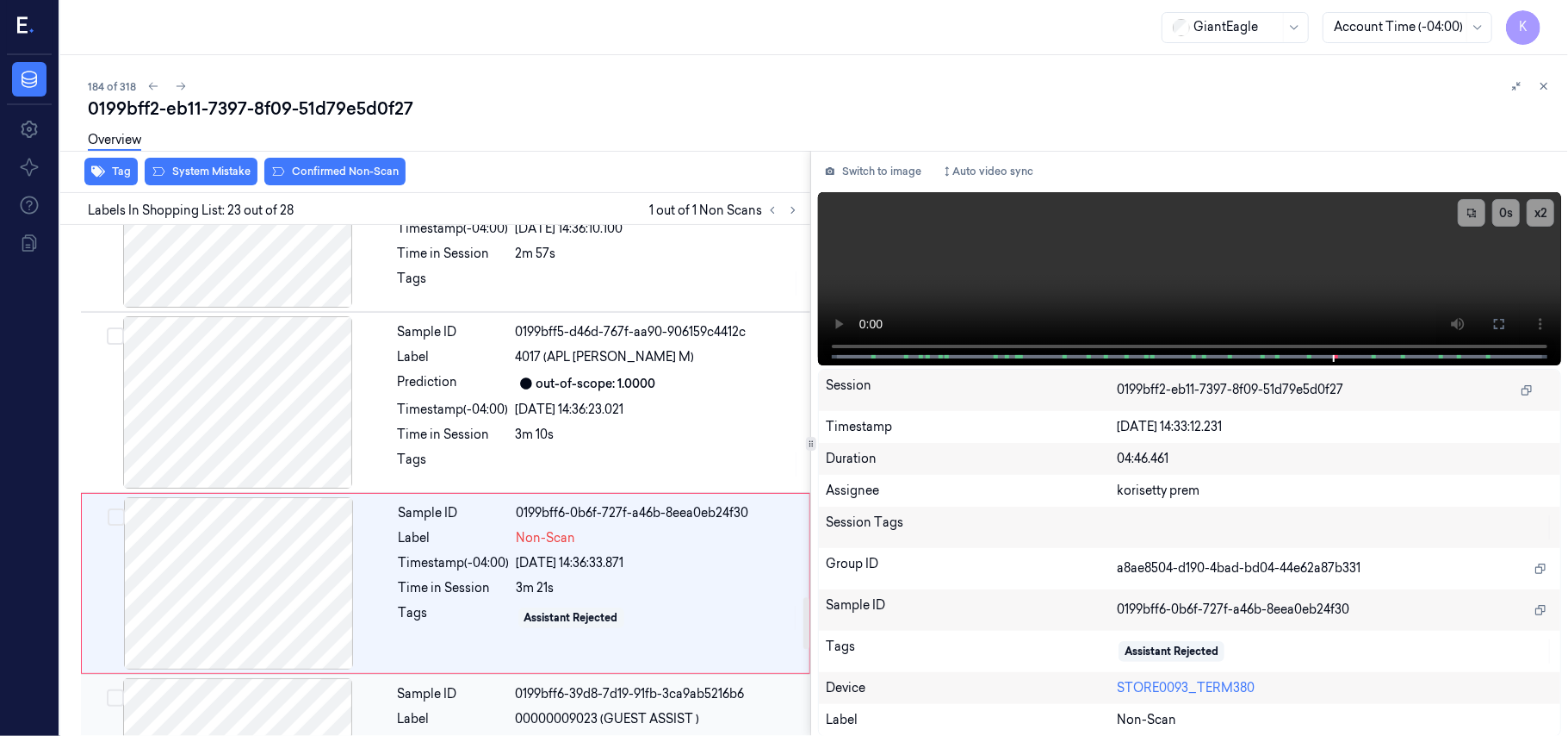
scroll to position [3595, 0]
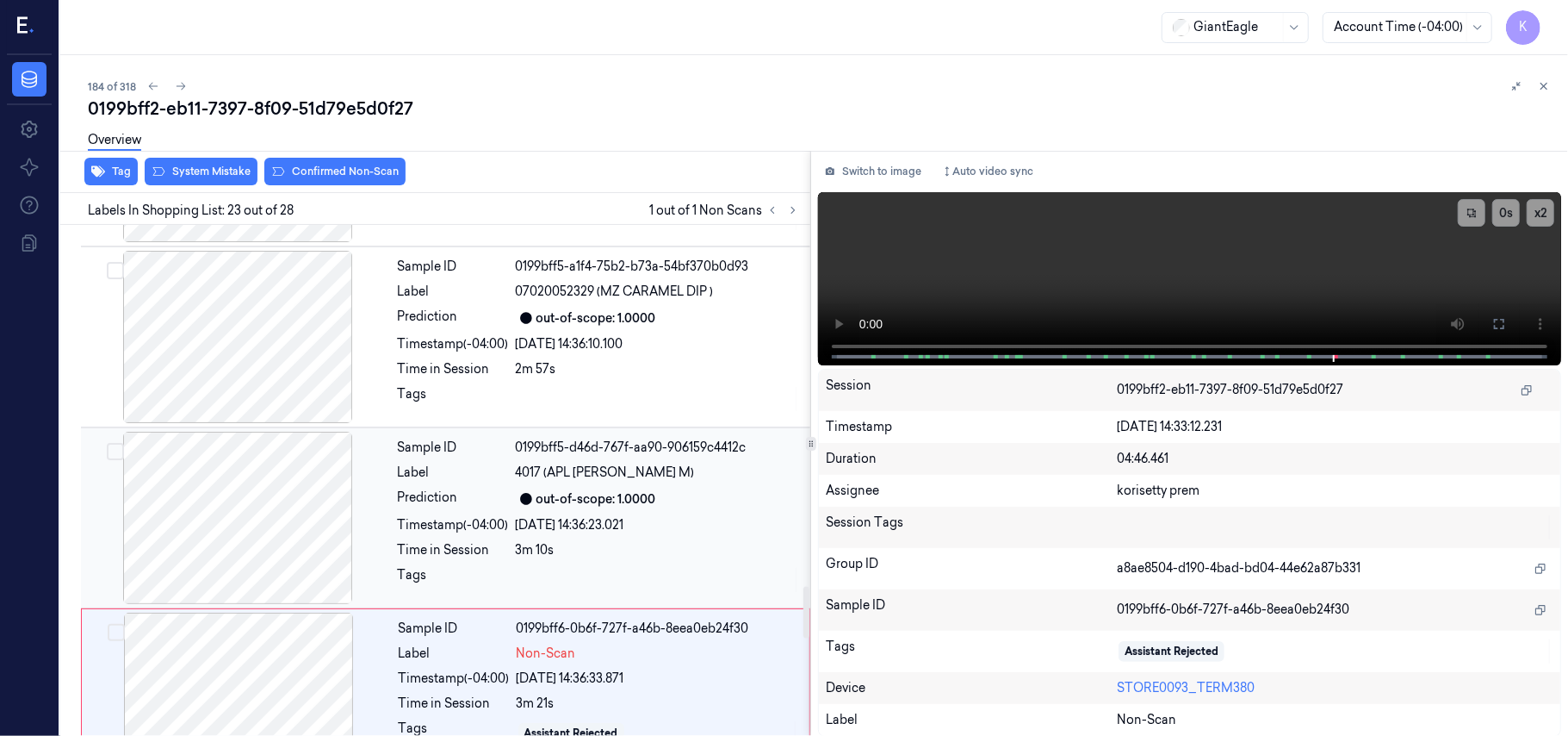
click at [593, 481] on span "4017 (APL [PERSON_NAME] M)" at bounding box center [605, 472] width 179 height 18
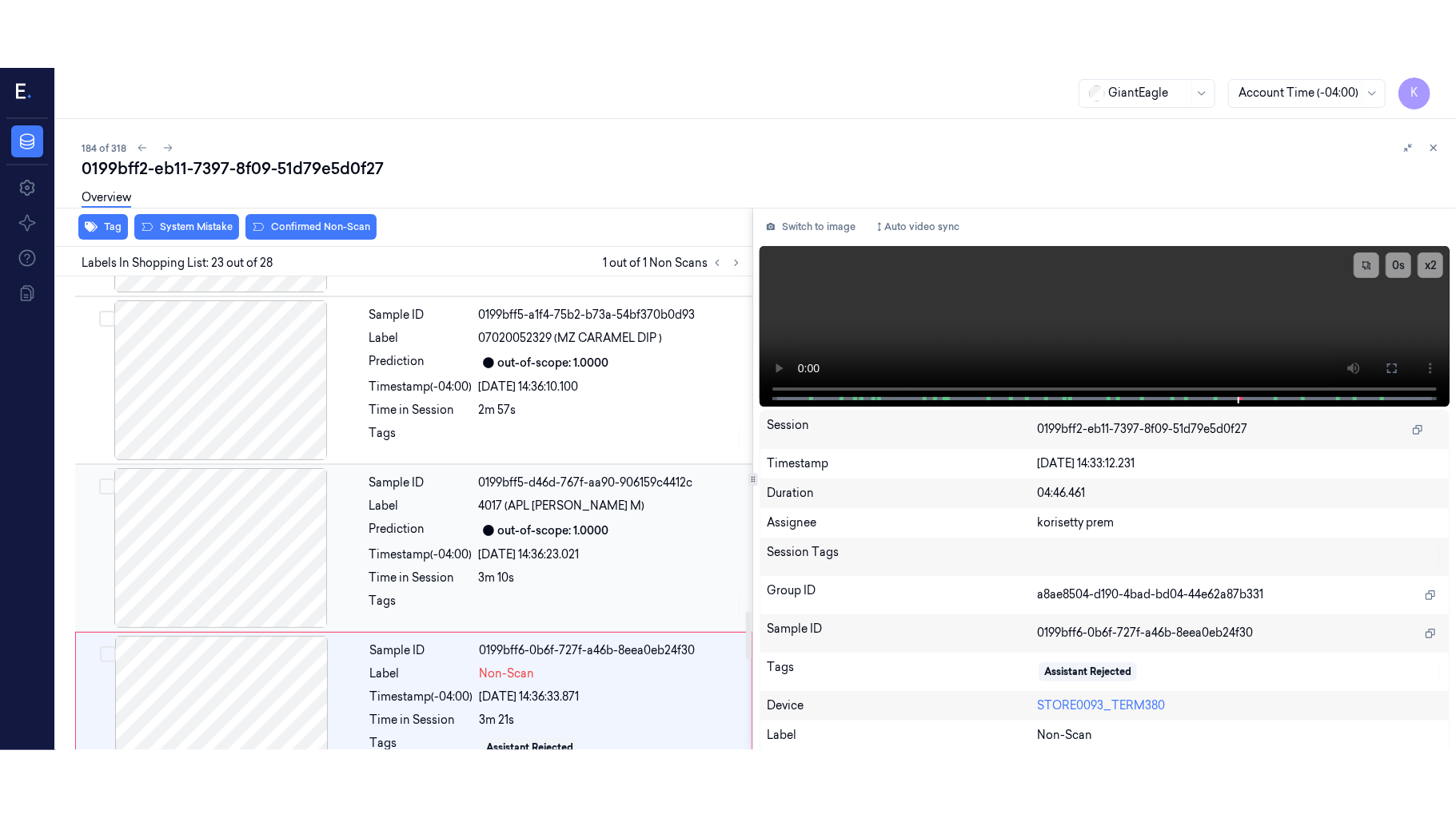
scroll to position [3380, 0]
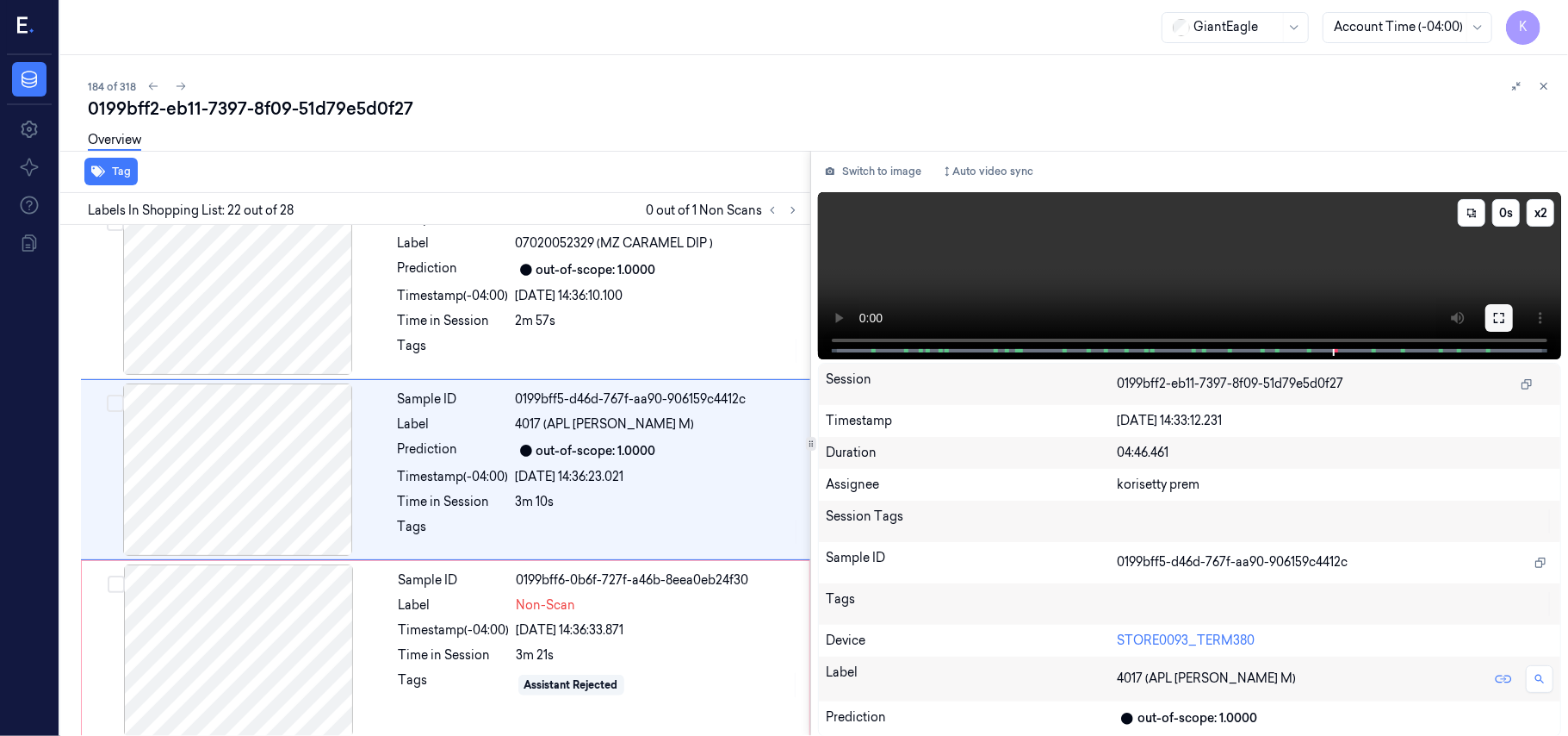
click at [1502, 311] on icon at bounding box center [1499, 318] width 14 height 14
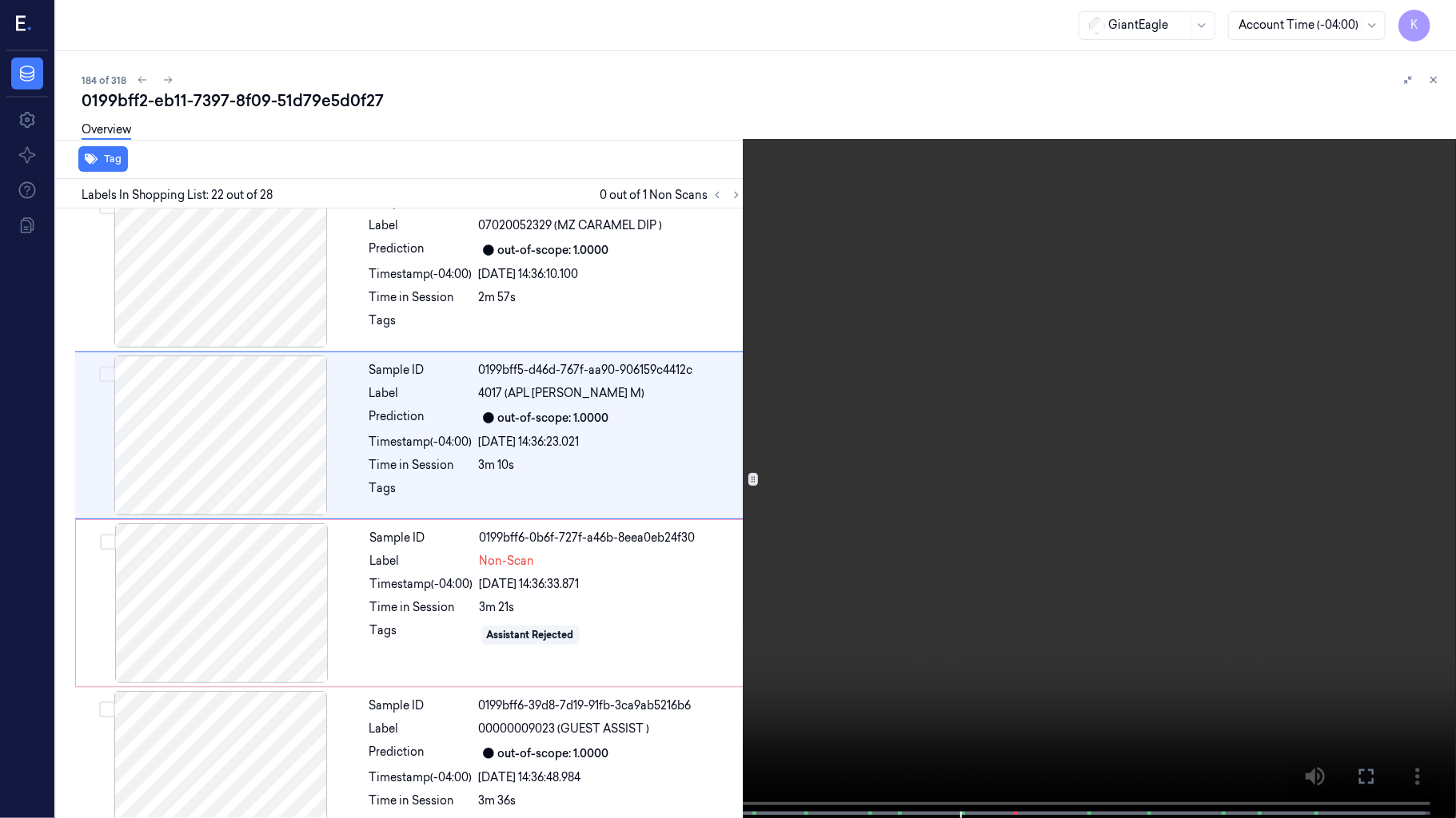
click at [1057, 531] on video at bounding box center [728, 411] width 1456 height 821
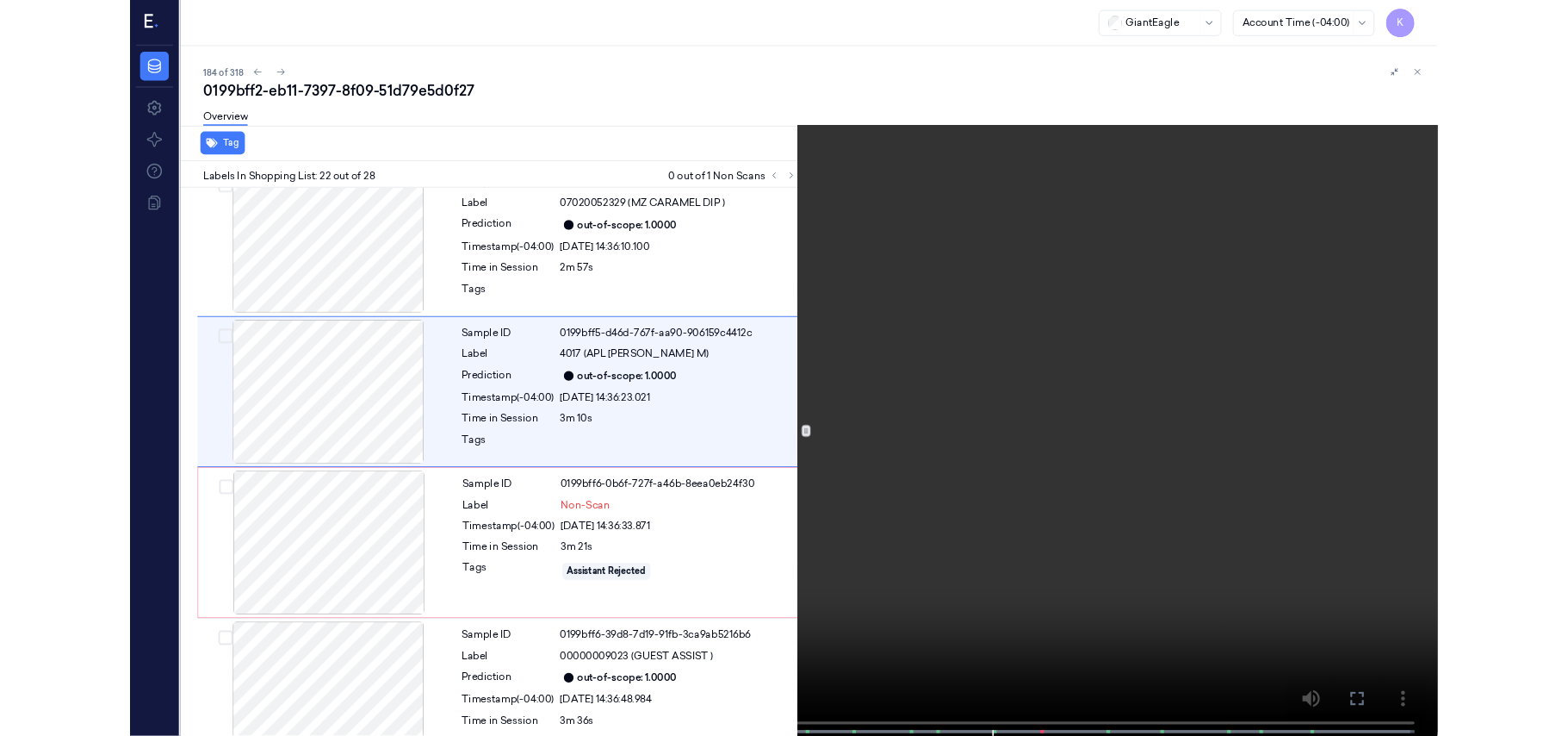
scroll to position [3571, 0]
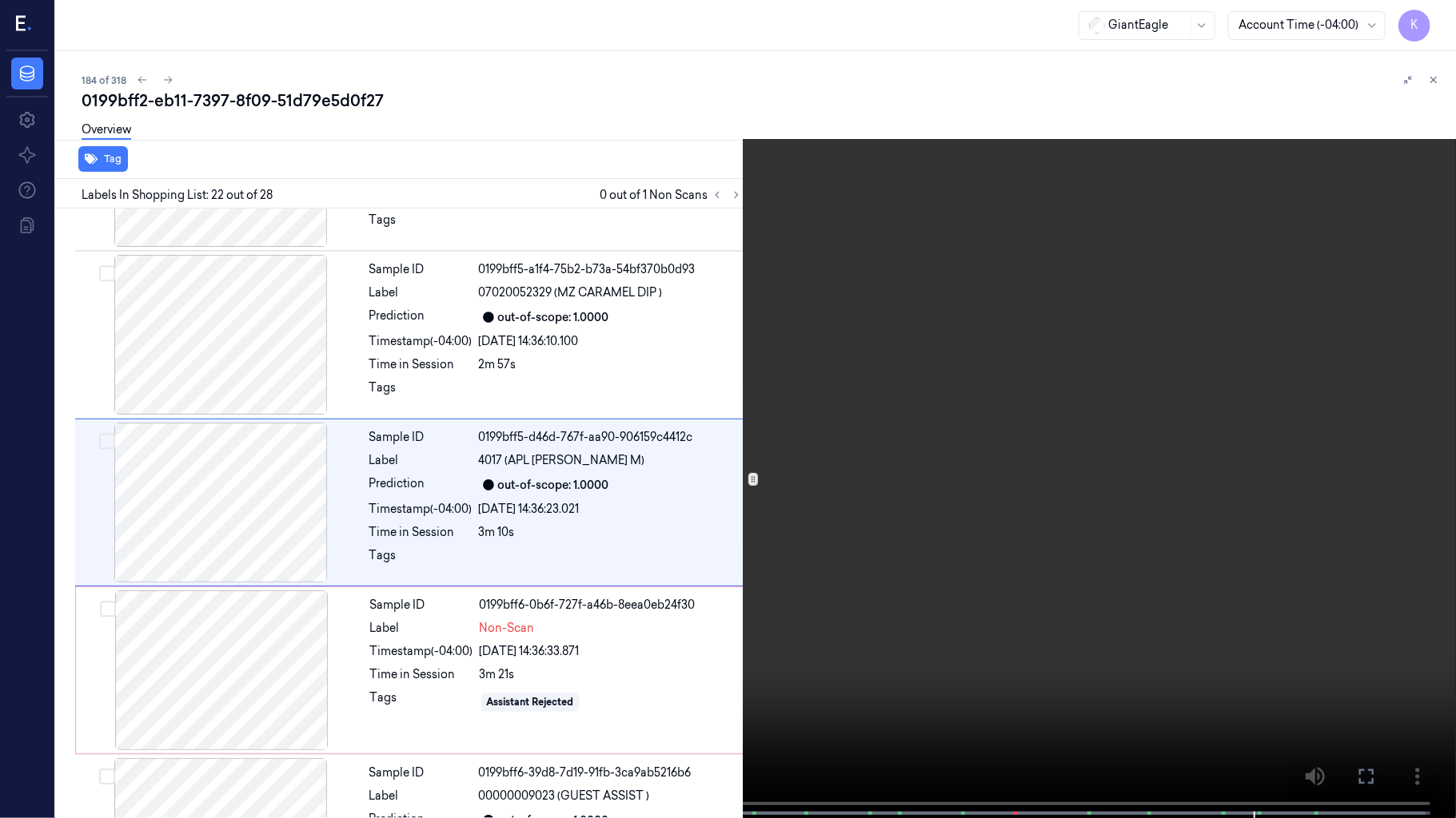
click at [635, 282] on video at bounding box center [728, 411] width 1456 height 821
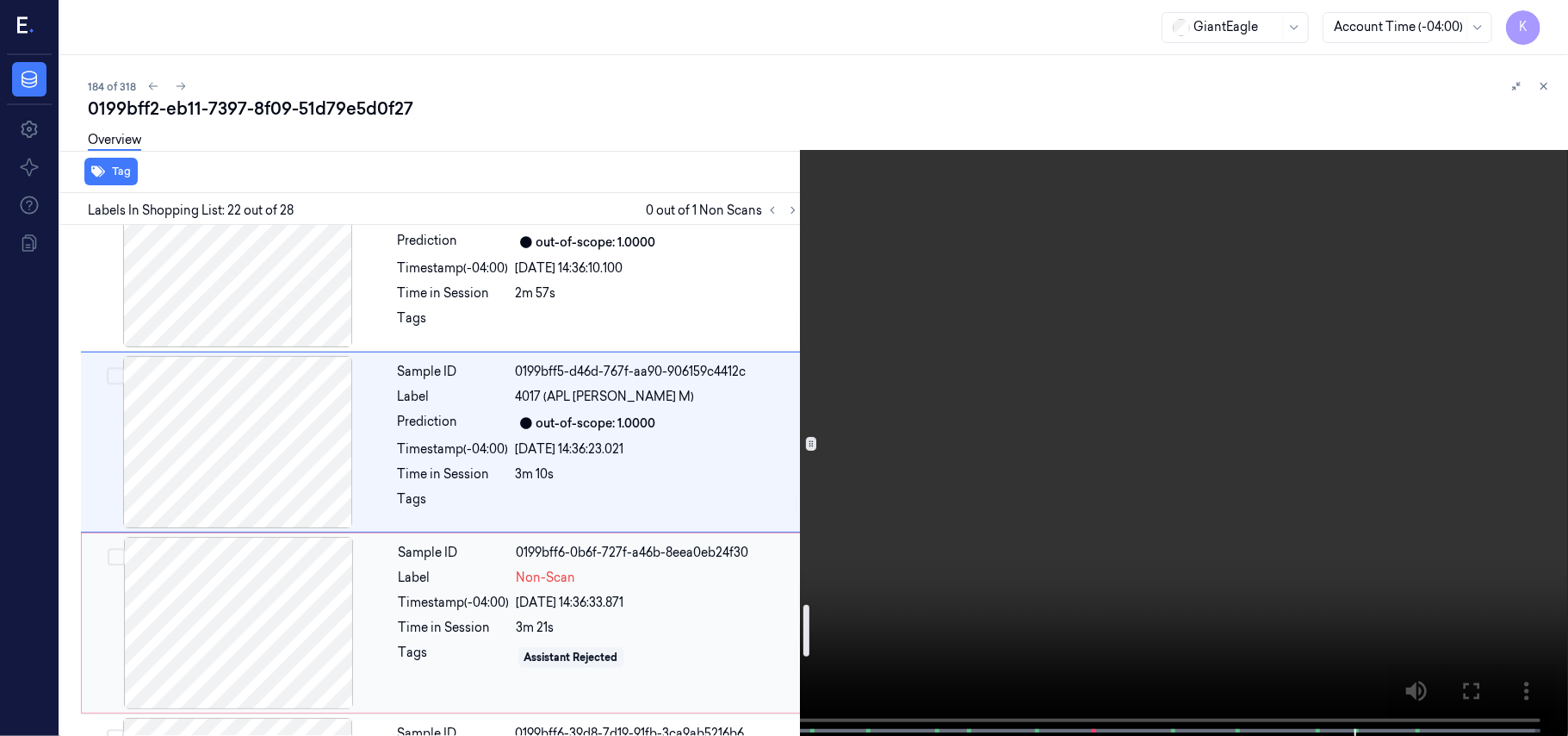
scroll to position [3802, 0]
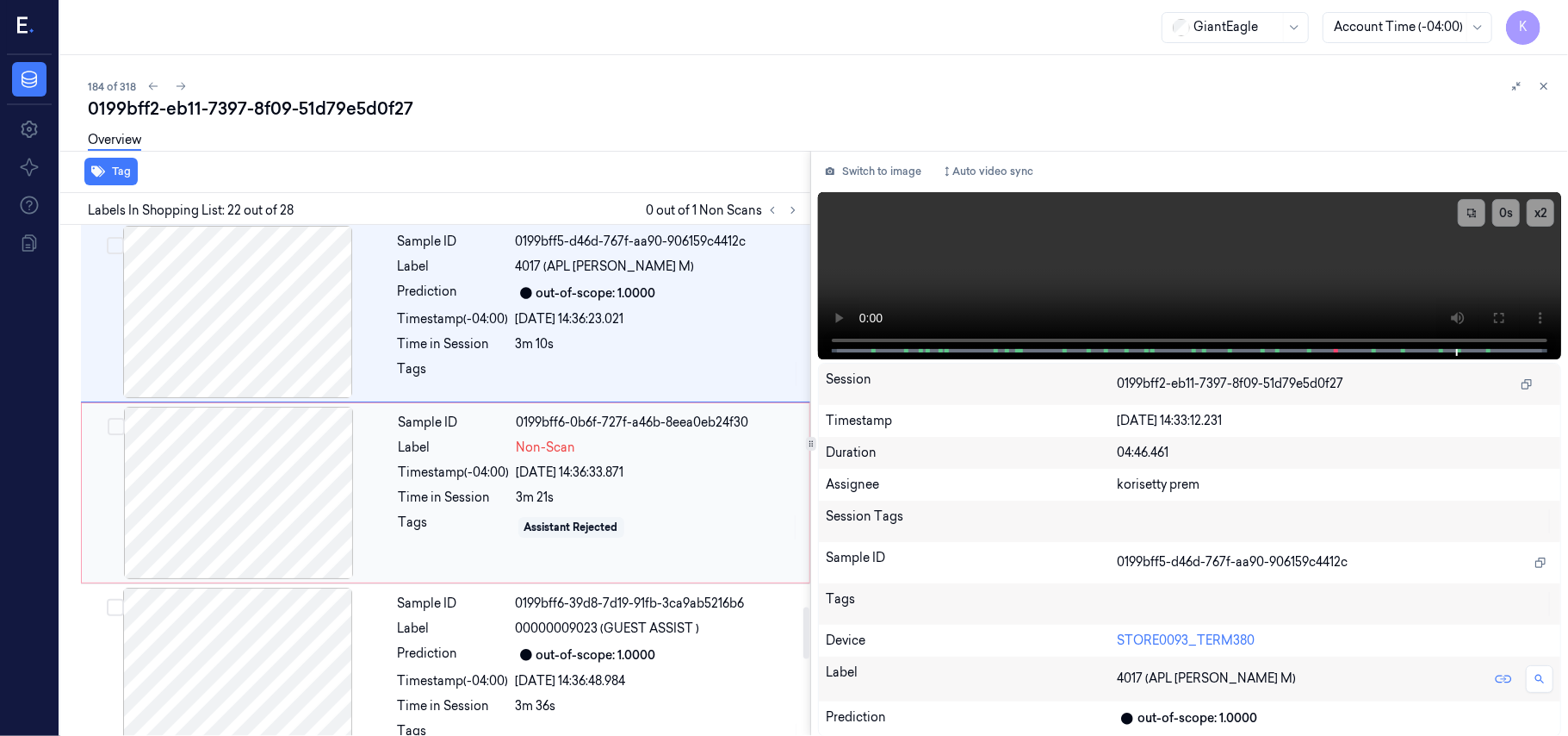
click at [468, 481] on div "Timestamp (-04:00)" at bounding box center [454, 472] width 111 height 18
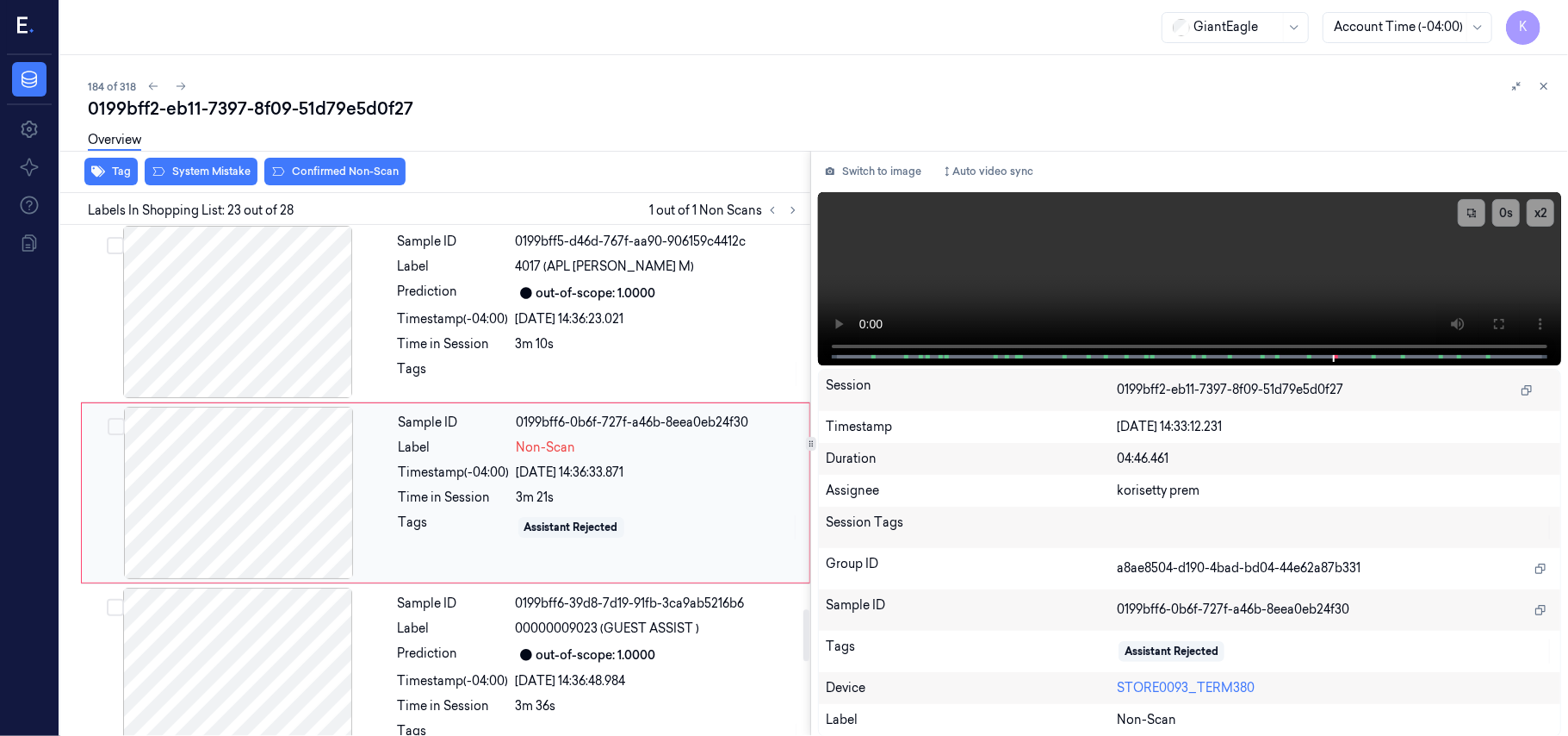
scroll to position [3826, 0]
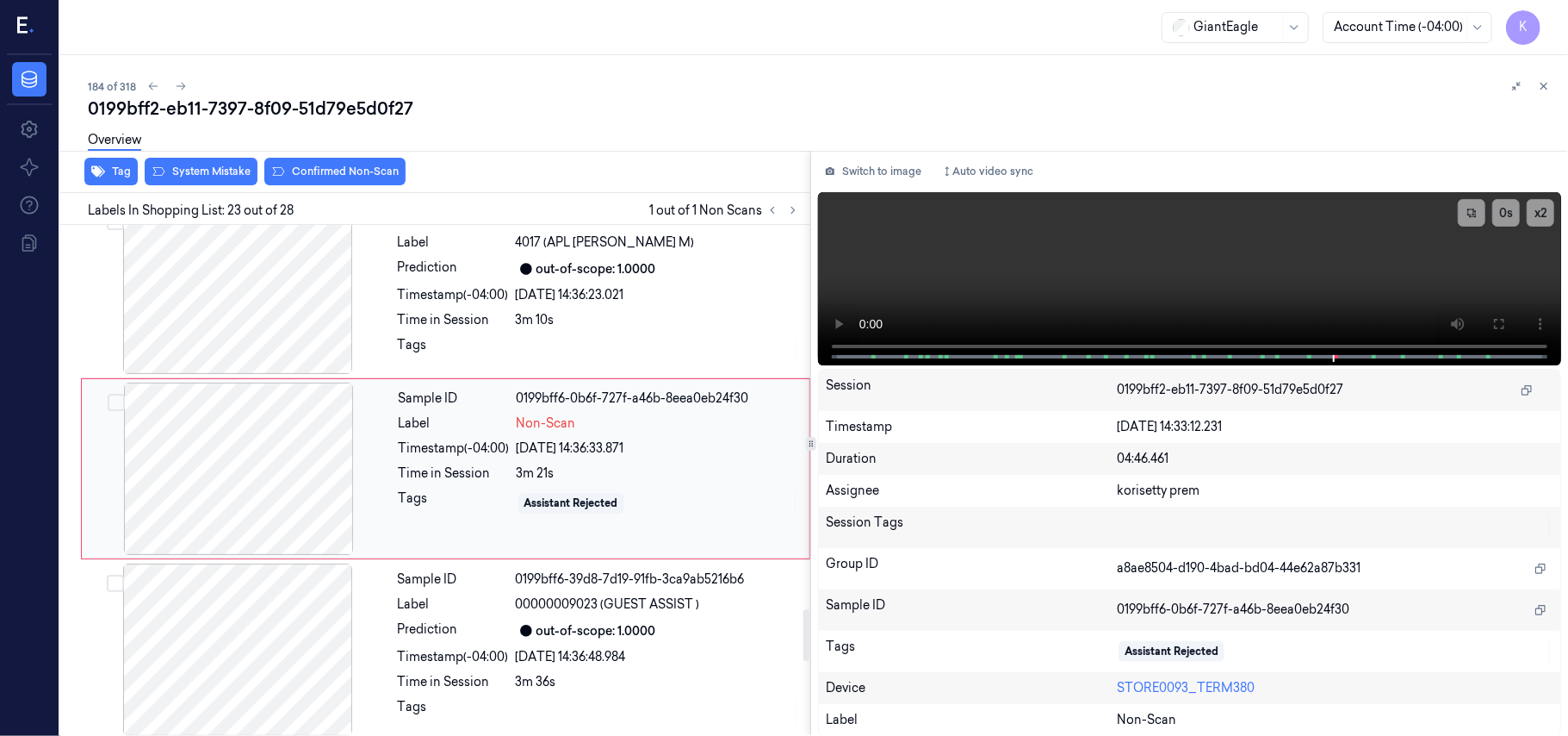
click at [325, 484] on div at bounding box center [238, 469] width 306 height 173
click at [888, 163] on button "Switch to image" at bounding box center [873, 172] width 110 height 28
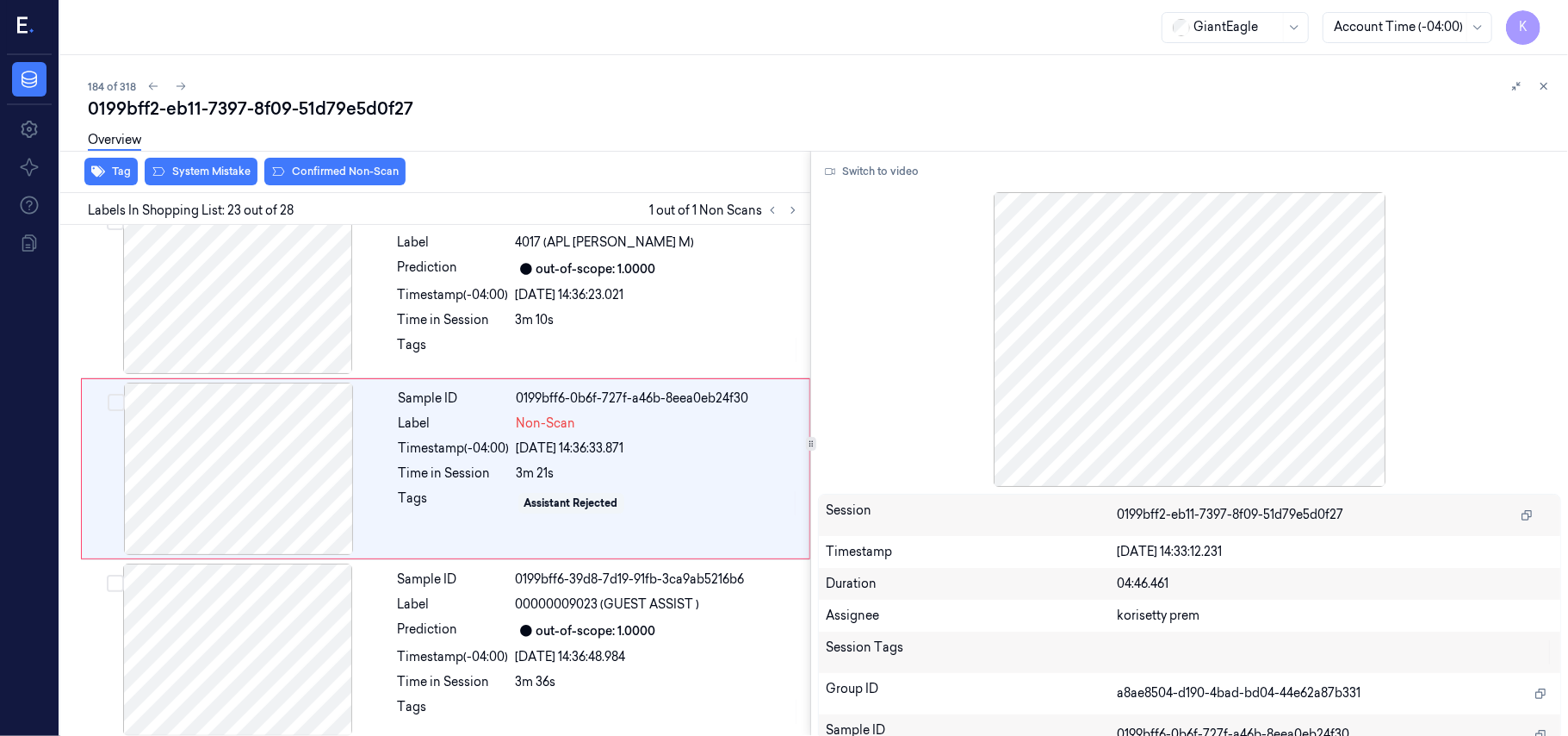
click at [888, 163] on button "Switch to video" at bounding box center [871, 172] width 108 height 28
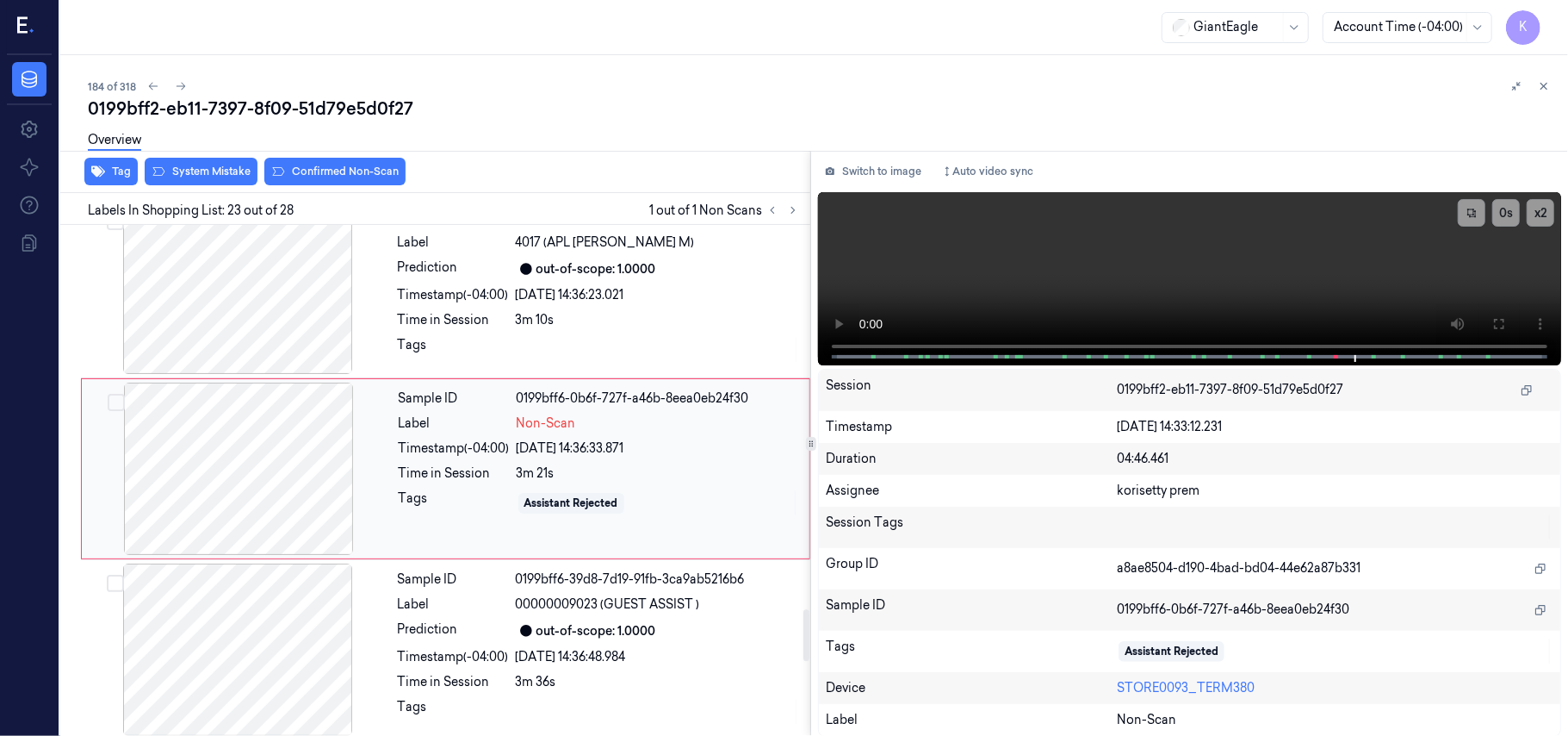
click at [241, 459] on div at bounding box center [238, 469] width 306 height 173
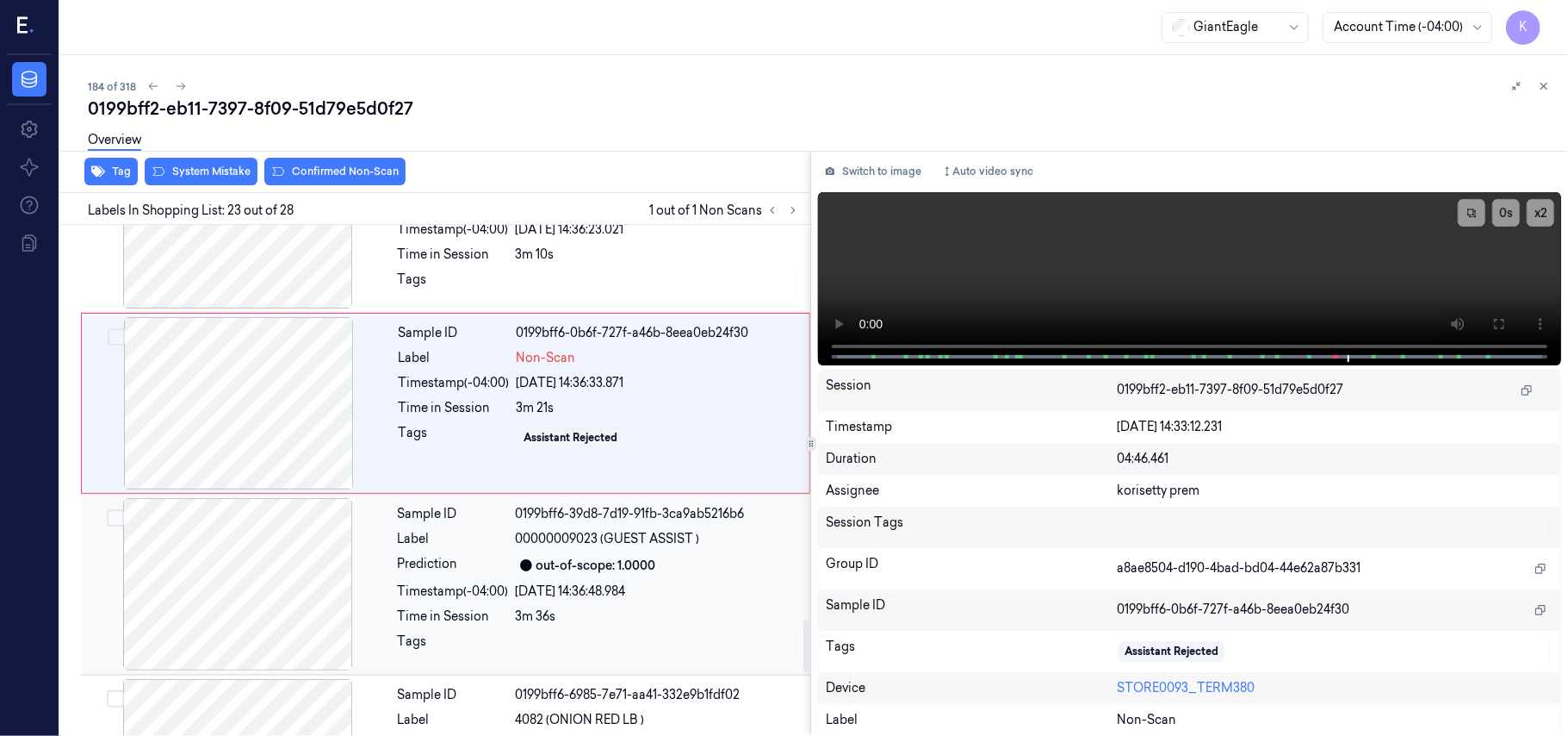
scroll to position [3941, 0]
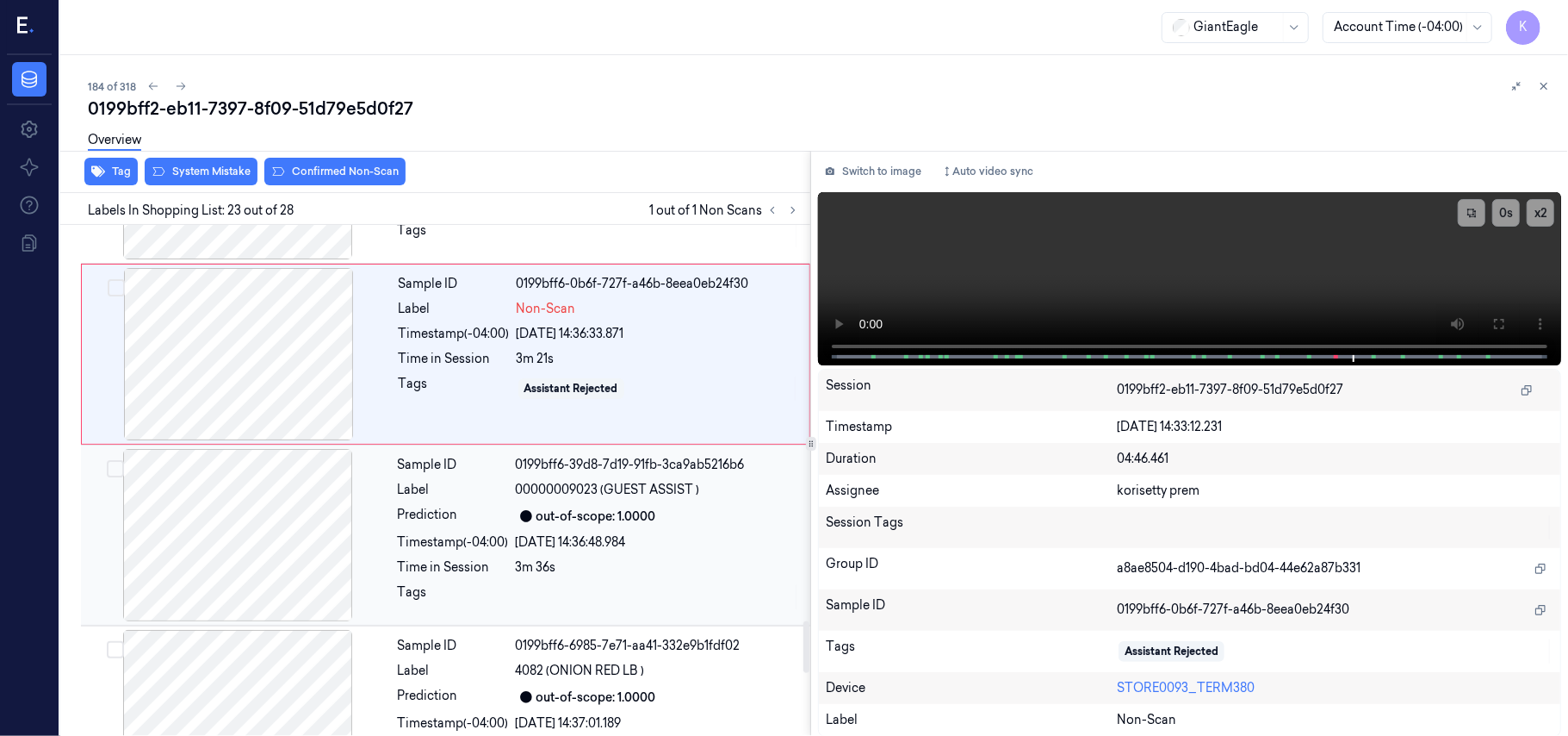
click at [670, 655] on div "0199bff6-6985-7e71-aa41-332e9b1fdf02" at bounding box center [657, 645] width 284 height 18
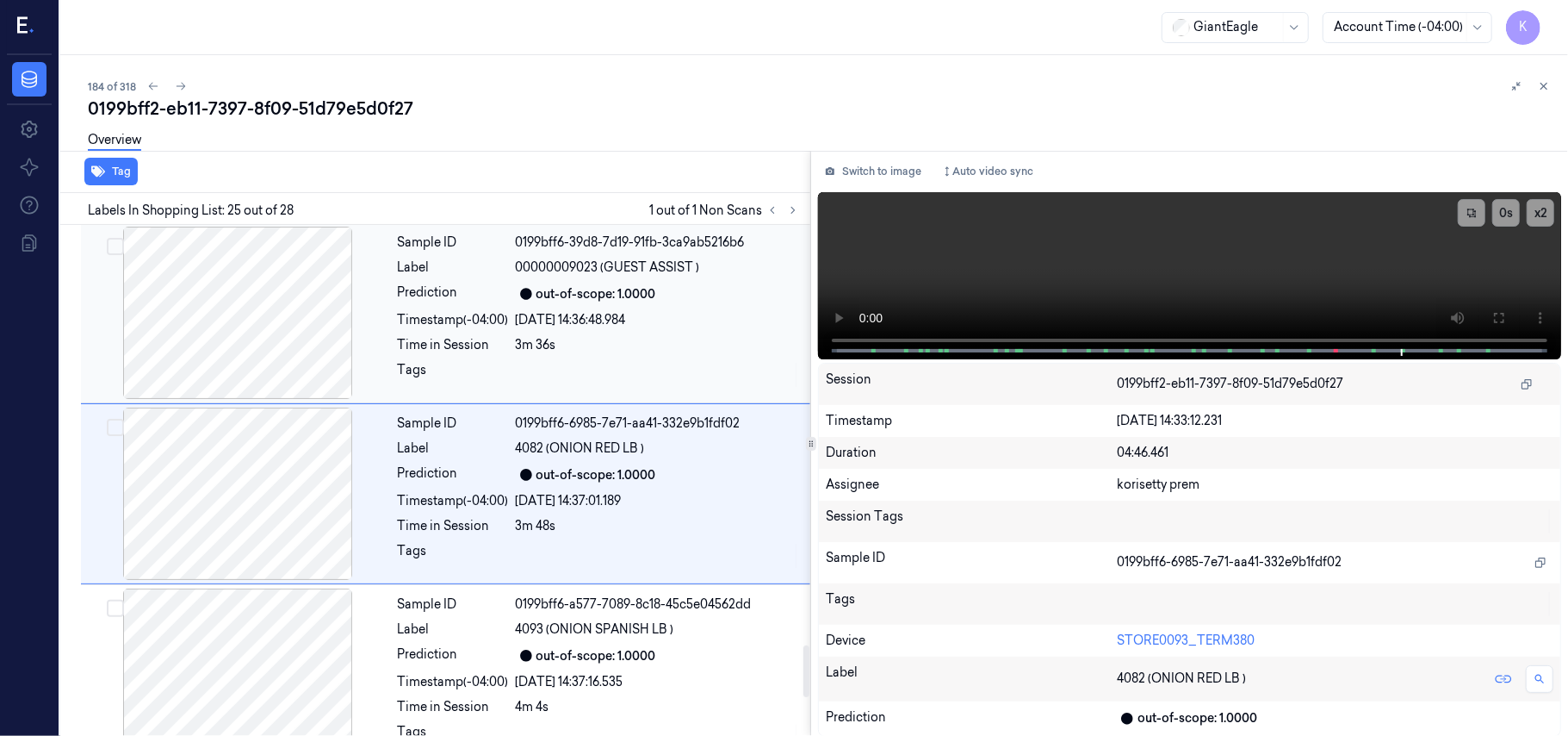
scroll to position [4188, 0]
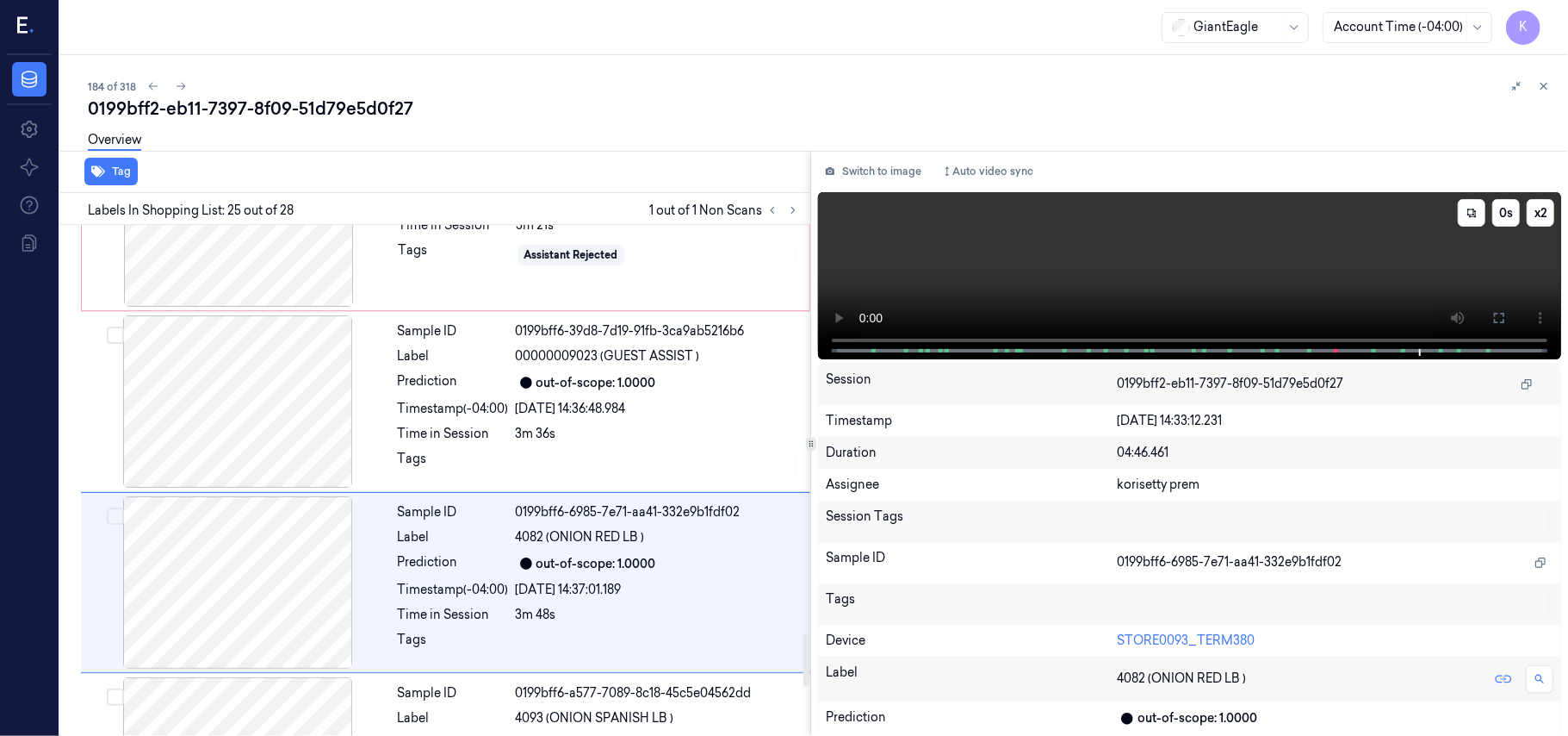
click at [1004, 239] on video at bounding box center [1189, 276] width 743 height 167
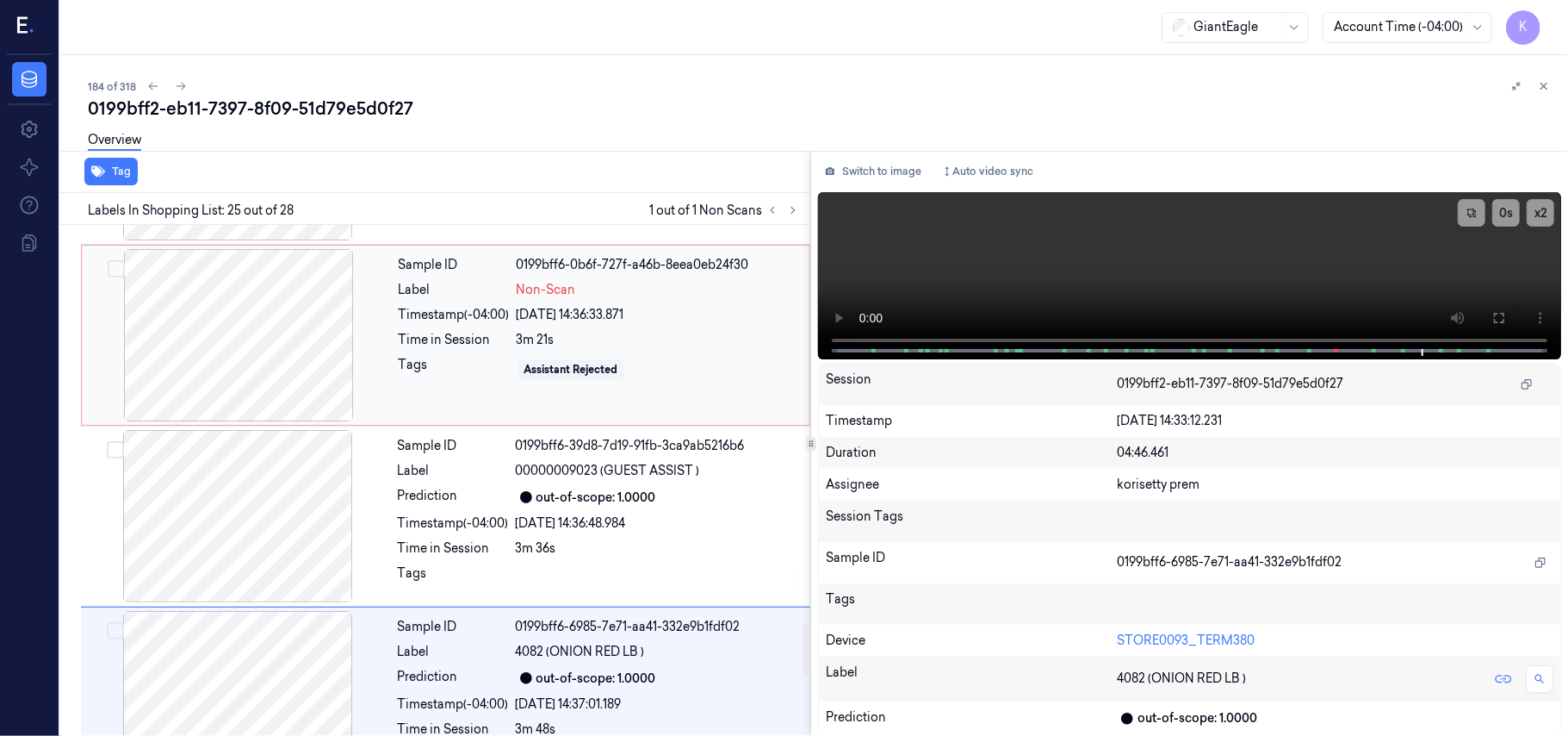
click at [517, 315] on div "Sample ID 0199bff6-0b6f-727f-a46b-8eea0eb24f30 Label Non-Scan Timestamp (-04:00…" at bounding box center [599, 336] width 414 height 173
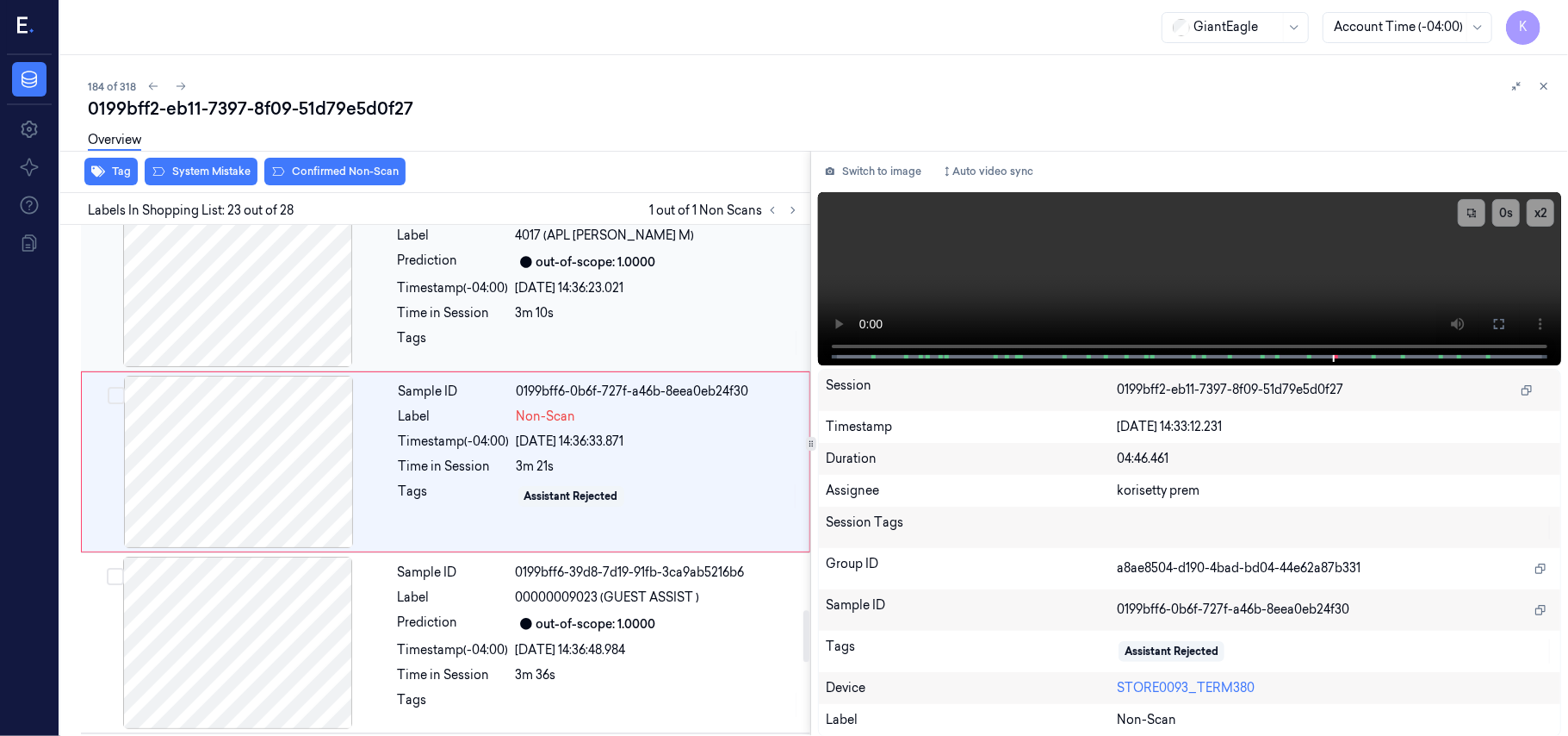
scroll to position [3826, 0]
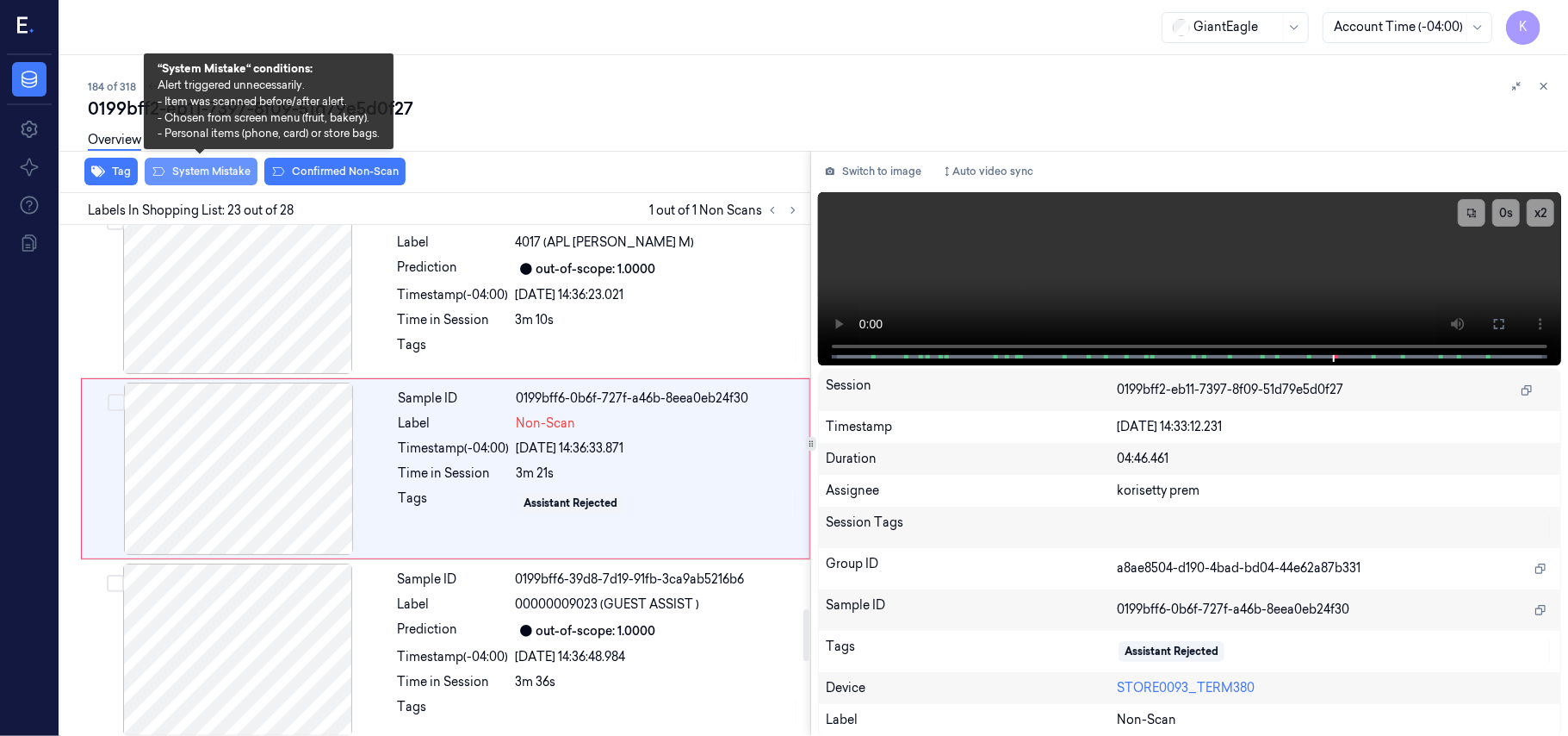
click at [235, 179] on button "System Mistake" at bounding box center [201, 172] width 113 height 28
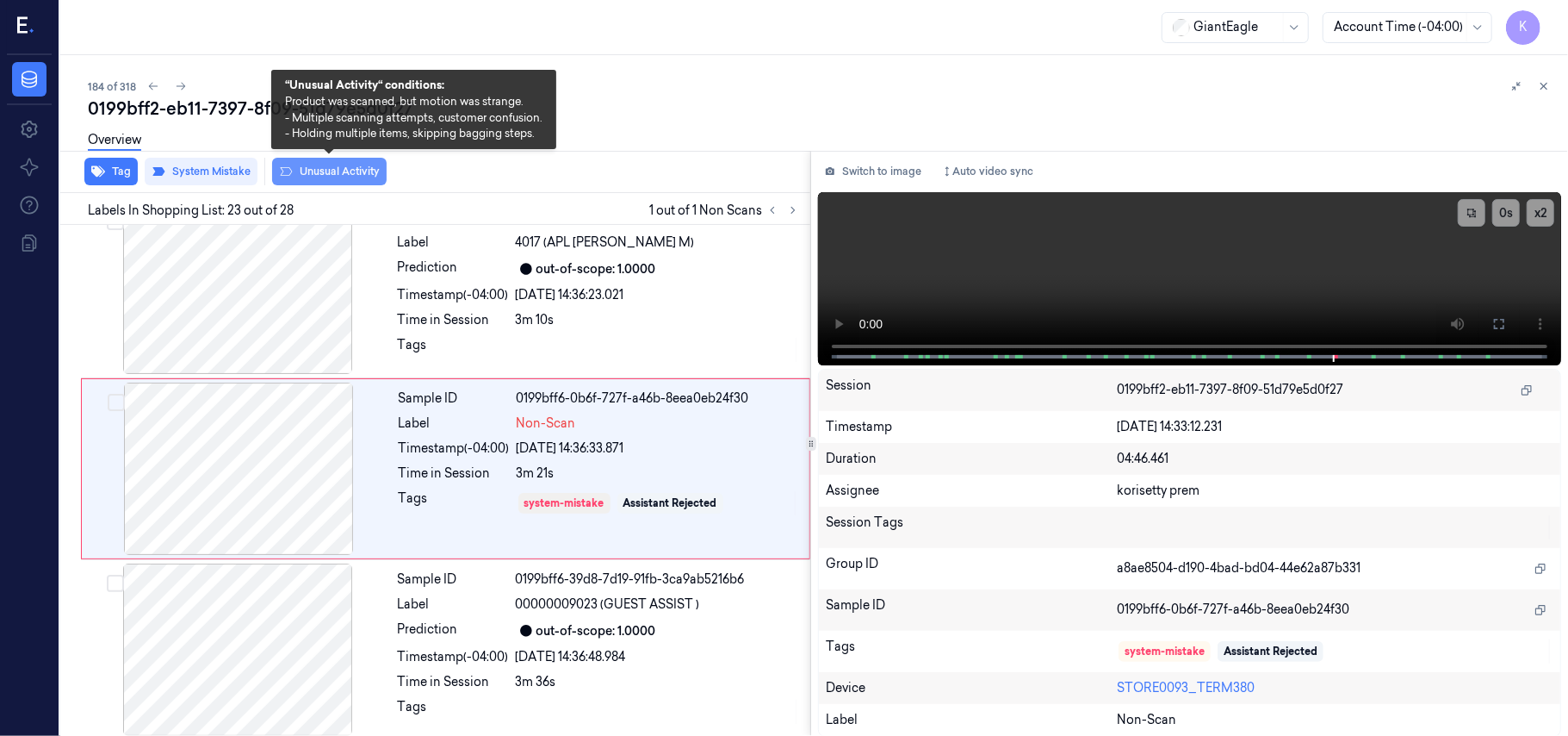
click at [304, 178] on button "Unusual Activity" at bounding box center [329, 172] width 115 height 28
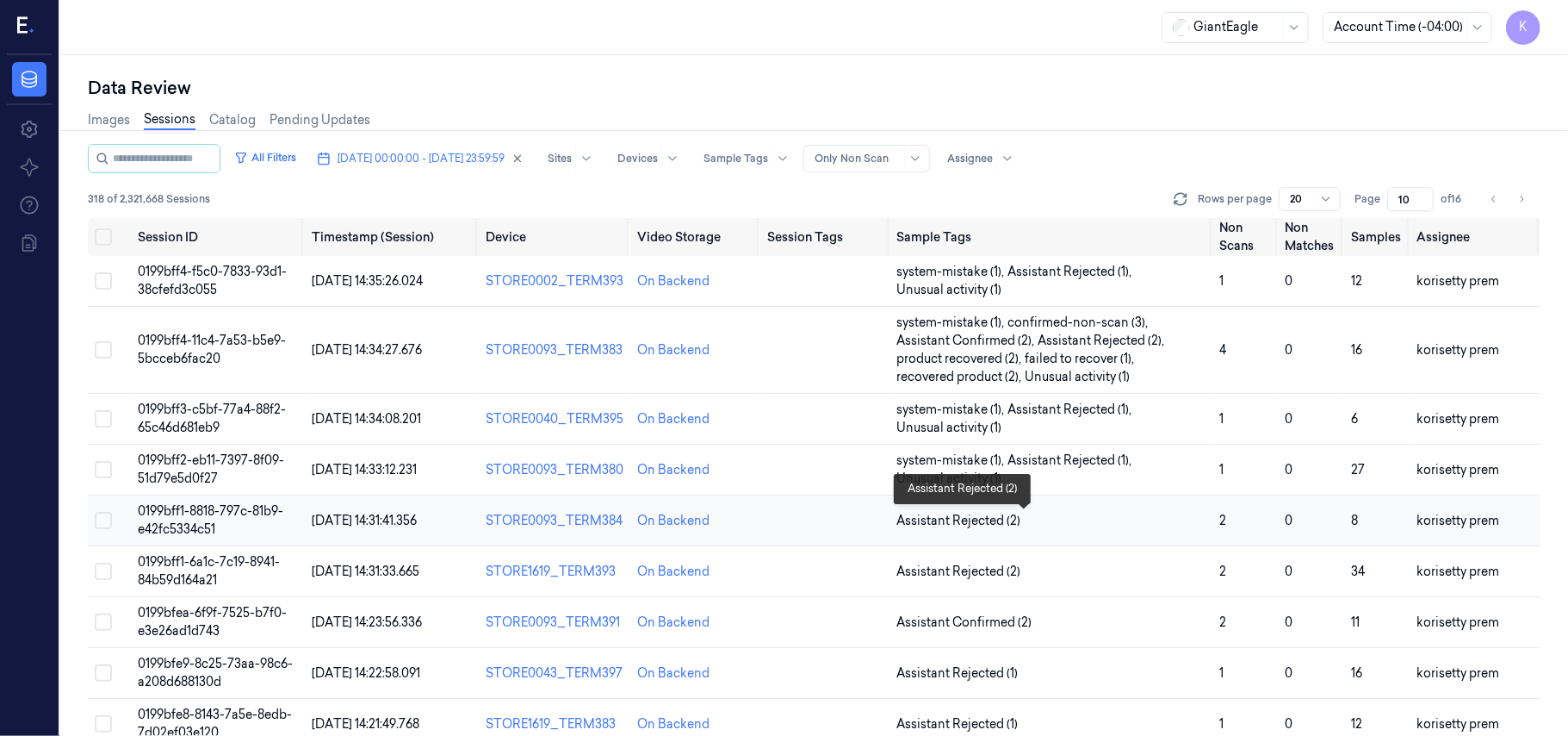
click at [1111, 515] on span "Assistant Rejected (2)" at bounding box center [1051, 520] width 309 height 18
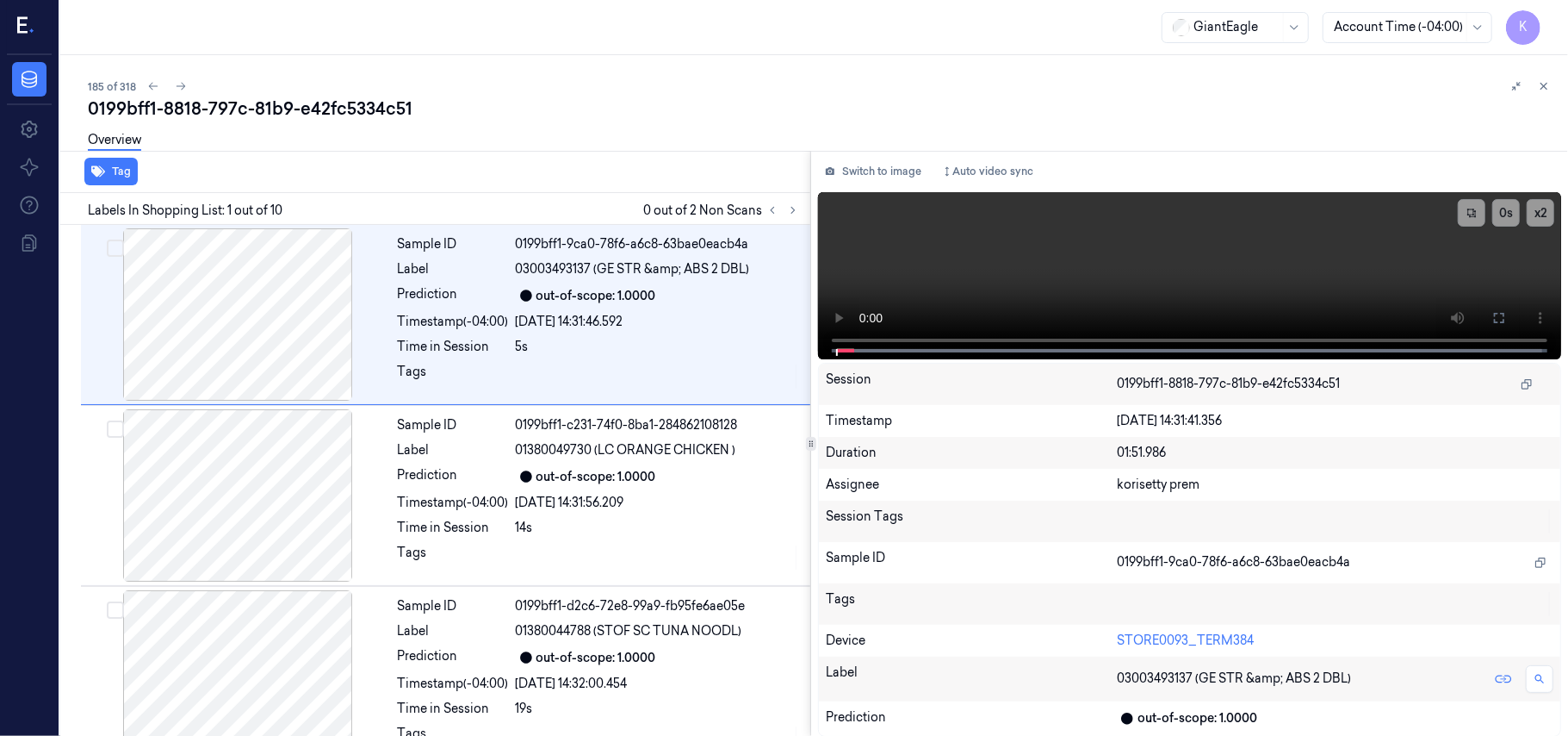
click at [649, 78] on div "185 of 318" at bounding box center [821, 86] width 1466 height 21
click at [789, 215] on icon at bounding box center [793, 211] width 12 height 12
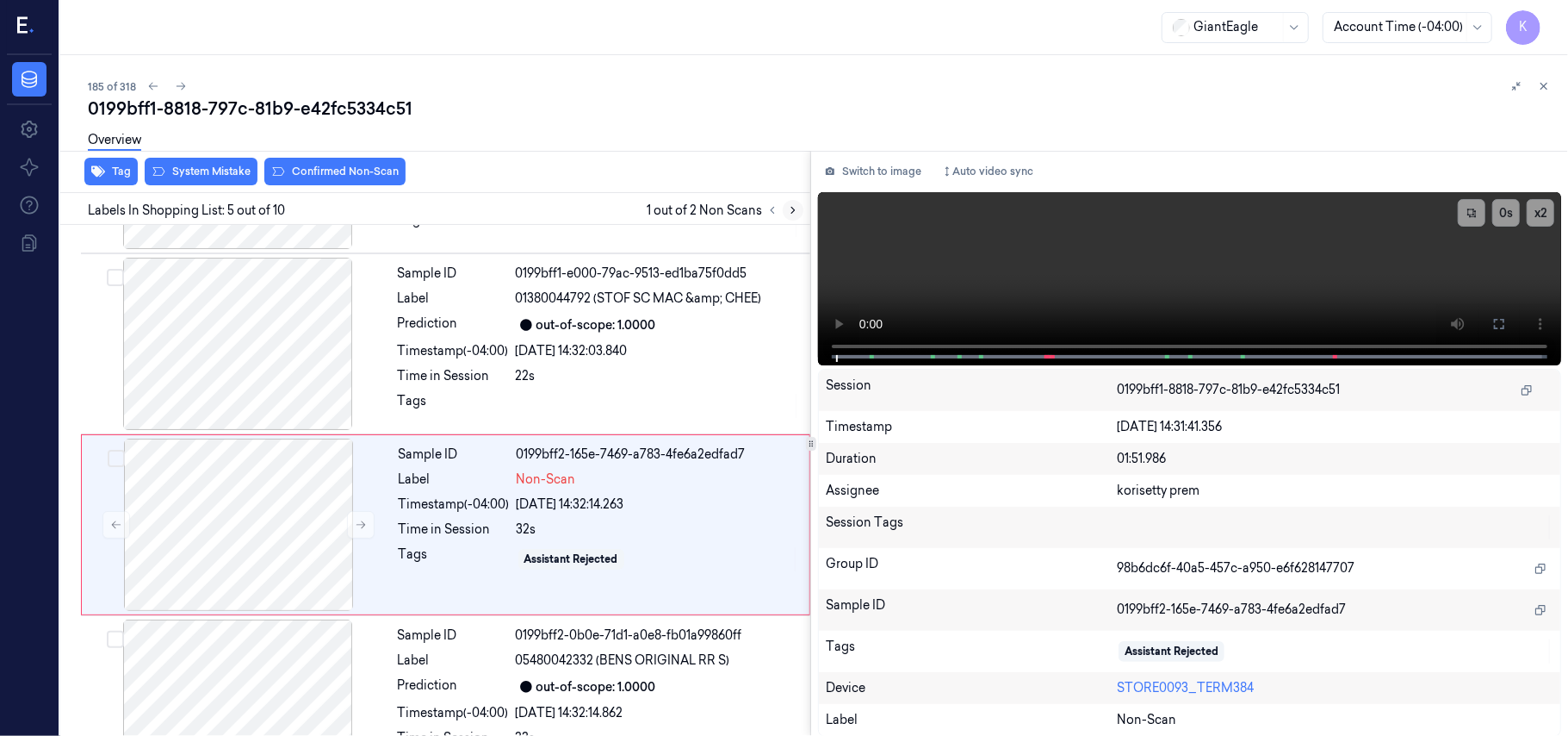
scroll to position [559, 0]
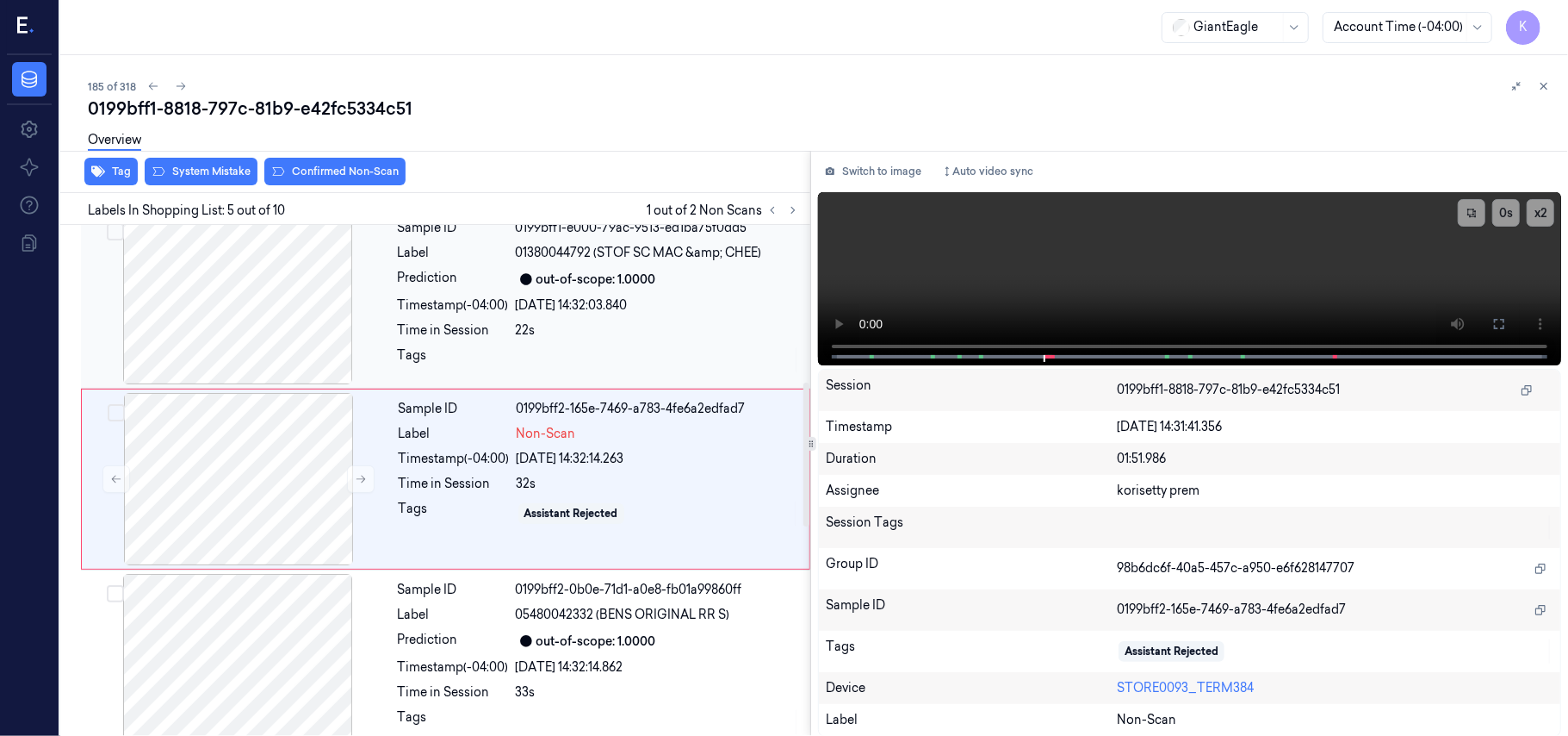
click at [648, 293] on div "Sample ID 0199bff1-e000-79ac-9513-ed1ba75f0dd5 Label 01380044792 (STOF SC MAC &…" at bounding box center [599, 299] width 416 height 173
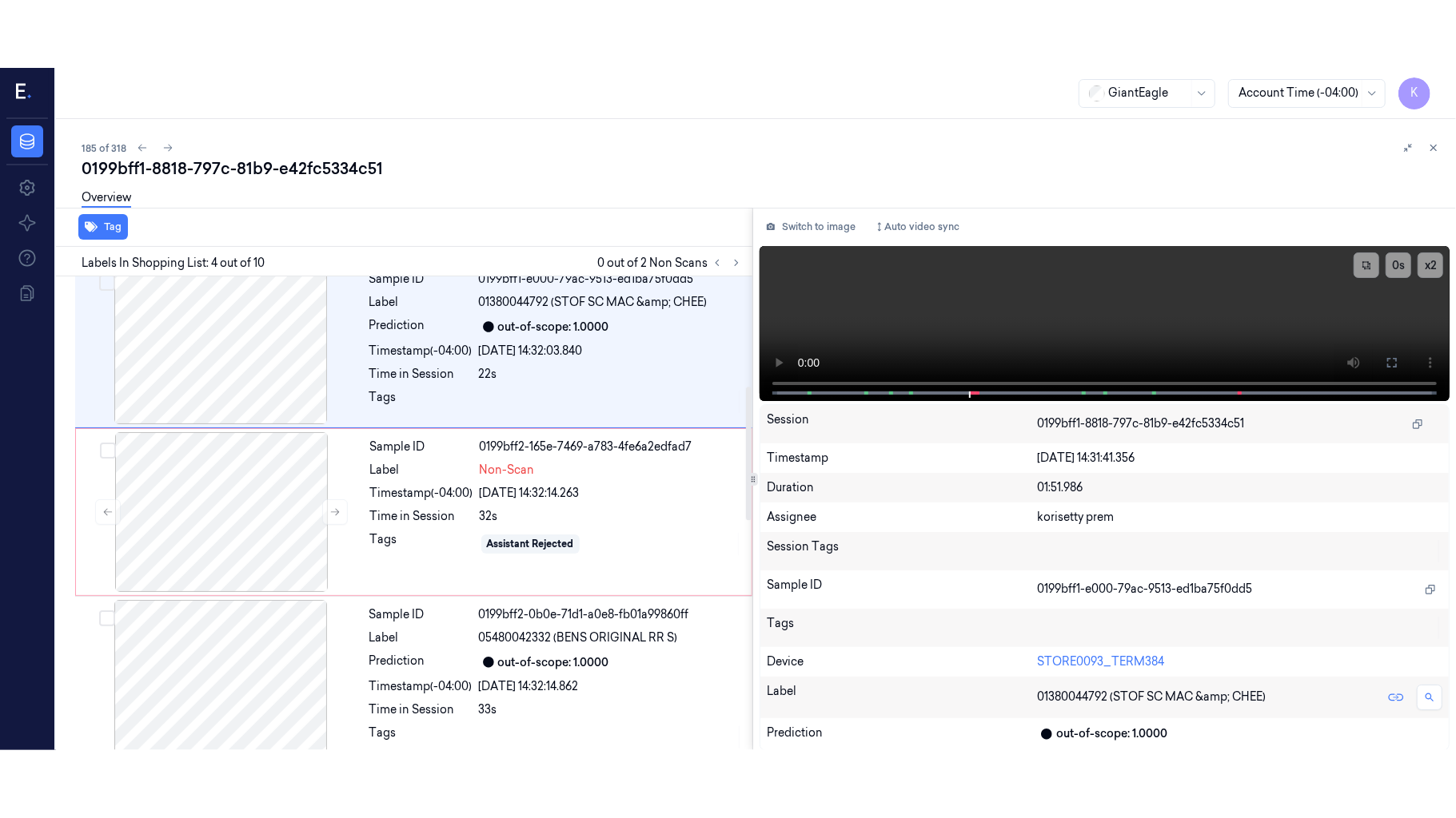
scroll to position [350, 0]
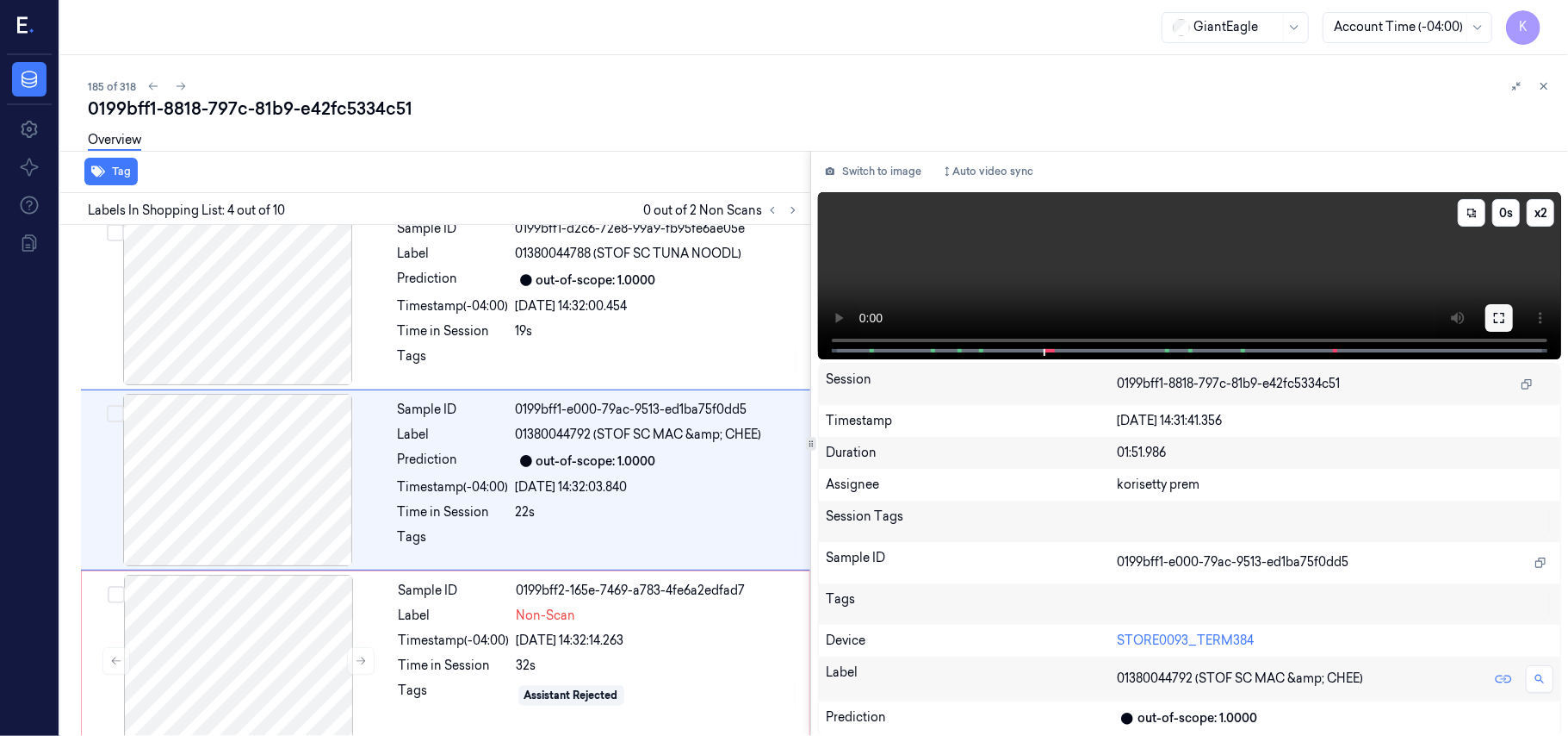
click at [1508, 318] on button at bounding box center [1499, 318] width 28 height 28
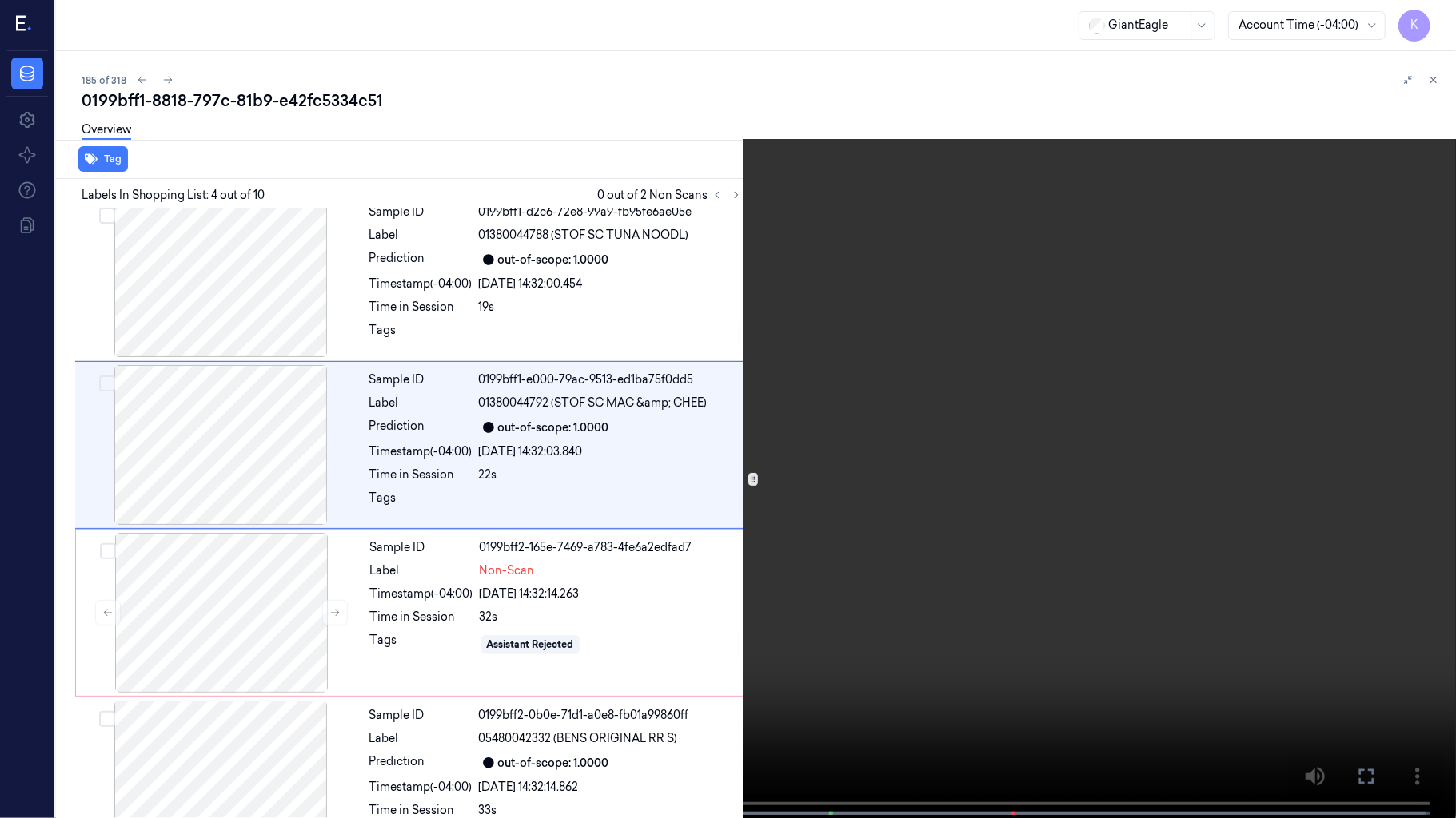
click at [622, 615] on video at bounding box center [728, 411] width 1456 height 821
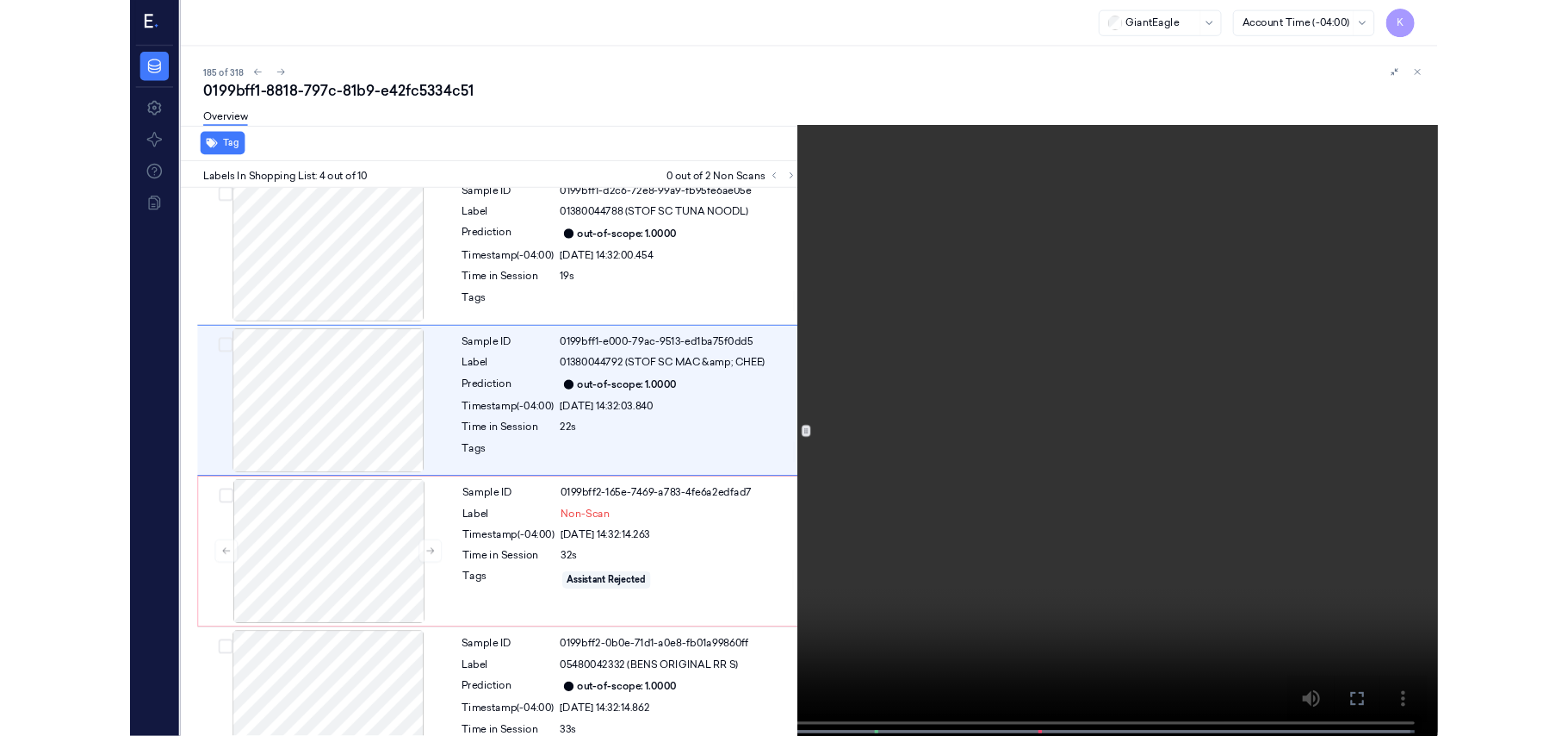
scroll to position [305, 0]
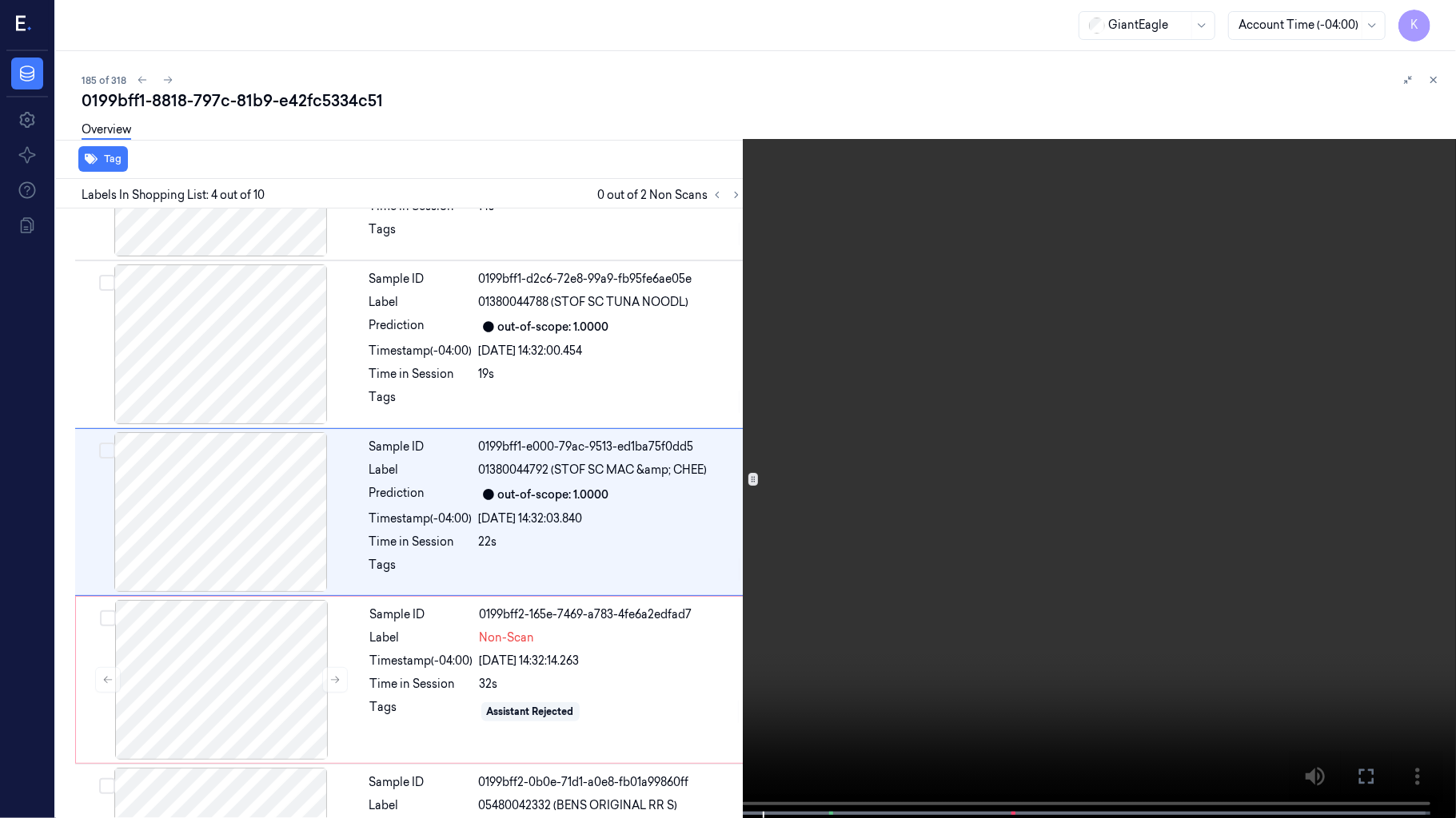
click at [709, 455] on video at bounding box center [728, 411] width 1456 height 821
click at [1011, 476] on video at bounding box center [728, 411] width 1456 height 821
click at [889, 239] on video at bounding box center [728, 411] width 1456 height 821
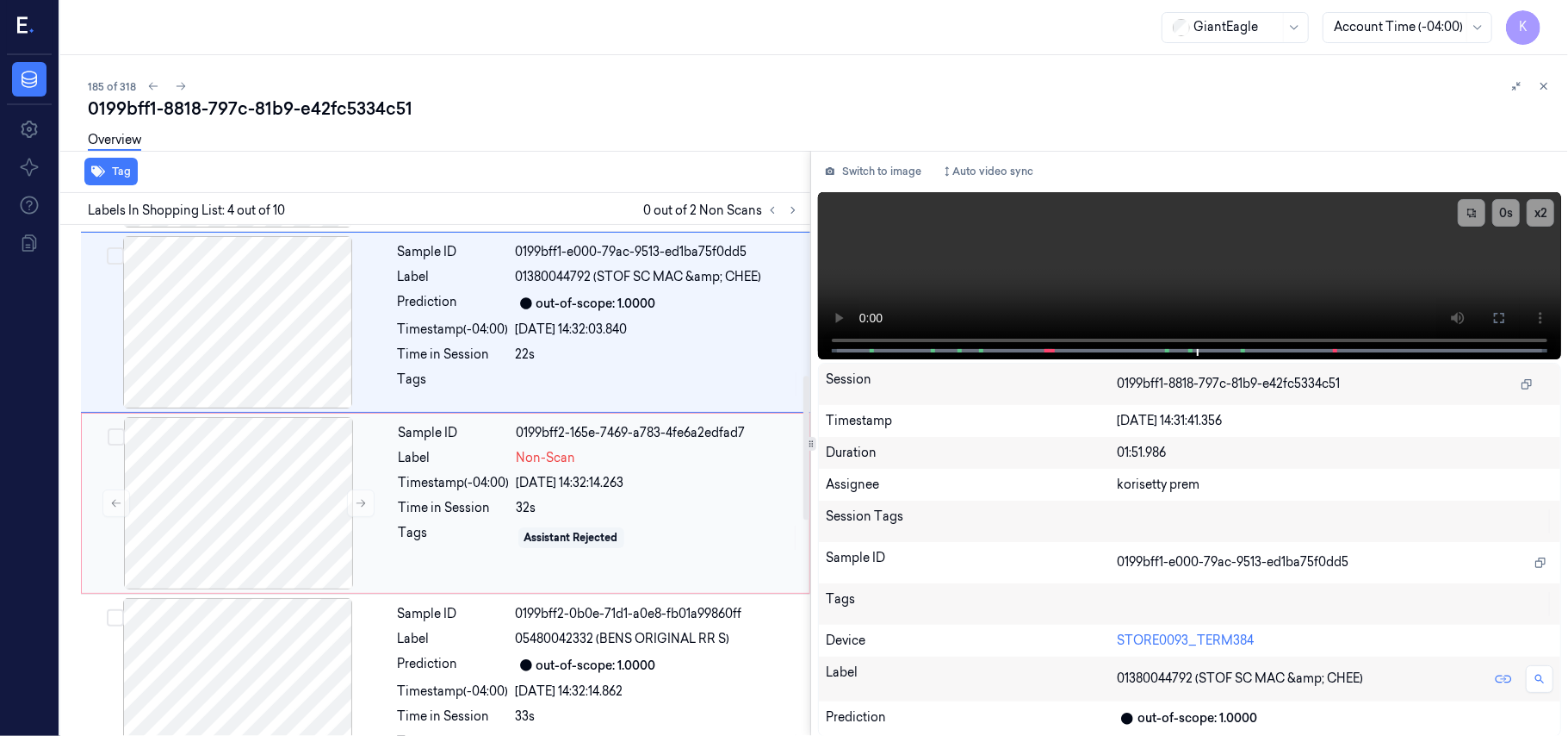
click at [569, 477] on div "[DATE] 14:32:14.263" at bounding box center [657, 482] width 282 height 18
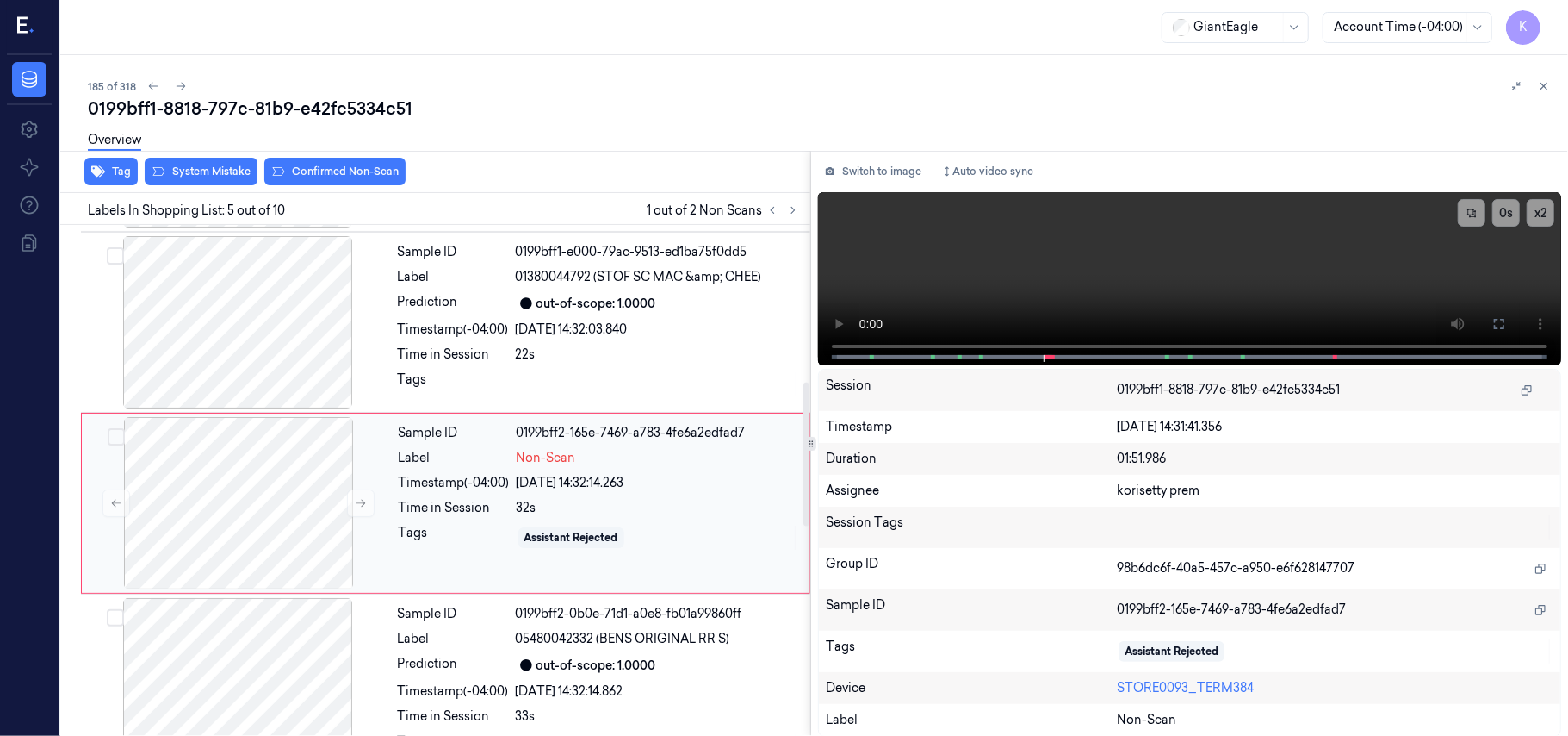
scroll to position [559, 0]
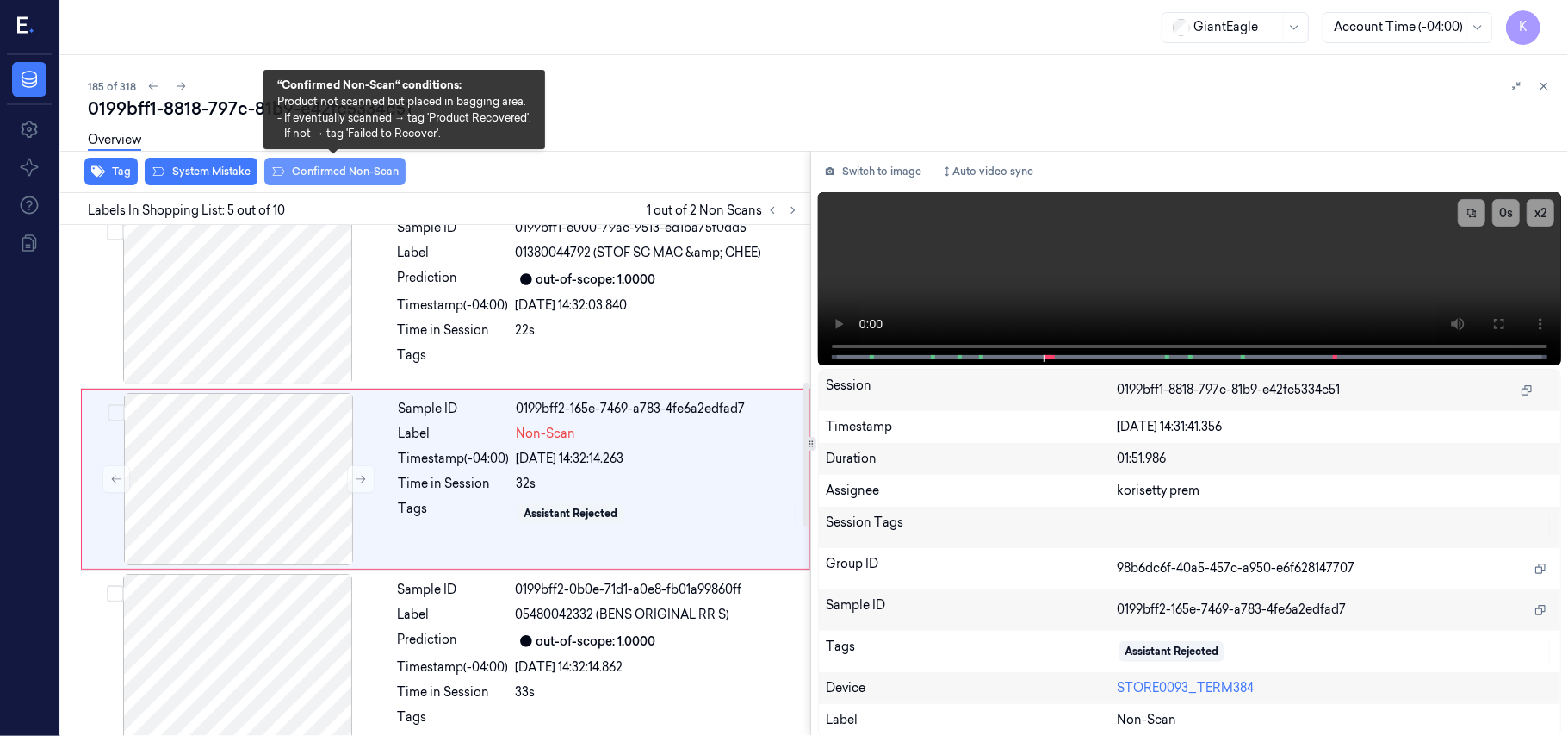
click at [314, 177] on button "Confirmed Non-Scan" at bounding box center [336, 172] width 141 height 28
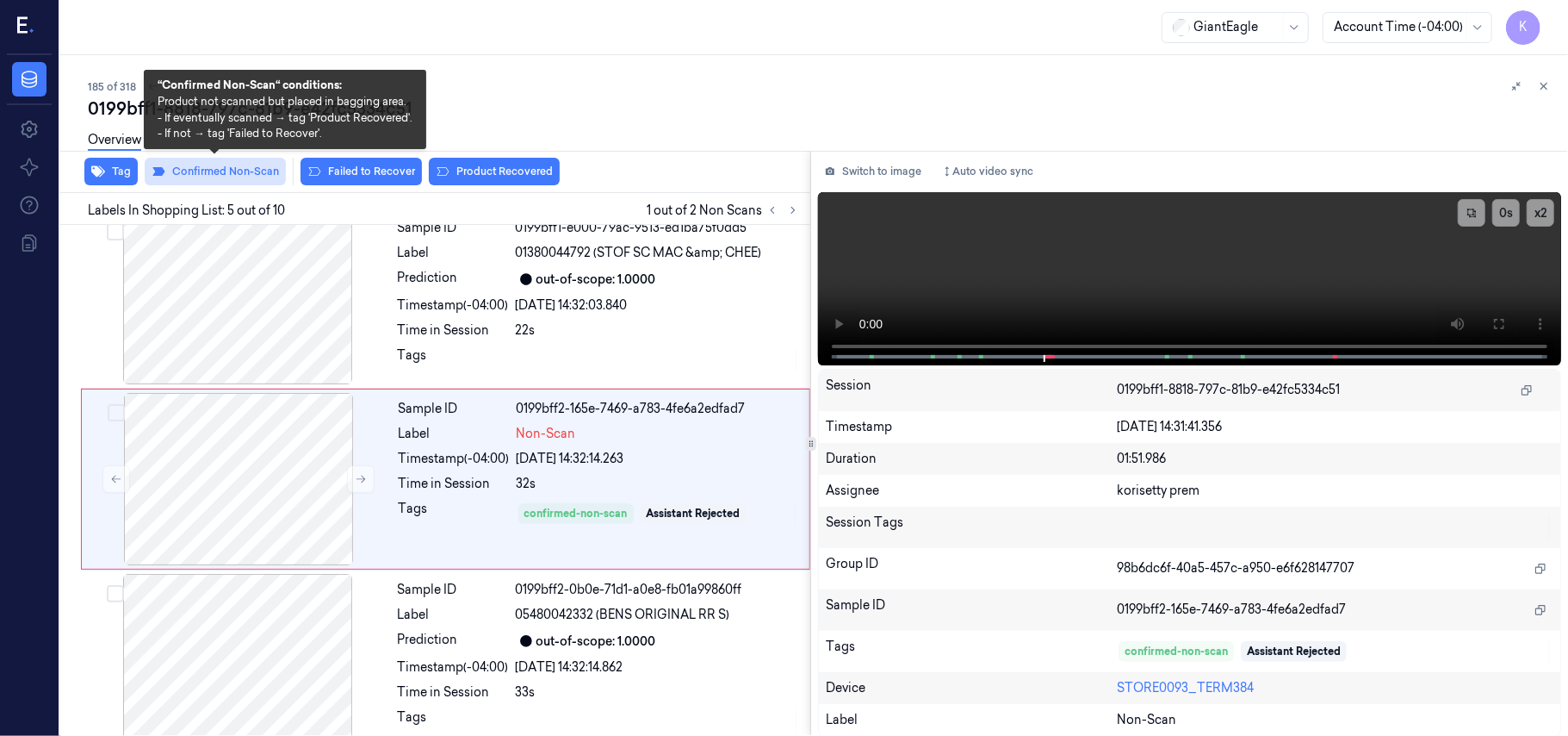
click at [257, 178] on button "Confirmed Non-Scan" at bounding box center [216, 172] width 141 height 28
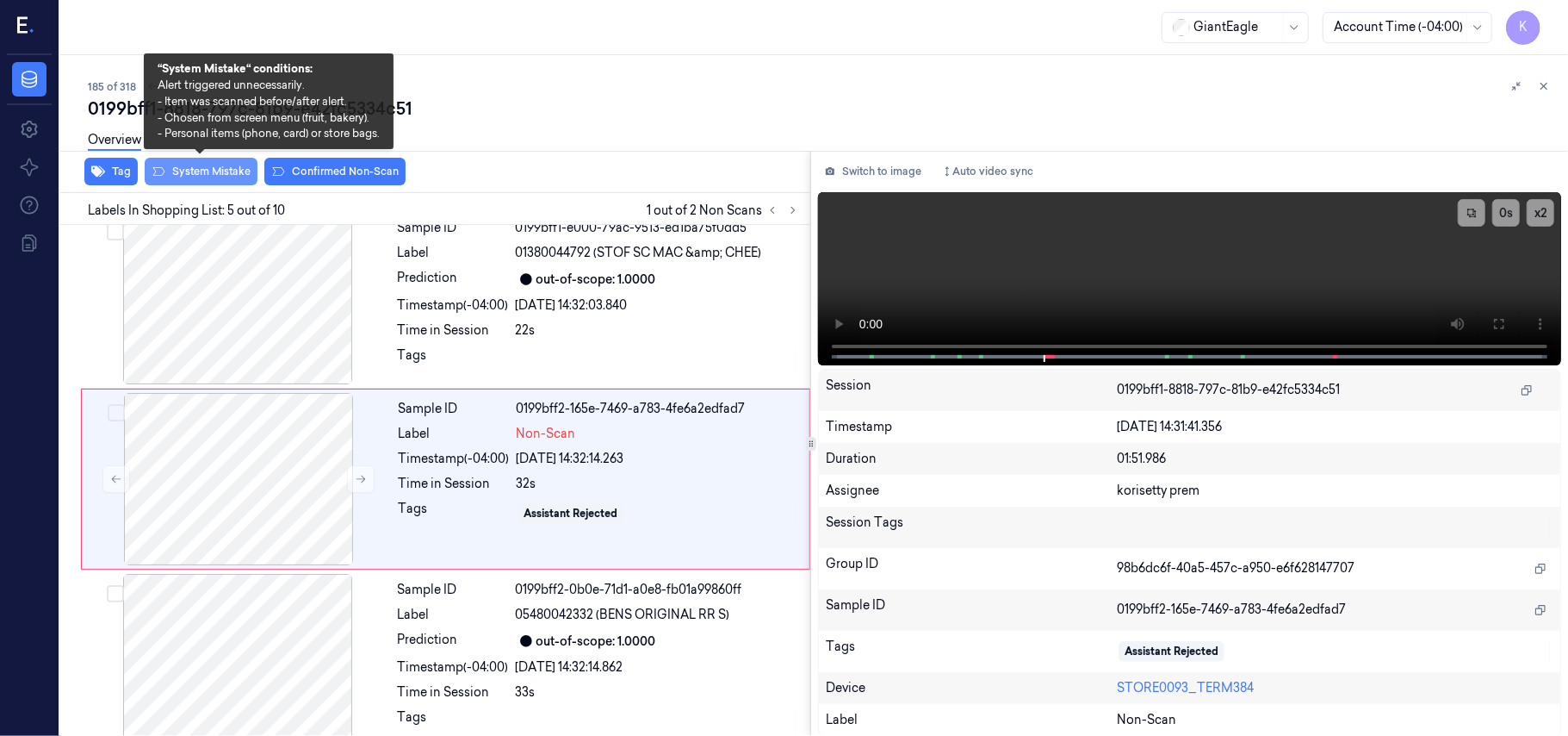
click at [255, 176] on button "System Mistake" at bounding box center [201, 172] width 113 height 28
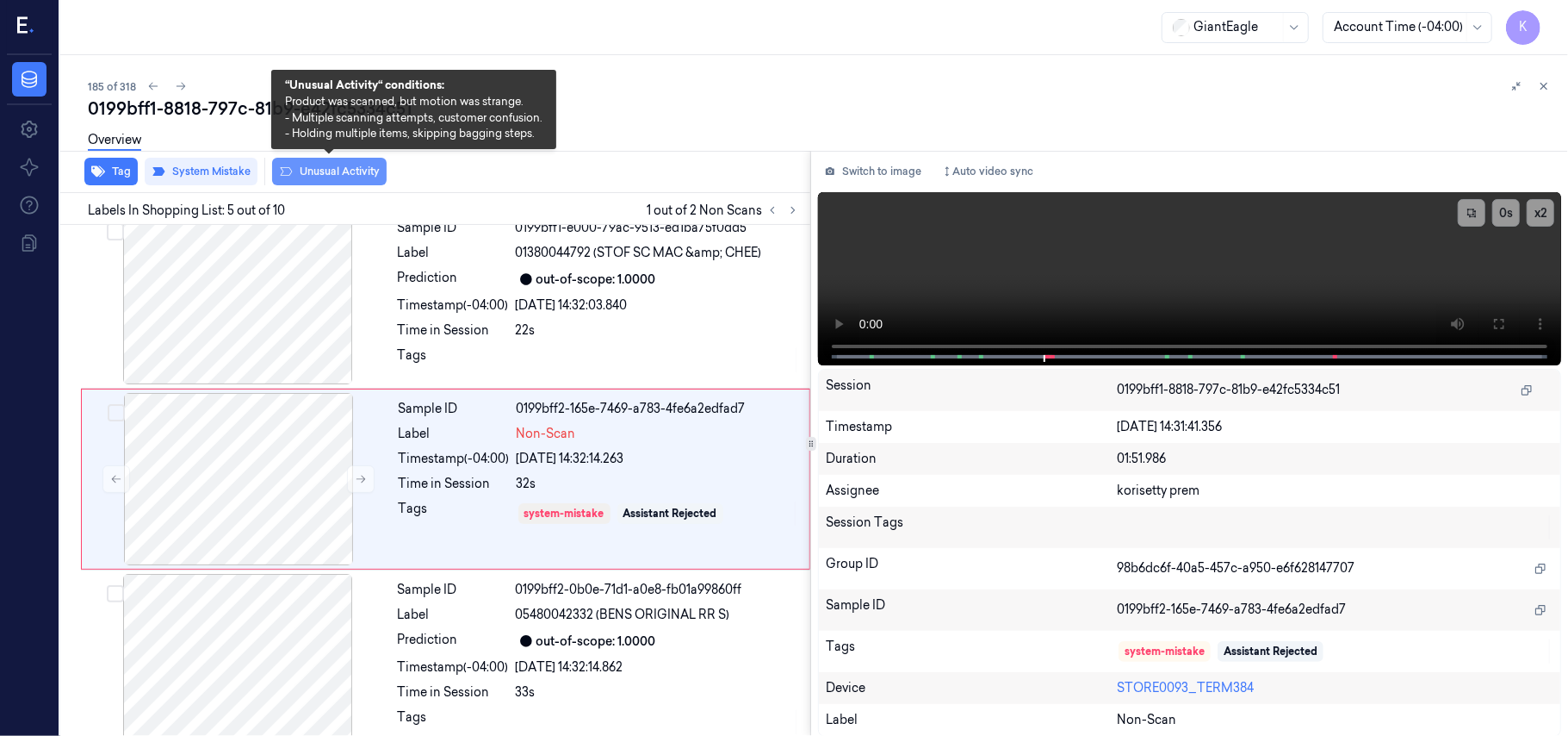
click at [286, 176] on icon at bounding box center [285, 172] width 14 height 14
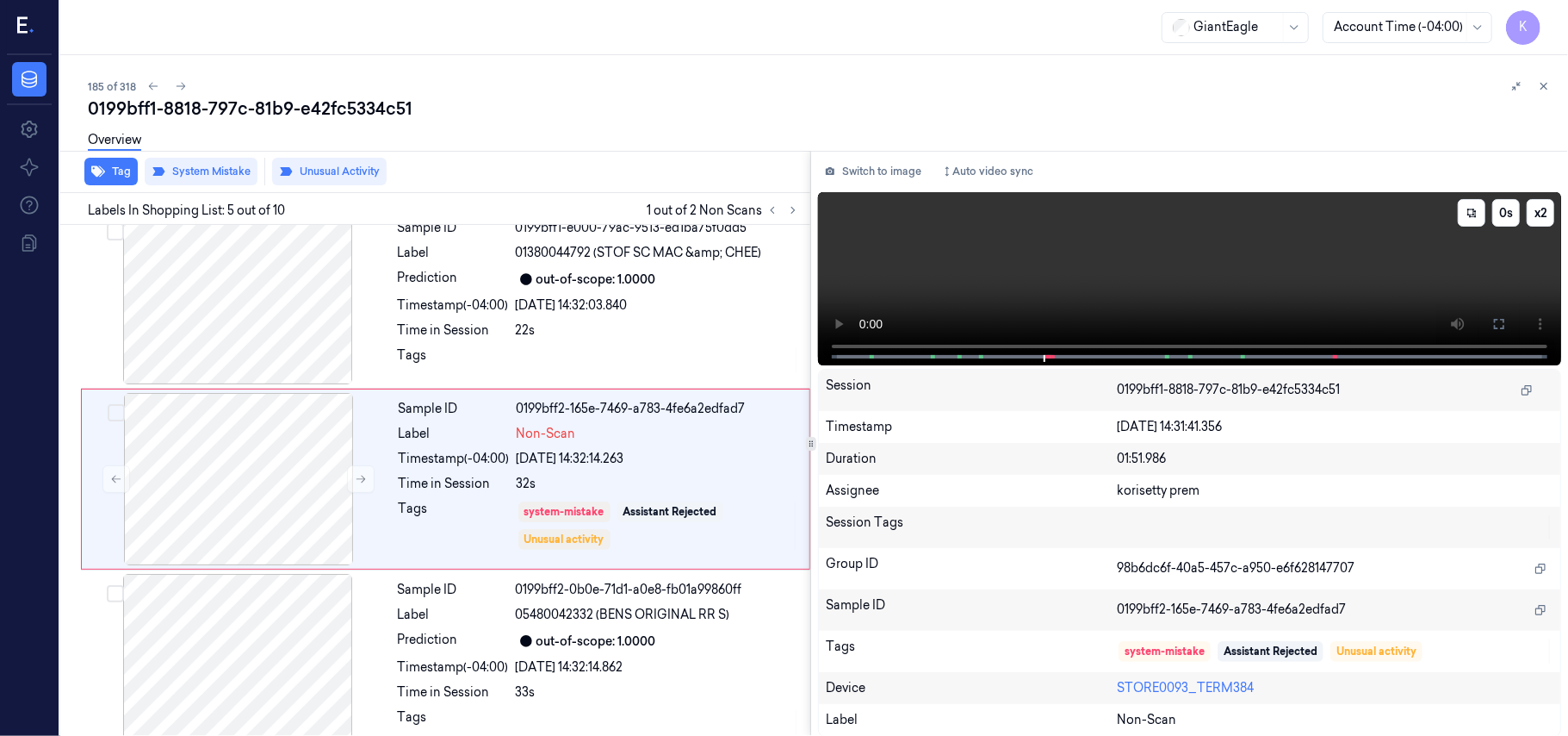
click at [1375, 284] on video at bounding box center [1189, 279] width 743 height 173
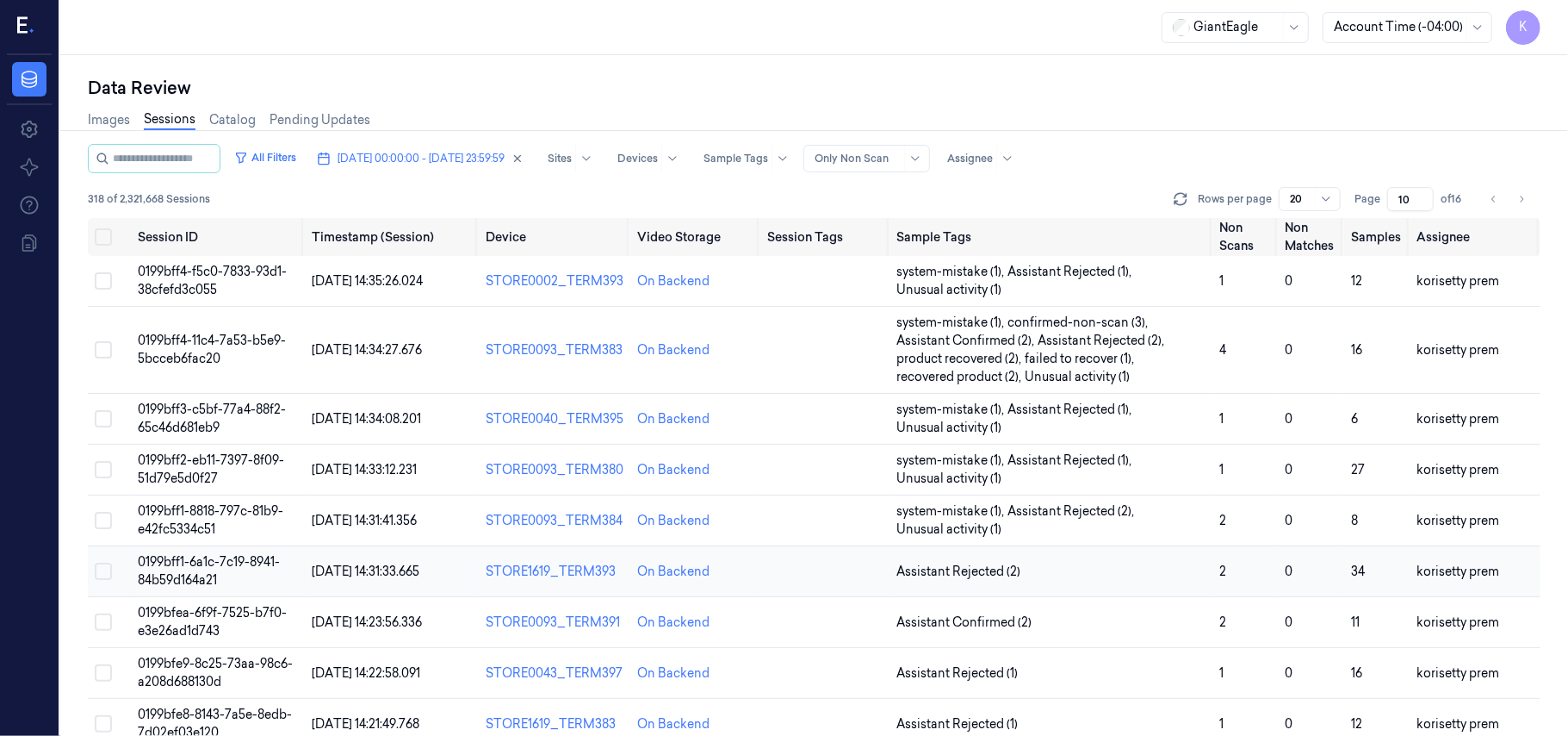
click at [1056, 555] on td "Assistant Rejected (2)" at bounding box center [1051, 571] width 323 height 51
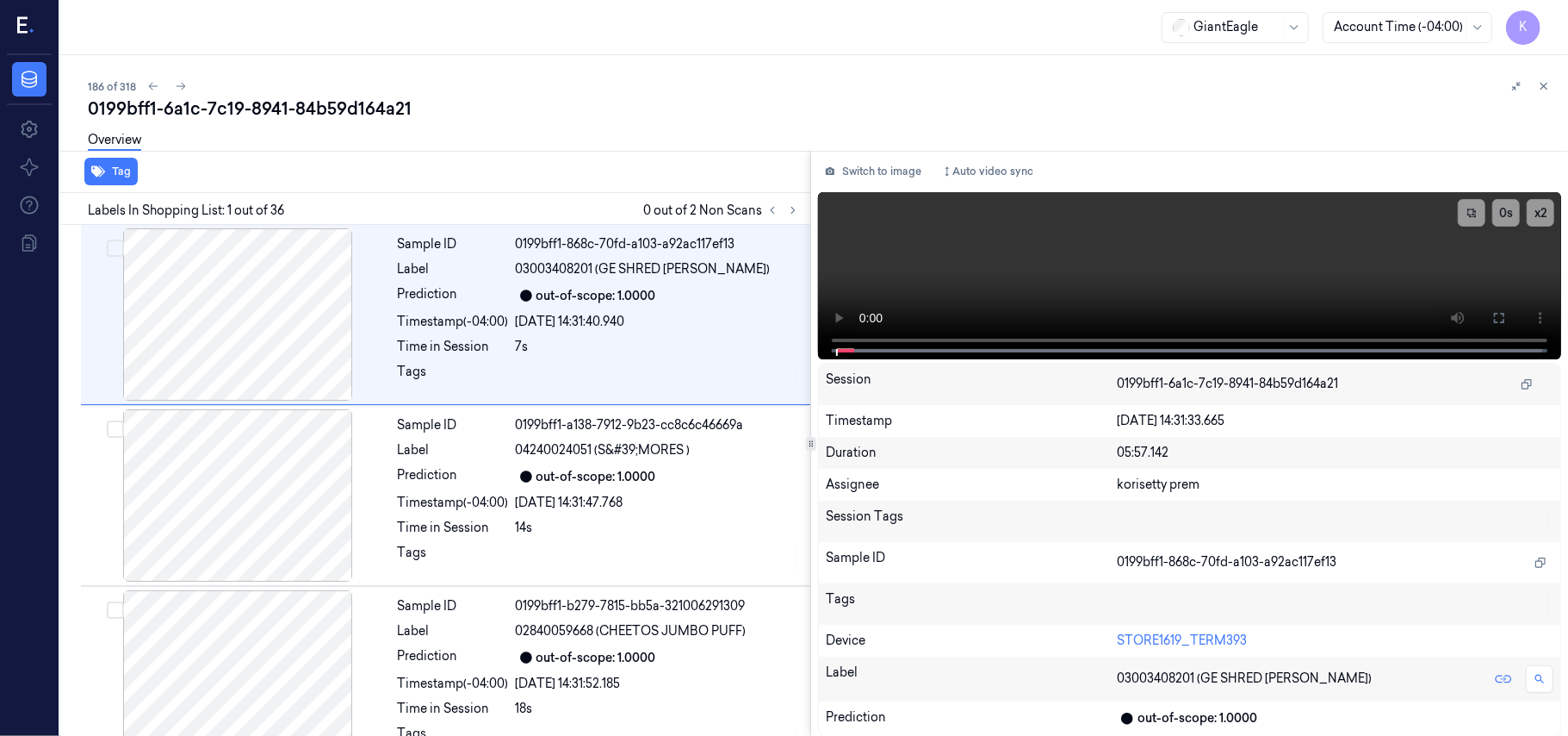
click at [658, 101] on div "0199bff1-6a1c-7c19-8941-84b59d164a21" at bounding box center [821, 109] width 1466 height 24
click at [787, 211] on icon at bounding box center [793, 211] width 12 height 12
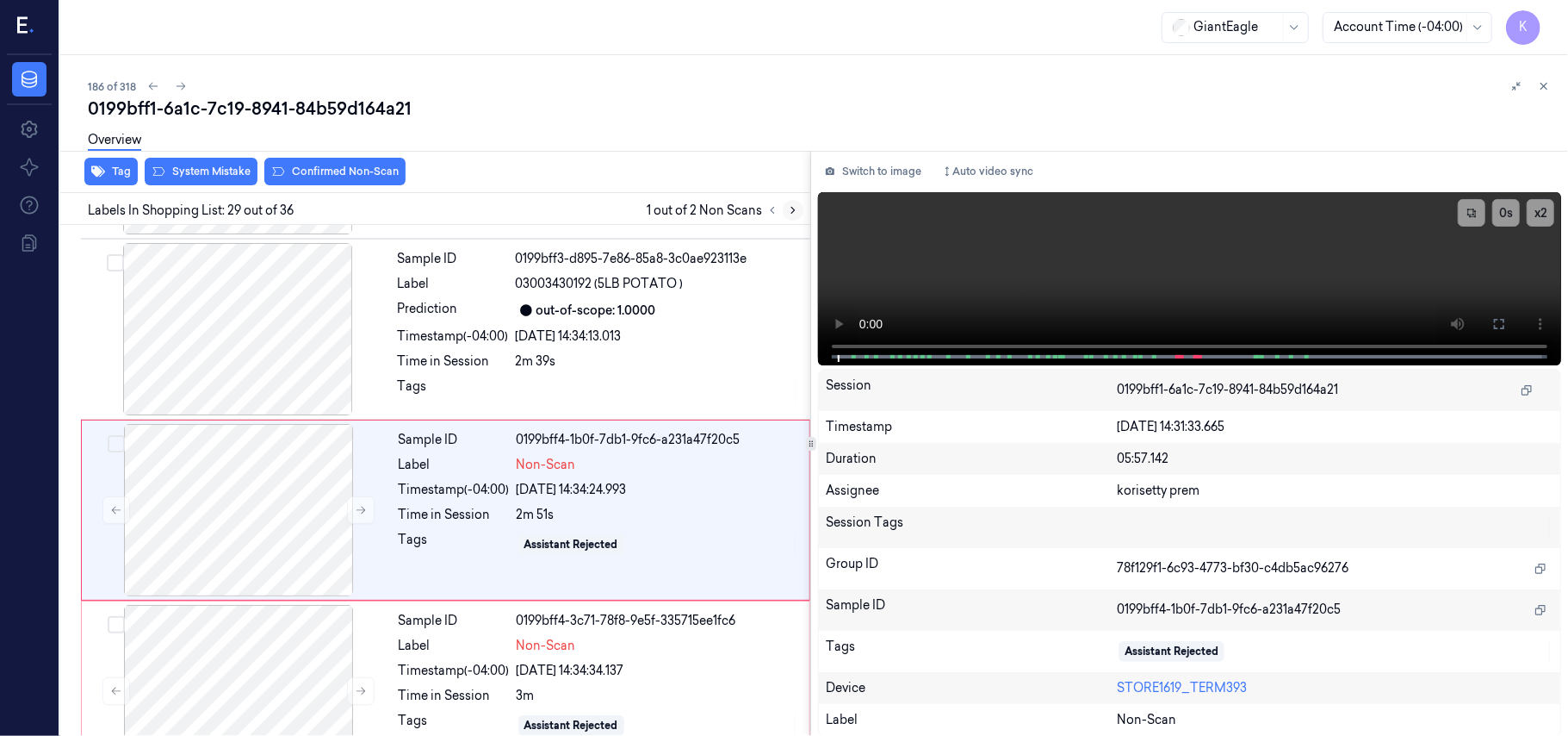
scroll to position [4915, 0]
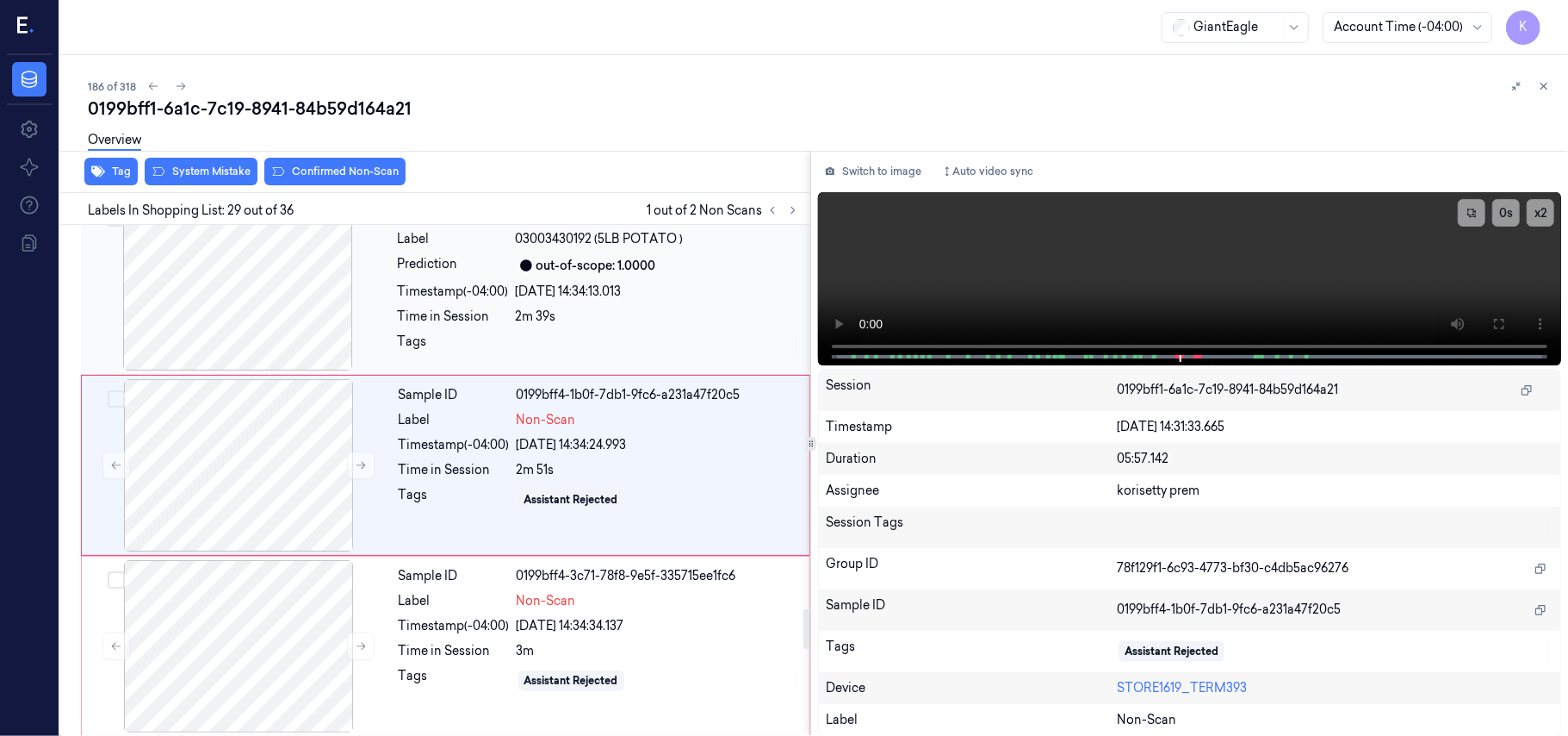
click at [628, 293] on div "Sample ID 0199bff3-d895-7e86-85a8-3c0ae923113e Label 03003430192 (5LB POTATO ) …" at bounding box center [599, 285] width 416 height 173
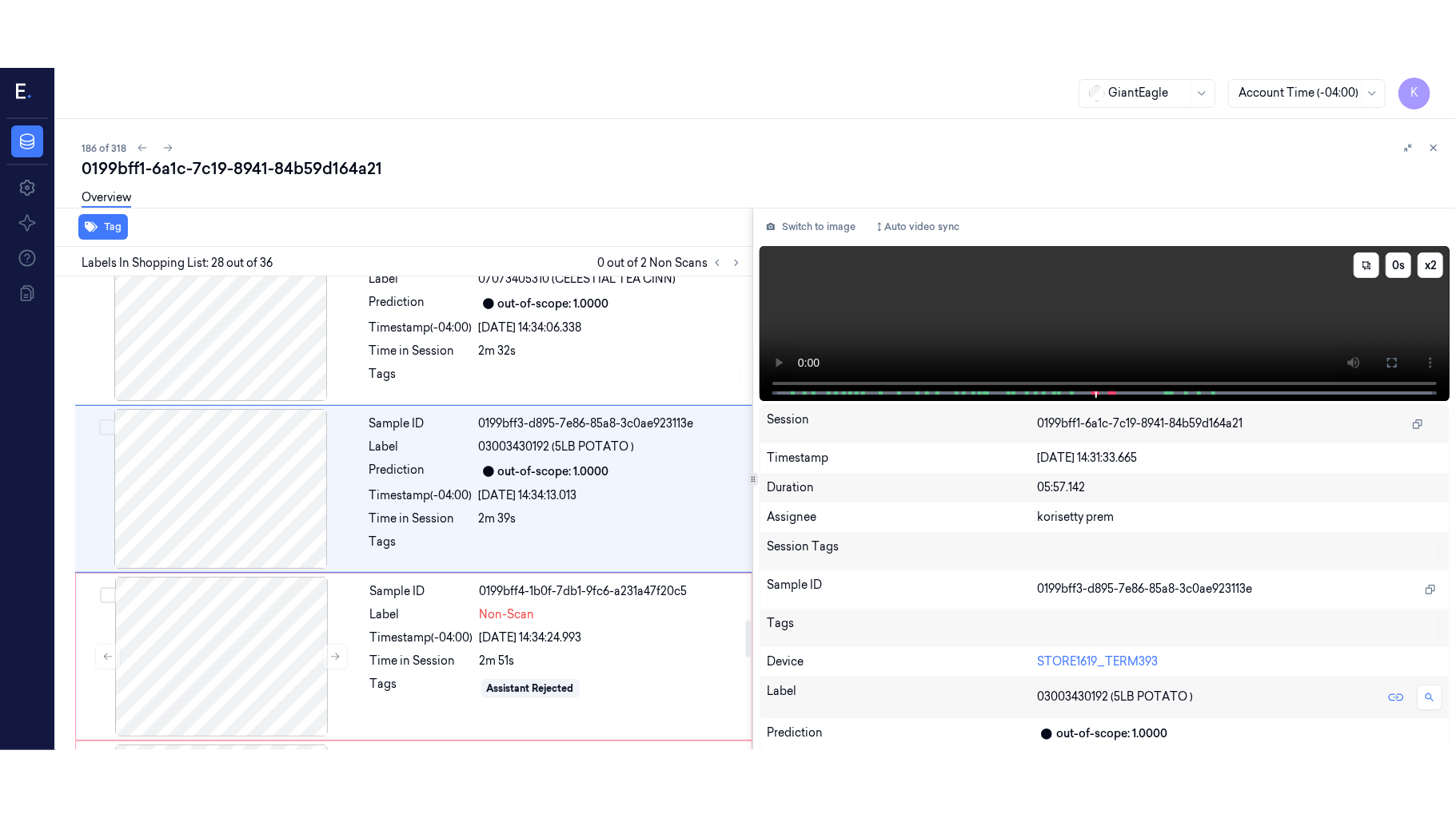
scroll to position [4390, 0]
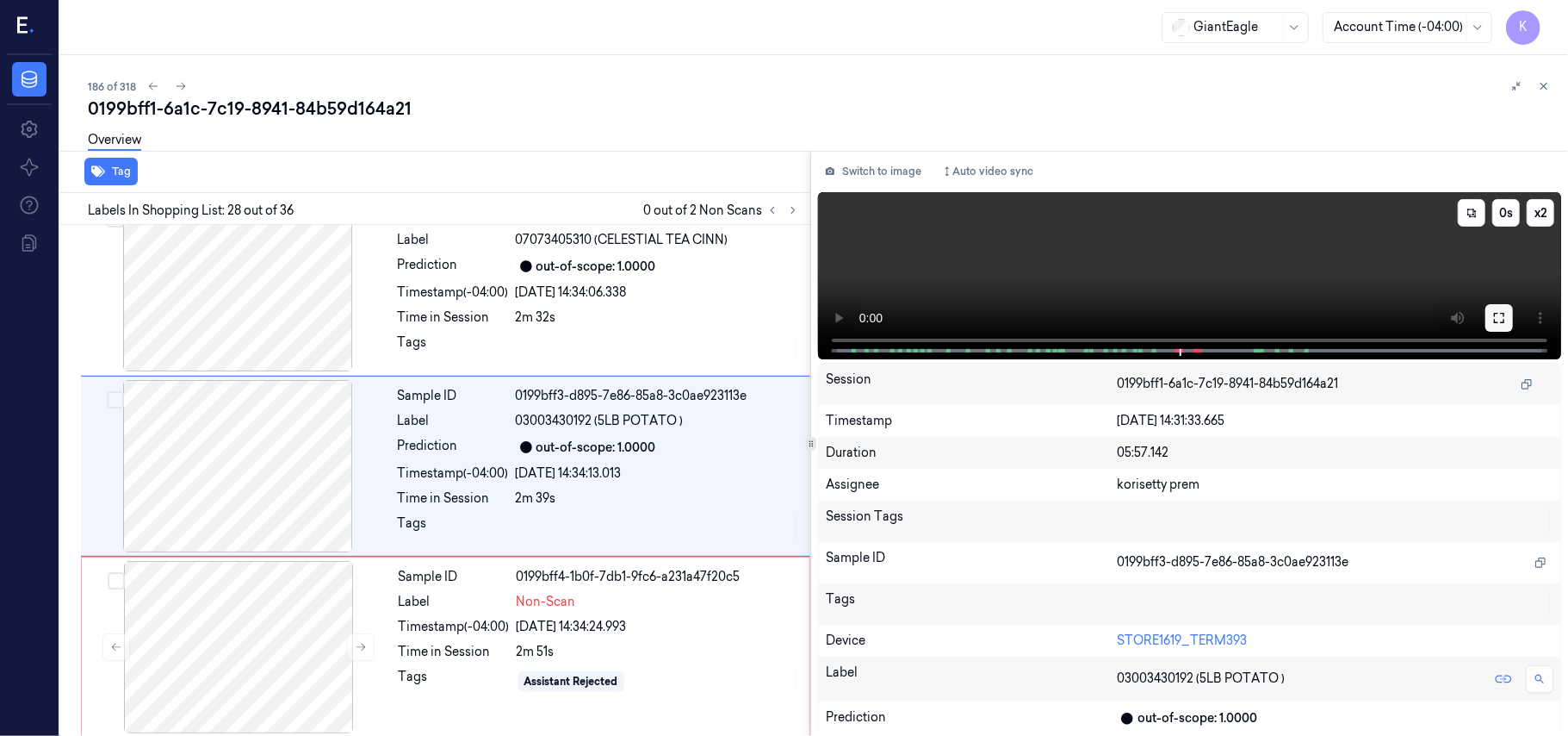
click at [1500, 313] on icon at bounding box center [1499, 318] width 14 height 14
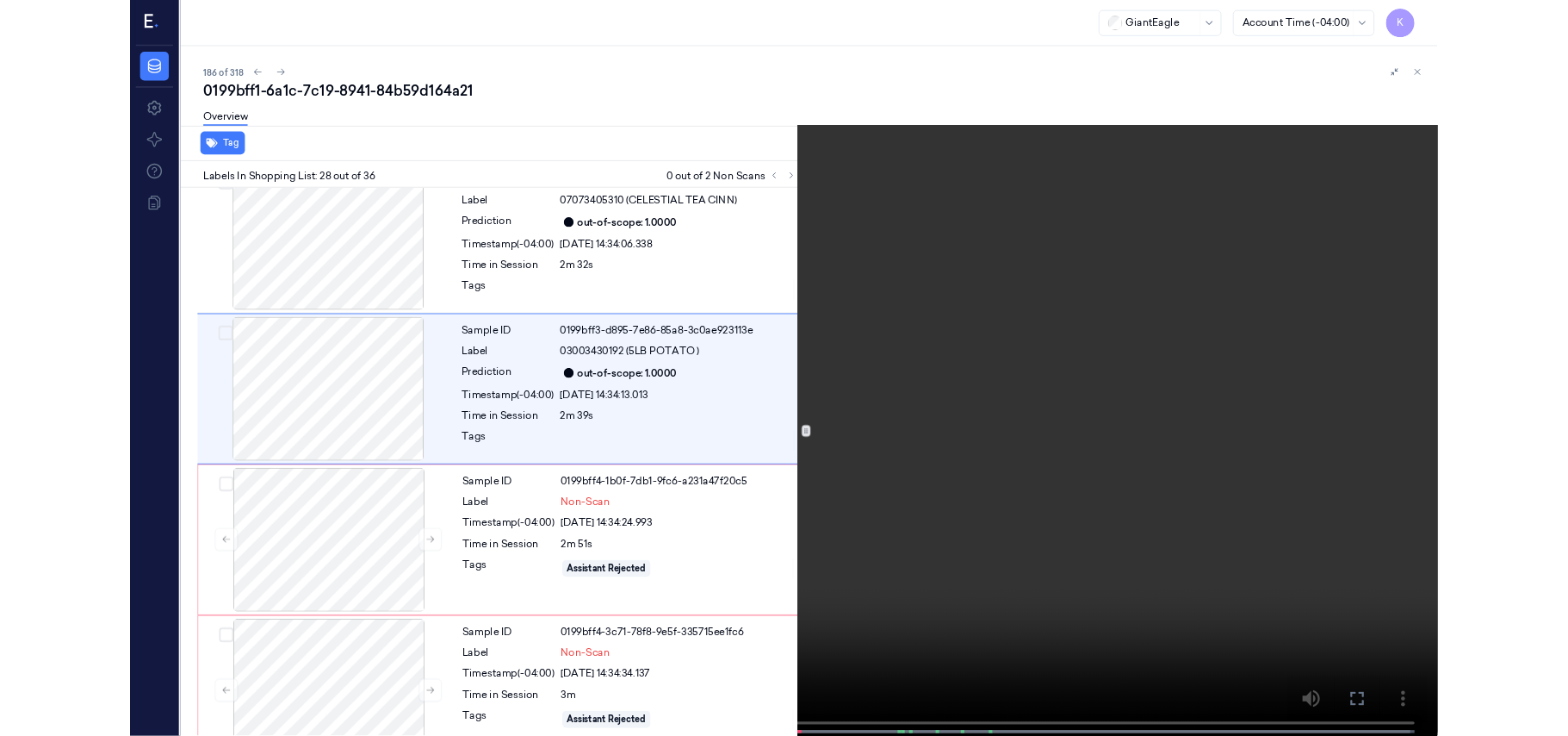
scroll to position [4660, 0]
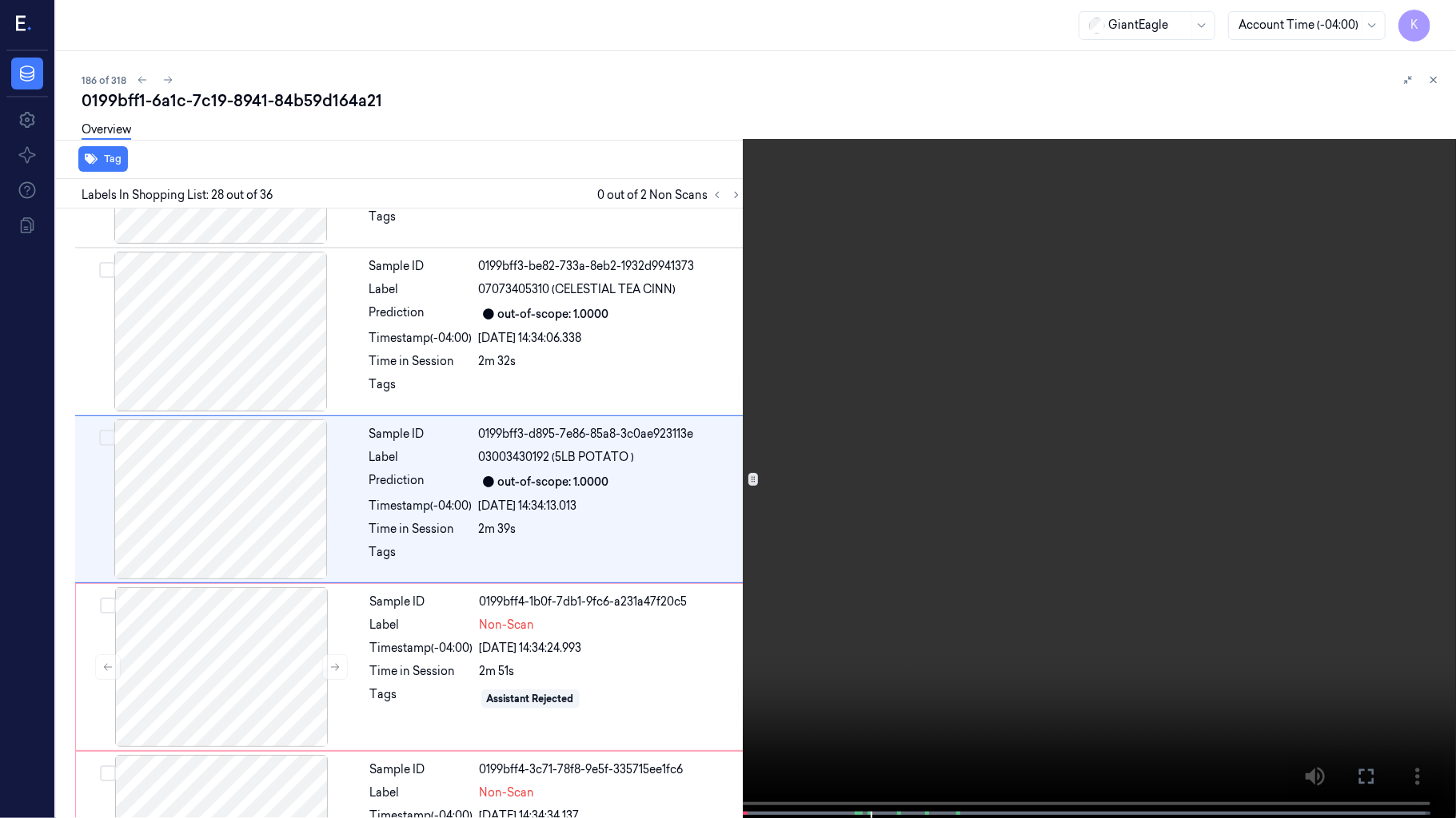
click at [1002, 524] on video at bounding box center [728, 411] width 1456 height 821
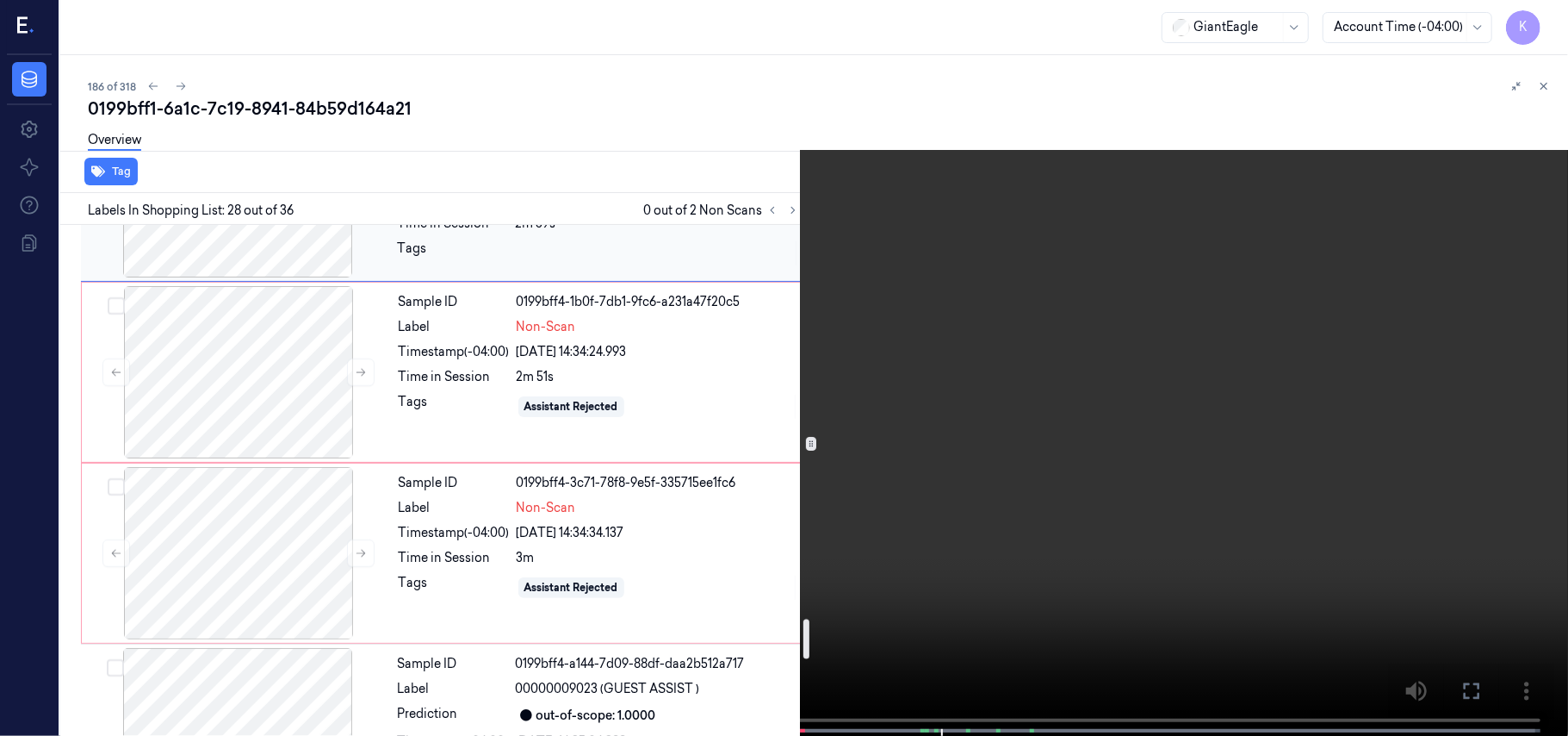
scroll to position [5120, 0]
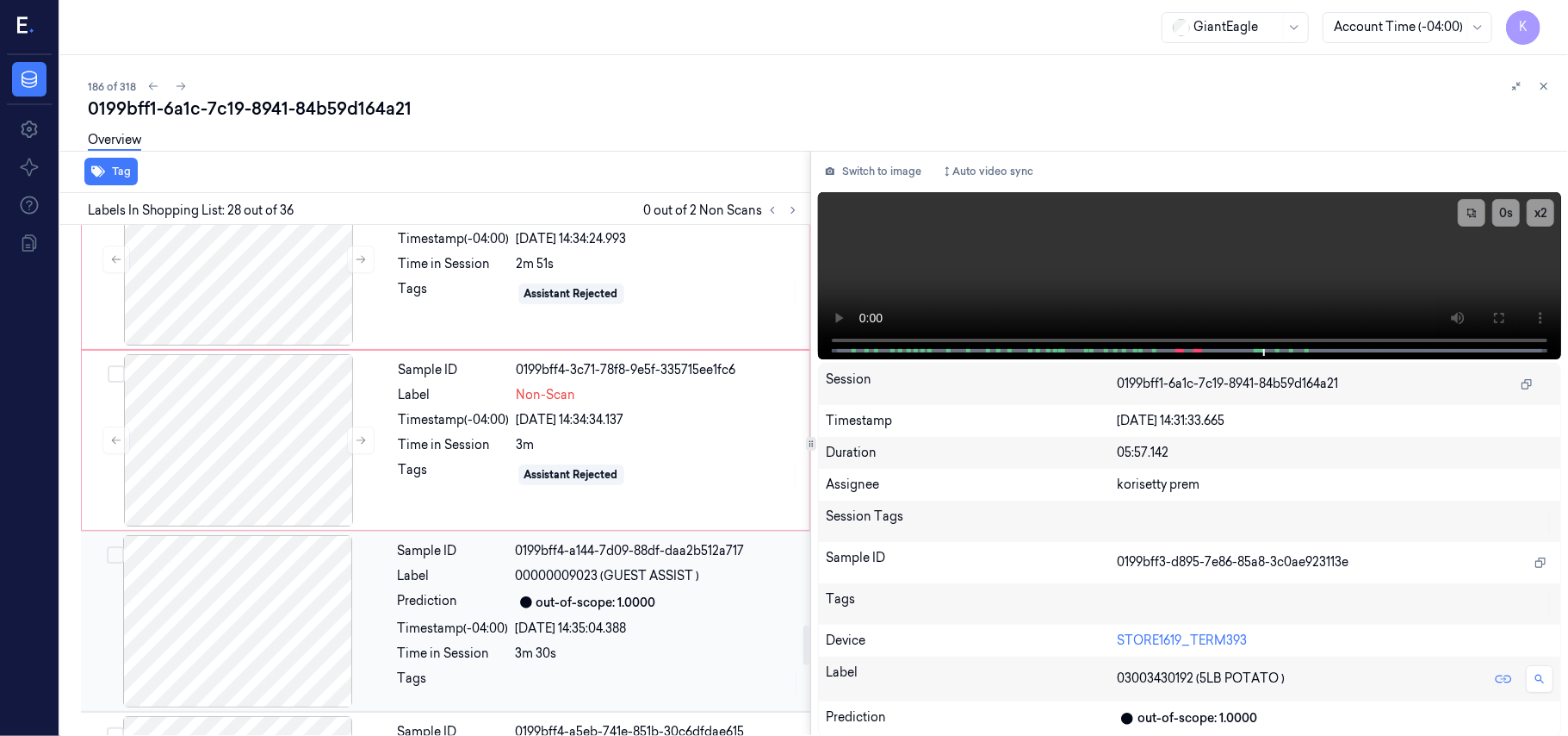
click at [679, 638] on div "07/10/2025 14:35:04.388" at bounding box center [657, 628] width 284 height 18
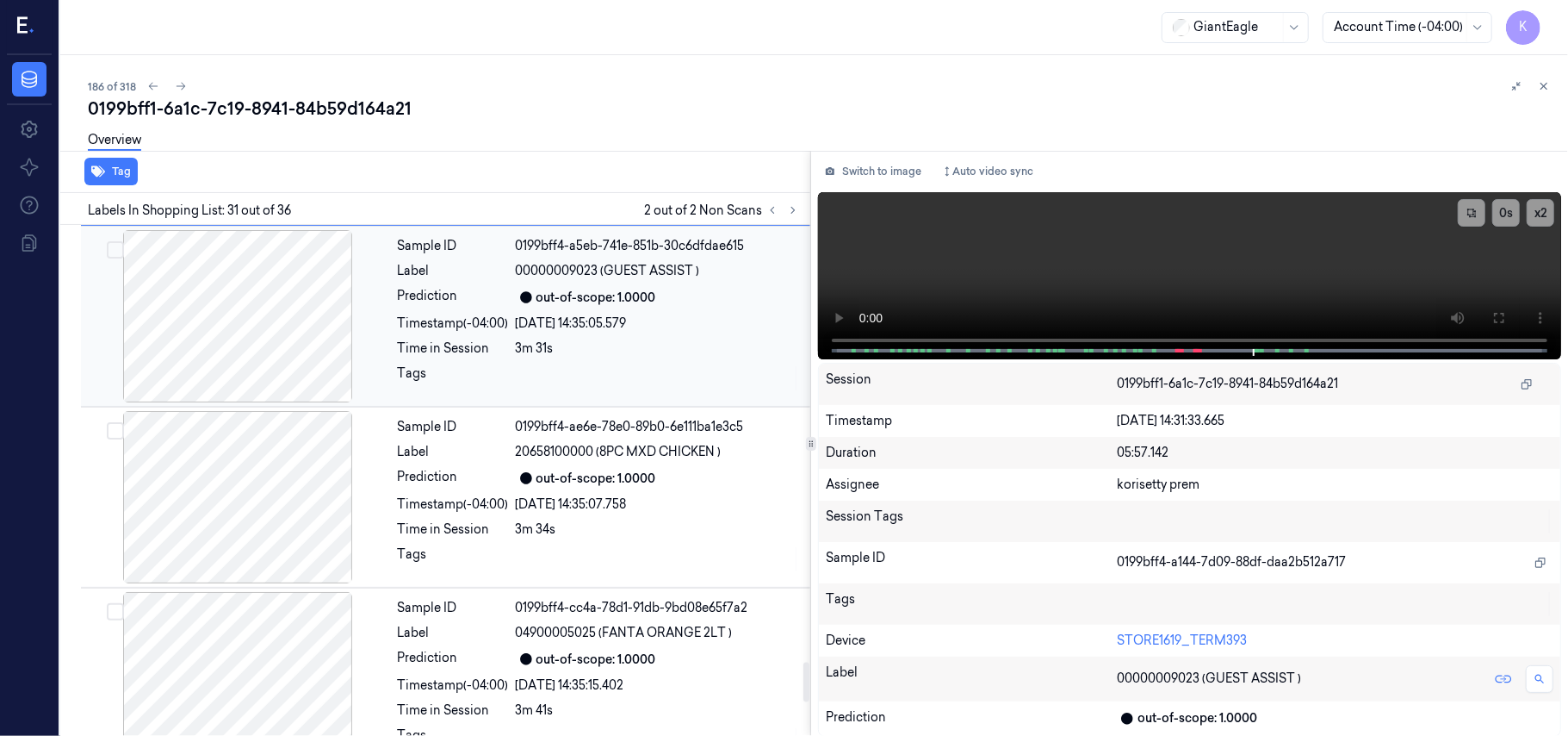
scroll to position [5621, 0]
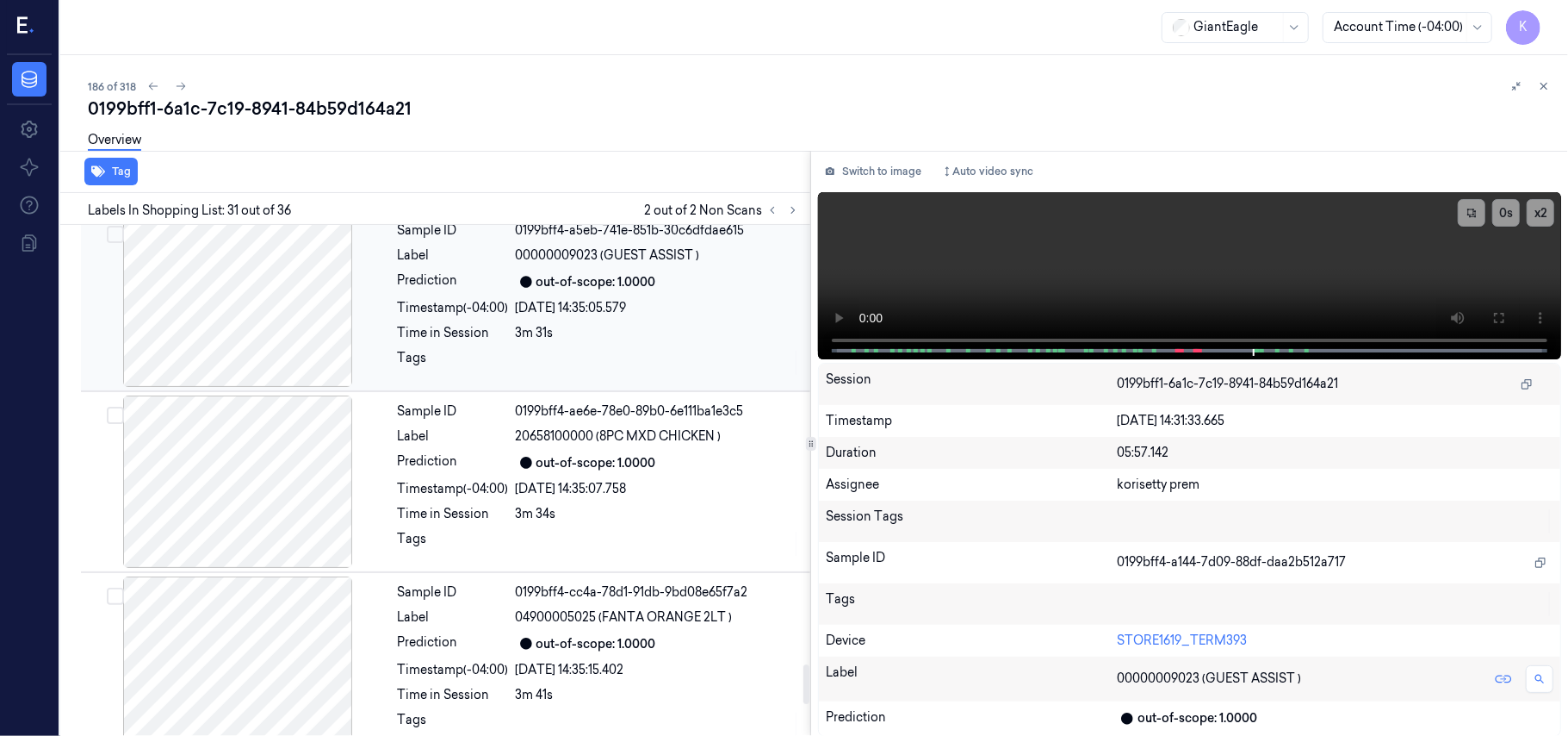
click at [596, 317] on div "07/10/2025 14:35:05.579" at bounding box center [657, 307] width 284 height 18
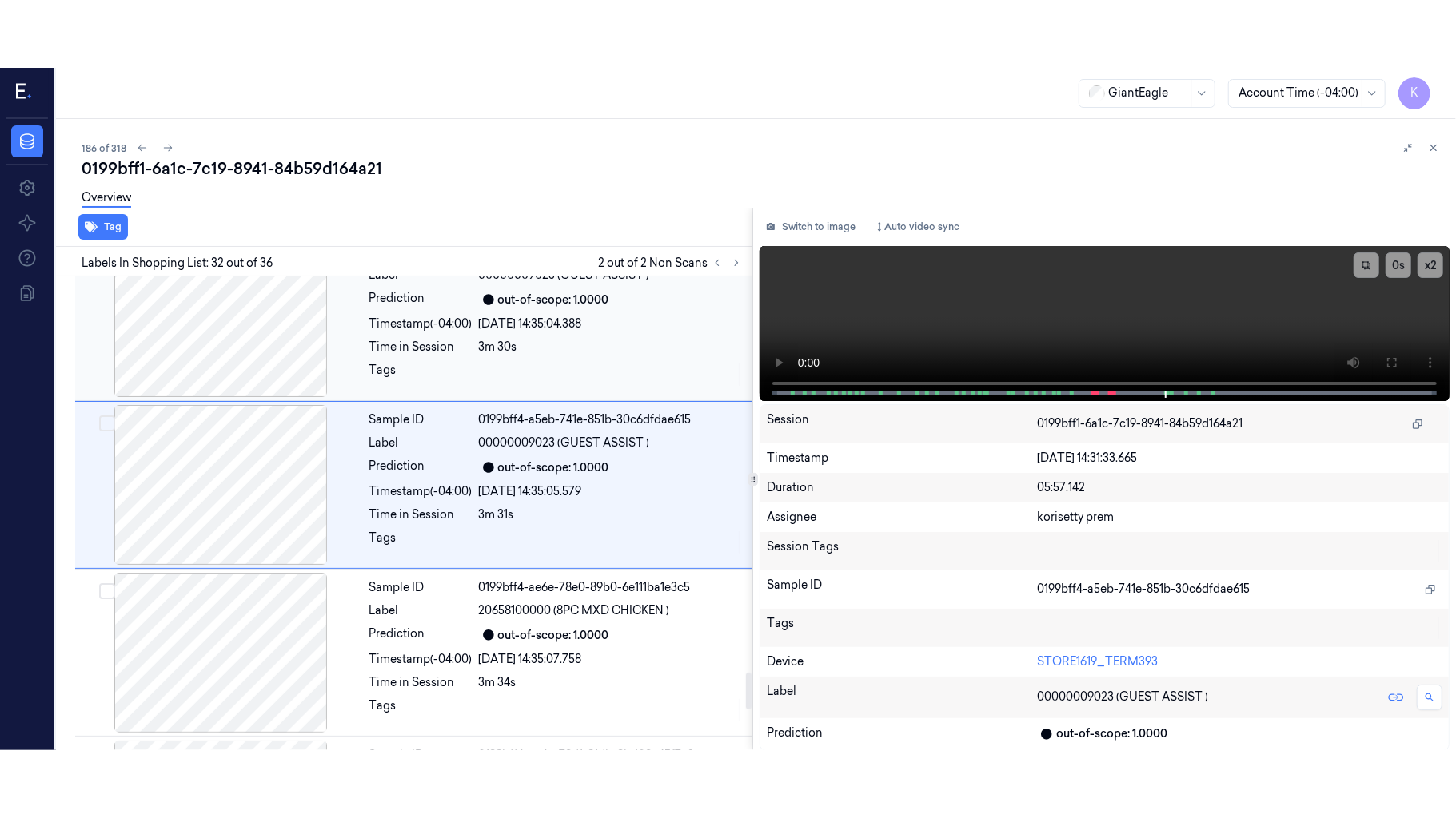
scroll to position [5064, 0]
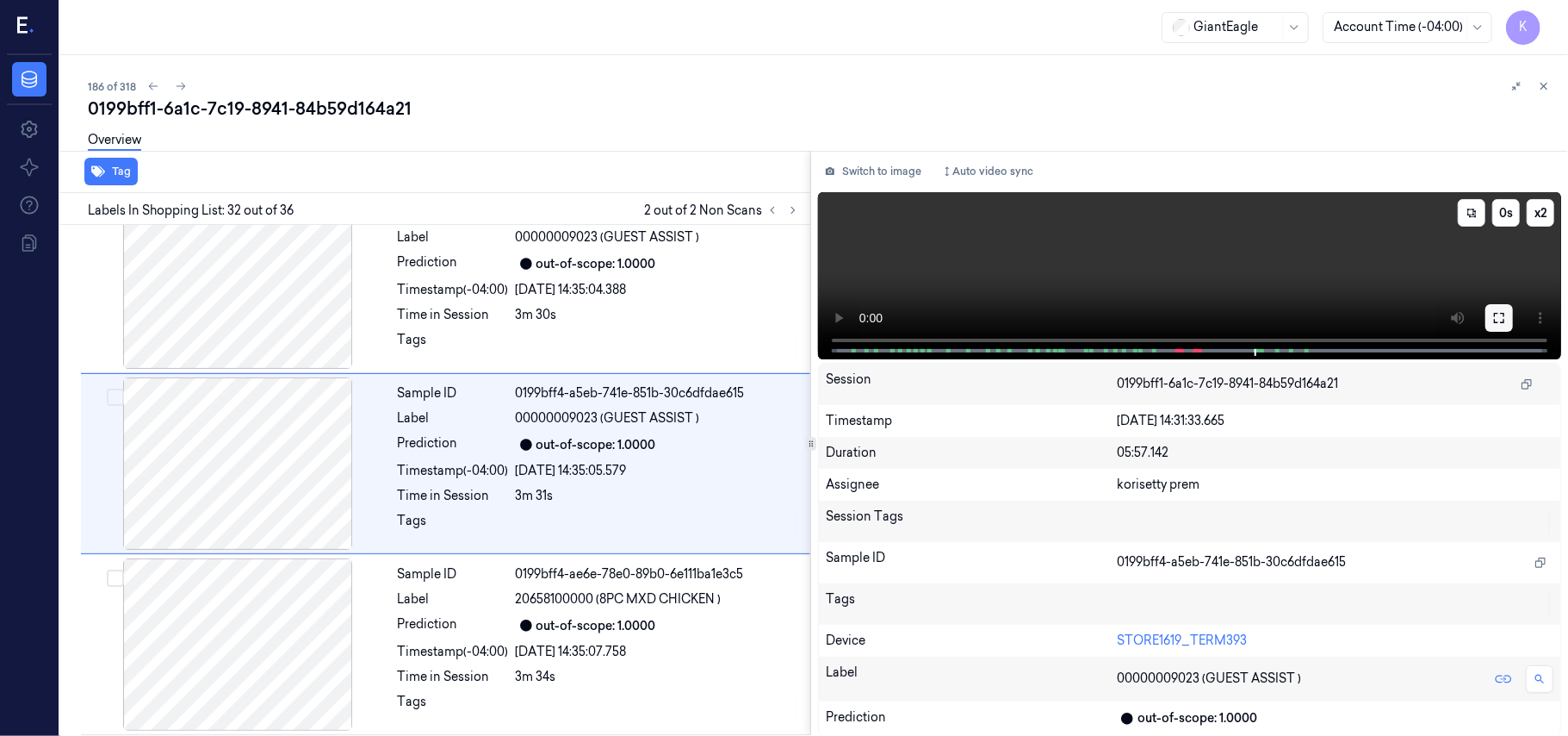
click at [1509, 317] on button at bounding box center [1499, 318] width 28 height 28
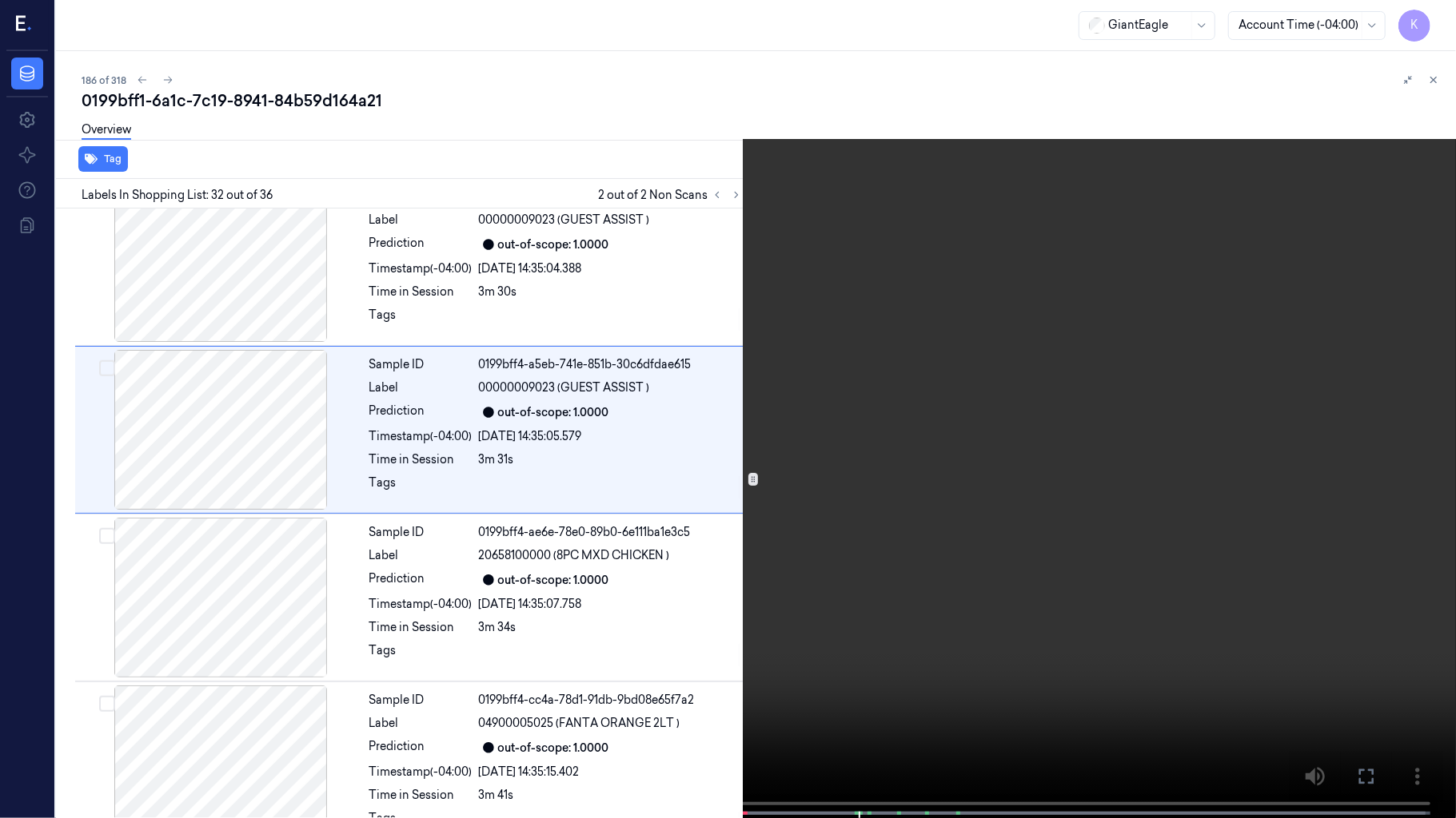
click at [845, 653] on video at bounding box center [728, 411] width 1456 height 821
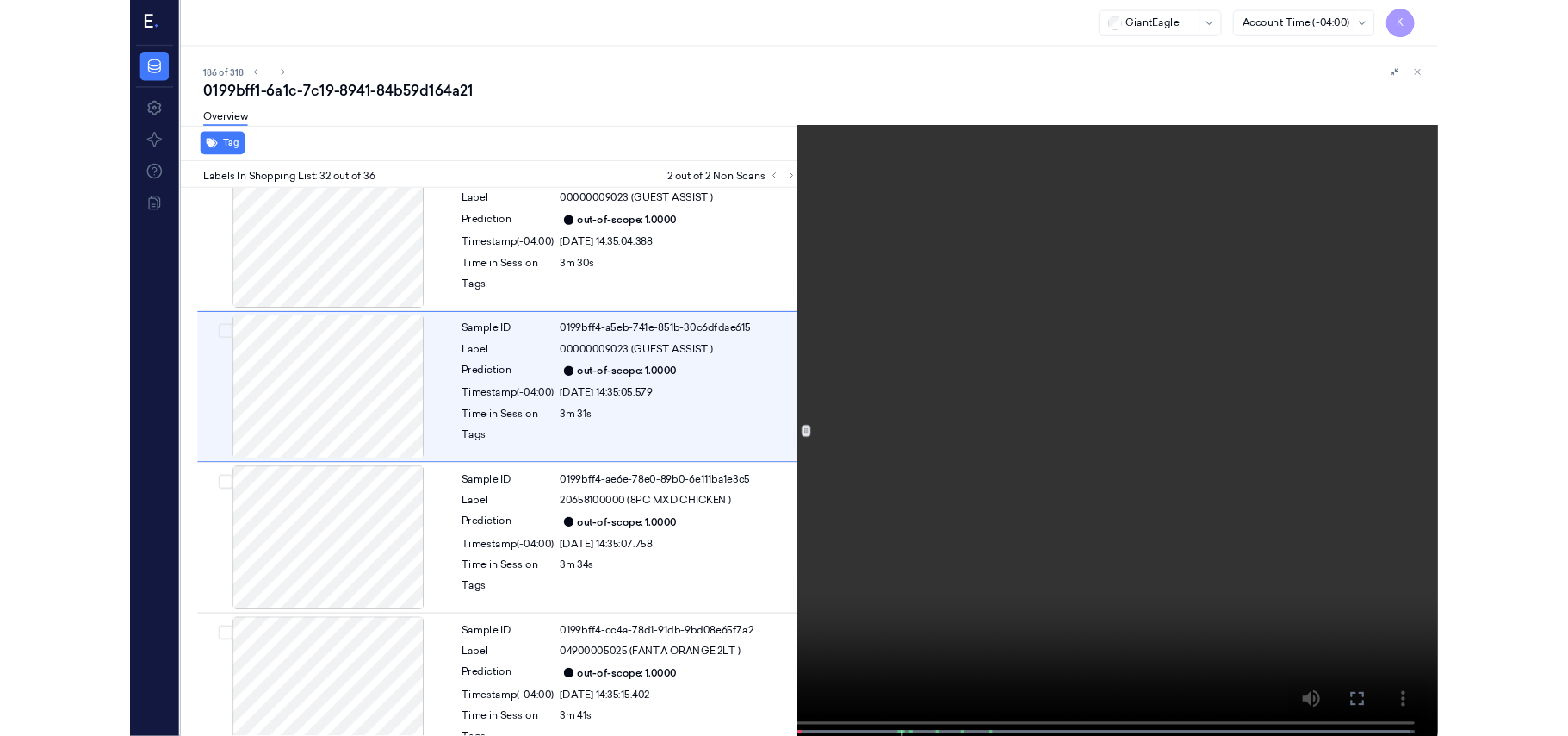
scroll to position [5387, 0]
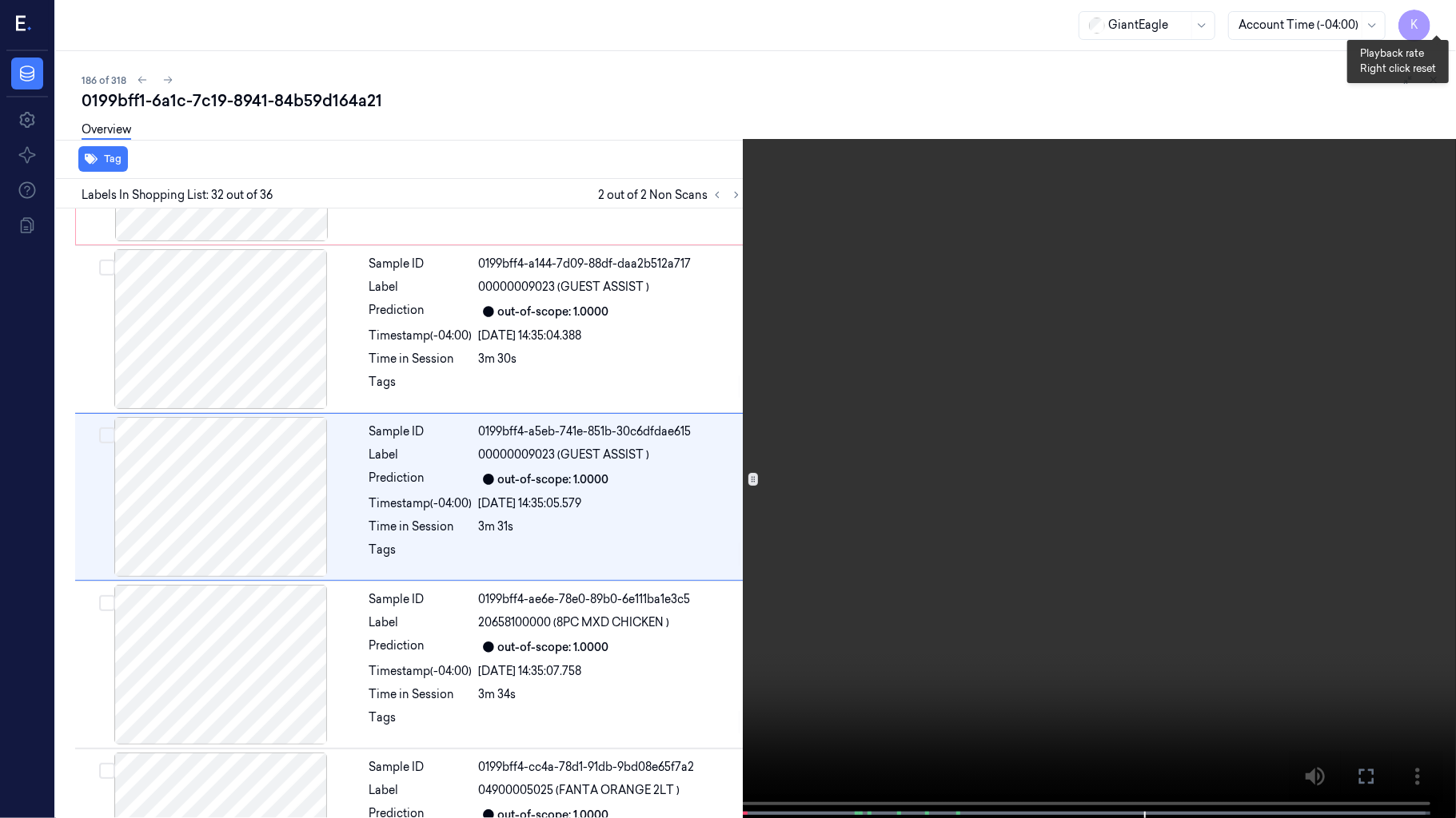
click at [1446, 18] on button "x 2" at bounding box center [1437, 19] width 26 height 26
click at [1302, 569] on video at bounding box center [728, 411] width 1456 height 821
click at [1298, 612] on video at bounding box center [728, 411] width 1456 height 821
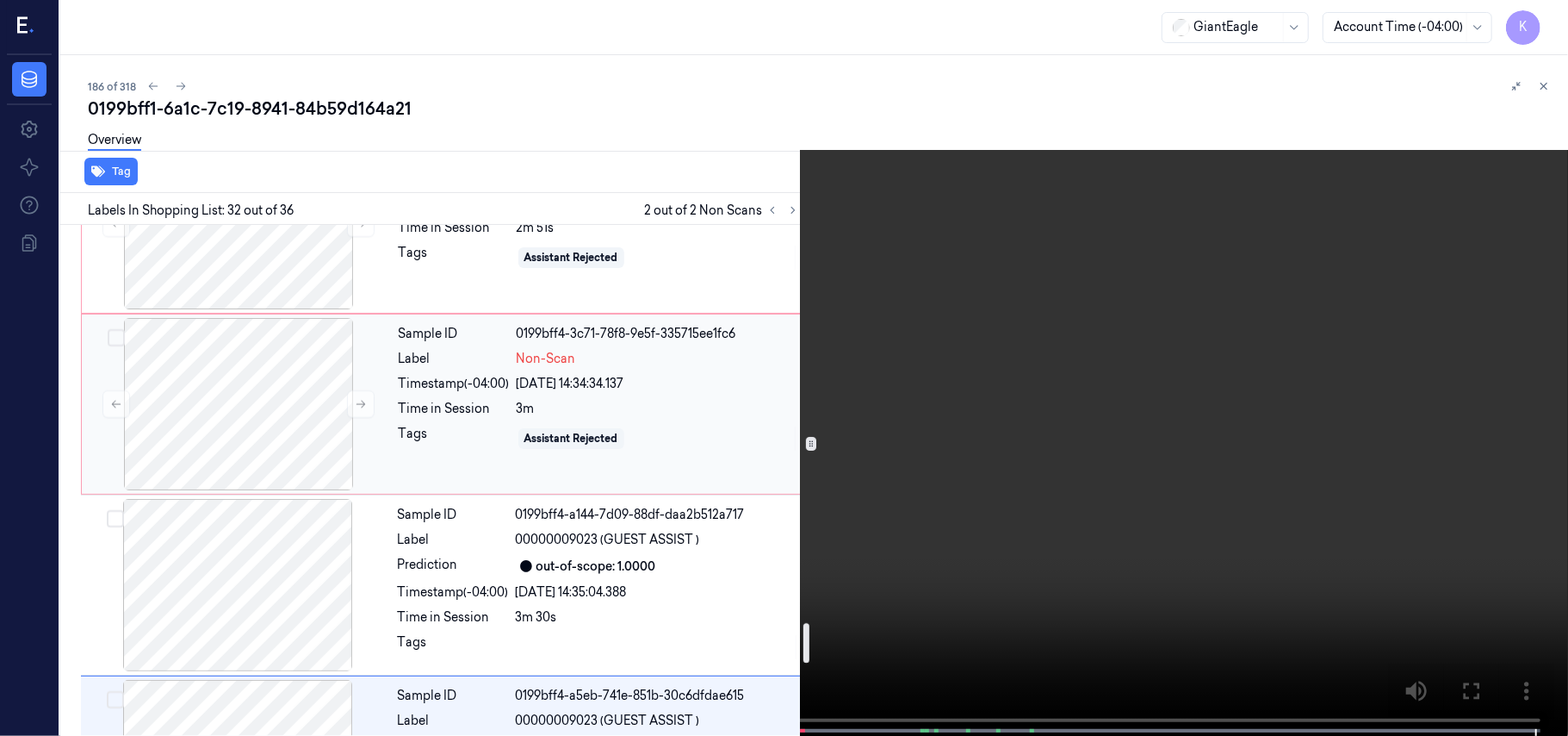
scroll to position [5042, 0]
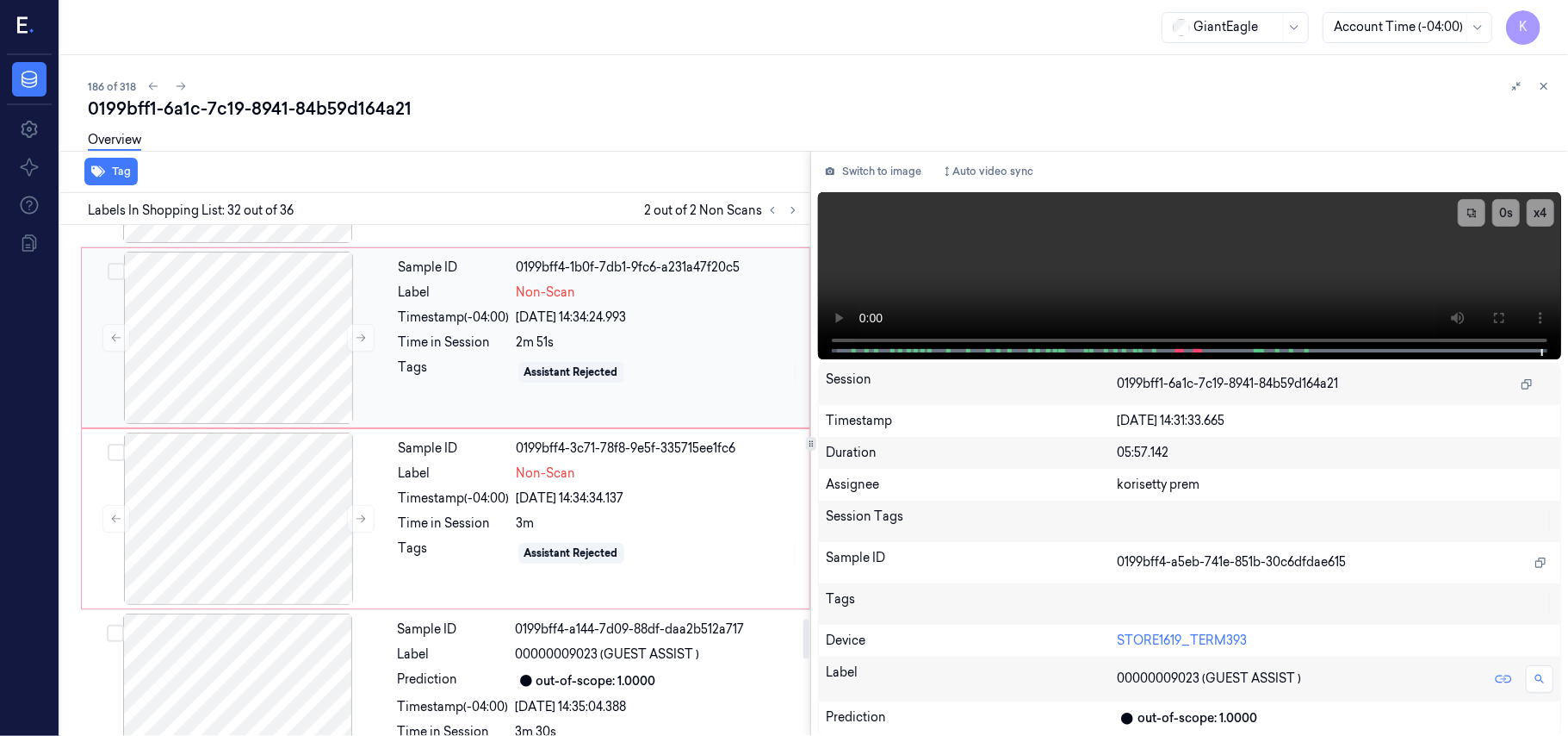
click at [546, 351] on div "2m 51s" at bounding box center [657, 342] width 282 height 18
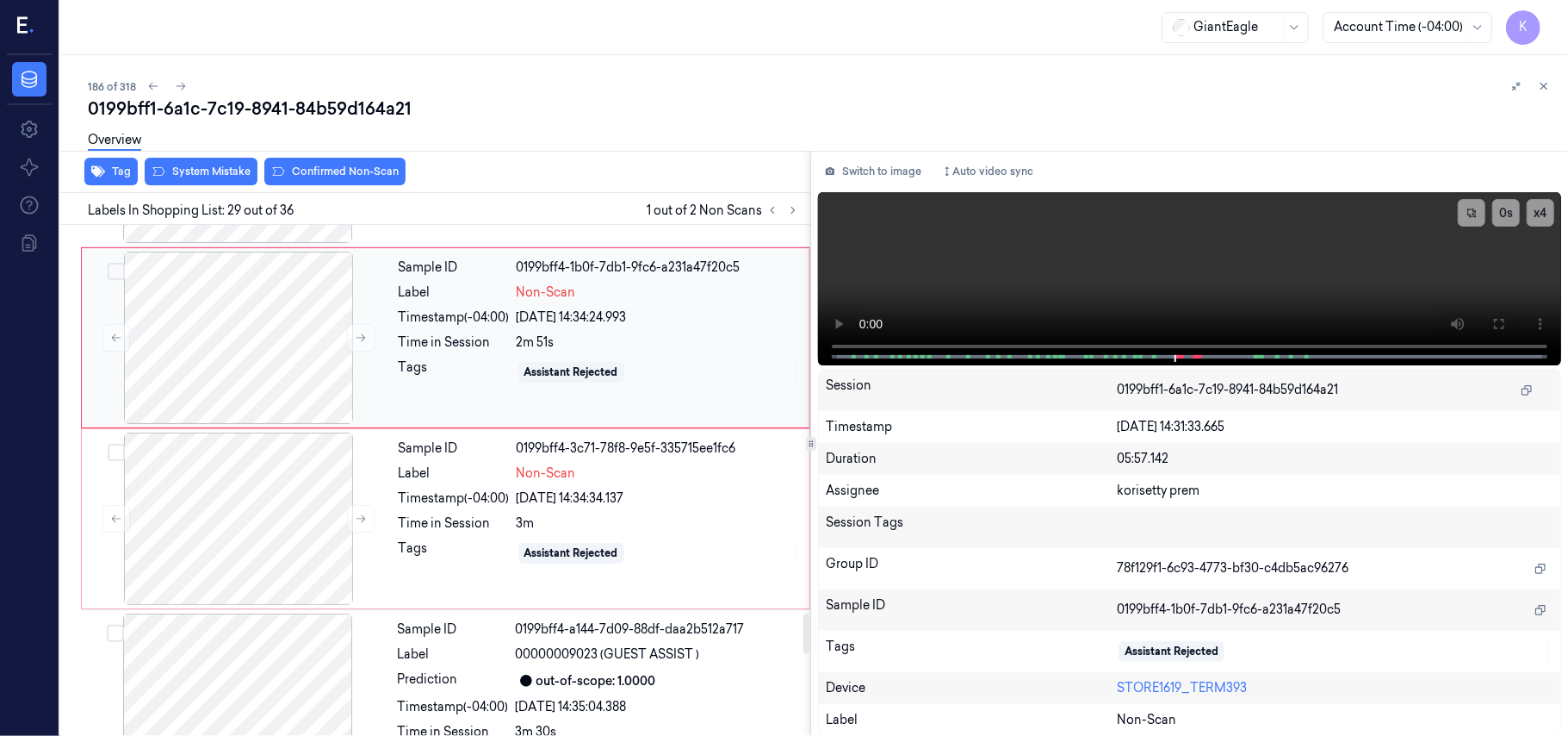
scroll to position [4915, 0]
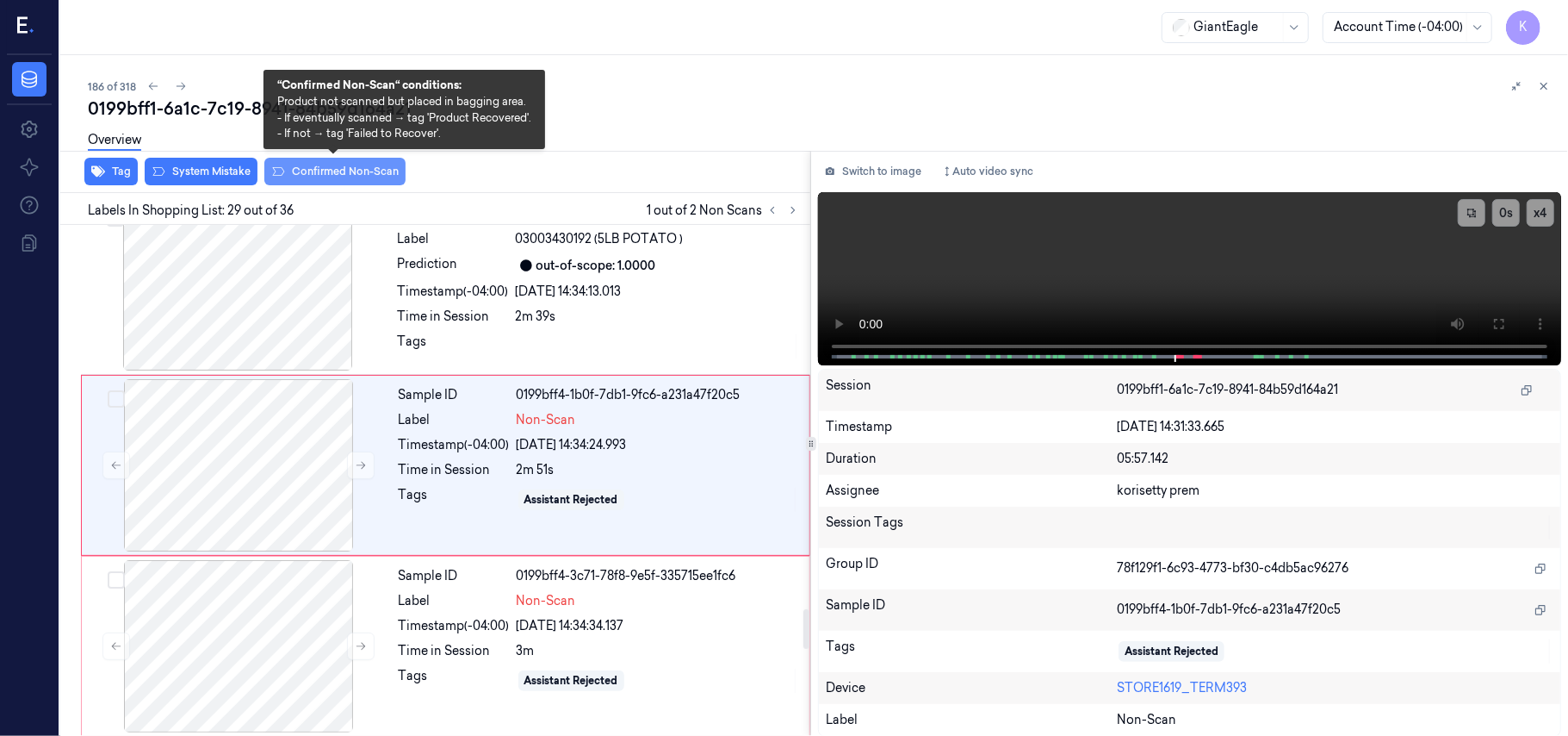
click at [345, 177] on button "Confirmed Non-Scan" at bounding box center [336, 172] width 141 height 28
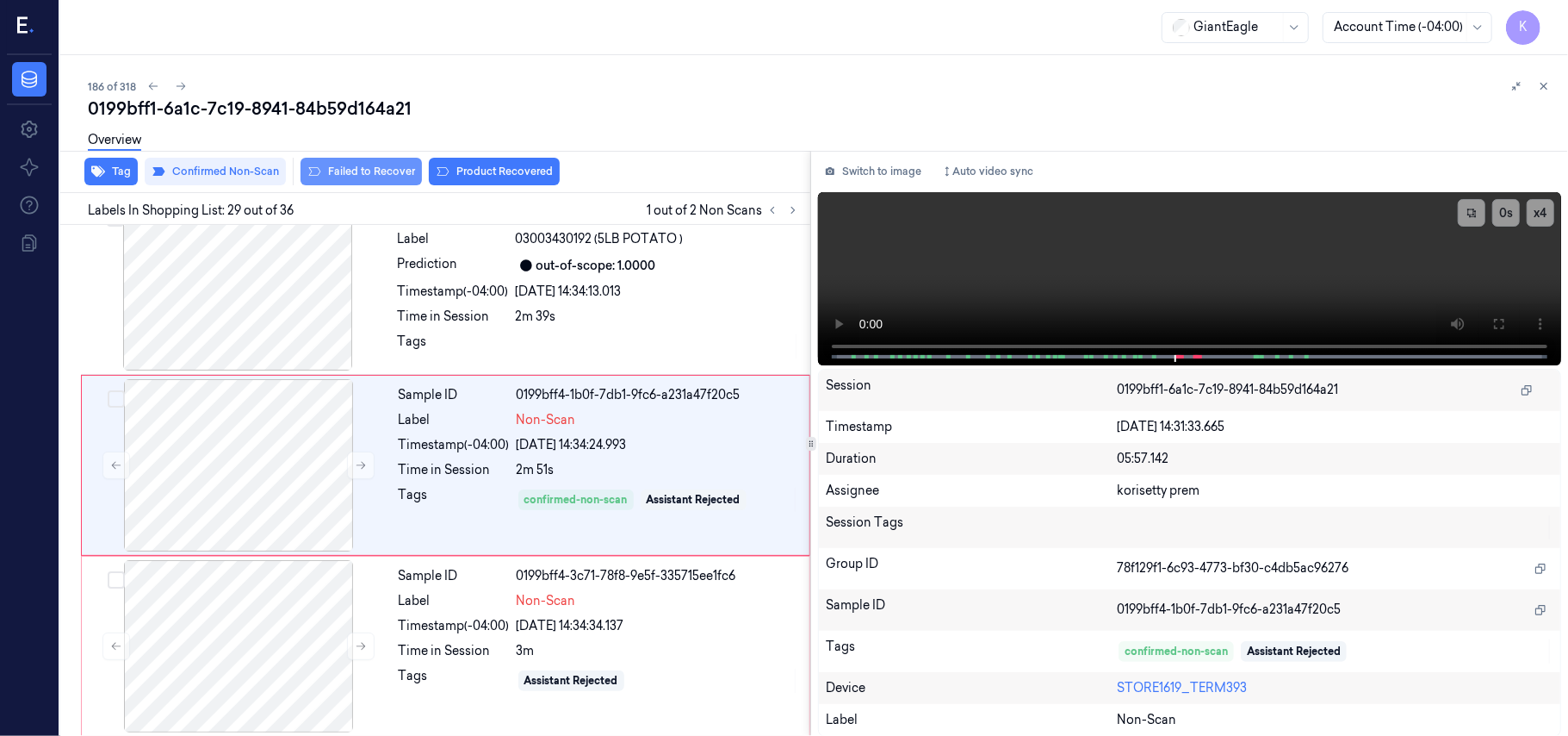
click at [346, 176] on button "Failed to Recover" at bounding box center [361, 172] width 122 height 28
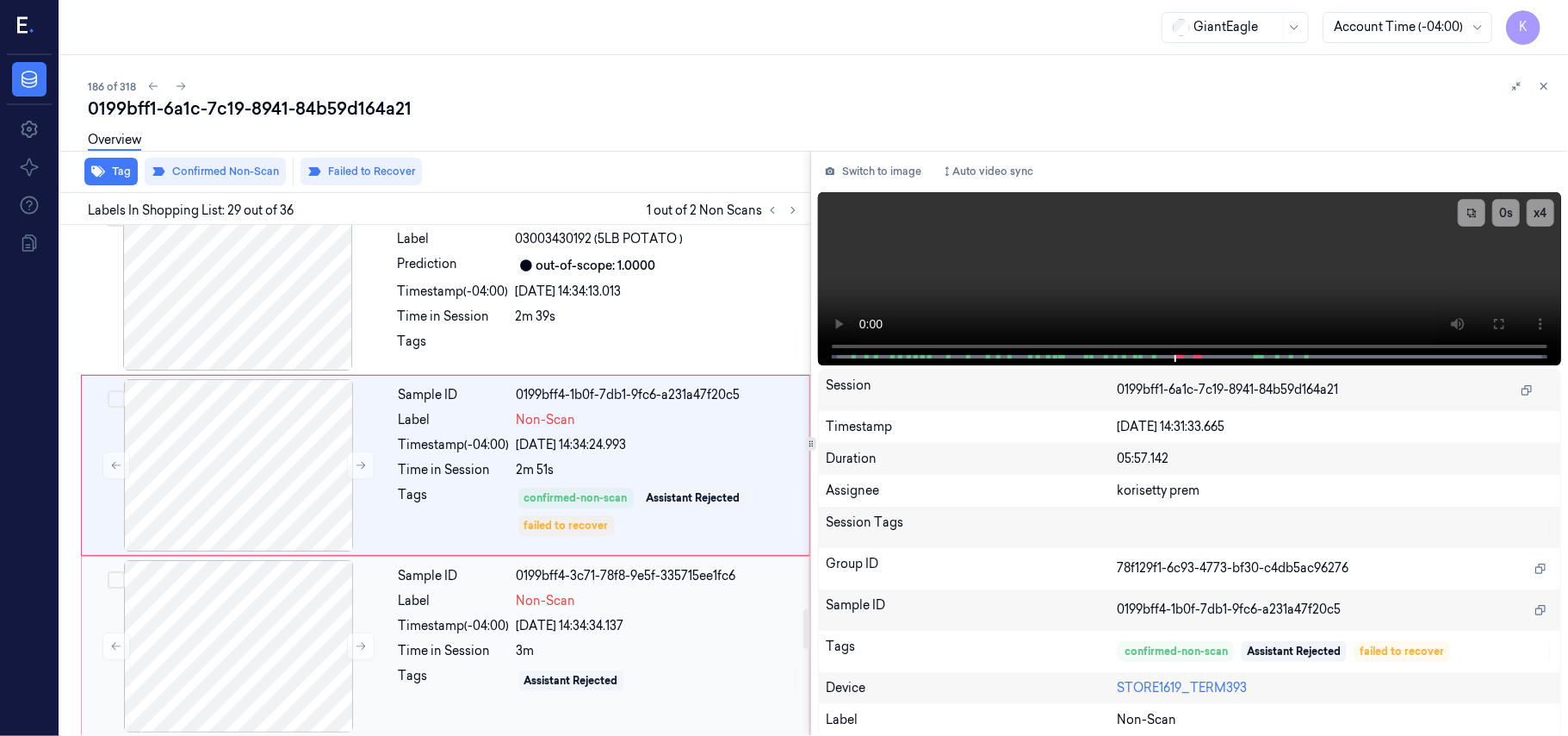
click at [525, 585] on div "0199bff4-3c71-78f8-9e5f-335715ee1fc6" at bounding box center [657, 576] width 282 height 18
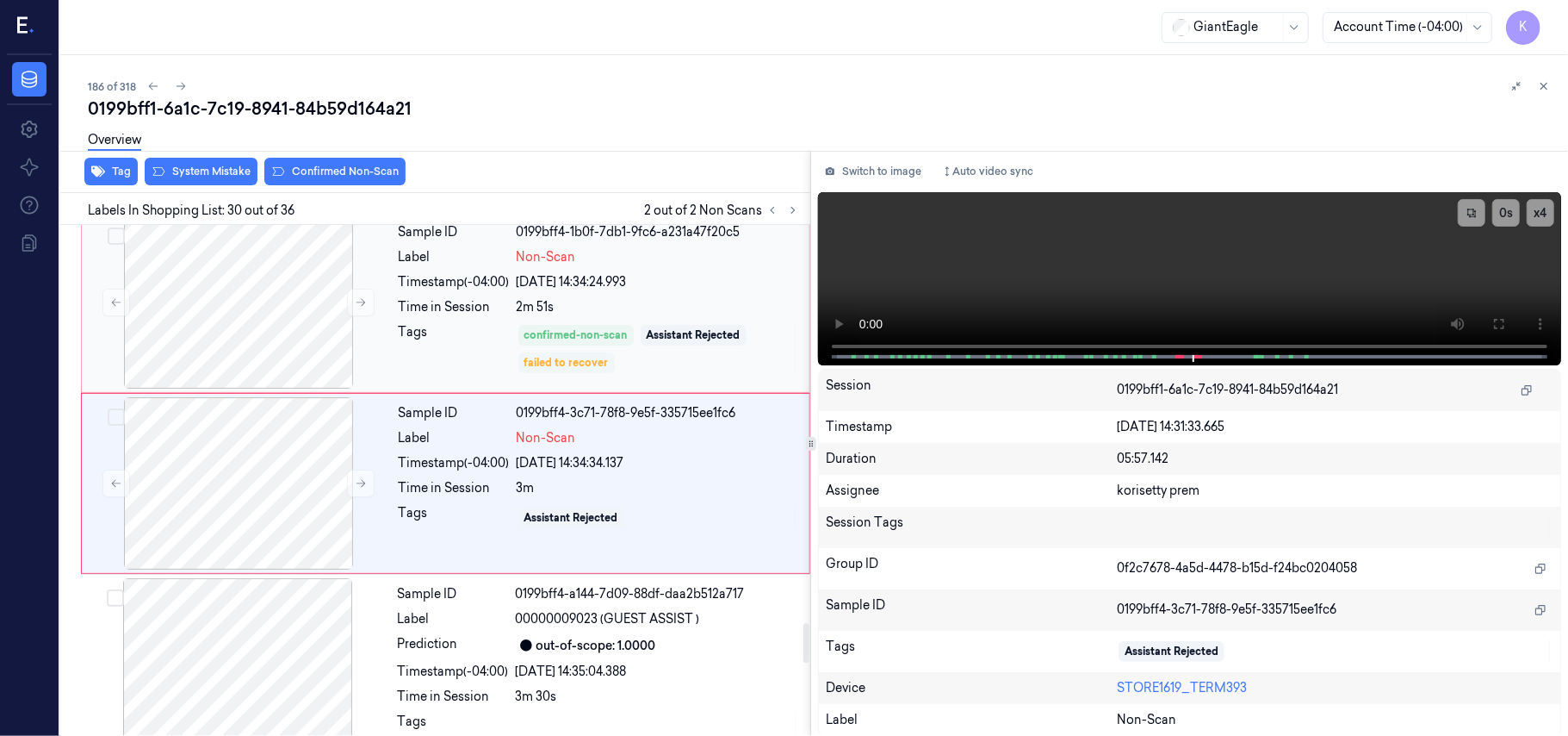
scroll to position [5096, 0]
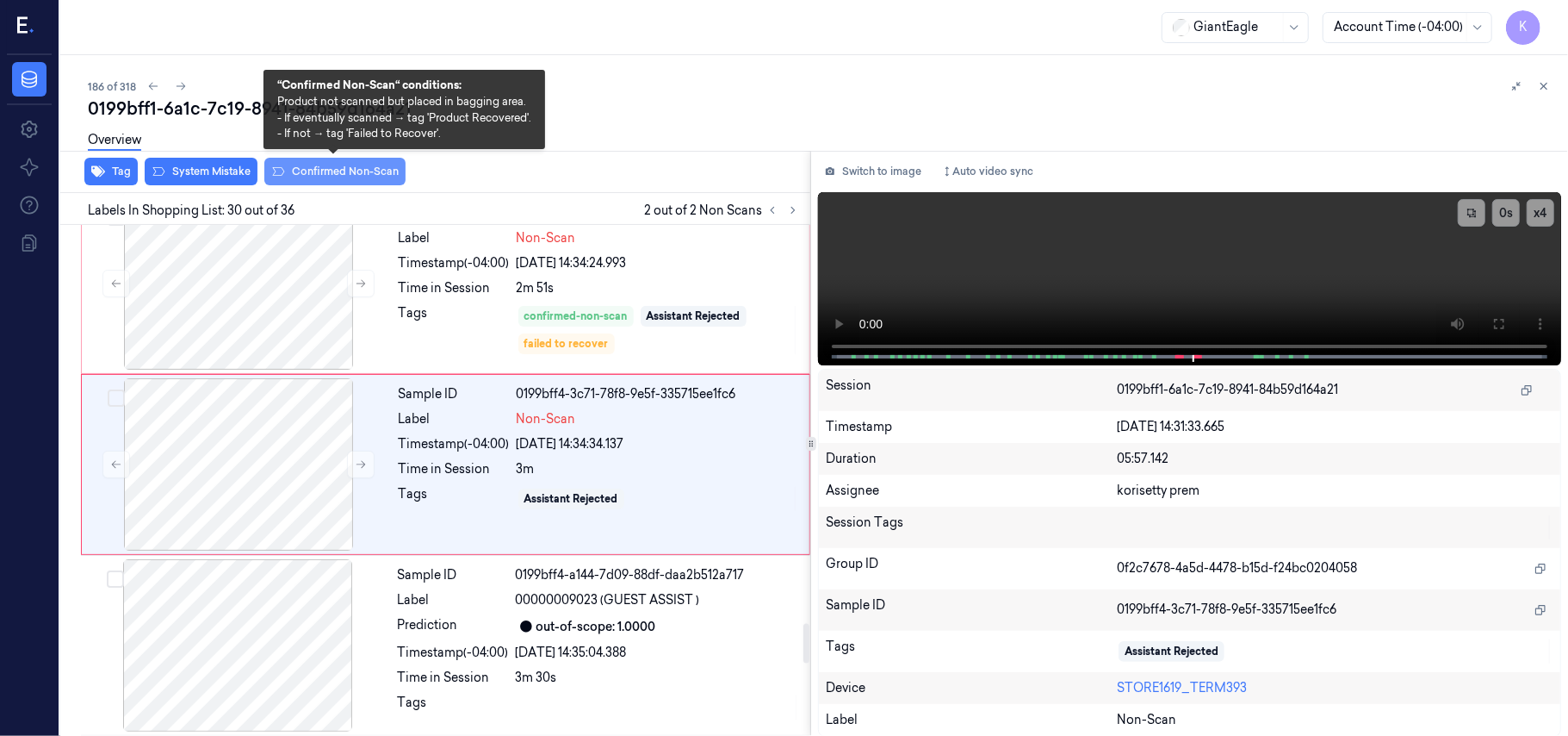
click at [303, 167] on button "Confirmed Non-Scan" at bounding box center [336, 172] width 141 height 28
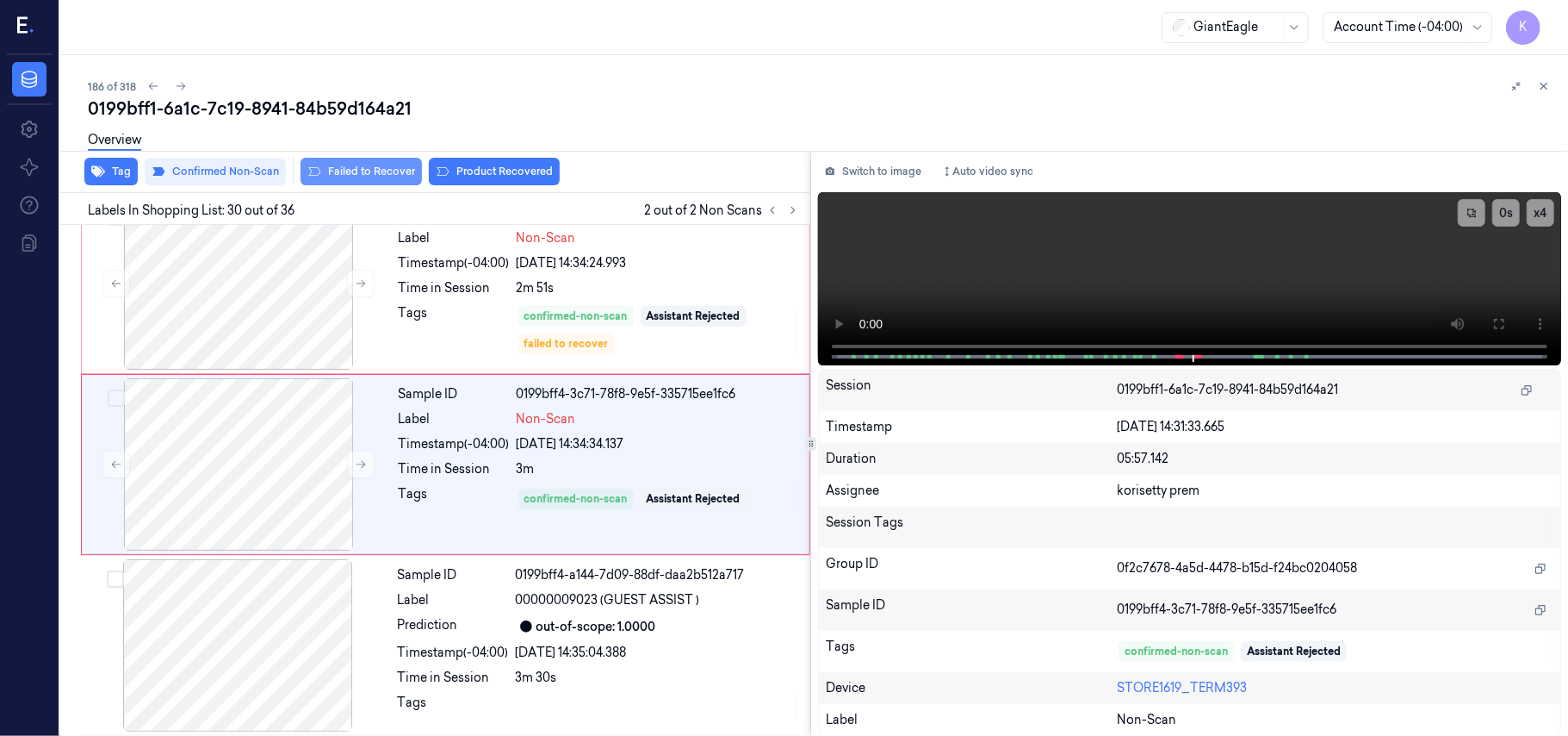
click at [391, 177] on button "Failed to Recover" at bounding box center [361, 172] width 122 height 28
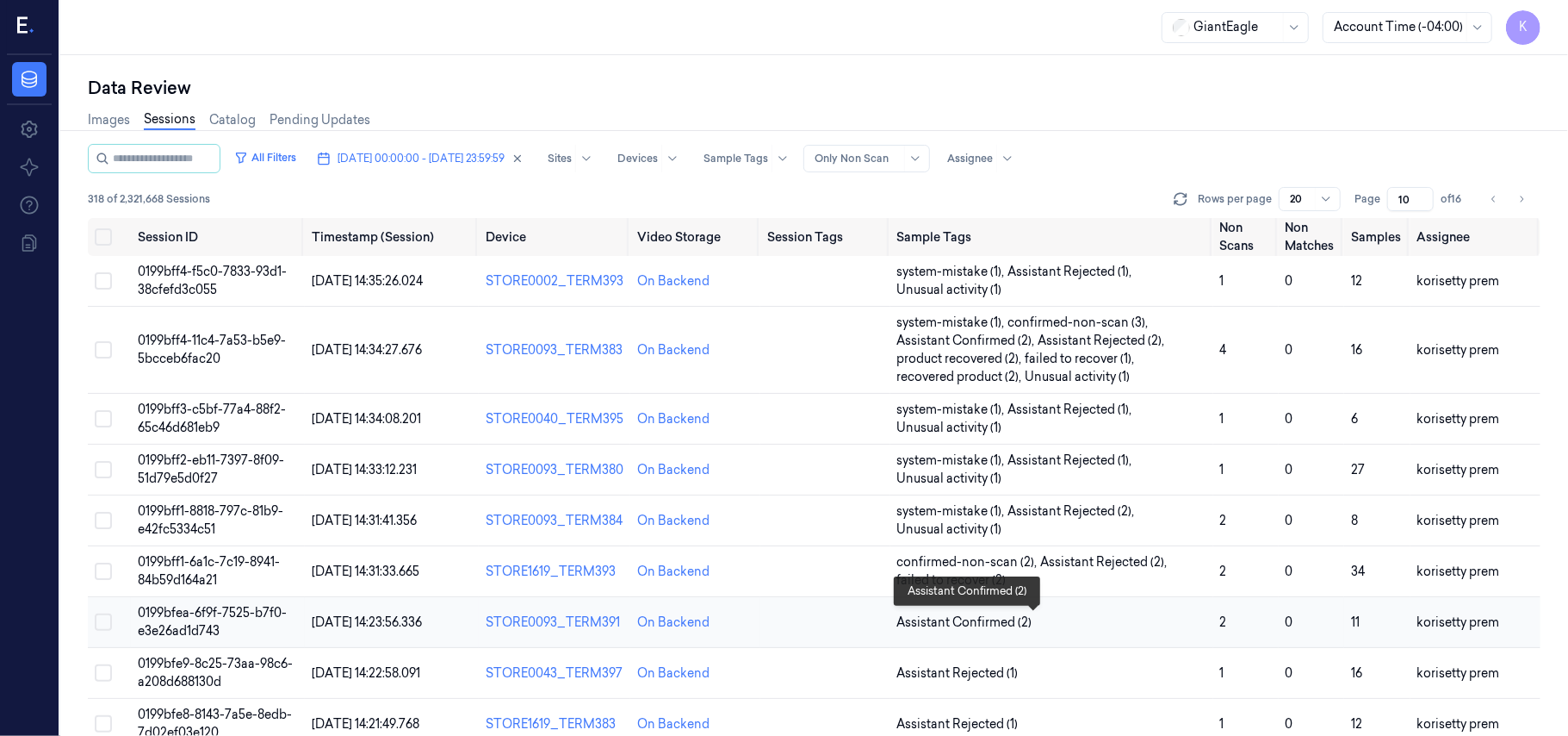
click at [1111, 628] on span "Assistant Confirmed (2)" at bounding box center [1051, 622] width 309 height 18
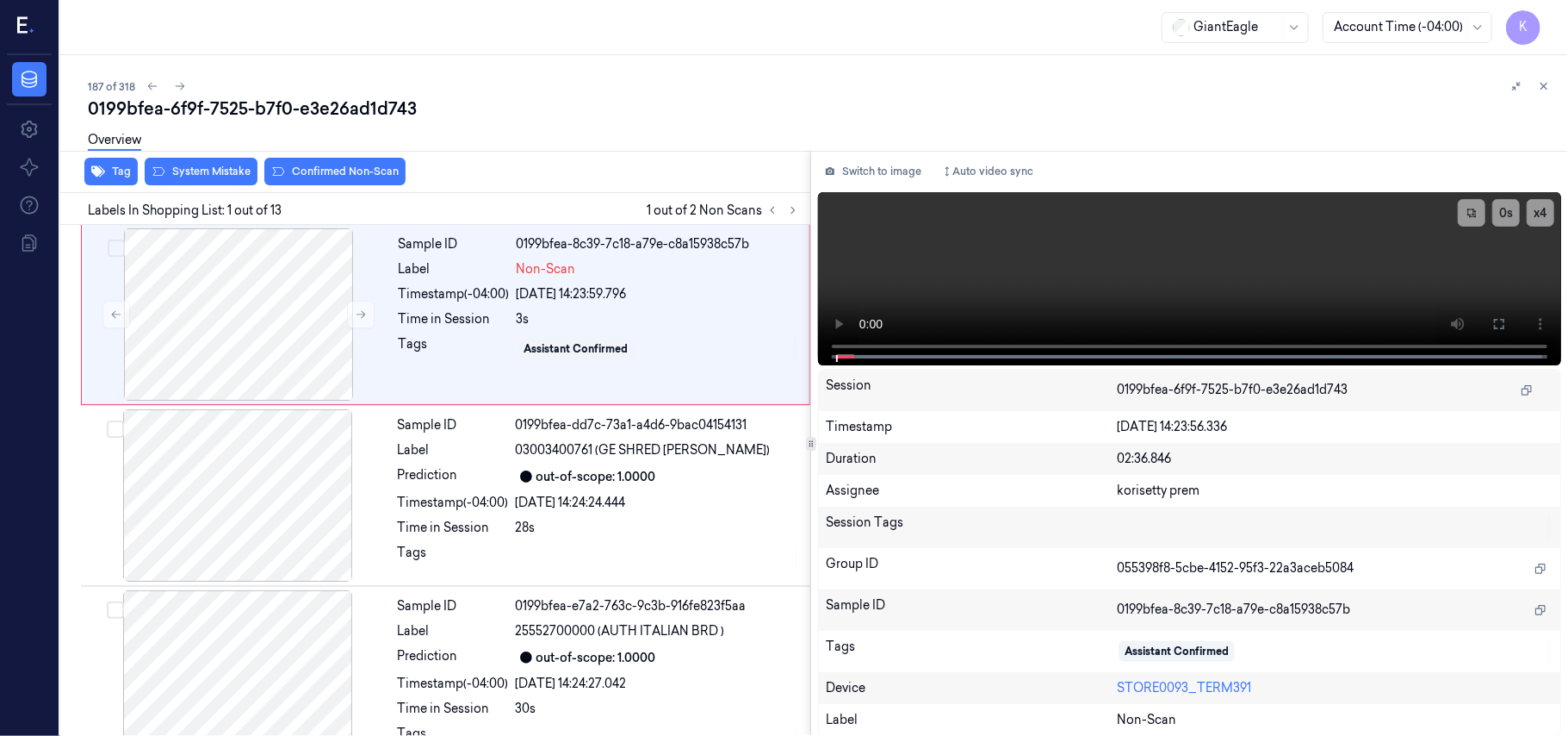
click at [724, 66] on div "187 of 318 0199bfea-6f9f-7525-b7f0-e3e26ad1d743 Overview Tag System Mistake Con…" at bounding box center [814, 395] width 1508 height 681
click at [1508, 331] on button at bounding box center [1499, 324] width 28 height 28
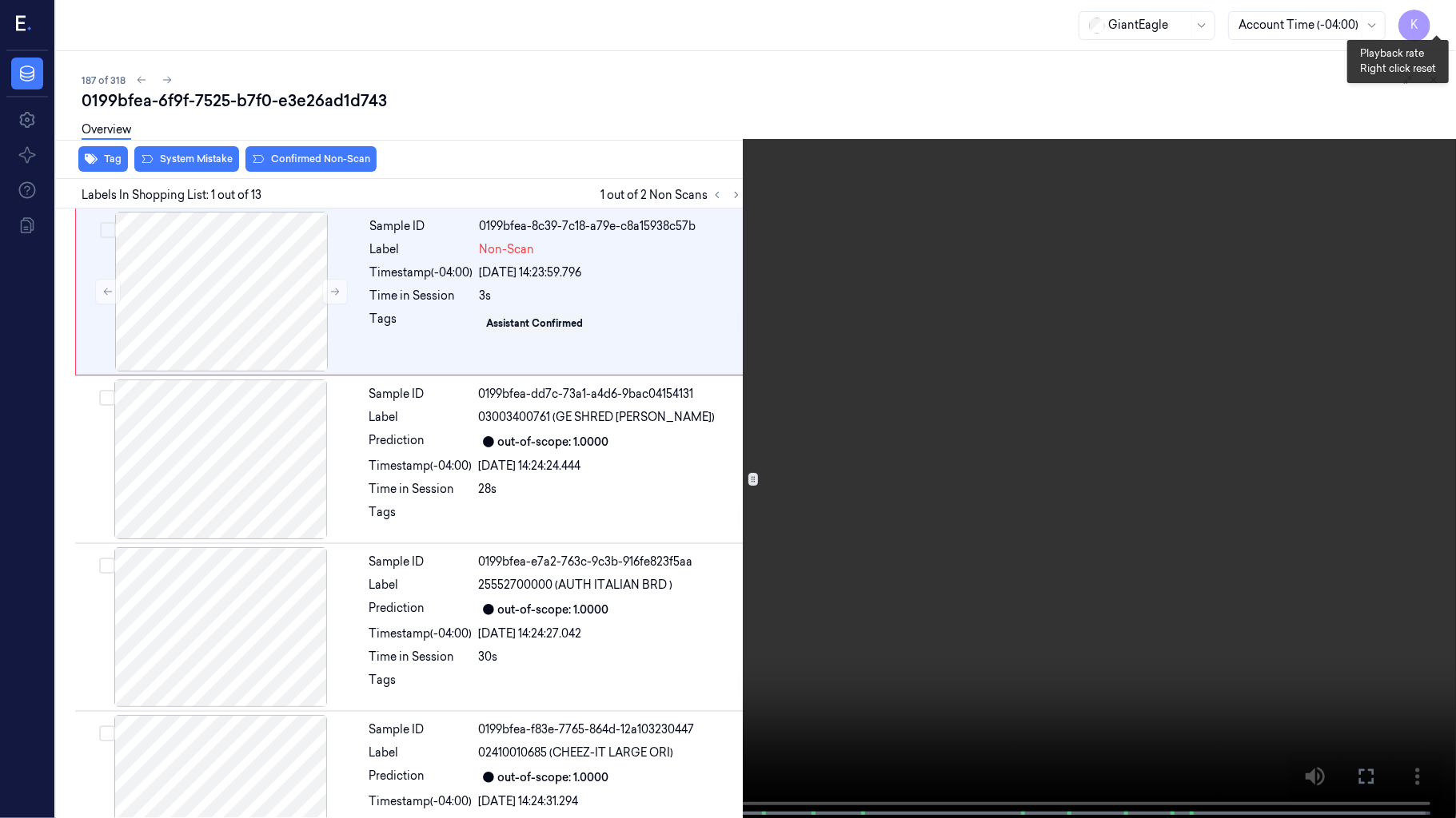
click at [1430, 16] on button "x 4" at bounding box center [1437, 19] width 26 height 26
click at [1430, 16] on button "x 1" at bounding box center [1437, 19] width 26 height 26
click at [283, 599] on video at bounding box center [728, 411] width 1456 height 821
click at [880, 601] on video at bounding box center [728, 411] width 1456 height 821
click at [1002, 417] on video at bounding box center [728, 411] width 1456 height 821
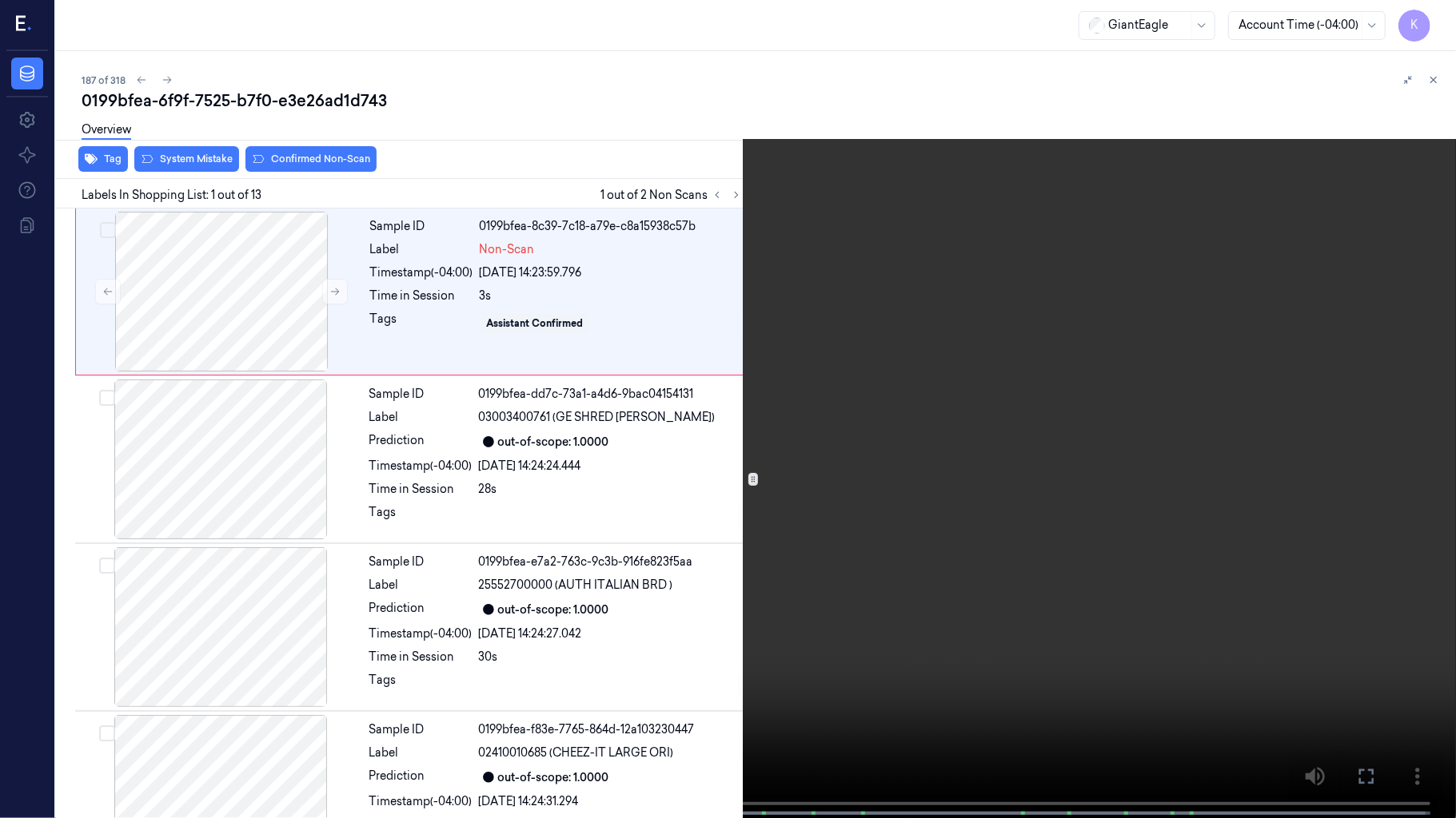
click at [867, 459] on video at bounding box center [728, 411] width 1456 height 821
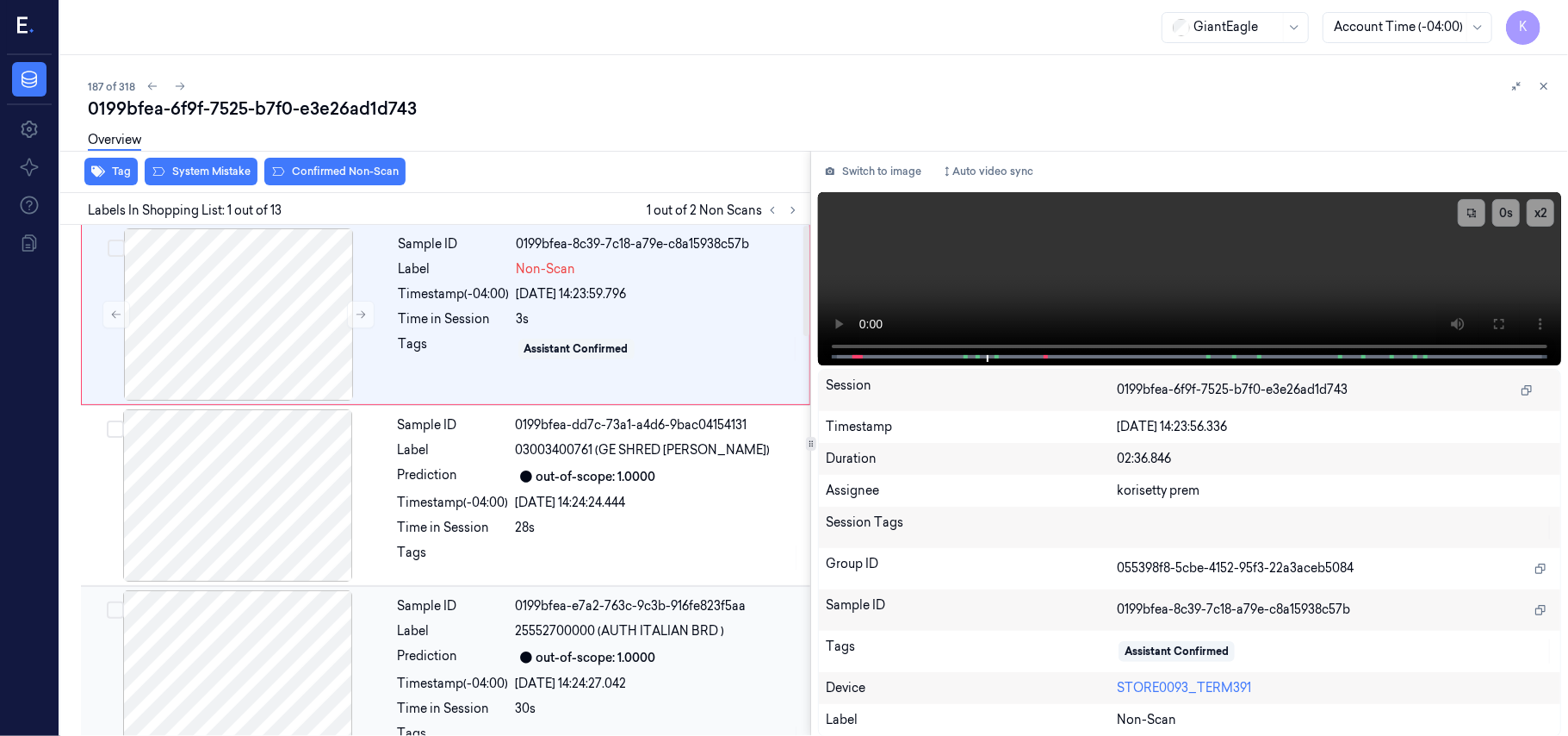
click at [631, 667] on div "out-of-scope: 1.0000" at bounding box center [596, 657] width 120 height 18
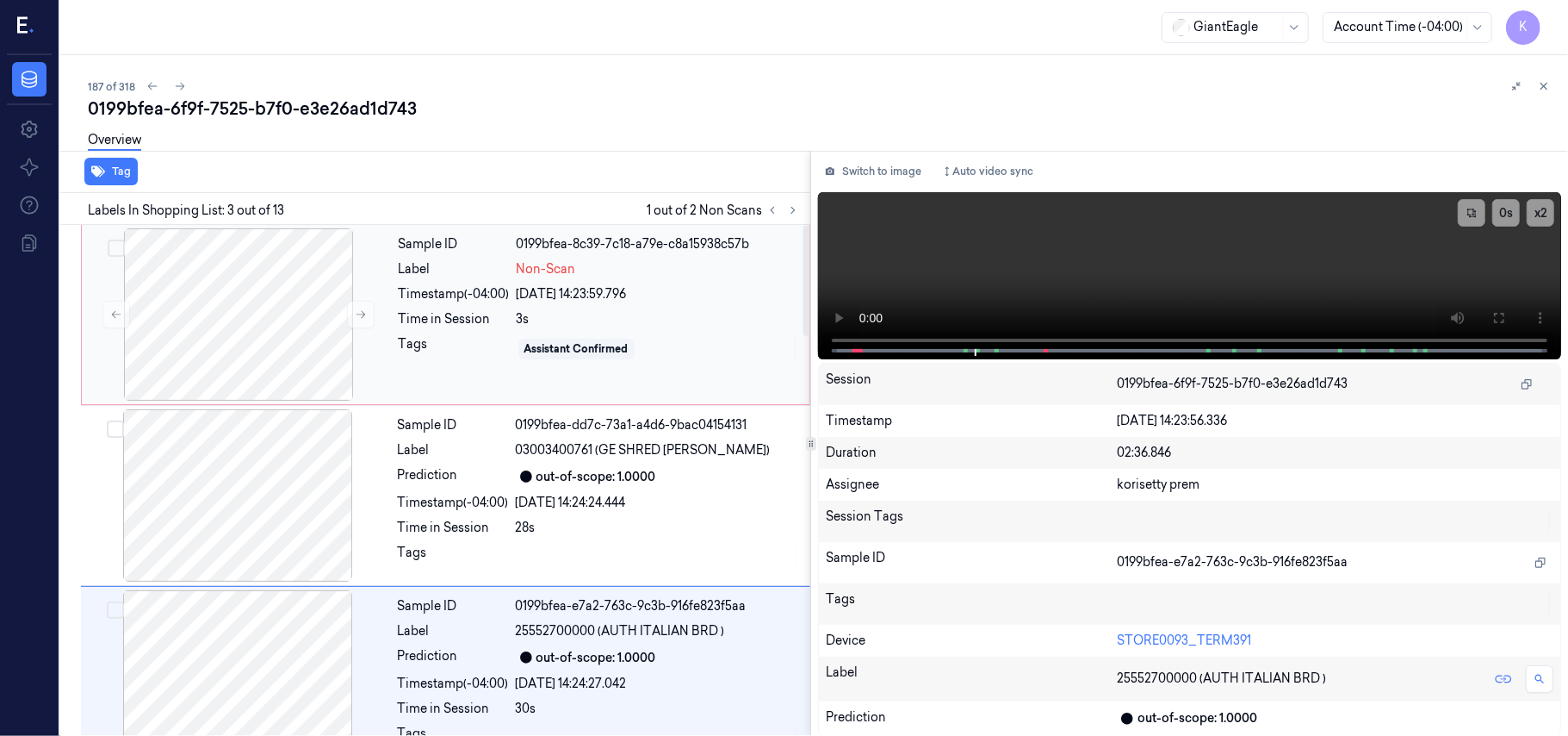
click at [582, 330] on div "Sample ID 0199bfea-8c39-7c18-a79e-c8a15938c57b Label Non-Scan Timestamp (-04:00…" at bounding box center [599, 315] width 414 height 173
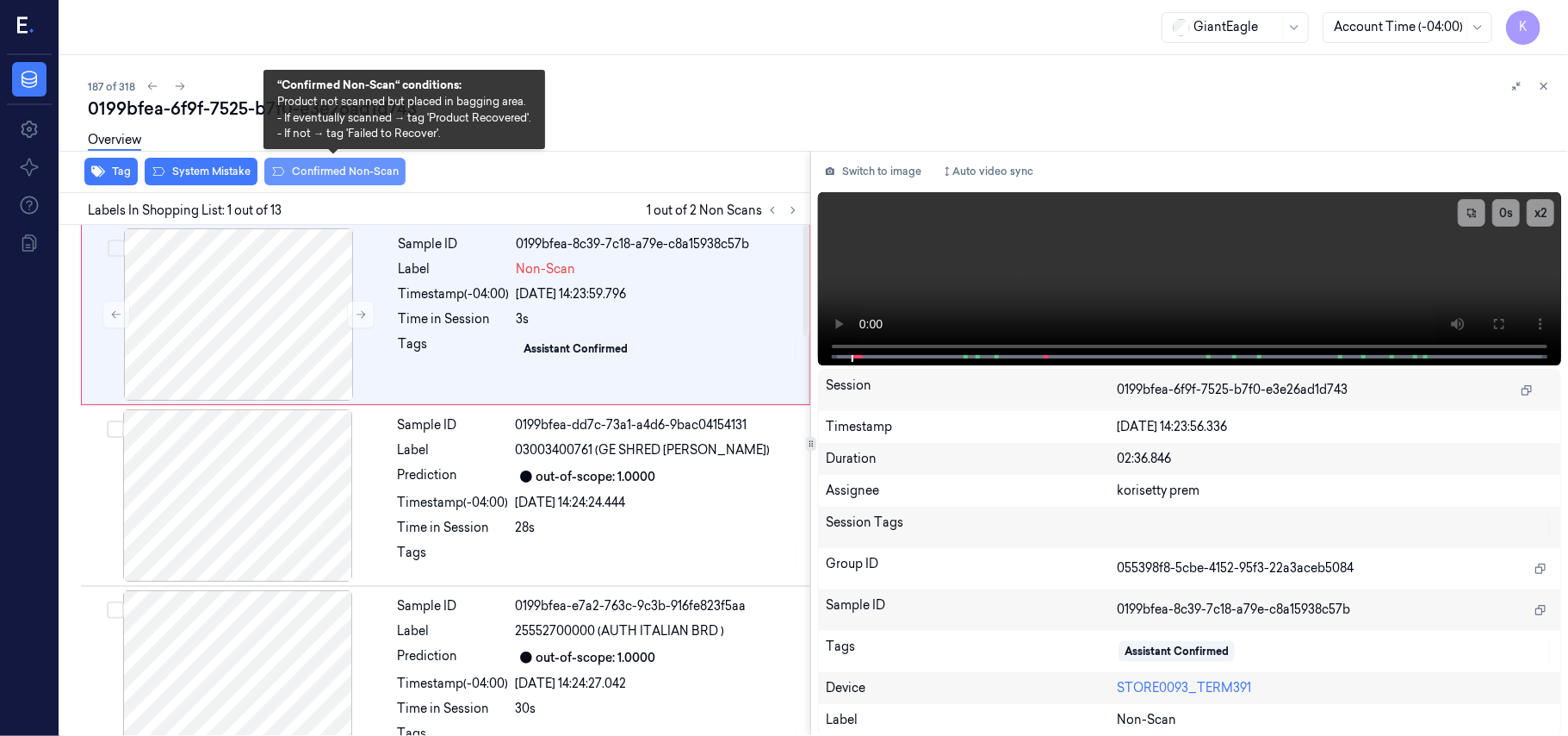
click at [310, 174] on button "Confirmed Non-Scan" at bounding box center [336, 172] width 141 height 28
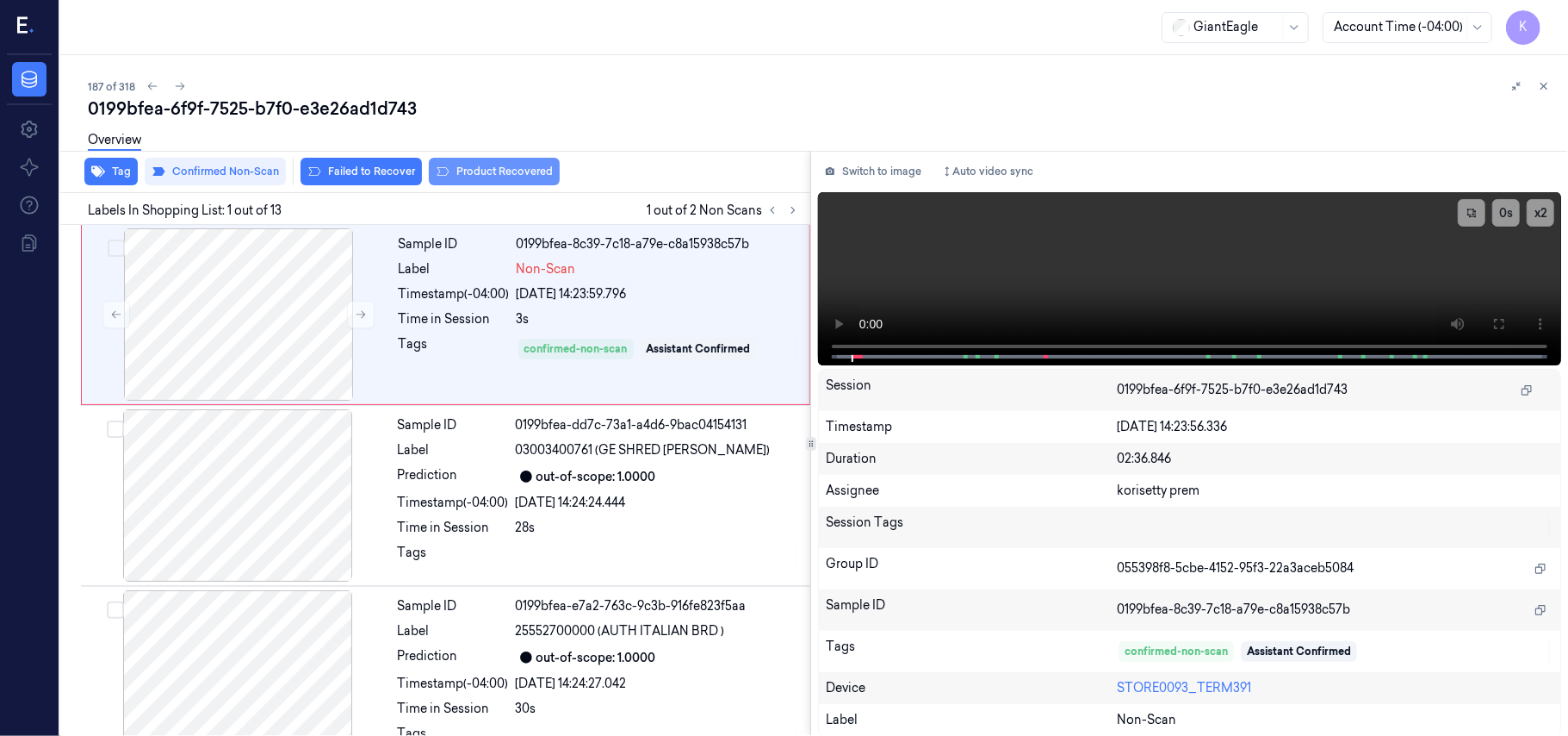
click at [460, 177] on button "Product Recovered" at bounding box center [494, 172] width 131 height 28
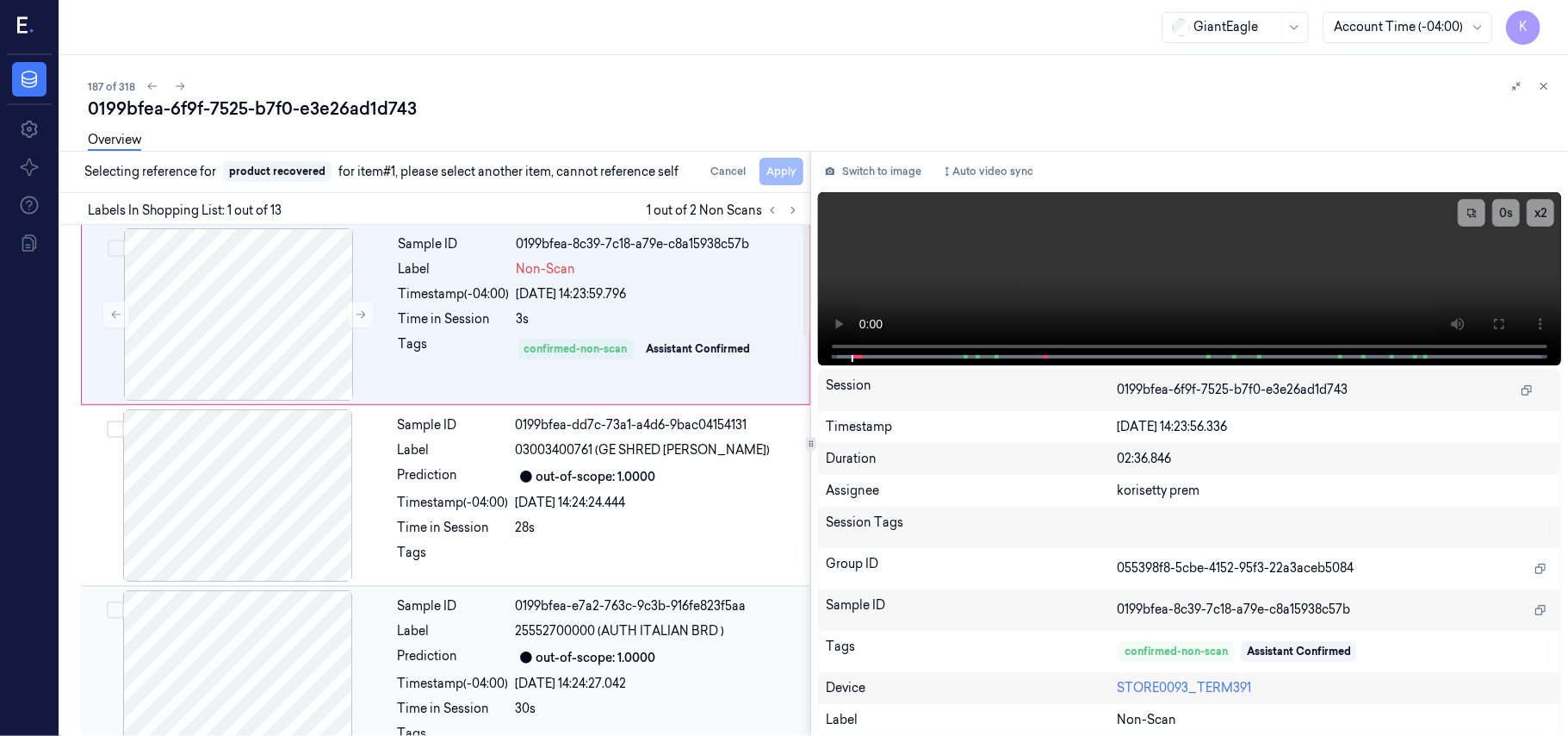
click at [552, 639] on span "25552700000 (AUTH ITALIAN BRD )" at bounding box center [620, 631] width 210 height 18
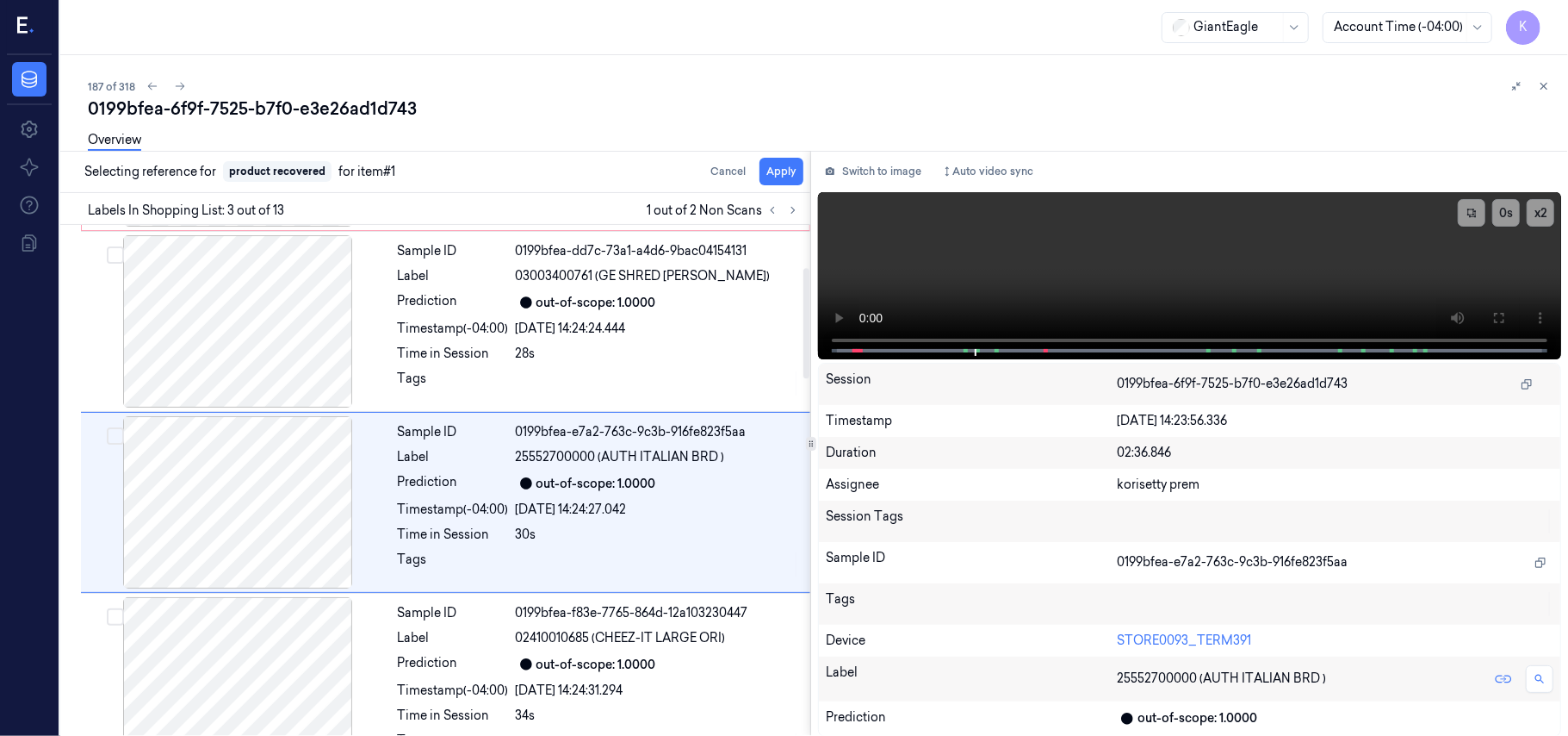
scroll to position [197, 0]
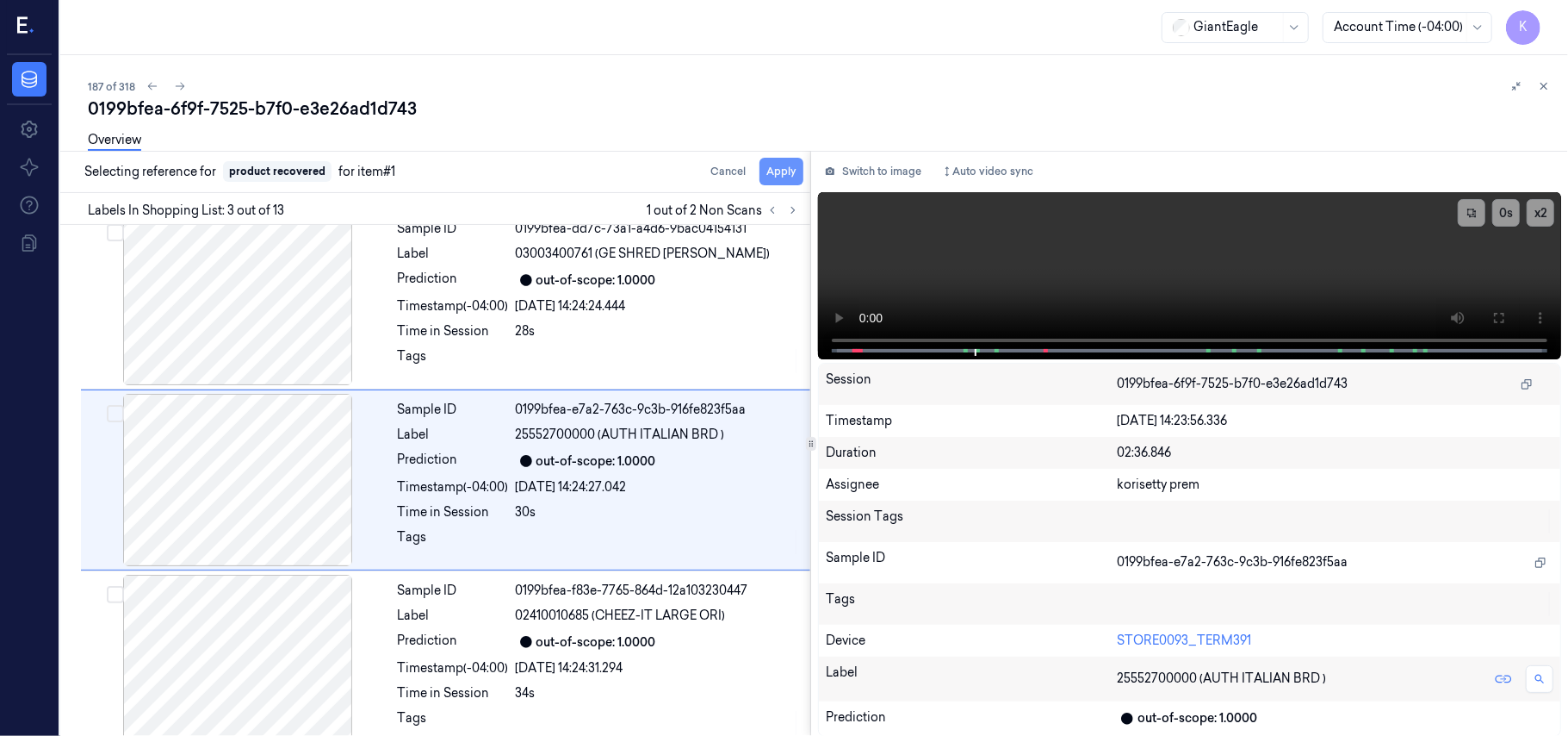
click at [786, 173] on button "Apply" at bounding box center [781, 172] width 44 height 28
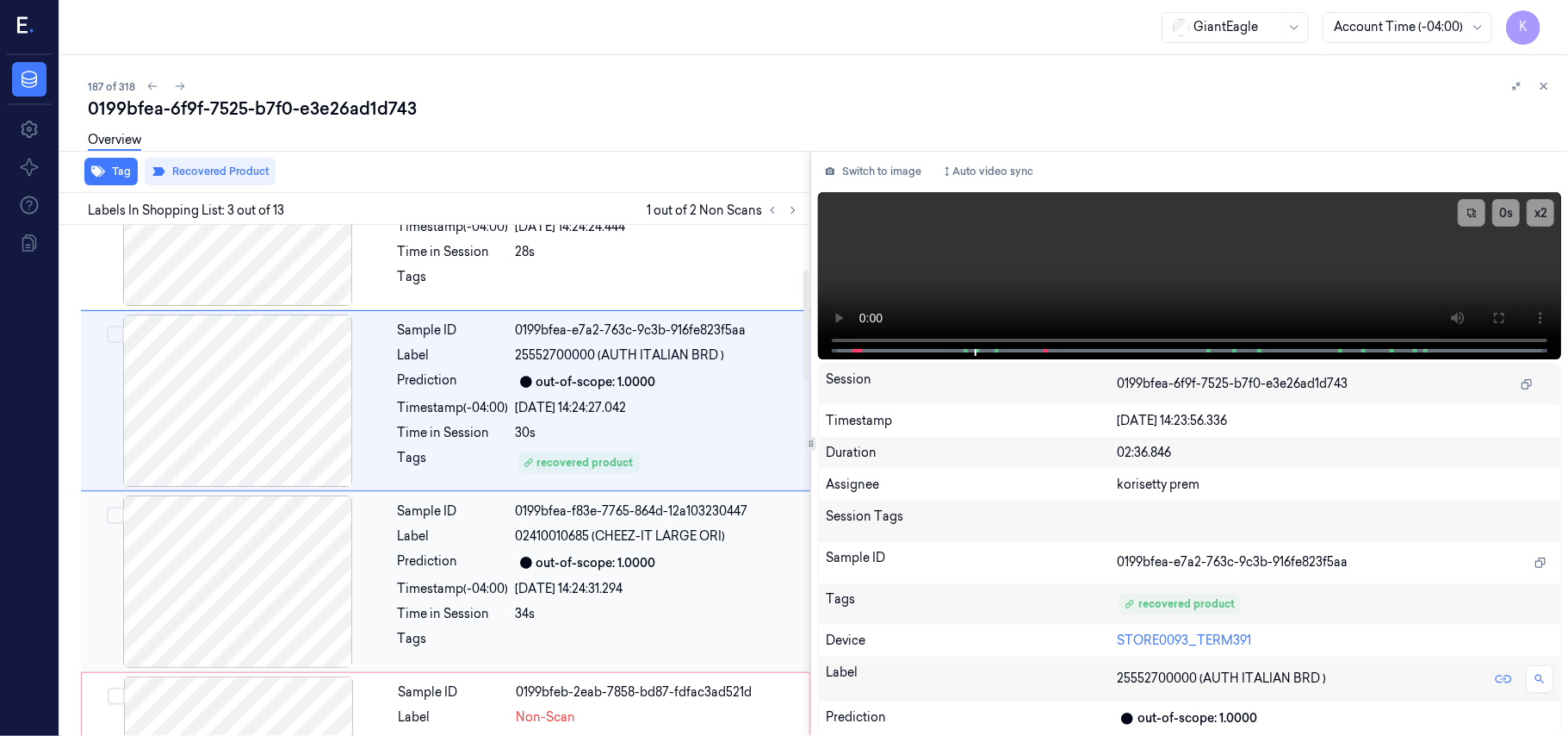
scroll to position [311, 0]
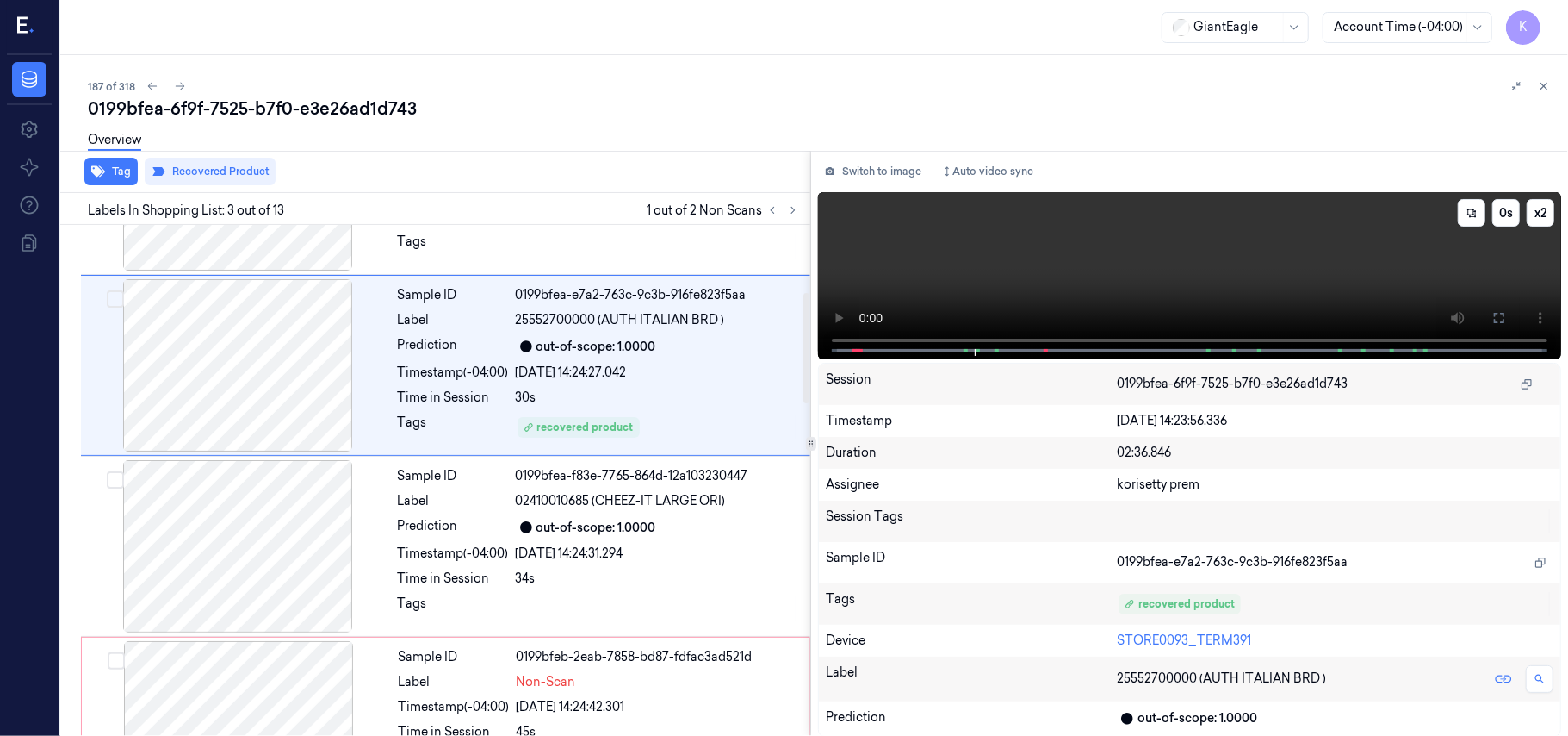
click at [1147, 279] on video at bounding box center [1189, 276] width 743 height 167
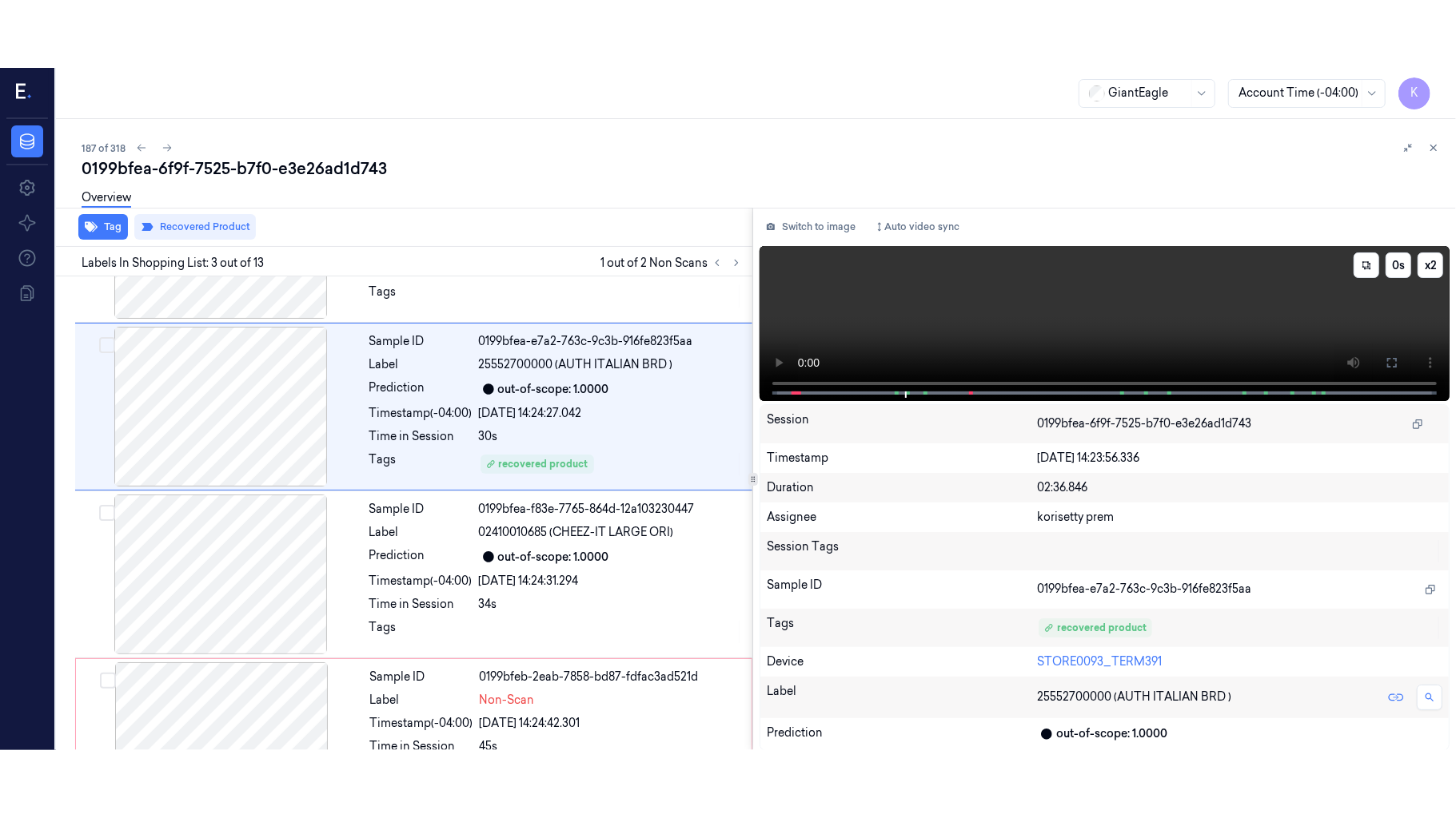
scroll to position [182, 0]
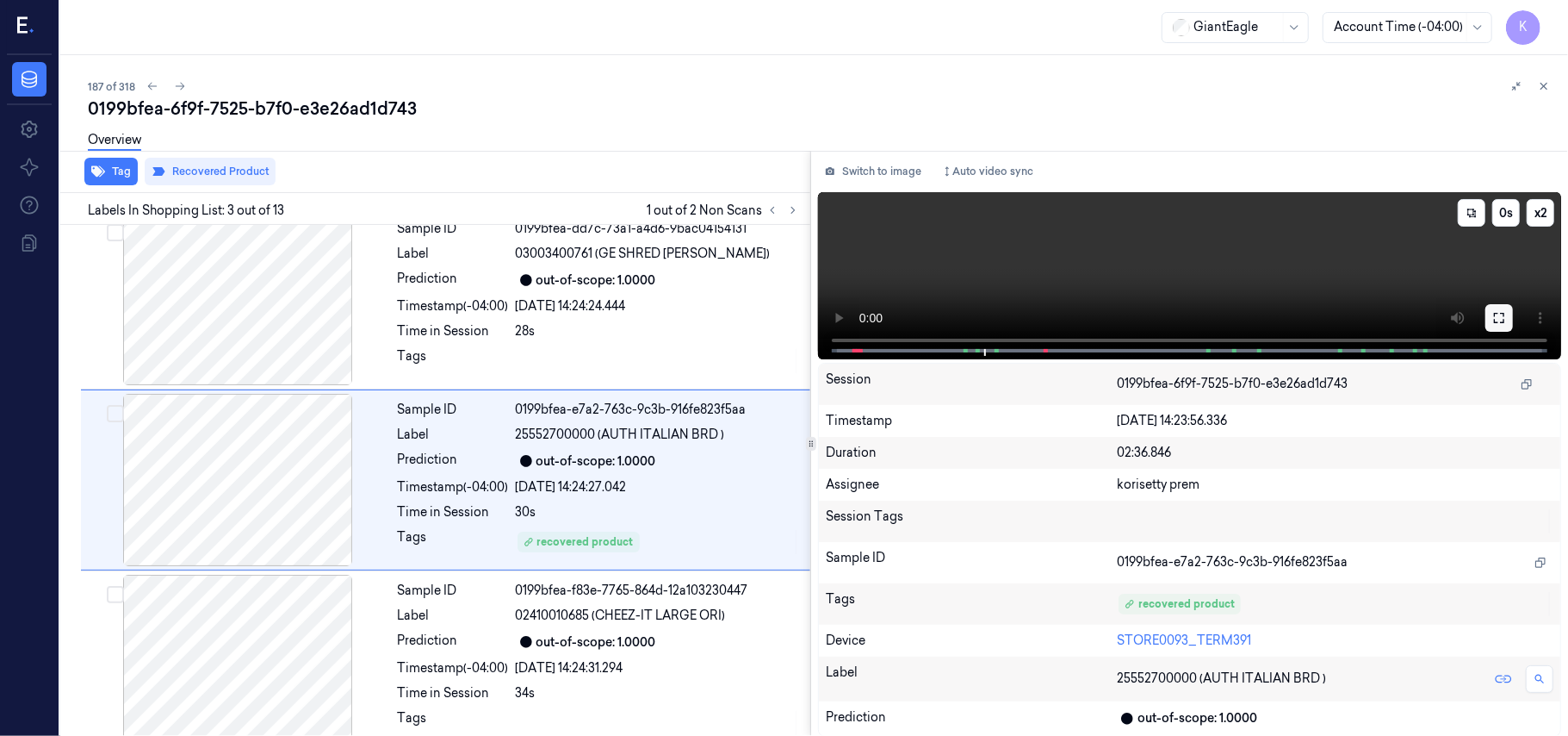
click at [1488, 311] on button at bounding box center [1499, 318] width 28 height 28
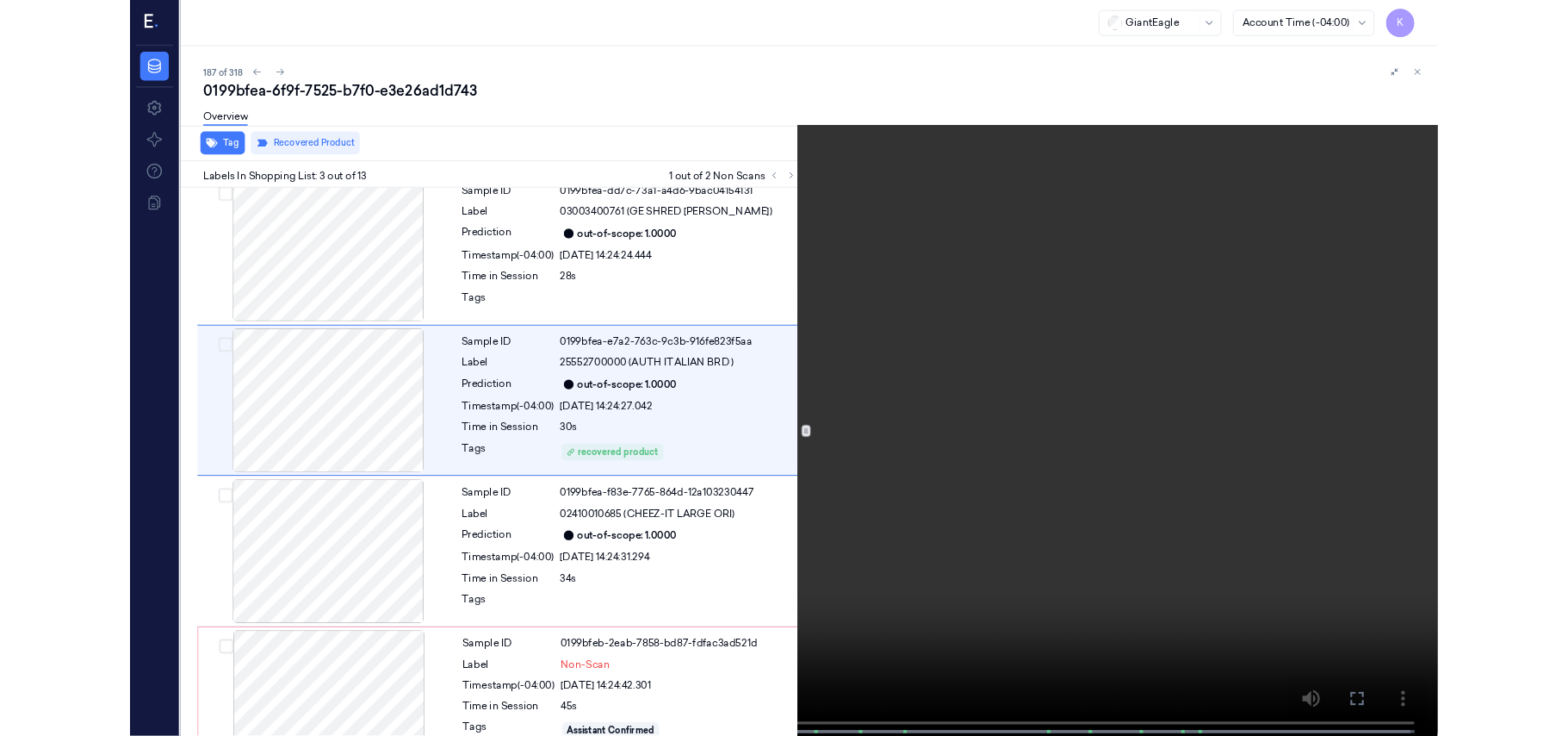
scroll to position [124, 0]
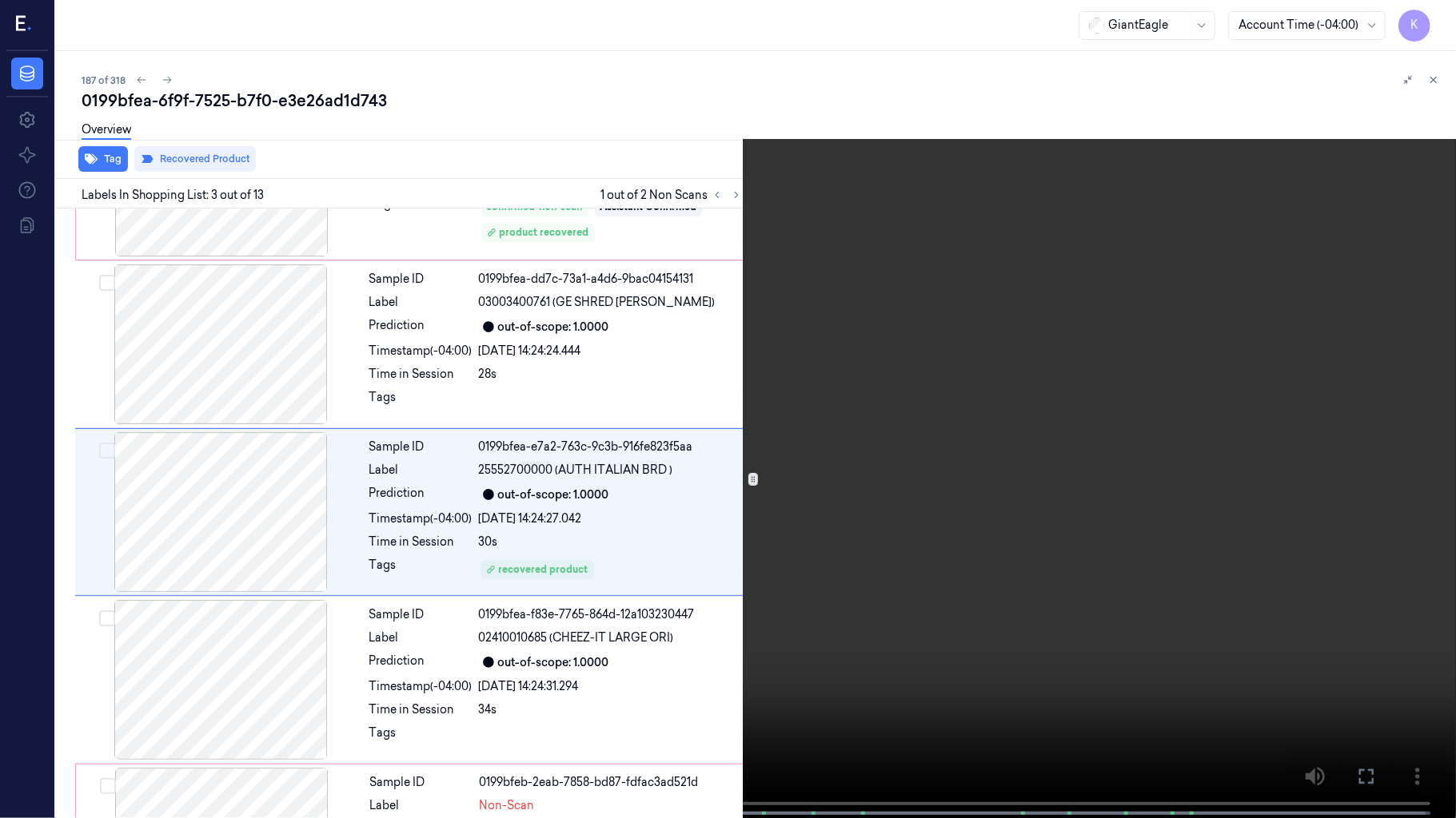
click at [935, 503] on video at bounding box center [728, 411] width 1456 height 821
click at [724, 490] on video at bounding box center [728, 411] width 1456 height 821
click at [972, 580] on video at bounding box center [728, 411] width 1456 height 821
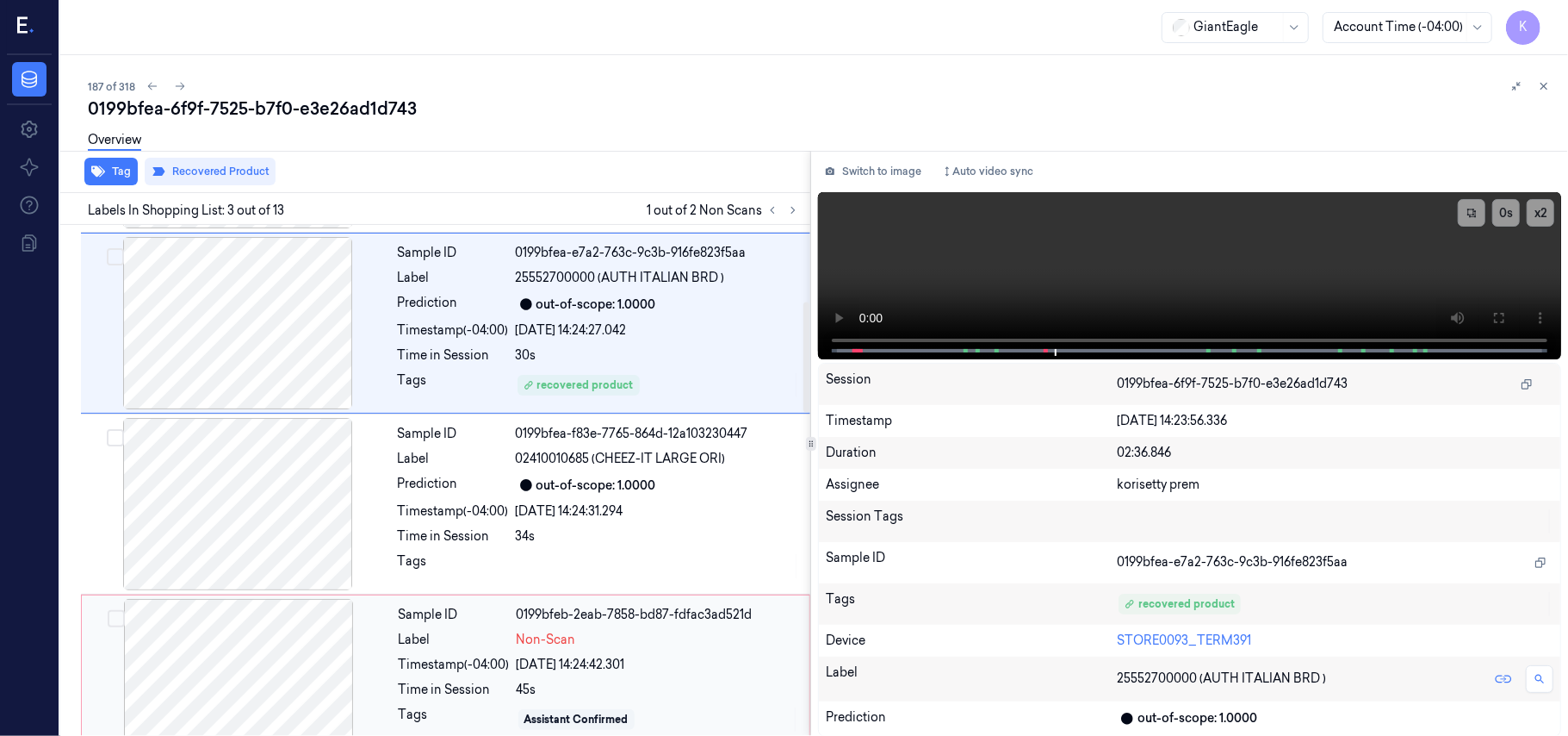
click at [622, 636] on div "Non-Scan" at bounding box center [657, 639] width 282 height 18
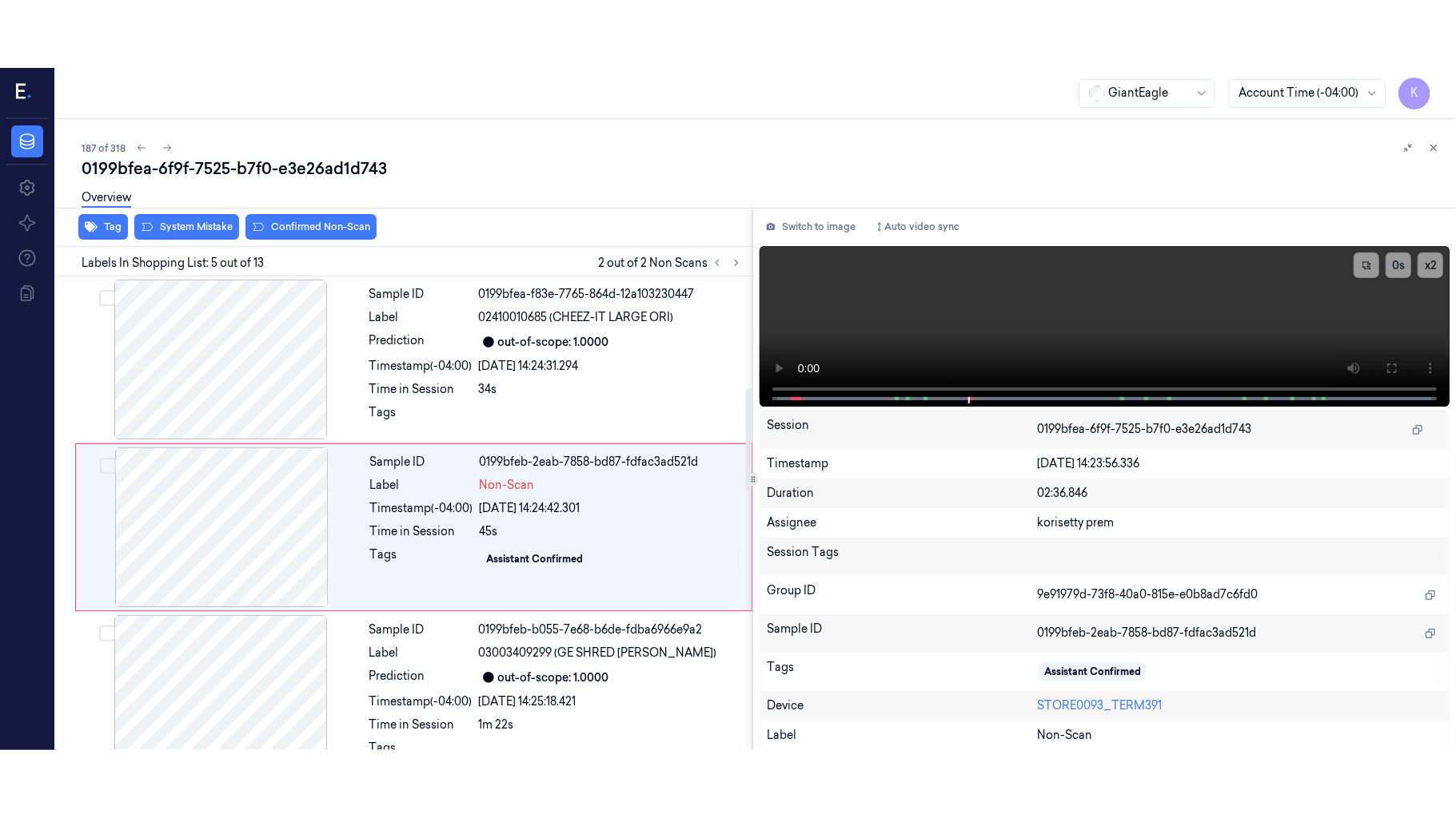
scroll to position [519, 0]
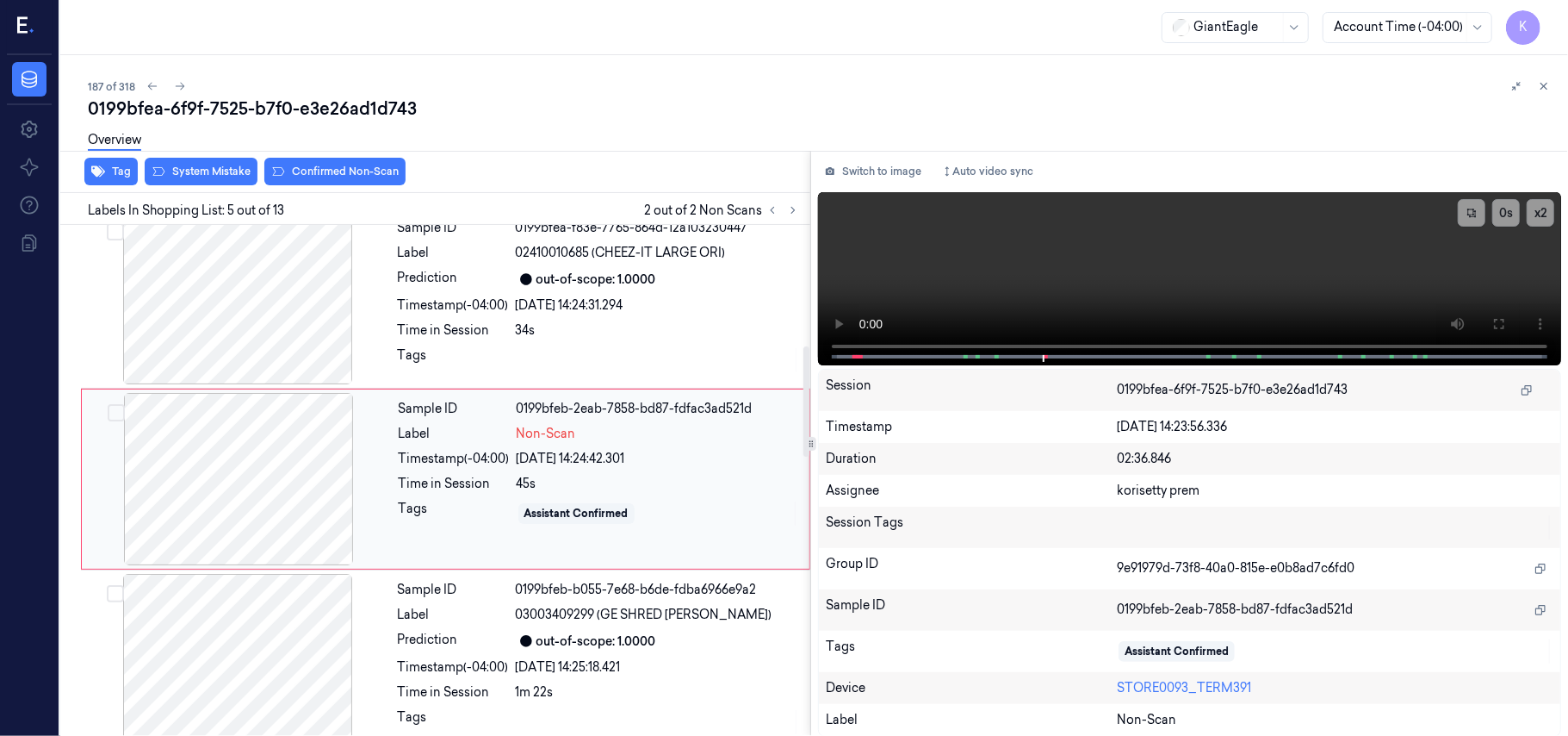
click at [270, 487] on div at bounding box center [238, 479] width 306 height 173
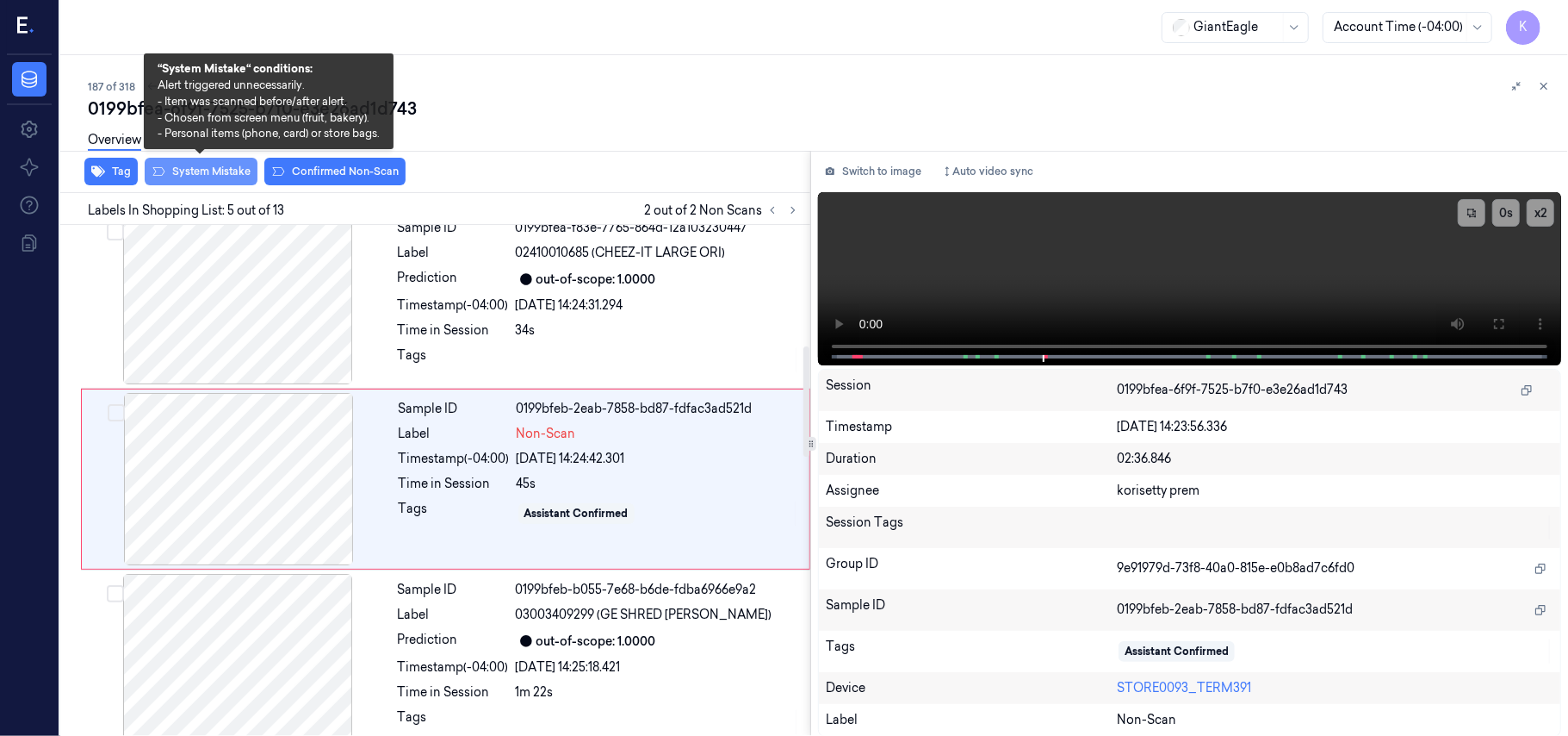
click at [233, 173] on button "System Mistake" at bounding box center [201, 172] width 113 height 28
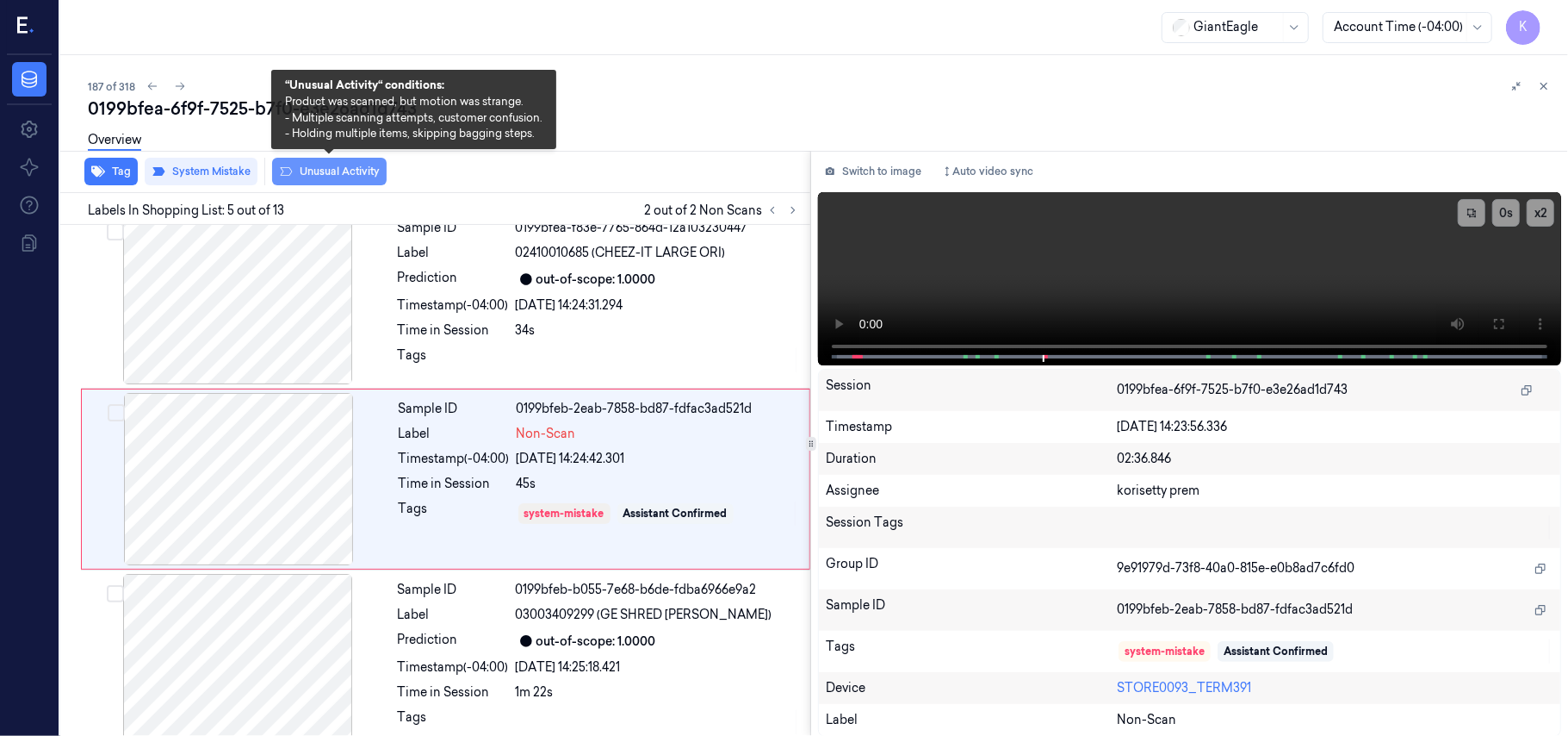
click at [311, 176] on button "Unusual Activity" at bounding box center [329, 172] width 115 height 28
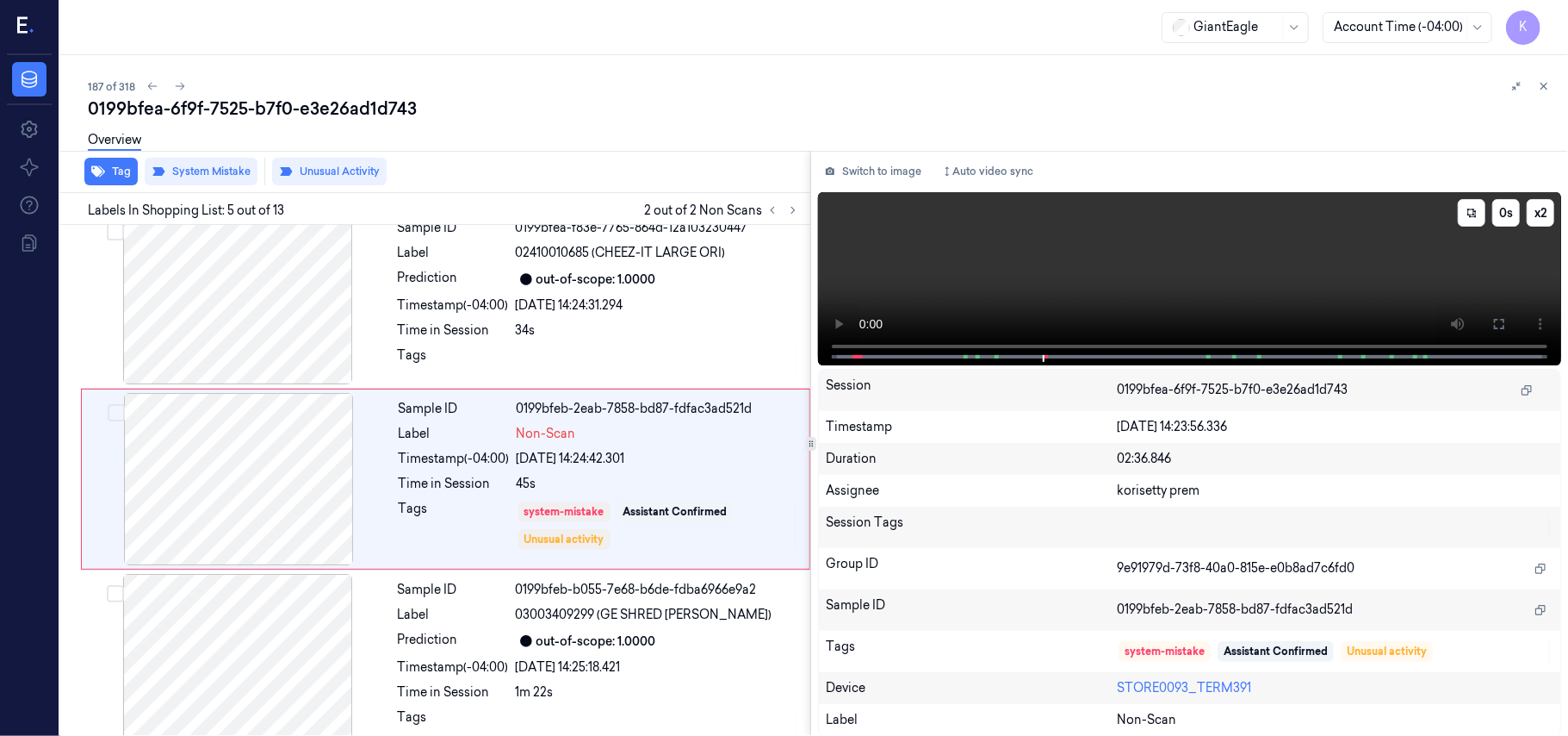
click at [1166, 300] on video at bounding box center [1189, 279] width 743 height 173
click at [1485, 325] on button at bounding box center [1499, 324] width 28 height 28
click at [1179, 277] on video at bounding box center [1189, 279] width 743 height 173
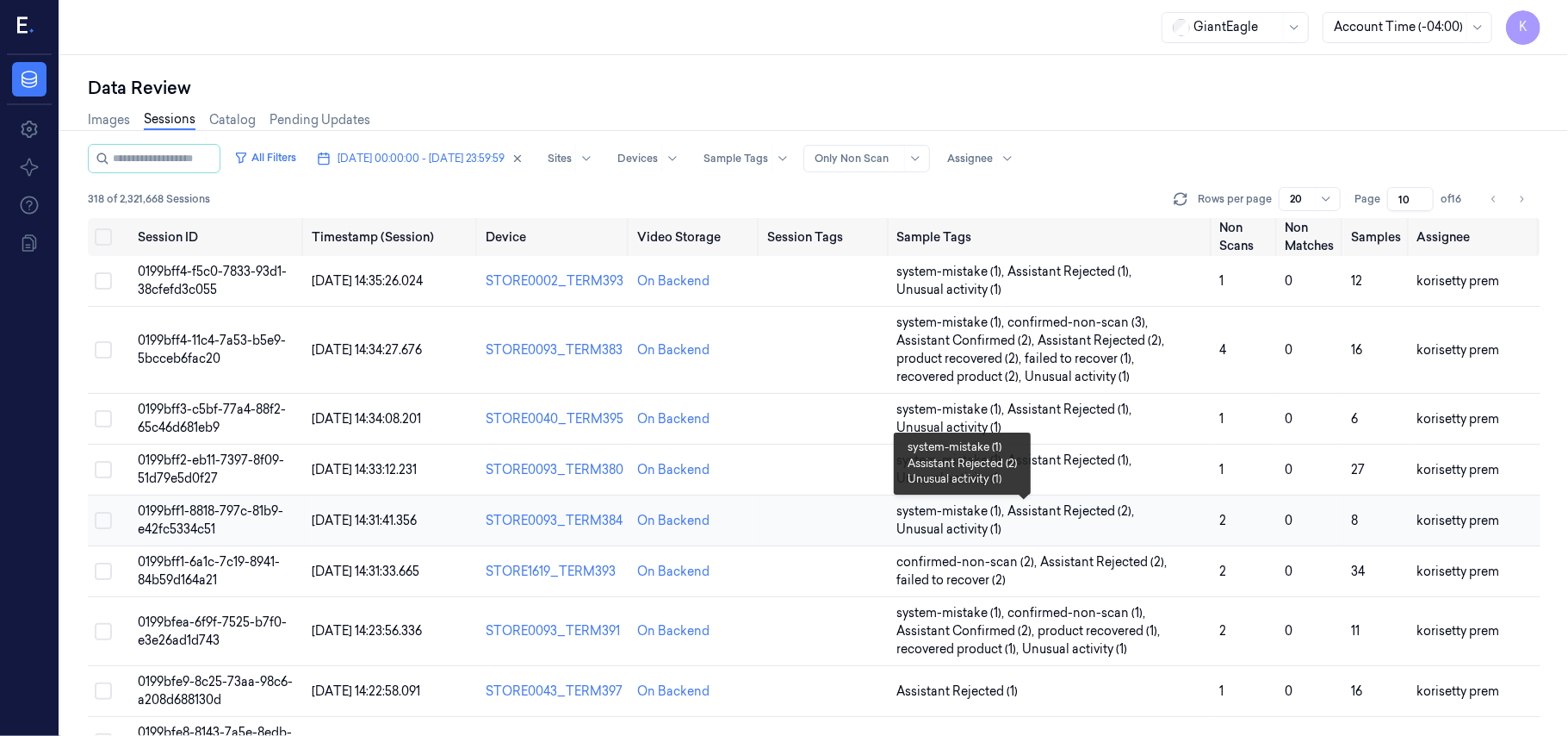
click at [1035, 507] on span "Assistant Rejected (2) ," at bounding box center [1073, 511] width 130 height 18
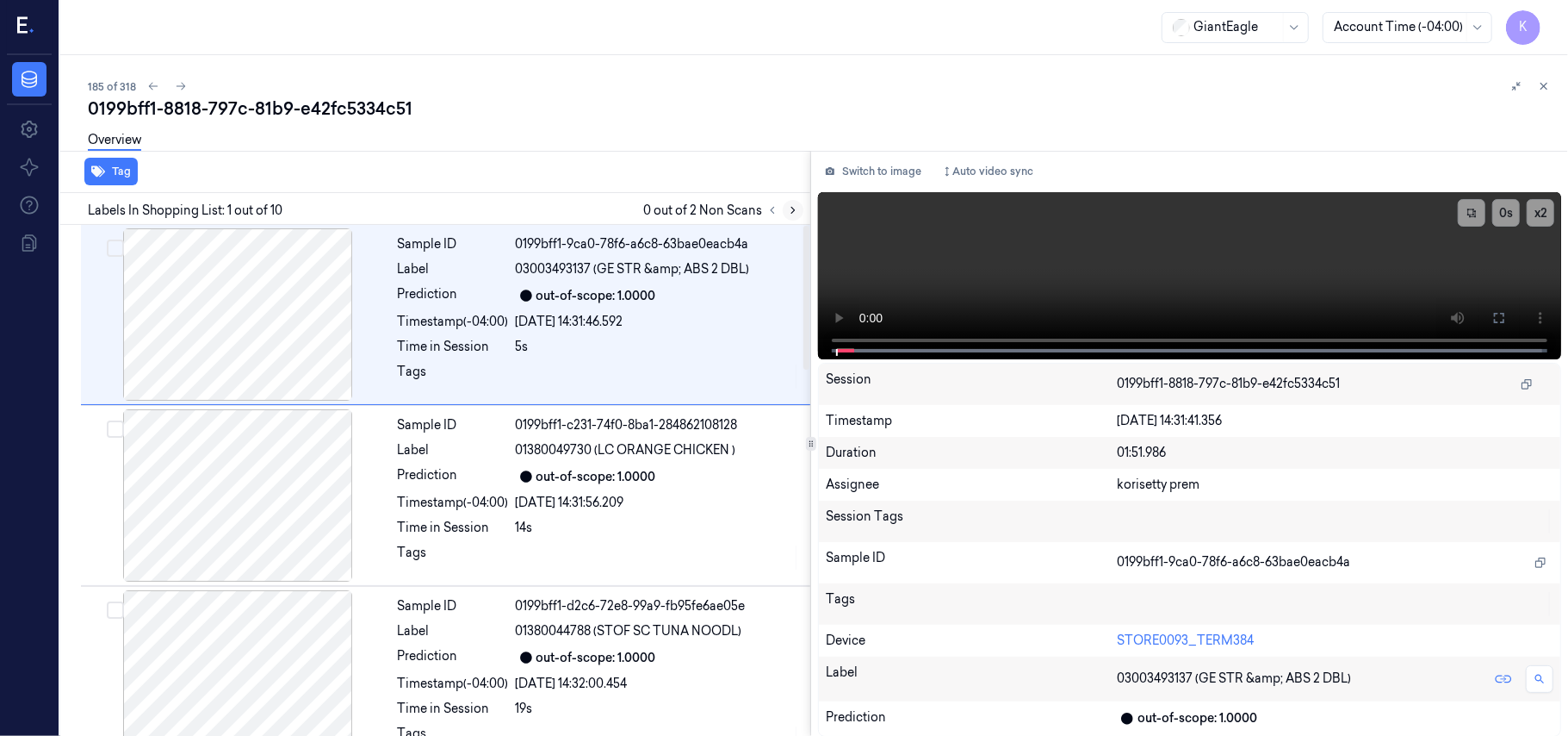
click at [784, 207] on button at bounding box center [793, 211] width 21 height 21
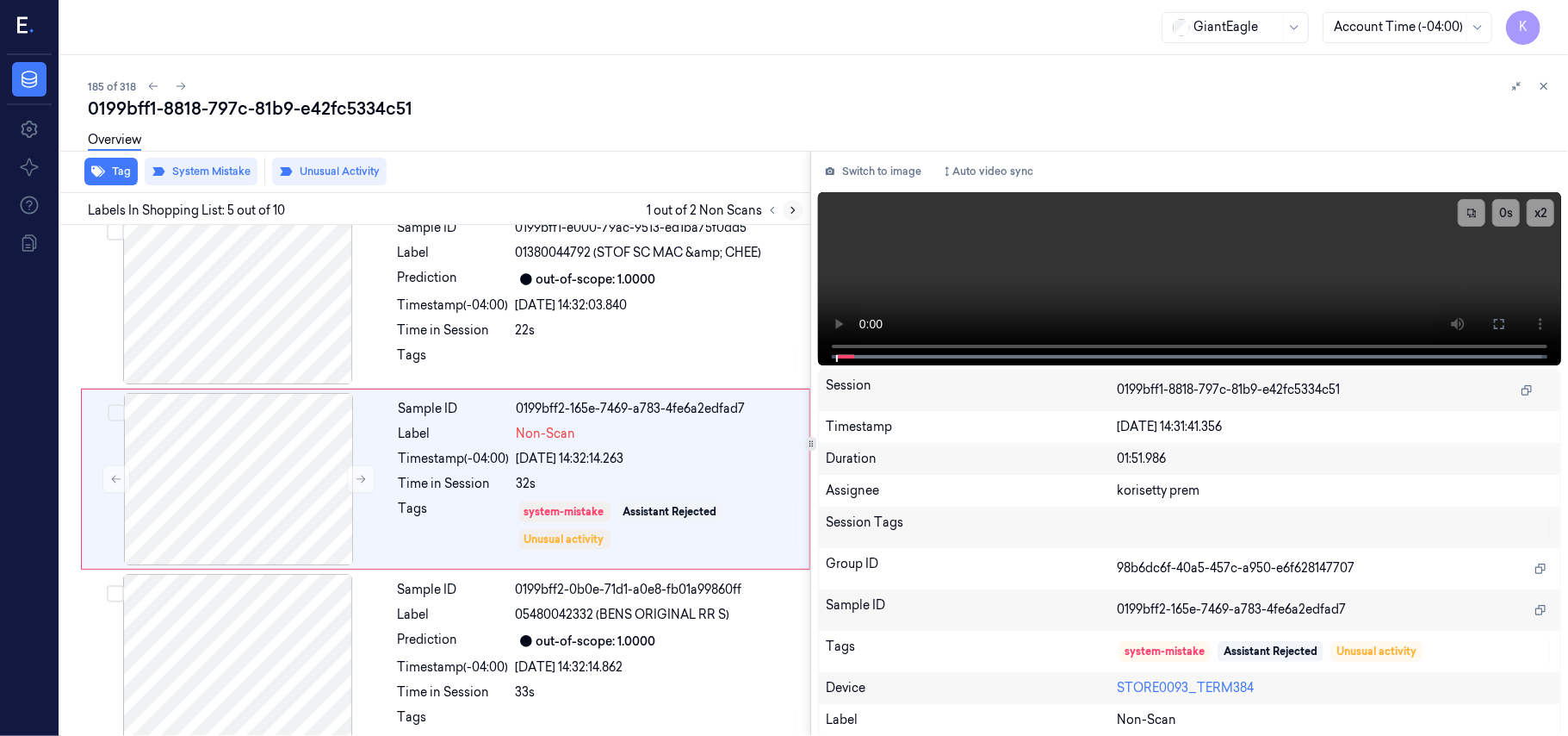
click at [784, 207] on button at bounding box center [793, 211] width 21 height 21
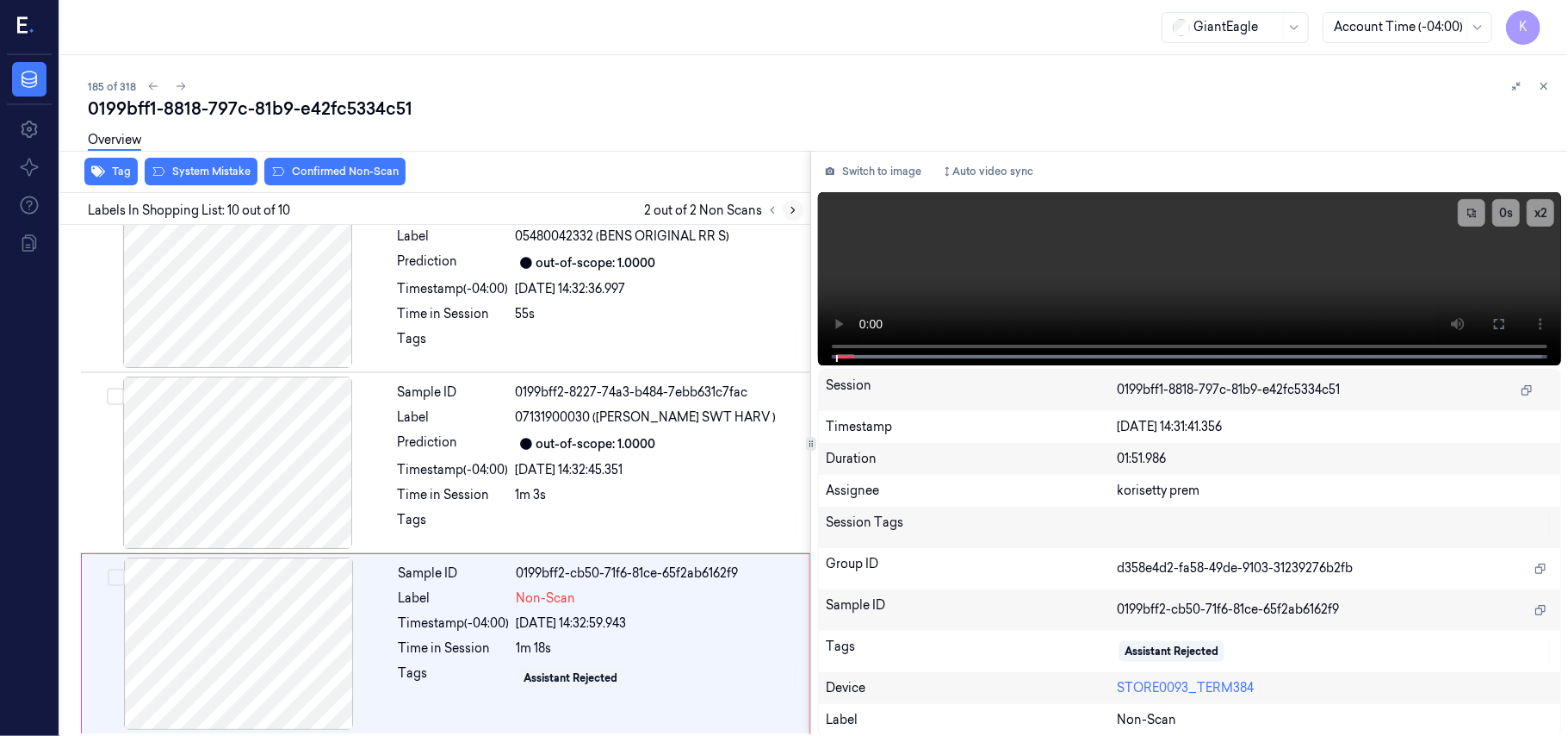
scroll to position [1308, 0]
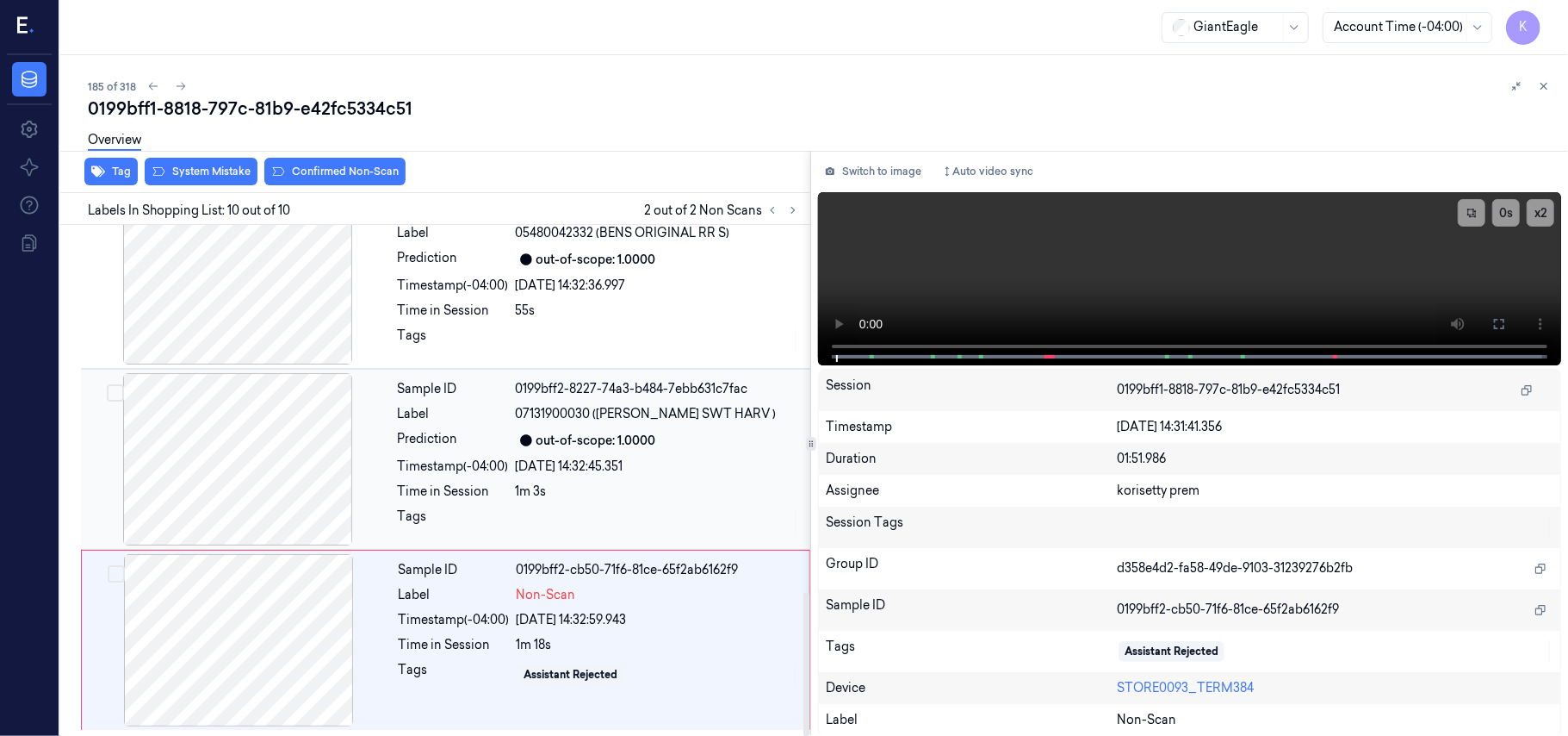
click at [556, 431] on div "out-of-scope: 1.0000" at bounding box center [596, 440] width 120 height 18
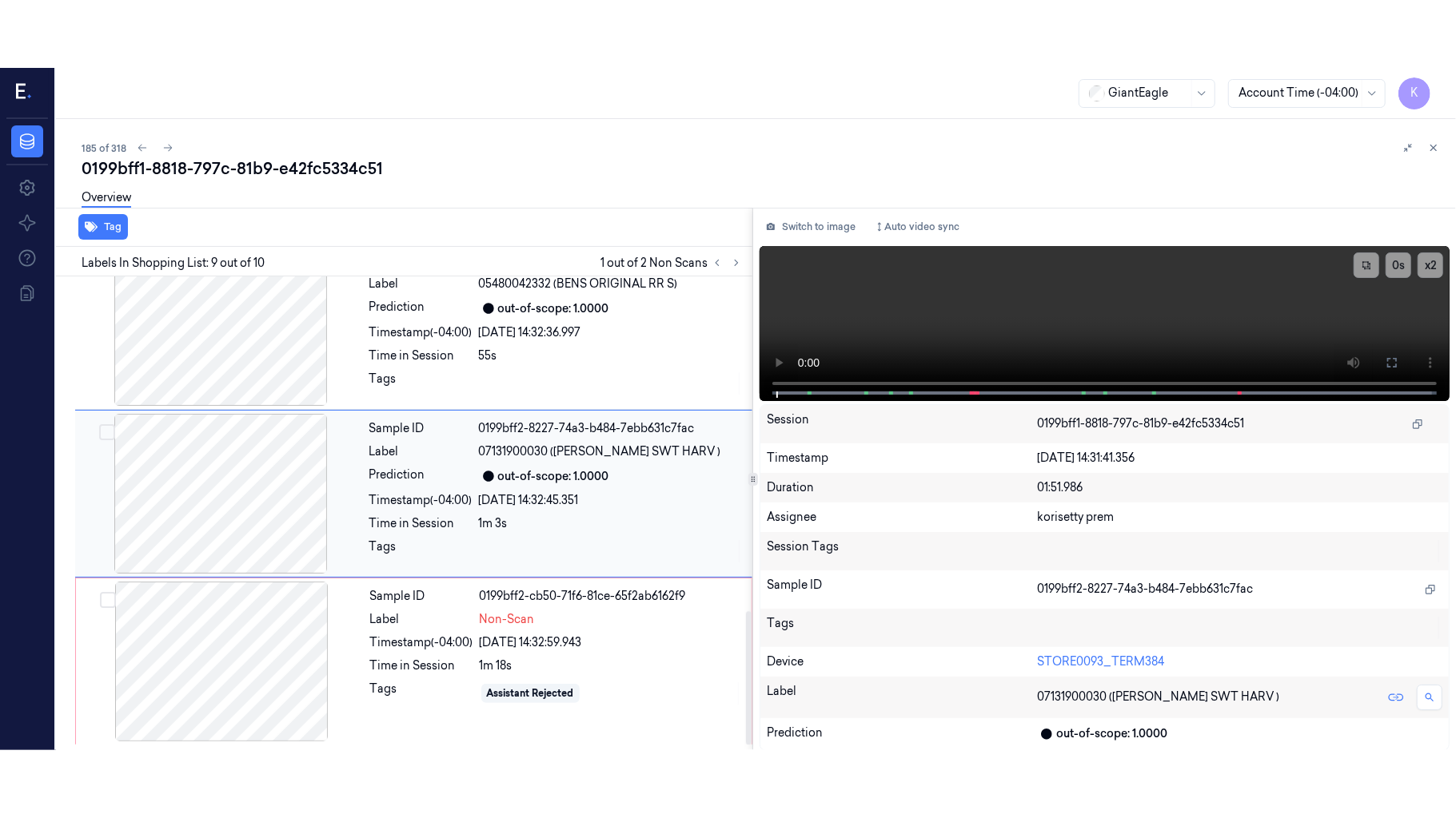
scroll to position [1193, 0]
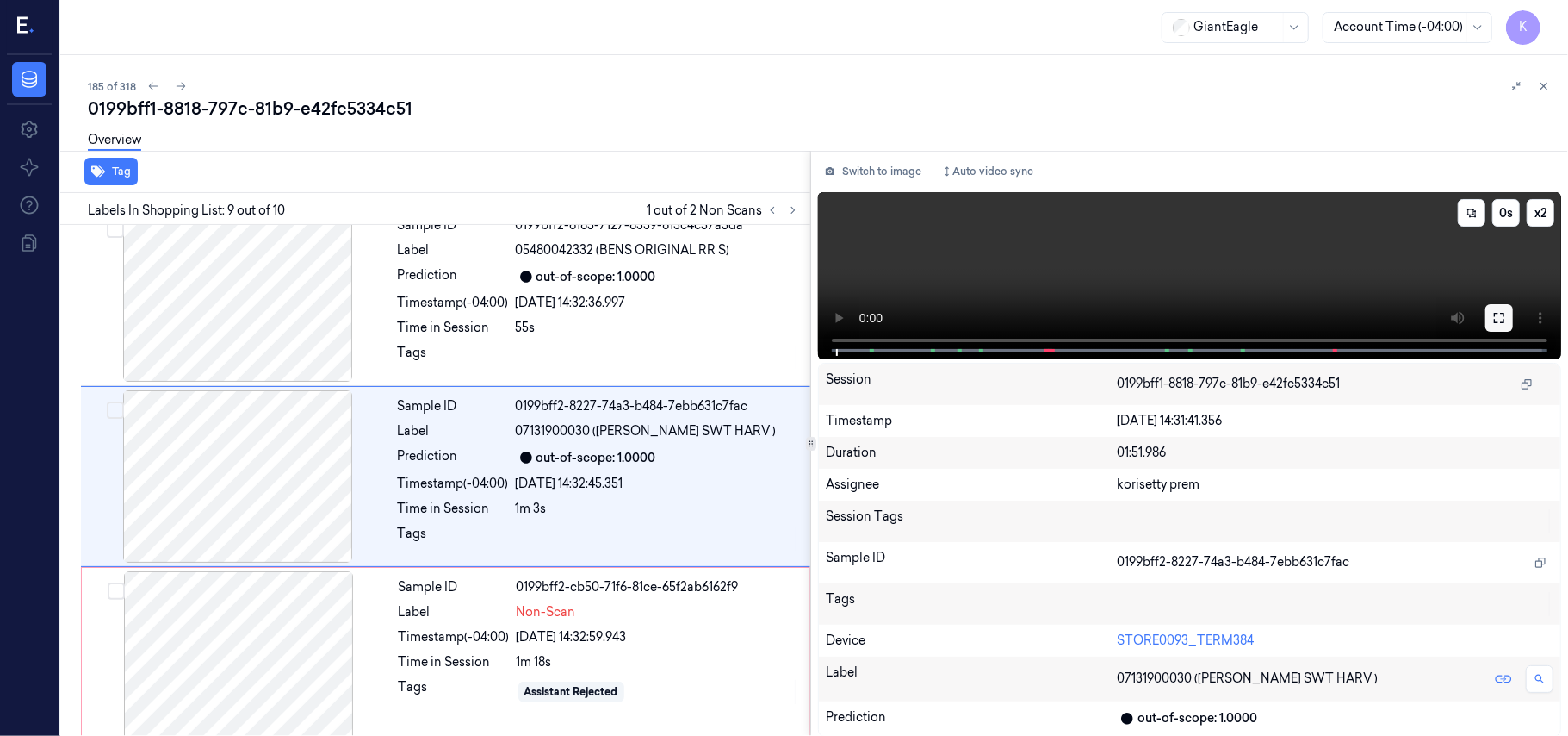
click at [1496, 318] on icon at bounding box center [1499, 318] width 14 height 14
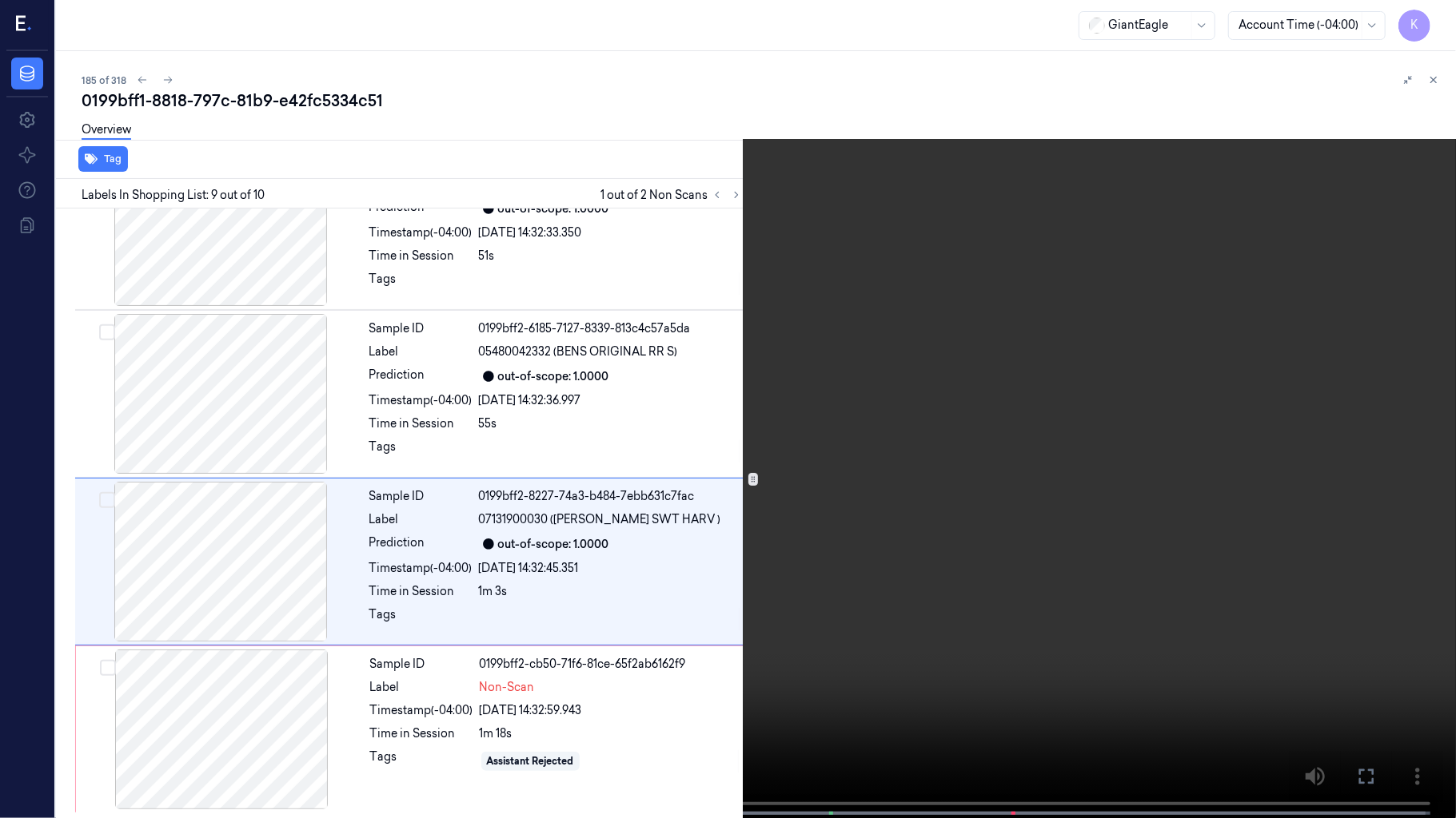
click at [877, 583] on video at bounding box center [728, 411] width 1456 height 821
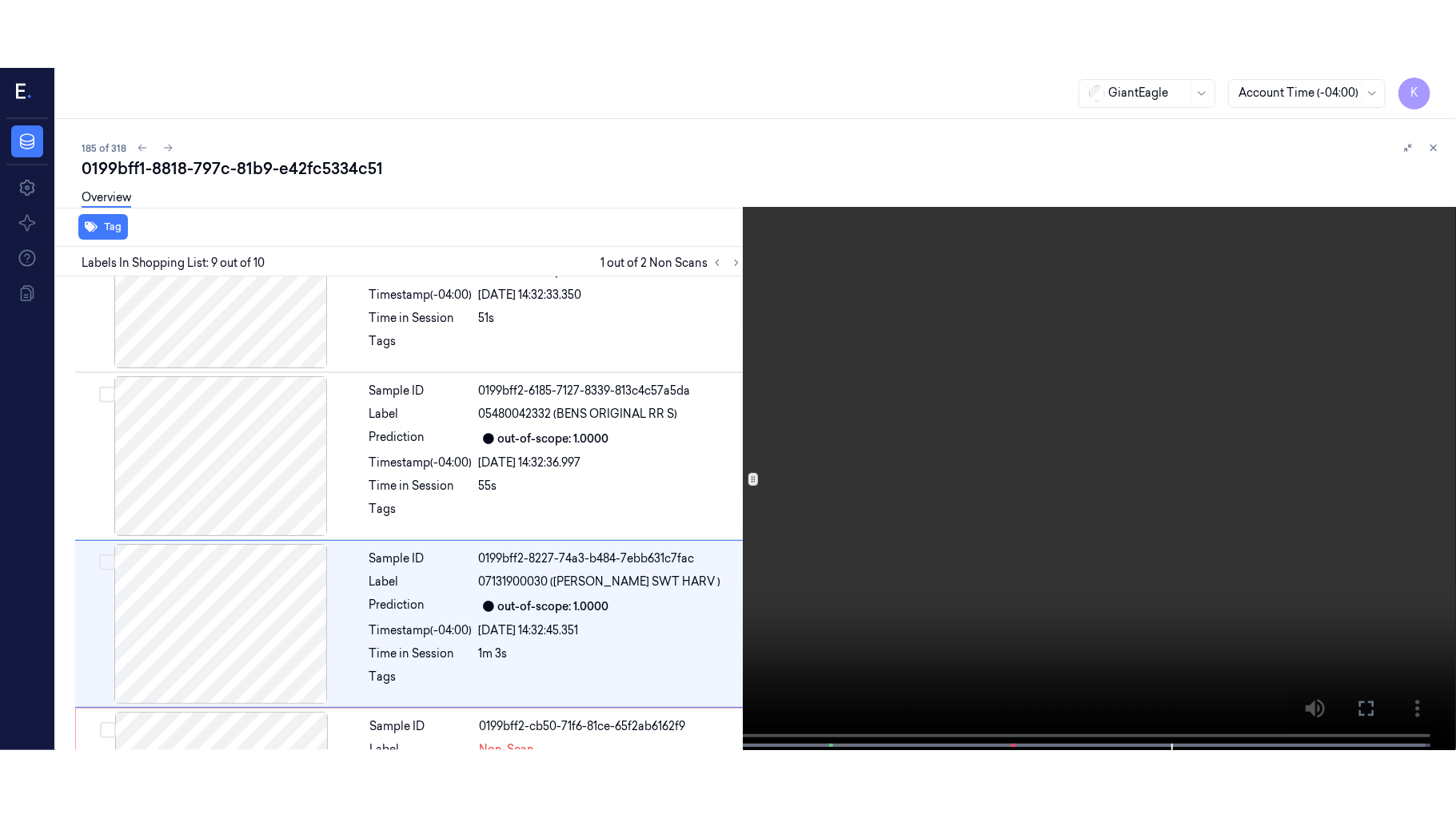
scroll to position [1193, 0]
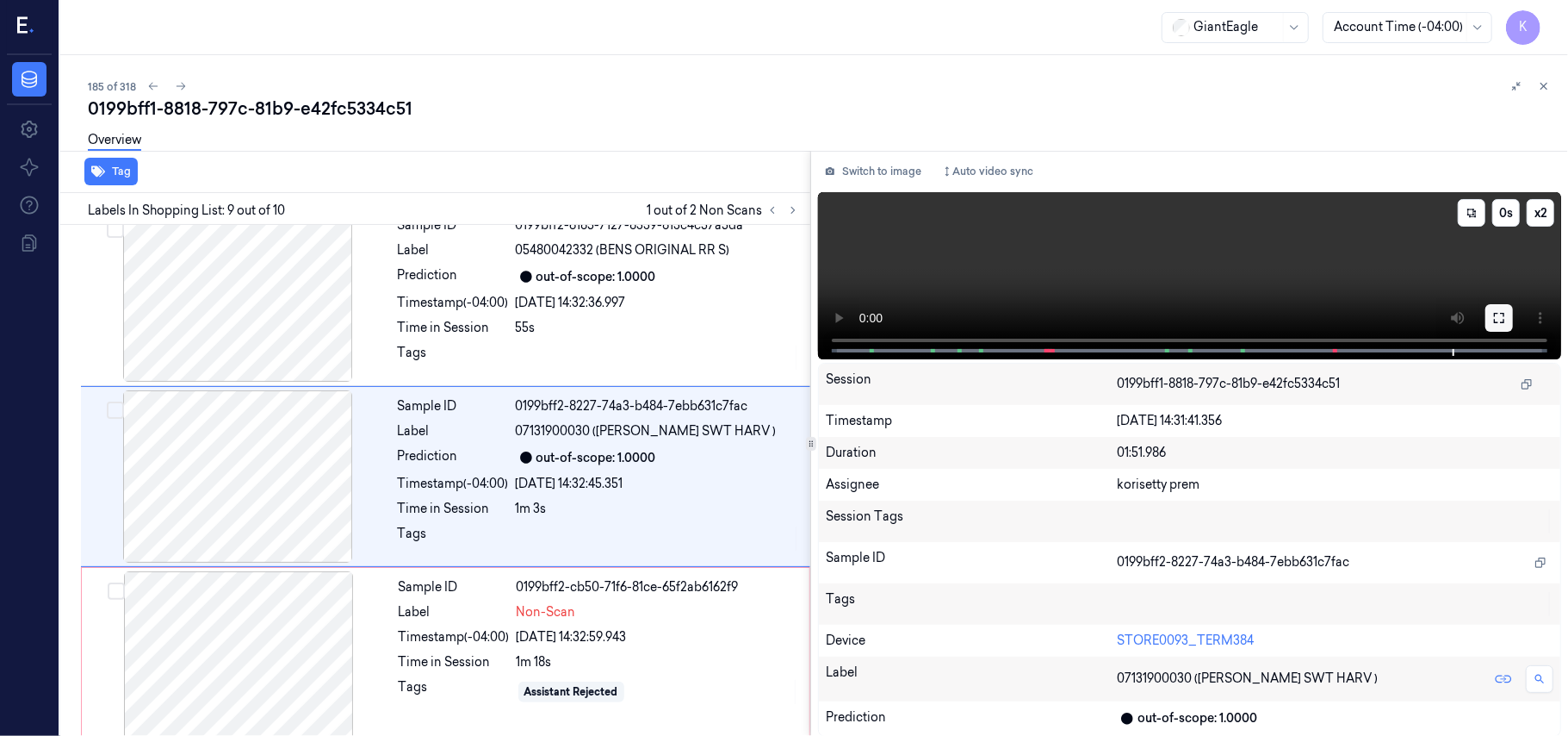
click at [1512, 311] on button at bounding box center [1499, 318] width 28 height 28
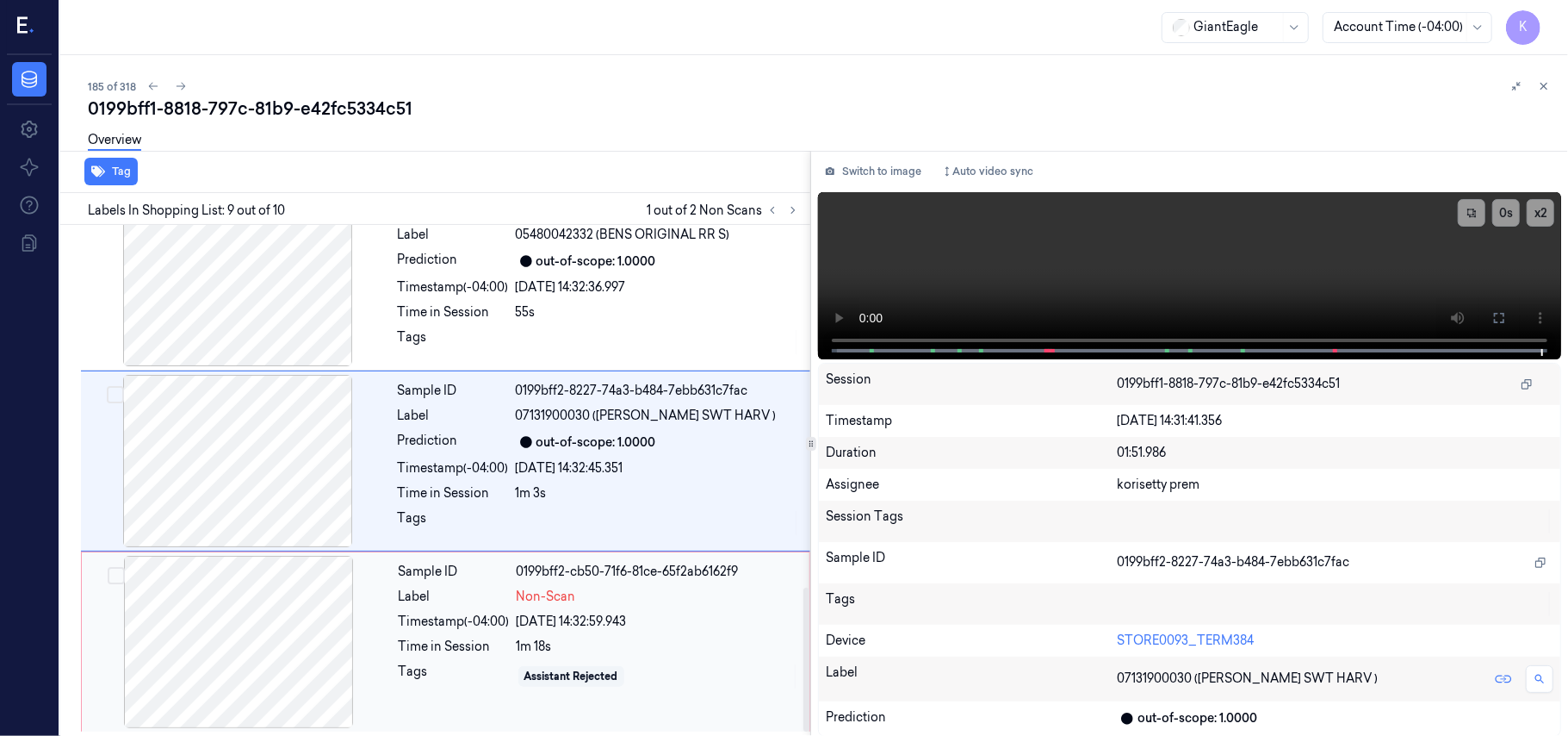
scroll to position [1308, 0]
click at [484, 581] on div "Sample ID 0199bff2-cb50-71f6-81ce-65f2ab6162f9 Label Non-Scan Timestamp (-04:00…" at bounding box center [599, 640] width 414 height 173
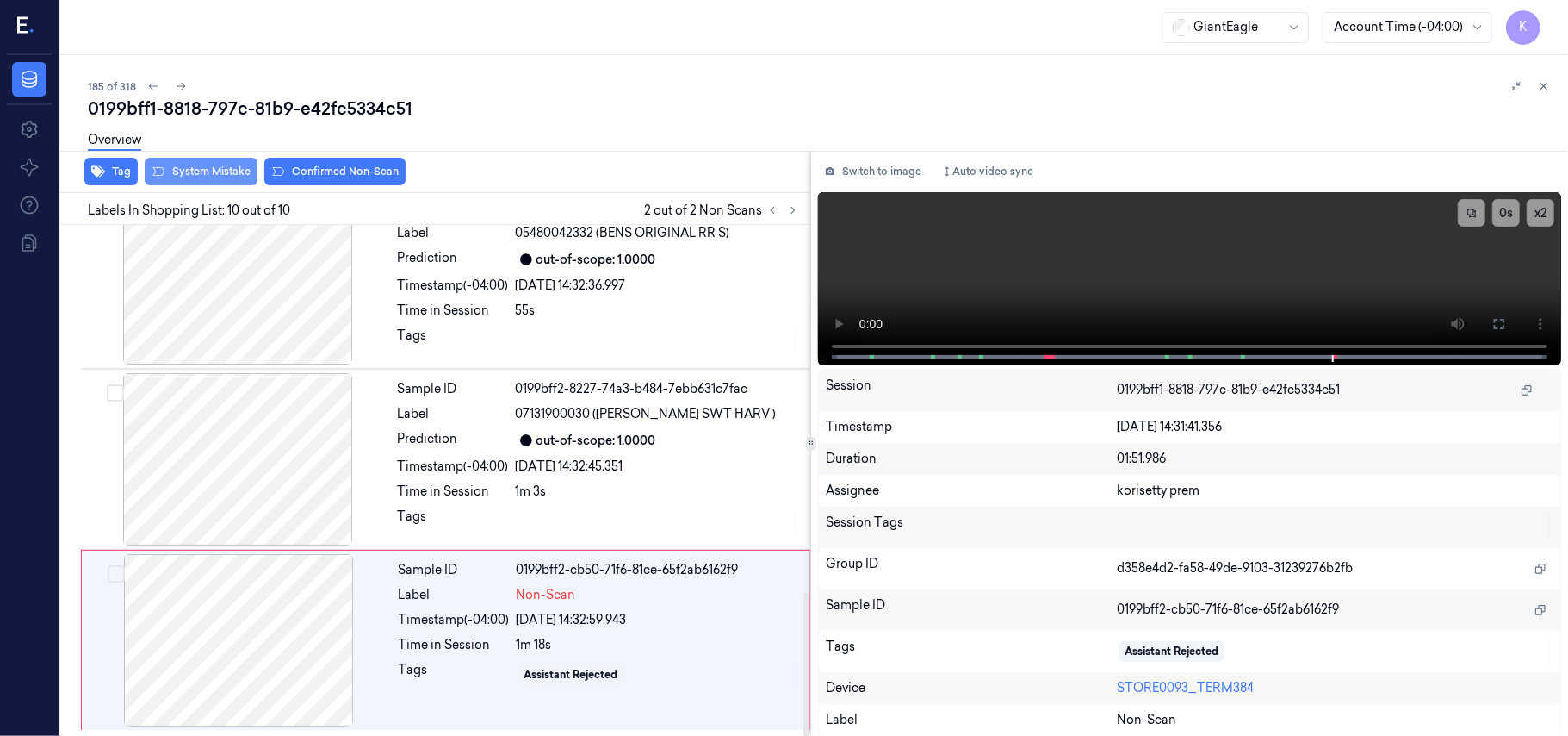
click at [226, 176] on button "System Mistake" at bounding box center [201, 172] width 113 height 28
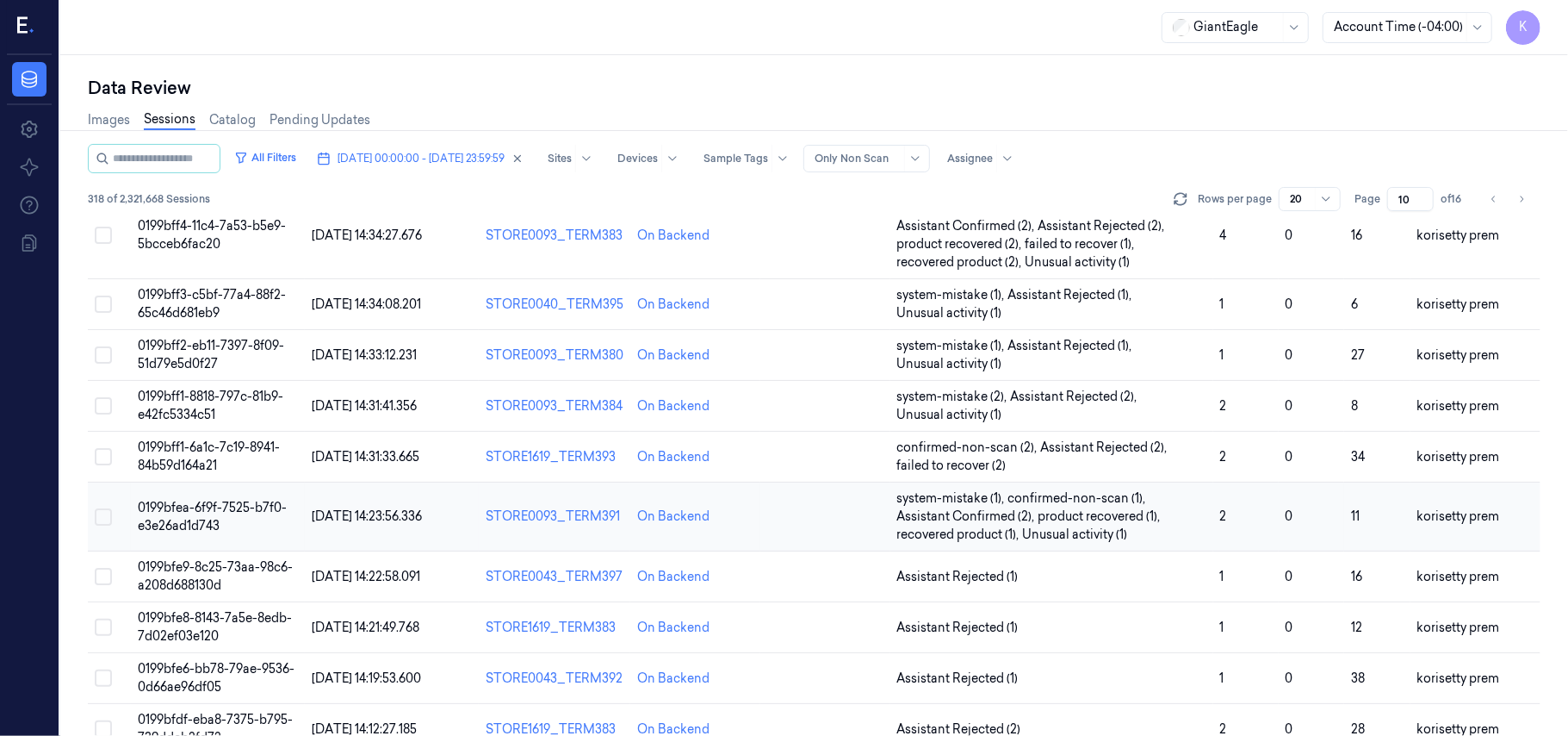
scroll to position [344, 0]
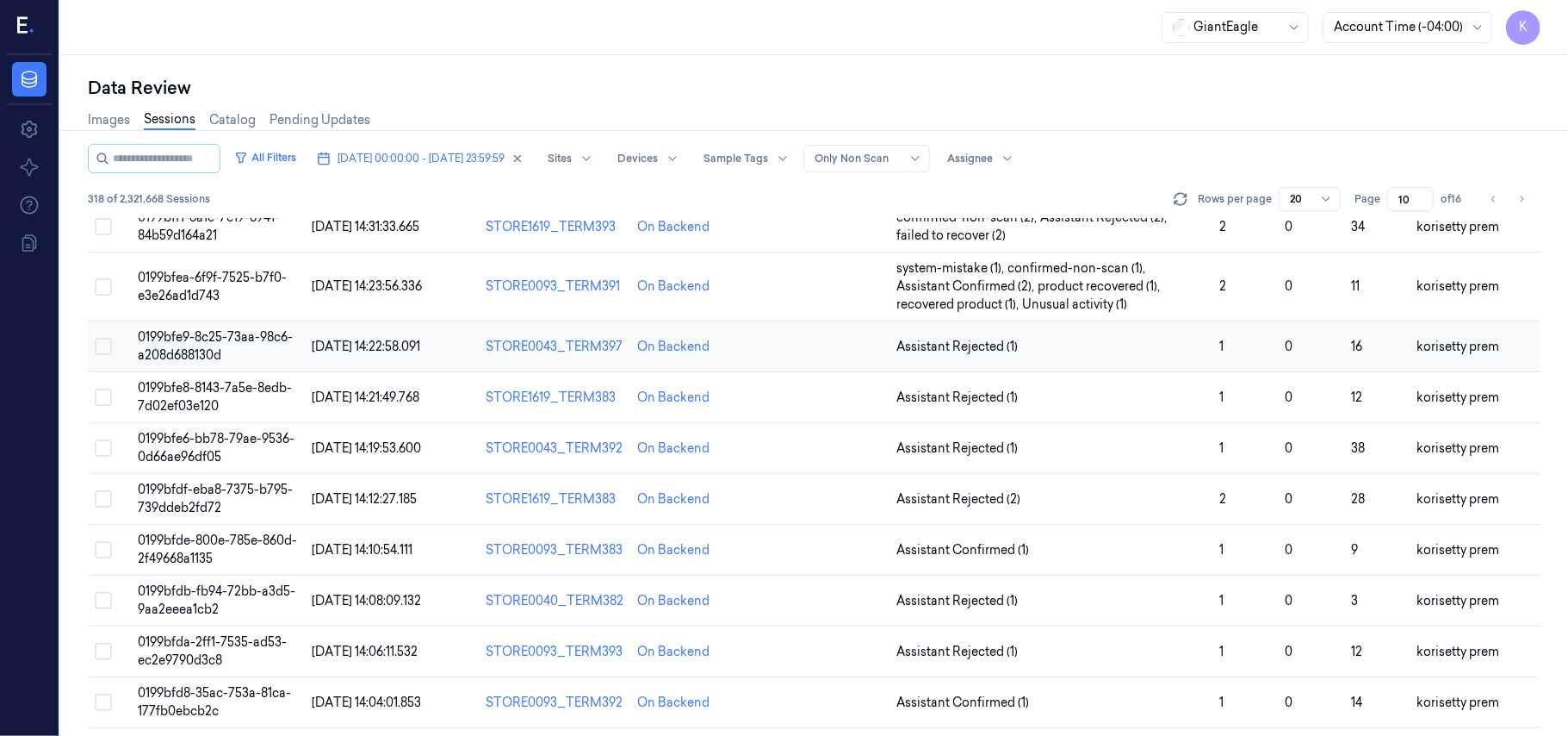
click at [1051, 336] on td "Assistant Rejected (1)" at bounding box center [1051, 346] width 323 height 51
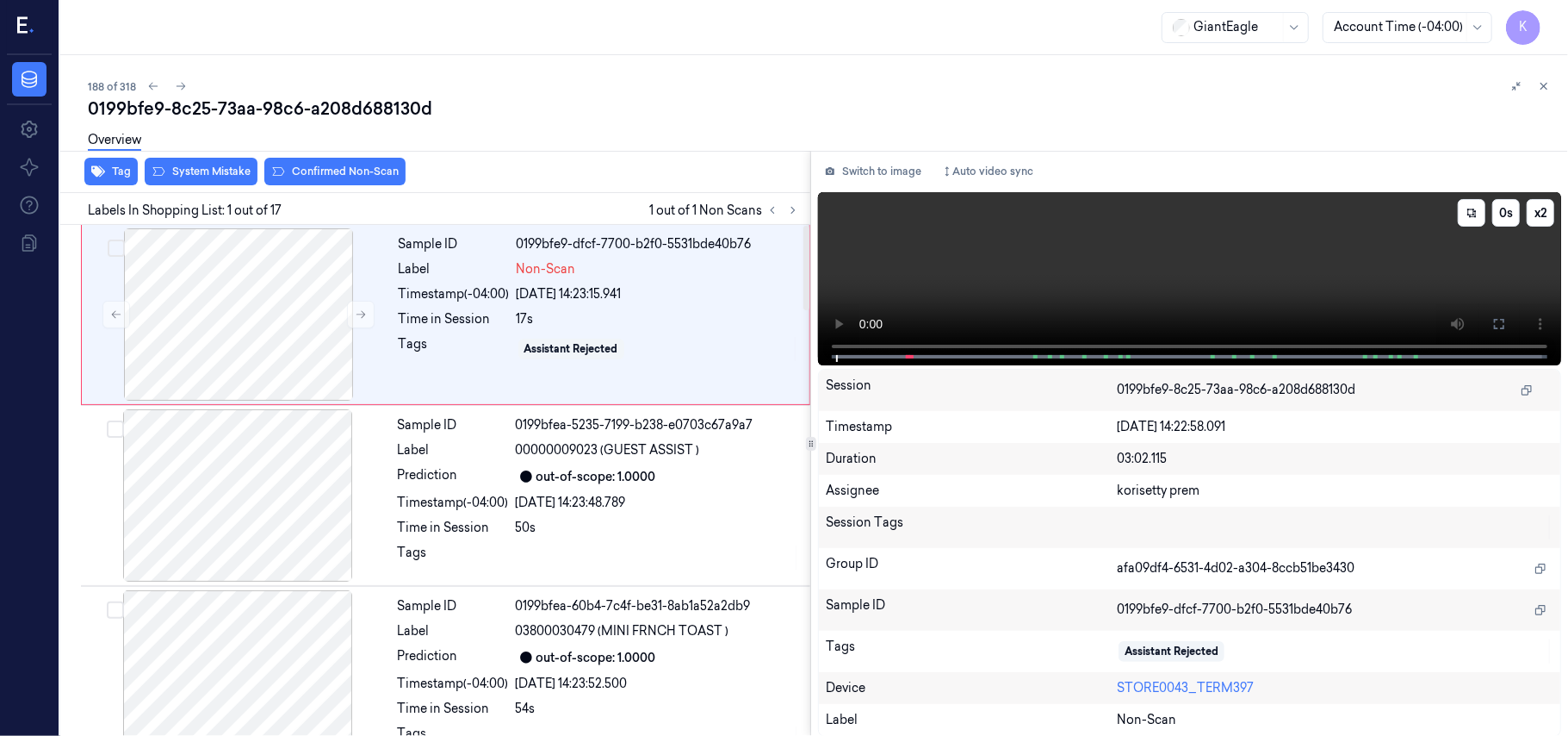
click at [1069, 276] on video at bounding box center [1189, 279] width 743 height 173
click at [1495, 329] on icon at bounding box center [1499, 324] width 14 height 14
click at [273, 301] on div at bounding box center [238, 315] width 306 height 173
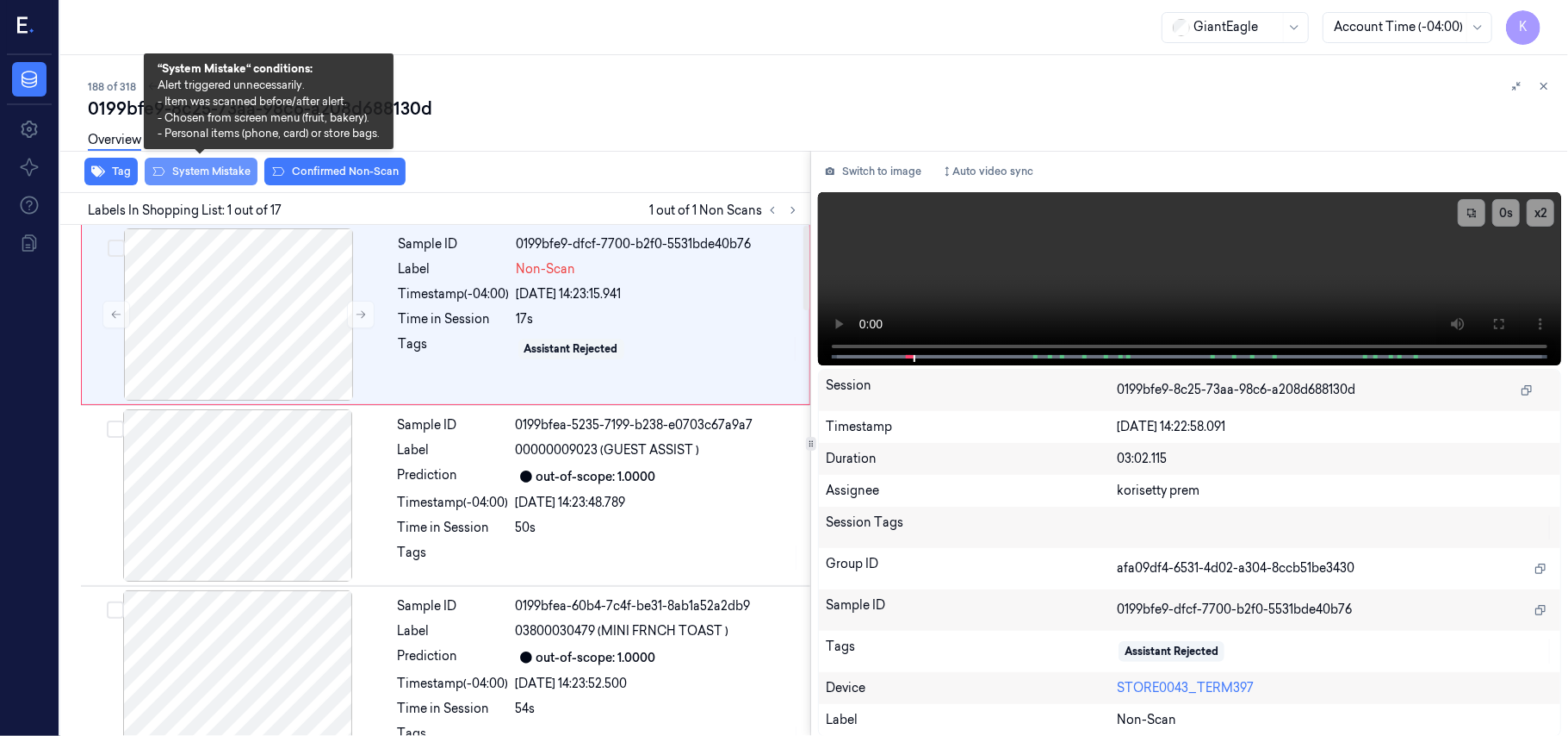
click at [212, 171] on button "System Mistake" at bounding box center [201, 172] width 113 height 28
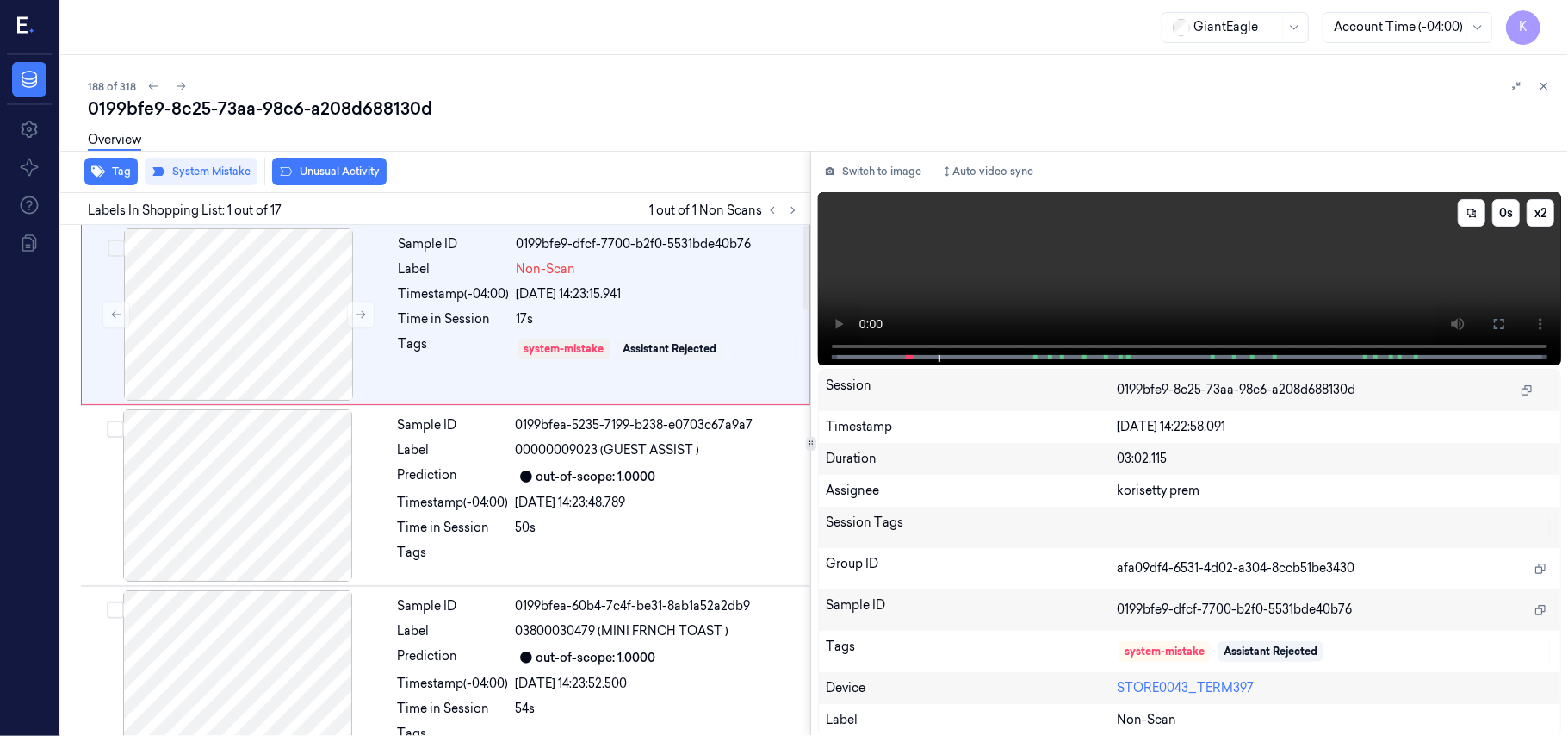
click at [1128, 280] on video at bounding box center [1189, 279] width 743 height 173
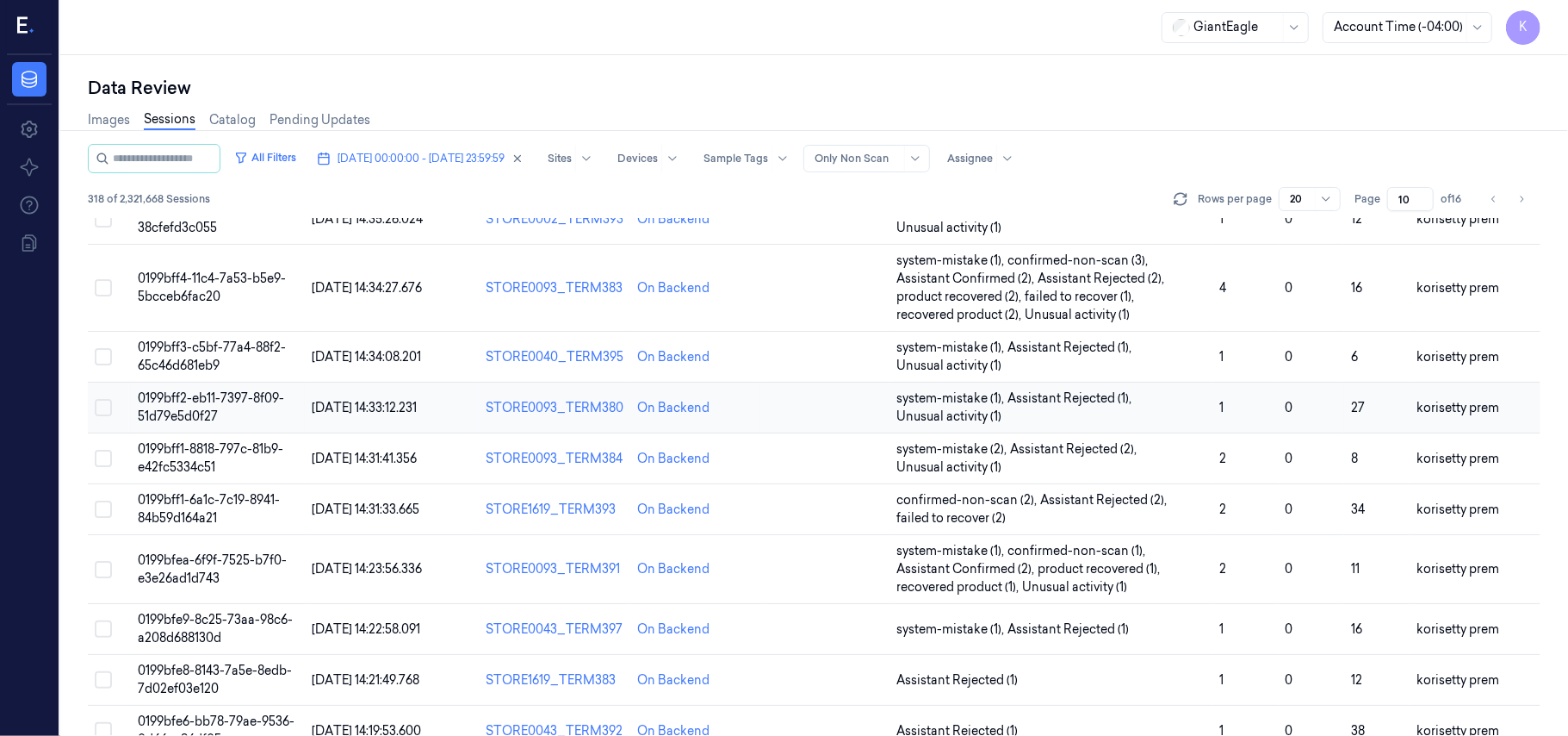
scroll to position [115, 0]
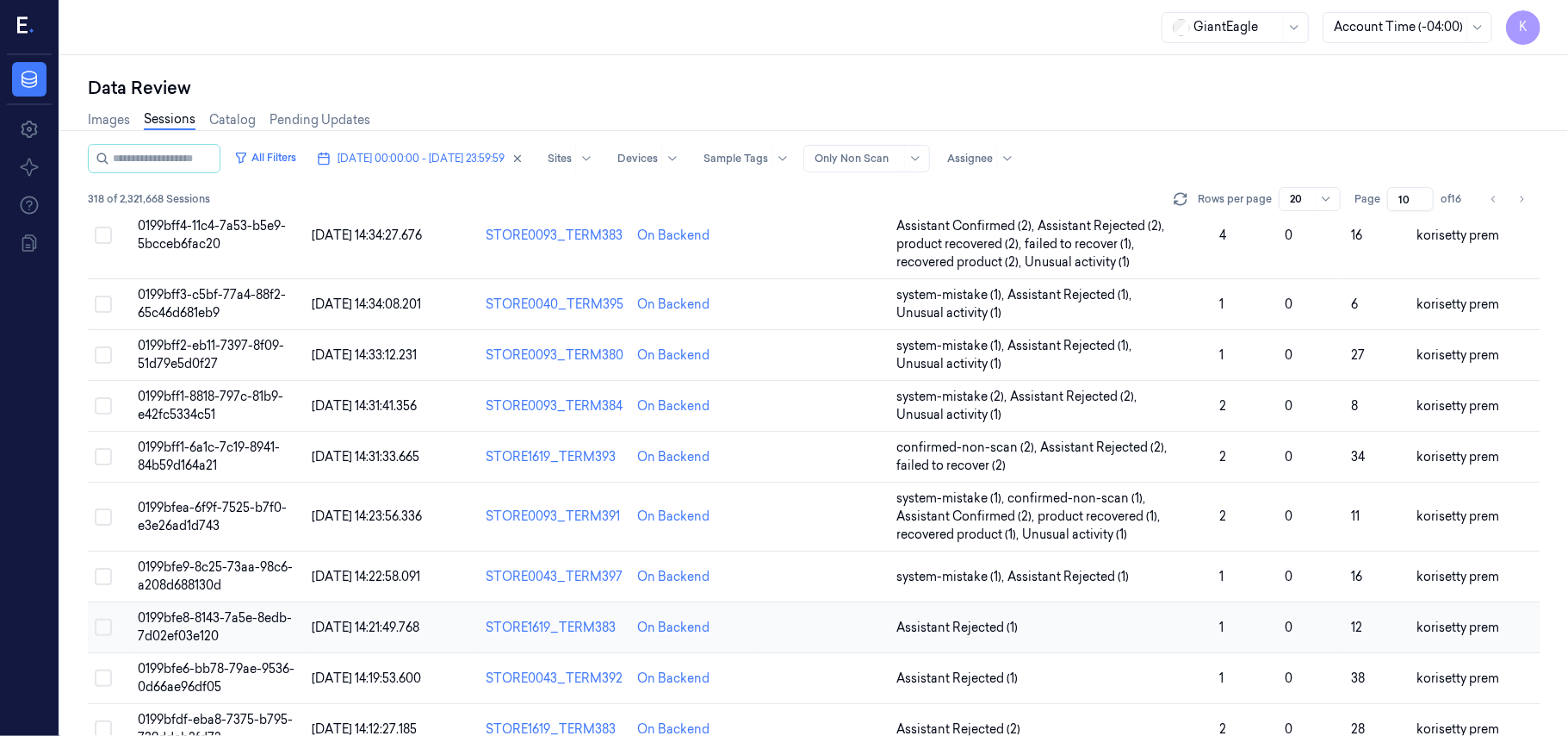
click at [1054, 619] on span "Assistant Rejected (1)" at bounding box center [1051, 627] width 309 height 18
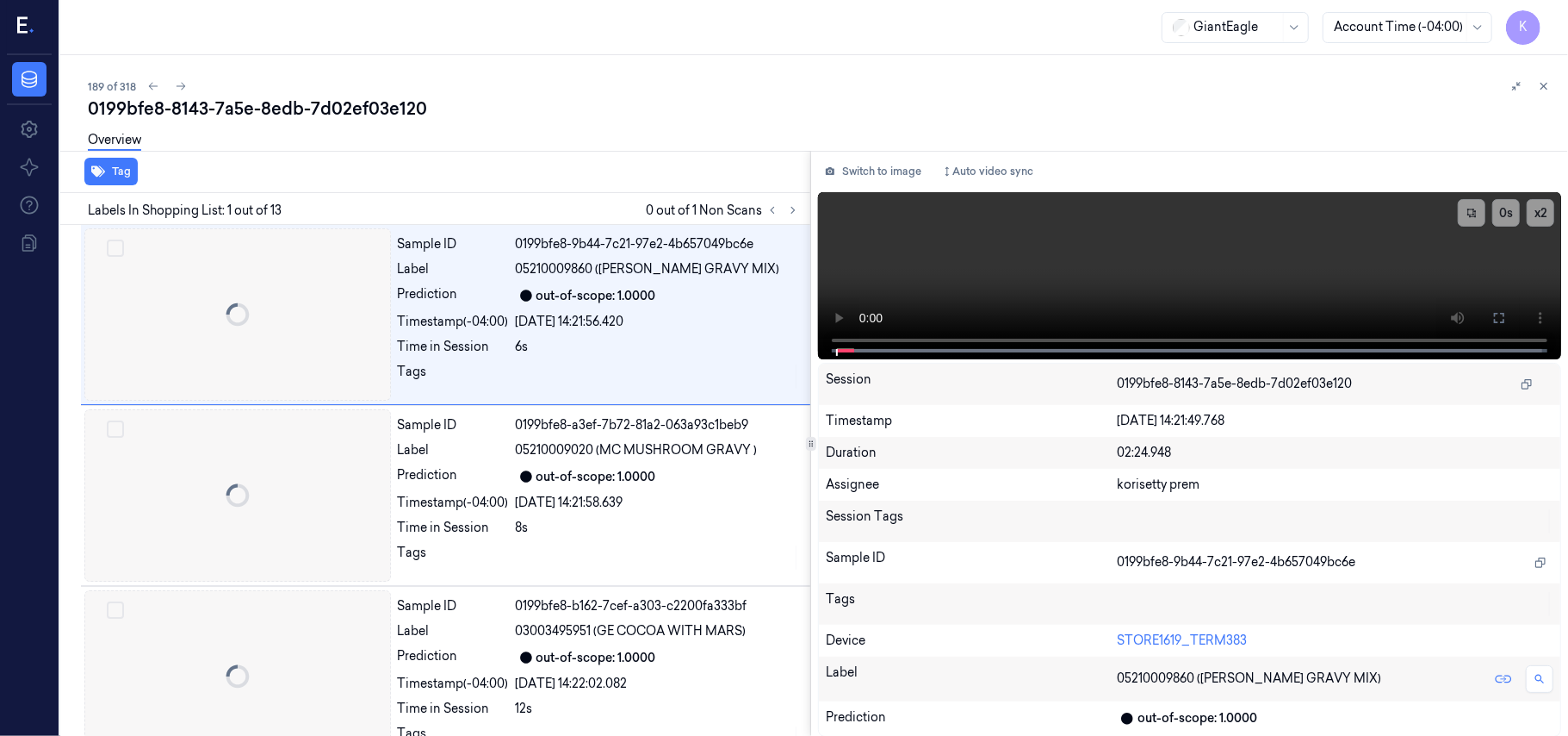
click at [718, 0] on div "GiantEagle Account Time (-04:00) K" at bounding box center [814, 28] width 1508 height 55
click at [624, 91] on div "189 of 318" at bounding box center [821, 86] width 1466 height 21
click at [793, 211] on icon at bounding box center [793, 211] width 12 height 12
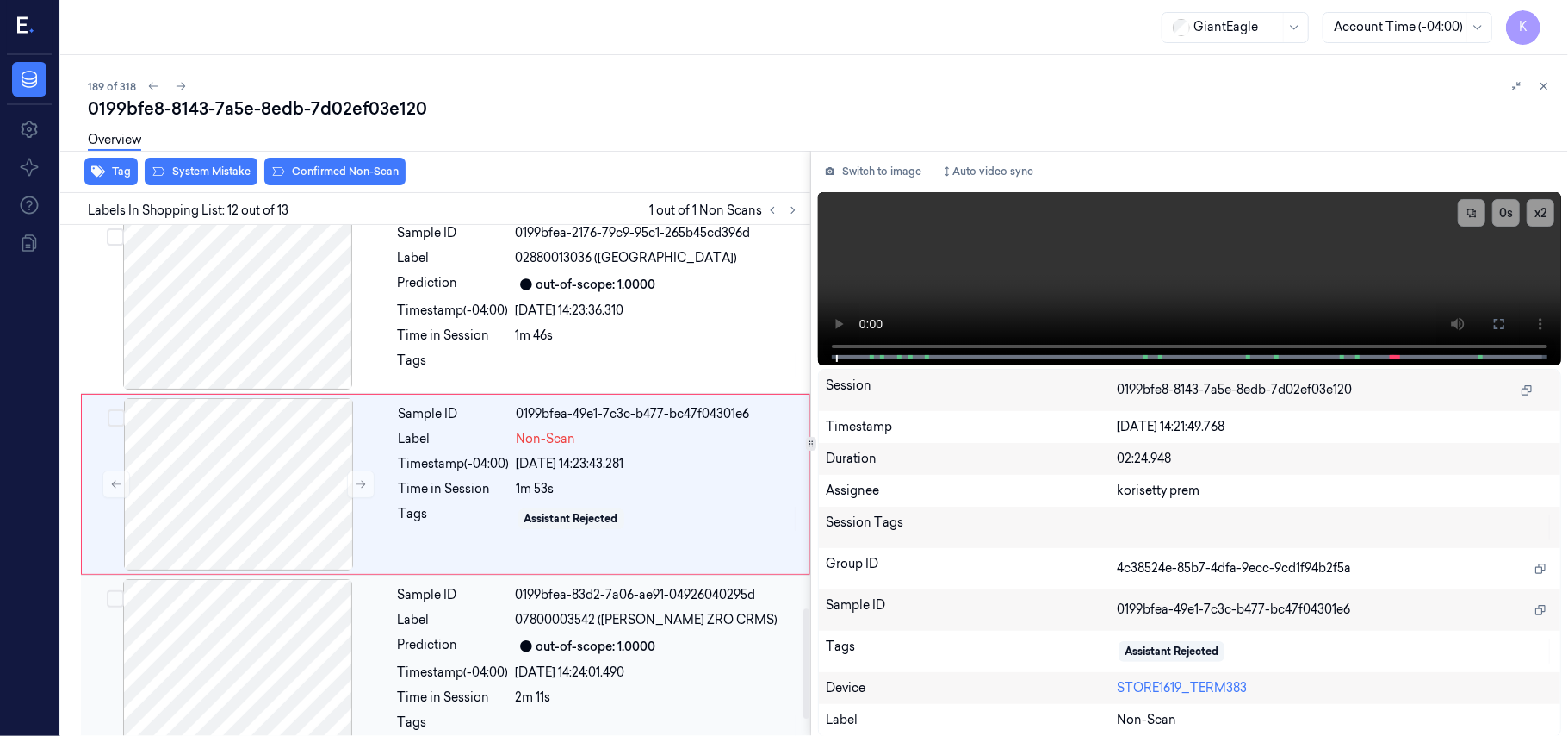
scroll to position [1830, 0]
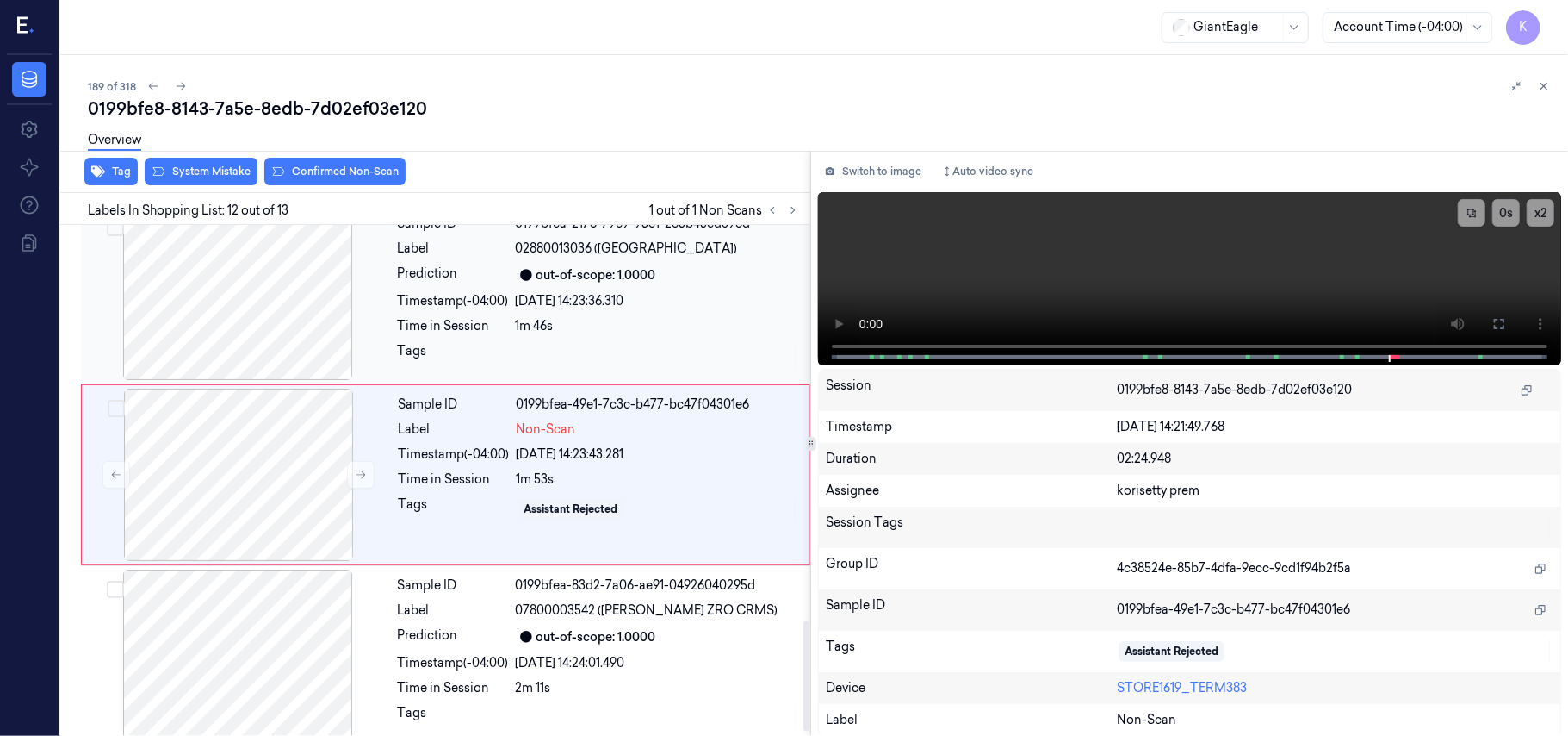
click at [642, 280] on div "out-of-scope: 1.0000" at bounding box center [596, 274] width 120 height 18
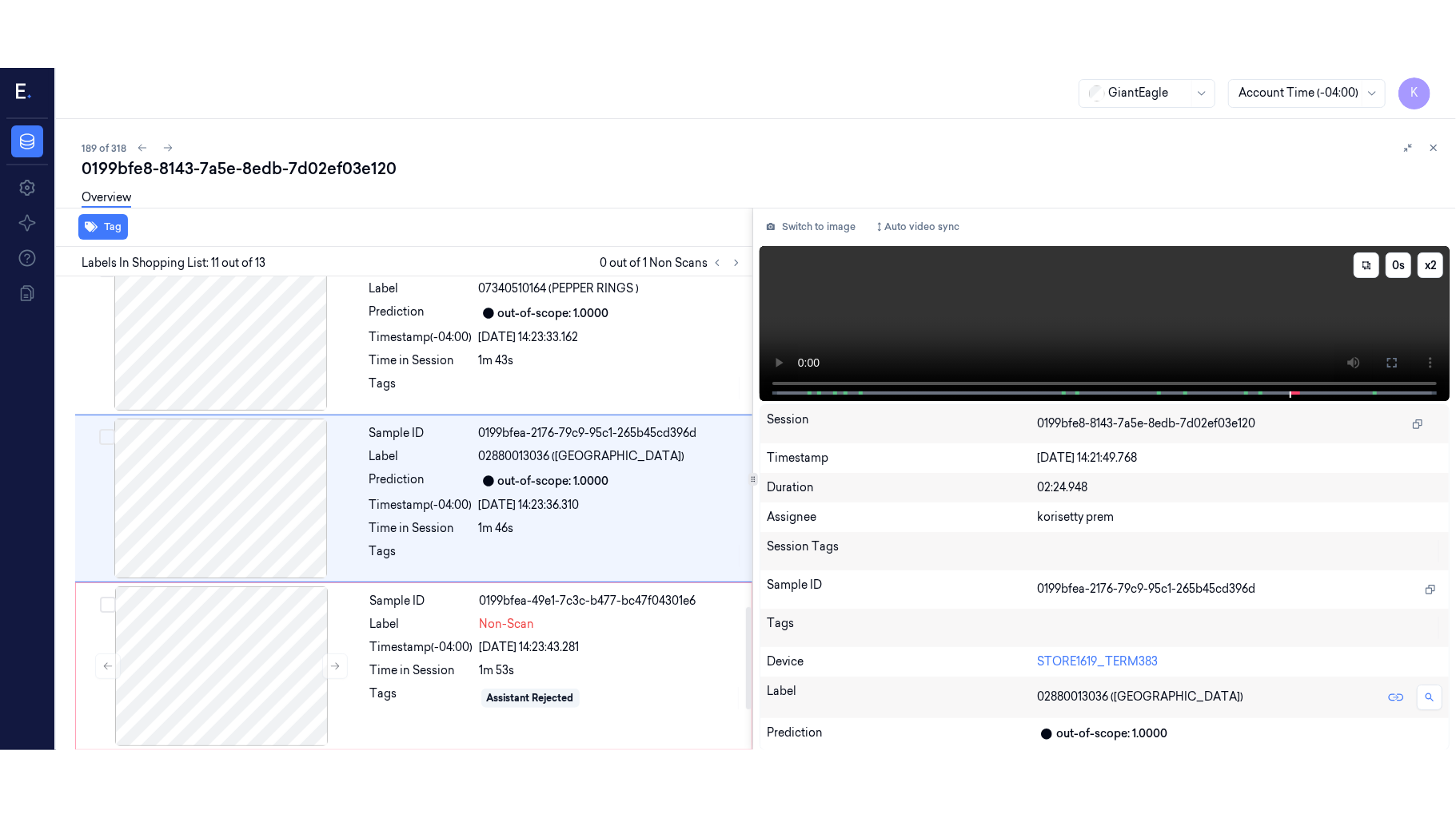
scroll to position [1529, 0]
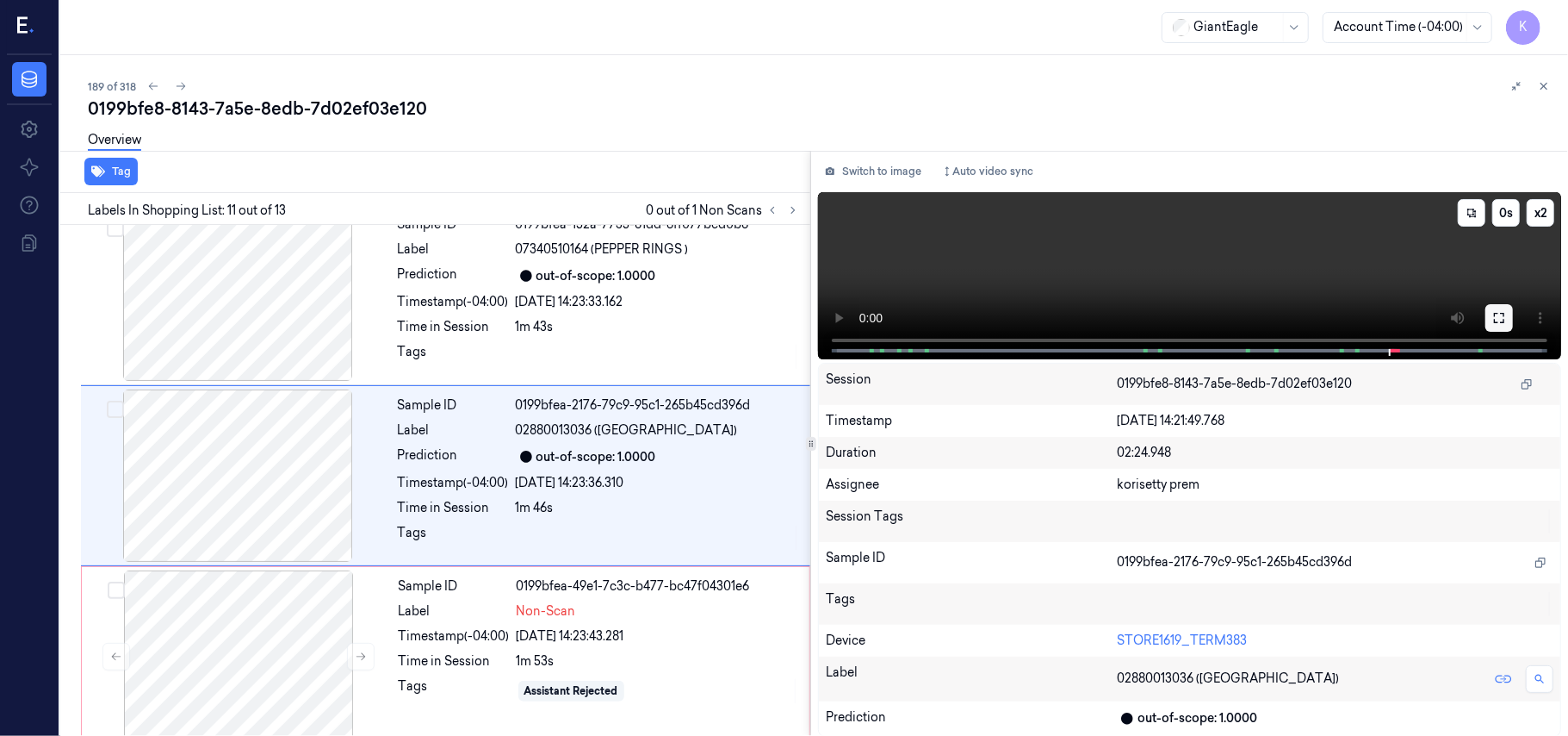
click at [1491, 320] on button at bounding box center [1499, 318] width 28 height 28
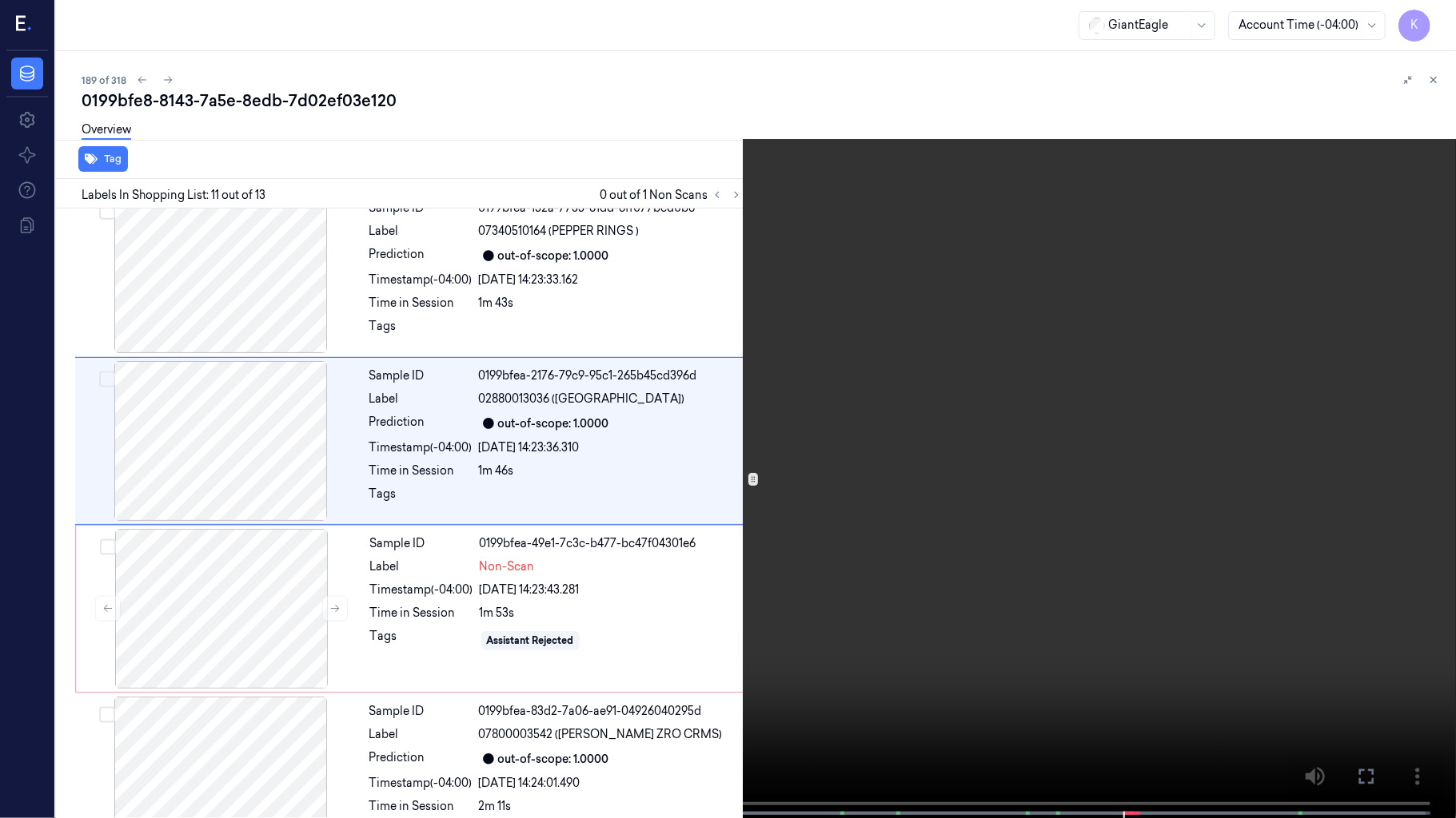
click at [1012, 617] on video at bounding box center [728, 411] width 1456 height 821
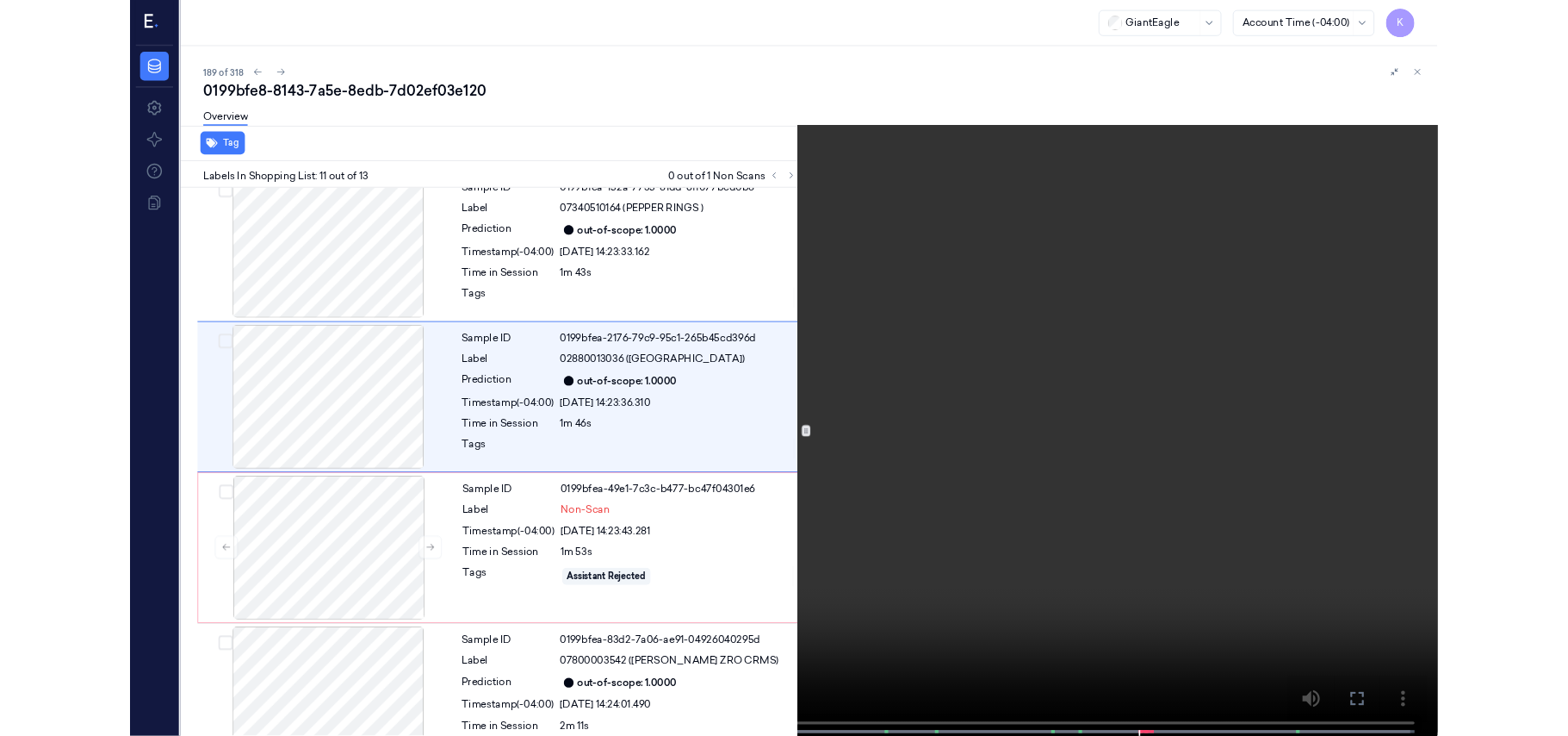
scroll to position [1576, 0]
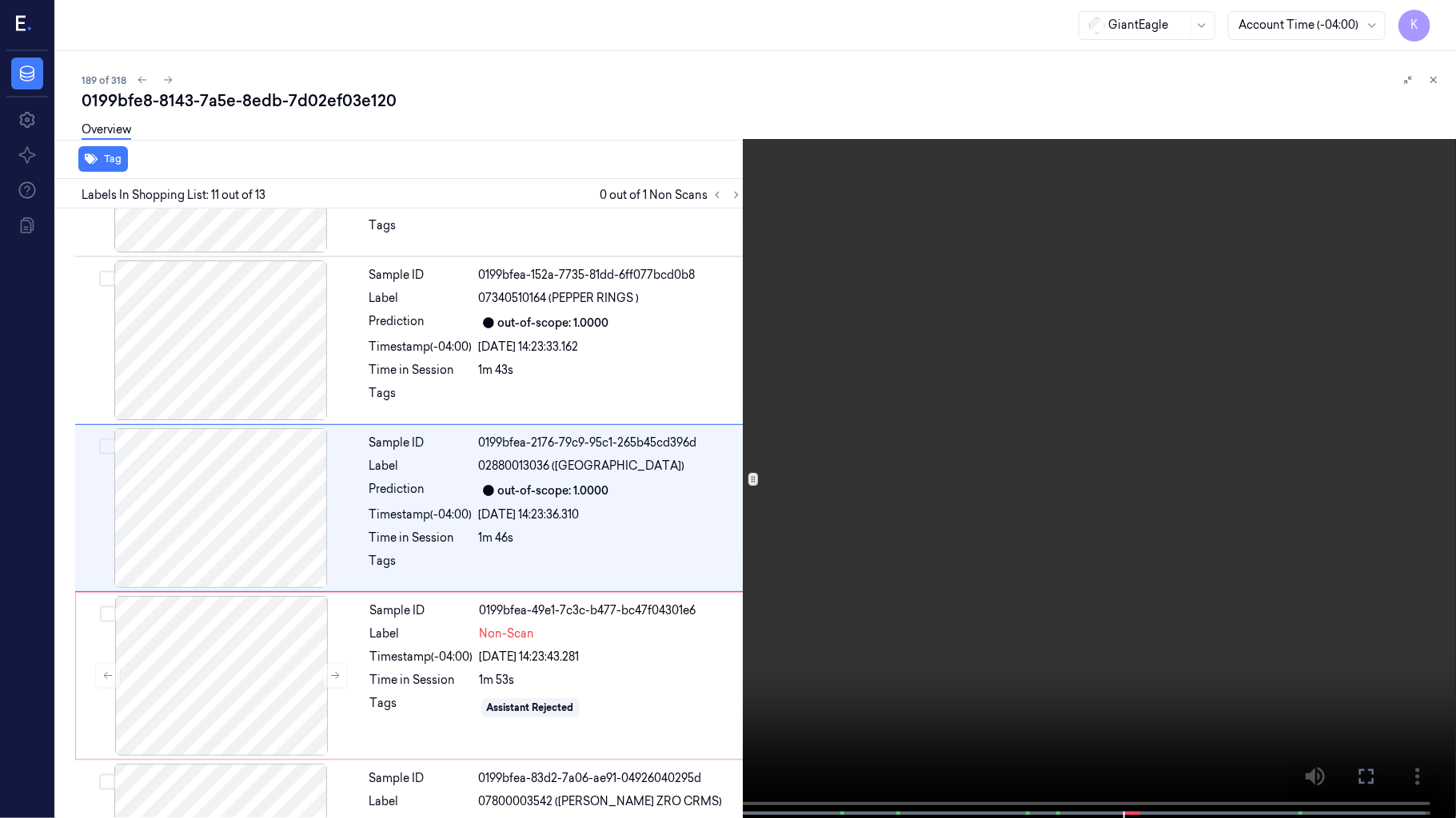
click at [541, 620] on video at bounding box center [728, 411] width 1456 height 821
click at [363, 621] on video at bounding box center [728, 411] width 1456 height 821
click at [327, 586] on video at bounding box center [728, 411] width 1456 height 821
click at [516, 339] on video at bounding box center [728, 411] width 1456 height 821
click at [1040, 502] on video at bounding box center [728, 411] width 1456 height 821
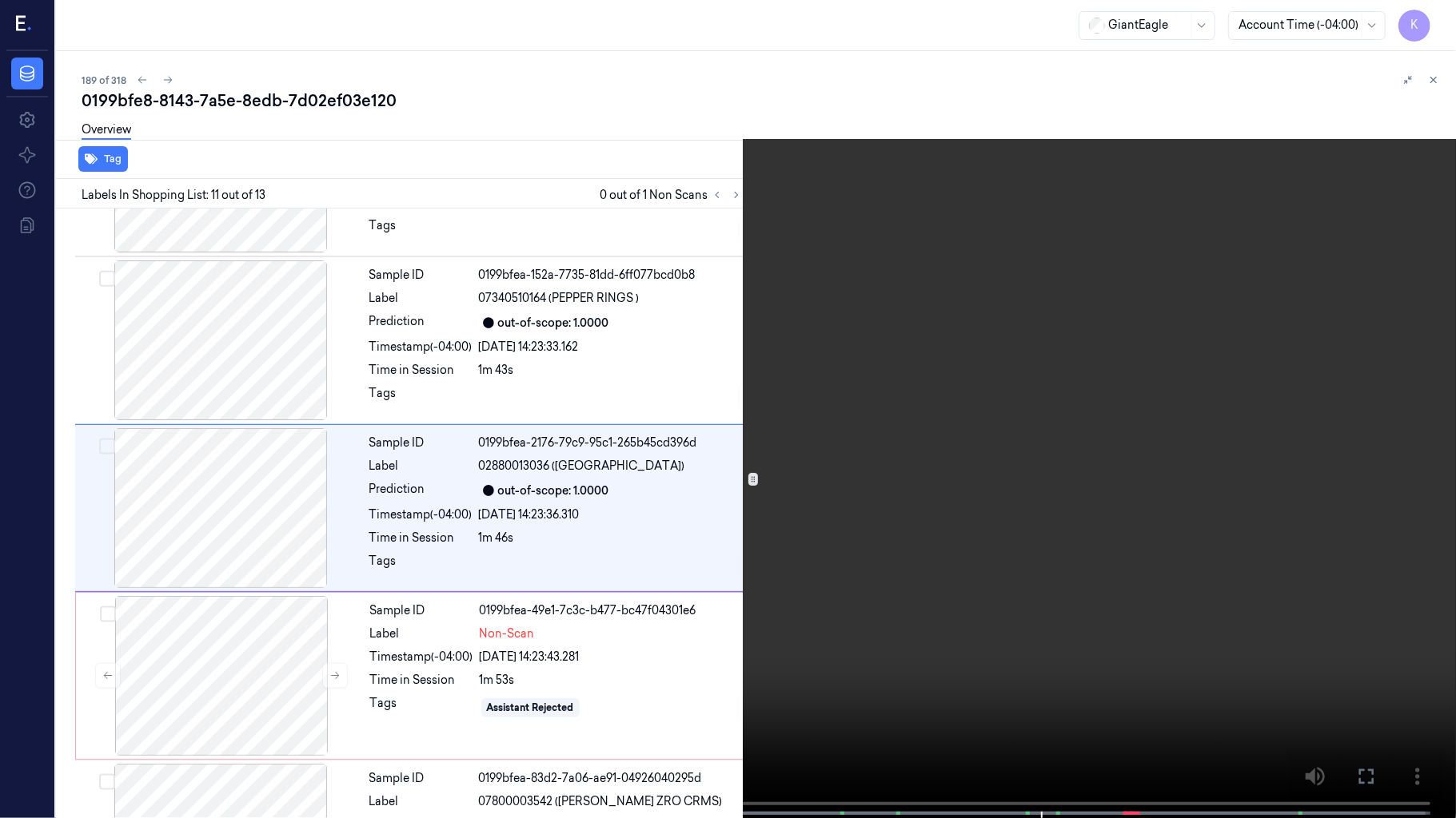
click at [1155, 305] on video at bounding box center [728, 411] width 1456 height 821
click at [874, 410] on video at bounding box center [728, 411] width 1456 height 821
click at [793, 507] on video at bounding box center [728, 411] width 1456 height 821
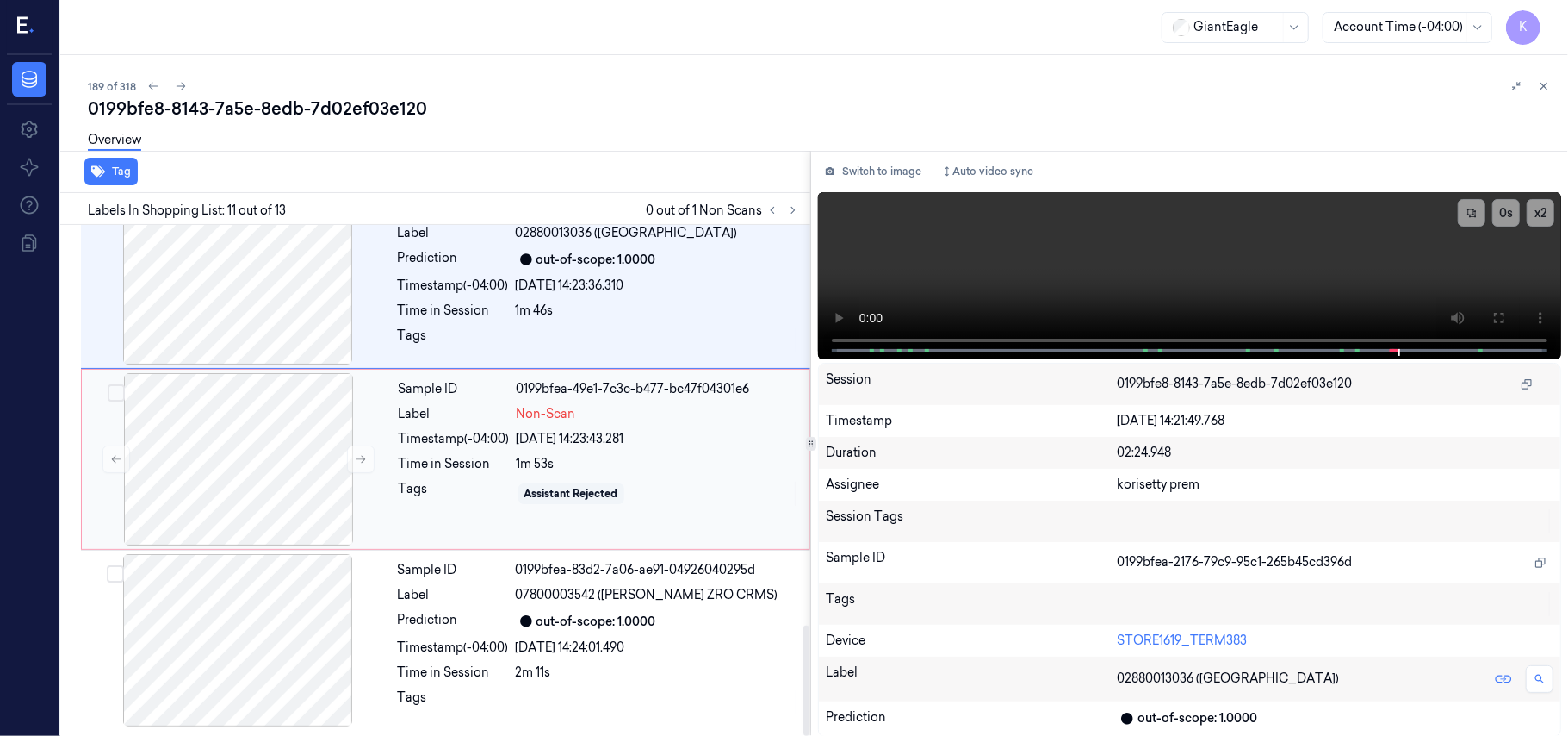
click at [566, 465] on div "1m 53s" at bounding box center [657, 463] width 282 height 18
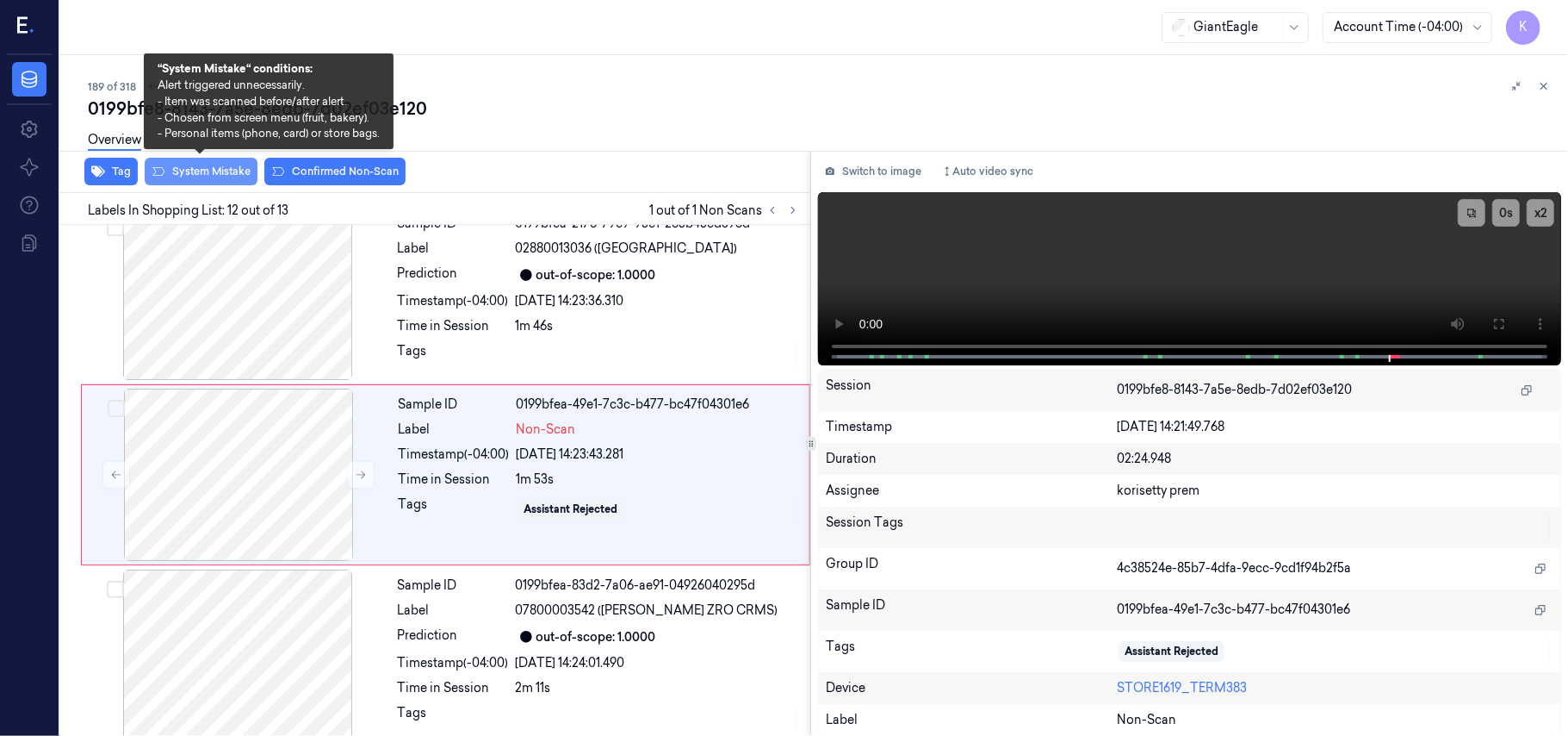
click at [218, 181] on button "System Mistake" at bounding box center [201, 172] width 113 height 28
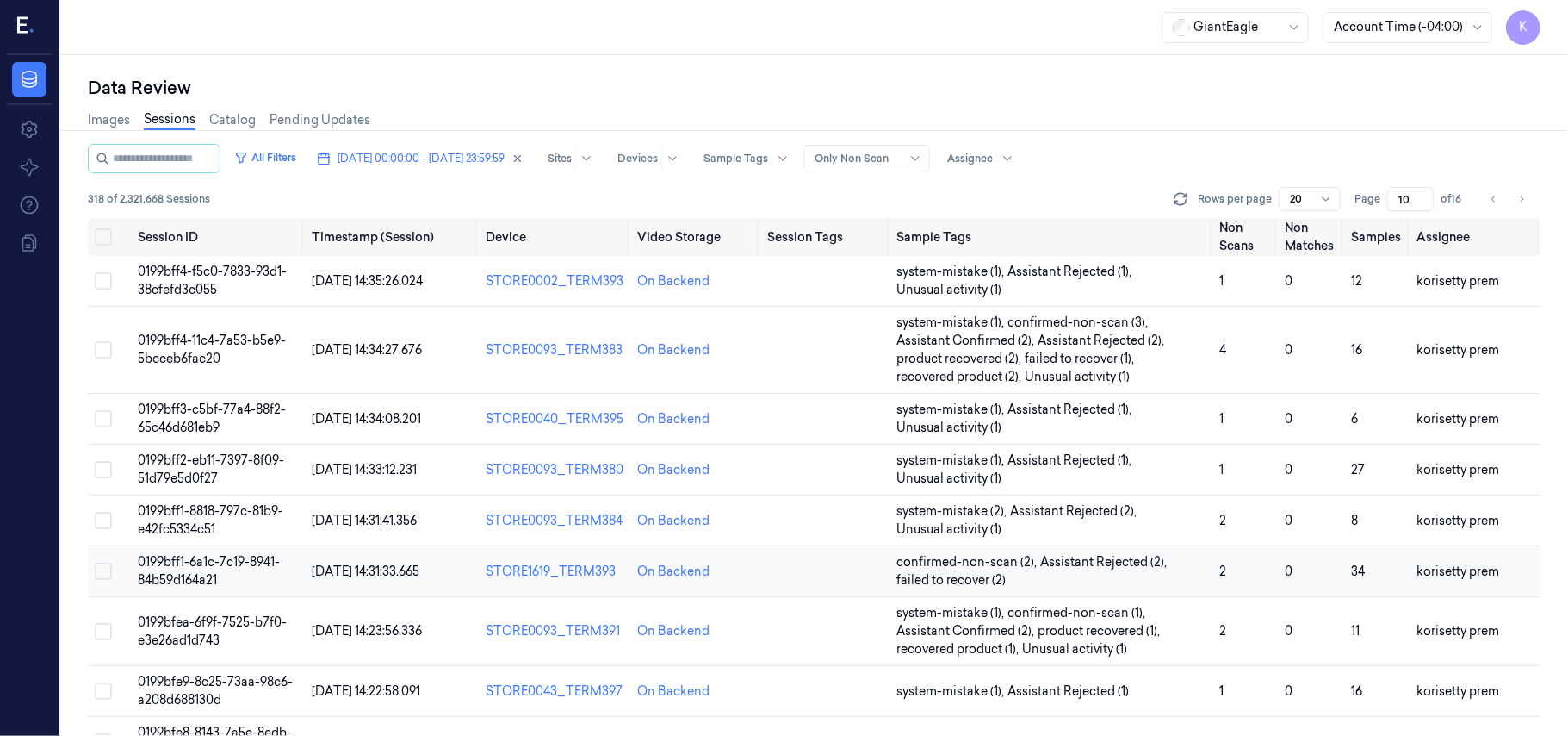
scroll to position [230, 0]
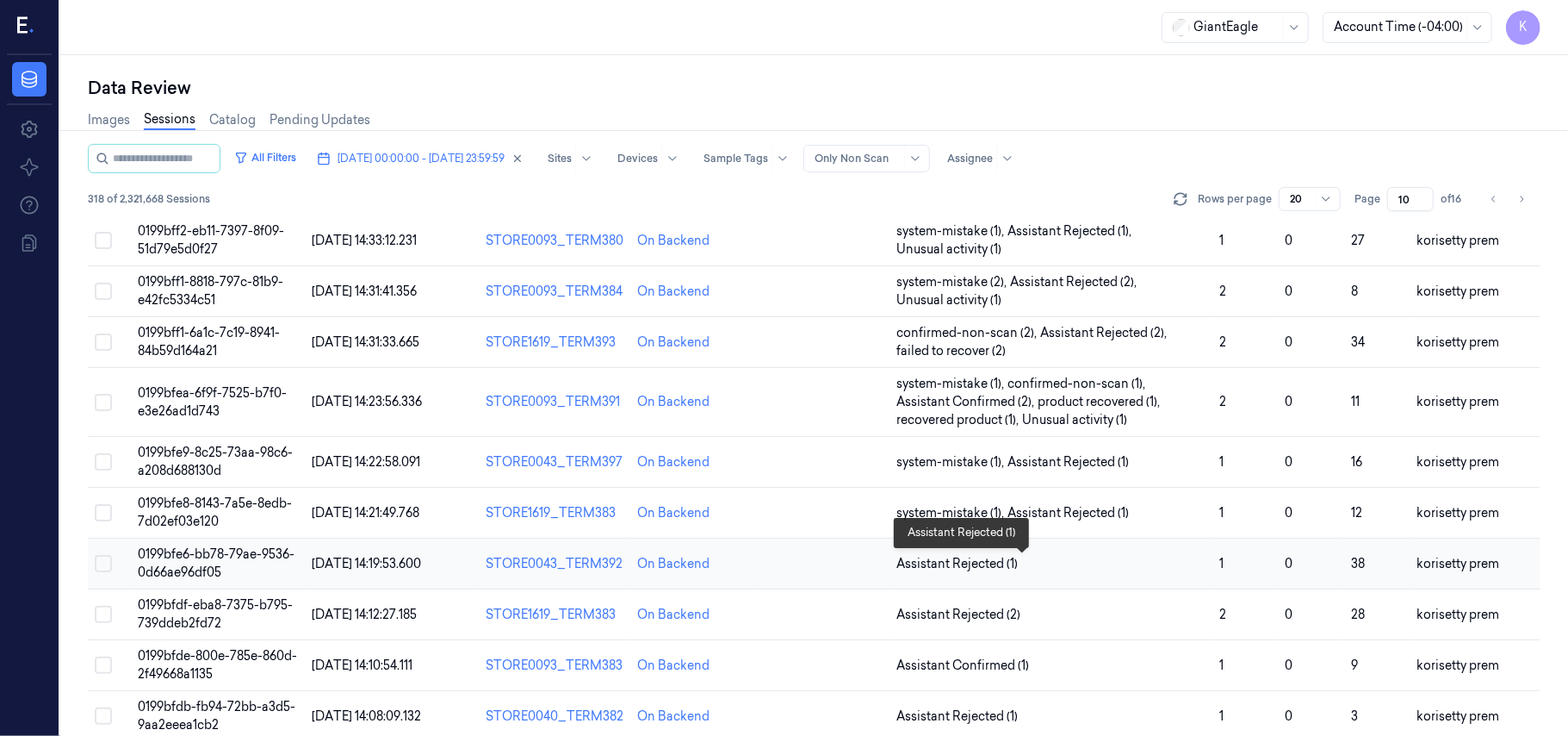
click at [1041, 556] on span "Assistant Rejected (1)" at bounding box center [1051, 563] width 309 height 18
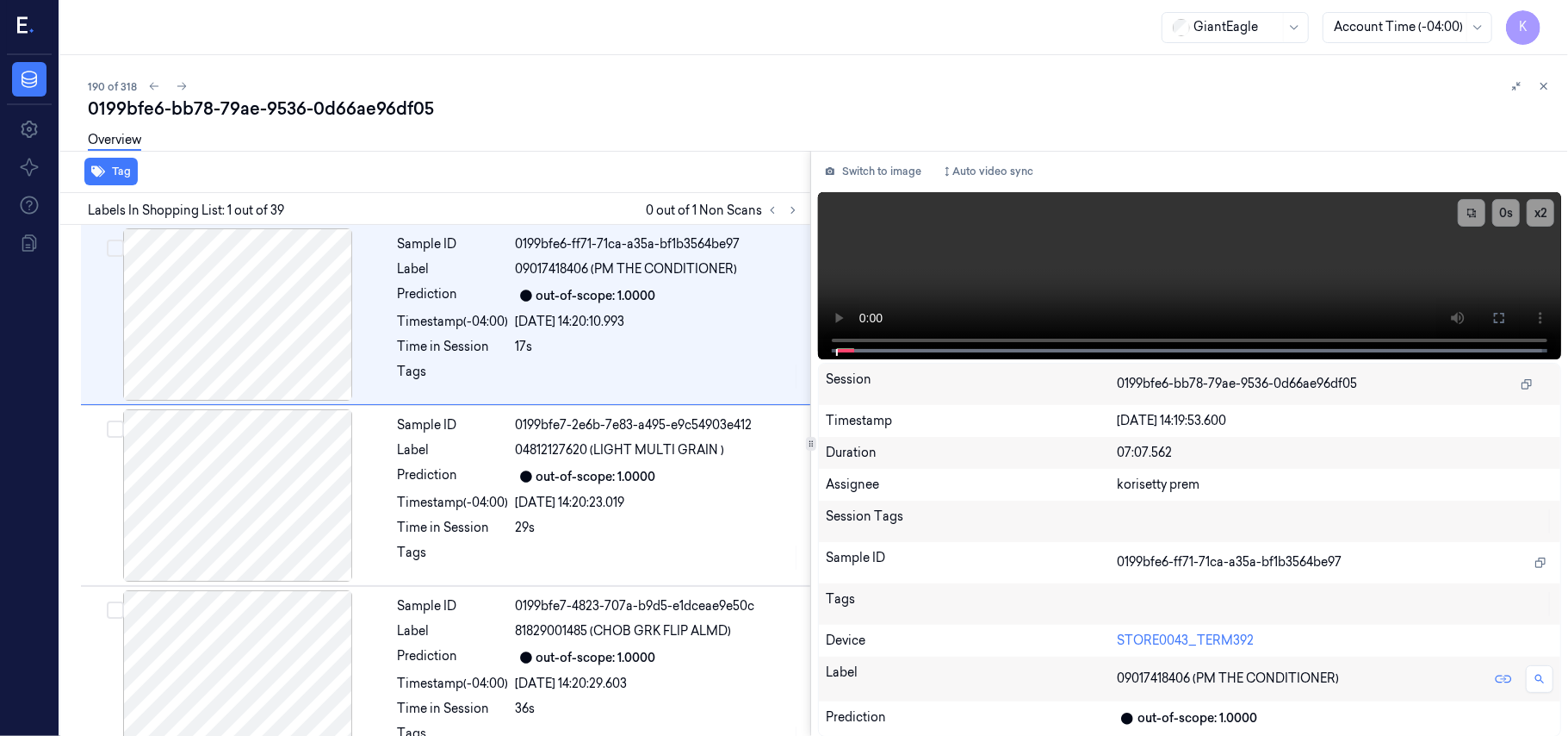
click at [604, 88] on div "190 of 318" at bounding box center [821, 86] width 1466 height 21
click at [796, 211] on icon at bounding box center [793, 211] width 12 height 12
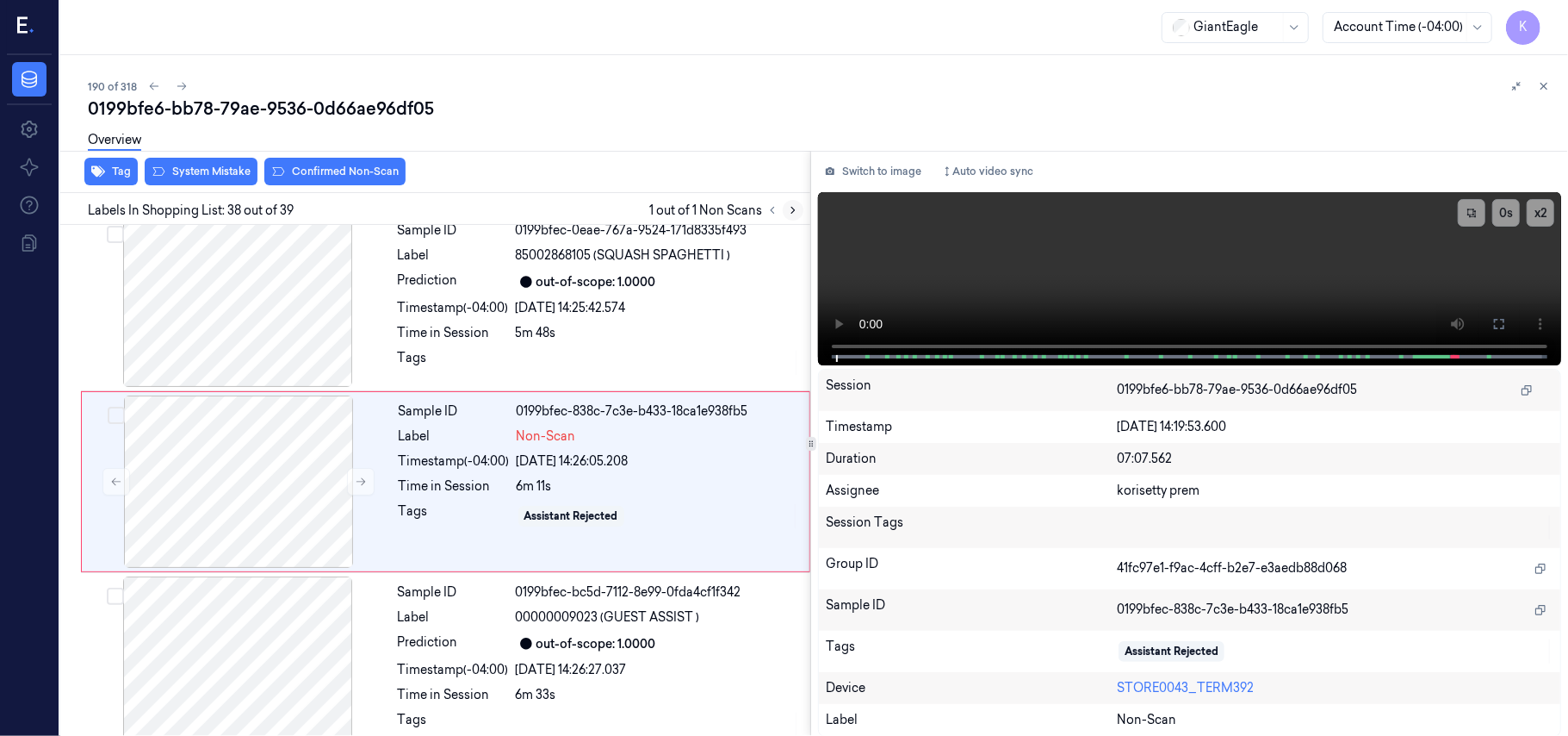
scroll to position [6548, 0]
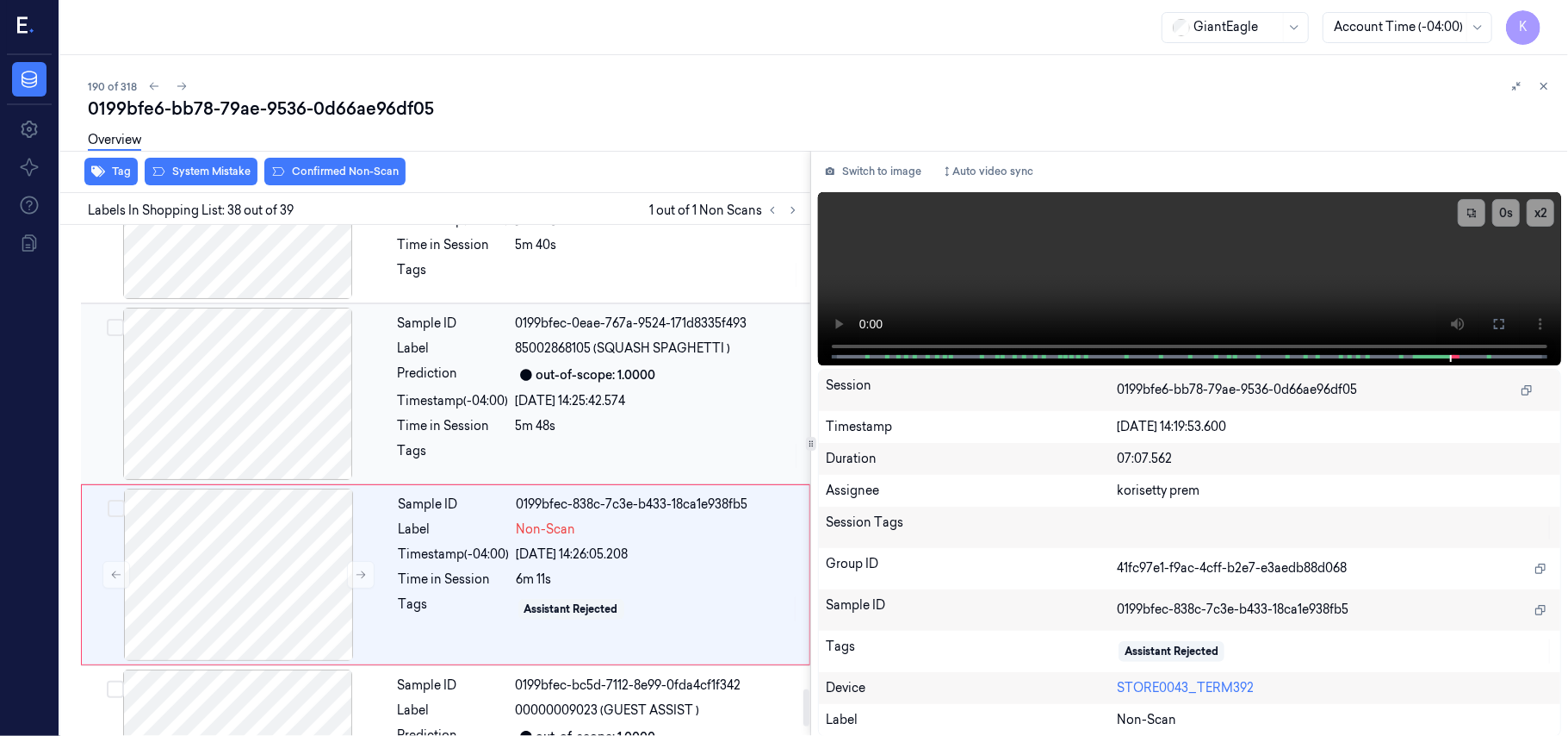
click at [570, 384] on div "out-of-scope: 1.0000" at bounding box center [596, 374] width 120 height 18
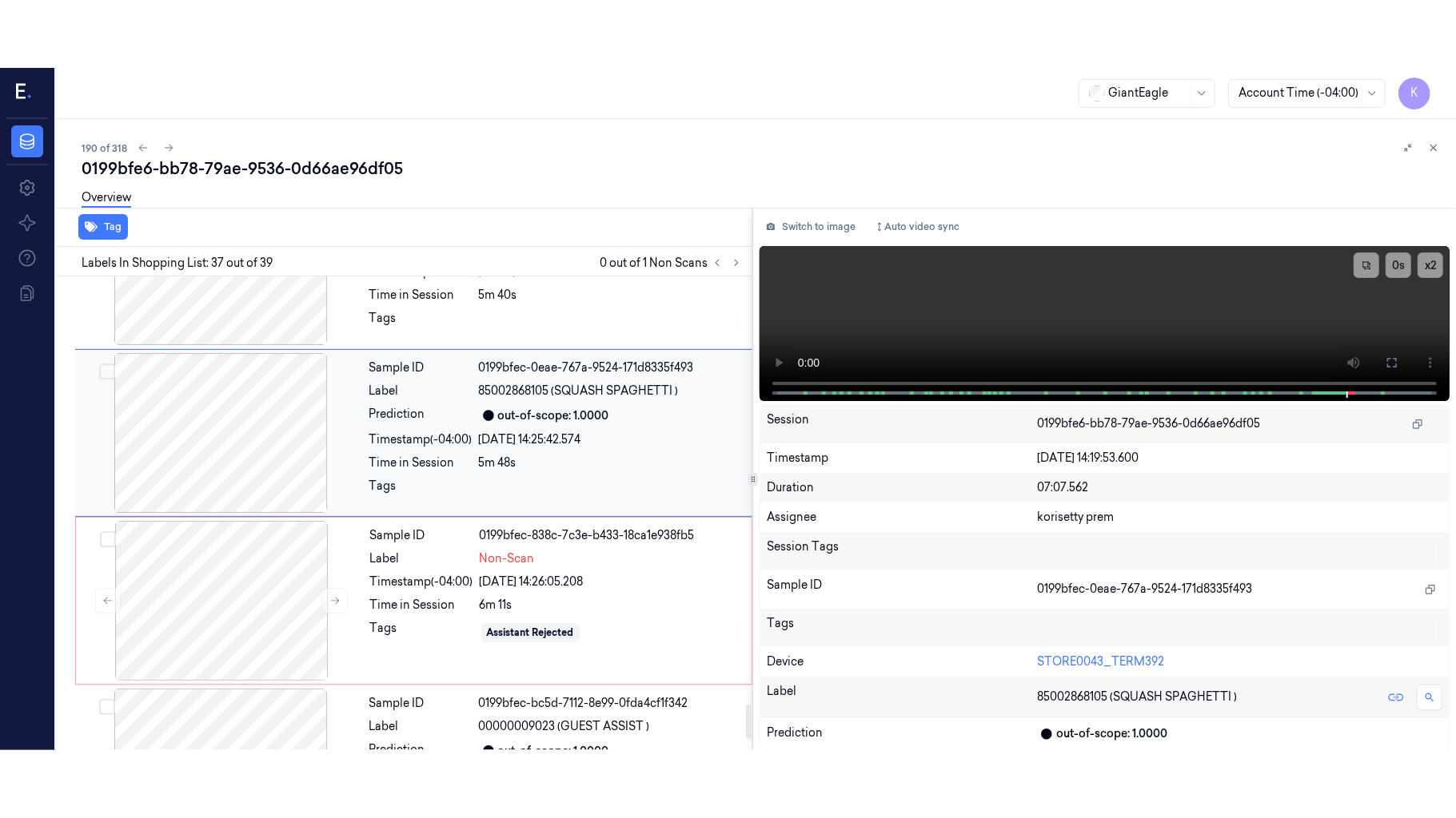
scroll to position [5905, 0]
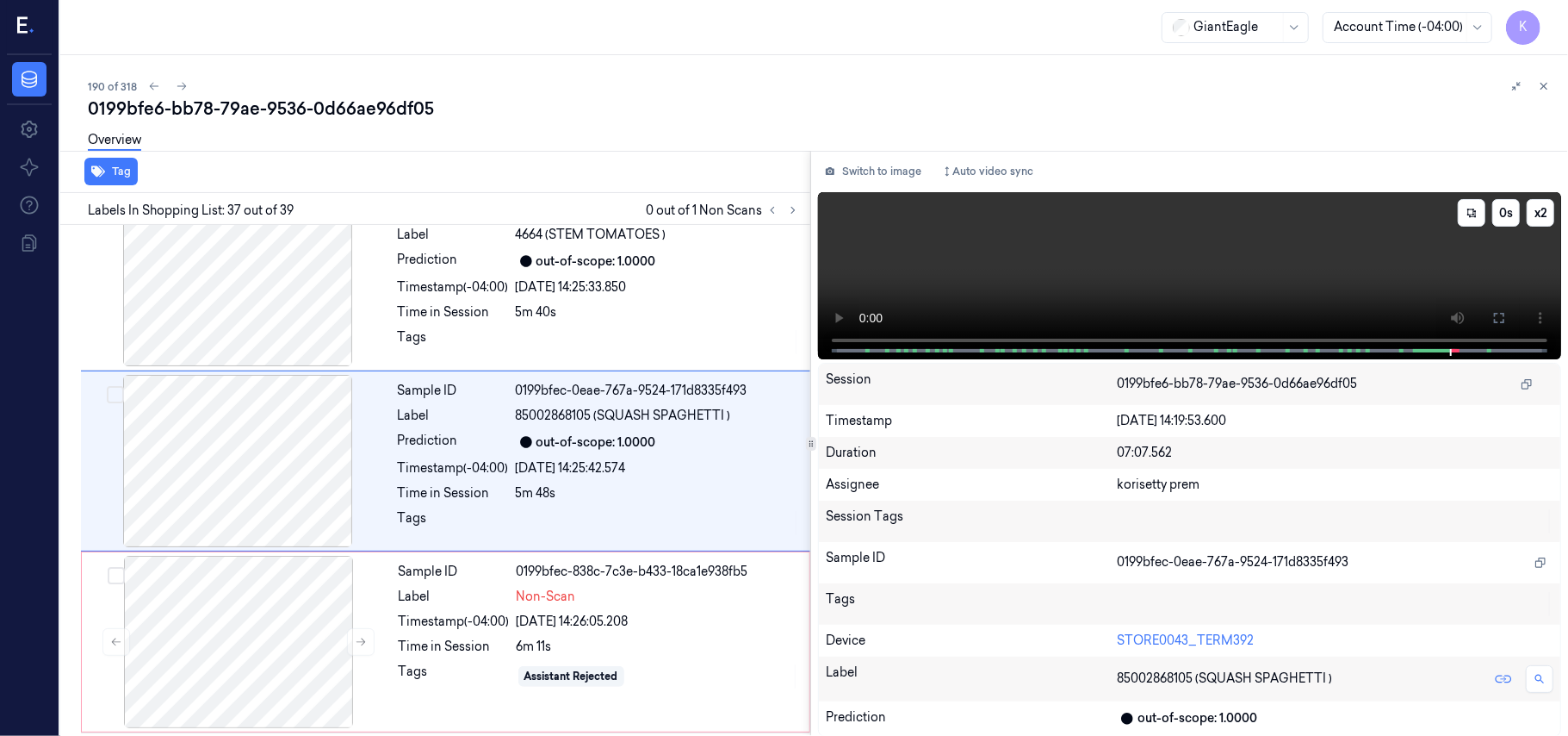
drag, startPoint x: 1491, startPoint y: 318, endPoint x: 1492, endPoint y: 418, distance: 100.0
click at [1492, 318] on button at bounding box center [1499, 318] width 28 height 28
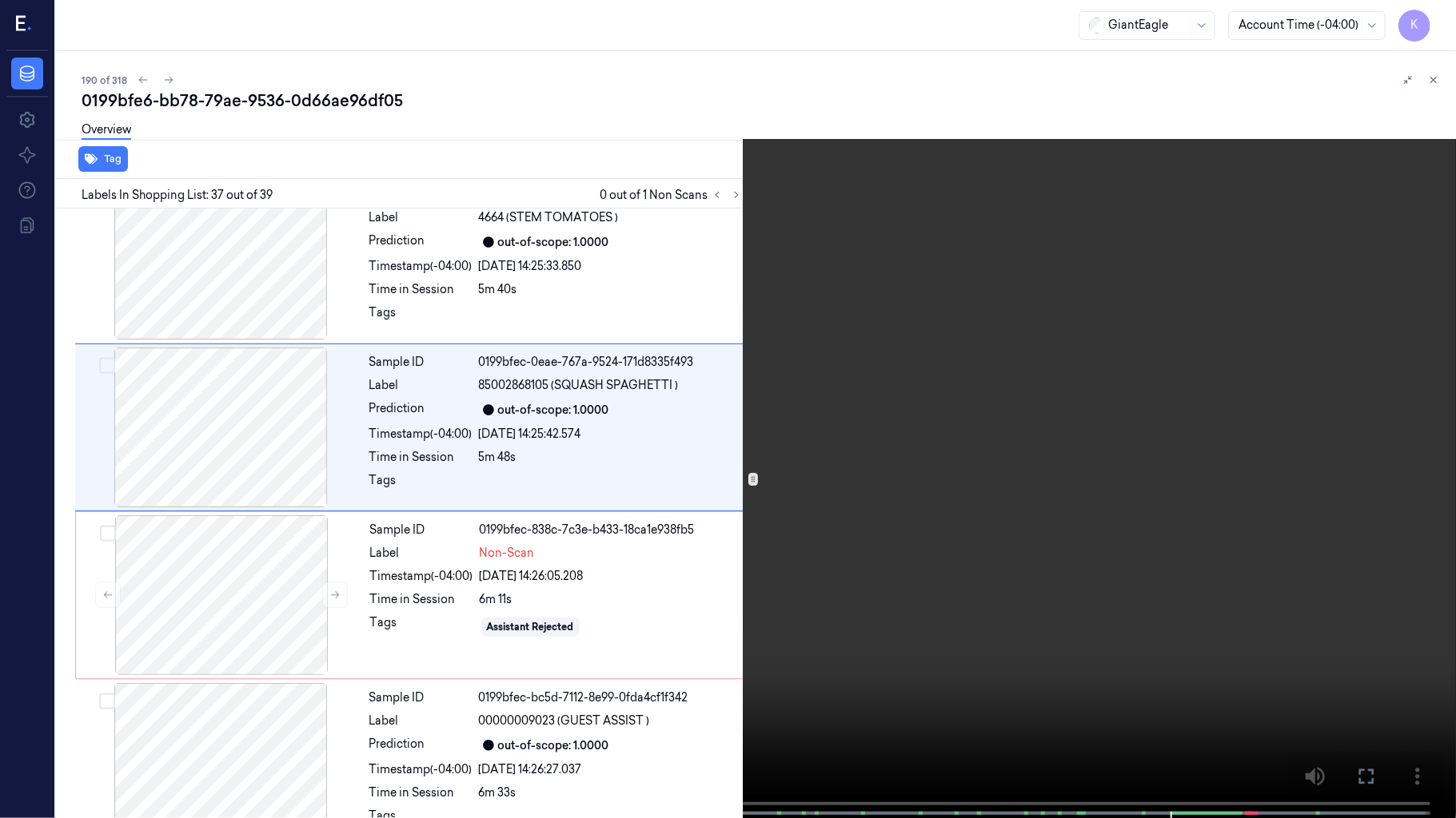
click at [725, 564] on video at bounding box center [728, 411] width 1456 height 821
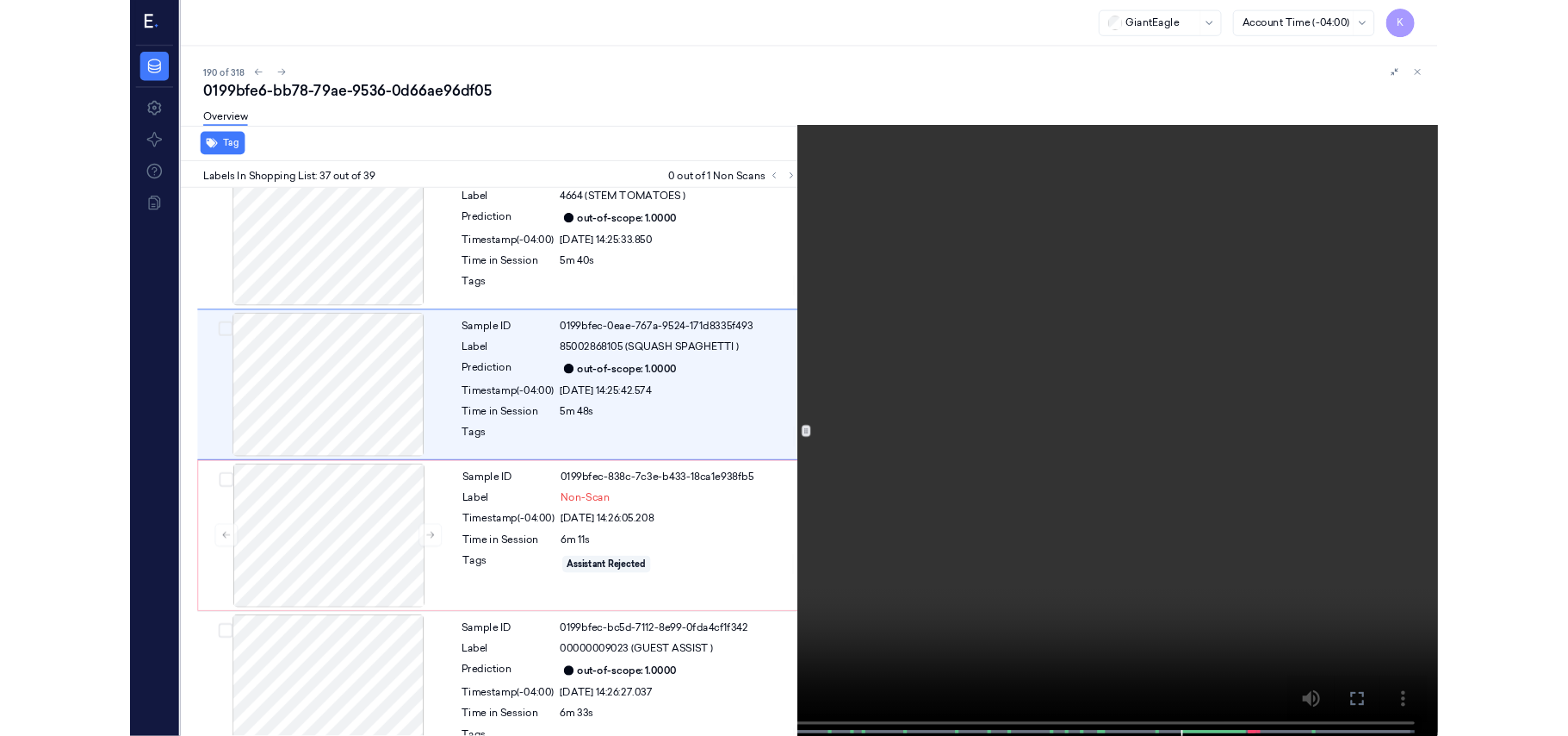
scroll to position [6294, 0]
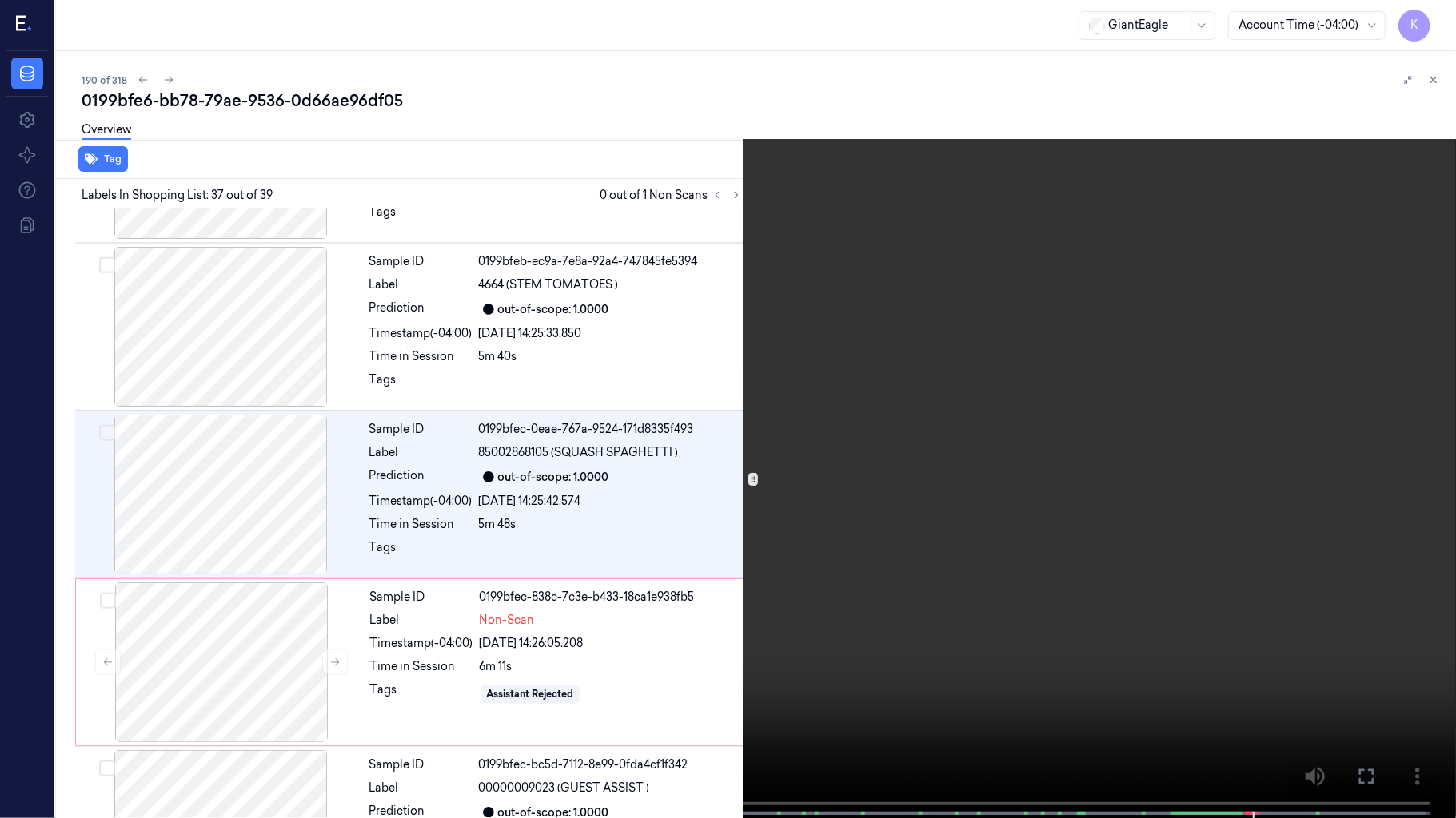
click at [316, 314] on video at bounding box center [728, 411] width 1456 height 821
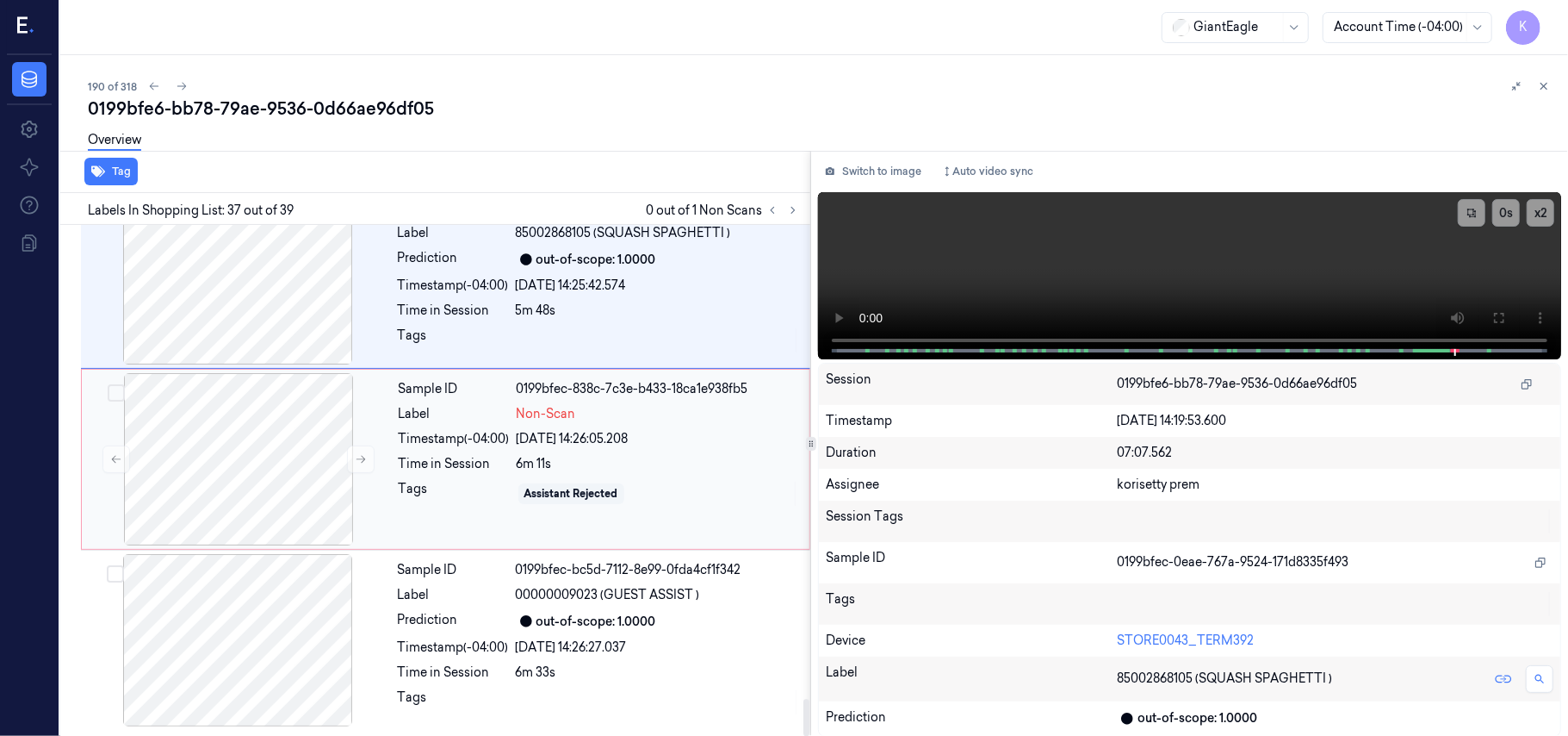
click at [607, 466] on div "6m 11s" at bounding box center [657, 463] width 282 height 18
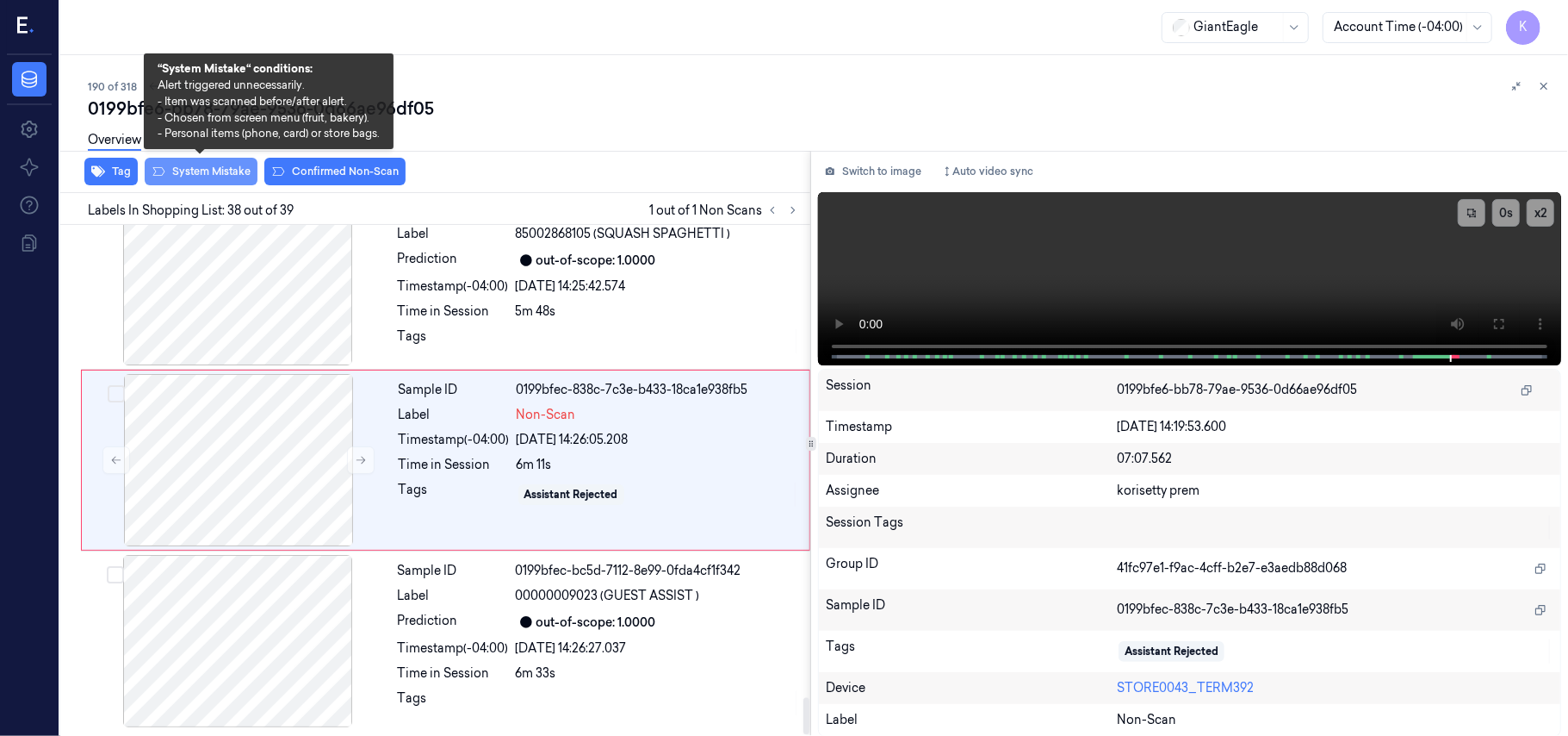
click at [215, 176] on button "System Mistake" at bounding box center [201, 172] width 113 height 28
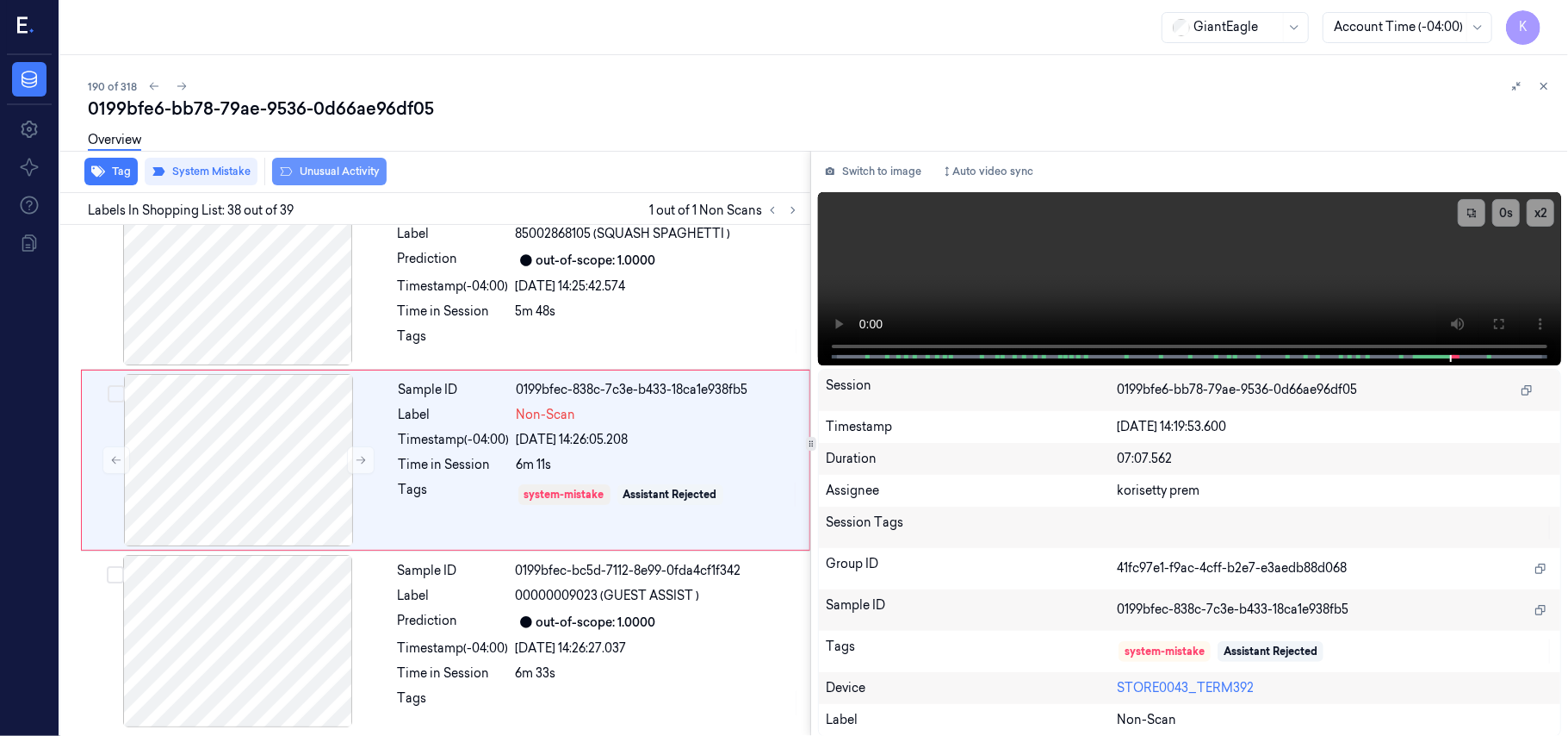
click at [311, 174] on button "Unusual Activity" at bounding box center [329, 172] width 115 height 28
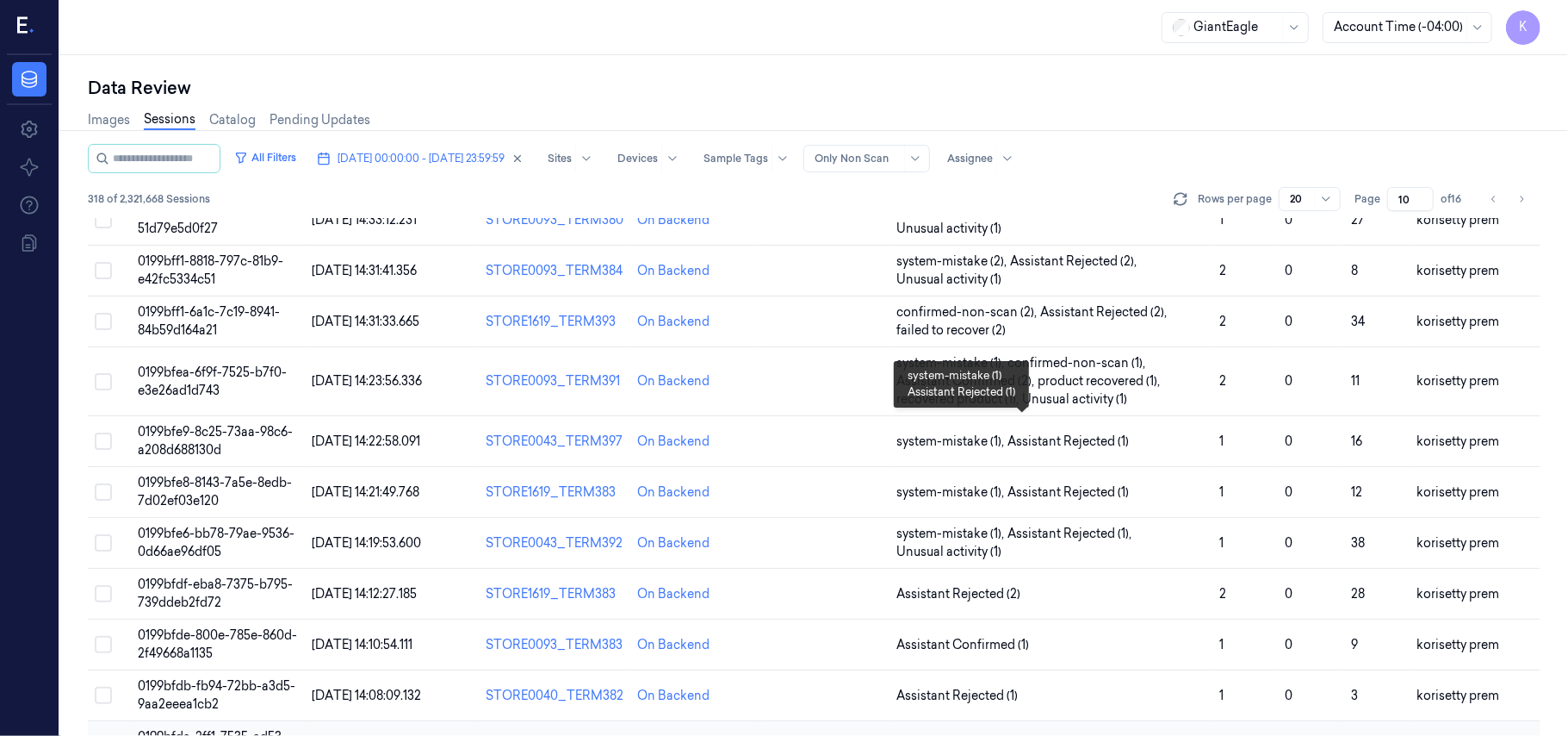
scroll to position [230, 0]
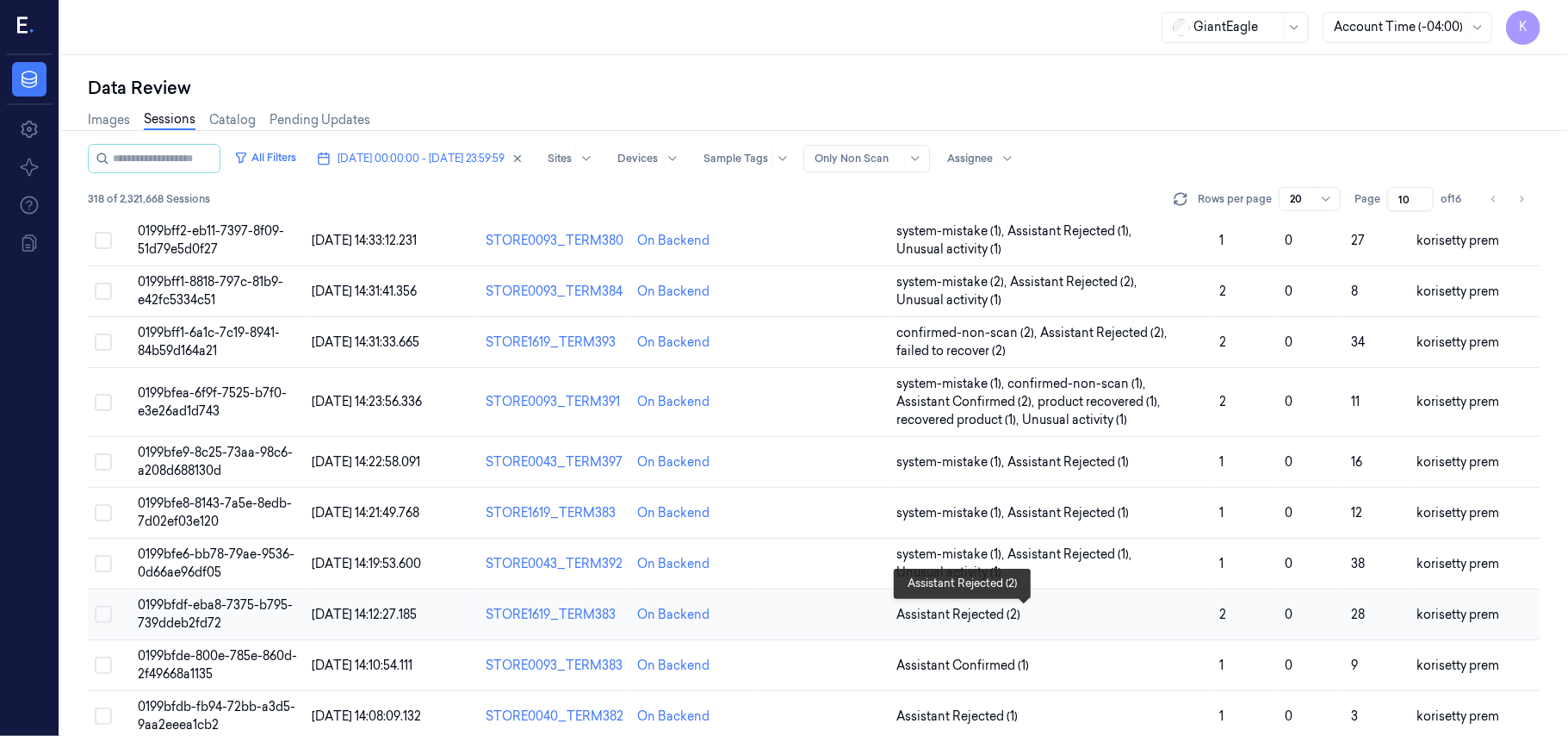
click at [1066, 615] on span "Assistant Rejected (2)" at bounding box center [1051, 614] width 309 height 18
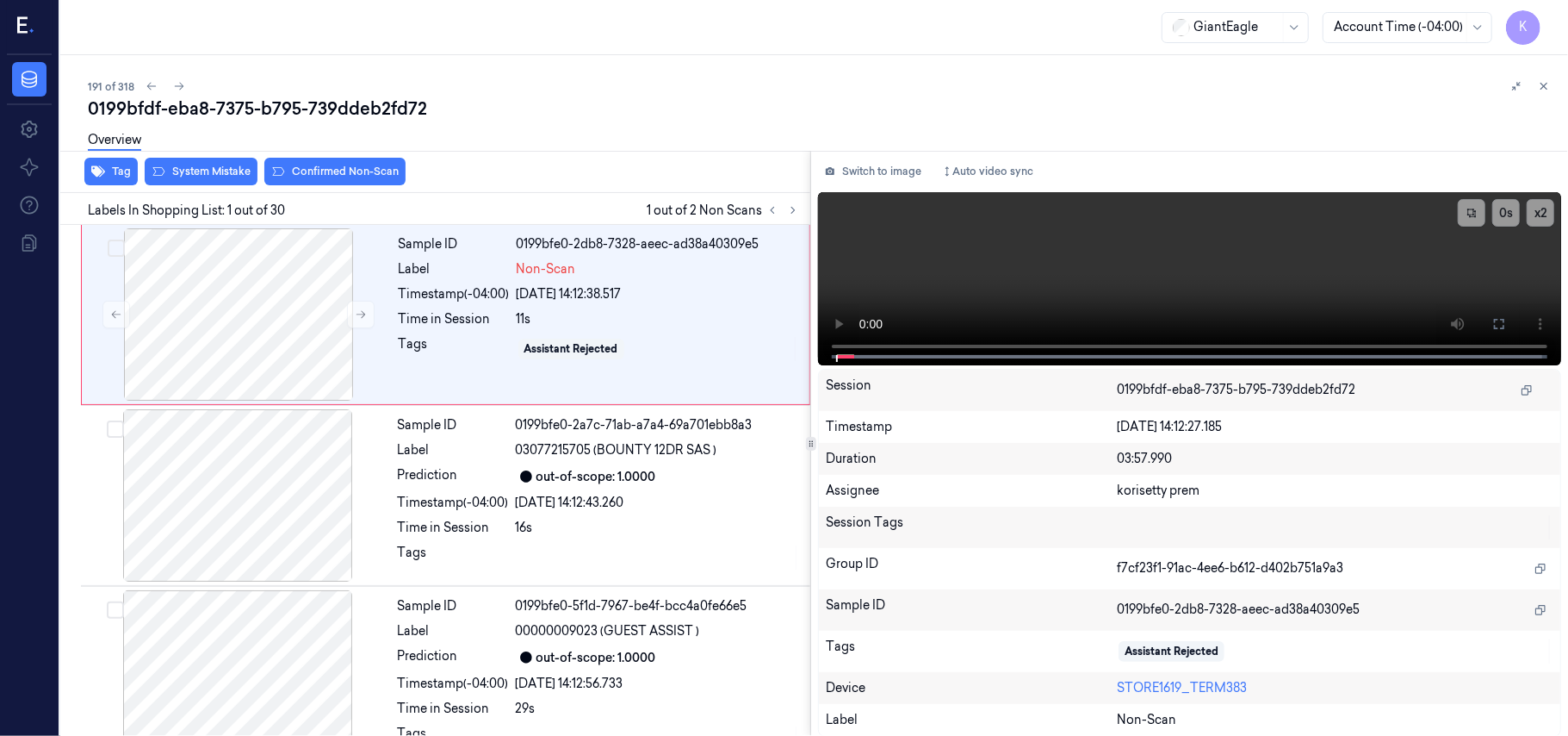
click at [628, 86] on div "191 of 318" at bounding box center [821, 86] width 1466 height 21
click at [1326, 274] on video at bounding box center [1189, 279] width 743 height 173
click at [1502, 327] on icon at bounding box center [1499, 324] width 10 height 10
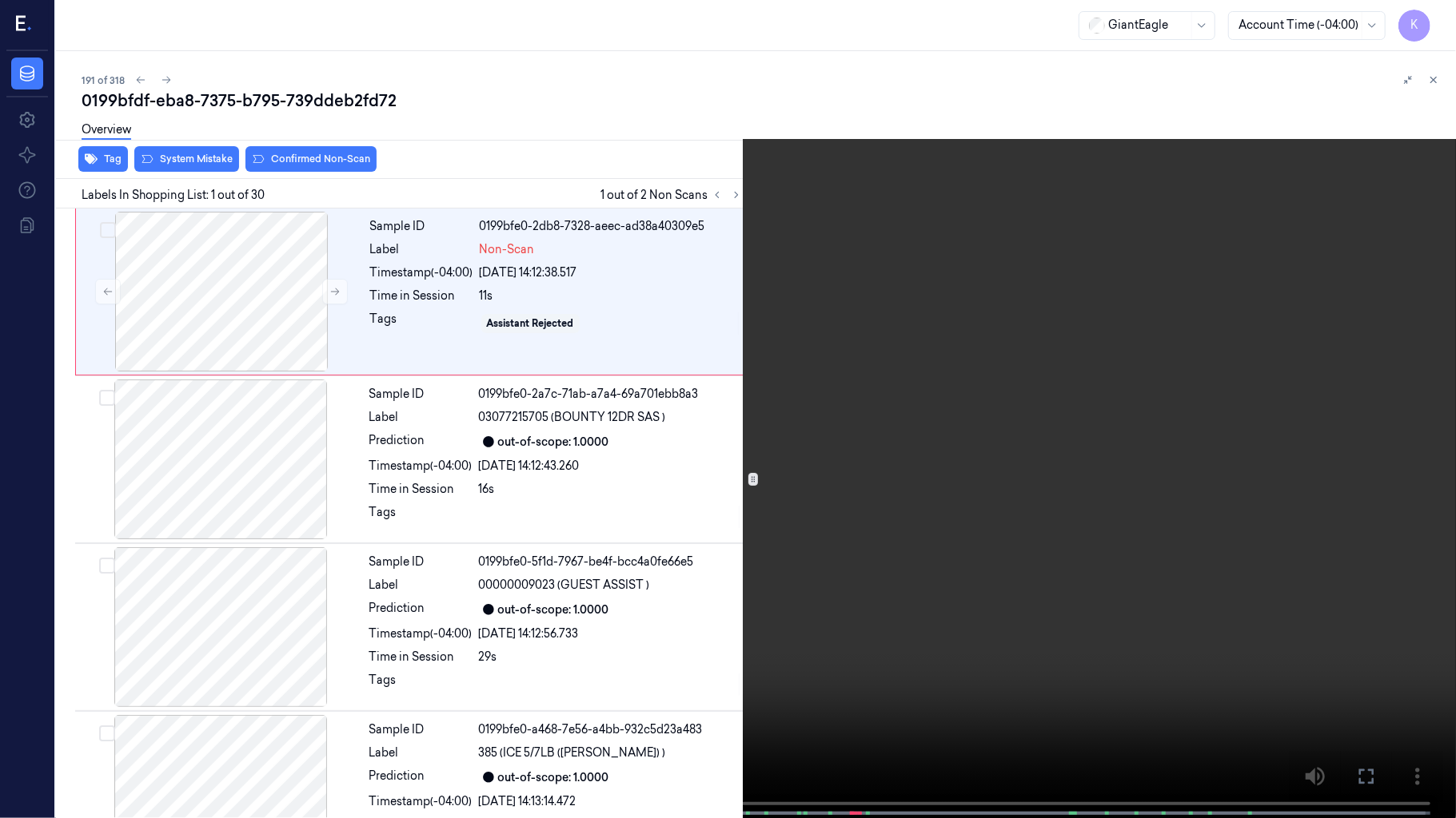
click at [426, 451] on video at bounding box center [728, 411] width 1456 height 821
click at [975, 447] on video at bounding box center [728, 411] width 1456 height 821
click at [759, 484] on video at bounding box center [728, 411] width 1456 height 821
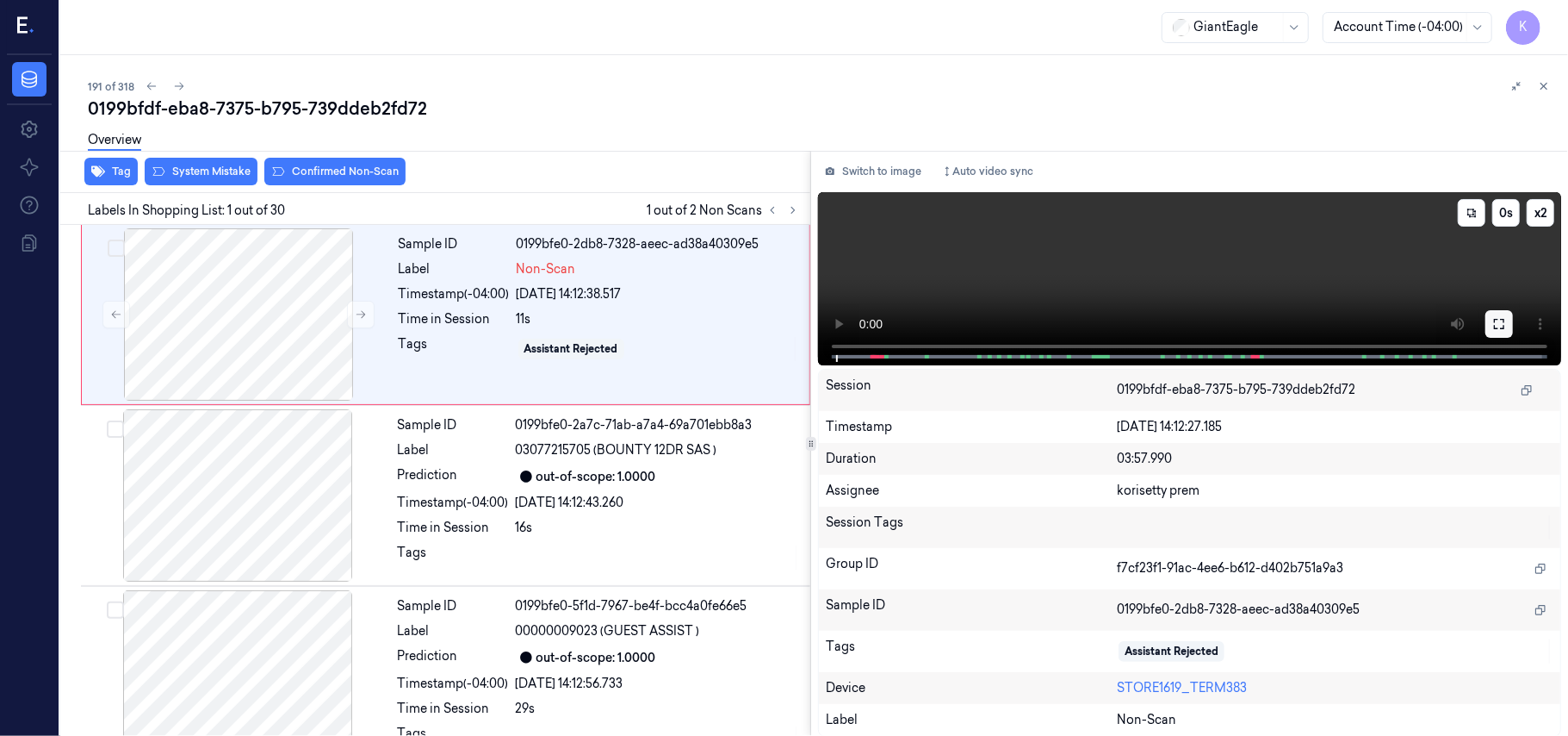
click at [1510, 315] on button at bounding box center [1499, 324] width 28 height 28
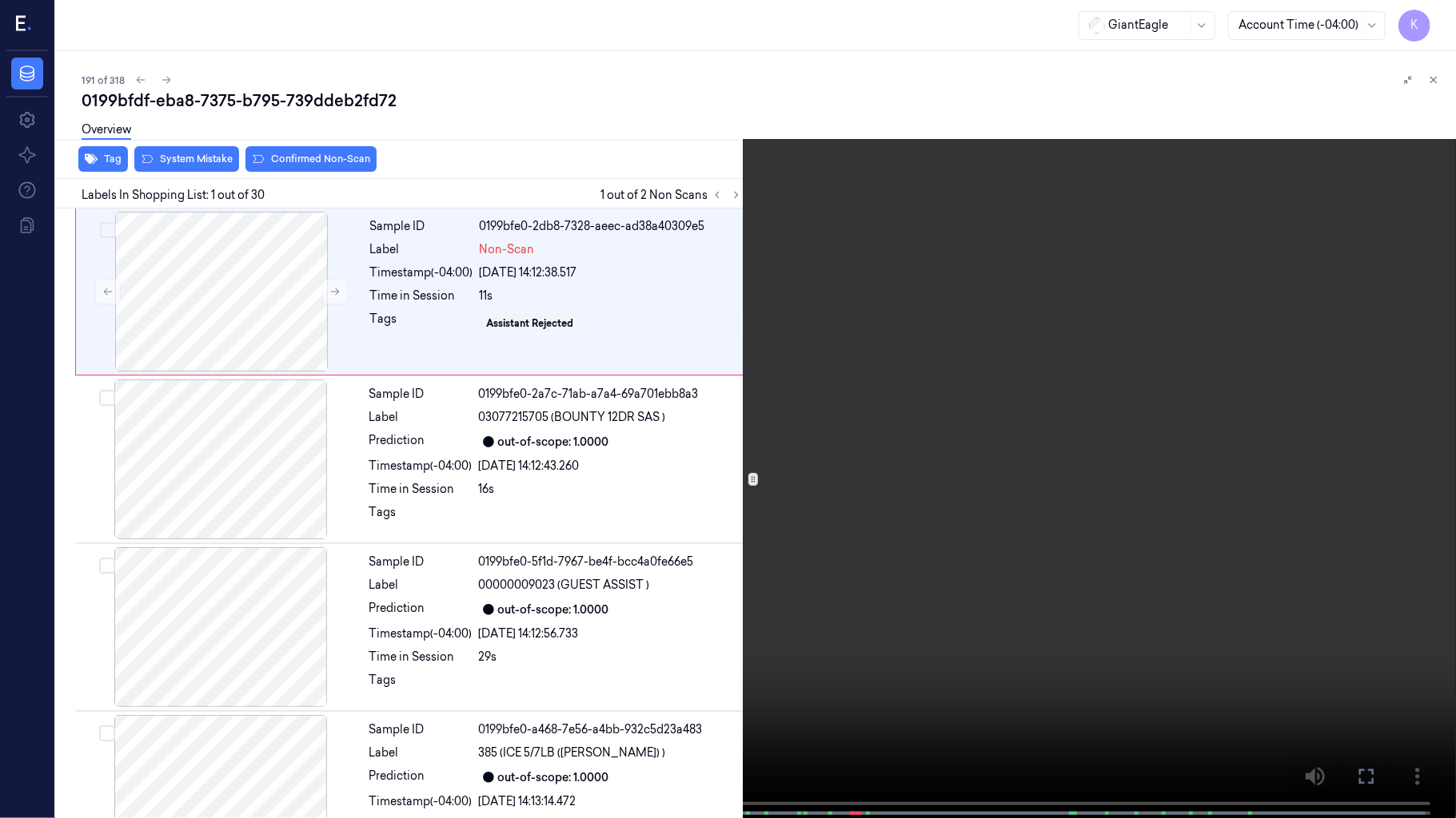
click at [661, 503] on video at bounding box center [728, 411] width 1456 height 821
click at [509, 617] on video at bounding box center [728, 411] width 1456 height 821
click at [961, 548] on video at bounding box center [728, 411] width 1456 height 821
click at [794, 170] on video at bounding box center [728, 411] width 1456 height 821
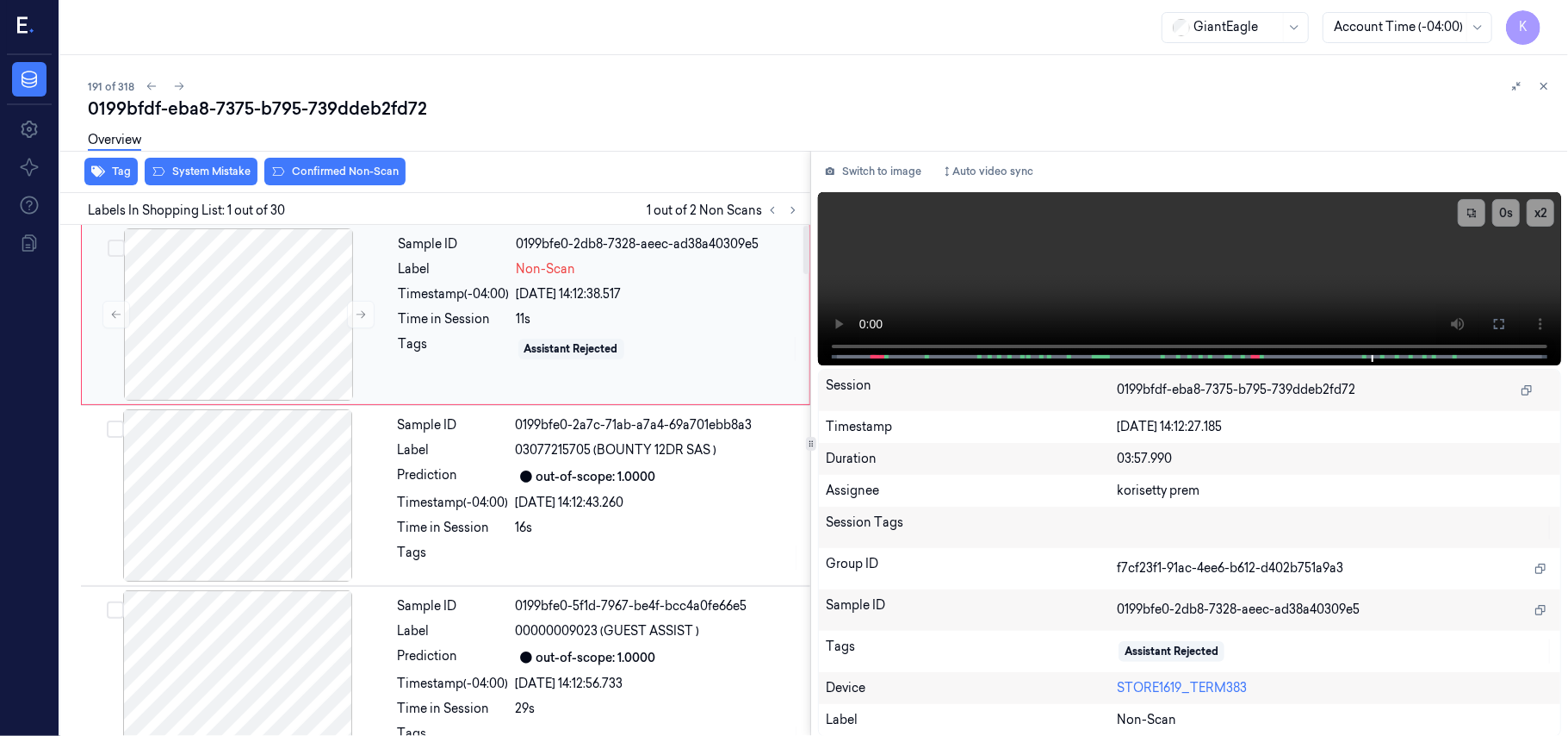
click at [543, 311] on div "11s" at bounding box center [657, 318] width 282 height 18
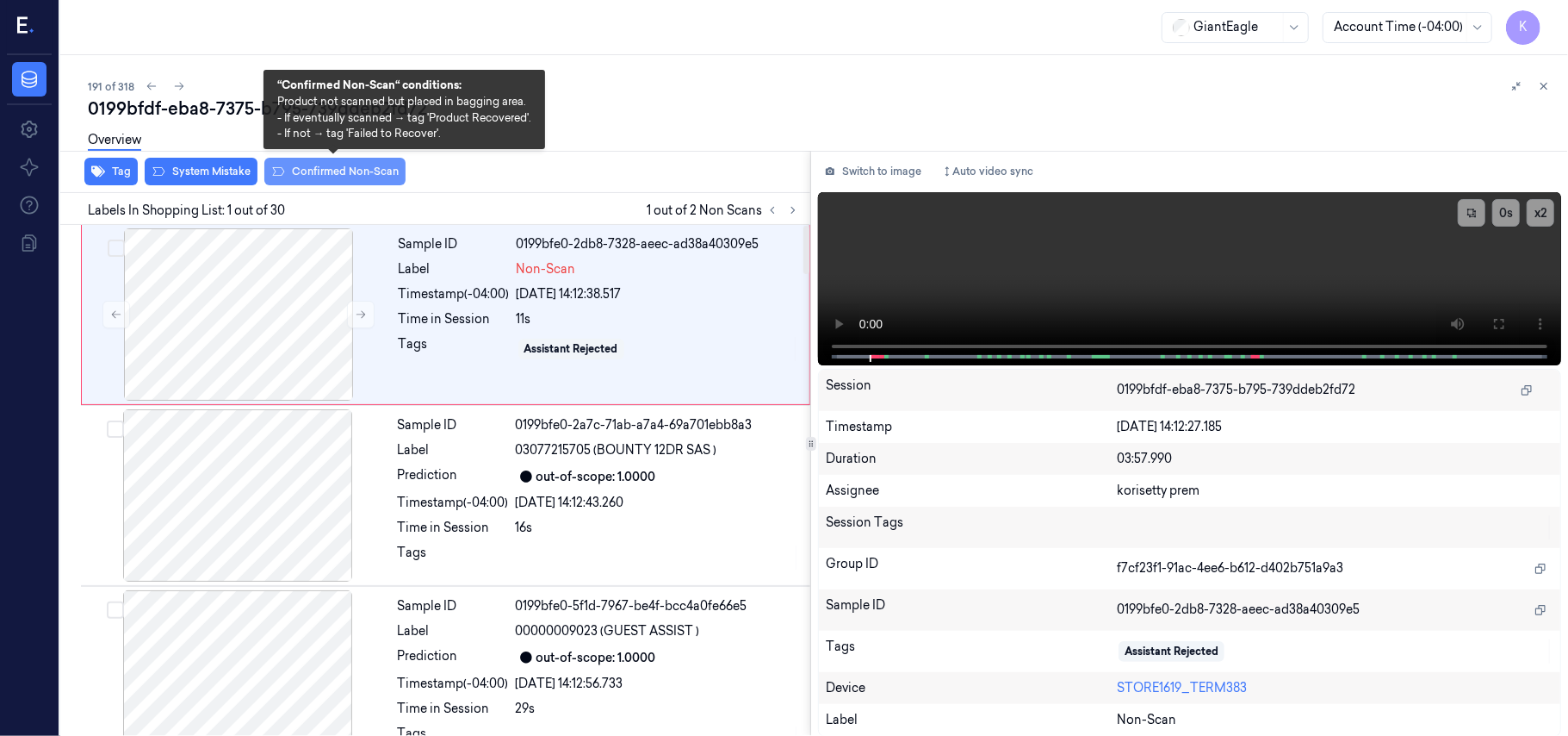
click at [315, 174] on button "Confirmed Non-Scan" at bounding box center [336, 172] width 141 height 28
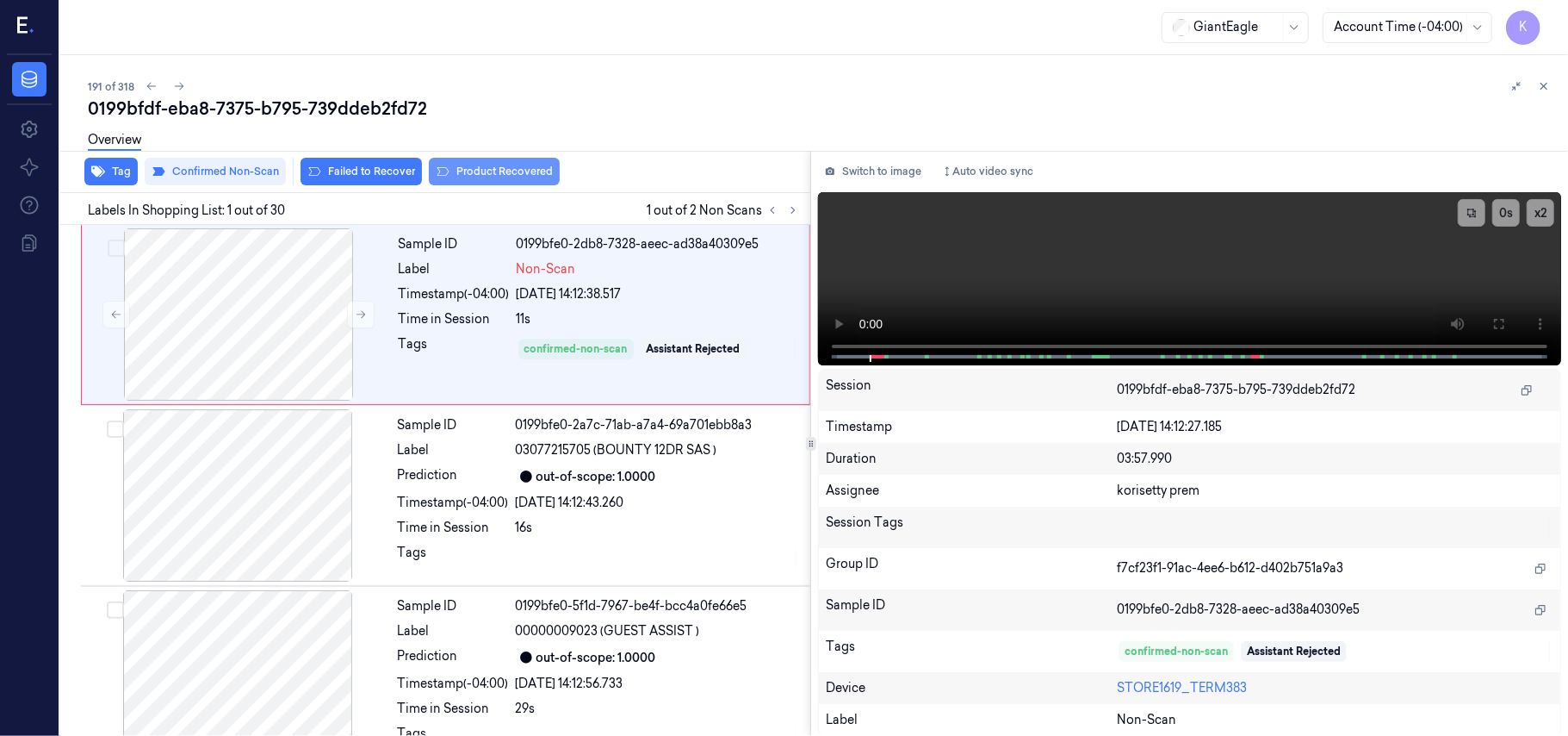
click at [463, 178] on button "Product Recovered" at bounding box center [494, 172] width 131 height 28
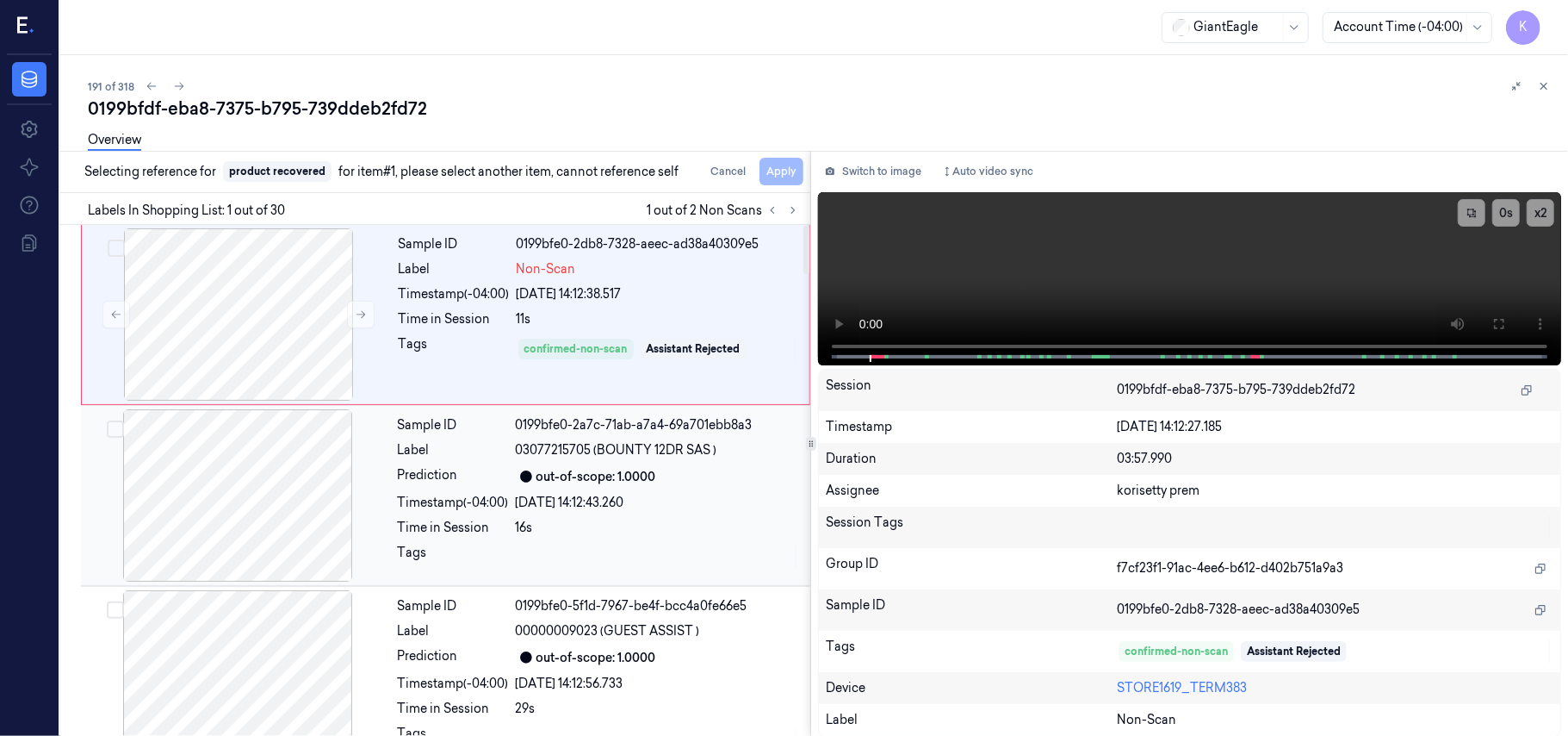
click at [627, 484] on div "out-of-scope: 1.0000" at bounding box center [596, 476] width 120 height 18
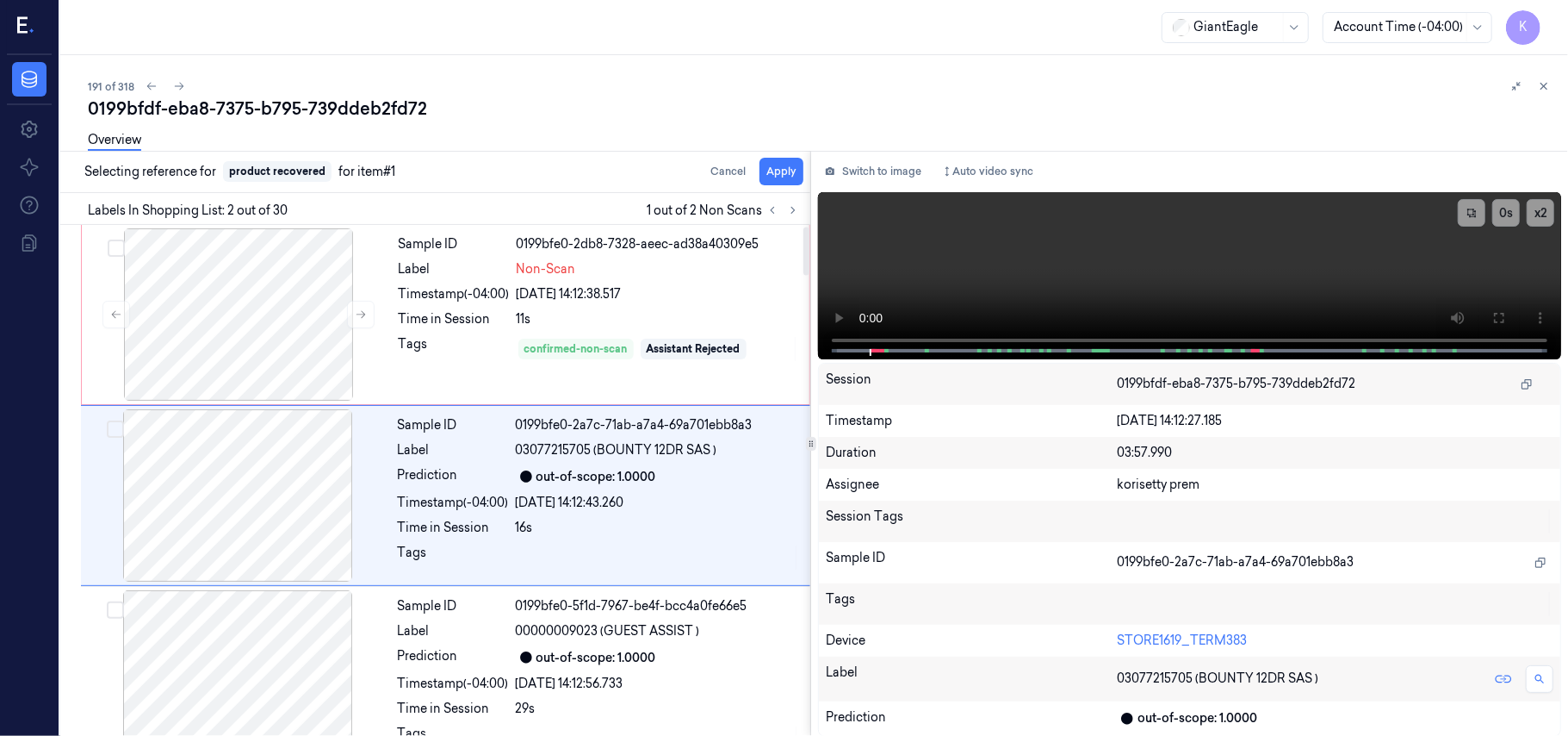
scroll to position [15, 0]
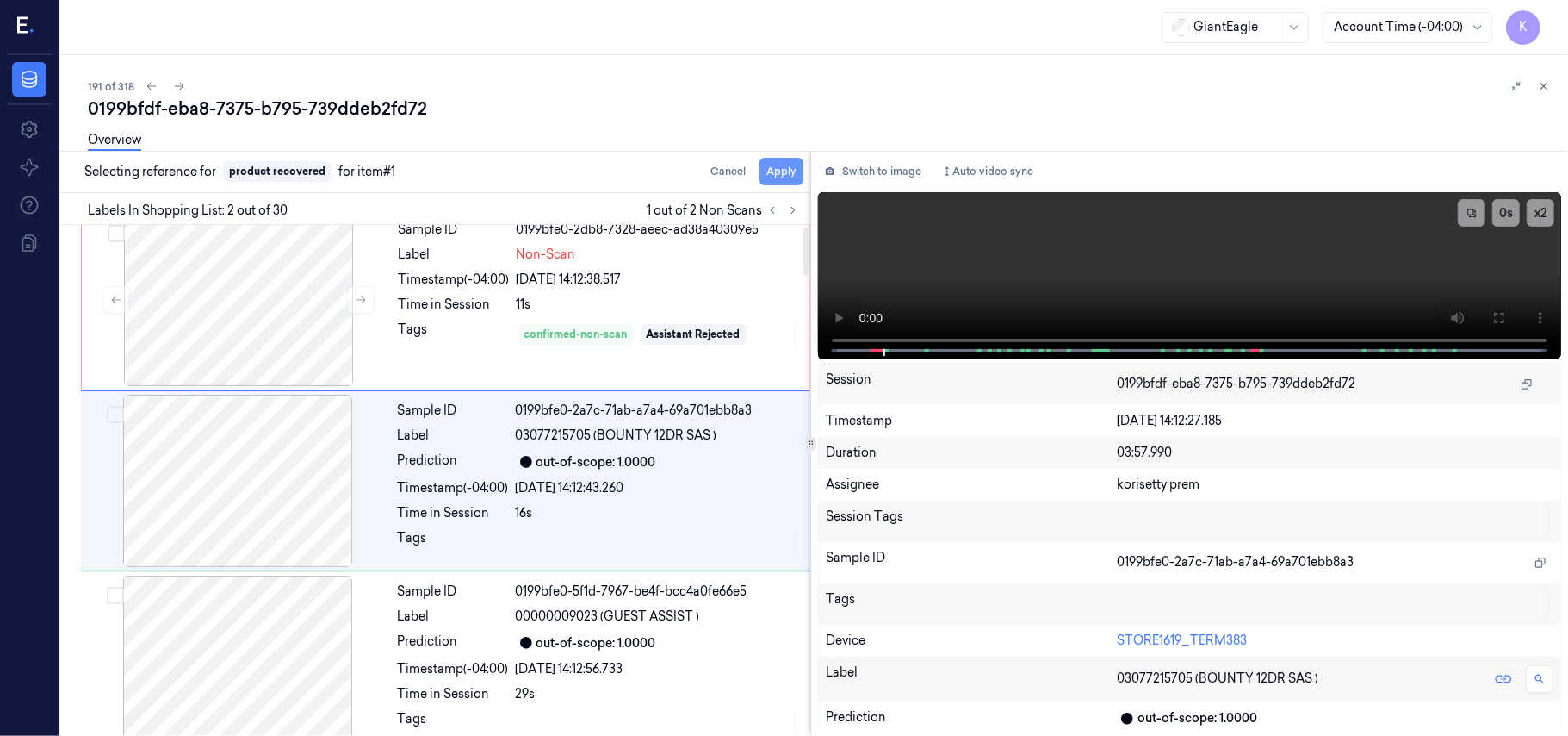
click at [789, 167] on button "Apply" at bounding box center [781, 172] width 44 height 28
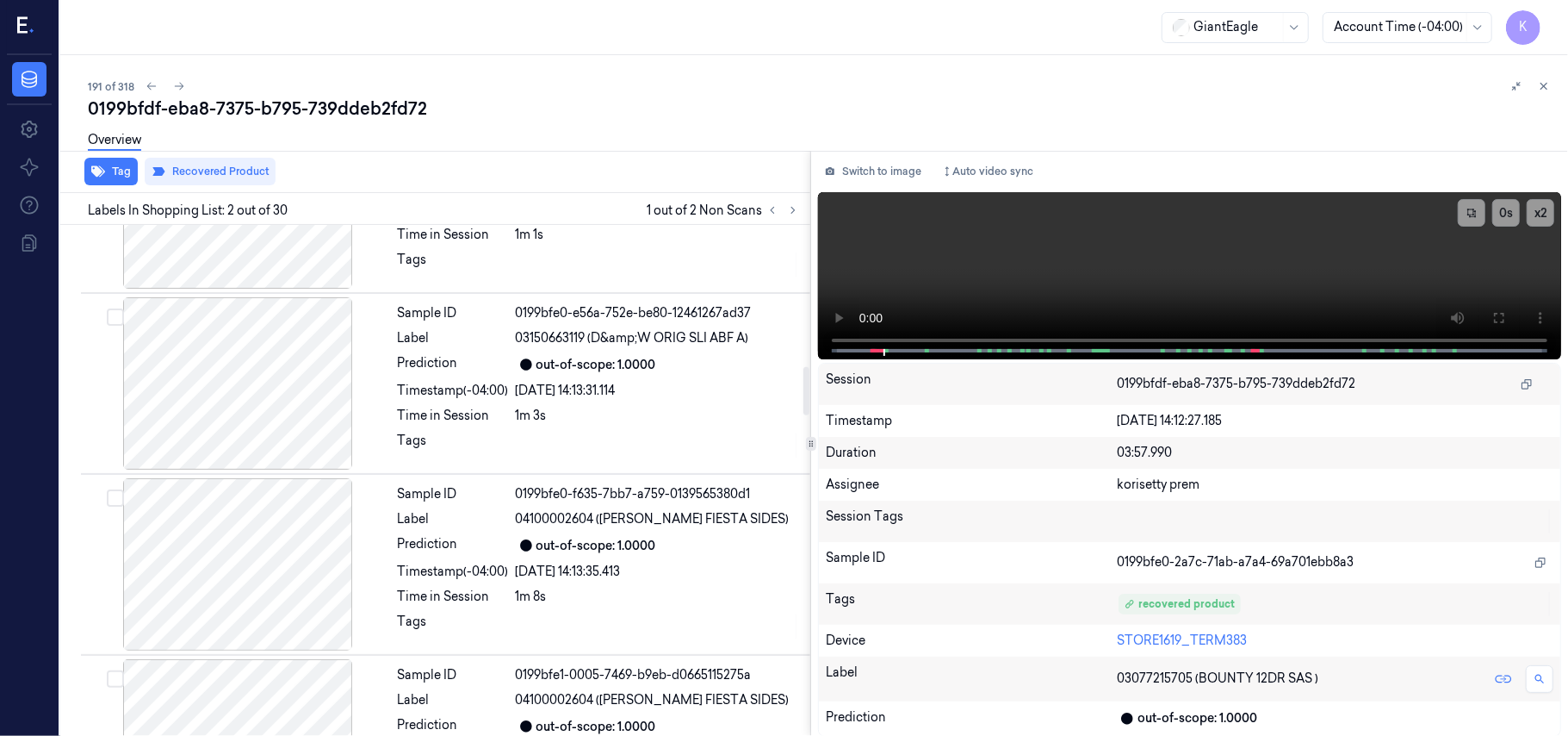
scroll to position [1507, 0]
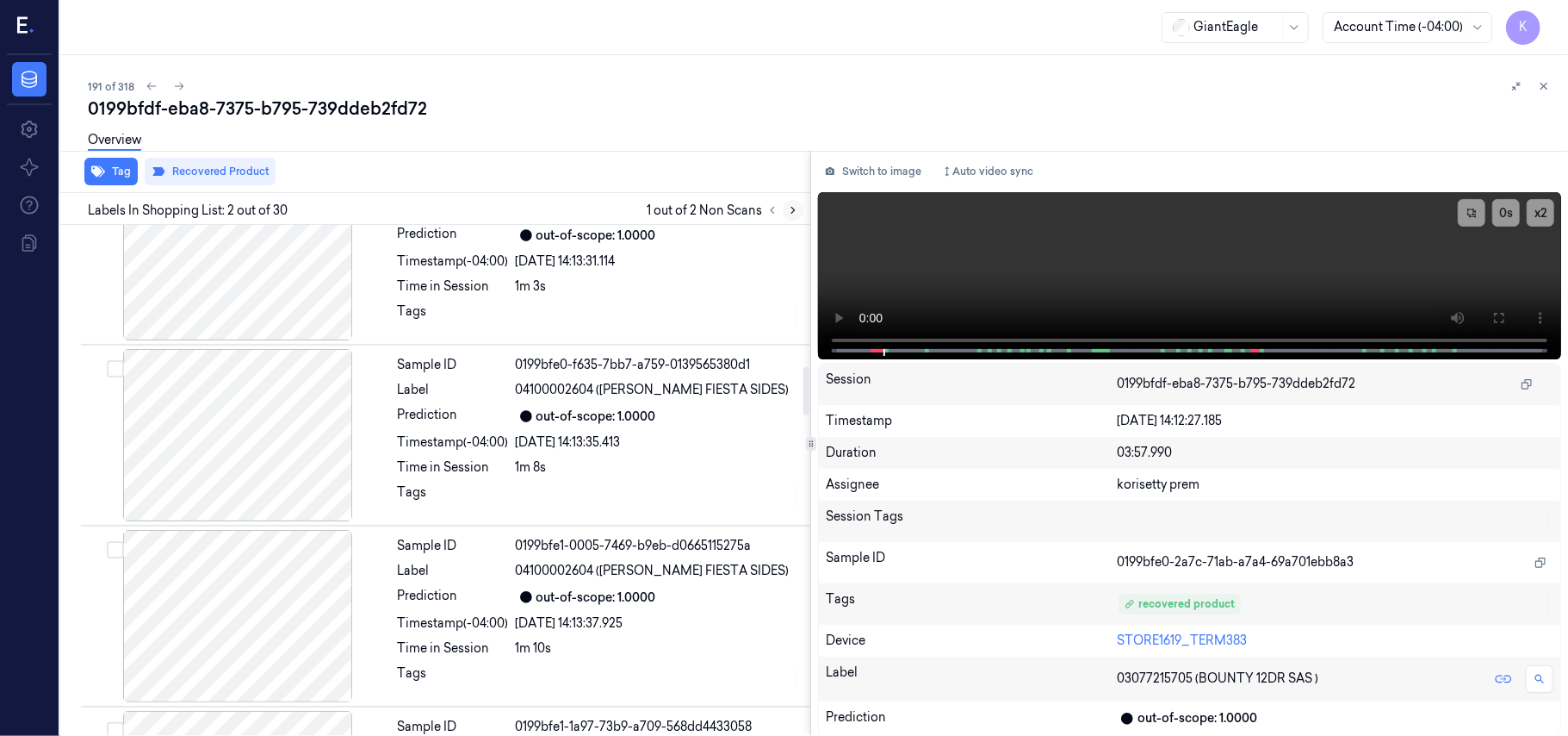
click at [793, 208] on icon at bounding box center [793, 211] width 3 height 6
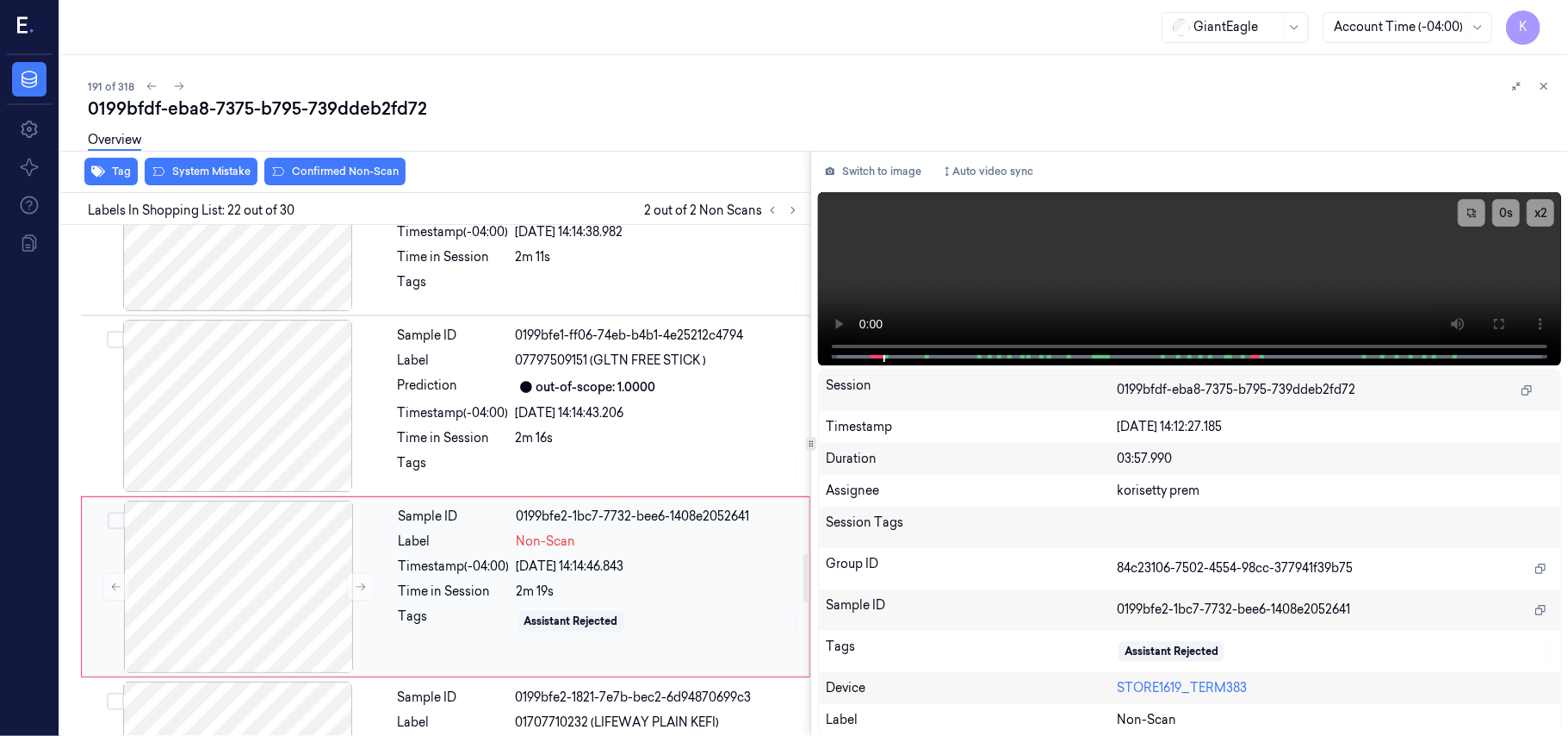
scroll to position [3644, 0]
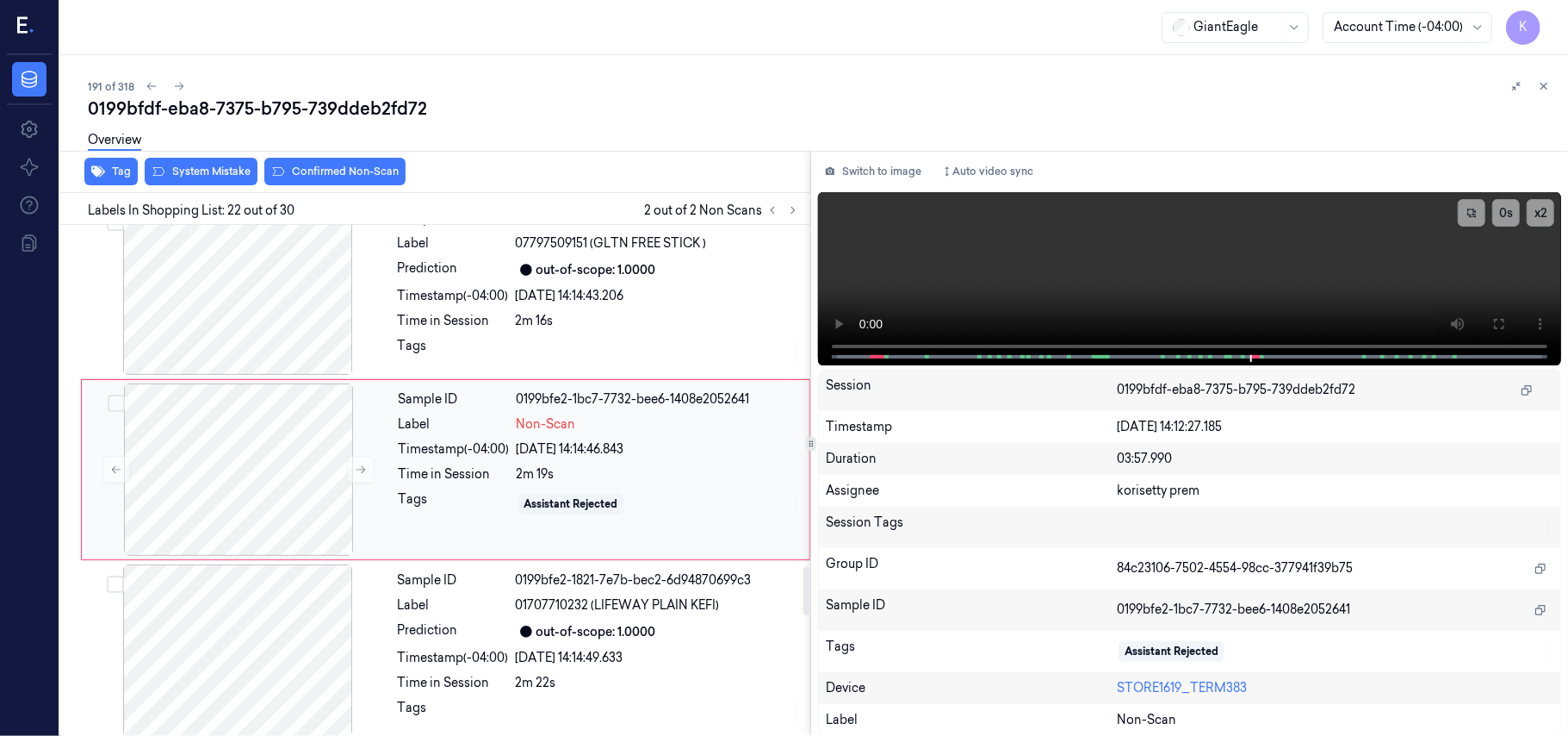
click at [544, 456] on div "07/10/2025 14:14:46.843" at bounding box center [657, 449] width 282 height 18
click at [352, 479] on button at bounding box center [361, 469] width 28 height 28
click at [989, 276] on video at bounding box center [1189, 279] width 743 height 173
click at [1127, 262] on video at bounding box center [1189, 279] width 743 height 173
click at [586, 424] on div "Sample ID 0199bfe2-1bc7-773c-9b32-5aadd8aa0a7e Label Non-Scan Timestamp (-04:00…" at bounding box center [599, 469] width 414 height 173
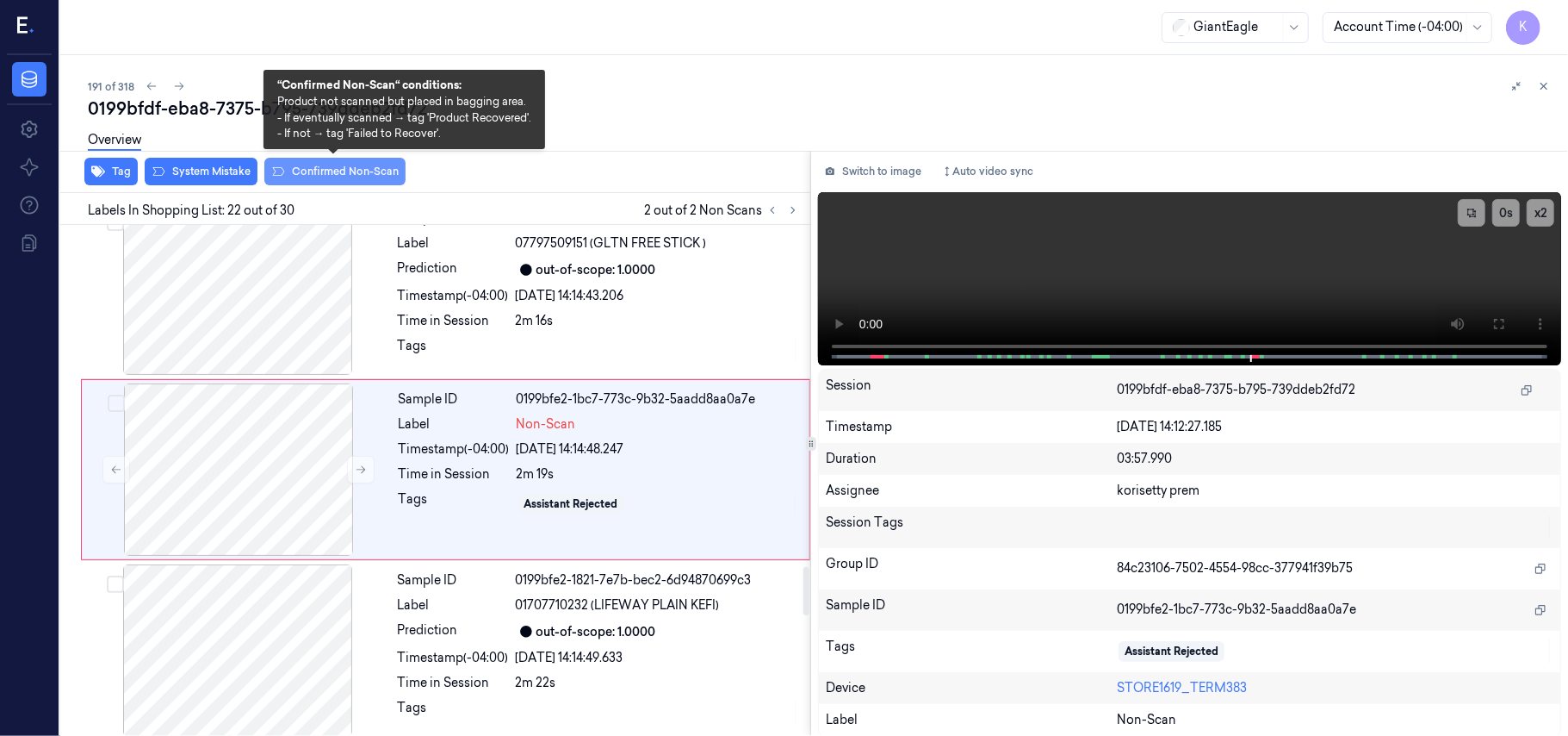
click at [360, 166] on button "Confirmed Non-Scan" at bounding box center [336, 172] width 141 height 28
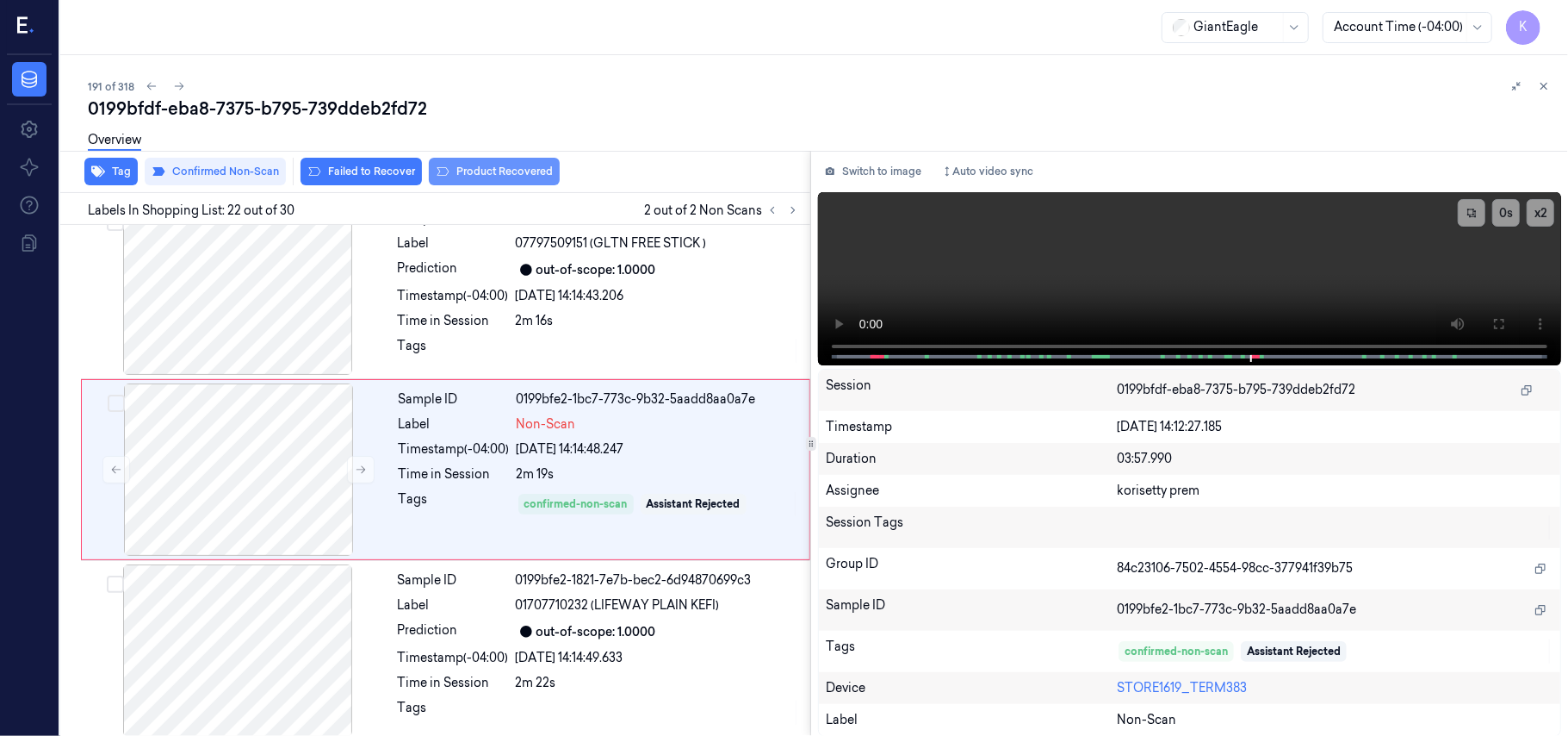
click at [480, 164] on button "Product Recovered" at bounding box center [494, 172] width 131 height 28
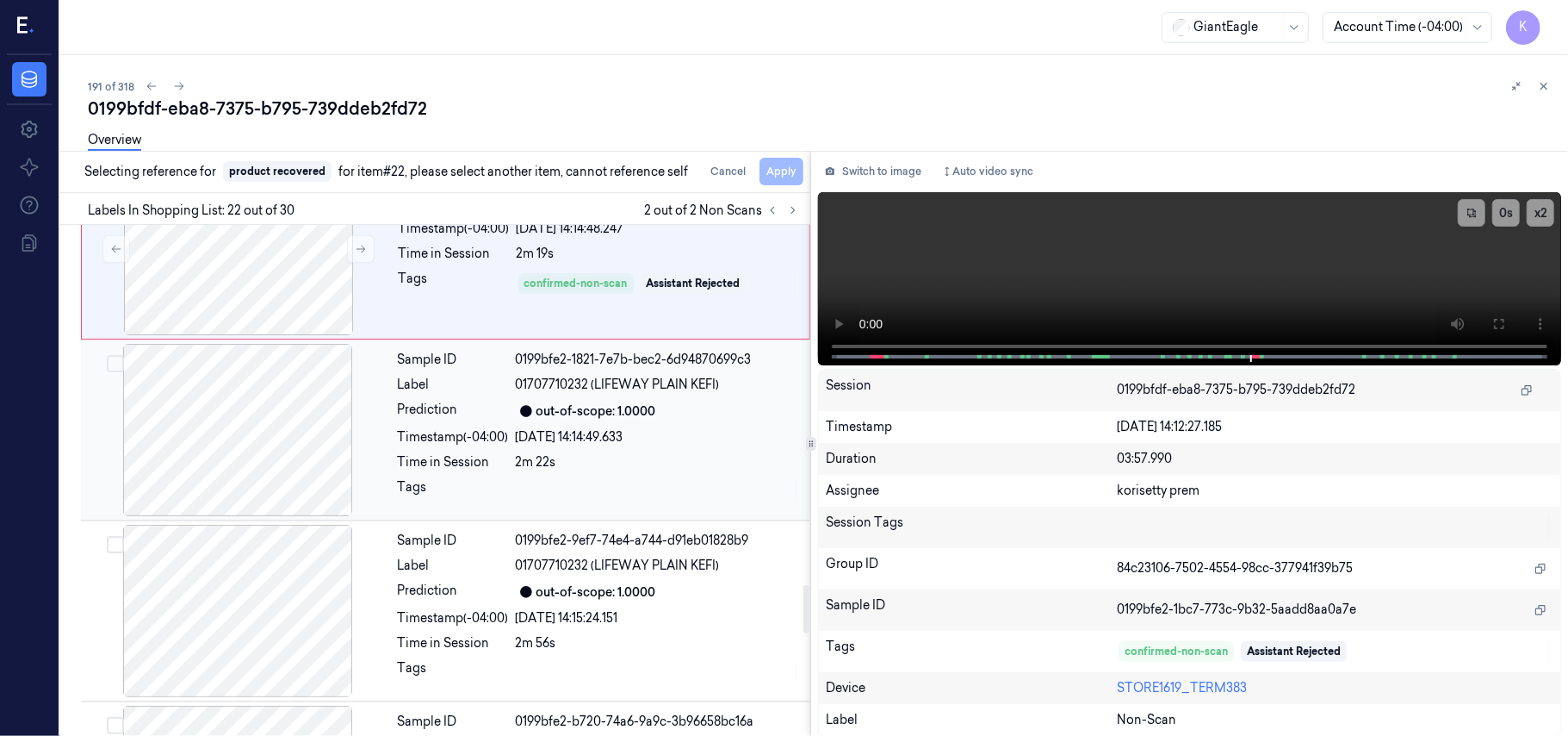
scroll to position [3874, 0]
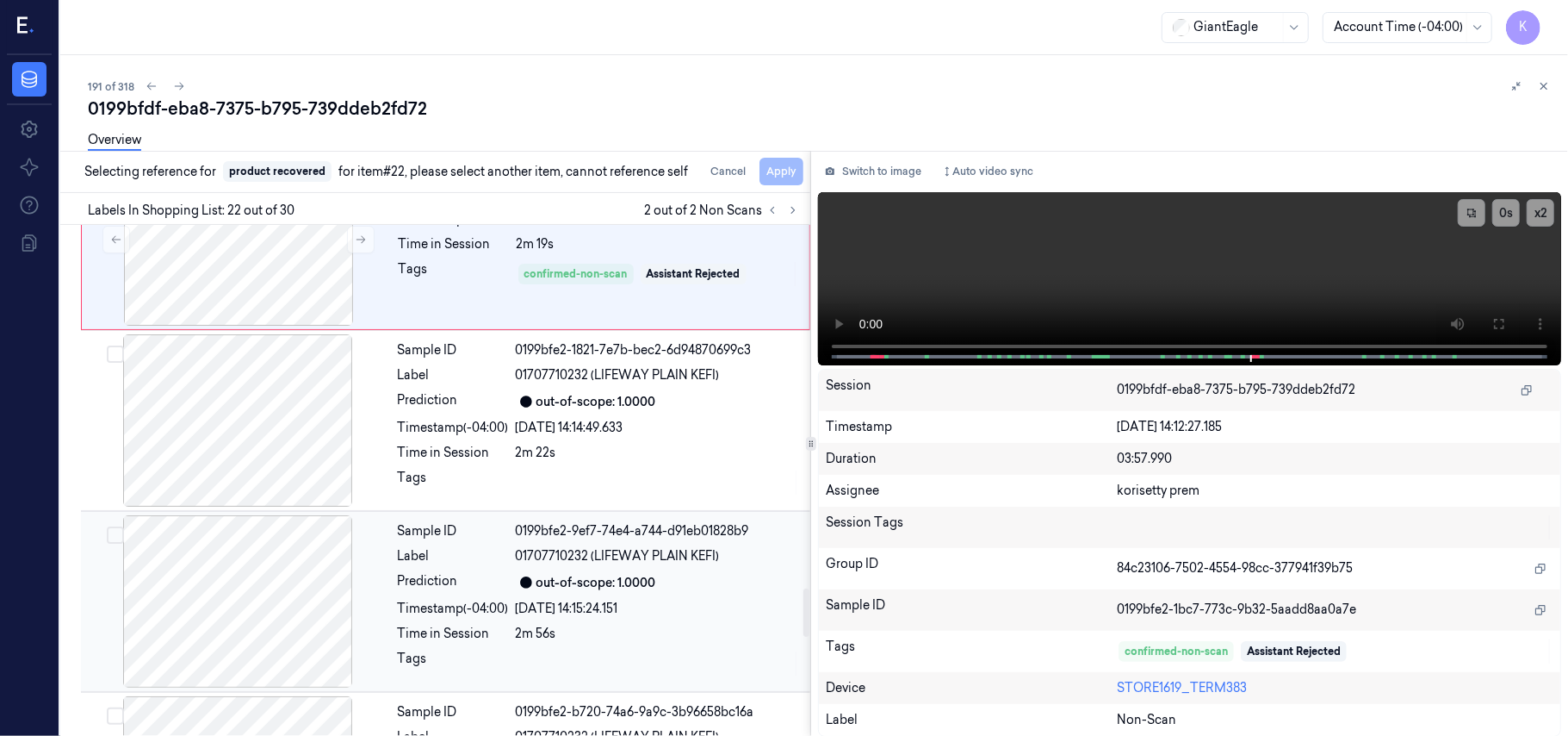
click at [672, 593] on div "out-of-scope: 1.0000" at bounding box center [657, 582] width 284 height 21
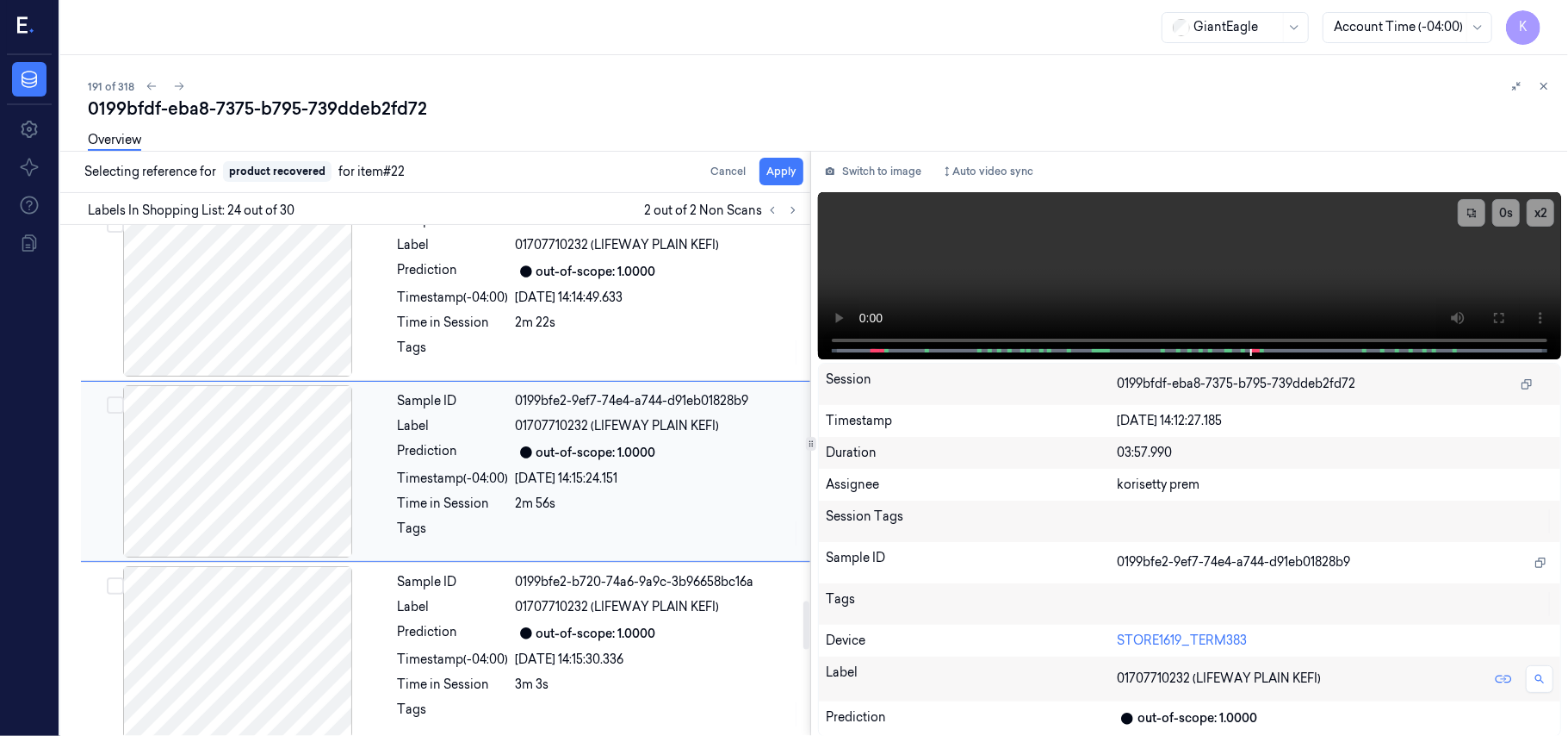
scroll to position [4007, 0]
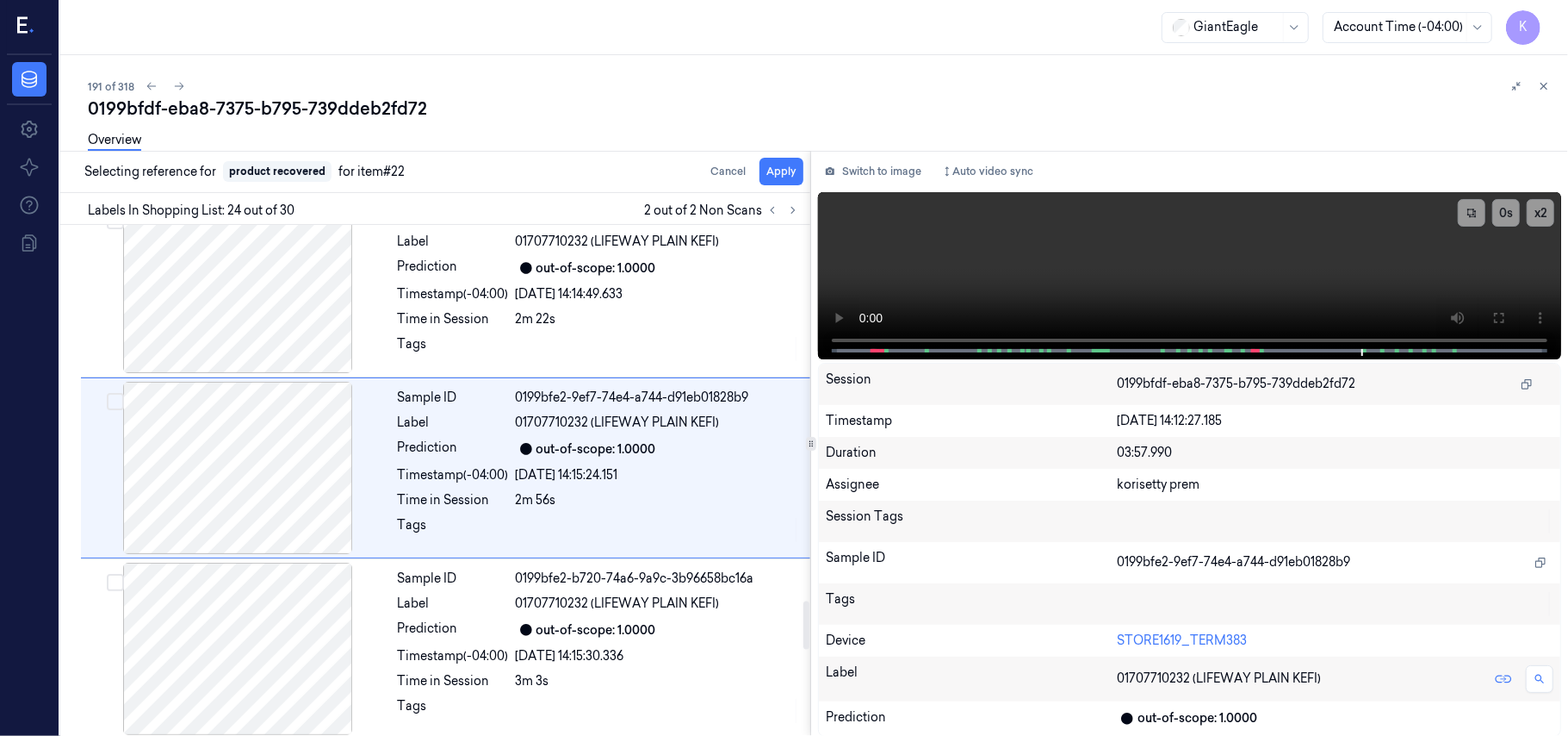
click at [791, 163] on div "Overview" at bounding box center [821, 142] width 1466 height 44
click at [787, 167] on button "Apply" at bounding box center [781, 172] width 44 height 28
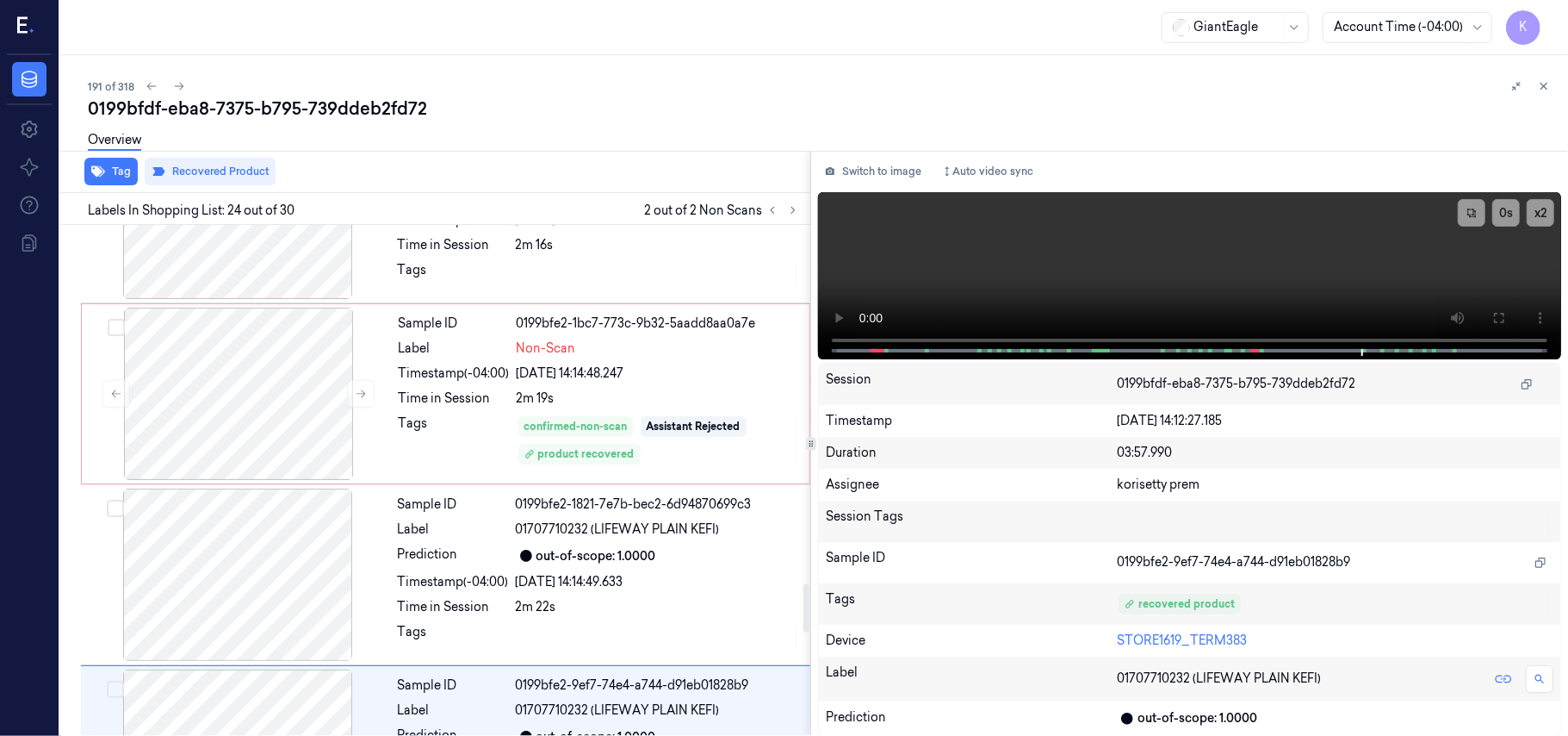
scroll to position [3885, 0]
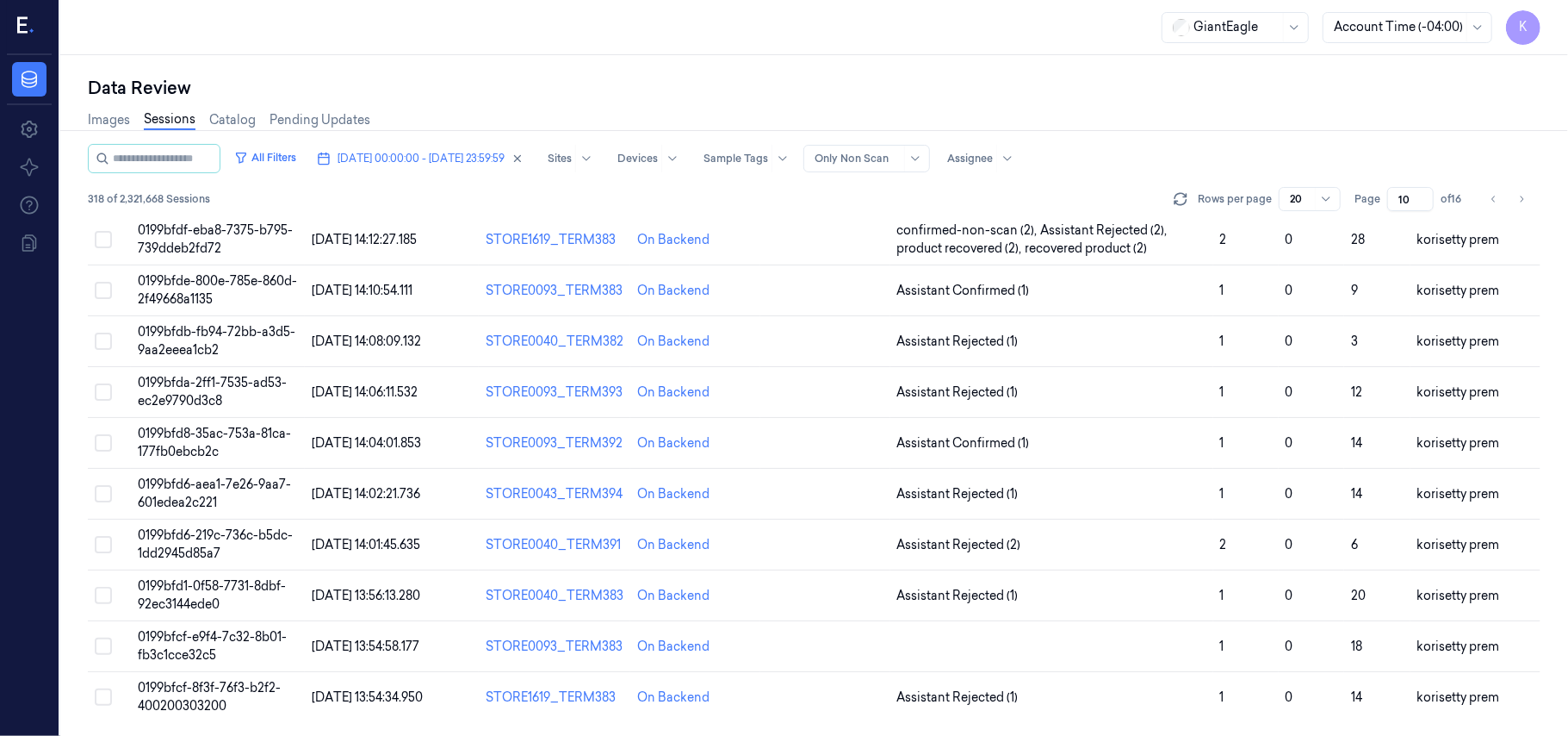
scroll to position [608, 0]
click at [1179, 289] on span "Assistant Confirmed (1)" at bounding box center [1051, 290] width 309 height 18
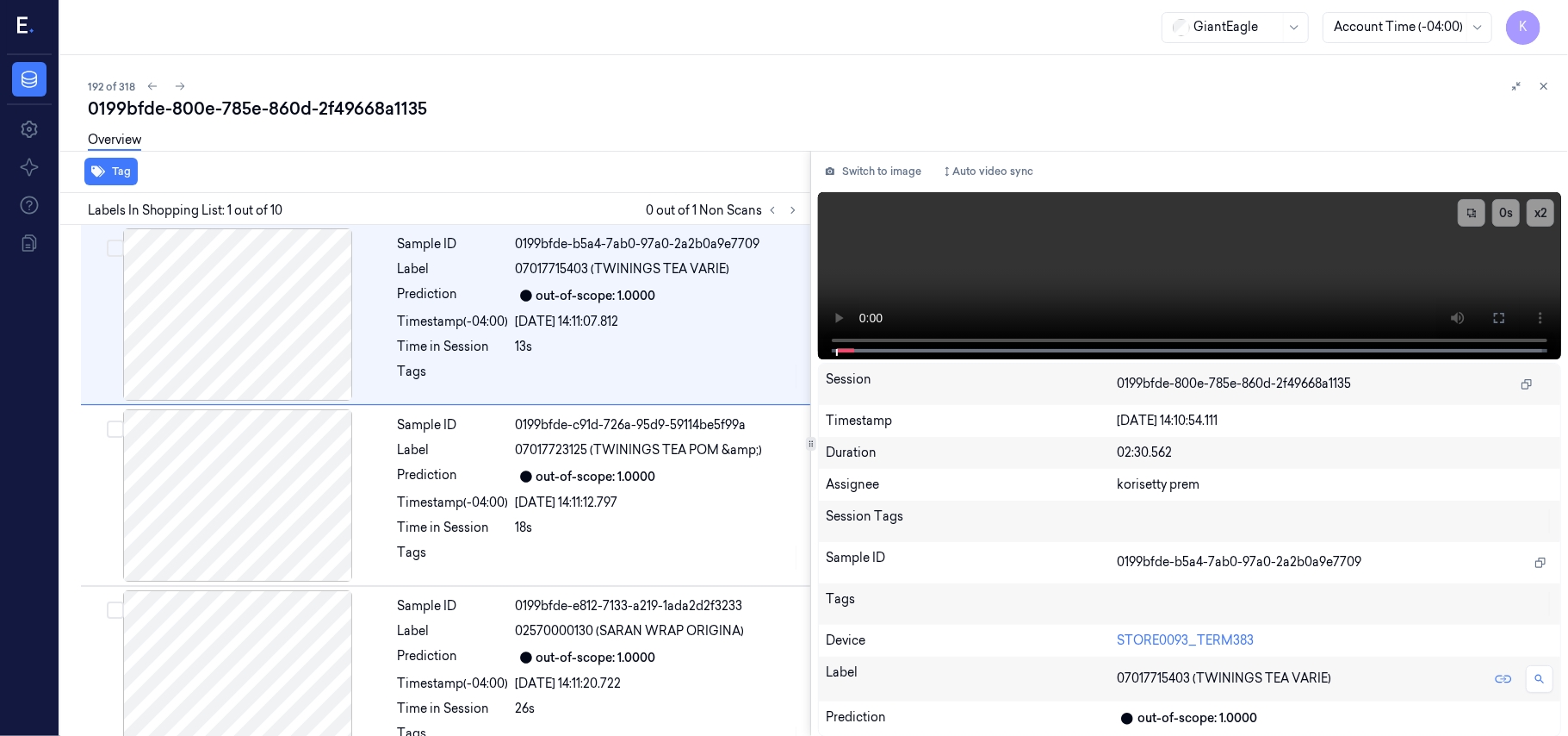
click at [694, 98] on div "0199bfde-800e-785e-860d-2f49668a1135" at bounding box center [821, 109] width 1466 height 24
click at [791, 211] on icon at bounding box center [793, 211] width 12 height 12
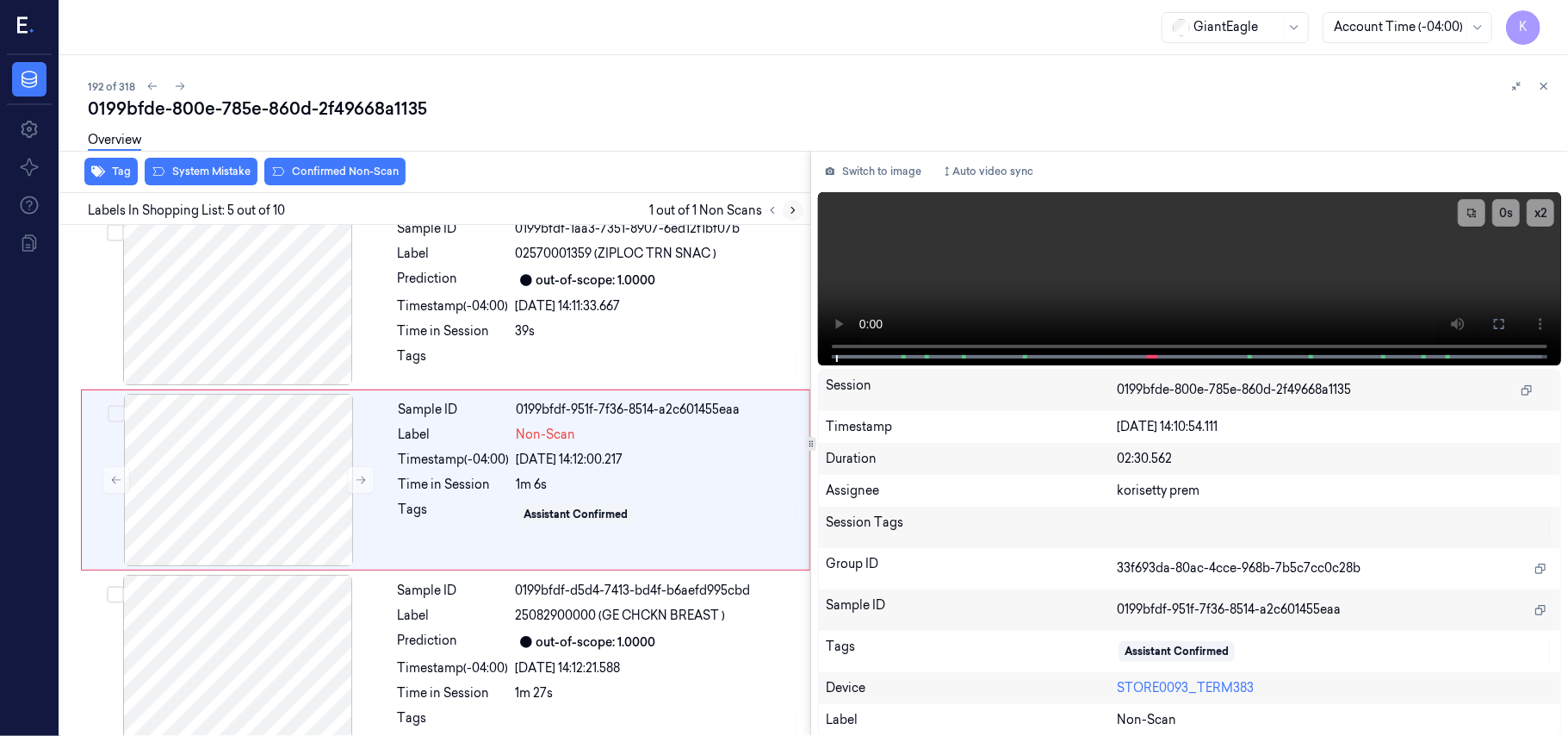
scroll to position [559, 0]
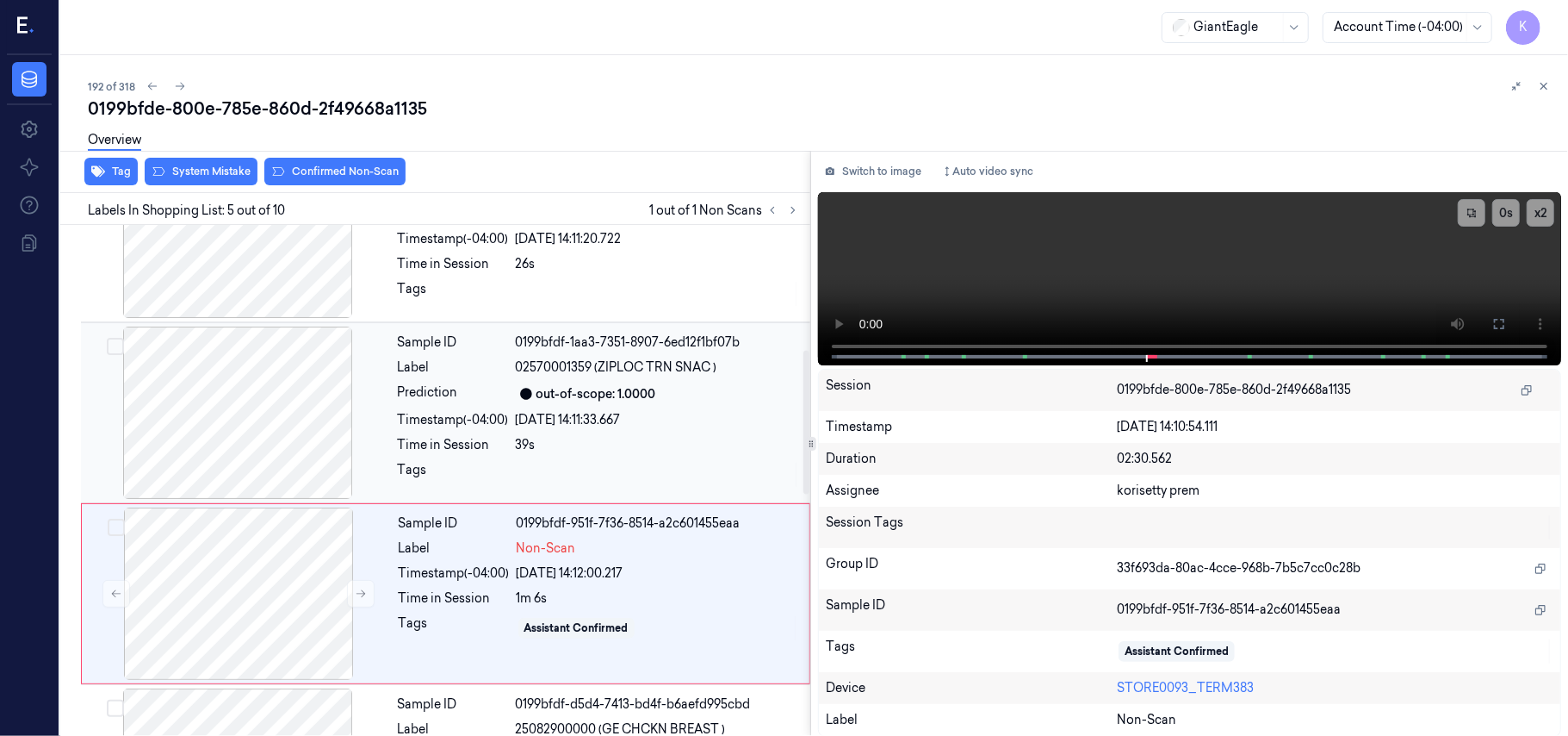
click at [655, 391] on div "out-of-scope: 1.0000" at bounding box center [596, 393] width 120 height 18
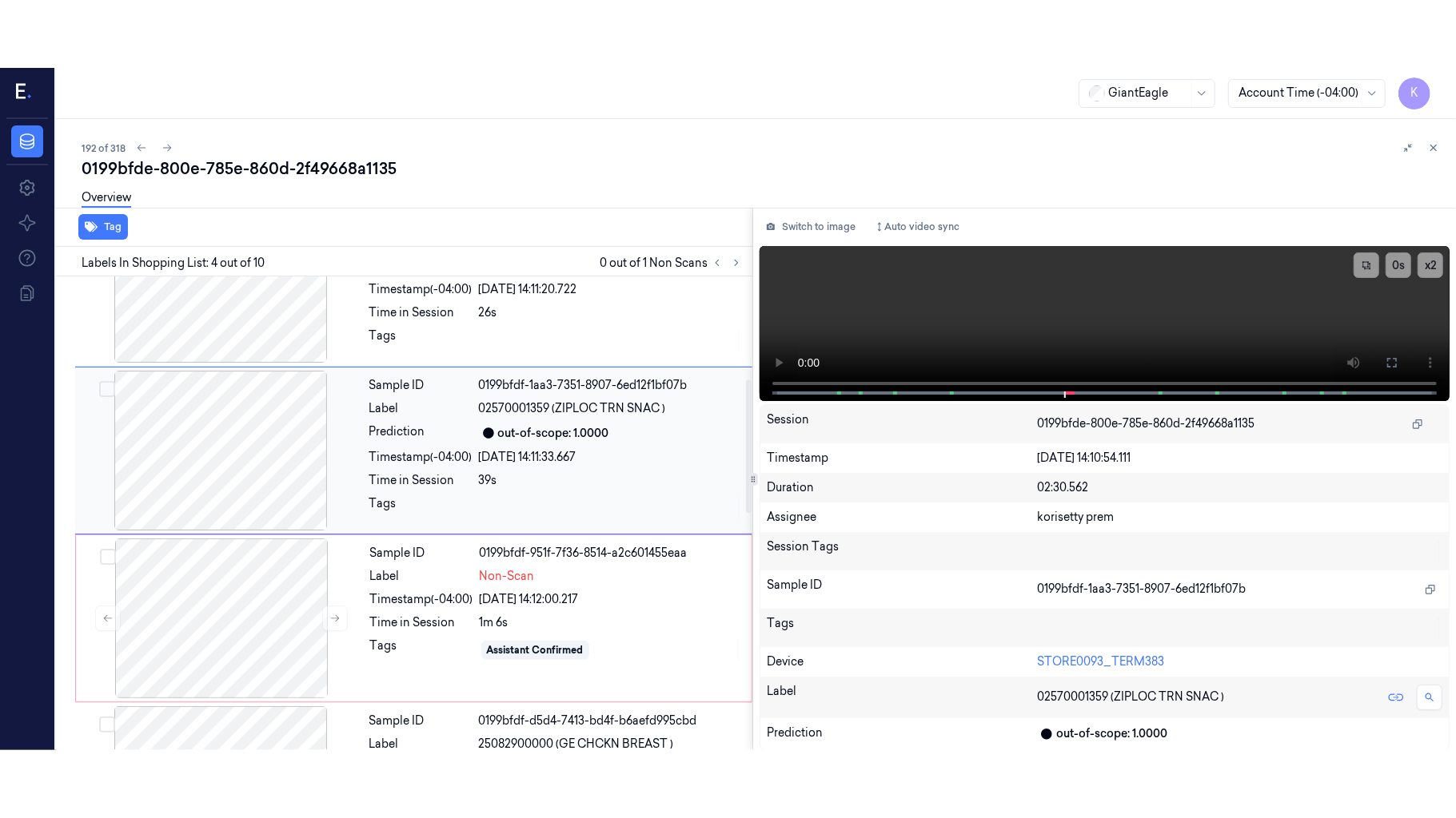
scroll to position [350, 0]
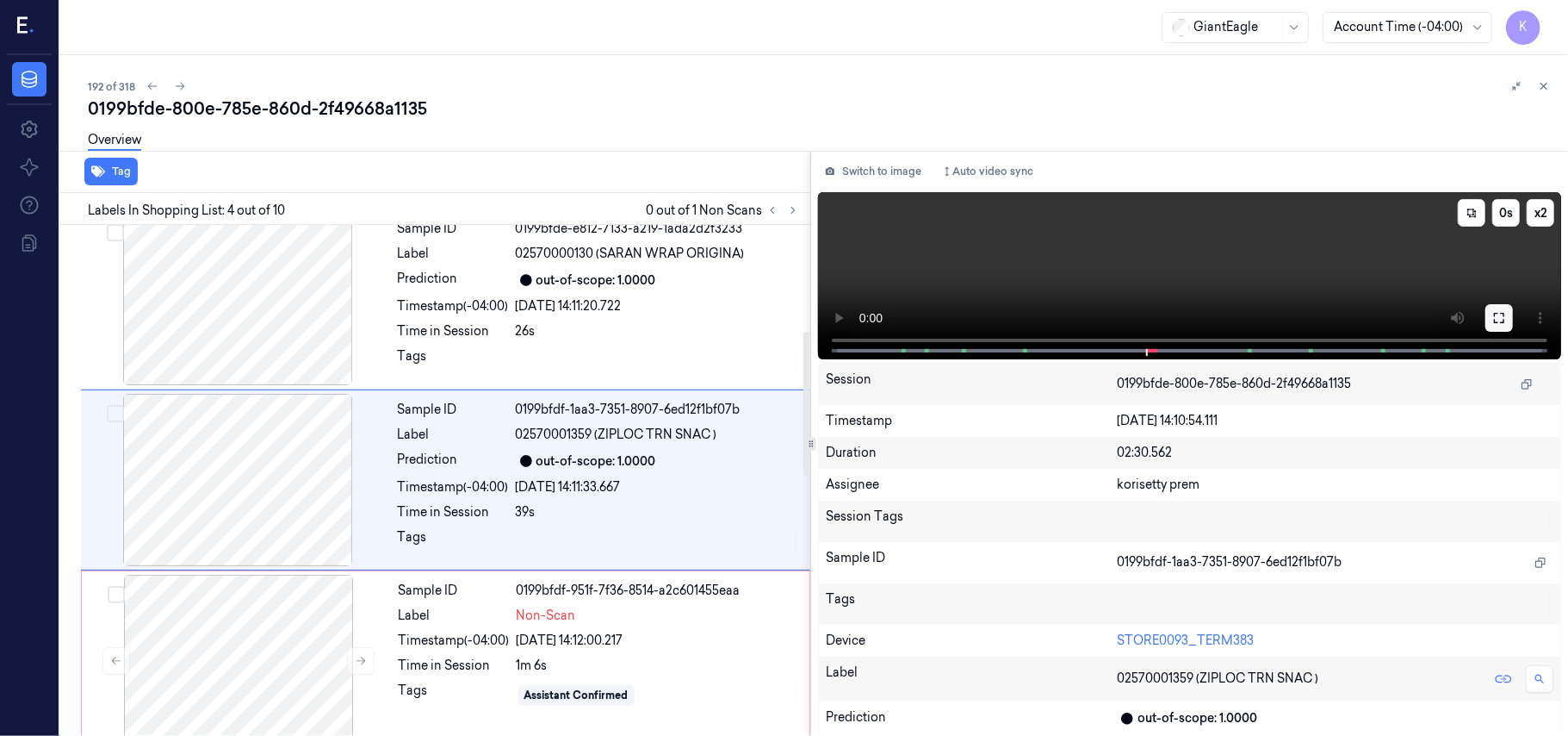
click at [1502, 321] on icon at bounding box center [1499, 318] width 10 height 10
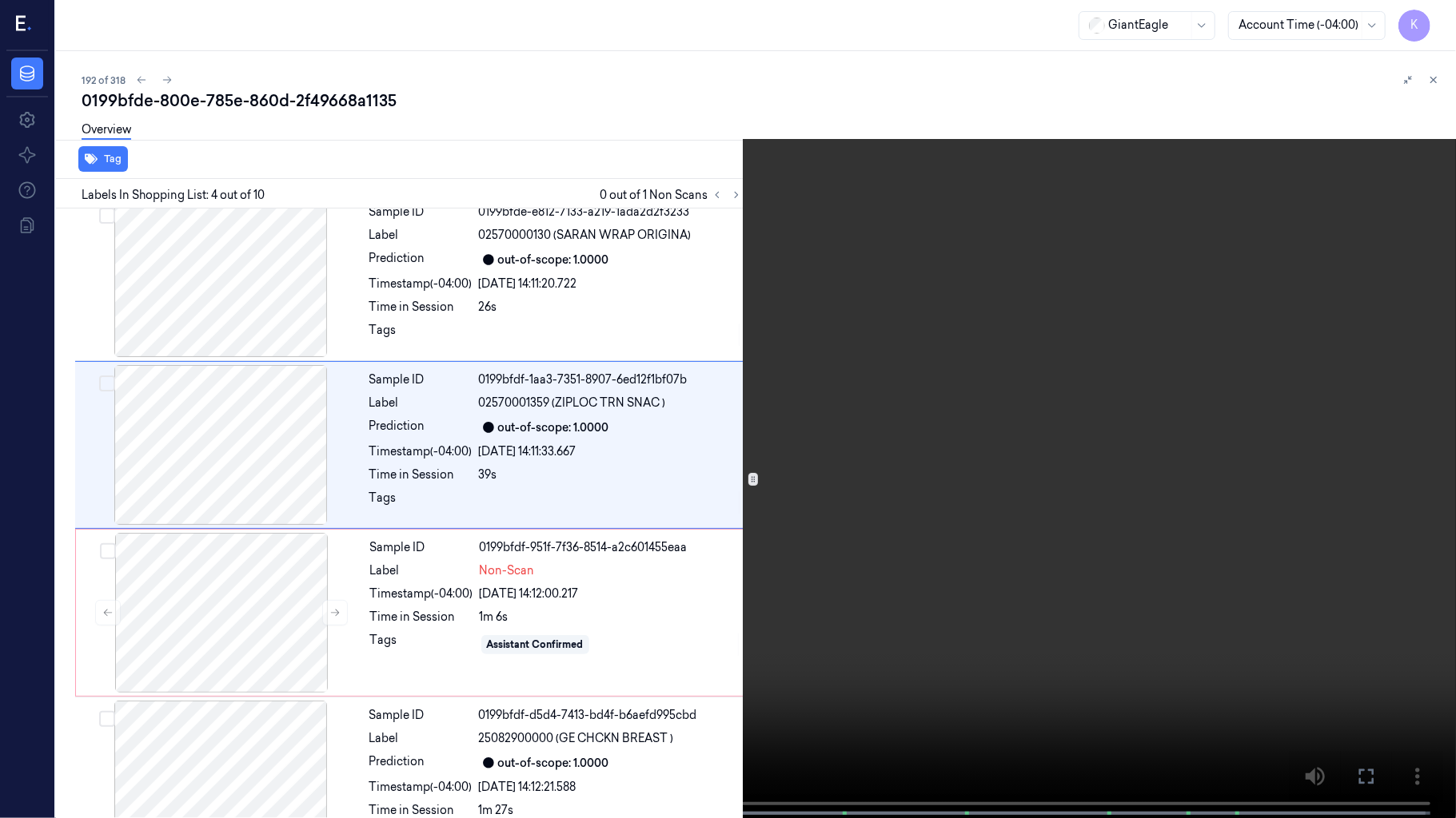
click at [664, 579] on video at bounding box center [728, 411] width 1456 height 821
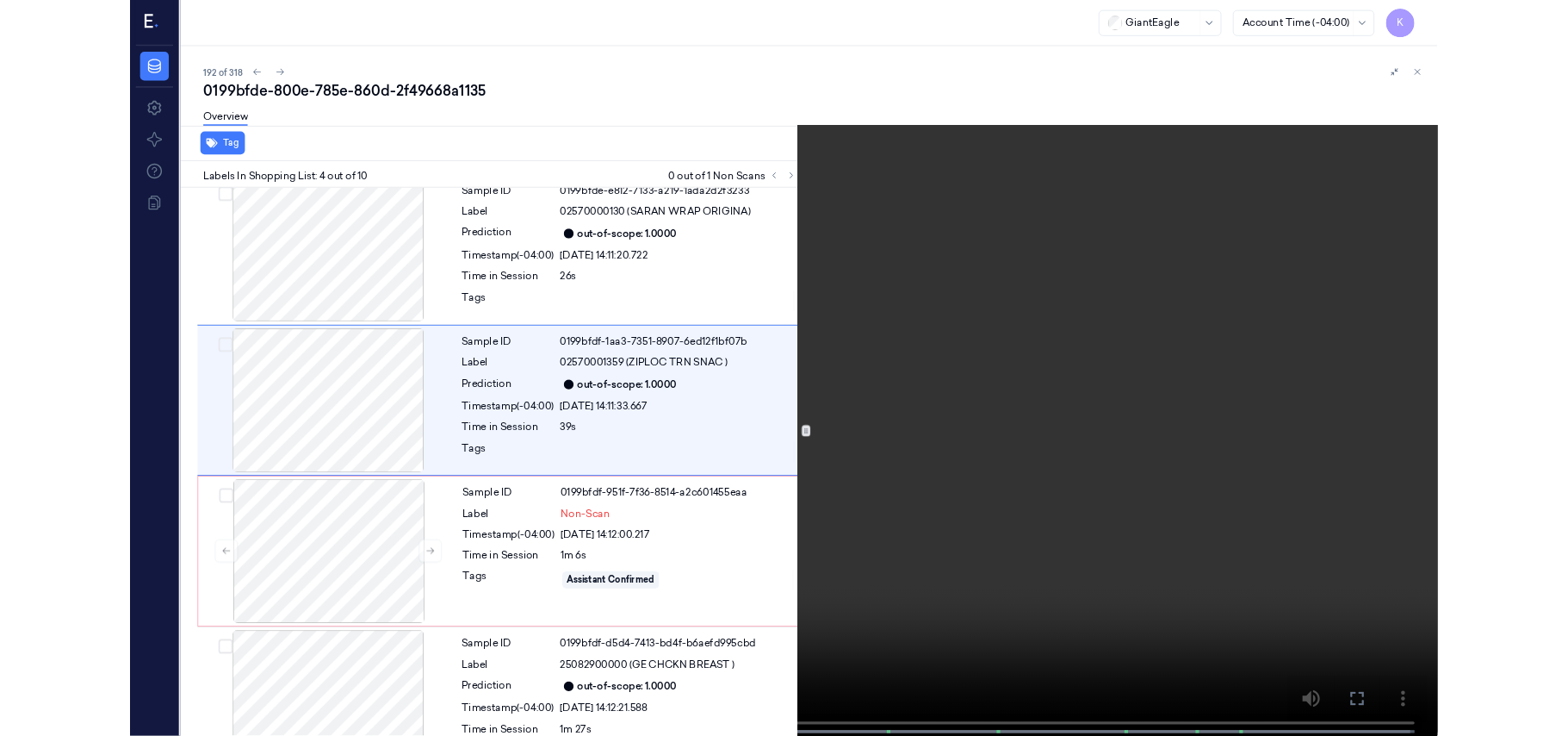
scroll to position [305, 0]
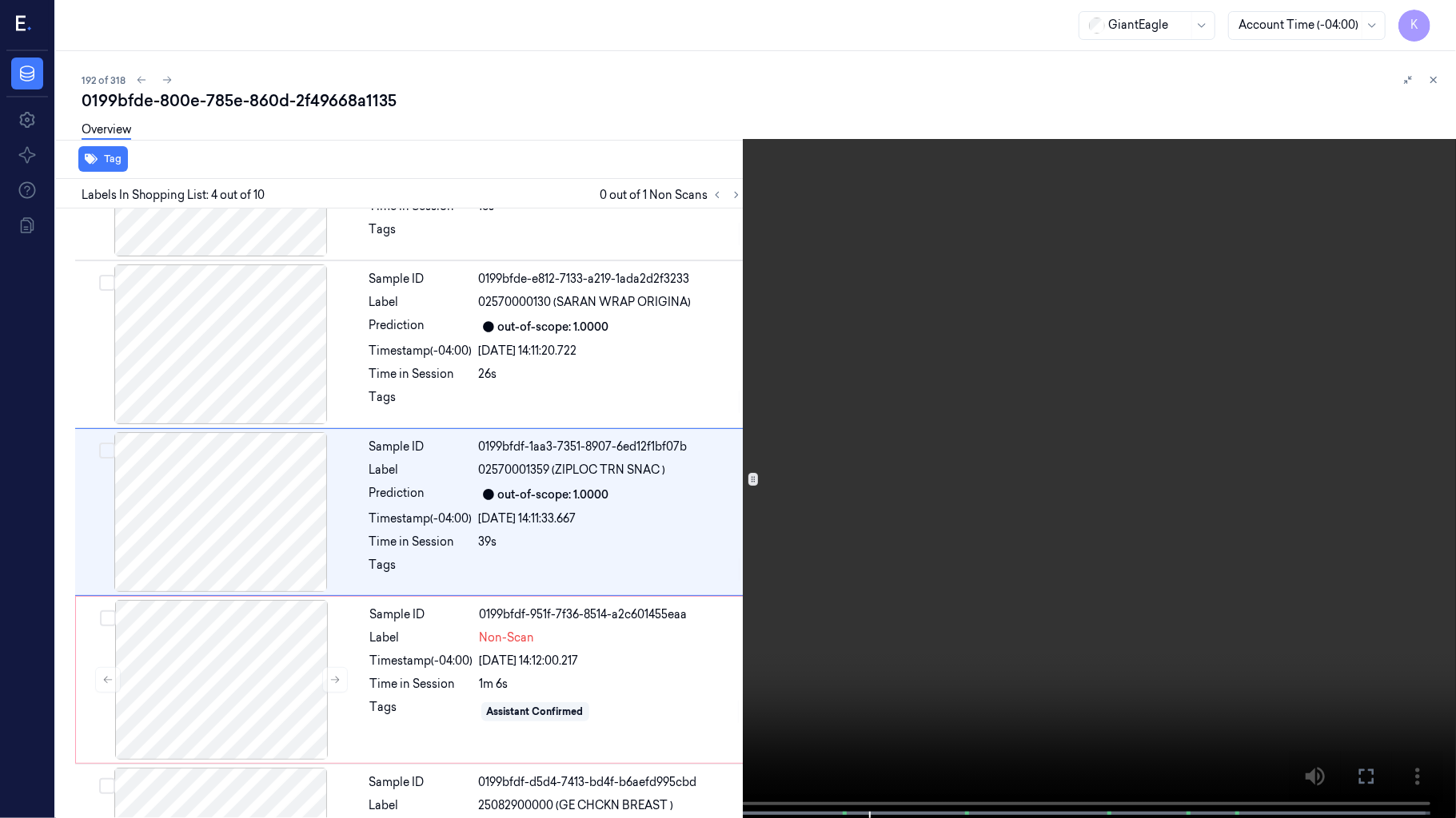
click at [1269, 123] on video at bounding box center [728, 411] width 1456 height 821
click at [1105, 630] on video at bounding box center [728, 411] width 1456 height 821
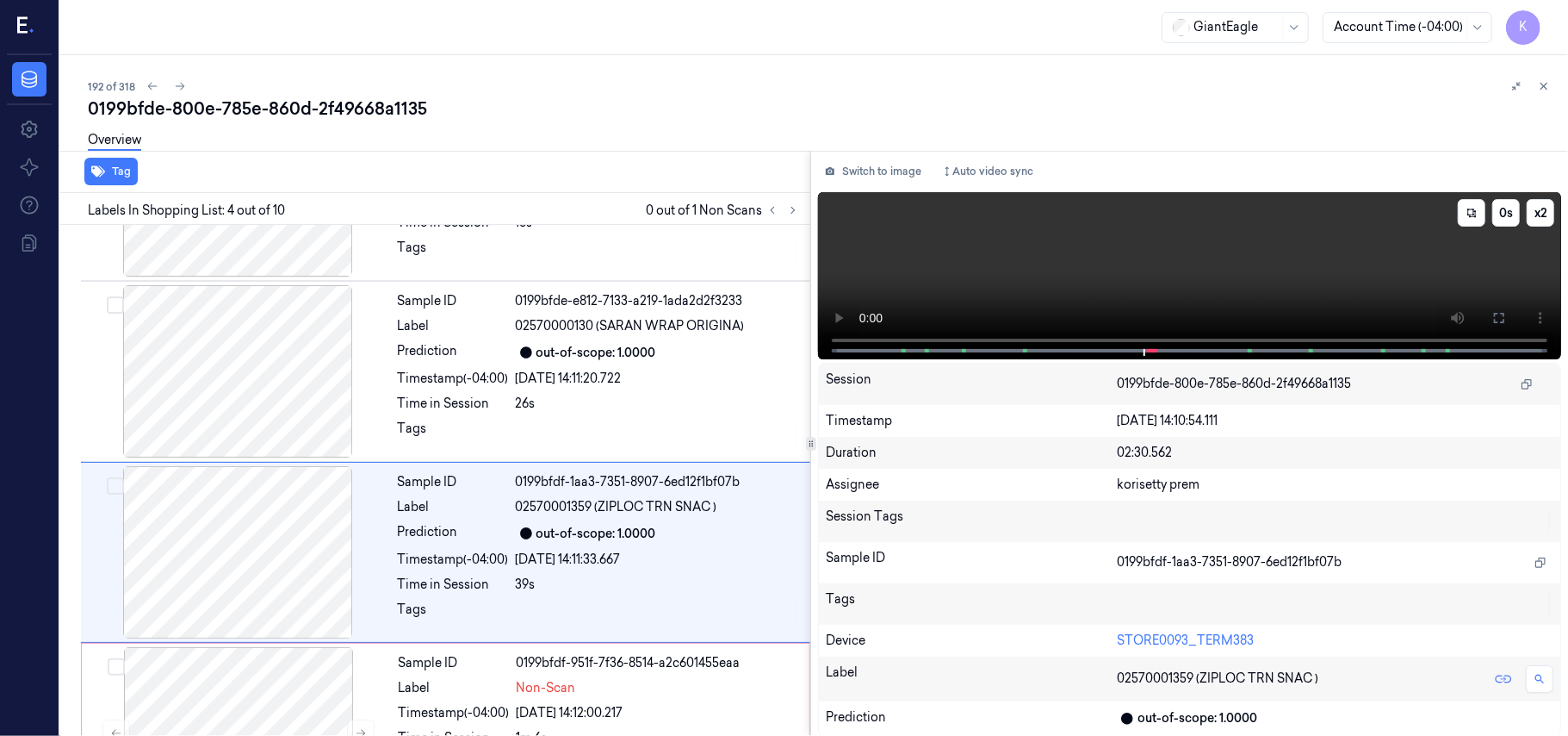
click at [1079, 264] on video at bounding box center [1189, 276] width 743 height 167
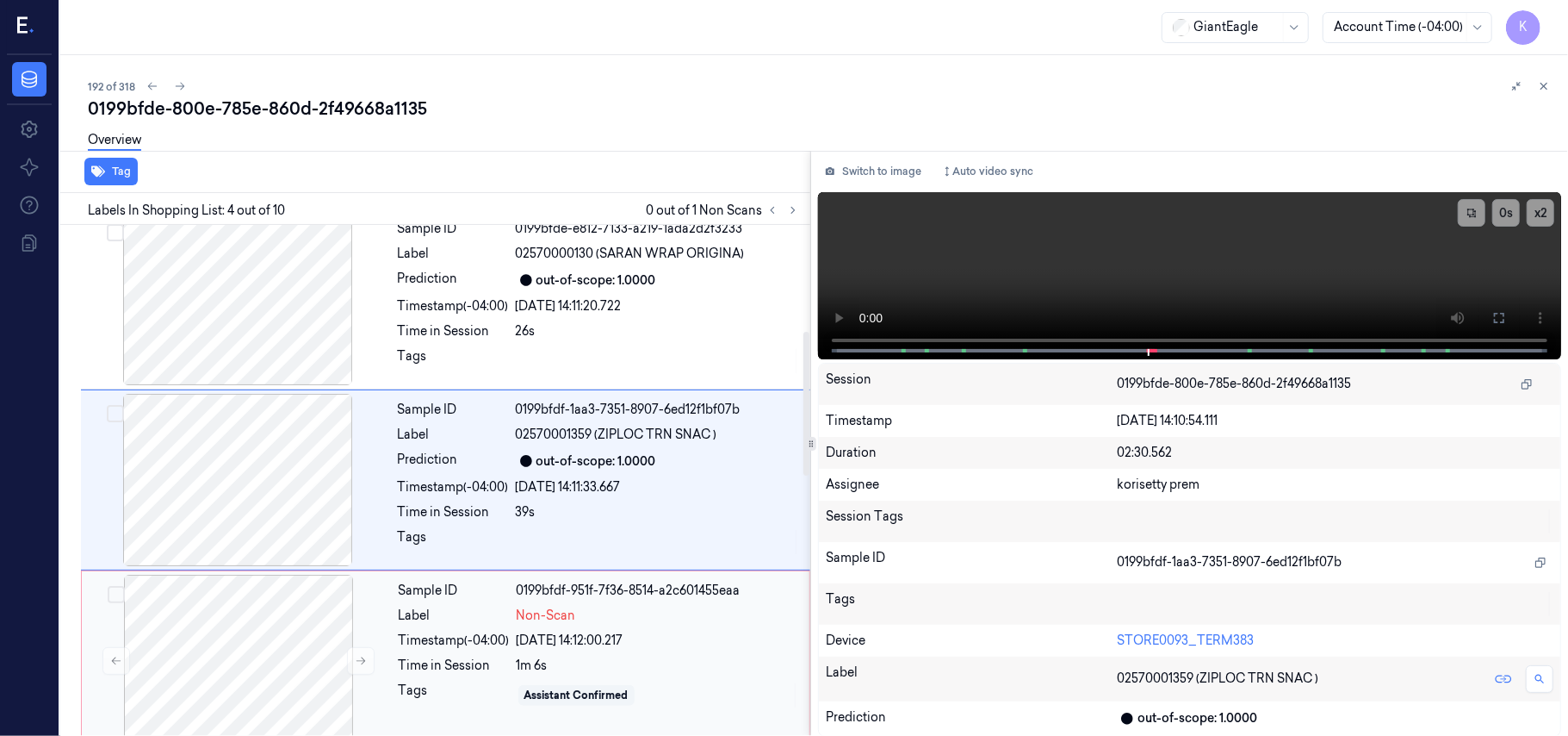
click at [621, 670] on div "1m 6s" at bounding box center [657, 665] width 282 height 18
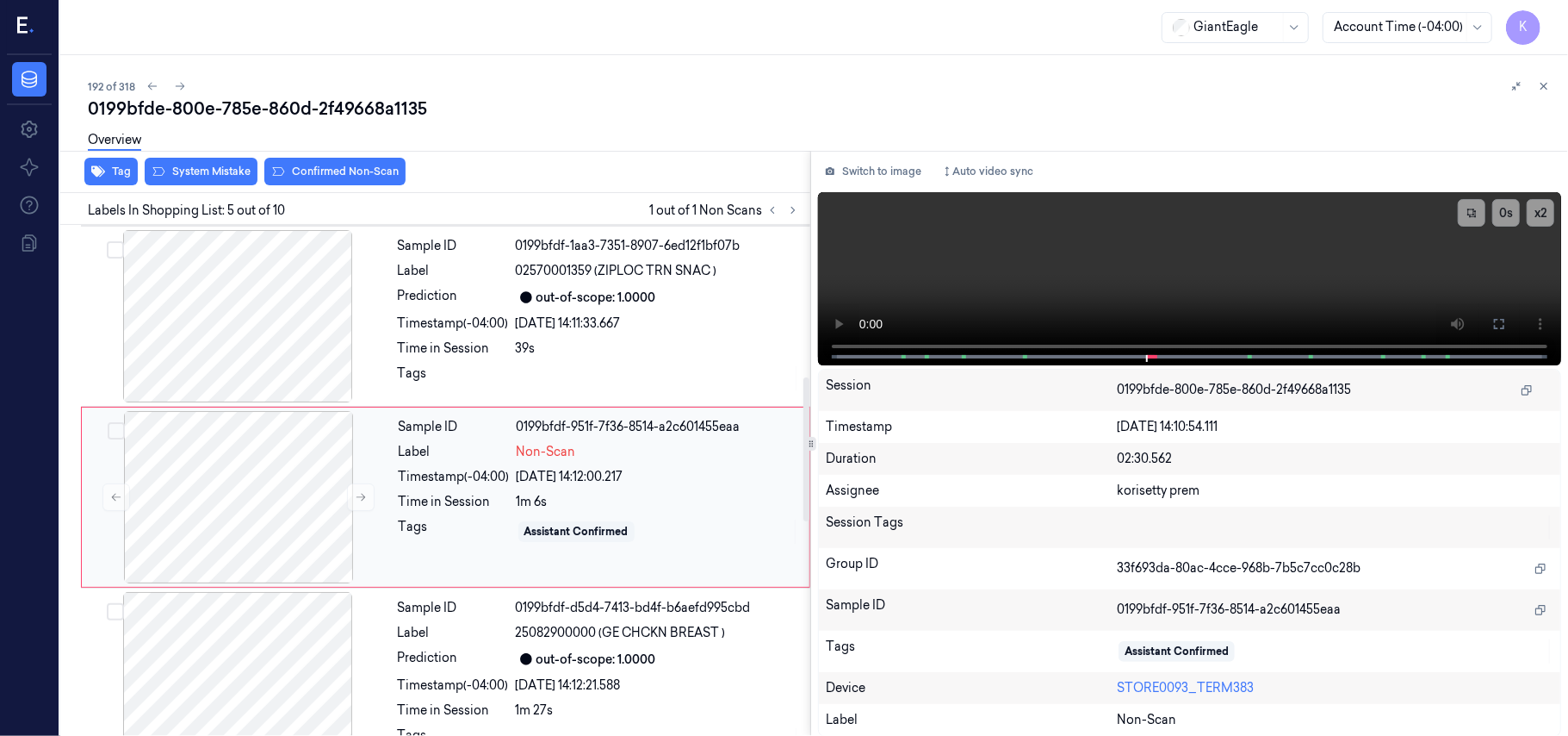
scroll to position [559, 0]
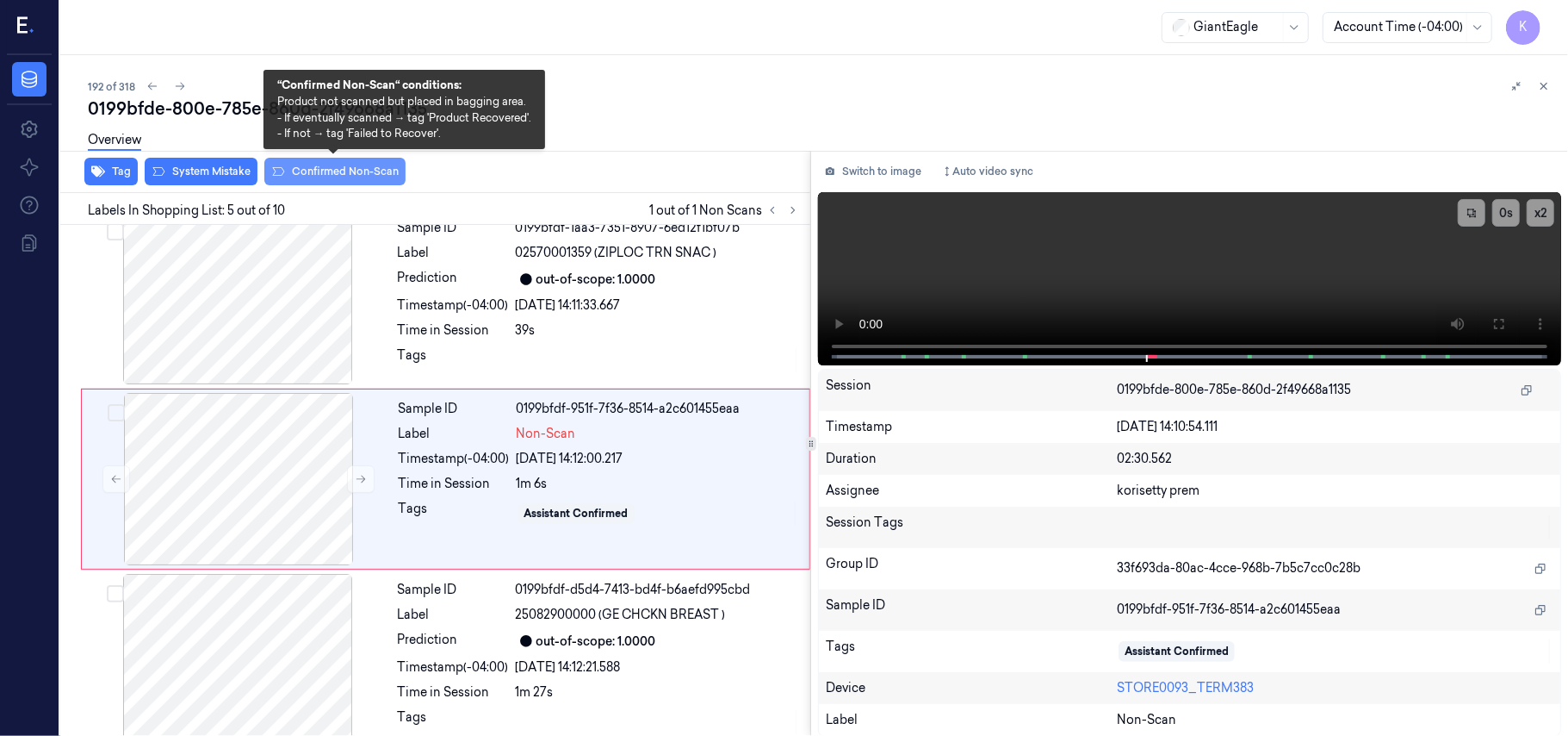
click at [328, 173] on button "Confirmed Non-Scan" at bounding box center [336, 172] width 141 height 28
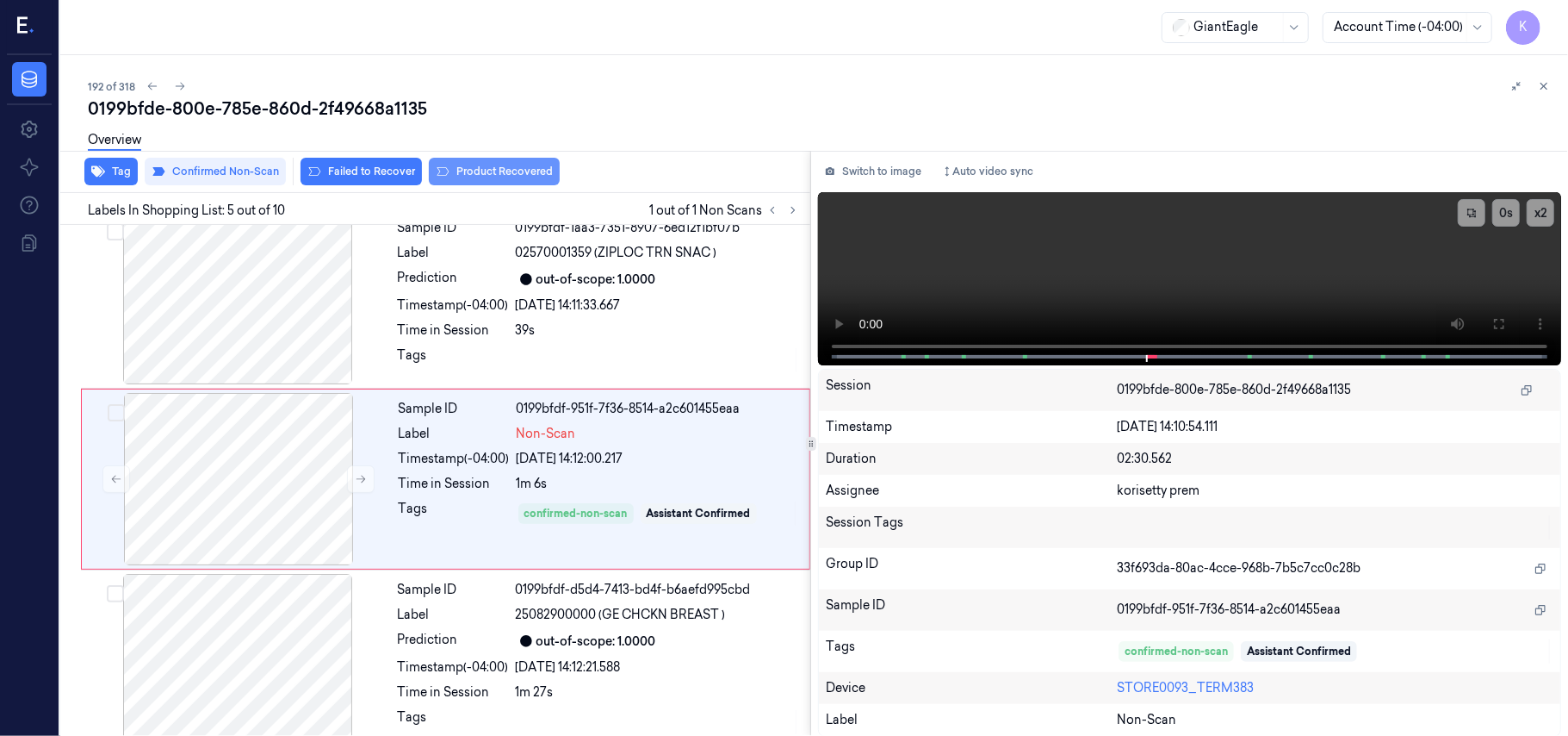
click at [477, 178] on button "Product Recovered" at bounding box center [494, 172] width 131 height 28
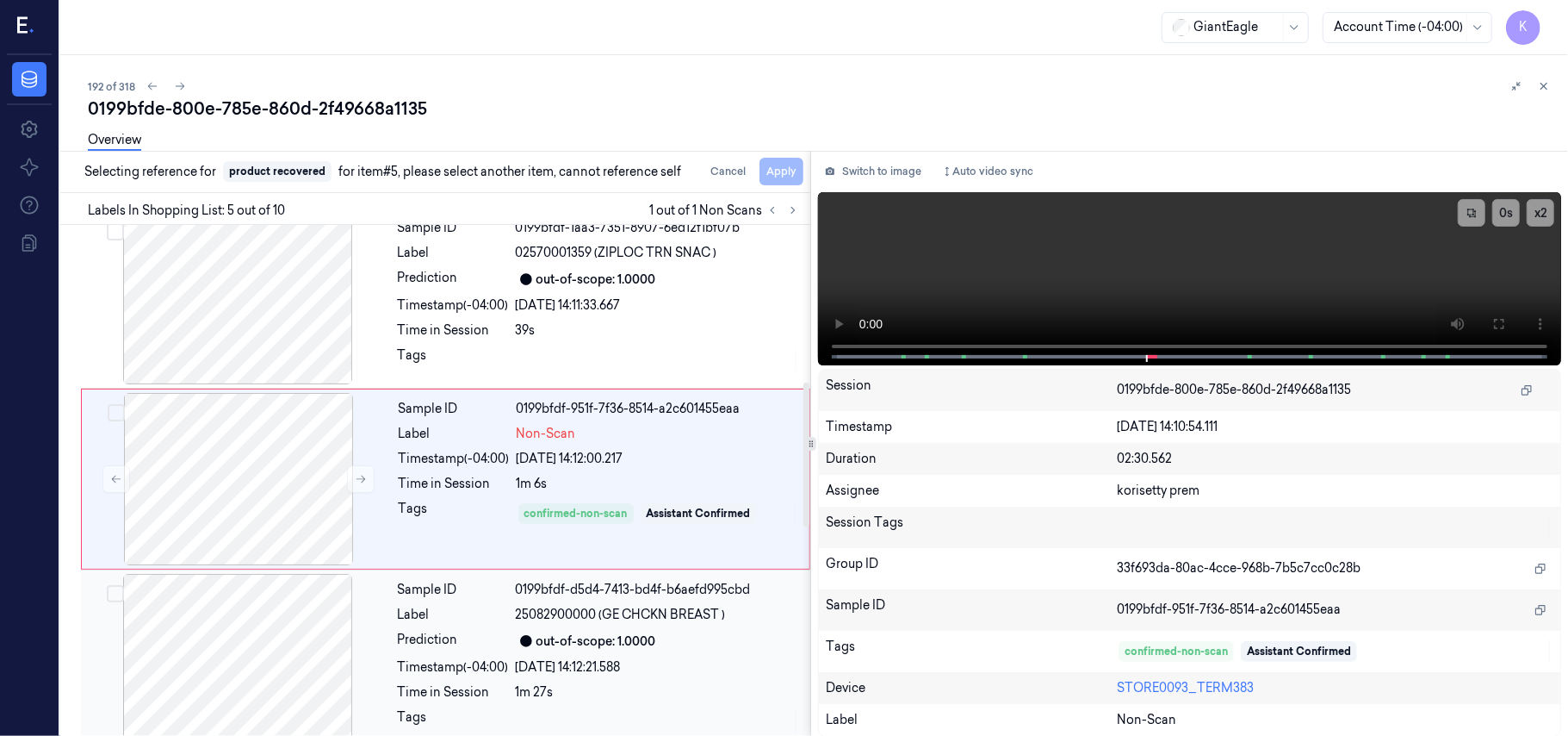
drag, startPoint x: 569, startPoint y: 656, endPoint x: 656, endPoint y: 596, distance: 105.7
click at [569, 657] on div "Sample ID 0199bfdf-d5d4-7413-bd4f-b6aefd995cbd Label 25082900000 (GE CHCKN BREA…" at bounding box center [599, 660] width 416 height 173
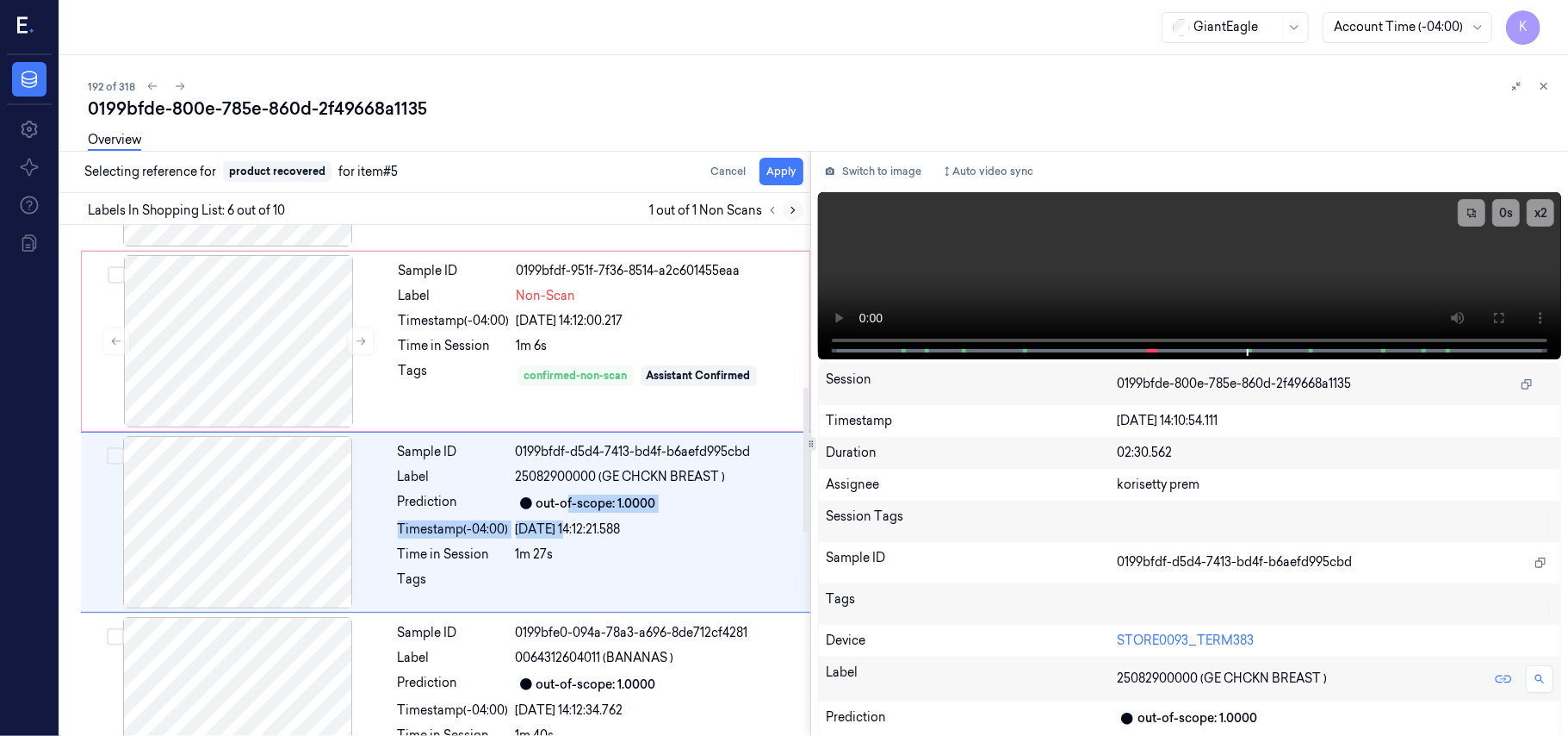
scroll to position [741, 0]
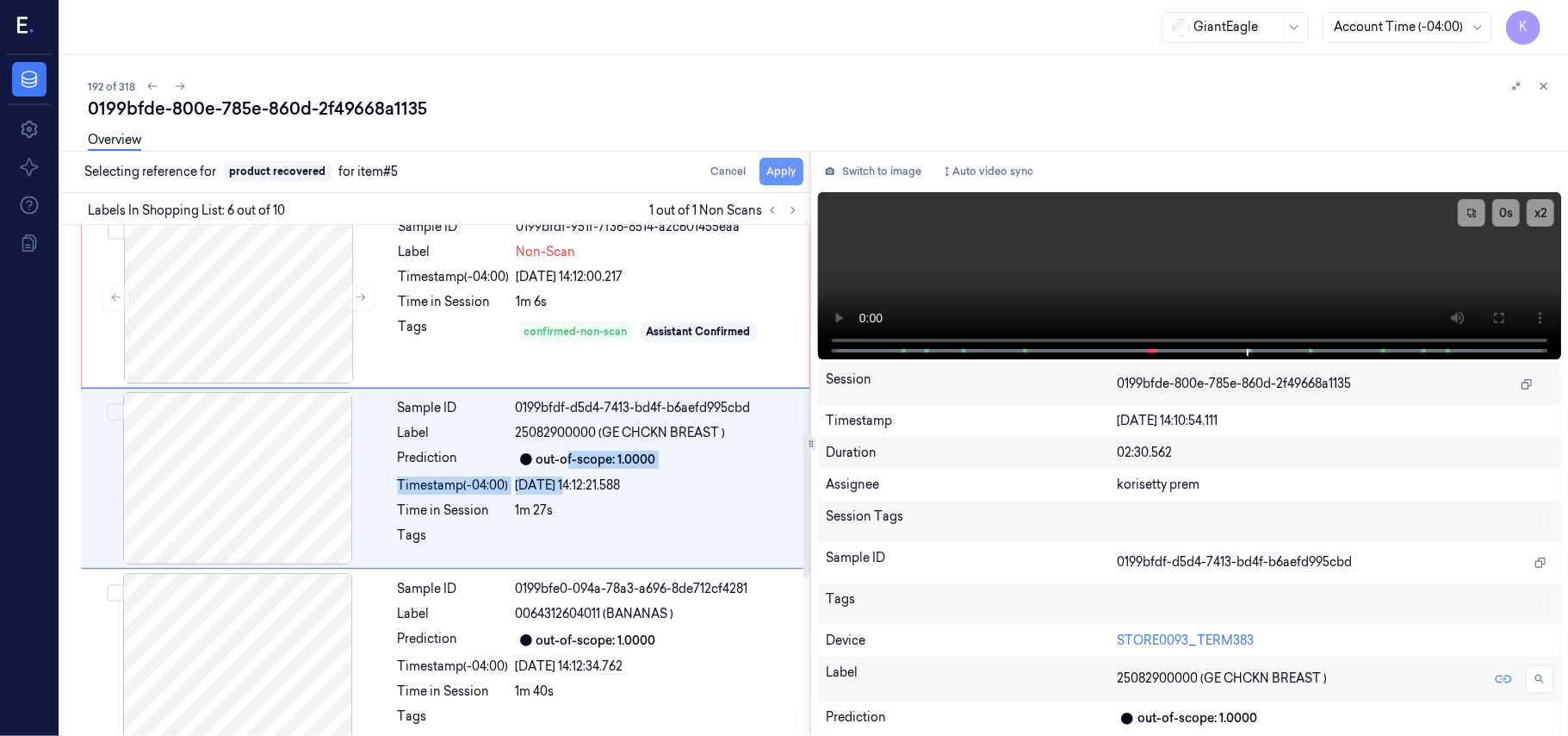
click at [793, 173] on button "Apply" at bounding box center [781, 172] width 44 height 28
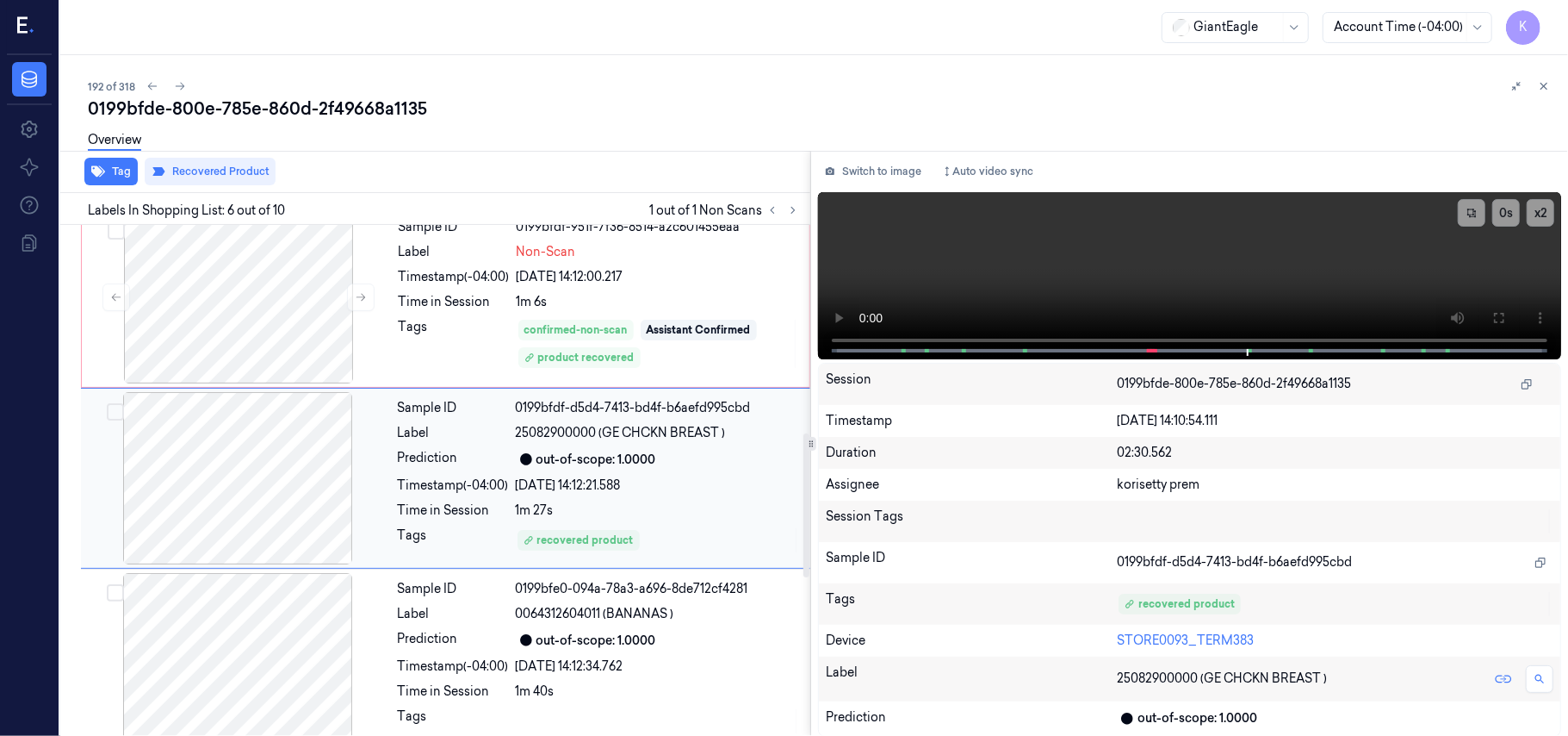
click at [693, 494] on div "07/10/2025 14:12:21.588" at bounding box center [657, 485] width 284 height 18
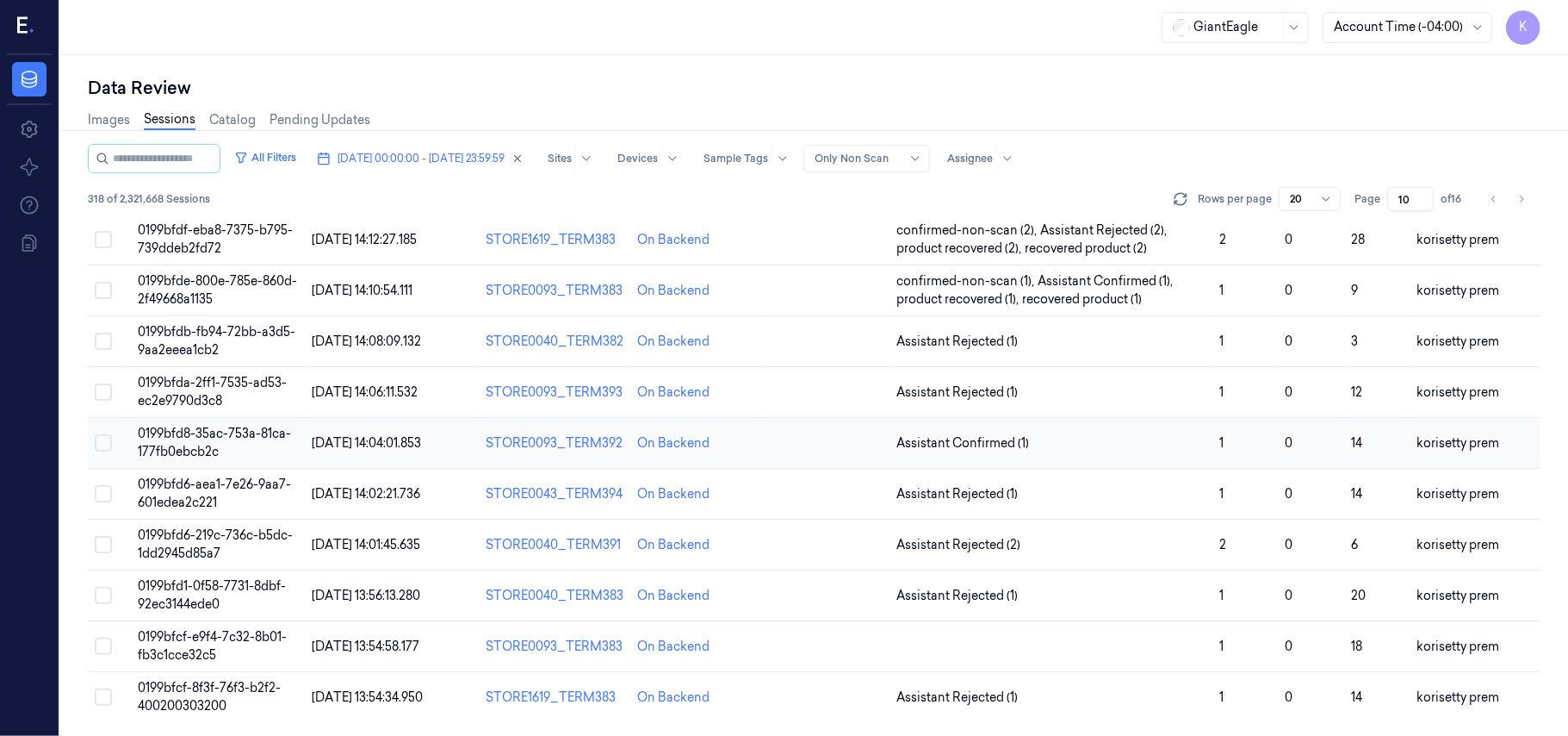
scroll to position [608, 0]
click at [1028, 339] on span "Assistant Rejected (1)" at bounding box center [1051, 341] width 309 height 18
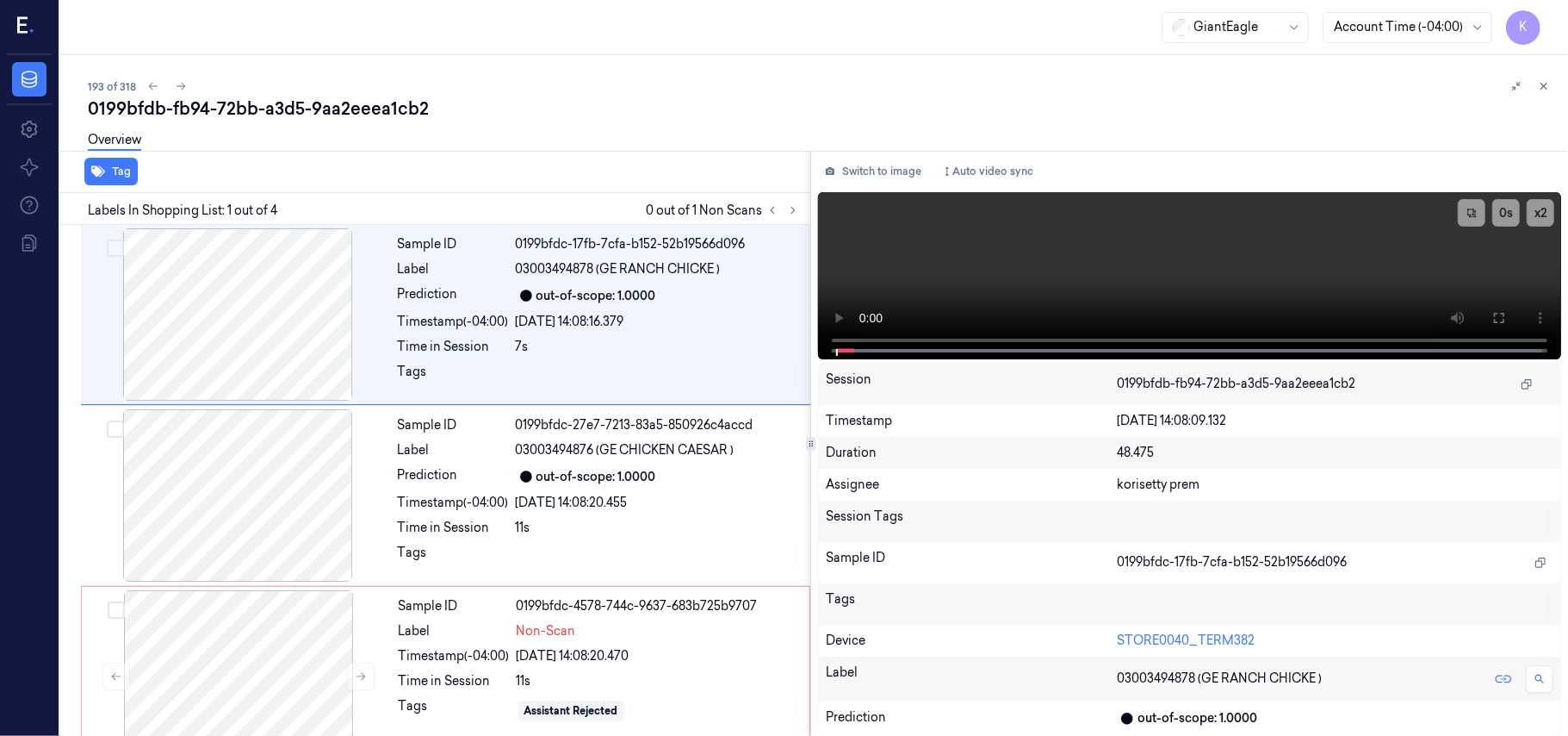
click at [760, 122] on div "Overview" at bounding box center [821, 142] width 1466 height 44
click at [599, 315] on div "07/10/2025 14:08:16.379" at bounding box center [657, 321] width 284 height 18
click at [1493, 320] on icon at bounding box center [1499, 318] width 14 height 14
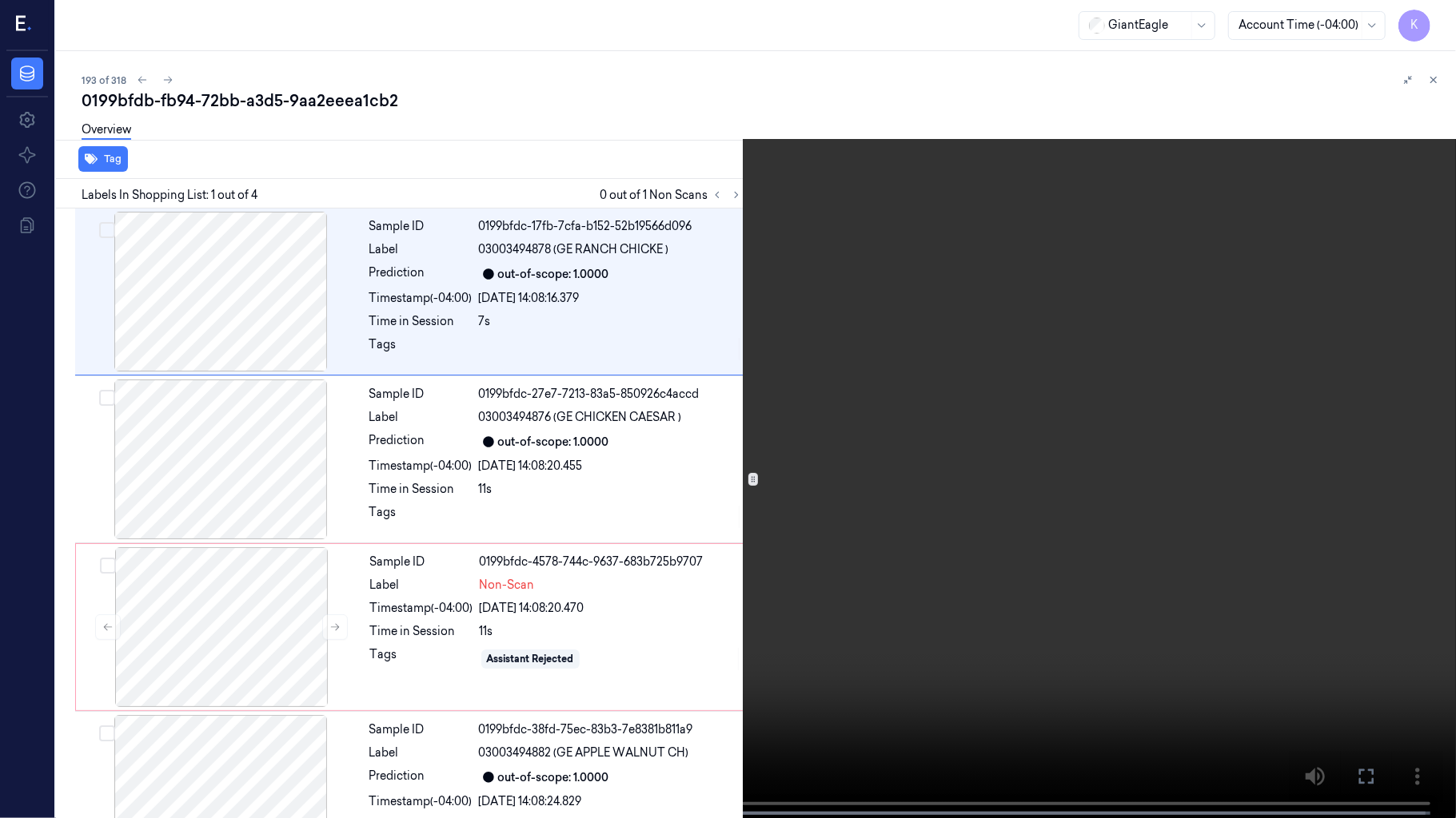
click at [701, 573] on video at bounding box center [728, 411] width 1456 height 821
click at [609, 522] on video at bounding box center [728, 411] width 1456 height 821
click at [654, 442] on video at bounding box center [728, 411] width 1456 height 821
click at [658, 492] on video at bounding box center [728, 411] width 1456 height 821
click at [966, 419] on video at bounding box center [728, 411] width 1456 height 821
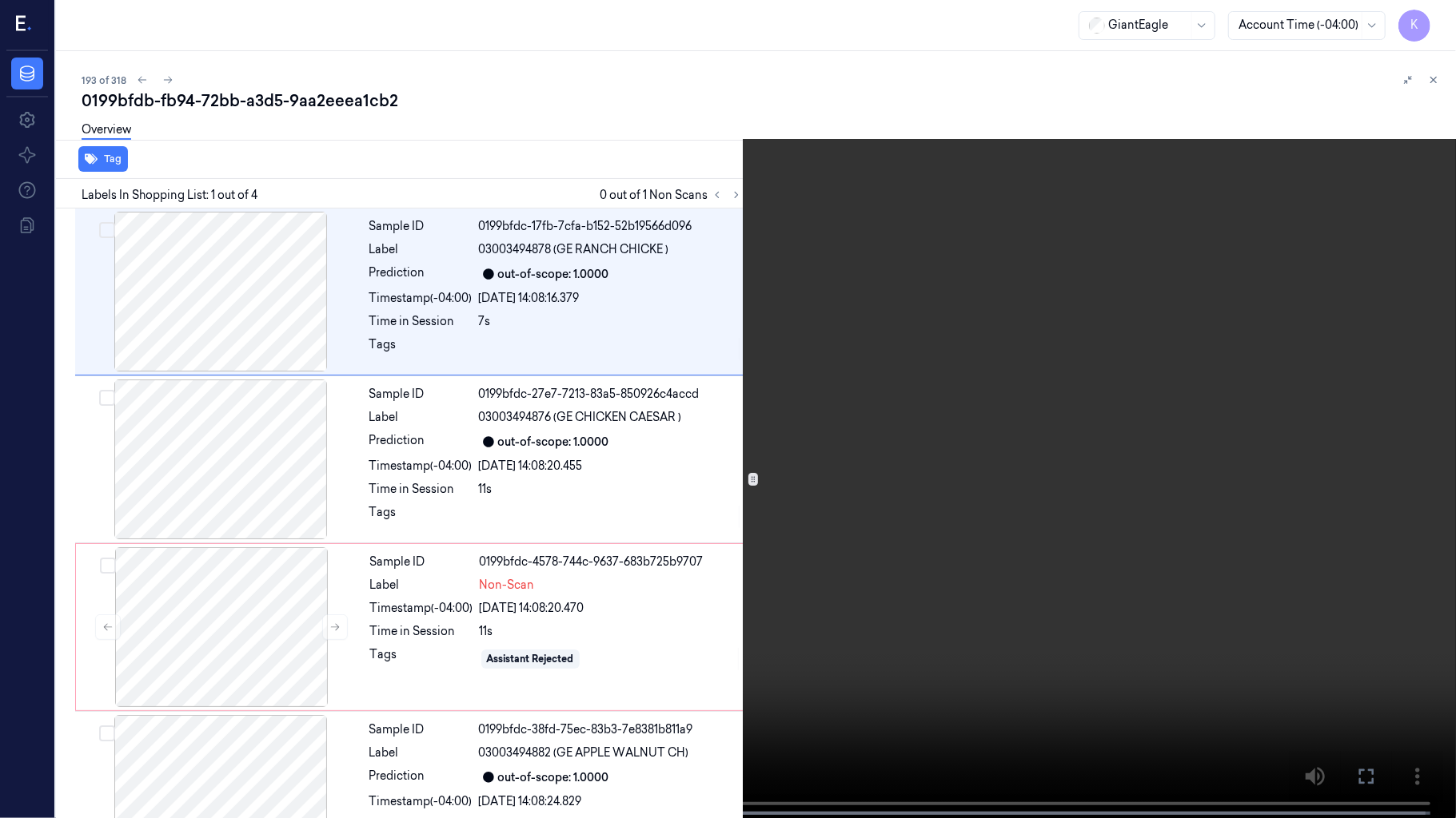
click at [919, 353] on video at bounding box center [728, 411] width 1456 height 821
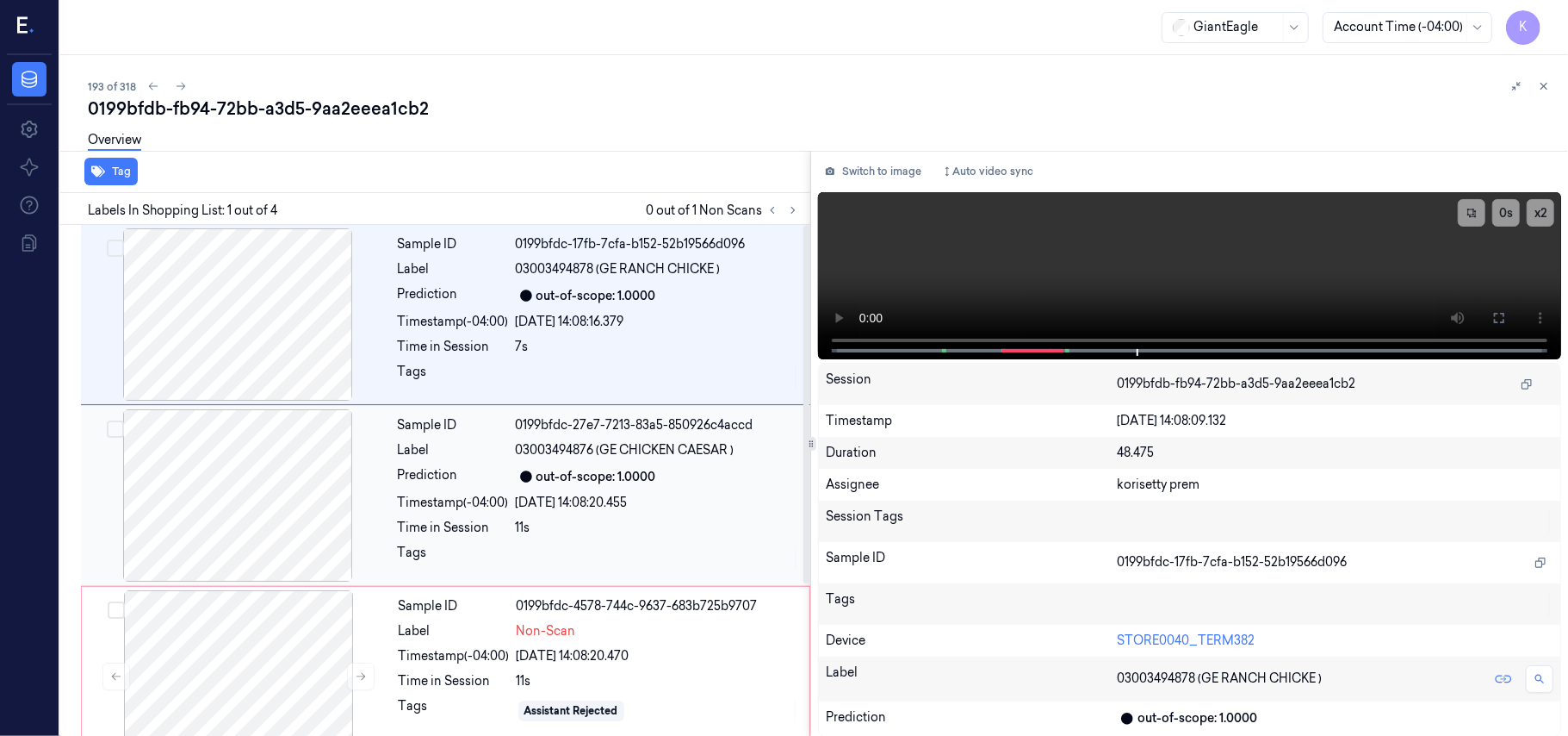
click at [548, 503] on div "07/10/2025 14:08:20.455" at bounding box center [657, 502] width 284 height 18
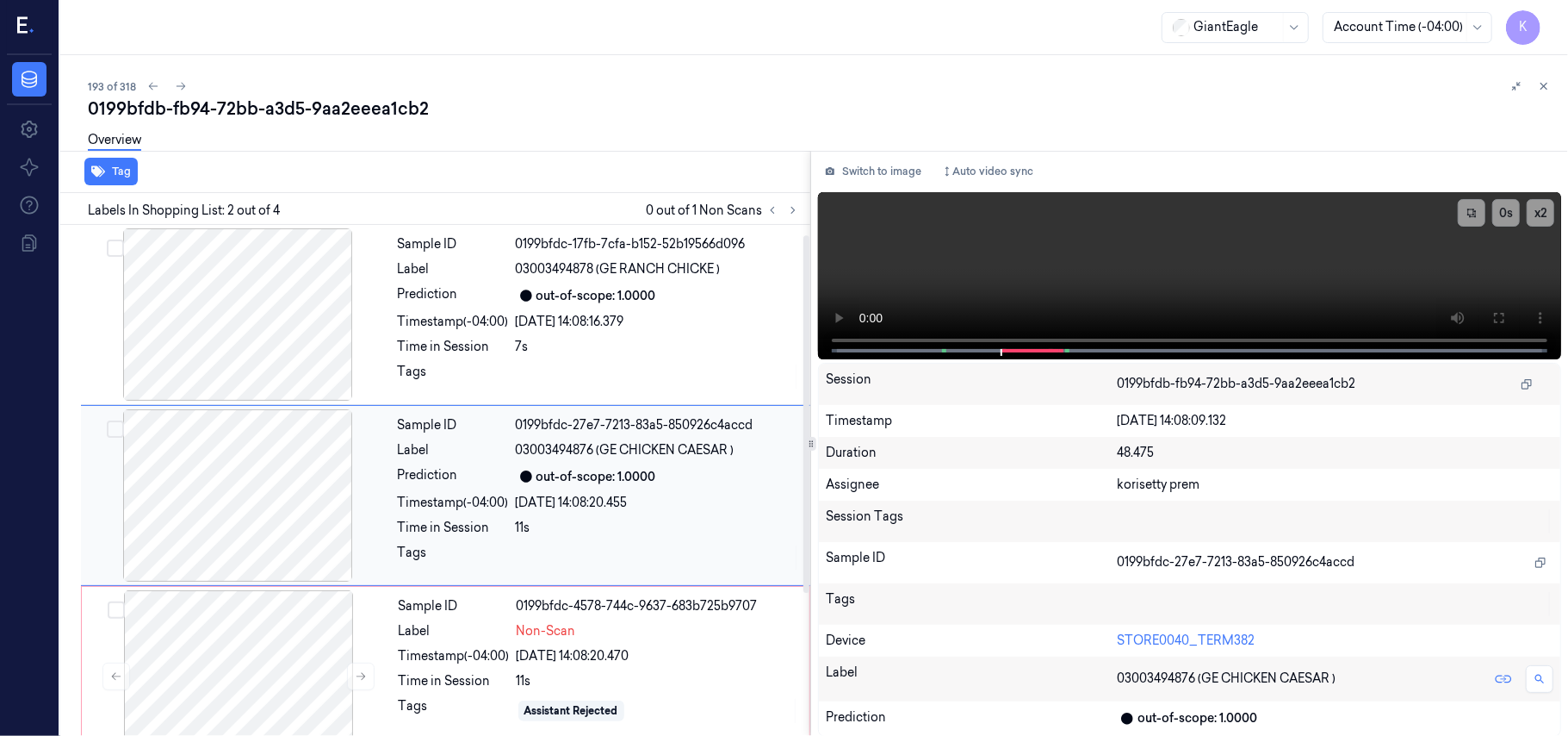
scroll to position [15, 0]
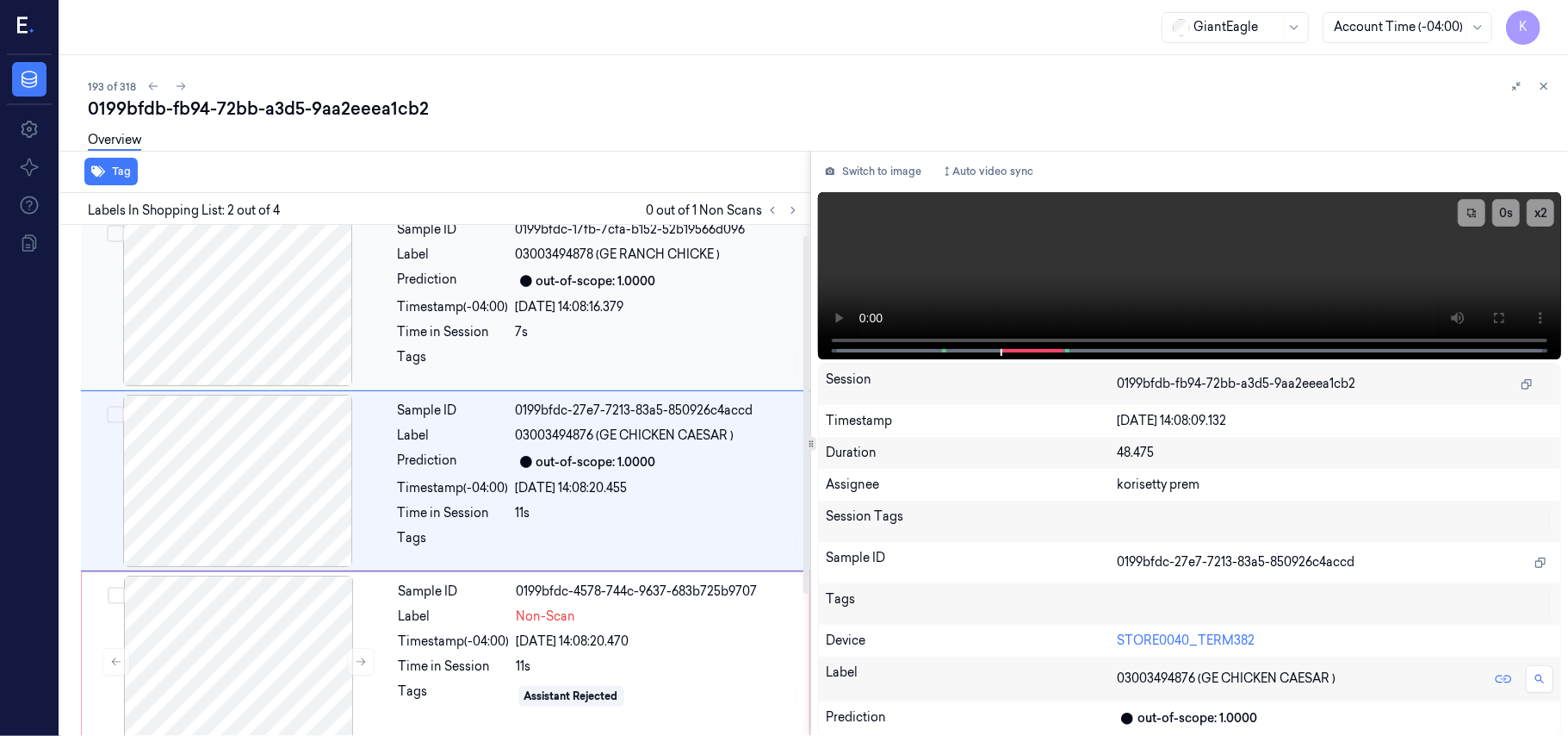
click at [542, 305] on div "07/10/2025 14:08:16.379" at bounding box center [657, 306] width 284 height 18
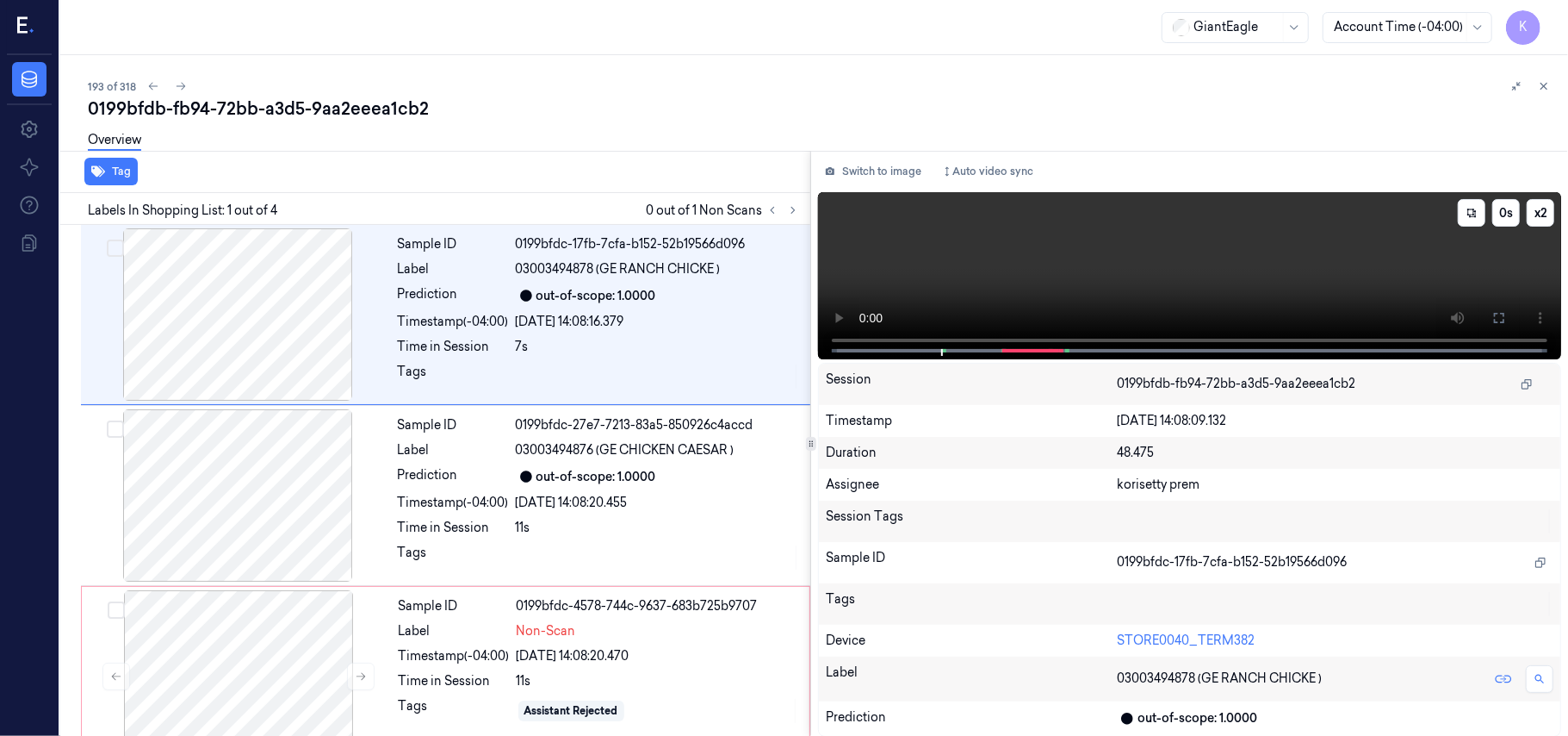
click at [1293, 276] on video at bounding box center [1189, 276] width 743 height 167
click at [1323, 274] on video at bounding box center [1189, 276] width 743 height 167
click at [1496, 318] on icon at bounding box center [1499, 318] width 14 height 14
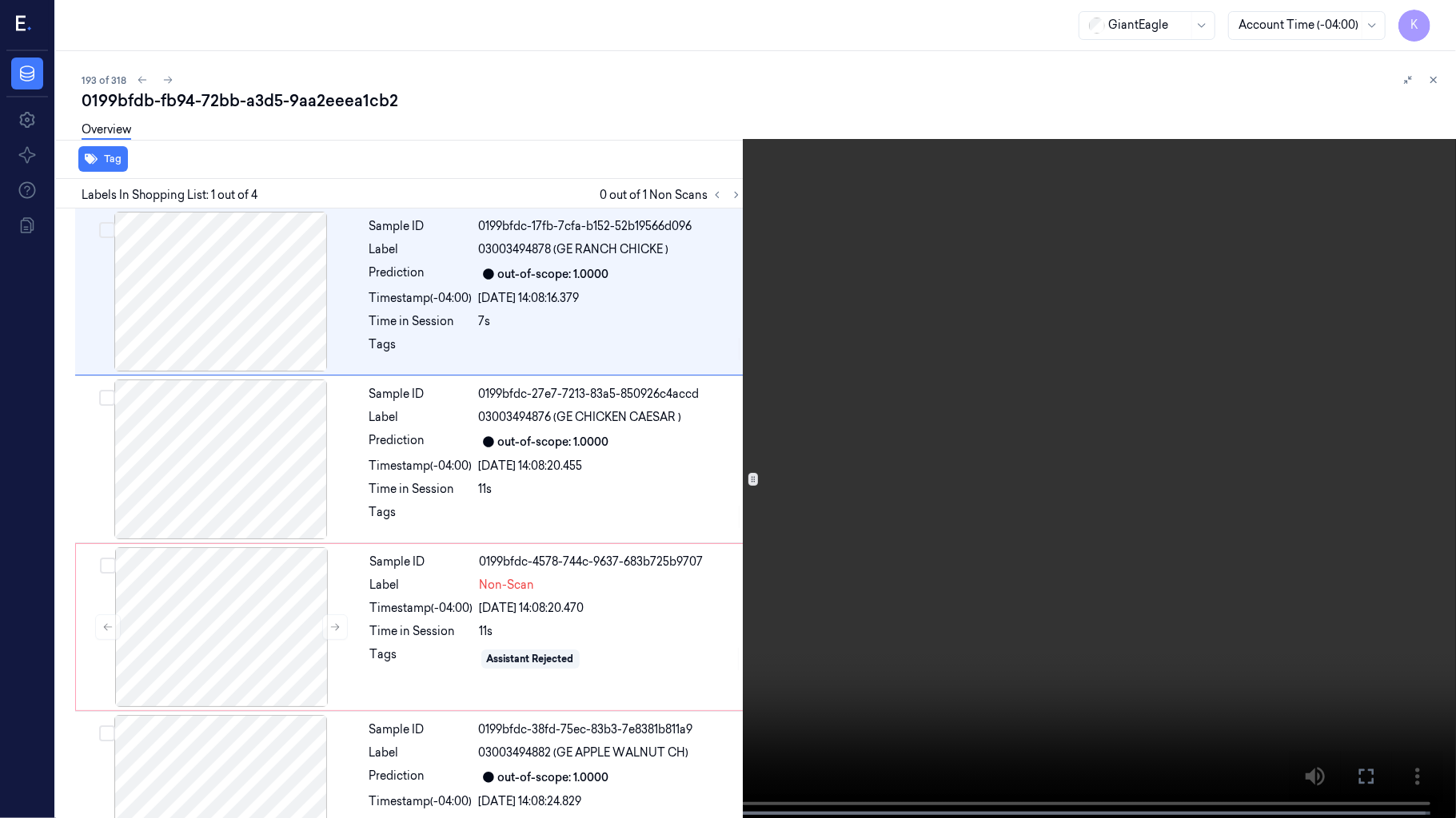
click at [1129, 487] on video at bounding box center [728, 411] width 1456 height 821
click at [1015, 355] on video at bounding box center [728, 411] width 1456 height 821
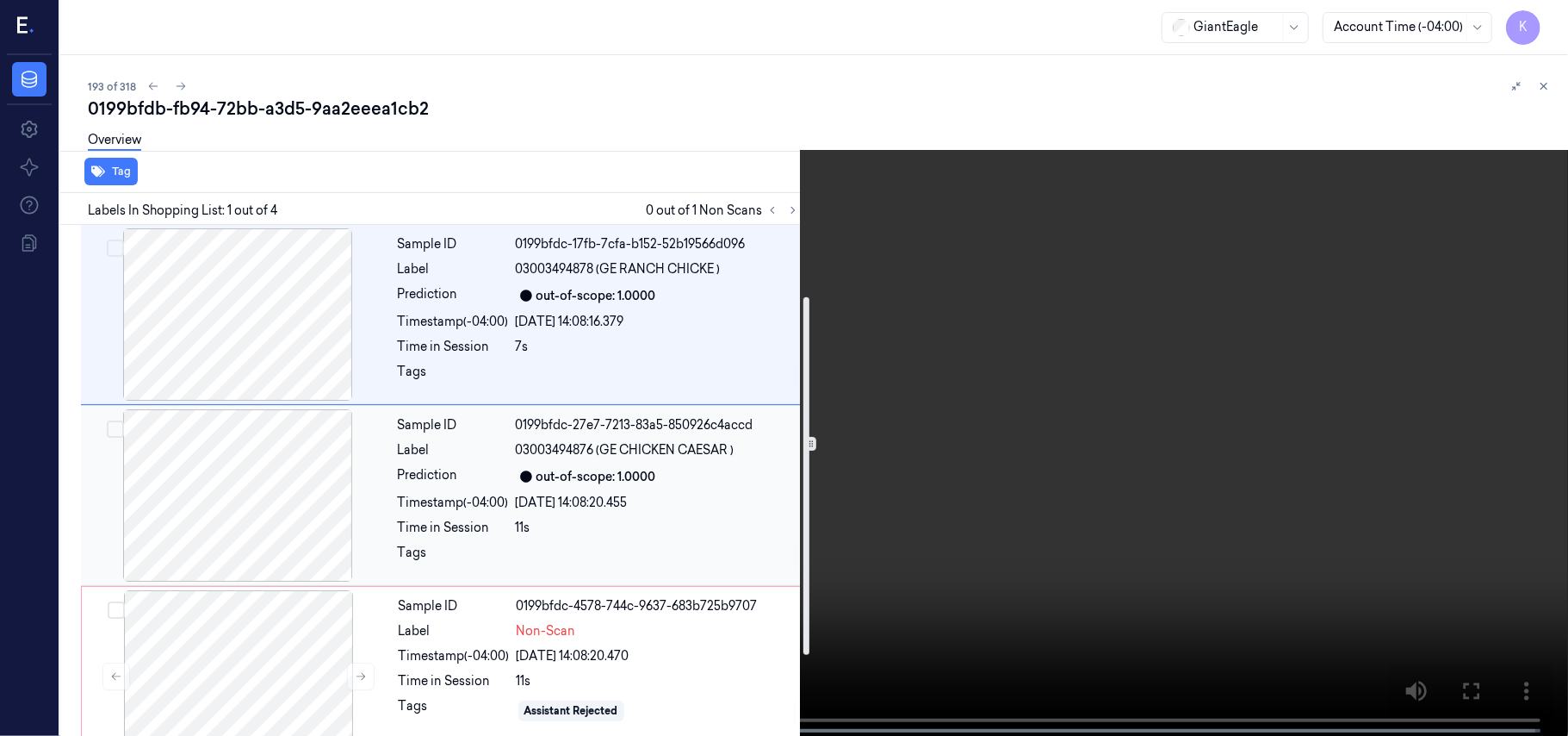
scroll to position [219, 0]
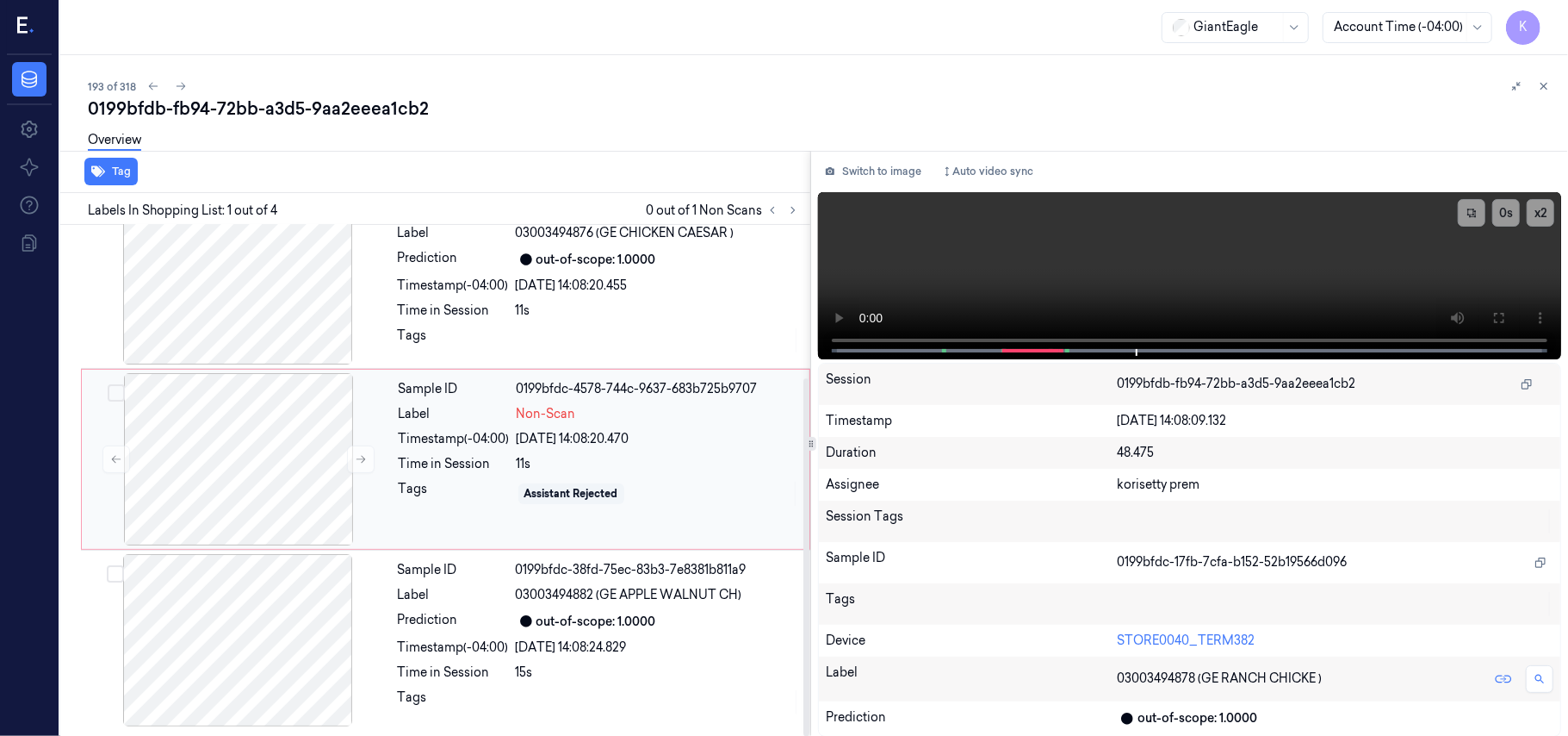
click at [583, 407] on div "Non-Scan" at bounding box center [657, 413] width 282 height 18
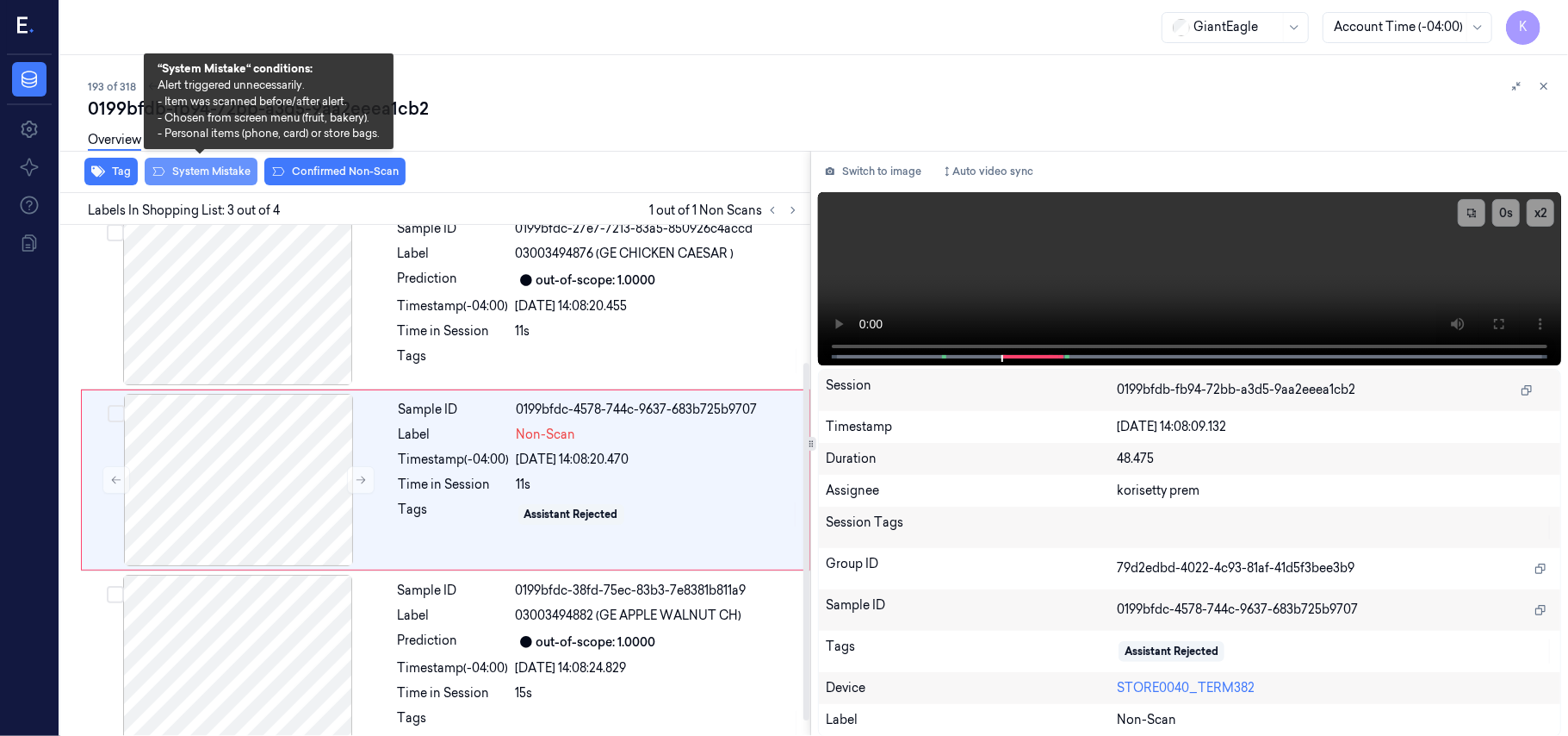
click at [216, 176] on button "System Mistake" at bounding box center [201, 172] width 113 height 28
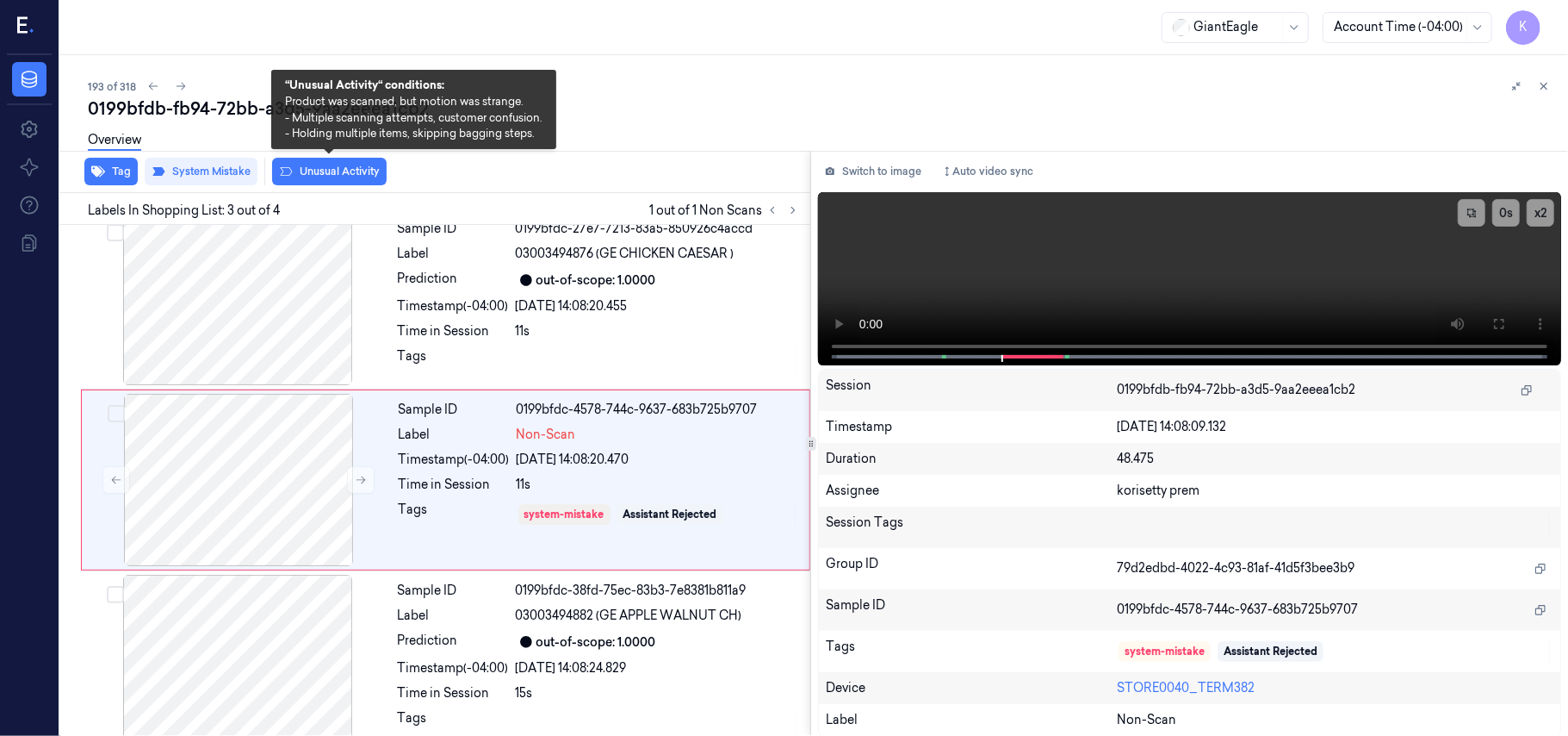
click at [304, 176] on button "Unusual Activity" at bounding box center [329, 172] width 115 height 28
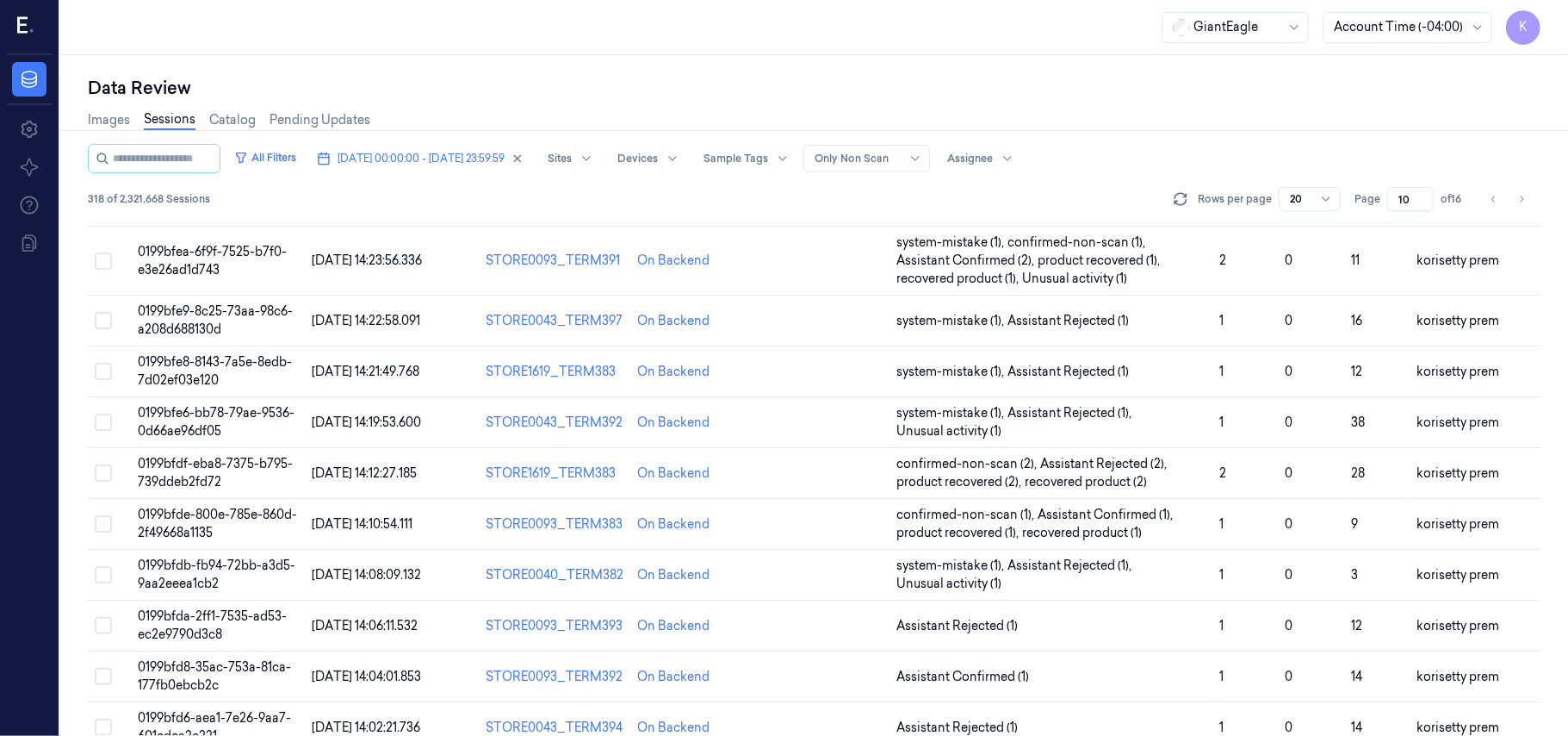
scroll to position [608, 0]
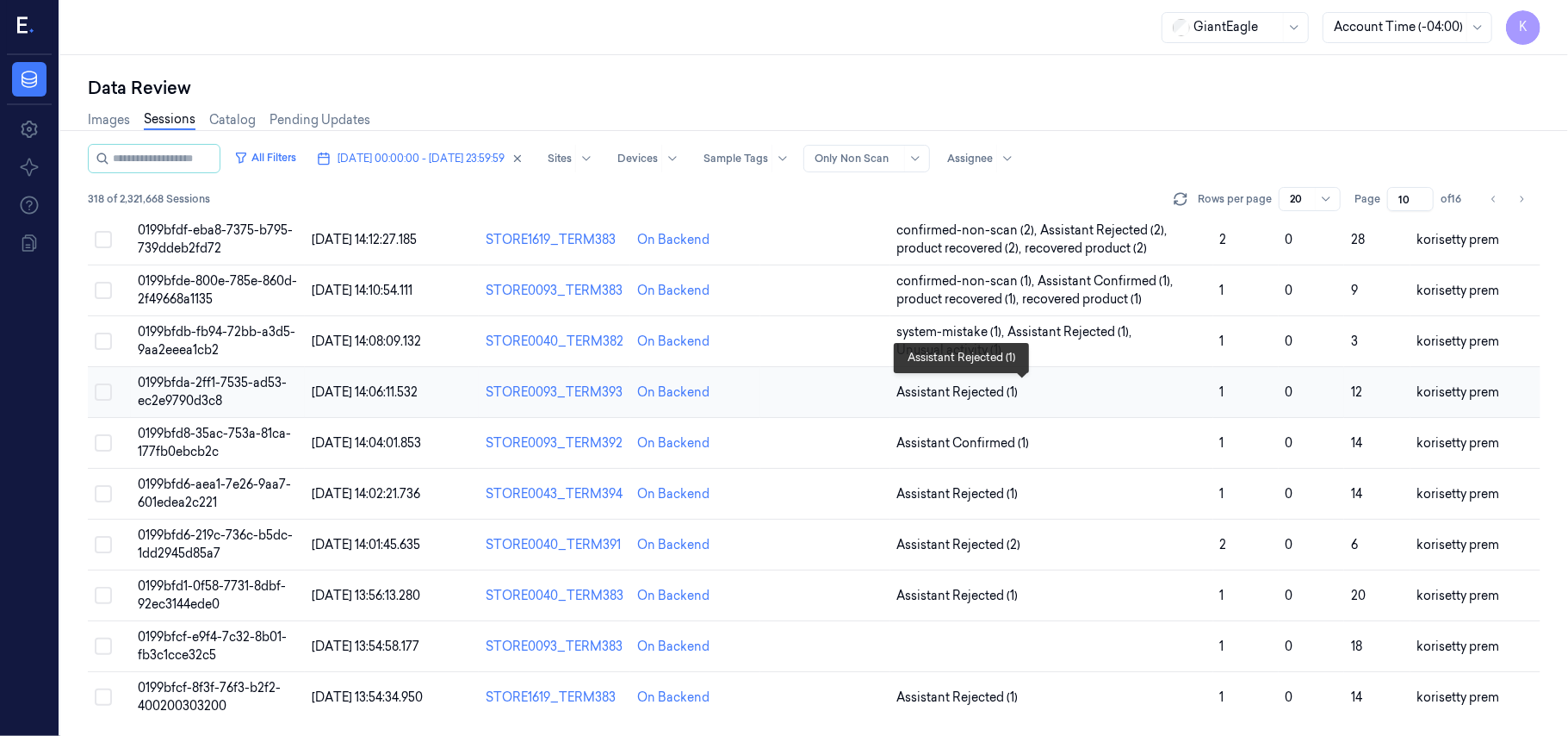
click at [1068, 396] on span "Assistant Rejected (1)" at bounding box center [1051, 392] width 309 height 18
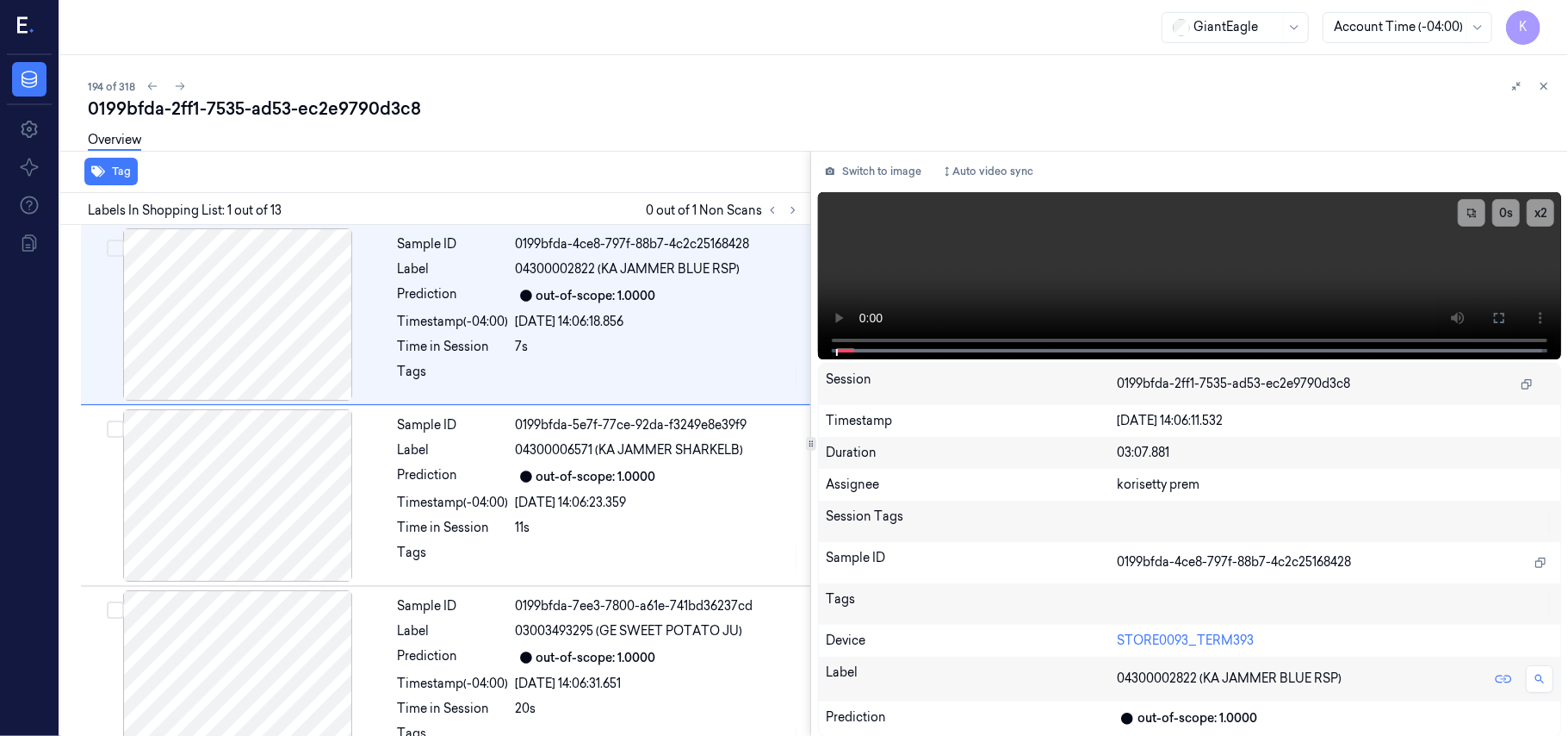
click at [776, 104] on div "0199bfda-2ff1-7535-ad53-ec2e9790d3c8" at bounding box center [821, 109] width 1466 height 24
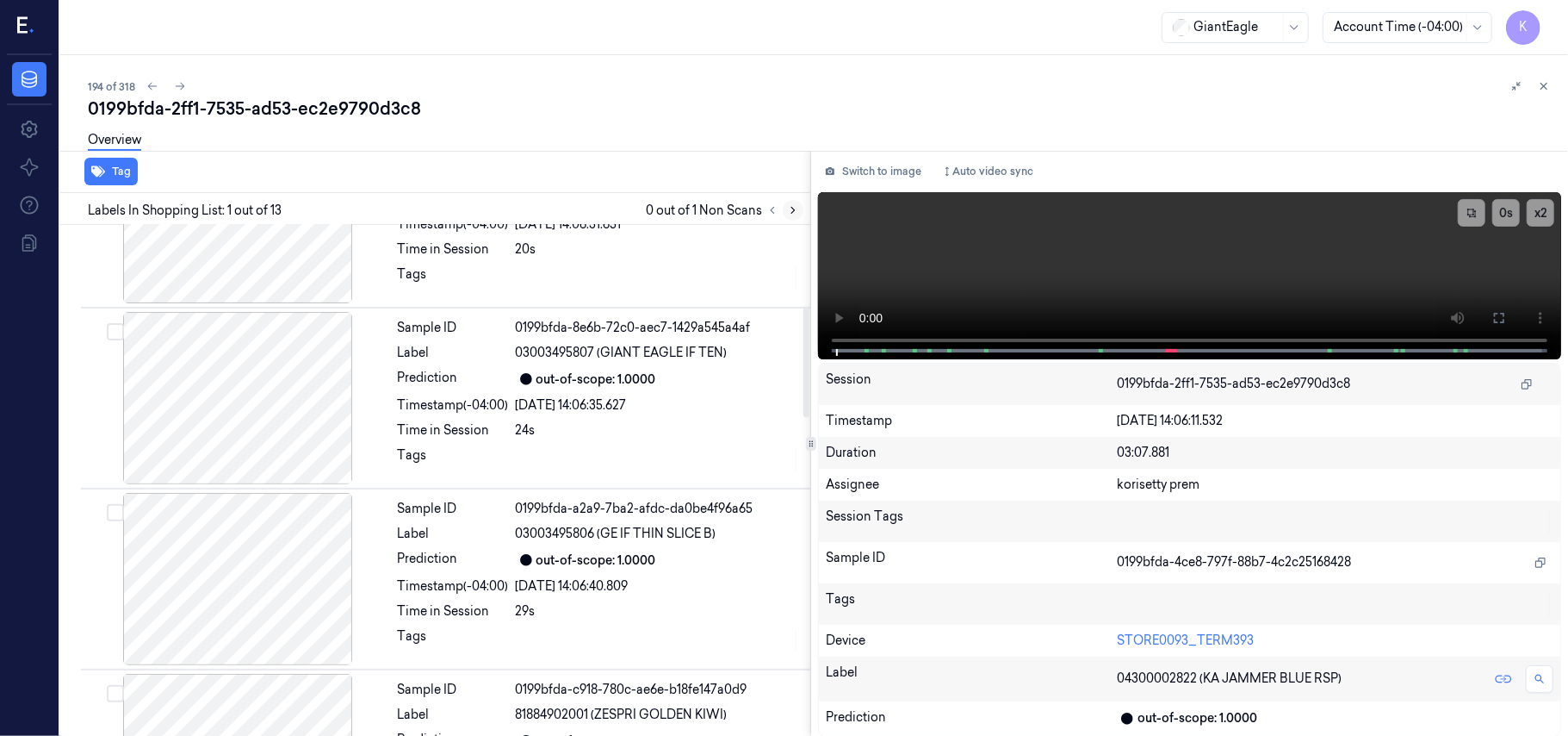
click at [787, 211] on icon at bounding box center [793, 211] width 12 height 12
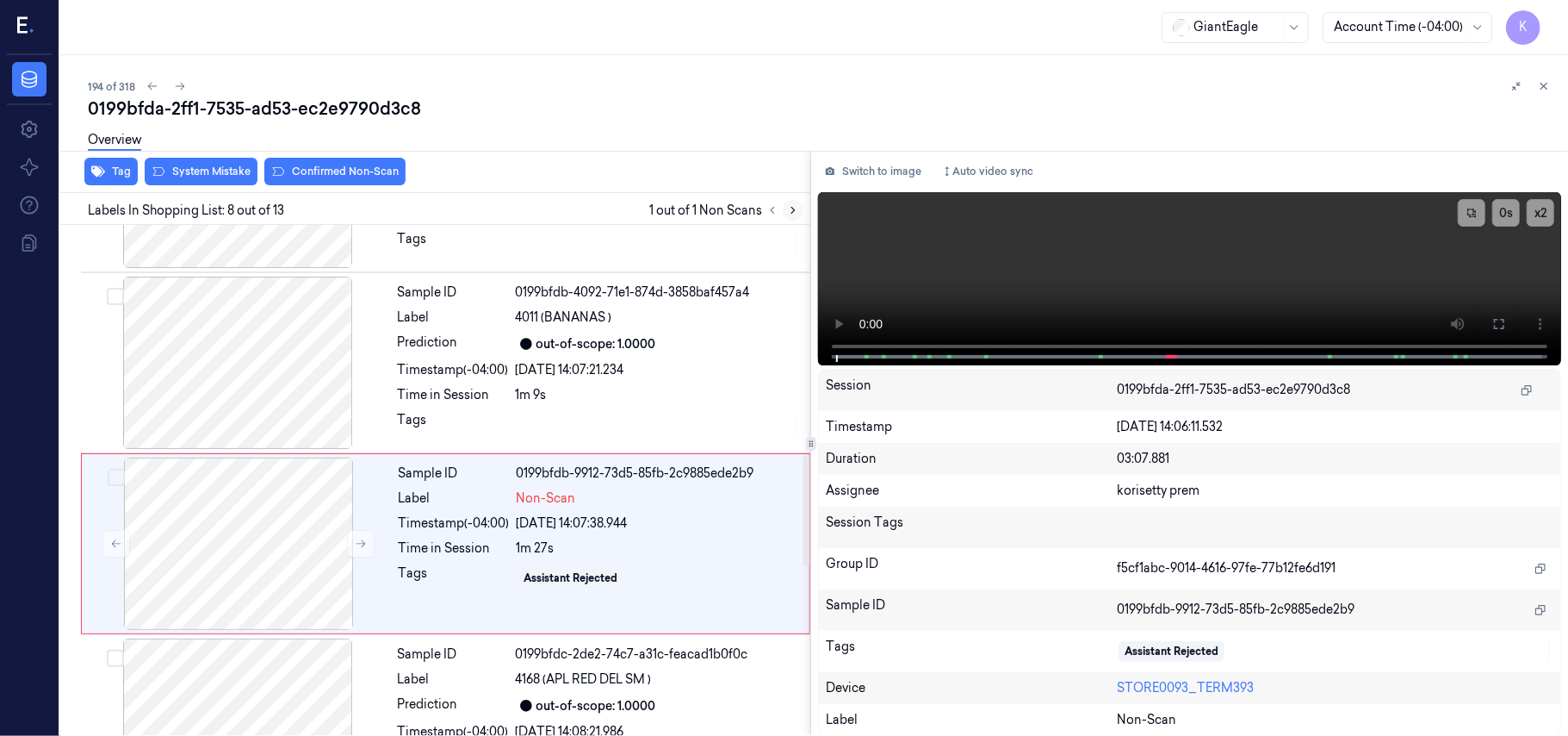
scroll to position [1104, 0]
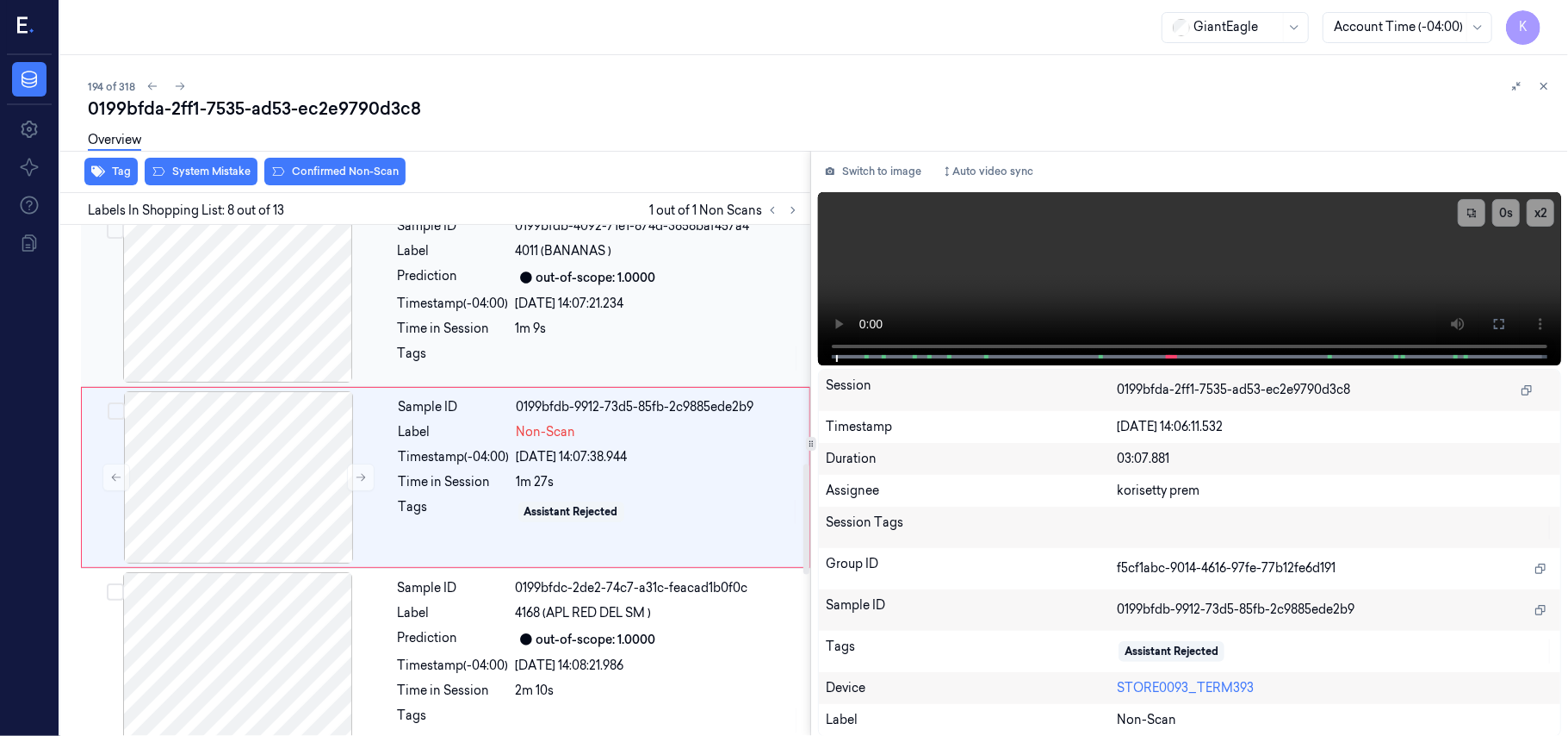
click at [515, 303] on div "Timestamp (-04:00) 07/10/2025 14:07:21.234" at bounding box center [599, 303] width 402 height 18
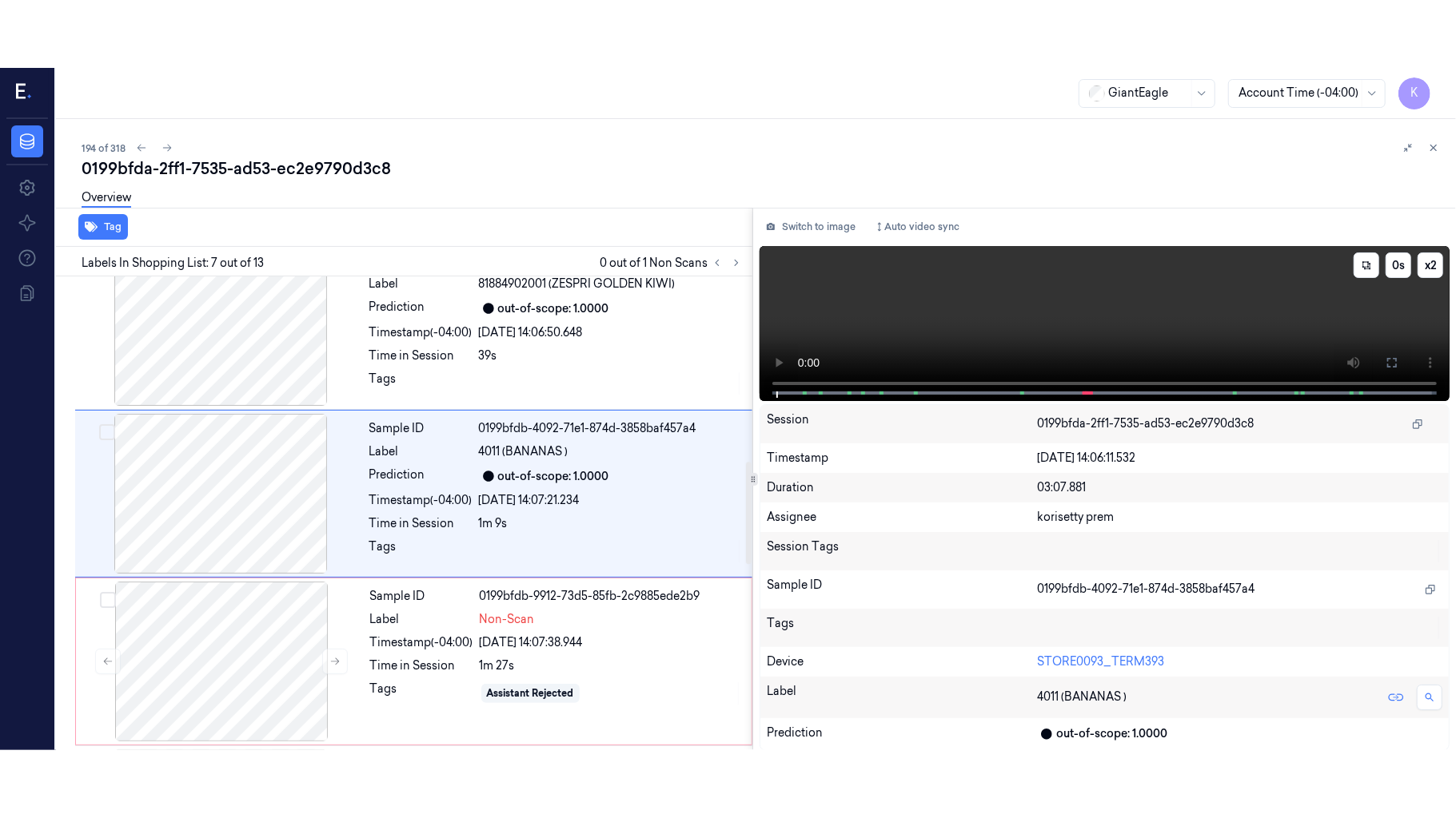
scroll to position [855, 0]
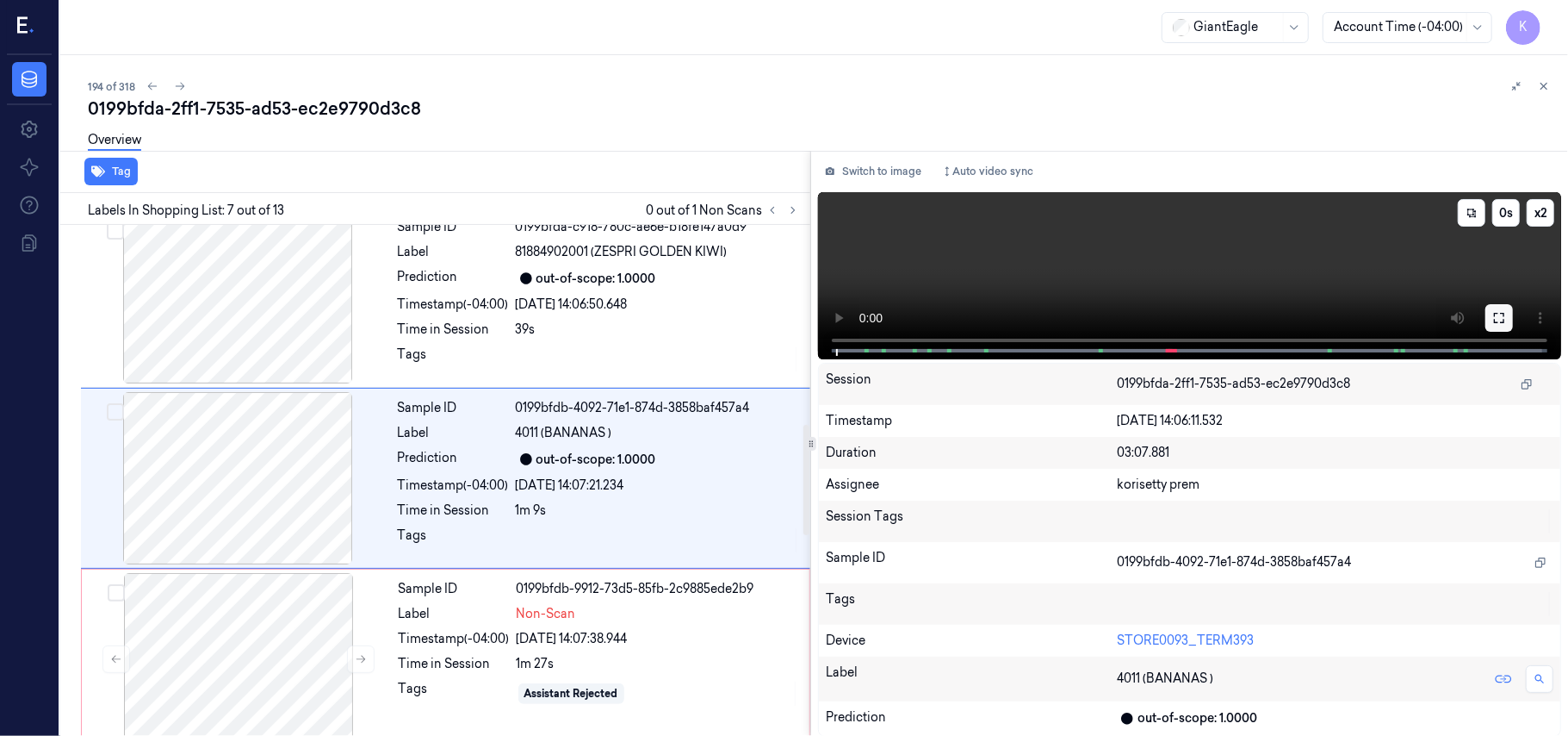
click at [1506, 322] on button at bounding box center [1499, 318] width 28 height 28
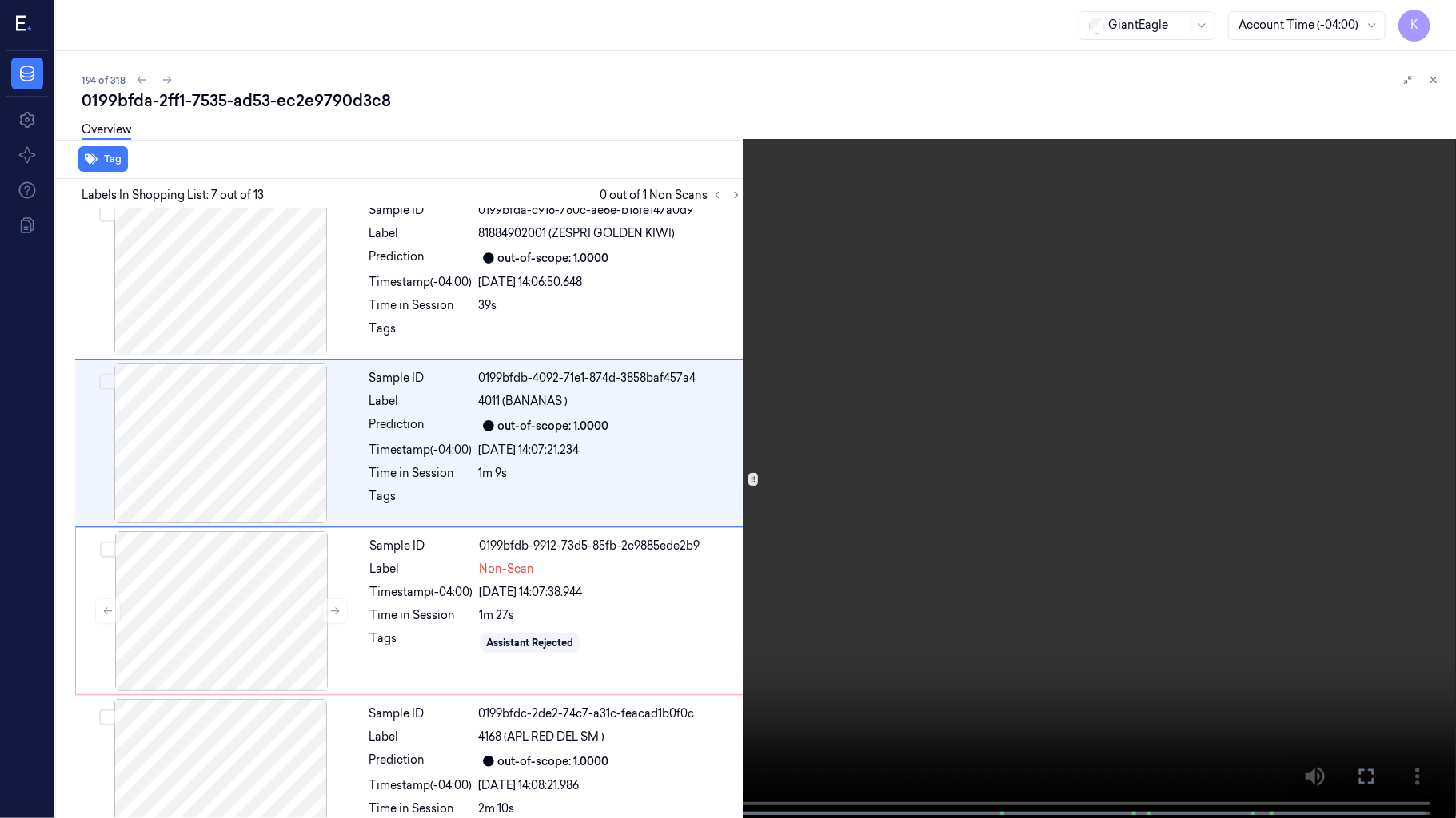
click at [871, 555] on video at bounding box center [728, 411] width 1456 height 821
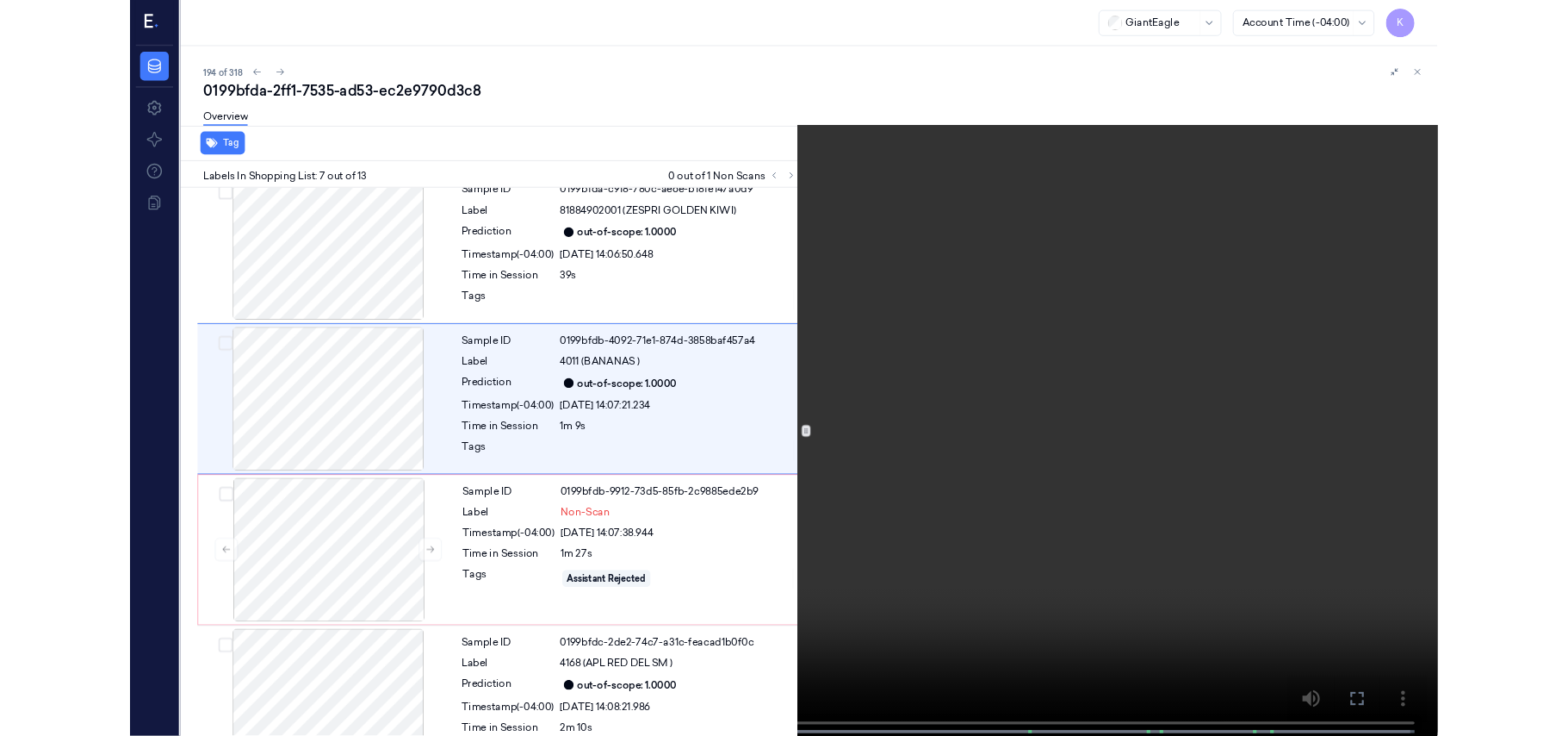
scroll to position [849, 0]
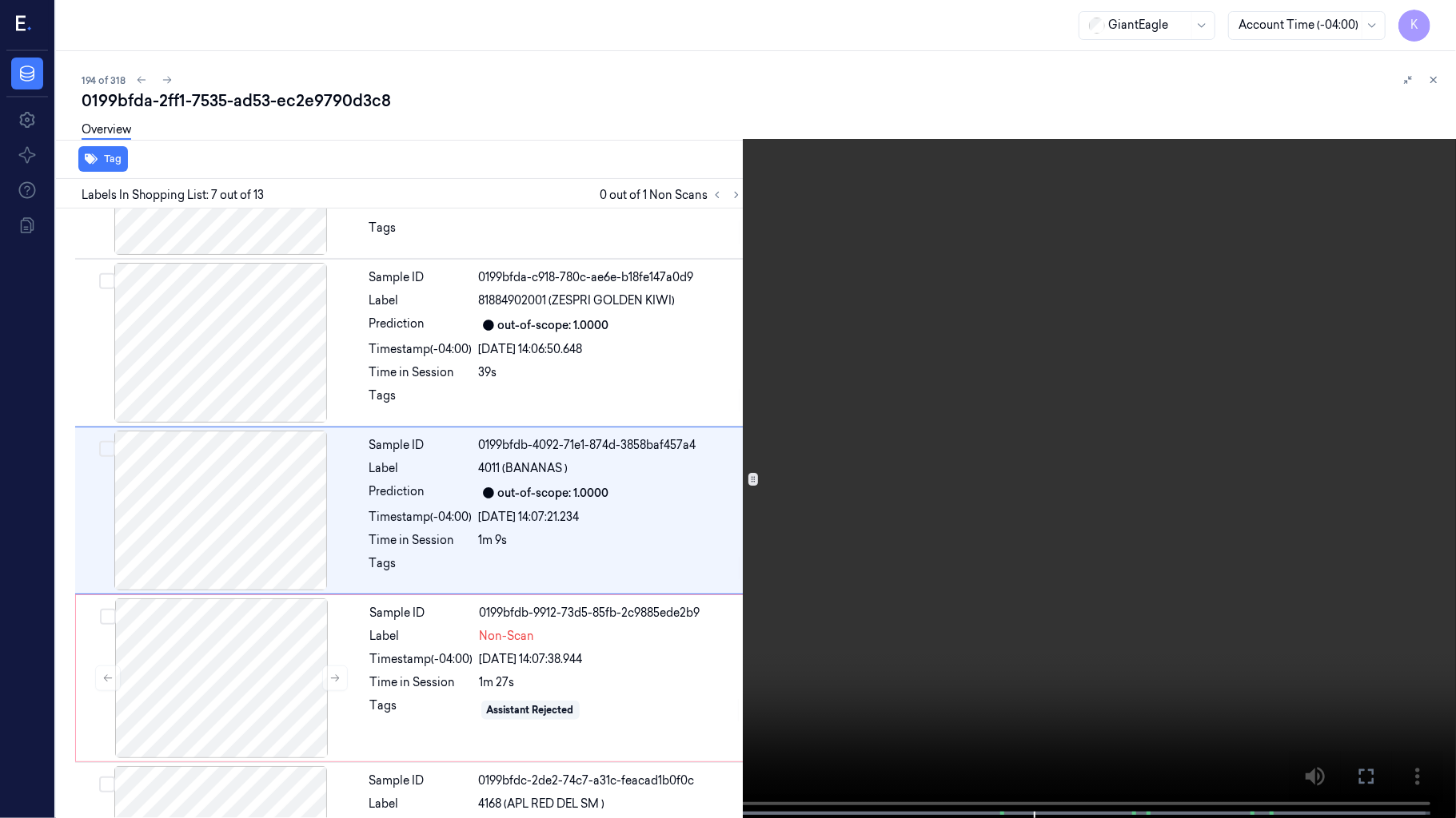
click at [980, 481] on video at bounding box center [728, 411] width 1456 height 821
click at [973, 413] on video at bounding box center [728, 411] width 1456 height 821
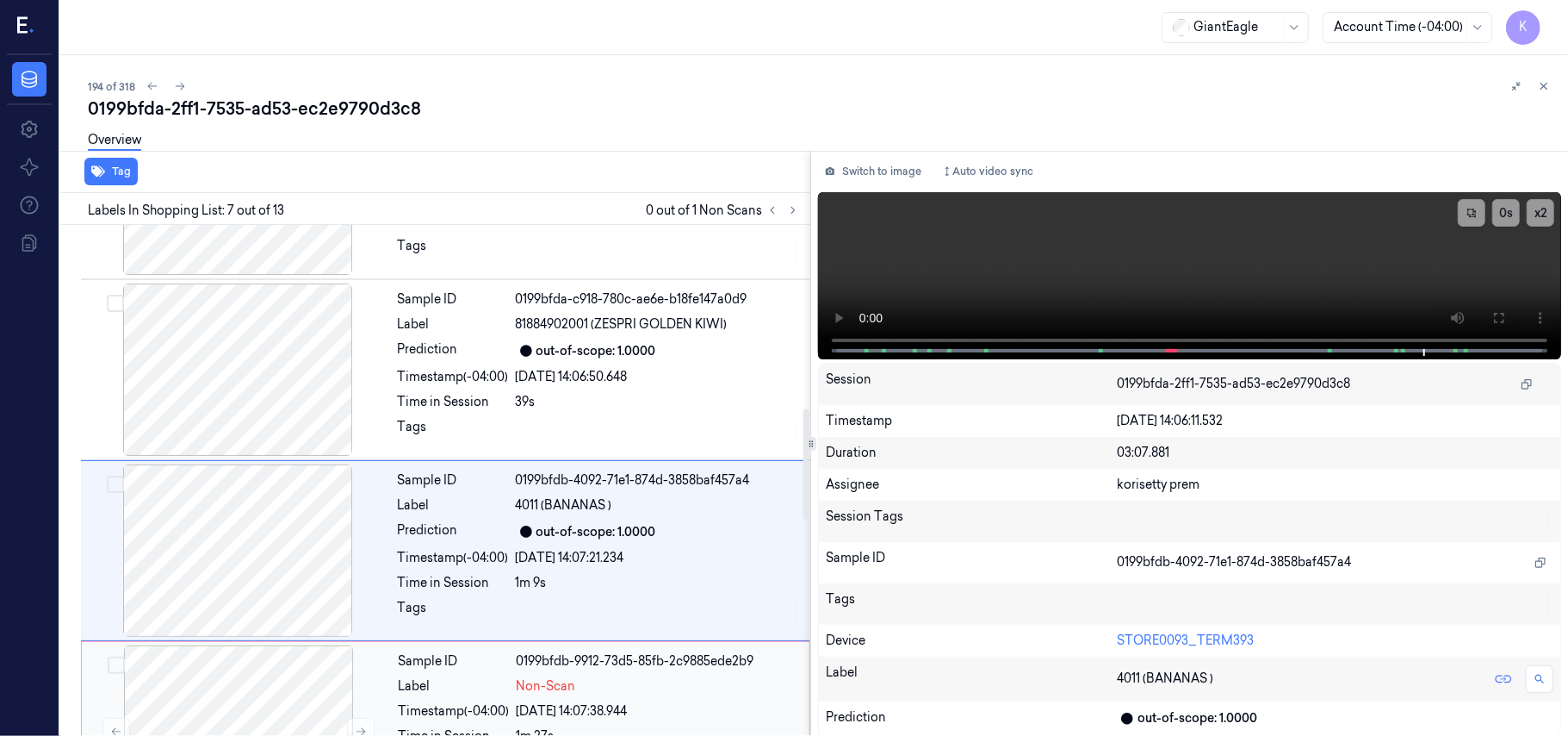
click at [537, 683] on span "Non-Scan" at bounding box center [546, 686] width 60 height 18
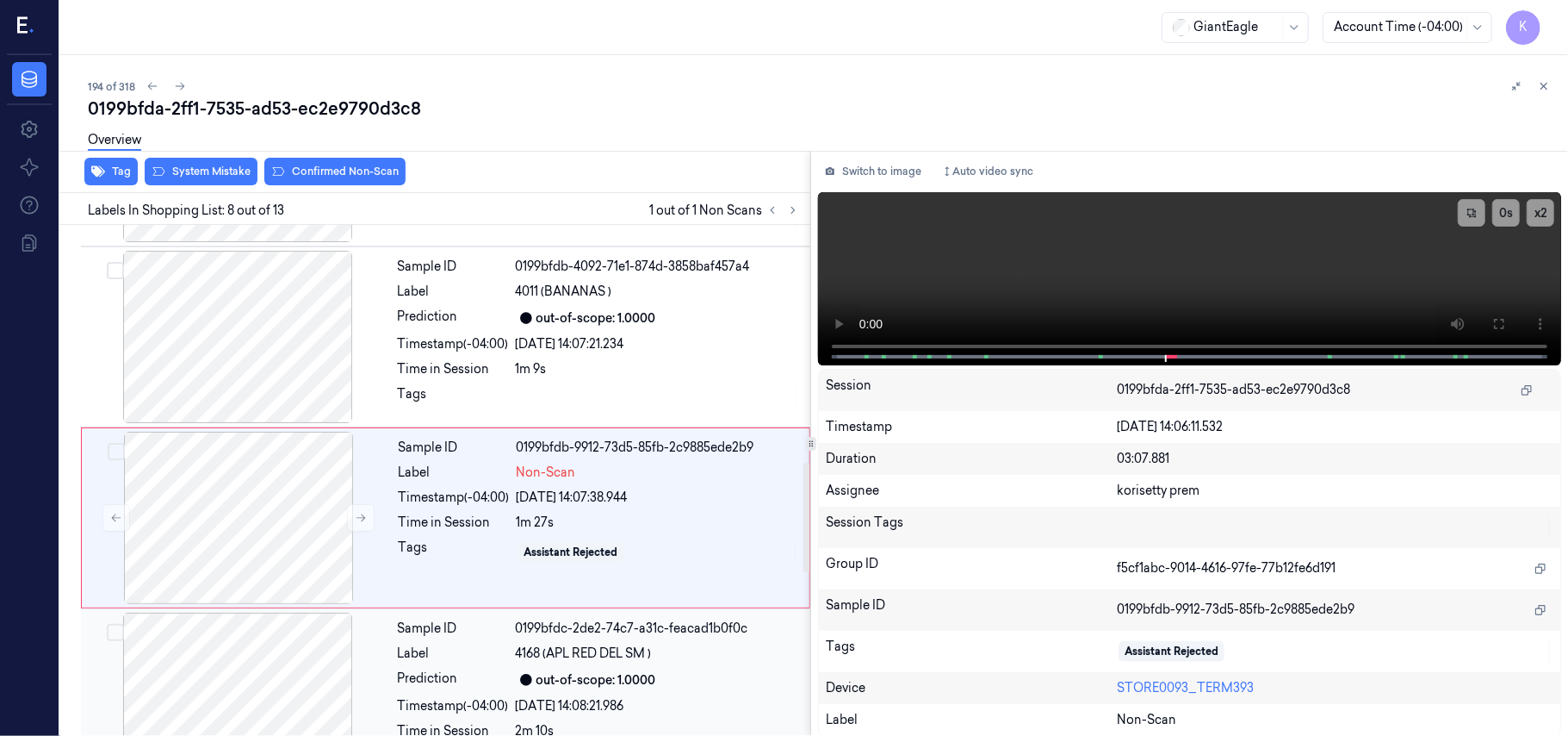
scroll to position [1104, 0]
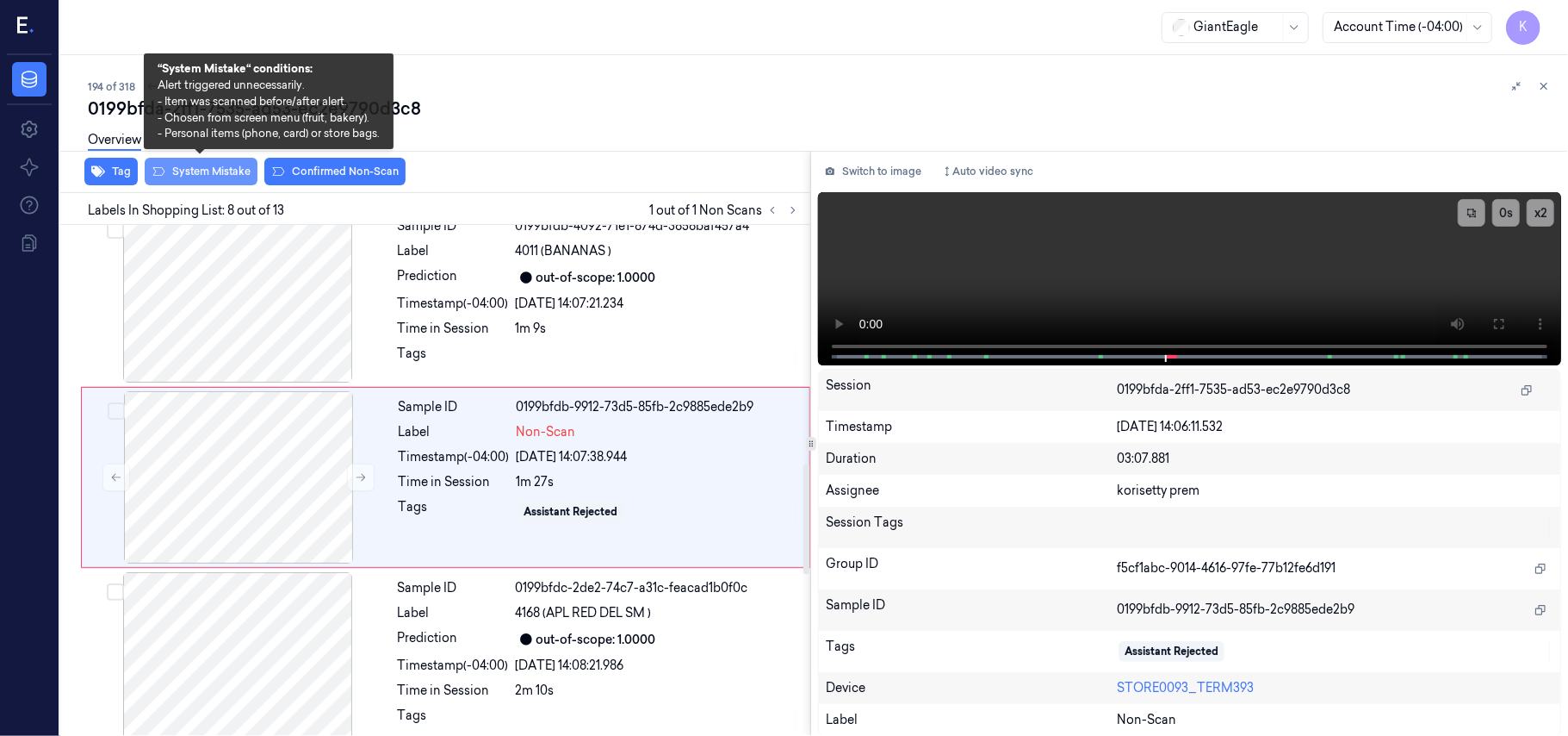
click at [188, 173] on button "System Mistake" at bounding box center [201, 172] width 113 height 28
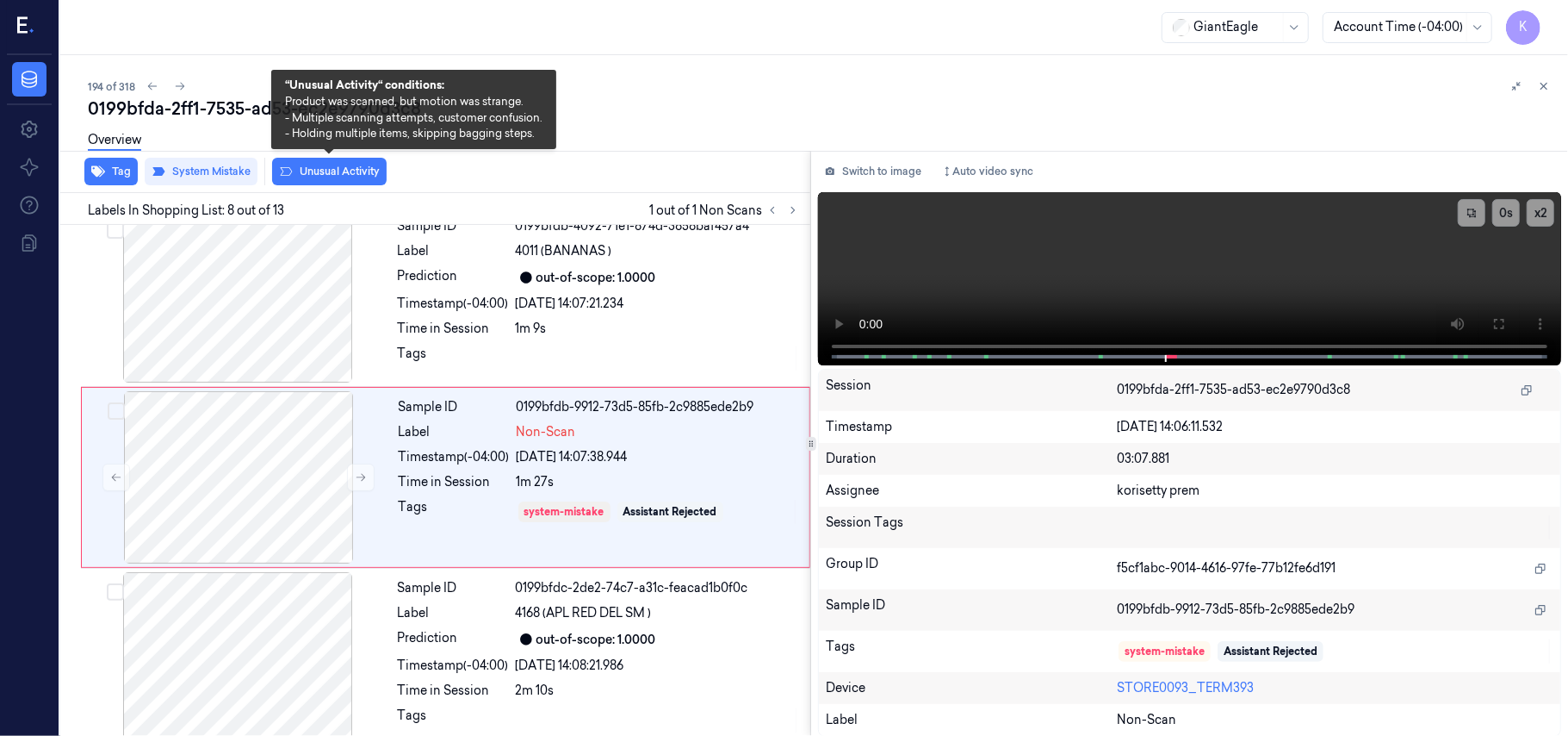
click at [321, 170] on button "Unusual Activity" at bounding box center [329, 172] width 115 height 28
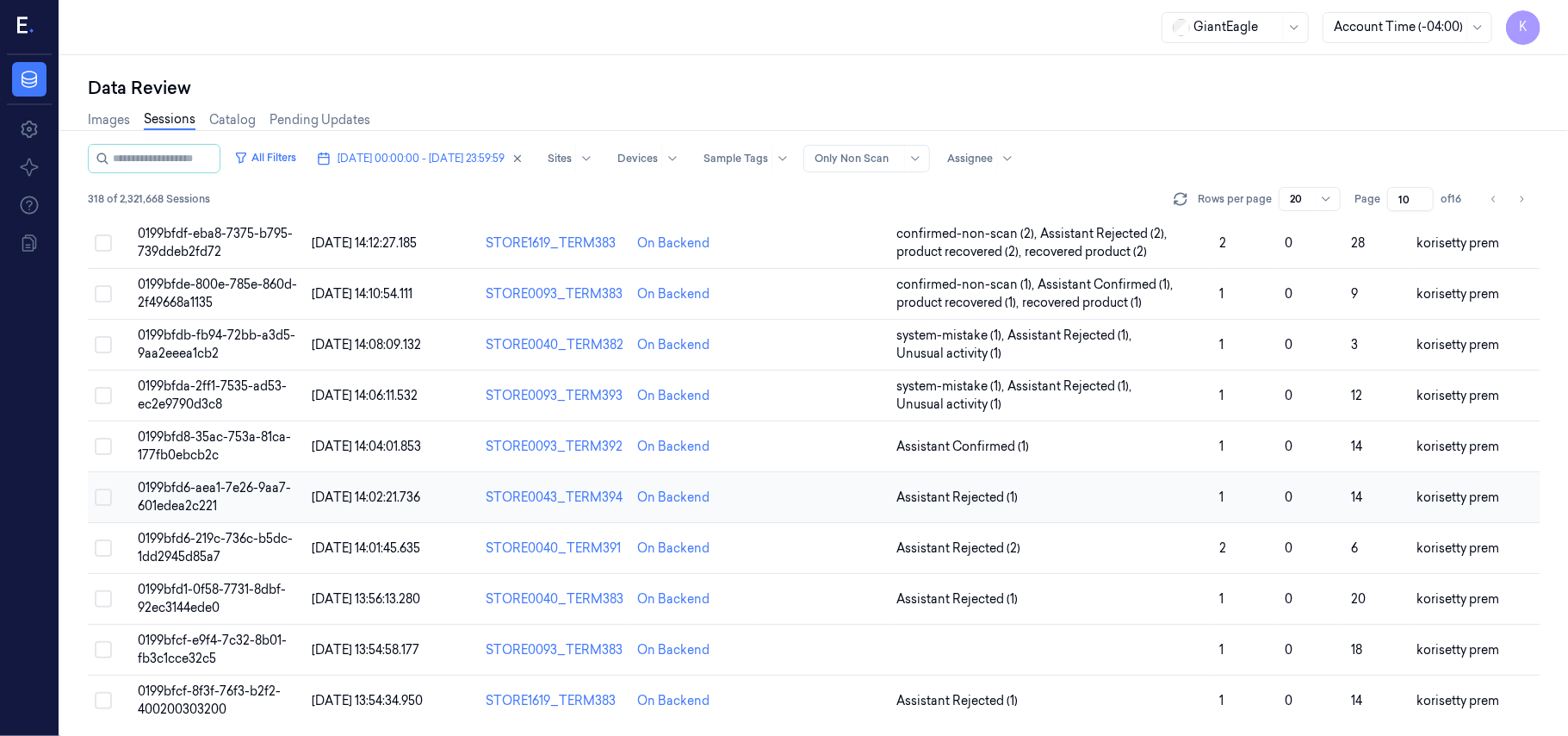
scroll to position [608, 0]
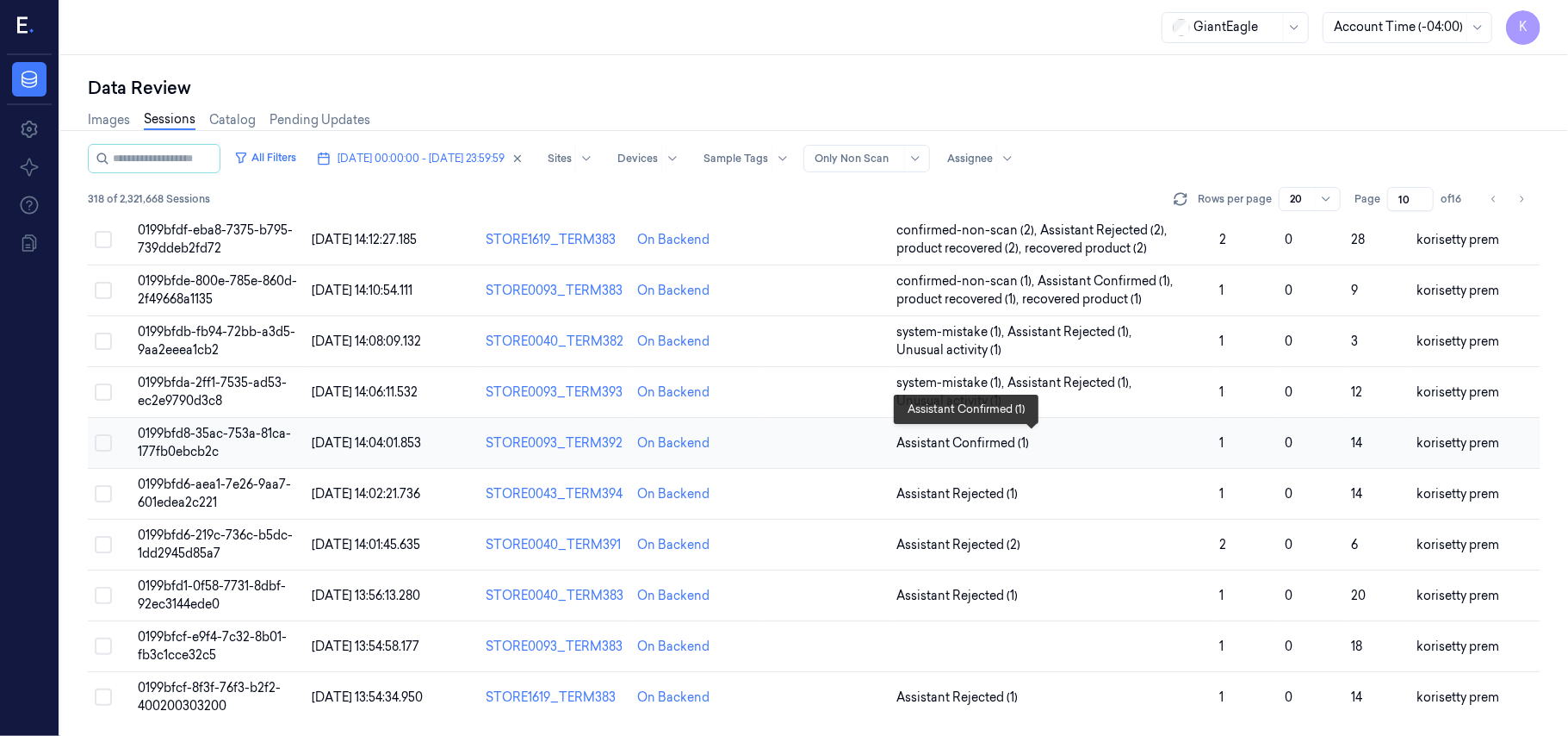
click at [1088, 444] on span "Assistant Confirmed (1)" at bounding box center [1051, 443] width 309 height 18
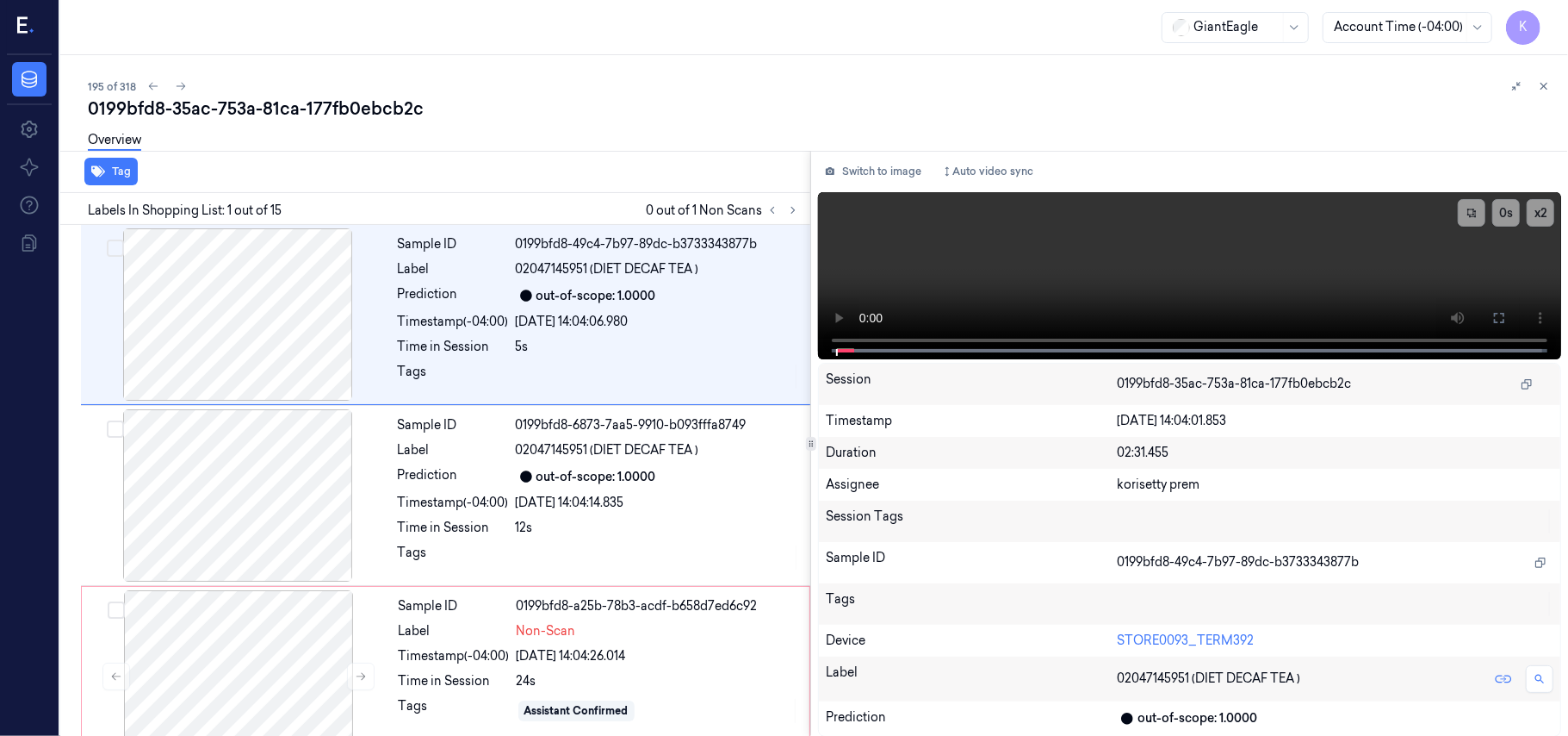
click at [597, 98] on div "0199bfd8-35ac-753a-81ca-177fb0ebcb2c" at bounding box center [821, 109] width 1466 height 24
click at [555, 482] on div "out-of-scope: 1.0000" at bounding box center [596, 476] width 120 height 18
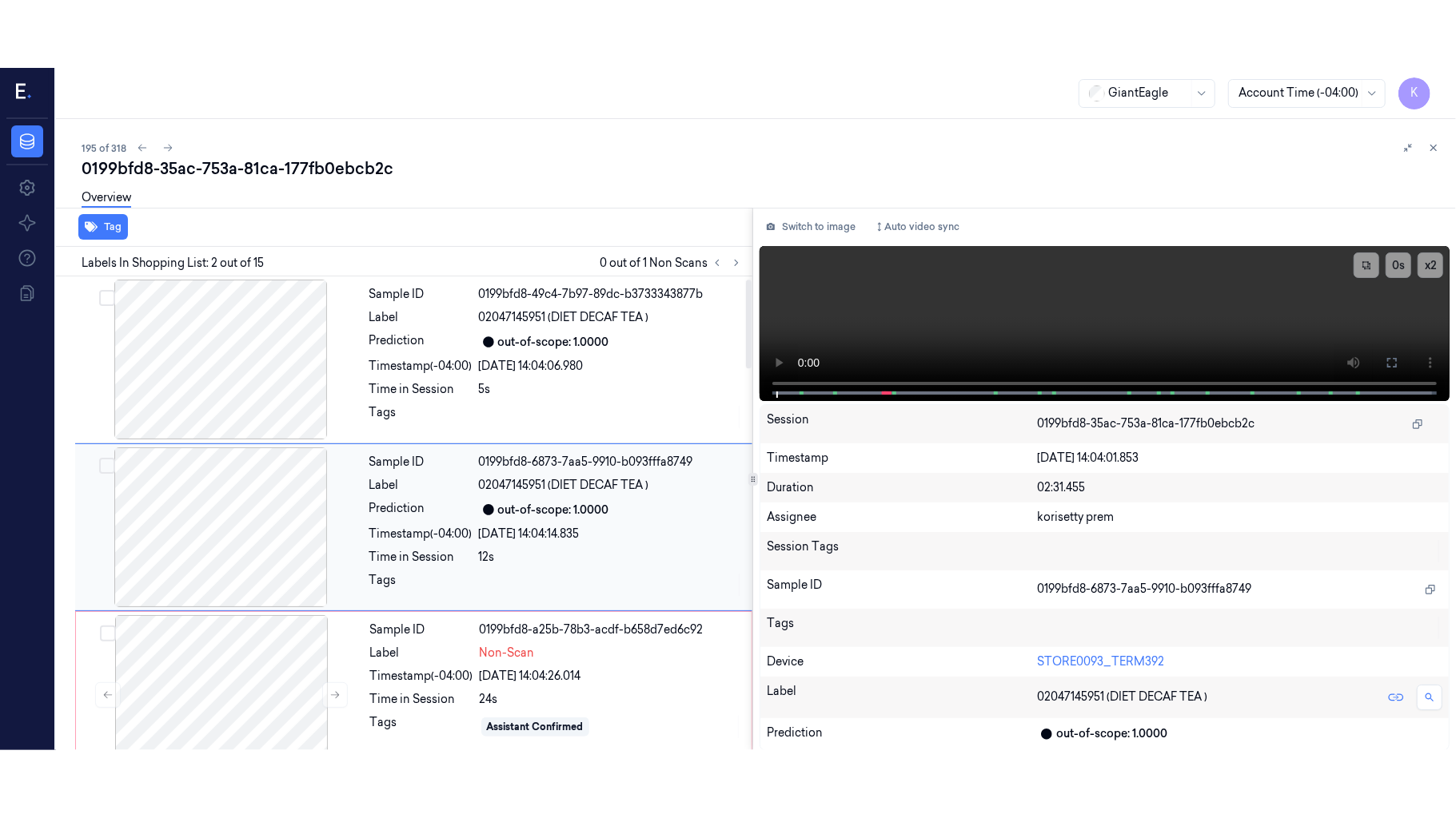
scroll to position [14, 0]
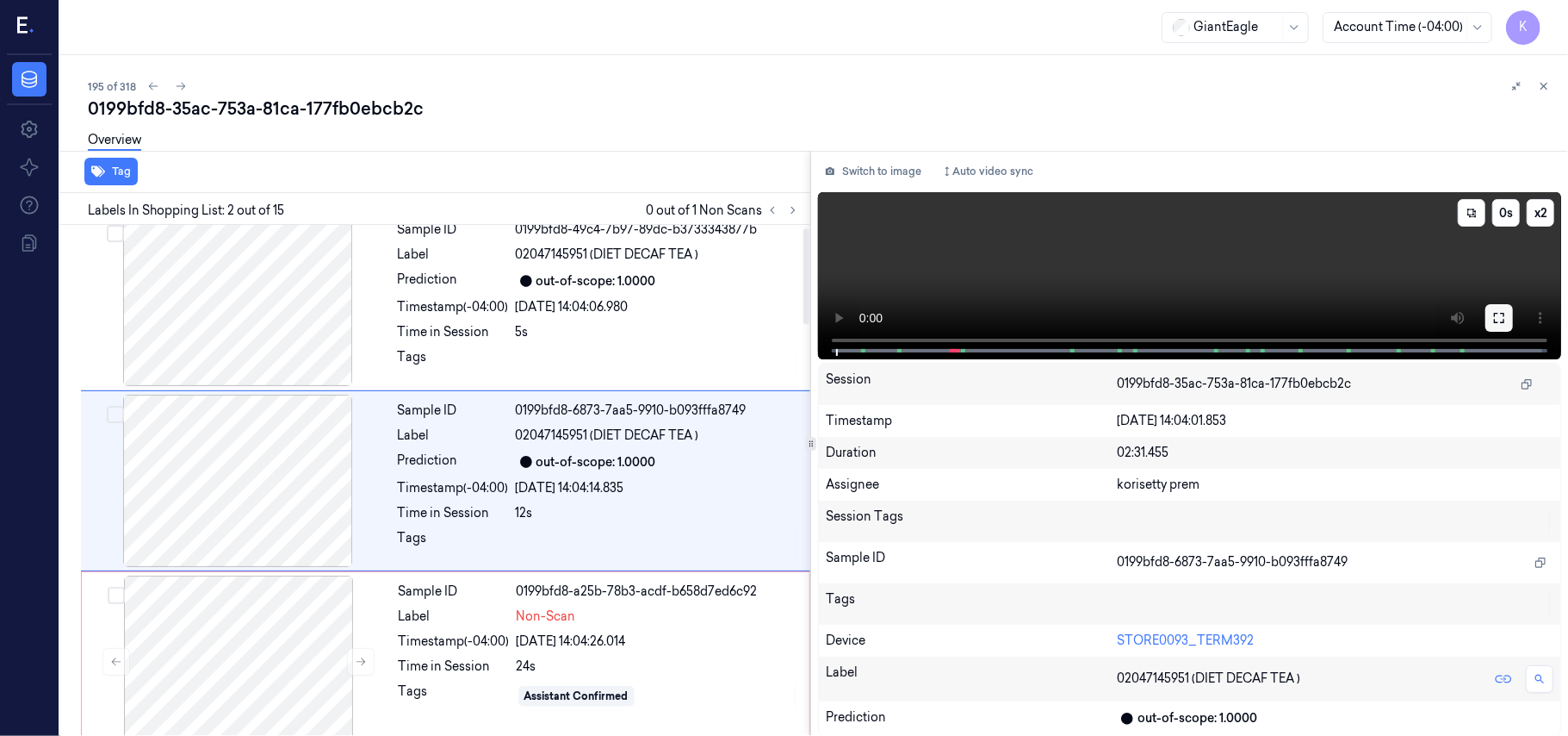
click at [1502, 311] on icon at bounding box center [1499, 318] width 14 height 14
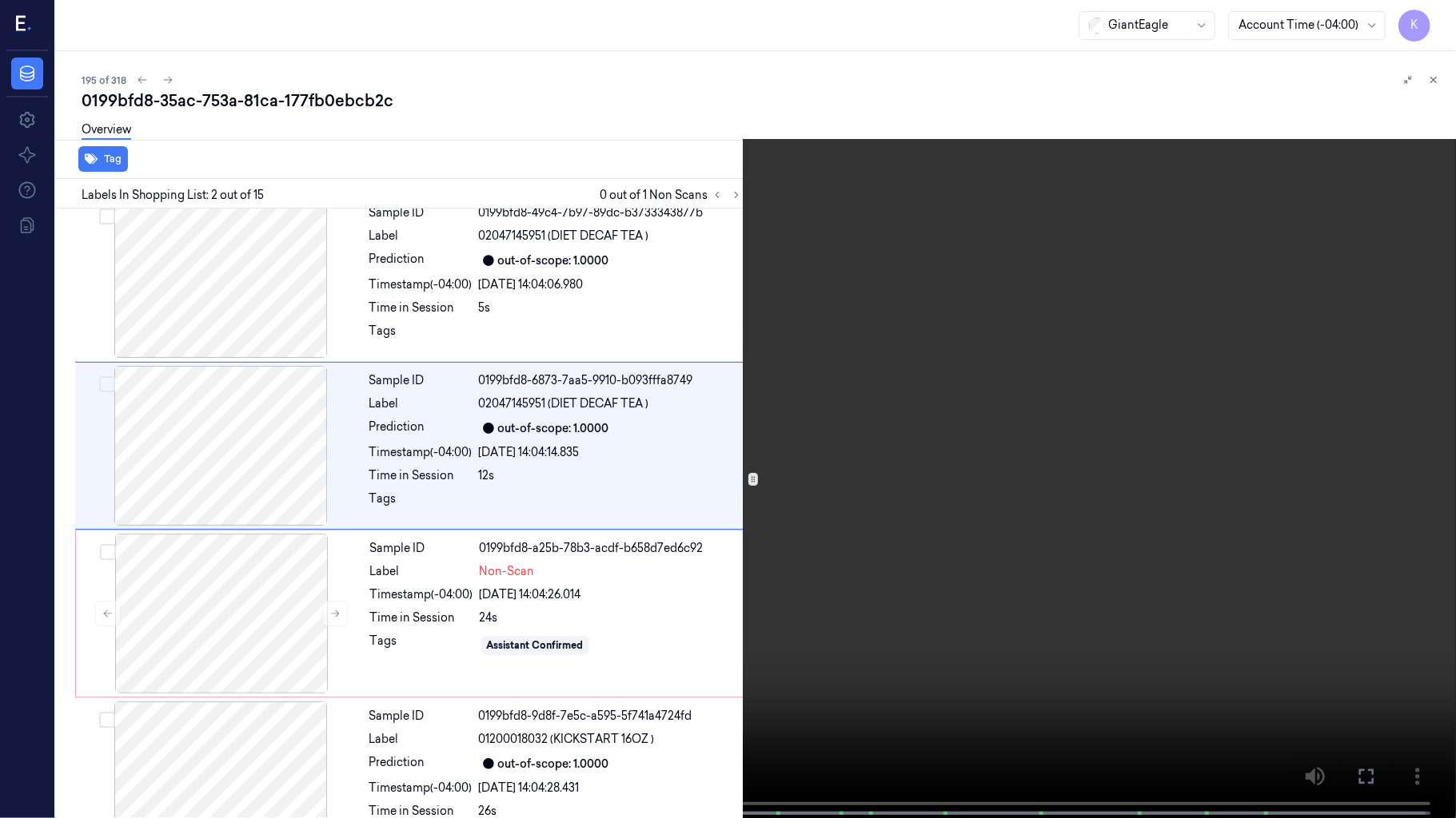
click at [1241, 490] on video at bounding box center [728, 411] width 1456 height 821
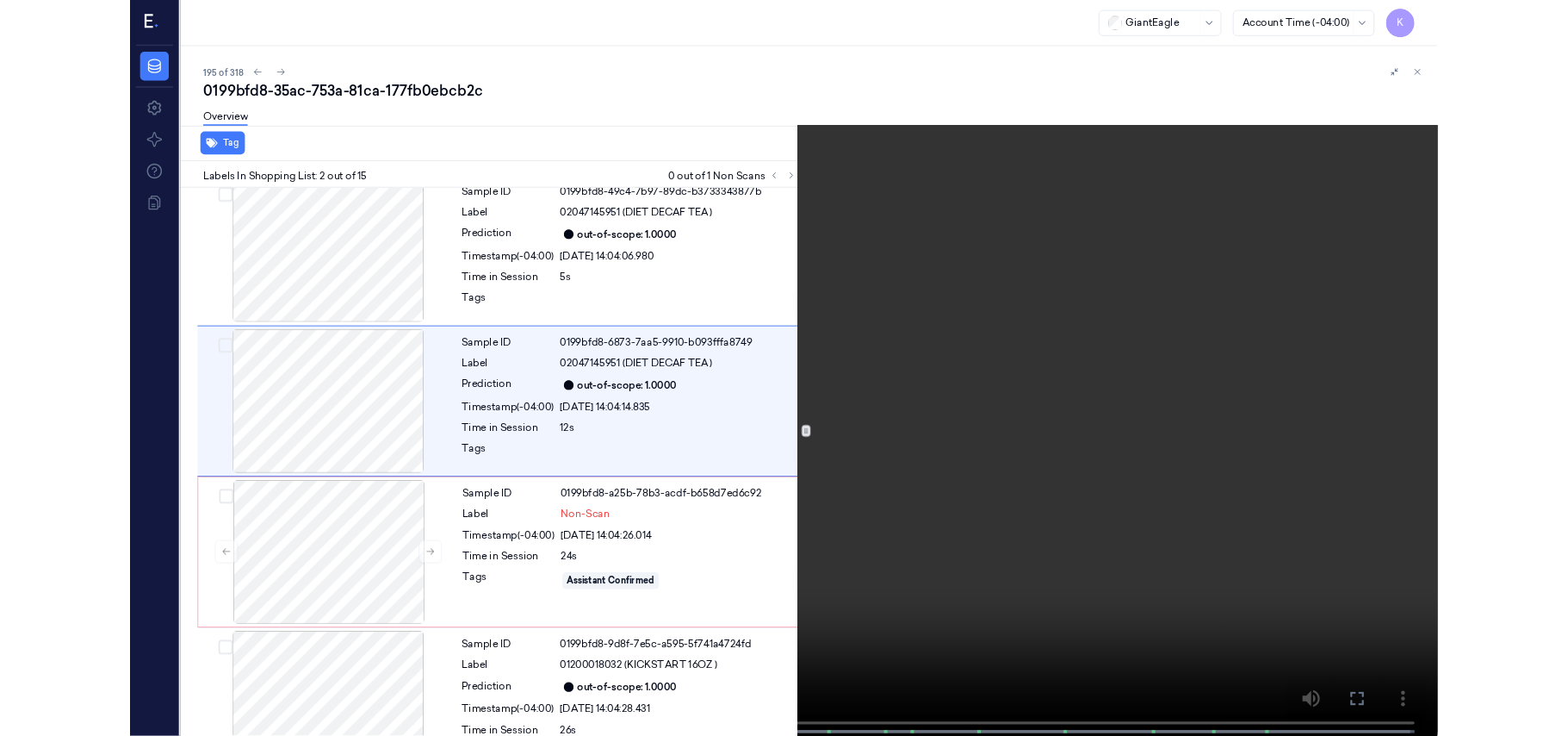
scroll to position [0, 0]
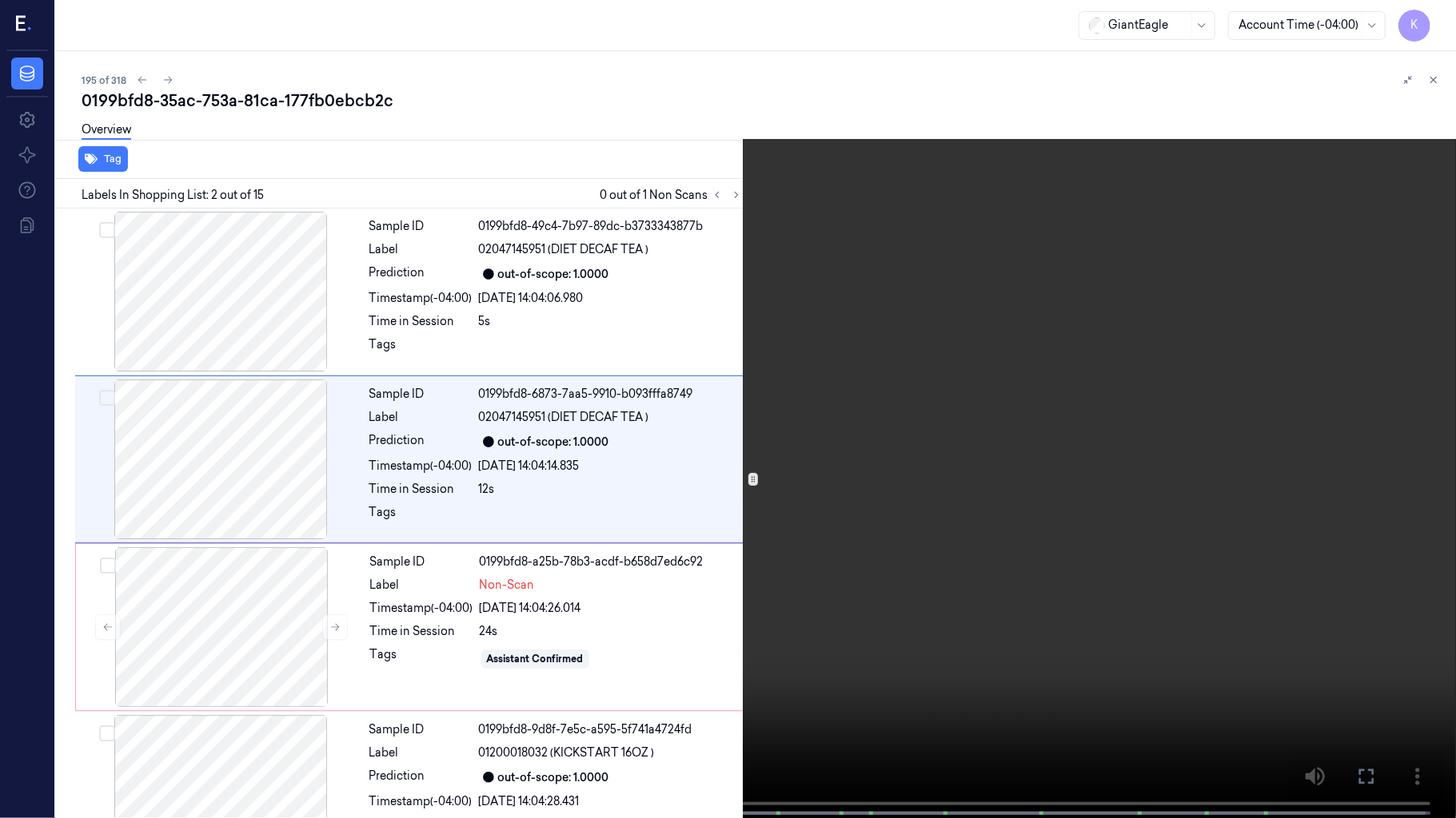
click at [940, 403] on video at bounding box center [728, 411] width 1456 height 821
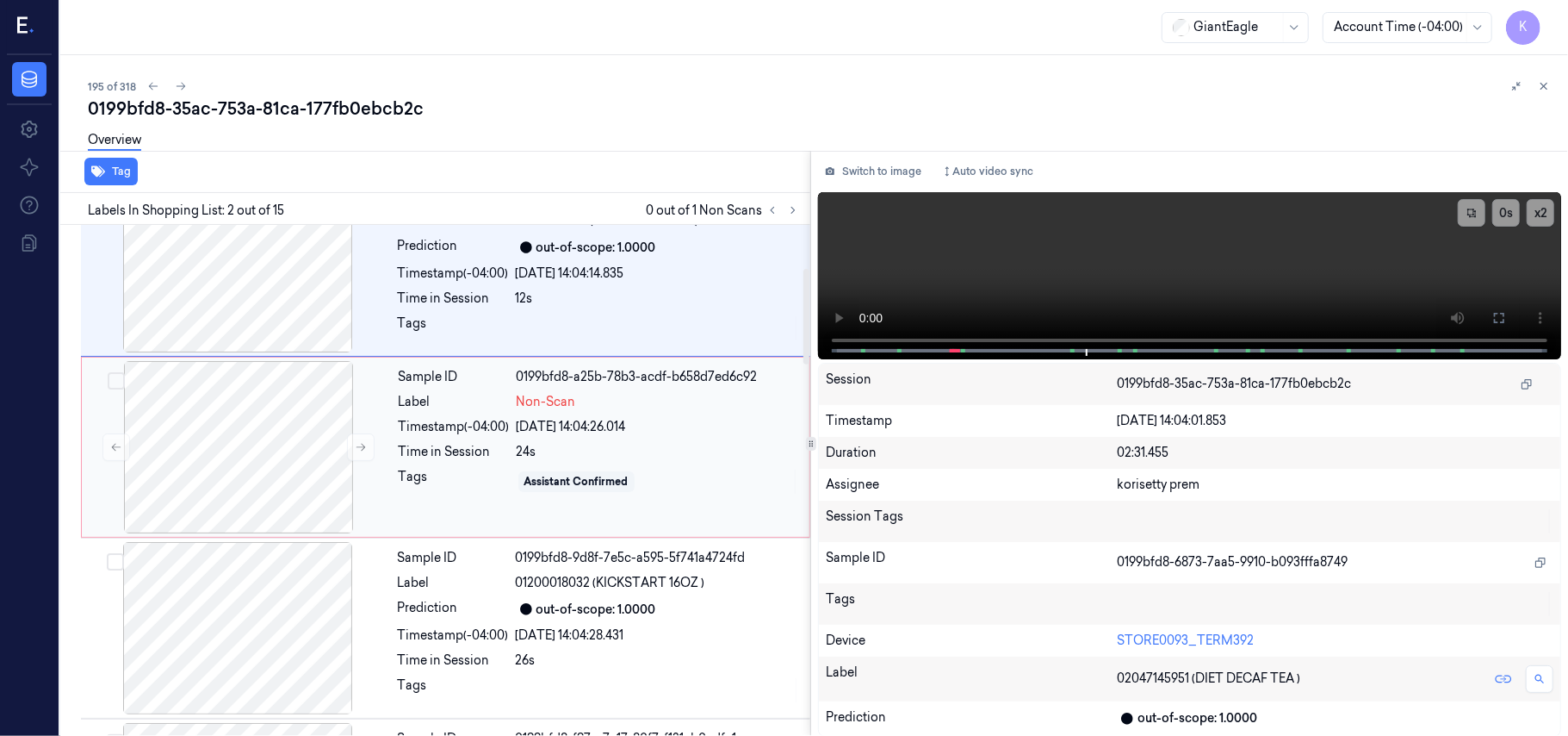
click at [428, 418] on div "Timestamp (-04:00)" at bounding box center [454, 426] width 111 height 18
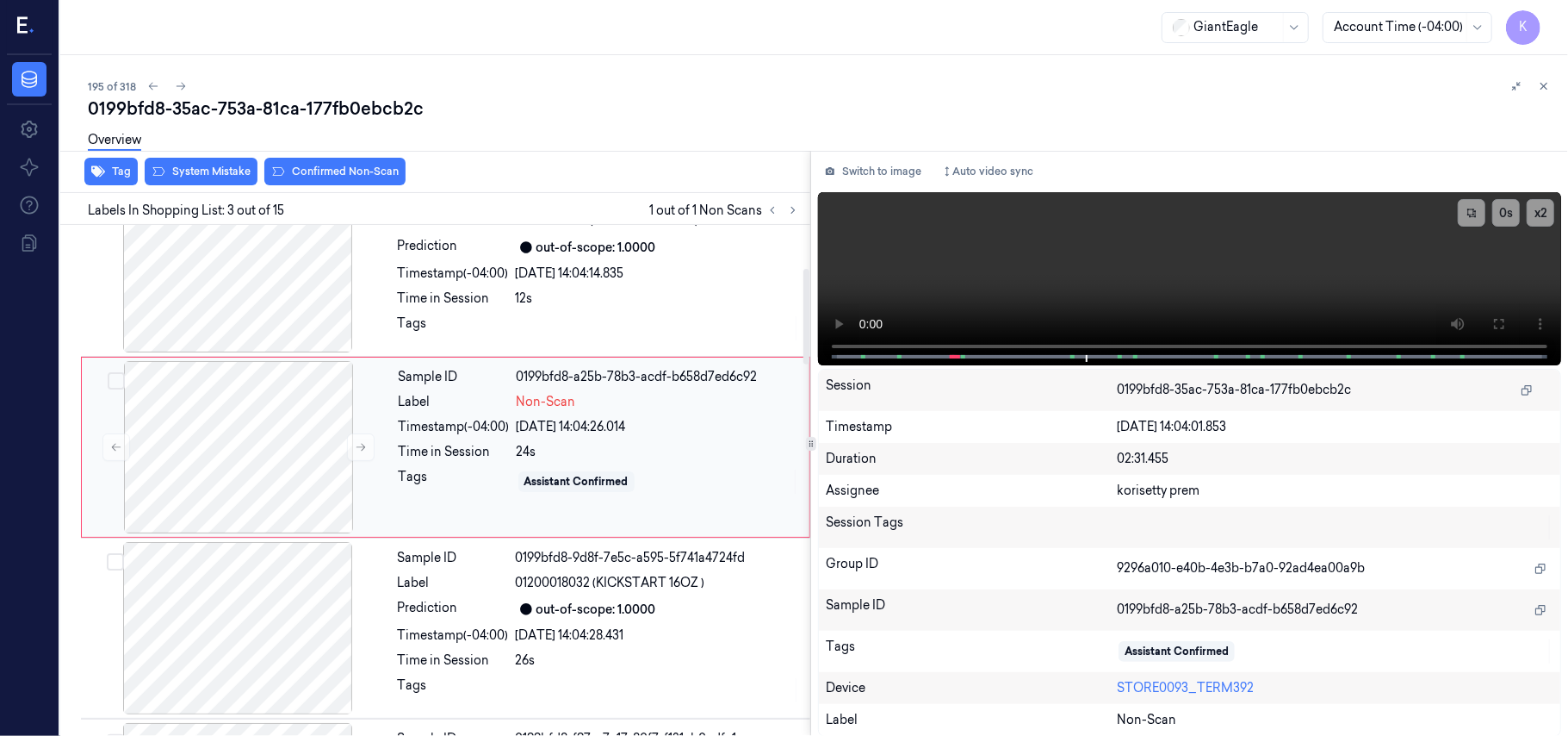
scroll to position [197, 0]
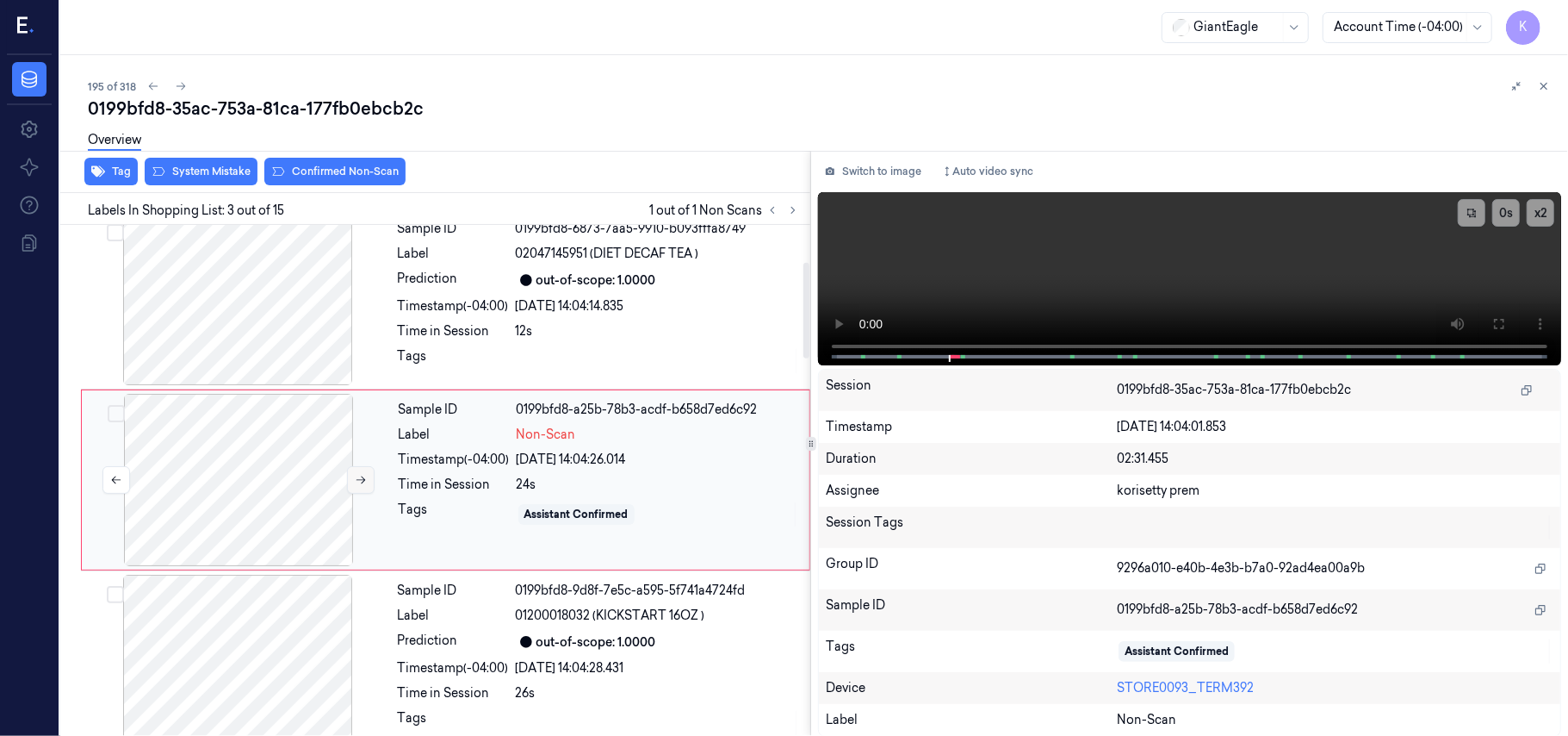
click at [356, 488] on button at bounding box center [361, 480] width 28 height 28
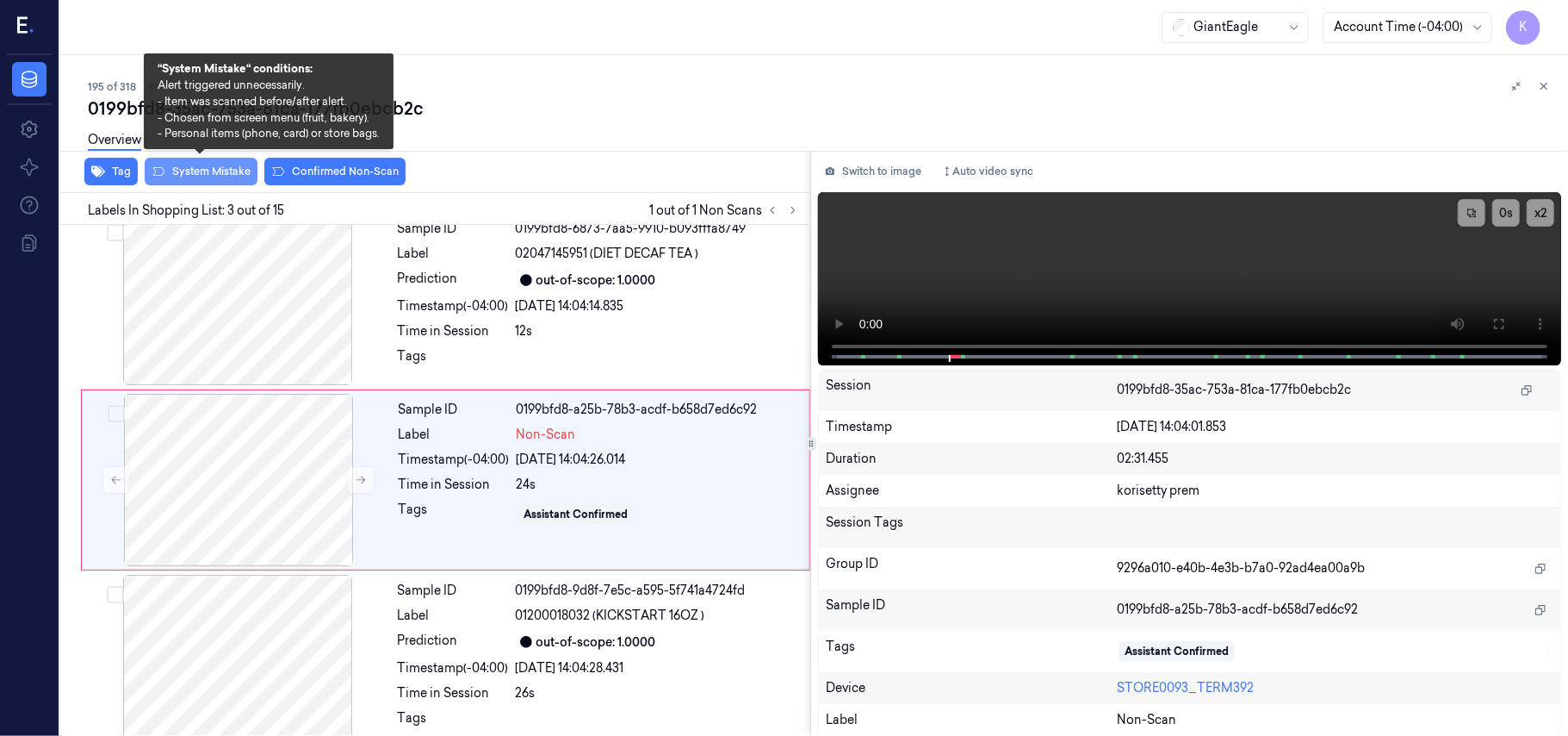
click at [198, 170] on button "System Mistake" at bounding box center [201, 172] width 113 height 28
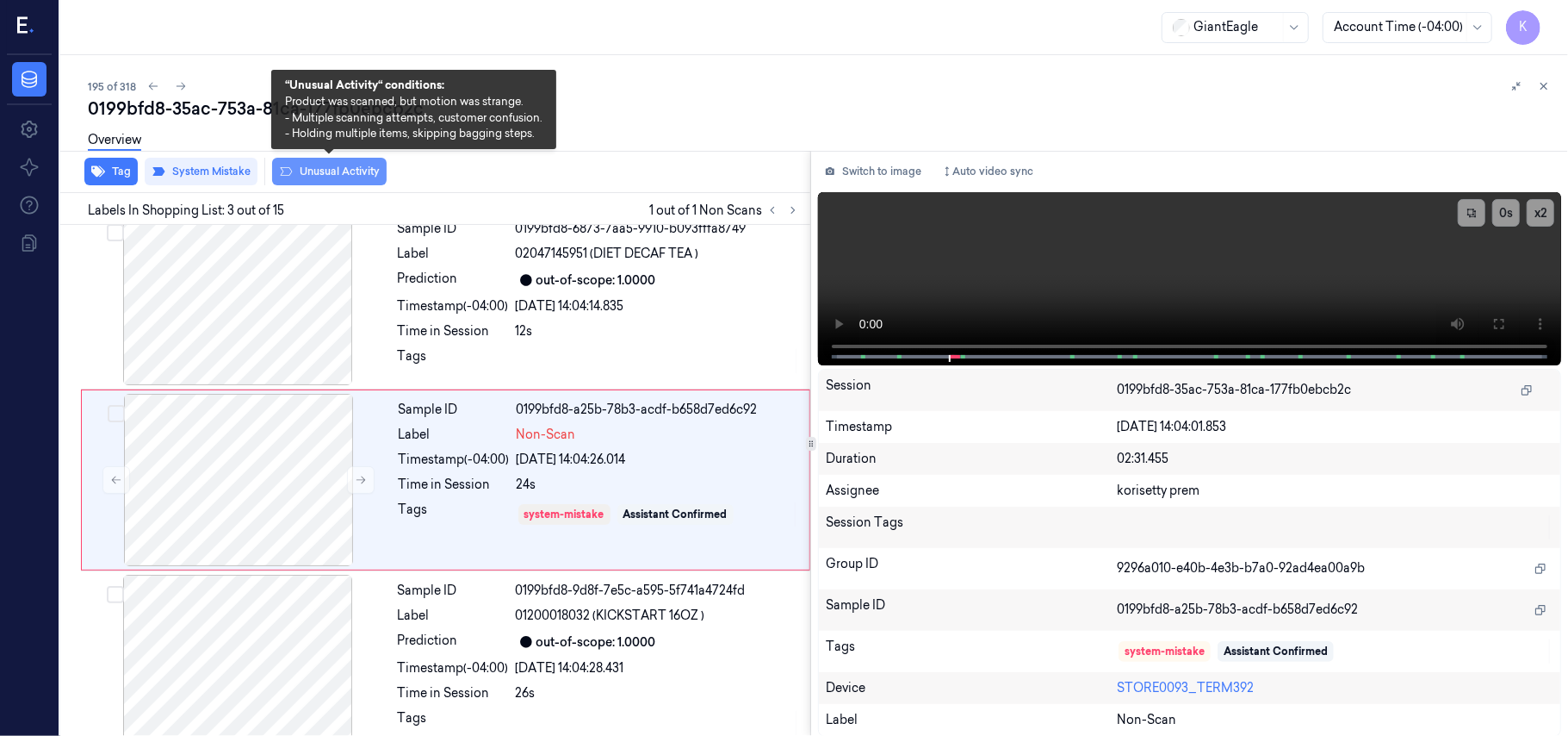
click at [329, 167] on button "Unusual Activity" at bounding box center [329, 172] width 115 height 28
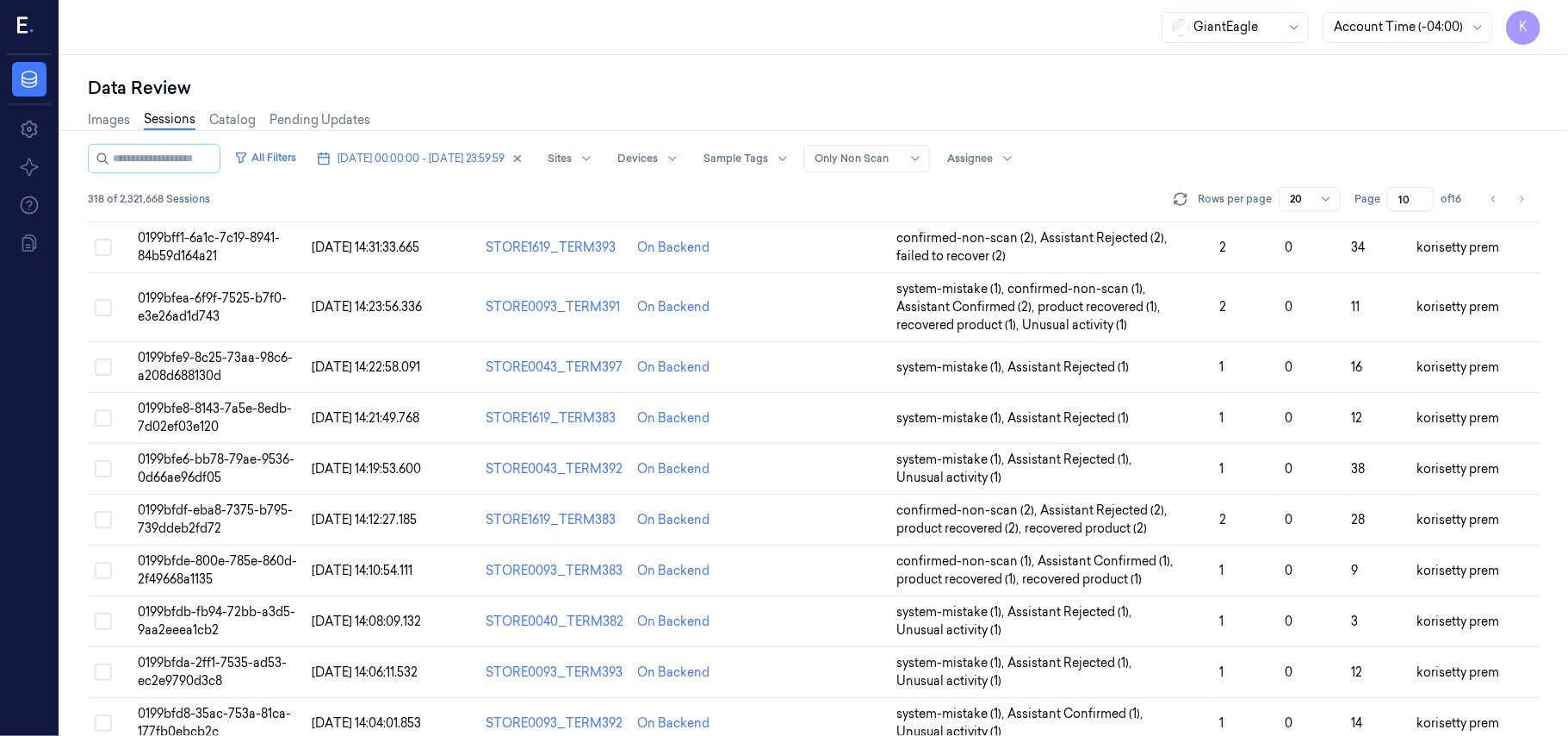
scroll to position [608, 0]
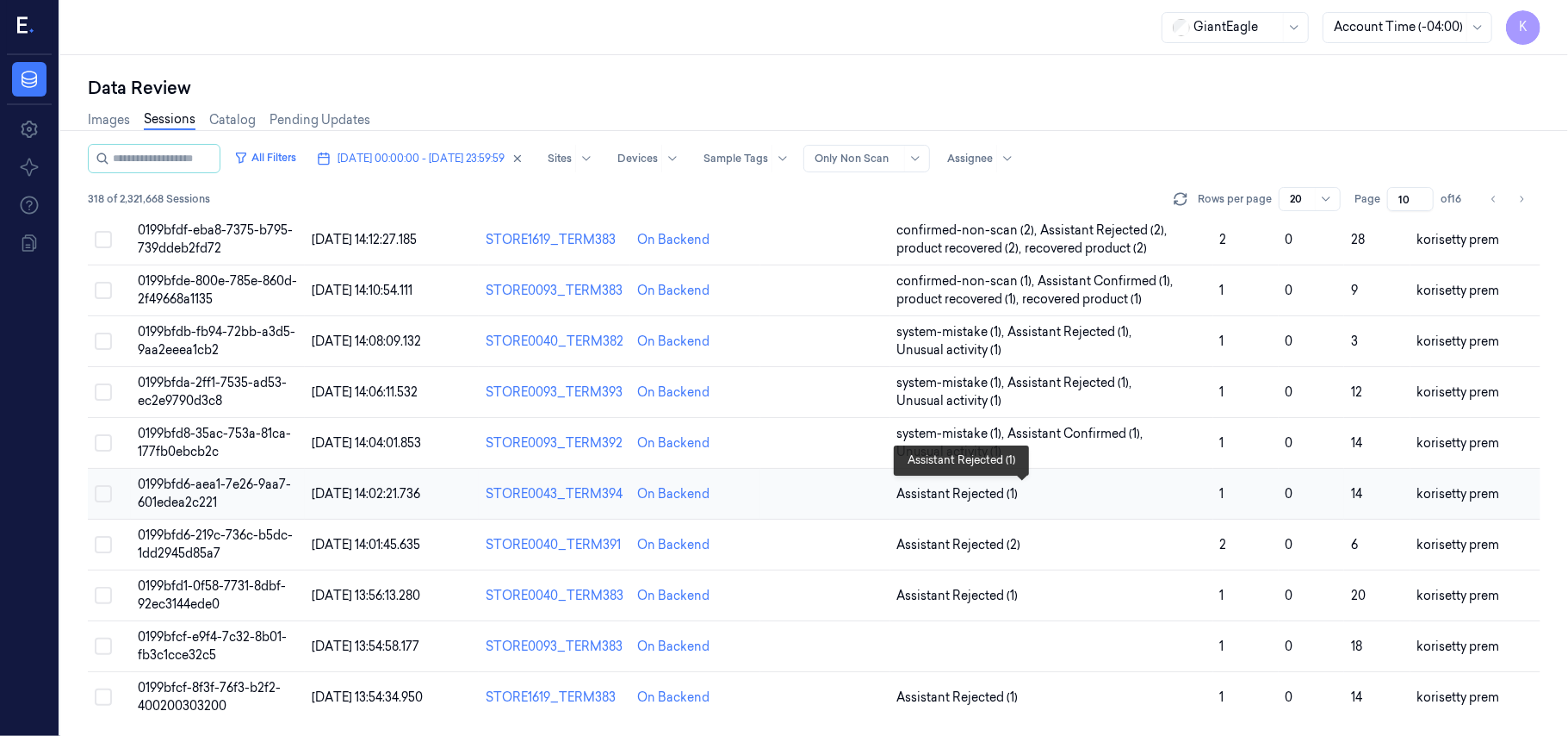
click at [1076, 490] on span "Assistant Rejected (1)" at bounding box center [1051, 494] width 309 height 18
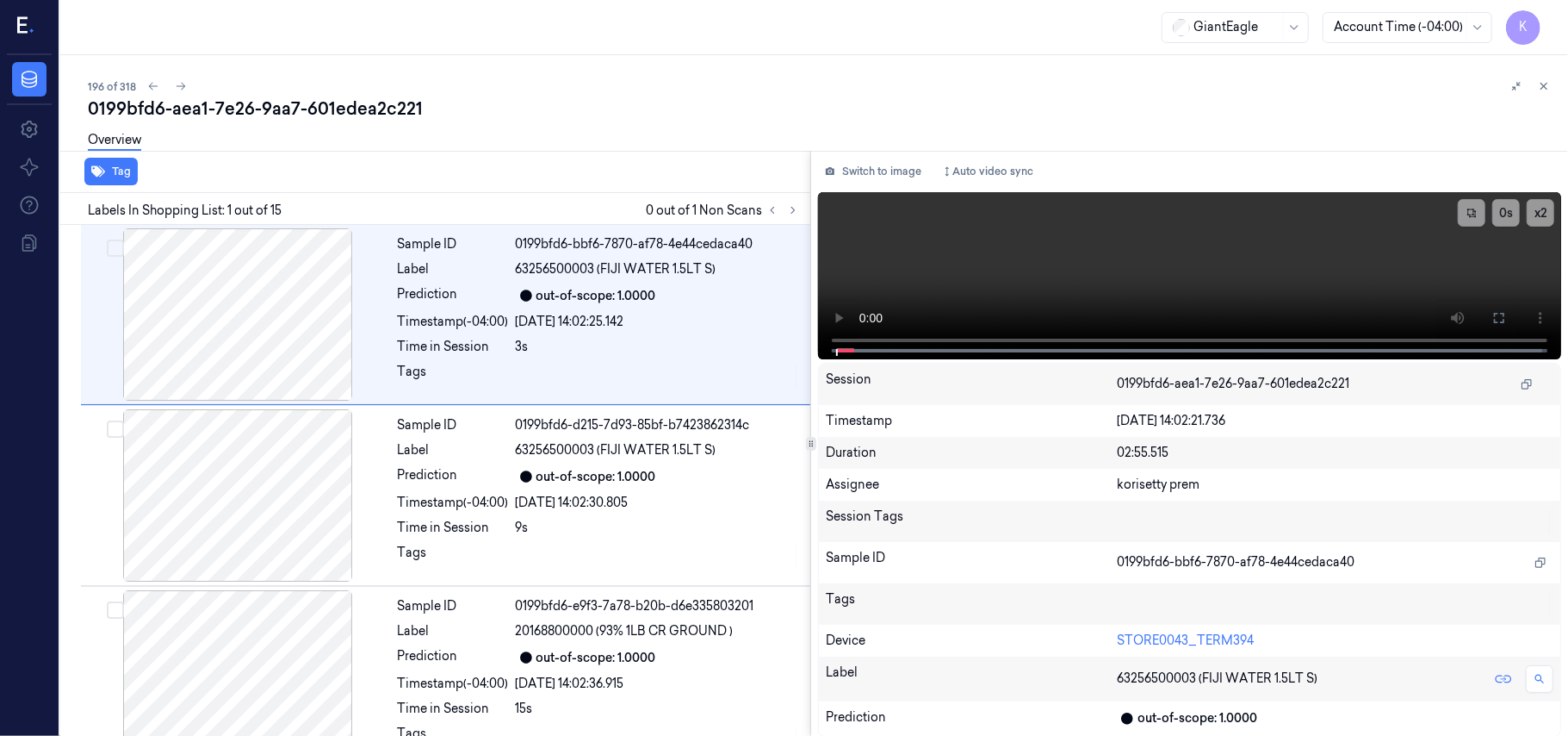
click at [672, 124] on div "Overview" at bounding box center [821, 142] width 1466 height 44
click at [795, 211] on icon at bounding box center [793, 211] width 12 height 12
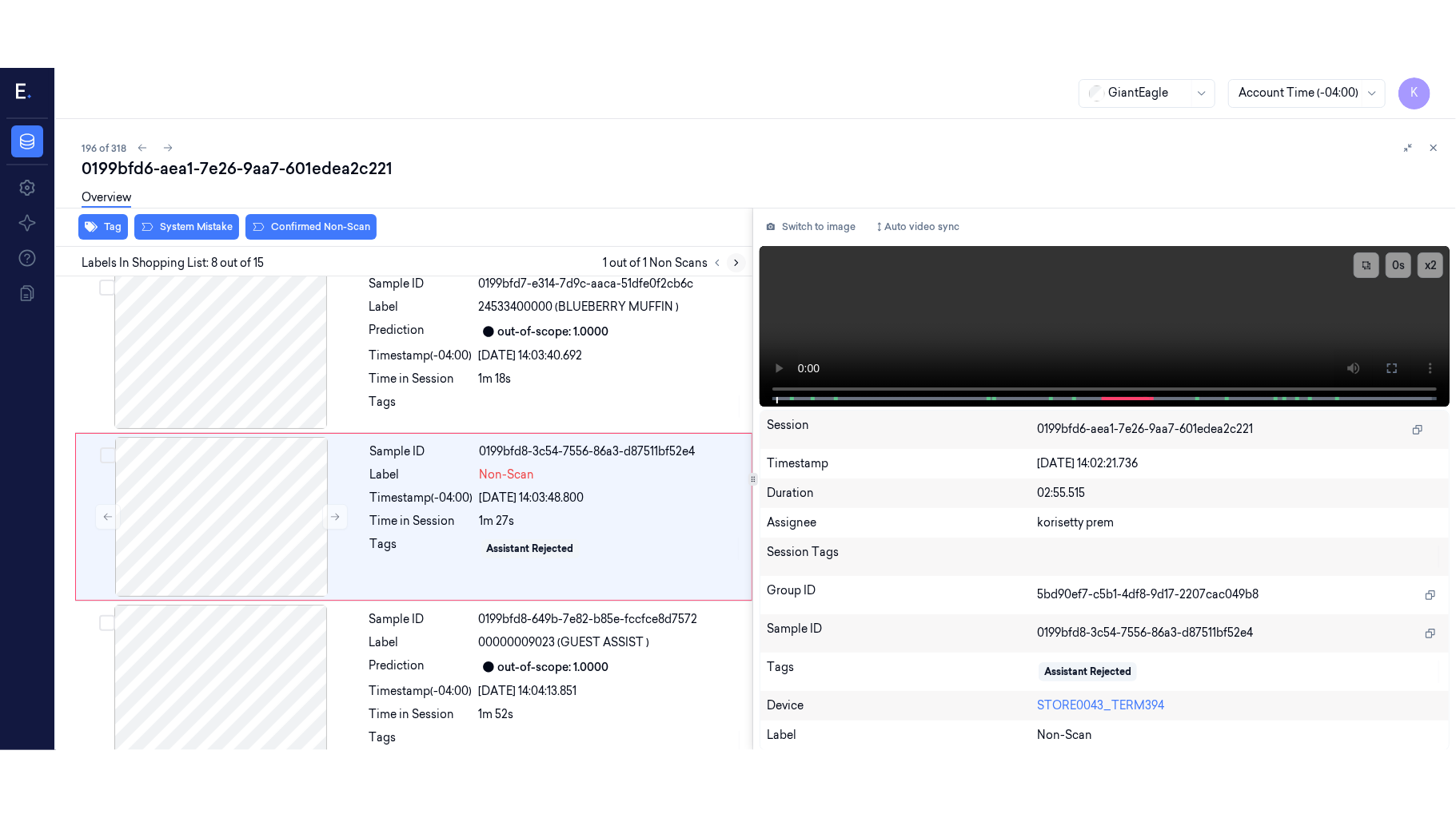
scroll to position [1024, 0]
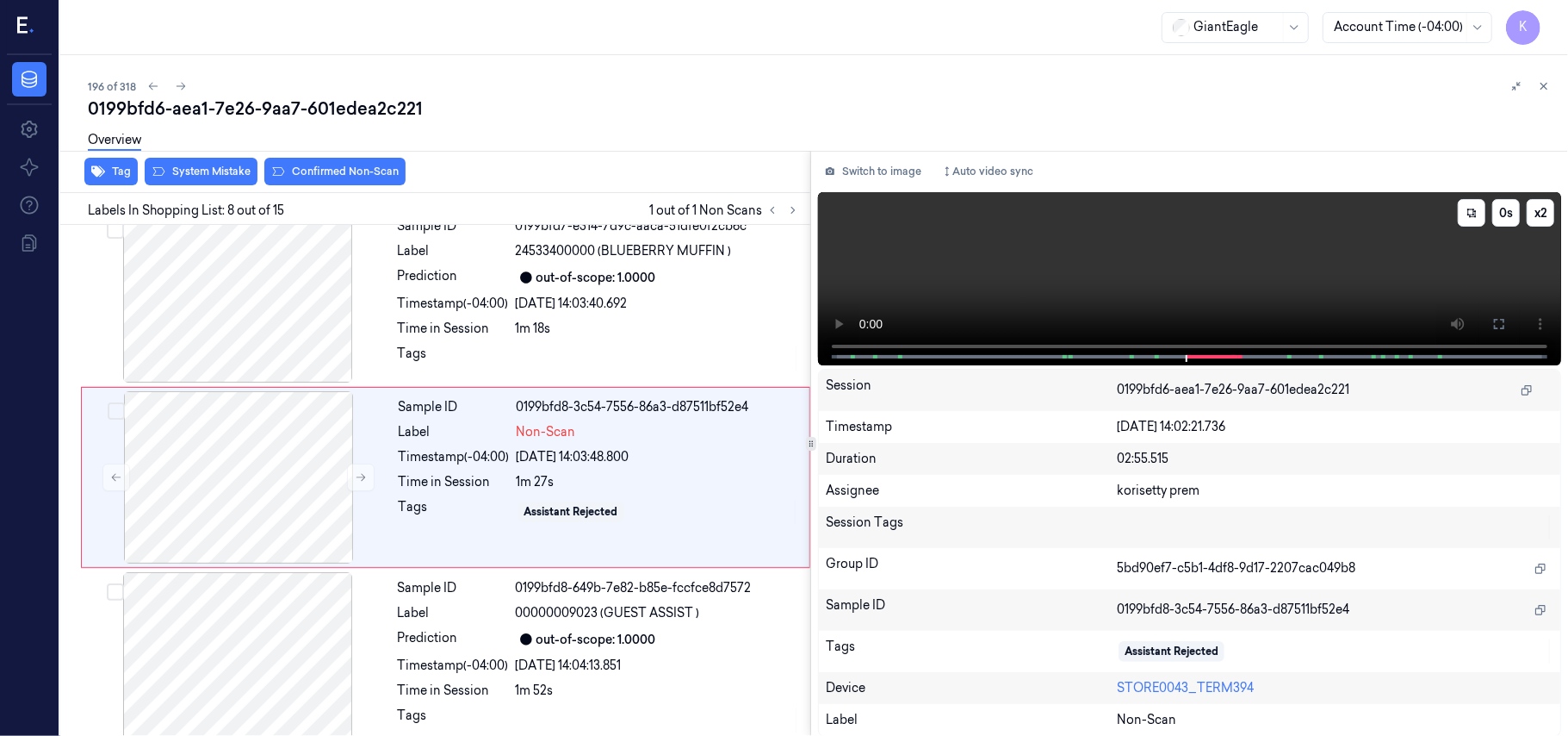
drag, startPoint x: 1493, startPoint y: 321, endPoint x: 1495, endPoint y: 421, distance: 100.0
click at [1495, 321] on icon at bounding box center [1499, 324] width 14 height 14
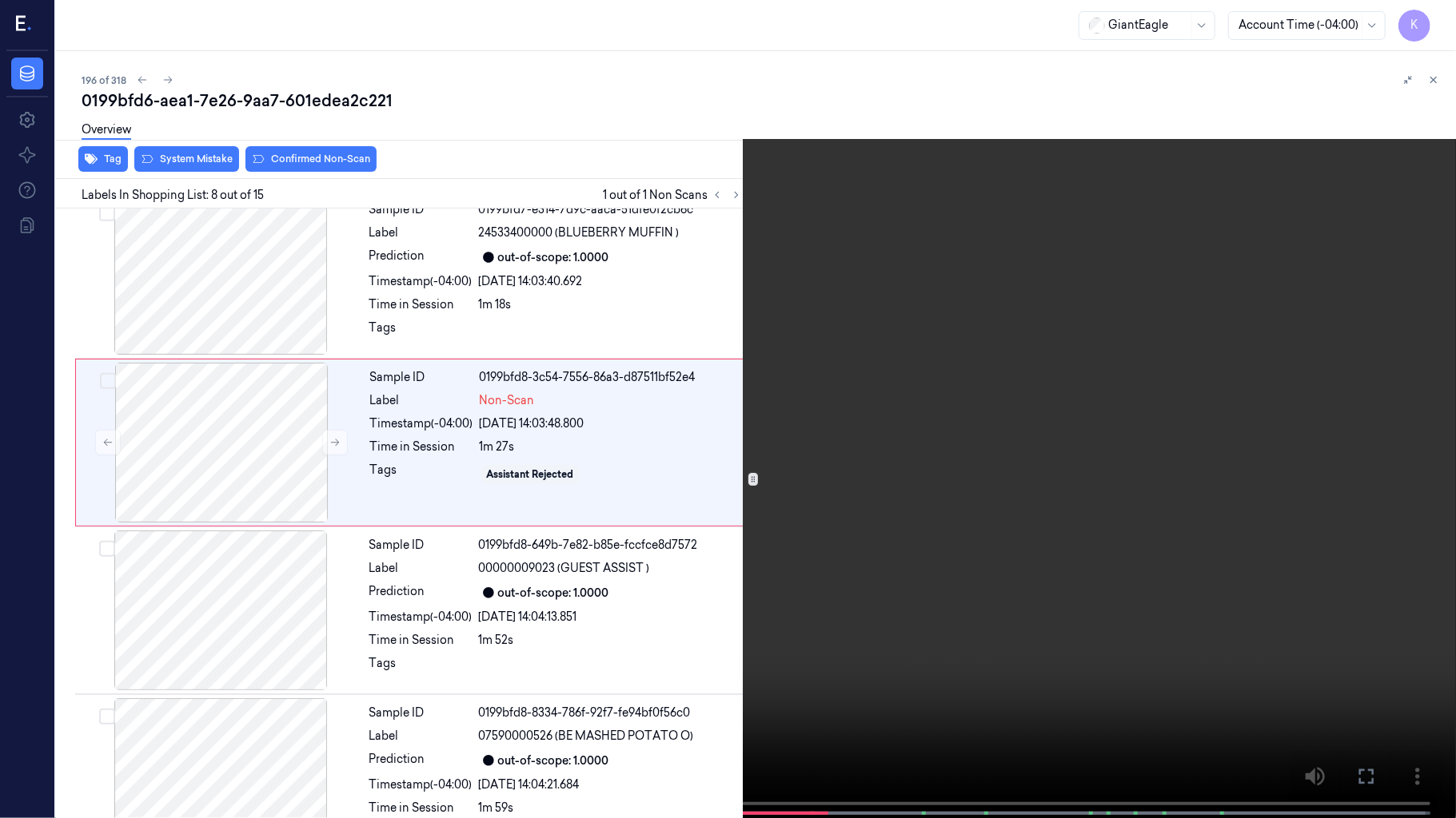
click at [707, 602] on video at bounding box center [728, 411] width 1456 height 821
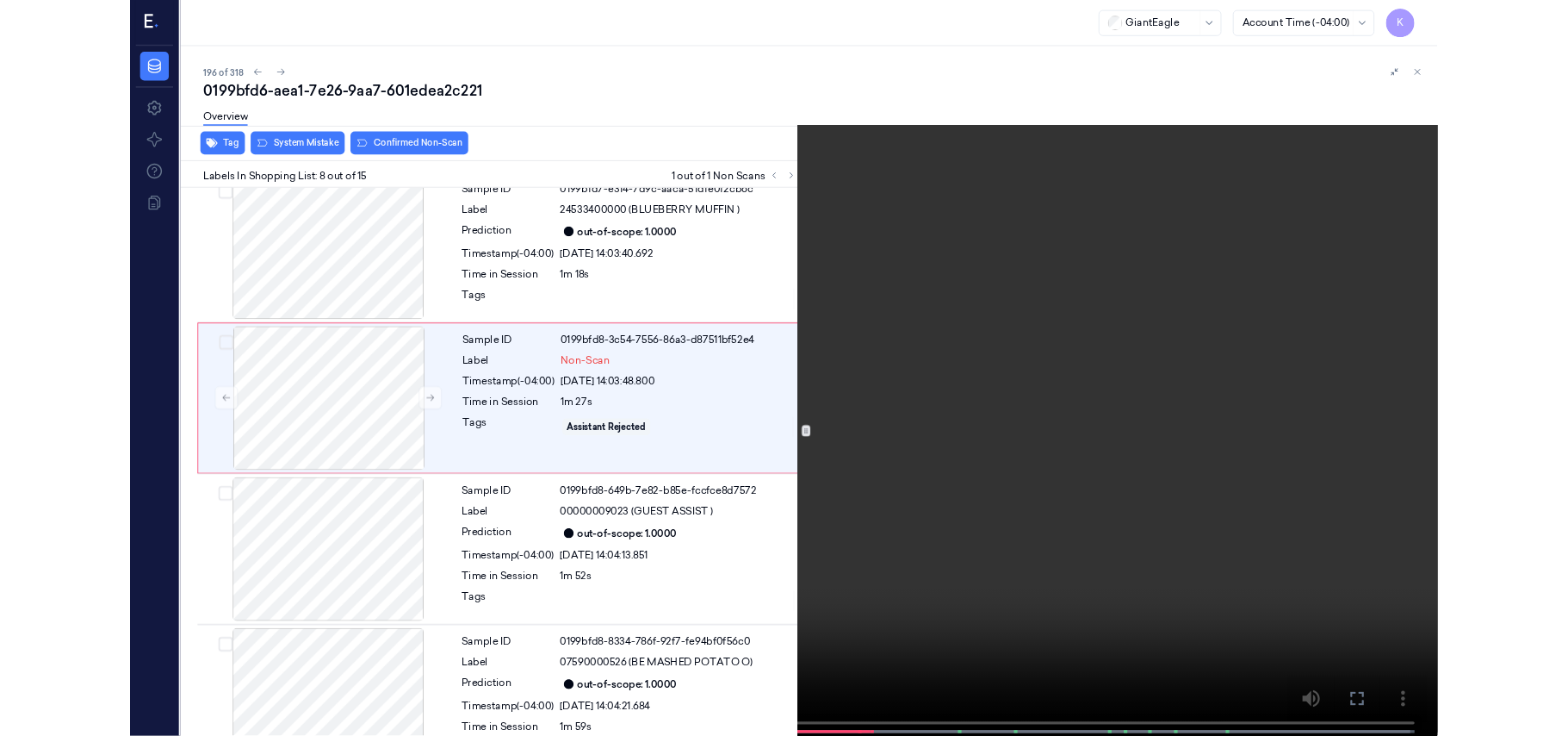
scroll to position [1031, 0]
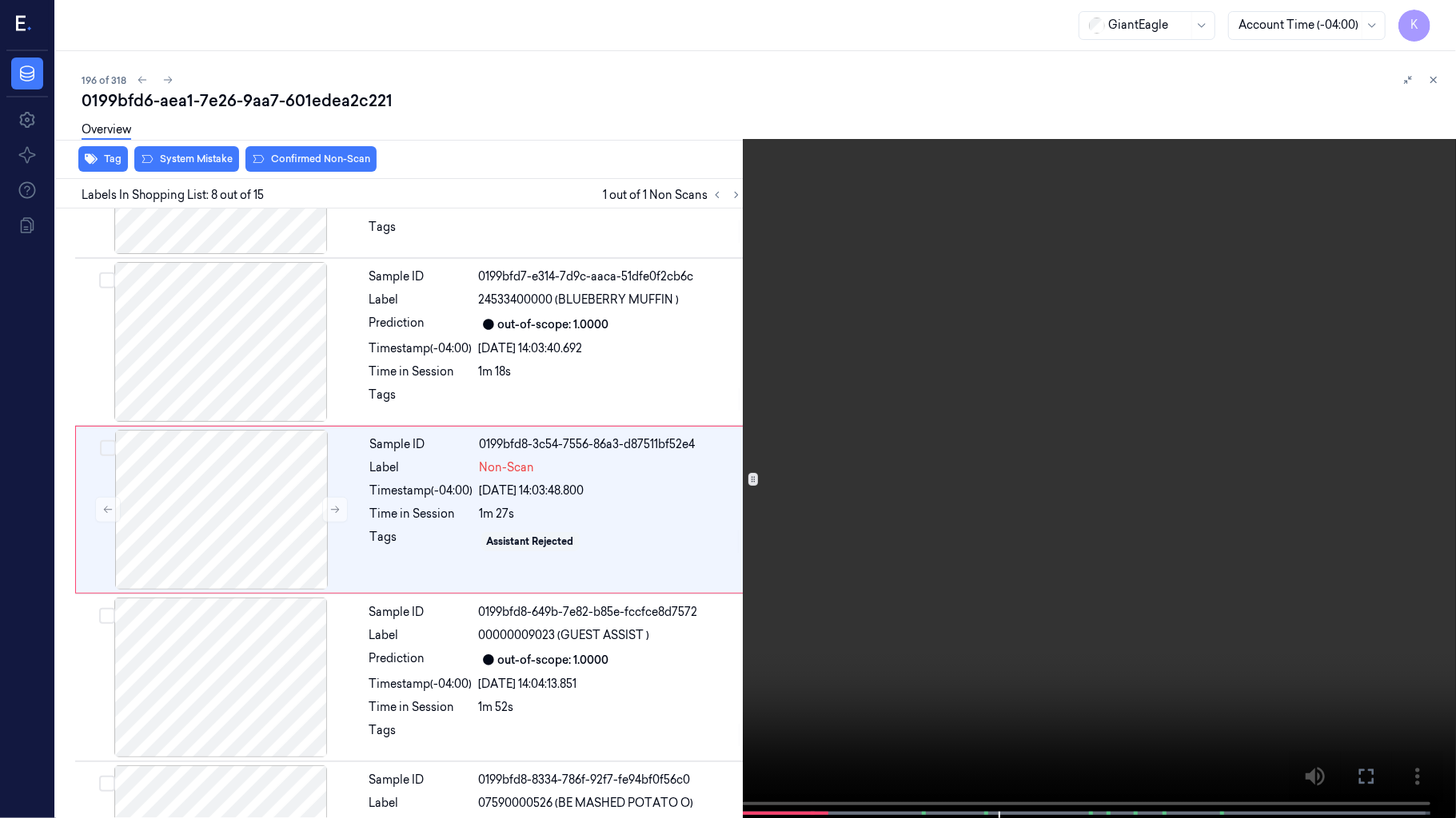
click at [1035, 412] on video at bounding box center [728, 411] width 1456 height 821
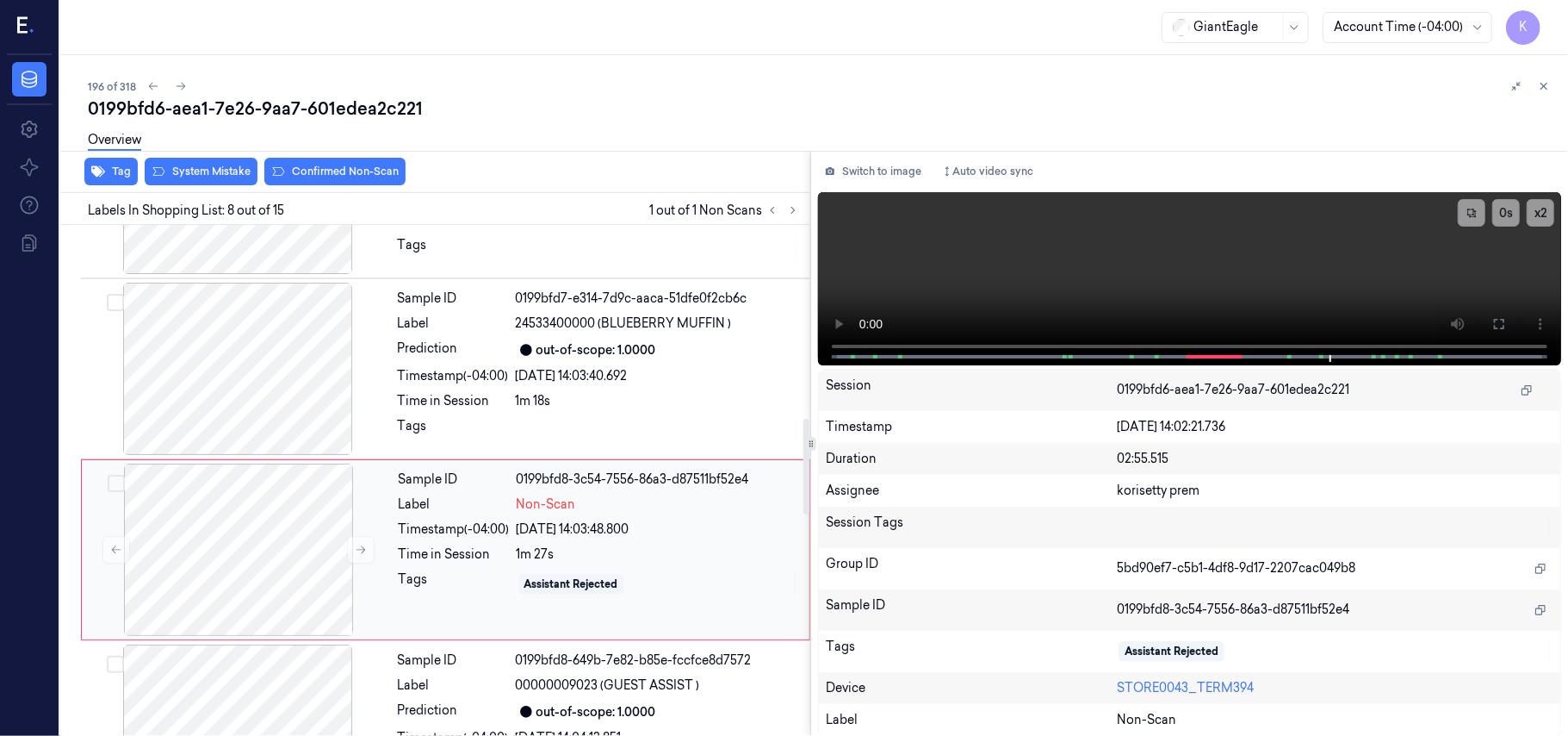
click at [460, 577] on div "Tags" at bounding box center [454, 584] width 111 height 28
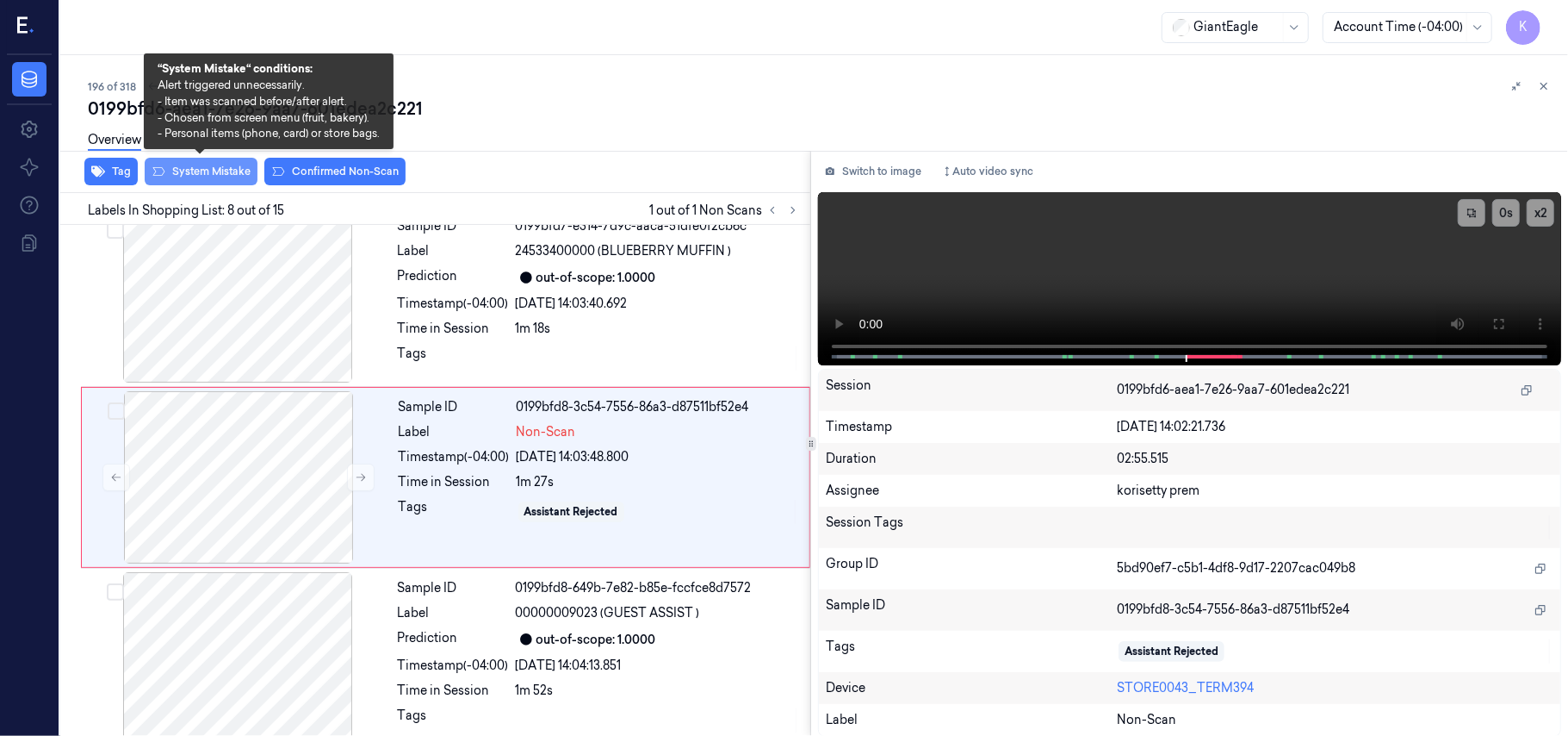
click at [219, 167] on button "System Mistake" at bounding box center [201, 172] width 113 height 28
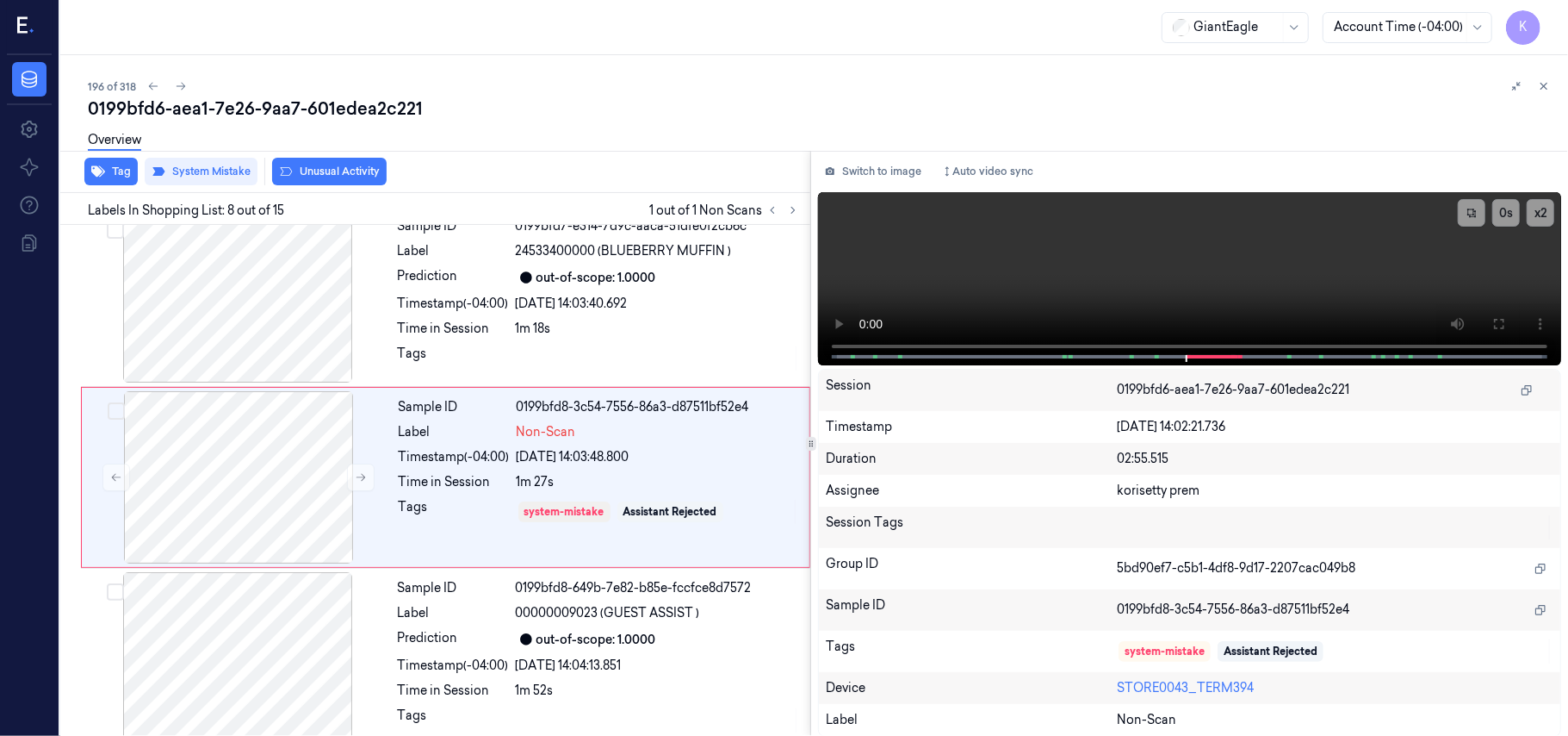
click at [314, 171] on button "Unusual Activity" at bounding box center [329, 172] width 115 height 28
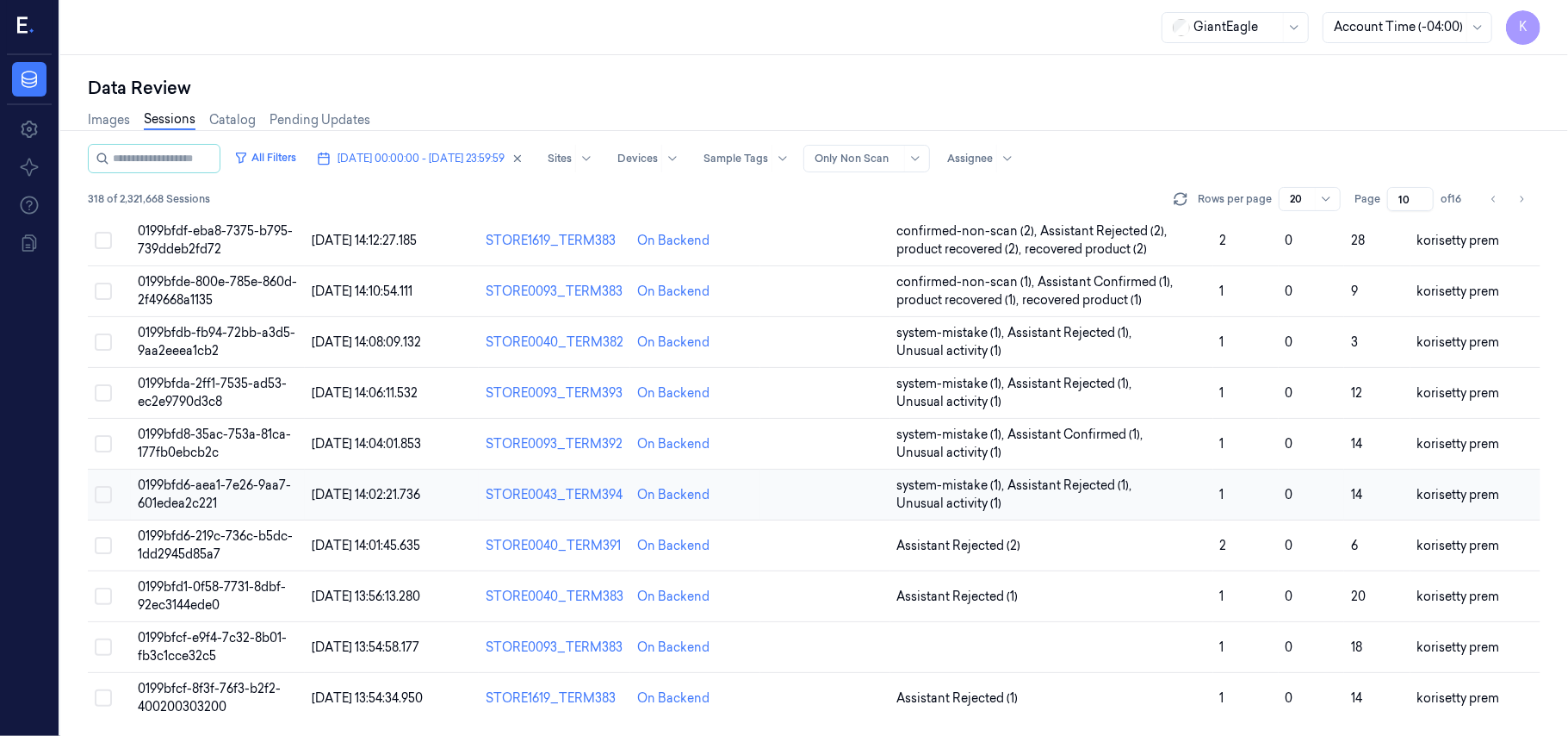
scroll to position [608, 0]
click at [1171, 542] on span "Assistant Rejected (2)" at bounding box center [1051, 544] width 309 height 18
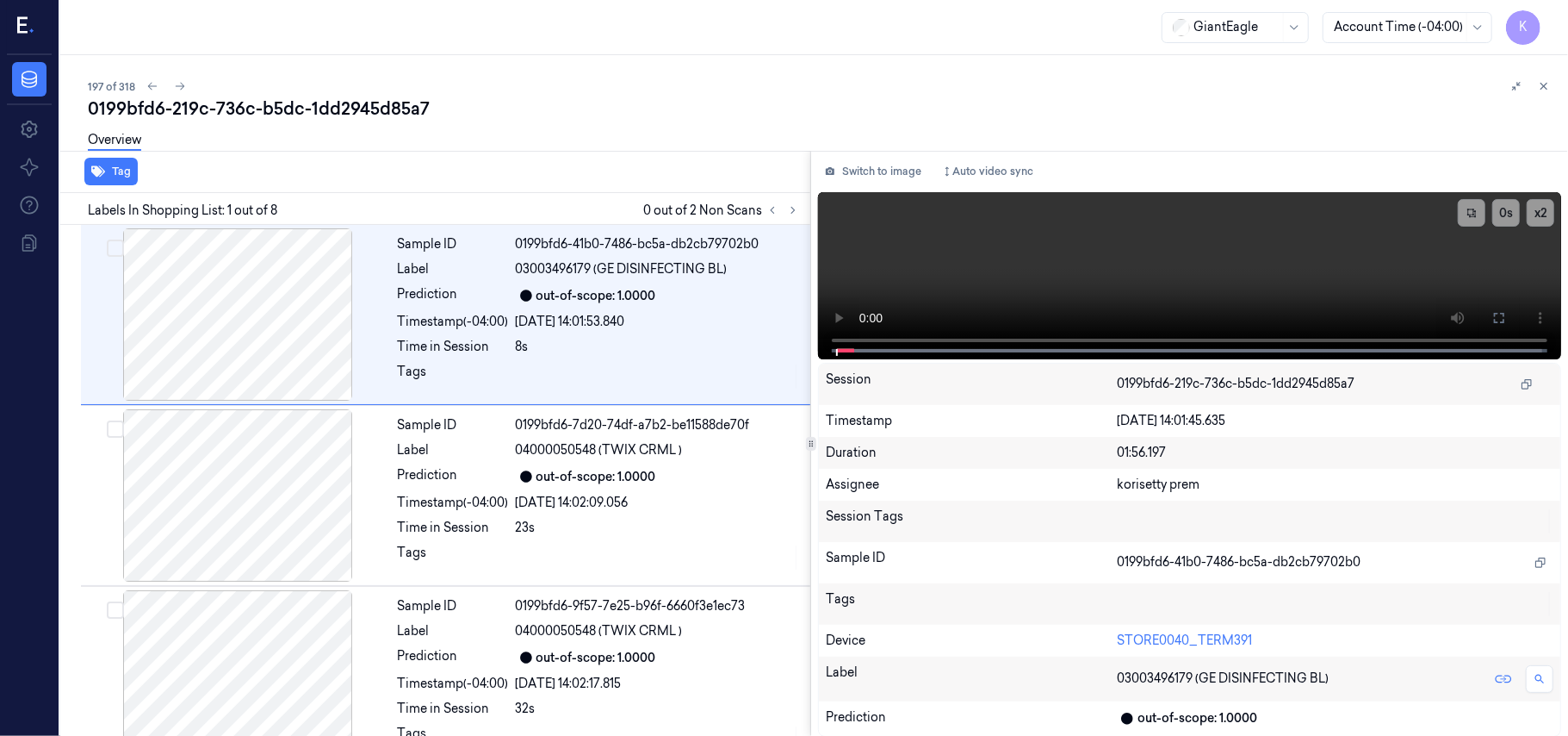
click at [756, 91] on div "197 of 318" at bounding box center [821, 86] width 1466 height 21
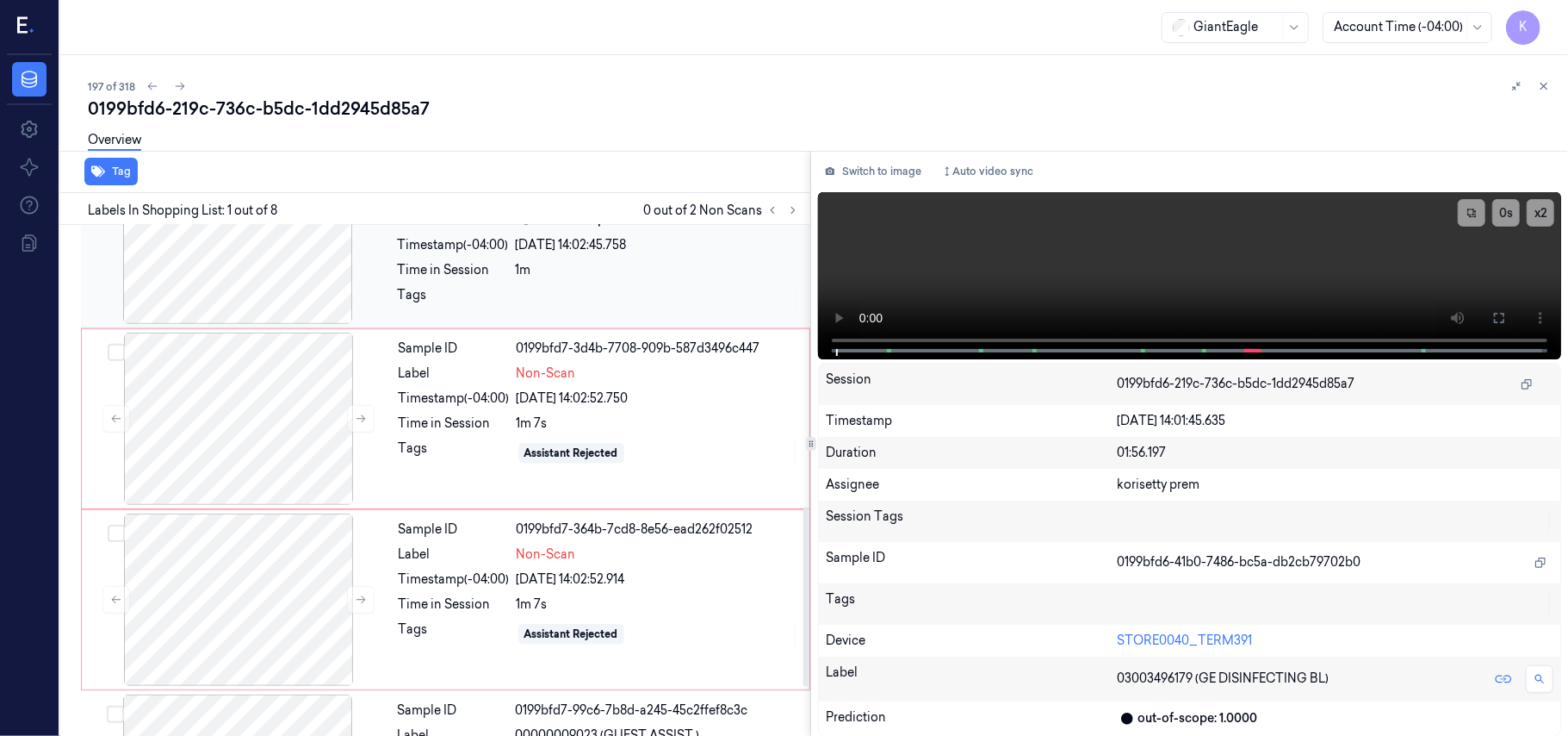
scroll to position [803, 0]
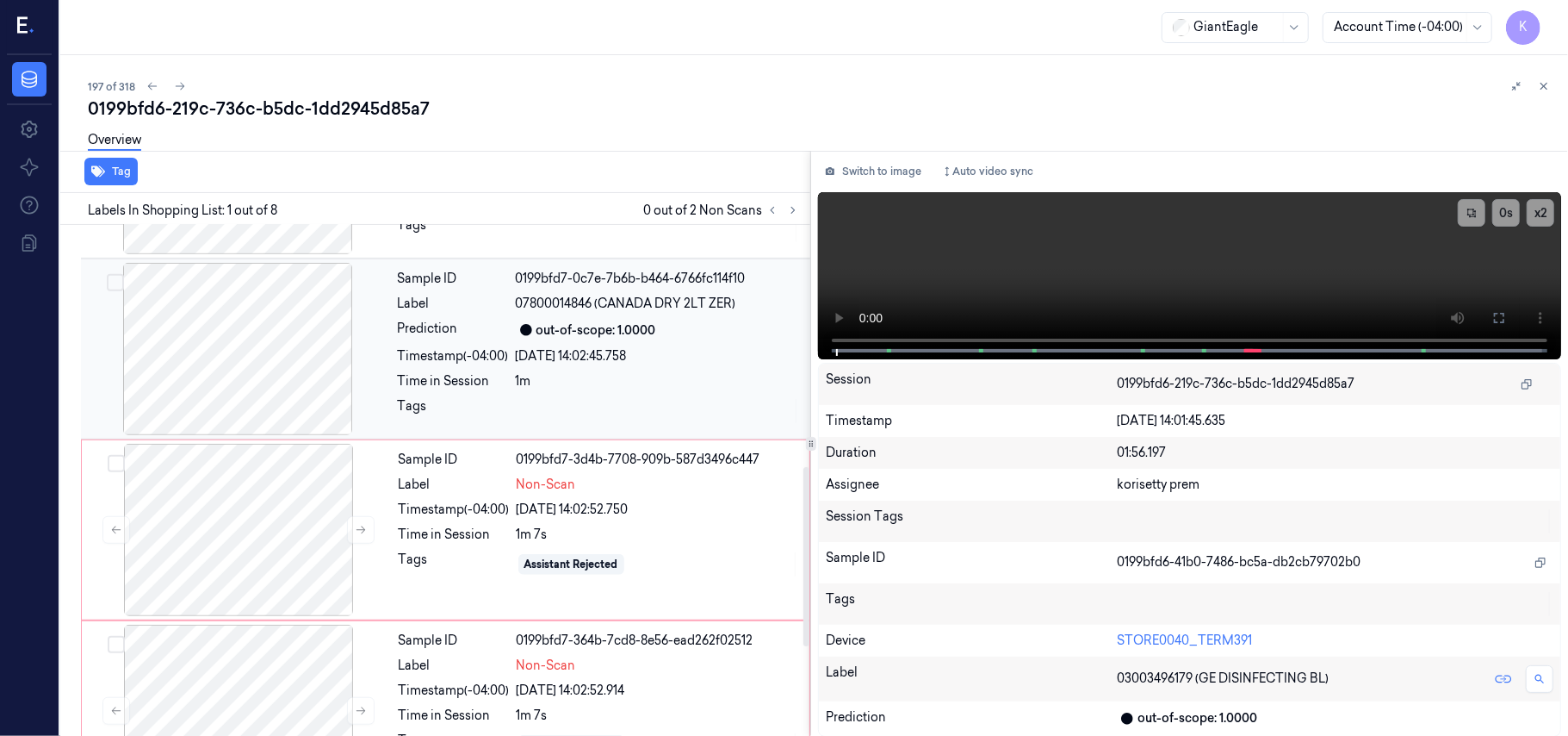
click at [604, 360] on div "07/10/2025 14:02:45.758" at bounding box center [657, 355] width 284 height 18
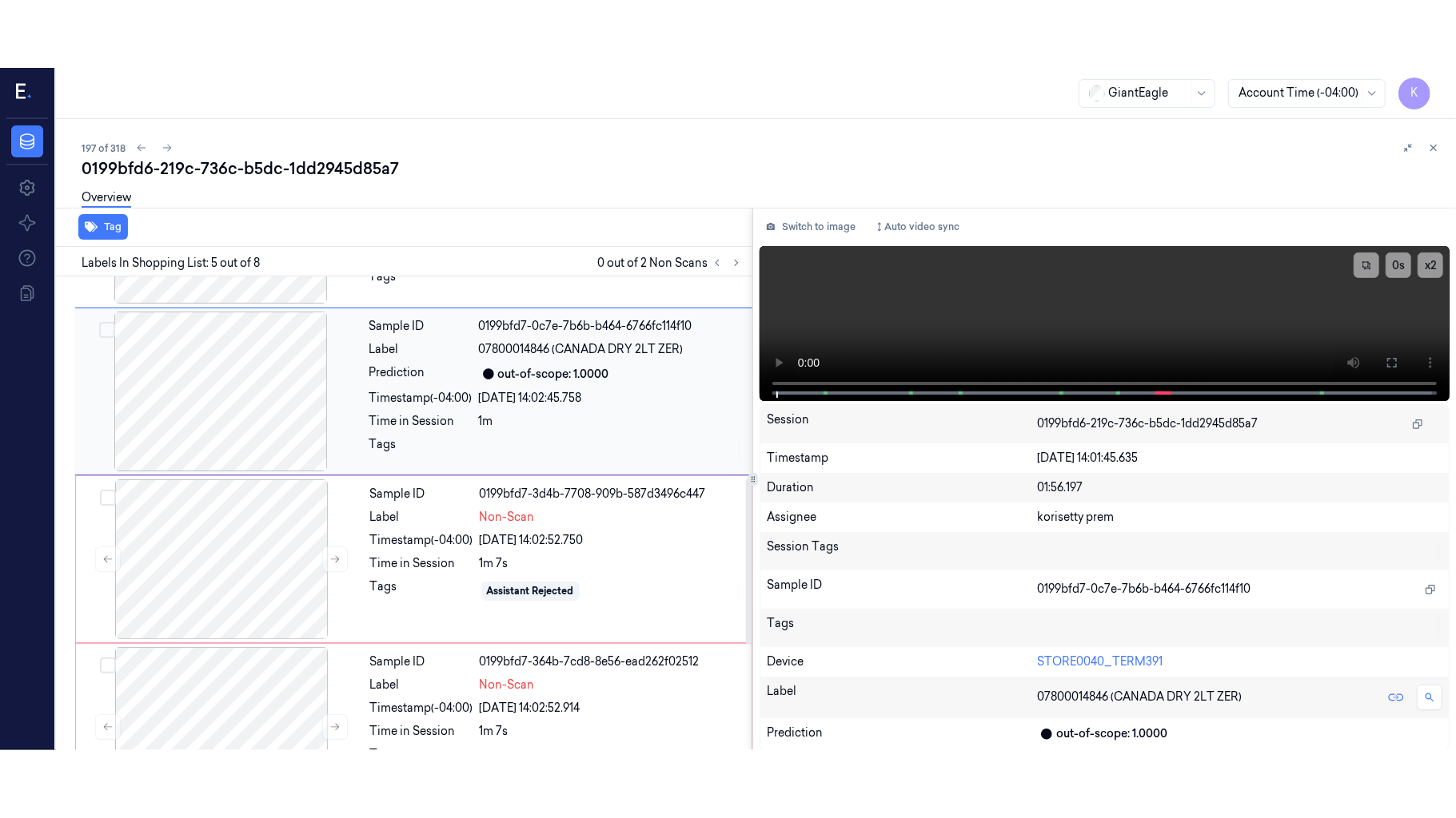
scroll to position [519, 0]
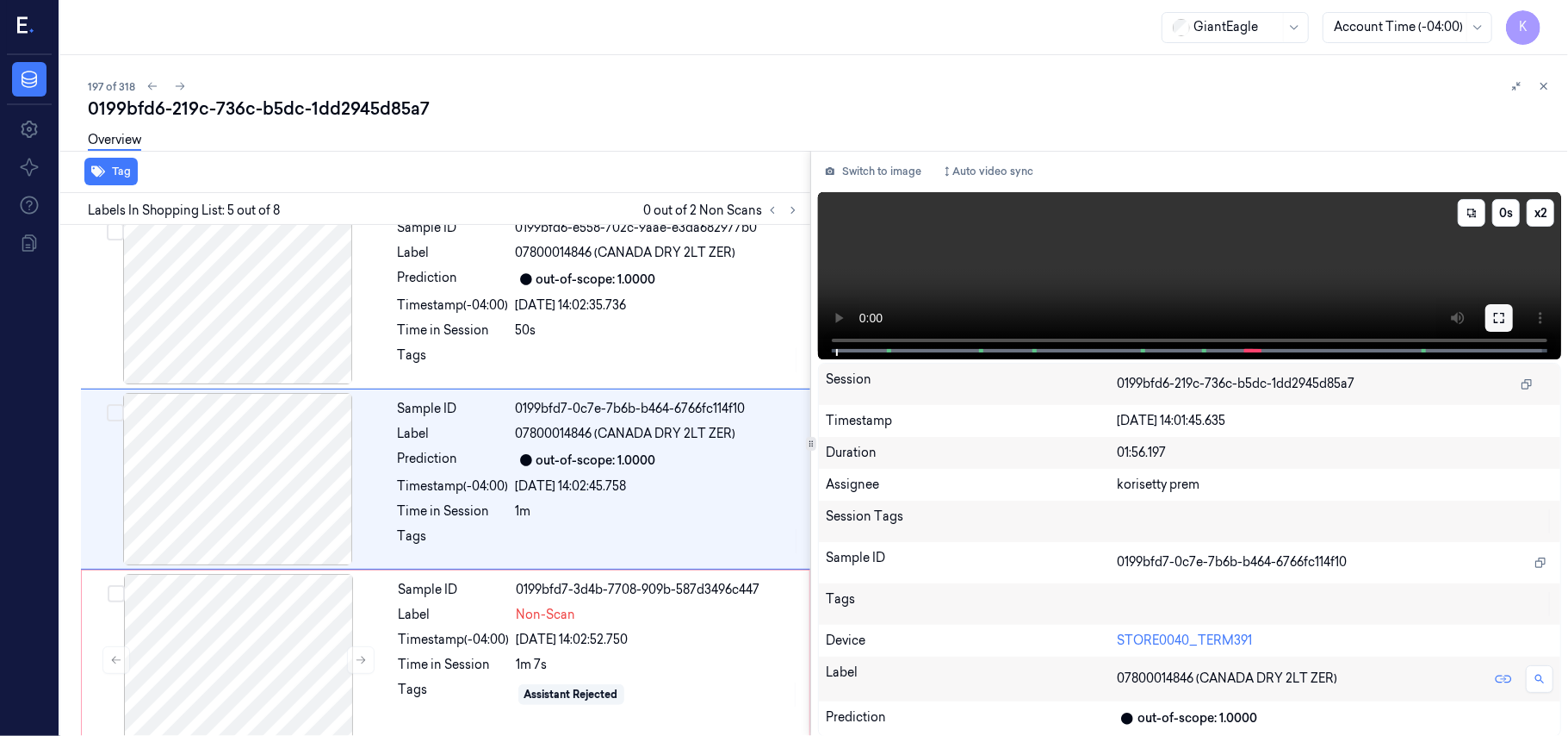
click at [1509, 315] on button at bounding box center [1499, 318] width 28 height 28
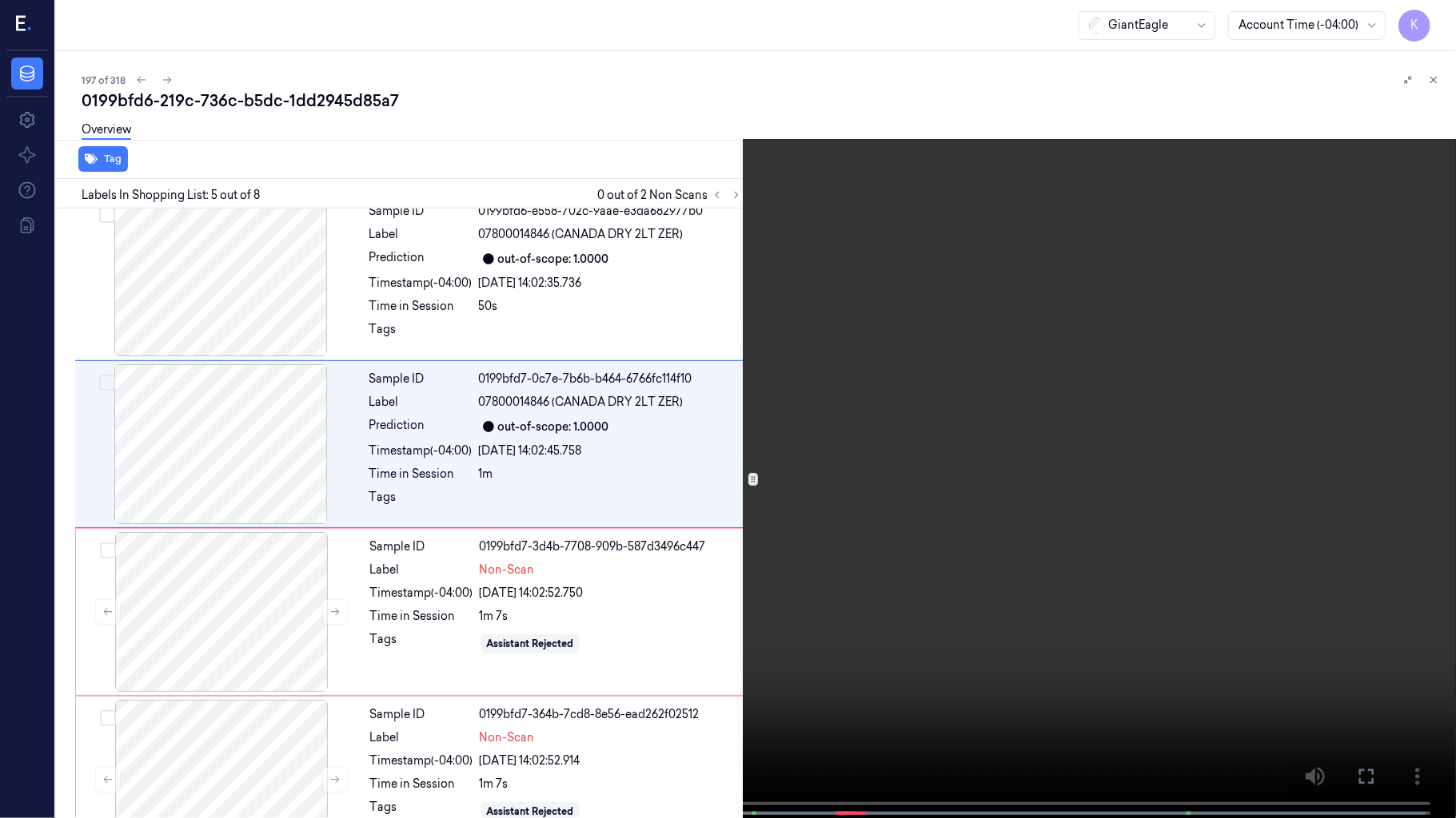
click at [937, 441] on video at bounding box center [728, 411] width 1456 height 821
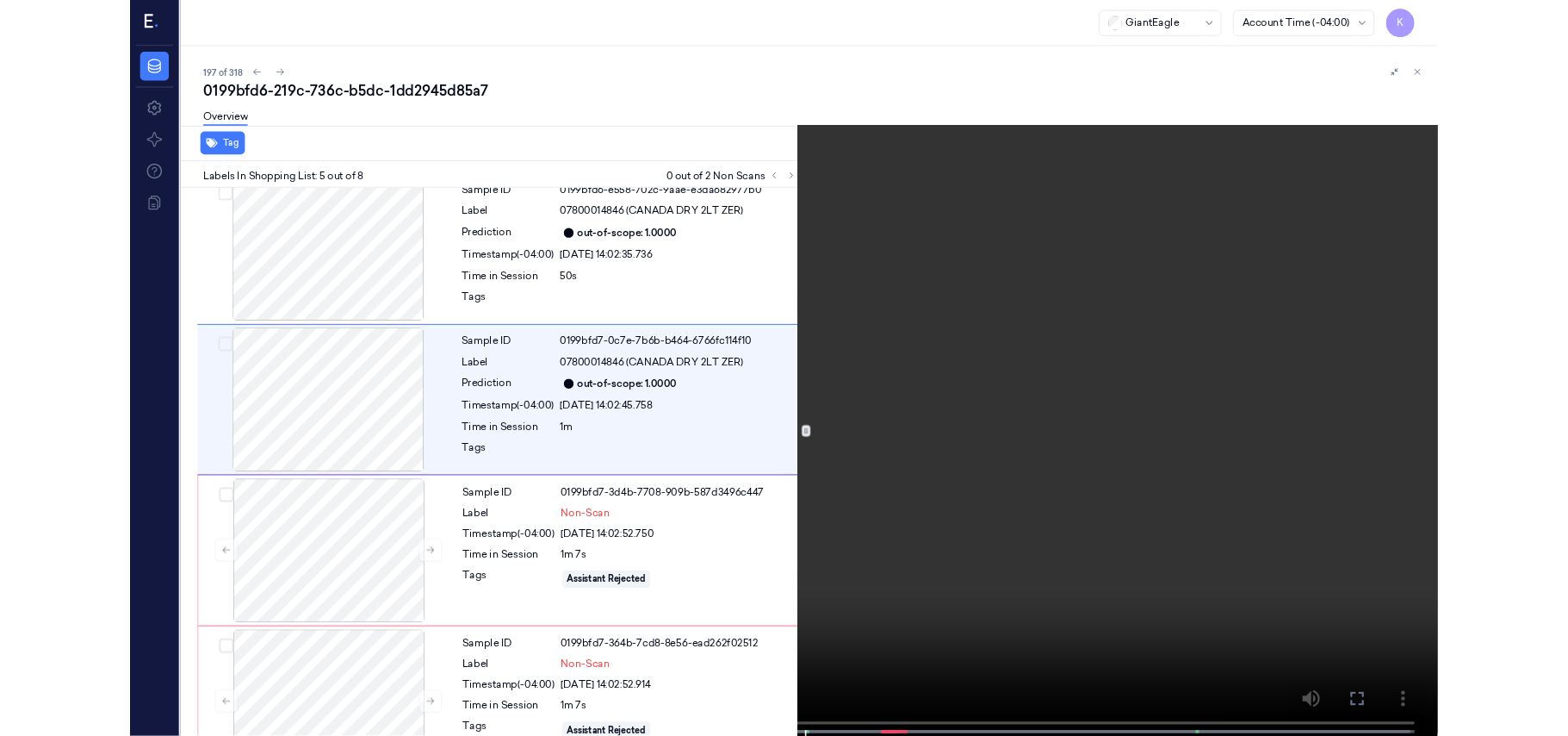
scroll to position [487, 0]
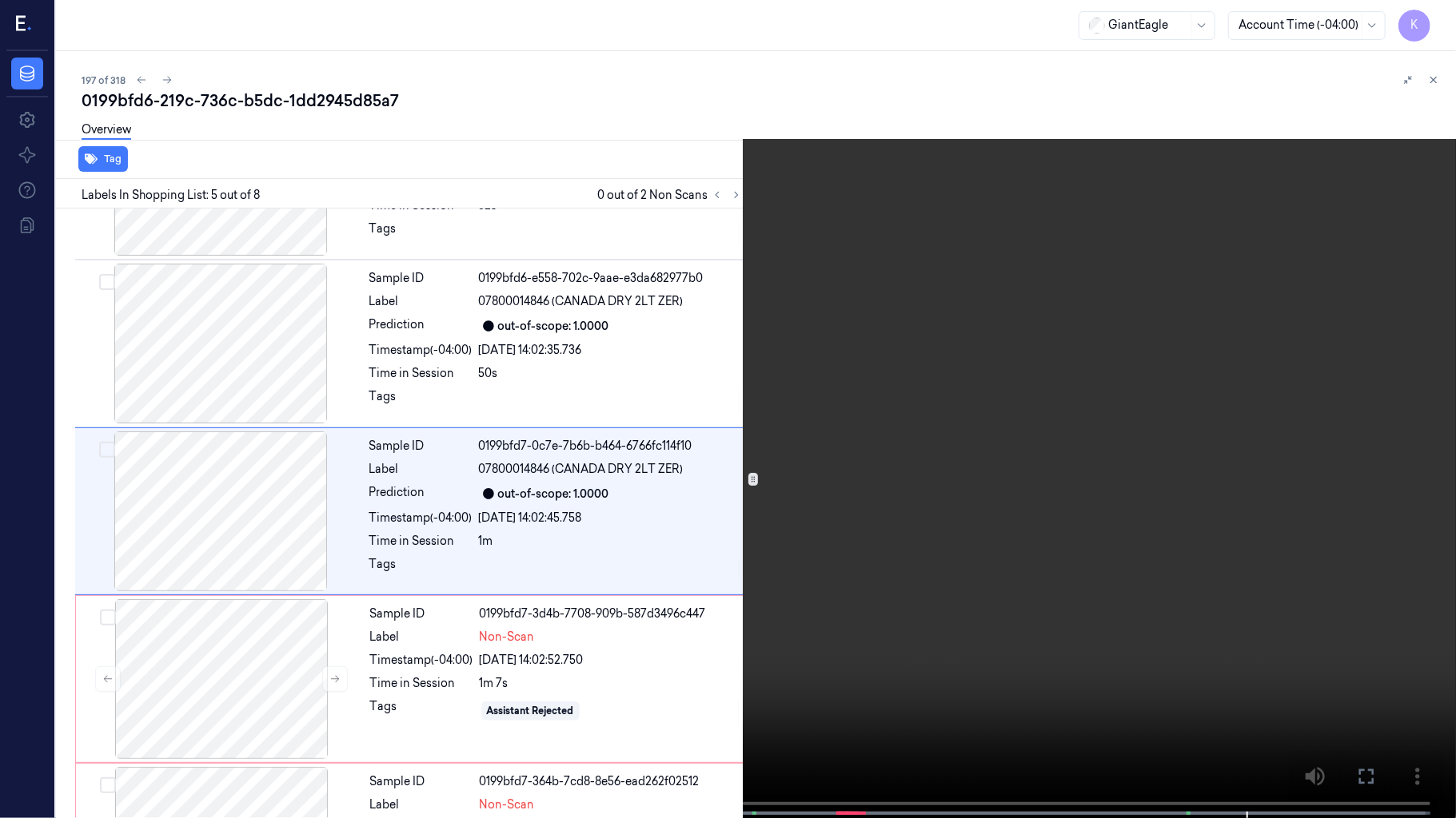
click at [928, 477] on video at bounding box center [728, 411] width 1456 height 821
click at [1219, 547] on video at bounding box center [728, 411] width 1456 height 821
click at [1130, 487] on video at bounding box center [728, 411] width 1456 height 821
click at [1433, 23] on button "x 2" at bounding box center [1437, 19] width 26 height 26
click at [1433, 23] on button "x 4" at bounding box center [1437, 19] width 26 height 26
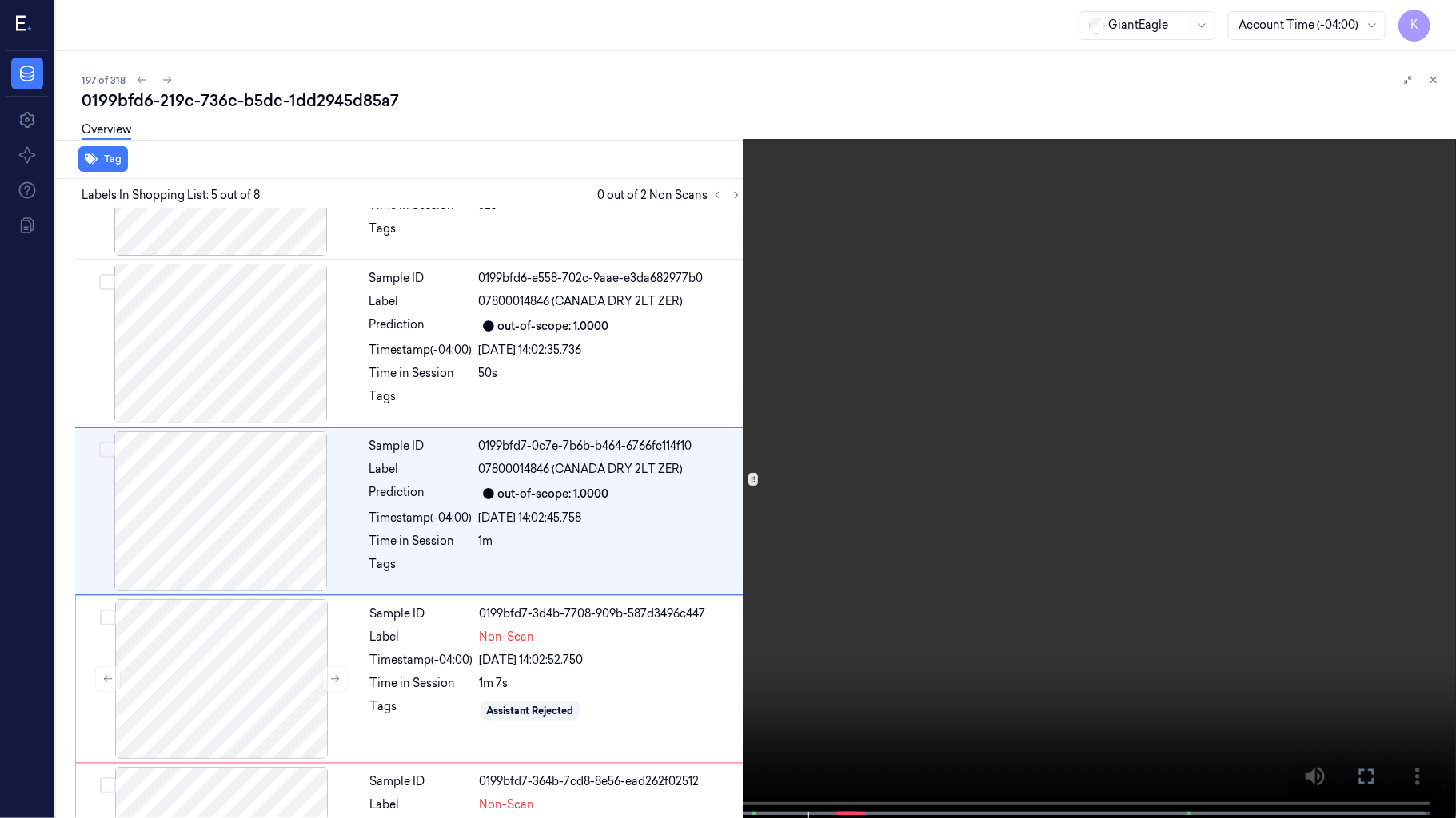
click at [1156, 367] on video at bounding box center [728, 411] width 1456 height 821
click at [1166, 400] on video at bounding box center [728, 411] width 1456 height 821
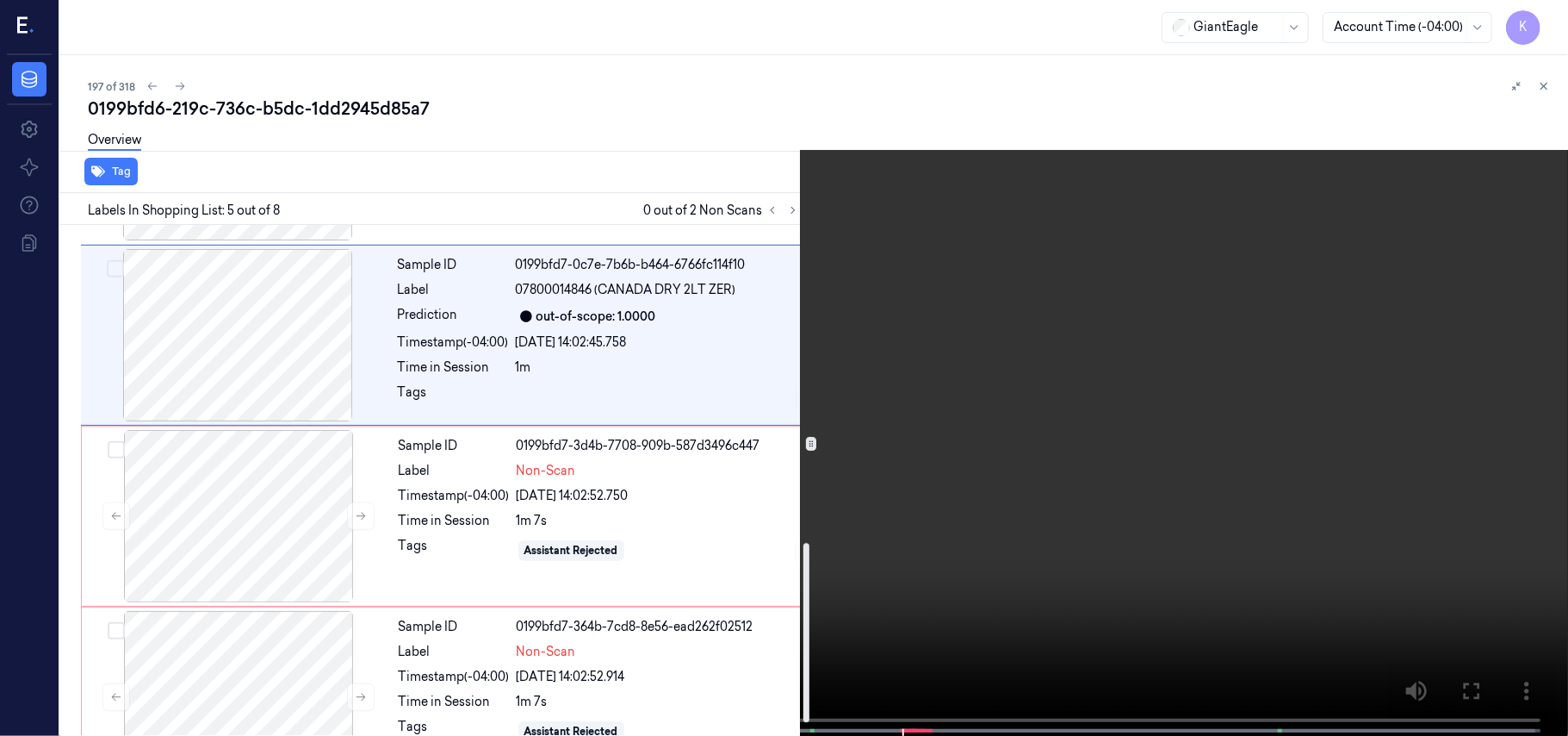
scroll to position [945, 0]
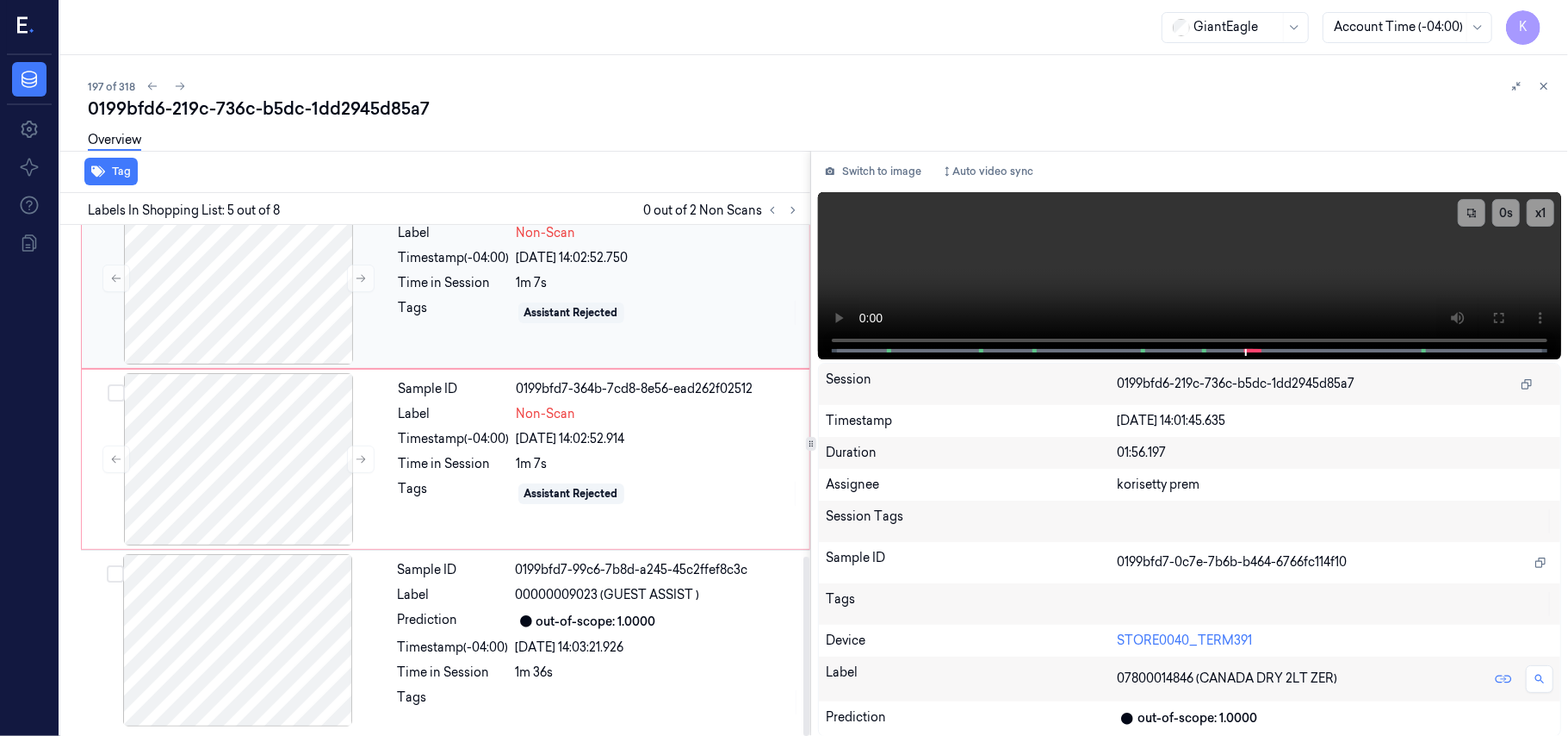
click at [605, 287] on div "1m 7s" at bounding box center [657, 282] width 282 height 18
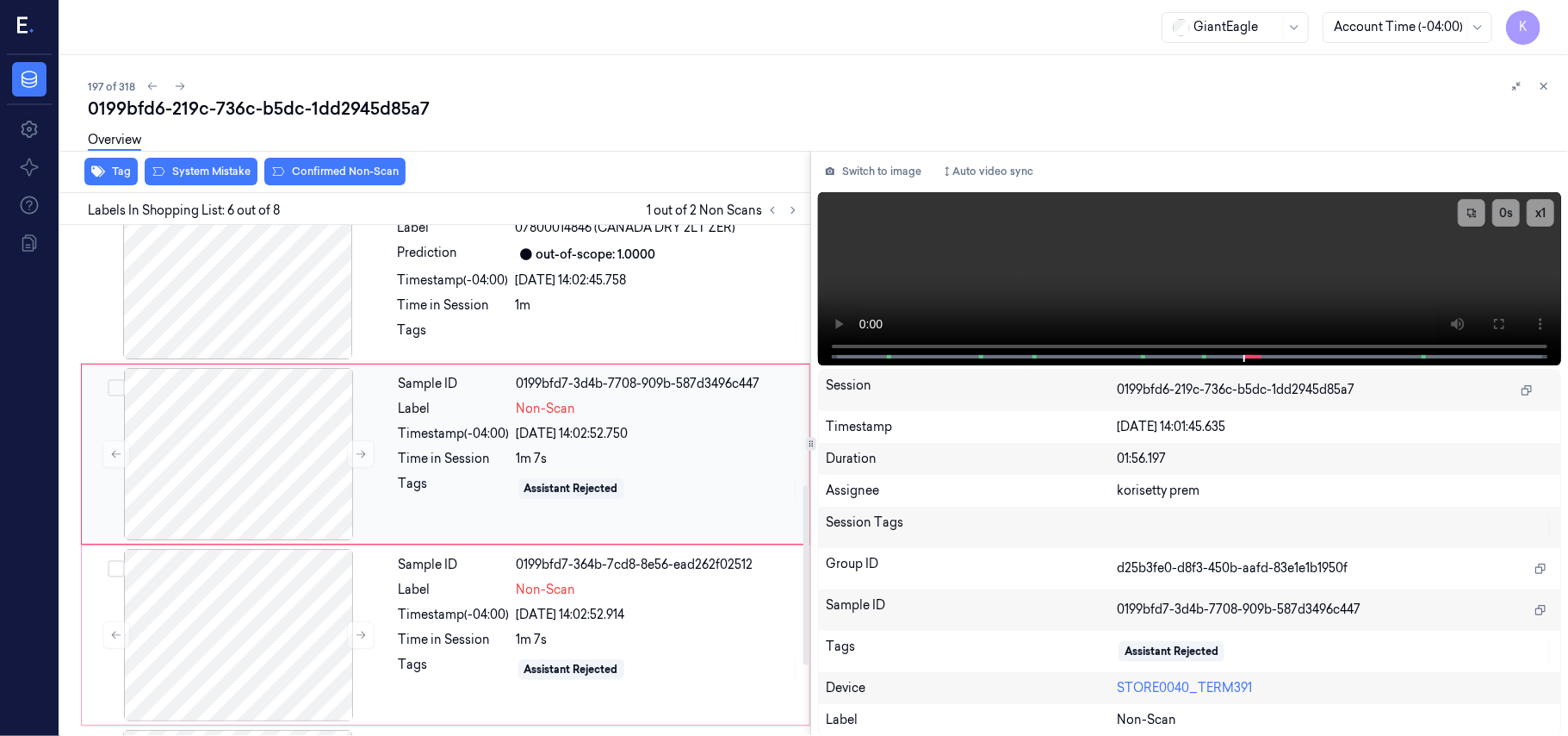
scroll to position [741, 0]
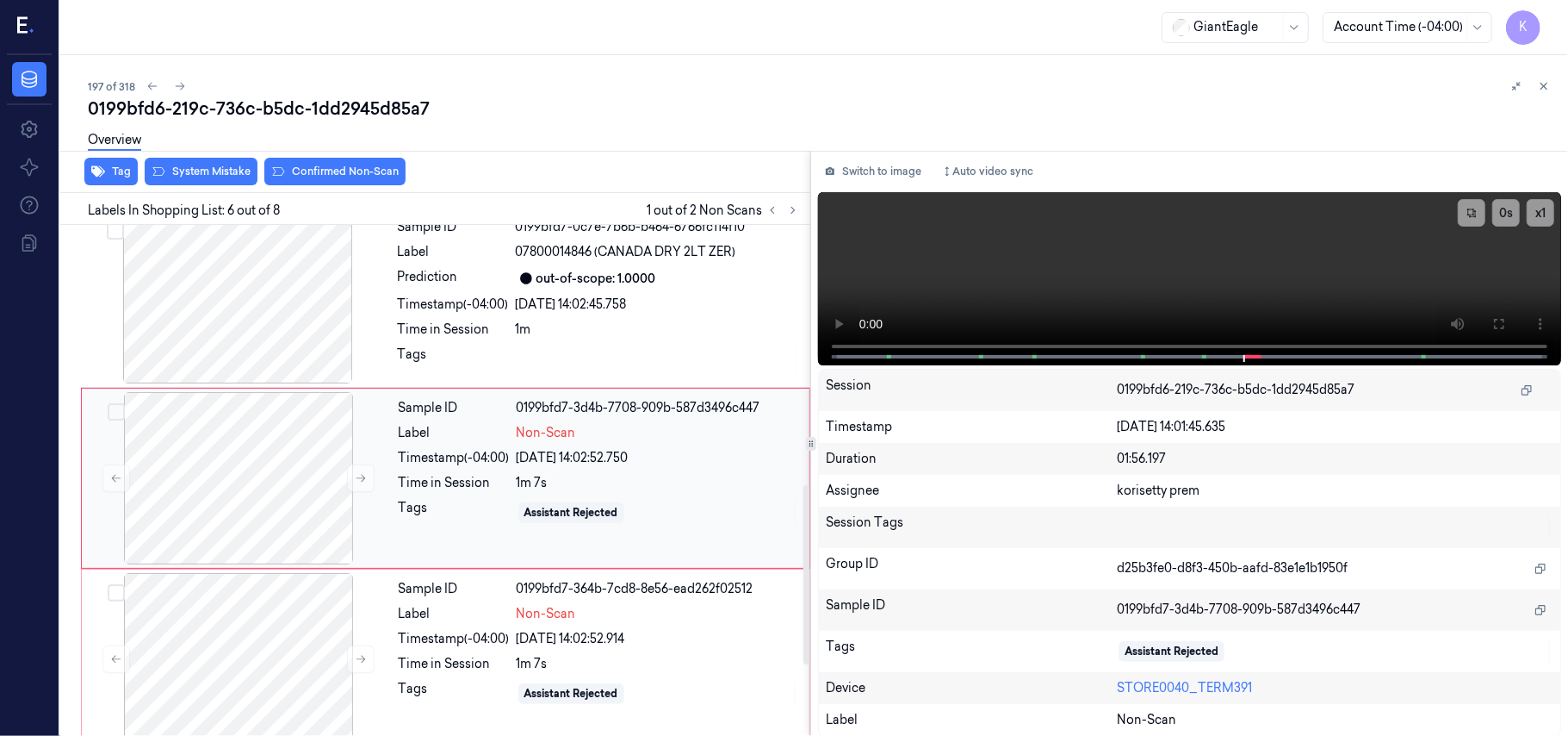
click at [563, 477] on div "1m 7s" at bounding box center [657, 482] width 282 height 18
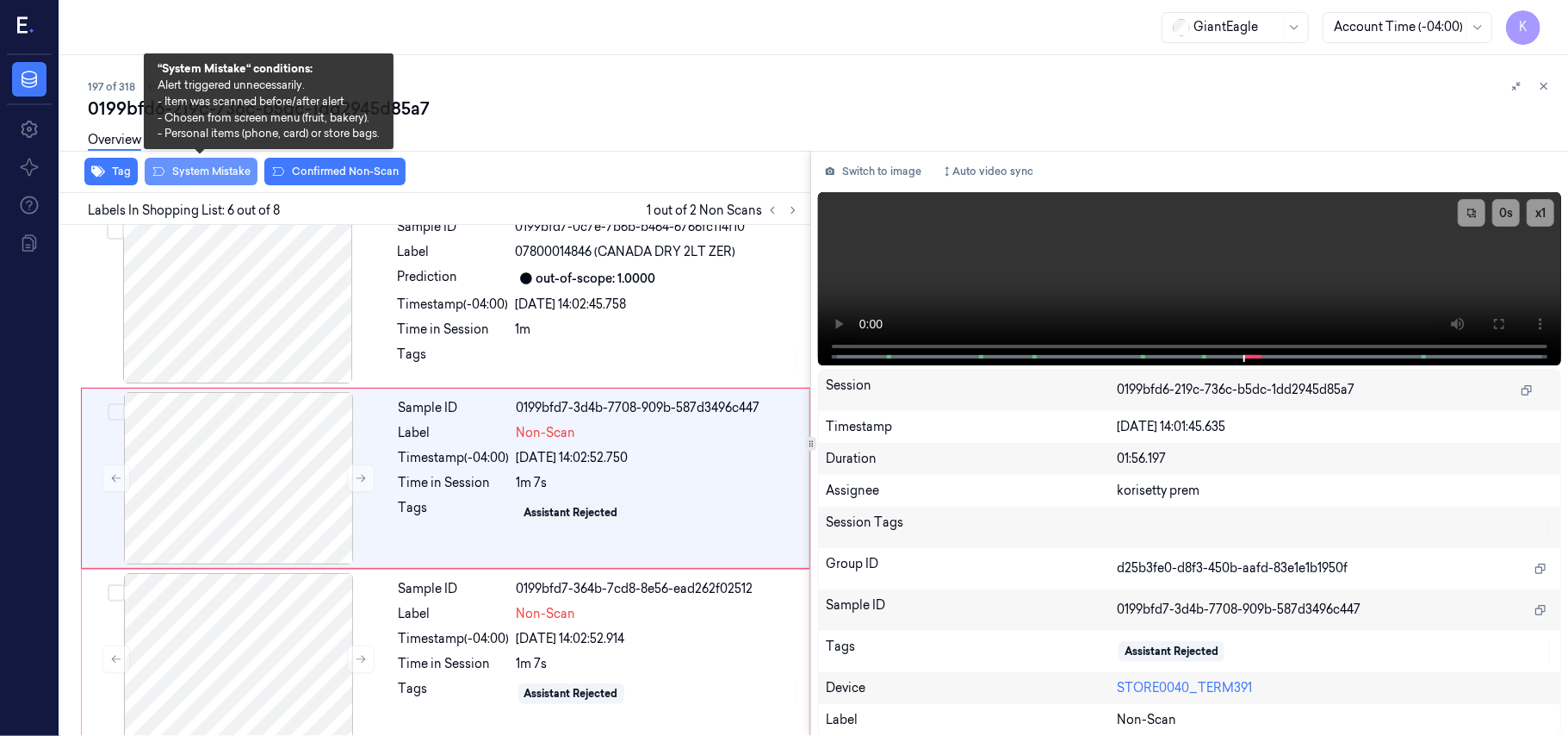
click at [240, 177] on button "System Mistake" at bounding box center [201, 172] width 113 height 28
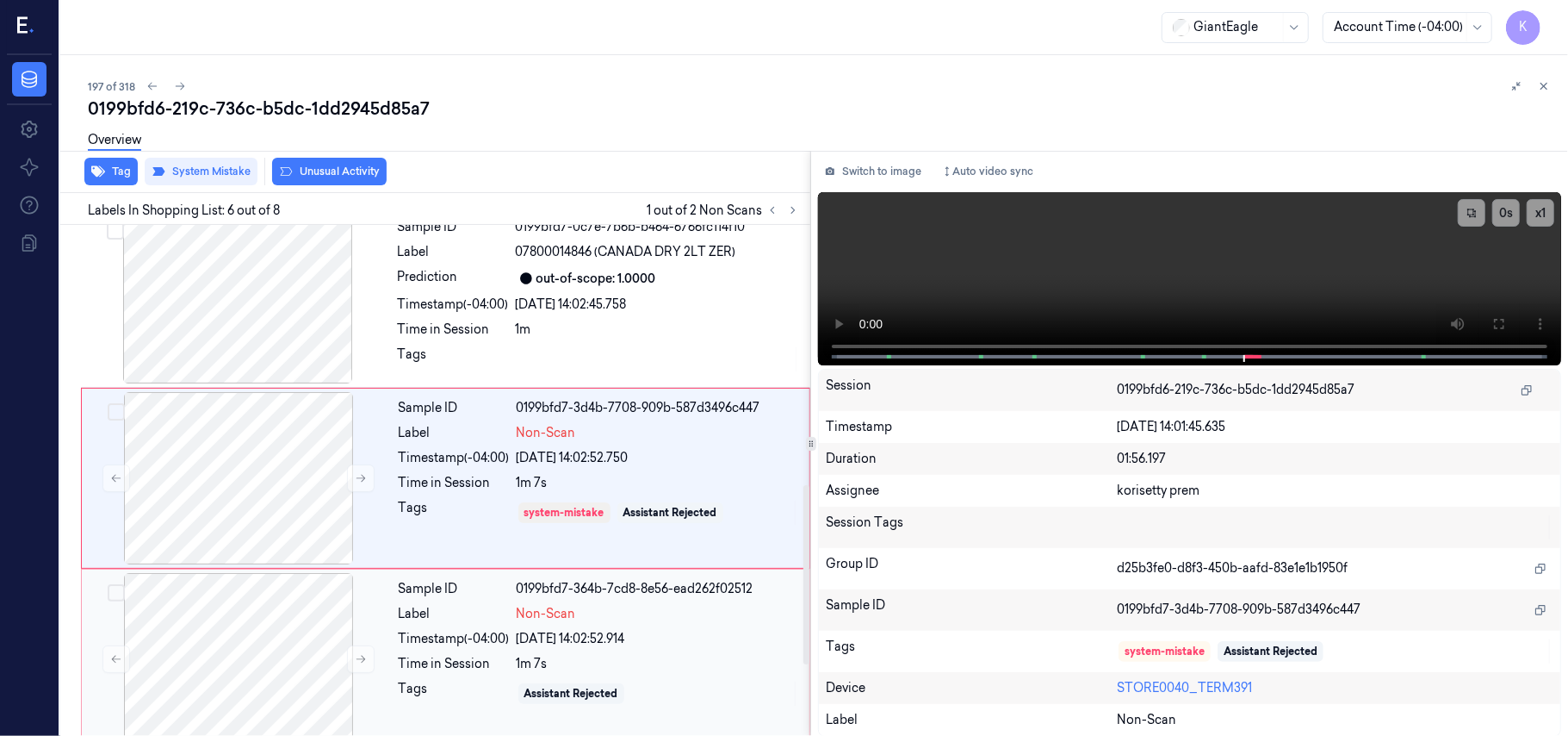
click at [617, 657] on div "Sample ID 0199bfd7-364b-7cd8-8e56-ead262f02512 Label Non-Scan Timestamp (-04:00…" at bounding box center [599, 659] width 414 height 173
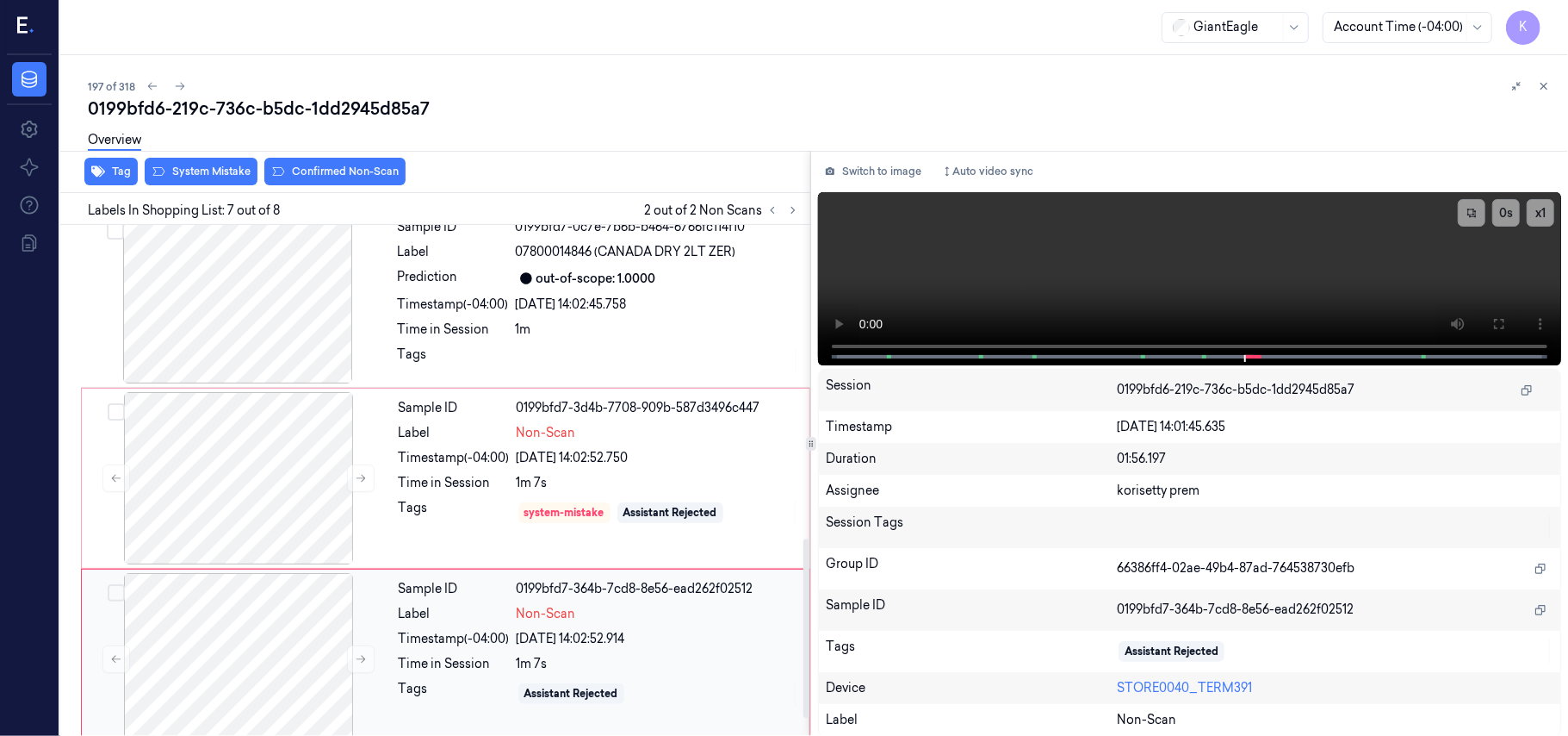
scroll to position [922, 0]
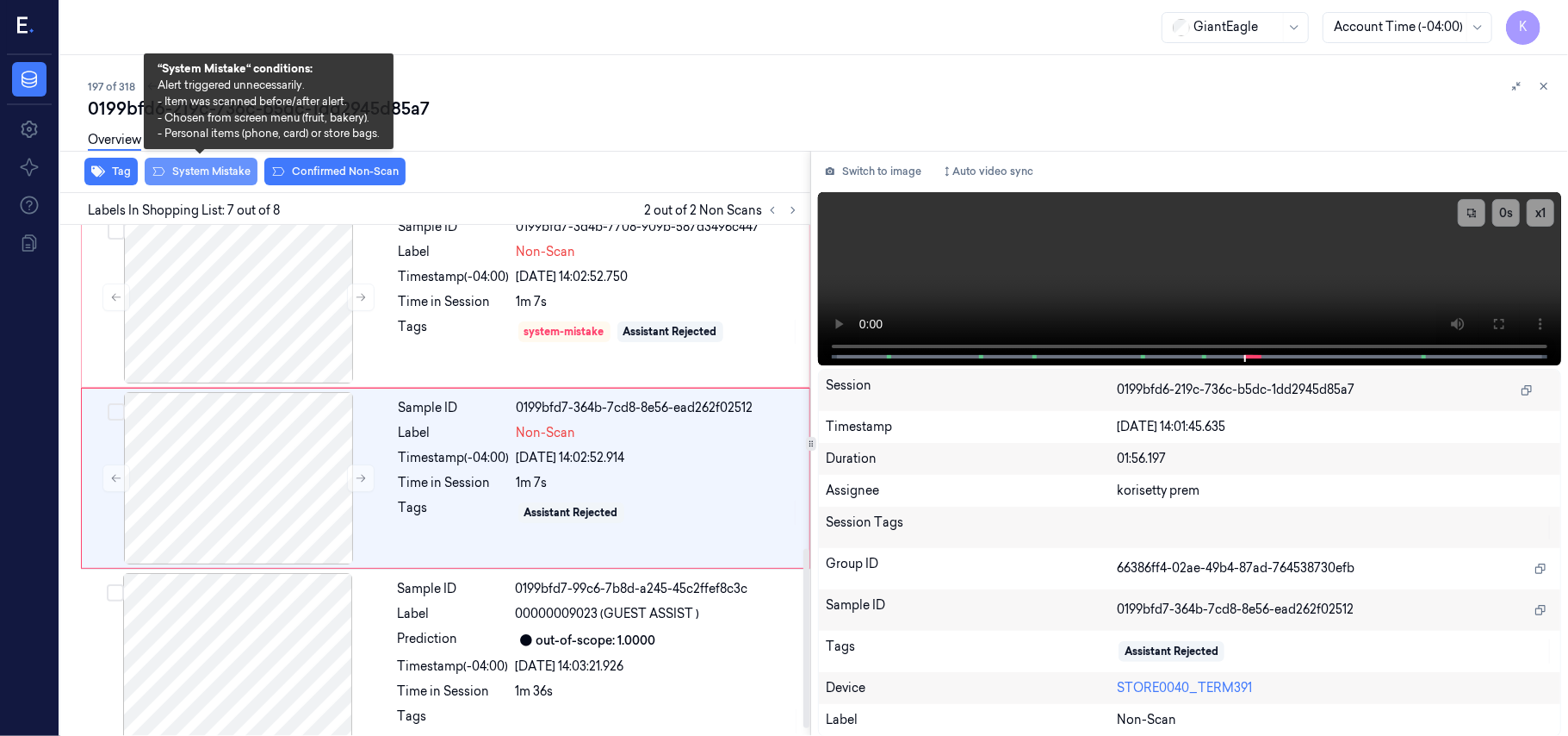
click at [235, 171] on button "System Mistake" at bounding box center [201, 172] width 113 height 28
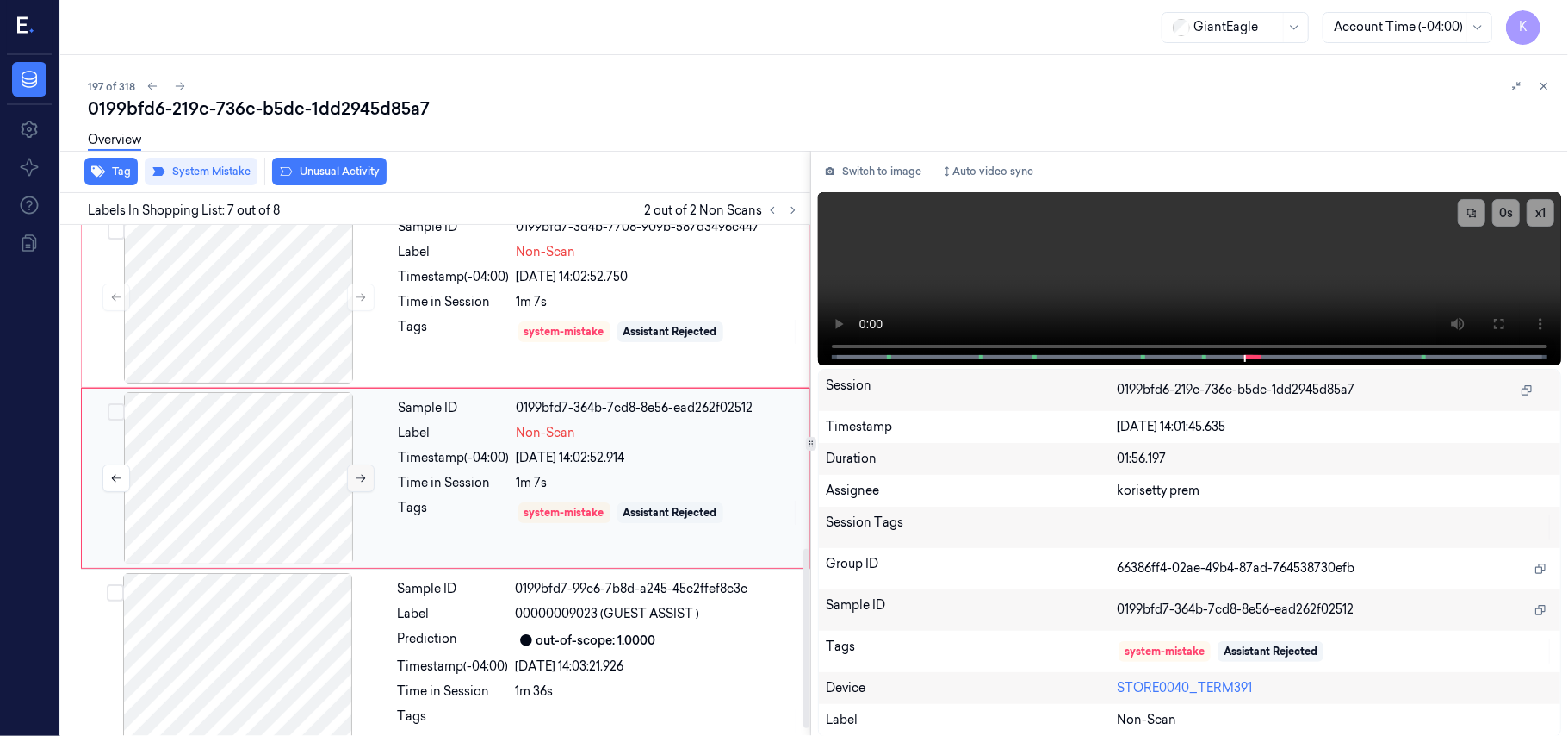
click at [359, 484] on icon at bounding box center [361, 478] width 12 height 12
click at [363, 289] on button at bounding box center [361, 297] width 28 height 28
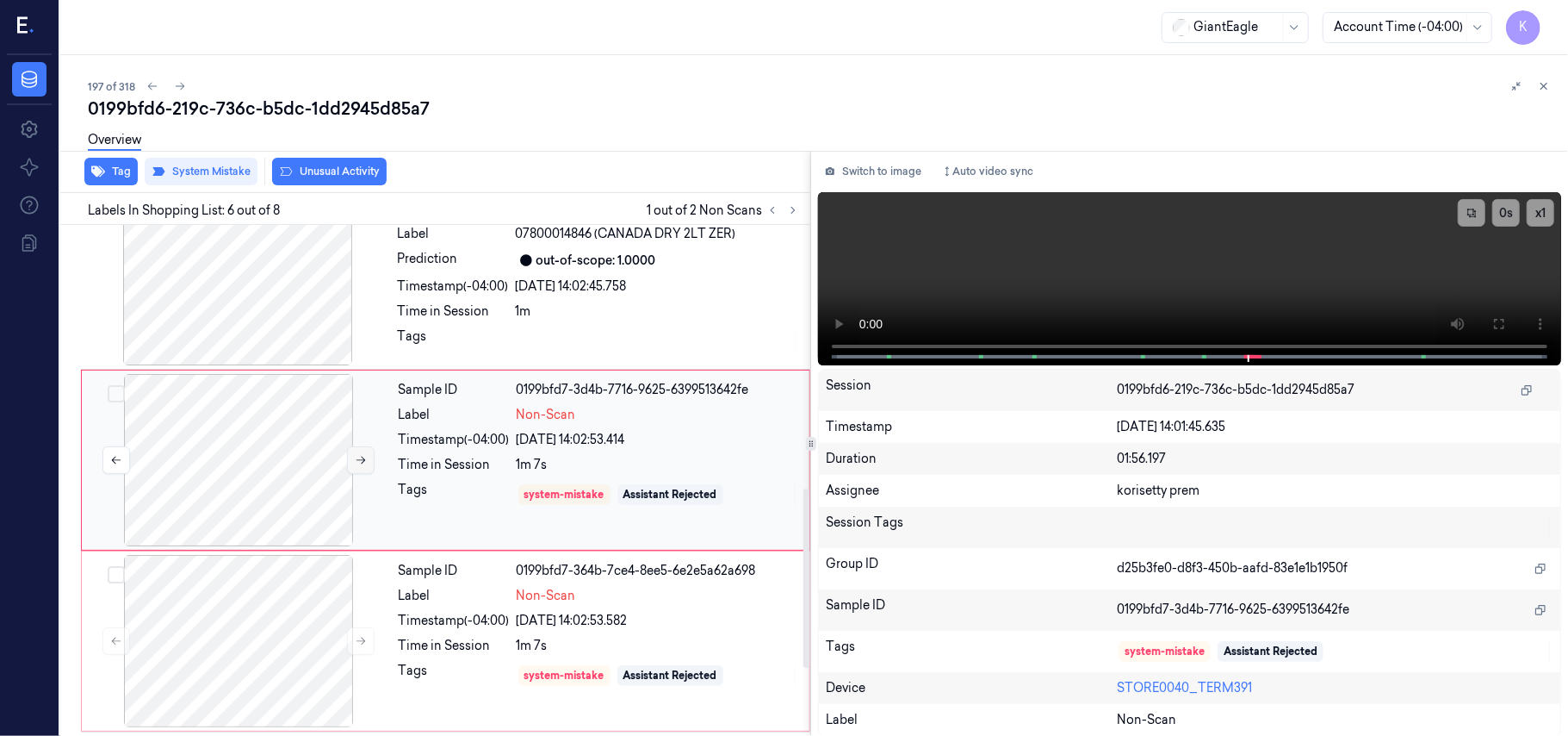
scroll to position [741, 0]
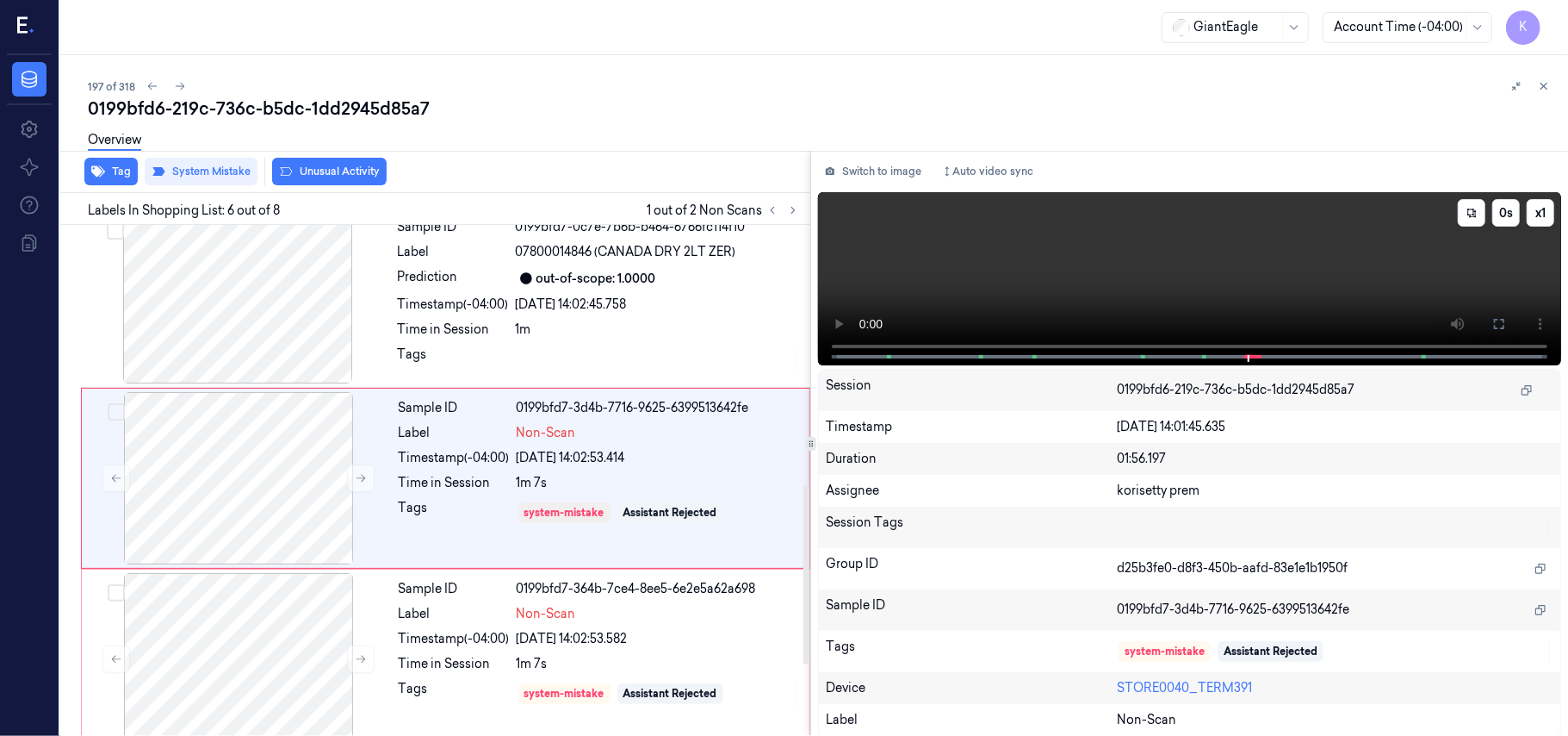
click at [1310, 239] on video at bounding box center [1189, 279] width 743 height 173
click at [1214, 274] on video at bounding box center [1189, 279] width 743 height 173
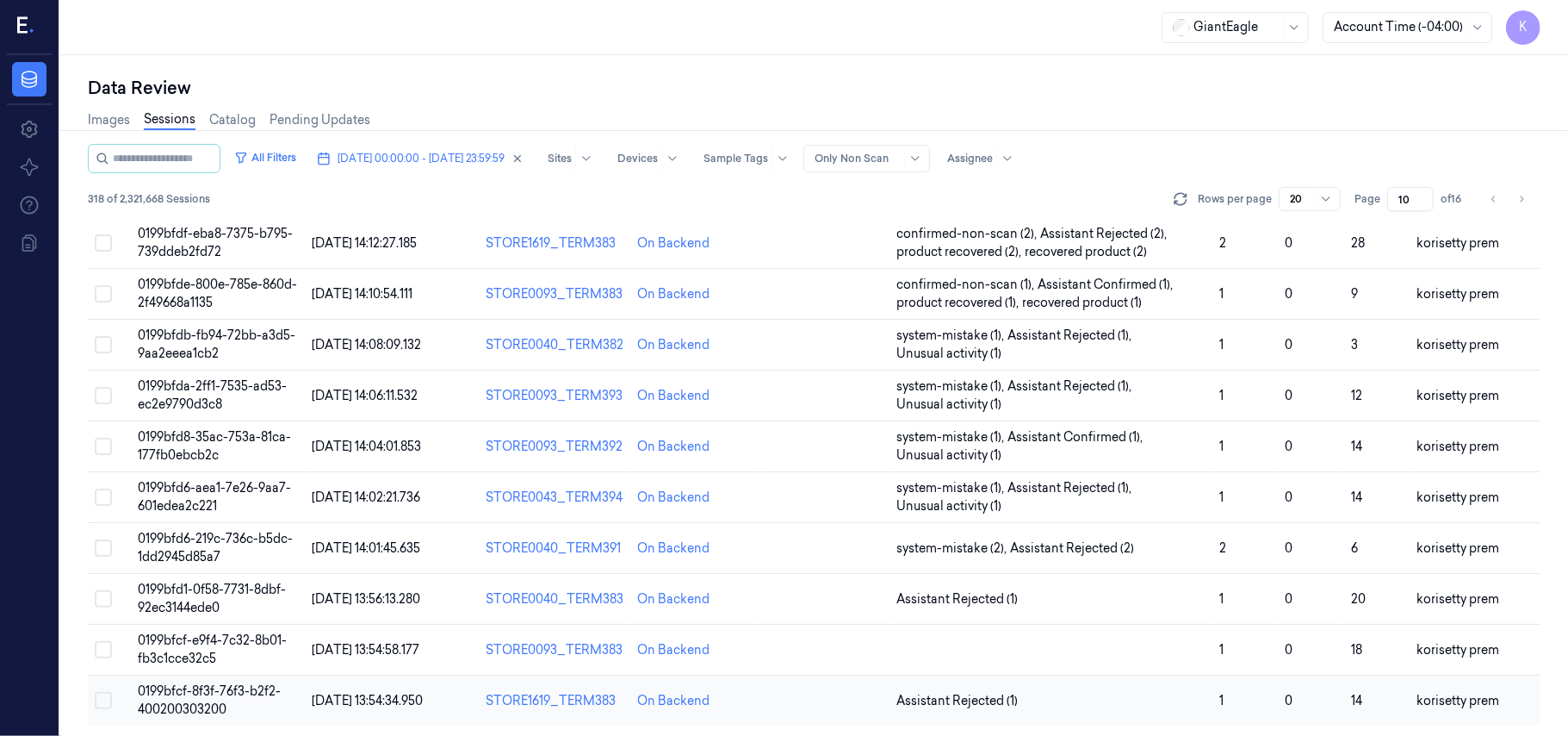
scroll to position [608, 0]
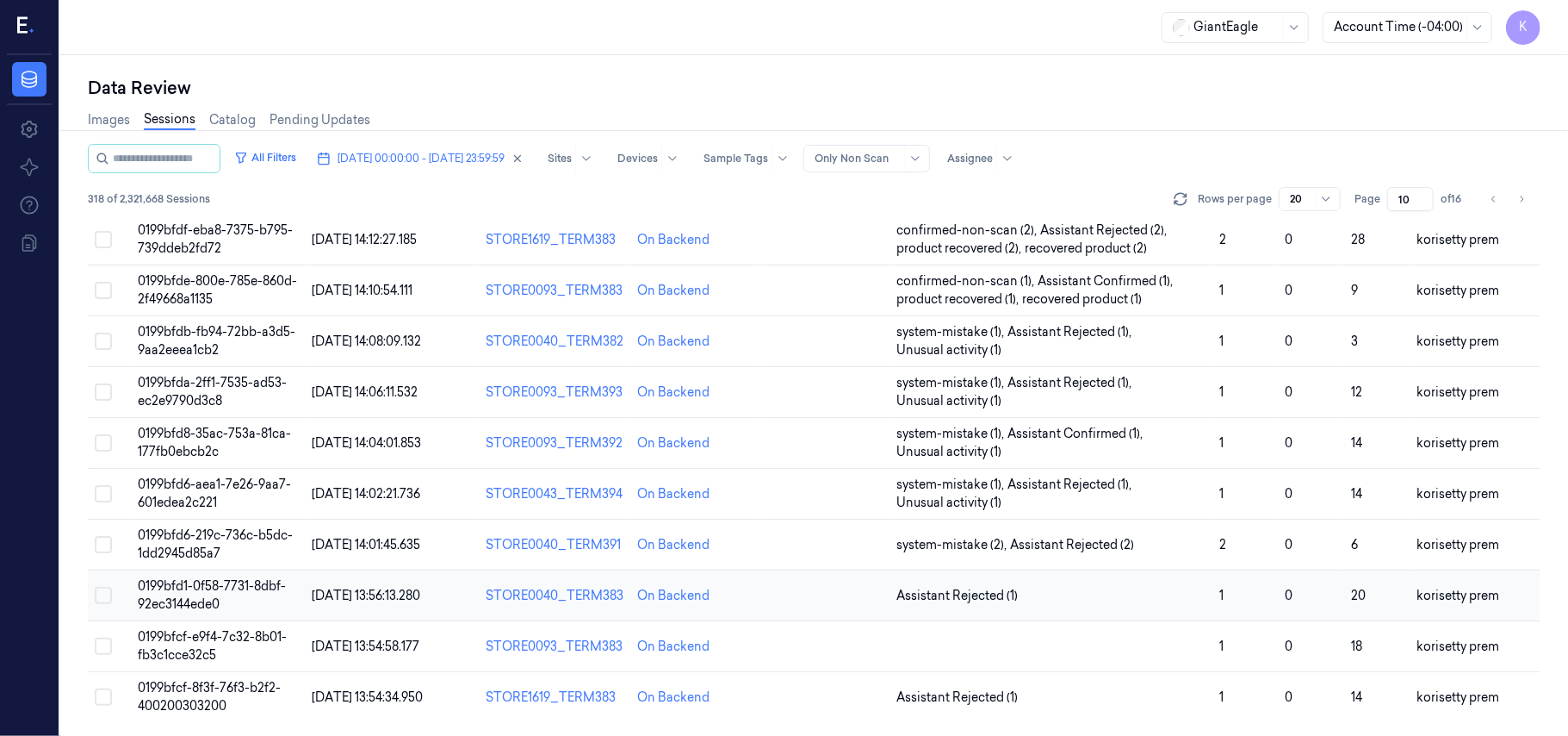
click at [1038, 591] on span "Assistant Rejected (1)" at bounding box center [1051, 595] width 309 height 18
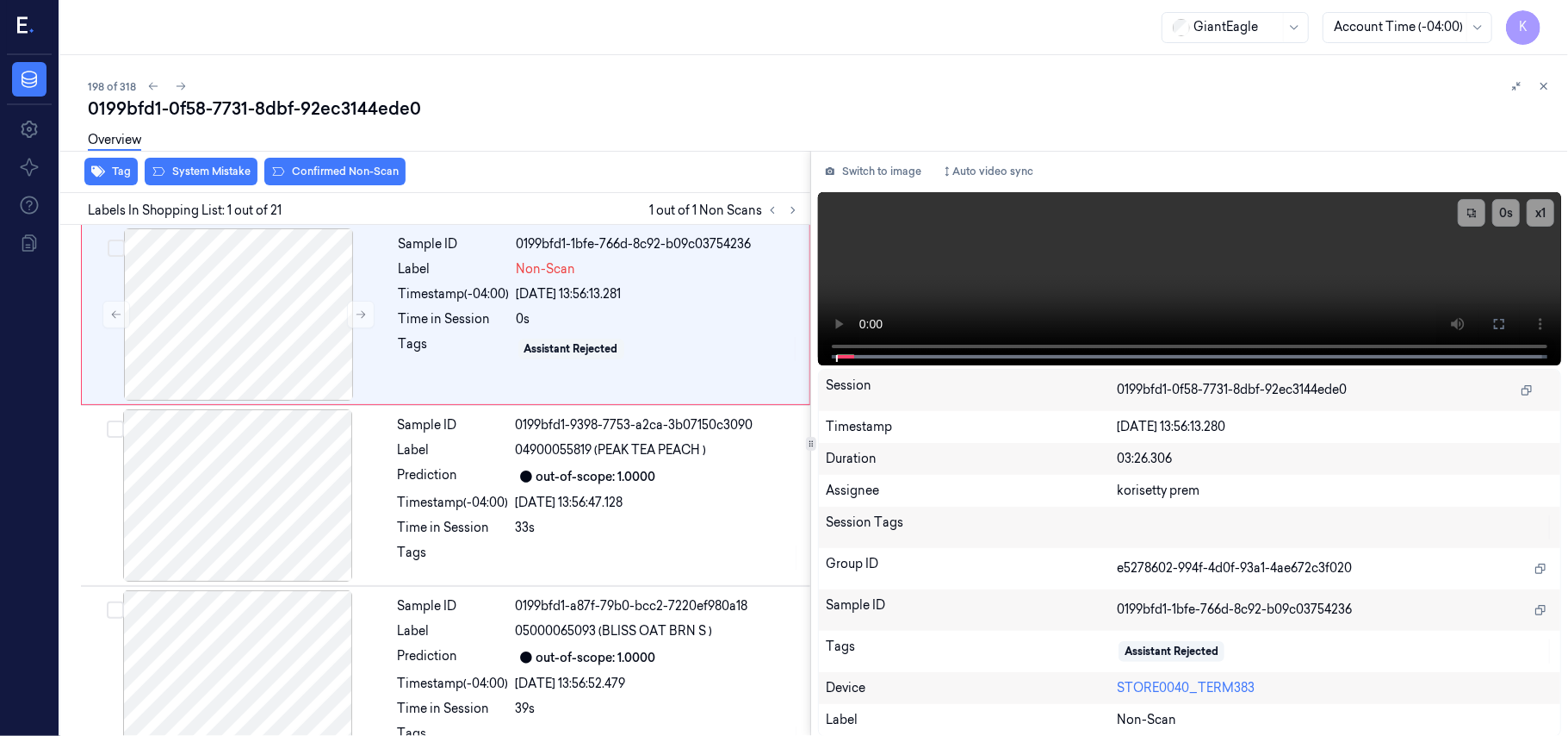
click at [655, 98] on div "0199bfd1-0f58-7731-8dbf-92ec3144ede0" at bounding box center [821, 109] width 1466 height 24
click at [1183, 245] on video at bounding box center [1189, 279] width 743 height 173
click at [287, 327] on div at bounding box center [238, 315] width 306 height 173
click at [358, 313] on icon at bounding box center [361, 314] width 12 height 12
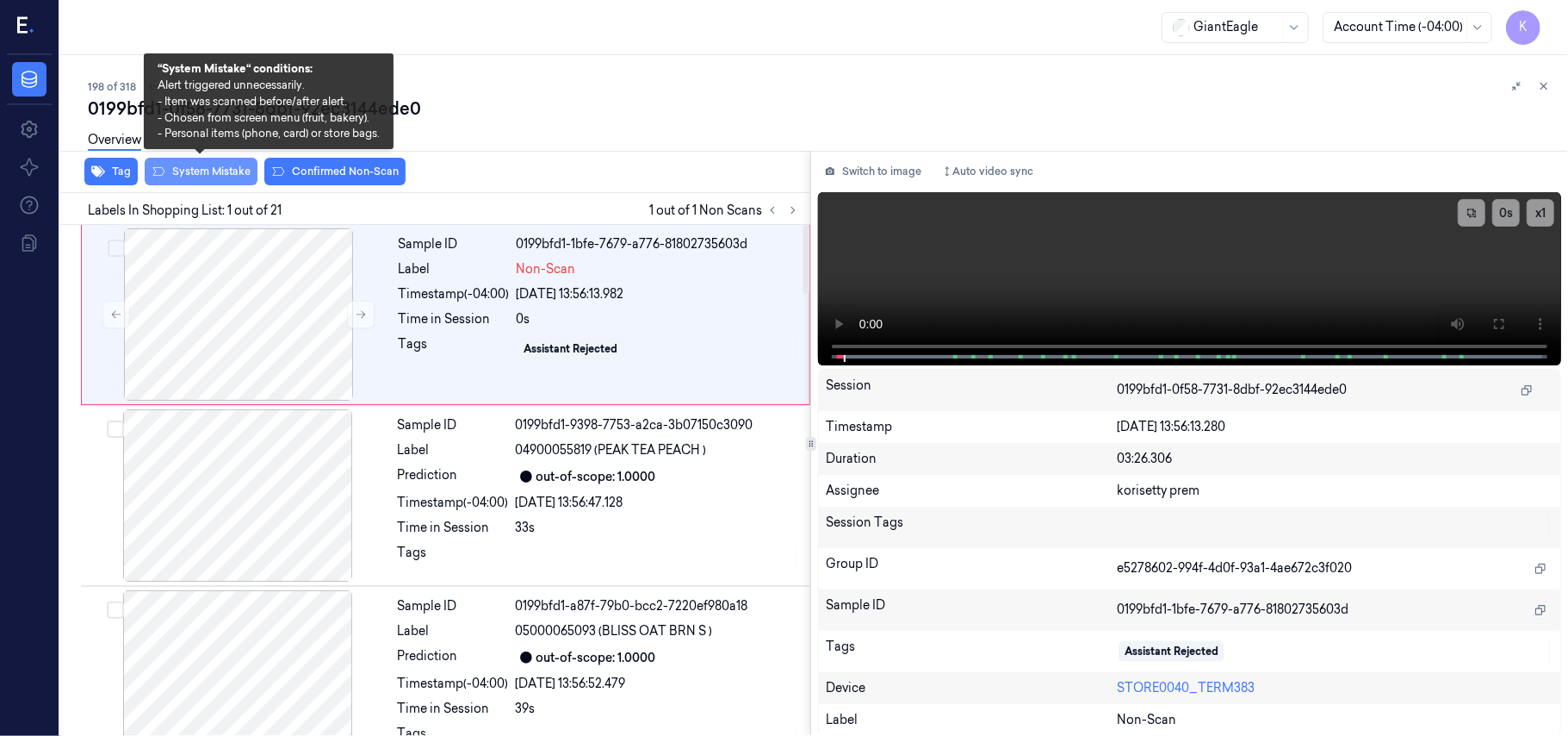
click at [216, 171] on button "System Mistake" at bounding box center [201, 172] width 113 height 28
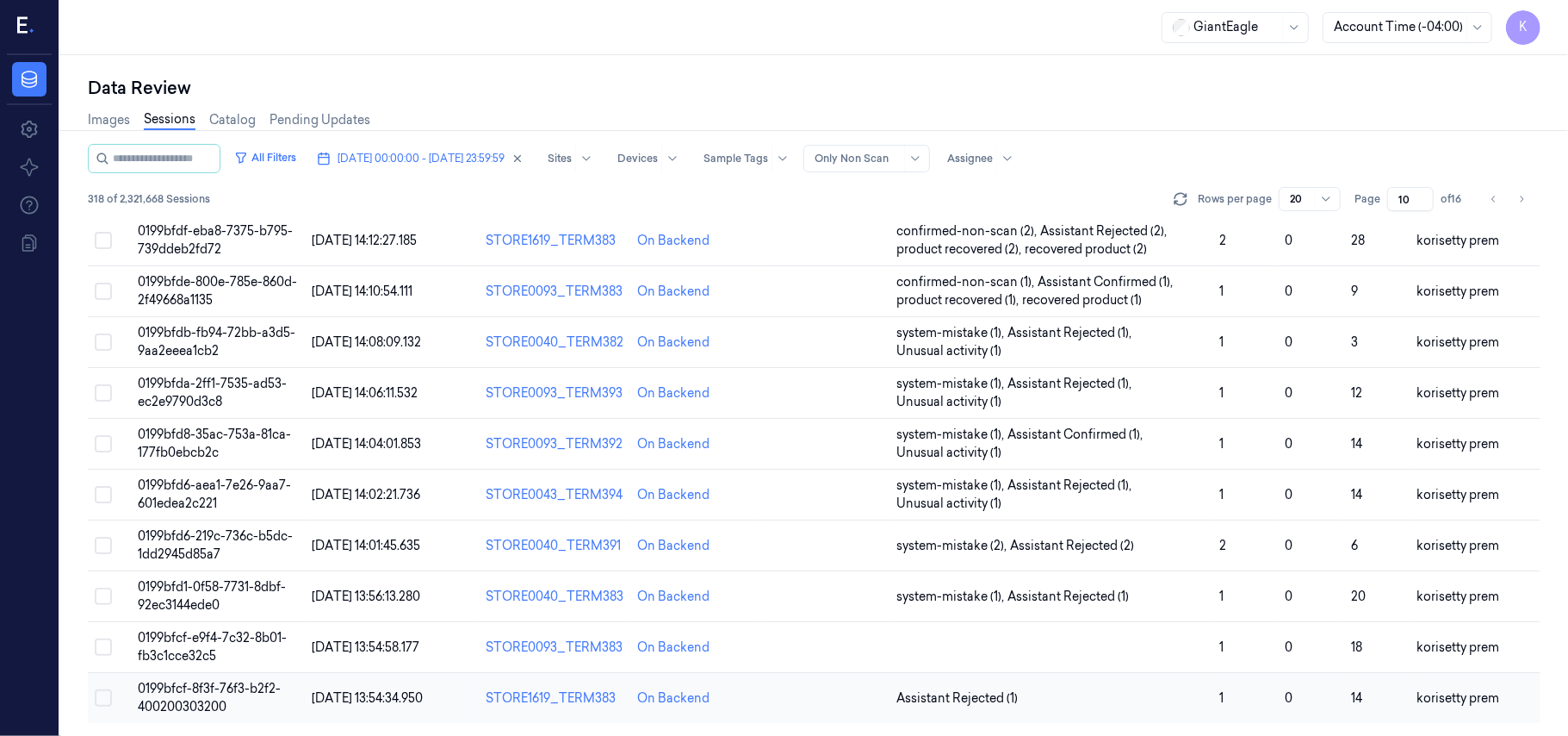
scroll to position [608, 0]
click at [1069, 632] on td at bounding box center [1051, 646] width 323 height 51
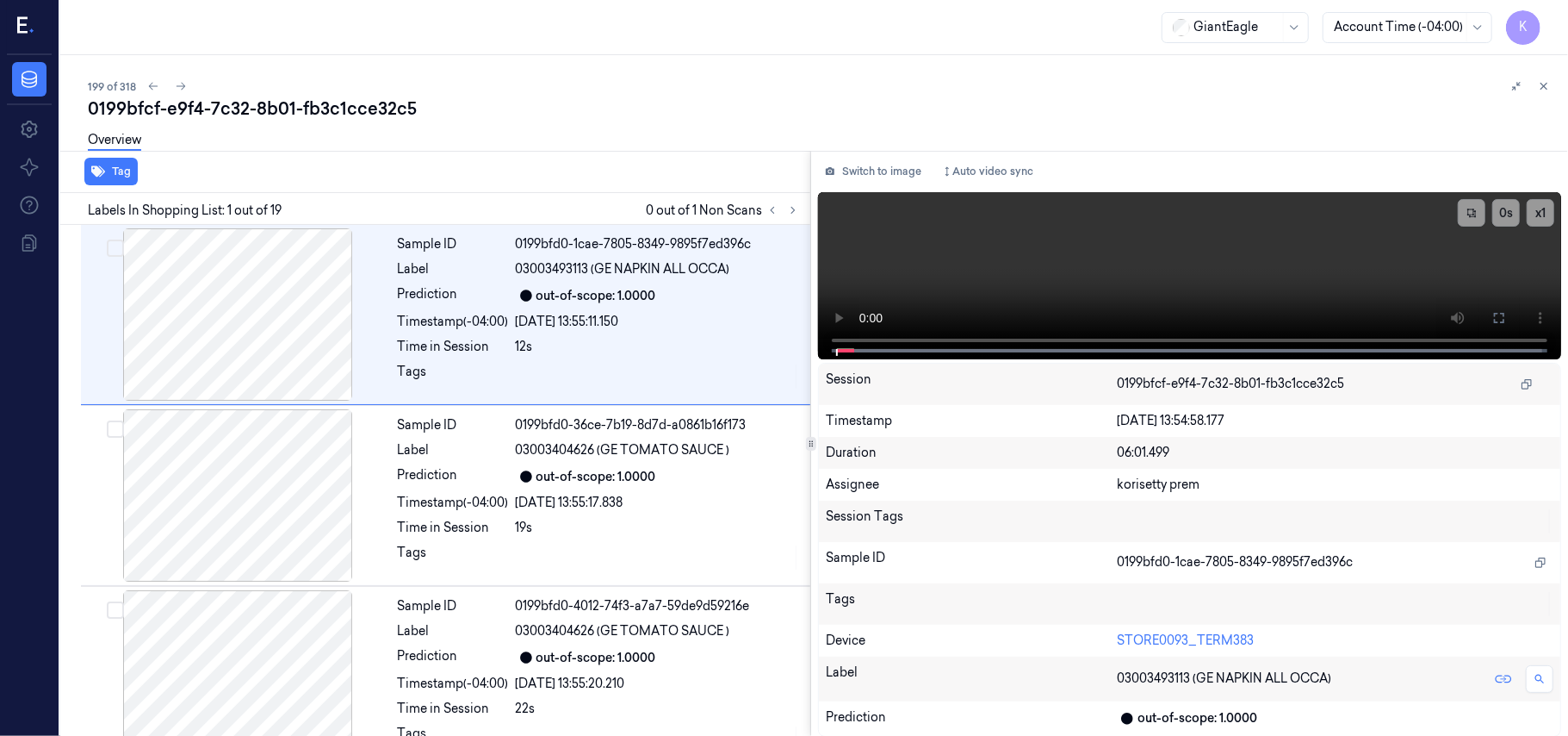
drag, startPoint x: 663, startPoint y: 107, endPoint x: 663, endPoint y: 91, distance: 16.0
click at [663, 105] on div "0199bfcf-e9f4-7c32-8b01-fb3c1cce32c5" at bounding box center [821, 109] width 1466 height 24
click at [1055, 243] on video at bounding box center [1189, 276] width 743 height 167
click at [791, 204] on icon at bounding box center [793, 211] width 12 height 12
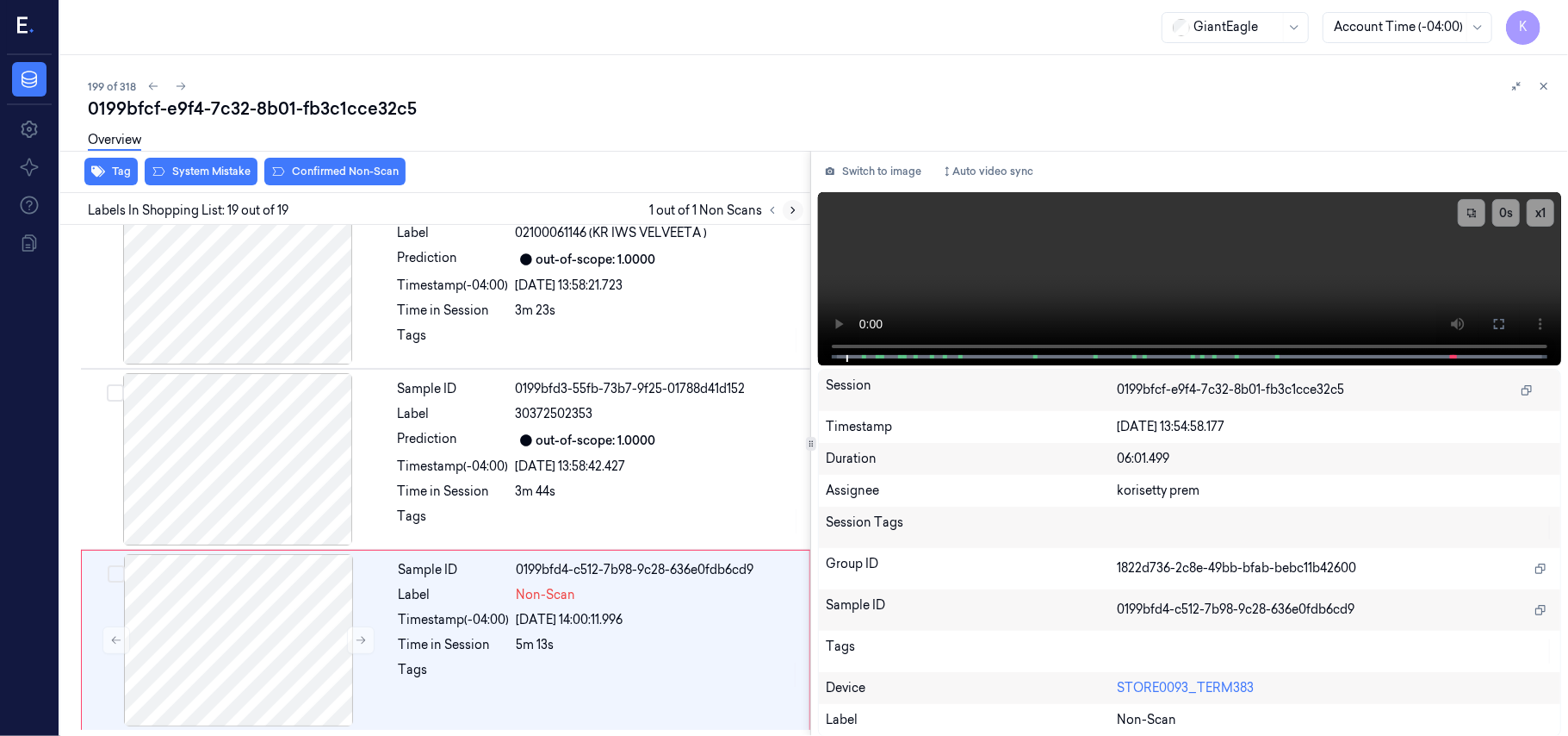
scroll to position [2941, 0]
click at [610, 443] on div "out-of-scope: 1.0000" at bounding box center [596, 440] width 120 height 18
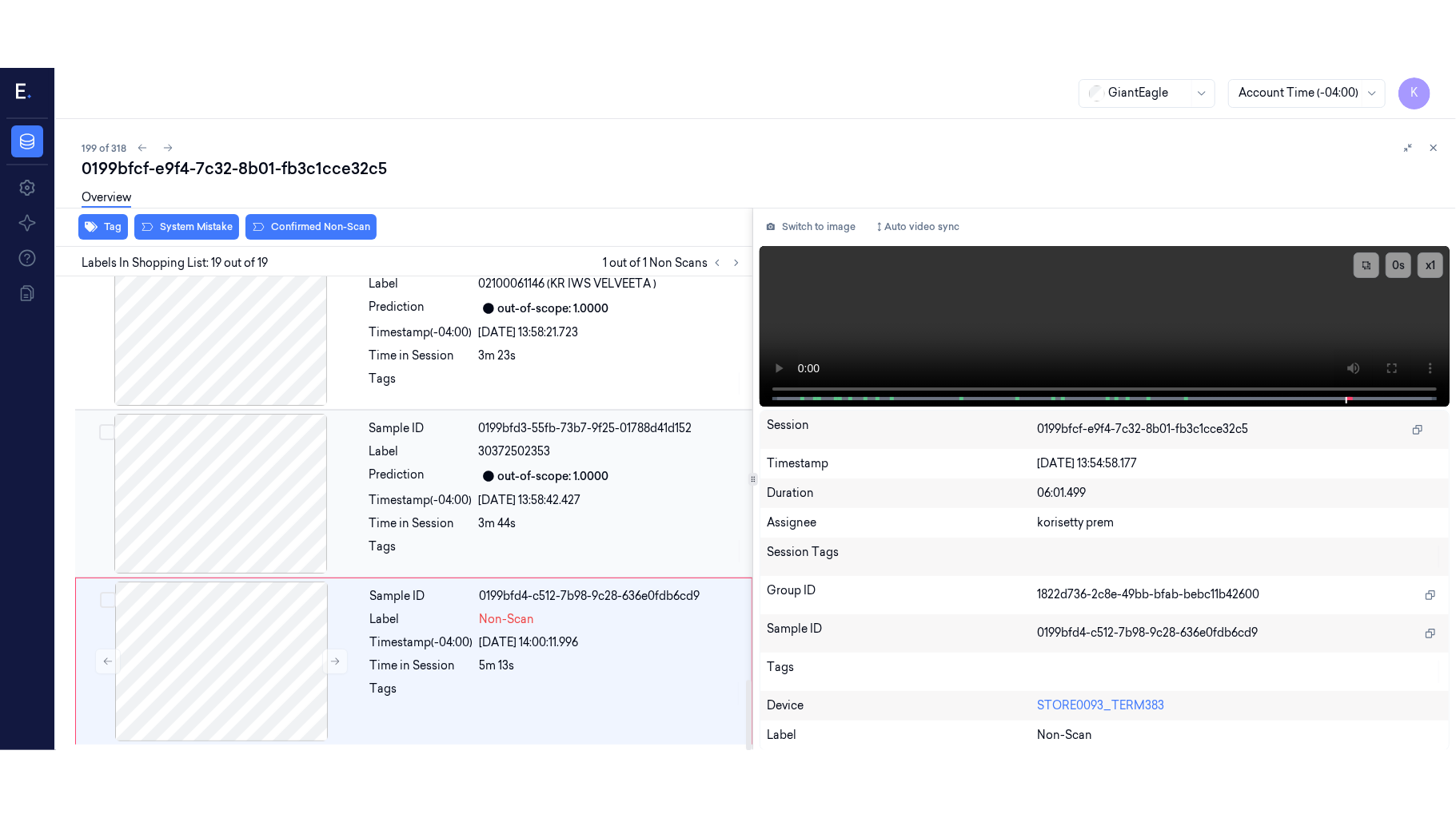
scroll to position [2707, 0]
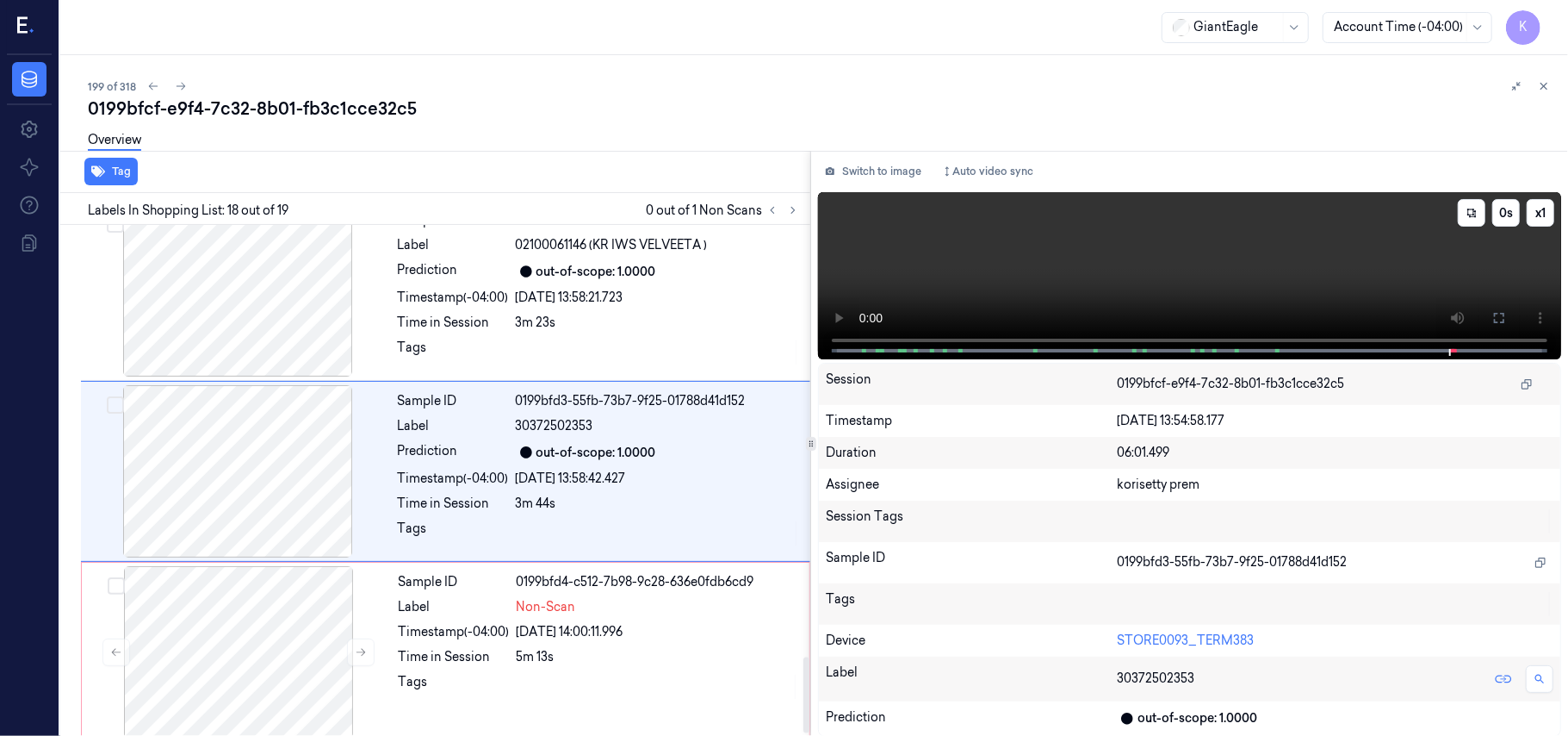
click at [1296, 274] on video at bounding box center [1189, 276] width 743 height 167
click at [1495, 318] on icon at bounding box center [1499, 318] width 10 height 10
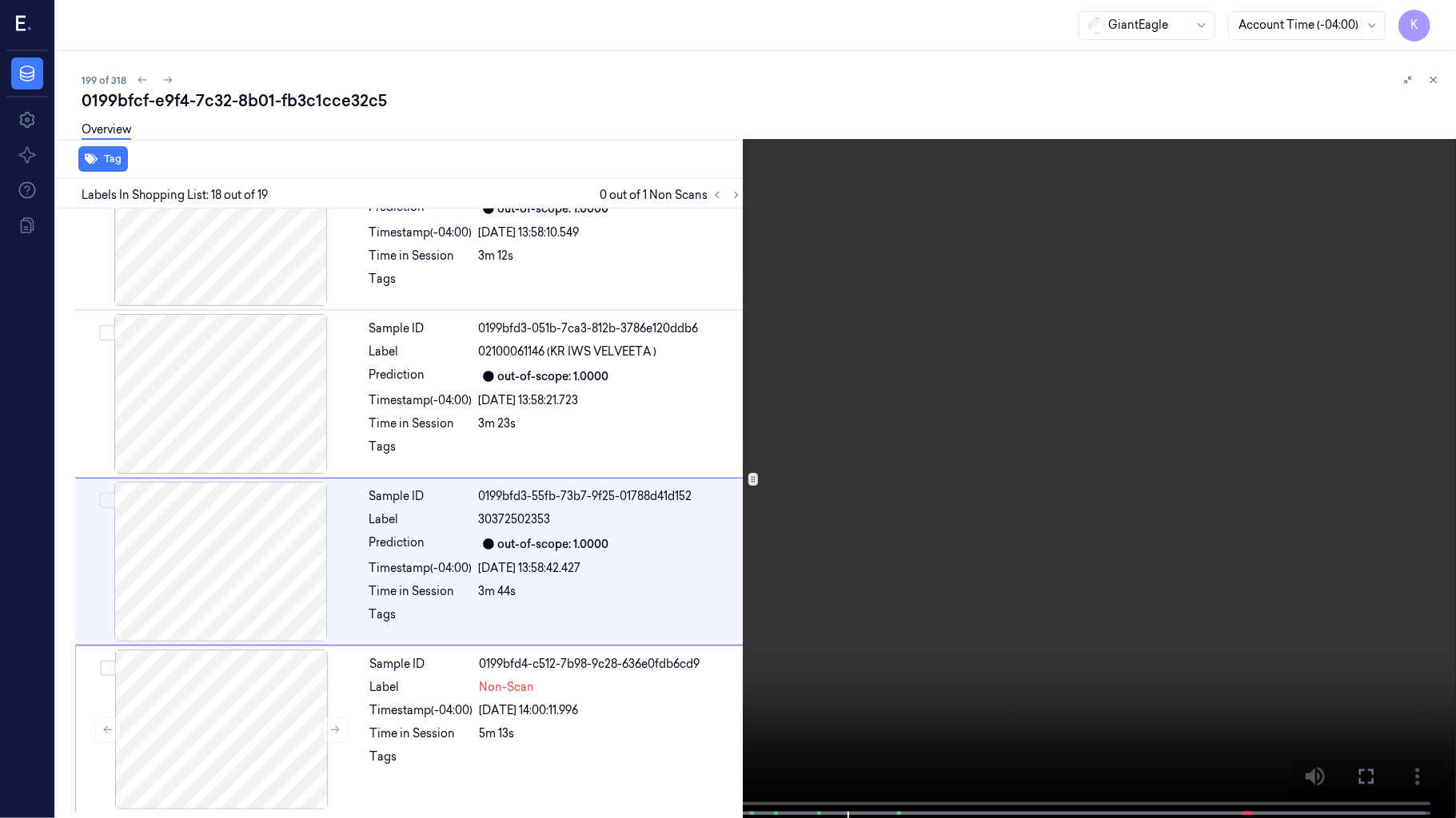
click at [1036, 595] on video at bounding box center [728, 411] width 1456 height 821
click at [606, 599] on video at bounding box center [728, 411] width 1456 height 821
click at [1433, 23] on button "x 1" at bounding box center [1437, 19] width 26 height 26
click at [1439, 11] on button "x 2" at bounding box center [1437, 19] width 26 height 26
click at [940, 238] on video at bounding box center [728, 411] width 1456 height 821
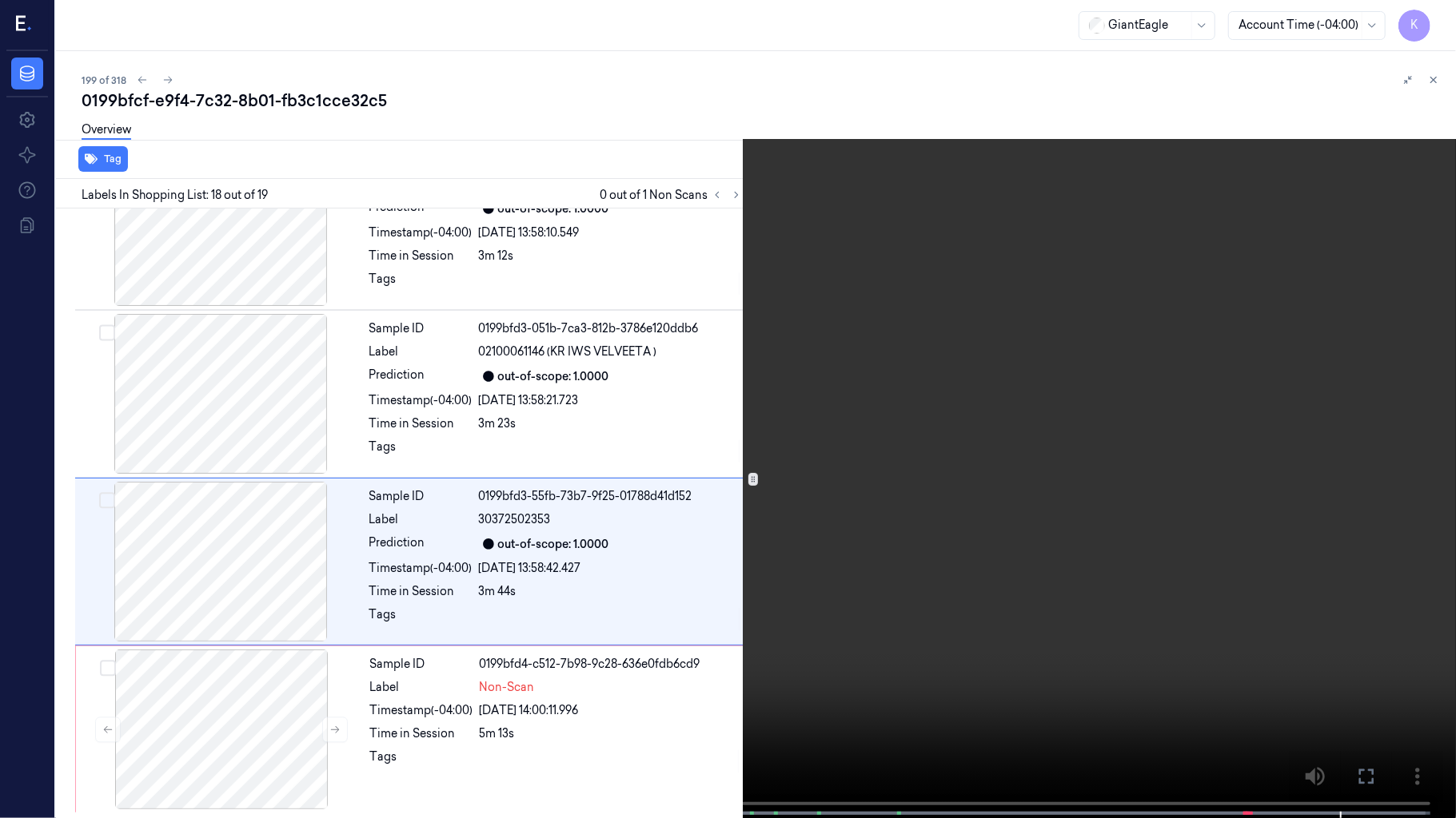
click at [756, 295] on video at bounding box center [728, 411] width 1456 height 821
click at [470, 531] on video at bounding box center [728, 411] width 1456 height 821
click at [678, 439] on video at bounding box center [728, 411] width 1456 height 821
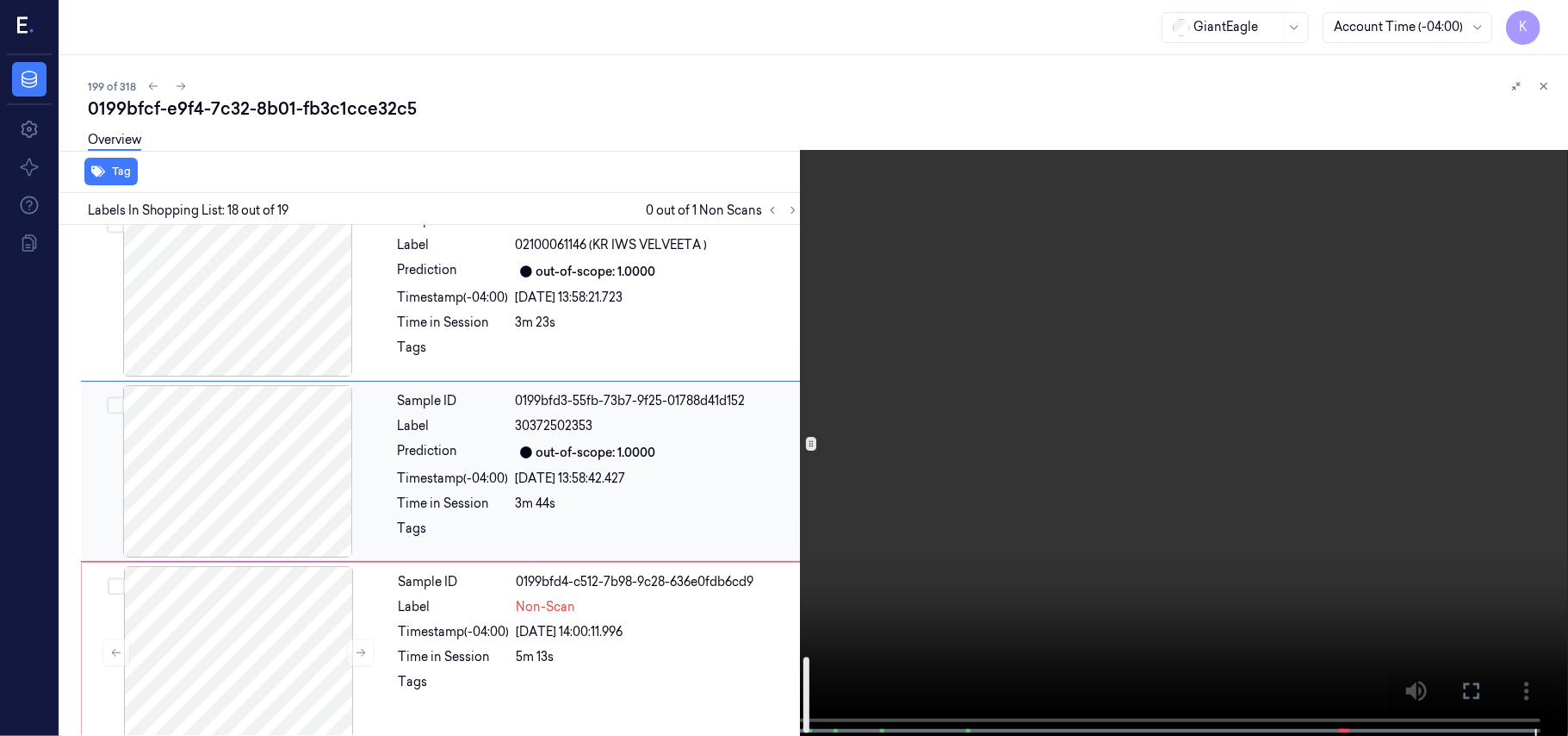
scroll to position [2941, 0]
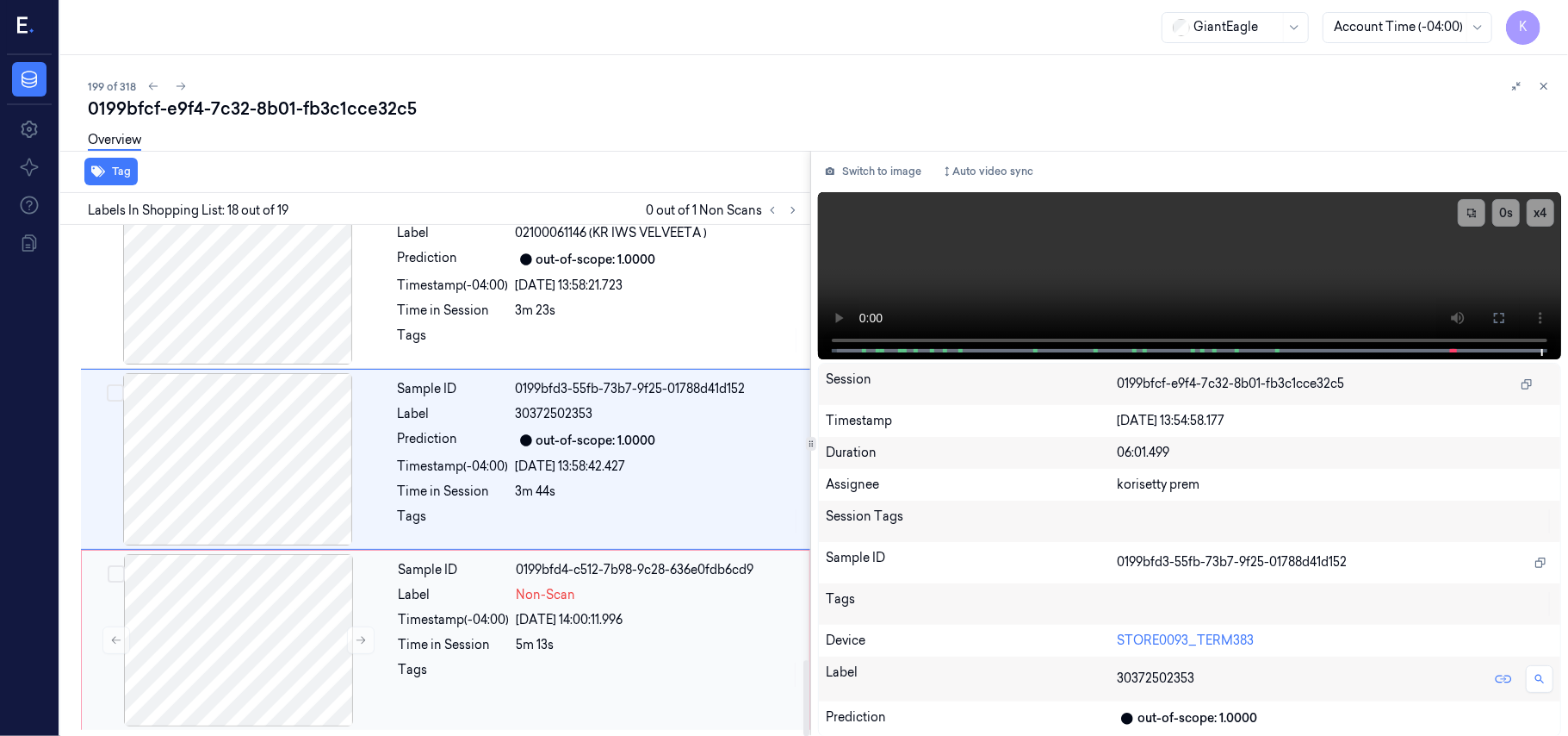
click at [407, 646] on div "Time in Session" at bounding box center [454, 645] width 111 height 18
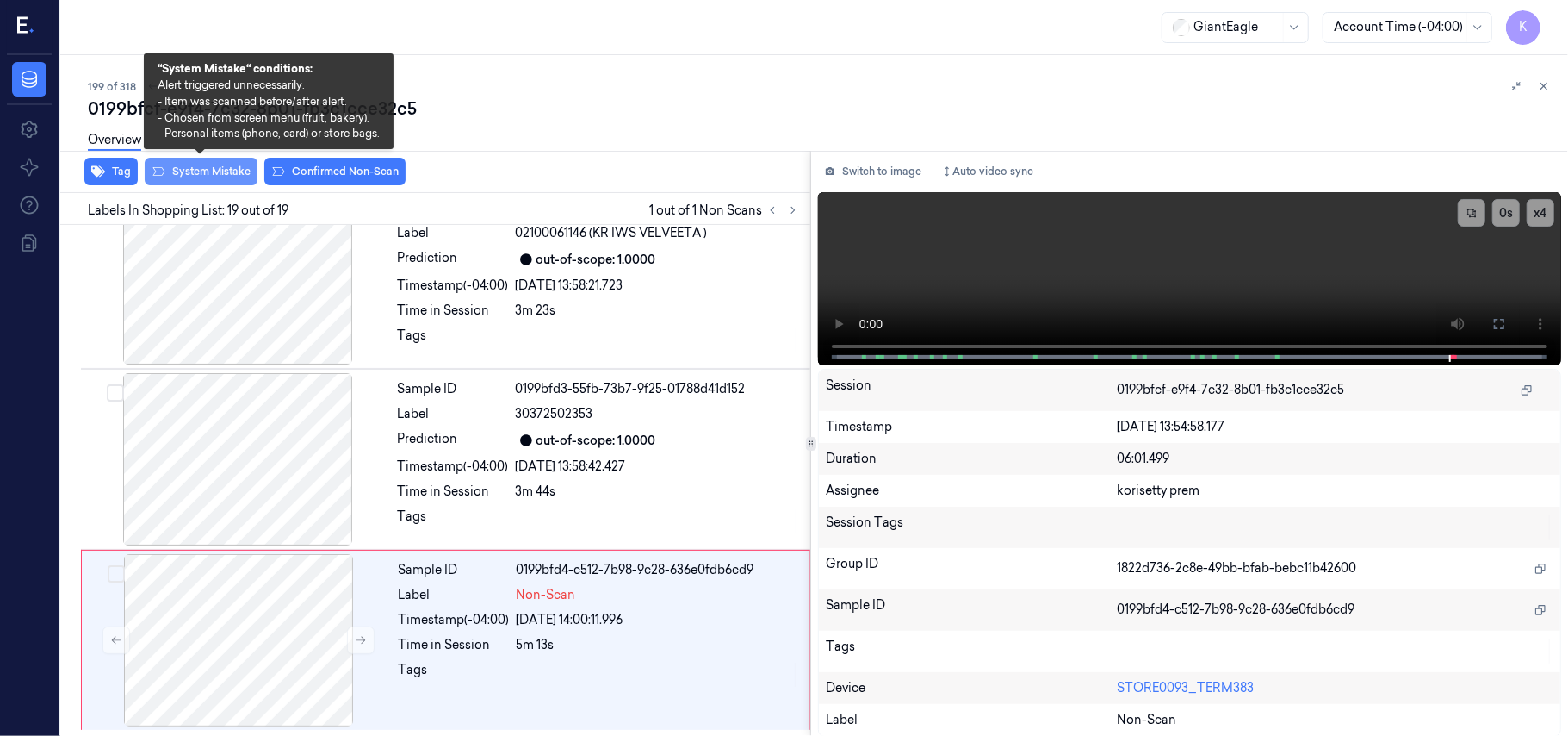
click at [183, 174] on button "System Mistake" at bounding box center [201, 172] width 113 height 28
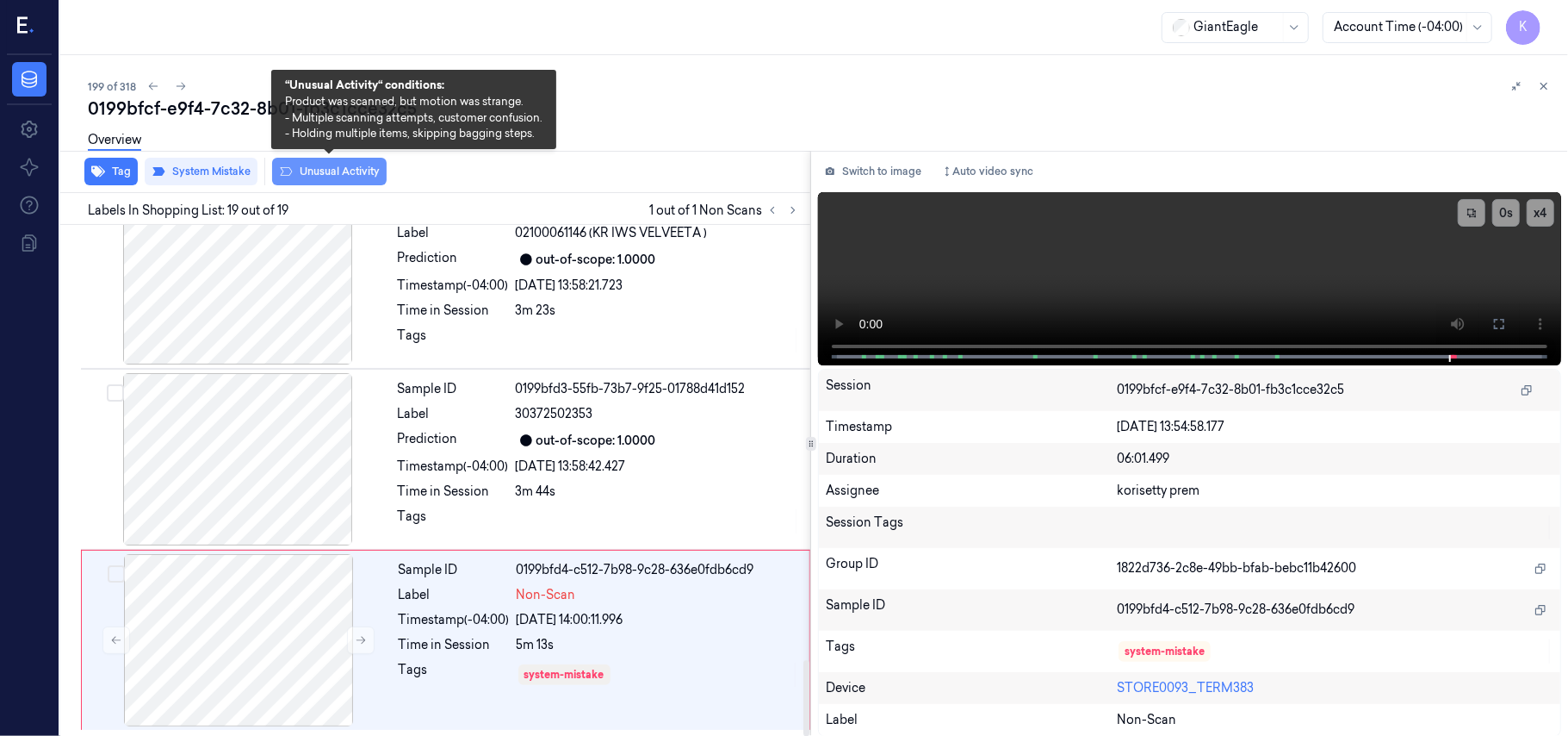
click at [327, 177] on button "Unusual Activity" at bounding box center [329, 172] width 115 height 28
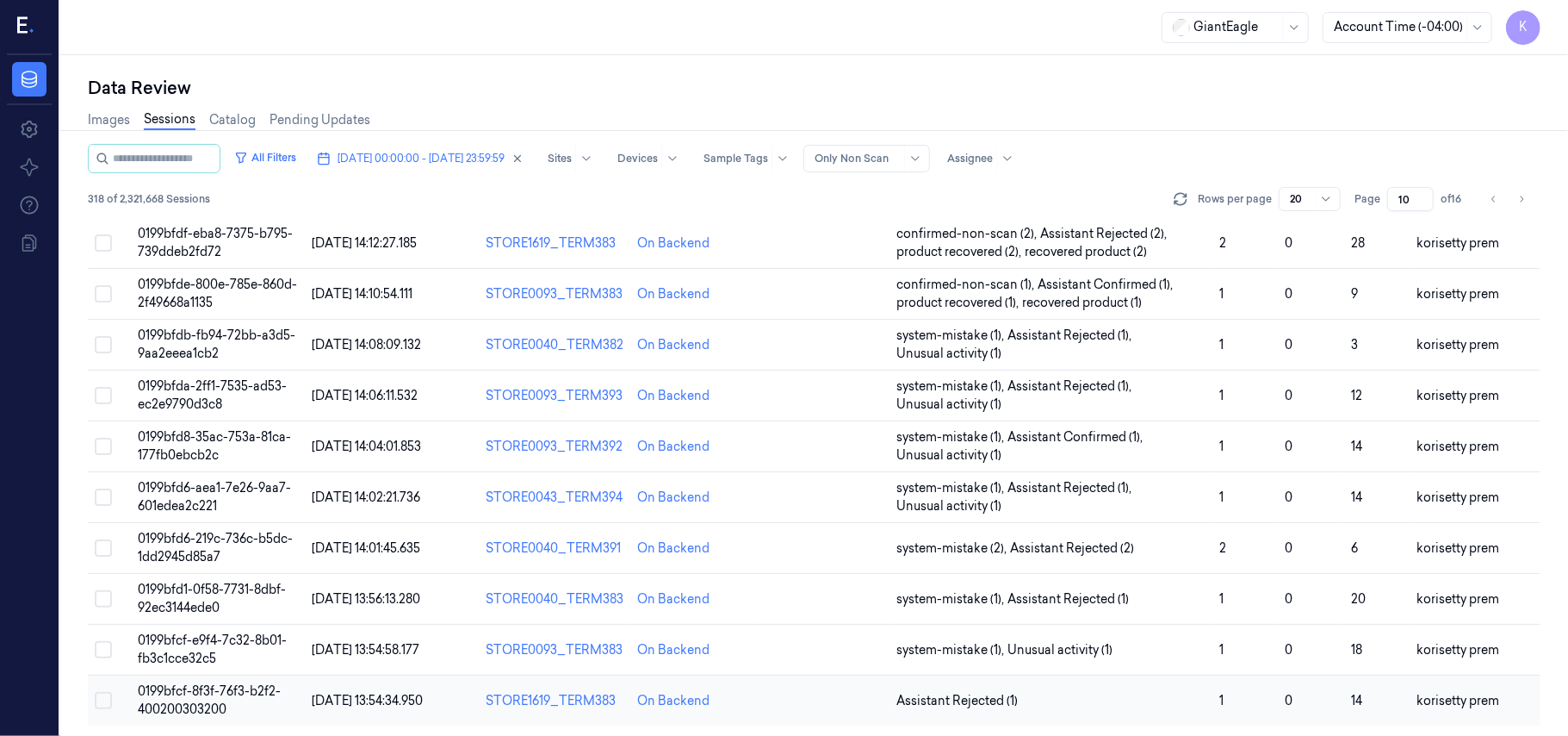
scroll to position [608, 0]
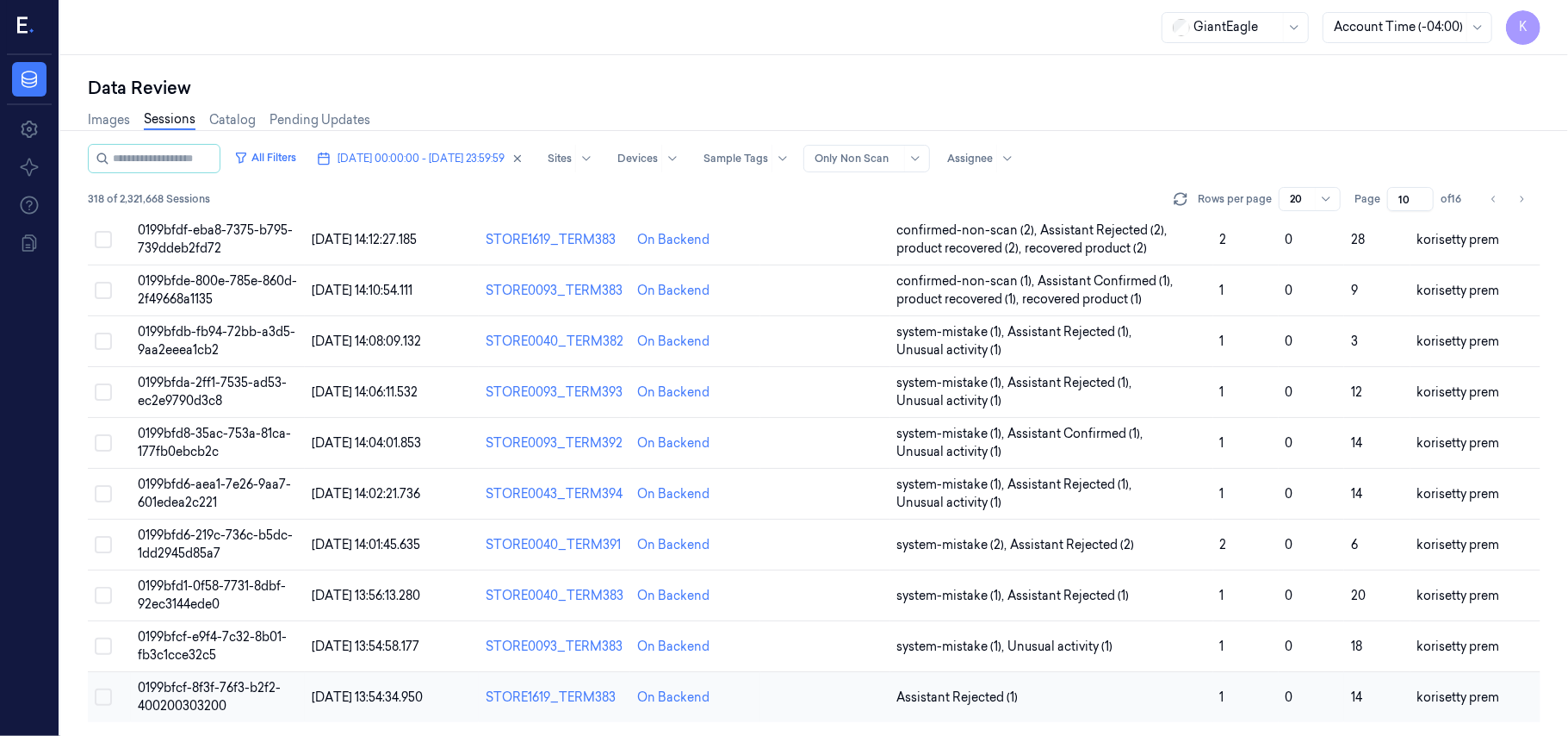
click at [1051, 714] on td "Assistant Rejected (1)" at bounding box center [1051, 697] width 323 height 51
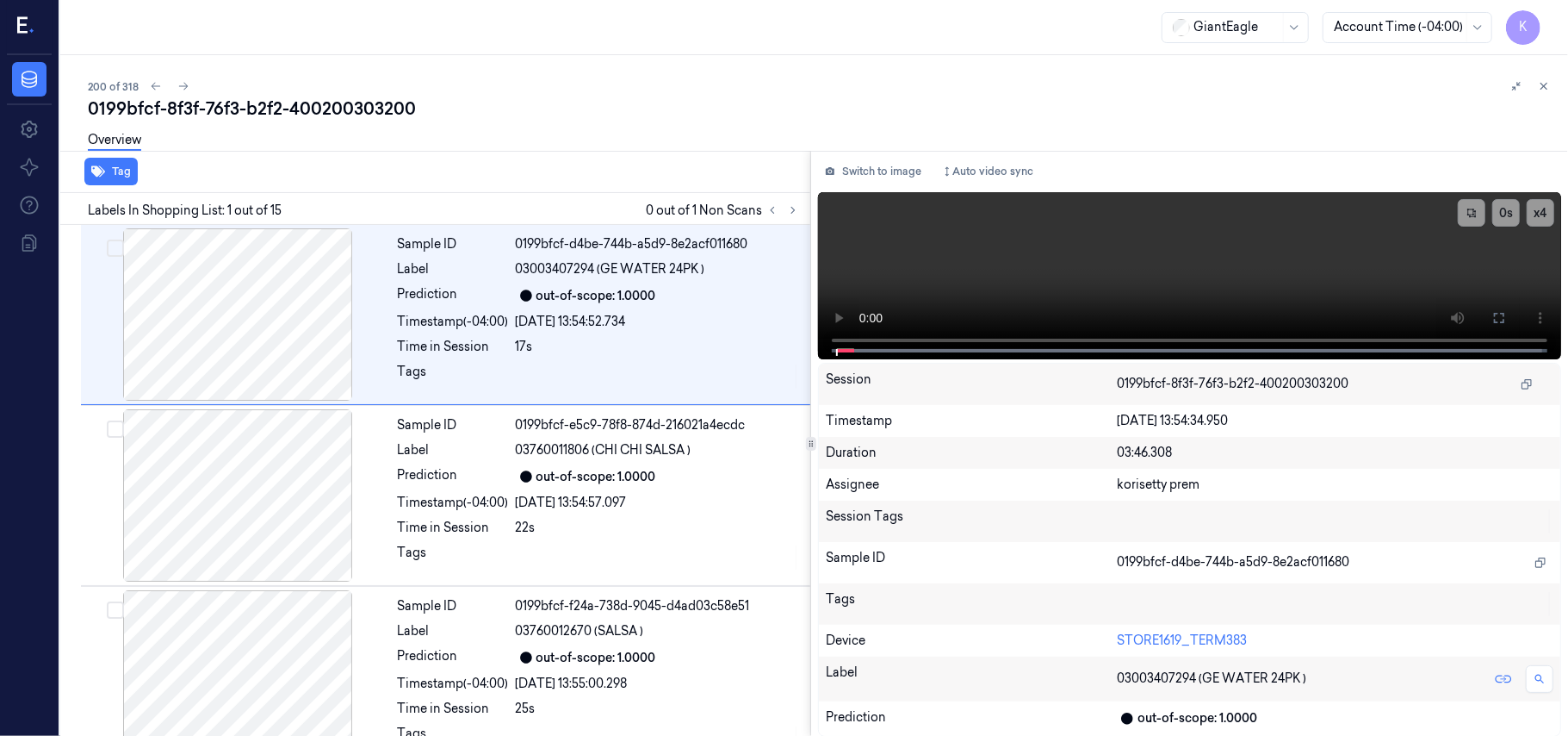
click at [598, 104] on div "0199bfcf-8f3f-76f3-b2f2-400200303200" at bounding box center [821, 109] width 1466 height 24
click at [793, 207] on icon at bounding box center [793, 211] width 12 height 12
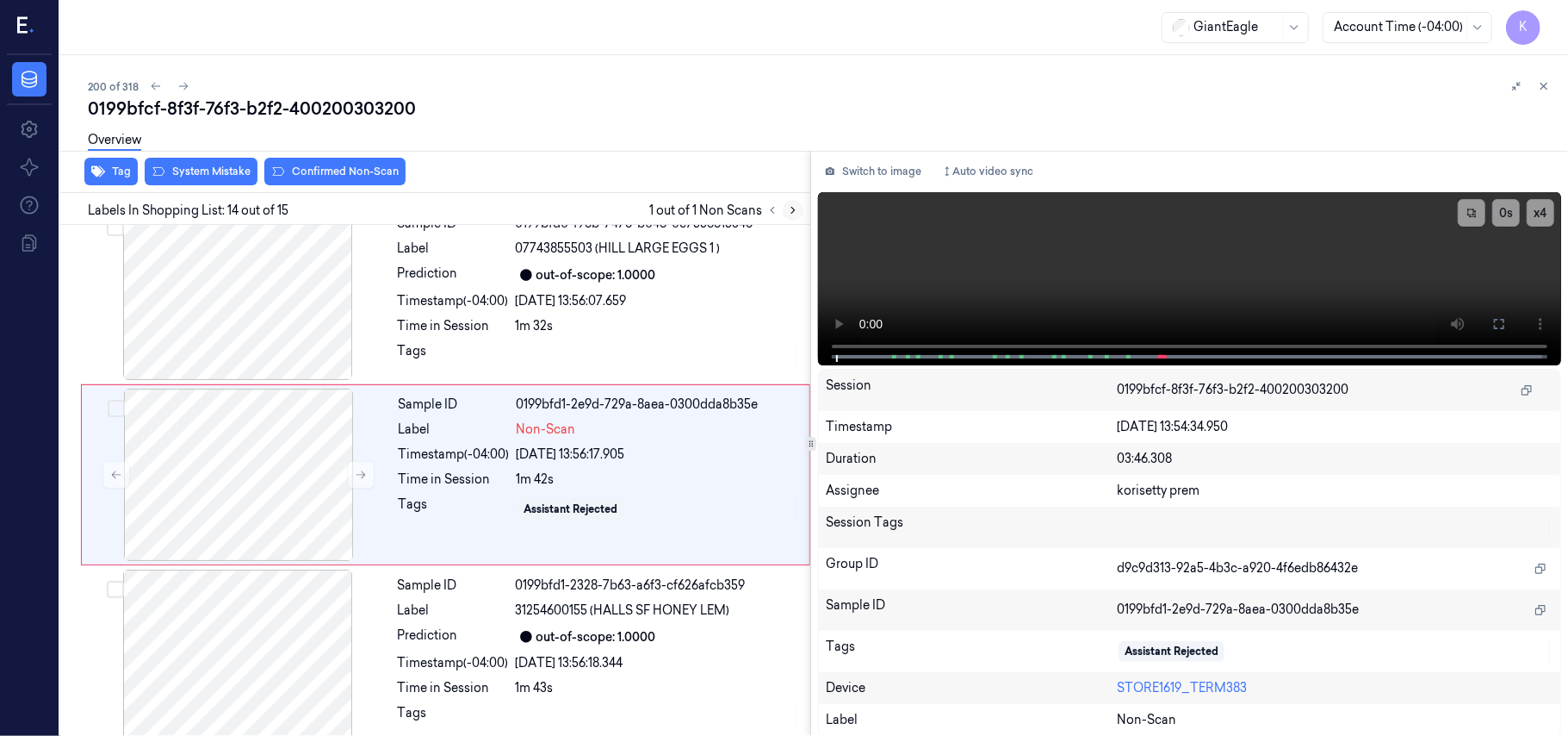
scroll to position [2192, 0]
click at [638, 280] on div "out-of-scope: 1.0000" at bounding box center [596, 274] width 120 height 18
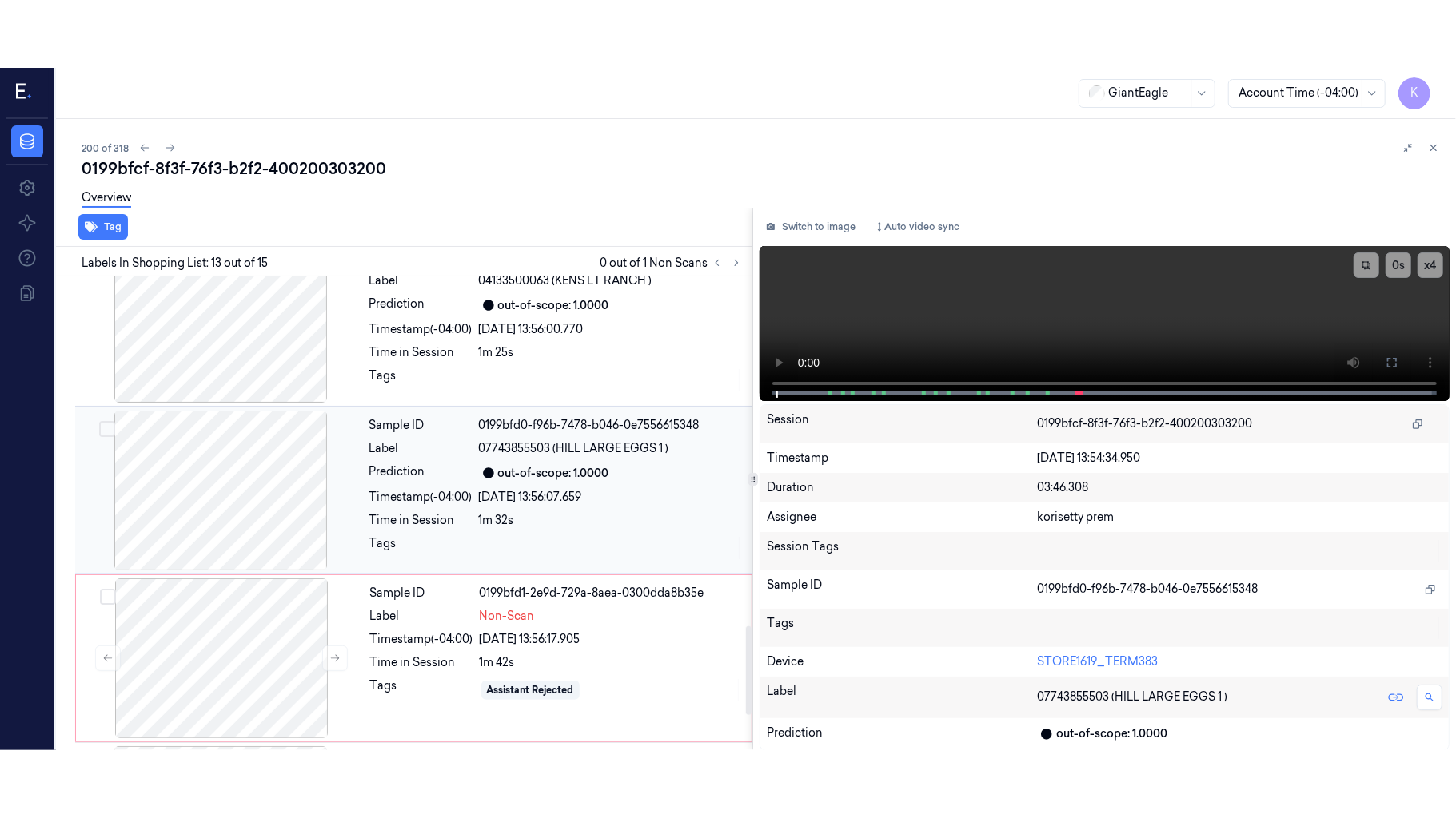
scroll to position [1865, 0]
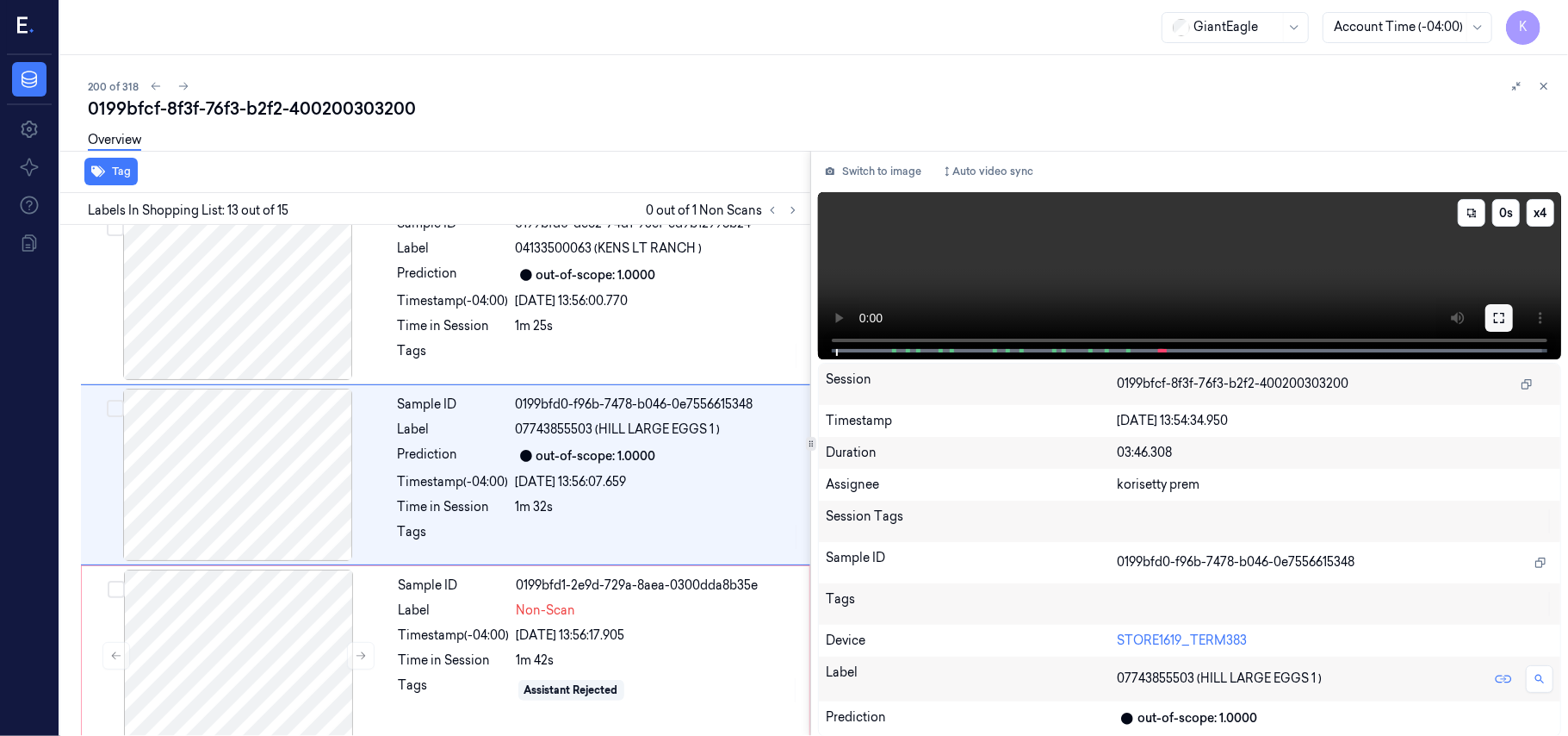
click at [1498, 313] on icon at bounding box center [1499, 318] width 14 height 14
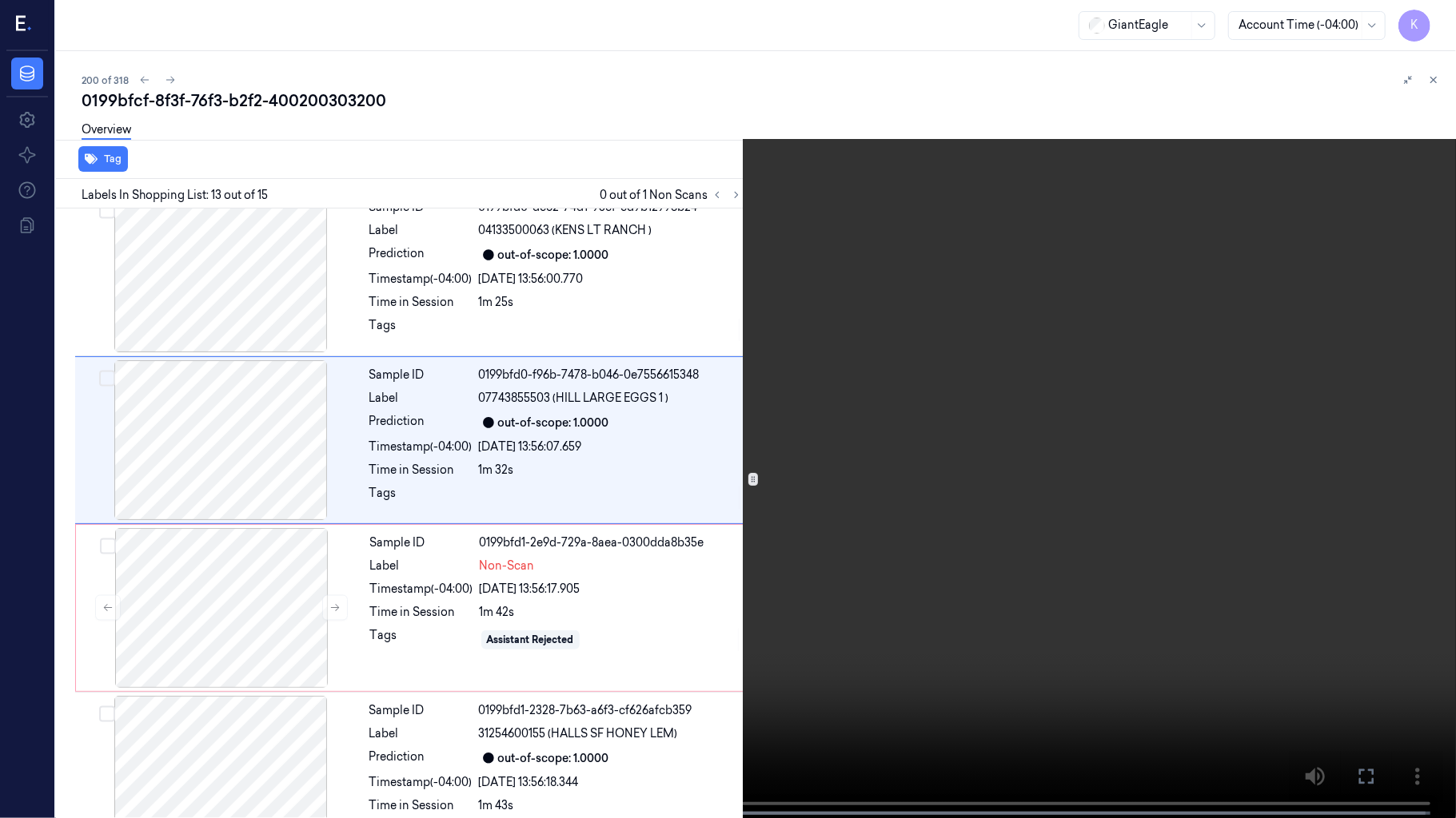
click at [1001, 505] on video at bounding box center [728, 411] width 1456 height 821
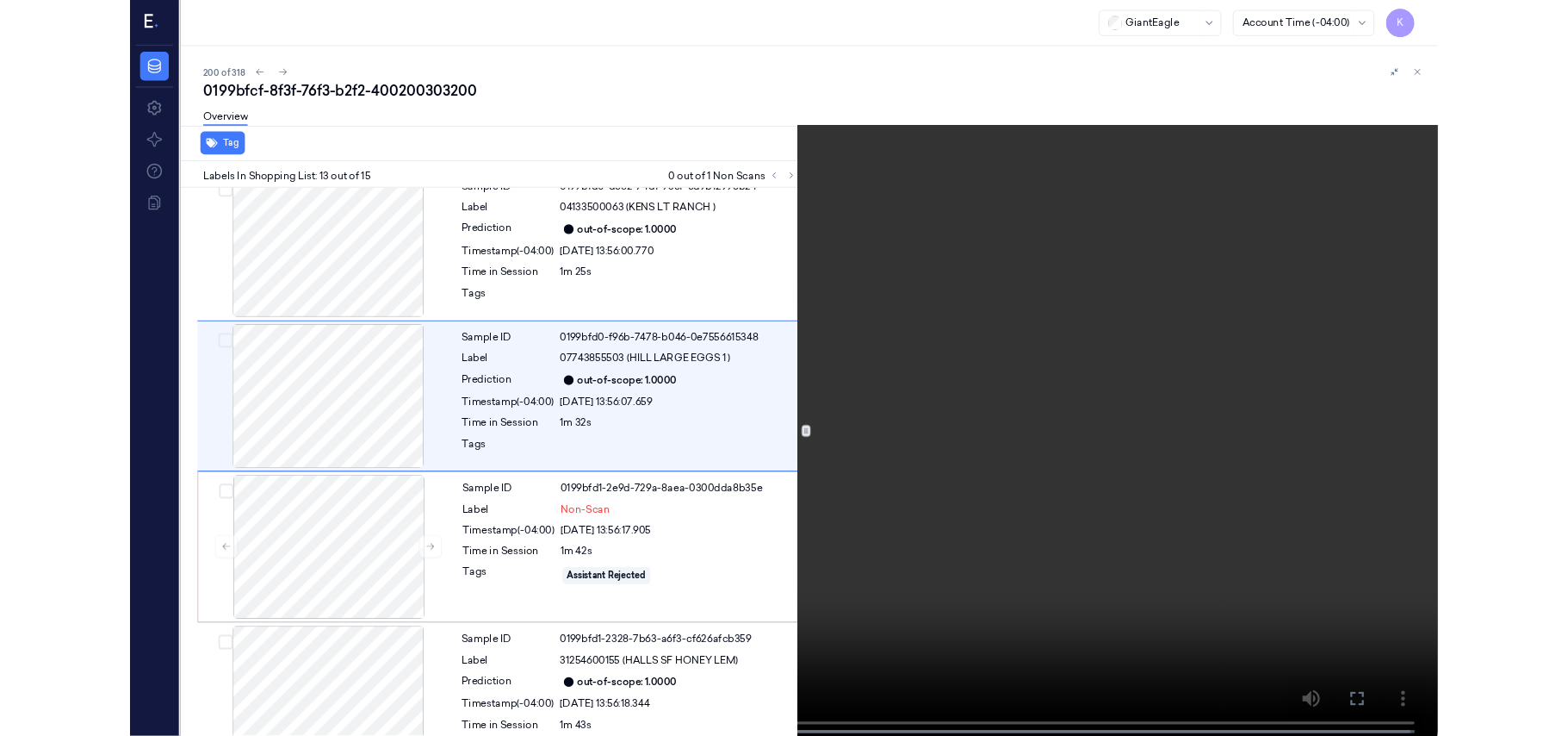
scroll to position [1938, 0]
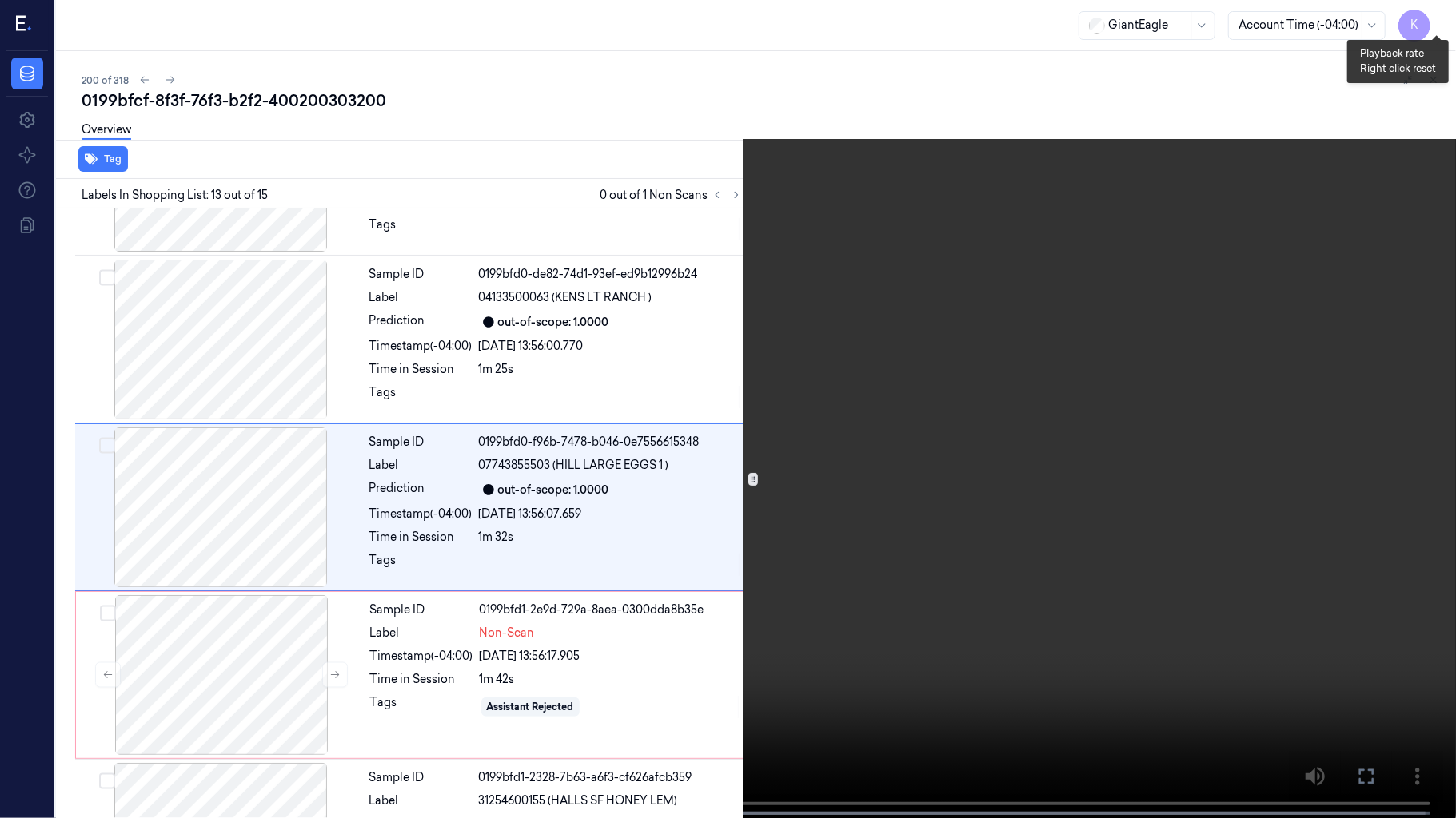
click at [1434, 10] on button "x 4" at bounding box center [1437, 19] width 26 height 26
click at [1434, 10] on button "x 1" at bounding box center [1437, 19] width 26 height 26
click at [1439, 21] on button "x 2" at bounding box center [1437, 19] width 26 height 26
click at [1439, 21] on button "x 4" at bounding box center [1437, 19] width 26 height 26
click at [1430, 17] on button "x 1" at bounding box center [1437, 19] width 26 height 26
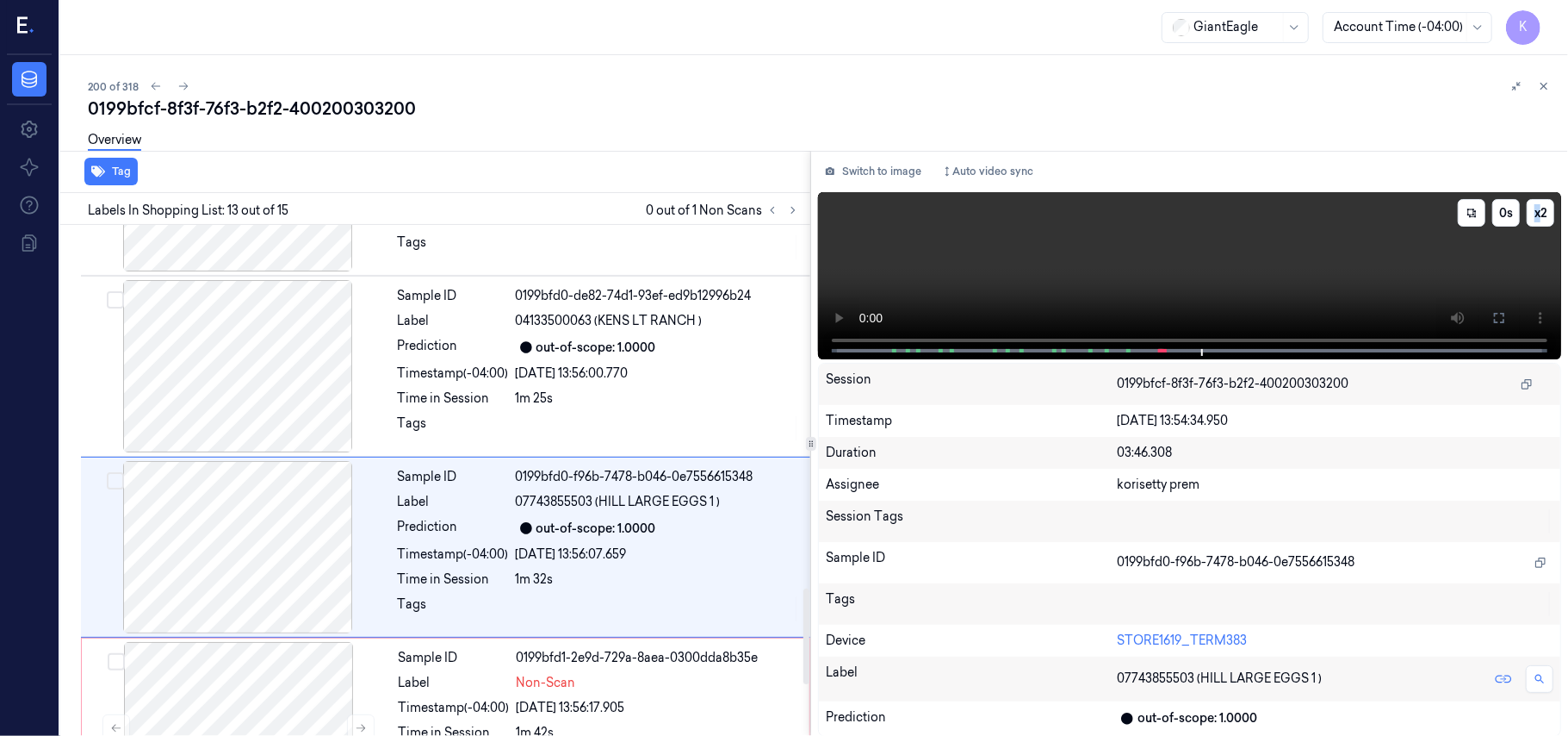
click at [1057, 267] on video at bounding box center [1189, 276] width 743 height 167
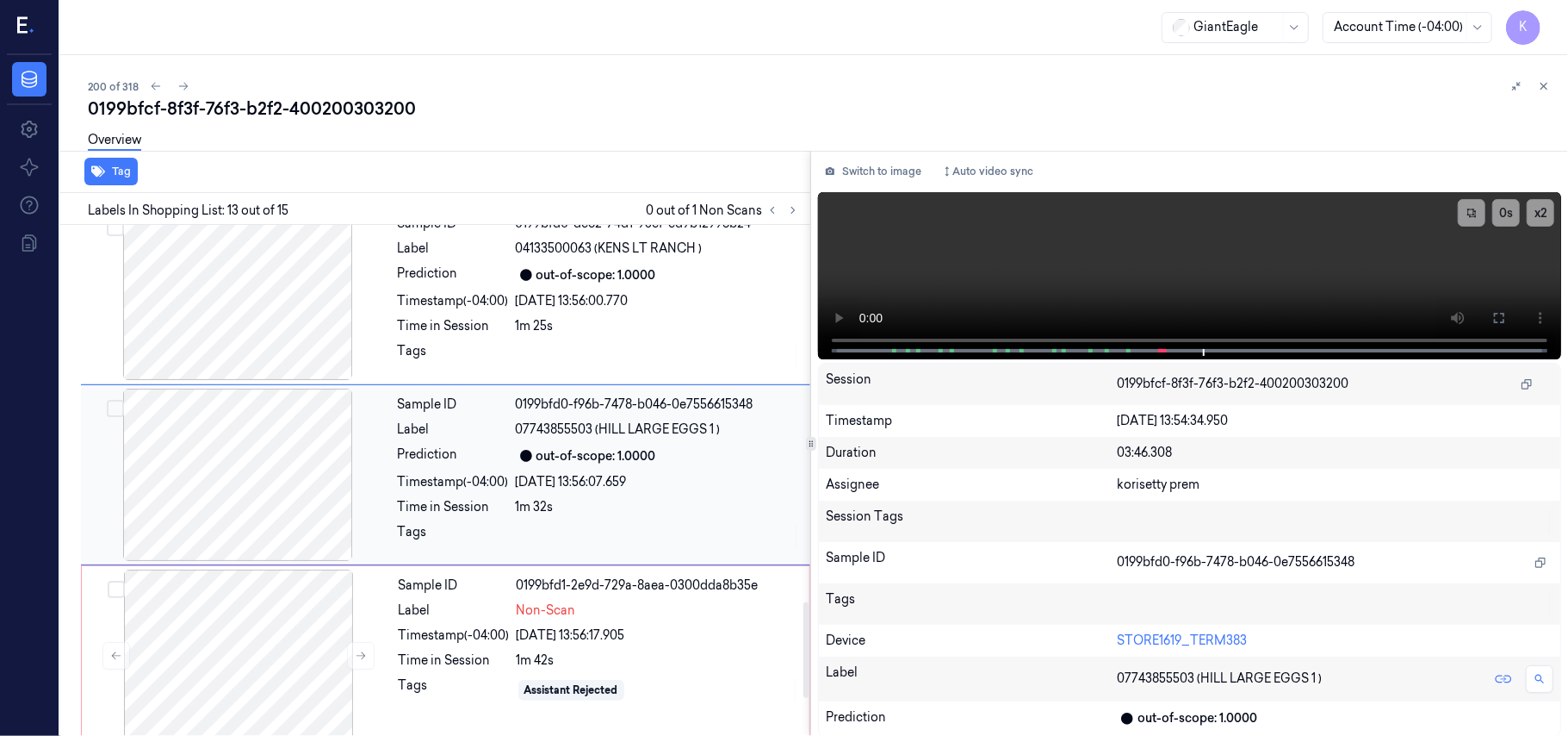
click at [549, 462] on div "out-of-scope: 1.0000" at bounding box center [596, 456] width 120 height 18
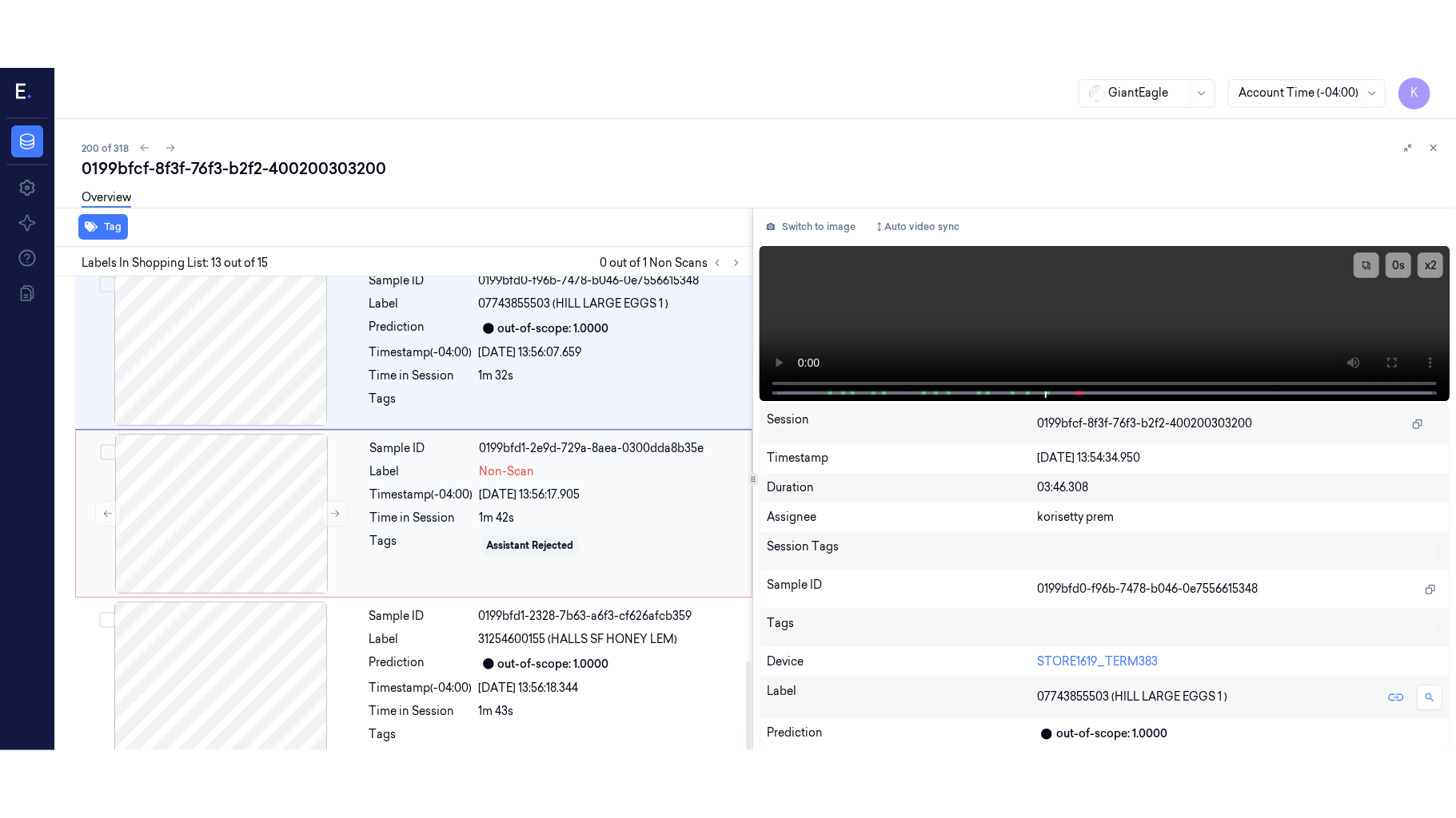
scroll to position [2055, 0]
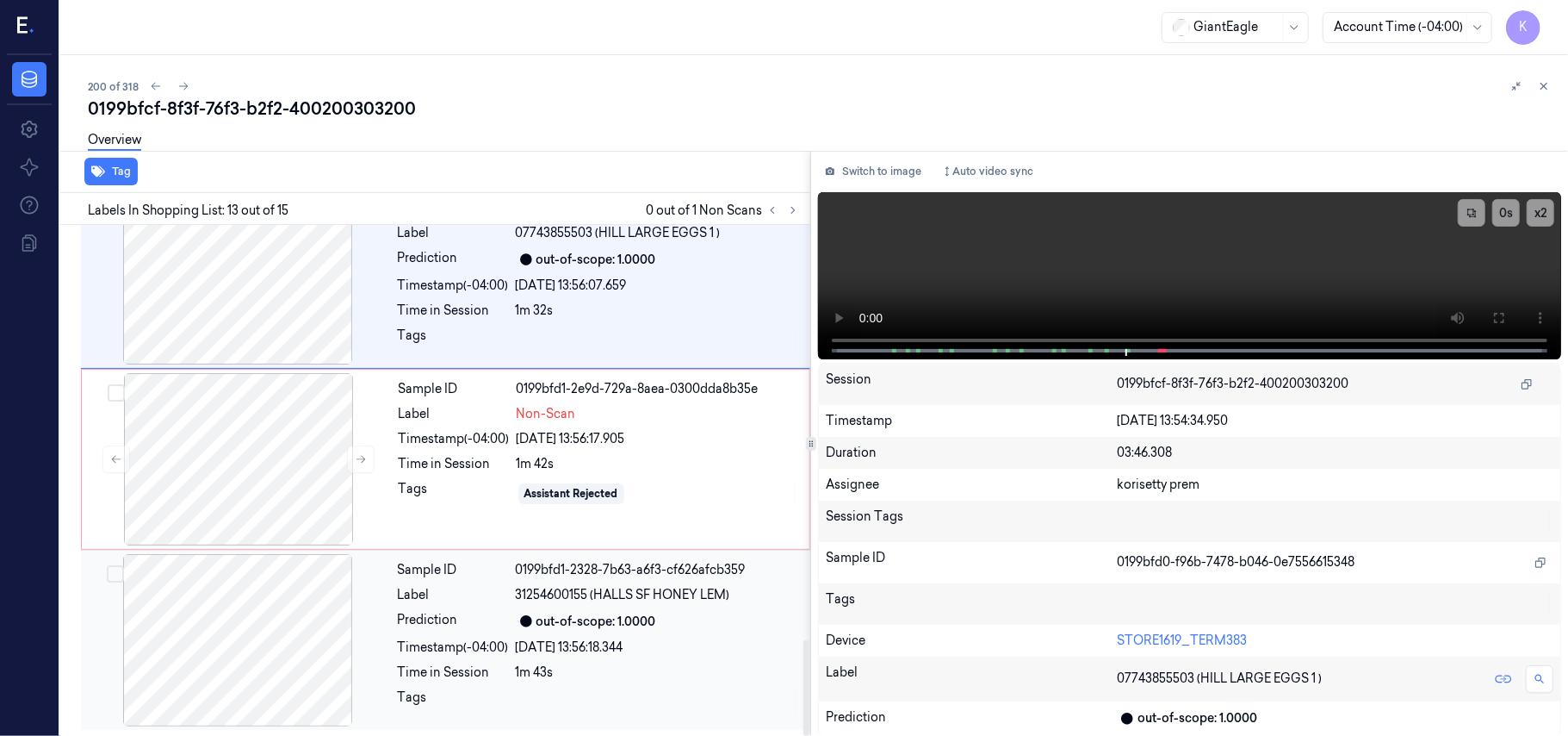
click at [538, 593] on span "31254600155 (HALLS SF HONEY LEM)" at bounding box center [623, 594] width 215 height 18
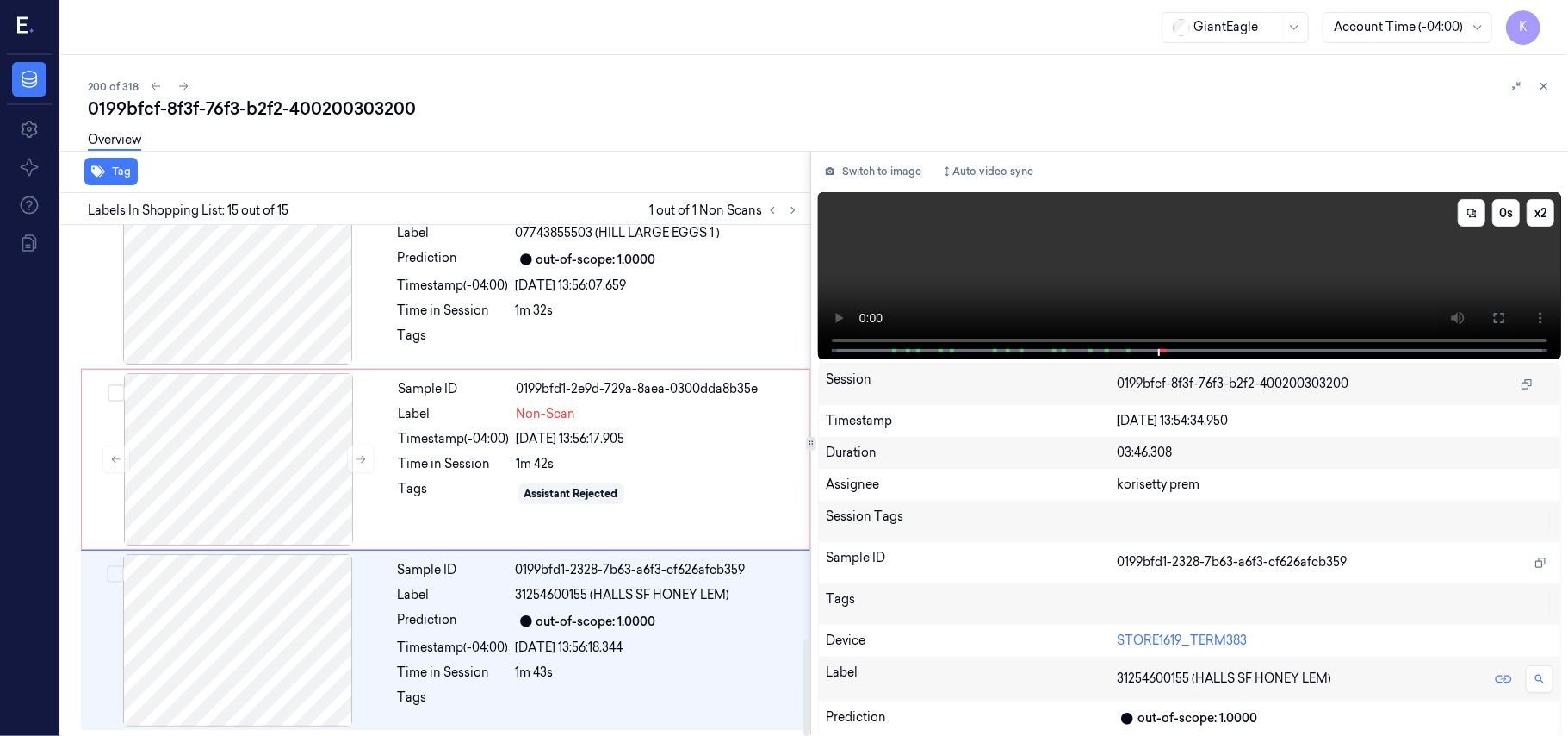
click at [1133, 256] on video at bounding box center [1189, 276] width 743 height 167
click at [1499, 313] on icon at bounding box center [1499, 318] width 14 height 14
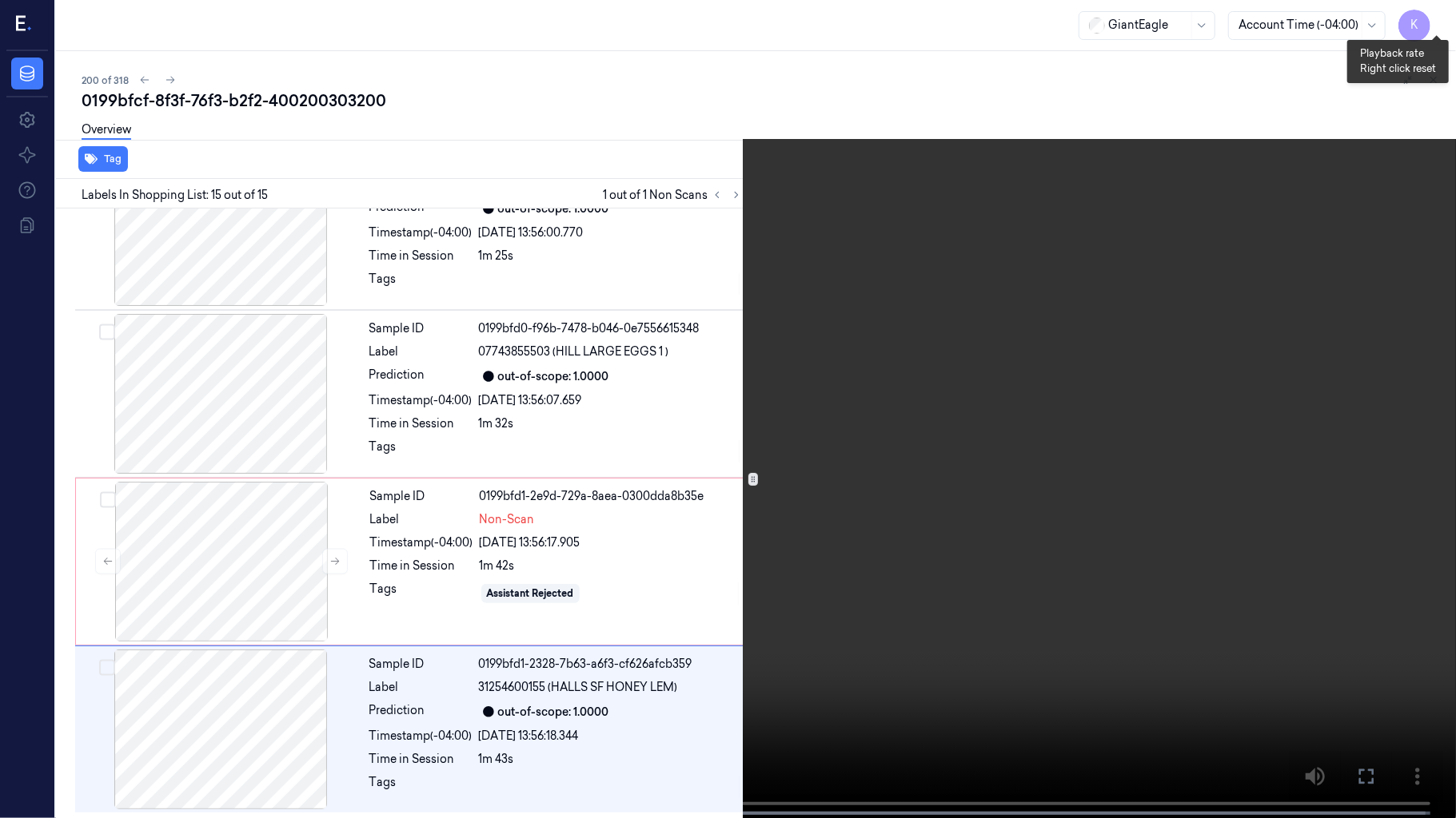
click at [1442, 24] on button "x 2" at bounding box center [1437, 19] width 26 height 26
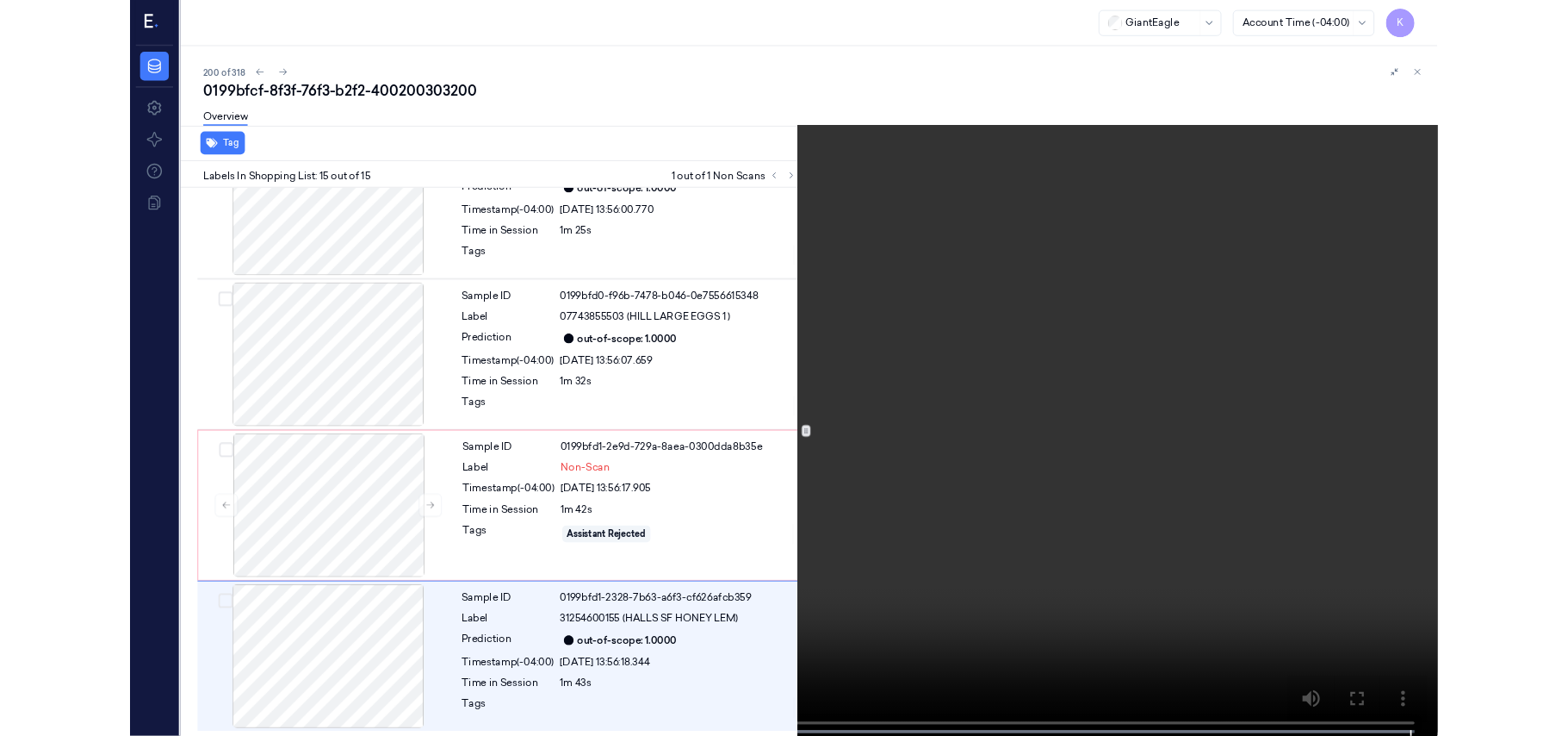
scroll to position [2216, 0]
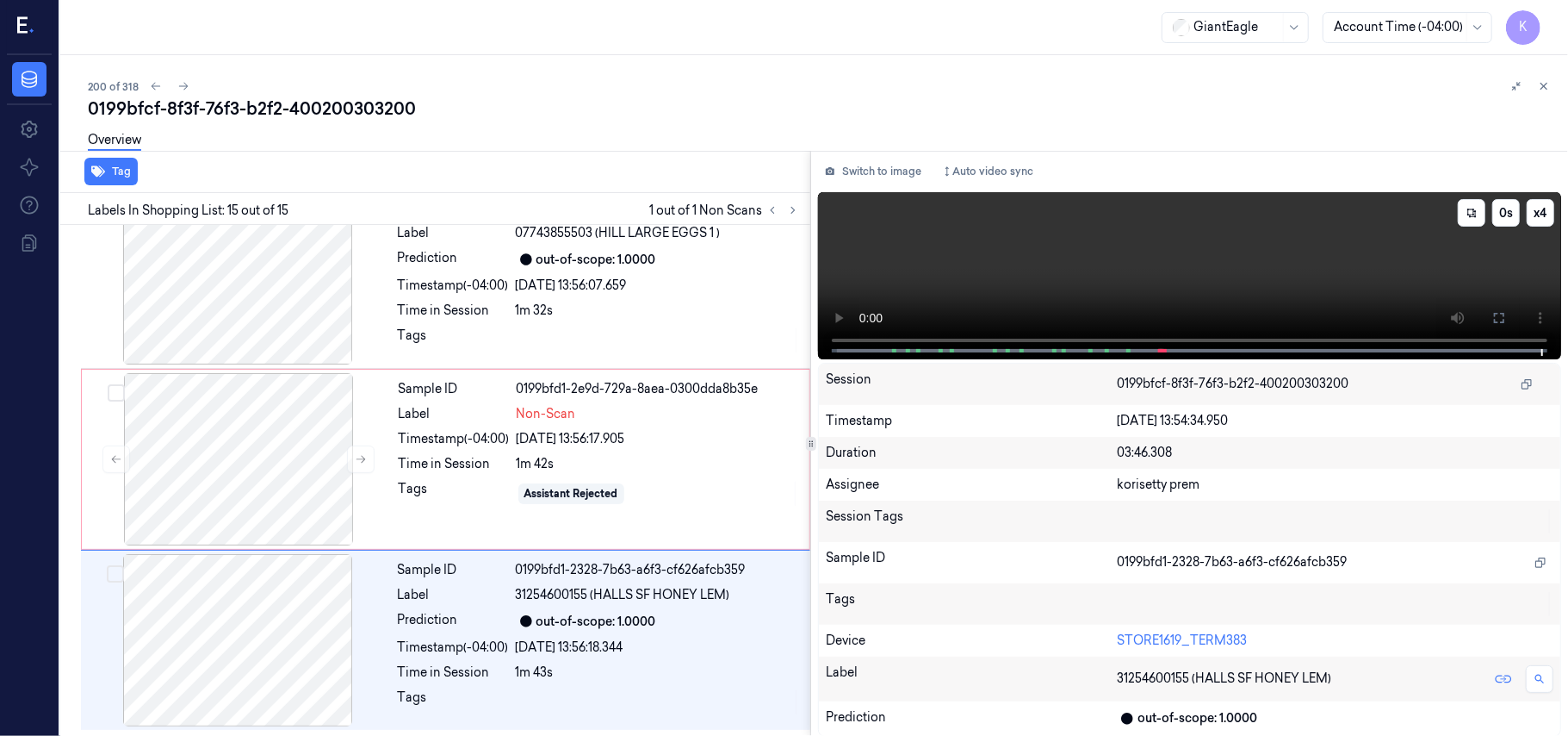
click at [1035, 261] on video at bounding box center [1189, 276] width 743 height 167
click at [382, 505] on div at bounding box center [238, 459] width 306 height 173
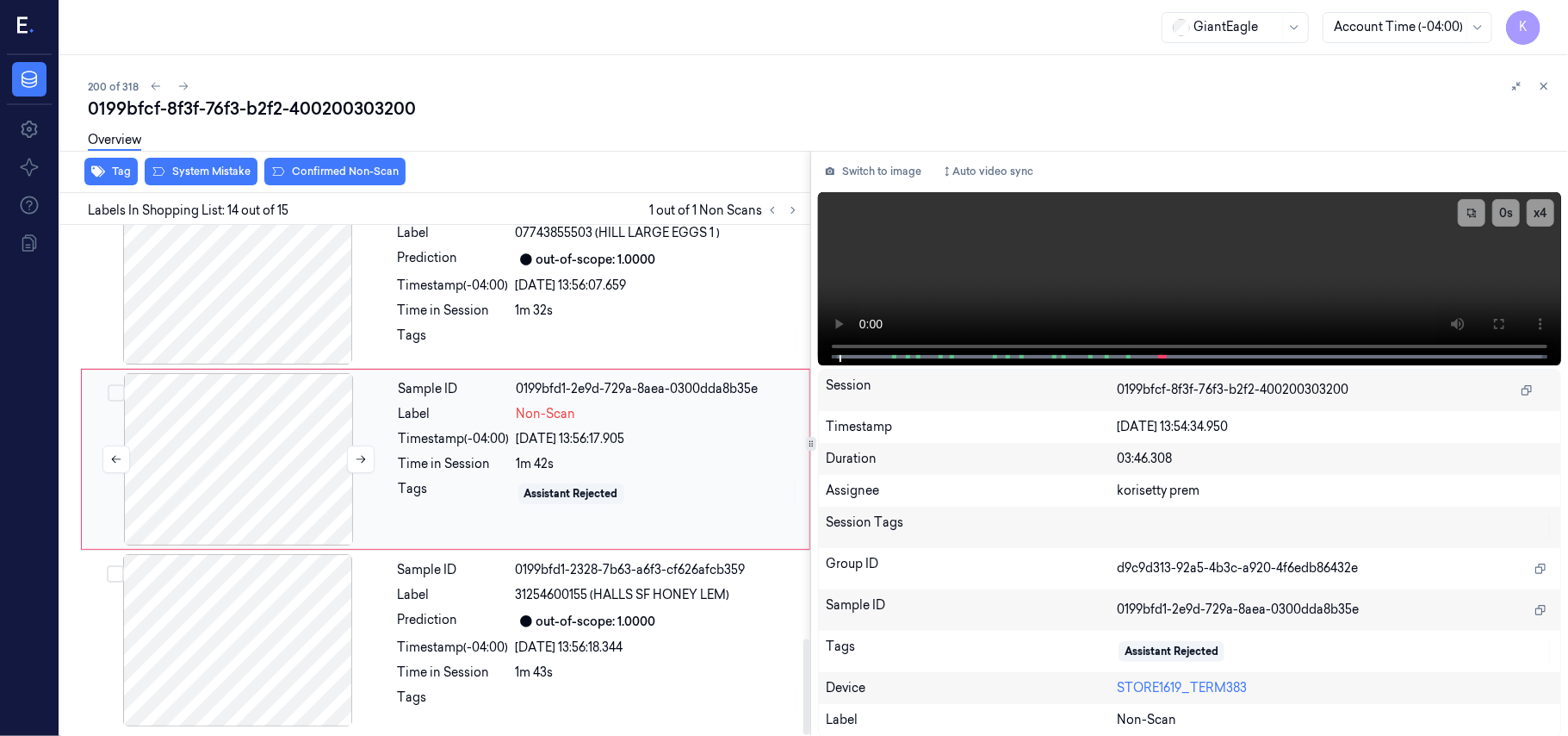
scroll to position [2192, 0]
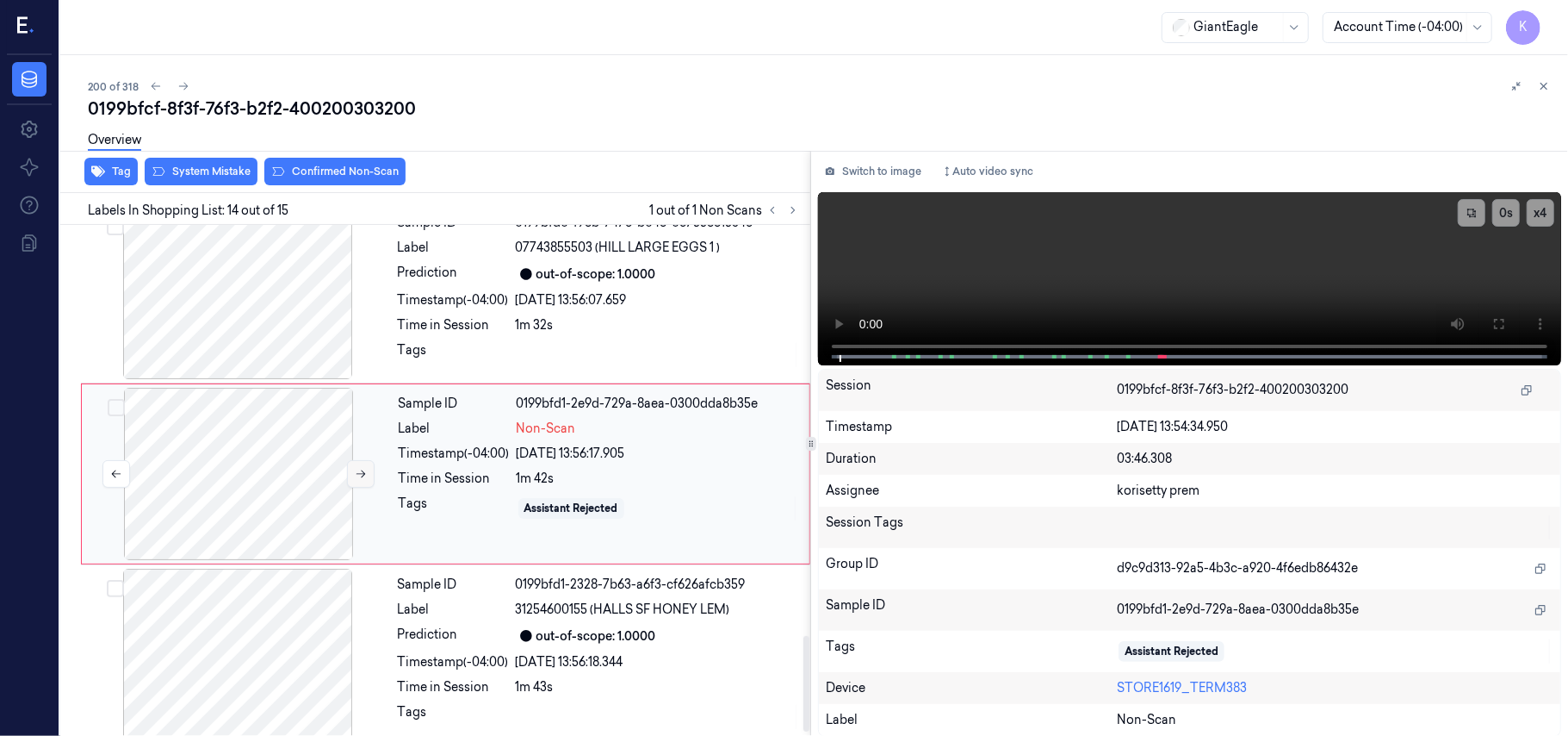
click at [360, 477] on icon at bounding box center [361, 474] width 12 height 12
click at [1297, 239] on video at bounding box center [1189, 279] width 743 height 173
click at [589, 488] on div "1m 42s" at bounding box center [657, 478] width 282 height 18
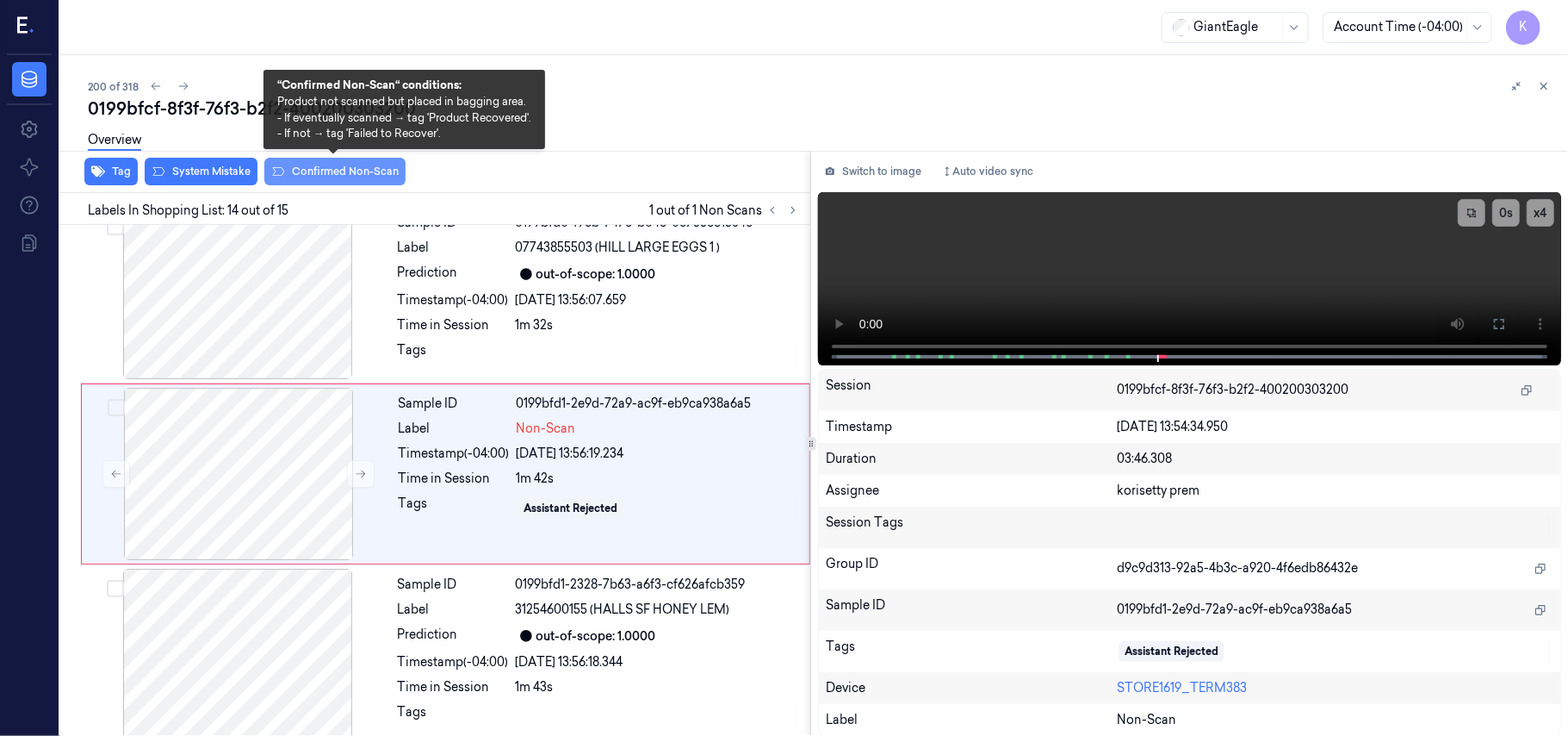
click at [320, 164] on button "Confirmed Non-Scan" at bounding box center [336, 172] width 141 height 28
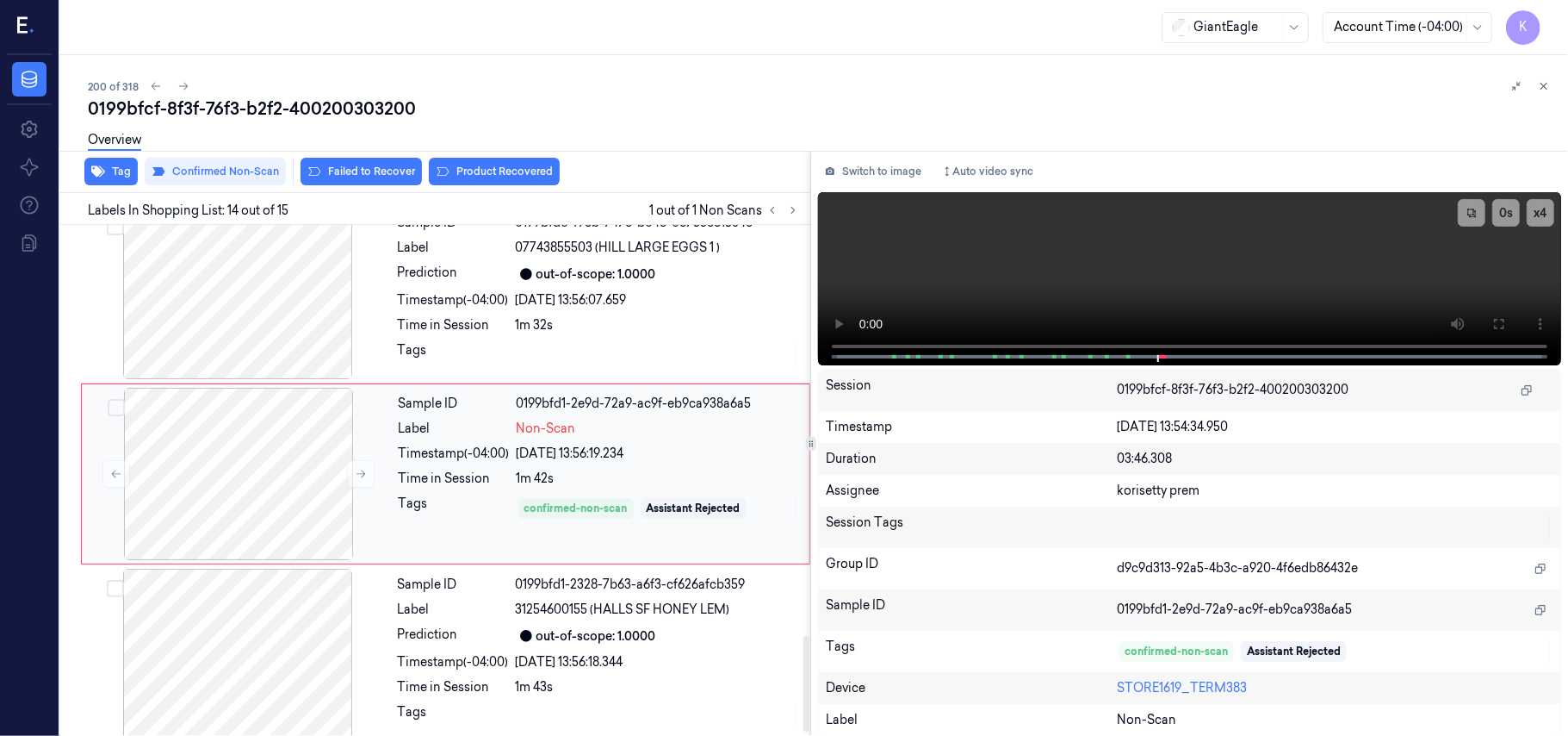
click at [629, 449] on div "Sample ID 0199bfd1-2e9d-72a9-ac9f-eb9ca938a6a5 Label Non-Scan Timestamp (-04:00…" at bounding box center [599, 474] width 414 height 173
click at [625, 280] on div "out-of-scope: 1.0000" at bounding box center [596, 274] width 120 height 18
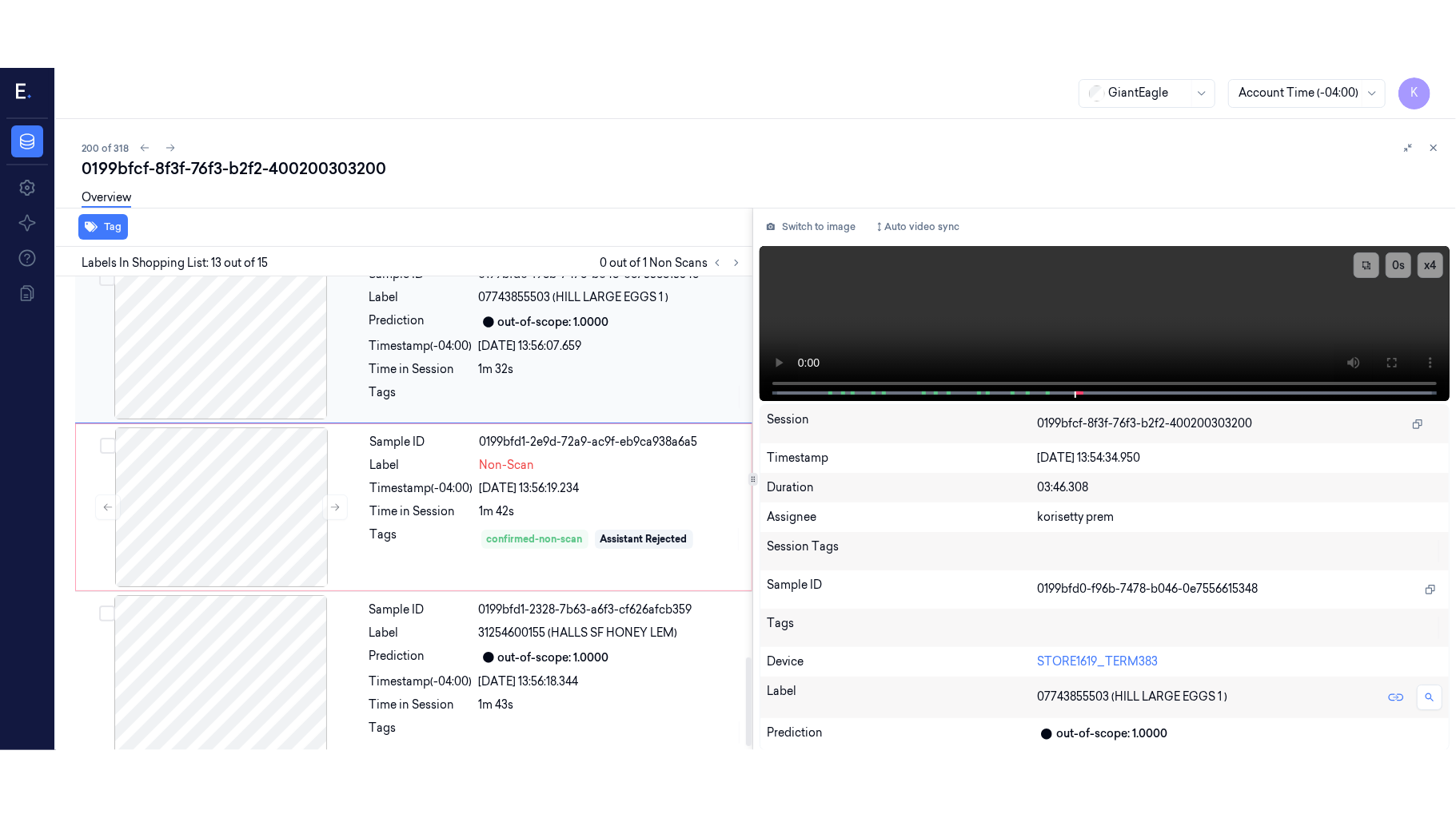
scroll to position [1865, 0]
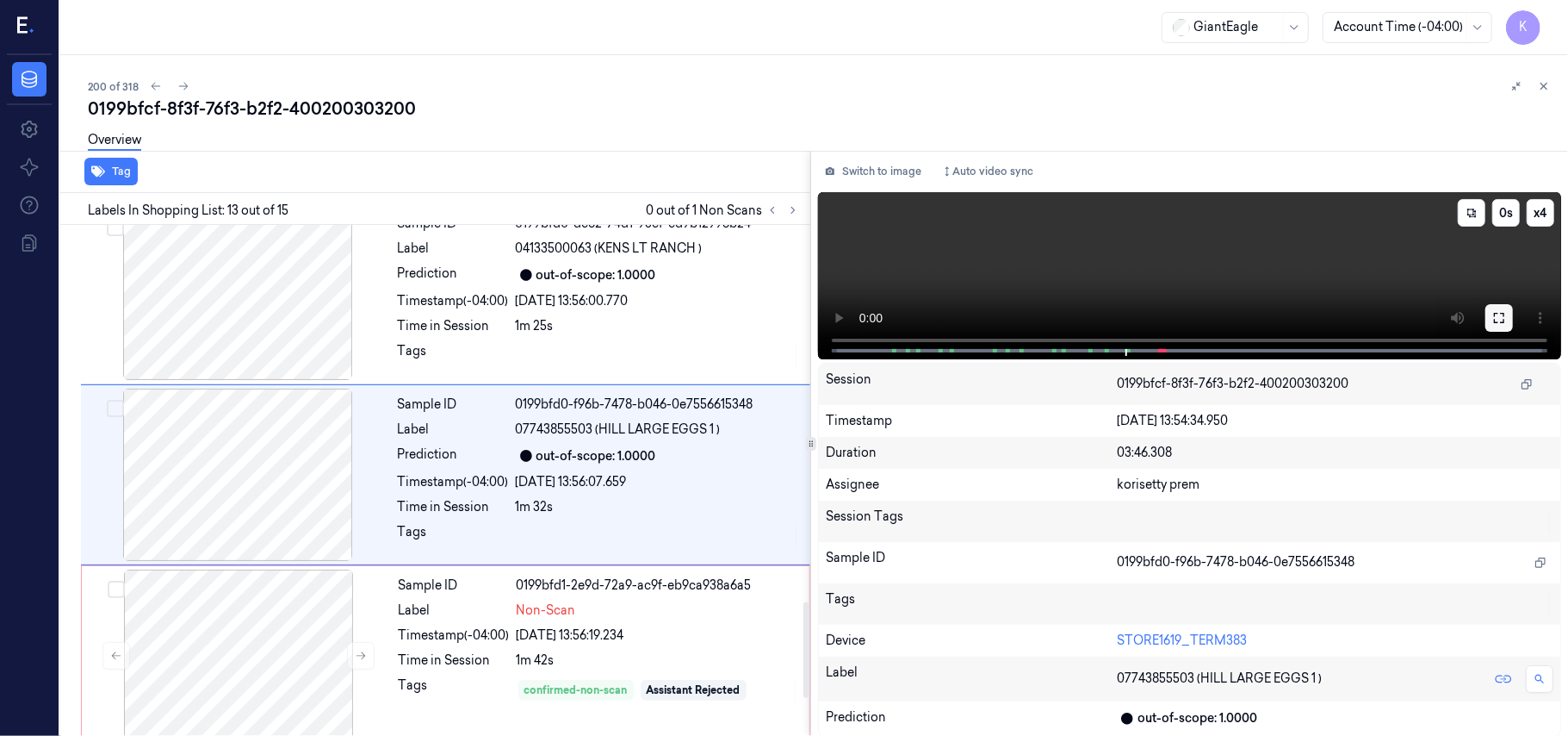
click at [1505, 308] on button at bounding box center [1499, 318] width 28 height 28
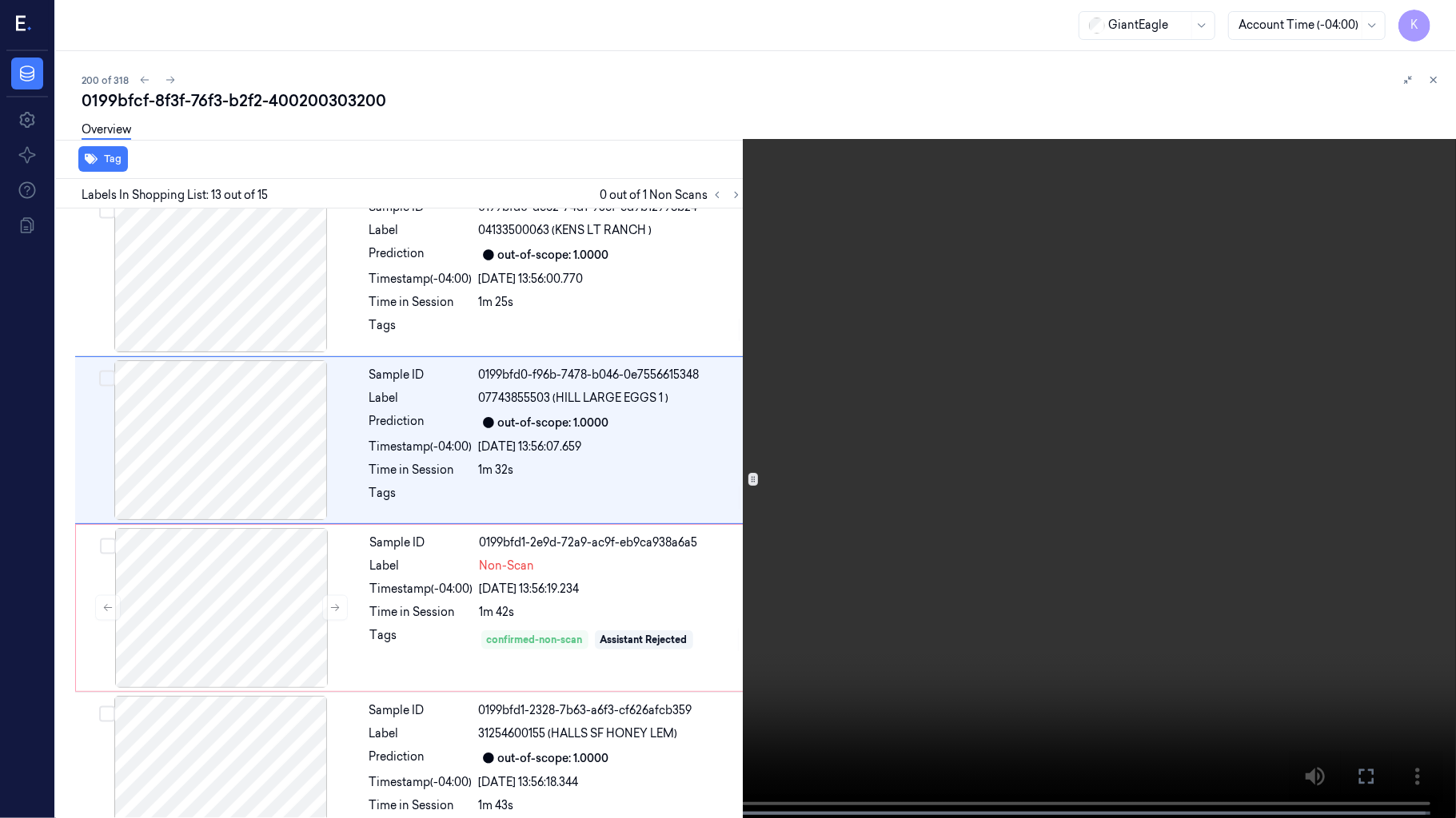
click at [1433, 14] on button "x 4" at bounding box center [1437, 19] width 26 height 26
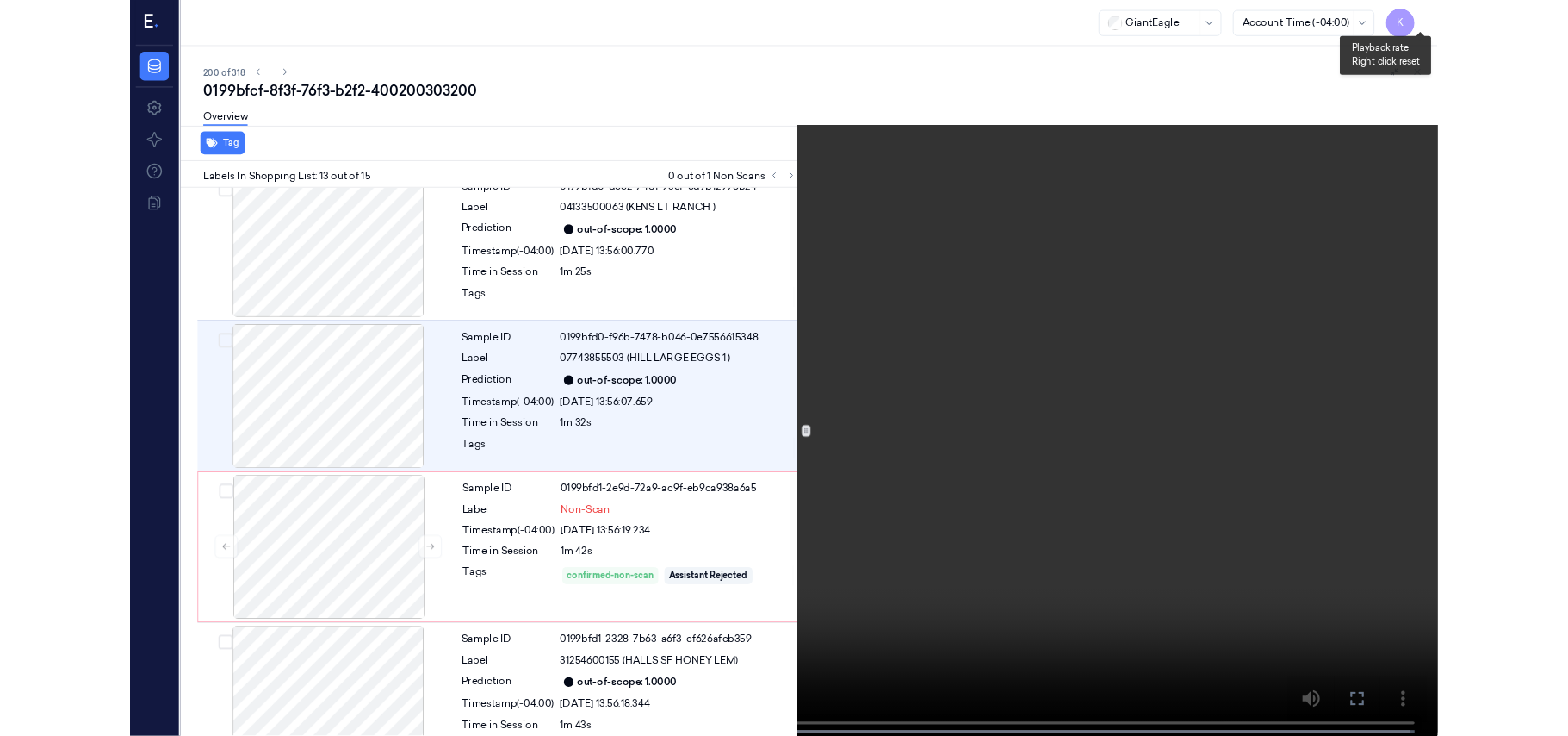
scroll to position [1938, 0]
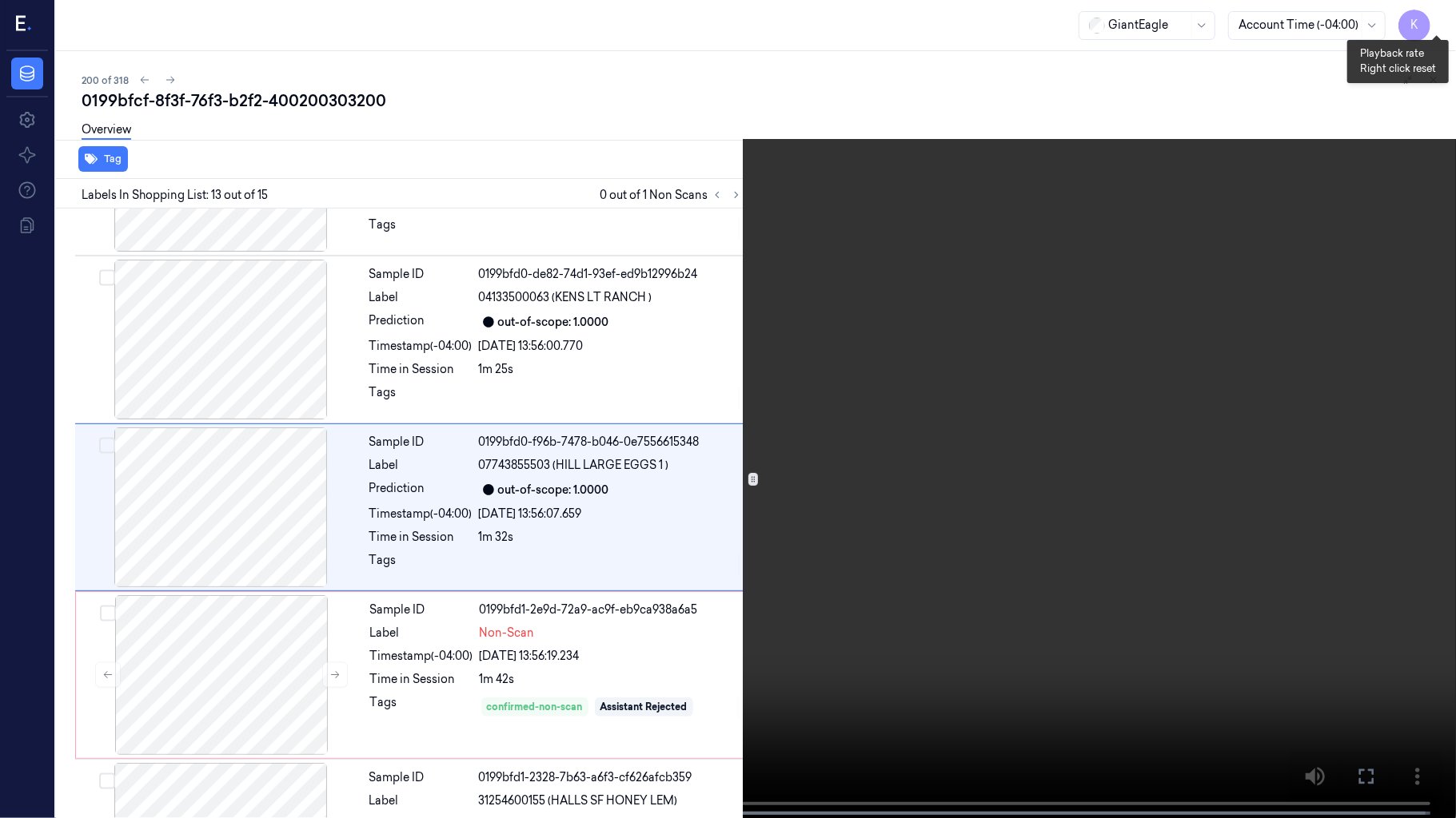
click at [1433, 14] on button "x 1" at bounding box center [1437, 19] width 26 height 26
click at [726, 383] on video at bounding box center [728, 411] width 1456 height 821
click at [953, 495] on video at bounding box center [728, 411] width 1456 height 821
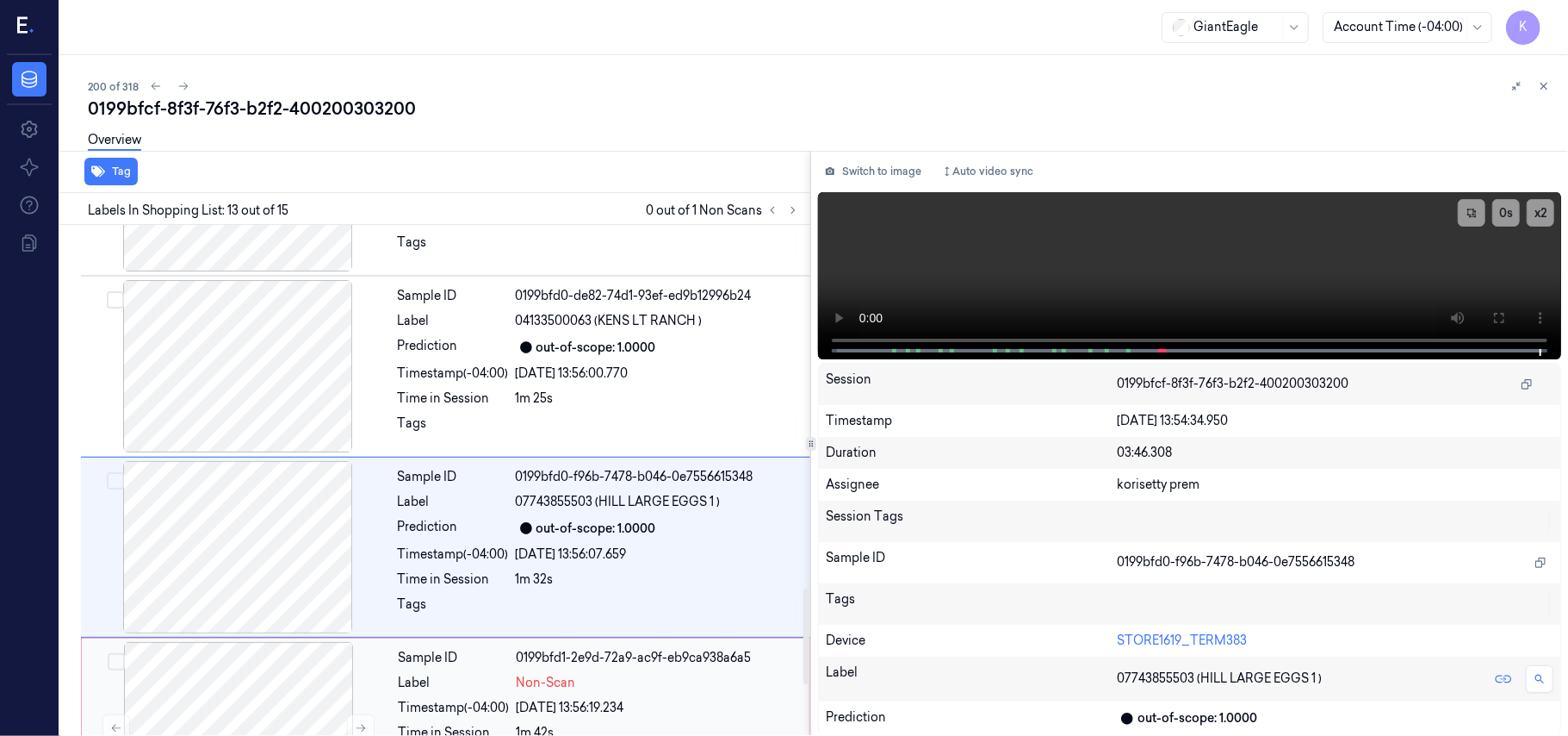
click at [555, 683] on span "Non-Scan" at bounding box center [546, 683] width 60 height 18
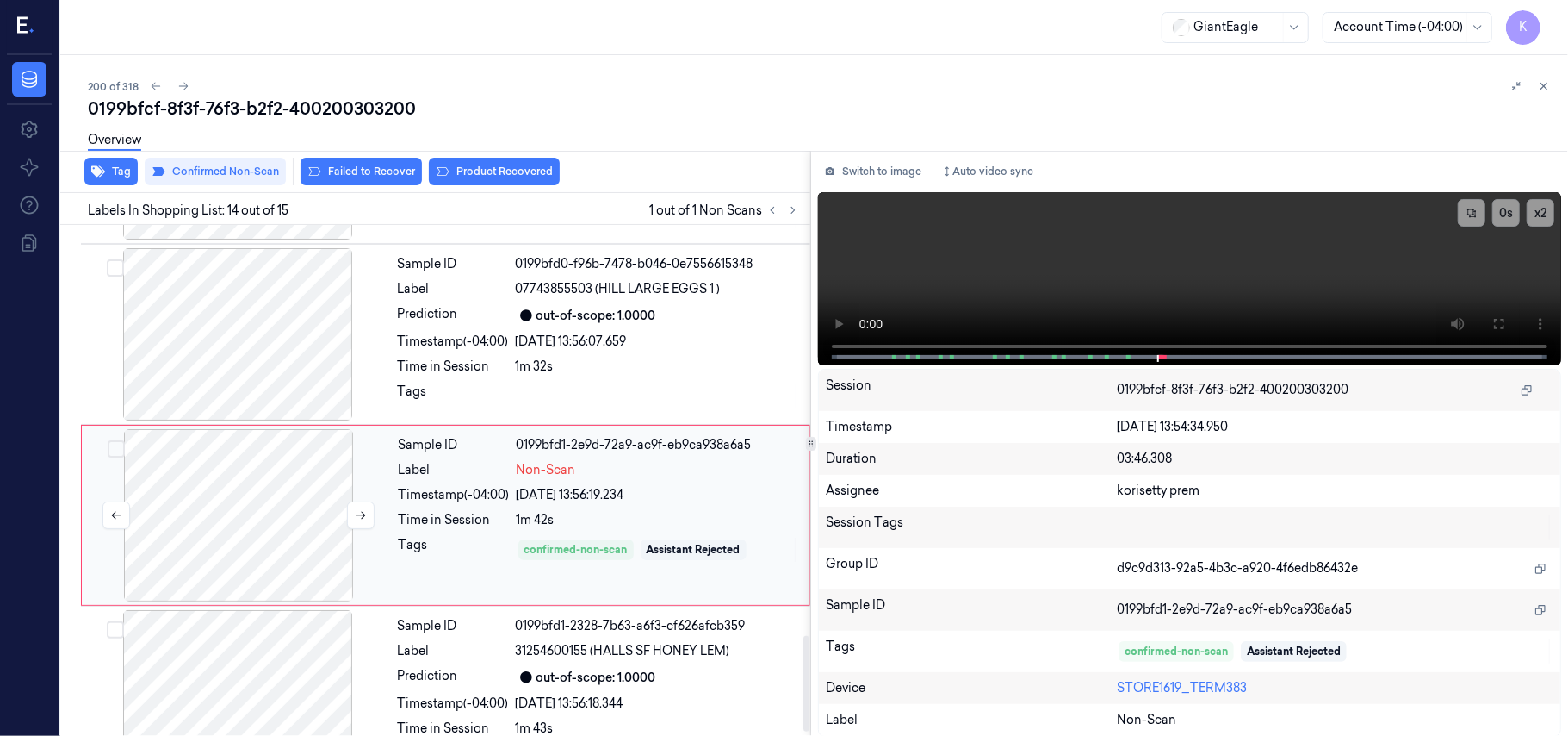
scroll to position [2192, 0]
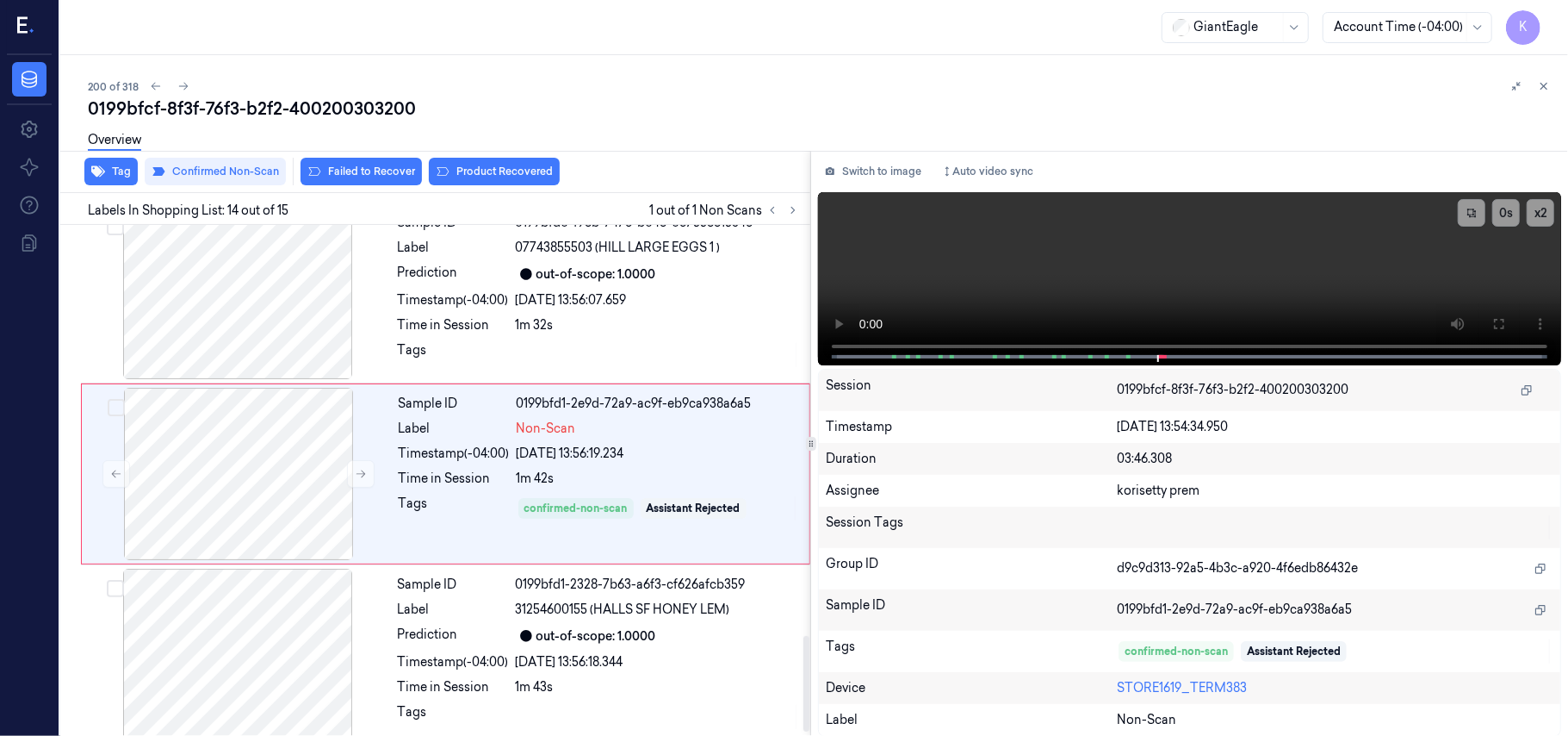
click at [649, 69] on div "200 of 318 0199bfcf-8f3f-76f3-b2f2-400200303200 Overview Tag Confirmed Non-Scan…" at bounding box center [814, 395] width 1508 height 681
